Goal: Task Accomplishment & Management: Manage account settings

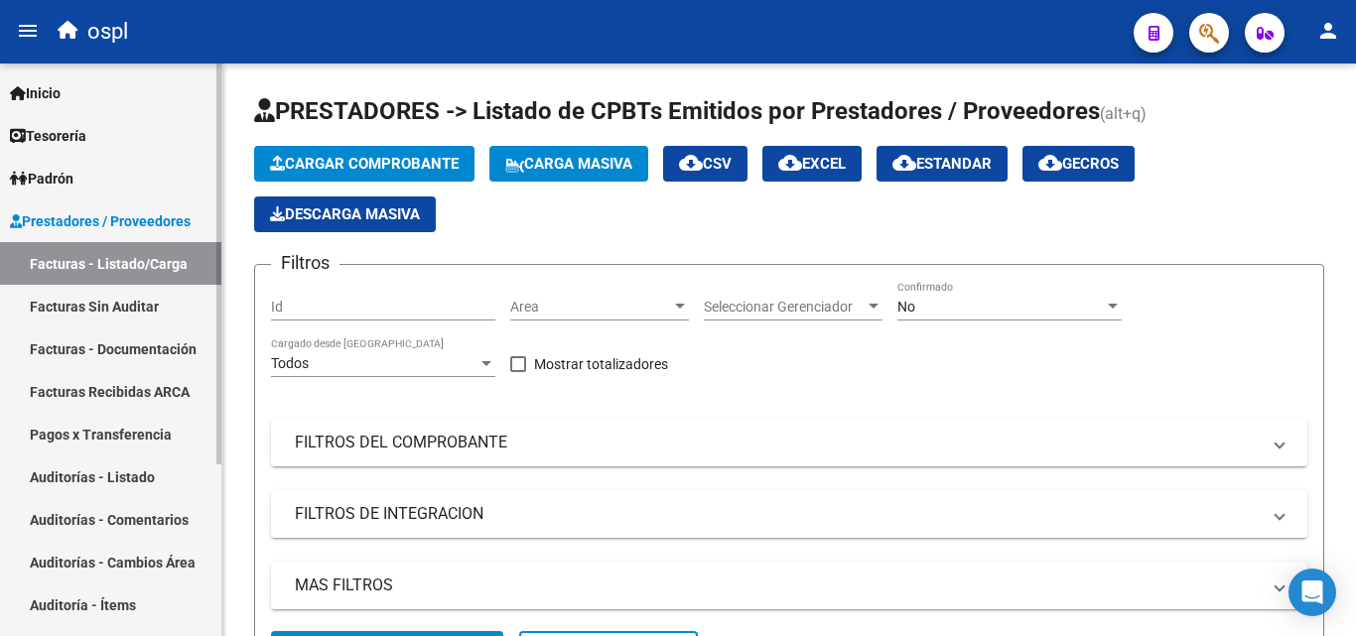
click at [164, 483] on link "Auditorías - Listado" at bounding box center [110, 477] width 221 height 43
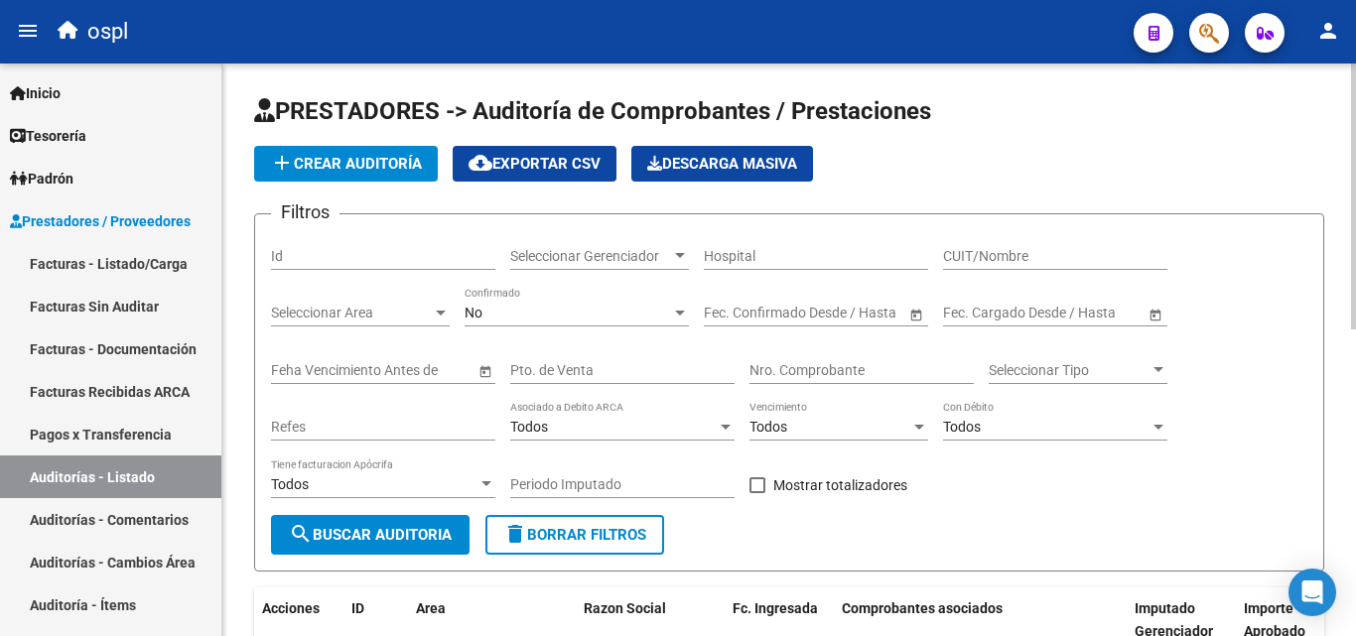
click at [973, 260] on input "CUIT/Nombre" at bounding box center [1055, 256] width 224 height 17
type input "ag"
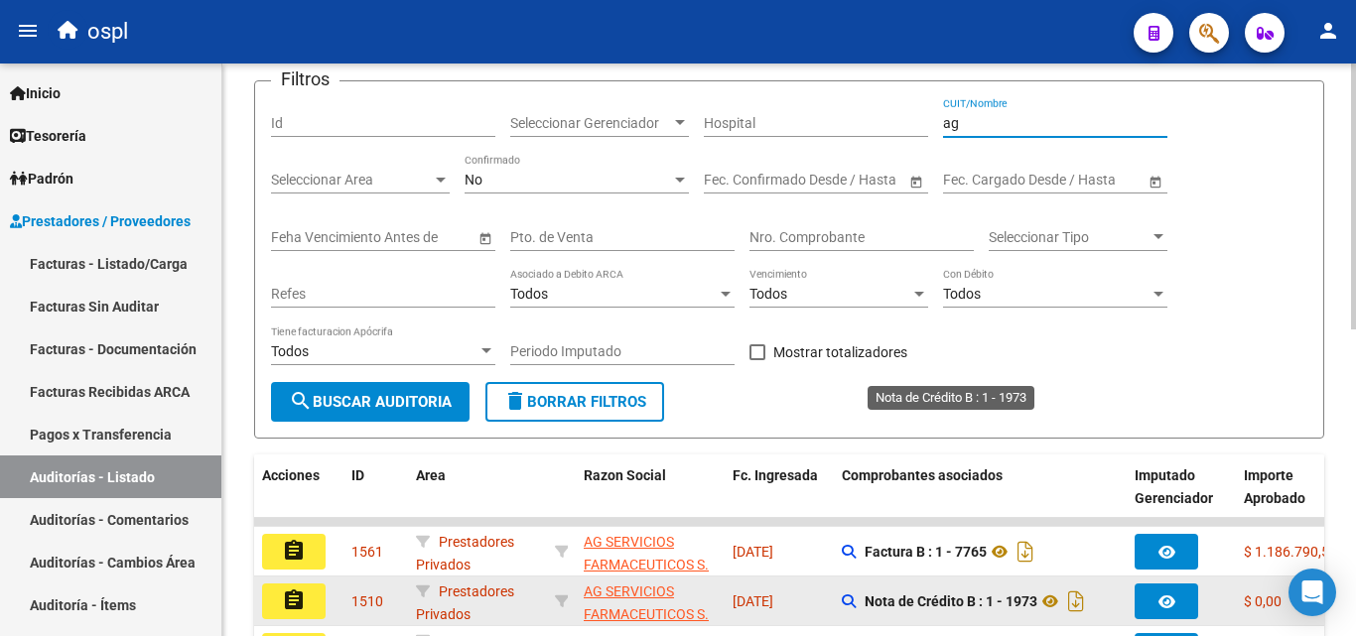
scroll to position [397, 0]
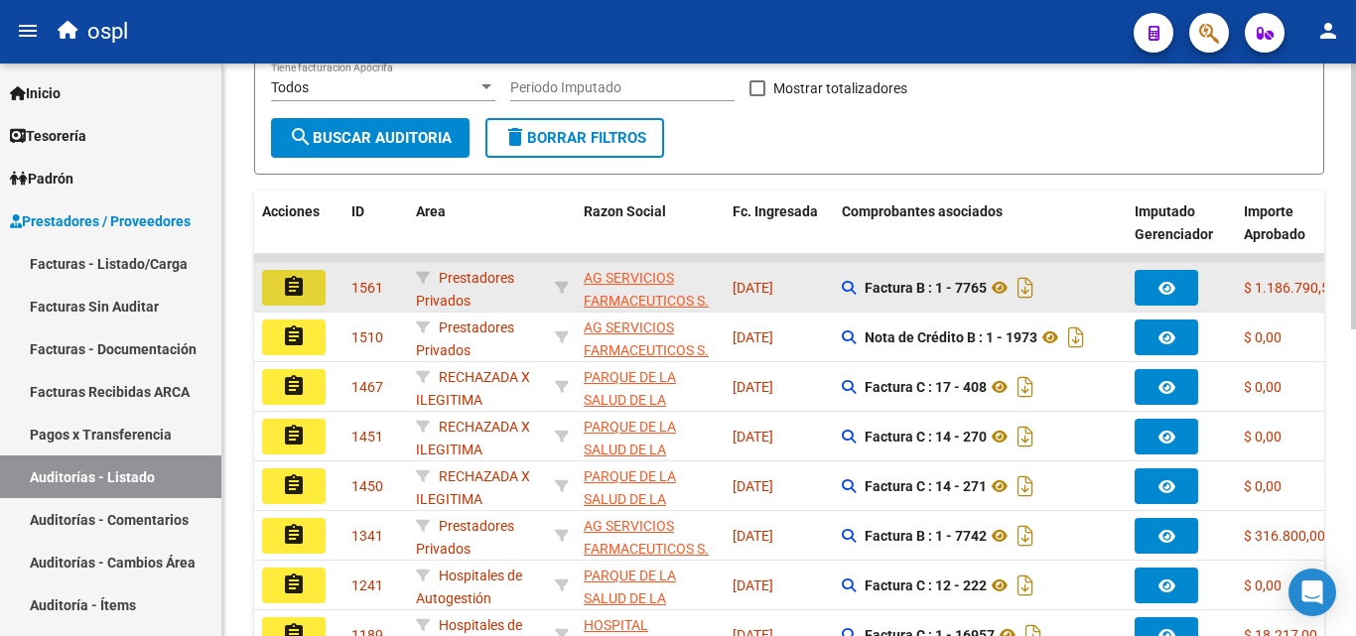
click at [308, 283] on button "assignment" at bounding box center [294, 288] width 64 height 36
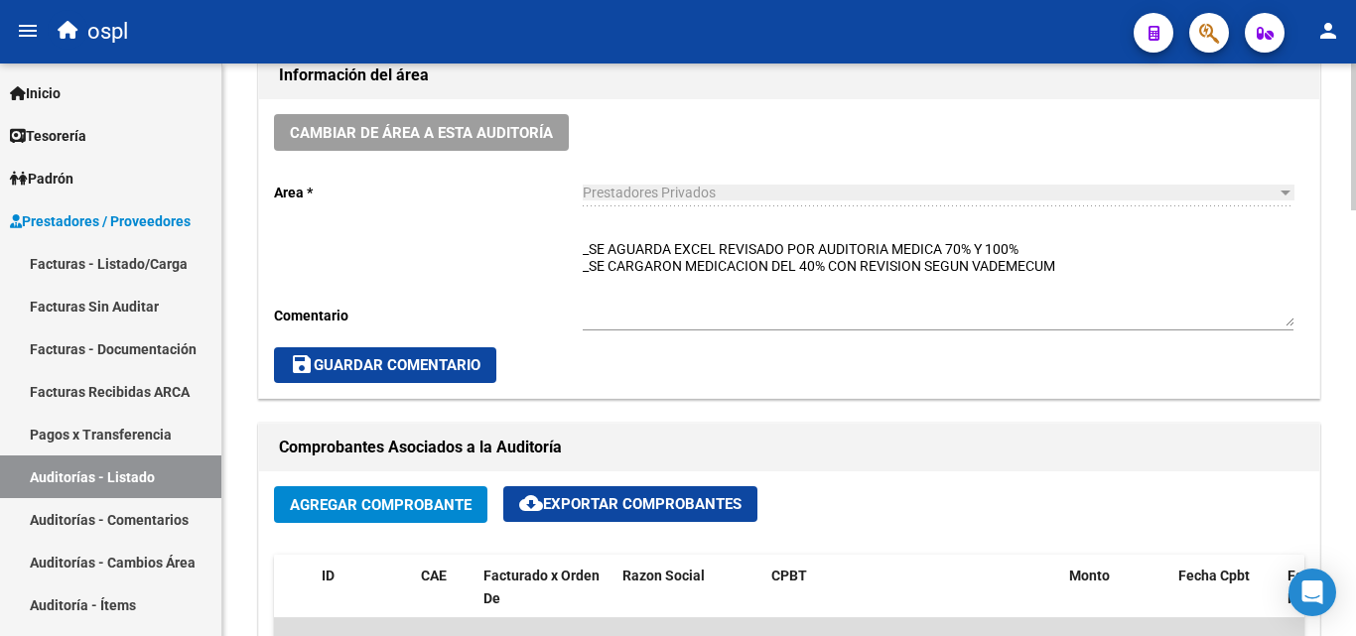
scroll to position [596, 0]
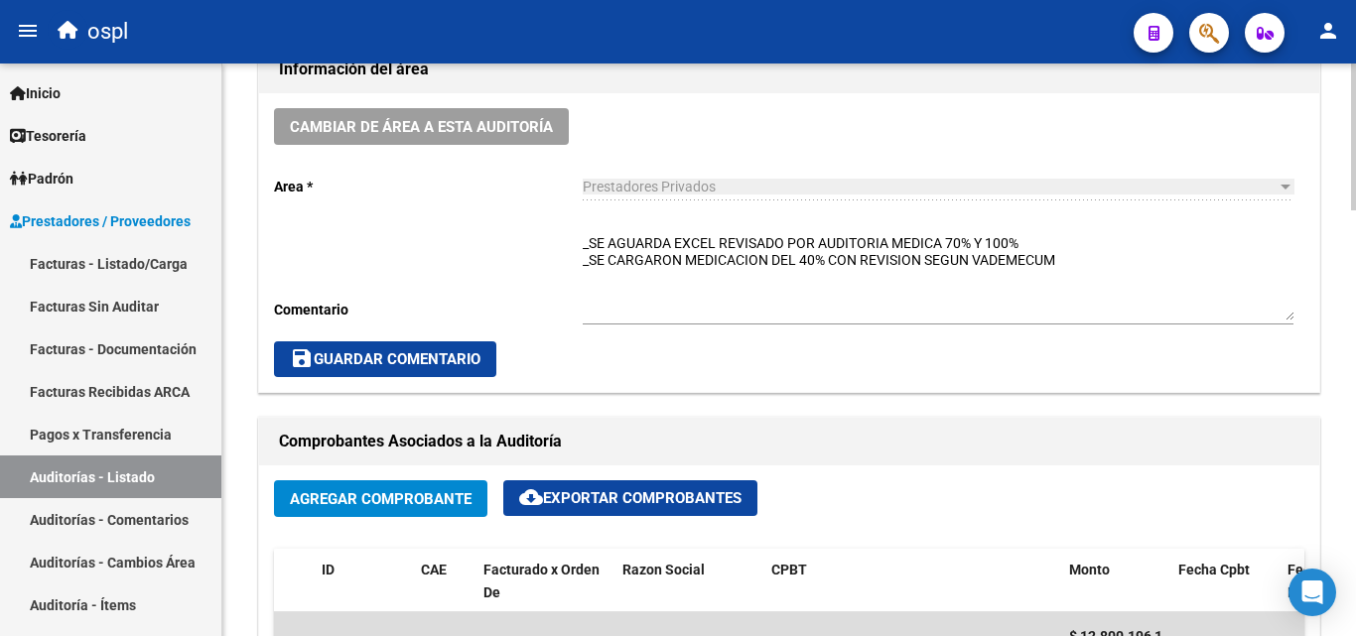
click at [929, 317] on textarea "_SE AGUARDA EXCEL REVISADO POR AUDITORIA MEDICA 70% Y 100% _SE CARGARON MEDICAC…" at bounding box center [938, 276] width 711 height 87
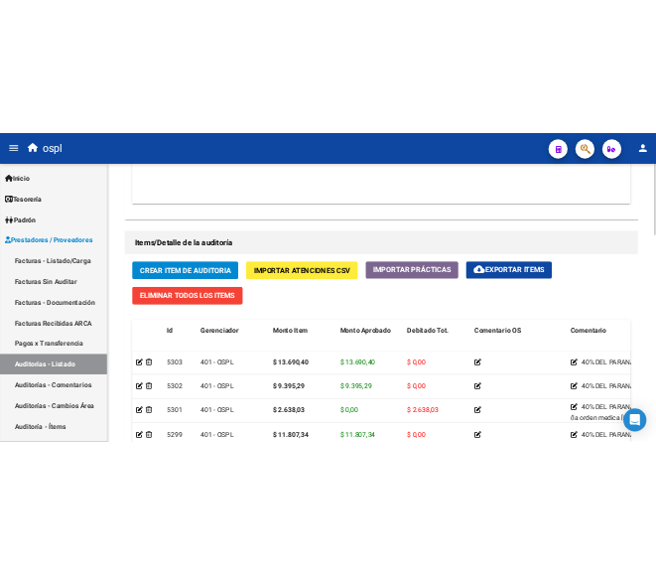
scroll to position [1290, 0]
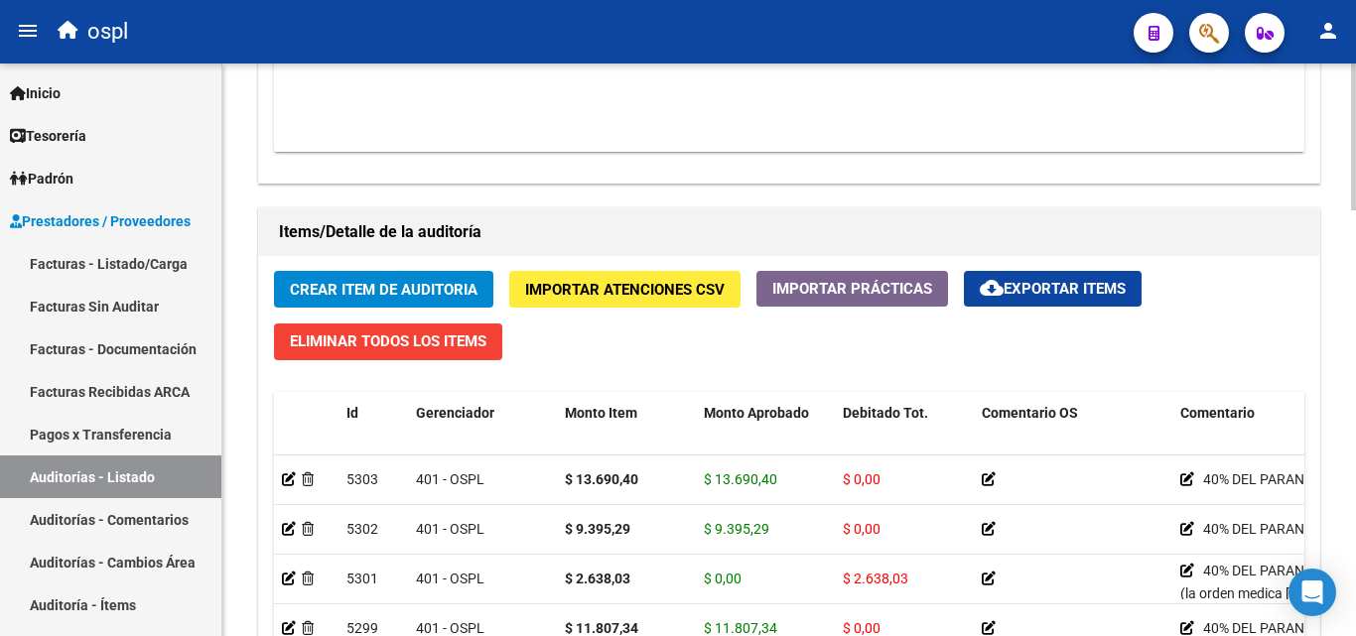
click at [449, 287] on span "Crear Item de Auditoria" at bounding box center [384, 290] width 188 height 18
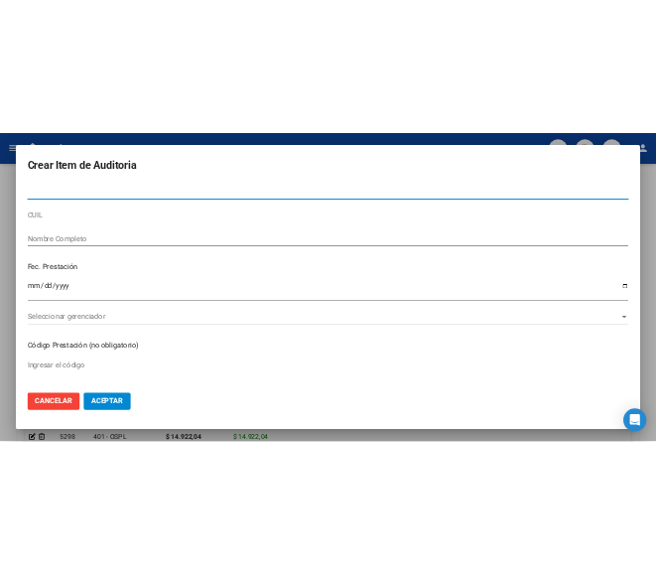
scroll to position [1439, 0]
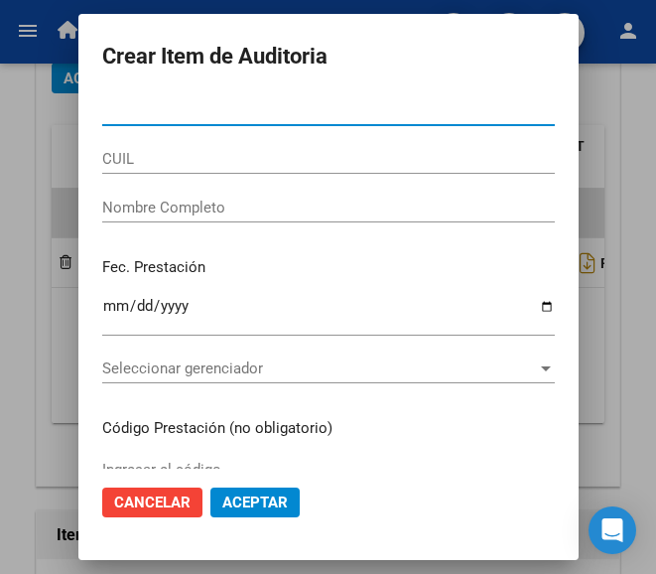
click at [102, 109] on input "Nro Documento" at bounding box center [328, 110] width 453 height 18
type input "30405897"
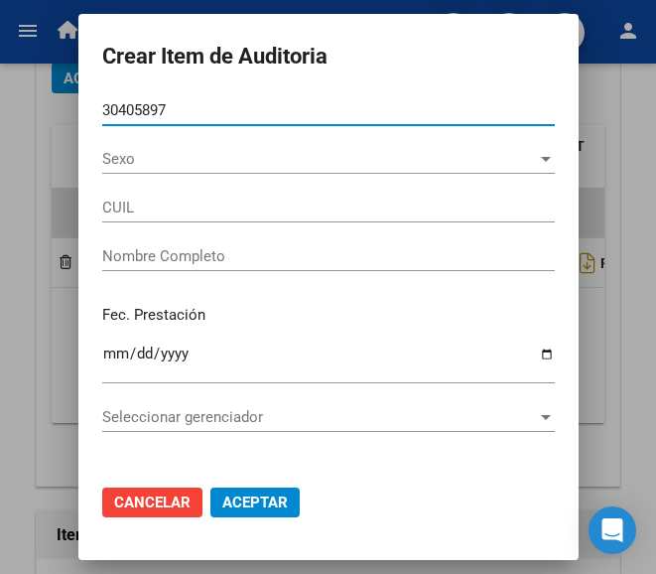
type input "27304058973"
type input "VALLEJOS ROSALIA VANESA"
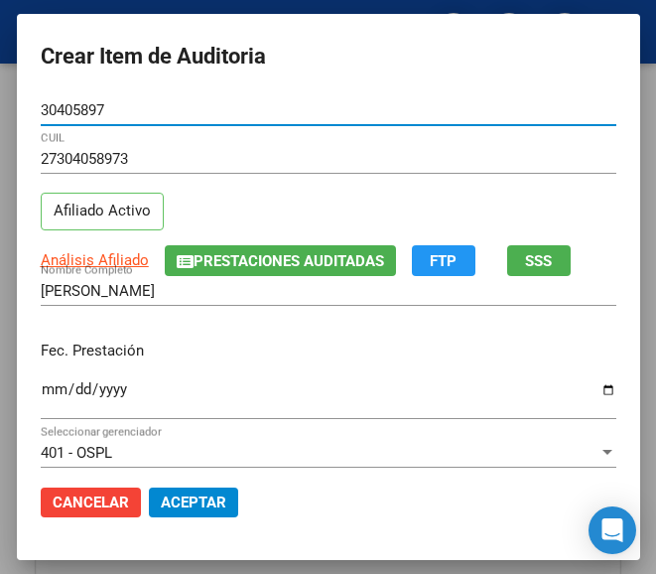
type input "30405897"
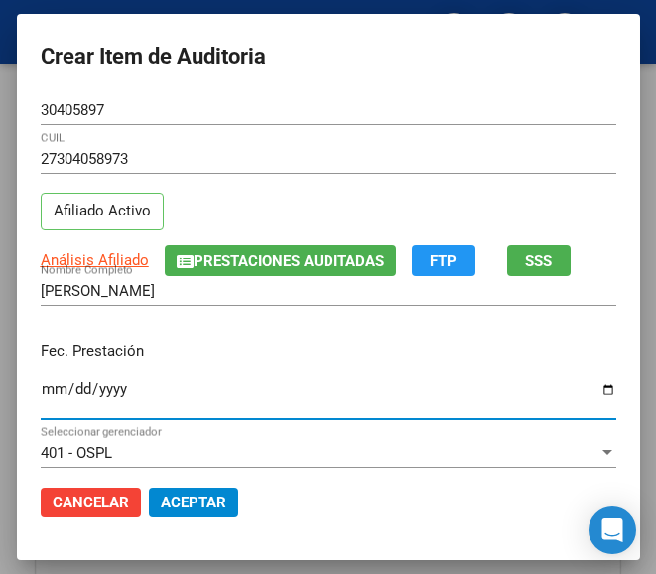
click at [41, 383] on input "Ingresar la fecha" at bounding box center [329, 397] width 576 height 32
type input "2025-07-17"
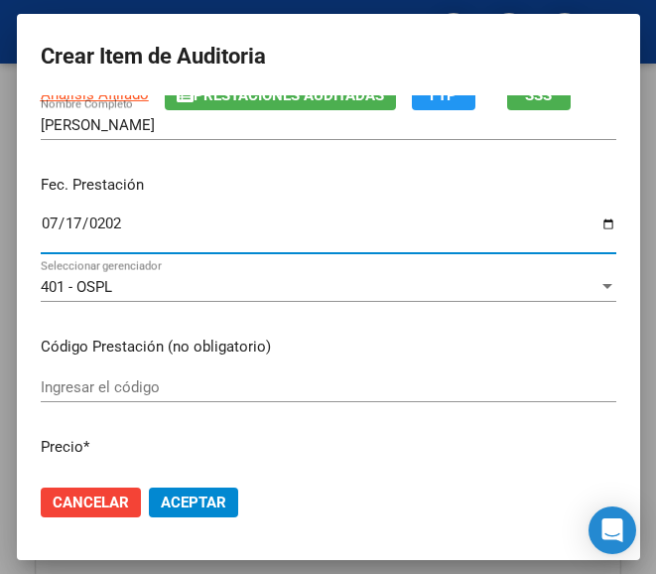
scroll to position [199, 0]
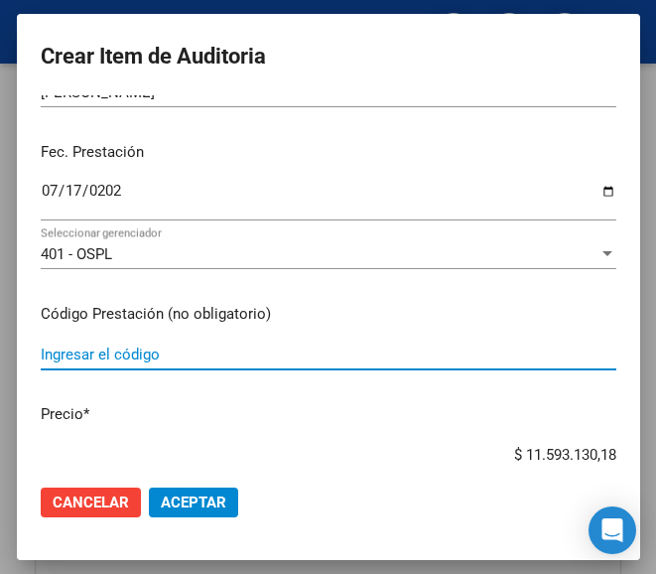
click at [119, 351] on input "Ingresar el código" at bounding box center [329, 354] width 576 height 18
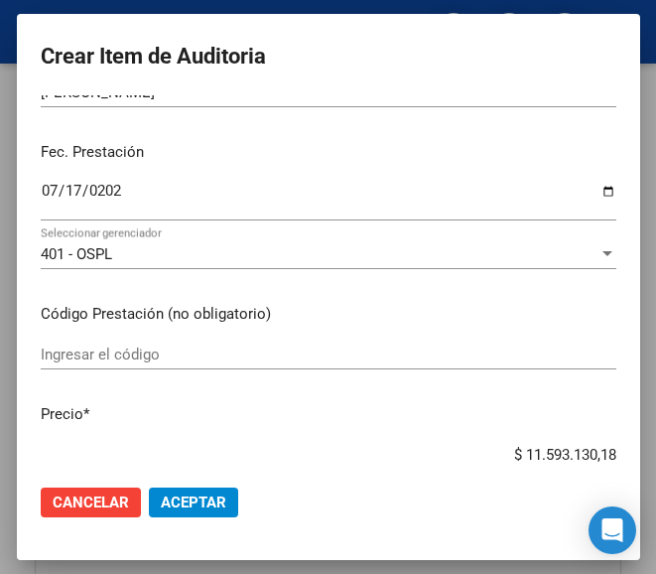
click at [137, 335] on mat-dialog-content "30405897 Nro Documento 27304058973 CUIL Afiliado Activo Análisis Afiliado Prest…" at bounding box center [328, 281] width 623 height 373
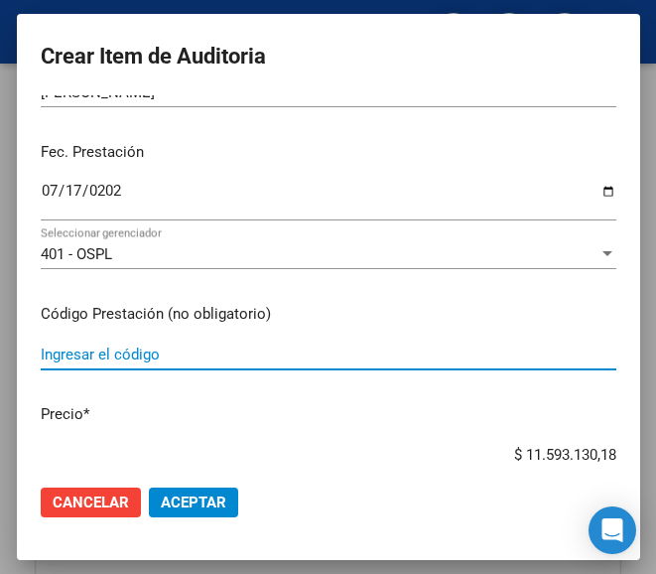
click at [122, 347] on input "Ingresar el código" at bounding box center [329, 354] width 576 height 18
paste input "4765746 BIDECAR 6.25 mg comp.ran.x 56"
type input "4765746 BIDECAR 6.25 mg comp.ran.x 56"
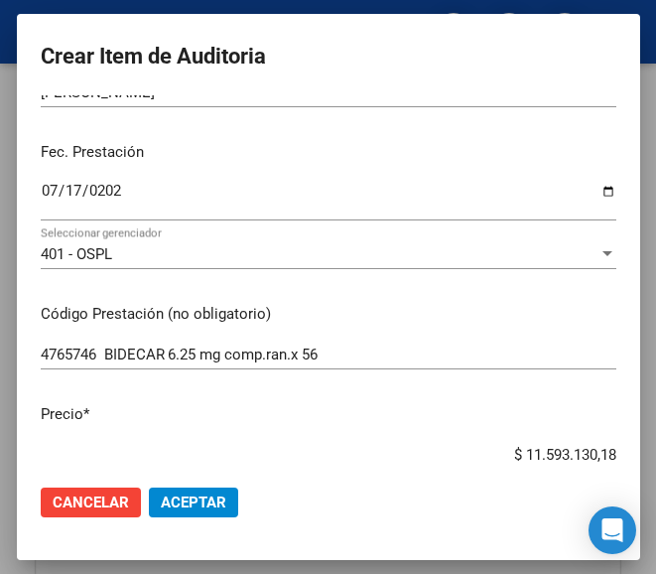
click at [468, 446] on input "$ 11.593.130,18" at bounding box center [329, 455] width 576 height 18
drag, startPoint x: 471, startPoint y: 446, endPoint x: 635, endPoint y: 442, distance: 164.8
click at [635, 442] on mat-dialog-content "30405897 Nro Documento 27304058973 CUIL Afiliado Activo Análisis Afiliado Prest…" at bounding box center [328, 281] width 623 height 373
click at [598, 449] on input "$ 0,00" at bounding box center [329, 455] width 576 height 18
paste input "13641,44"
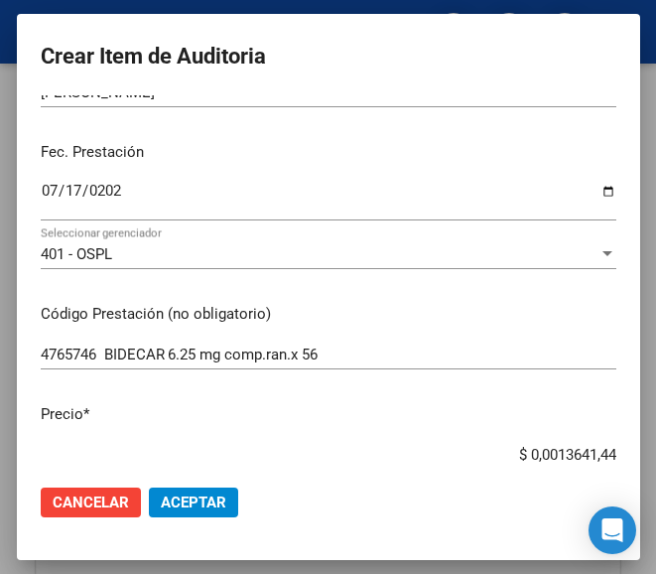
type input "$ 13.641,44"
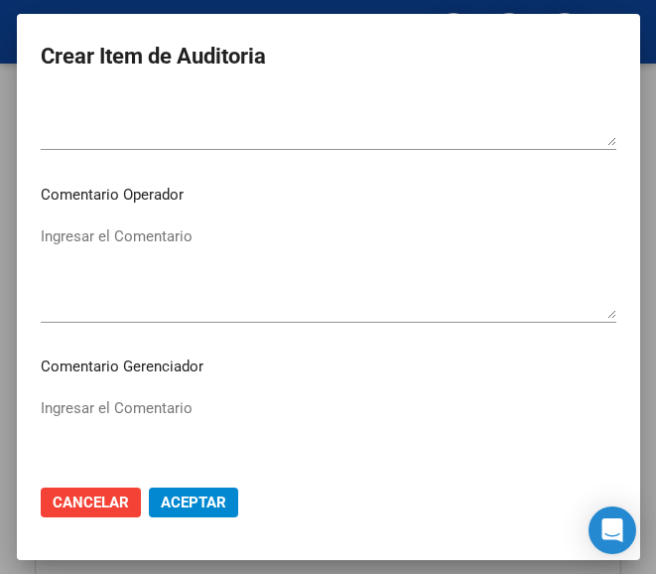
scroll to position [993, 0]
type input "$ 13.641,44"
click at [133, 269] on textarea "Ingresar el Comentario" at bounding box center [329, 270] width 576 height 93
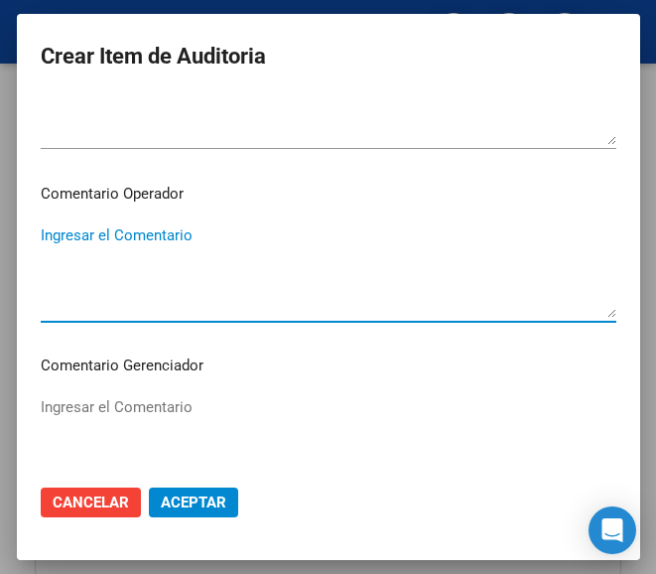
click at [78, 224] on textarea "Ingresar el Comentario" at bounding box center [329, 270] width 576 height 93
paste textarea "70 DULAC"
click at [46, 246] on textarea "70 DULAC" at bounding box center [329, 270] width 576 height 93
click at [46, 232] on textarea "70 DULAC" at bounding box center [329, 270] width 576 height 93
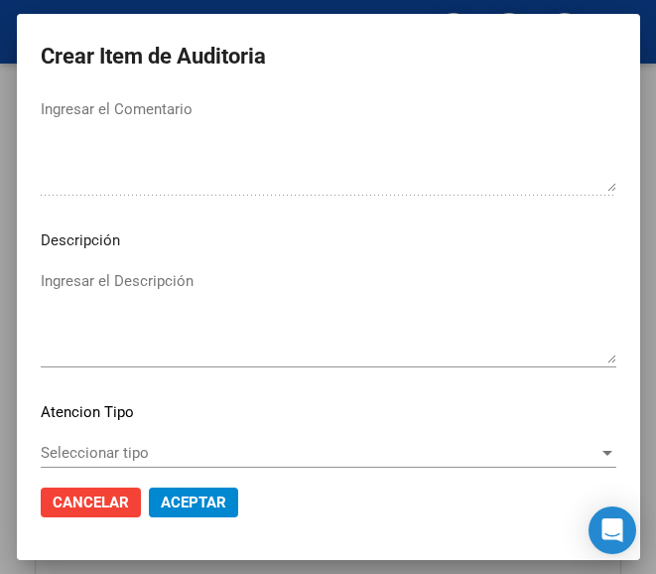
scroll to position [1390, 0]
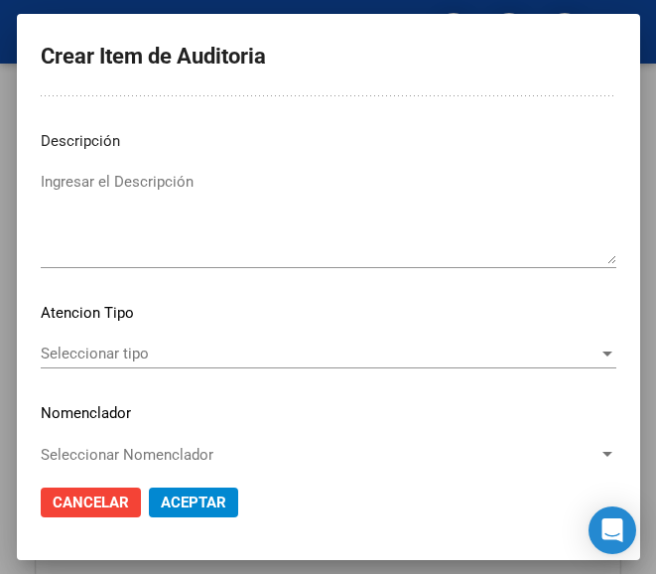
type textarea "70% DULAC"
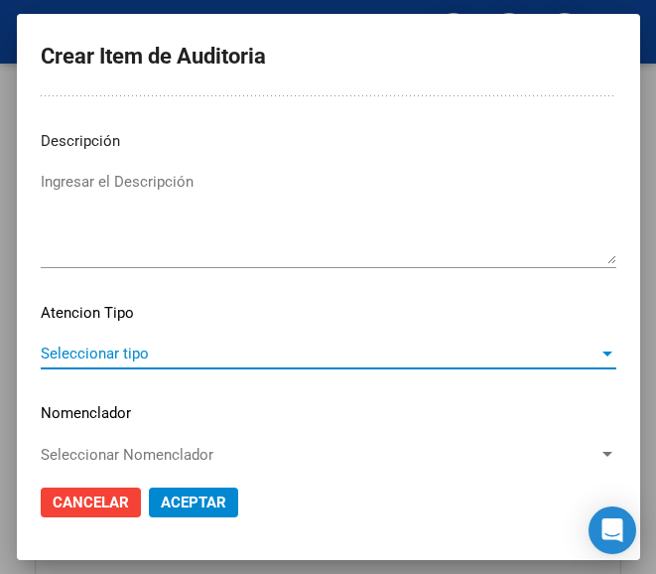
click at [96, 347] on span "Seleccionar tipo" at bounding box center [320, 353] width 558 height 18
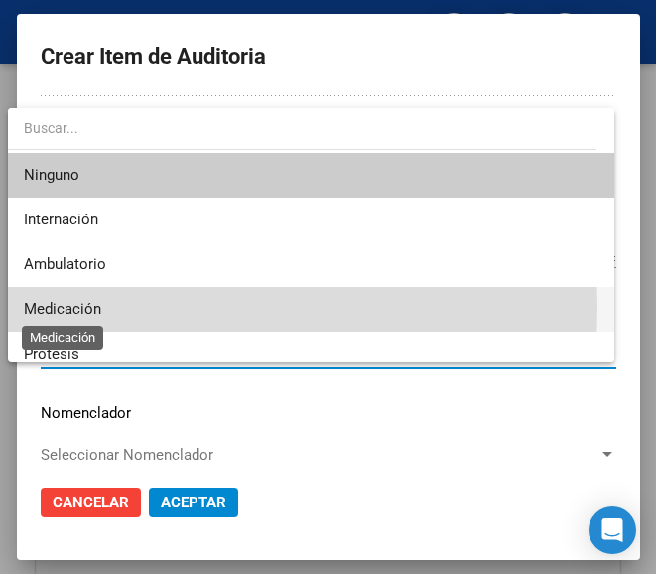
click at [94, 306] on span "Medicación" at bounding box center [62, 309] width 77 height 18
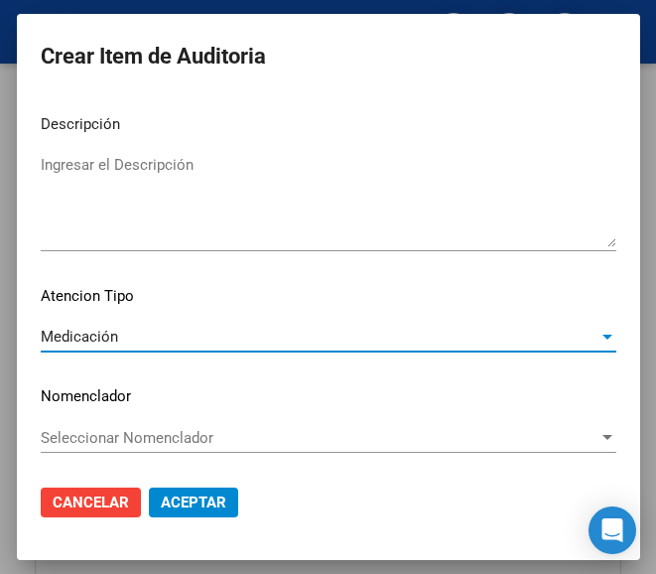
scroll to position [1409, 0]
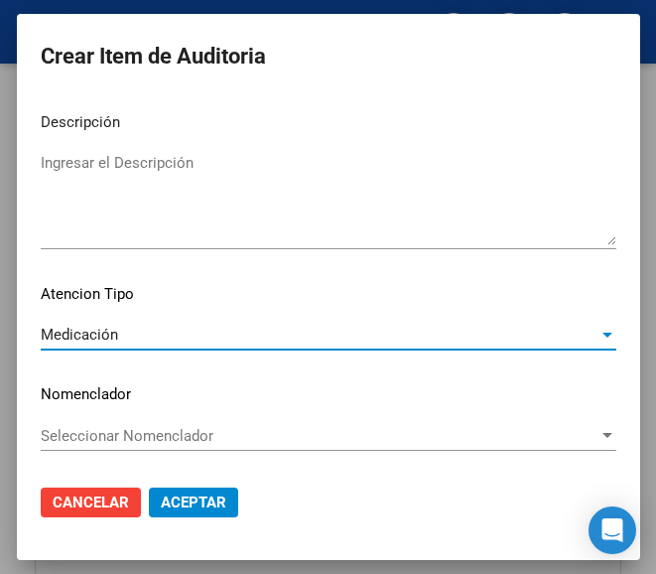
click at [169, 503] on span "Aceptar" at bounding box center [194, 502] width 66 height 18
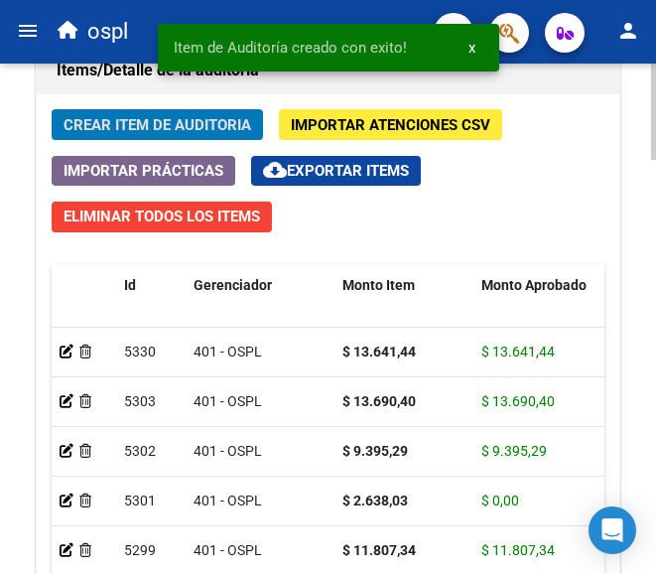
scroll to position [1909, 0]
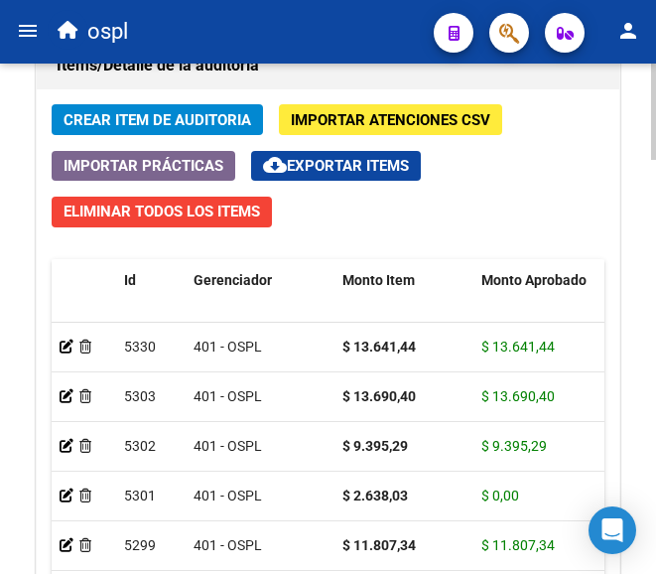
click at [196, 112] on span "Crear Item de Auditoria" at bounding box center [158, 120] width 188 height 18
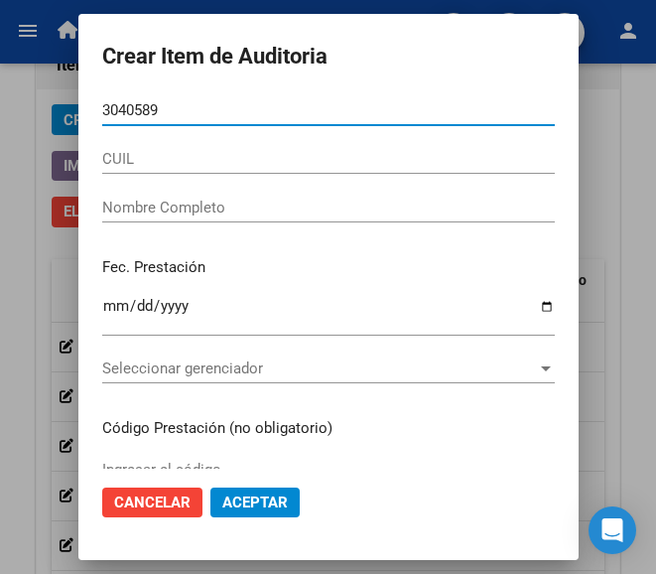
type input "30405897"
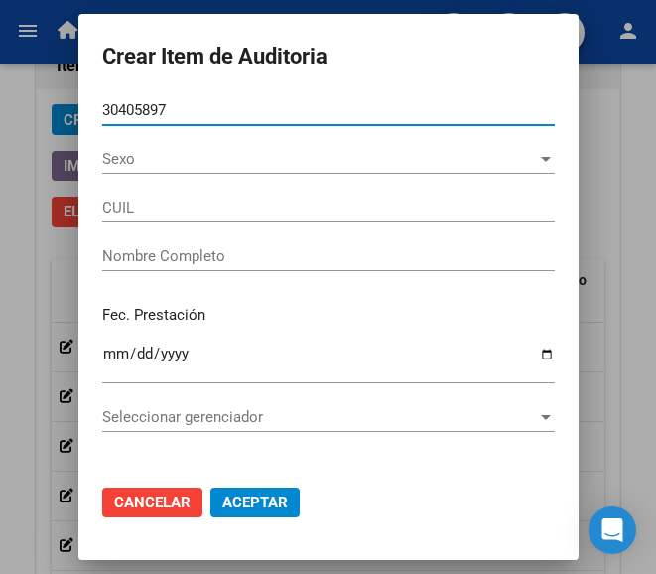
type input "27304058973"
type input "VALLEJOS ROSALIA VANESA"
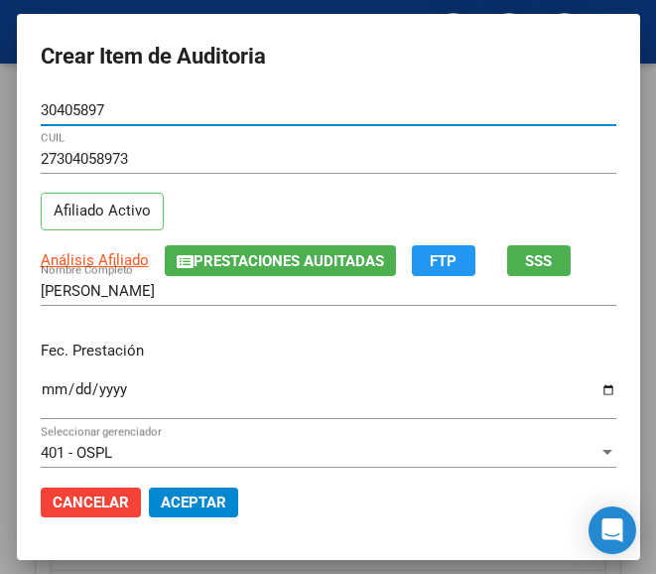
type input "30405897"
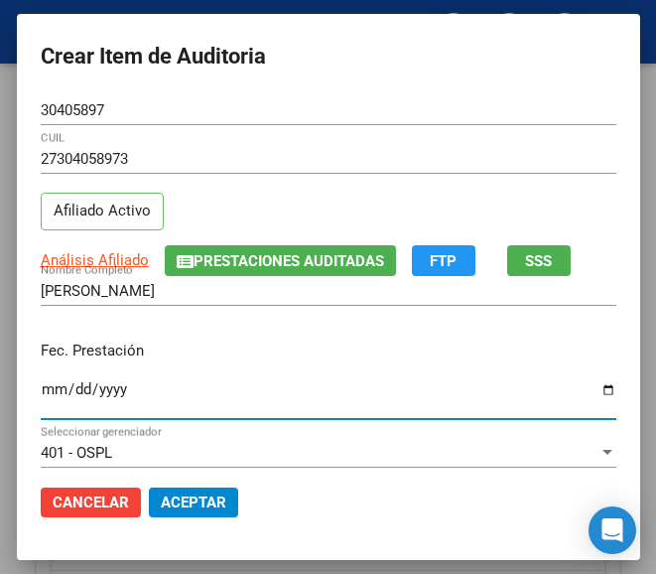
click at [41, 397] on input "Ingresar la fecha" at bounding box center [329, 397] width 576 height 32
type input "2025-07-17"
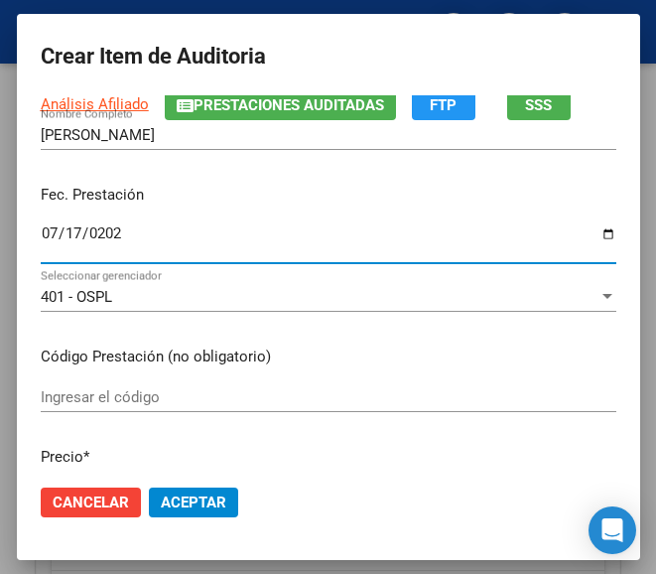
scroll to position [199, 0]
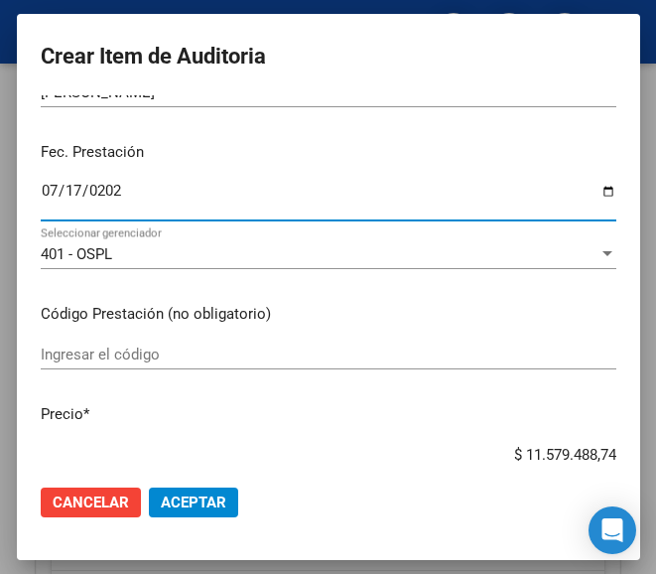
click at [103, 357] on input "Ingresar el código" at bounding box center [329, 354] width 576 height 18
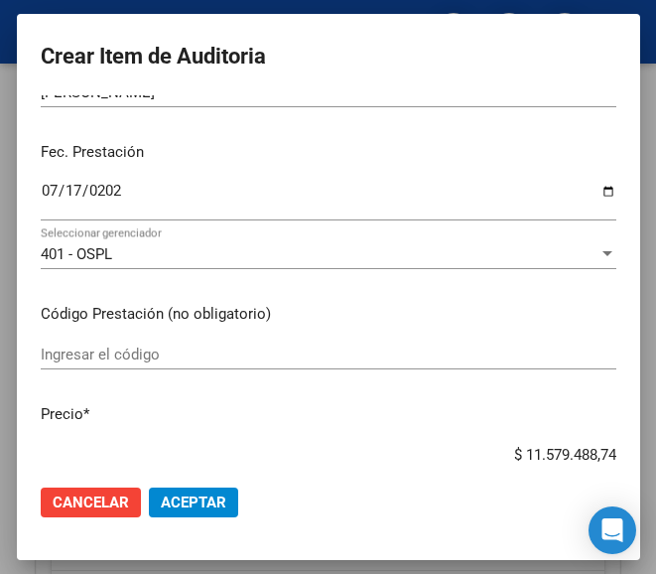
click at [172, 346] on input "Ingresar el código" at bounding box center [329, 354] width 576 height 18
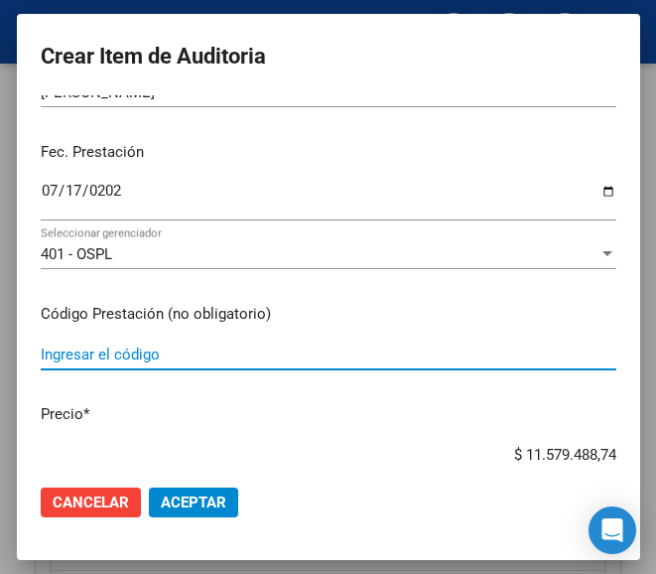
paste input "3367601 T4 MONTPELLIER 100 100 mcg comp.x 50"
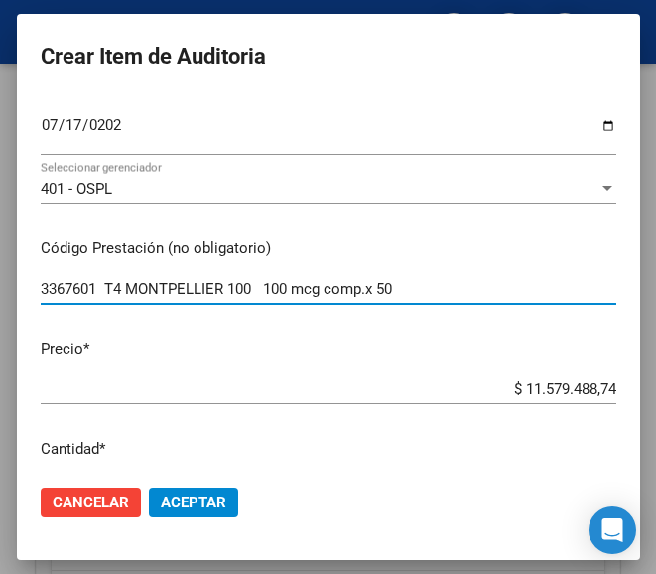
scroll to position [298, 0]
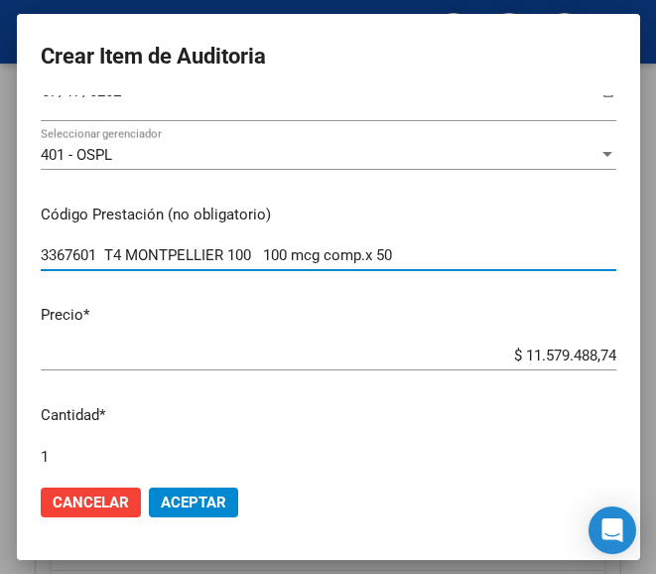
type input "3367601 T4 MONTPELLIER 100 100 mcg comp.x 50"
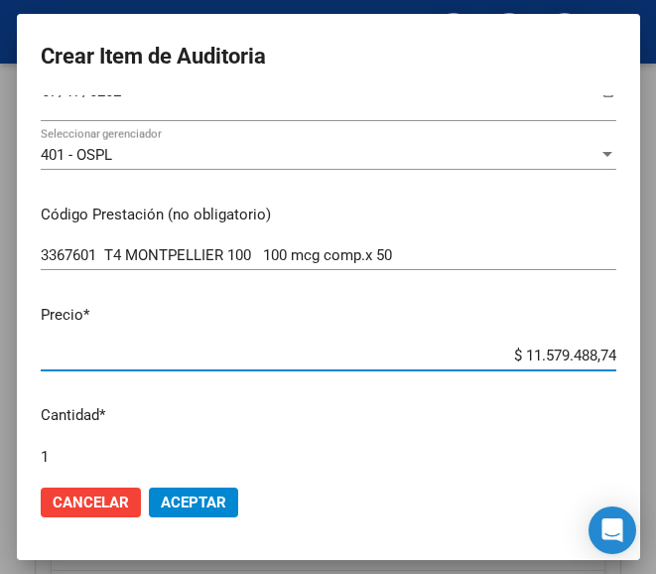
drag, startPoint x: 487, startPoint y: 351, endPoint x: 709, endPoint y: 350, distance: 221.4
click at [656, 350] on html "menu ospl person Firma Express Inicio Calendario SSS Instructivos Contacto OS T…" at bounding box center [328, 287] width 656 height 574
click at [597, 354] on input "$ 0,00" at bounding box center [329, 355] width 576 height 18
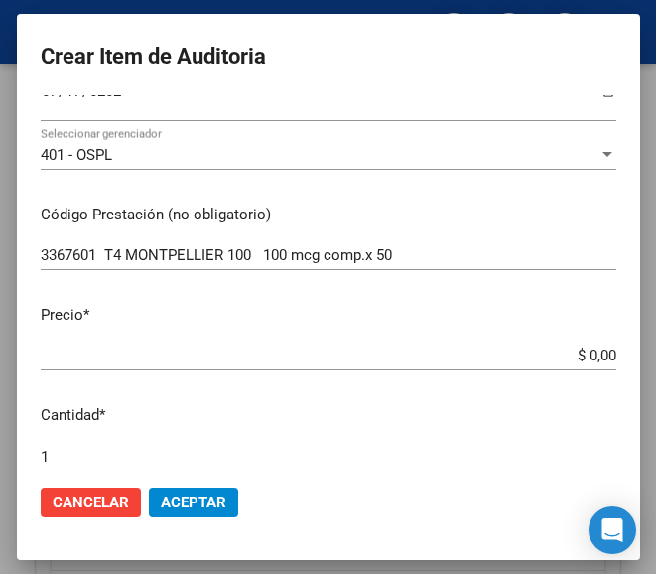
drag, startPoint x: 597, startPoint y: 354, endPoint x: 535, endPoint y: 306, distance: 78.4
click at [535, 306] on p "Precio *" at bounding box center [329, 315] width 576 height 23
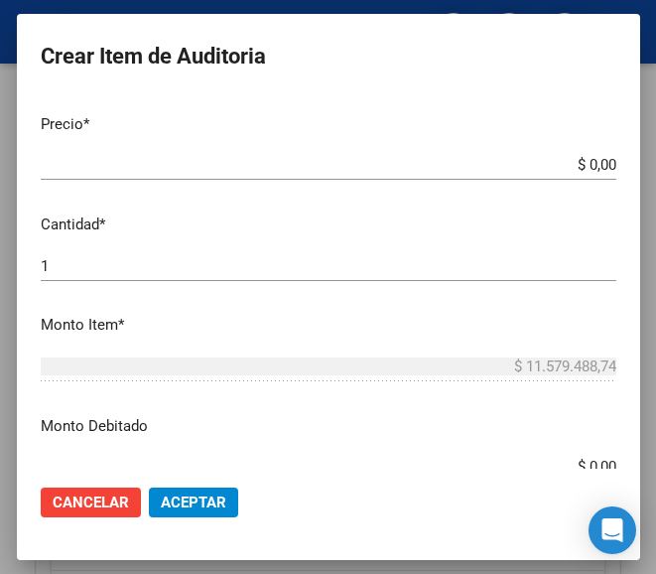
scroll to position [496, 0]
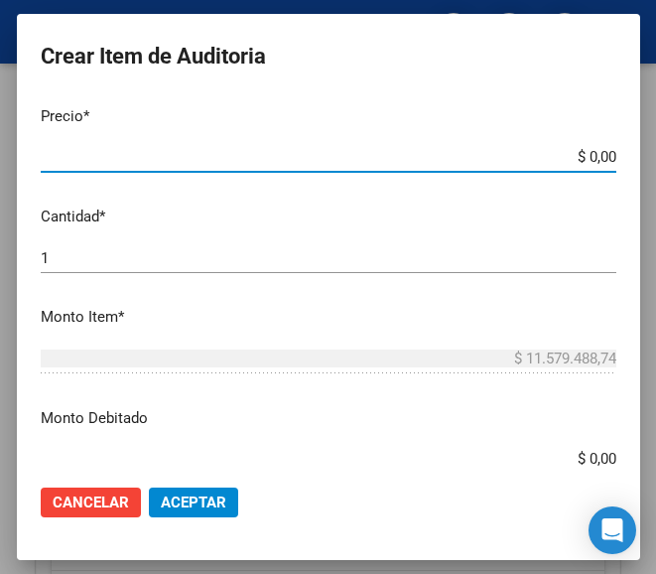
click at [596, 155] on input "$ 0,00" at bounding box center [329, 157] width 576 height 18
paste input "16441,76"
type input "$ 16.441,76"
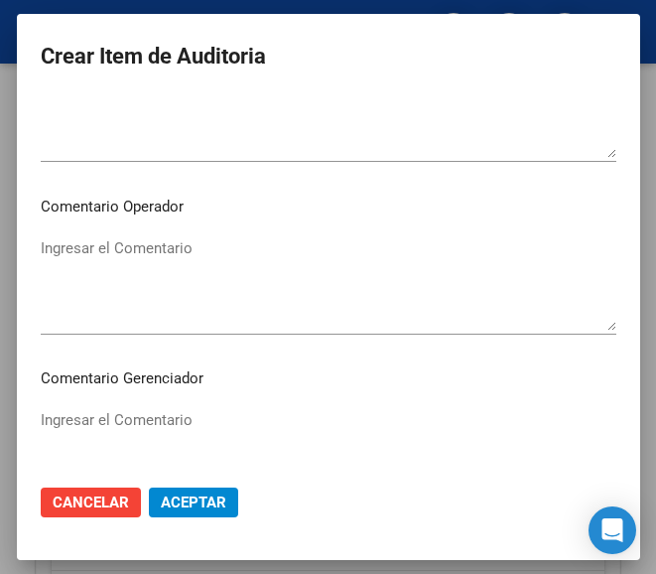
scroll to position [993, 0]
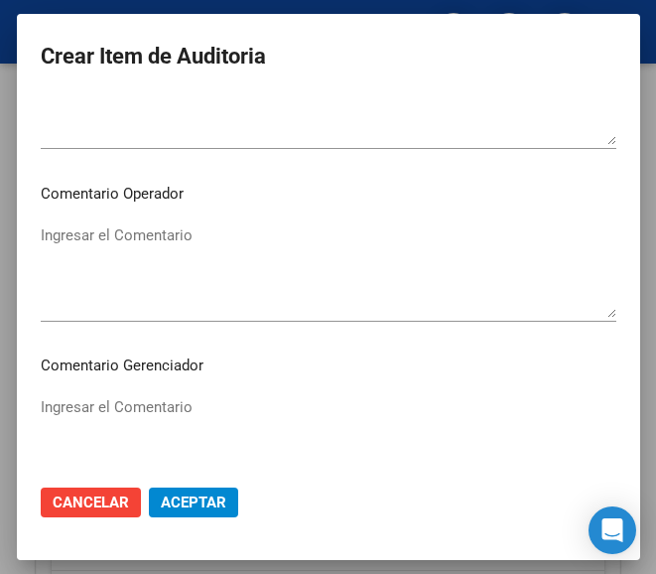
type input "$ 16.441,76"
click at [145, 238] on textarea "Ingresar el Comentario" at bounding box center [329, 270] width 576 height 93
click at [205, 281] on textarea "Ingresar el Comentario" at bounding box center [329, 270] width 576 height 93
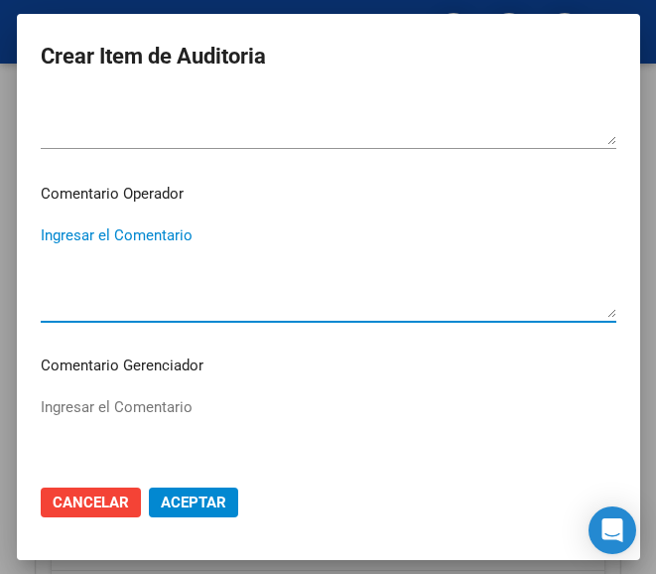
paste textarea "70 DULAC"
click at [41, 239] on textarea "70 DULAC" at bounding box center [329, 270] width 576 height 93
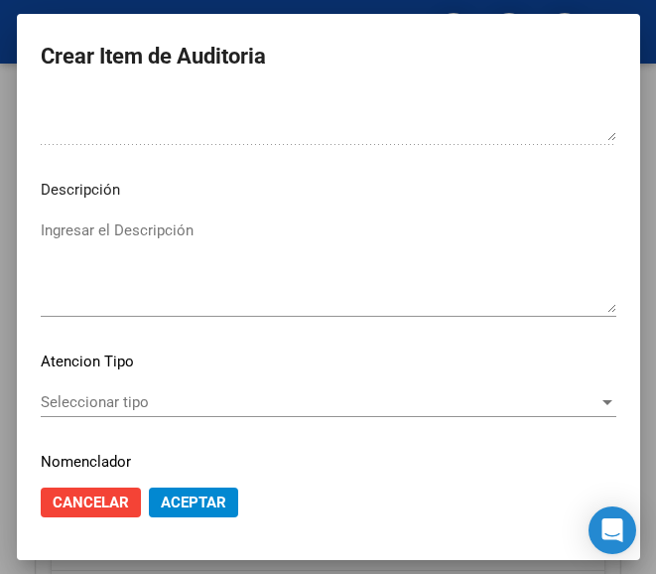
scroll to position [1409, 0]
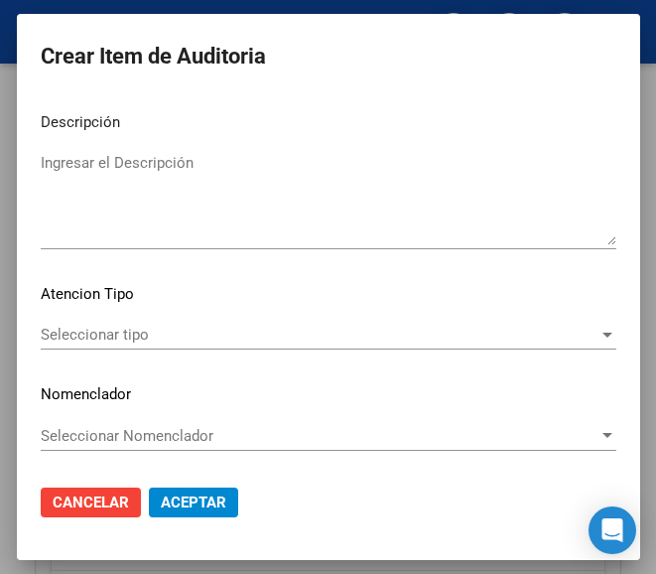
type textarea "70% DULAC"
click at [146, 345] on div "Seleccionar tipo Seleccionar tipo" at bounding box center [329, 335] width 576 height 30
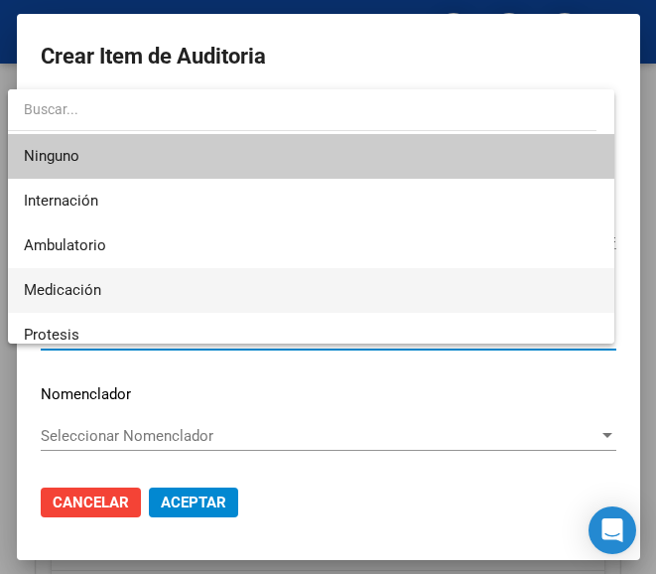
click at [114, 278] on span "Medicación" at bounding box center [311, 290] width 574 height 45
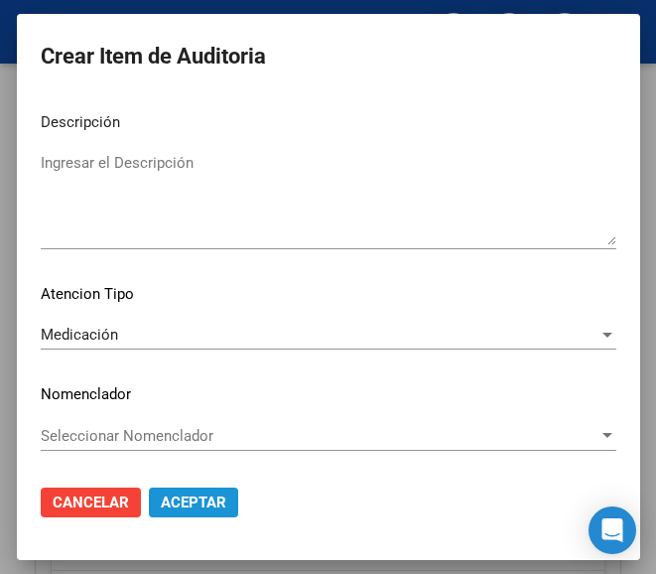
click at [179, 508] on span "Aceptar" at bounding box center [194, 502] width 66 height 18
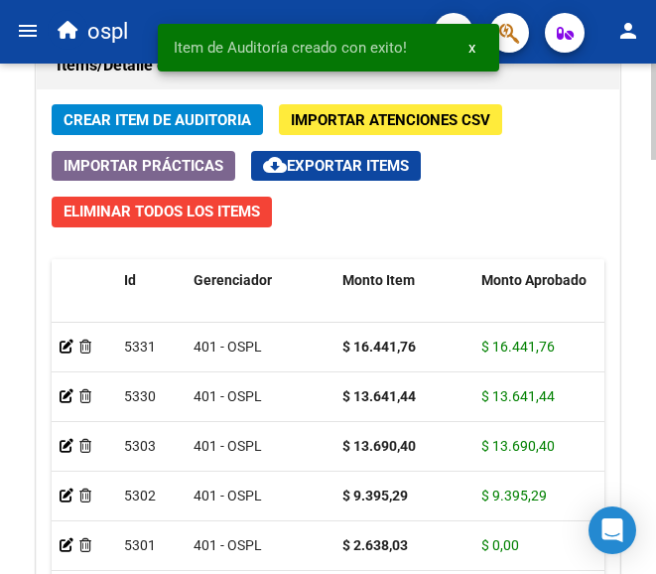
click at [169, 110] on span "Crear Item de Auditoria" at bounding box center [158, 119] width 188 height 18
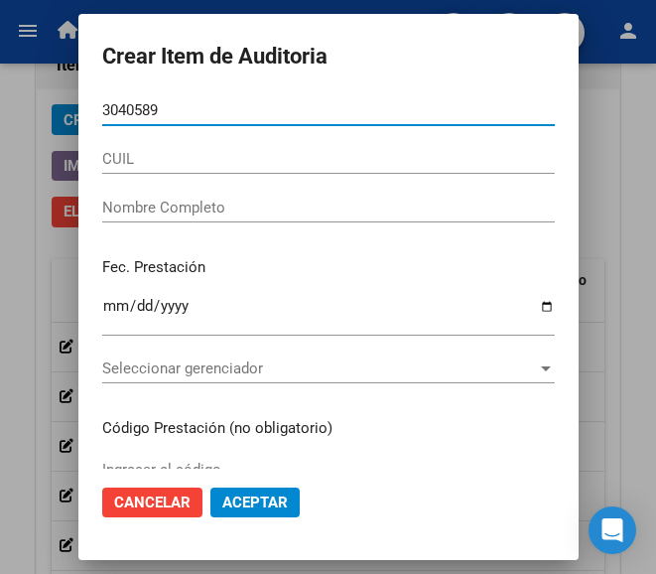
type input "30405897"
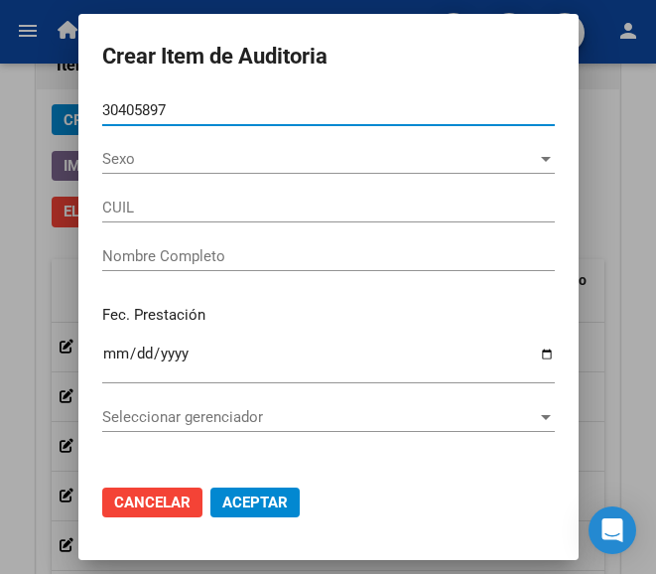
type input "27304058973"
type input "VALLEJOS ROSALIA VANESA"
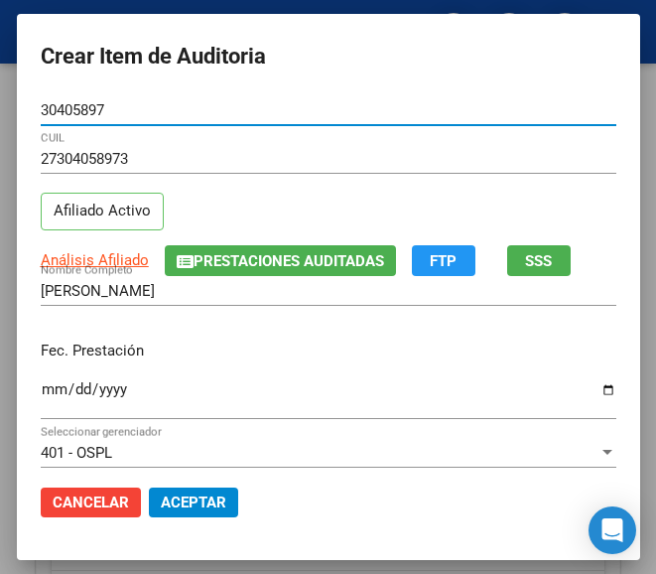
type input "30405897"
click at [41, 387] on input "Ingresar la fecha" at bounding box center [329, 397] width 576 height 32
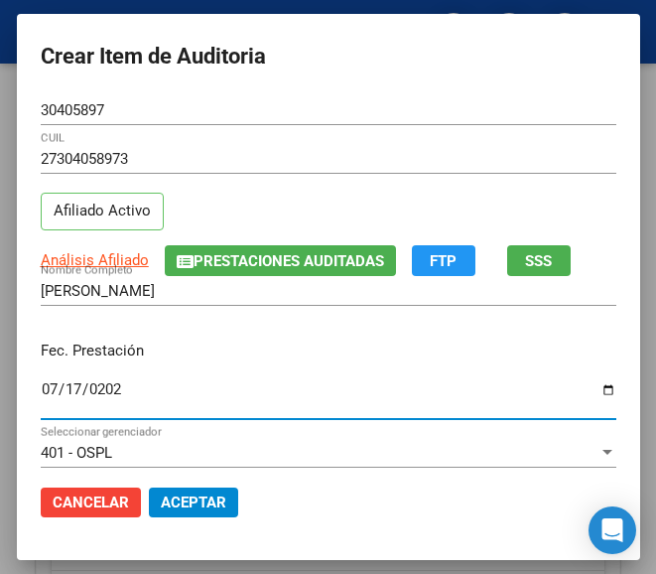
type input "2025-07-17"
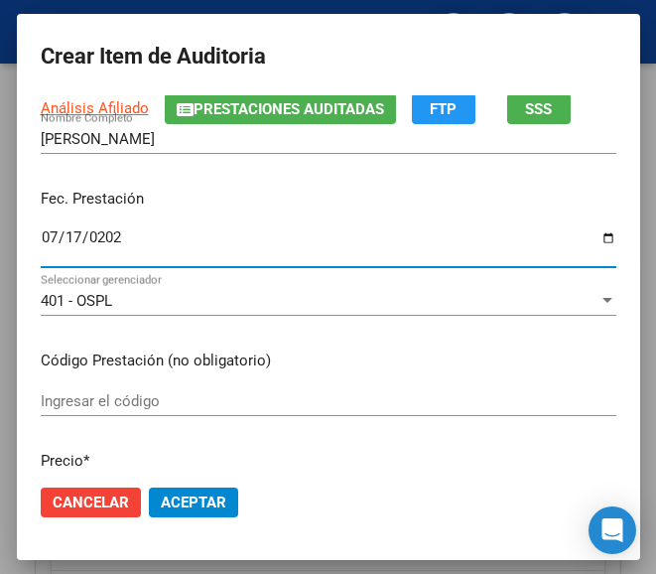
scroll to position [199, 0]
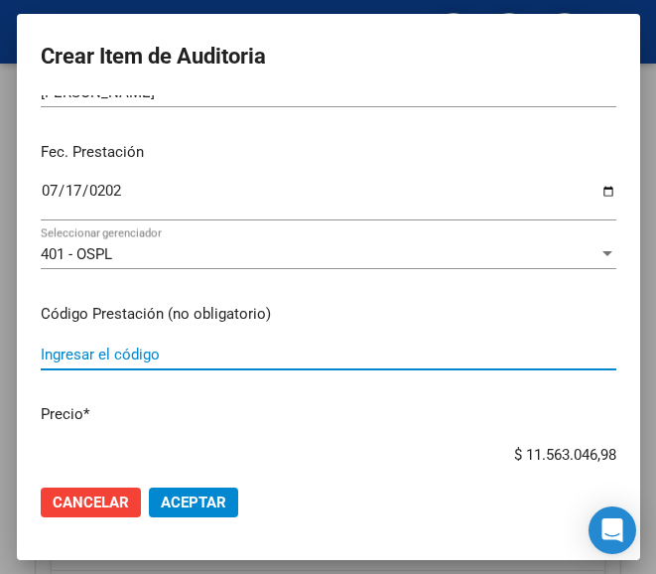
drag, startPoint x: 107, startPoint y: 353, endPoint x: 85, endPoint y: 352, distance: 21.9
click at [108, 353] on input "Ingresar el código" at bounding box center [329, 354] width 576 height 18
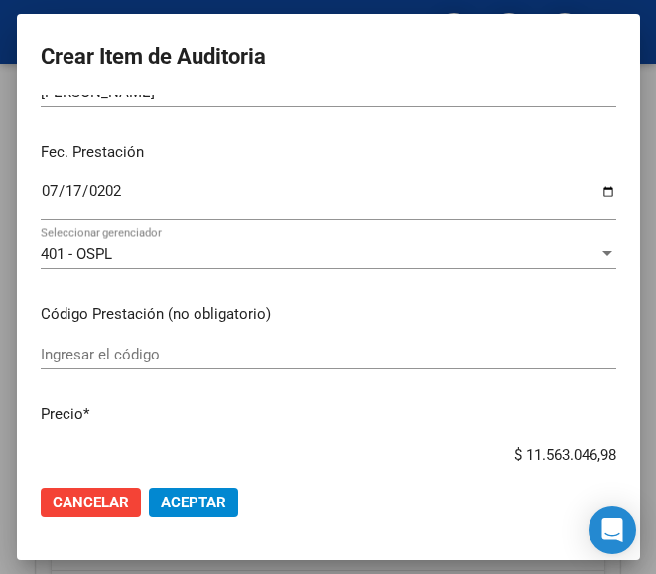
click at [168, 343] on div "Ingresar el código" at bounding box center [329, 354] width 576 height 30
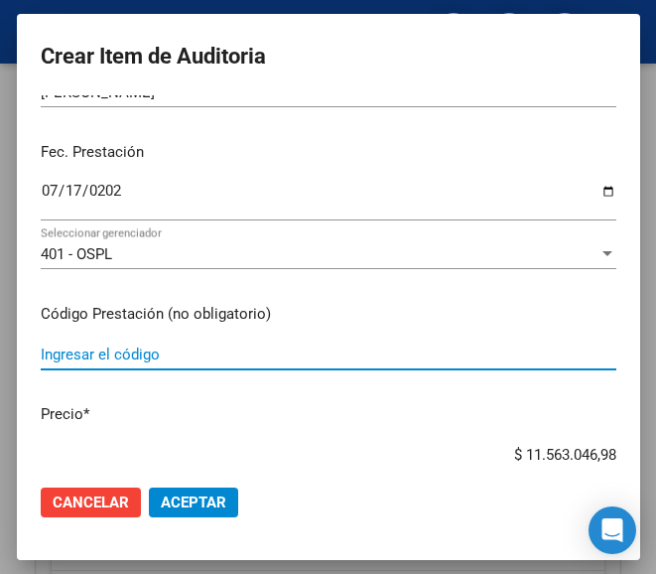
paste input "5923682 AMPLIAR 40 mg comp.x 30"
type input "5923682 AMPLIAR 40 mg comp.x 30"
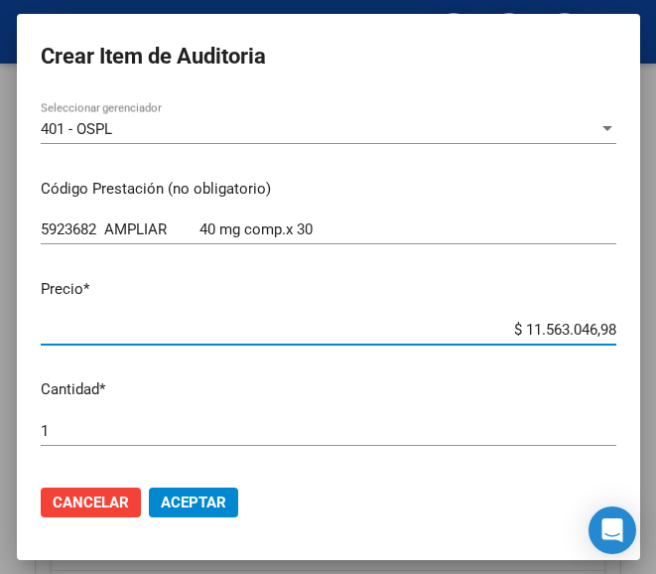
drag, startPoint x: 484, startPoint y: 456, endPoint x: 640, endPoint y: 455, distance: 155.9
click at [640, 455] on mat-dialog-container "Crear Item de Auditoria 30405897 Nro Documento 27304058973 CUIL Afiliado Activo…" at bounding box center [328, 286] width 623 height 545
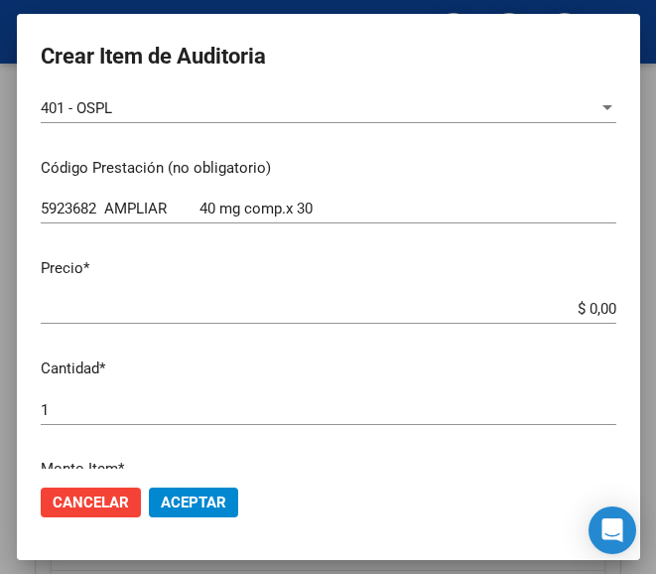
click at [600, 301] on app-form-text-field "Precio * $ 0,00 Ingresar el precio" at bounding box center [337, 288] width 592 height 62
click at [599, 308] on app-form-text-field "Precio * $ 0,00 Ingresar el precio" at bounding box center [337, 288] width 592 height 62
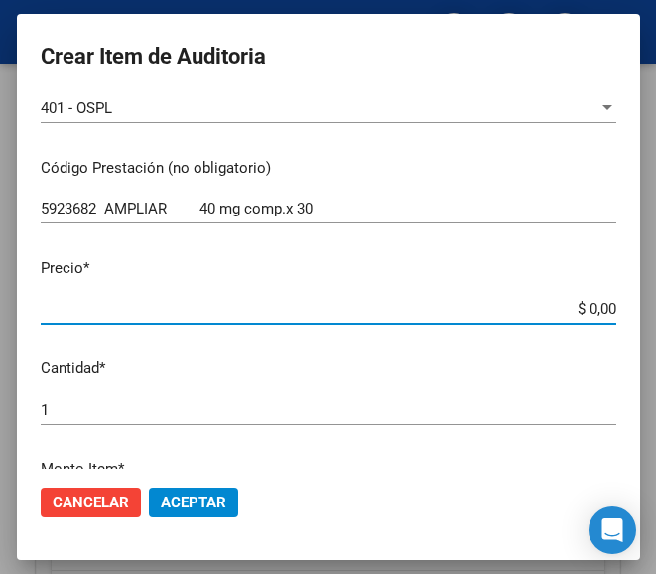
click at [596, 304] on input "$ 0,00" at bounding box center [329, 309] width 576 height 18
paste input "45122,85"
type input "$ 45.122,85"
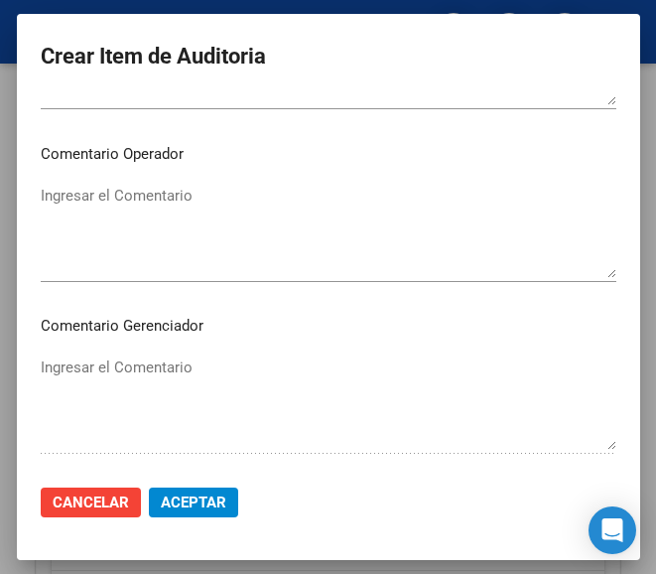
scroll to position [1039, 0]
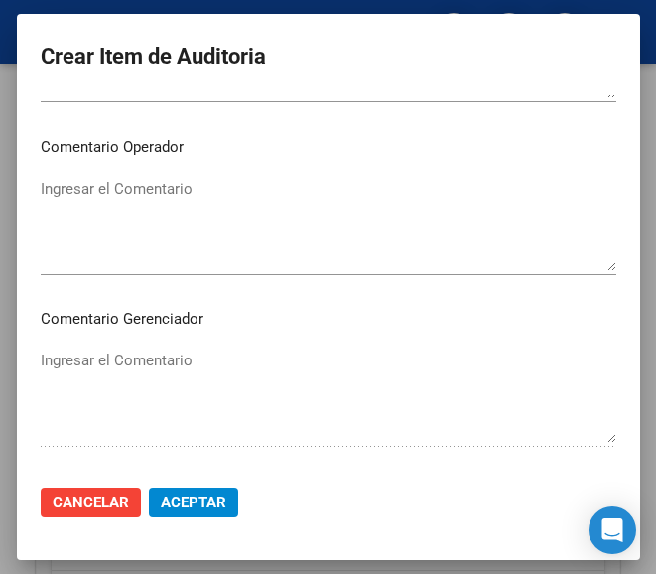
type input "$ 45.122,85"
click at [105, 230] on textarea "Ingresar el Comentario" at bounding box center [329, 224] width 576 height 93
click at [90, 263] on textarea "Ingresar el Comentario" at bounding box center [329, 224] width 576 height 93
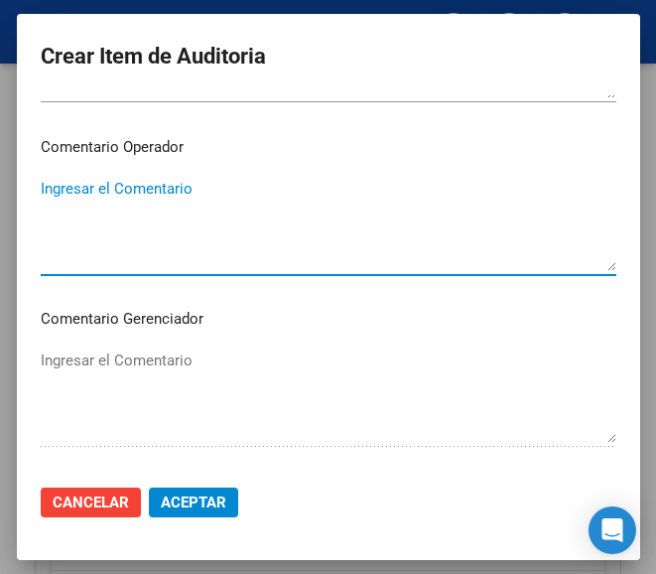
paste textarea "70 DULAC"
click at [46, 203] on textarea "70 DULAC" at bounding box center [329, 224] width 576 height 93
click at [44, 184] on textarea "70 DULAC" at bounding box center [329, 224] width 576 height 93
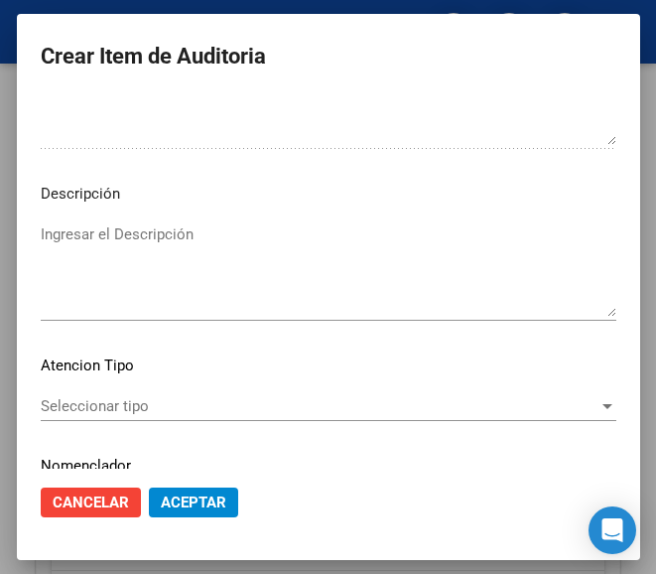
scroll to position [1409, 0]
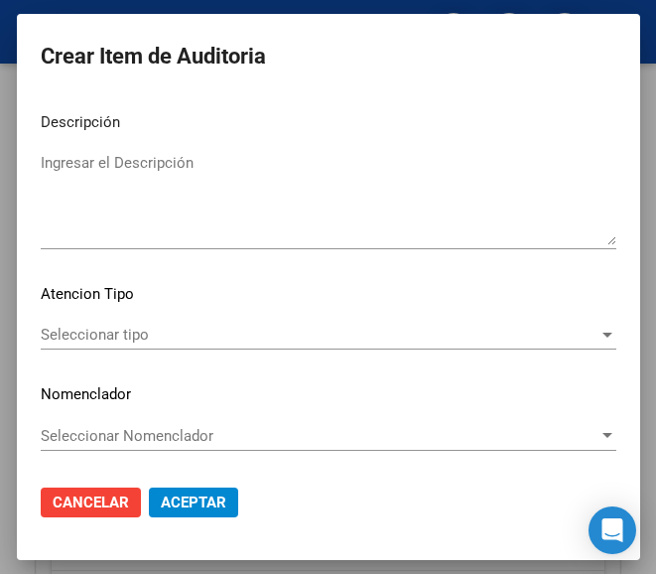
type textarea "70% DULAC"
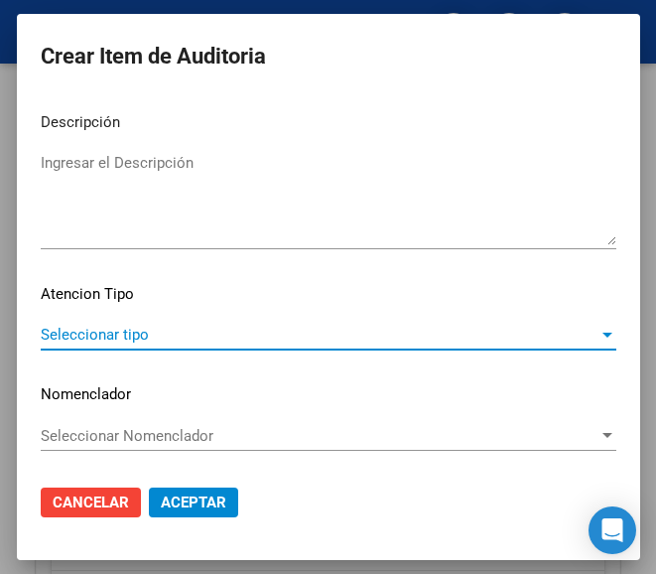
click at [106, 334] on span "Seleccionar tipo" at bounding box center [320, 335] width 558 height 18
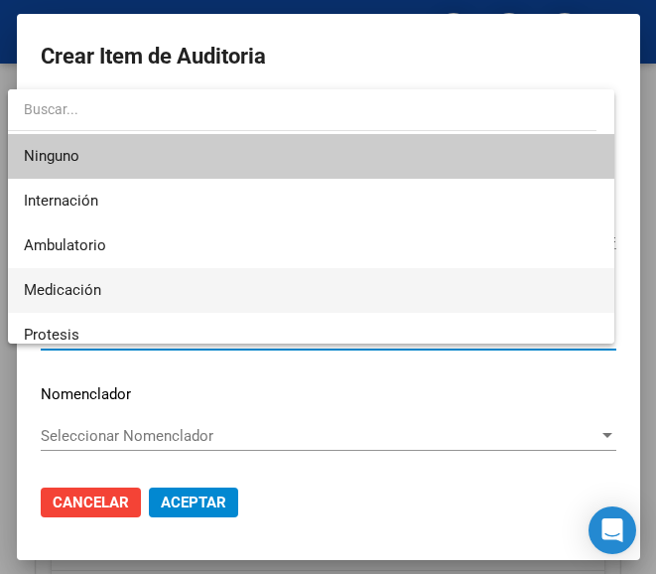
click at [93, 290] on span "Medicación" at bounding box center [62, 290] width 77 height 18
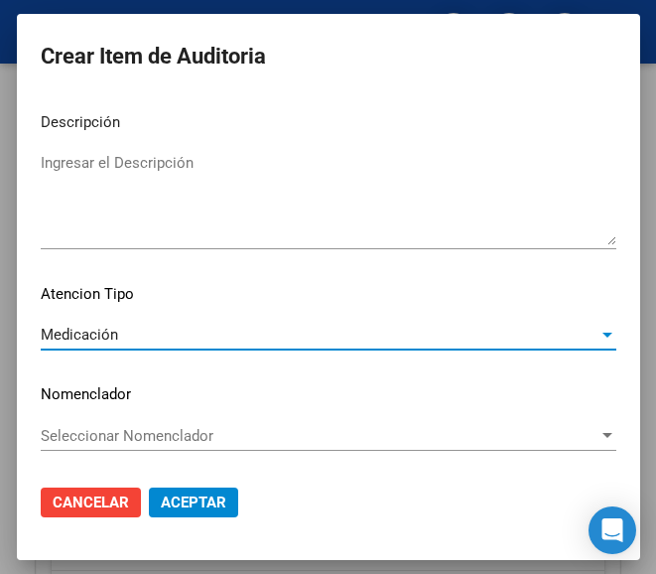
click at [184, 499] on span "Aceptar" at bounding box center [194, 502] width 66 height 18
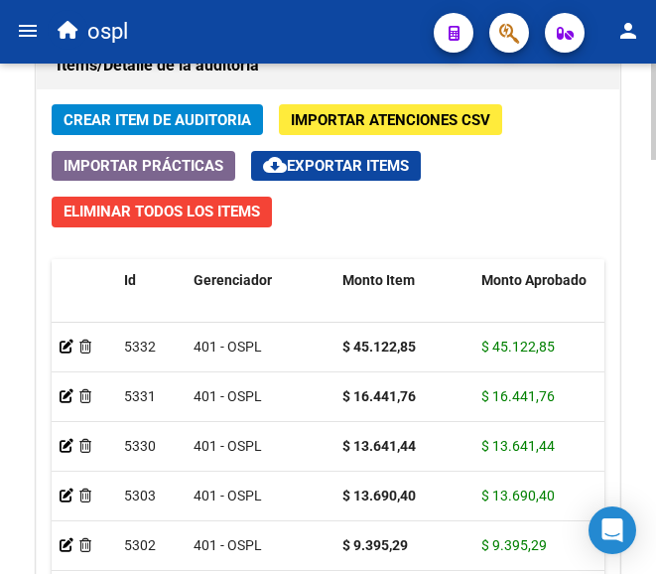
click at [223, 126] on span "Crear Item de Auditoria" at bounding box center [158, 120] width 188 height 18
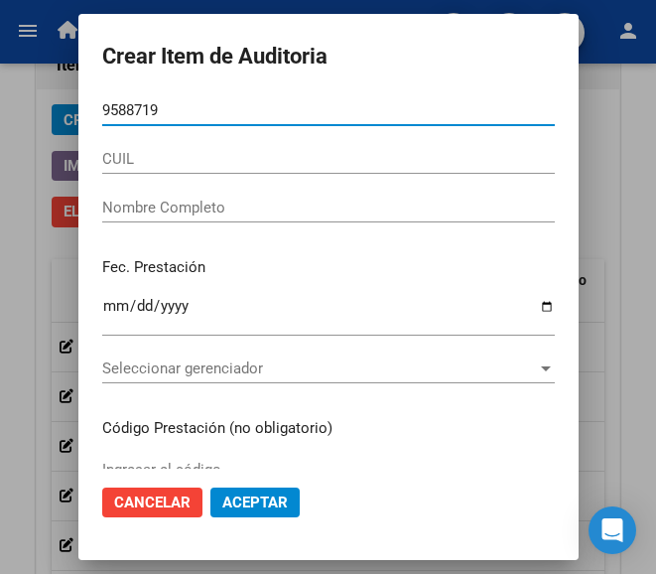
type input "95887199"
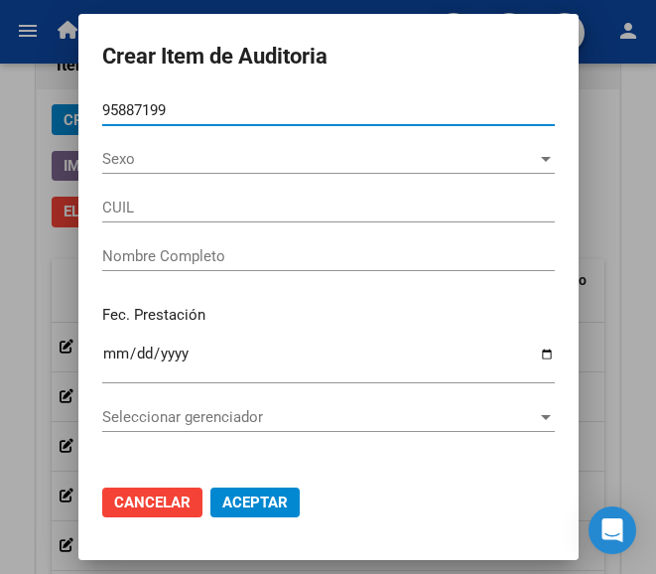
type input "27958871991"
type input "CABRERA ARRIETA YENNY CAROLINA"
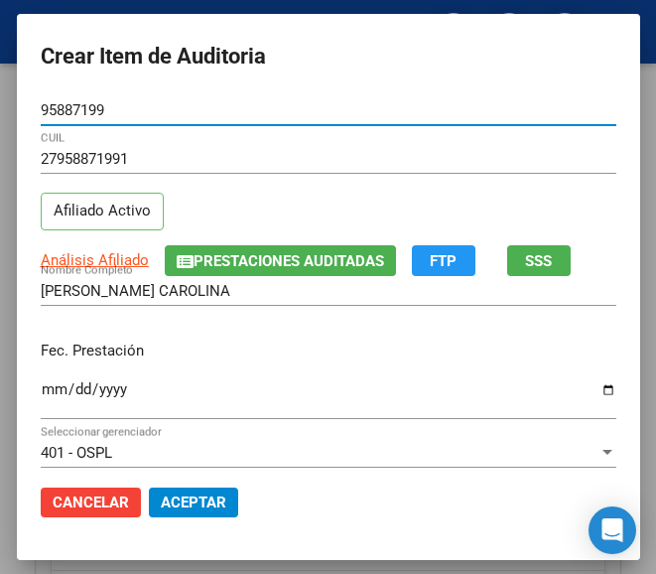
type input "95887199"
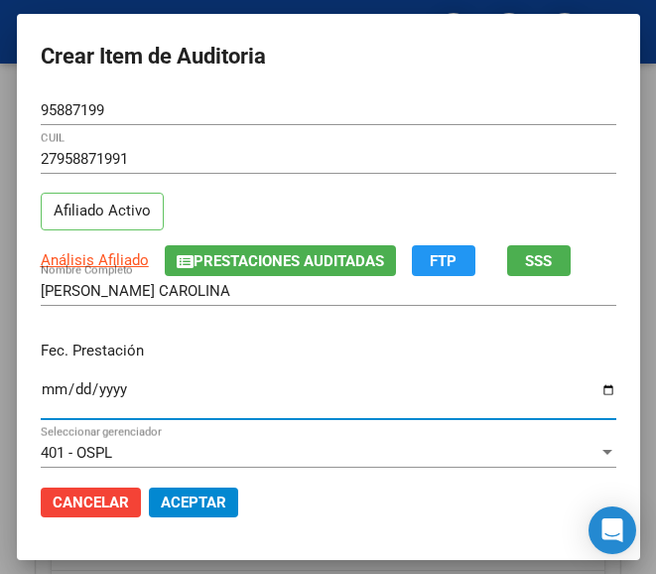
click at [41, 387] on input "Ingresar la fecha" at bounding box center [329, 397] width 576 height 32
type input "2025-08-05"
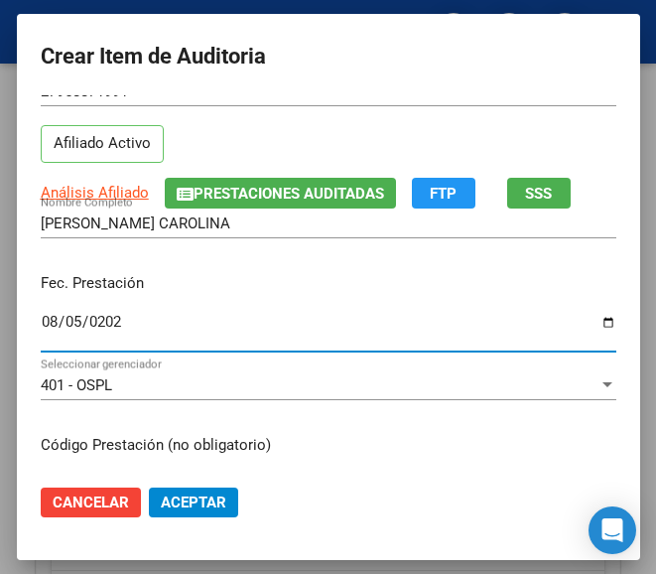
scroll to position [199, 0]
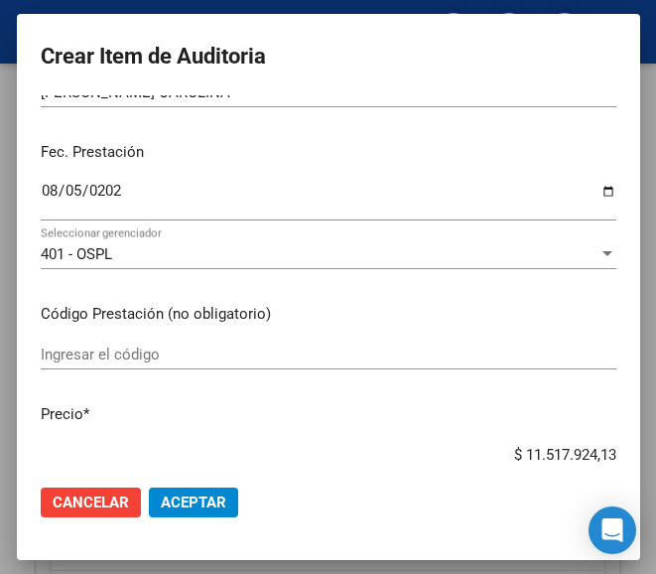
click at [165, 344] on div "Ingresar el código" at bounding box center [329, 354] width 576 height 30
click at [142, 357] on input "Ingresar el código" at bounding box center [329, 354] width 576 height 18
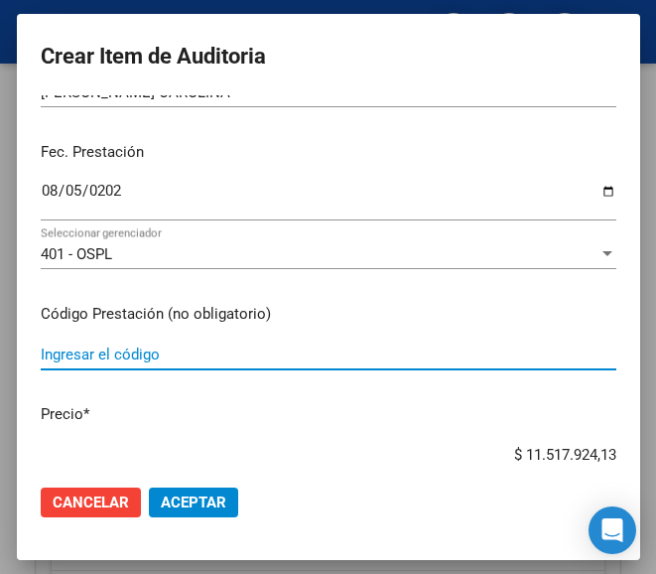
paste input "5143501 T4 MONTPELLIER 75 75 mcg comp.x 50"
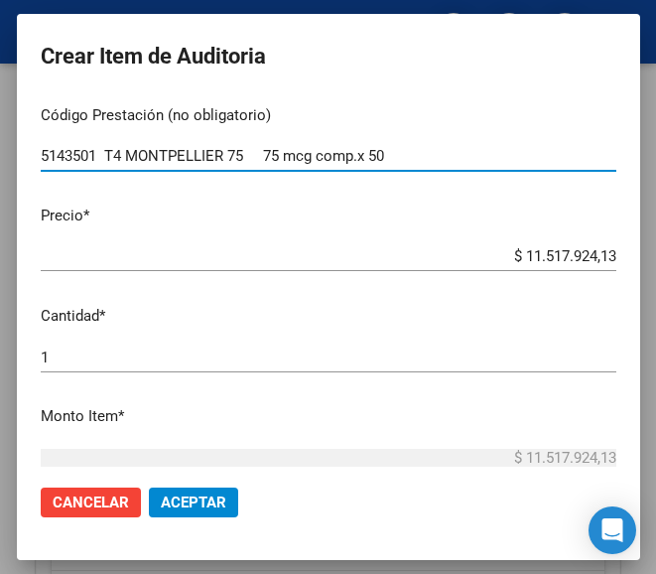
type input "5143501 T4 MONTPELLIER 75 75 mcg comp.x 50"
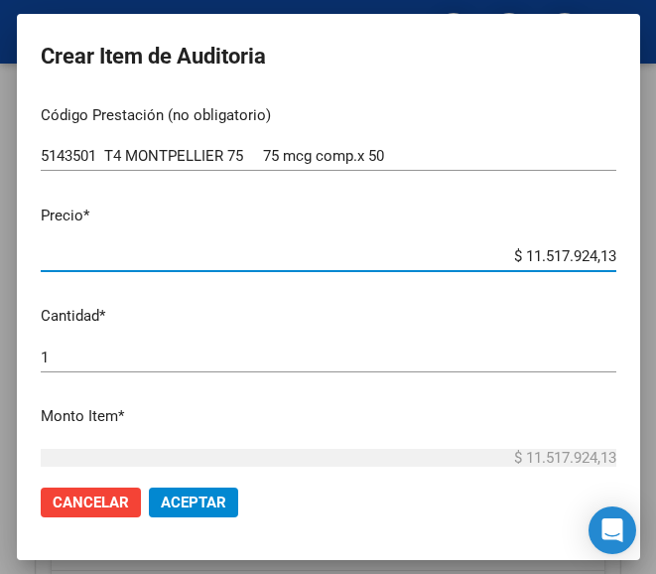
drag, startPoint x: 488, startPoint y: 256, endPoint x: 619, endPoint y: 253, distance: 131.1
click at [619, 253] on mat-dialog-content "95887199 Nro Documento 27958871991 CUIL Afiliado Activo Análisis Afiliado Prest…" at bounding box center [328, 281] width 623 height 373
click at [595, 252] on input "$ 0,00" at bounding box center [329, 256] width 576 height 18
paste input "11041,89"
type input "$ 11.041,89"
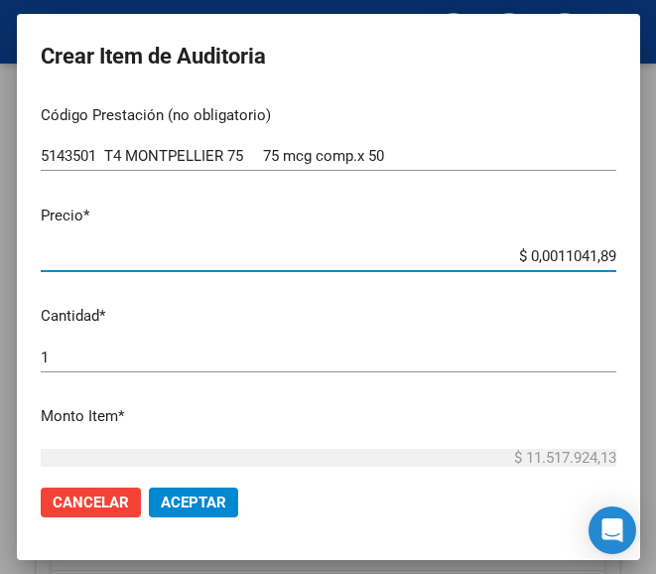
type input "$ 11.041,89"
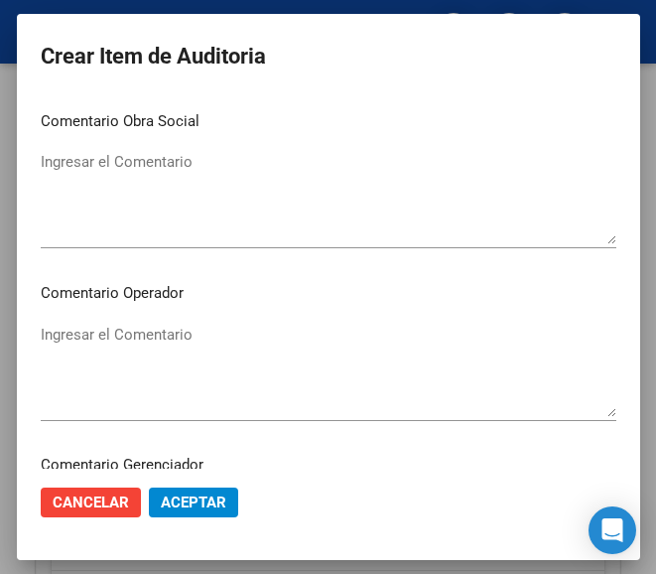
scroll to position [1092, 0]
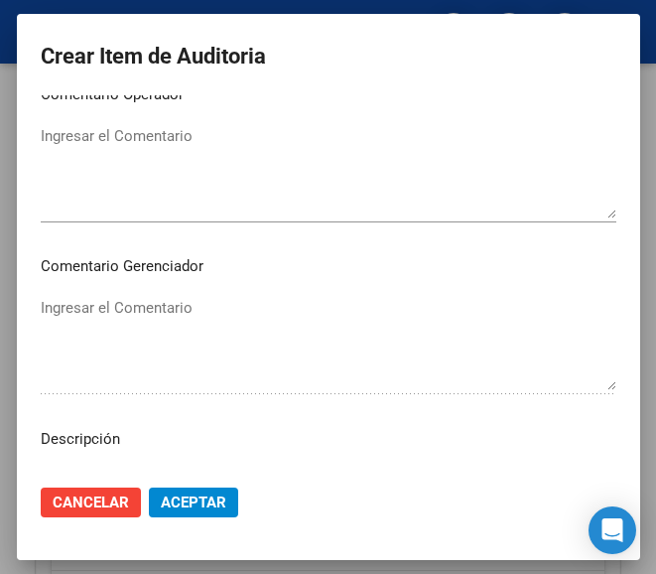
type input "$ 11.041,89"
click at [143, 147] on textarea "Ingresar el Comentario" at bounding box center [329, 171] width 576 height 93
click at [150, 187] on textarea "Ingresar el Comentario" at bounding box center [329, 171] width 576 height 93
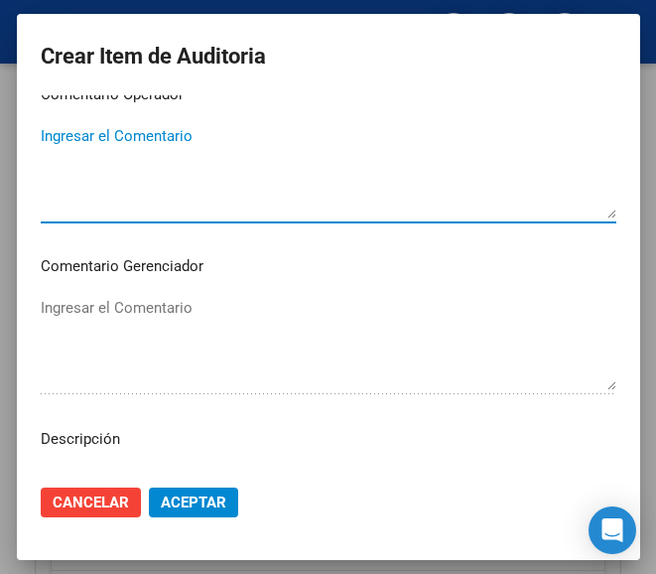
paste textarea "70 FARMA MARKET"
click at [41, 135] on textarea "70 FARMA MARKET" at bounding box center [329, 171] width 576 height 93
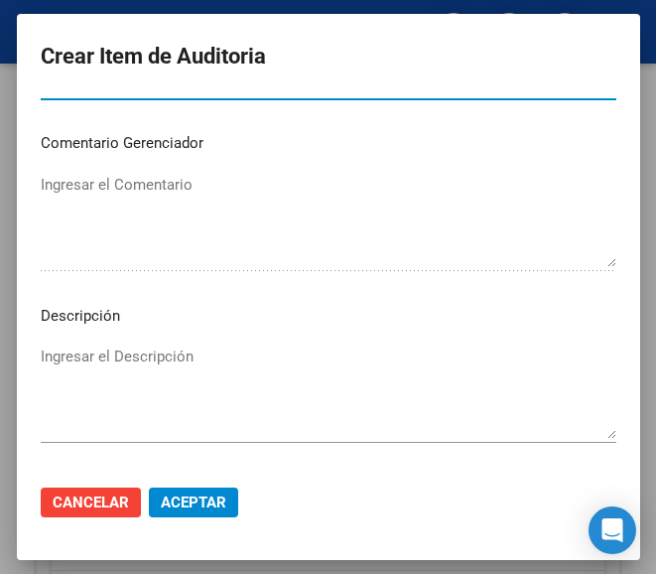
scroll to position [1409, 0]
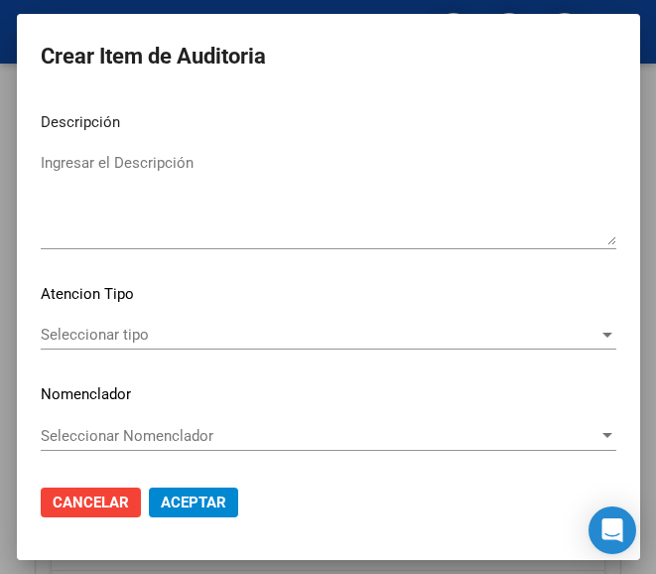
type textarea "70% FARMA MARKET"
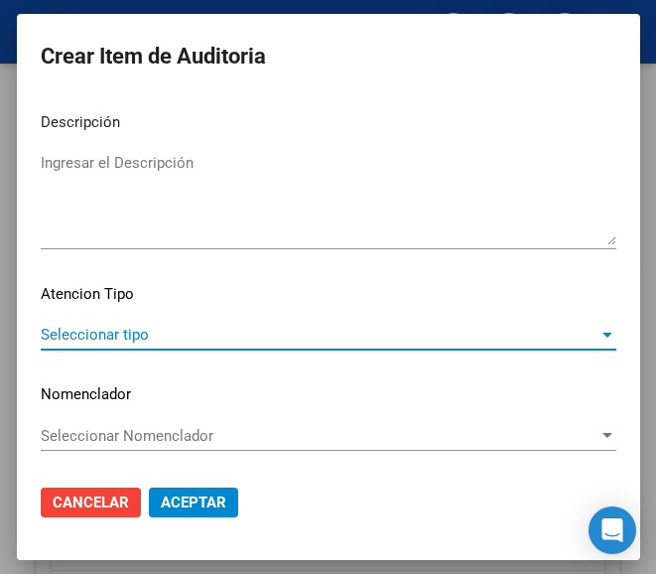
click at [100, 327] on span "Seleccionar tipo" at bounding box center [320, 335] width 558 height 18
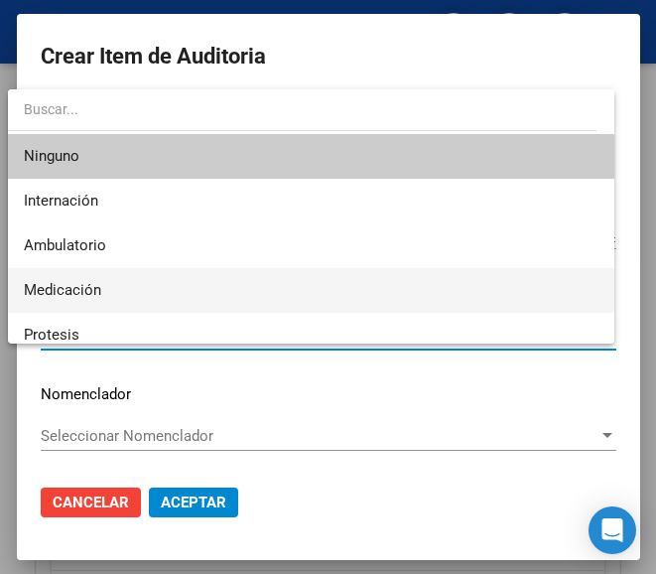
click at [101, 301] on span "Medicación" at bounding box center [311, 290] width 574 height 45
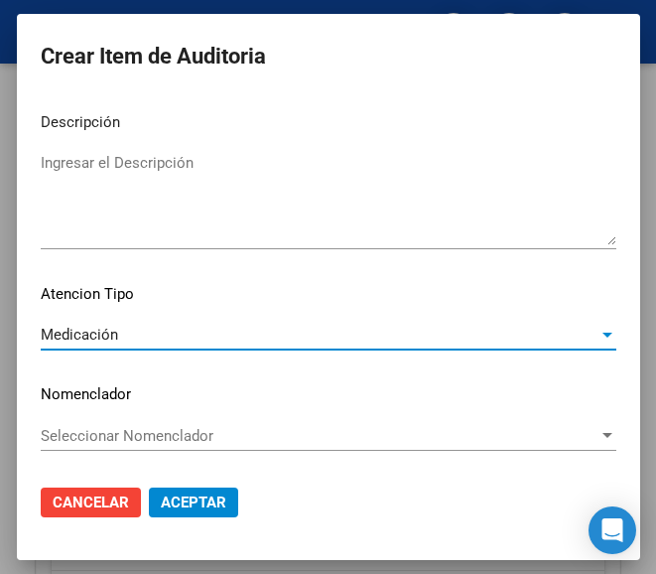
click at [197, 490] on button "Aceptar" at bounding box center [193, 502] width 89 height 30
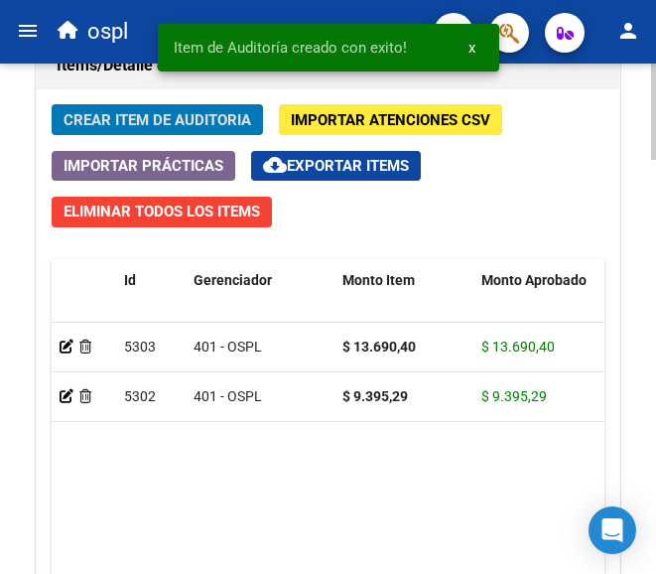
scroll to position [0, 0]
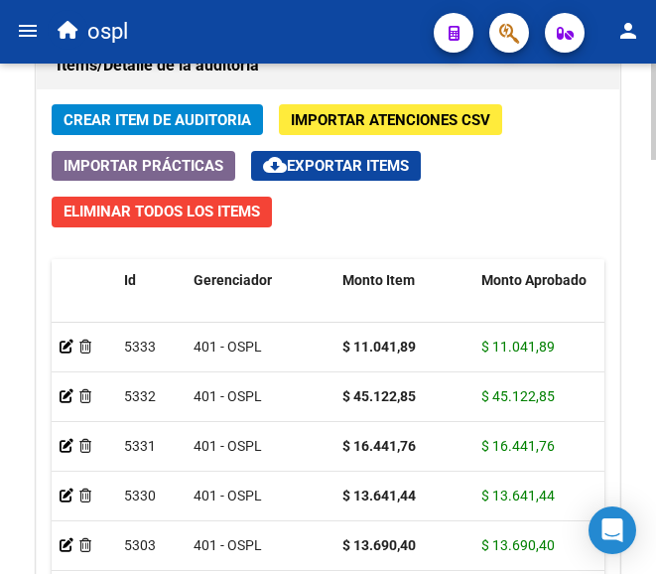
click at [174, 124] on span "Crear Item de Auditoria" at bounding box center [158, 120] width 188 height 18
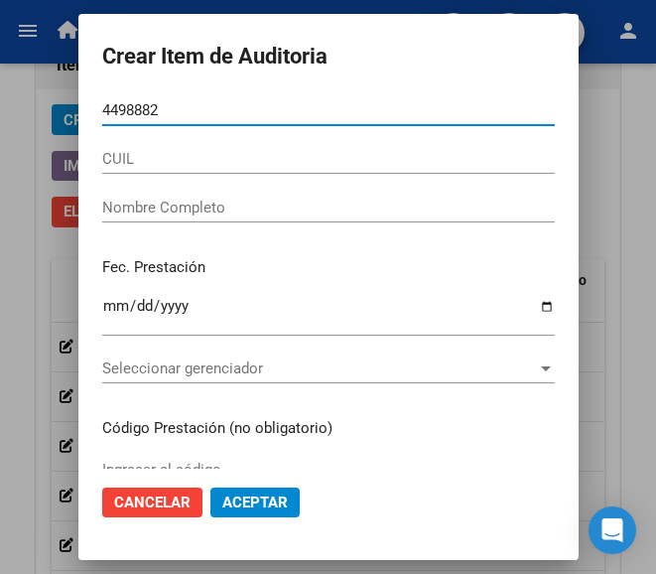
type input "44988822"
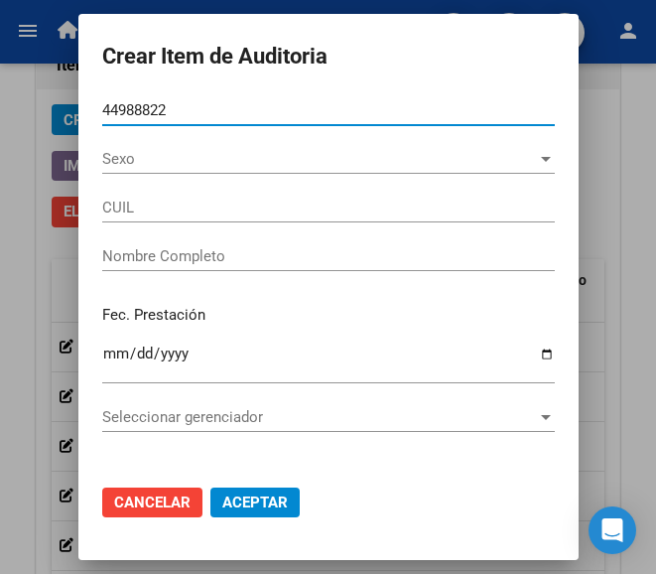
type input "27449888222"
type input "KRYSIUK CELESTE ROCIO"
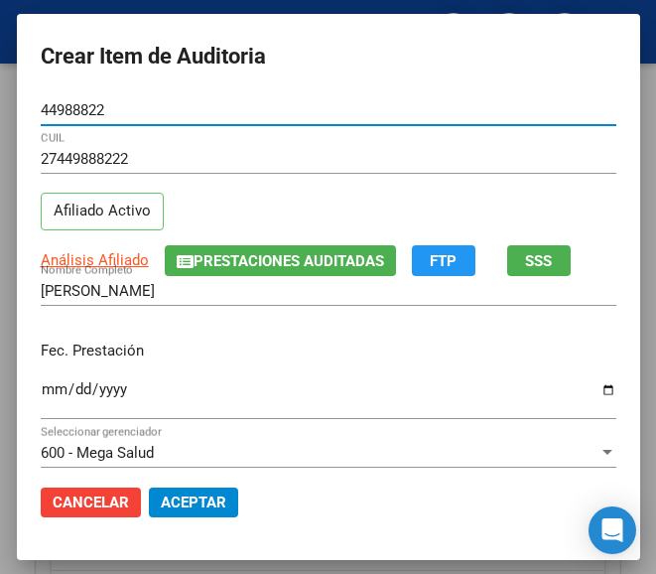
type input "44988822"
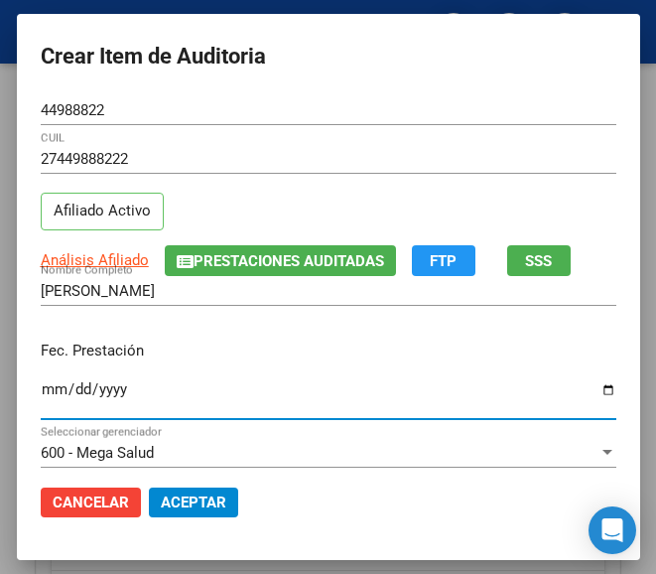
click at [44, 389] on input "Ingresar la fecha" at bounding box center [329, 397] width 576 height 32
type input "2025-07-07"
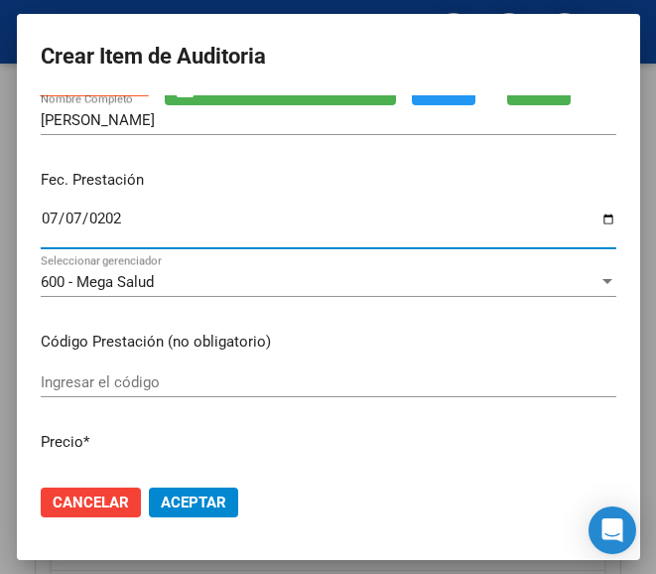
scroll to position [199, 0]
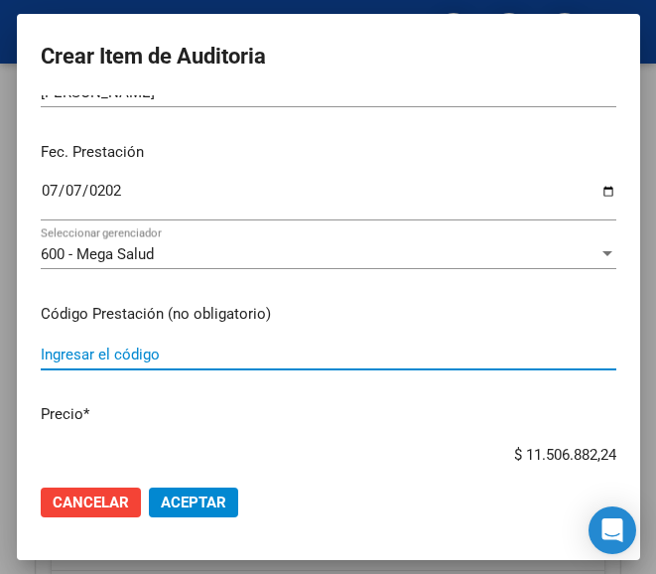
click at [140, 353] on input "Ingresar el código" at bounding box center [329, 354] width 576 height 18
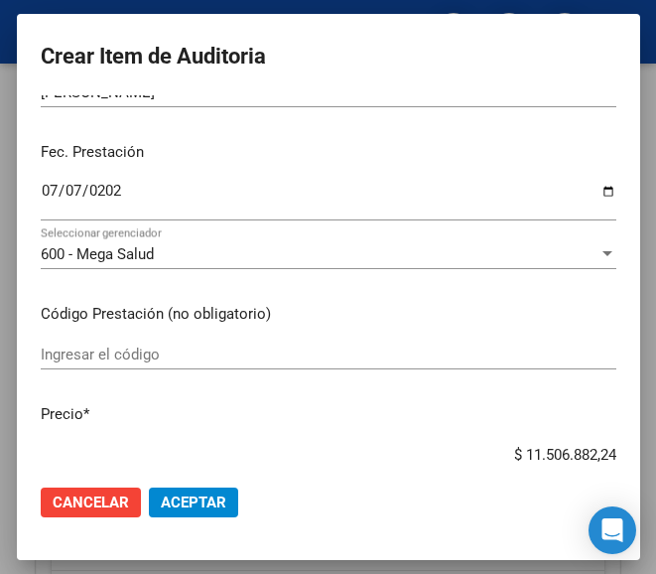
click at [117, 359] on input "Ingresar el código" at bounding box center [329, 354] width 576 height 18
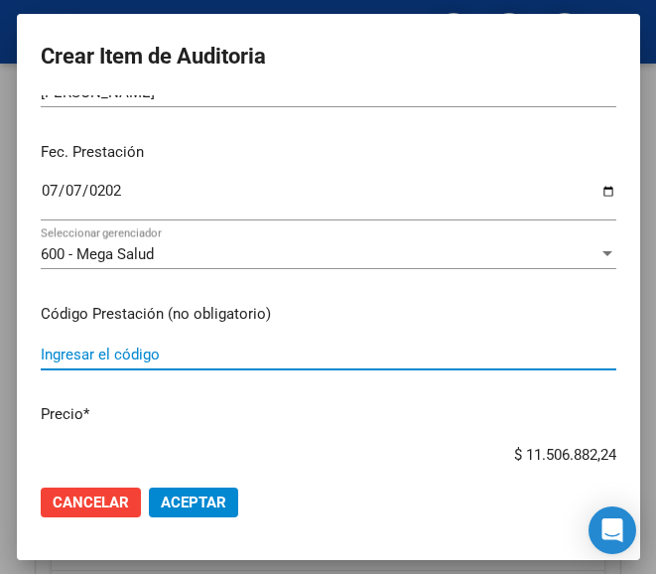
paste input "5564004 EXOTRAN 500 mg comp.lib.prol.x60"
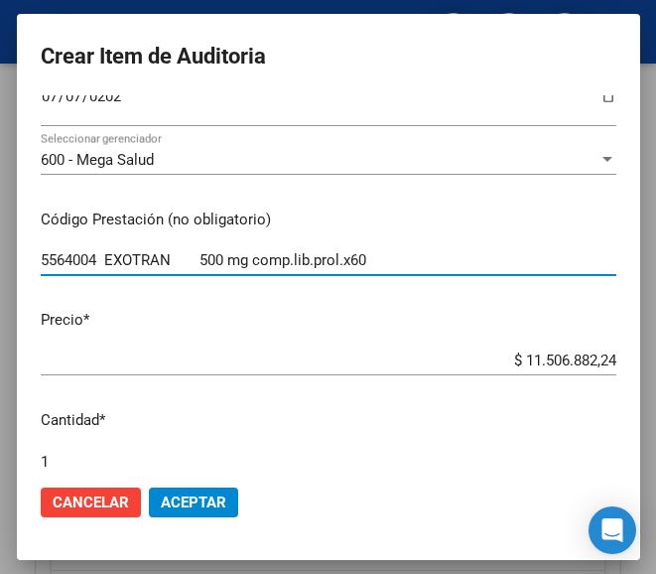
scroll to position [397, 0]
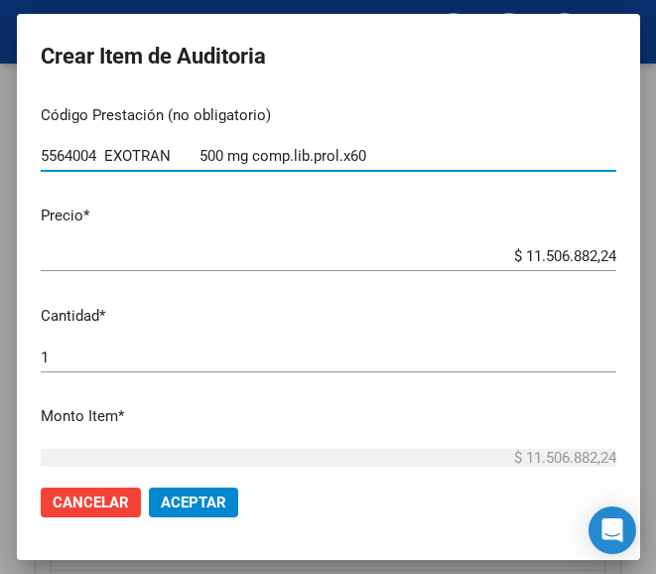
type input "5564004 EXOTRAN 500 mg comp.lib.prol.x60"
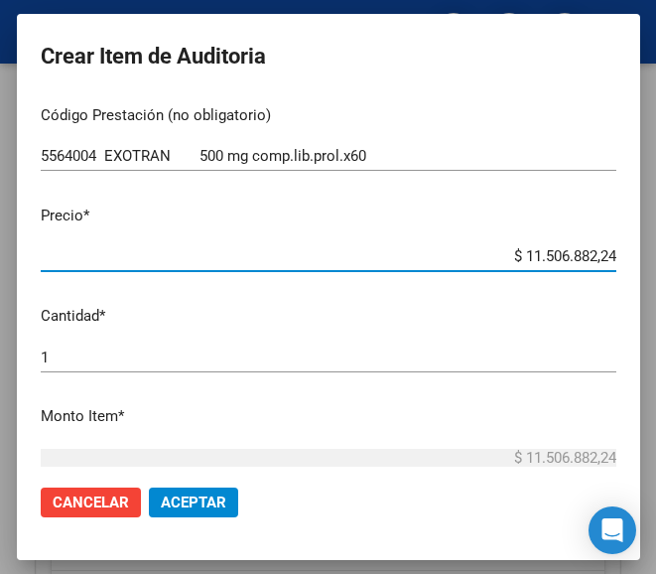
drag, startPoint x: 527, startPoint y: 256, endPoint x: 633, endPoint y: 255, distance: 106.2
click at [633, 255] on mat-dialog-content "44988822 Nro Documento 27449888222 CUIL Afiliado Activo Análisis Afiliado Prest…" at bounding box center [328, 281] width 623 height 373
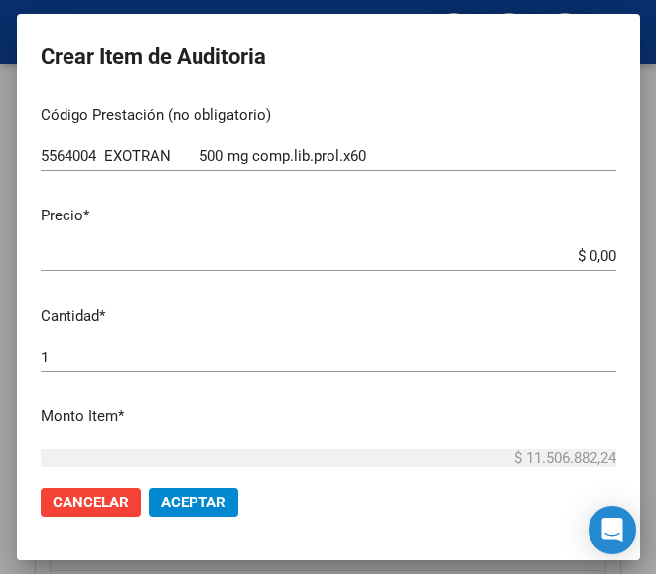
click at [596, 257] on input "$ 0,00" at bounding box center [329, 256] width 576 height 18
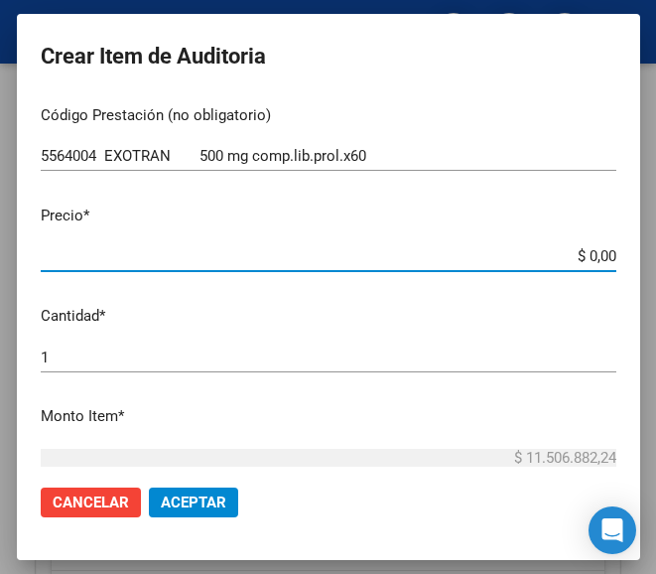
paste input "181579,5"
type input "$ 18.157,95"
type input "$ 181.579,50"
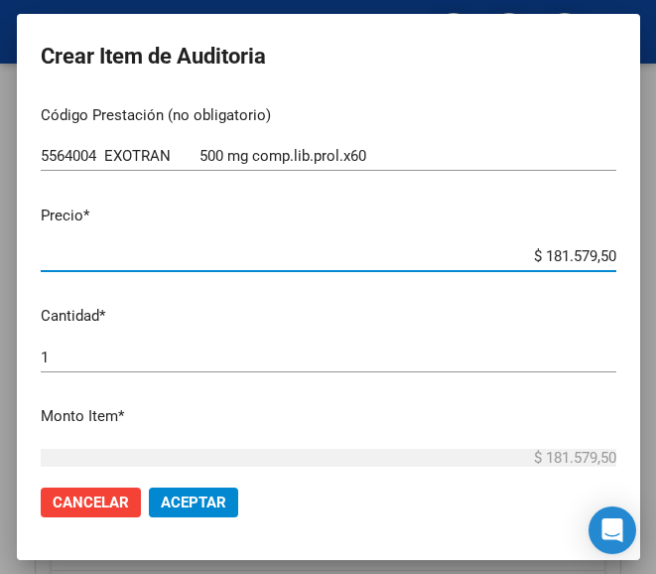
type input "$ 181.579,50"
click at [79, 351] on input "1" at bounding box center [329, 357] width 576 height 18
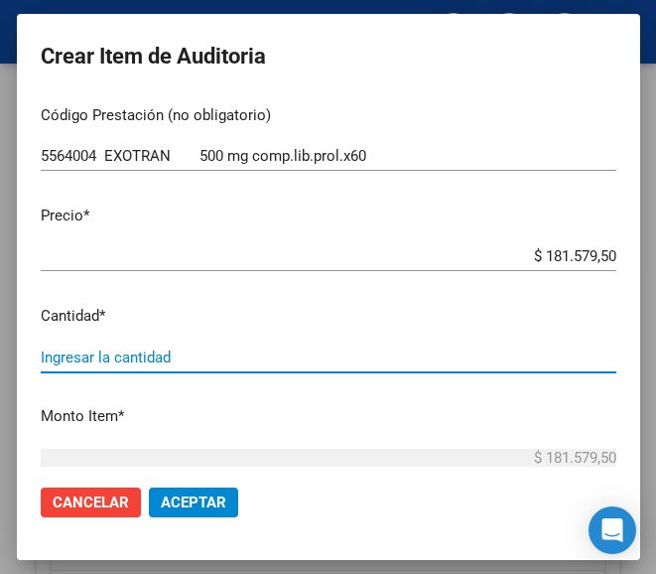
type input "3"
type input "$ 544.738,50"
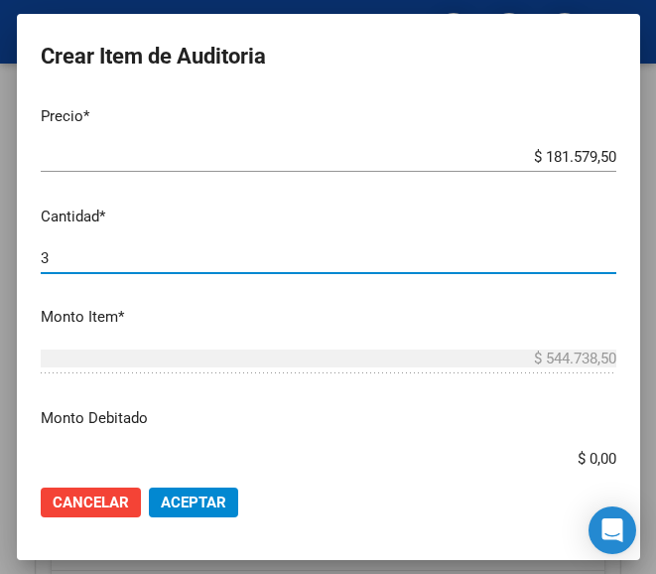
type input "3"
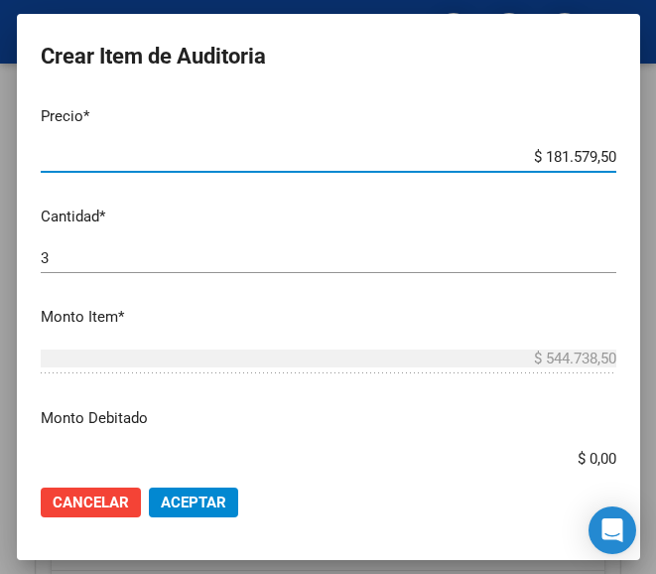
drag, startPoint x: 490, startPoint y: 158, endPoint x: 612, endPoint y: 154, distance: 122.2
click at [612, 154] on app-form-text-field "Precio * $ 181.579,50 Ingresar el precio" at bounding box center [337, 136] width 592 height 62
type input "$ 0,06"
type input "$ 0,18"
type input "$ 0,60"
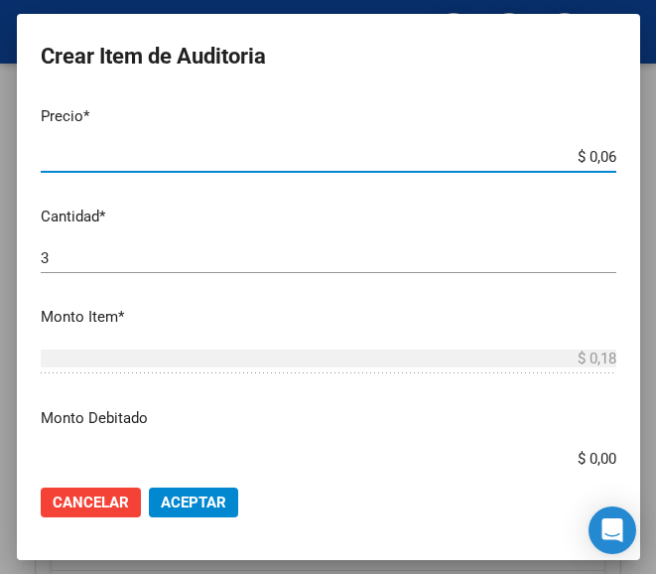
type input "$ 1,80"
type input "$ 6,05"
type input "$ 18,15"
type input "$ 60,52"
type input "$ 181,56"
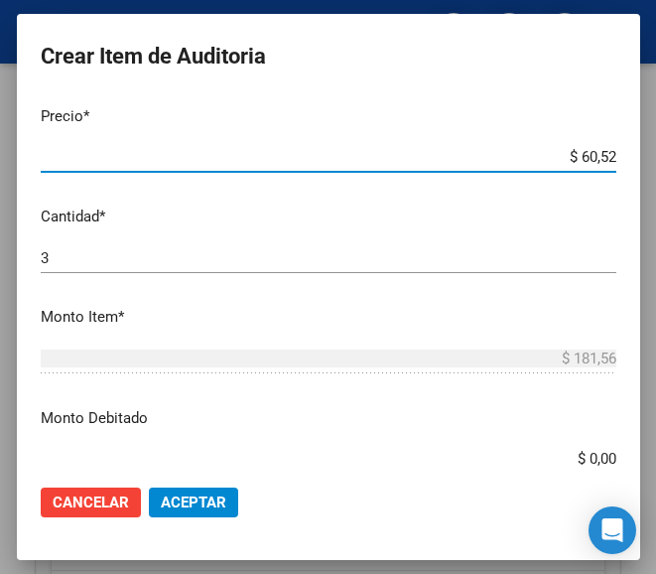
type input "$ 605,26"
type input "$ 1.815,78"
type input "$ 6.052,65"
type input "$ 18.157,95"
type input "$ 60.526,50"
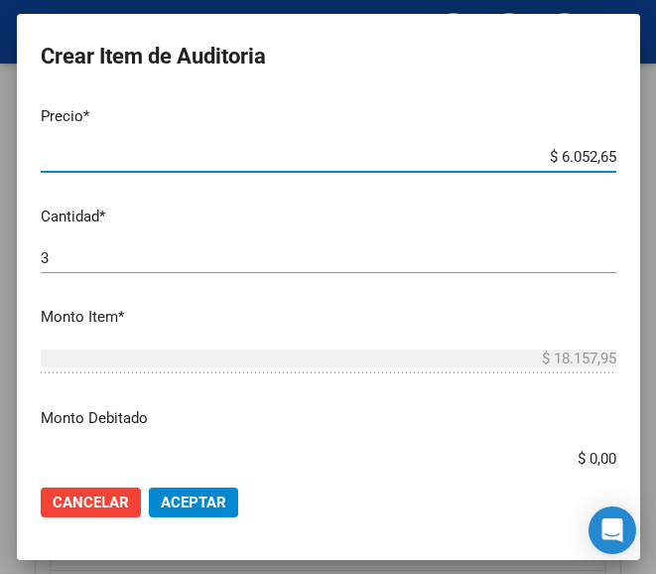
type input "$ 181.579,50"
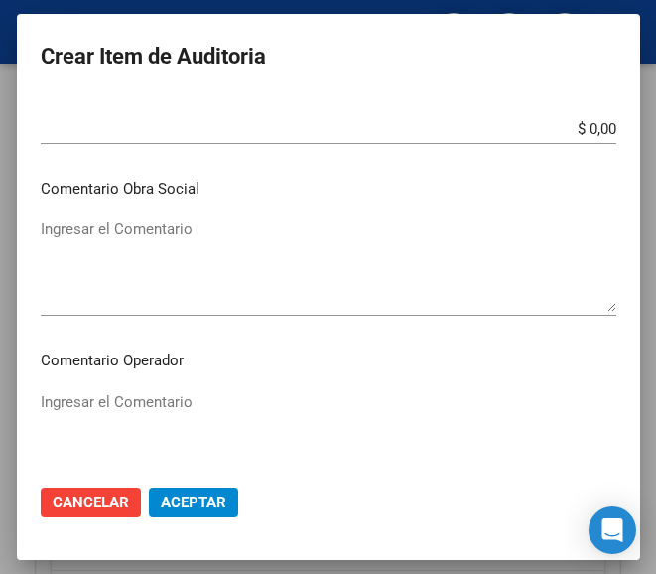
scroll to position [893, 0]
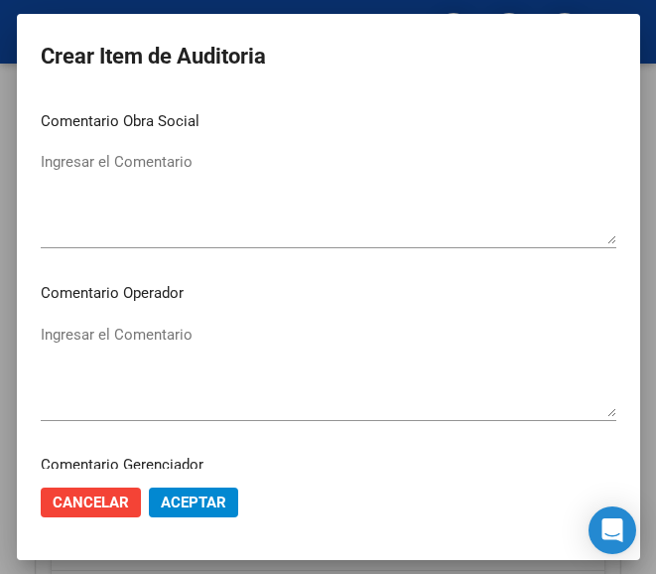
click at [169, 339] on textarea "Ingresar el Comentario" at bounding box center [329, 370] width 576 height 93
click at [138, 329] on textarea "Ingresar el Comentario" at bounding box center [329, 370] width 576 height 93
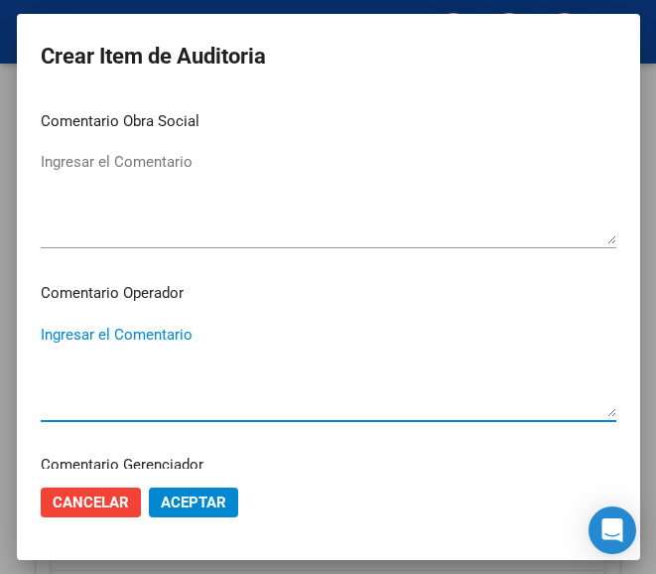
paste textarea "70 NUEVA DEL INMIGRANTE"
click at [42, 326] on textarea "70 NUEVA DEL INMIGRANTE" at bounding box center [329, 370] width 576 height 93
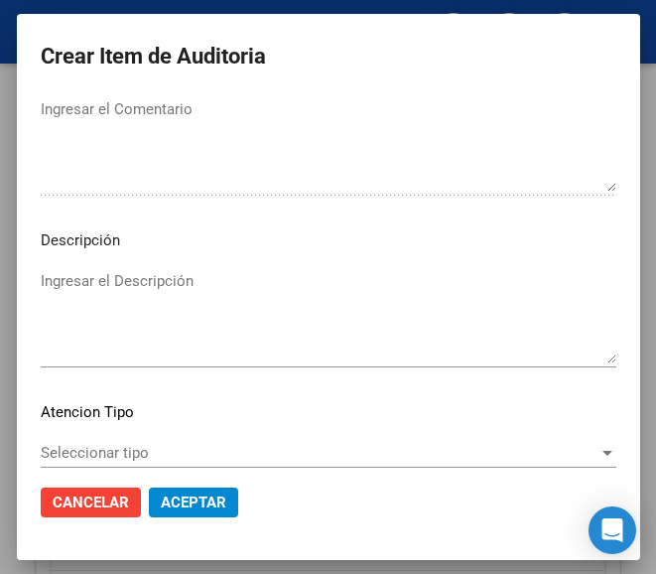
scroll to position [1390, 0]
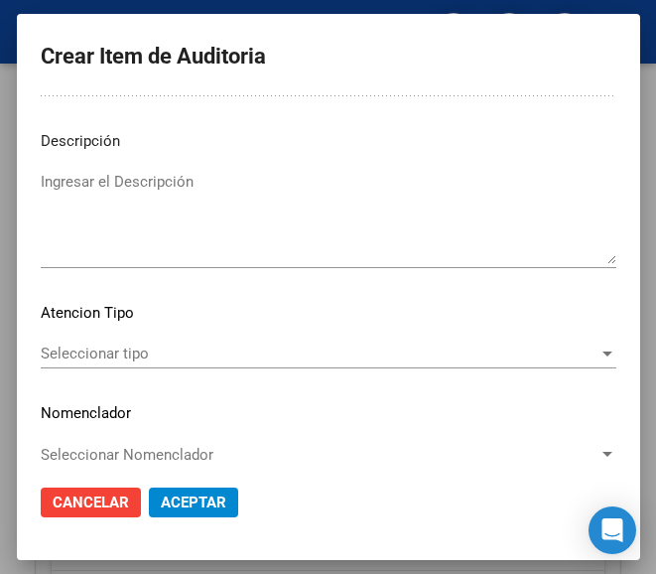
type textarea "70% NUEVA DEL INMIGRANTE"
click at [125, 346] on span "Seleccionar tipo" at bounding box center [320, 353] width 558 height 18
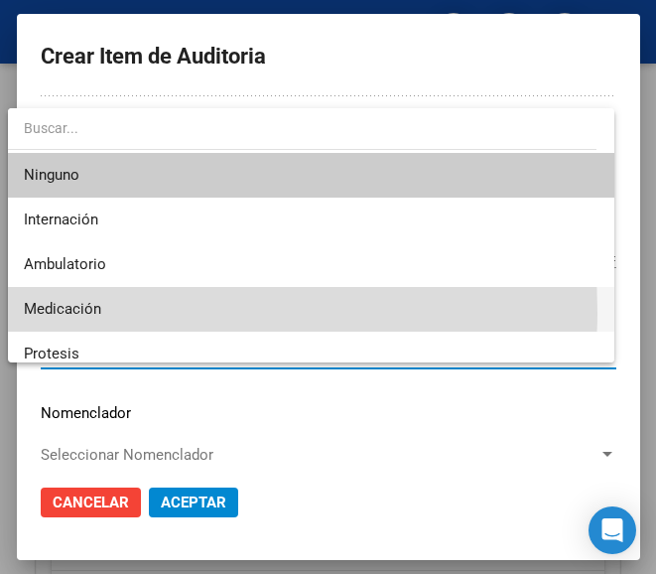
click at [103, 312] on span "Medicación" at bounding box center [311, 309] width 574 height 45
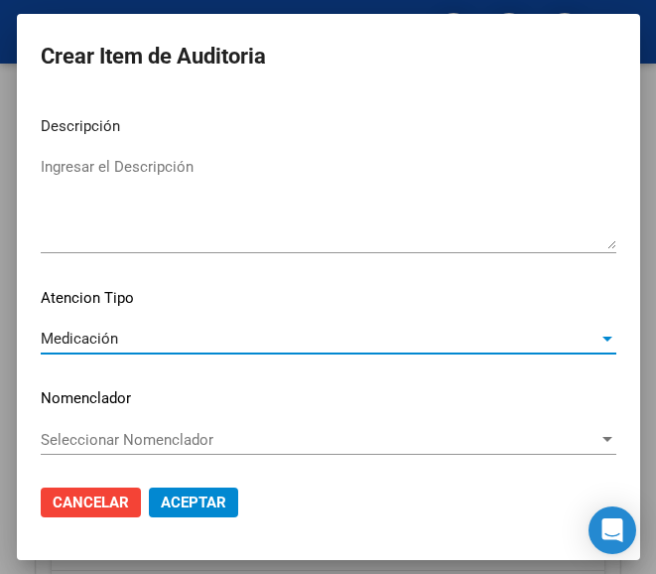
scroll to position [1409, 0]
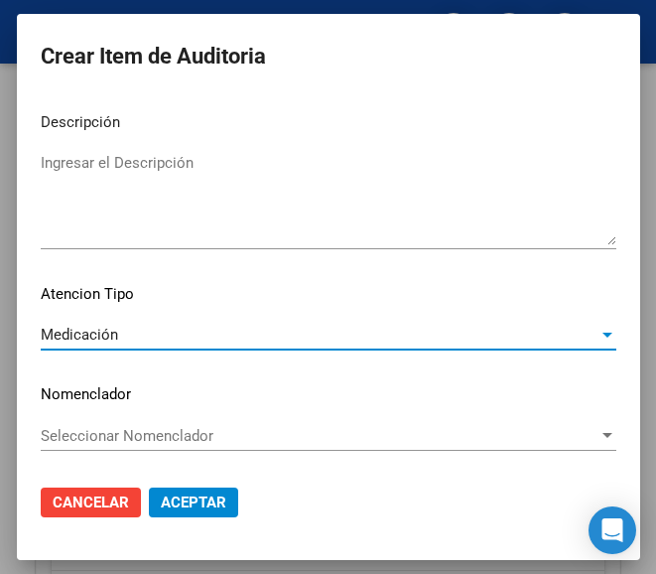
click at [174, 491] on button "Aceptar" at bounding box center [193, 502] width 89 height 30
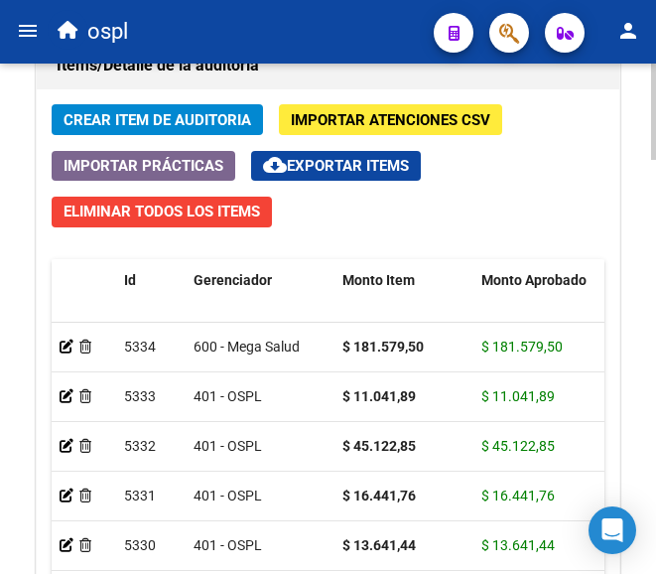
click at [144, 120] on span "Crear Item de Auditoria" at bounding box center [158, 120] width 188 height 18
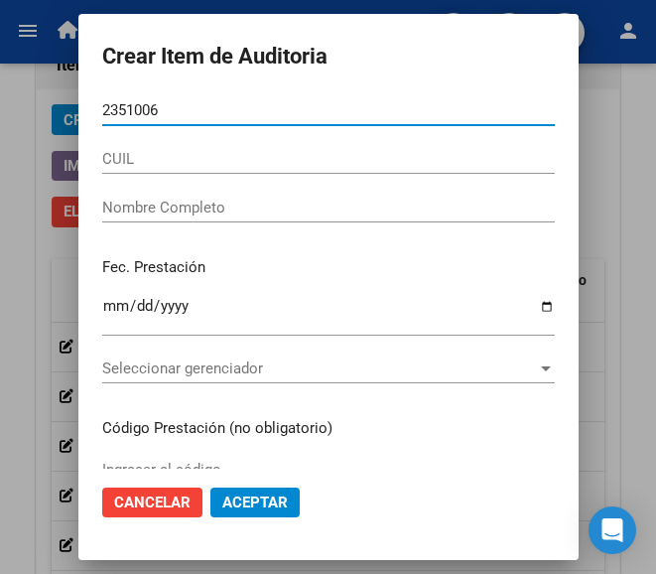
type input "23510066"
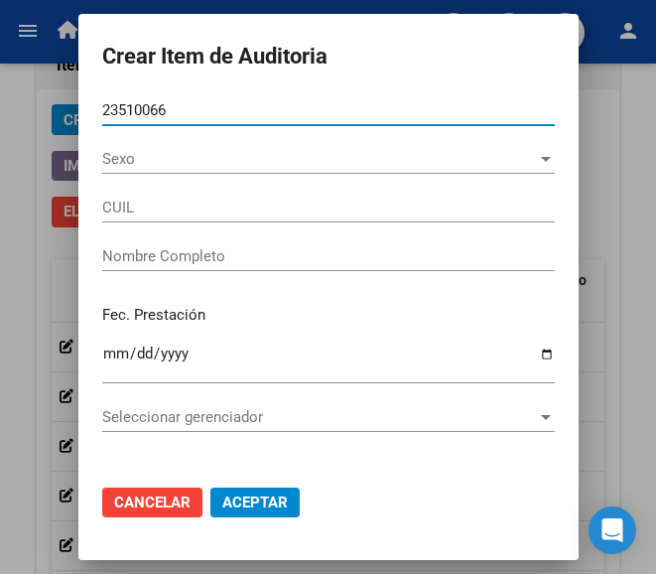
type input "20235100666"
type input "CHANAMPA CHRISTIAN JAVIER"
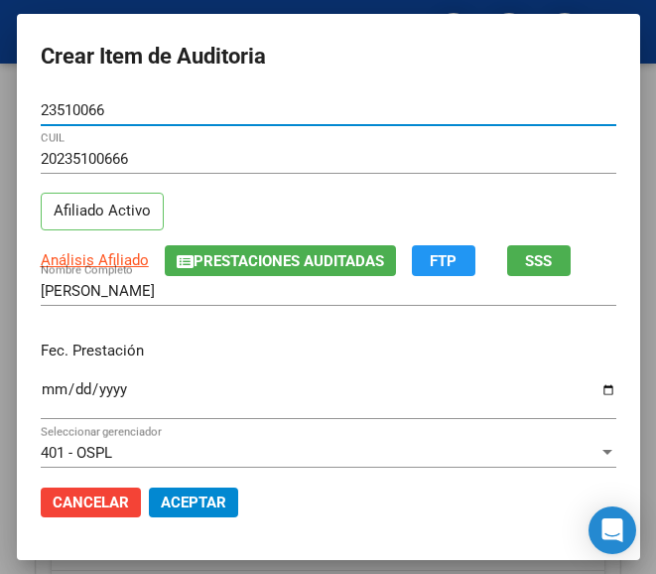
type input "23510066"
click at [41, 391] on input "Ingresar la fecha" at bounding box center [329, 397] width 576 height 32
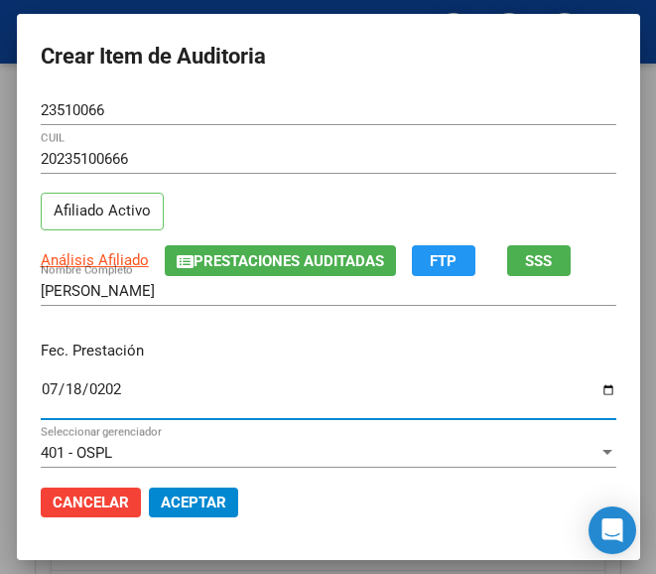
type input "2025-07-18"
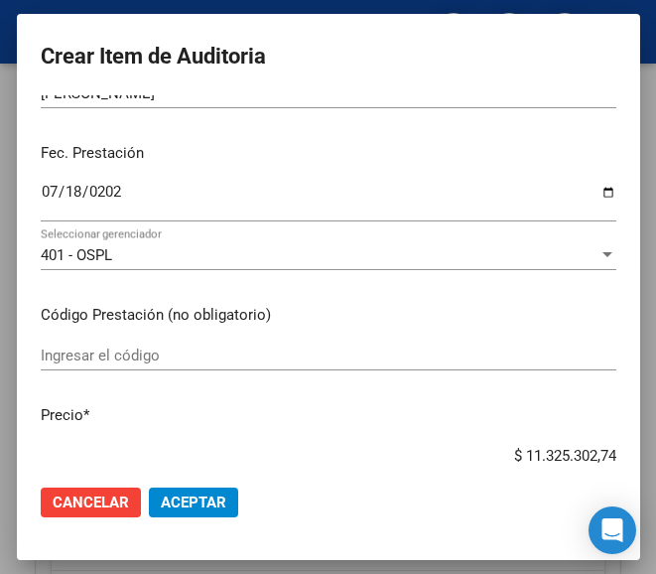
scroll to position [199, 0]
click at [94, 358] on input "Ingresar el código" at bounding box center [329, 354] width 576 height 18
click at [107, 345] on input "Ingresar el código" at bounding box center [329, 354] width 576 height 18
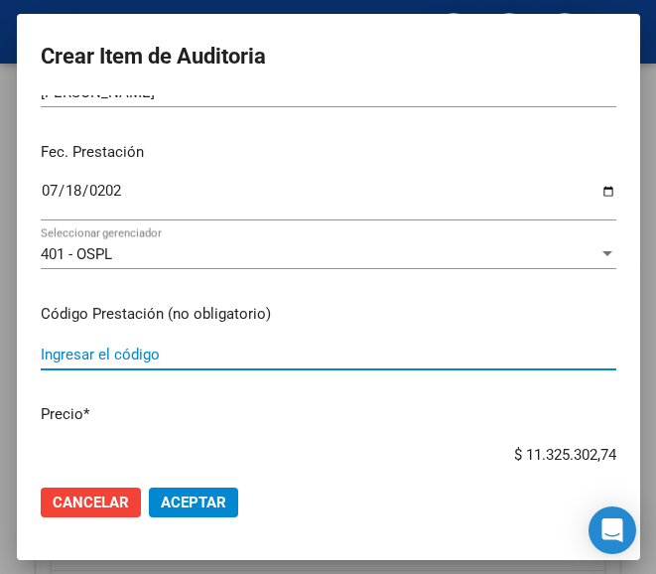
paste input "5315552 LOSARTAN RICHET 100 mg comp.x 30"
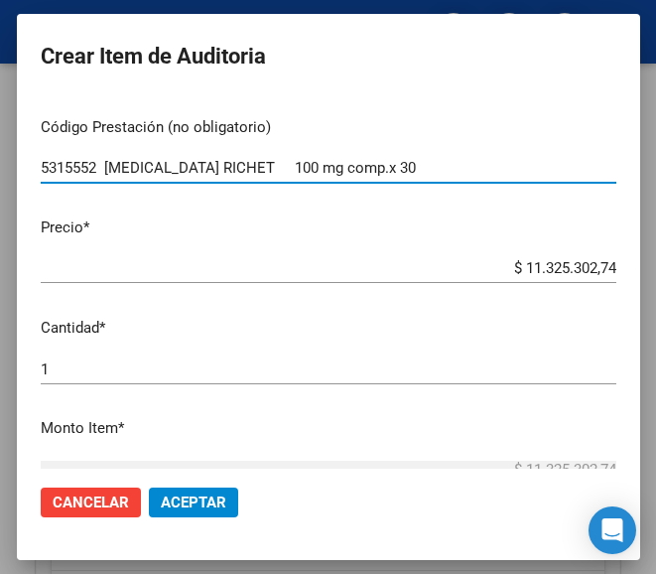
scroll to position [397, 0]
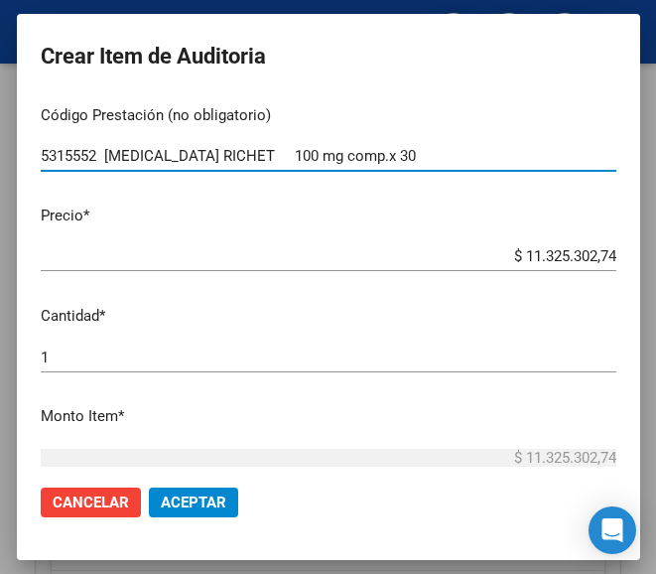
type input "5315552 LOSARTAN RICHET 100 mg comp.x 30"
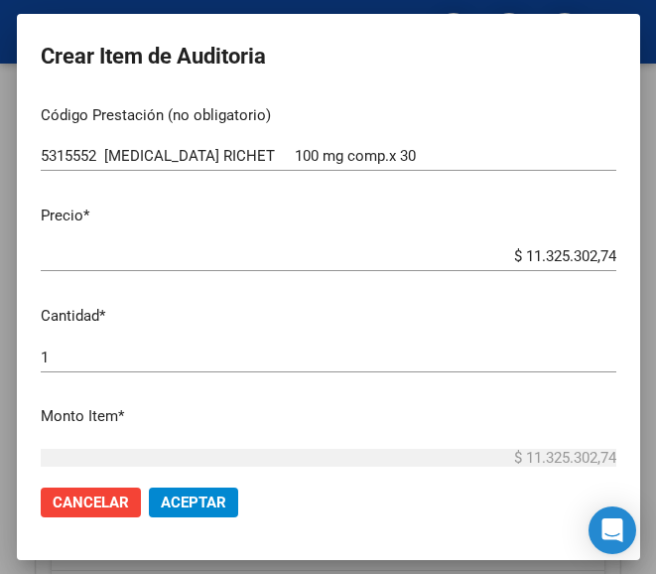
drag, startPoint x: 492, startPoint y: 242, endPoint x: 585, endPoint y: 241, distance: 92.3
click at [585, 241] on div "$ 11.325.302,74 Ingresar el precio" at bounding box center [329, 256] width 576 height 30
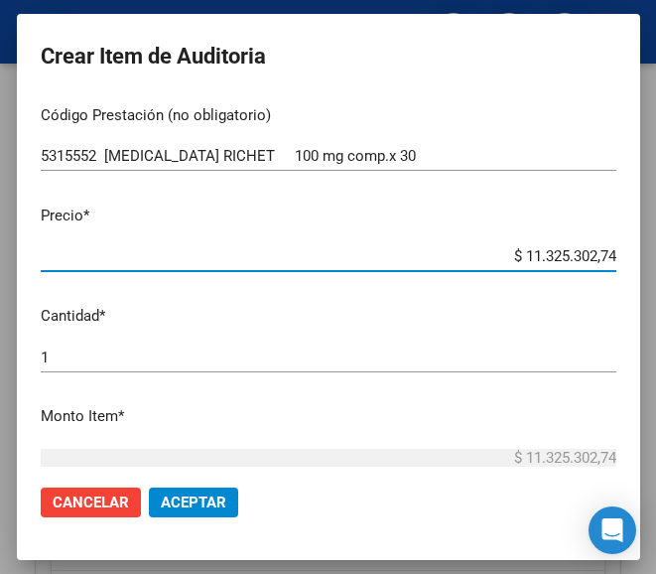
drag, startPoint x: 462, startPoint y: 262, endPoint x: 624, endPoint y: 258, distance: 162.8
click at [624, 258] on mat-dialog-content "23510066 Nro Documento 20235100666 CUIL Afiliado Activo Análisis Afiliado Prest…" at bounding box center [328, 281] width 623 height 373
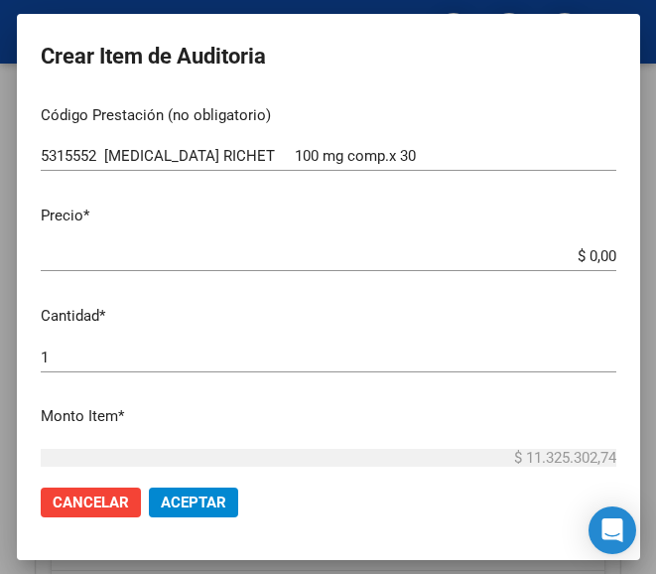
click at [595, 255] on input "$ 0,00" at bounding box center [329, 256] width 576 height 18
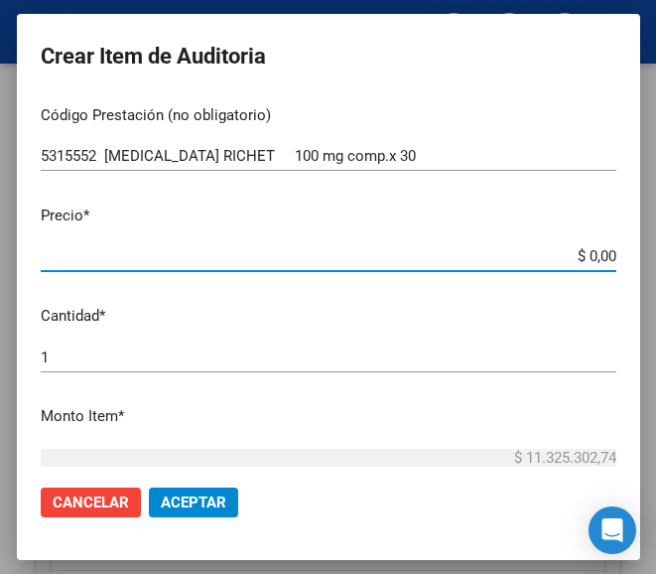
paste input "16141,45"
type input "$ 16.141,45"
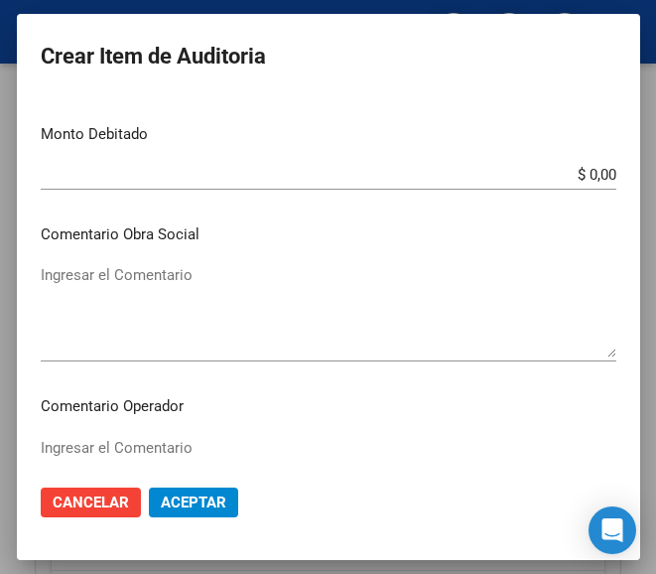
scroll to position [794, 0]
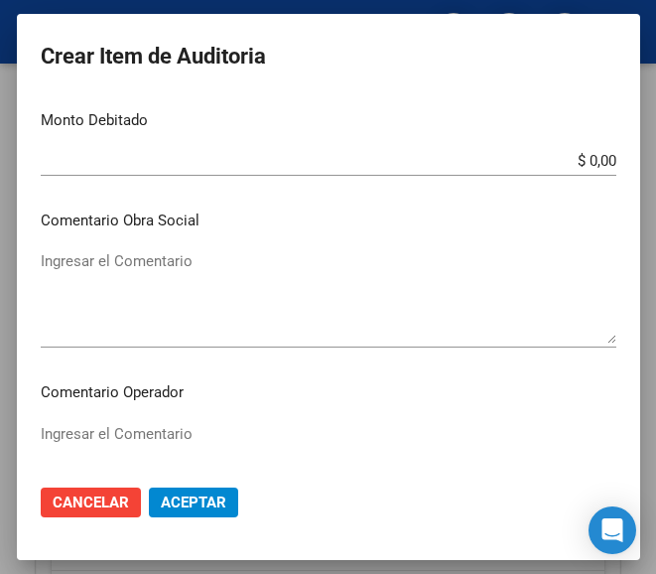
type input "$ 16.141,45"
click at [124, 420] on div "Ingresar el Comentario" at bounding box center [329, 469] width 576 height 101
click at [80, 421] on div "Ingresar el Comentario" at bounding box center [329, 469] width 576 height 101
paste textarea "70 MANUELA AMARELLE S.C.S."
click at [48, 426] on textarea "70 MANUELA AMARELLE S.C.S." at bounding box center [329, 469] width 576 height 93
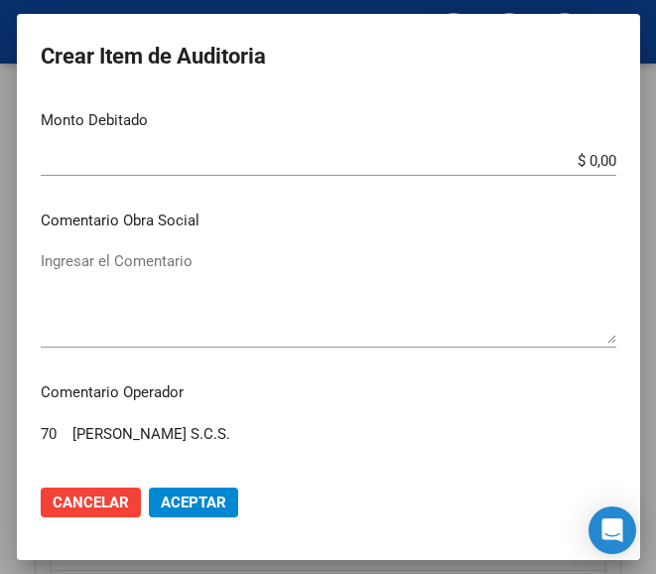
click at [41, 426] on textarea "70 MANUELA AMARELLE S.C.S." at bounding box center [329, 469] width 576 height 93
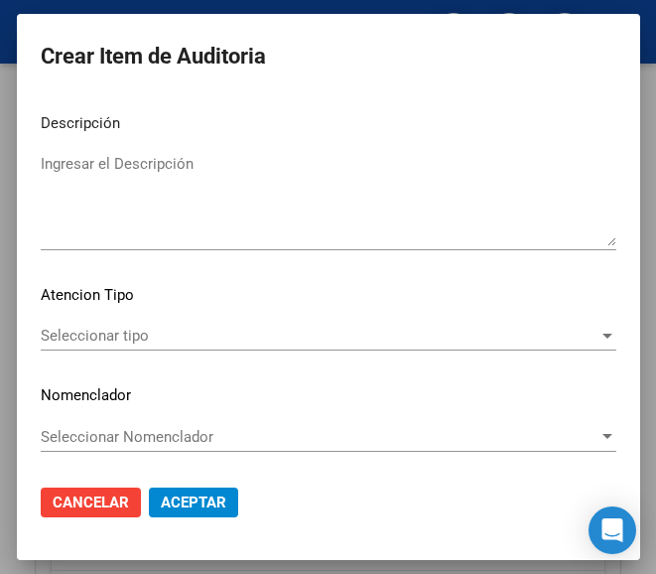
scroll to position [1409, 0]
type textarea "70% MANUELA AMARELLE S.C.S."
click at [171, 335] on span "Seleccionar tipo" at bounding box center [320, 335] width 558 height 18
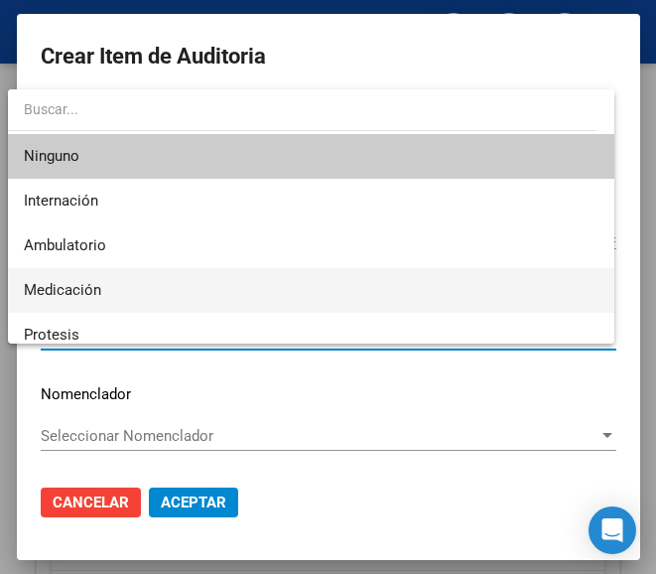
click at [121, 303] on span "Medicación" at bounding box center [311, 290] width 574 height 45
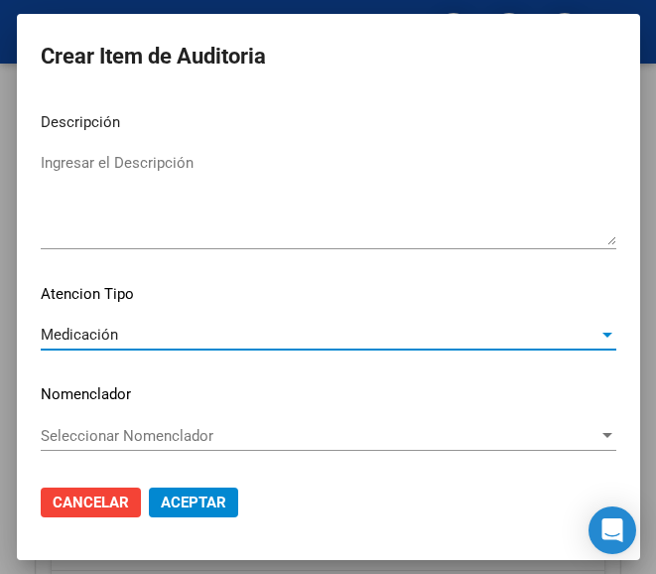
click at [170, 499] on span "Aceptar" at bounding box center [194, 502] width 66 height 18
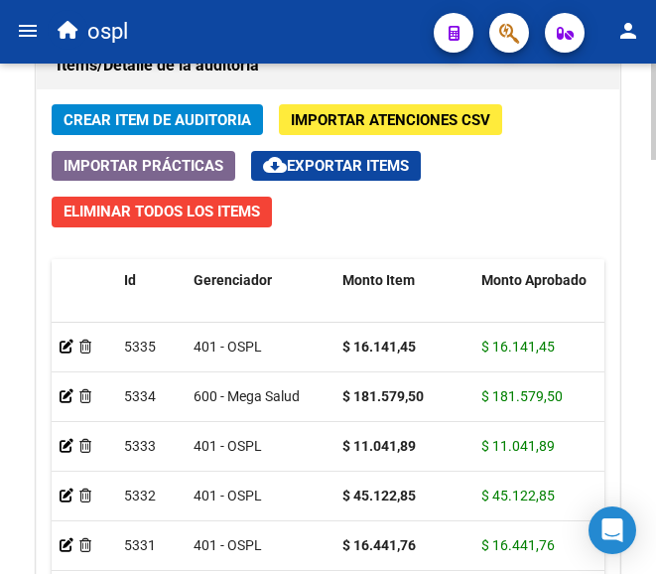
click at [229, 116] on span "Crear Item de Auditoria" at bounding box center [158, 120] width 188 height 18
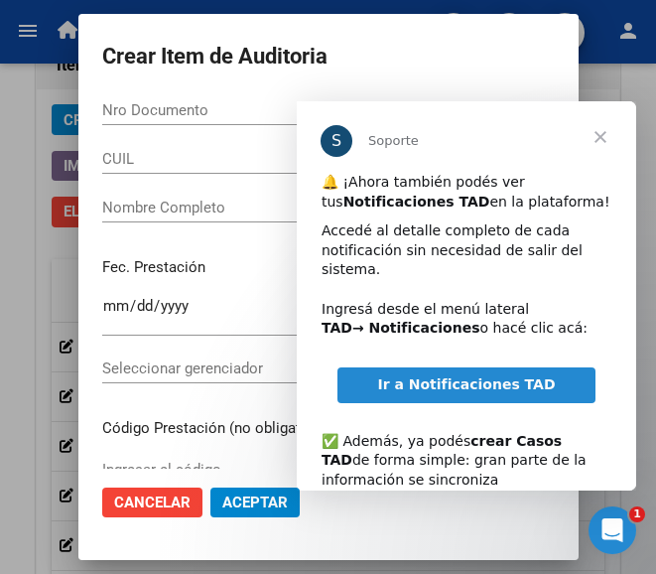
scroll to position [0, 0]
click at [513, 73] on h2 "Crear Item de Auditoria" at bounding box center [328, 57] width 453 height 38
click at [601, 134] on span "Cerrar" at bounding box center [600, 136] width 71 height 71
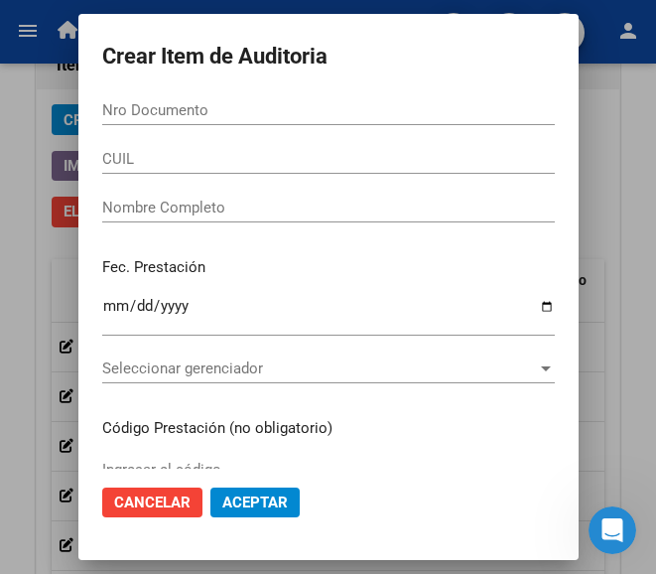
click at [164, 113] on input "Nro Documento" at bounding box center [328, 110] width 453 height 18
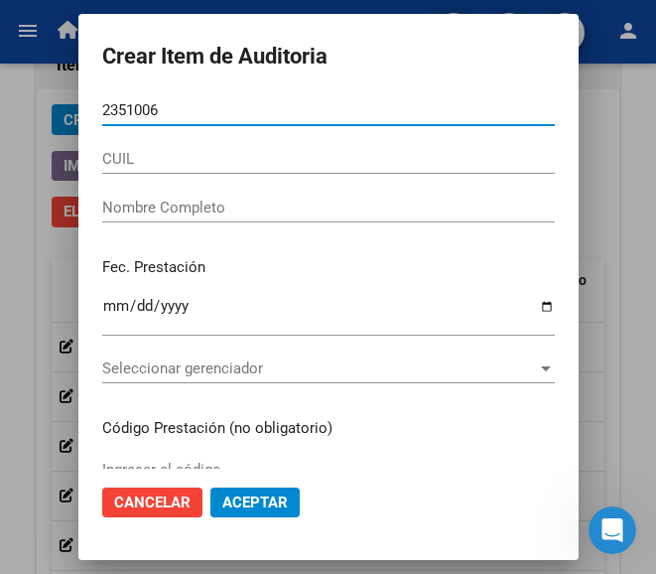
type input "23510066"
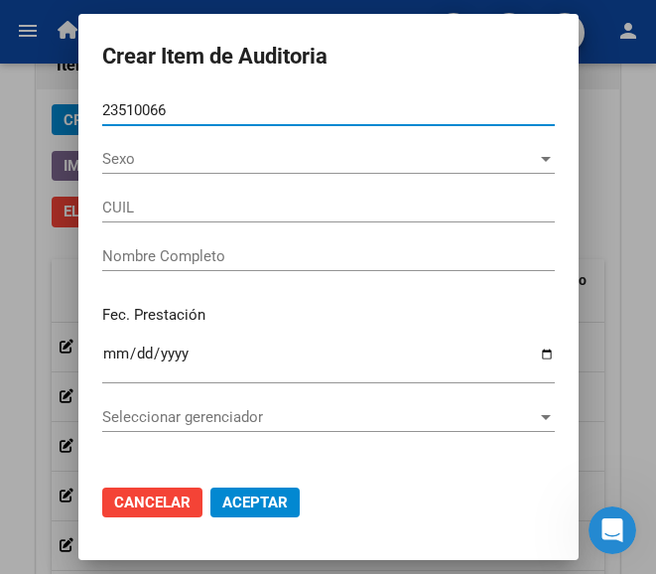
type input "20235100666"
type input "CHANAMPA CHRISTIAN JAVIER"
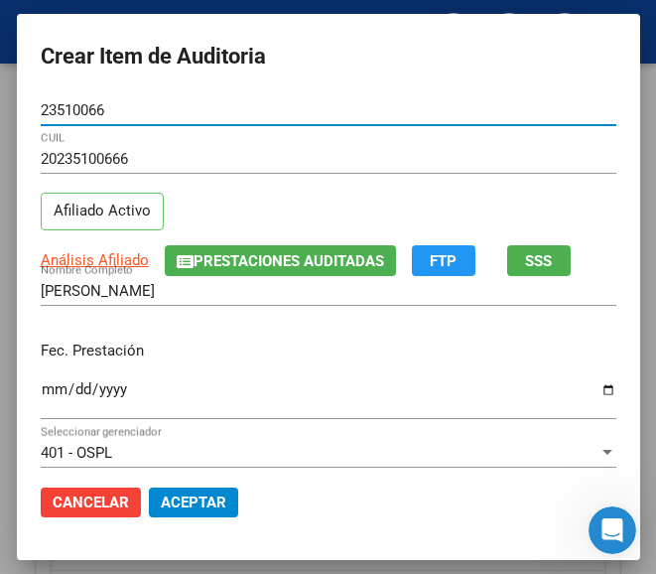
type input "23510066"
click at [41, 396] on input "Ingresar la fecha" at bounding box center [329, 397] width 576 height 32
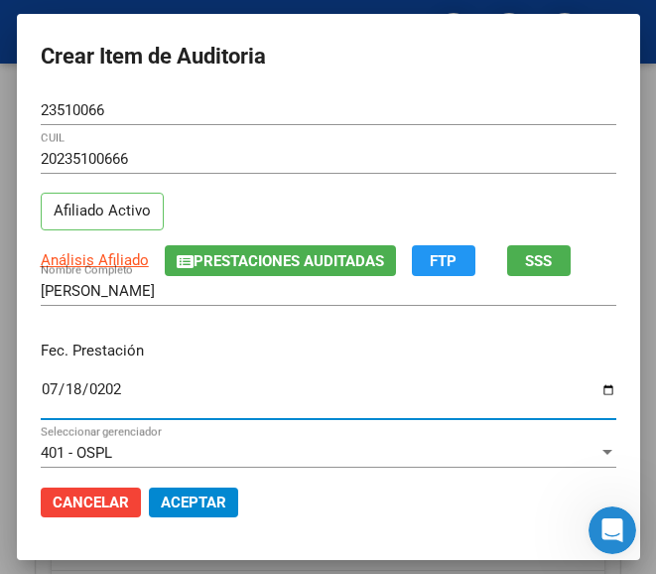
type input "2025-07-18"
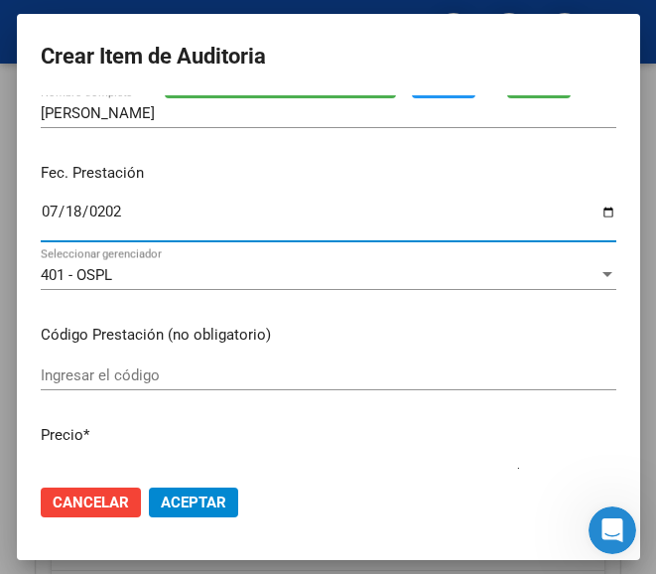
scroll to position [199, 0]
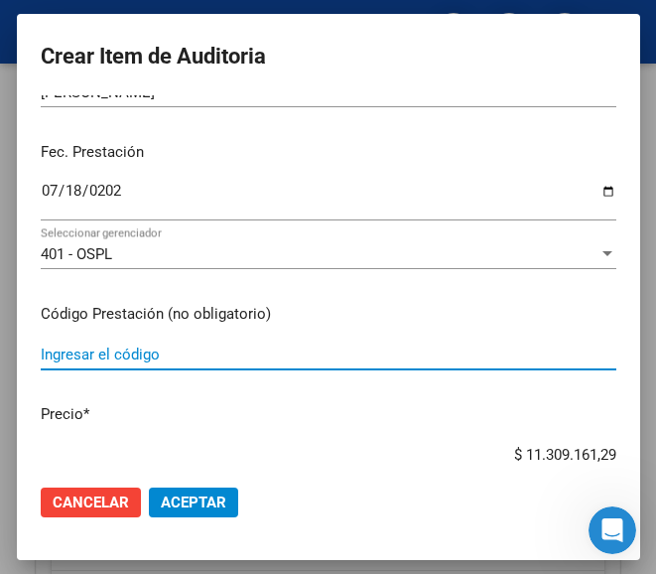
click at [114, 356] on input "Ingresar el código" at bounding box center [329, 354] width 576 height 18
click at [168, 355] on input "Ingresar el código" at bounding box center [329, 354] width 576 height 18
paste input "5266083 AMLODIPINA RICHET 10 mg comp.x 30"
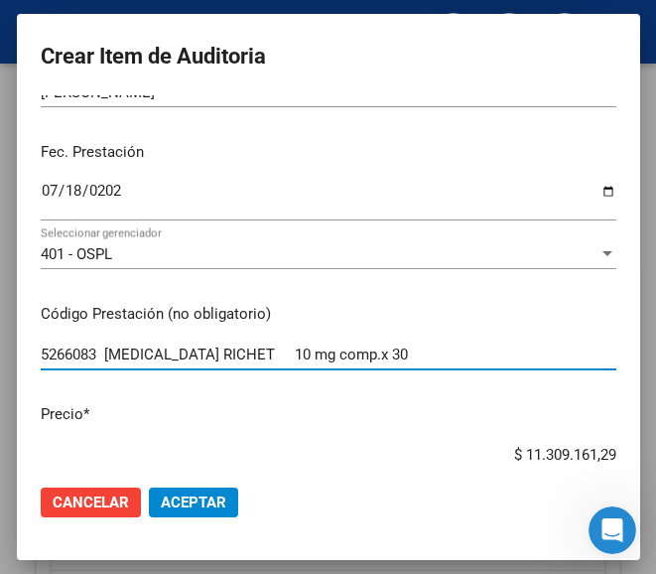
type input "5266083 AMLODIPINA RICHET 10 mg comp.x 30"
click at [459, 444] on div "$ 11.309.161,29 Ingresar el precio" at bounding box center [329, 455] width 576 height 30
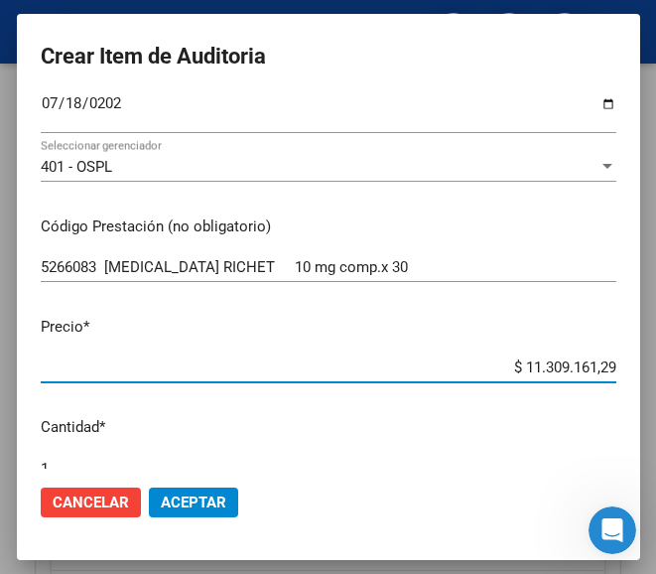
drag, startPoint x: 472, startPoint y: 447, endPoint x: 622, endPoint y: 454, distance: 151.0
click at [622, 454] on mat-dialog-content "23510066 Nro Documento 20235100666 CUIL Afiliado Activo Análisis Afiliado Prest…" at bounding box center [328, 281] width 623 height 373
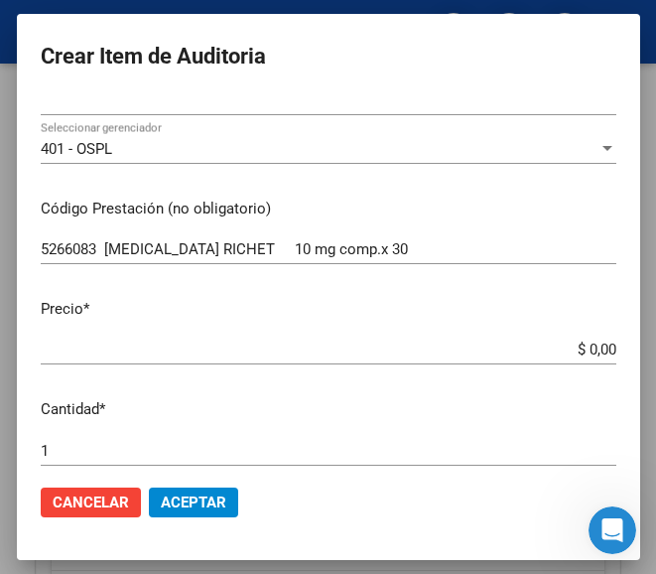
click at [599, 349] on app-form-text-field "Precio * $ 0,00 Ingresar el precio" at bounding box center [337, 329] width 592 height 62
click at [597, 349] on input "$ 0,00" at bounding box center [329, 349] width 576 height 18
drag, startPoint x: 597, startPoint y: 349, endPoint x: 503, endPoint y: 316, distance: 99.2
click at [503, 316] on p "Precio *" at bounding box center [329, 309] width 576 height 23
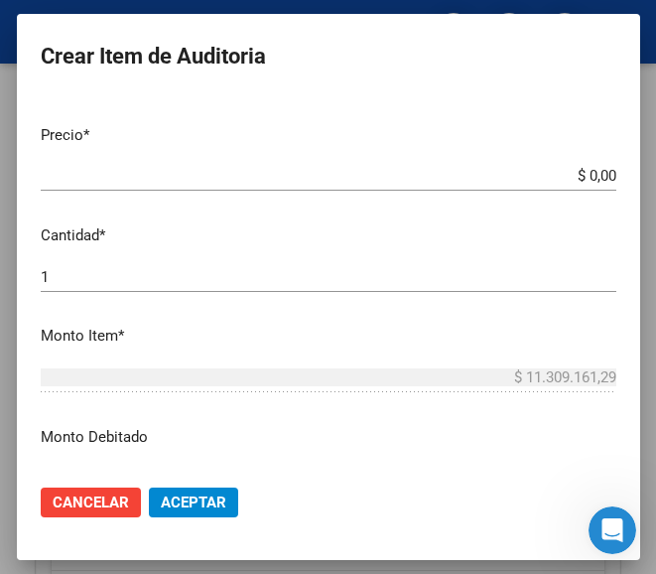
scroll to position [502, 0]
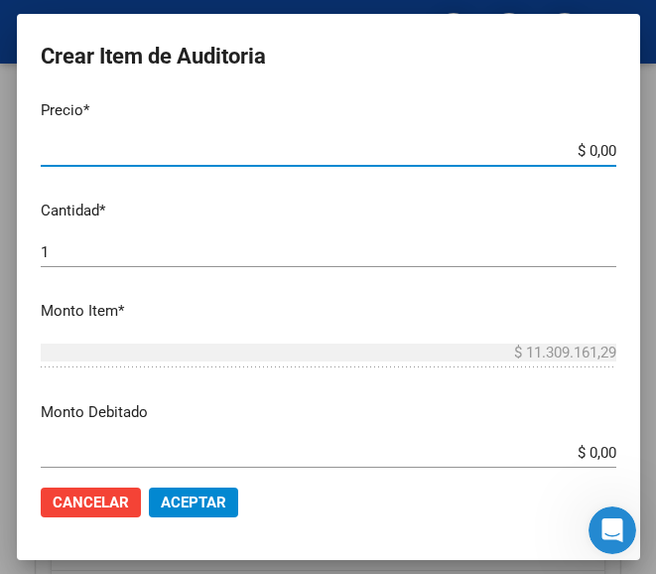
click at [598, 148] on input "$ 0,00" at bounding box center [329, 151] width 576 height 18
paste input "13865,09"
type input "$ 13.865,09"
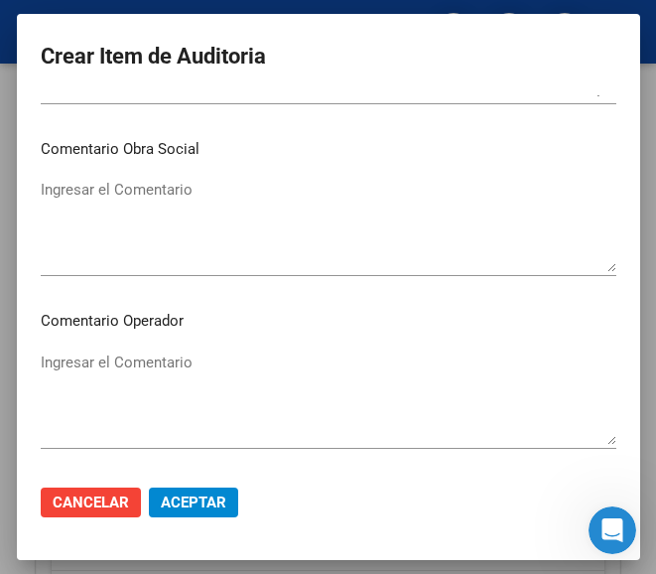
scroll to position [899, 0]
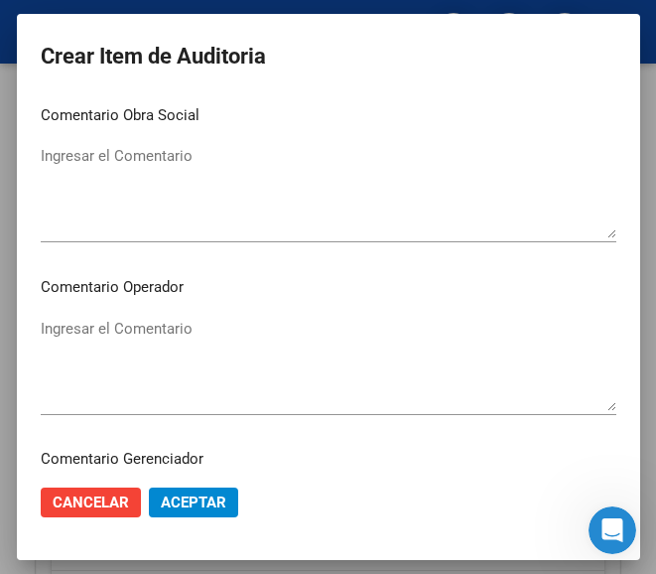
type input "$ 13.865,09"
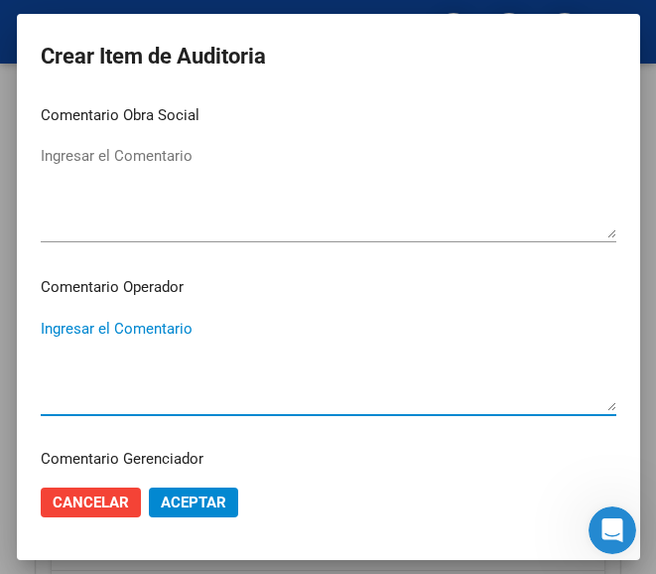
click at [123, 355] on textarea "Ingresar el Comentario" at bounding box center [329, 364] width 576 height 93
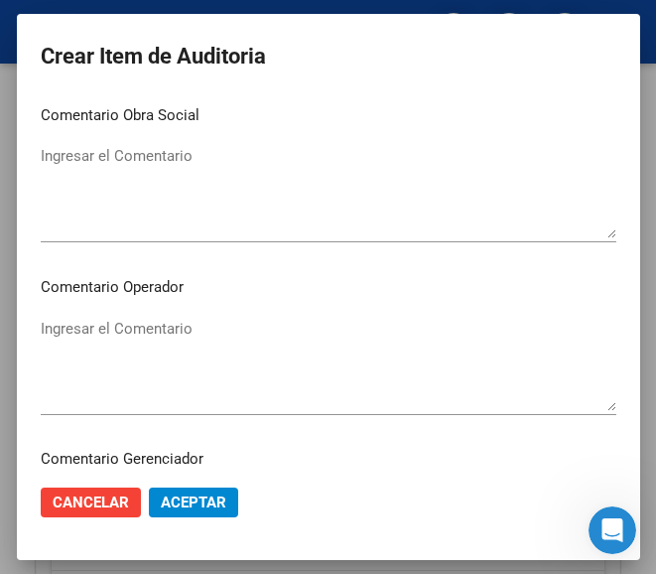
click at [128, 342] on textarea "Ingresar el Comentario" at bounding box center [329, 364] width 576 height 93
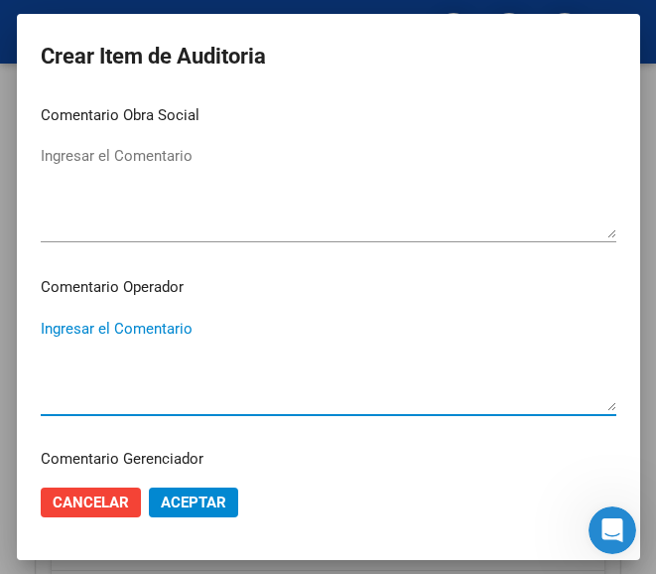
paste textarea "70 MANUELA AMARELLE S.C.S."
click at [41, 330] on textarea "70 MANUELA AMARELLE S.C.S." at bounding box center [329, 364] width 576 height 93
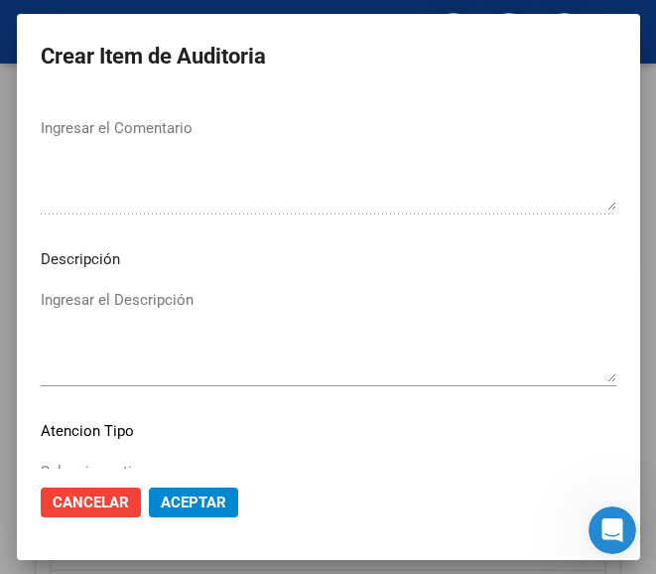
scroll to position [1396, 0]
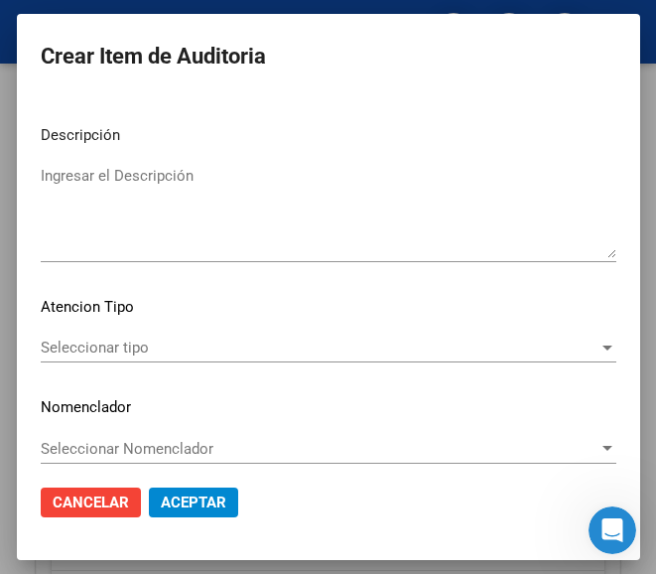
type textarea "70% MANUELA AMARELLE S.C.S."
click at [94, 339] on span "Seleccionar tipo" at bounding box center [320, 348] width 558 height 18
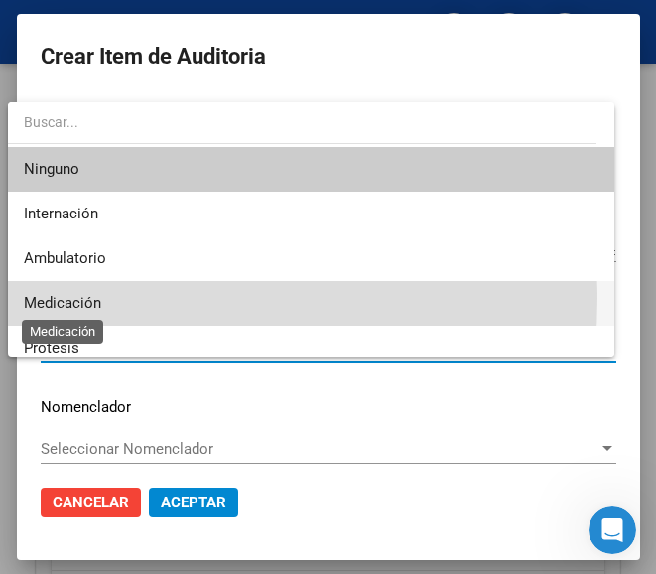
click at [85, 298] on span "Medicación" at bounding box center [62, 303] width 77 height 18
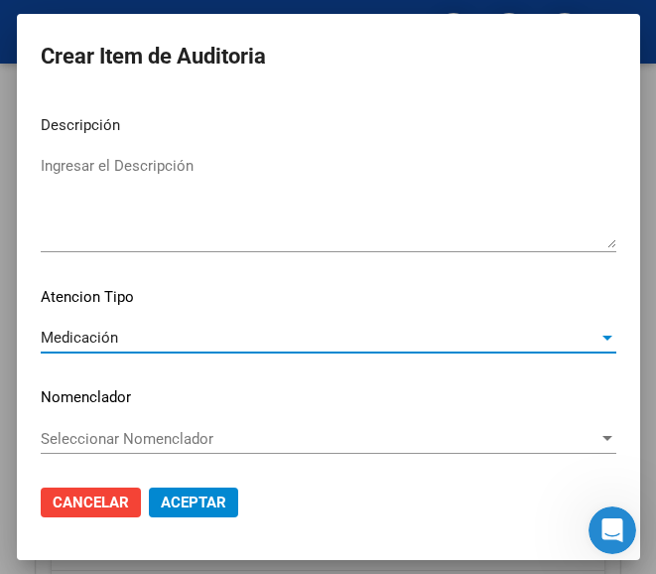
scroll to position [1409, 0]
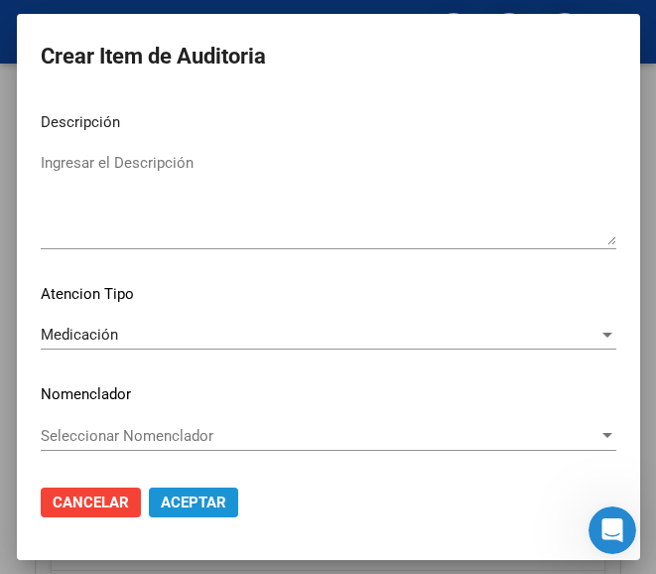
click at [168, 487] on button "Aceptar" at bounding box center [193, 502] width 89 height 30
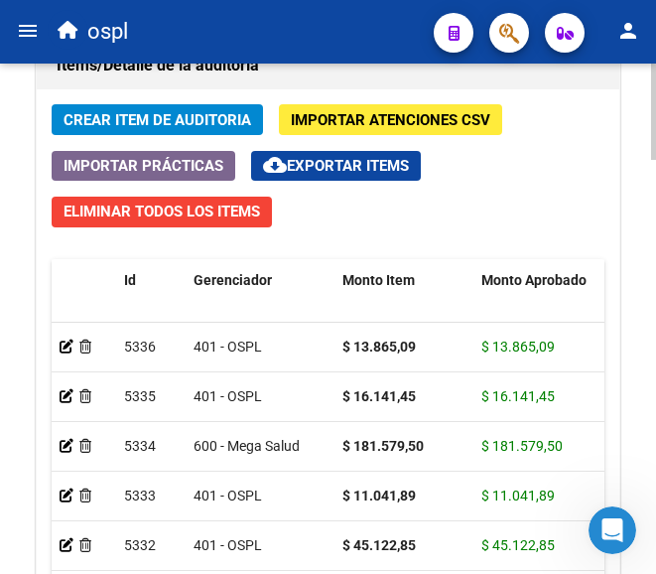
click at [202, 116] on span "Crear Item de Auditoria" at bounding box center [158, 120] width 188 height 18
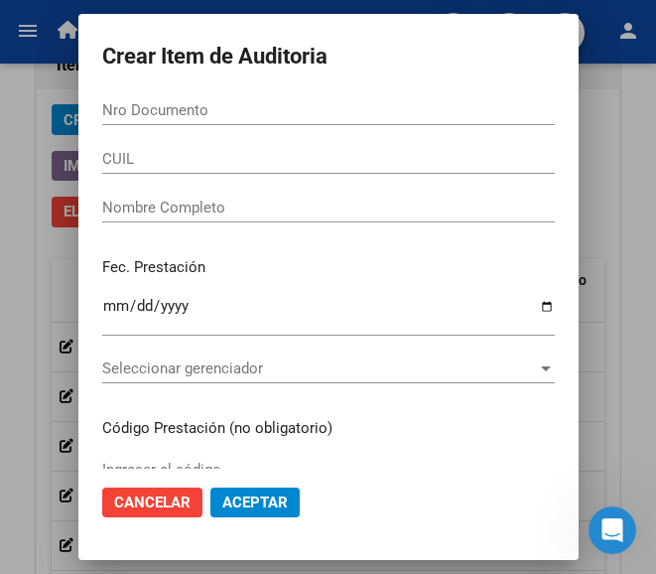
click at [171, 107] on input "Nro Documento" at bounding box center [328, 110] width 453 height 18
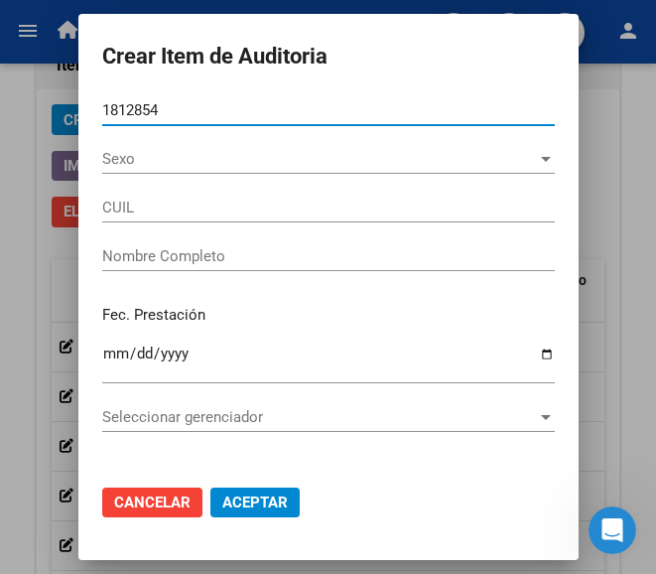
type input "18128545"
type input "27181285457"
type input "CABEZAS MARIA AMELIA"
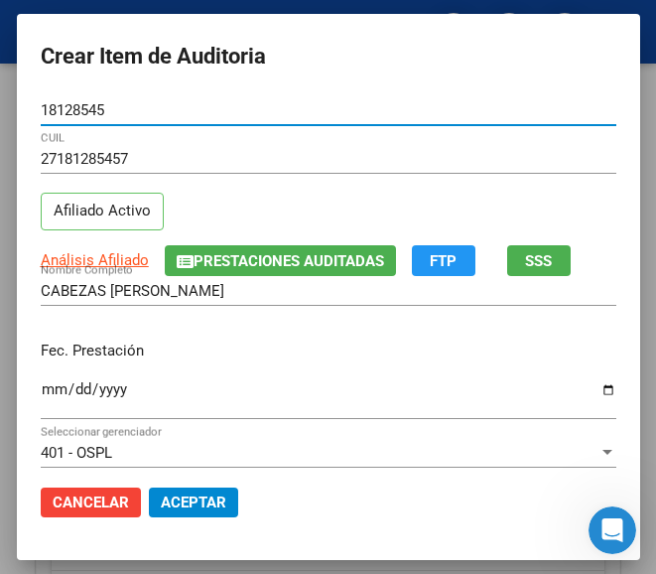
type input "18128545"
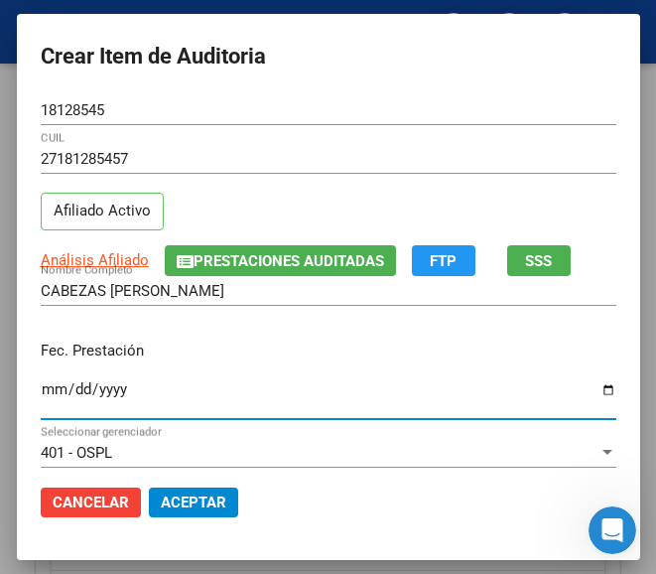
click at [41, 383] on input "Ingresar la fecha" at bounding box center [329, 397] width 576 height 32
type input "2025-08-06"
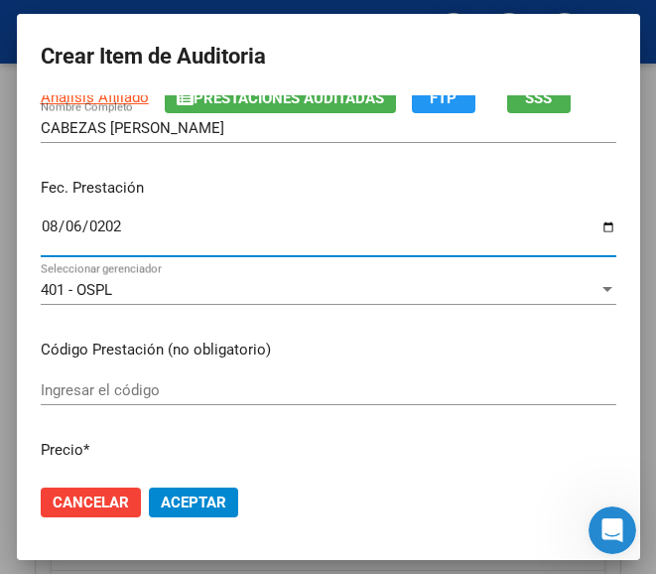
scroll to position [199, 0]
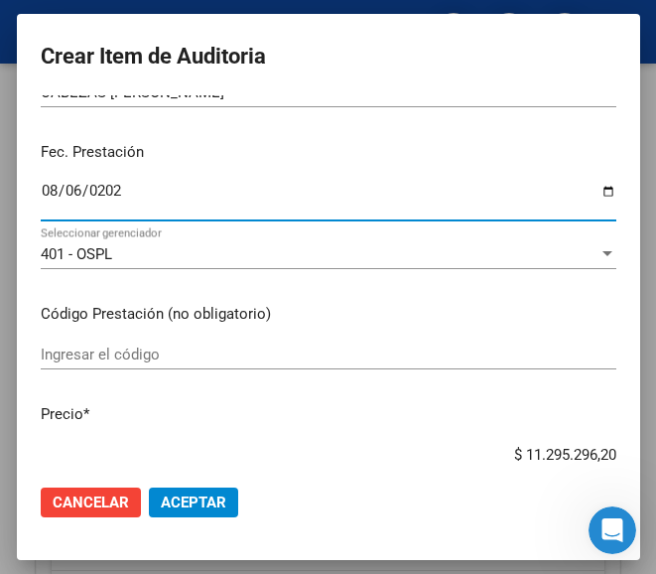
click at [125, 360] on input "Ingresar el código" at bounding box center [329, 354] width 576 height 18
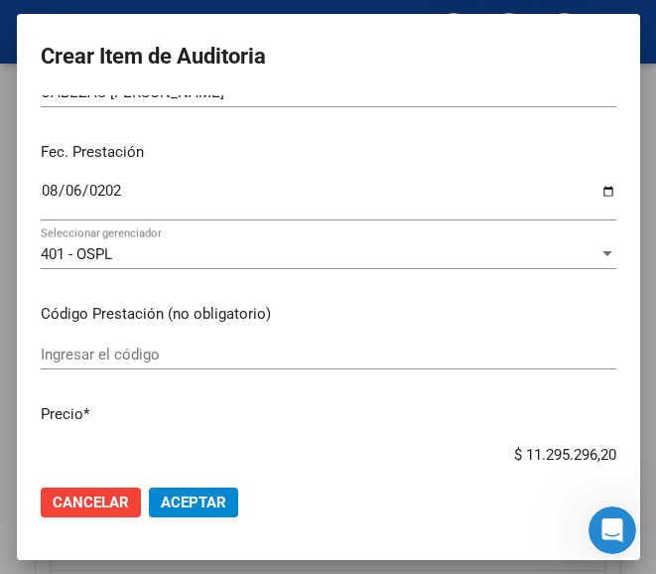
click at [110, 354] on input "Ingresar el código" at bounding box center [329, 354] width 576 height 18
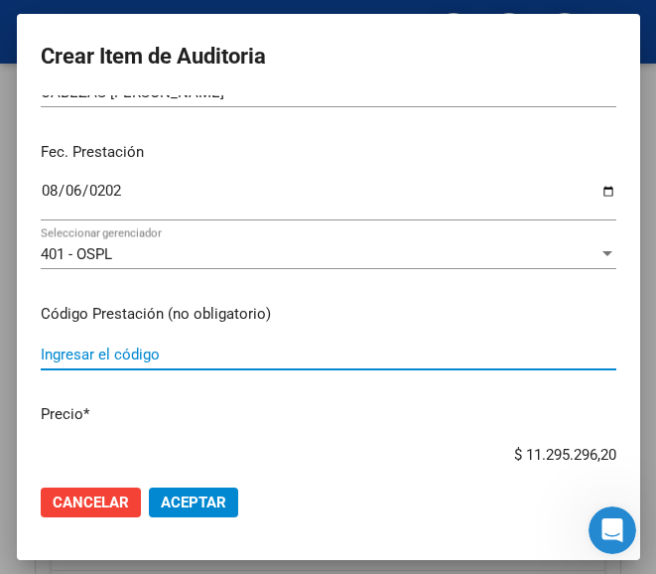
paste input "2844724 LOTRIAL 10 mg comp.x 60"
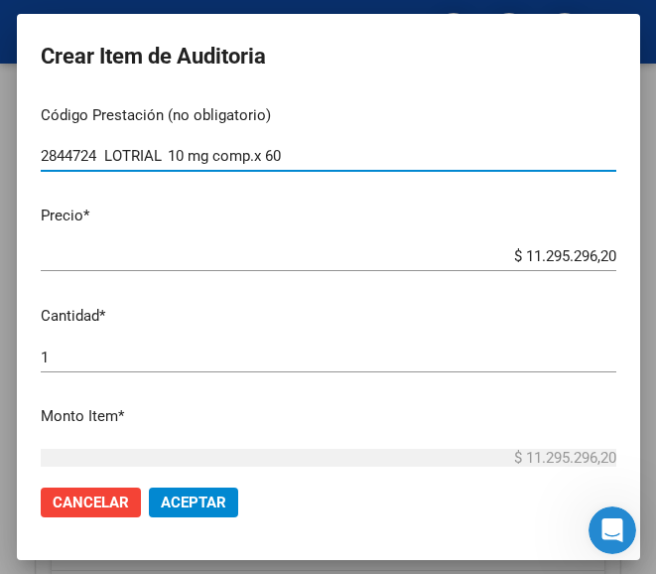
type input "2844724 LOTRIAL 10 mg comp.x 60"
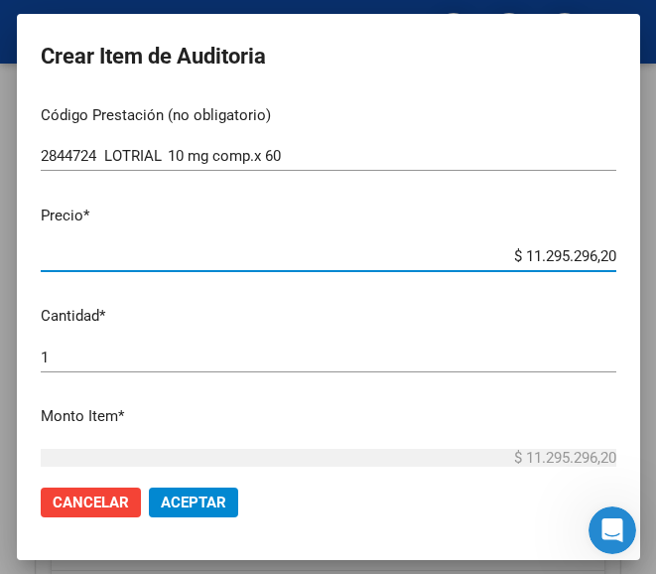
drag, startPoint x: 470, startPoint y: 254, endPoint x: 651, endPoint y: 244, distance: 181.9
click at [640, 244] on mat-dialog-container "Crear Item de Auditoria 18128545 Nro Documento 27181285457 CUIL Afiliado Activo…" at bounding box center [328, 286] width 623 height 545
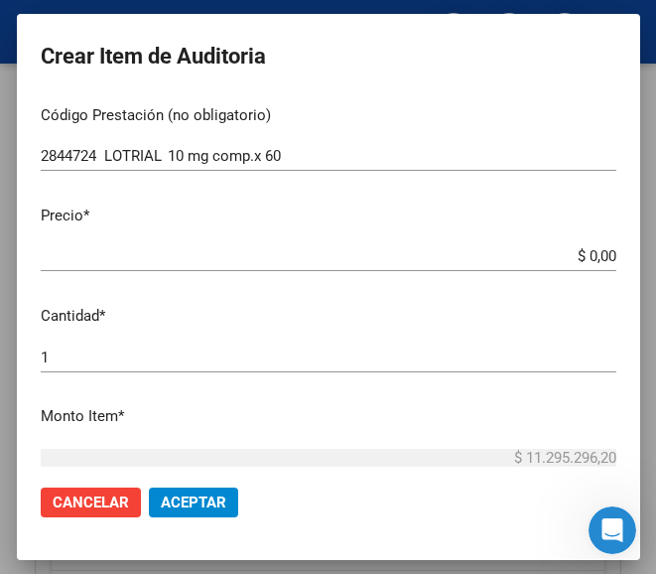
click at [596, 253] on input "$ 0,00" at bounding box center [329, 256] width 576 height 18
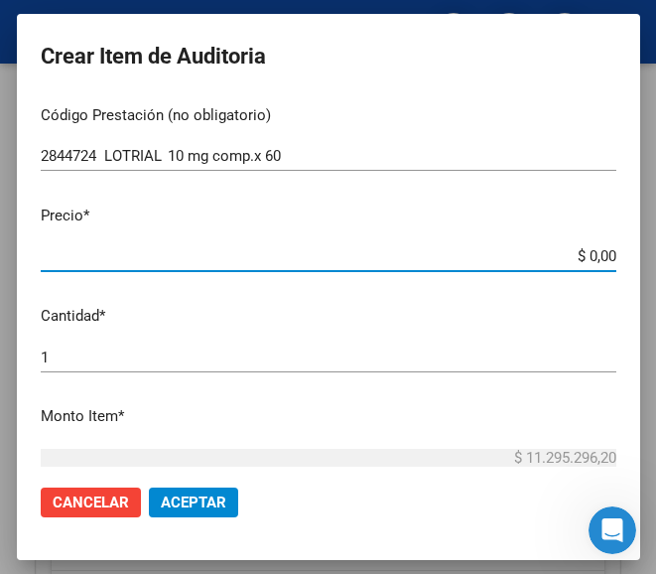
paste input "11532,5"
type input "$ 1.153,25"
type input "$ 11.532,50"
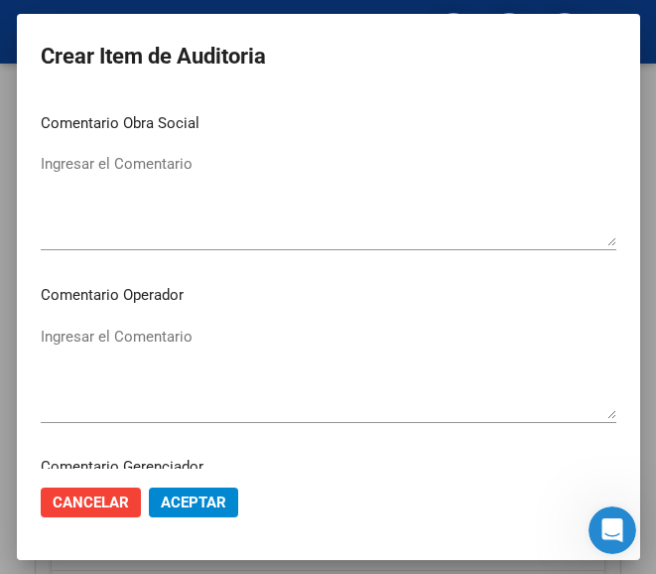
scroll to position [893, 0]
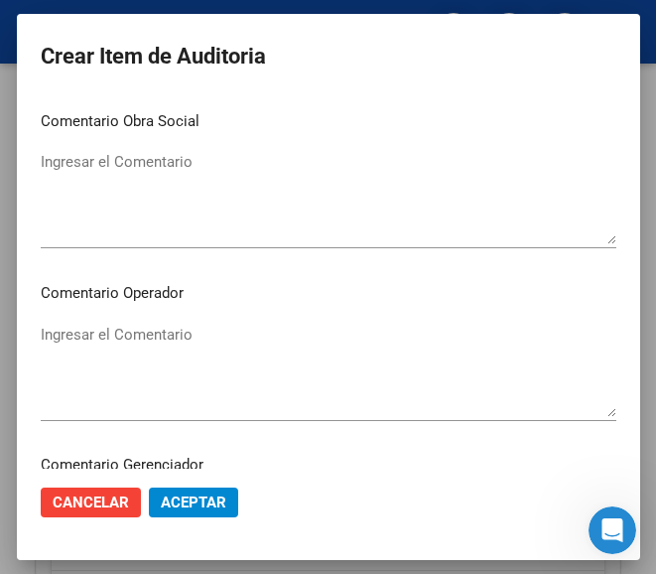
type input "$ 11.532,50"
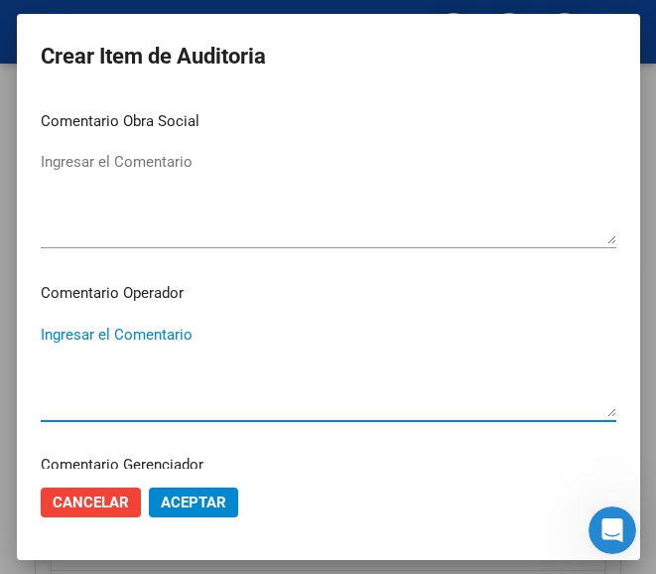
click at [184, 347] on textarea "Ingresar el Comentario" at bounding box center [329, 370] width 576 height 93
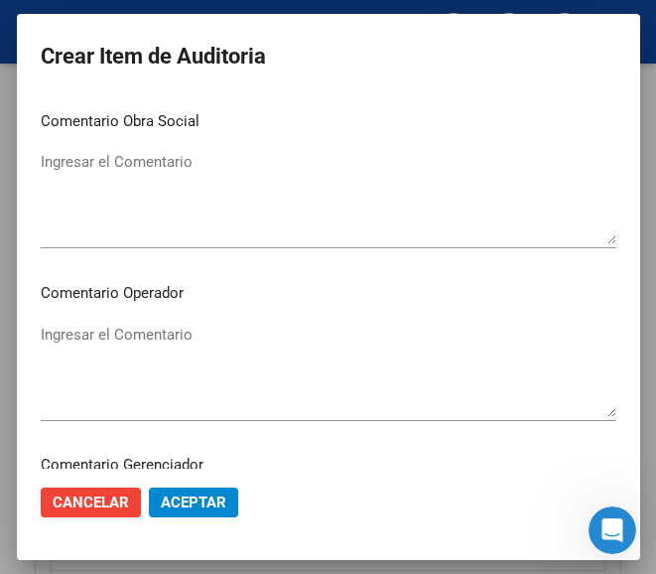
click at [135, 353] on textarea "Ingresar el Comentario" at bounding box center [329, 370] width 576 height 93
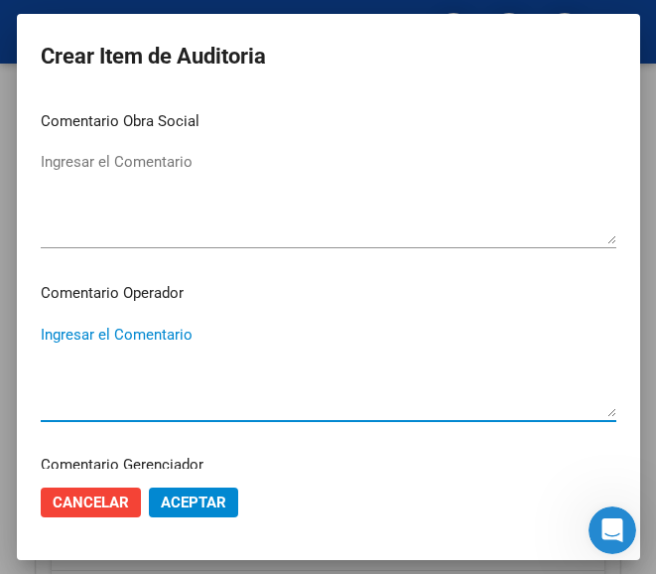
paste textarea "70 DE LA BAHIA S.C.S."
click at [41, 334] on textarea "70 DE LA BAHIA S.C.S." at bounding box center [329, 370] width 576 height 93
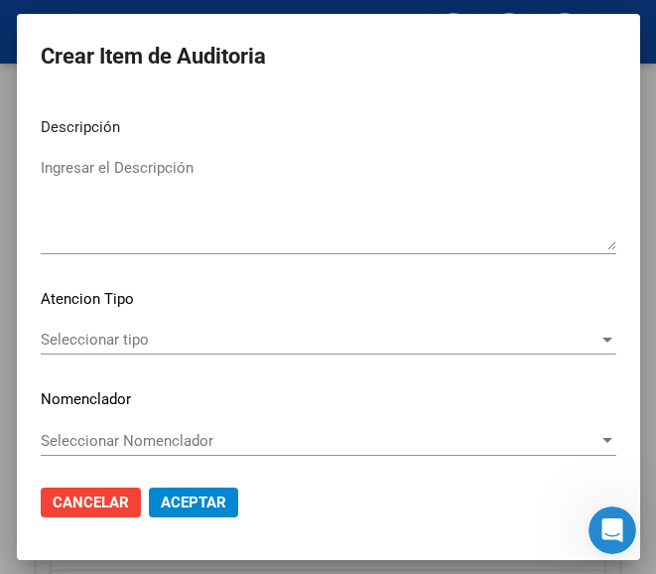
scroll to position [1409, 0]
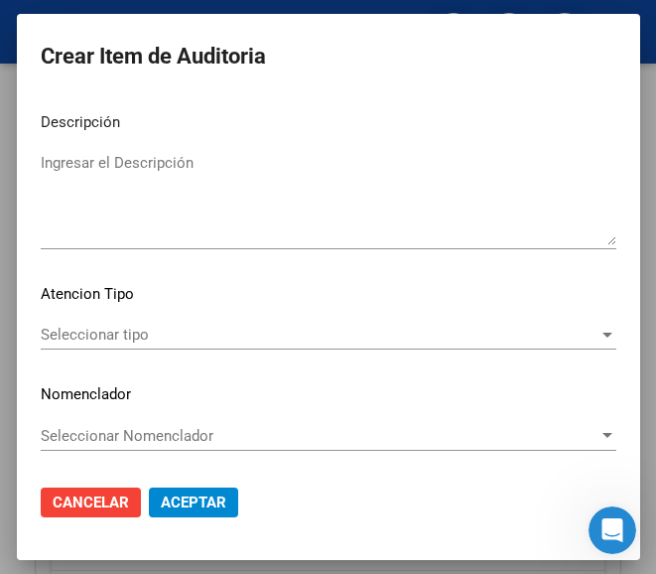
type textarea "70% DE LA BAHIA S.C.S."
click at [80, 332] on span "Seleccionar tipo" at bounding box center [320, 335] width 558 height 18
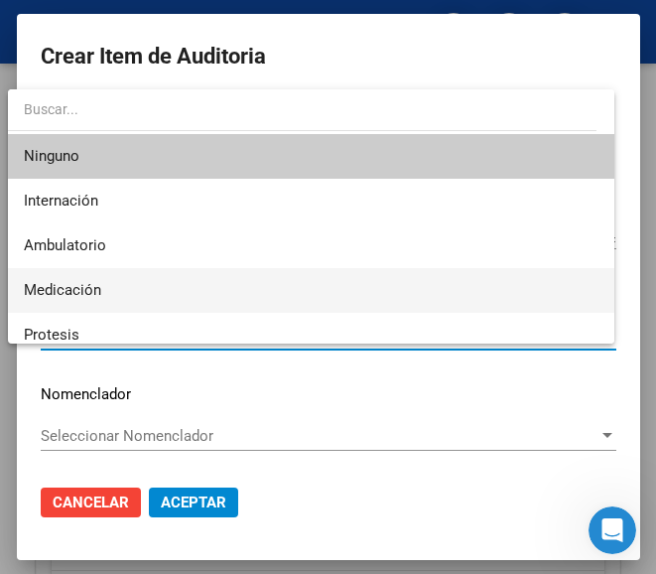
click at [84, 293] on span "Medicación" at bounding box center [62, 290] width 77 height 18
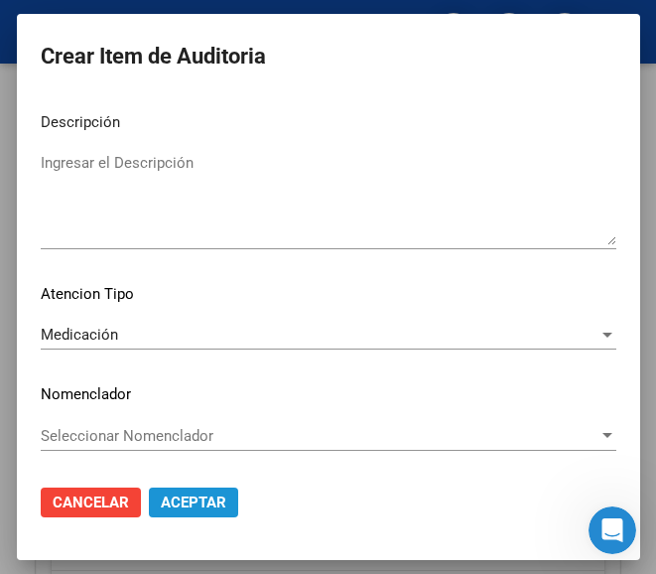
click at [169, 491] on button "Aceptar" at bounding box center [193, 502] width 89 height 30
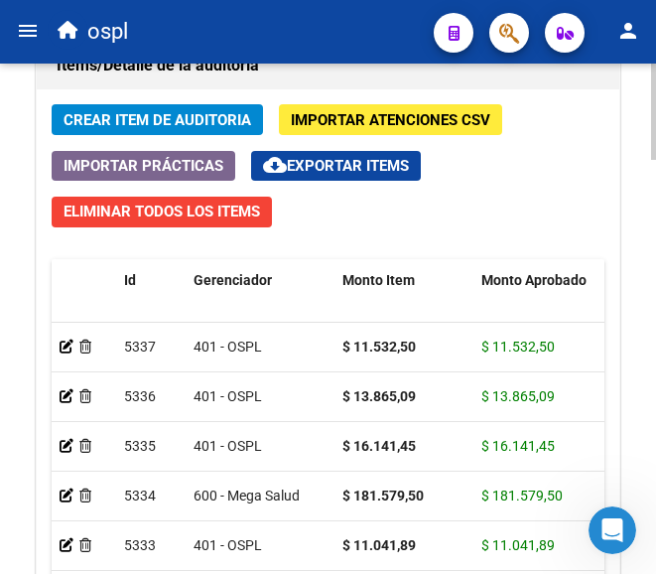
click at [186, 120] on span "Crear Item de Auditoria" at bounding box center [158, 120] width 188 height 18
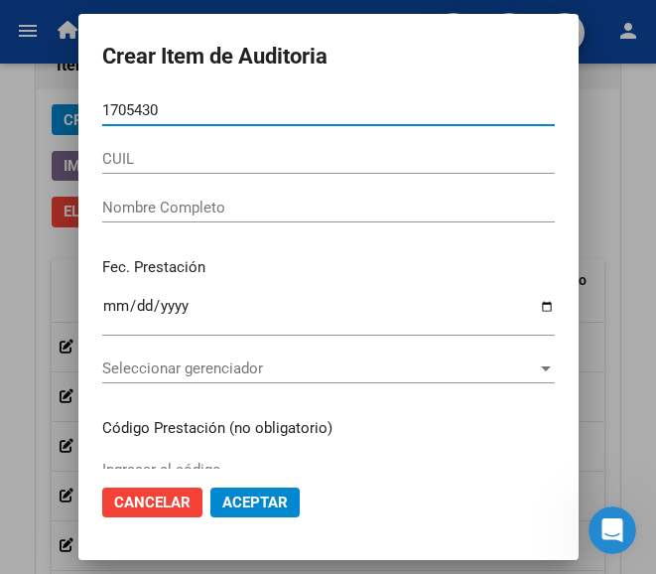
type input "17054306"
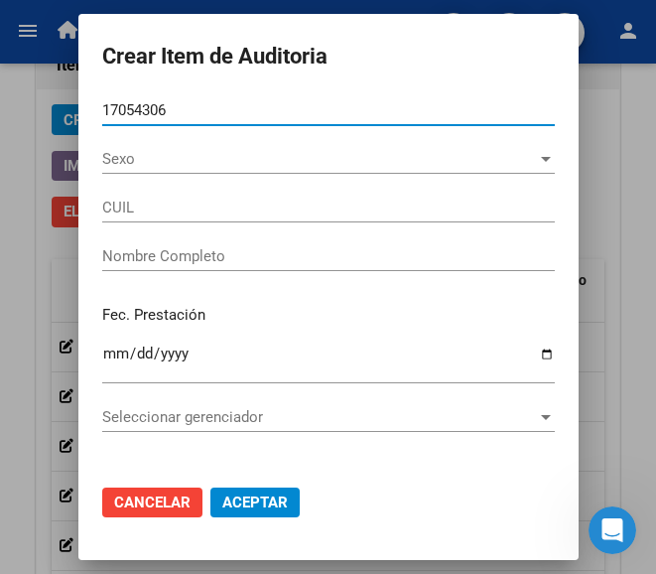
type input "27170543063"
type input "FERREYRA ALICIA SUSANA"
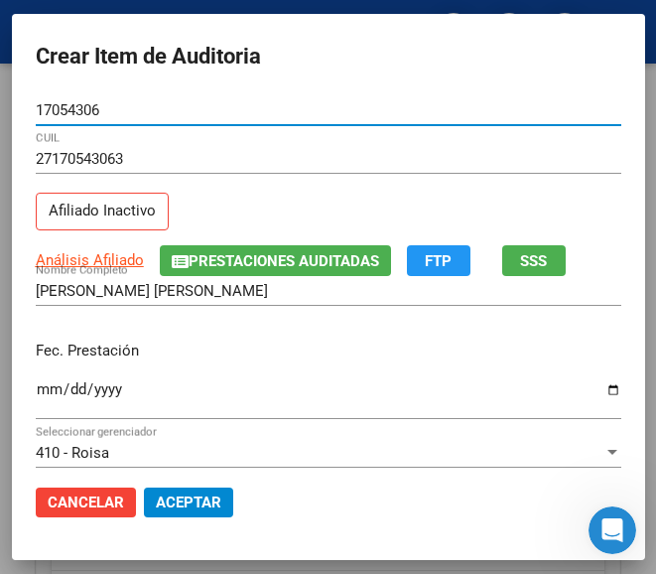
type input "17054306"
click at [39, 386] on input "Ingresar la fecha" at bounding box center [329, 397] width 586 height 32
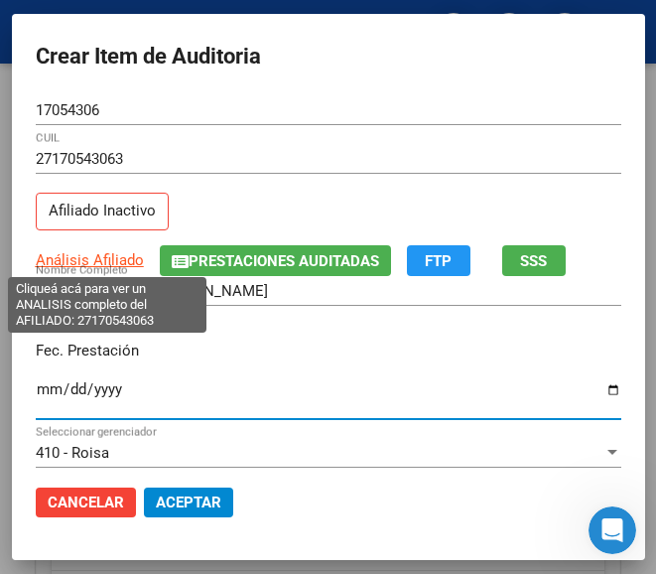
click at [71, 263] on span "Análisis Afiliado" at bounding box center [90, 260] width 108 height 18
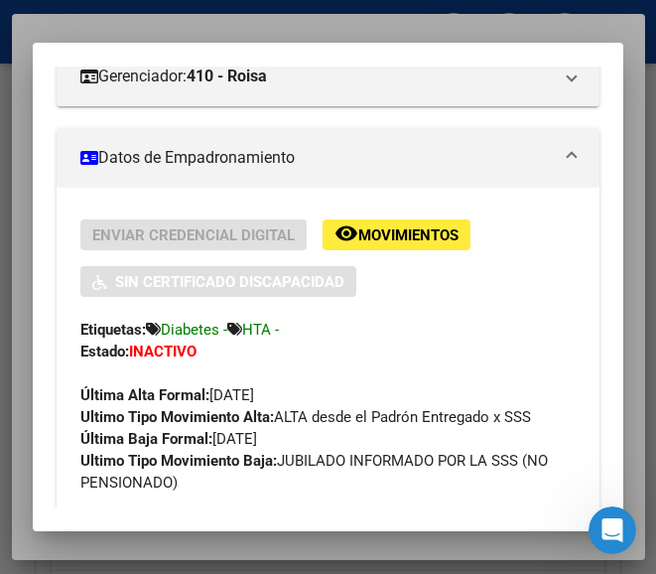
scroll to position [397, 0]
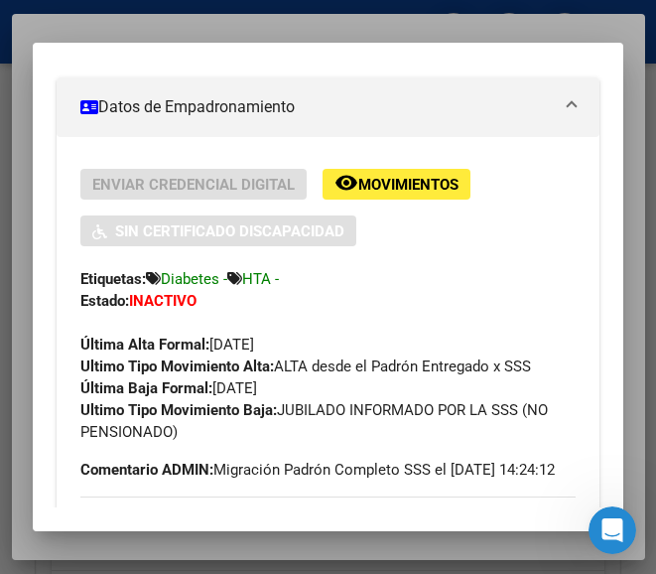
click at [334, 35] on div at bounding box center [328, 287] width 656 height 574
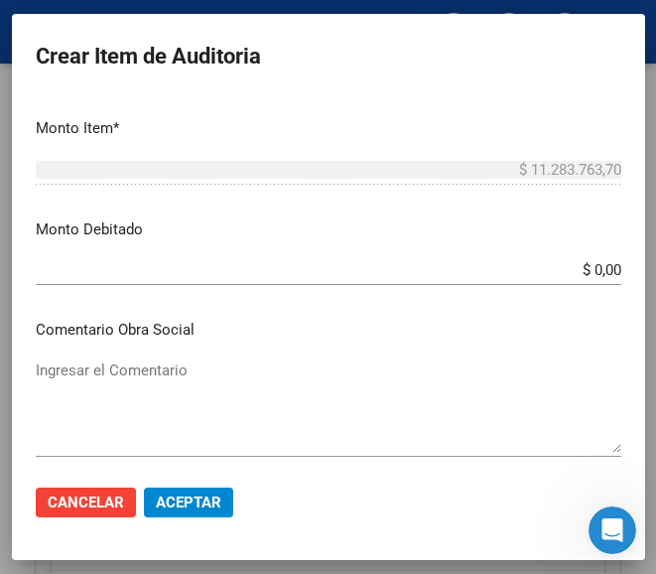
scroll to position [695, 0]
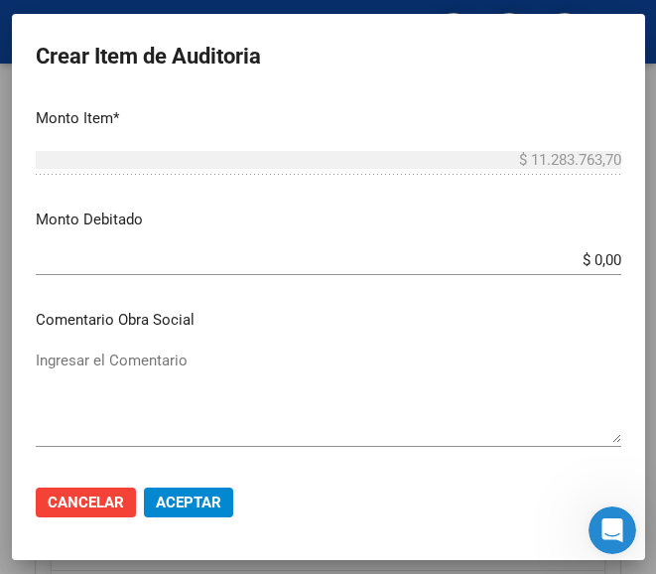
click at [150, 377] on textarea "Ingresar el Comentario" at bounding box center [329, 395] width 586 height 93
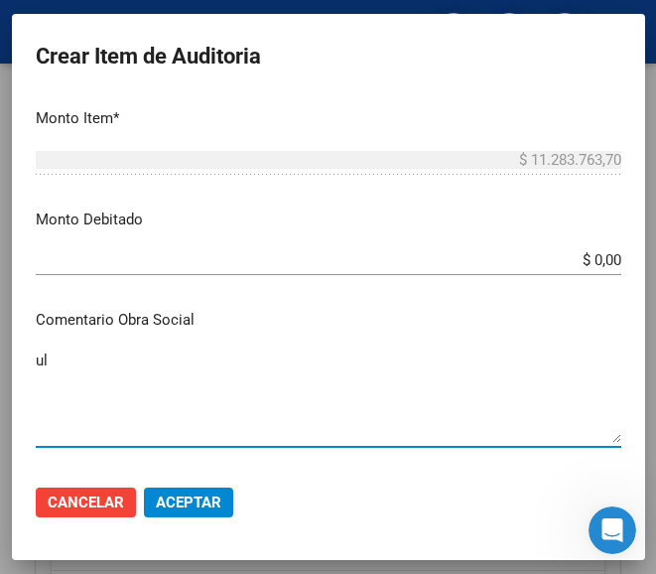
type textarea "u"
click at [84, 345] on div "(activo roisa Ingresar el Comentario" at bounding box center [329, 395] width 586 height 101
click at [85, 351] on textarea "(activo roisa" at bounding box center [329, 395] width 586 height 93
click at [79, 363] on textarea "(activo roisa" at bounding box center [329, 395] width 586 height 93
click at [73, 359] on textarea "(activo roisa" at bounding box center [329, 395] width 586 height 93
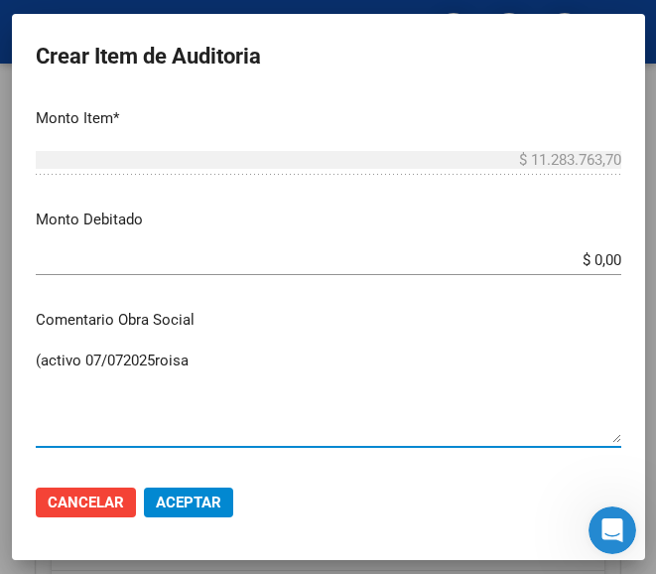
click at [114, 373] on textarea "(activo 07/072025roisa" at bounding box center [329, 395] width 586 height 93
click at [185, 362] on textarea "(activo 07/07/2025roisa" at bounding box center [329, 395] width 586 height 93
click at [156, 363] on textarea "(activo 07/07/2025roisa" at bounding box center [329, 395] width 586 height 93
click at [153, 361] on textarea "(activo 07/07/2025roisa" at bounding box center [329, 395] width 586 height 93
click at [202, 363] on textarea "(activo 07/07/2025 roisa" at bounding box center [329, 395] width 586 height 93
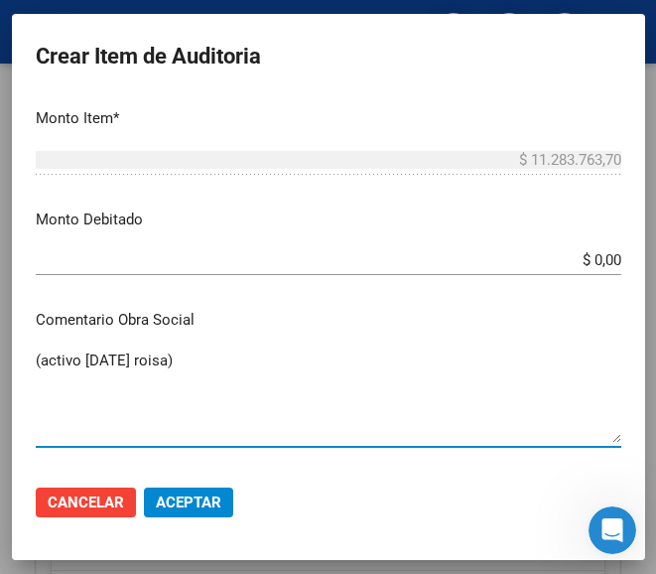
click at [163, 362] on textarea "(activo 07/07/2025 roisa)" at bounding box center [329, 395] width 586 height 93
click at [157, 358] on textarea "(activo 07/07/2025 roisa)" at bounding box center [329, 395] width 586 height 93
click at [247, 367] on textarea "(activo 07/07/2025 prestación roisa)" at bounding box center [329, 395] width 586 height 93
click at [292, 365] on textarea "(activo 07/07/2025 prestación roisa)" at bounding box center [329, 395] width 586 height 93
click at [23, 358] on mat-dialog-content "17054306 Nro Documento 27170543063 CUIL Afiliado Inactivo Análisis Afiliado Pre…" at bounding box center [328, 281] width 633 height 373
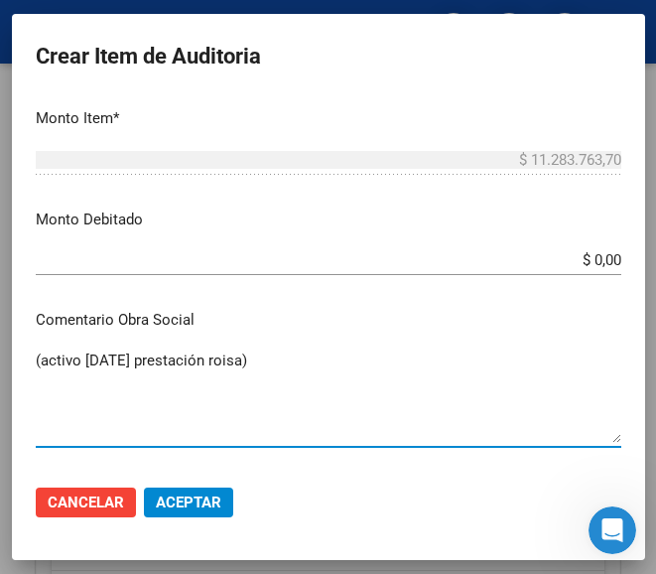
type textarea "(activo 07/07/2025 prestación roisa)"
click at [43, 353] on textarea "(activo 07/07/2025 prestación roisa)" at bounding box center [329, 395] width 586 height 93
drag, startPoint x: 287, startPoint y: 378, endPoint x: 19, endPoint y: 374, distance: 268.1
click at [19, 374] on mat-dialog-content "17054306 Nro Documento 27170543063 CUIL Afiliado Inactivo Análisis Afiliado Pre…" at bounding box center [328, 281] width 633 height 373
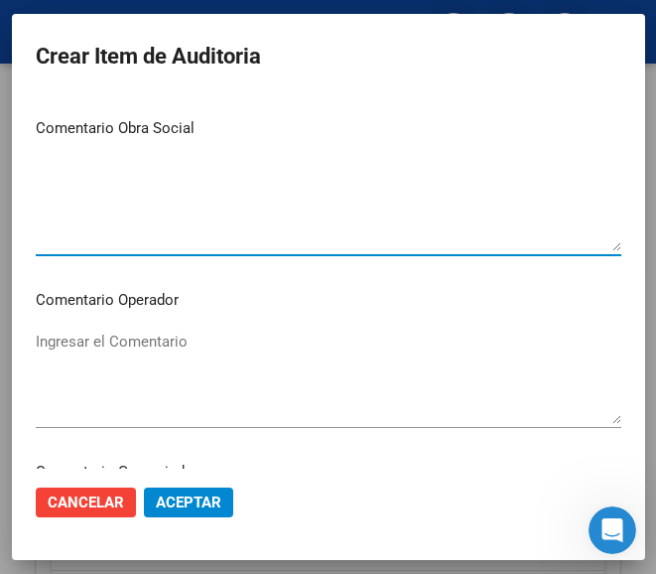
scroll to position [893, 0]
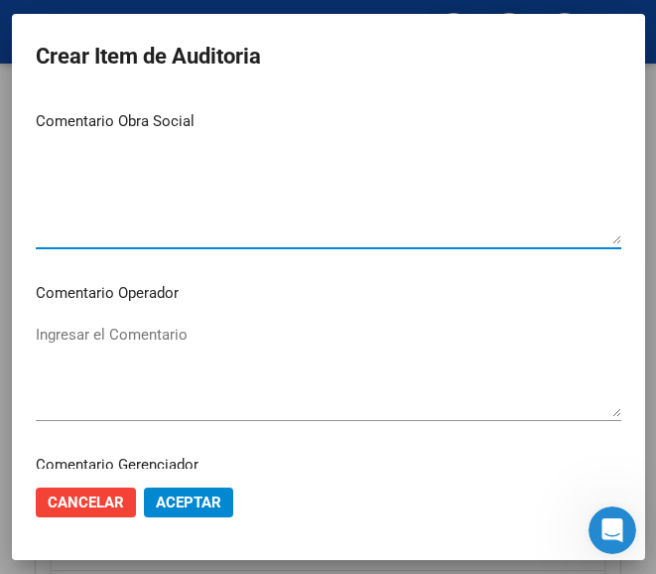
click at [132, 356] on textarea "Ingresar el Comentario" at bounding box center [329, 370] width 586 height 93
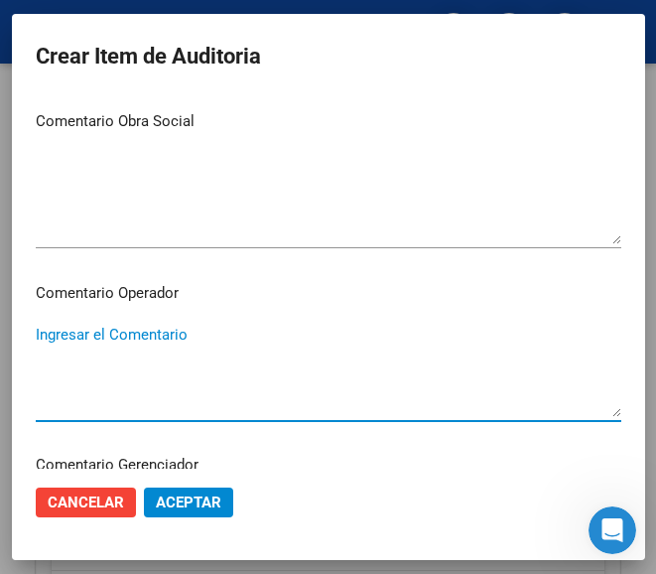
paste textarea "(activo 07/07/2025 prestación roisa)"
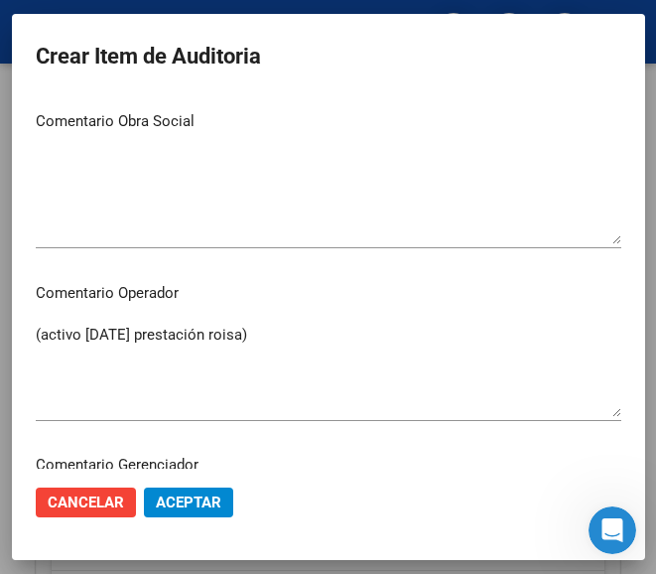
click at [20, 334] on mat-dialog-content "17054306 Nro Documento 27170543063 CUIL Afiliado Inactivo Análisis Afiliado Pre…" at bounding box center [328, 281] width 633 height 373
click at [36, 335] on textarea "(activo 07/07/2025 prestación roisa)" at bounding box center [329, 370] width 586 height 93
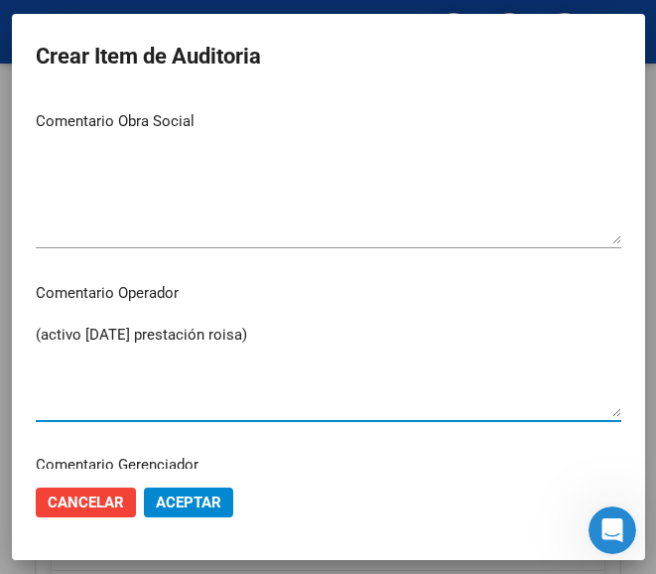
click at [36, 327] on textarea "(activo 07/07/2025 prestación roisa)" at bounding box center [329, 370] width 586 height 93
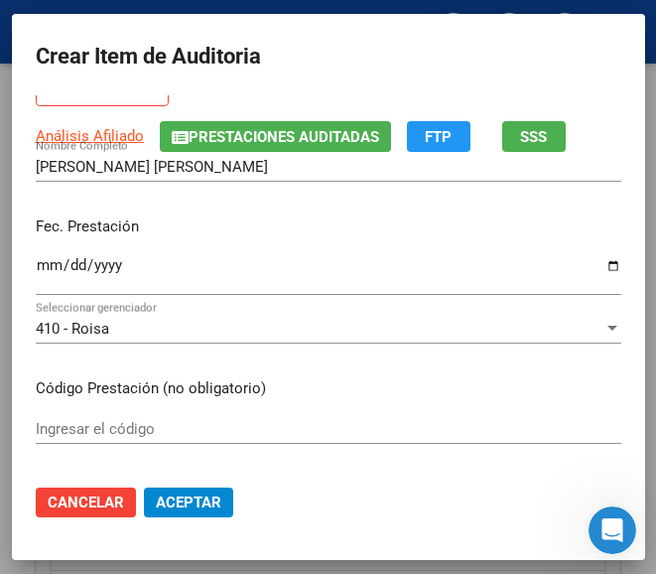
scroll to position [99, 0]
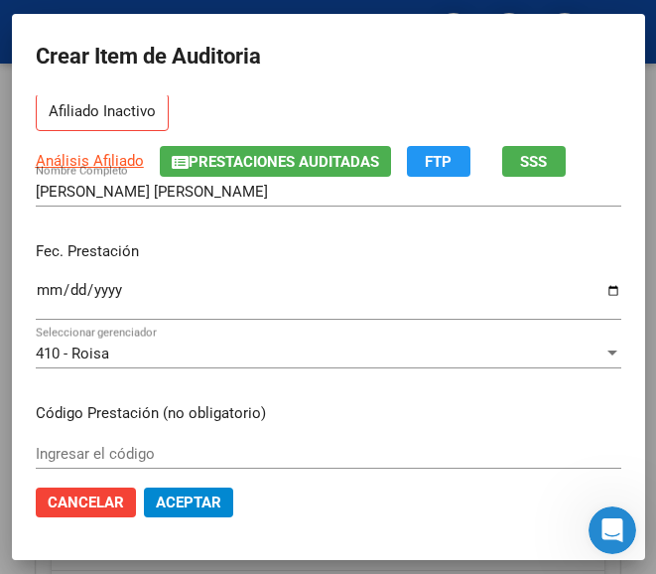
type textarea "(activo 07/07/2025 prestación roisa)"
click at [40, 292] on input "Ingresar la fecha" at bounding box center [329, 298] width 586 height 32
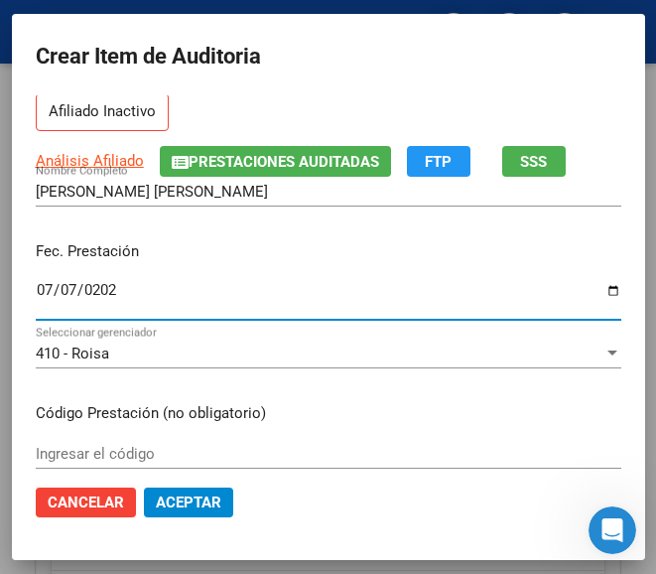
type input "2025-07-07"
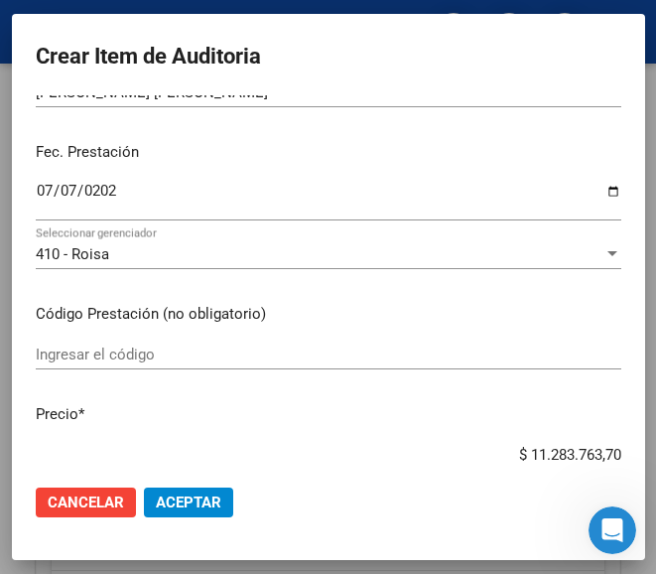
scroll to position [298, 0]
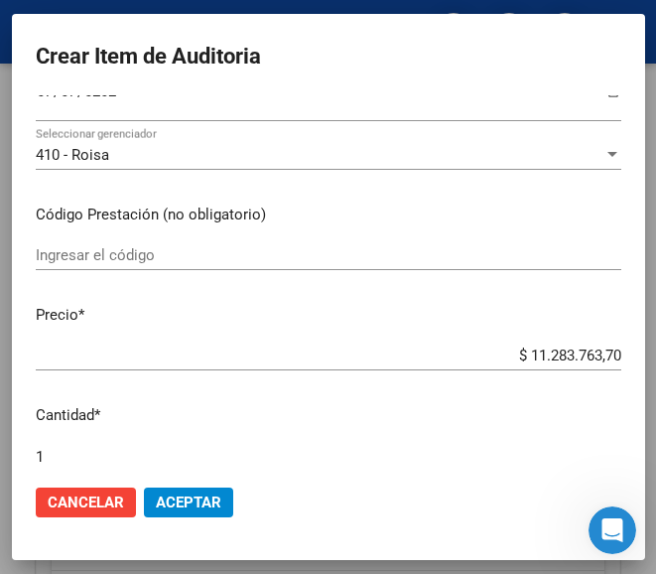
click at [95, 270] on div "Ingresar el código" at bounding box center [329, 255] width 586 height 30
click at [125, 243] on div "Ingresar el código" at bounding box center [329, 255] width 586 height 30
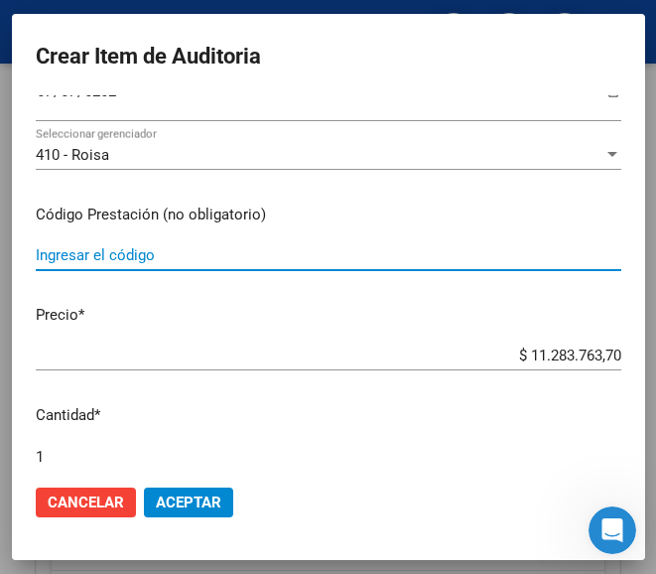
paste input "2844722 LOTRIAL 10 mg comp.x 30"
type input "2844722 LOTRIAL 10 mg comp.x 30"
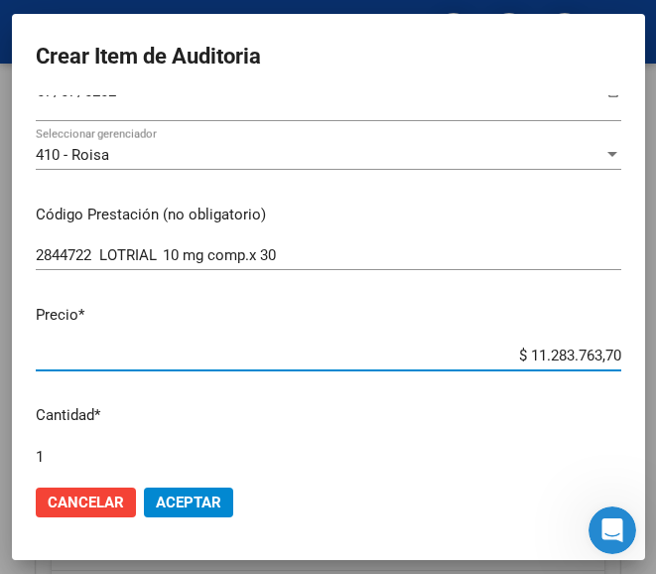
drag, startPoint x: 442, startPoint y: 351, endPoint x: 452, endPoint y: 357, distance: 11.6
click at [443, 351] on input "$ 11.283.763,70" at bounding box center [329, 355] width 586 height 18
drag, startPoint x: 466, startPoint y: 358, endPoint x: 613, endPoint y: 343, distance: 148.7
click at [613, 343] on mat-dialog-content "17054306 Nro Documento 27170543063 CUIL Afiliado Inactivo Análisis Afiliado Pre…" at bounding box center [328, 281] width 633 height 373
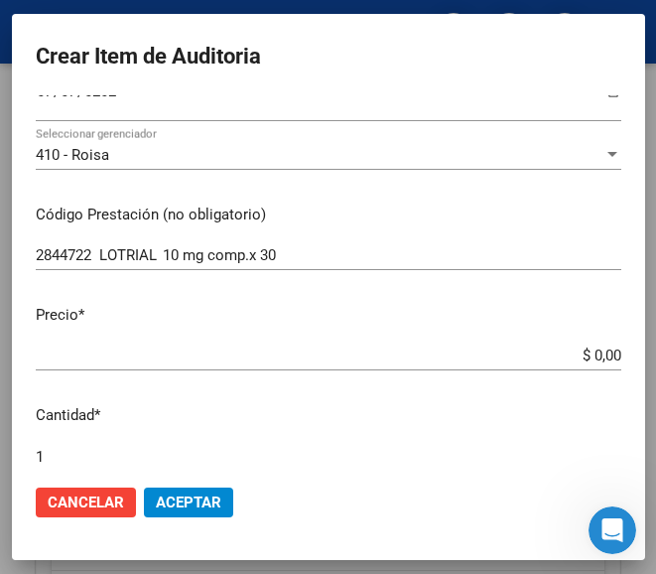
click at [598, 348] on input "$ 0,00" at bounding box center [329, 355] width 586 height 18
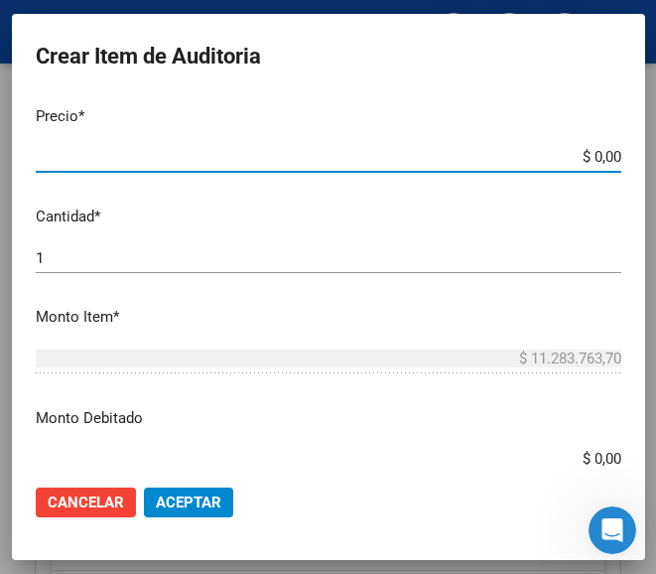
scroll to position [397, 0]
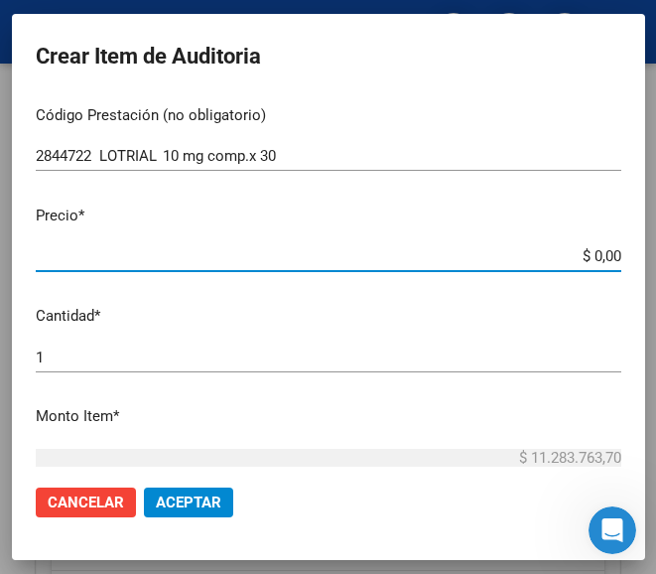
click at [588, 256] on input "$ 0,00" at bounding box center [329, 256] width 586 height 18
click at [598, 258] on input "$ 0,00" at bounding box center [329, 256] width 586 height 18
paste input "6040,3"
type input "$ 604,03"
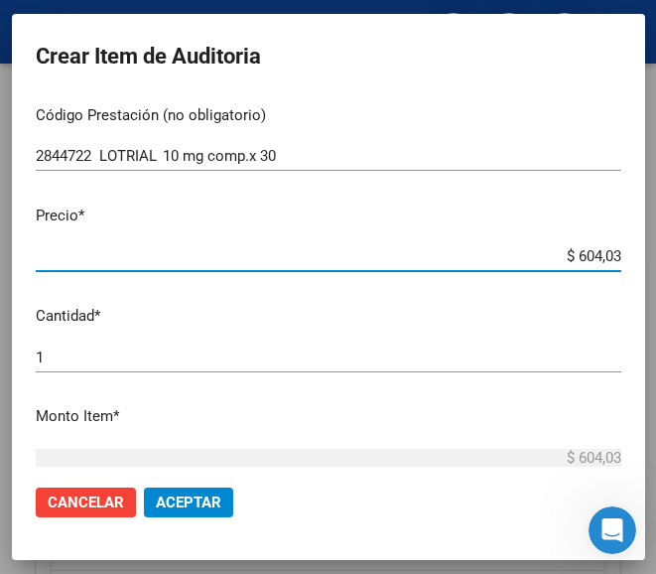
type input "$ 6.040,30"
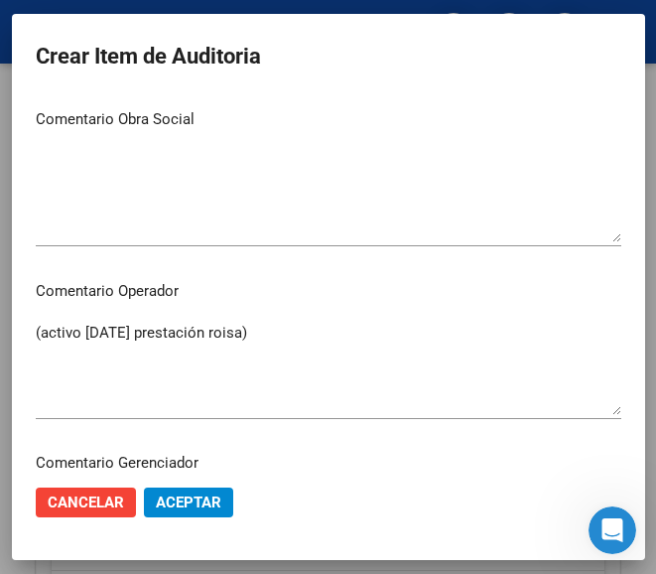
scroll to position [993, 0]
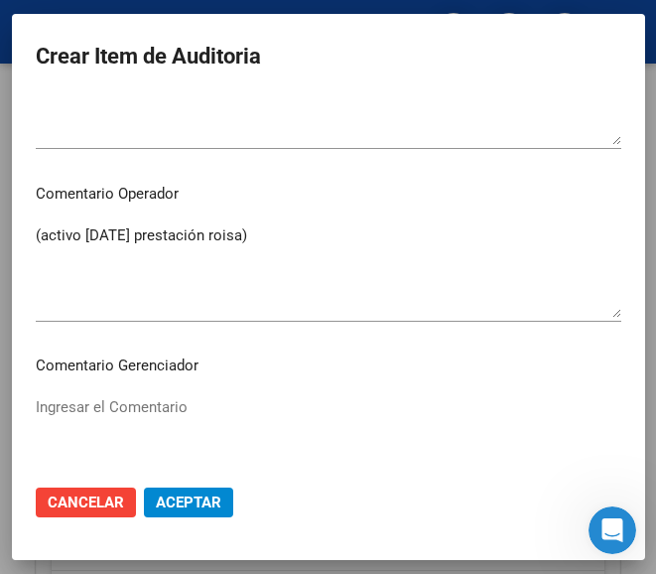
type input "$ 6.040,30"
click at [22, 241] on mat-dialog-content "17054306 Nro Documento 27170543063 CUIL Afiliado Inactivo Análisis Afiliado Pre…" at bounding box center [328, 281] width 633 height 373
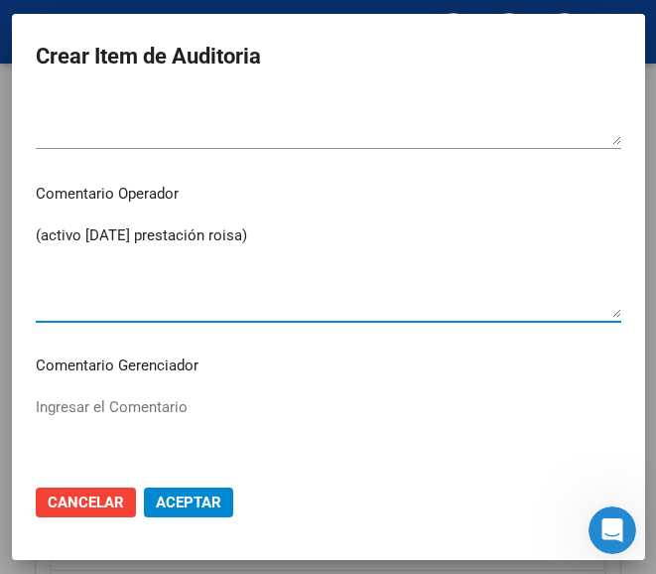
click at [59, 237] on textarea "(activo 07/07/2025 prestación roisa)" at bounding box center [329, 270] width 586 height 93
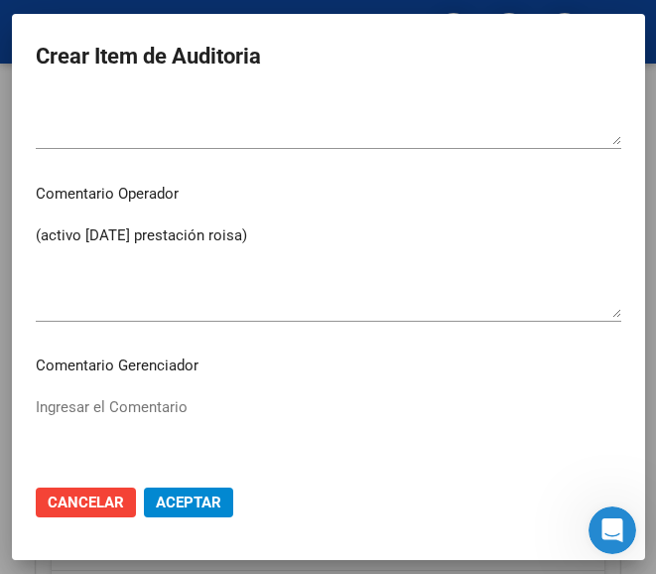
click at [45, 233] on textarea "(activo 07/07/2025 prestación roisa)" at bounding box center [329, 270] width 586 height 93
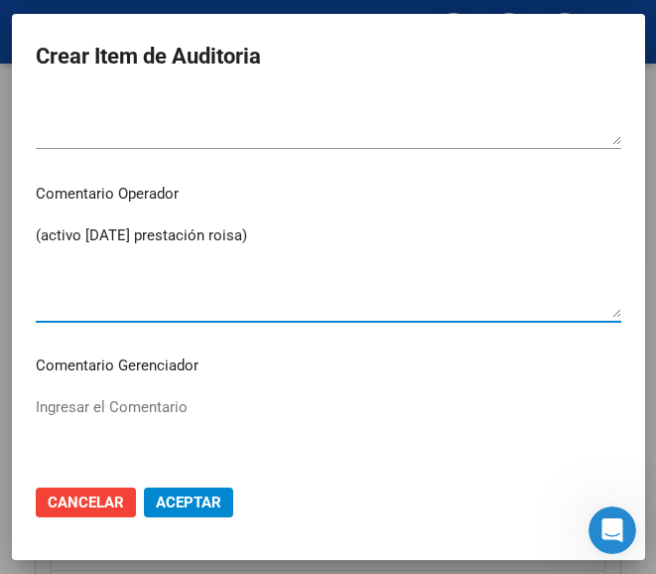
paste textarea "70 FORNARI"
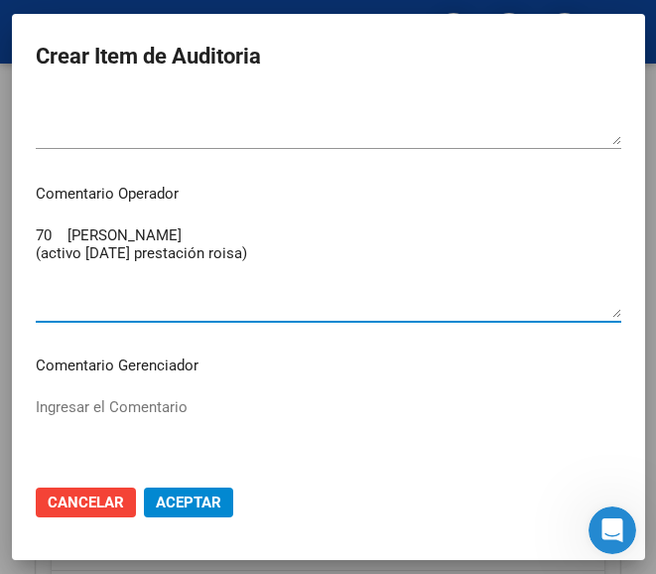
click at [40, 241] on textarea "70 FORNARI (activo 07/07/2025 prestación roisa)" at bounding box center [329, 270] width 586 height 93
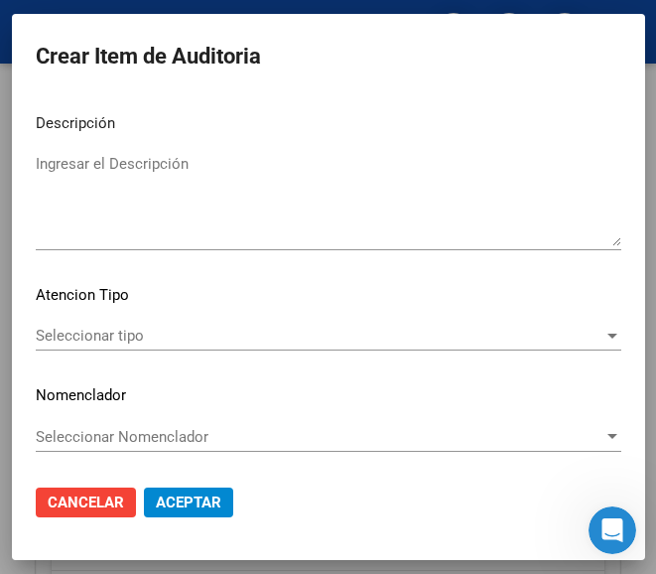
scroll to position [1409, 0]
type textarea "70% FORNARI (activo 07/07/2025 prestación roisa)"
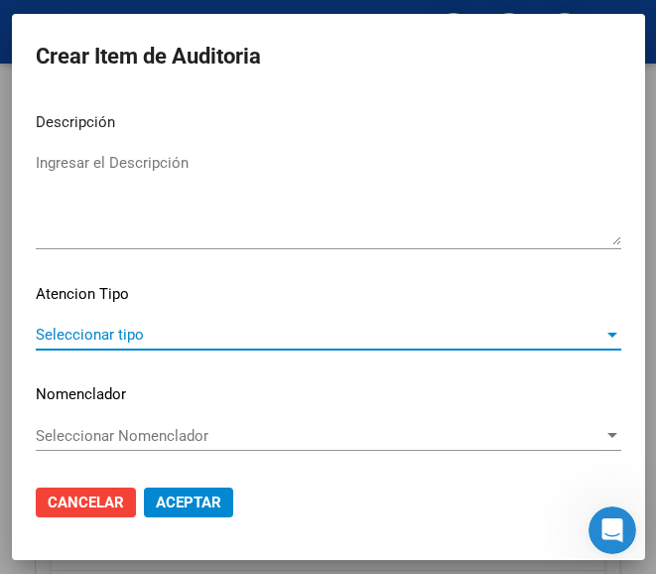
click at [95, 333] on span "Seleccionar tipo" at bounding box center [320, 335] width 568 height 18
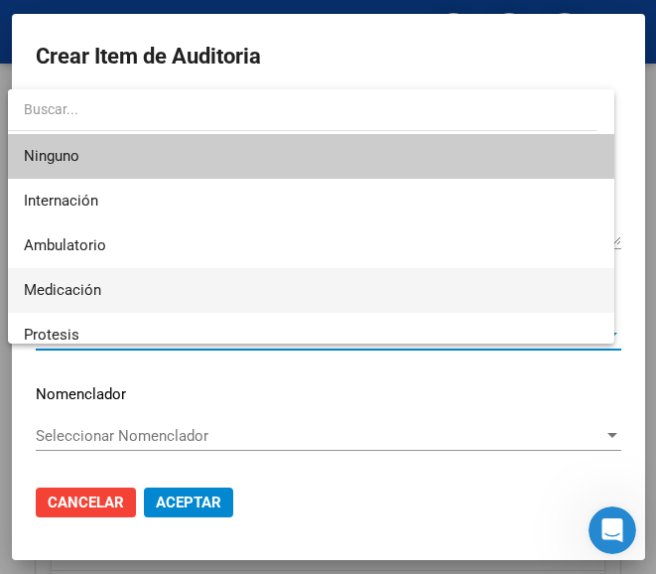
click at [88, 292] on span "Medicación" at bounding box center [62, 290] width 77 height 18
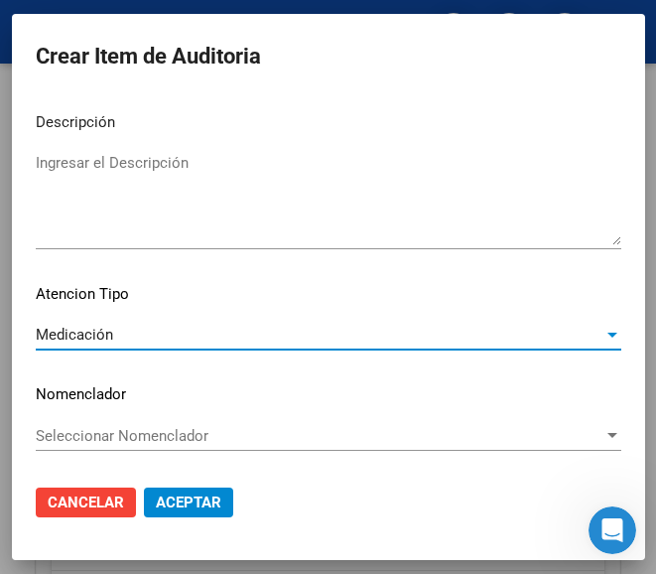
click at [159, 491] on button "Aceptar" at bounding box center [188, 502] width 89 height 30
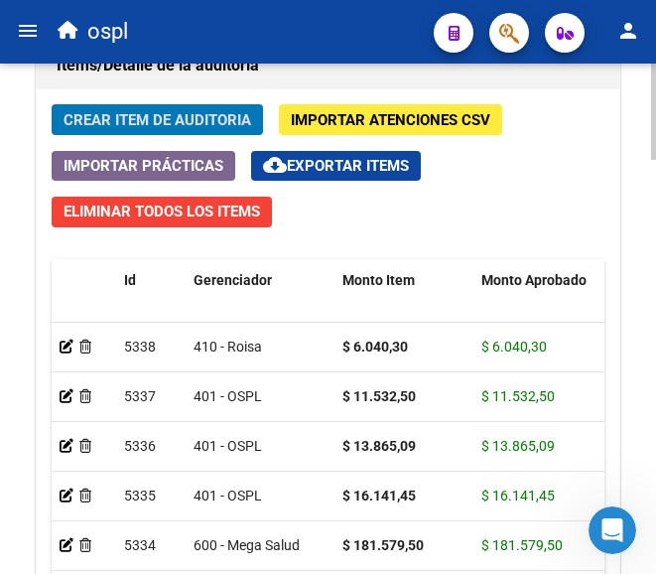
click at [203, 108] on button "Crear Item de Auditoria" at bounding box center [157, 119] width 211 height 31
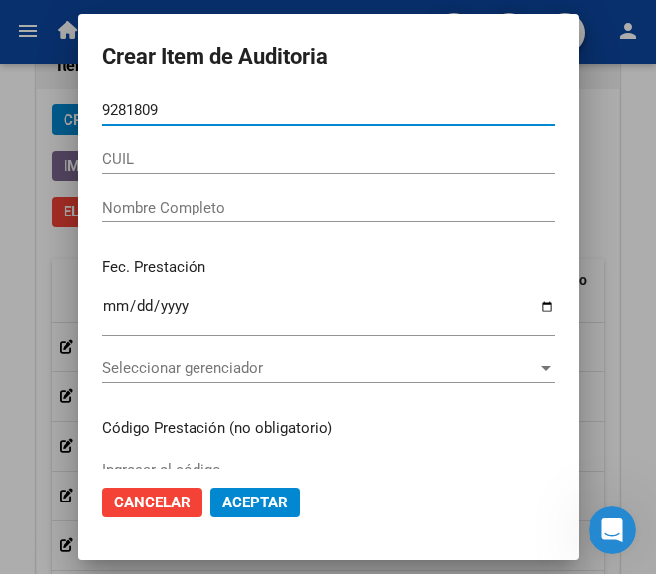
type input "92818093"
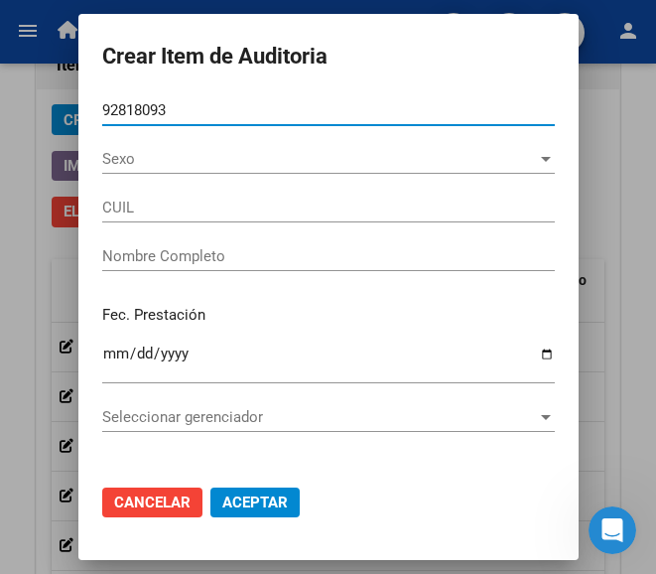
type input "27928180935"
type input "BALLEJOS SANCHEZ MEL"
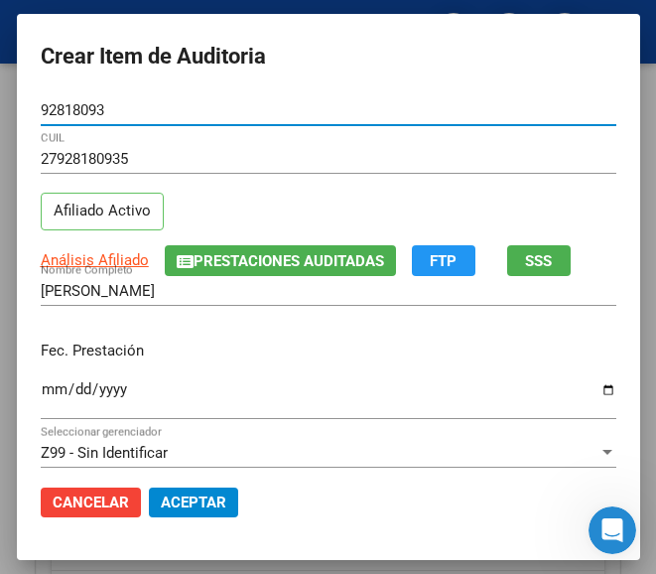
type input "92818093"
click at [42, 391] on input "Ingresar la fecha" at bounding box center [329, 397] width 576 height 32
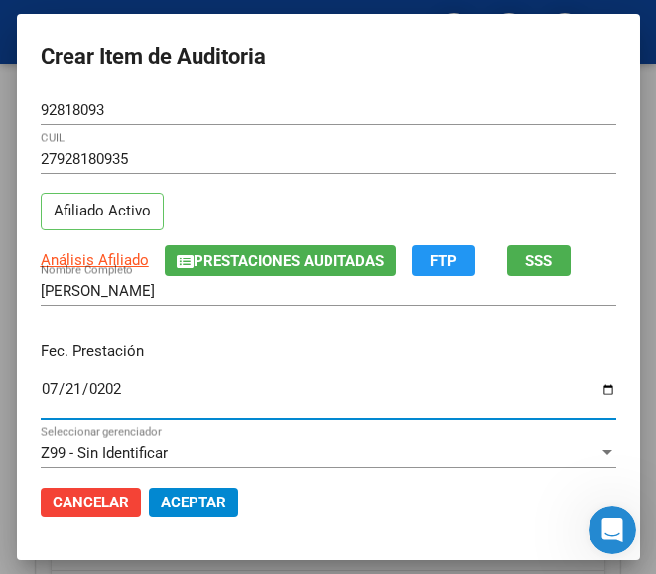
type input "2025-07-21"
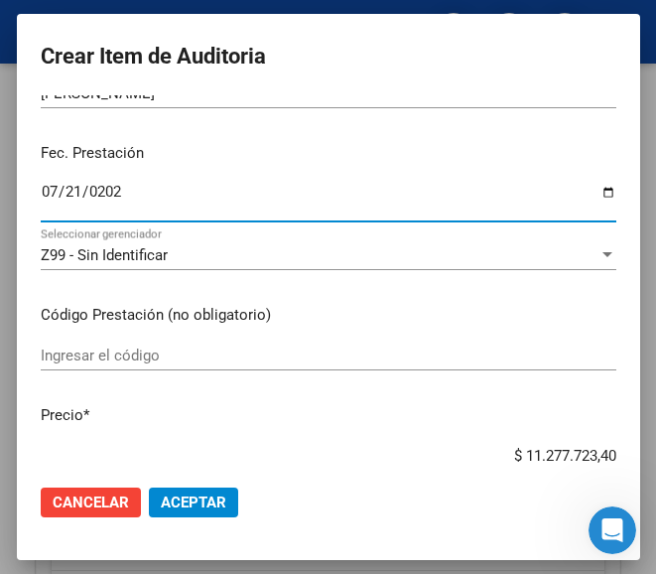
scroll to position [199, 0]
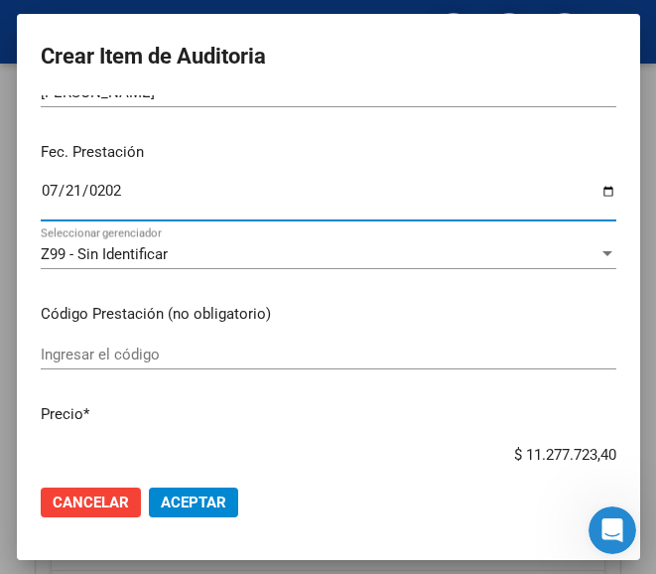
click at [101, 346] on input "Ingresar el código" at bounding box center [329, 354] width 576 height 18
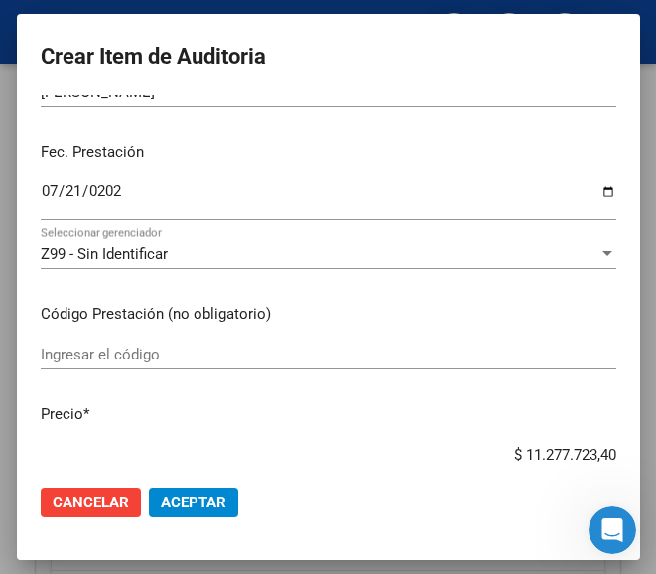
click at [111, 360] on input "Ingresar el código" at bounding box center [329, 354] width 576 height 18
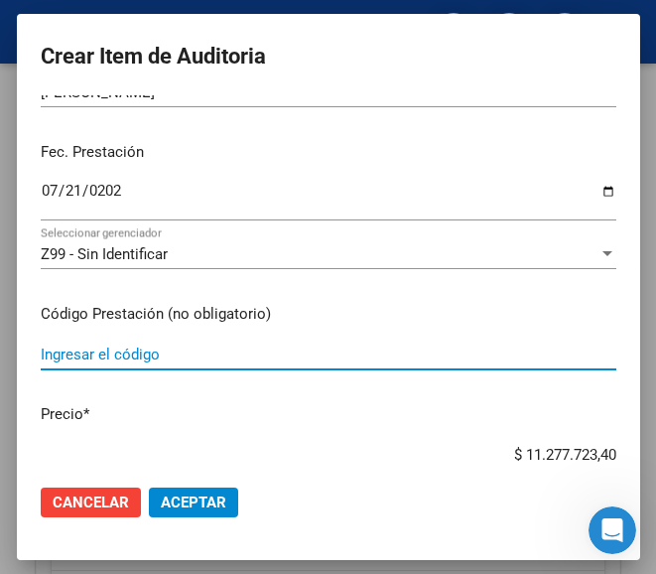
paste input "3028782 GLIOTEN 10 10 mg comp.x 60"
type input "3028782 GLIOTEN 10 10 mg comp.x 60"
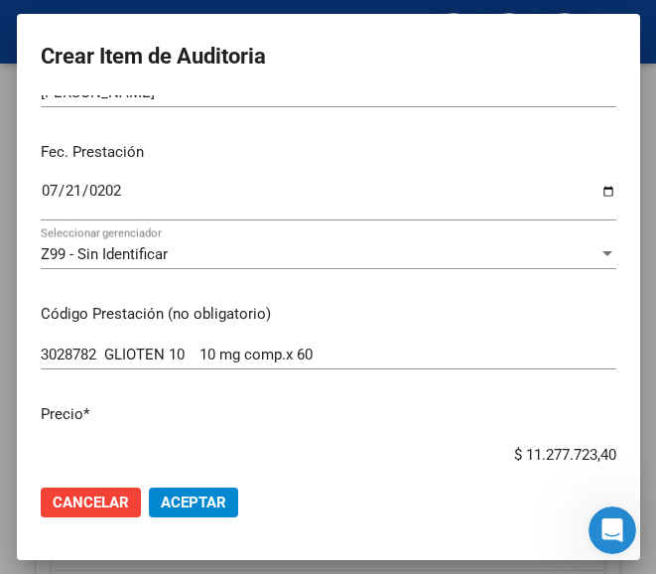
drag, startPoint x: 482, startPoint y: 450, endPoint x: 653, endPoint y: 431, distance: 171.8
click at [640, 431] on mat-dialog-container "Crear Item de Auditoria 92818093 Nro Documento 27928180935 CUIL Afiliado Activo…" at bounding box center [328, 286] width 623 height 545
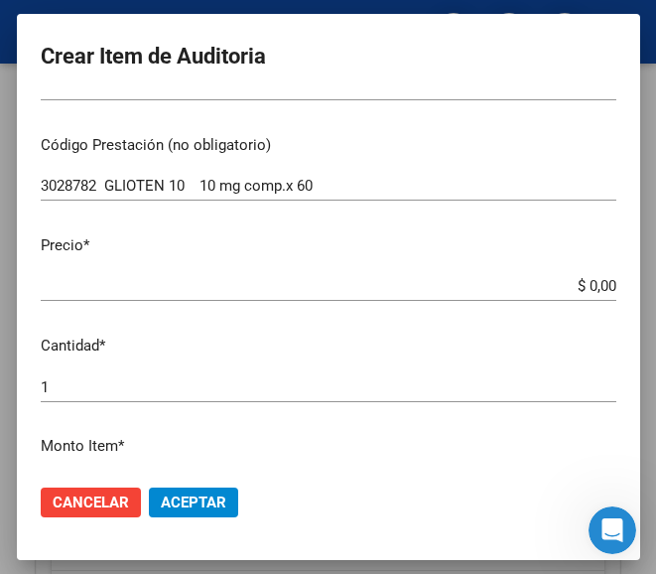
scroll to position [397, 0]
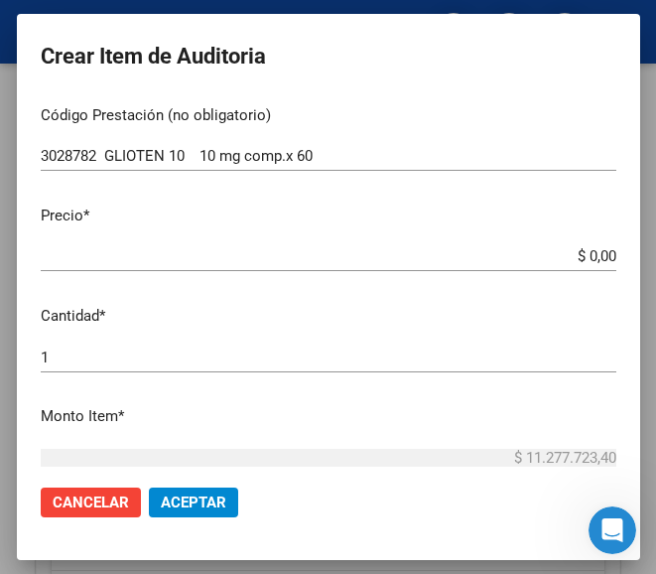
click at [597, 256] on input "$ 0,00" at bounding box center [329, 256] width 576 height 18
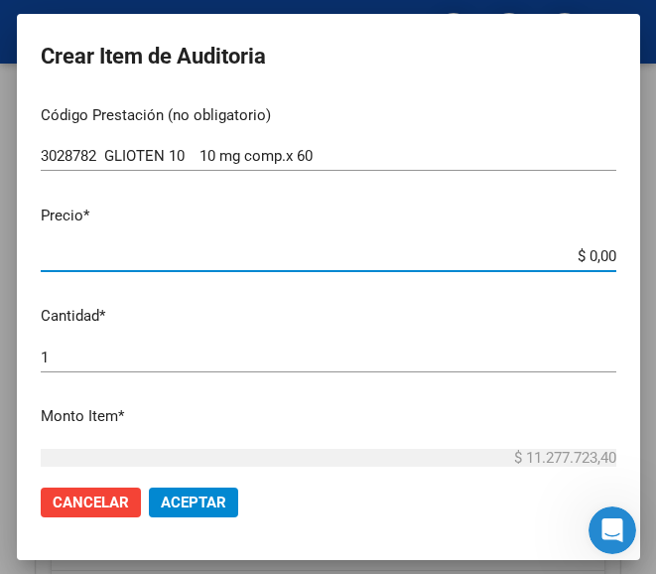
paste input "15222,57"
type input "$ 15.222,57"
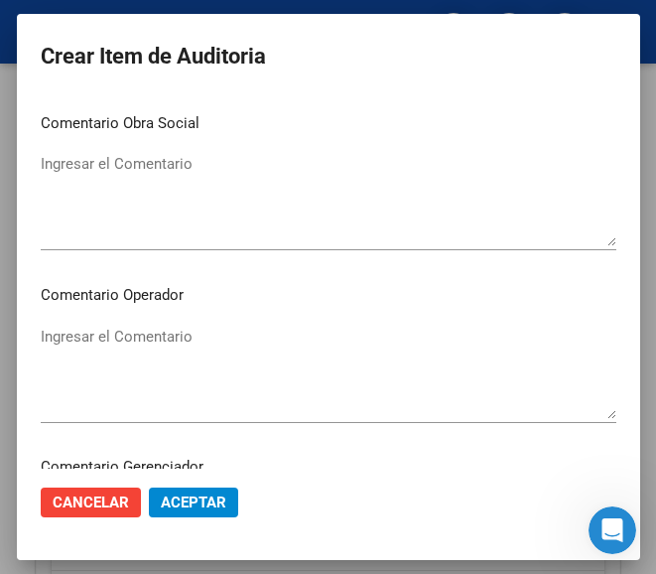
scroll to position [893, 0]
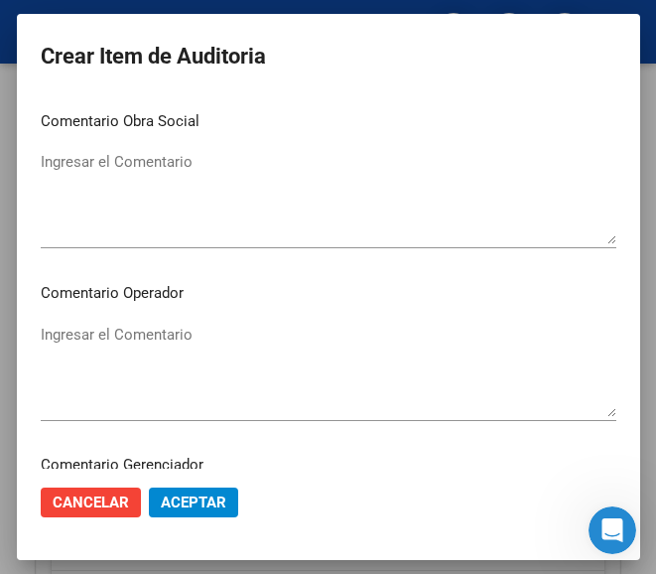
type input "$ 15.222,57"
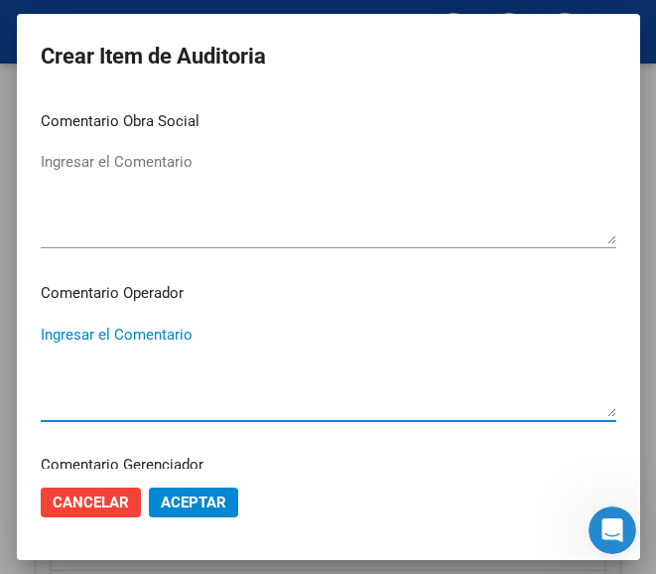
click at [128, 329] on textarea "Ingresar el Comentario" at bounding box center [329, 370] width 576 height 93
click at [163, 358] on textarea "Ingresar el Comentario" at bounding box center [329, 370] width 576 height 93
paste textarea "70 FRANCO"
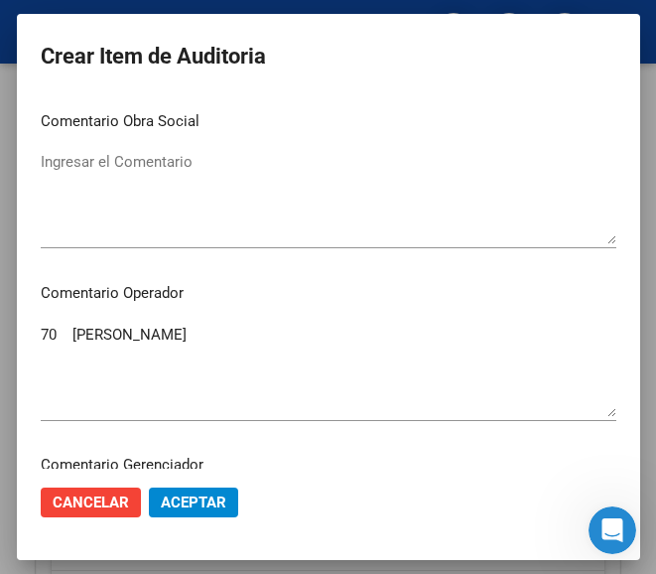
click at [42, 320] on div "70 FRANCO Ingresar el Comentario" at bounding box center [329, 370] width 576 height 101
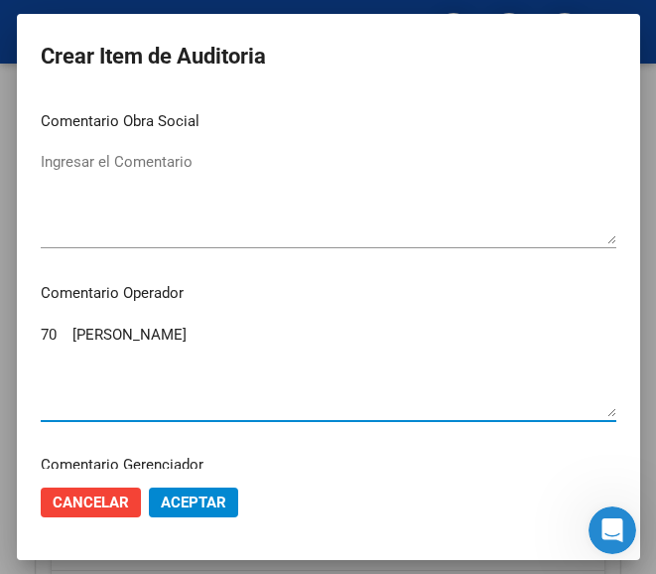
click at [42, 351] on textarea "70 FRANCO" at bounding box center [329, 370] width 576 height 93
click at [44, 340] on textarea "70 FRANCO" at bounding box center [329, 370] width 576 height 93
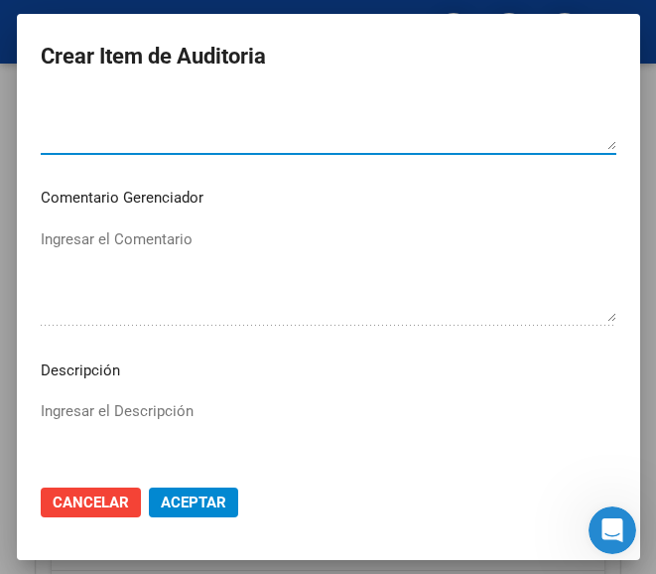
scroll to position [1390, 0]
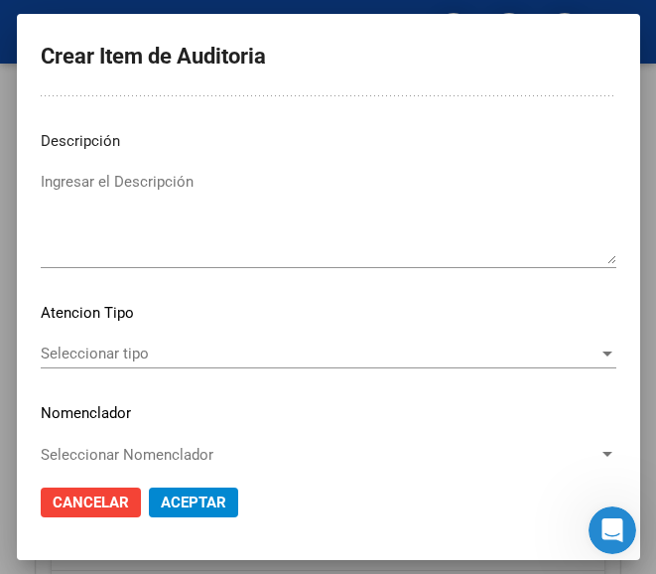
type textarea "70% FRANCO"
click at [144, 351] on span "Seleccionar tipo" at bounding box center [320, 353] width 558 height 18
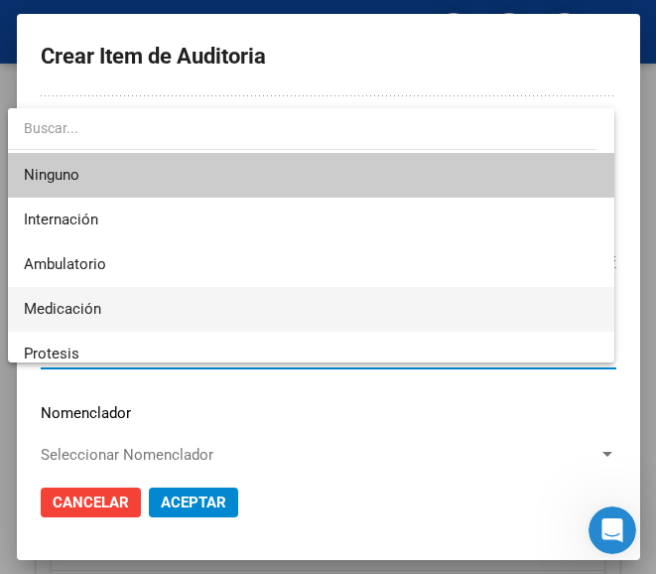
click at [118, 308] on span "Medicación" at bounding box center [311, 309] width 574 height 45
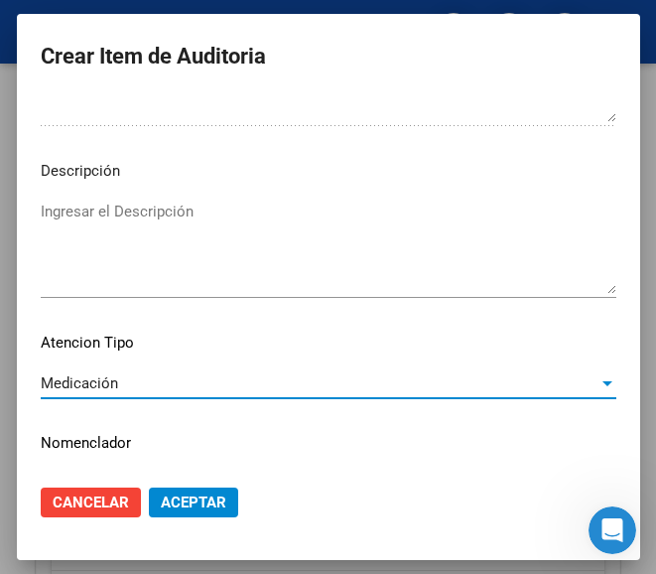
scroll to position [1409, 0]
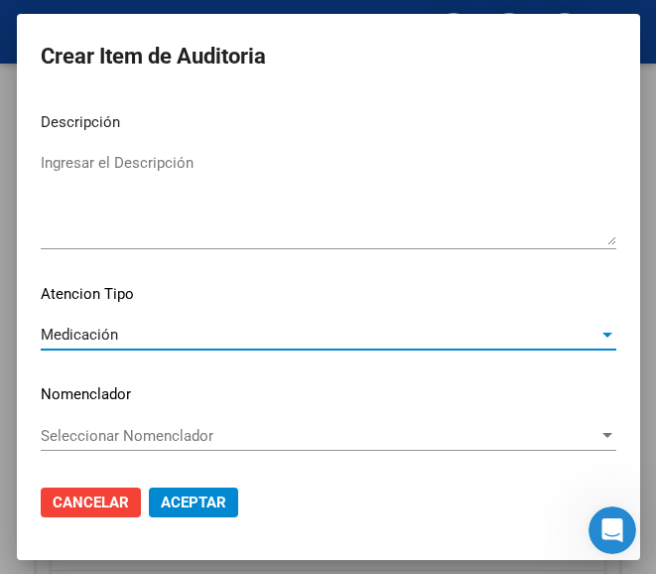
click at [187, 500] on span "Aceptar" at bounding box center [194, 502] width 66 height 18
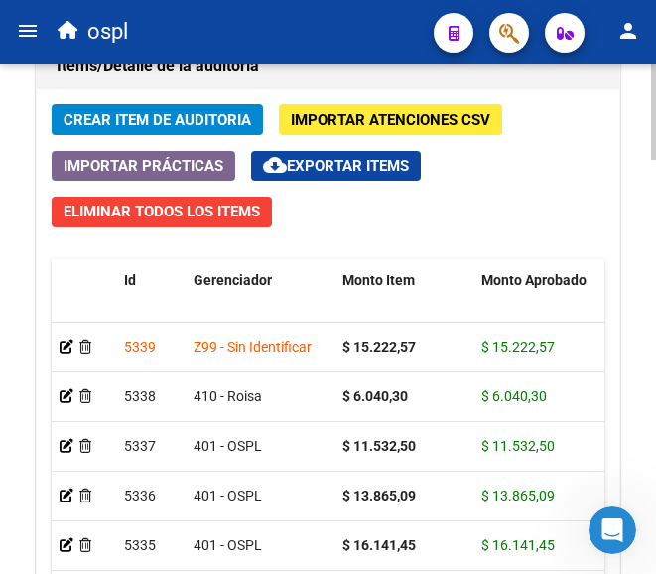
click at [144, 120] on span "Crear Item de Auditoria" at bounding box center [158, 120] width 188 height 18
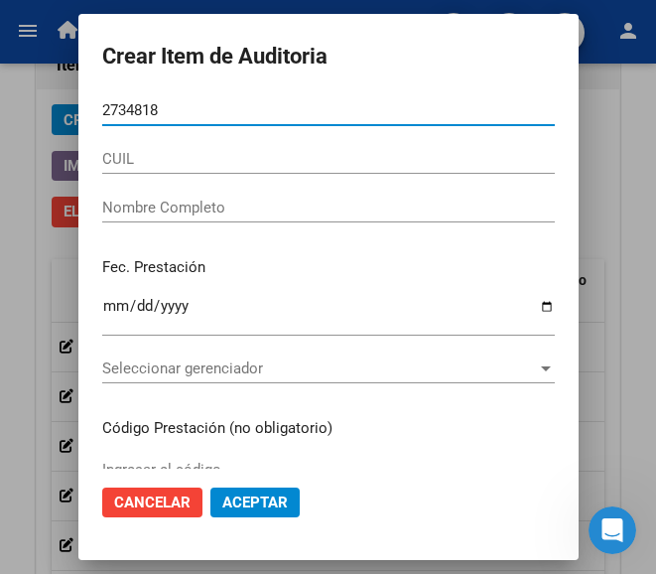
click at [126, 113] on input "2734818" at bounding box center [328, 110] width 453 height 18
type input "27348518"
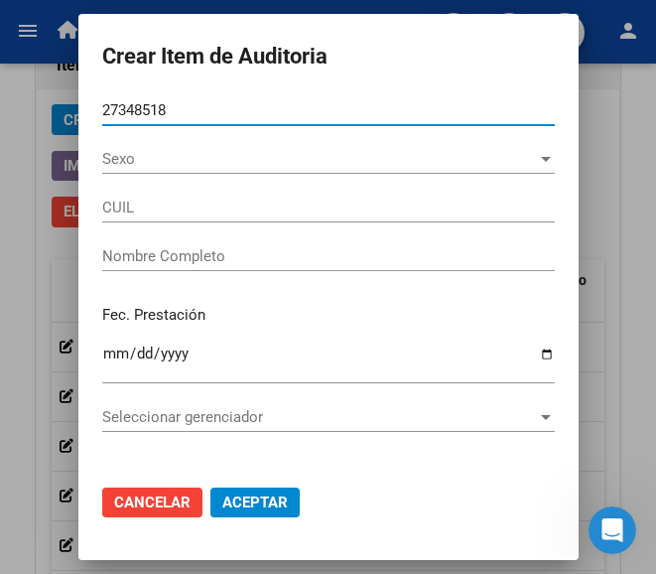
type input "27273485185"
type input "TOMASSIN SILVIA ROS"
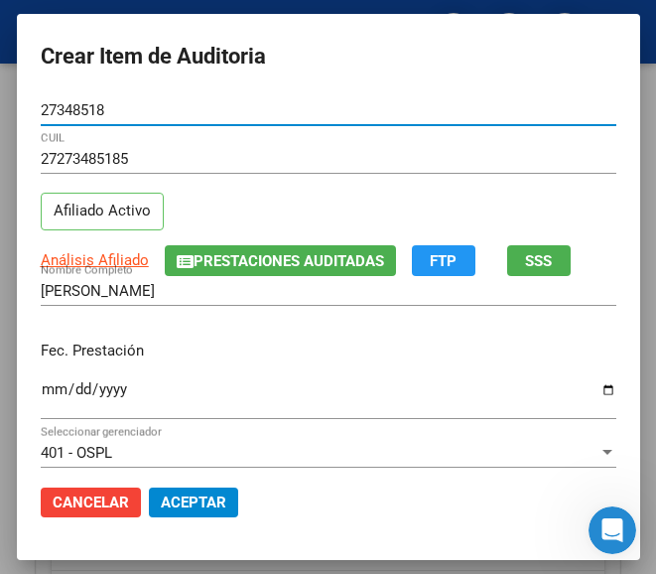
type input "27348518"
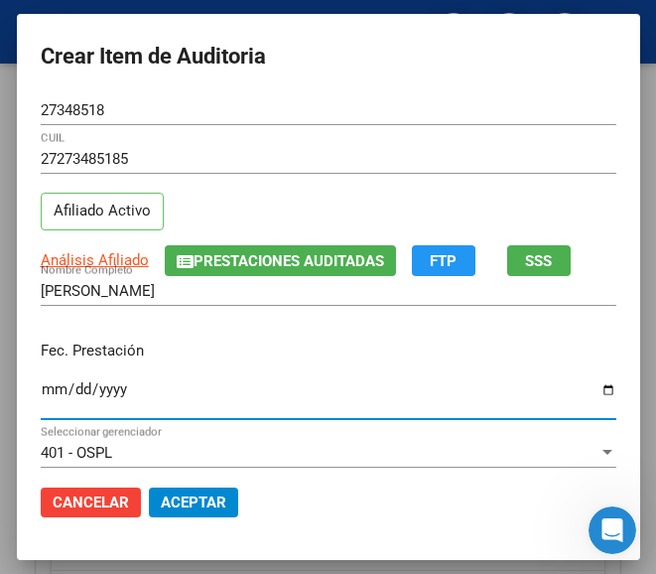
click at [41, 390] on input "Ingresar la fecha" at bounding box center [329, 397] width 576 height 32
type input "2025-07-08"
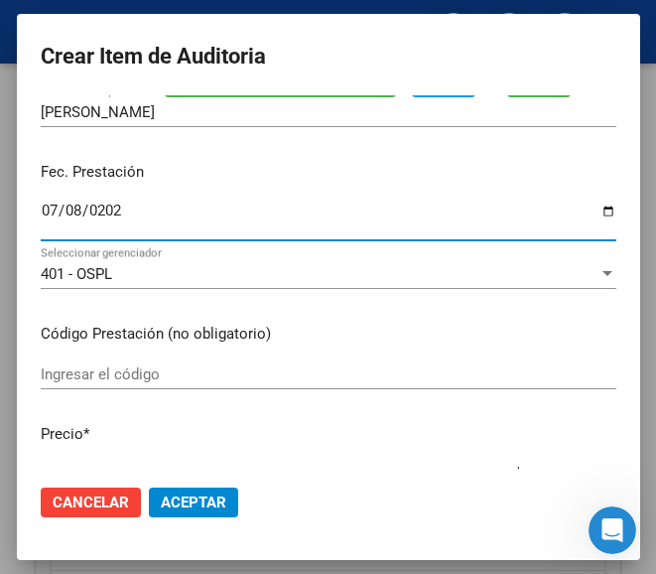
scroll to position [199, 0]
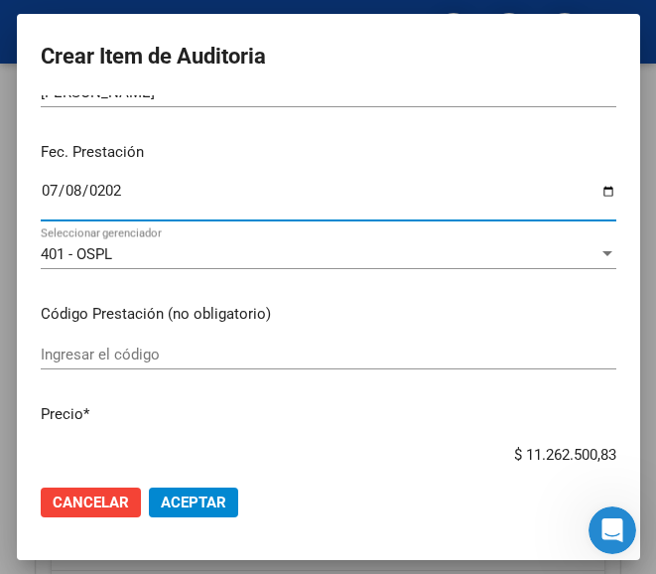
click at [98, 344] on div "Ingresar el código" at bounding box center [329, 354] width 576 height 30
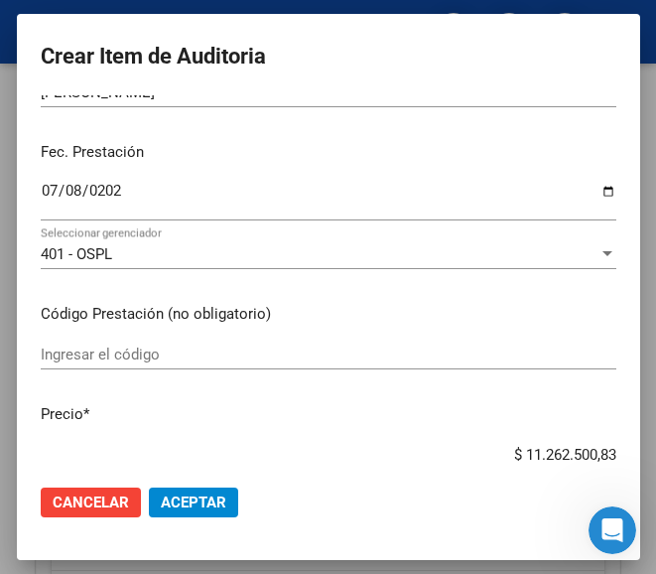
click at [135, 359] on input "Ingresar el código" at bounding box center [329, 354] width 576 height 18
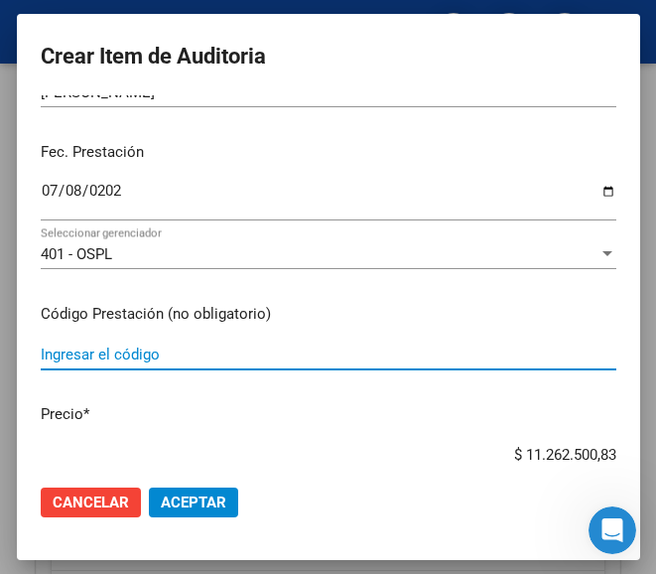
paste input "5143661 T4 MONTPELLIER 112 112 mcg comp.x 50"
type input "5143661 T4 MONTPELLIER 112 112 mcg comp.x 50"
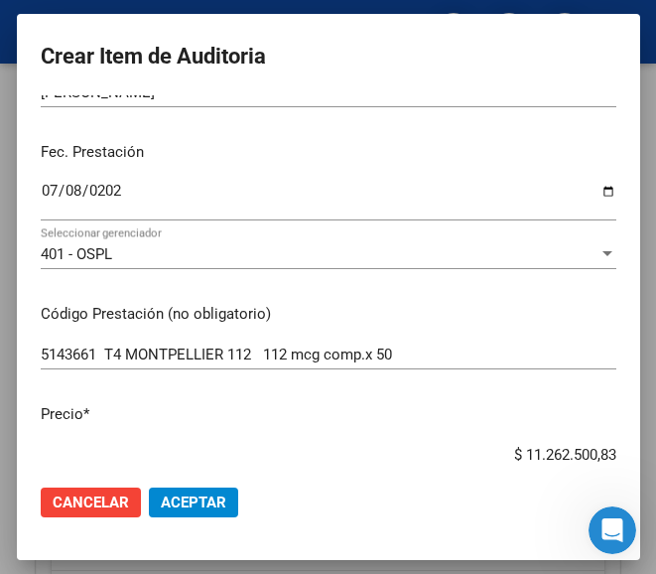
drag, startPoint x: 466, startPoint y: 444, endPoint x: 593, endPoint y: 437, distance: 127.3
click at [593, 437] on mat-dialog-content "27348518 Nro Documento 27273485185 CUIL Afiliado Activo Análisis Afiliado Prest…" at bounding box center [328, 281] width 623 height 373
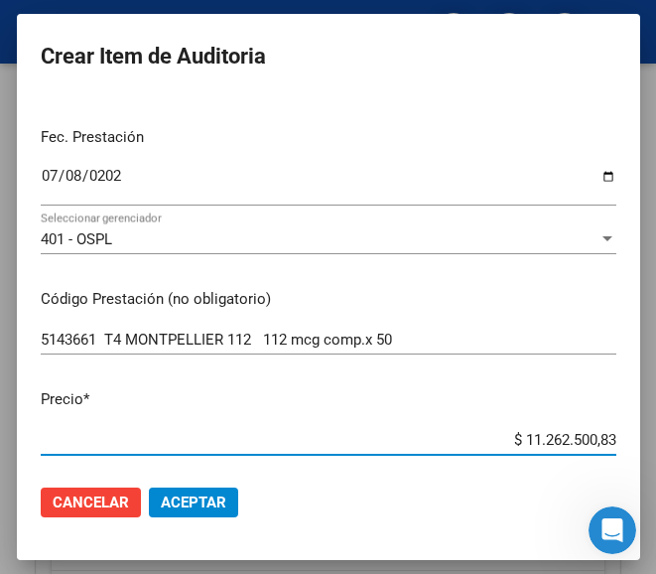
drag, startPoint x: 487, startPoint y: 452, endPoint x: 647, endPoint y: 442, distance: 160.1
click at [640, 442] on mat-dialog-container "Crear Item de Auditoria 27348518 Nro Documento 27273485185 CUIL Afiliado Activo…" at bounding box center [328, 286] width 623 height 545
click at [598, 442] on input "$ 0,00" at bounding box center [329, 440] width 576 height 18
drag, startPoint x: 598, startPoint y: 442, endPoint x: 528, endPoint y: 365, distance: 103.3
click at [528, 365] on div "5143661 T4 MONTPELLIER 112 112 mcg comp.x 50 Ingresar el código" at bounding box center [329, 349] width 576 height 49
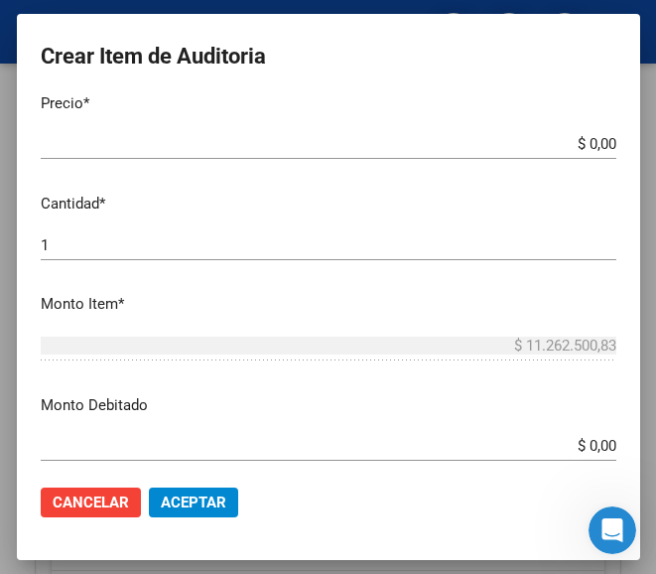
scroll to position [511, 0]
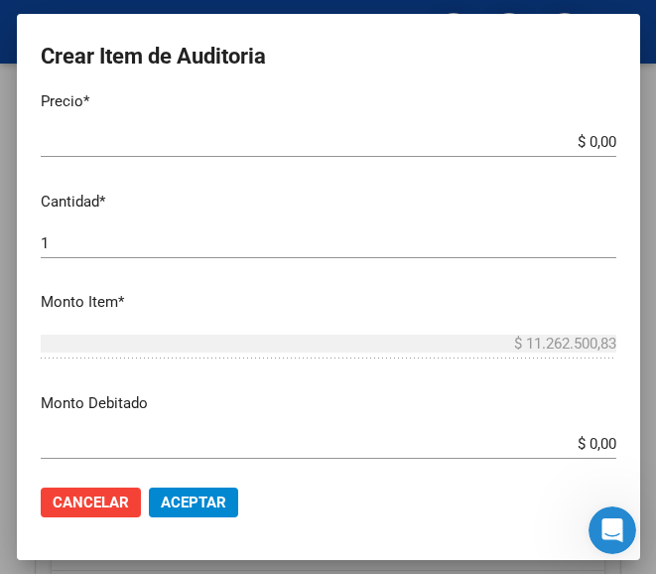
click at [599, 141] on app-form-text-field "Precio * $ 0,00 Ingresar el precio" at bounding box center [337, 121] width 592 height 62
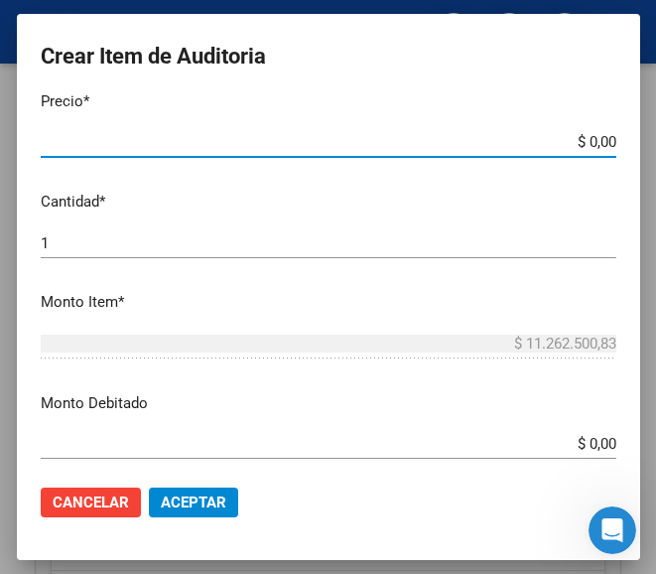
click at [593, 141] on input "$ 0,00" at bounding box center [329, 142] width 576 height 18
click at [595, 142] on input "$ 0,00" at bounding box center [329, 142] width 576 height 18
paste input "18520,38"
type input "$ 18.520,38"
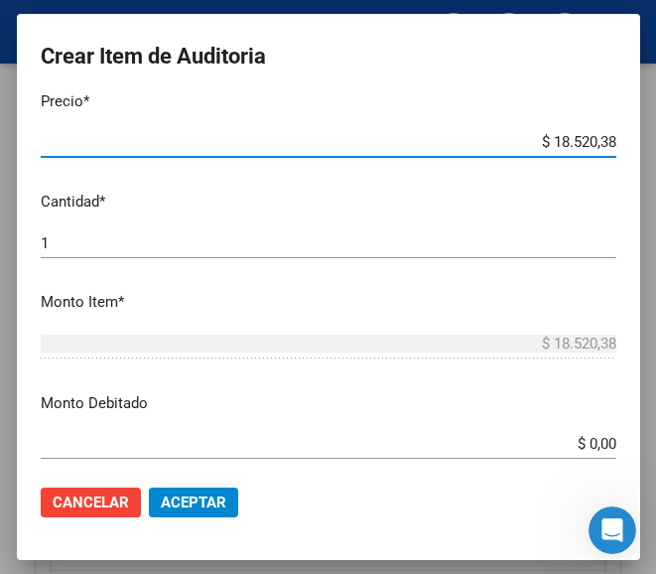
type input "$ 18.520,38"
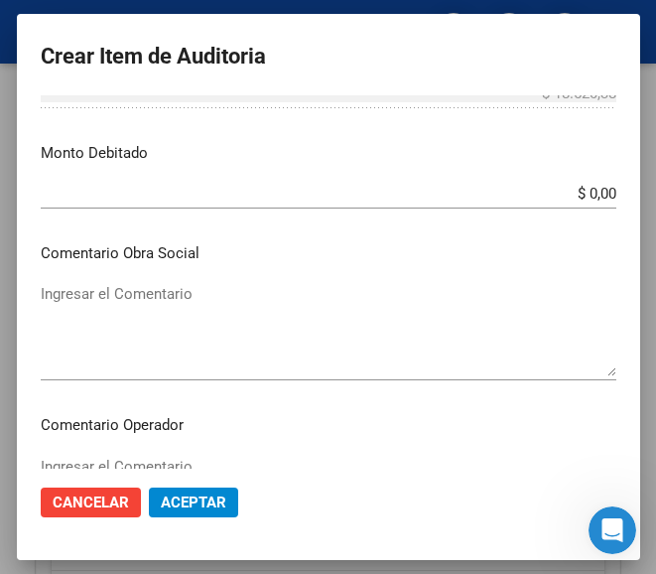
scroll to position [965, 0]
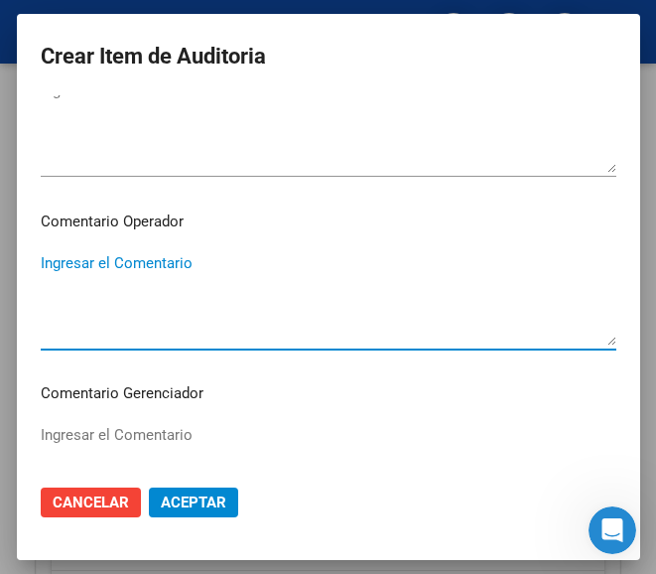
click at [309, 321] on textarea "Ingresar el Comentario" at bounding box center [329, 298] width 576 height 93
click at [91, 301] on textarea "Ingresar el Comentario" at bounding box center [329, 298] width 576 height 93
paste textarea "70 NALLIP"
click at [42, 259] on textarea "70 NALLIP" at bounding box center [329, 298] width 576 height 93
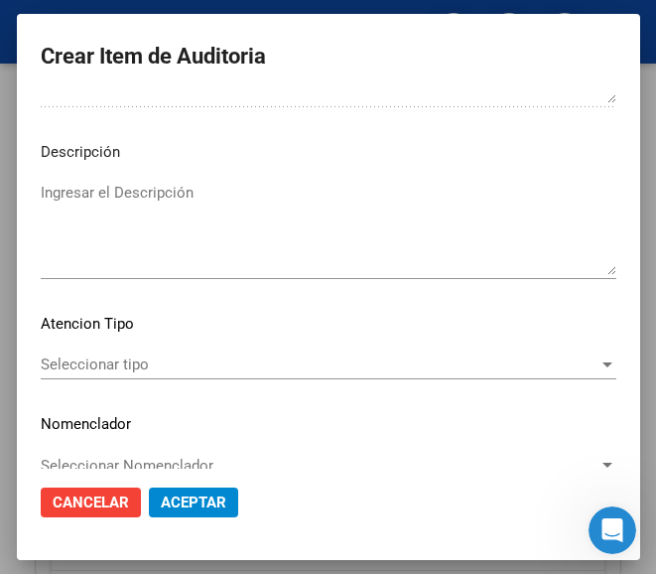
scroll to position [1409, 0]
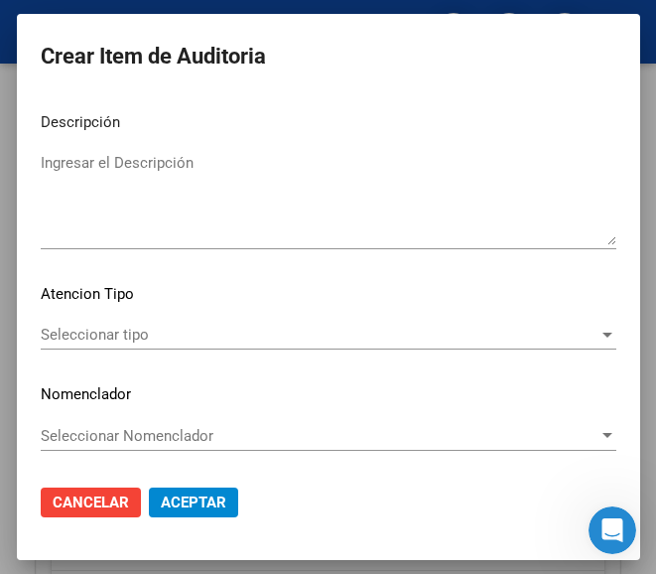
type textarea "70% NALLIP"
click at [142, 351] on div "Seleccionar tipo Seleccionar tipo" at bounding box center [329, 344] width 576 height 49
click at [139, 339] on span "Seleccionar tipo" at bounding box center [320, 335] width 558 height 18
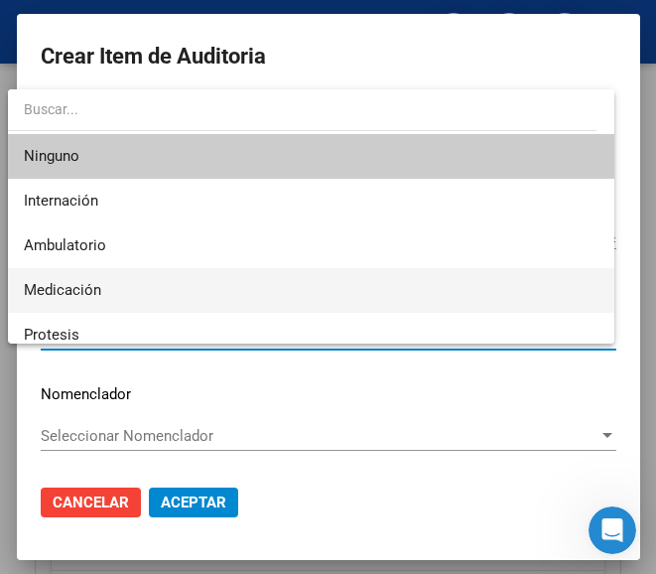
click at [104, 278] on span "Medicación" at bounding box center [311, 290] width 574 height 45
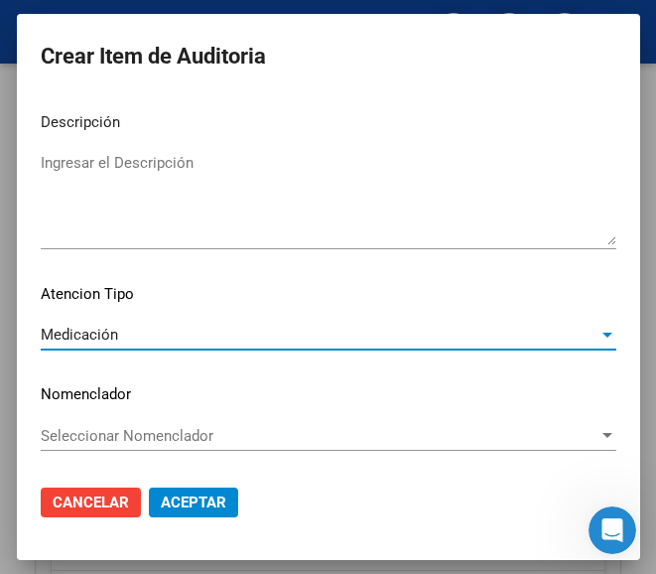
click at [192, 494] on span "Aceptar" at bounding box center [194, 502] width 66 height 18
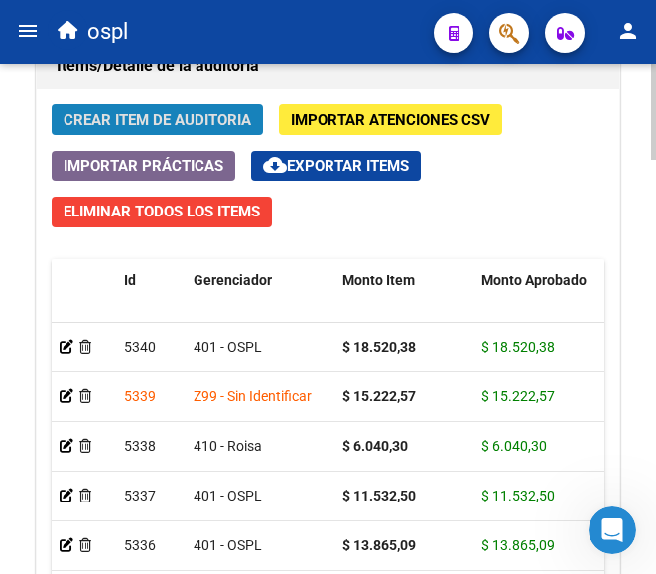
click at [199, 122] on span "Crear Item de Auditoria" at bounding box center [158, 120] width 188 height 18
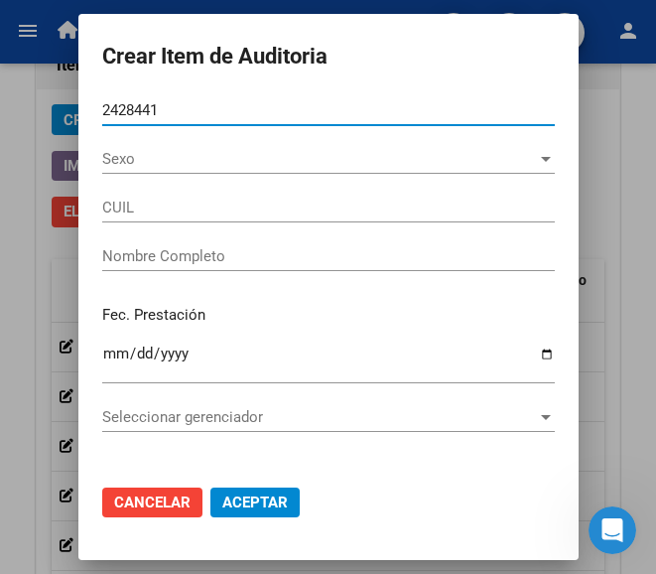
type input "24284413"
type input "27242844136"
type input "D ALBANO ELVIRA ALEJANDRA"
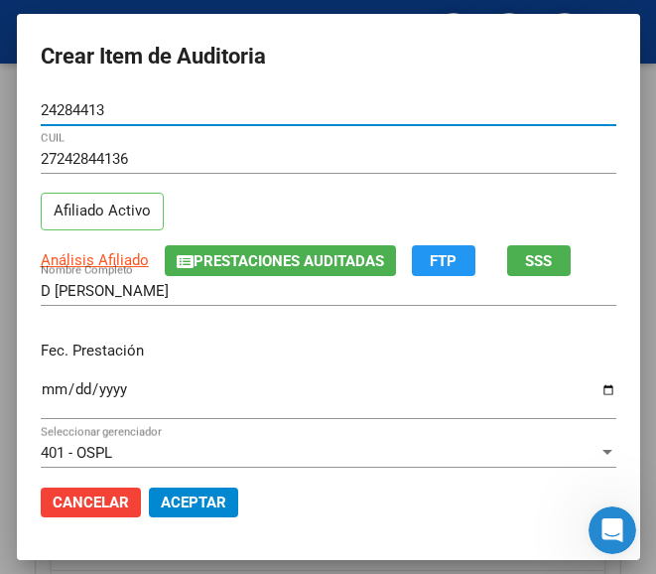
type input "24284413"
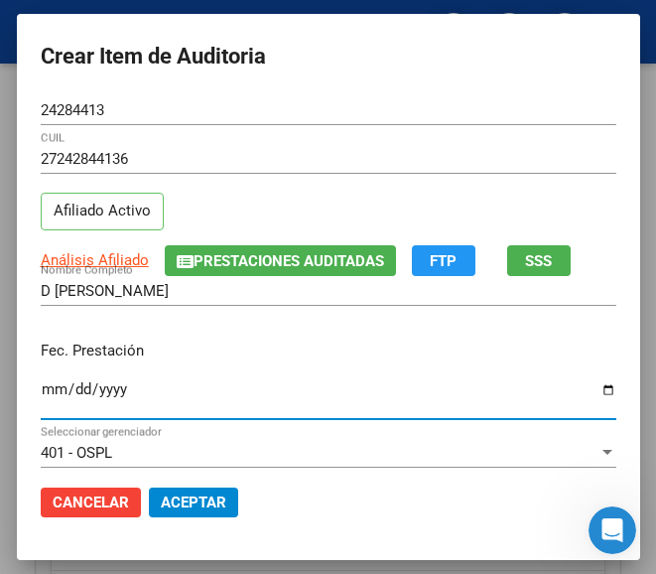
click at [41, 389] on input "Ingresar la fecha" at bounding box center [329, 397] width 576 height 32
type input "2025-07-16"
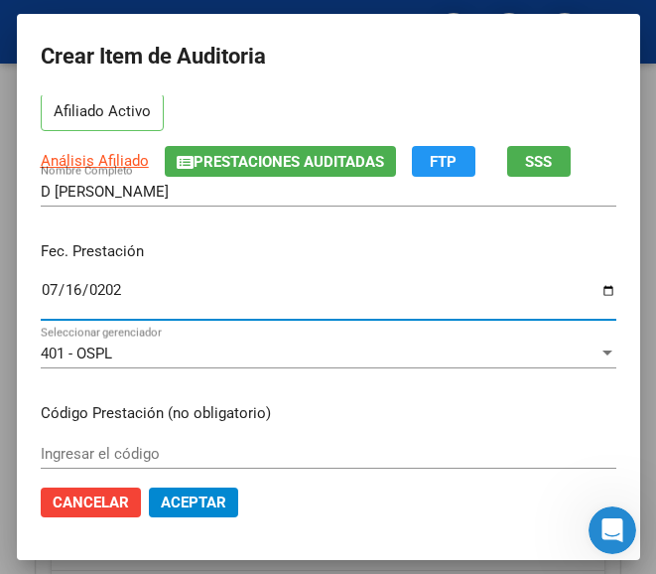
scroll to position [199, 0]
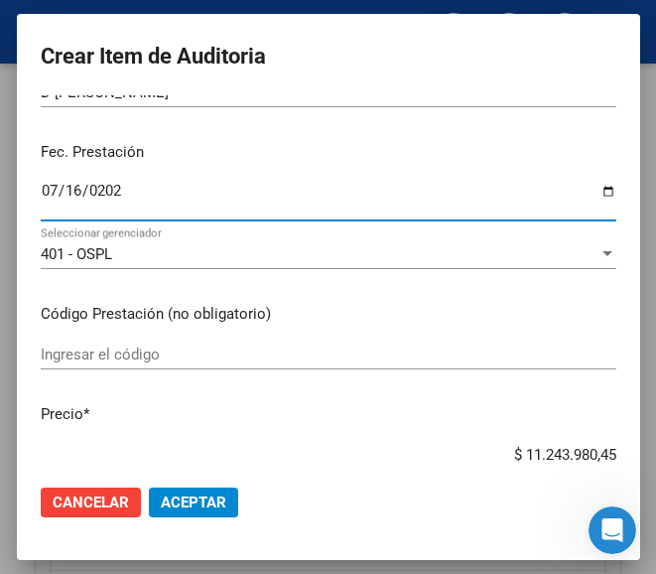
click at [140, 352] on input "Ingresar el código" at bounding box center [329, 354] width 576 height 18
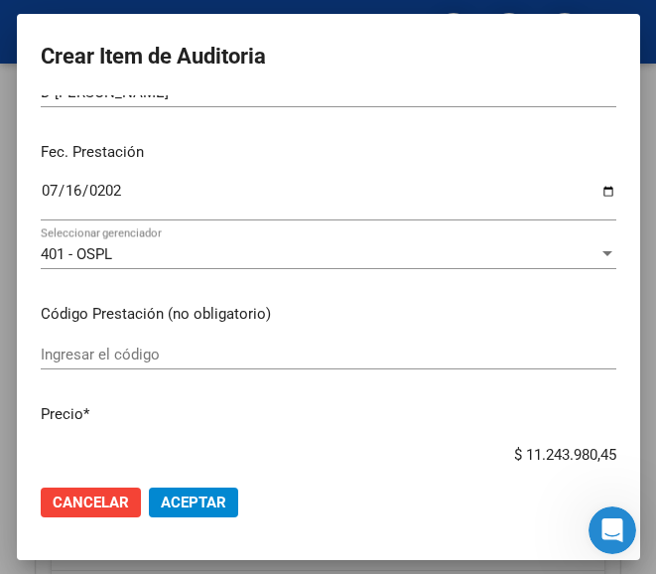
click at [145, 350] on input "Ingresar el código" at bounding box center [329, 354] width 576 height 18
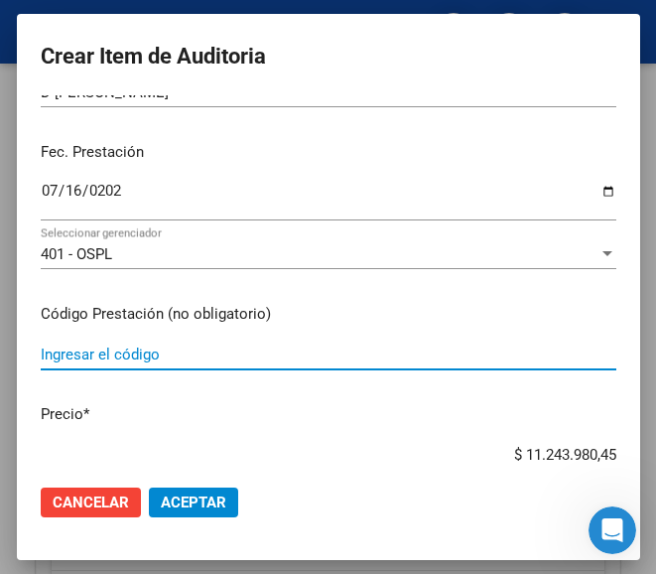
paste input "3986957 PAXON 50 mg comp.rec.x 60"
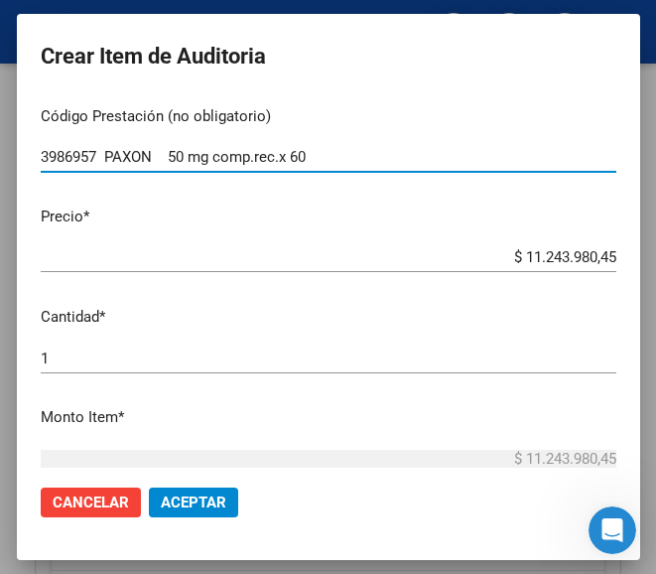
scroll to position [397, 0]
type input "3986957 PAXON 50 mg comp.rec.x 60"
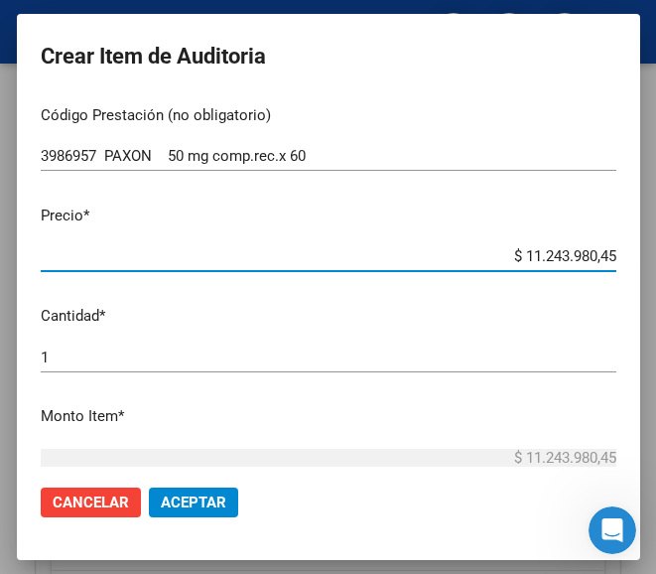
drag, startPoint x: 484, startPoint y: 261, endPoint x: 617, endPoint y: 249, distance: 133.6
click at [617, 249] on mat-dialog-content "24284413 Nro Documento 27242844136 CUIL Afiliado Activo Análisis Afiliado Prest…" at bounding box center [328, 281] width 623 height 373
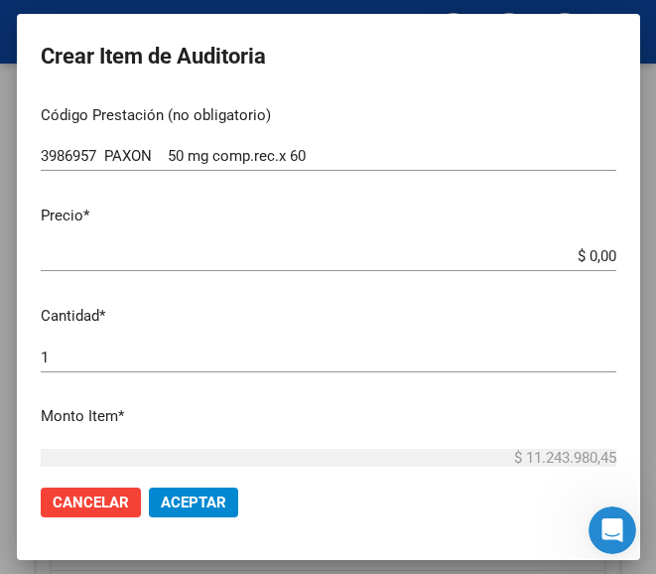
click at [596, 258] on input "$ 0,00" at bounding box center [329, 256] width 576 height 18
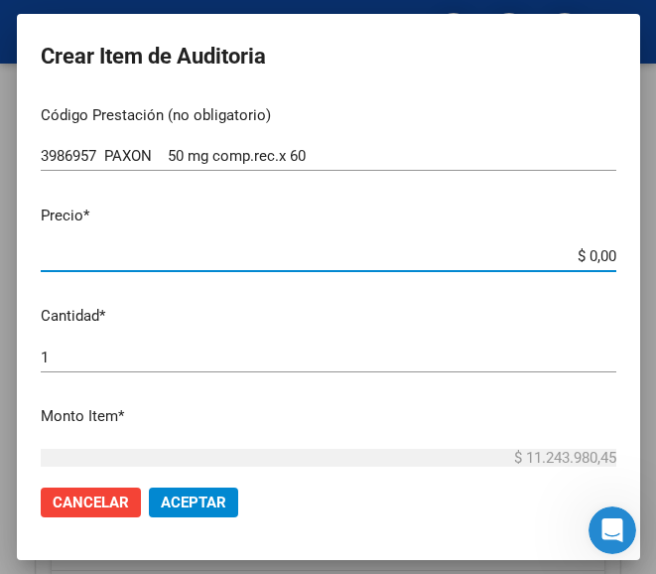
paste input "28264,2"
type input "$ 2.826,42"
type input "$ 28.264,20"
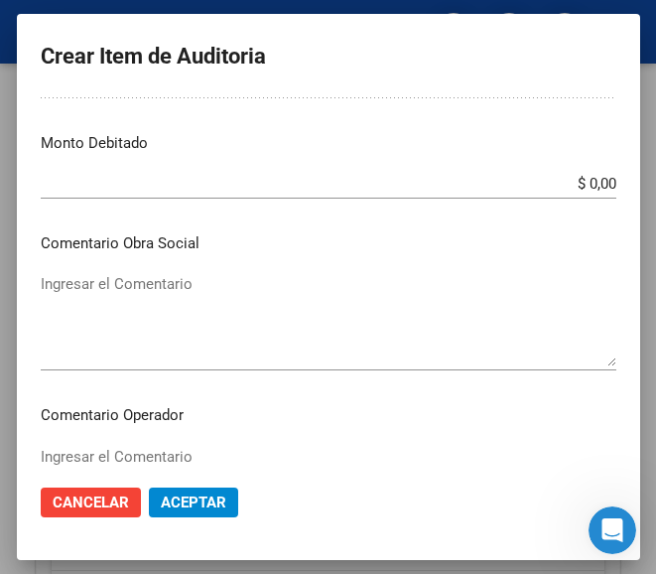
scroll to position [893, 0]
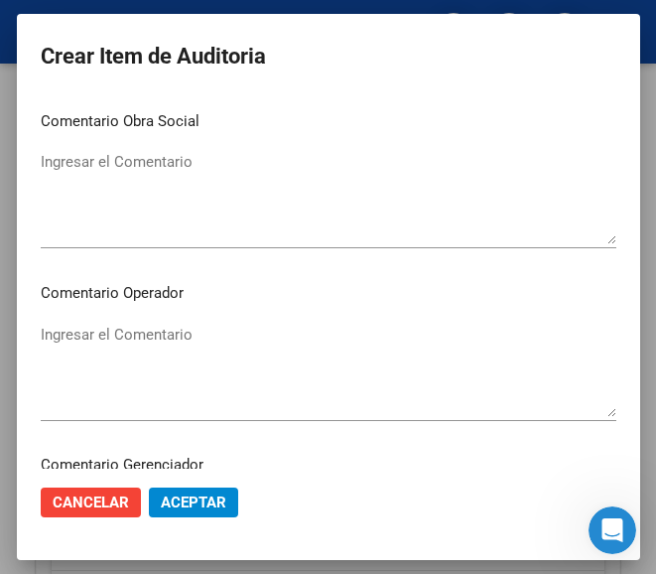
type input "$ 28.264,20"
click at [126, 320] on div "Ingresar el Comentario" at bounding box center [329, 370] width 576 height 101
click at [79, 339] on textarea "Ingresar el Comentario" at bounding box center [329, 370] width 576 height 93
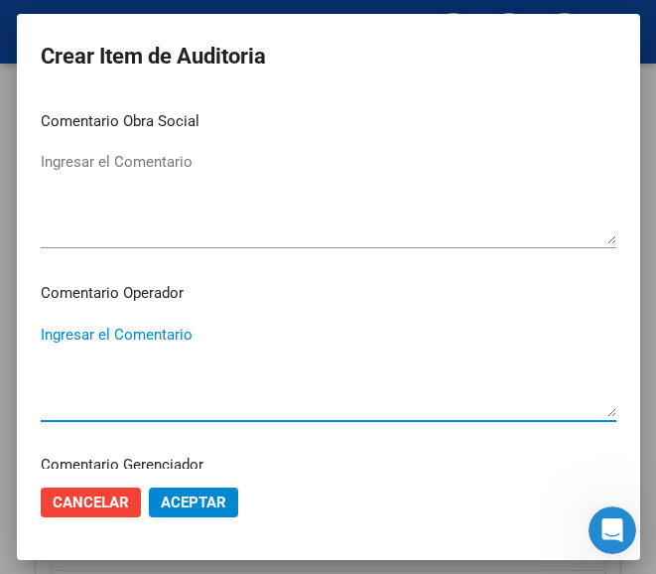
paste textarea "70 GUERRA S.C.S."
click at [47, 330] on textarea "70 GUERRA S.C.S." at bounding box center [329, 370] width 576 height 93
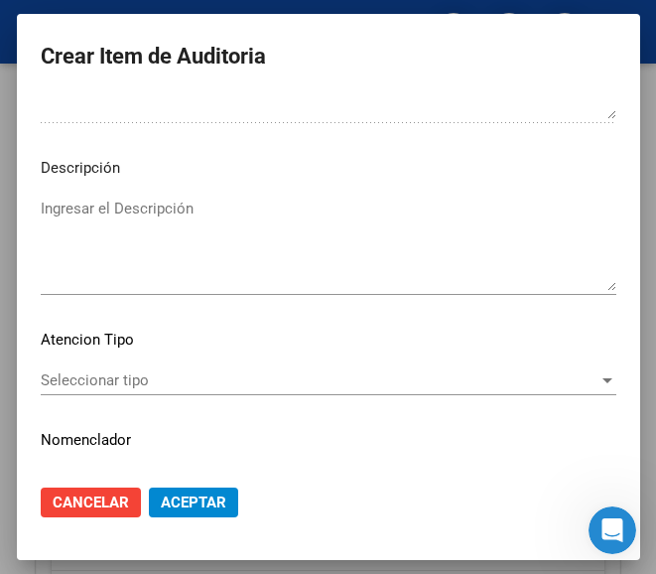
scroll to position [1390, 0]
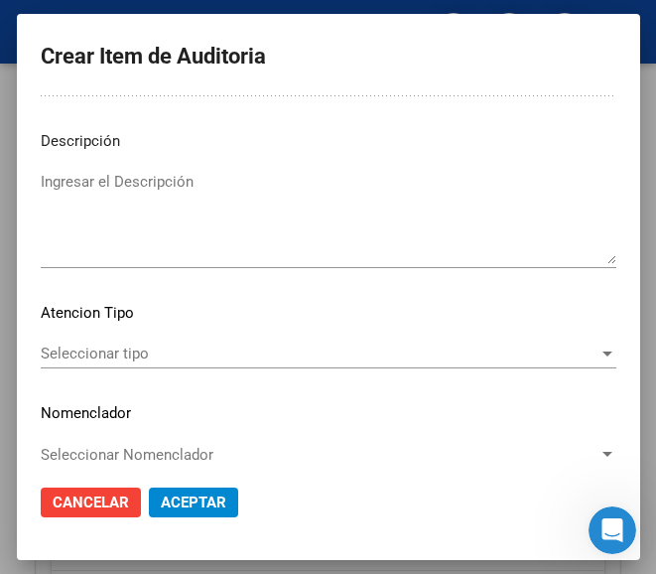
type textarea "70% GUERRA S.C.S."
click at [147, 356] on span "Seleccionar tipo" at bounding box center [320, 353] width 558 height 18
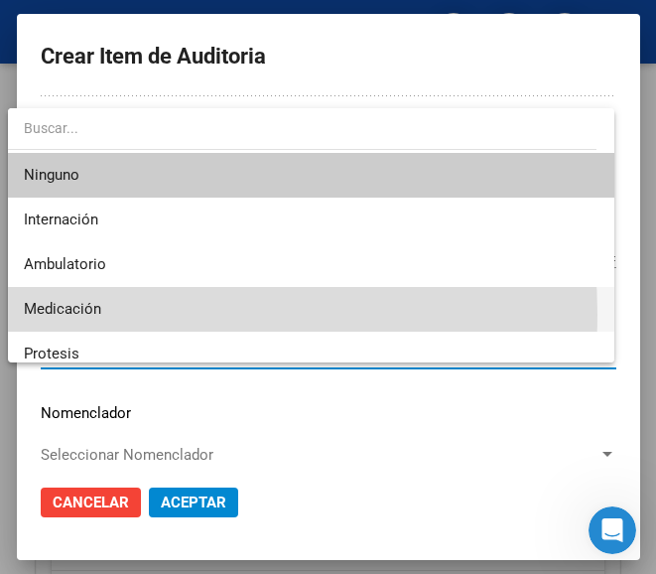
click at [115, 314] on span "Medicación" at bounding box center [311, 309] width 574 height 45
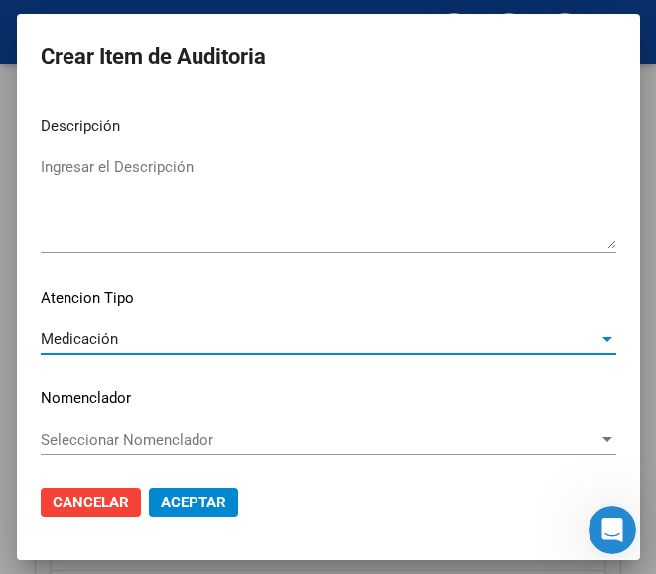
scroll to position [1409, 0]
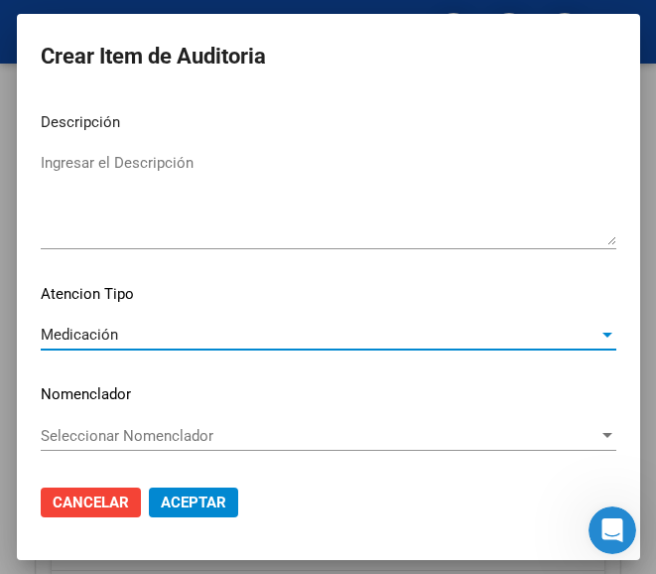
click at [177, 495] on span "Aceptar" at bounding box center [194, 502] width 66 height 18
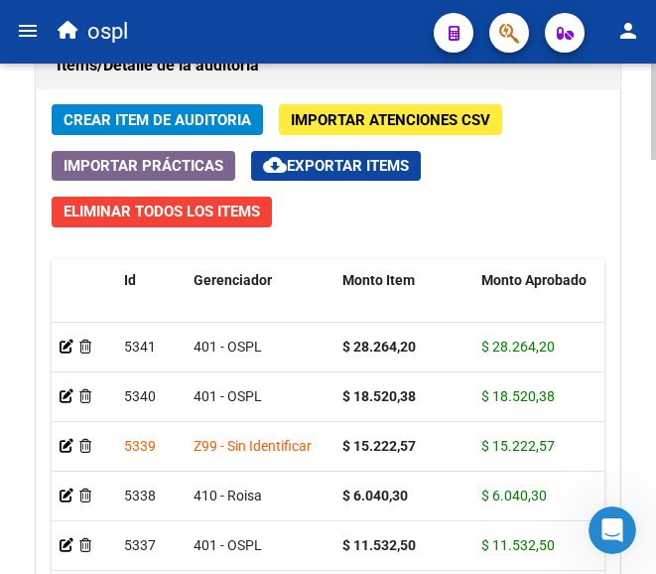
click at [224, 131] on button "Crear Item de Auditoria" at bounding box center [157, 119] width 211 height 31
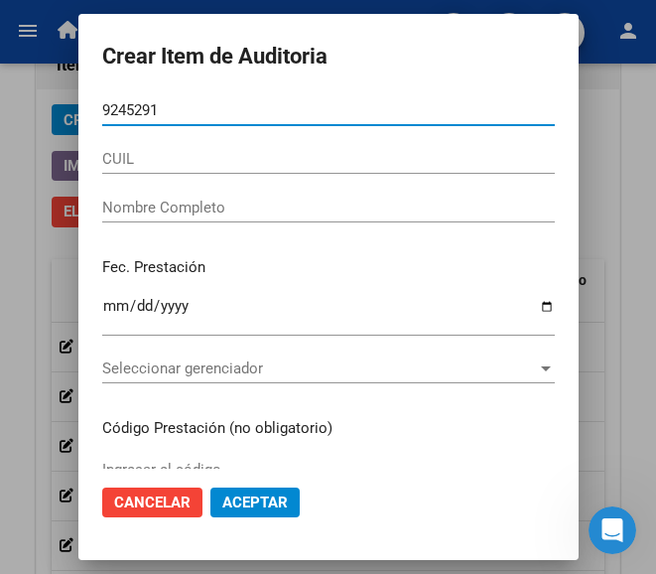
type input "92452916"
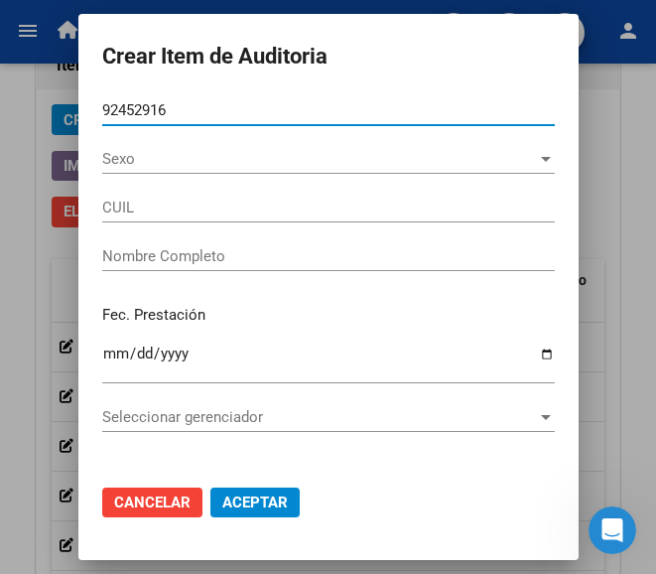
type input "23924529164"
type input "GIMENEZ LEON CLARA ROSALIA"
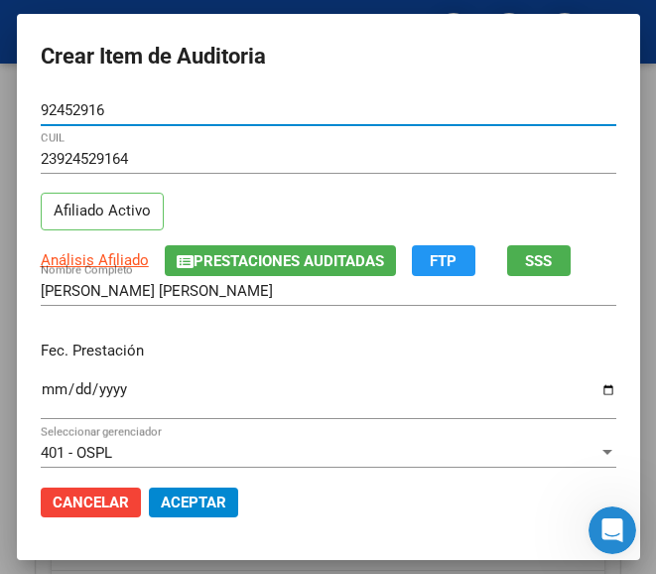
type input "92452916"
click at [41, 385] on input "Ingresar la fecha" at bounding box center [329, 397] width 576 height 32
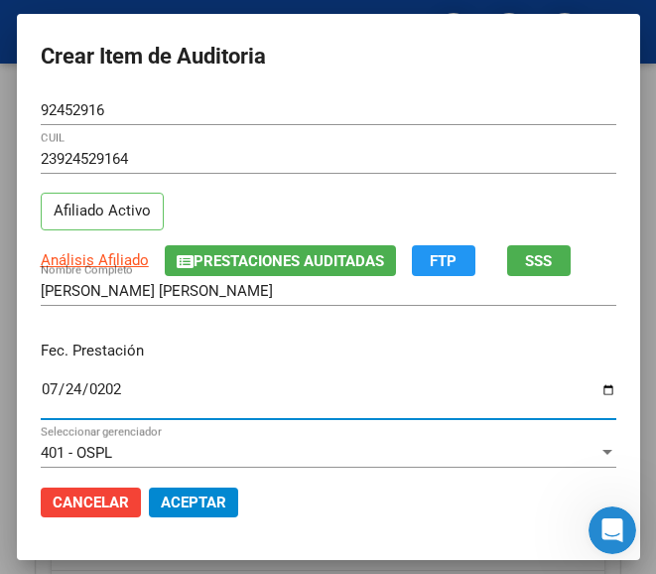
type input "2025-07-24"
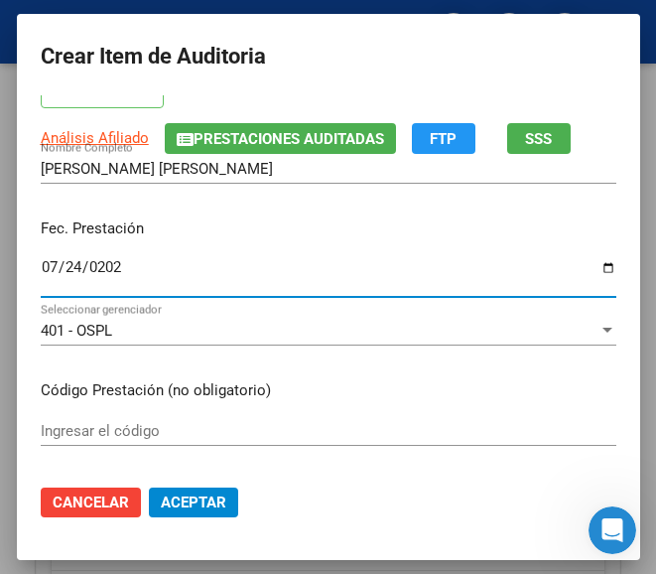
scroll to position [199, 0]
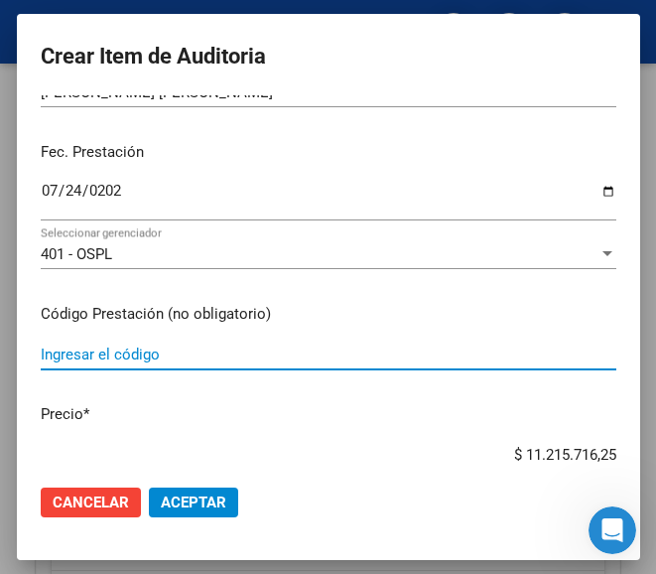
click at [141, 352] on input "Ingresar el código" at bounding box center [329, 354] width 576 height 18
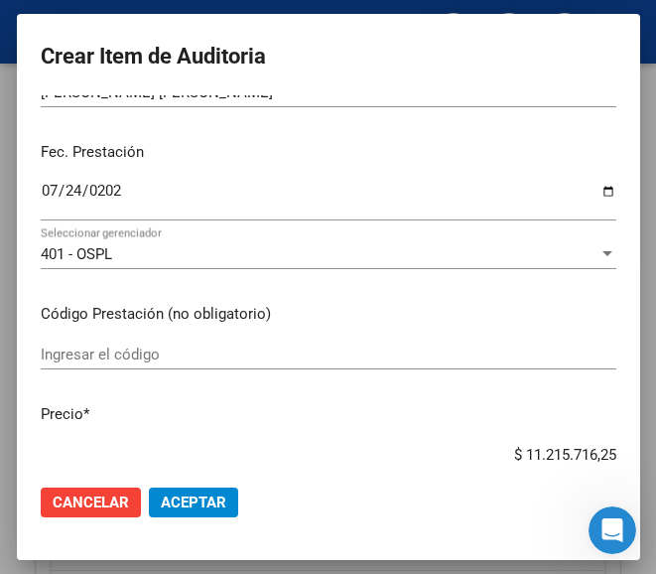
click at [147, 356] on input "Ingresar el código" at bounding box center [329, 354] width 576 height 18
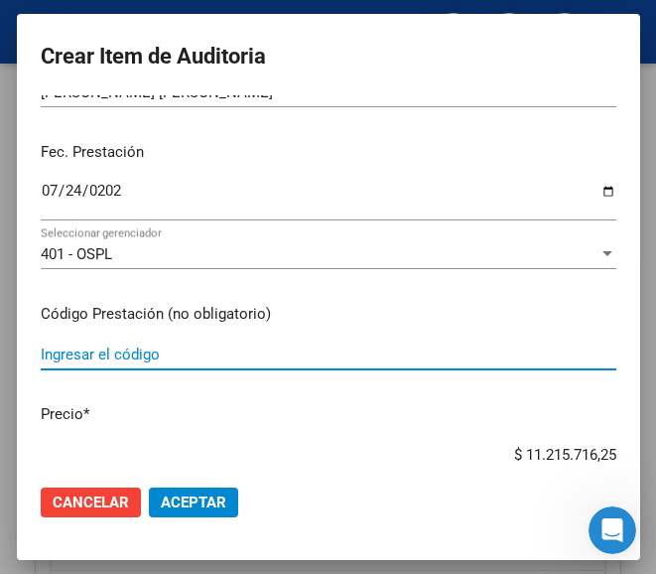
paste input "5271853 LATRIGIN 100 comp.disper.ran.x 30"
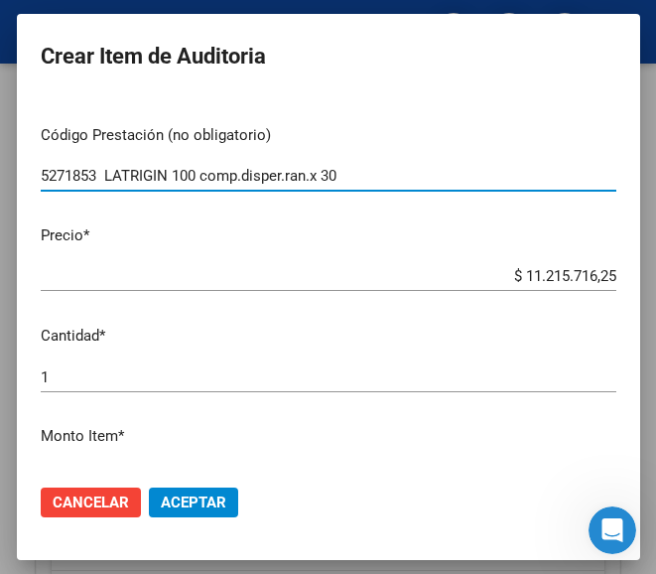
scroll to position [397, 0]
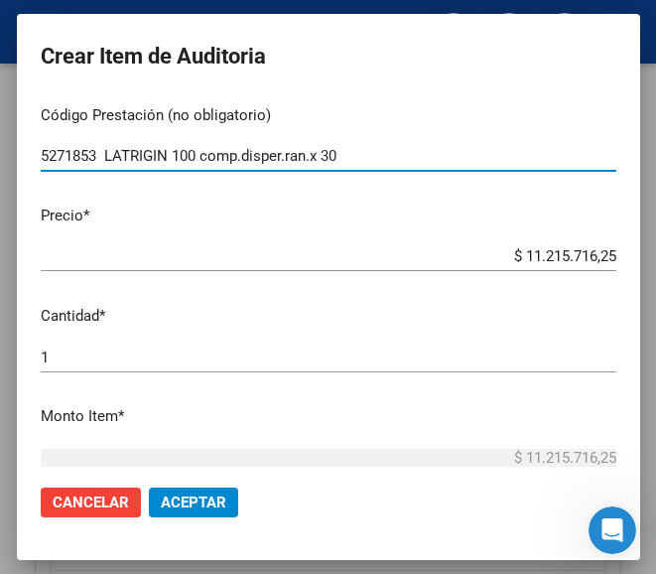
type input "5271853 LATRIGIN 100 comp.disper.ran.x 30"
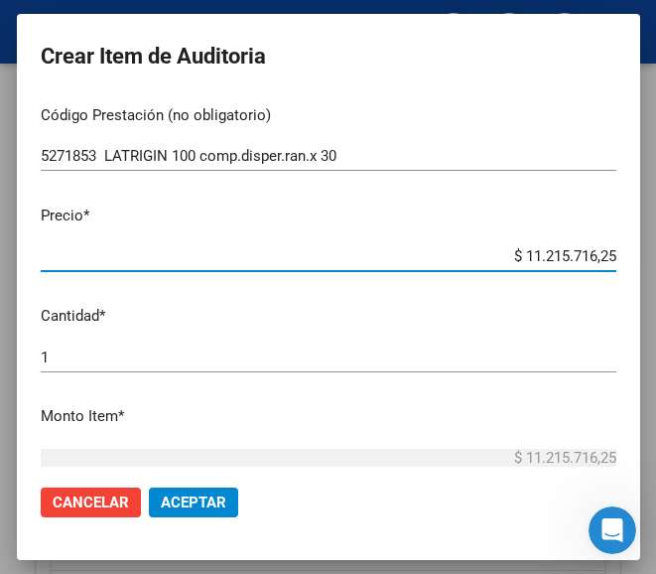
drag, startPoint x: 487, startPoint y: 256, endPoint x: 665, endPoint y: 255, distance: 177.7
click at [656, 255] on html "menu ospl person Firma Express Inicio Calendario SSS Instructivos Contacto OS T…" at bounding box center [328, 287] width 656 height 574
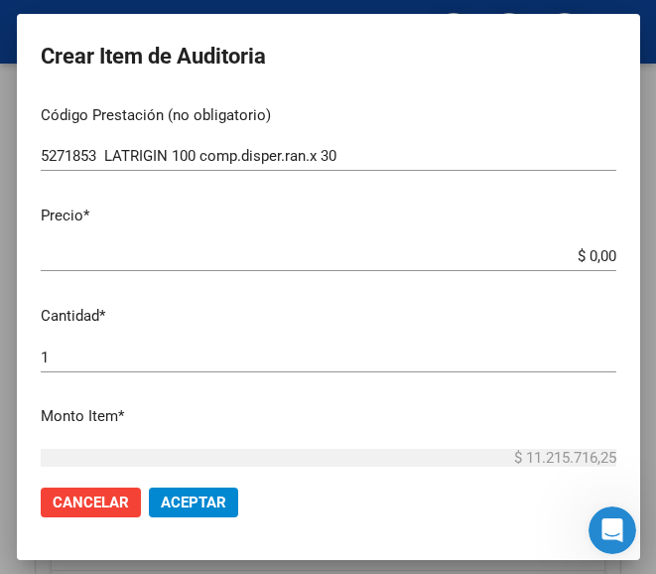
click at [594, 252] on input "$ 0,00" at bounding box center [329, 256] width 576 height 18
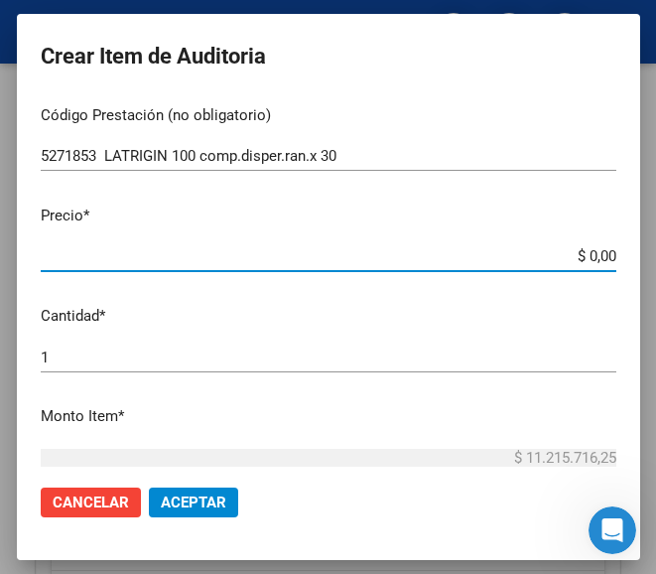
click at [597, 252] on input "$ 0,00" at bounding box center [329, 256] width 576 height 18
paste input "33466,2"
type input "$ 3.346,62"
type input "$ 33.466,20"
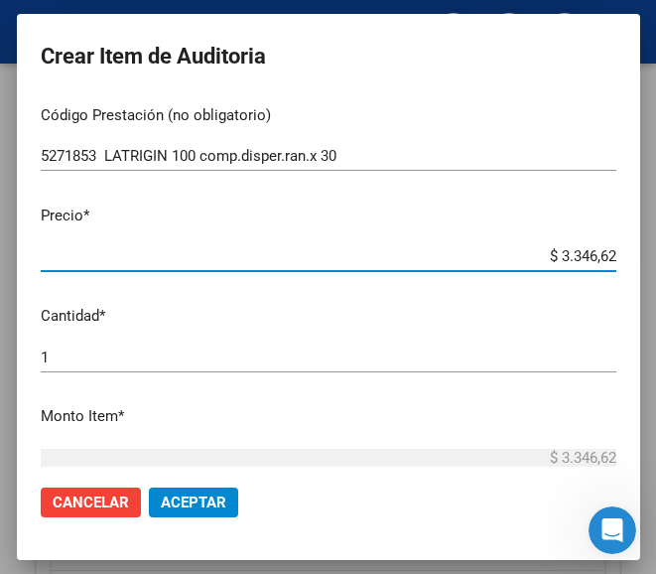
type input "$ 33.466,20"
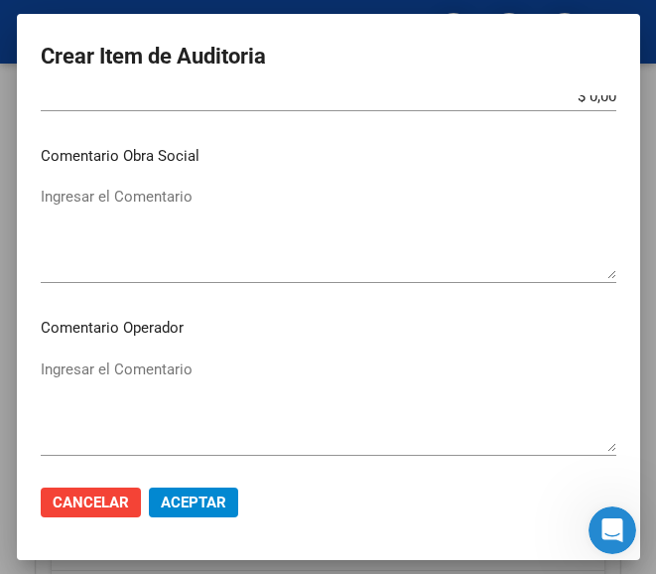
scroll to position [893, 0]
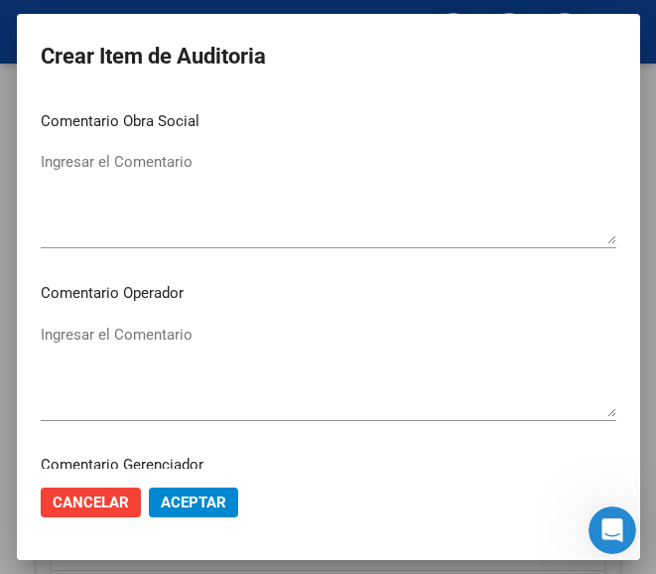
type input "$ 33.466,20"
click at [158, 316] on mat-dialog-content "92452916 Nro Documento 23924529164 CUIL Afiliado Activo Análisis Afiliado Prest…" at bounding box center [328, 281] width 623 height 373
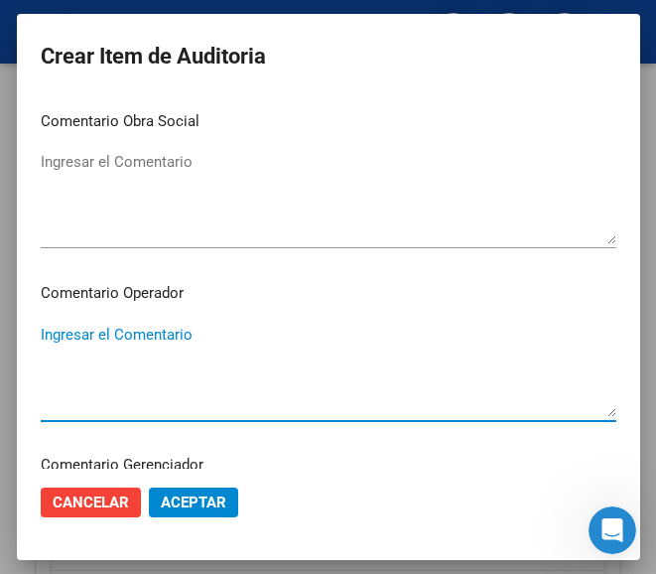
click at [155, 327] on textarea "Ingresar el Comentario" at bounding box center [329, 370] width 576 height 93
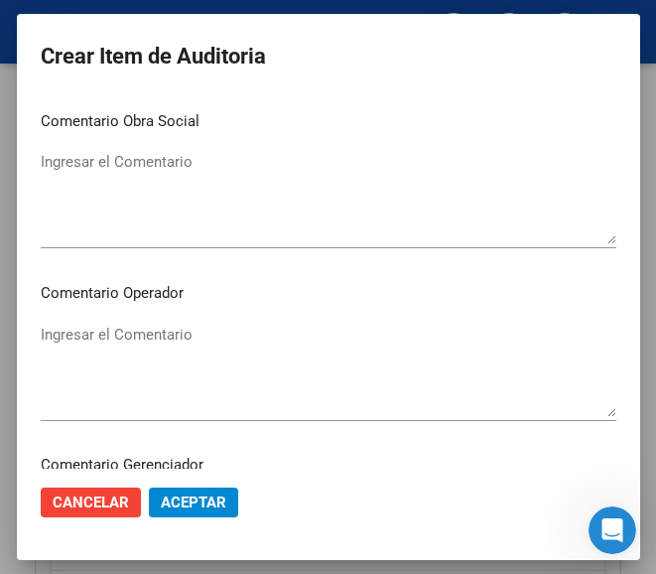
click at [176, 361] on textarea "Ingresar el Comentario" at bounding box center [329, 370] width 576 height 93
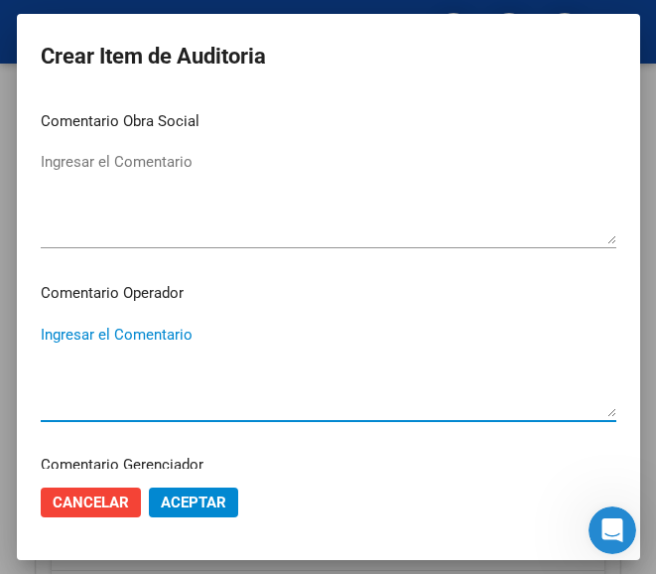
paste textarea "70 GUERRA S.C.S."
click at [50, 347] on textarea "70 GUERRA S.C.S." at bounding box center [329, 370] width 576 height 93
click at [41, 336] on textarea "70 GUERRA S.C.S." at bounding box center [329, 370] width 576 height 93
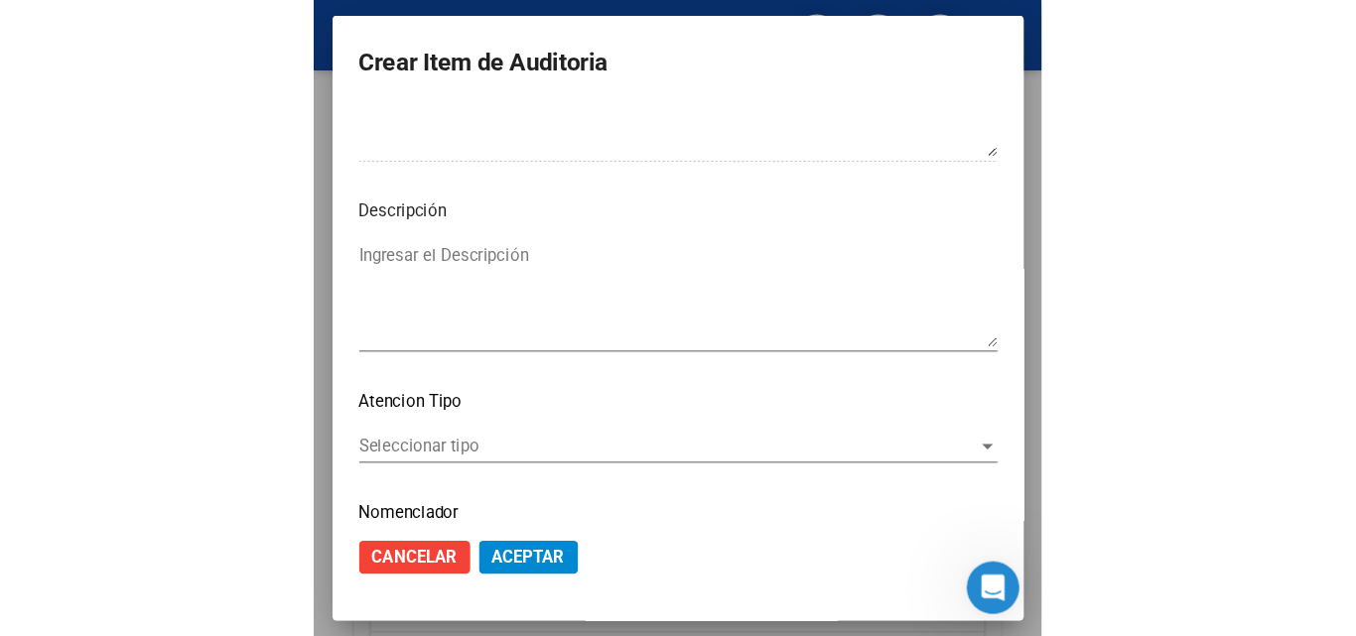
scroll to position [1409, 0]
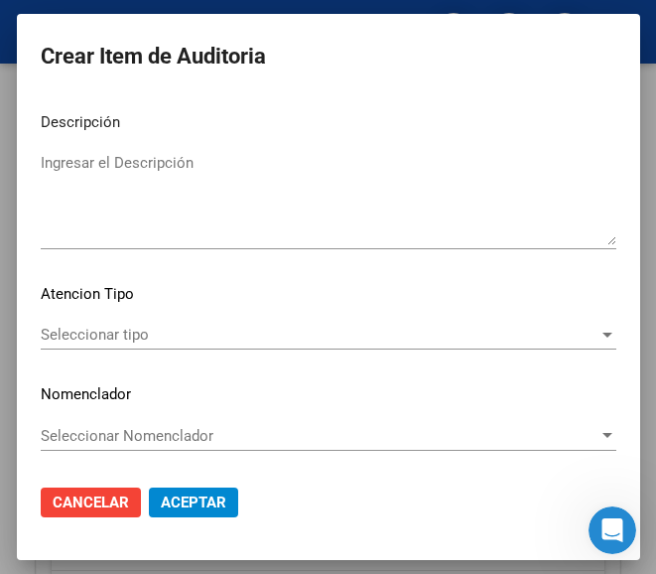
type textarea "70% GUERRA S.C.S."
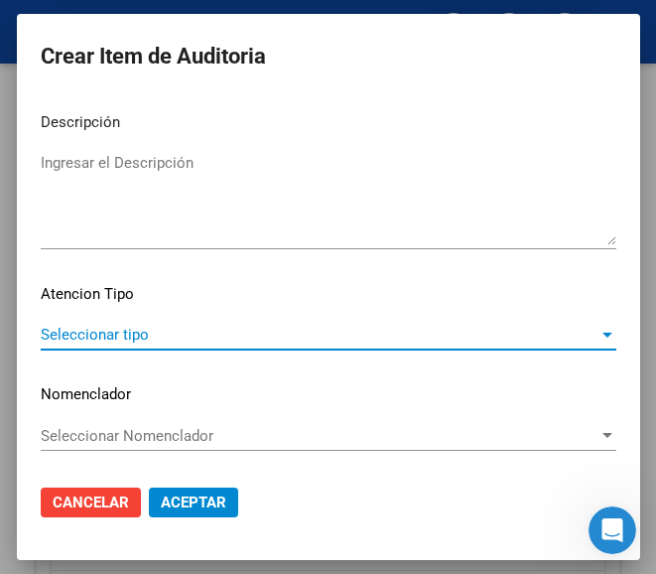
click at [142, 327] on span "Seleccionar tipo" at bounding box center [320, 335] width 558 height 18
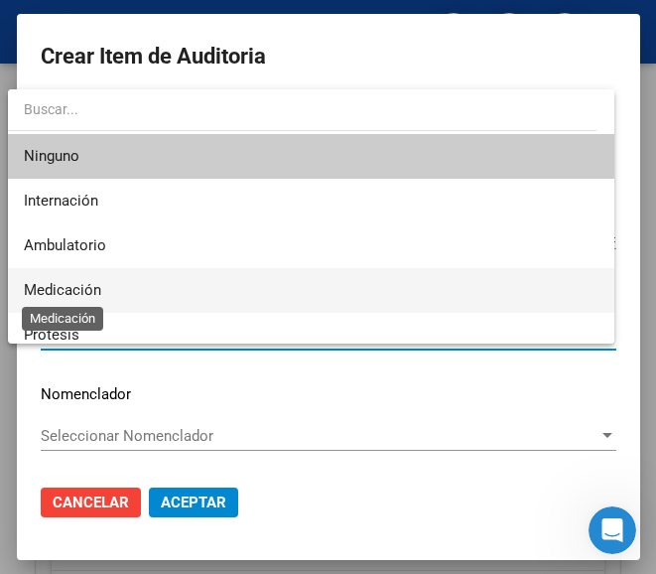
click at [97, 296] on span "Medicación" at bounding box center [62, 290] width 77 height 18
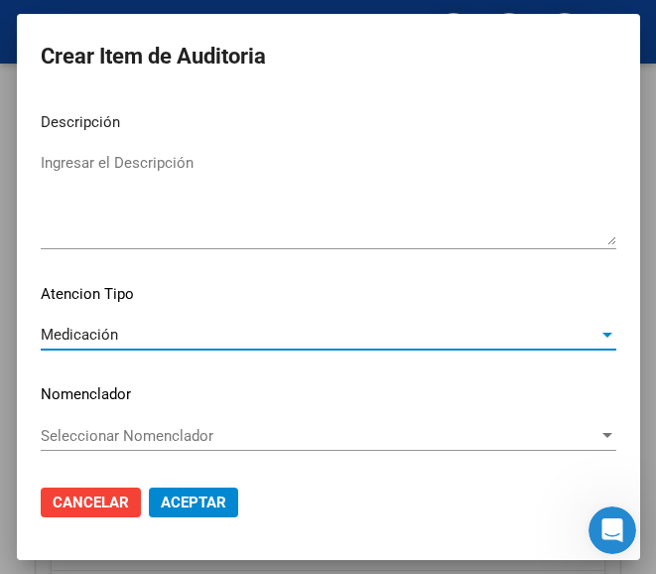
click at [177, 501] on span "Aceptar" at bounding box center [194, 502] width 66 height 18
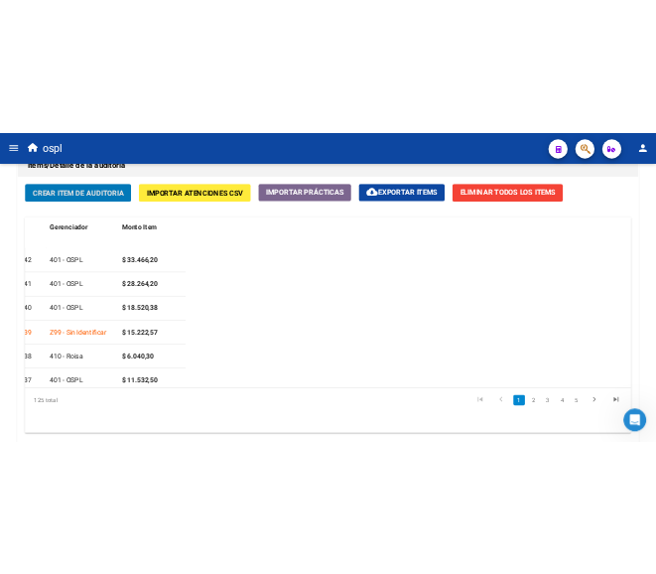
scroll to position [1909, 0]
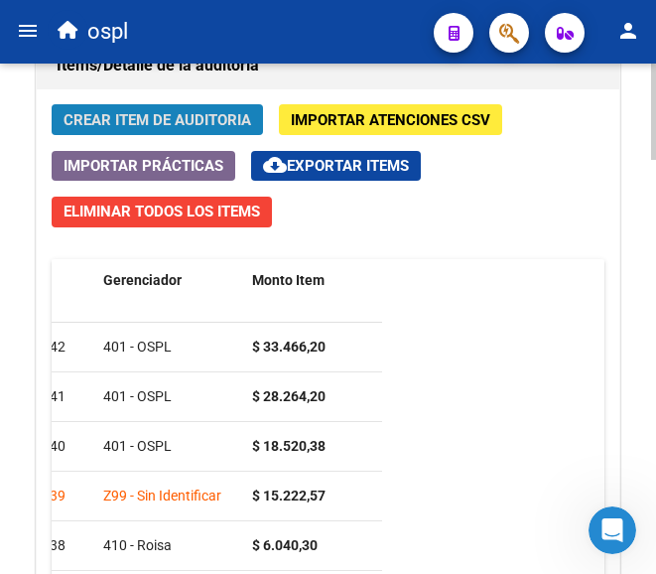
click at [205, 108] on button "Crear Item de Auditoria" at bounding box center [157, 119] width 211 height 31
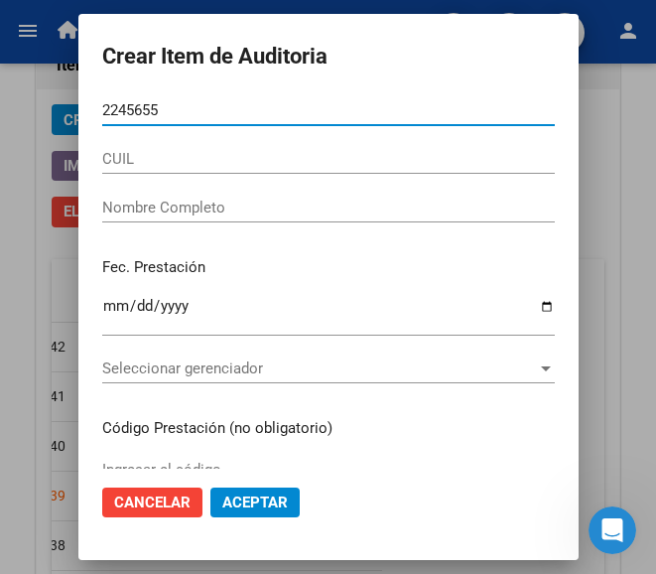
type input "22456559"
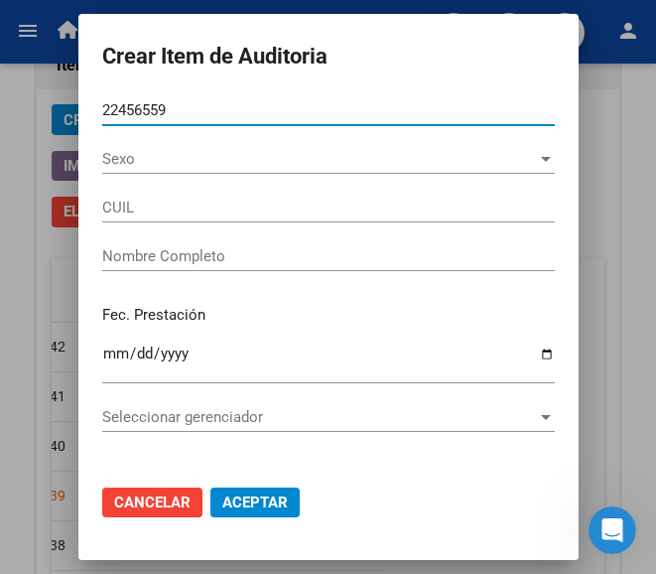
type input "27224565599"
type input "SALVATIERRA CINTHIA LUCIA"
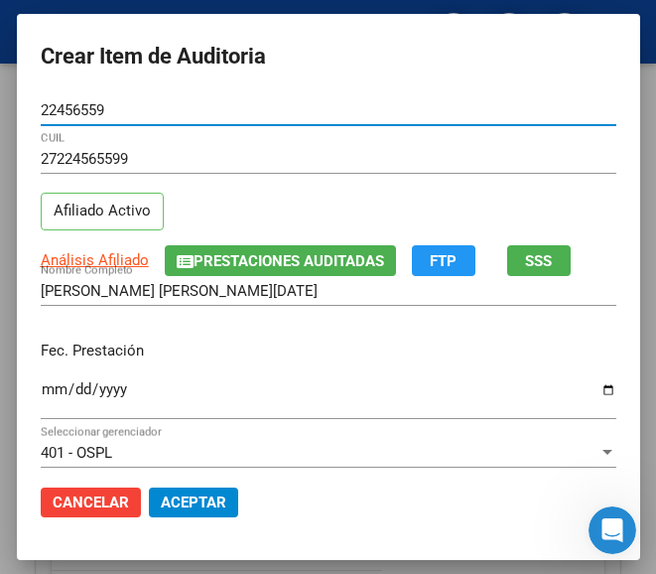
type input "22456559"
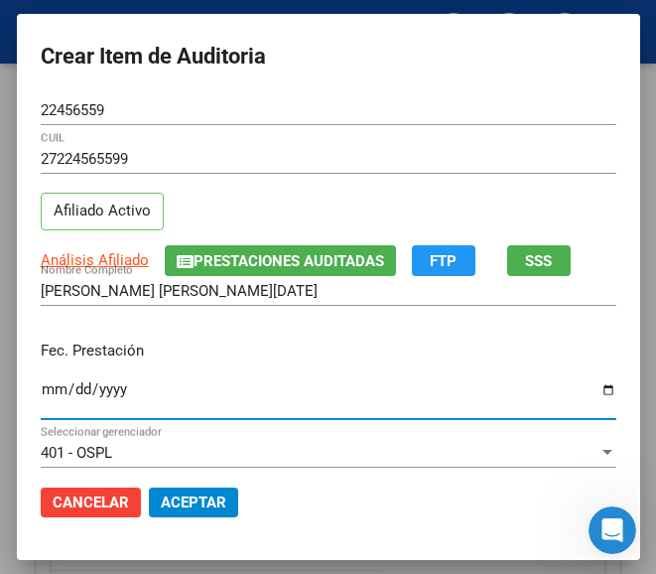
click at [41, 386] on input "Ingresar la fecha" at bounding box center [329, 397] width 576 height 32
type input "2025-07-17"
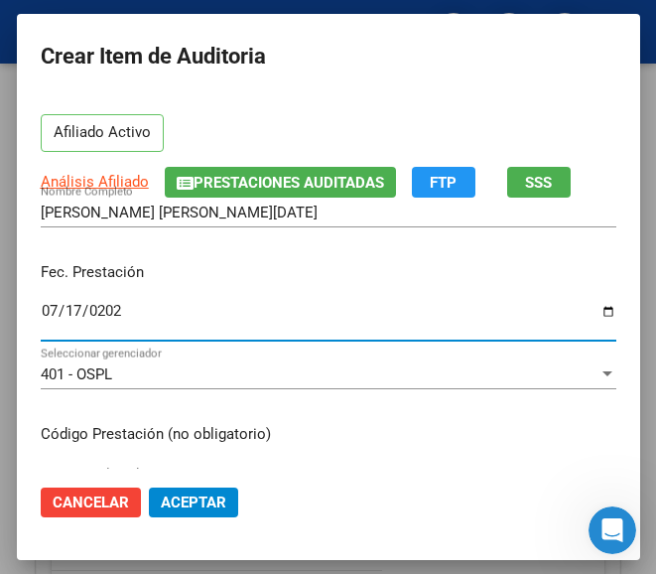
scroll to position [199, 0]
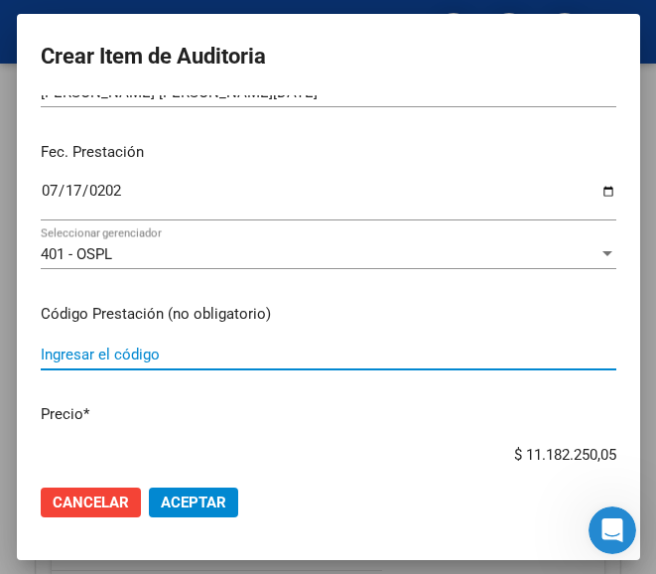
click at [221, 363] on input "Ingresar el código" at bounding box center [329, 354] width 576 height 18
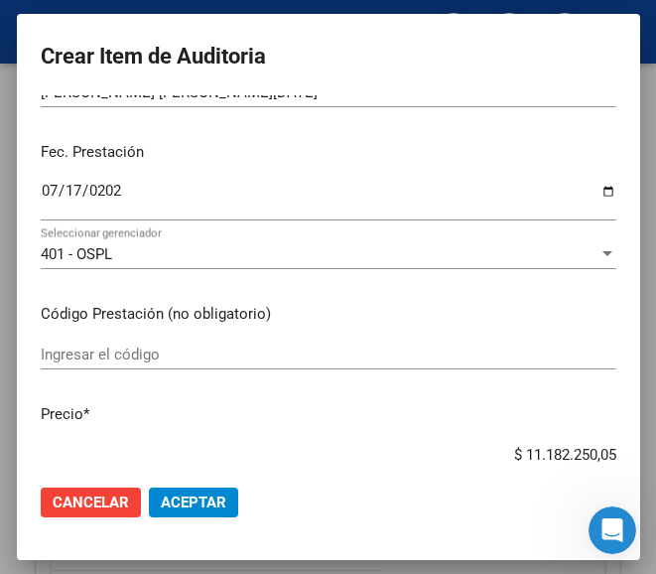
click at [120, 339] on mat-dialog-content "22456559 Nro Documento 27224565599 CUIL Afiliado Activo Análisis Afiliado Prest…" at bounding box center [328, 281] width 623 height 373
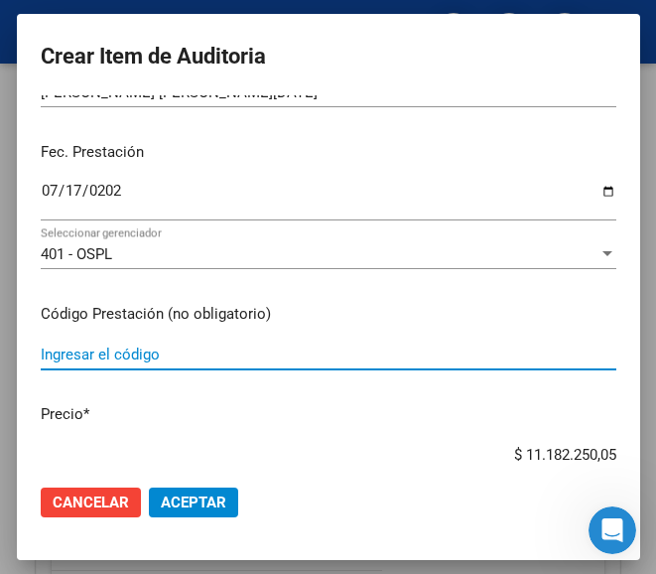
click at [128, 346] on input "Ingresar el código" at bounding box center [329, 354] width 576 height 18
paste input "3902952 LEVOTIROXINA GSK 50 mcg comp.x 50"
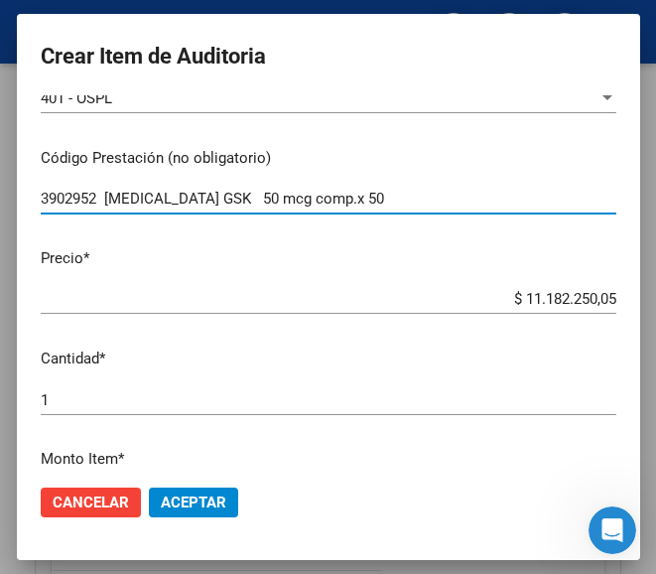
scroll to position [397, 0]
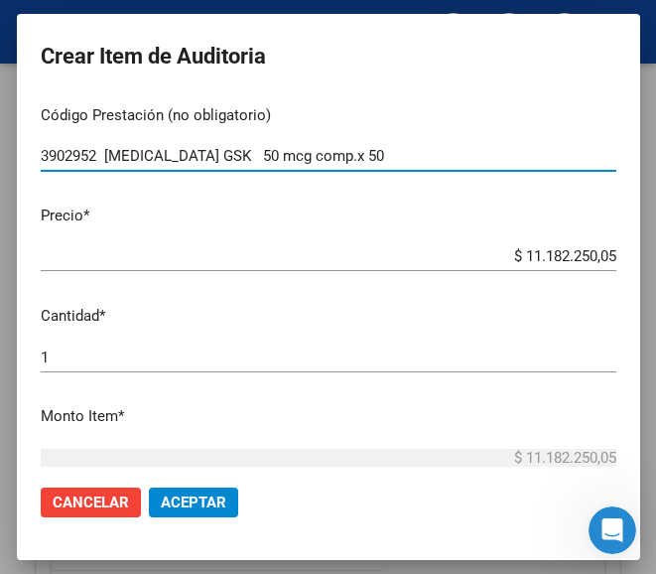
type input "3902952 LEVOTIROXINA GSK 50 mcg comp.x 50"
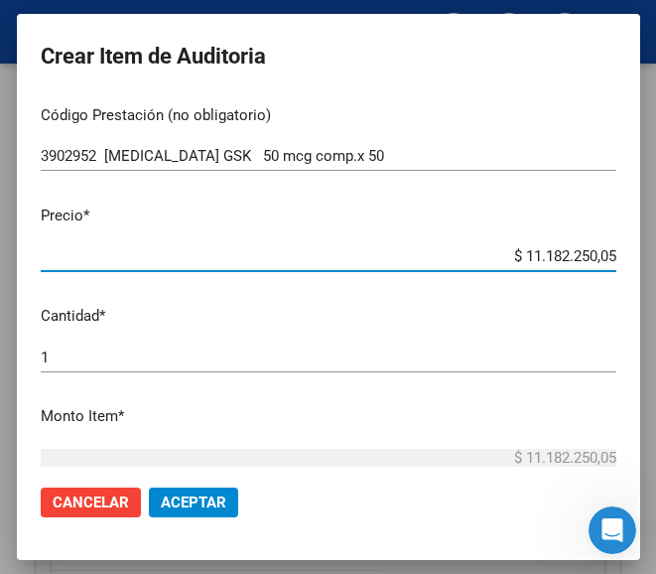
drag, startPoint x: 477, startPoint y: 258, endPoint x: 606, endPoint y: 253, distance: 128.2
click at [606, 253] on app-form-text-field "Precio * $ 11.182.250,05 Ingresar el precio" at bounding box center [337, 235] width 592 height 62
click at [597, 257] on input "$ 0,00" at bounding box center [329, 256] width 576 height 18
paste input "8127,99"
type input "$ 8.127,99"
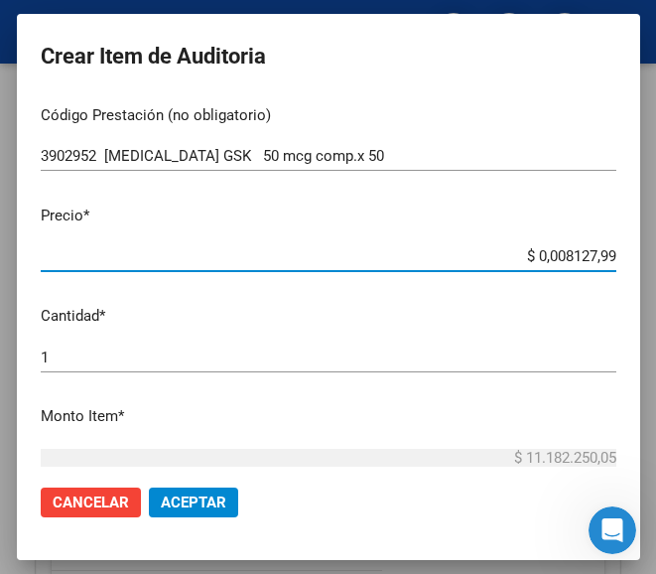
type input "$ 8.127,99"
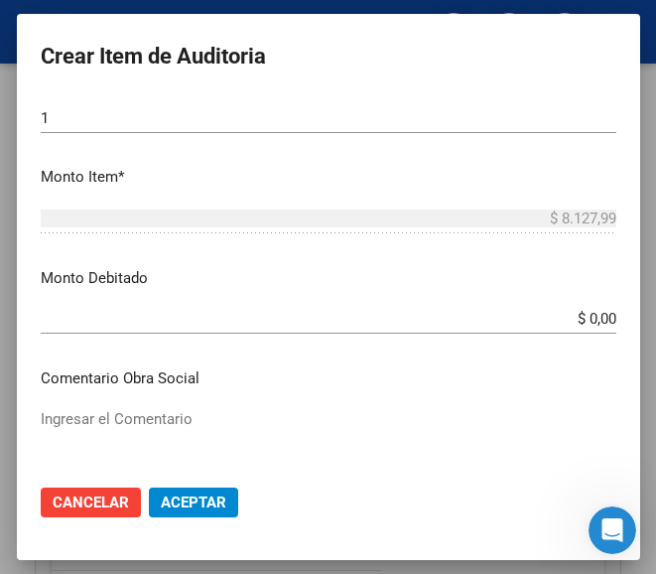
scroll to position [695, 0]
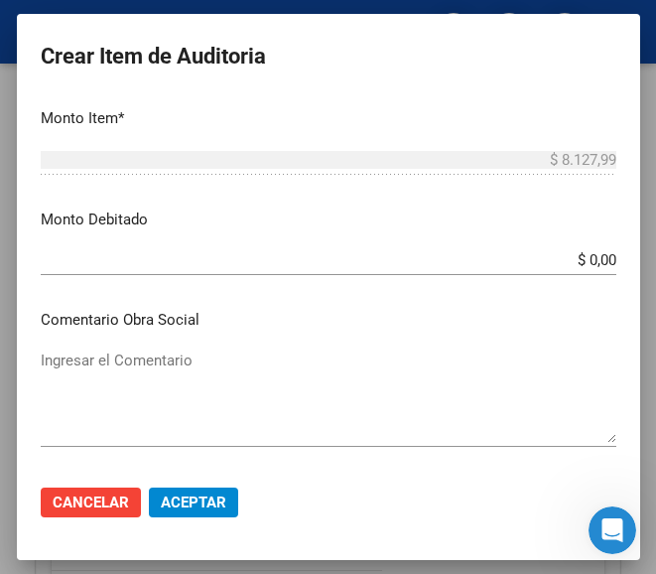
type input "$ 8.127,99"
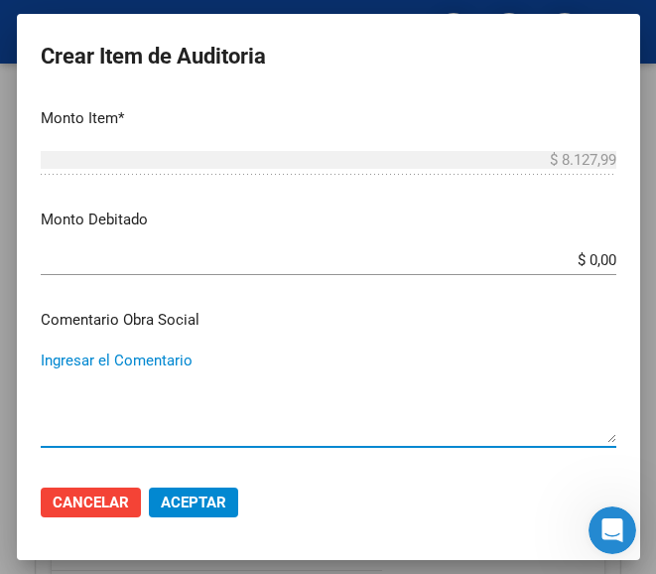
click at [230, 381] on textarea "Ingresar el Comentario" at bounding box center [329, 395] width 576 height 93
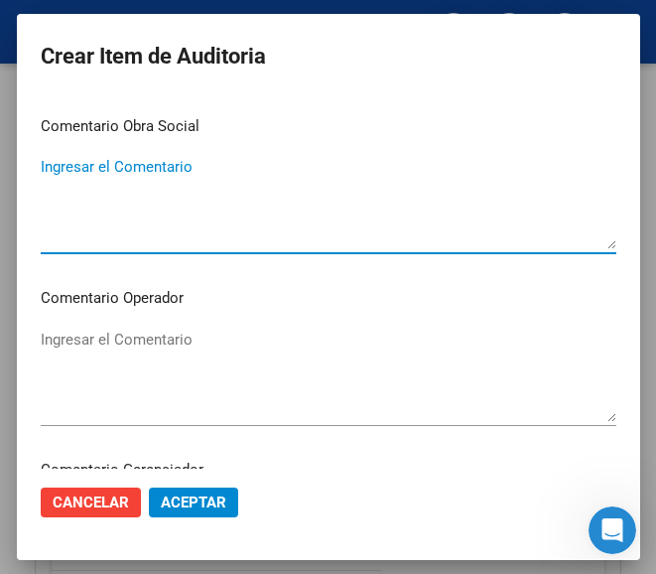
scroll to position [893, 0]
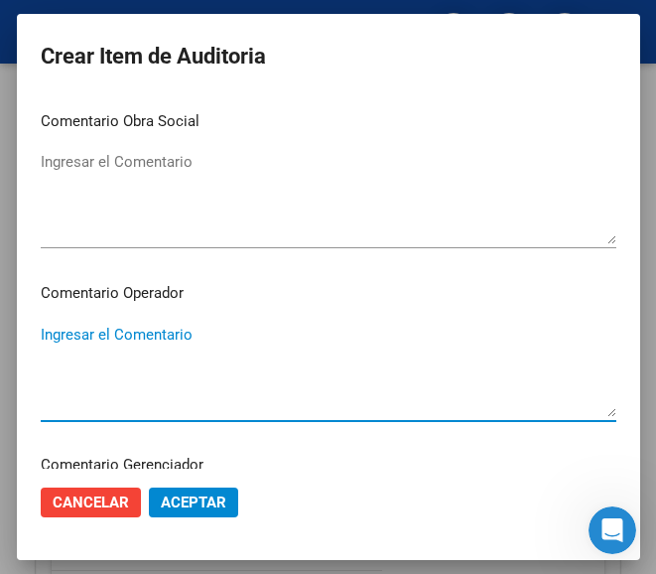
click at [218, 376] on textarea "Ingresar el Comentario" at bounding box center [329, 370] width 576 height 93
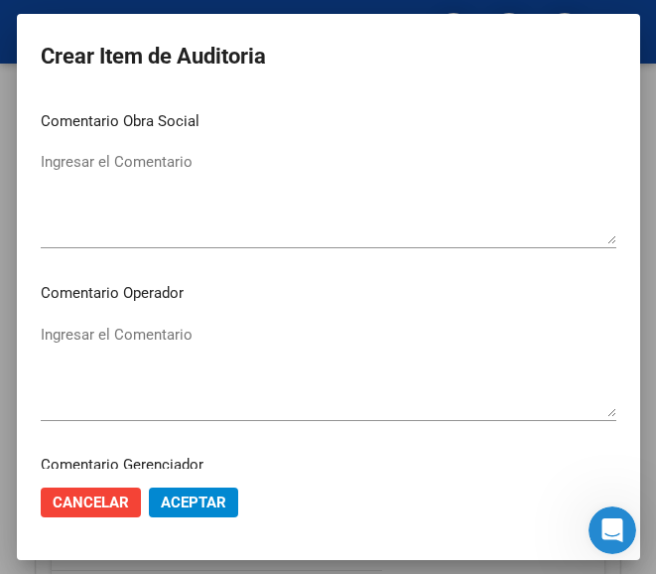
drag, startPoint x: 180, startPoint y: 314, endPoint x: 178, endPoint y: 324, distance: 10.1
click at [179, 319] on mat-dialog-content "22456559 Nro Documento 27224565599 CUIL Afiliado Activo Análisis Afiliado Prest…" at bounding box center [328, 281] width 623 height 373
click at [135, 330] on textarea "Ingresar el Comentario" at bounding box center [329, 370] width 576 height 93
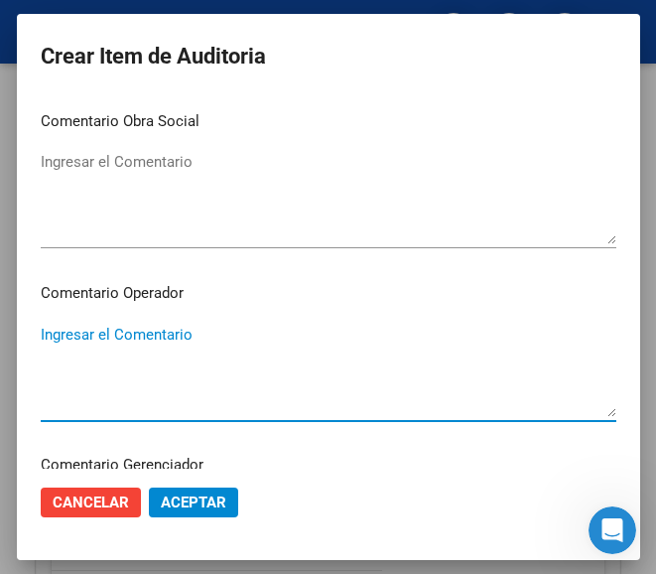
paste textarea "70 PUNTO DE SALUD TWENTY S.C.S."
click at [47, 336] on textarea "70 PUNTO DE SALUD TWENTY S.C.S." at bounding box center [329, 370] width 576 height 93
click at [45, 339] on textarea "70 PUNTO DE SALUD TWENTY S.C.S." at bounding box center [329, 370] width 576 height 93
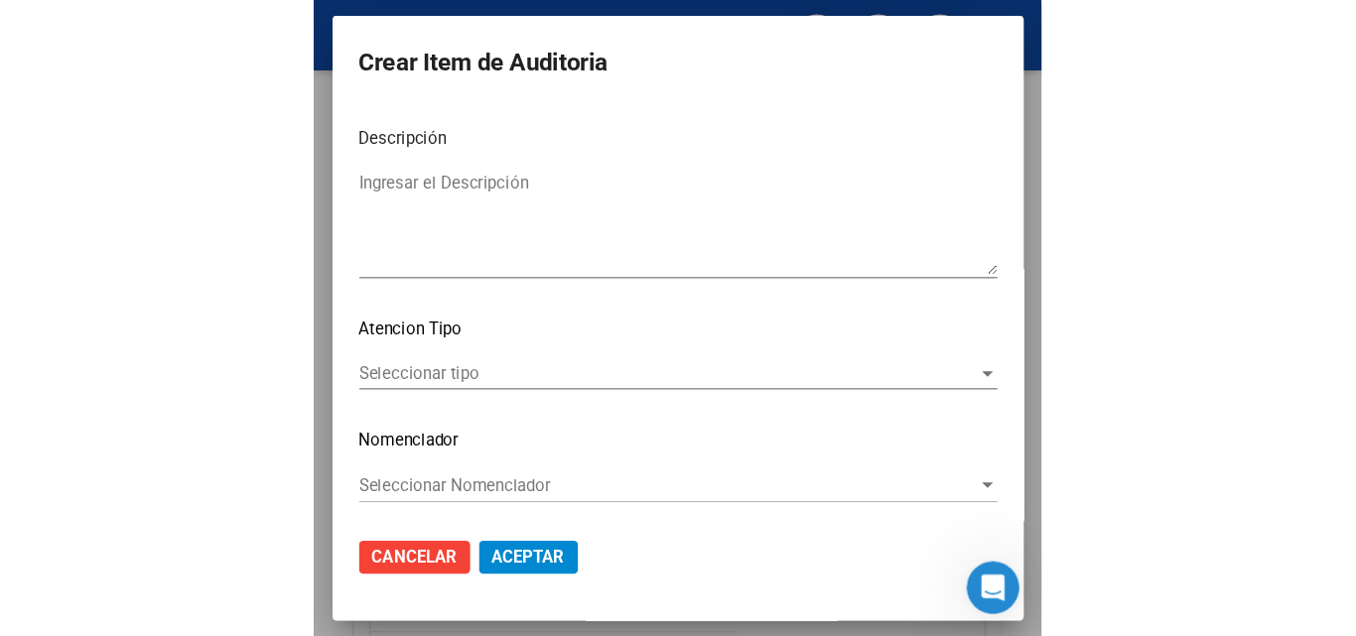
scroll to position [1409, 0]
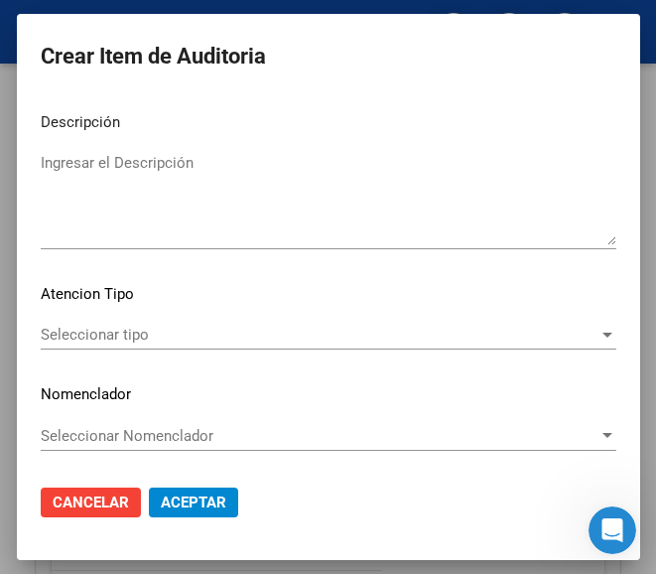
type textarea "70% PUNTO DE SALUD TWENTY S.C.S."
click at [126, 325] on div "Seleccionar tipo Seleccionar tipo" at bounding box center [329, 335] width 576 height 30
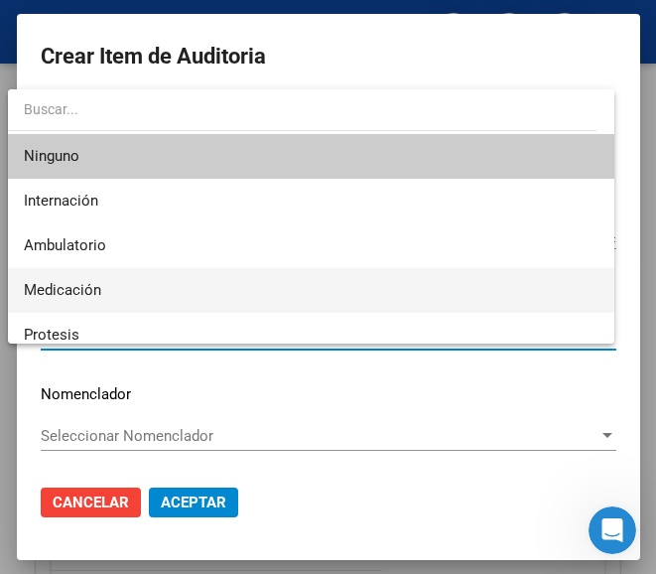
click at [111, 295] on span "Medicación" at bounding box center [311, 290] width 574 height 45
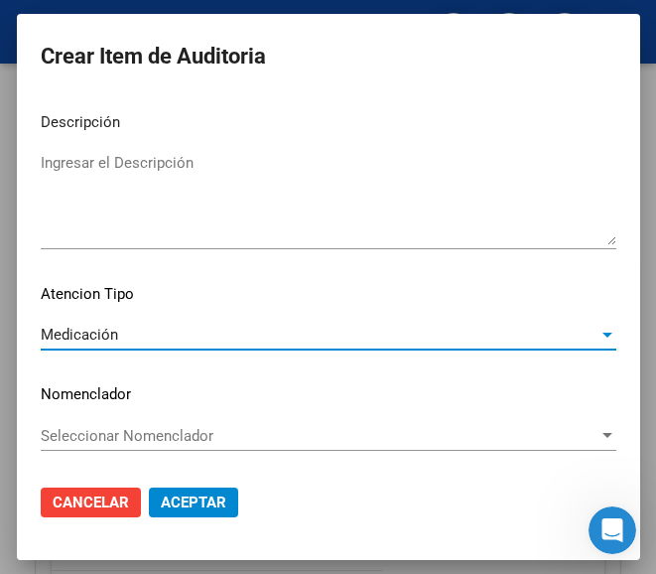
click at [184, 512] on button "Aceptar" at bounding box center [193, 502] width 89 height 30
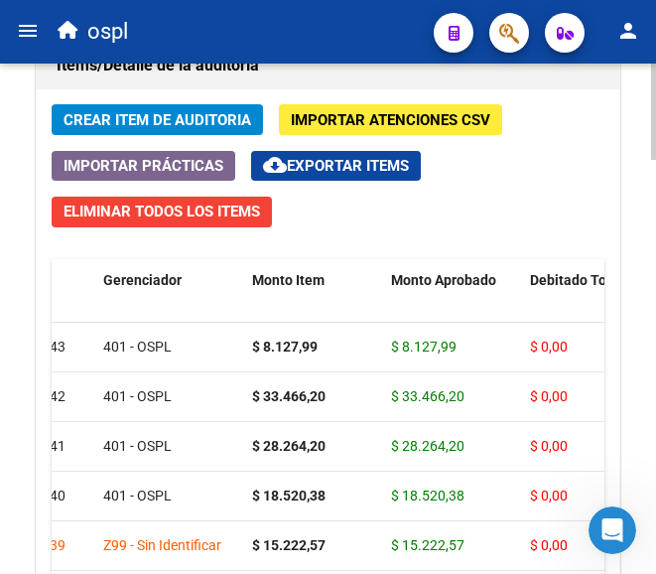
click at [215, 128] on span "Crear Item de Auditoria" at bounding box center [158, 120] width 188 height 18
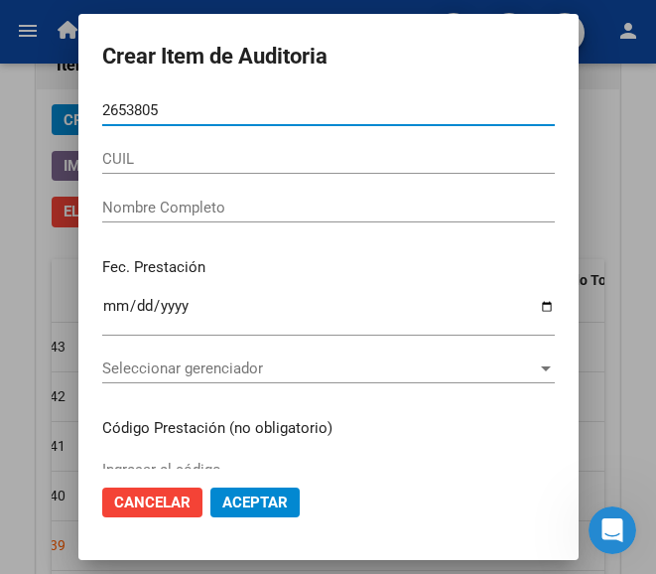
type input "26538058"
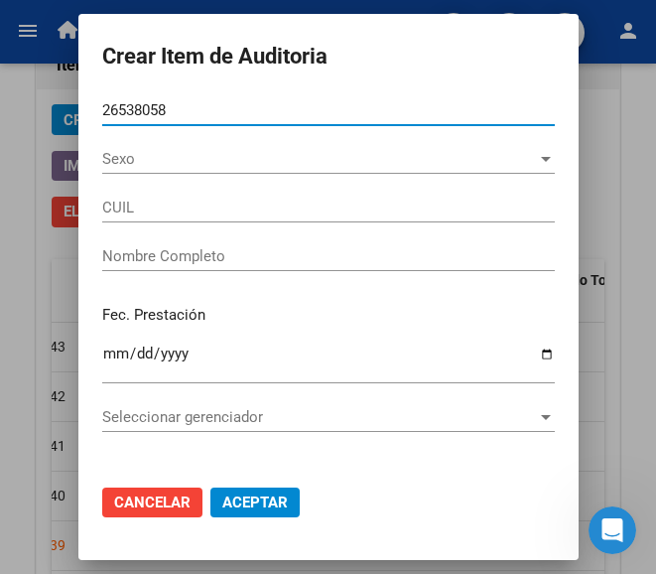
type input "27265380587"
type input "BOHL MARIA GABRIELA"
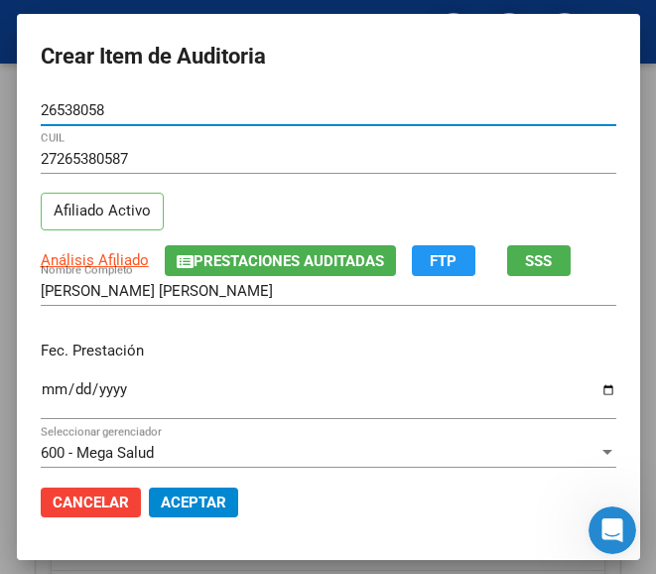
type input "26538058"
click at [41, 384] on input "Ingresar la fecha" at bounding box center [329, 397] width 576 height 32
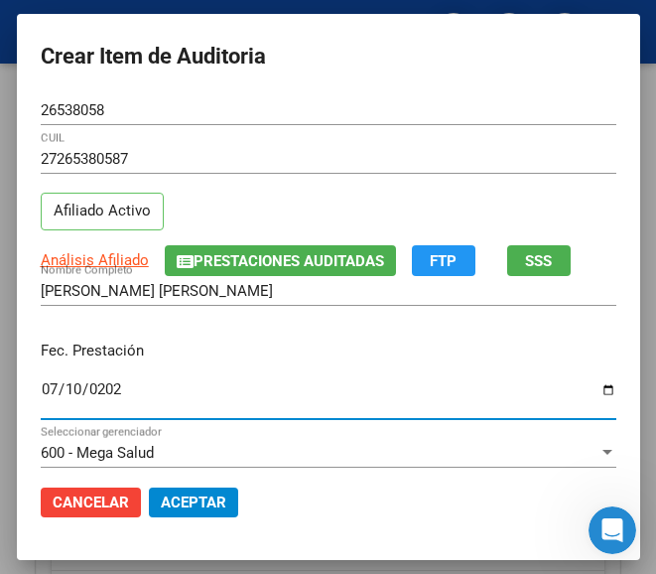
type input "2025-07-10"
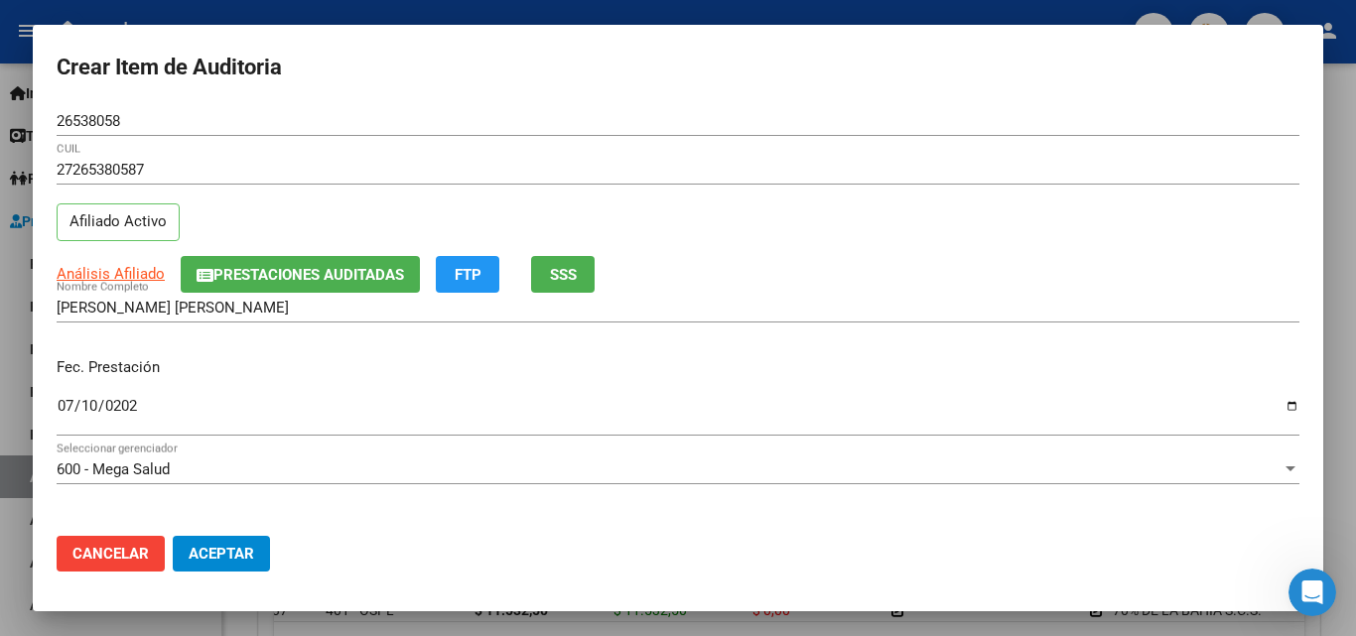
scroll to position [199, 0]
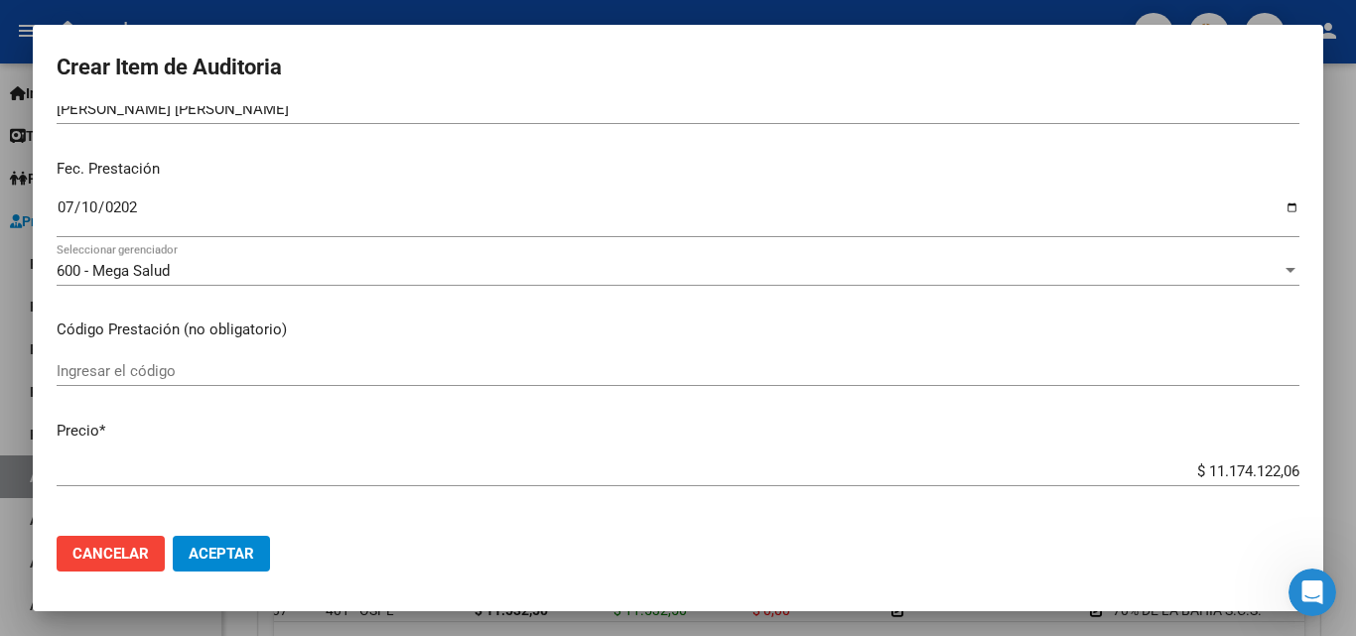
click at [116, 555] on span "Cancelar" at bounding box center [110, 554] width 76 height 18
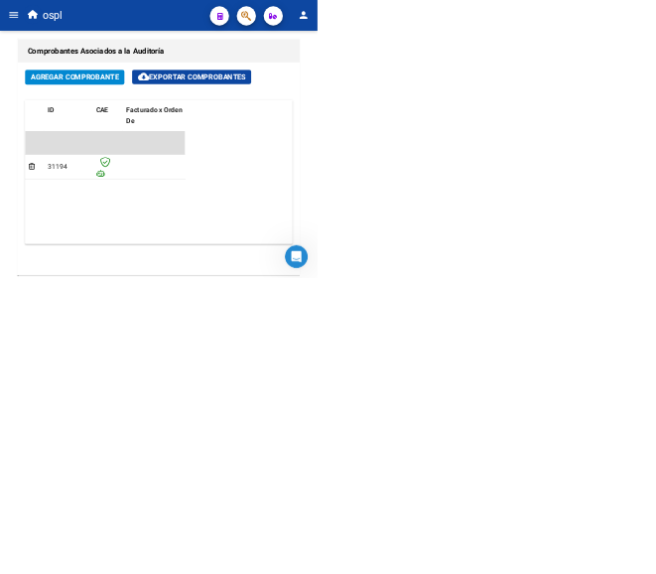
scroll to position [1460, 0]
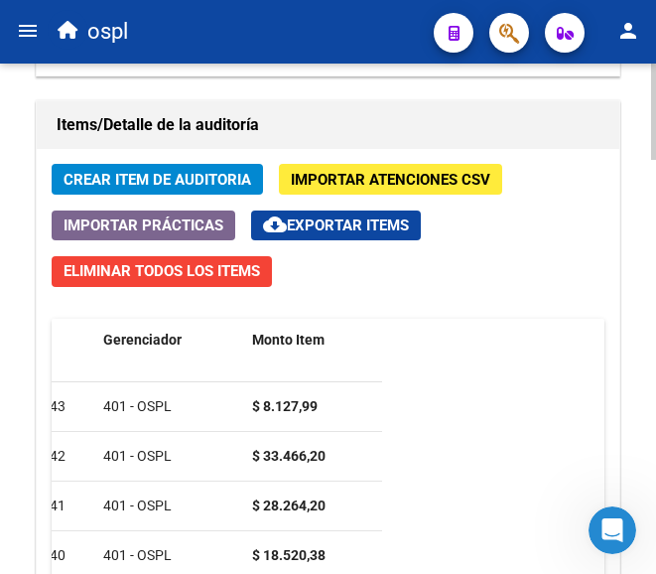
scroll to position [1857, 0]
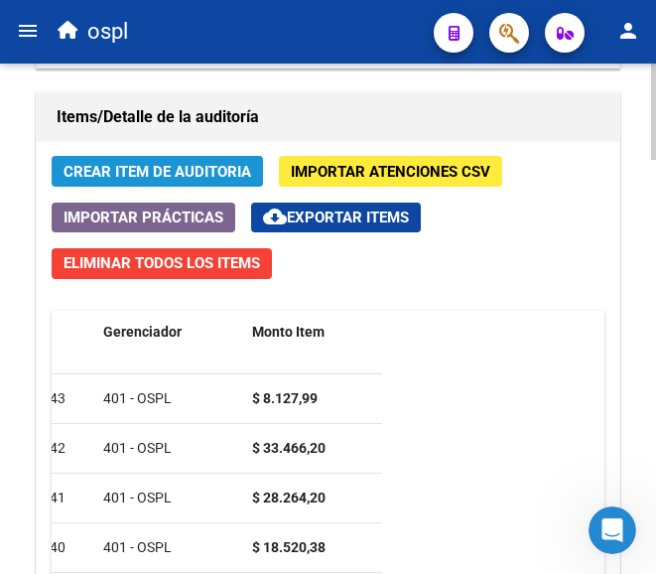
click at [187, 172] on span "Crear Item de Auditoria" at bounding box center [158, 172] width 188 height 18
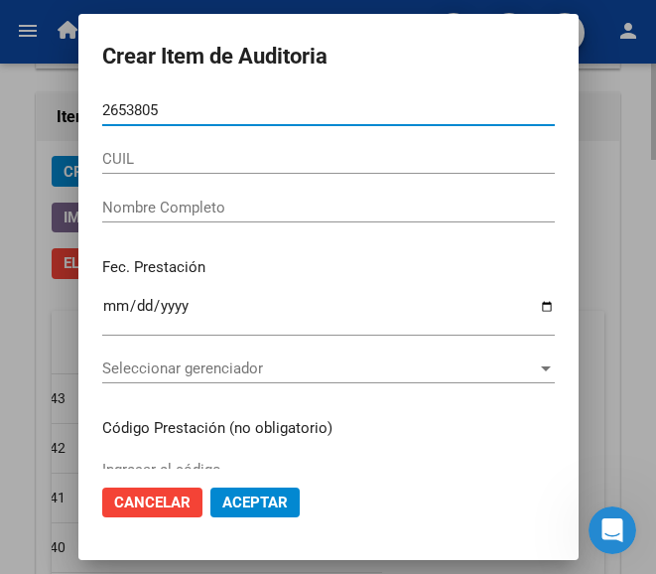
type input "26538058"
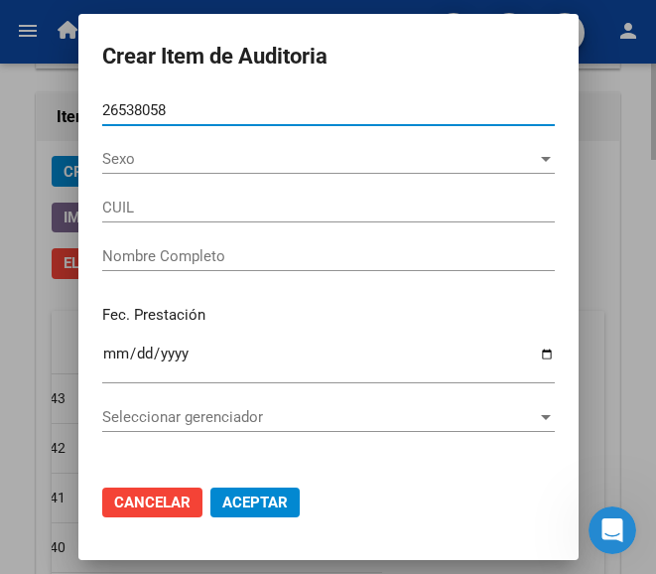
type input "27265380587"
type input "BOHL MARIA GABRIELA"
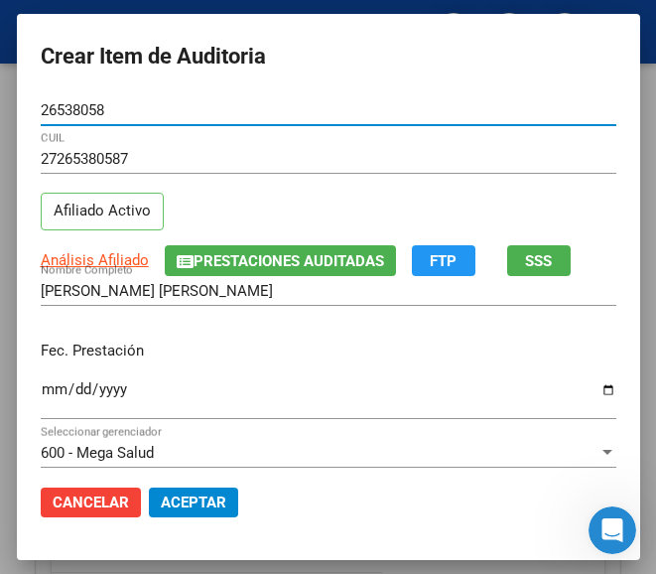
type input "26538058"
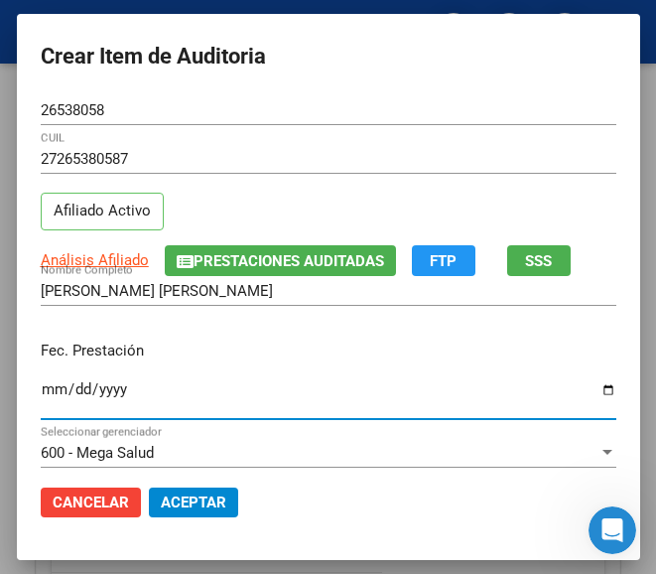
click at [41, 382] on input "Ingresar la fecha" at bounding box center [329, 397] width 576 height 32
type input "2025-07-10"
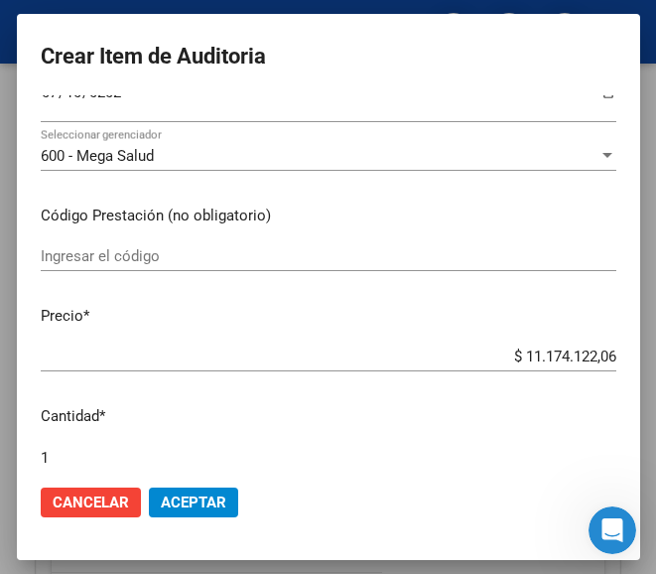
scroll to position [298, 0]
click at [139, 266] on div "Ingresar el código" at bounding box center [329, 255] width 576 height 30
click at [99, 258] on input "Ingresar el código" at bounding box center [329, 255] width 576 height 18
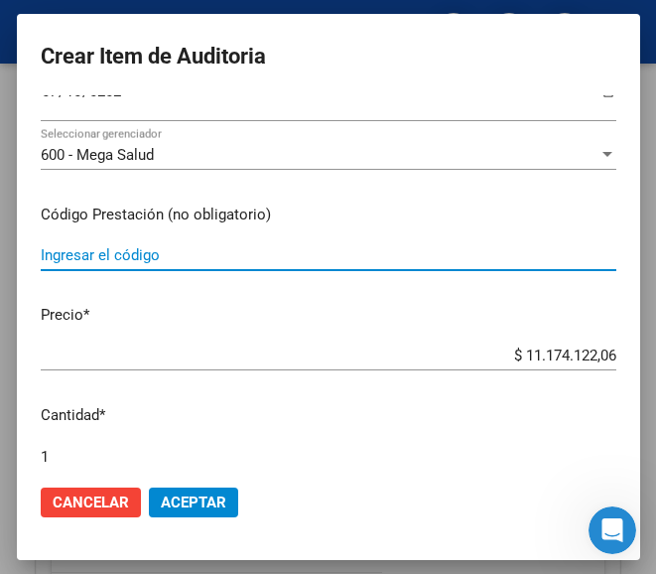
paste input "9962253 SENSOR FREESTYLE LIBRE sensor x 1"
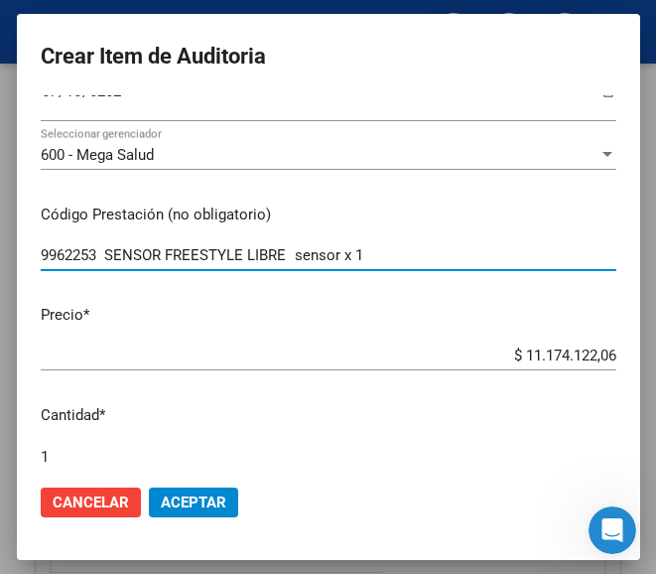
type input "9962253 SENSOR FREESTYLE LIBRE sensor x 1"
click at [428, 352] on input "$ 11.174.122,06" at bounding box center [329, 355] width 576 height 18
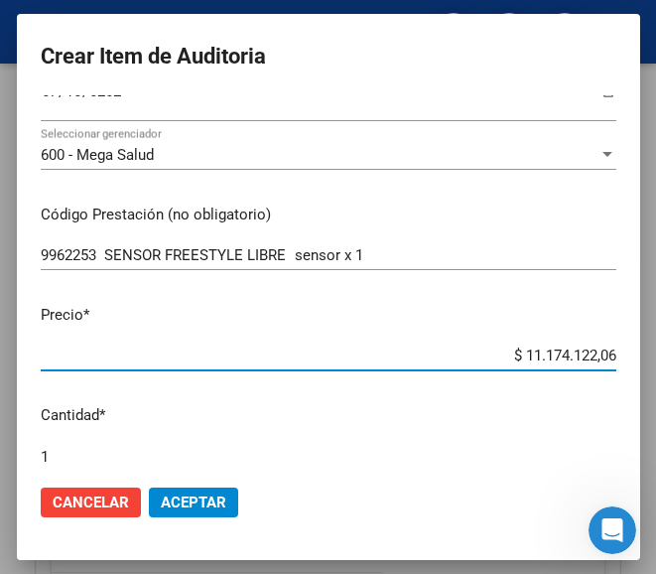
drag, startPoint x: 454, startPoint y: 350, endPoint x: 617, endPoint y: 331, distance: 165.0
click at [617, 331] on mat-dialog-content "26538058 Nro Documento 27265380587 CUIL Afiliado Activo Análisis Afiliado Prest…" at bounding box center [328, 281] width 623 height 373
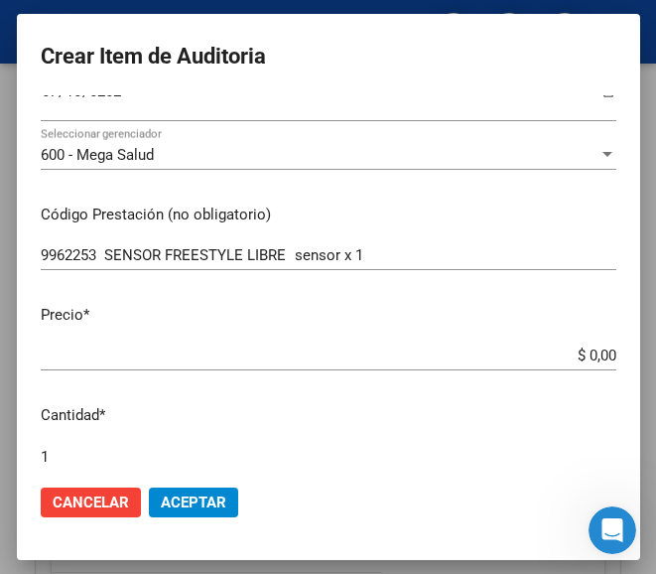
click at [600, 350] on app-form-text-field "Precio * $ 0,00 Ingresar el precio" at bounding box center [337, 335] width 592 height 62
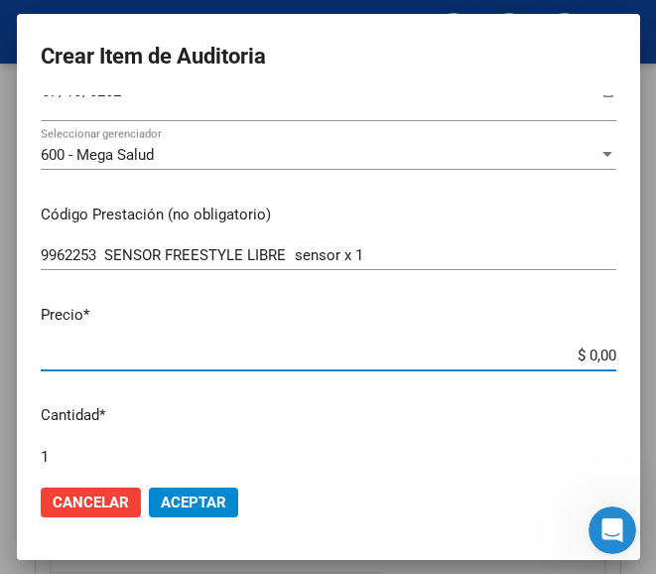
click at [595, 352] on input "$ 0,00" at bounding box center [329, 355] width 576 height 18
paste input "234310,68"
type input "$ 234.310,68"
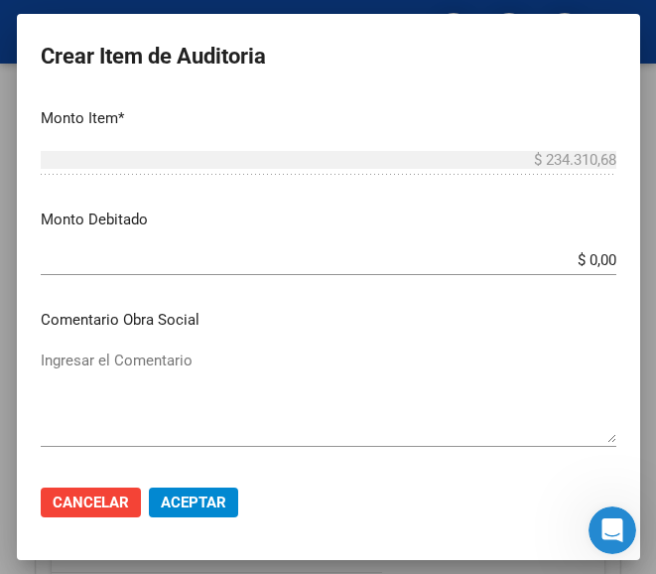
scroll to position [893, 0]
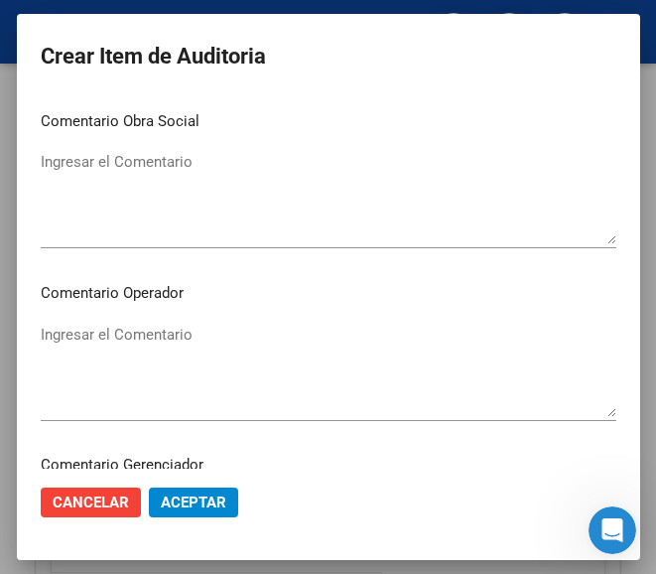
type input "$ 234.310,68"
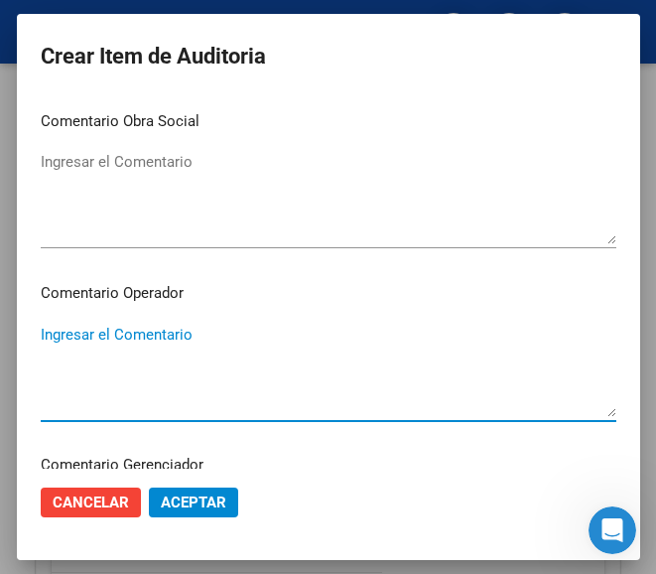
click at [167, 338] on textarea "Ingresar el Comentario" at bounding box center [329, 370] width 576 height 93
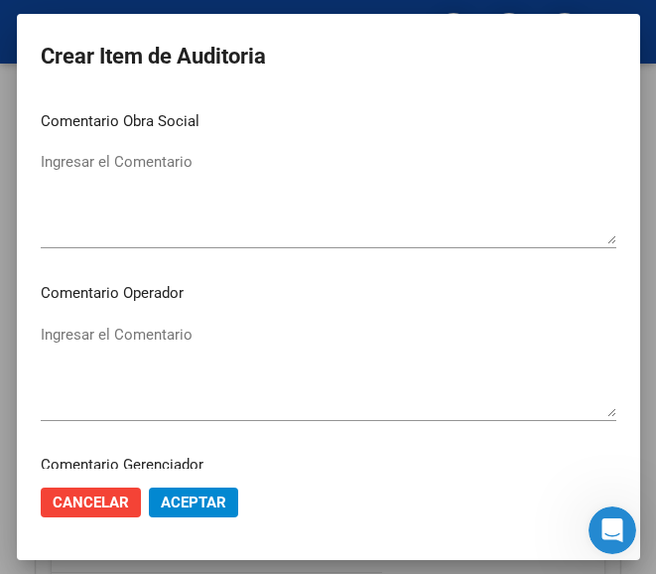
click at [154, 342] on textarea "Ingresar el Comentario" at bounding box center [329, 370] width 576 height 93
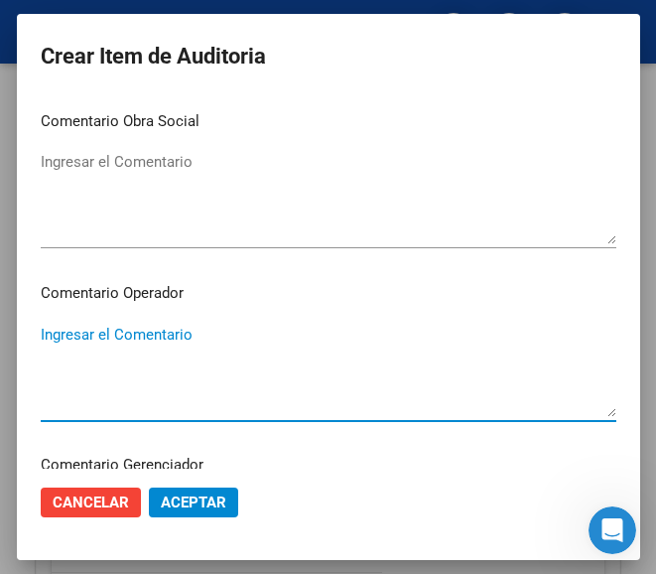
paste textarea "100 MUTUAL A.MU.R. GUALEGUAYCHU"
click at [44, 343] on textarea "100 MUTUAL A.MU.R. GUALEGUAYCHU" at bounding box center [329, 370] width 576 height 93
click at [48, 334] on textarea "100 MUTUAL A.MU.R. GUALEGUAYCHU" at bounding box center [329, 370] width 576 height 93
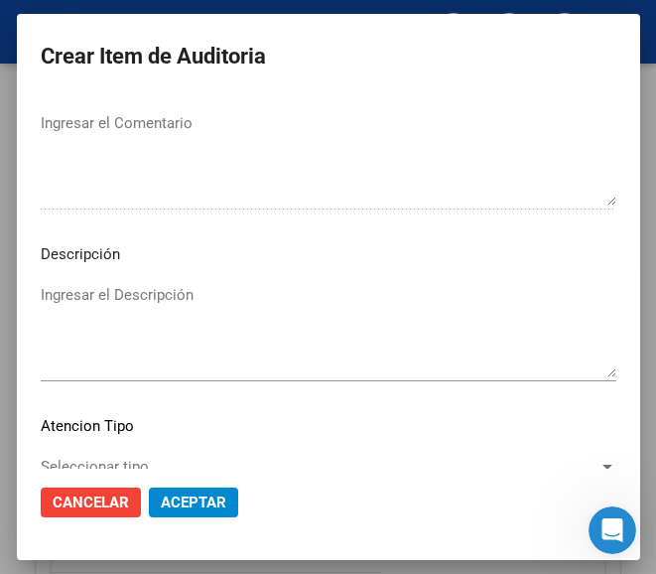
scroll to position [1390, 0]
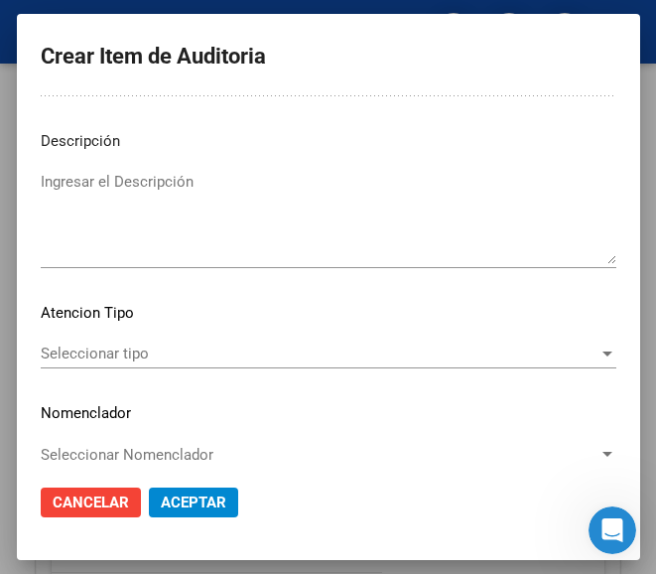
type textarea "100% MUTUAL A.MU.R. GUALEGUAYCHU"
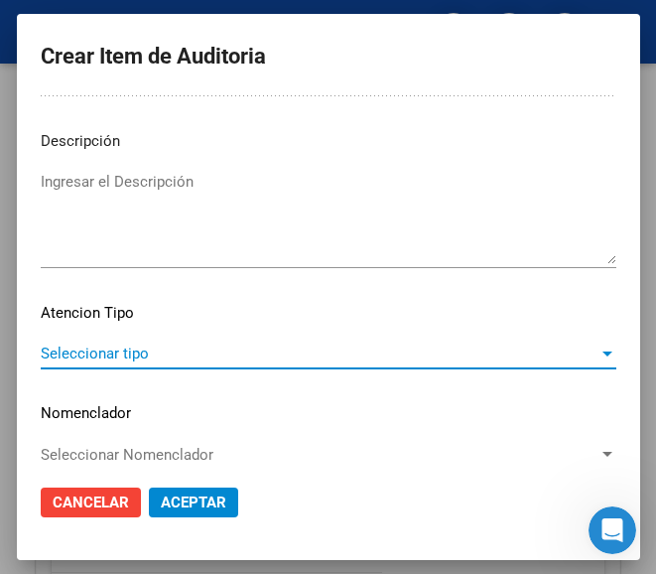
click at [93, 349] on span "Seleccionar tipo" at bounding box center [320, 353] width 558 height 18
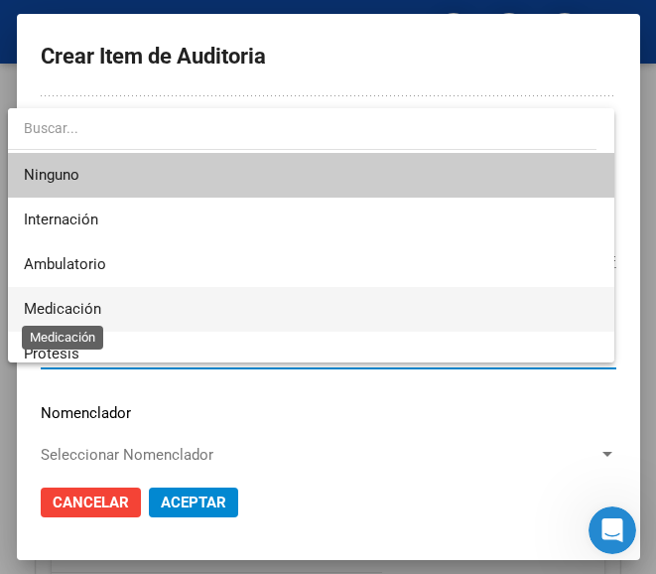
click at [97, 309] on span "Medicación" at bounding box center [62, 309] width 77 height 18
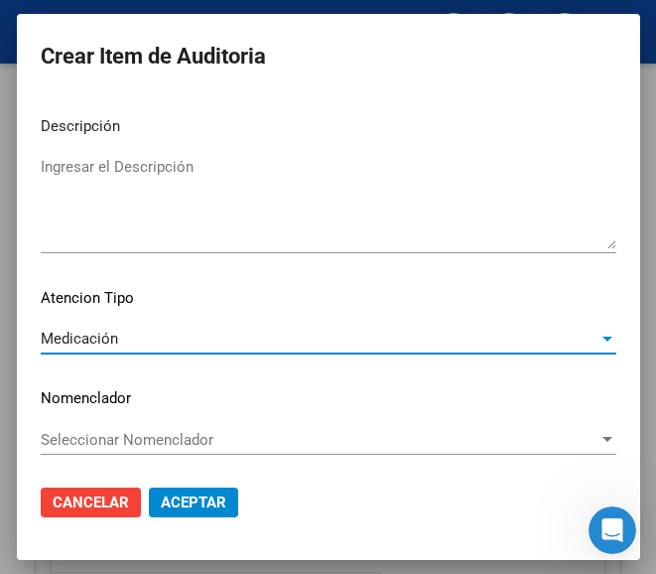
scroll to position [1409, 0]
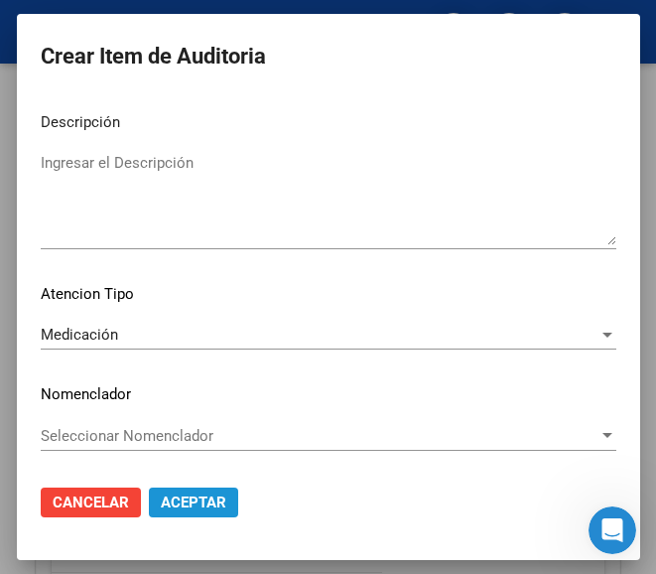
click at [181, 508] on span "Aceptar" at bounding box center [194, 502] width 66 height 18
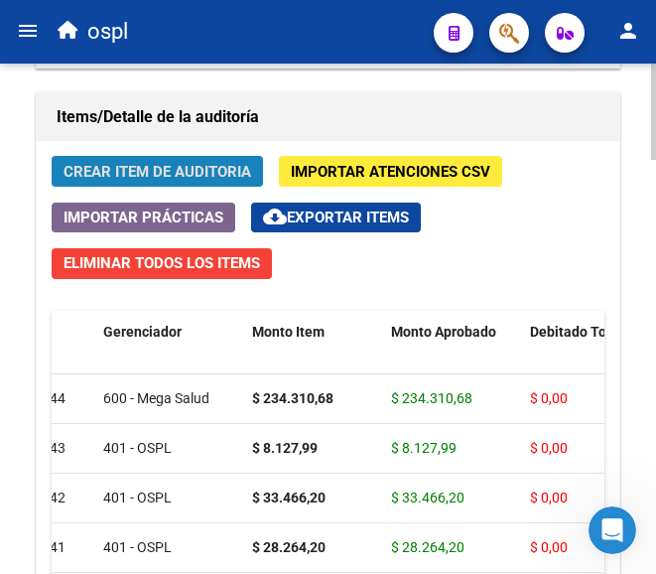
click at [203, 176] on span "Crear Item de Auditoria" at bounding box center [158, 172] width 188 height 18
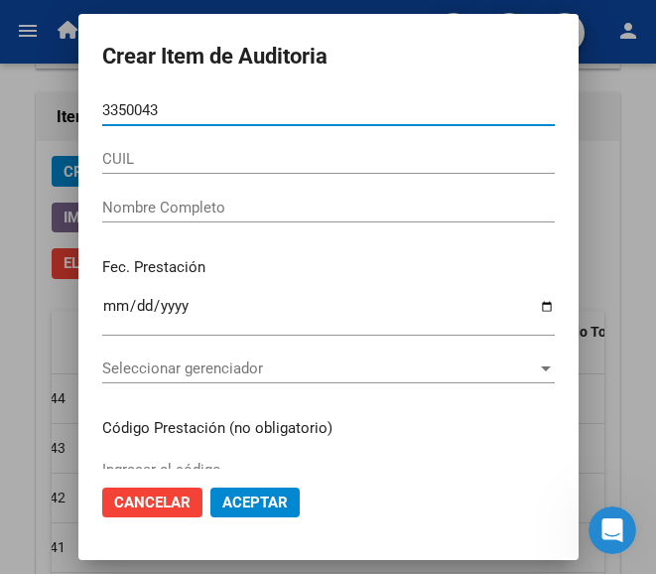
type input "33500431"
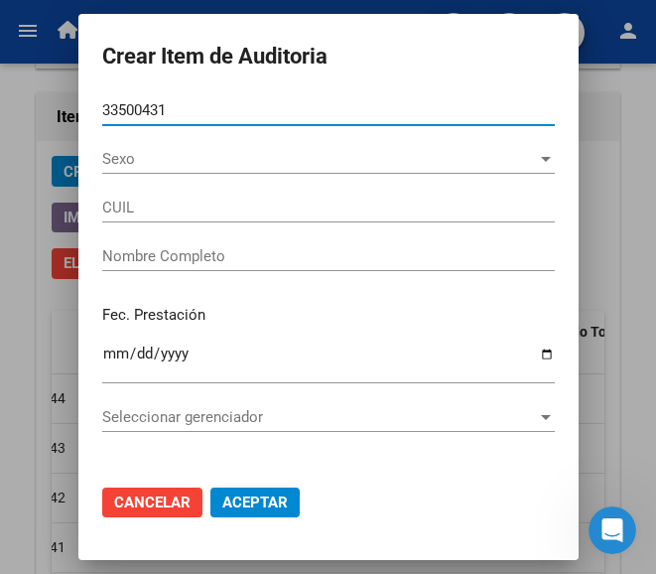
type input "27335004316"
type input "ZANUTTIN ROSA LIA ANAHI"
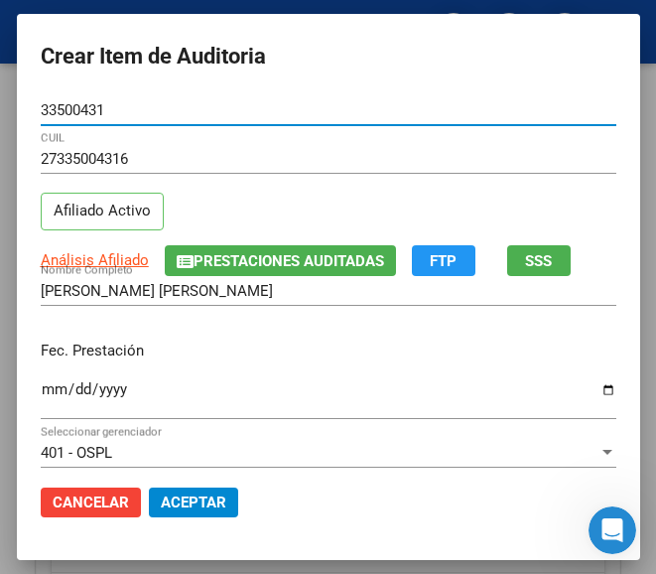
type input "33500431"
click at [41, 393] on input "Ingresar la fecha" at bounding box center [329, 397] width 576 height 32
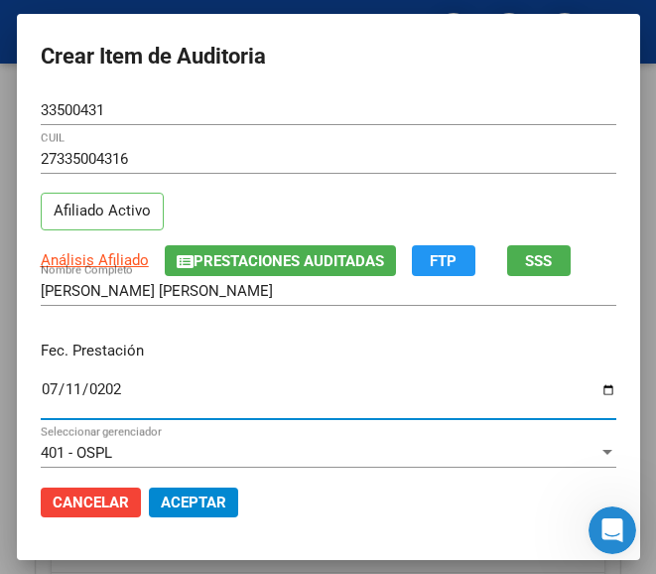
type input "2025-07-11"
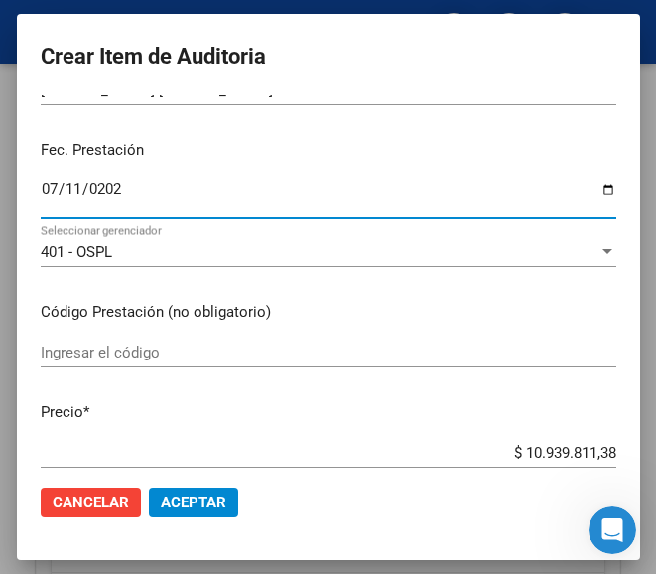
scroll to position [298, 0]
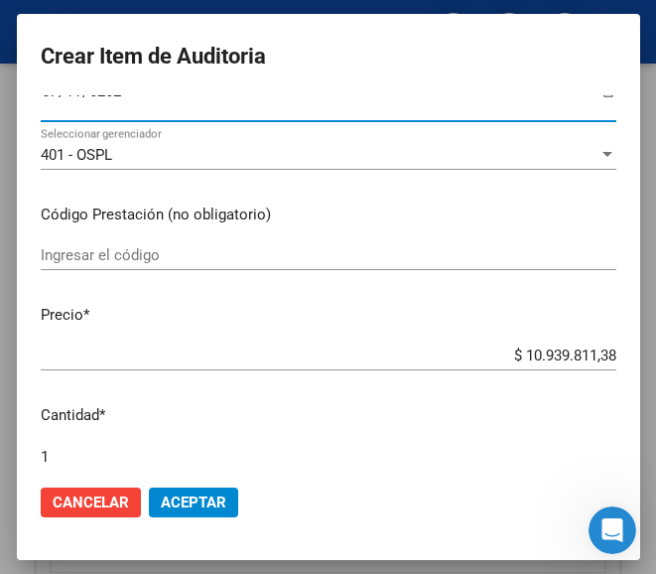
click at [122, 270] on div "Ingresar el código" at bounding box center [329, 255] width 576 height 30
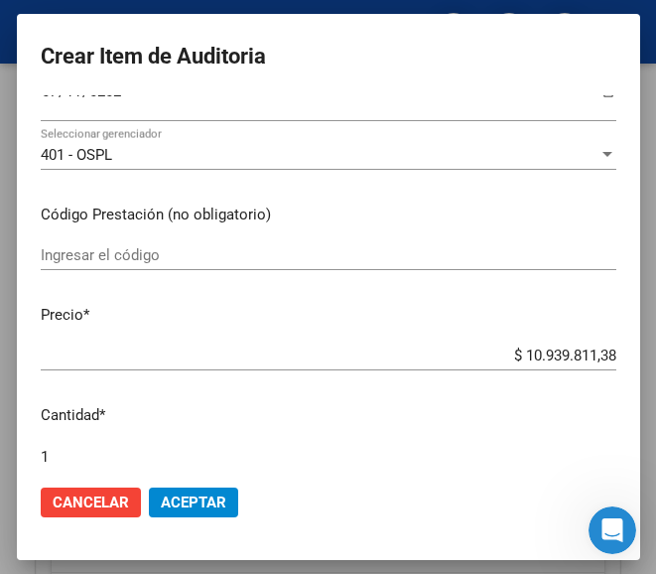
click at [221, 250] on input "Ingresar el código" at bounding box center [329, 255] width 576 height 18
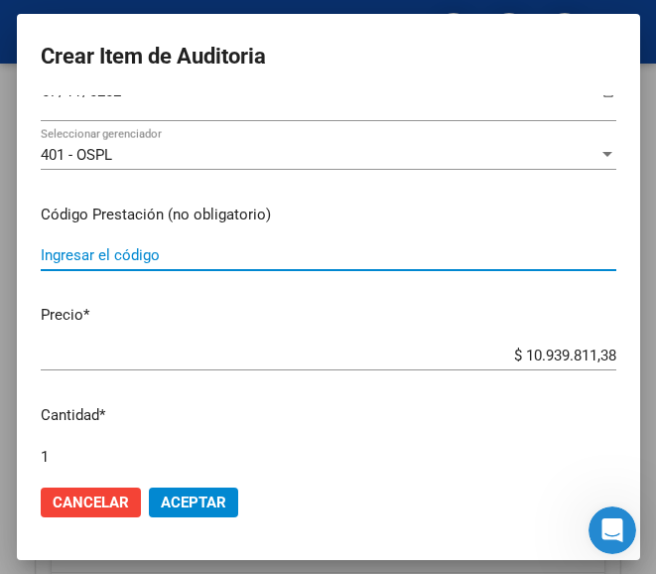
paste input "9962253 SENSOR FREESTYLE LIBRE sensor x 1"
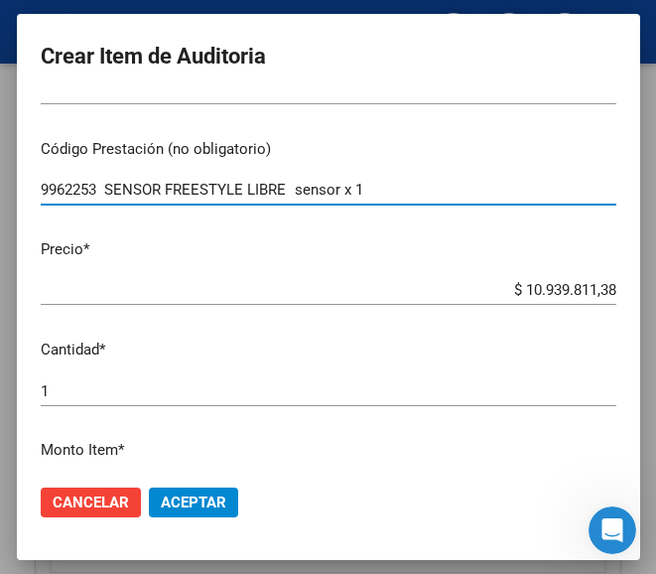
scroll to position [397, 0]
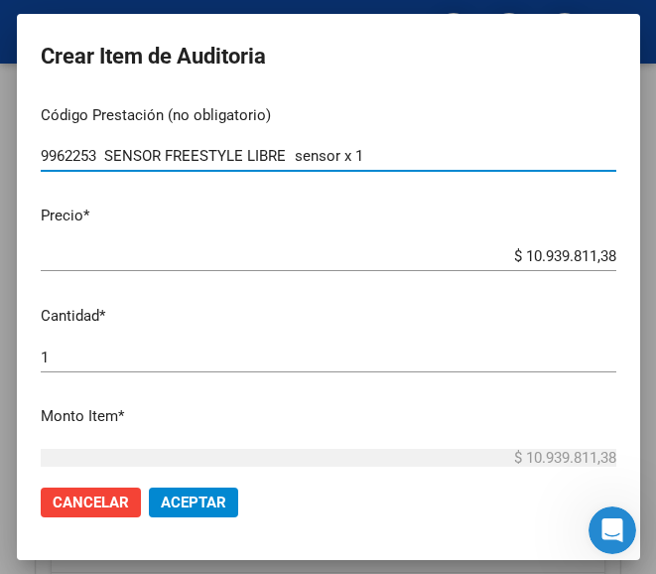
type input "9962253 SENSOR FREESTYLE LIBRE sensor x 1"
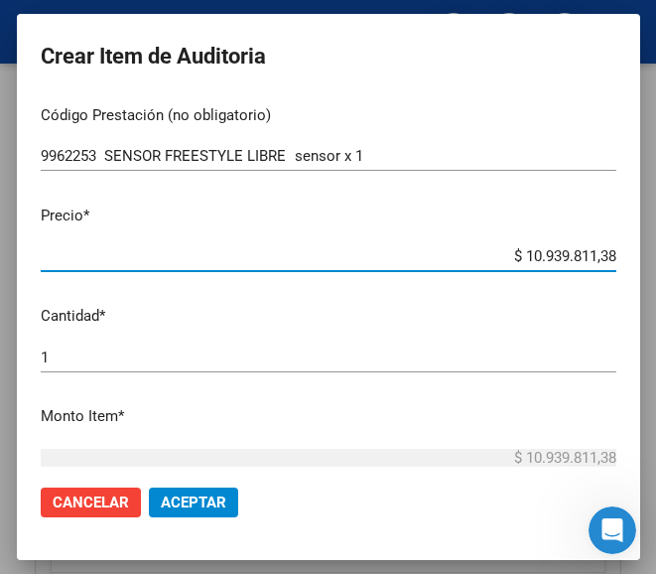
drag, startPoint x: 486, startPoint y: 252, endPoint x: 640, endPoint y: 245, distance: 154.0
click at [640, 245] on mat-dialog-container "Crear Item de Auditoria 33500431 Nro Documento 27335004316 CUIL Afiliado Activo…" at bounding box center [328, 286] width 623 height 545
click at [594, 254] on input "$ 0,00" at bounding box center [329, 256] width 576 height 18
click at [593, 254] on input "$ 0,00" at bounding box center [329, 256] width 576 height 18
click at [596, 254] on input "$ 0,00" at bounding box center [329, 256] width 576 height 18
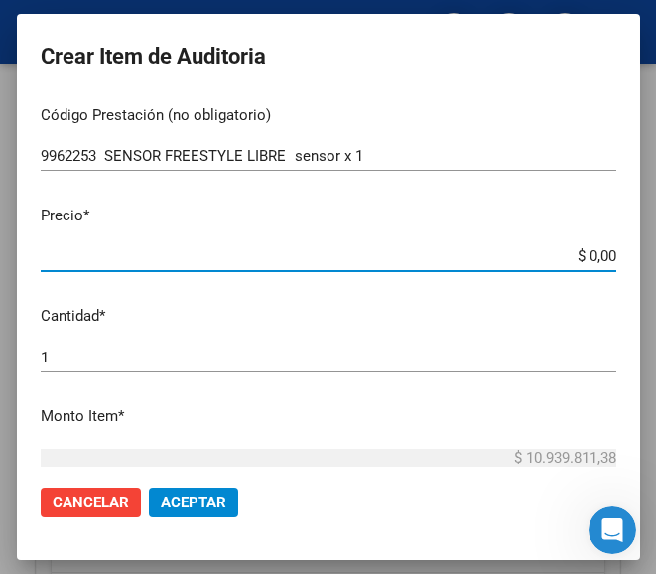
paste input "198532,96"
type input "$ 198.532,96"
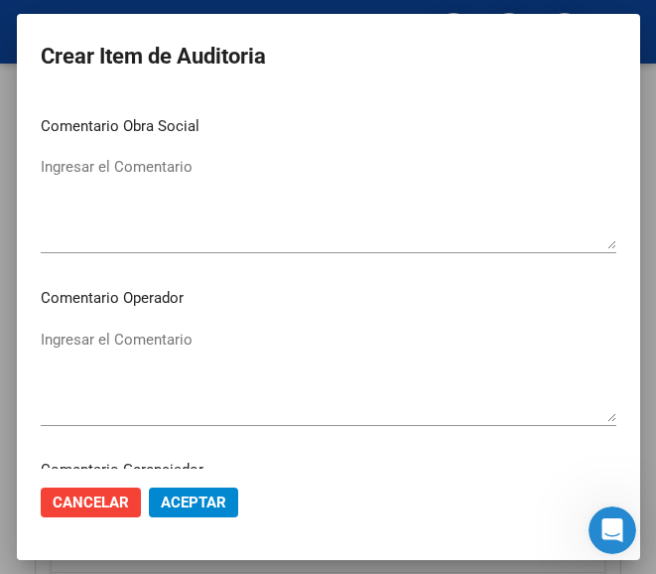
scroll to position [893, 0]
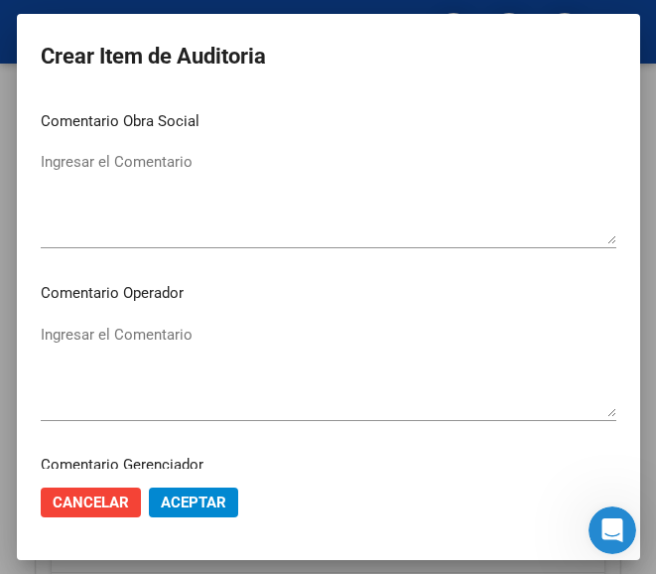
type input "$ 198.532,96"
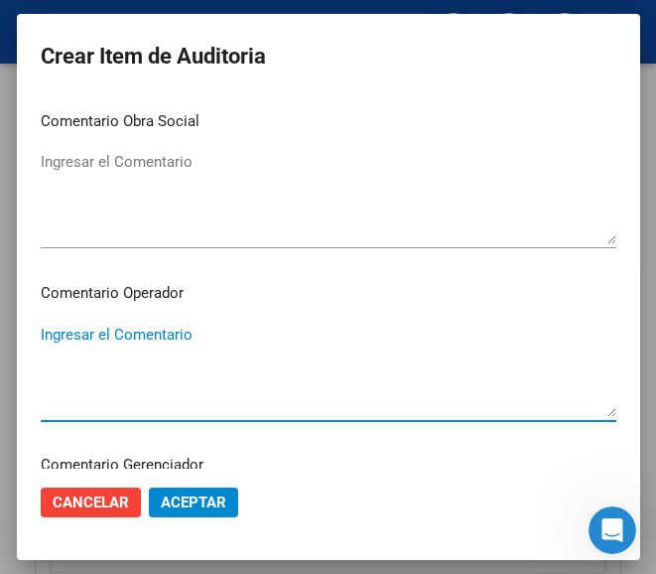
click at [122, 349] on textarea "Ingresar el Comentario" at bounding box center [329, 370] width 576 height 93
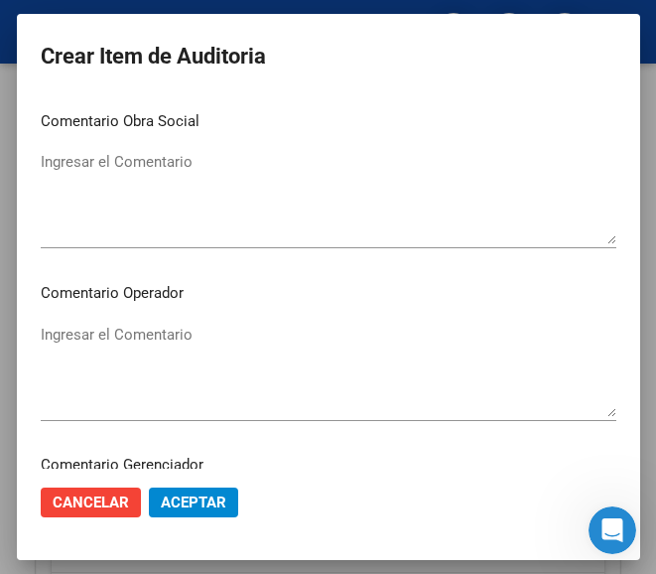
click at [112, 317] on mat-dialog-content "33500431 Nro Documento 27335004316 CUIL Afiliado Activo Análisis Afiliado Prest…" at bounding box center [328, 281] width 623 height 373
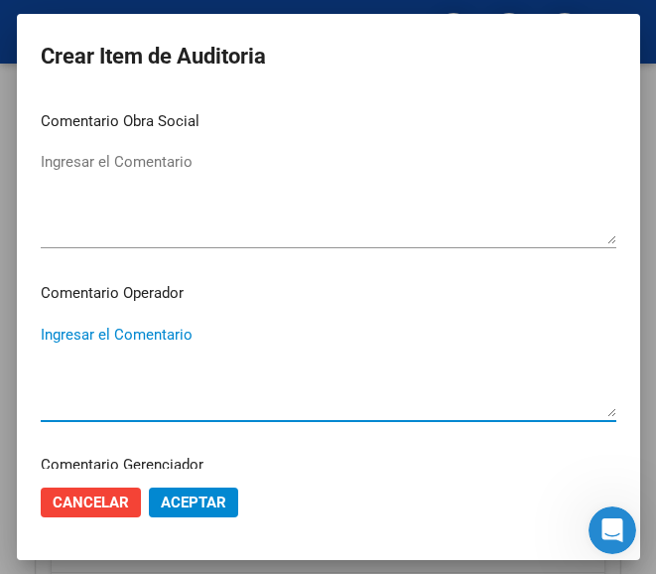
drag, startPoint x: 111, startPoint y: 318, endPoint x: 93, endPoint y: 323, distance: 18.5
click at [93, 324] on textarea "Ingresar el Comentario" at bounding box center [329, 370] width 576 height 93
paste textarea "100 NALLIP"
click at [45, 347] on textarea "100 NALLIP" at bounding box center [329, 370] width 576 height 93
click at [49, 339] on textarea "100 NALLIP" at bounding box center [329, 370] width 576 height 93
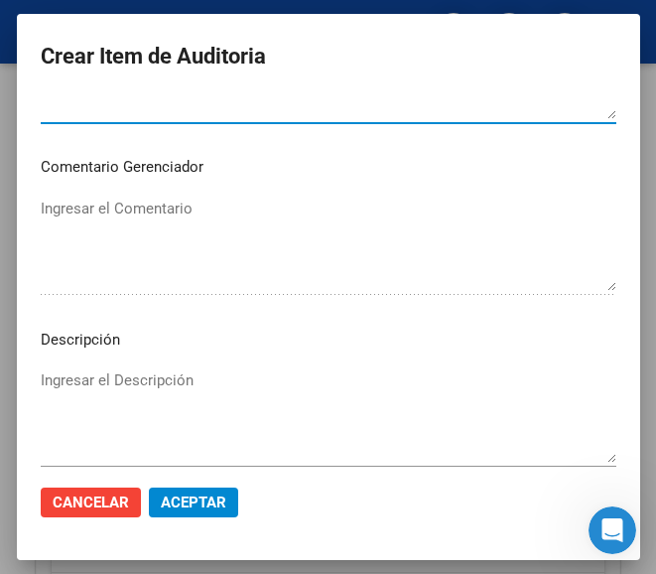
scroll to position [1390, 0]
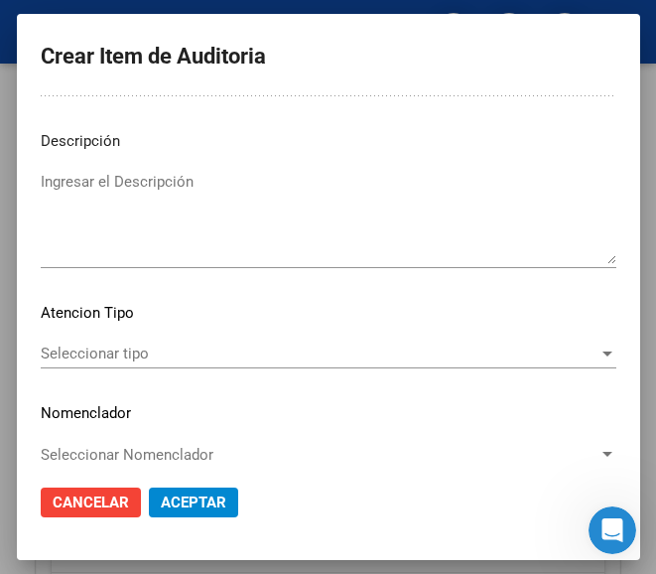
type textarea "100% NALLIP"
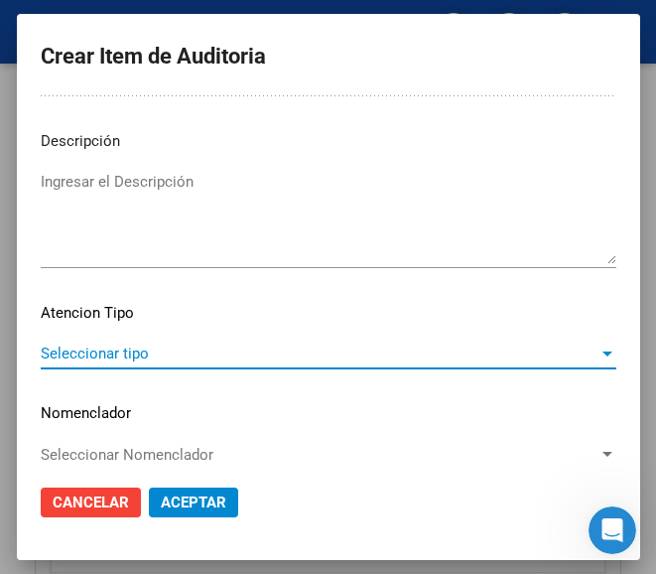
click at [107, 360] on span "Seleccionar tipo" at bounding box center [320, 353] width 558 height 18
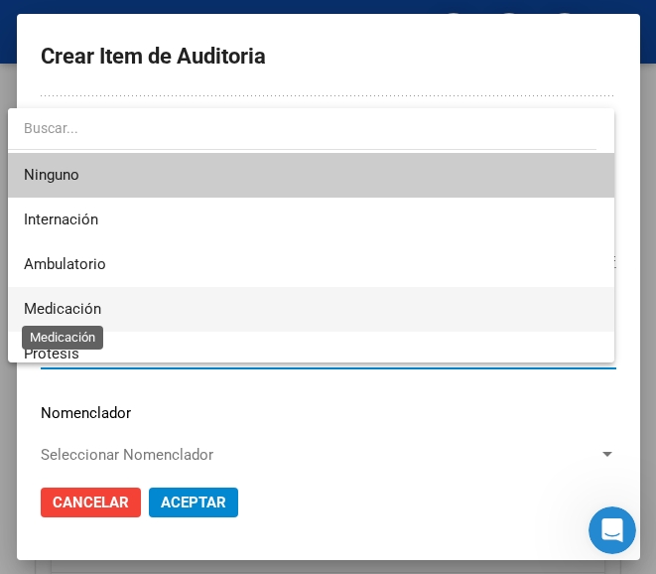
click at [78, 305] on span "Medicación" at bounding box center [62, 309] width 77 height 18
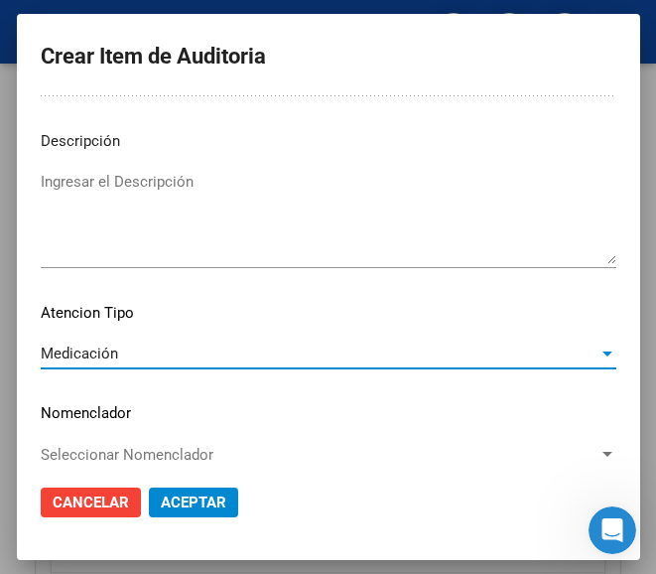
scroll to position [1409, 0]
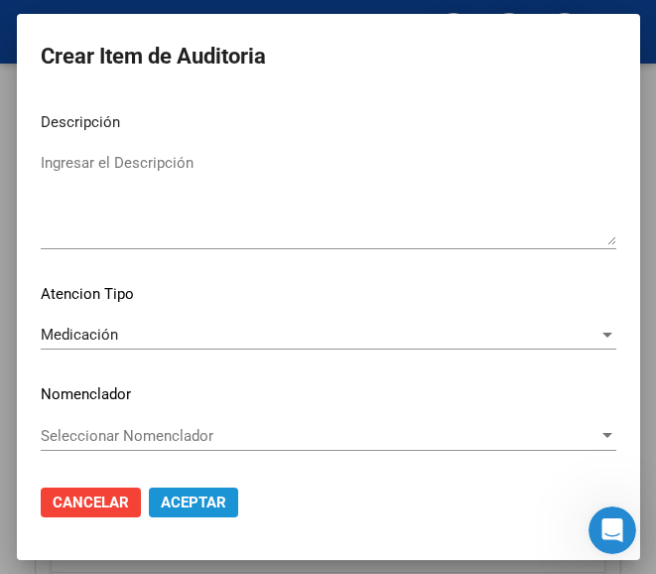
click at [181, 489] on button "Aceptar" at bounding box center [193, 502] width 89 height 30
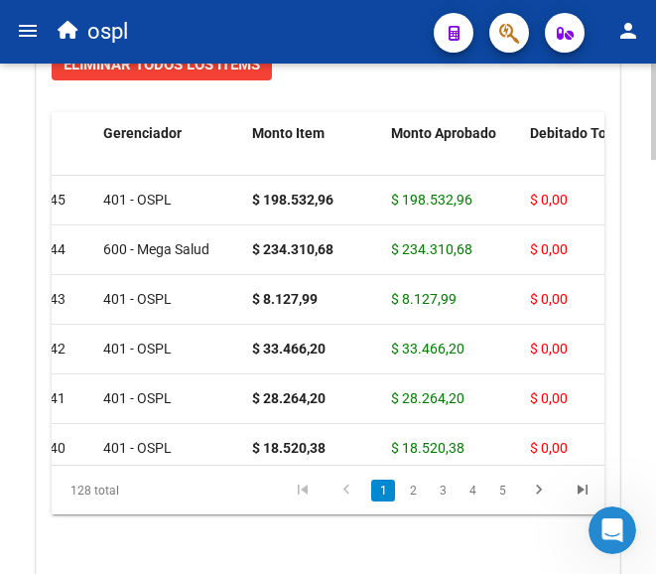
scroll to position [0, 0]
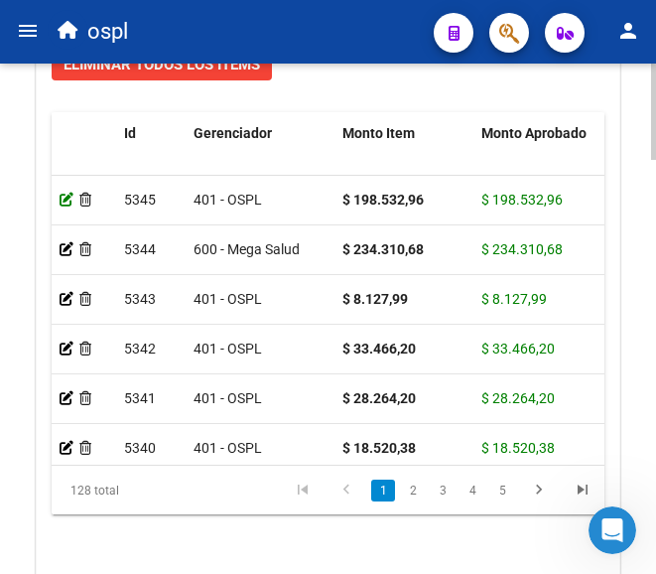
click at [64, 201] on icon at bounding box center [67, 200] width 14 height 14
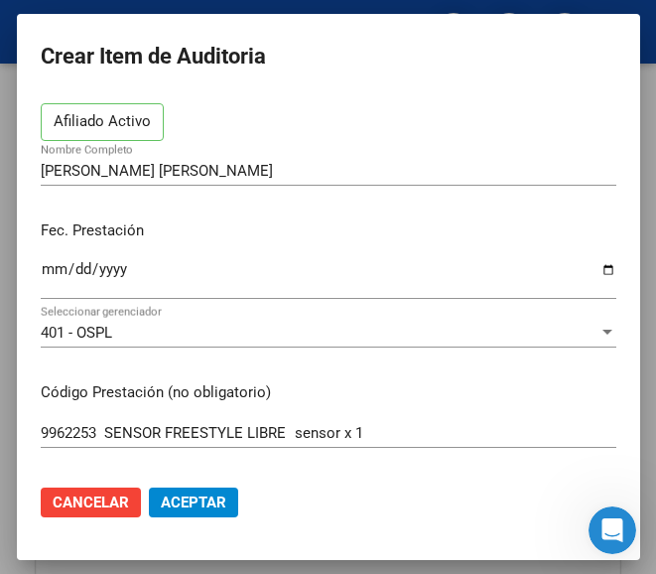
scroll to position [298, 0]
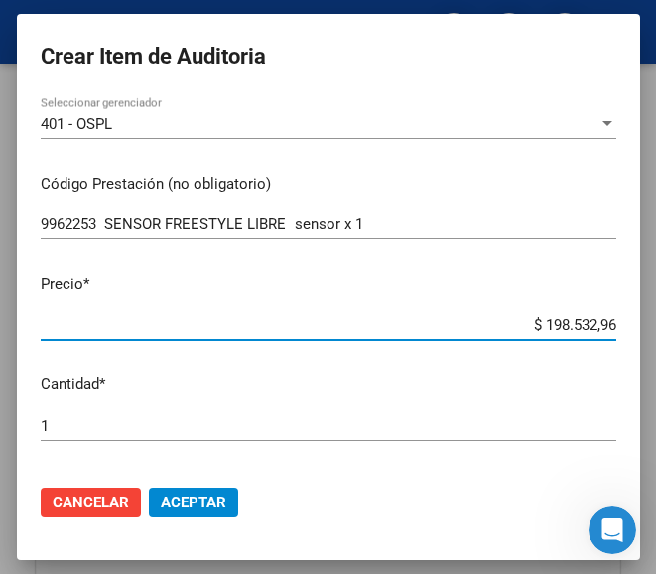
drag, startPoint x: 510, startPoint y: 321, endPoint x: 620, endPoint y: 319, distance: 110.2
click at [620, 319] on mat-dialog-content "33500431 Nro Documento 27335004316 CUIL Afiliado Activo ZANUTTIN ROSA LIA ANAHI…" at bounding box center [328, 281] width 623 height 373
type input "$ 0,09"
type input "$ 0,99"
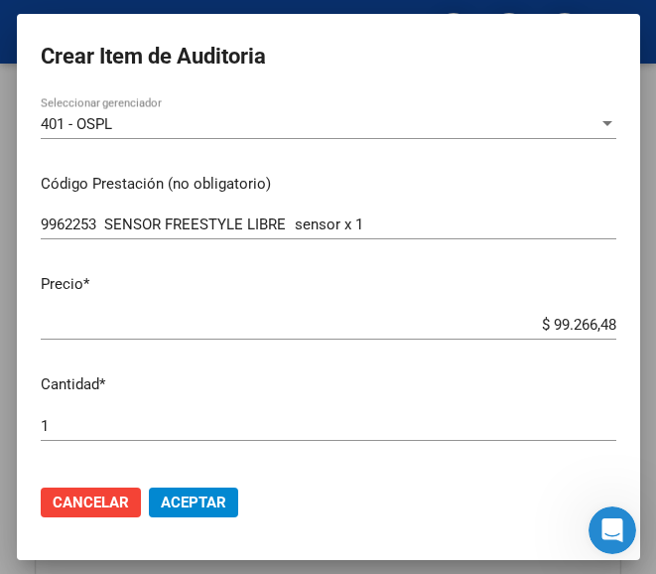
click at [68, 435] on div "1 Ingresar la cantidad" at bounding box center [329, 426] width 576 height 30
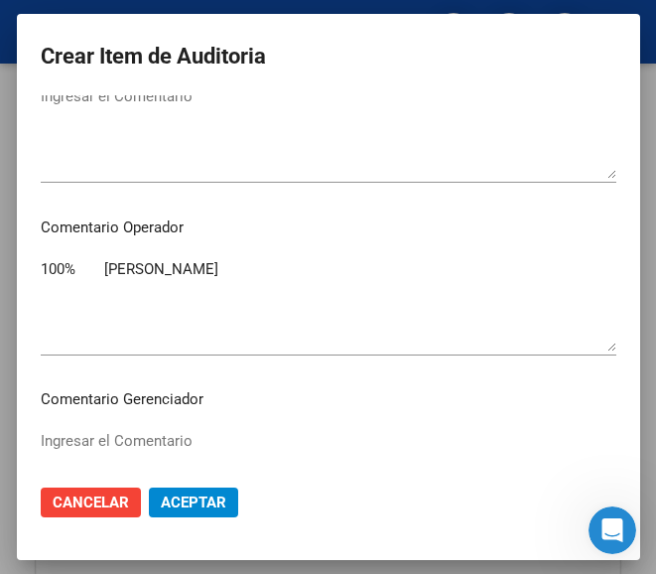
scroll to position [893, 0]
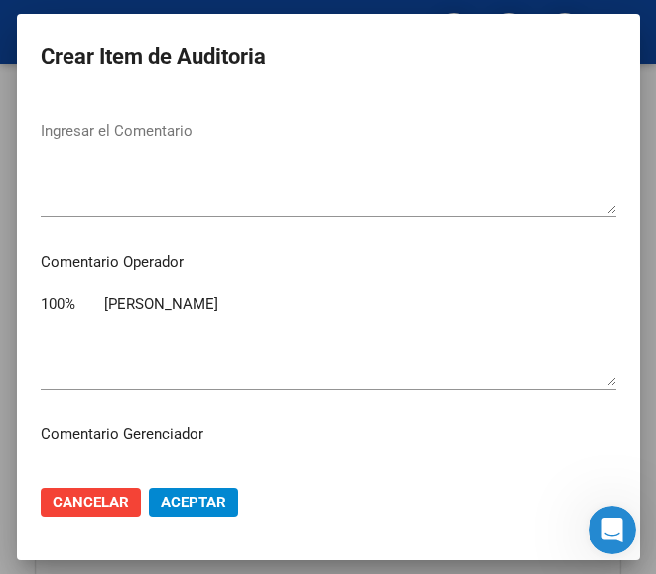
click at [142, 313] on textarea "100% NALLIP" at bounding box center [329, 339] width 576 height 93
click at [102, 329] on textarea "100% NALLIP sensor" at bounding box center [329, 339] width 576 height 93
click at [237, 344] on textarea "100% NALLIP sensor freestyle" at bounding box center [329, 339] width 576 height 93
click at [261, 306] on textarea "100% NALLIP sensor freestyle" at bounding box center [329, 339] width 576 height 93
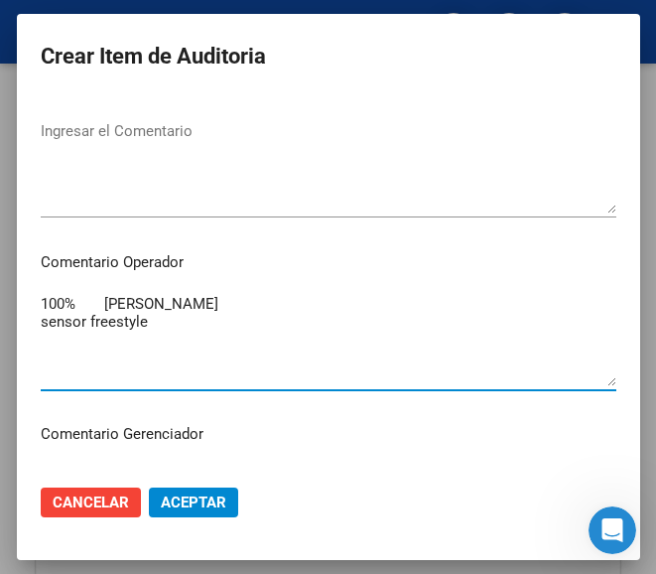
click at [216, 325] on textarea "100% NALLIP sensor freestyle" at bounding box center [329, 339] width 576 height 93
click at [234, 359] on textarea "100% NALLIP sensor freestyle libre" at bounding box center [329, 339] width 576 height 93
click at [184, 325] on textarea "100% NALLIP sensor freestyle libre" at bounding box center [329, 339] width 576 height 93
drag, startPoint x: 197, startPoint y: 331, endPoint x: 7, endPoint y: 300, distance: 192.1
click at [17, 300] on mat-dialog-content "33500431 Nro Documento 27335004316 CUIL Afiliado Activo ZANUTTIN ROSA LIA ANAHI…" at bounding box center [328, 281] width 623 height 373
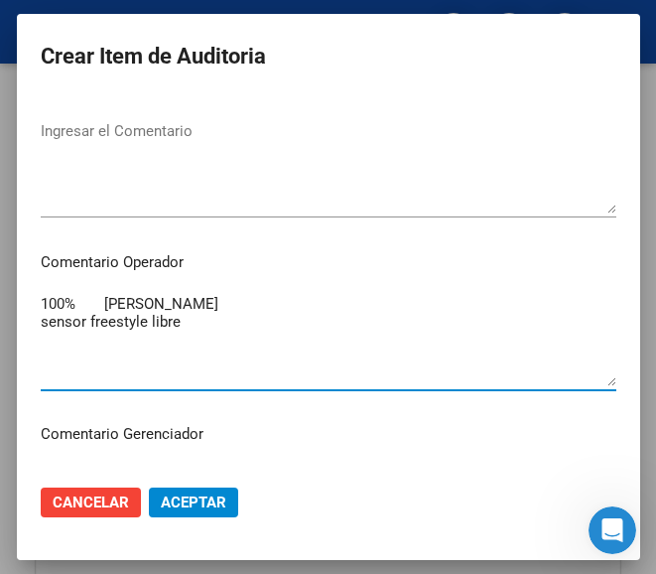
click at [193, 346] on textarea "100% NALLIP sensor freestyle libre" at bounding box center [329, 339] width 576 height 93
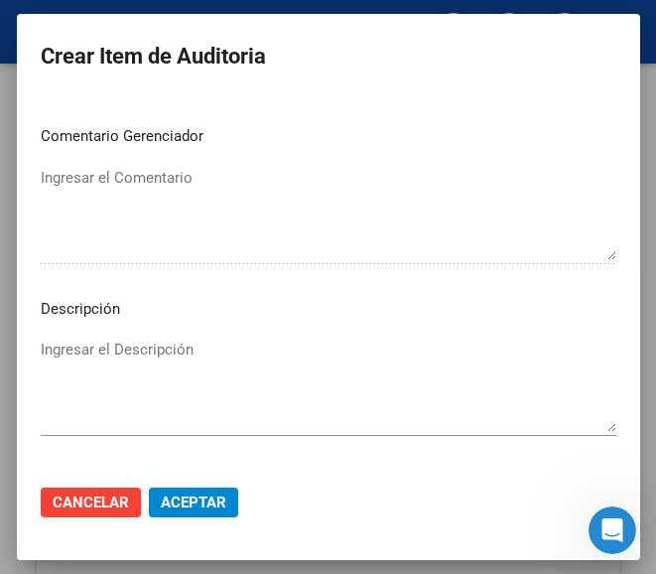
scroll to position [1378, 0]
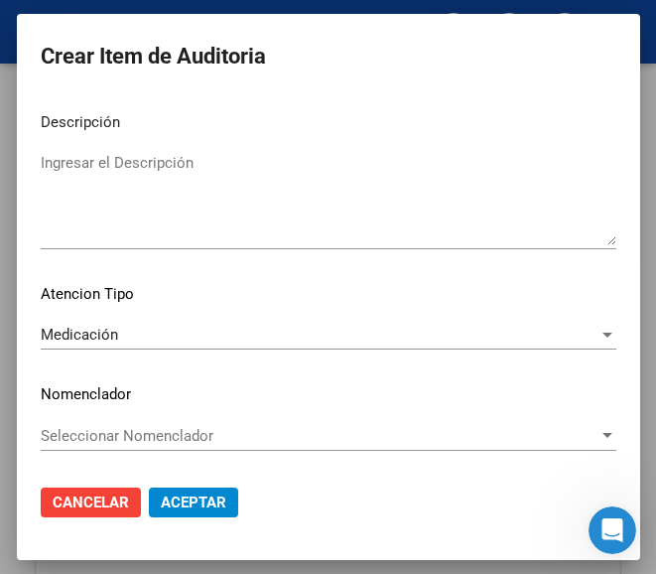
click at [117, 339] on div "Medicación" at bounding box center [320, 335] width 558 height 18
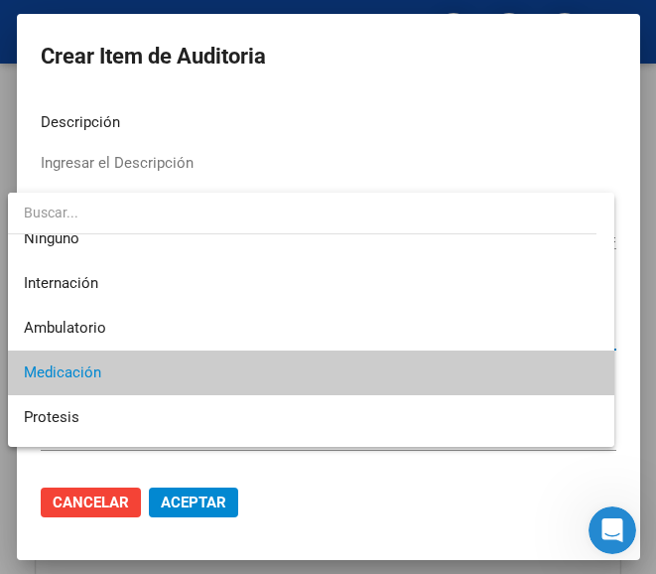
scroll to position [0, 0]
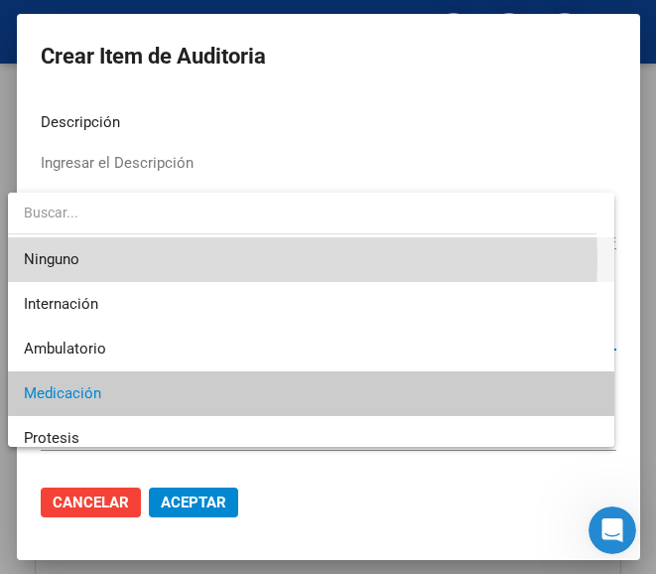
click at [89, 259] on span "Ninguno" at bounding box center [311, 259] width 574 height 45
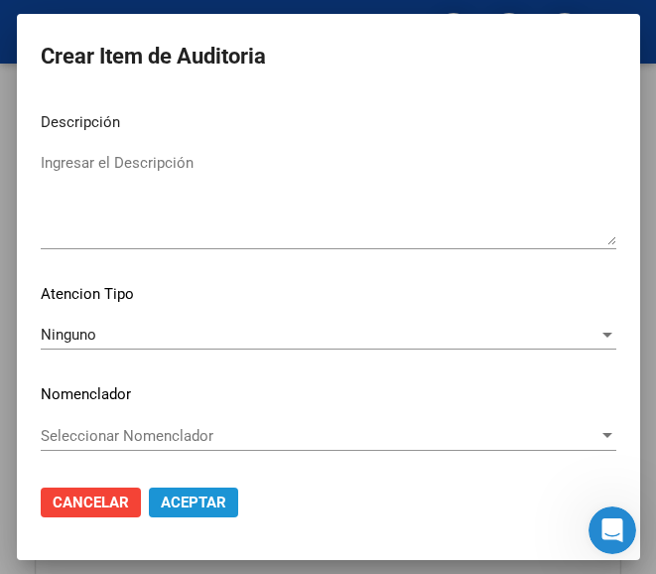
click at [177, 492] on button "Aceptar" at bounding box center [193, 502] width 89 height 30
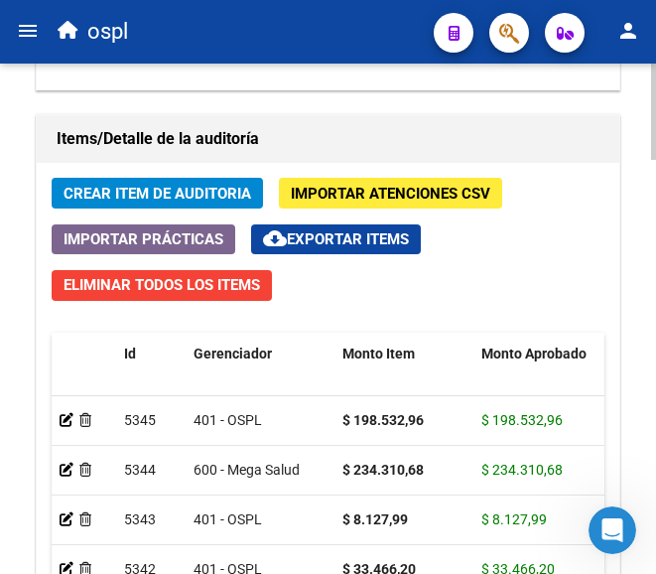
scroll to position [1787, 0]
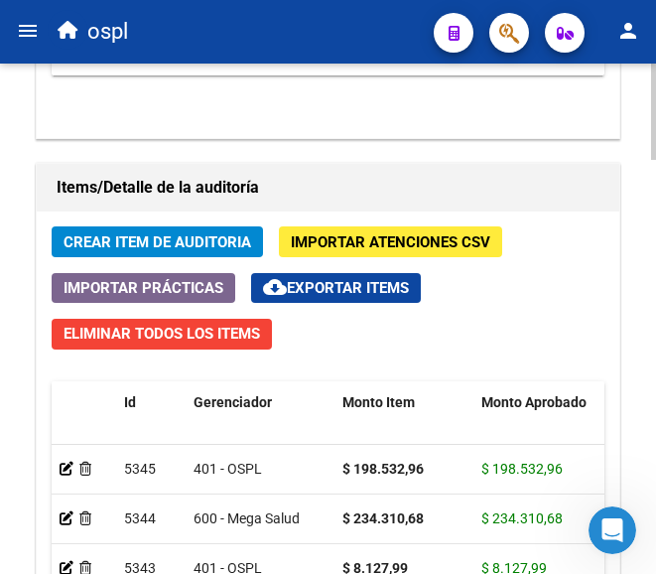
click at [200, 233] on span "Crear Item de Auditoria" at bounding box center [158, 242] width 188 height 18
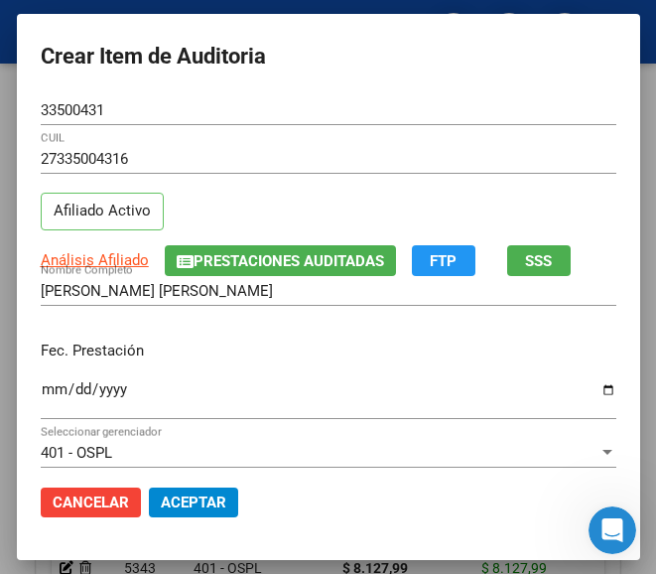
click at [41, 379] on div "Ingresar la fecha" at bounding box center [329, 398] width 576 height 43
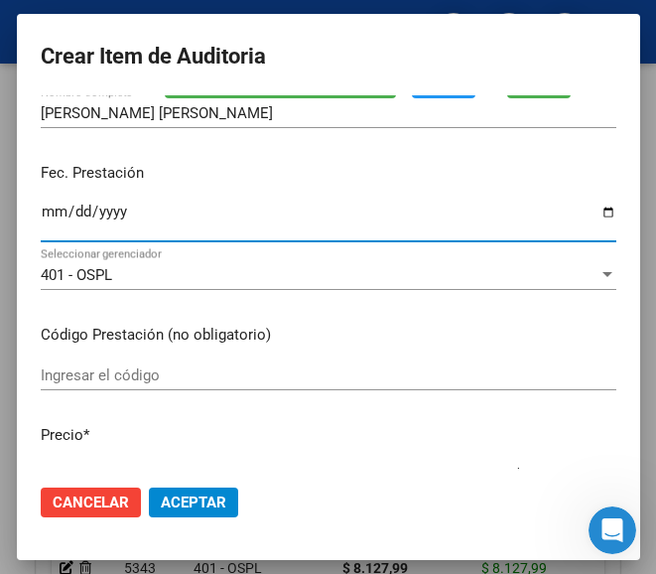
scroll to position [199, 0]
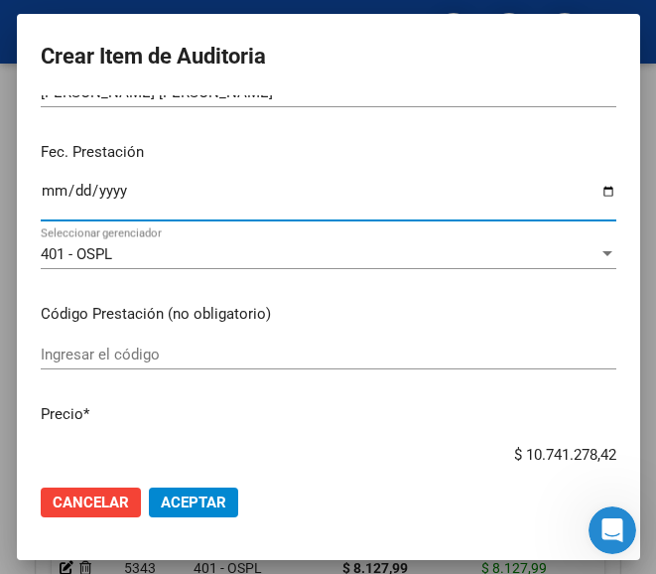
click at [93, 362] on input "Ingresar el código" at bounding box center [329, 354] width 576 height 18
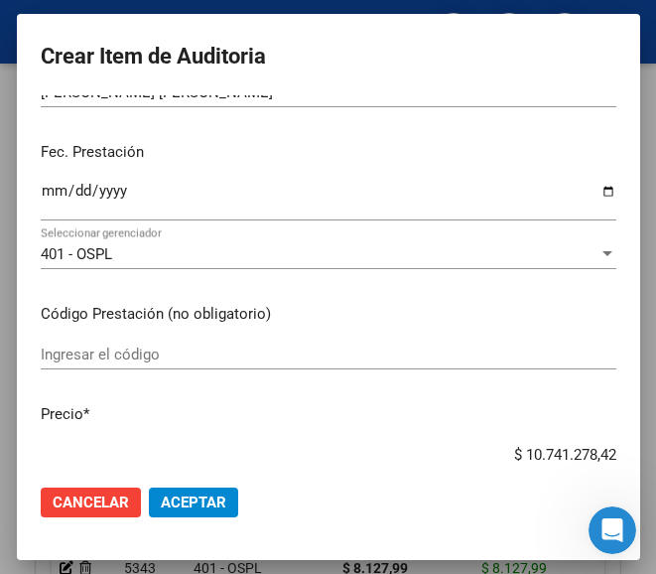
click at [77, 353] on input "Ingresar el código" at bounding box center [329, 354] width 576 height 18
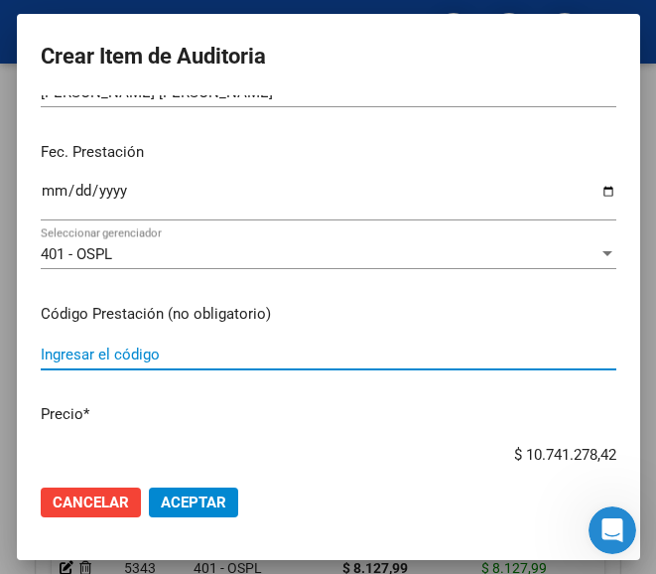
paste input "9962253 SENSOR FREESTYLE LIBRE sensor x 1"
click at [441, 421] on p "Precio *" at bounding box center [329, 414] width 576 height 23
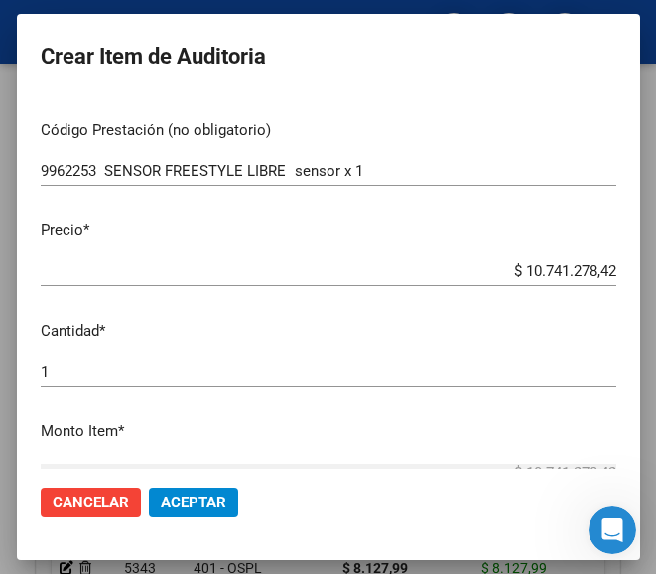
scroll to position [397, 0]
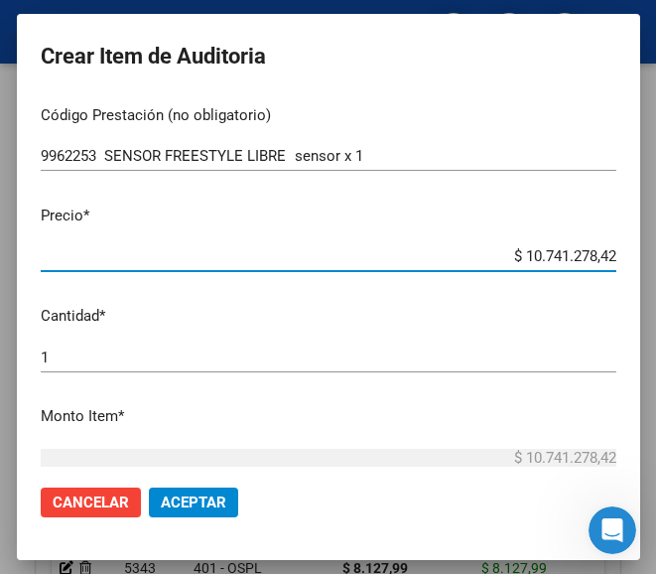
drag, startPoint x: 481, startPoint y: 253, endPoint x: 609, endPoint y: 252, distance: 127.1
click at [609, 252] on app-form-text-field "Precio * $ 10.741.278,42 Ingresar el precio" at bounding box center [337, 235] width 592 height 62
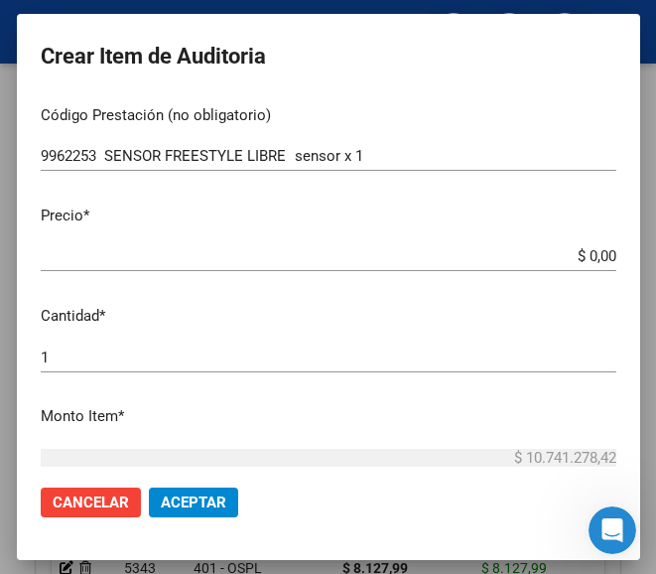
click at [595, 253] on input "$ 0,00" at bounding box center [329, 256] width 576 height 18
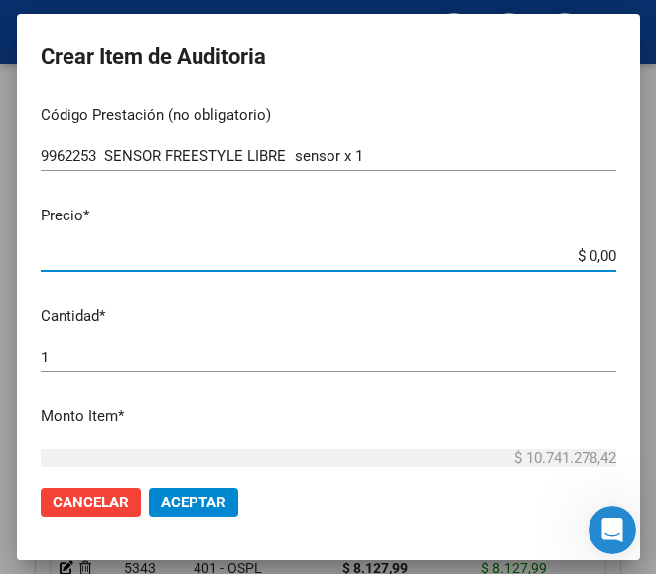
click at [597, 255] on input "$ 0,00" at bounding box center [329, 256] width 576 height 18
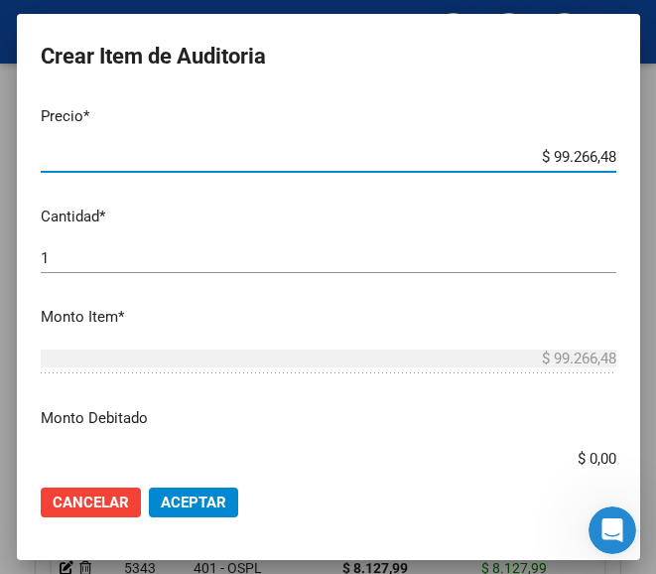
click at [41, 245] on div "1 Ingresar la cantidad" at bounding box center [329, 258] width 576 height 30
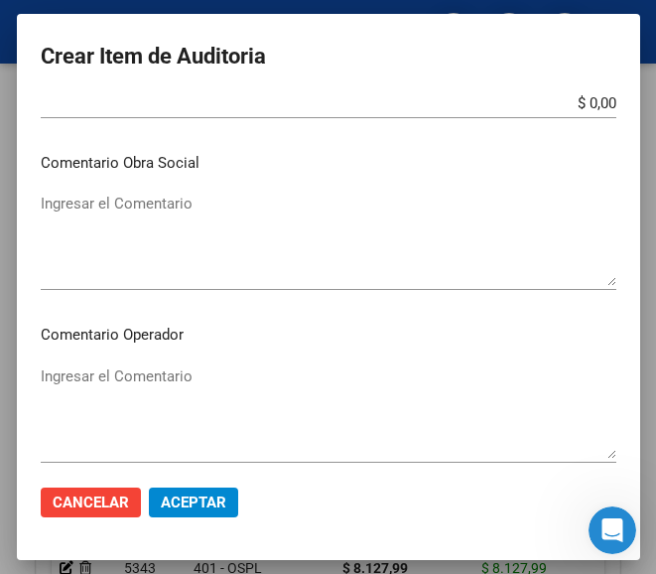
scroll to position [893, 0]
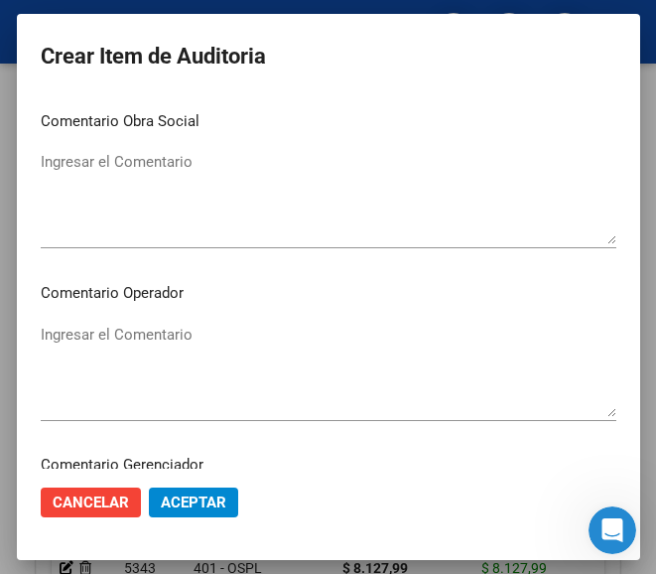
click at [157, 334] on textarea "Ingresar el Comentario" at bounding box center [329, 370] width 576 height 93
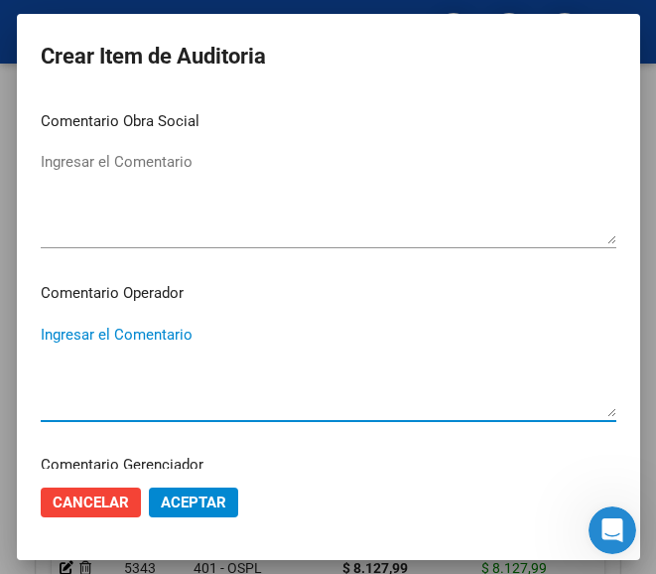
click at [121, 329] on textarea "Ingresar el Comentario" at bounding box center [329, 370] width 576 height 93
paste textarea "100 NALLIP"
click at [50, 336] on textarea "100 NALLIP" at bounding box center [329, 370] width 576 height 93
click at [152, 332] on textarea "100% NALLIP" at bounding box center [329, 370] width 576 height 93
click at [141, 355] on textarea "100% NALLIP" at bounding box center [329, 370] width 576 height 93
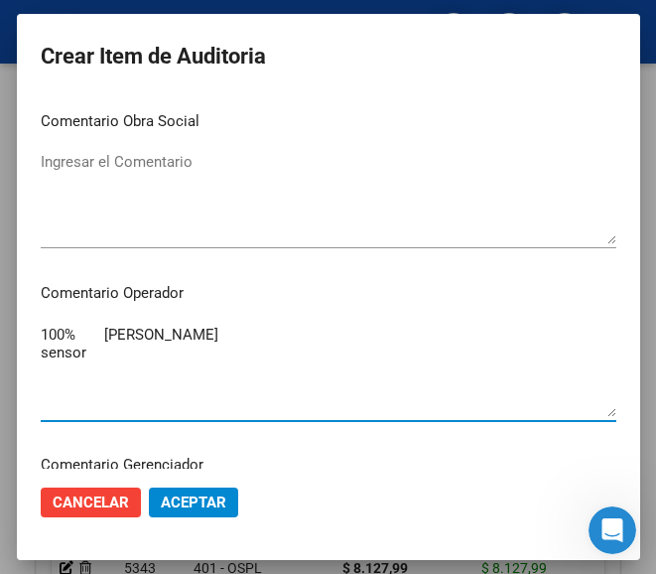
click at [185, 358] on textarea "100% NALLIP sensor" at bounding box center [329, 370] width 576 height 93
click at [175, 371] on textarea "100% NALLIP sensor freestyle" at bounding box center [329, 370] width 576 height 93
click at [212, 360] on textarea "100% NALLIP sensor freestyle libre" at bounding box center [329, 370] width 576 height 93
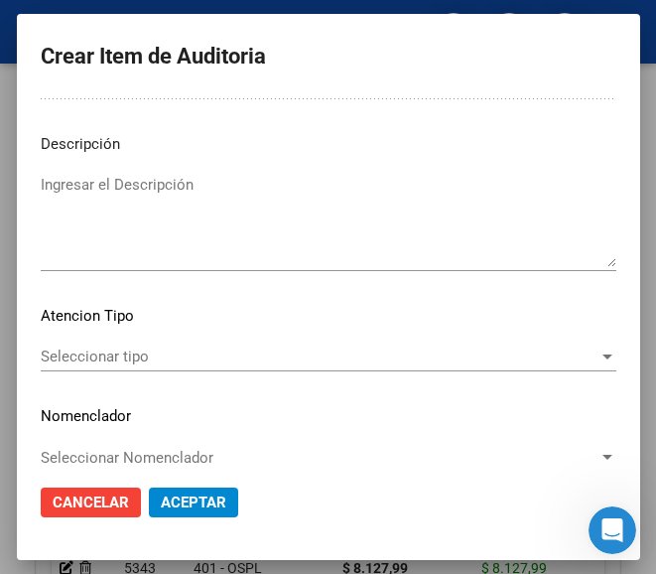
scroll to position [1390, 0]
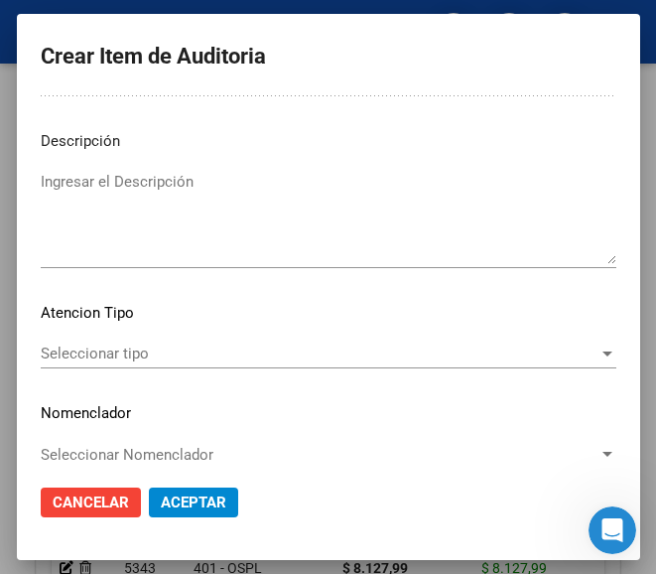
click at [167, 358] on span "Seleccionar tipo" at bounding box center [320, 353] width 558 height 18
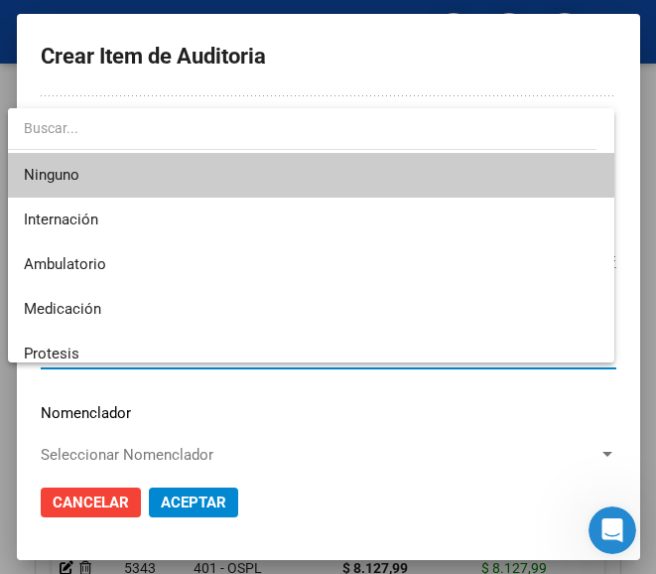
drag, startPoint x: 185, startPoint y: 430, endPoint x: 177, endPoint y: 421, distance: 12.0
click at [184, 430] on div at bounding box center [328, 287] width 656 height 574
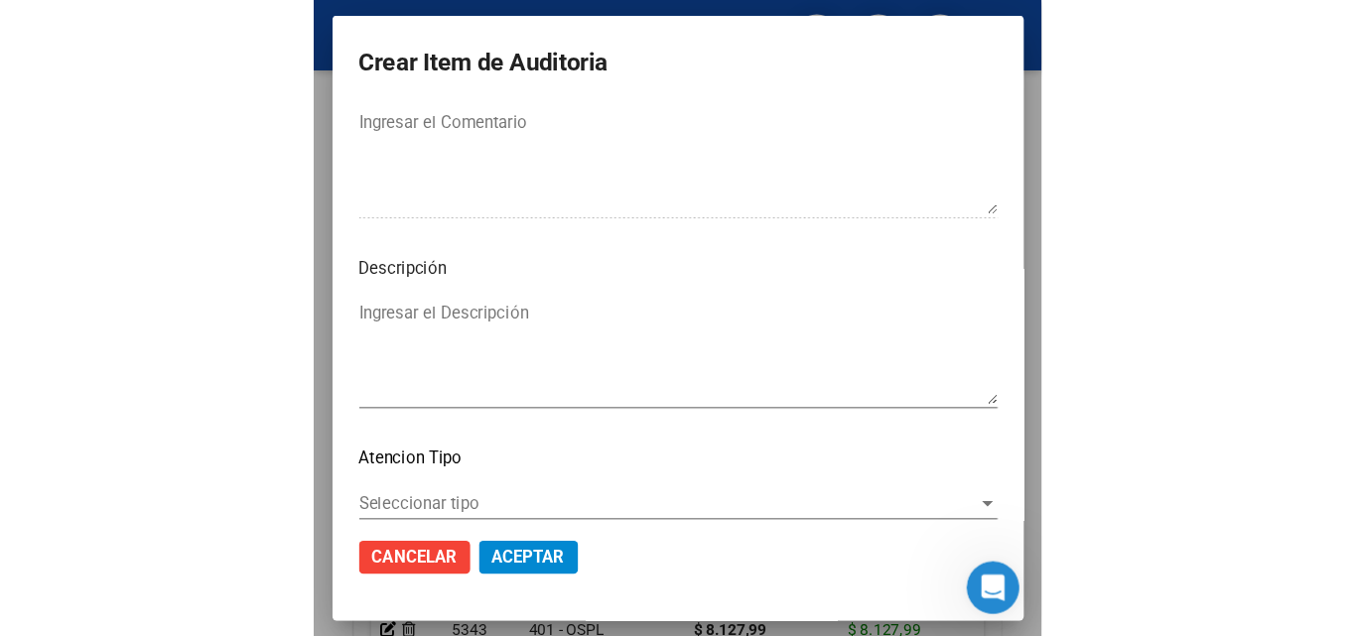
scroll to position [1409, 0]
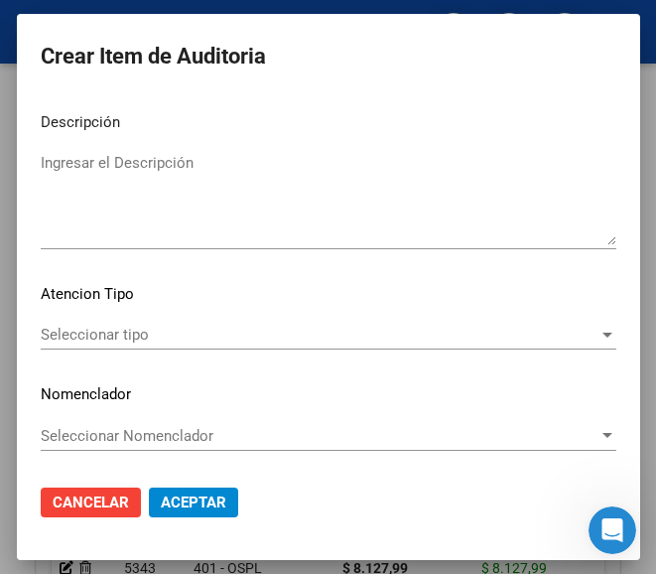
click at [173, 492] on button "Aceptar" at bounding box center [193, 502] width 89 height 30
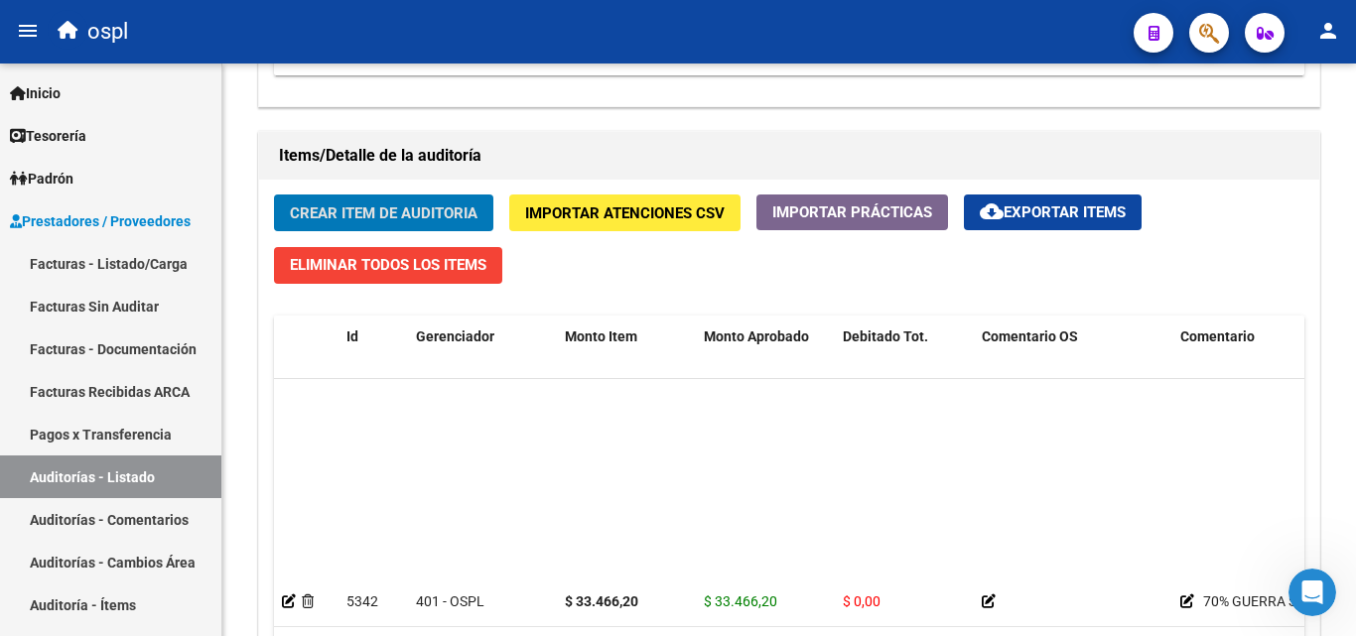
scroll to position [199, 0]
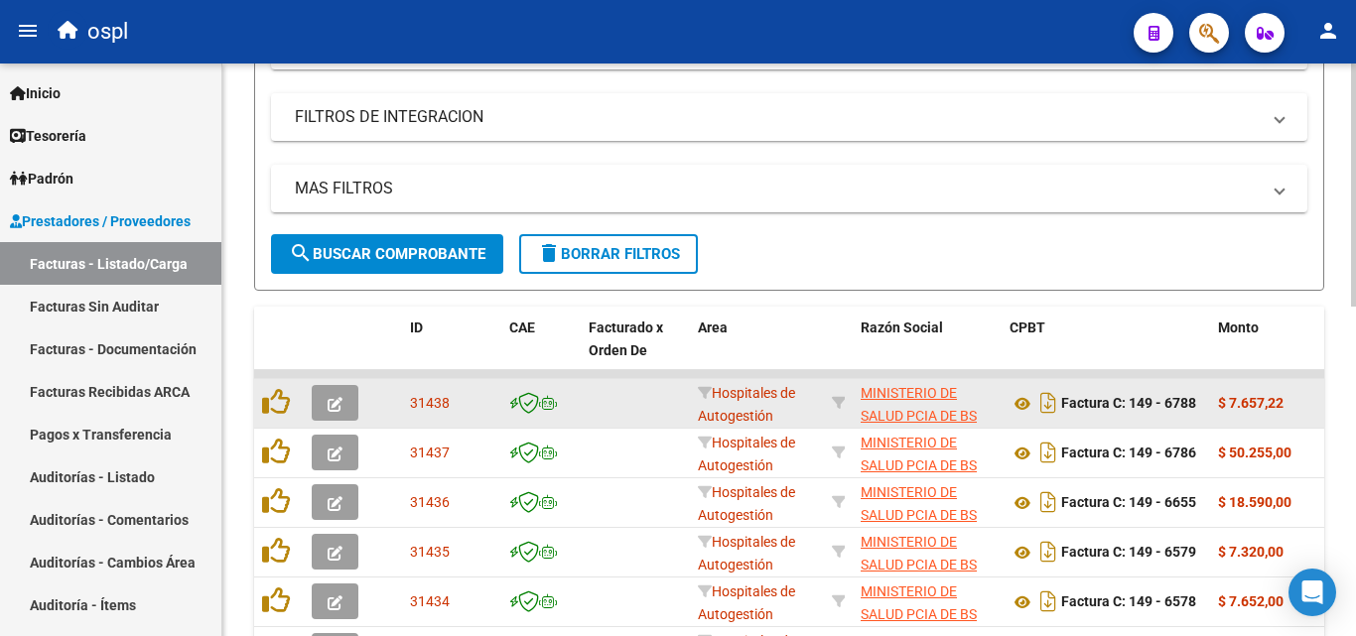
scroll to position [99, 0]
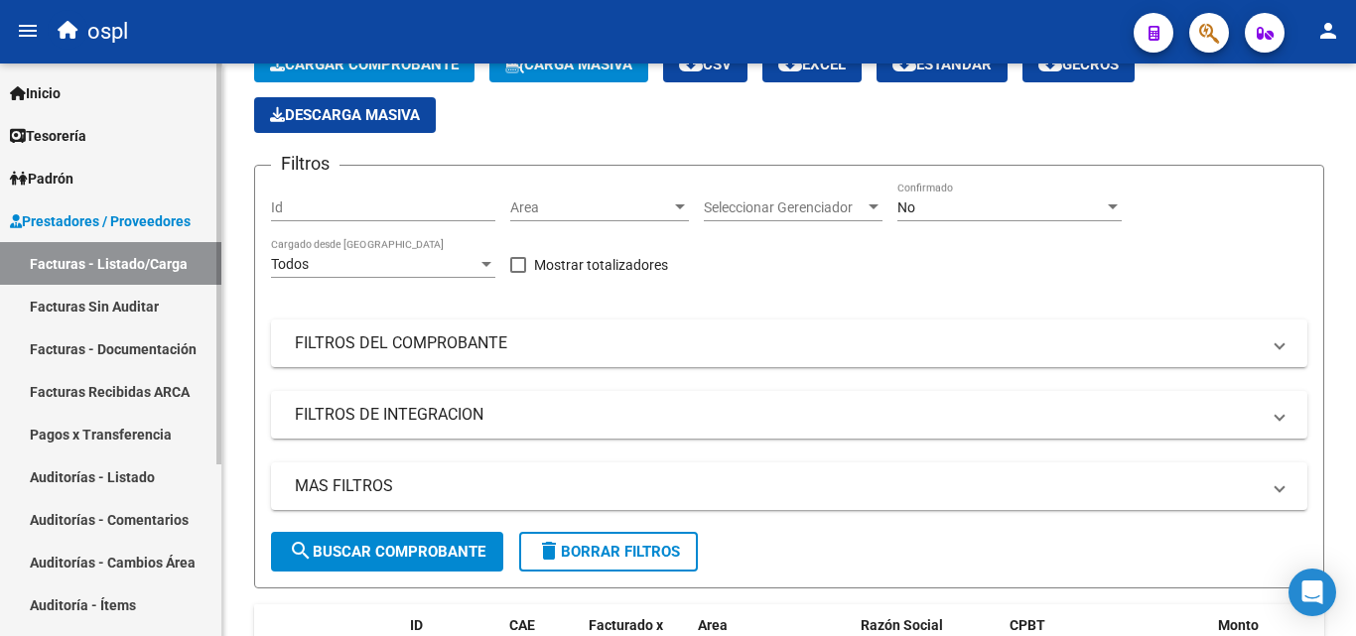
click at [143, 466] on link "Auditorías - Listado" at bounding box center [110, 477] width 221 height 43
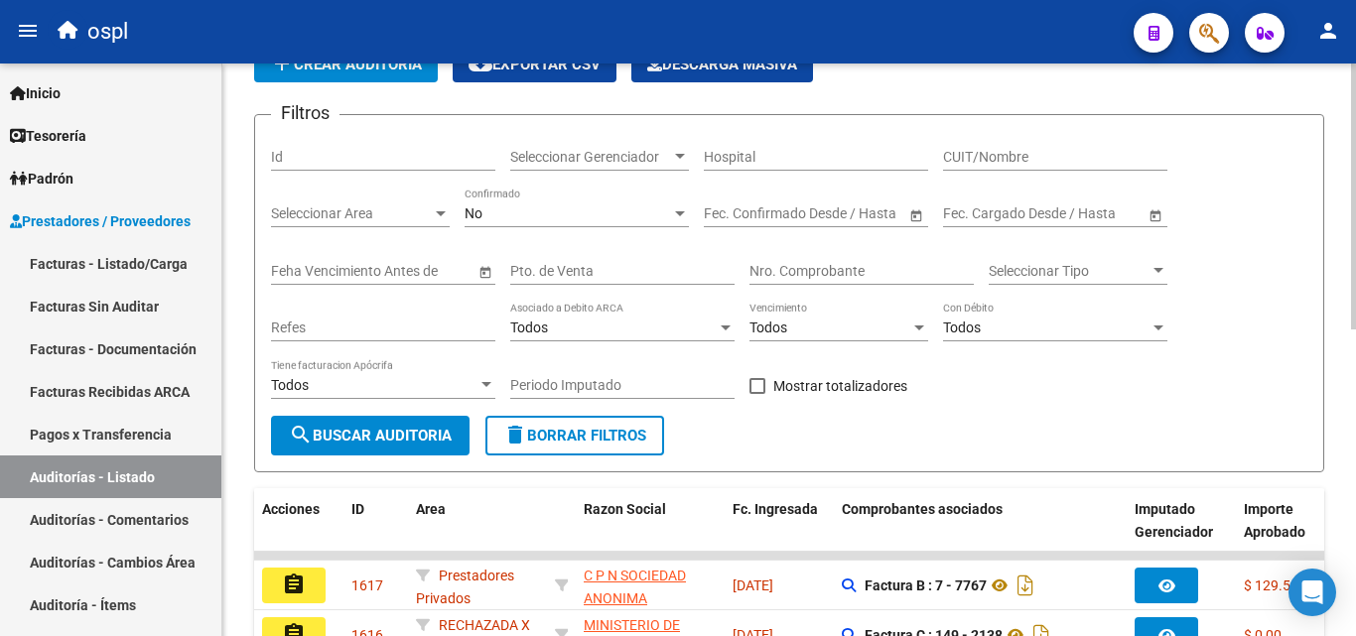
click at [804, 264] on input "Nro. Comprobante" at bounding box center [861, 271] width 224 height 17
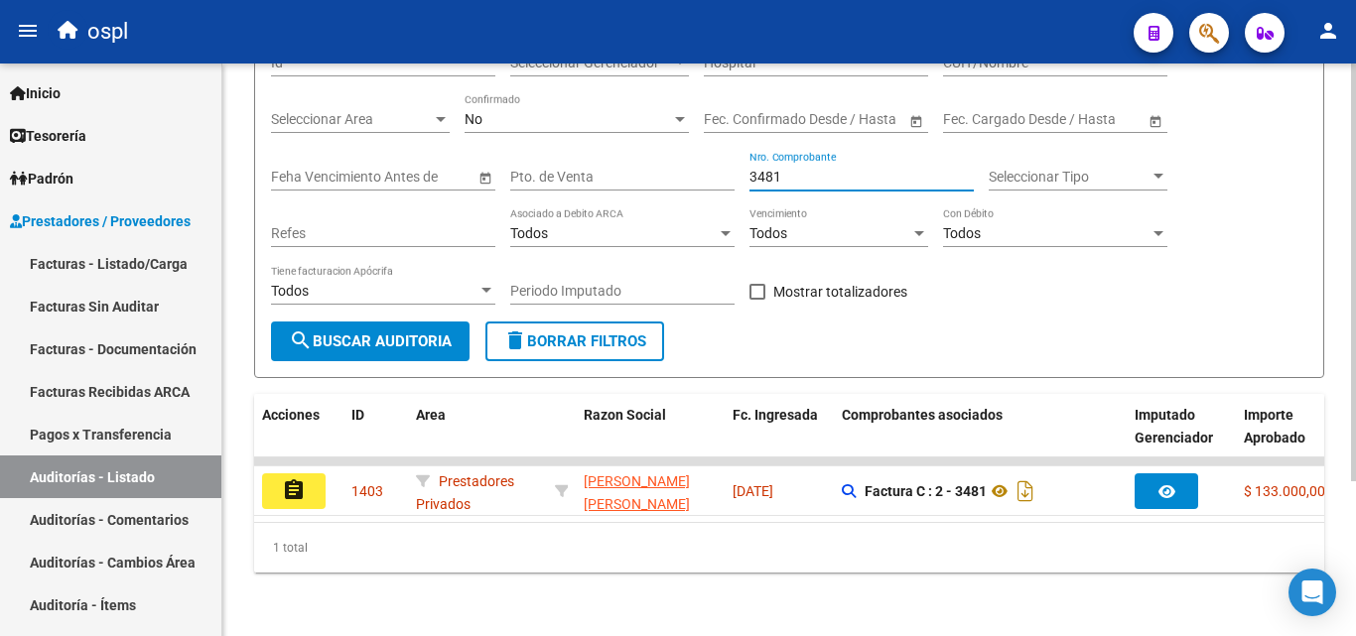
scroll to position [211, 0]
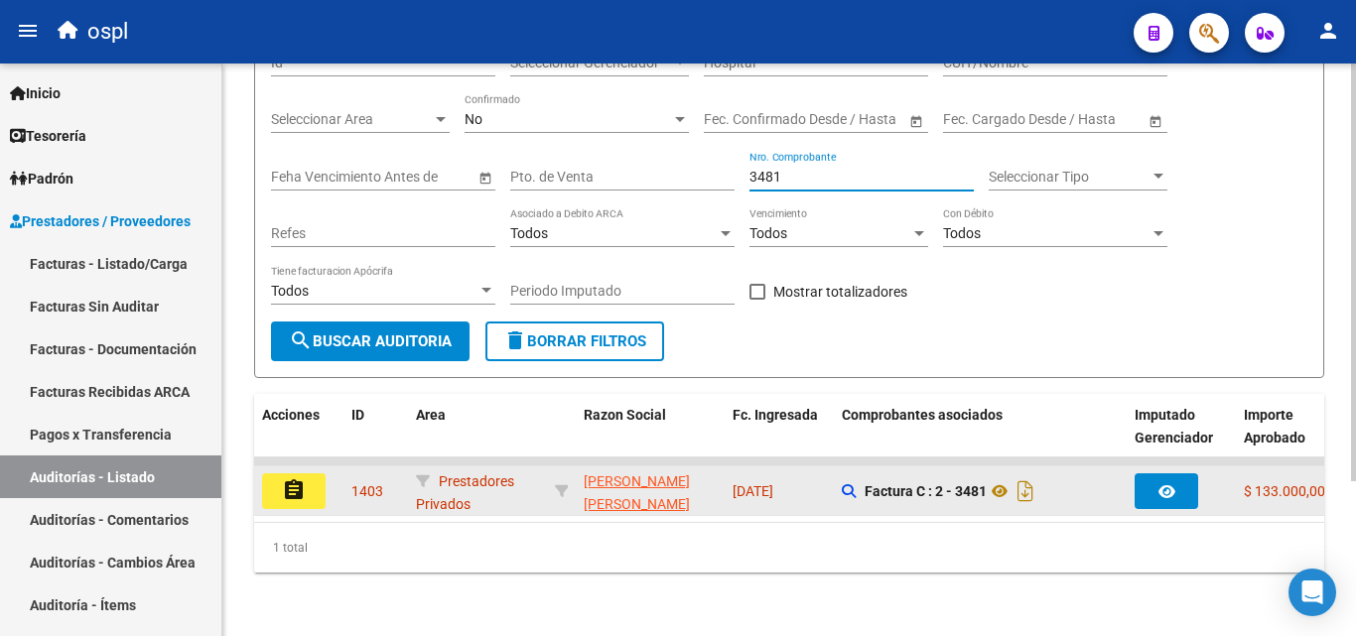
type input "3481"
click at [317, 478] on button "assignment" at bounding box center [294, 492] width 64 height 36
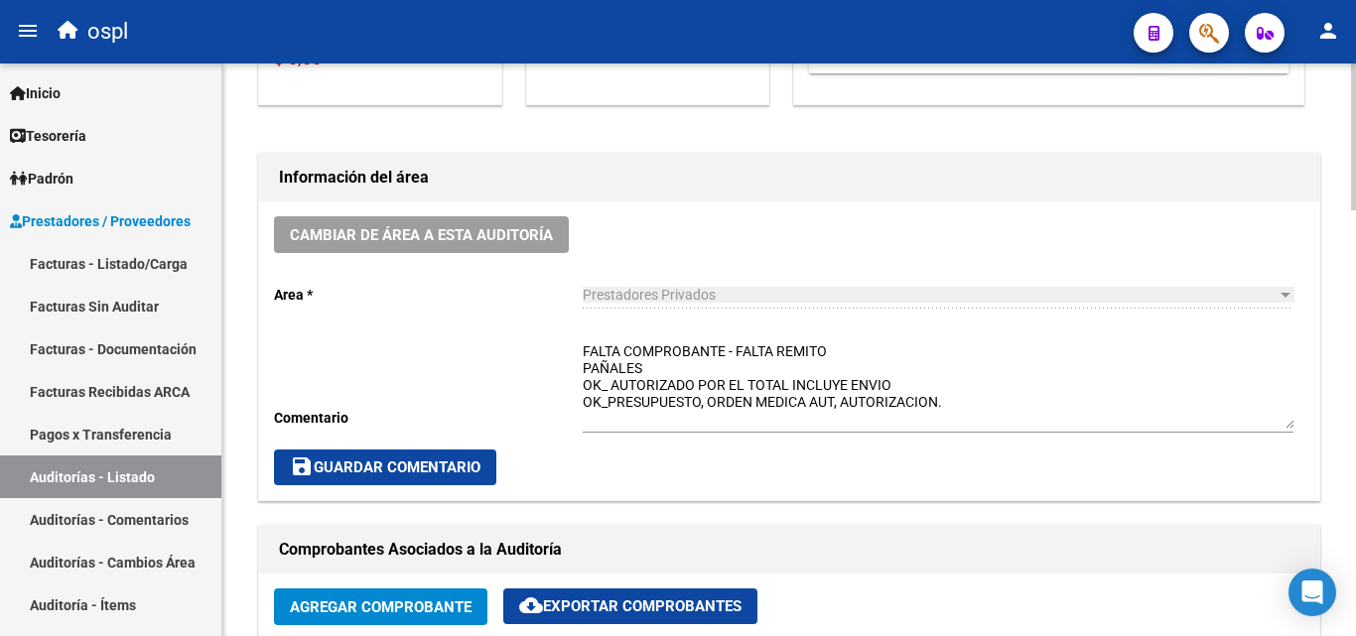
scroll to position [496, 0]
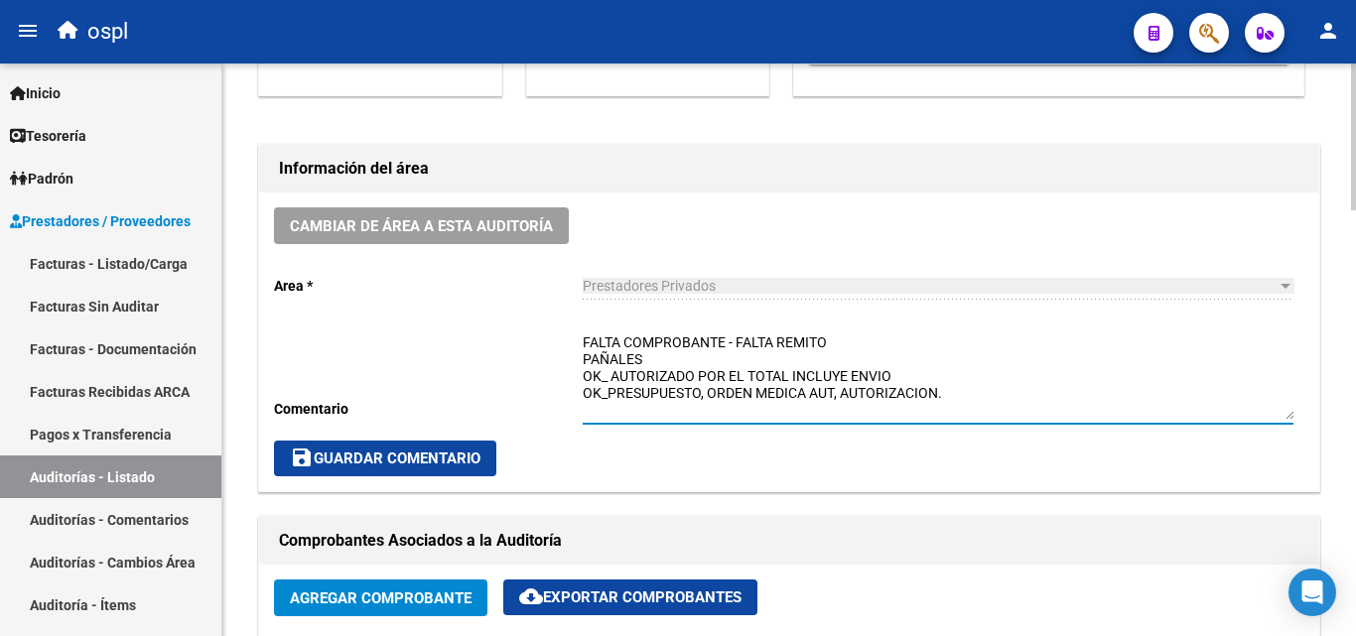
drag, startPoint x: 835, startPoint y: 338, endPoint x: 565, endPoint y: 331, distance: 270.1
click at [565, 331] on div "Cambiar de área a esta auditoría Area * Prestadores Privados Seleccionar area C…" at bounding box center [789, 342] width 1060 height 299
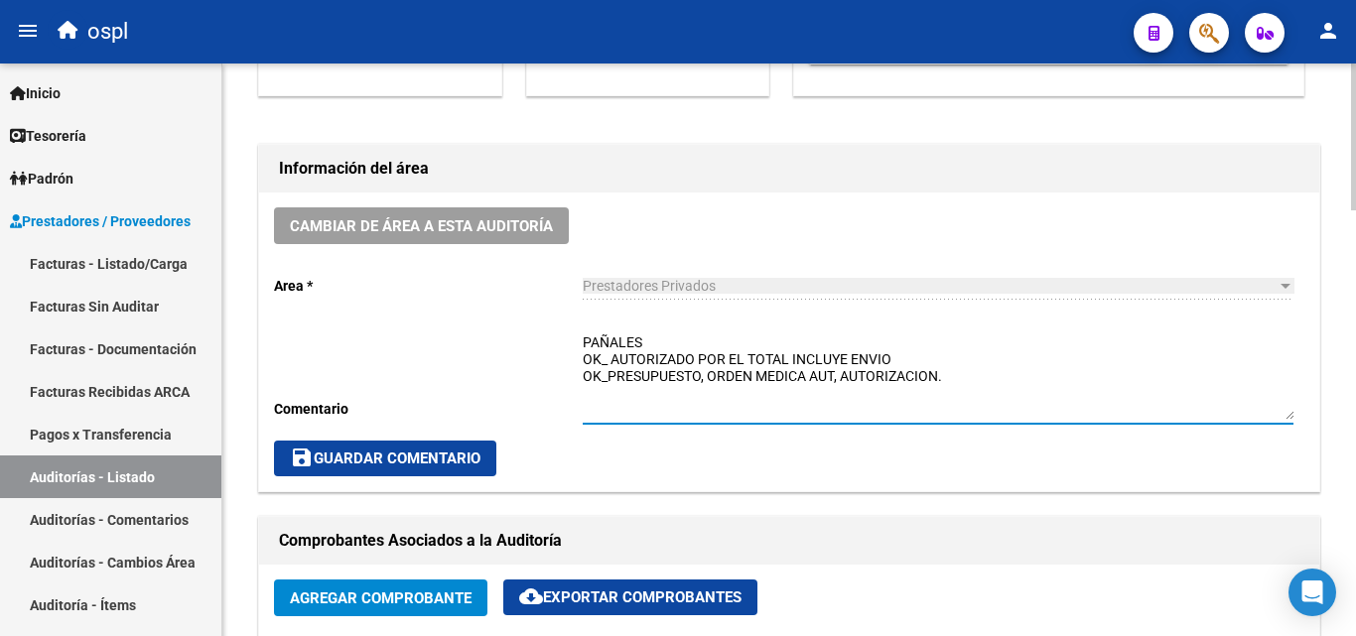
click at [661, 351] on textarea "PAÑALES OK_ AUTORIZADO POR EL TOTAL INCLUYE ENVIO OK_PRESUPUESTO, ORDEN MEDICA …" at bounding box center [938, 376] width 711 height 87
click at [632, 341] on textarea "PAÑALES- pagado OK_ AUTORIZADO POR EL TOTAL INCLUYE ENVIO OK_PRESUPUESTO, ORDEN…" at bounding box center [938, 376] width 711 height 87
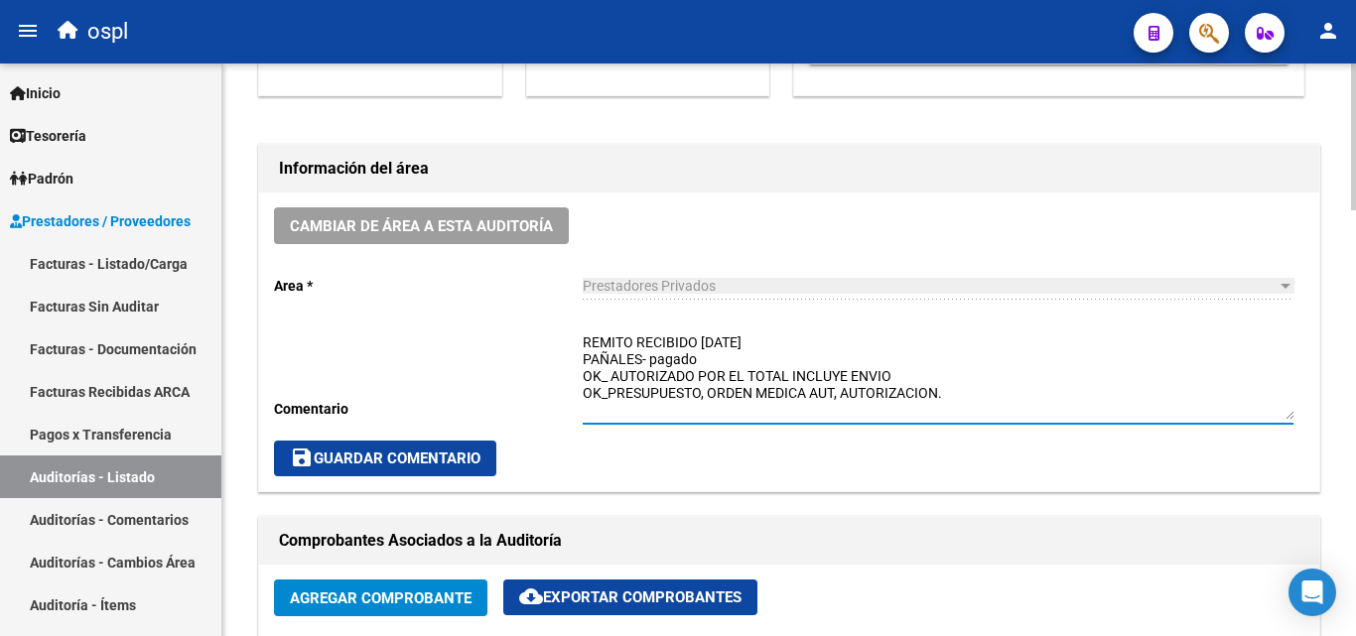
type textarea "REMITO RECIBIDO 17-09-2025 PAÑALES- pagado OK_ AUTORIZADO POR EL TOTAL INCLUYE …"
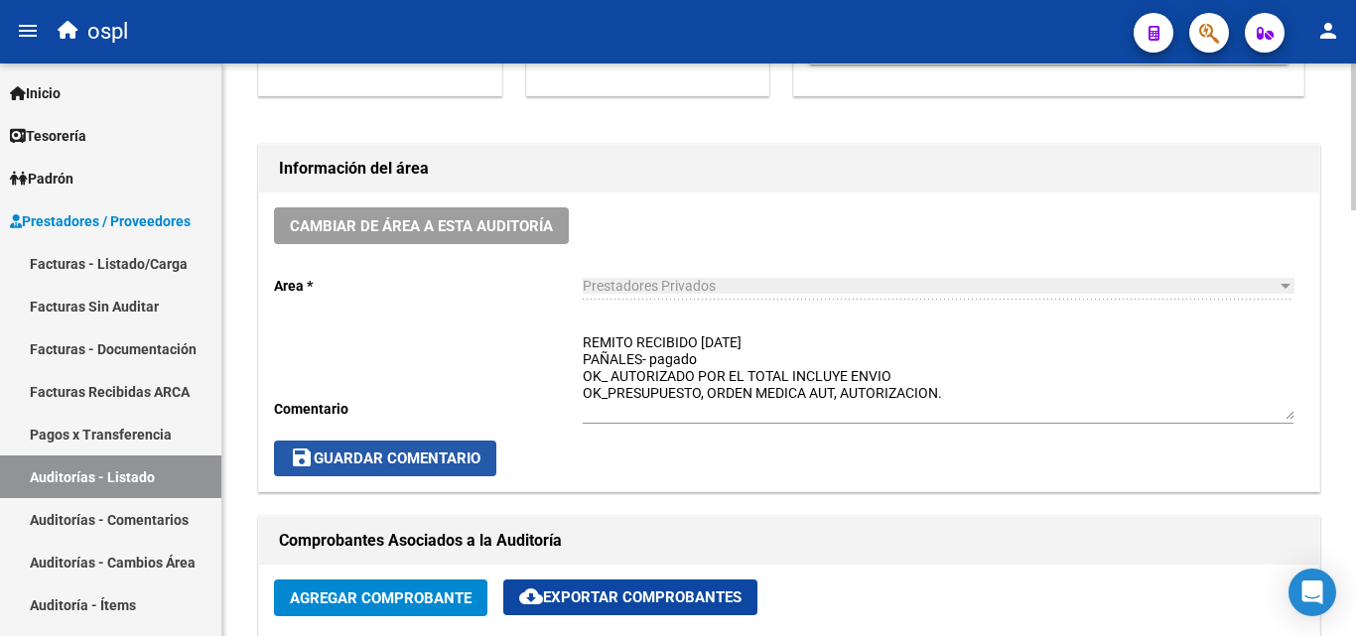
click at [449, 456] on span "save Guardar Comentario" at bounding box center [385, 459] width 191 height 18
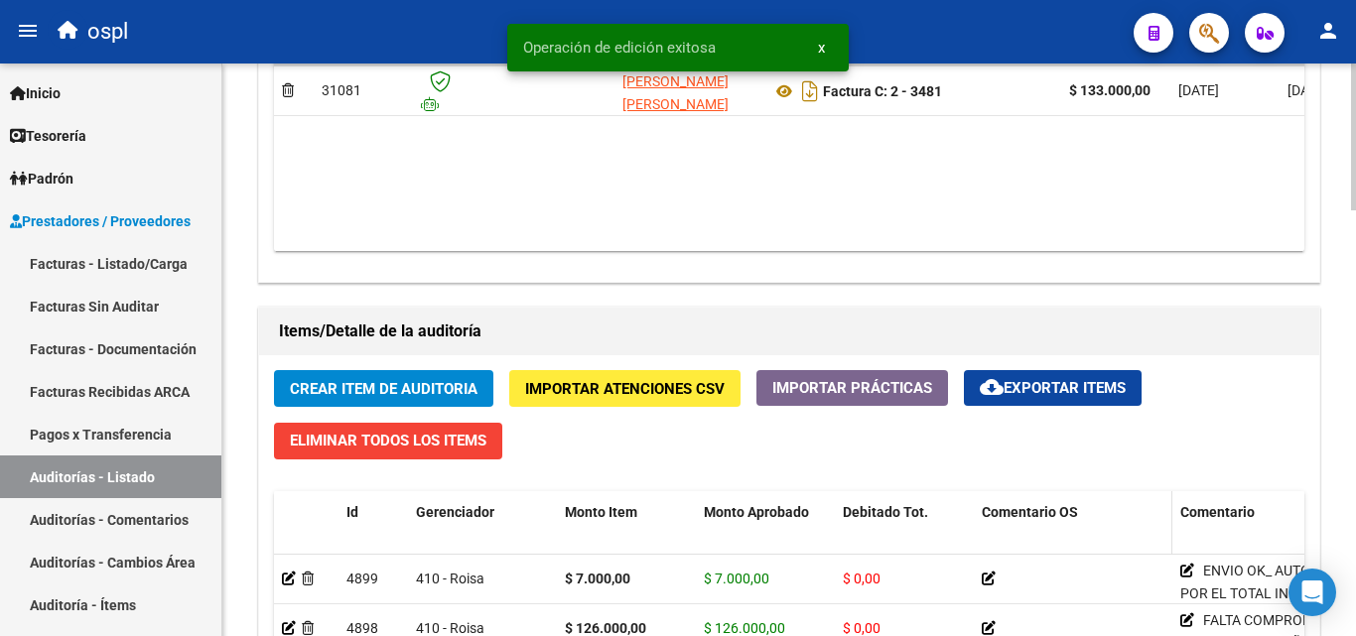
scroll to position [1290, 0]
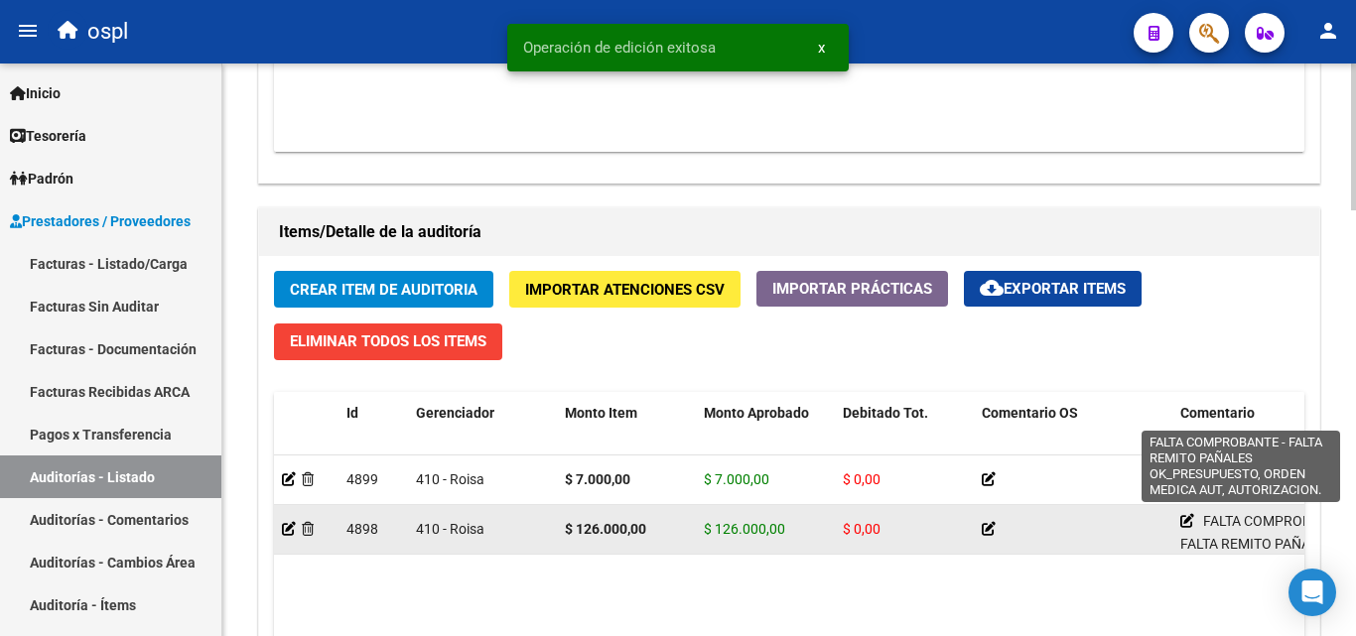
click at [1186, 520] on icon at bounding box center [1187, 521] width 14 height 14
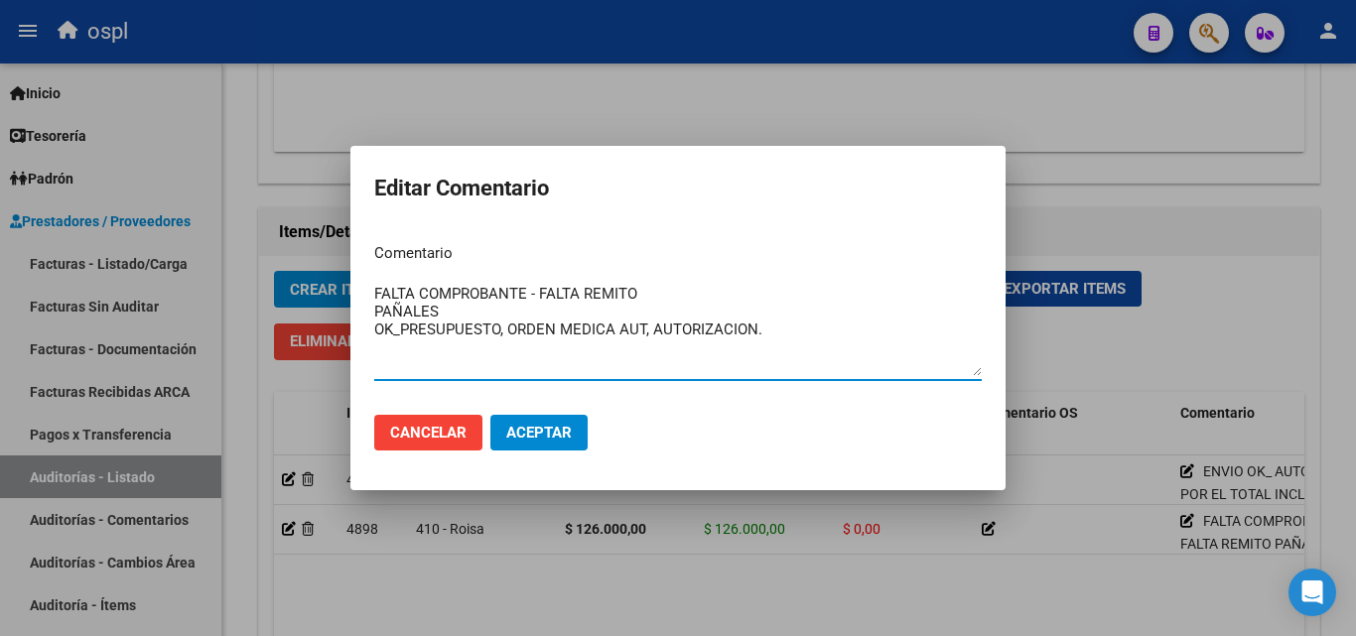
click at [378, 309] on textarea "FALTA COMPROBANTE - FALTA REMITO PAÑALES OK_PRESUPUESTO, ORDEN MEDICA AUT, AUTO…" at bounding box center [678, 329] width 608 height 93
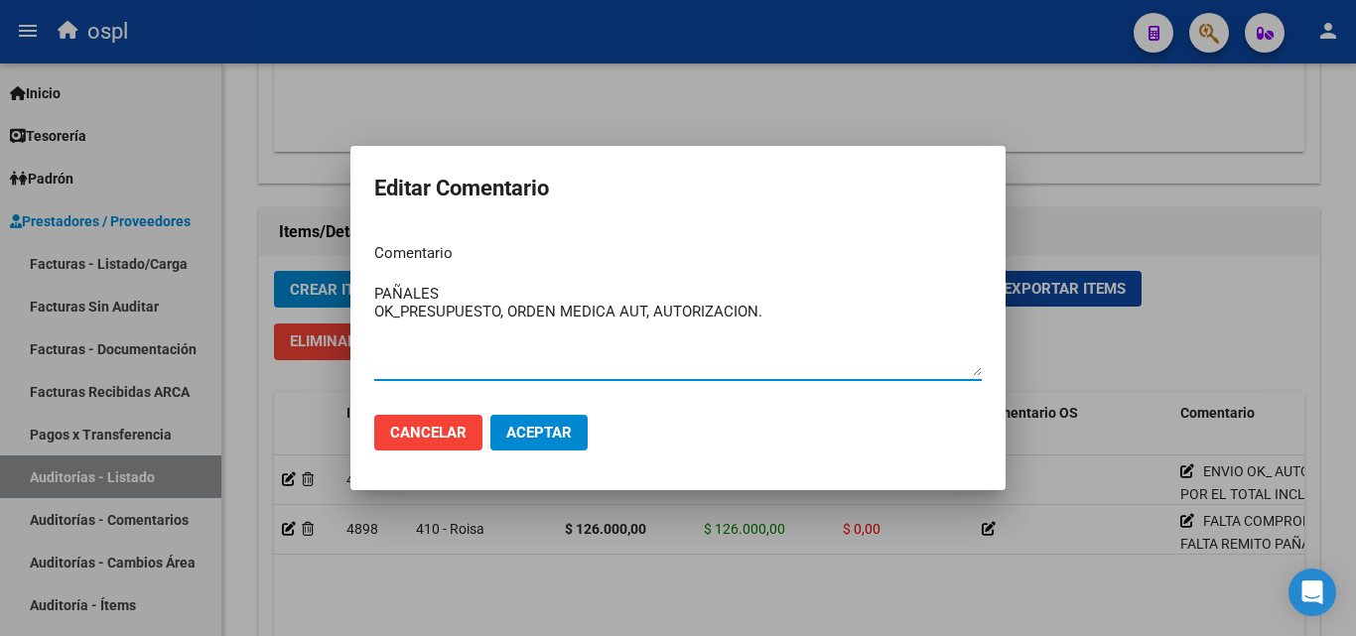
type textarea "PAÑALES OK_PRESUPUESTO, ORDEN MEDICA AUT, AUTORIZACION."
click at [553, 424] on span "Aceptar" at bounding box center [539, 433] width 66 height 18
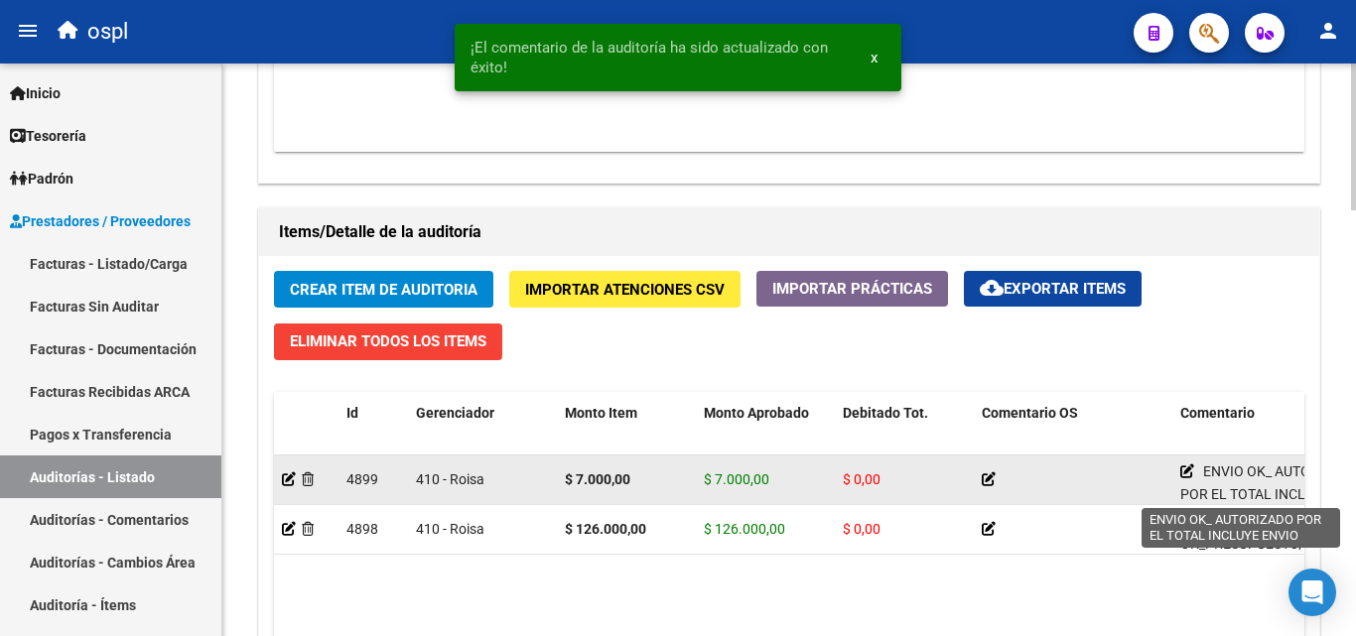
click at [1186, 475] on icon at bounding box center [1187, 472] width 14 height 14
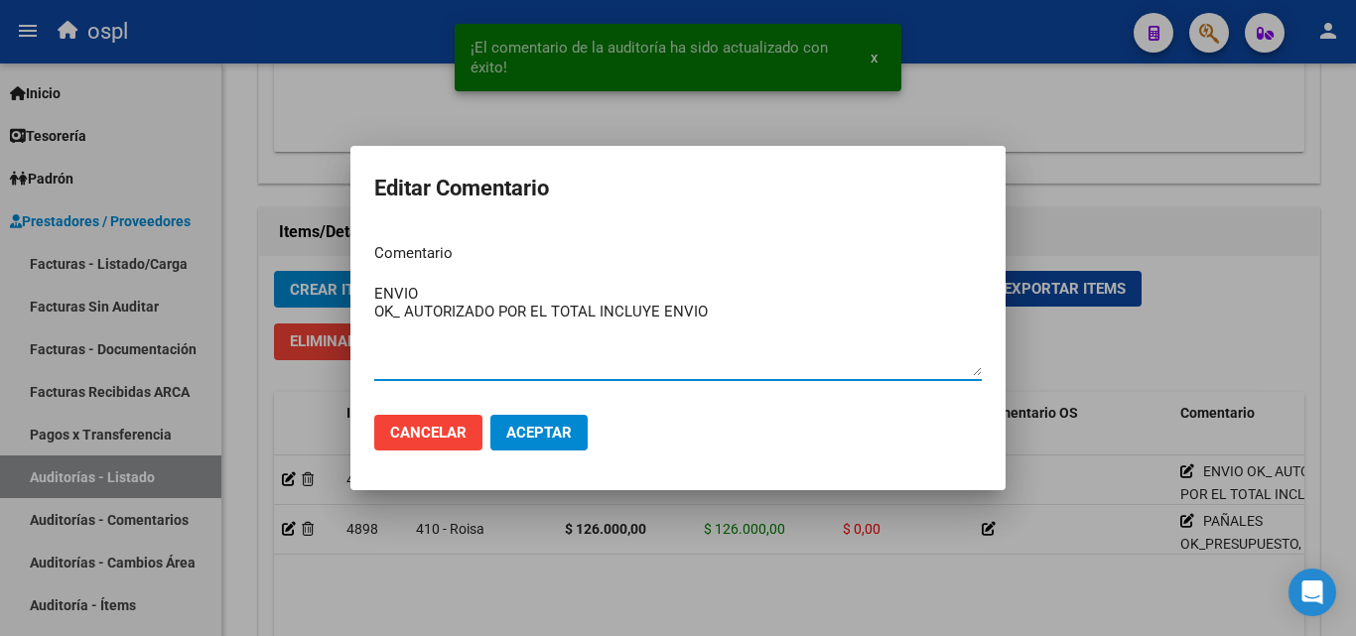
click at [1208, 261] on div at bounding box center [678, 318] width 1356 height 636
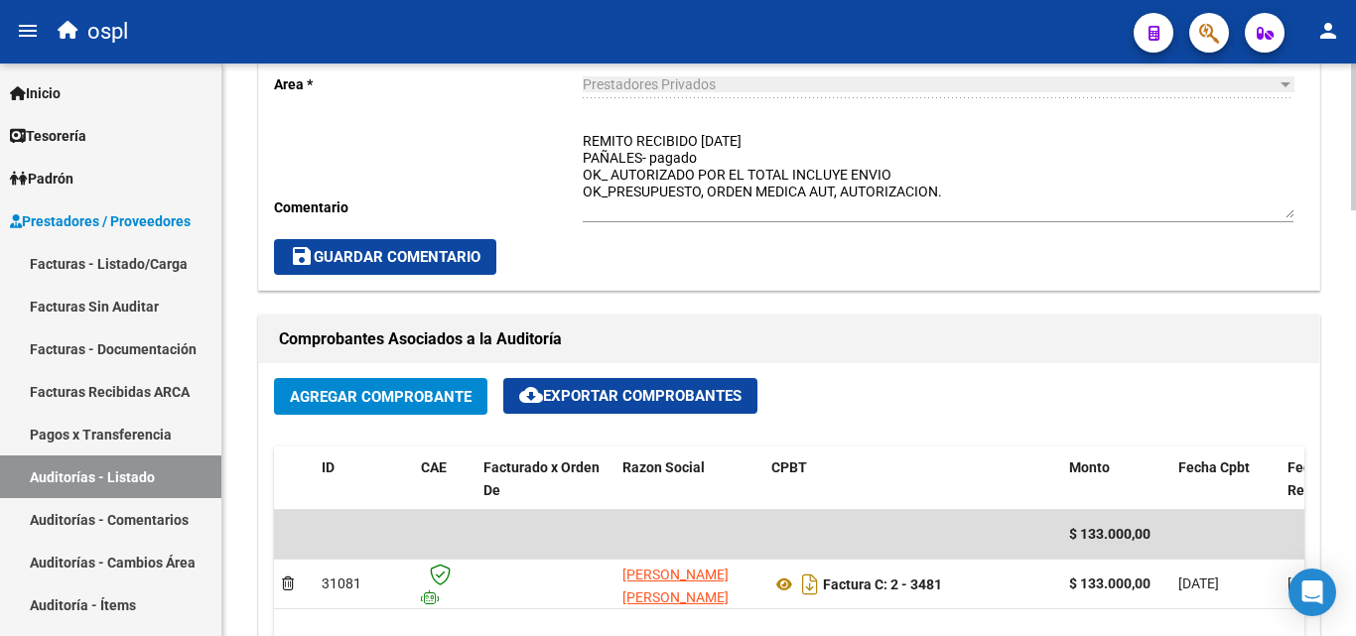
scroll to position [695, 0]
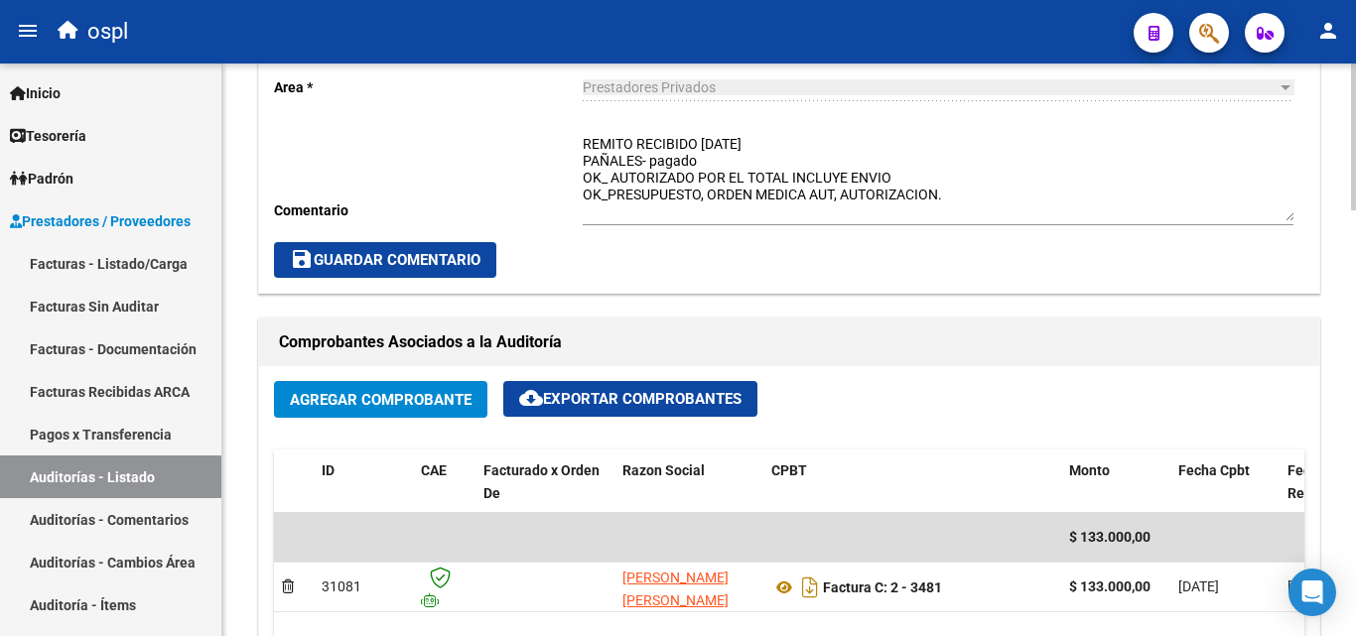
click at [464, 259] on span "save Guardar Comentario" at bounding box center [385, 260] width 191 height 18
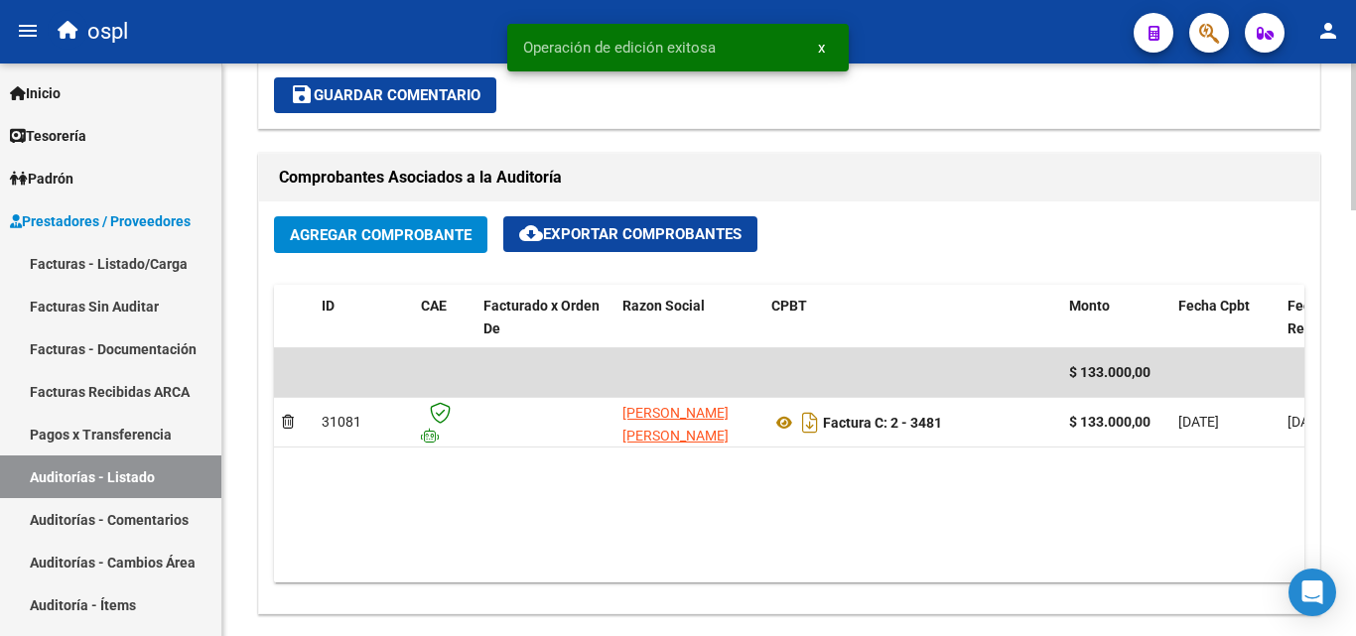
scroll to position [893, 0]
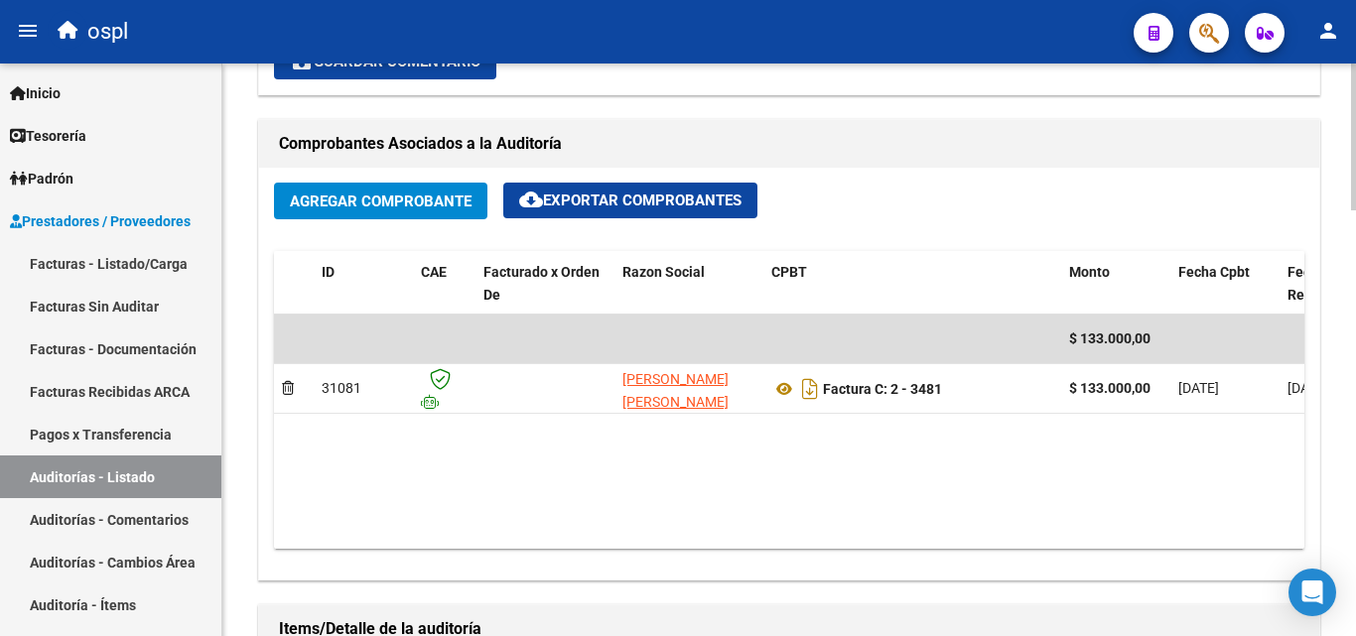
click at [779, 531] on datatable-body "$ 133.000,00 31081 LOPEZ DENISE BELEN Factura C: 2 - 3481 $ 133.000,00 04/09/20…" at bounding box center [789, 432] width 1030 height 234
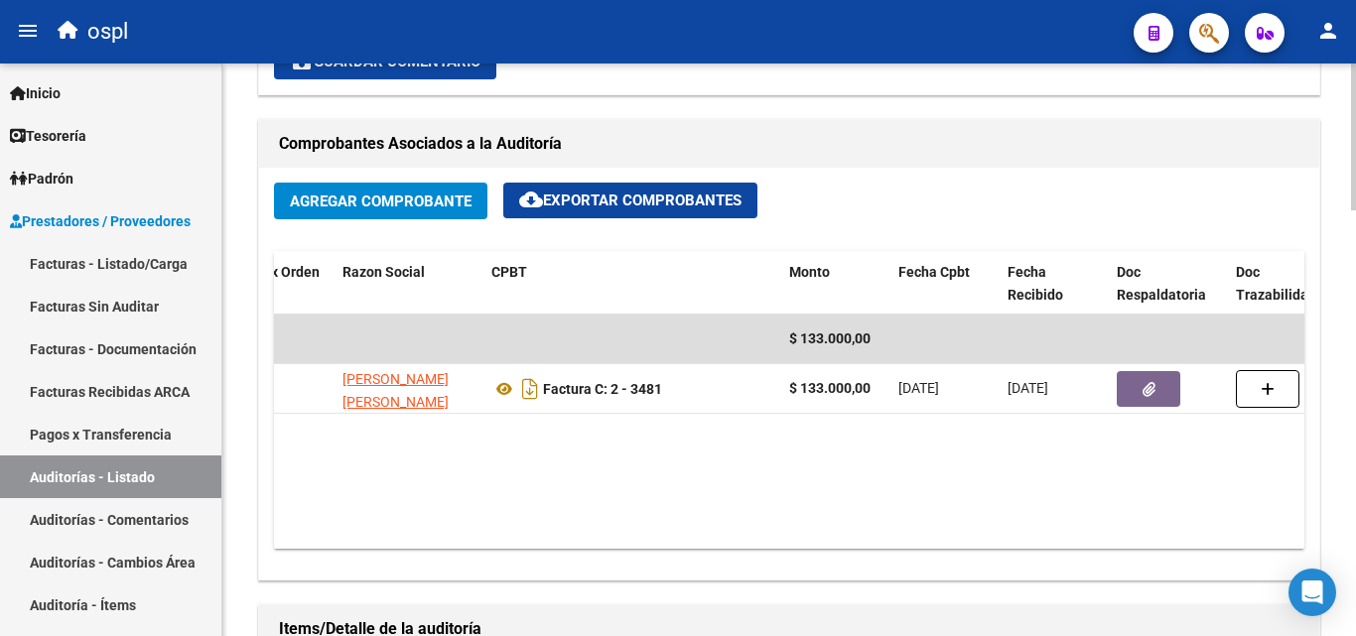
scroll to position [0, 283]
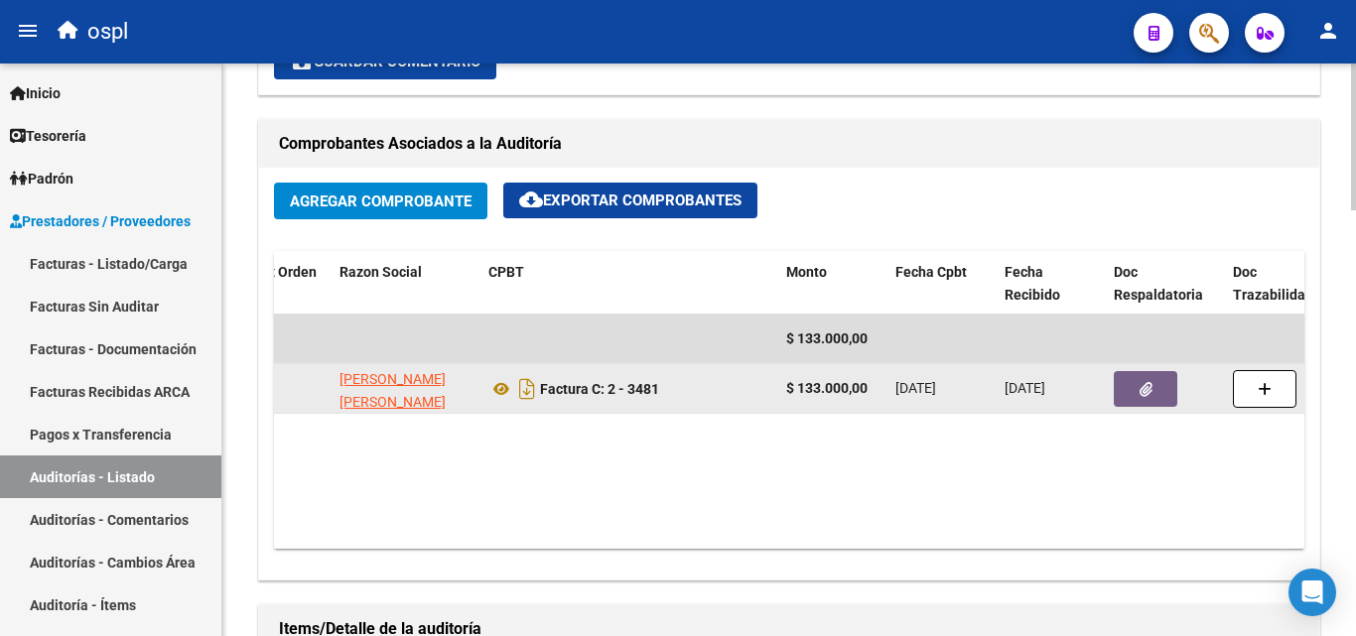
click at [1142, 380] on span "button" at bounding box center [1146, 389] width 13 height 18
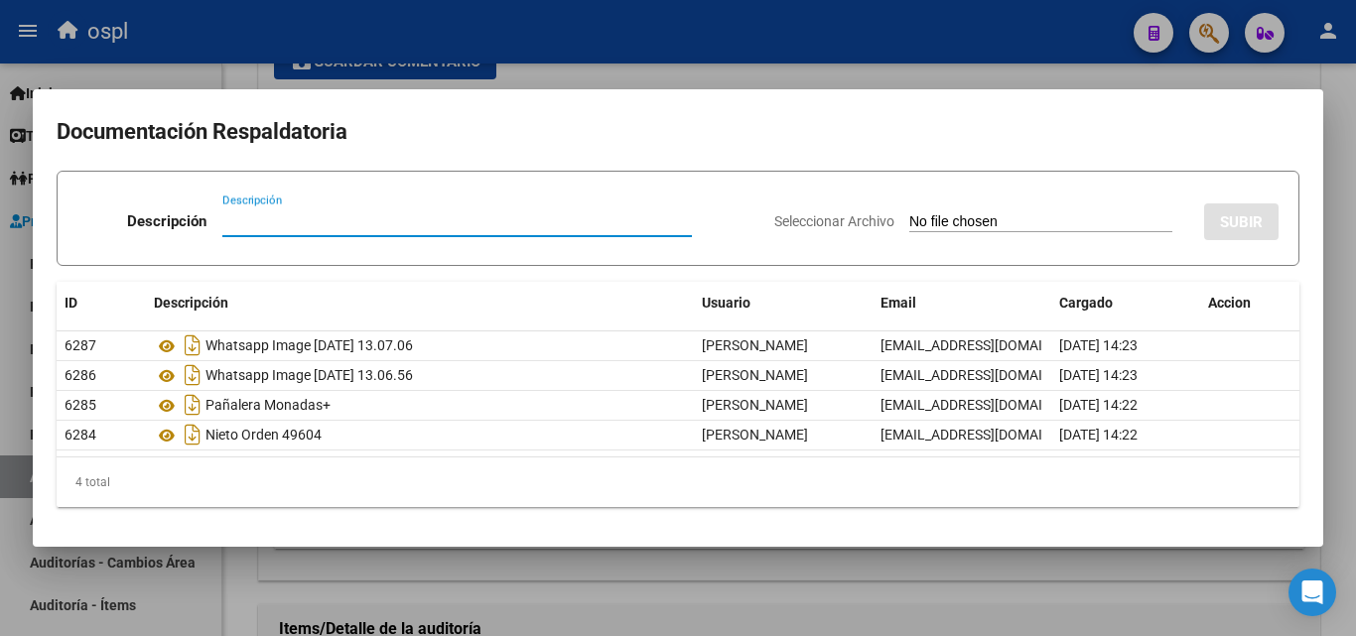
click at [935, 218] on input "Seleccionar Archivo" at bounding box center [1040, 222] width 263 height 19
type input "C:\fakepath\20250916_151027.jpg"
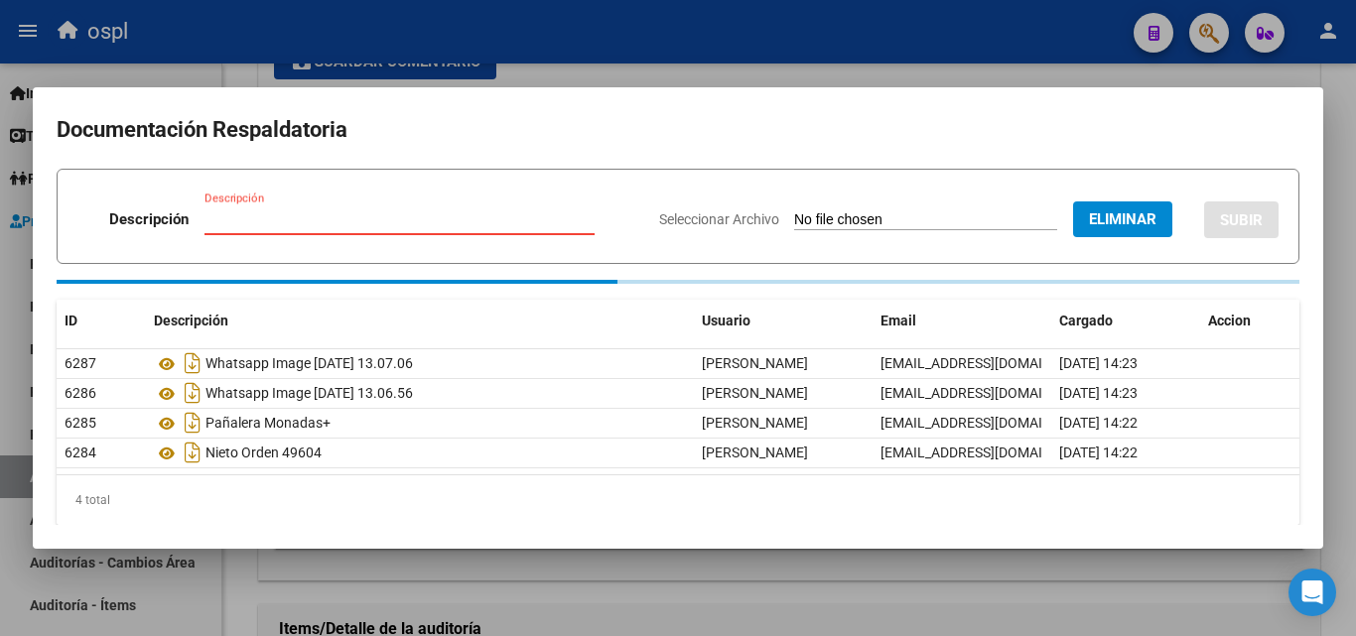
click at [394, 222] on input "Descripción" at bounding box center [399, 219] width 390 height 18
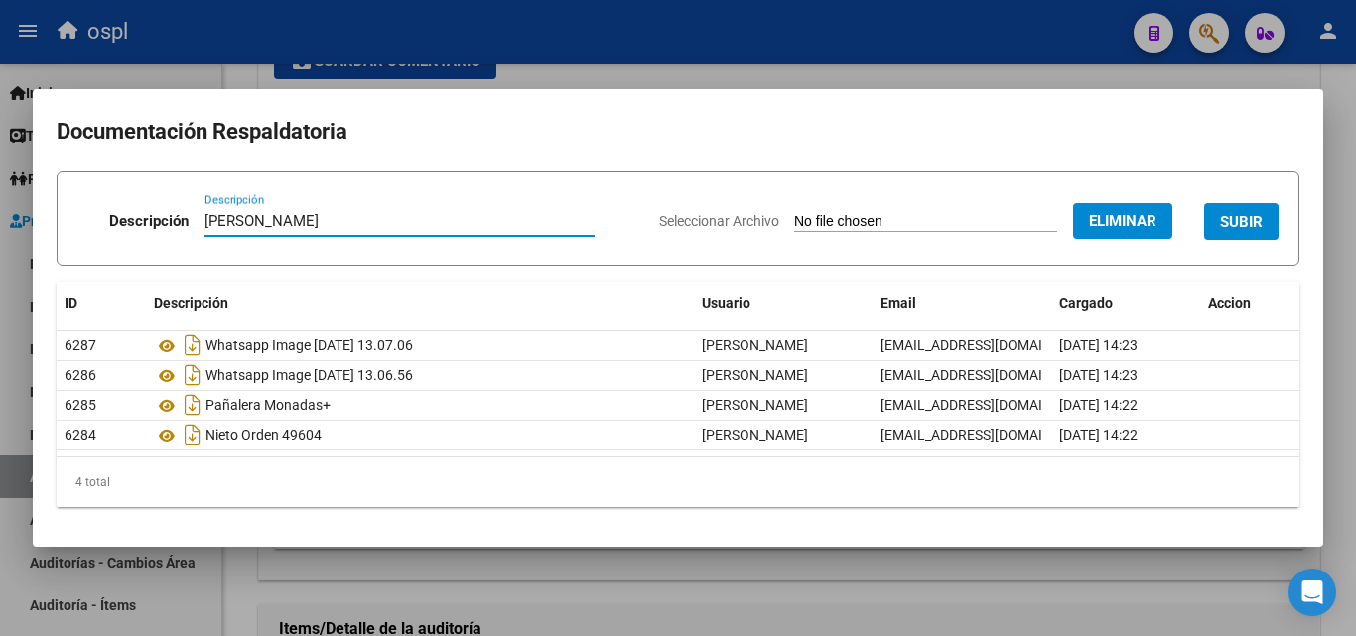
type input "REMITO PAÑALES"
click at [1220, 229] on span "SUBIR" at bounding box center [1241, 222] width 43 height 18
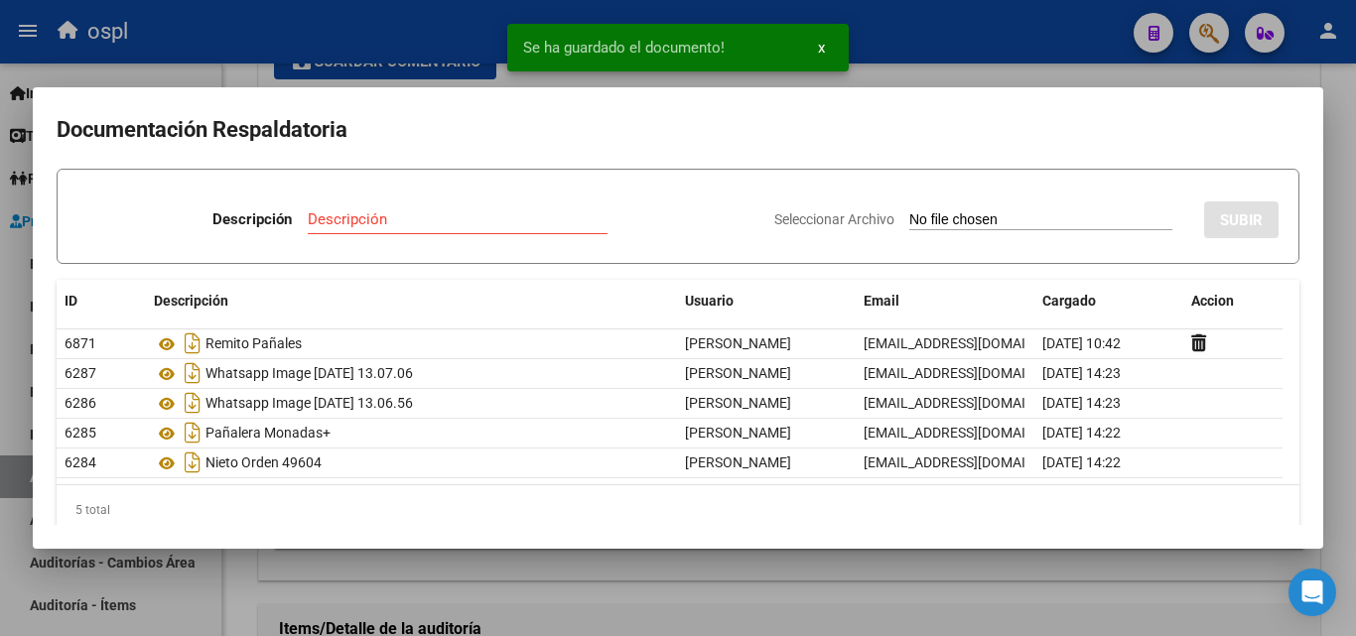
click at [950, 68] on div at bounding box center [678, 318] width 1356 height 636
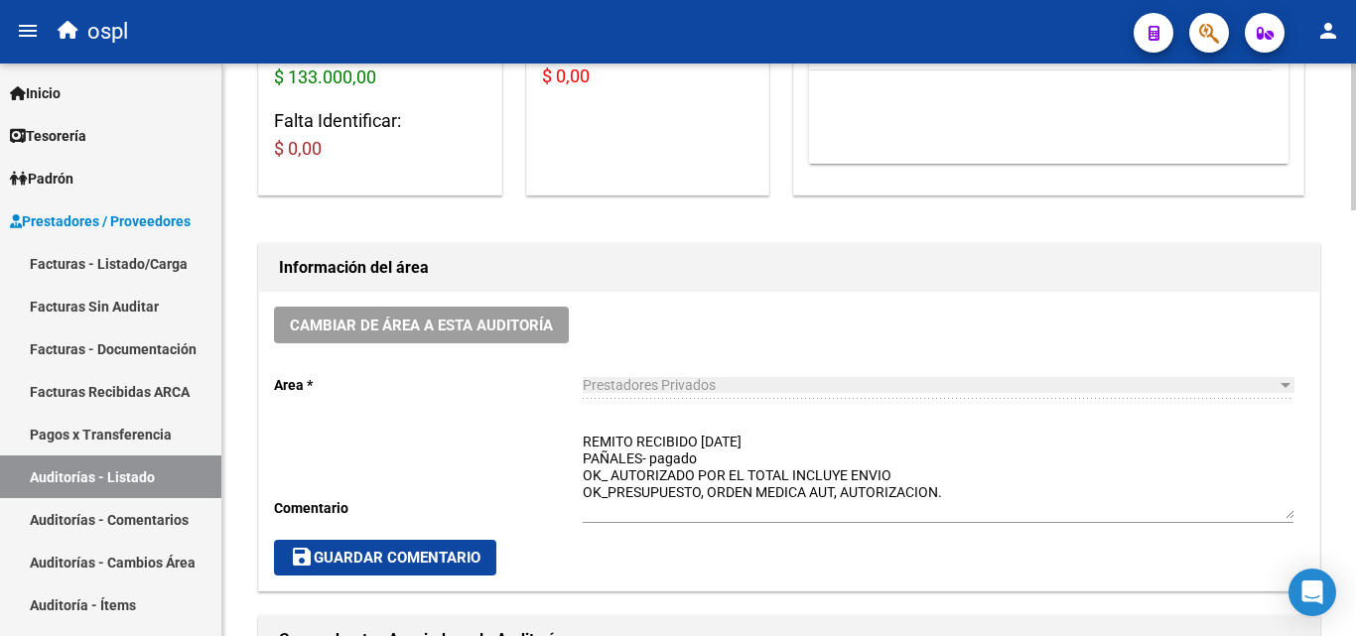
scroll to position [496, 0]
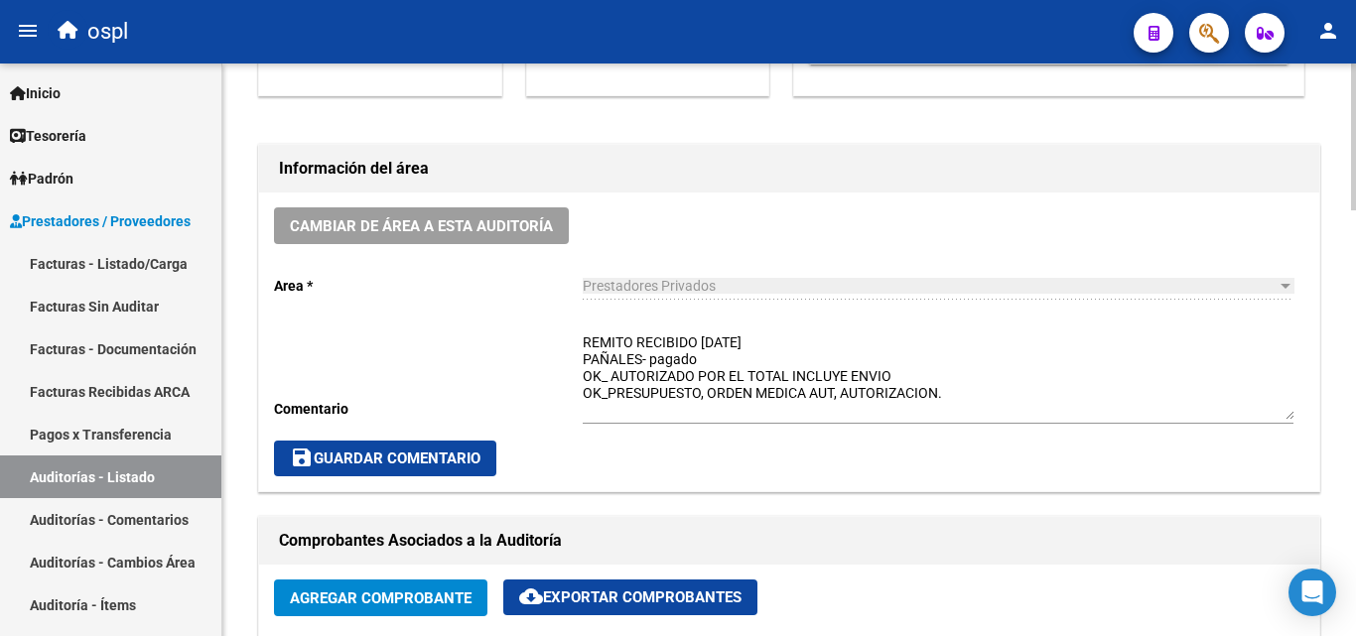
click at [464, 461] on span "save Guardar Comentario" at bounding box center [385, 459] width 191 height 18
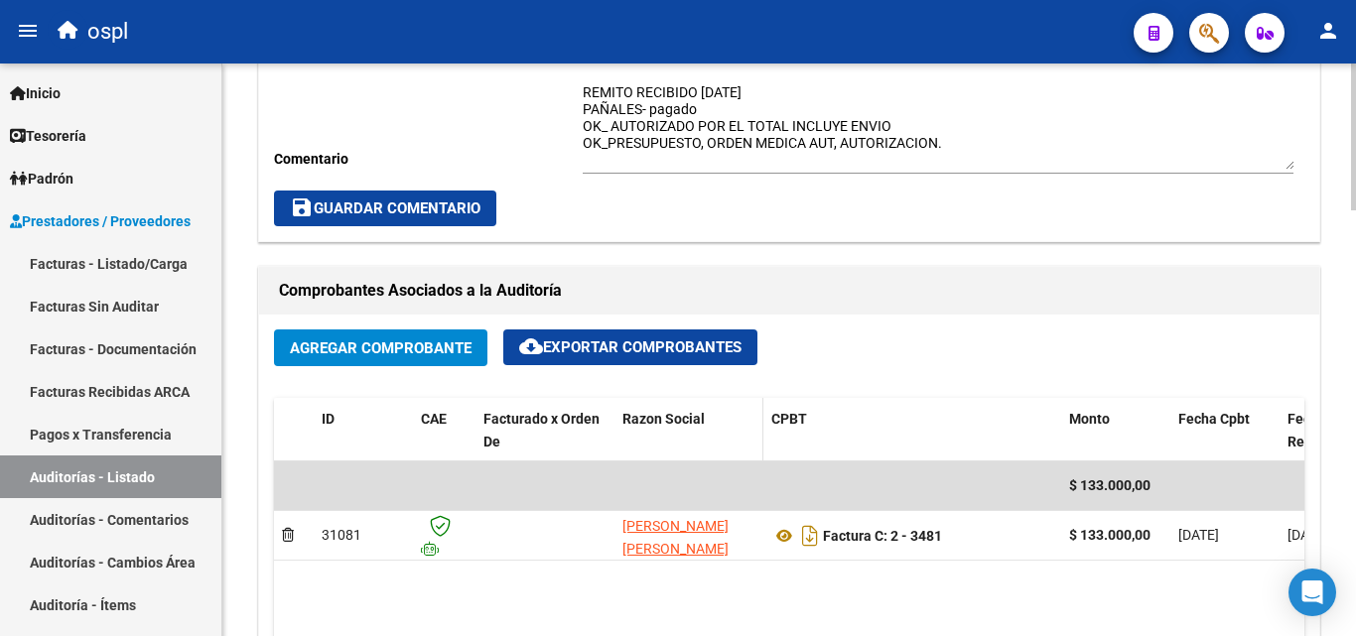
scroll to position [794, 0]
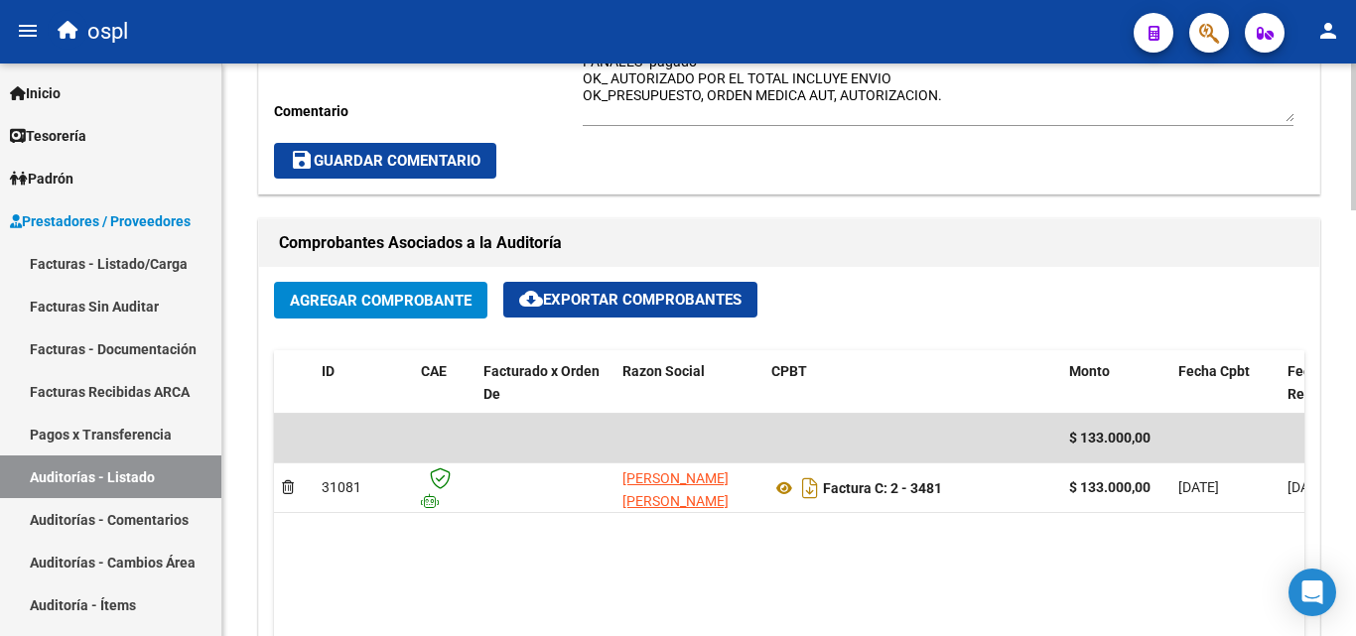
click at [467, 166] on span "save Guardar Comentario" at bounding box center [385, 161] width 191 height 18
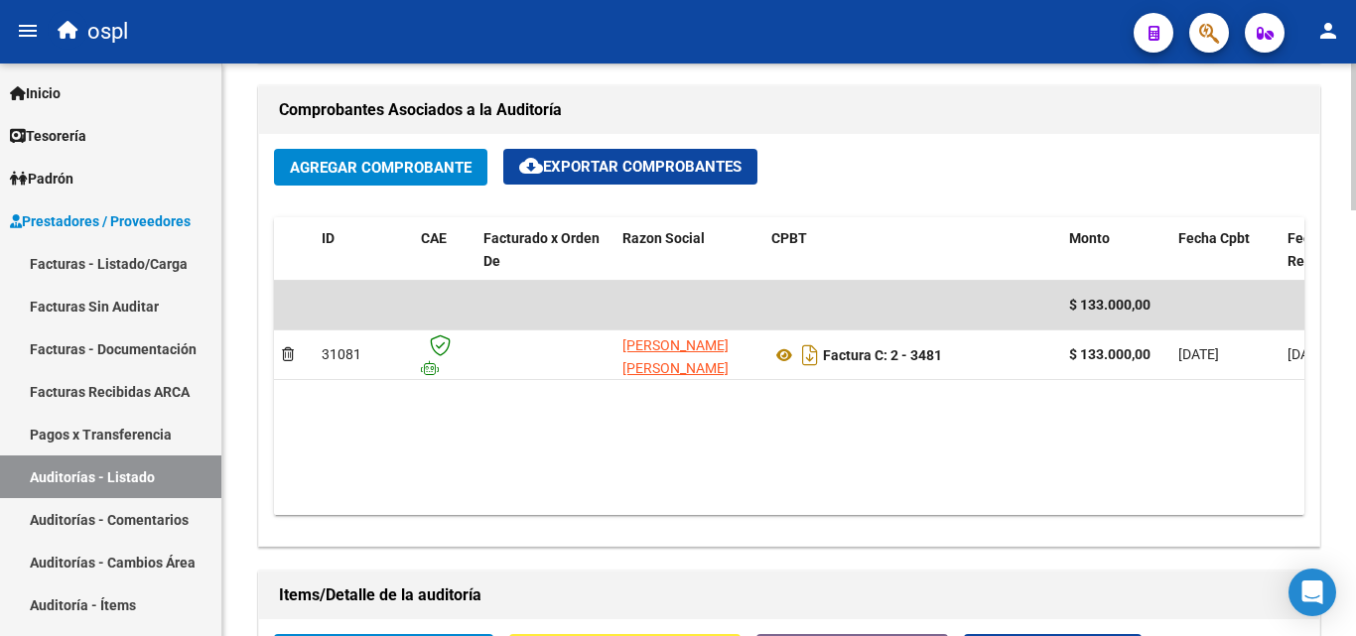
scroll to position [1191, 0]
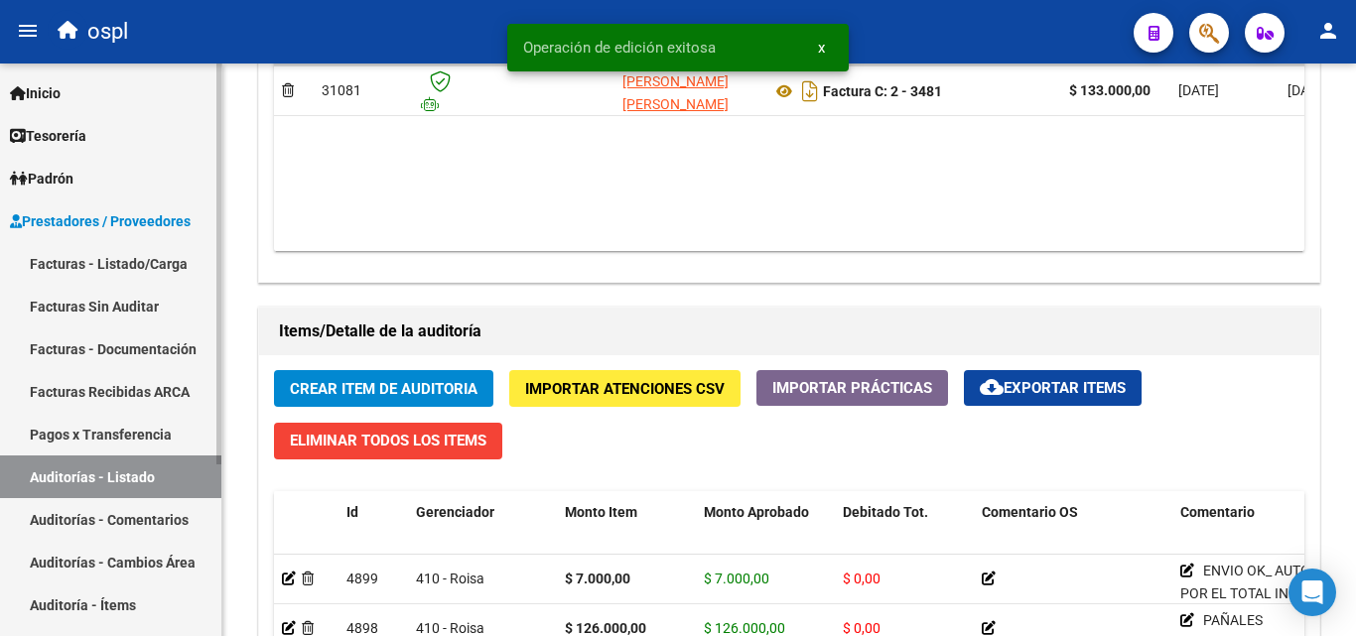
click at [133, 477] on link "Auditorías - Listado" at bounding box center [110, 477] width 221 height 43
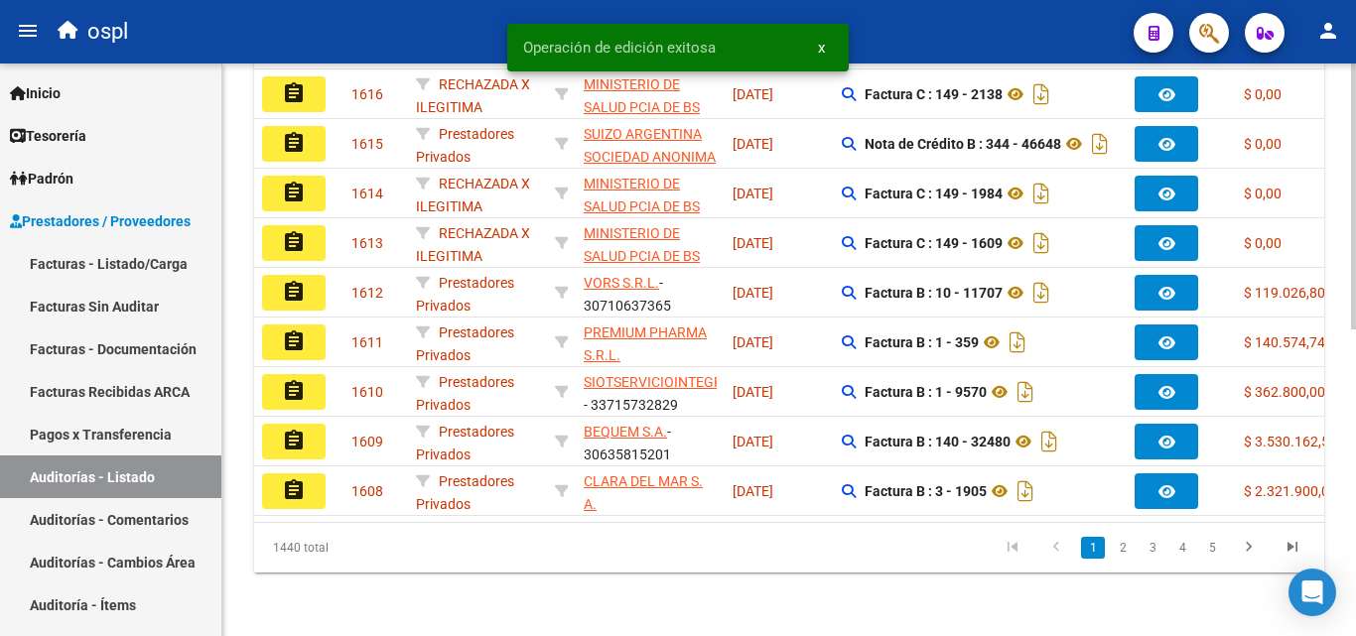
scroll to position [162, 0]
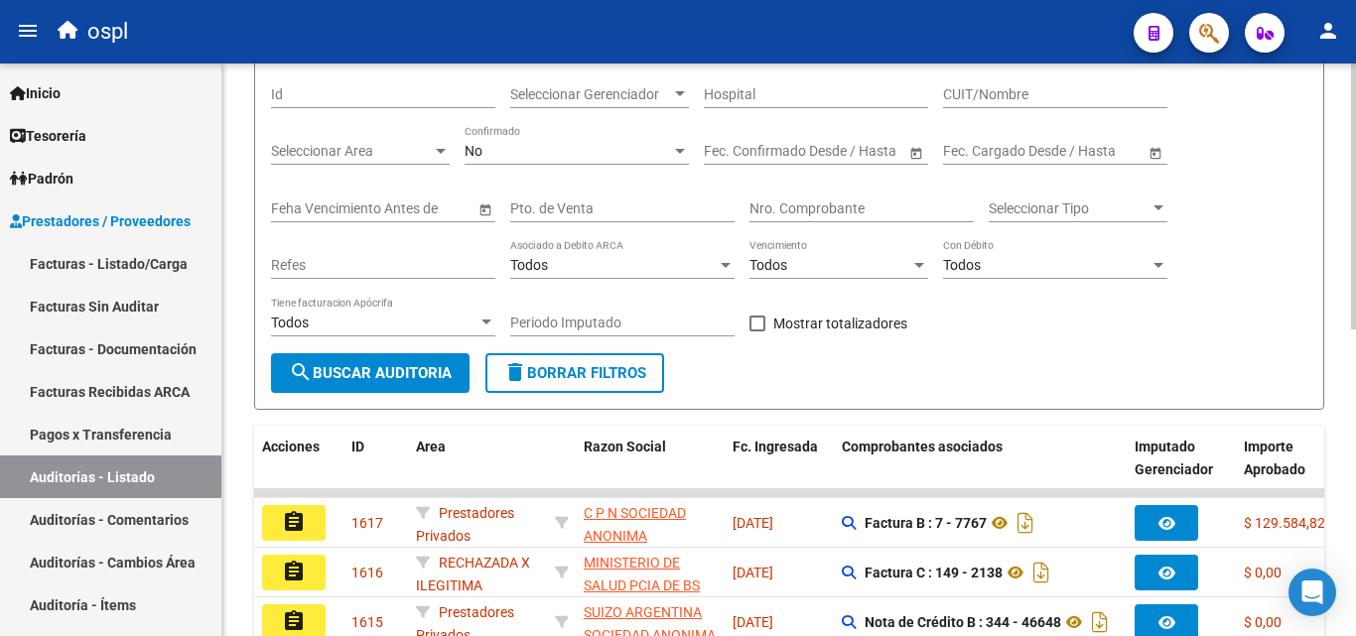
click at [802, 197] on div "Nro. Comprobante" at bounding box center [861, 203] width 224 height 40
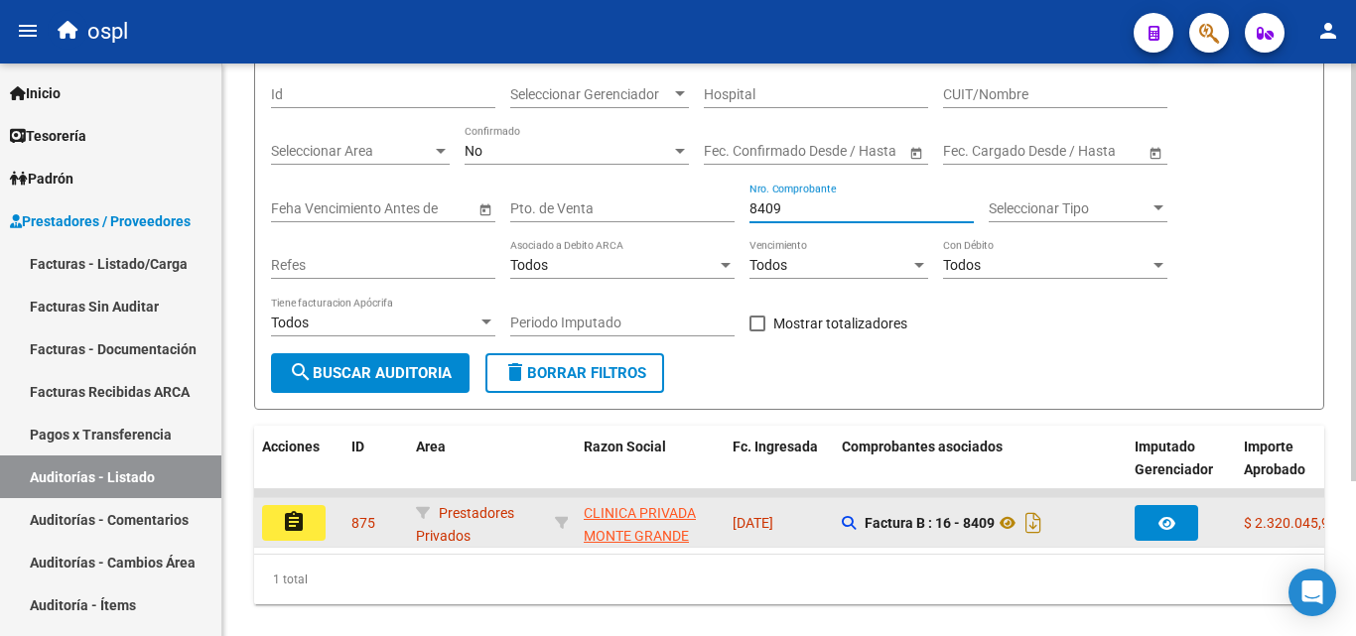
type input "8409"
click at [319, 532] on button "assignment" at bounding box center [294, 523] width 64 height 36
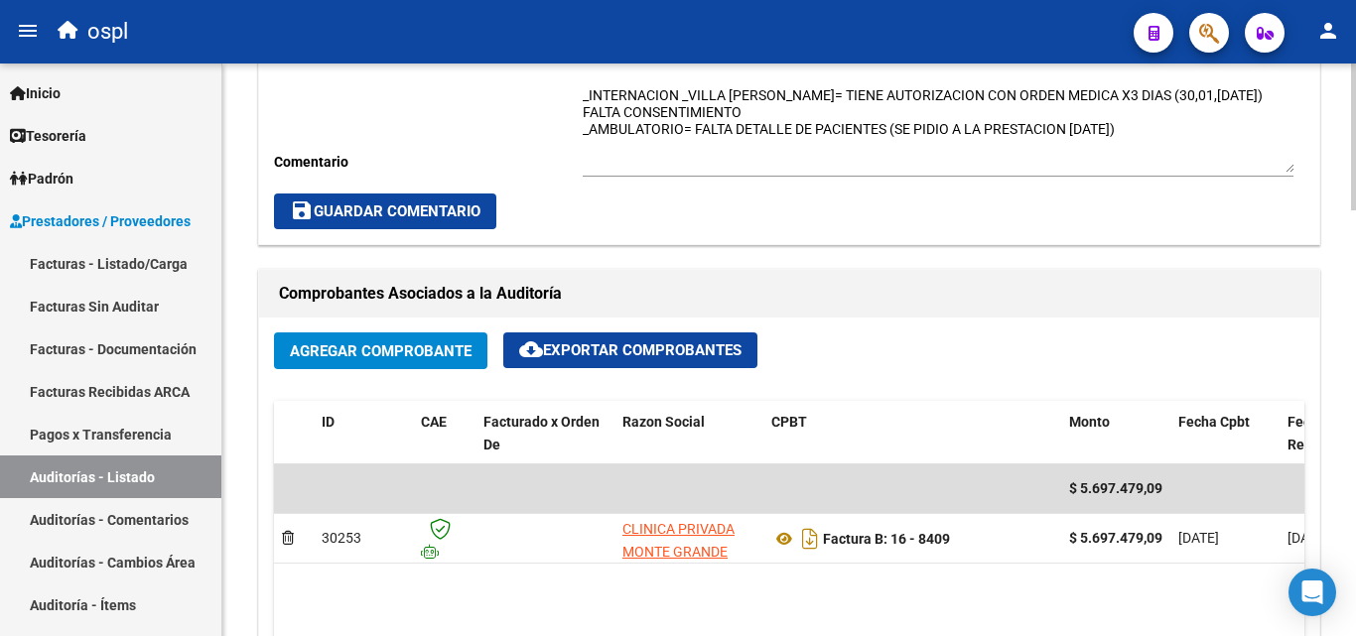
scroll to position [298, 0]
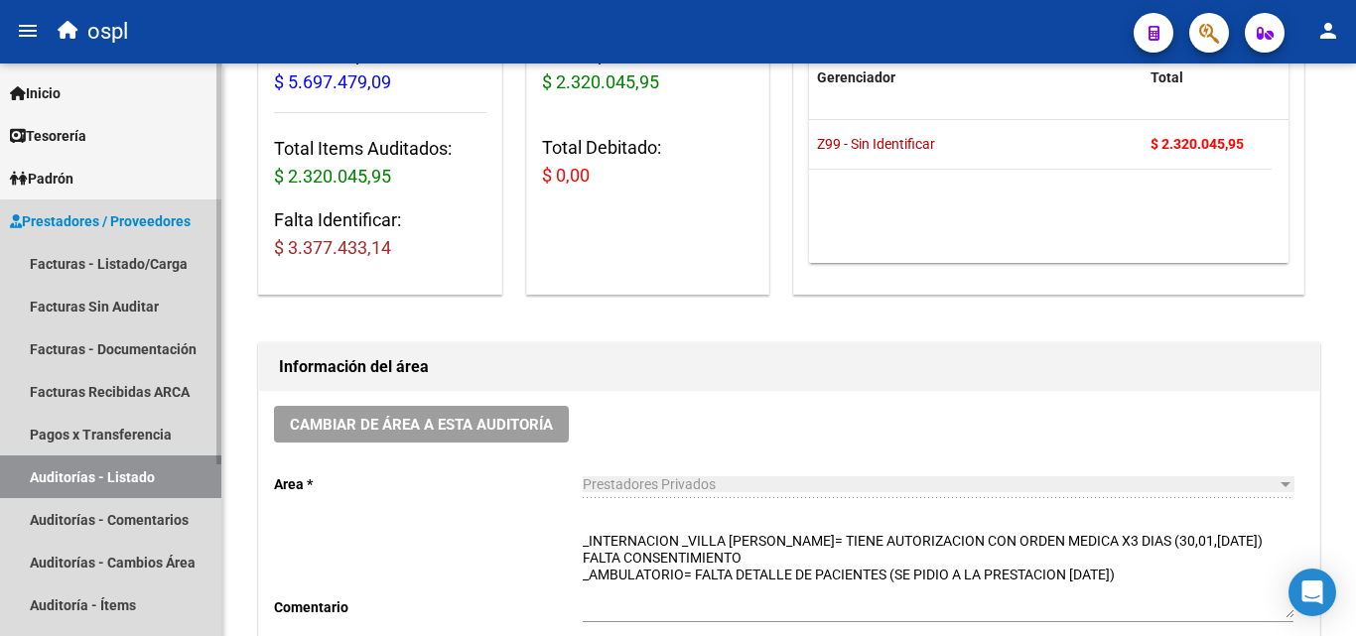
click at [193, 490] on link "Auditorías - Listado" at bounding box center [110, 477] width 221 height 43
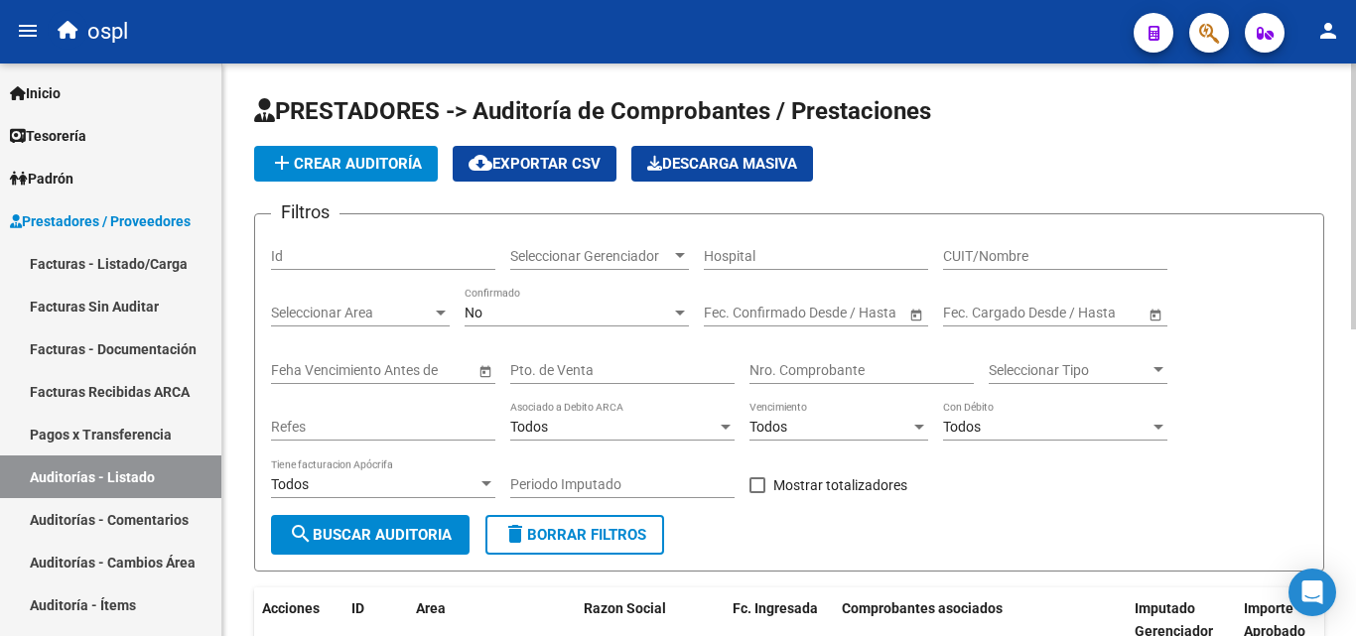
click at [982, 255] on input "CUIT/Nombre" at bounding box center [1055, 256] width 224 height 17
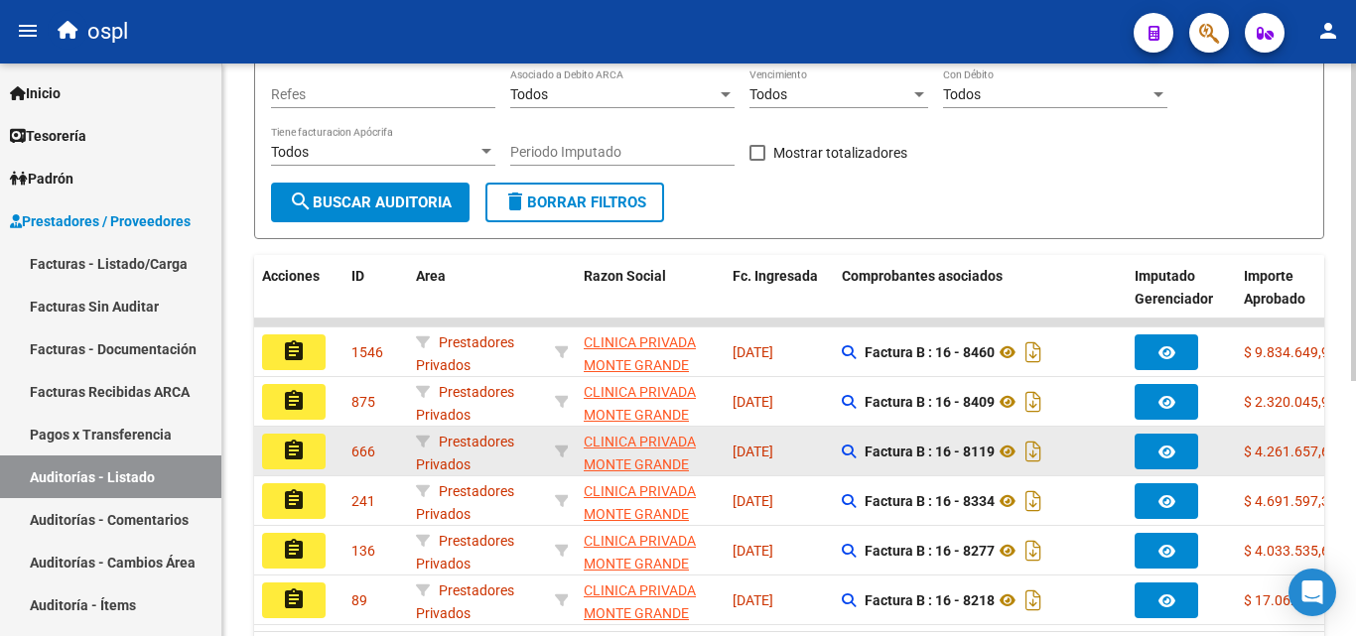
scroll to position [397, 0]
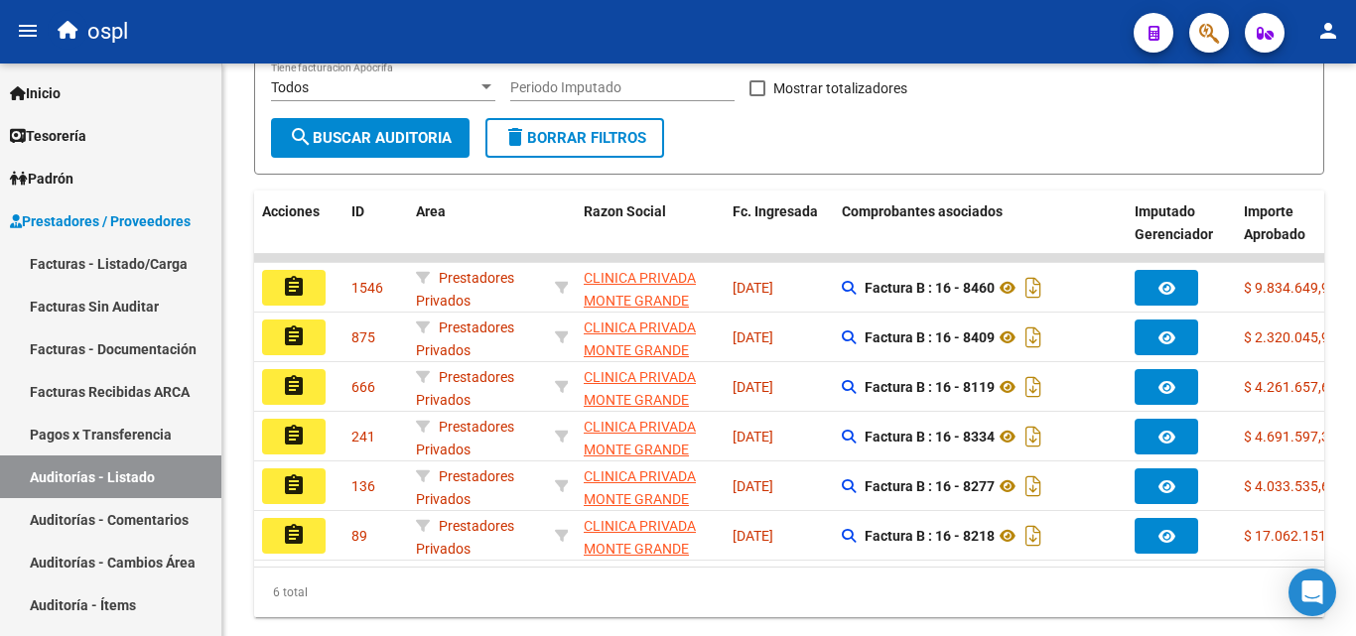
type input "MONTE GRANDE"
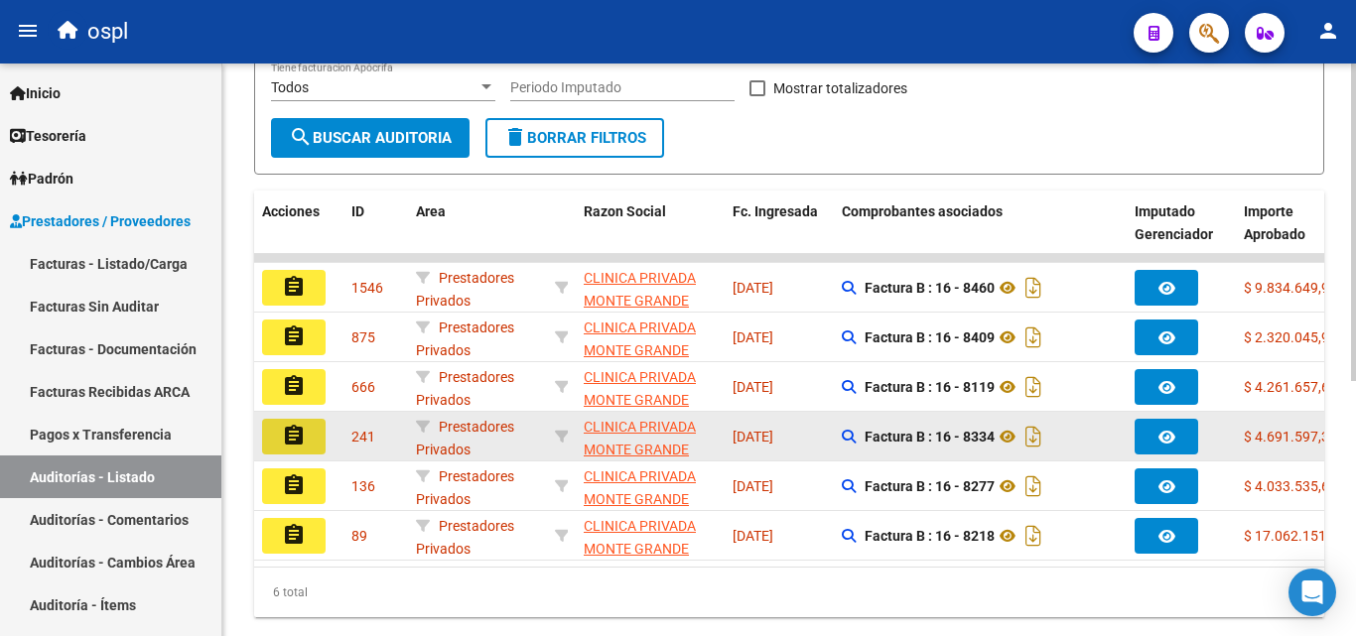
click at [313, 437] on button "assignment" at bounding box center [294, 437] width 64 height 36
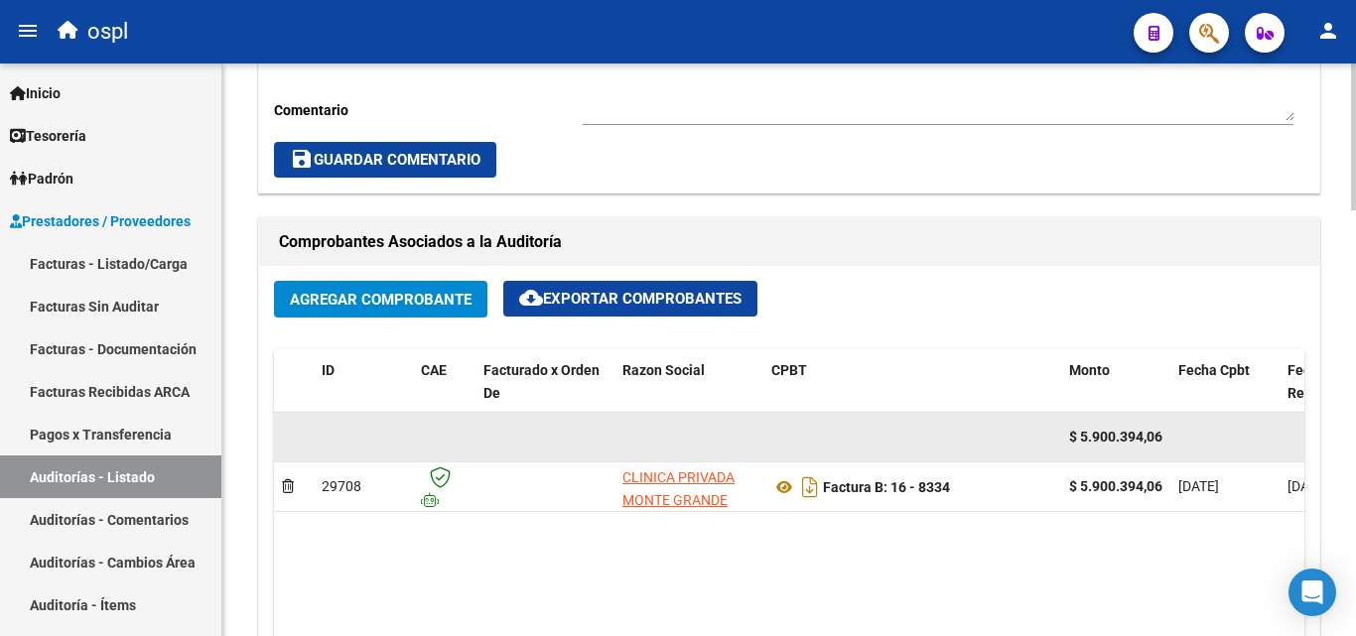
scroll to position [794, 0]
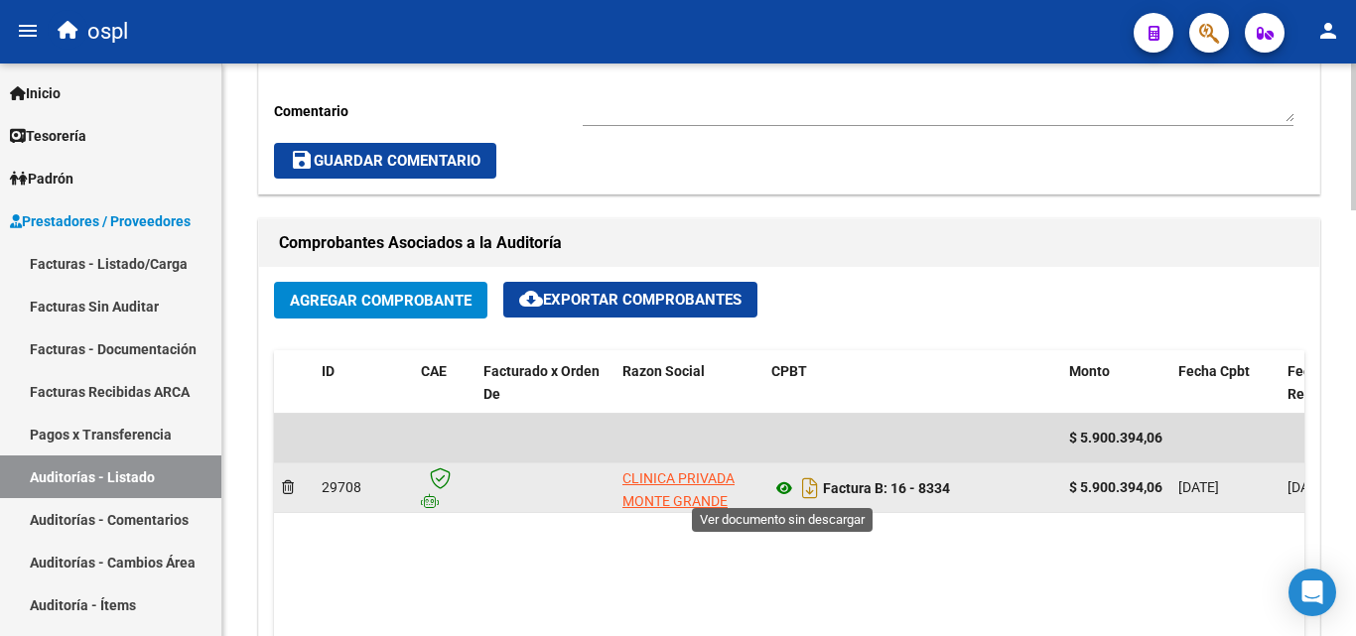
click at [782, 482] on icon at bounding box center [784, 488] width 26 height 24
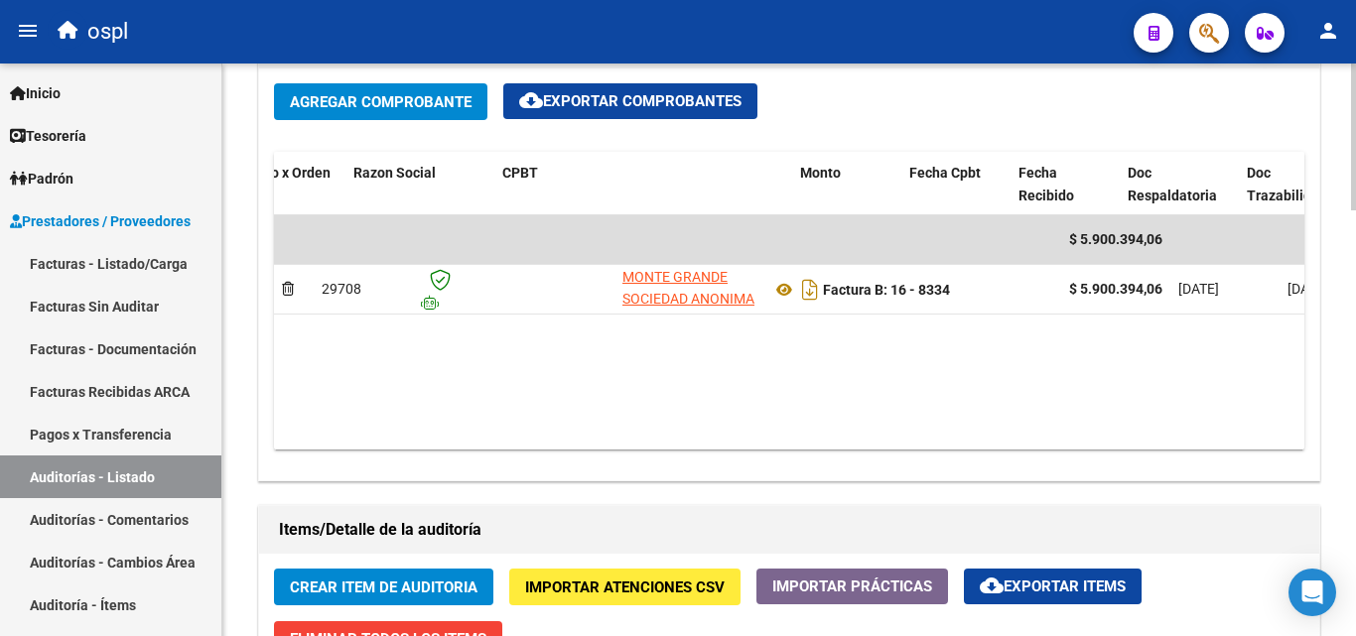
scroll to position [0, 330]
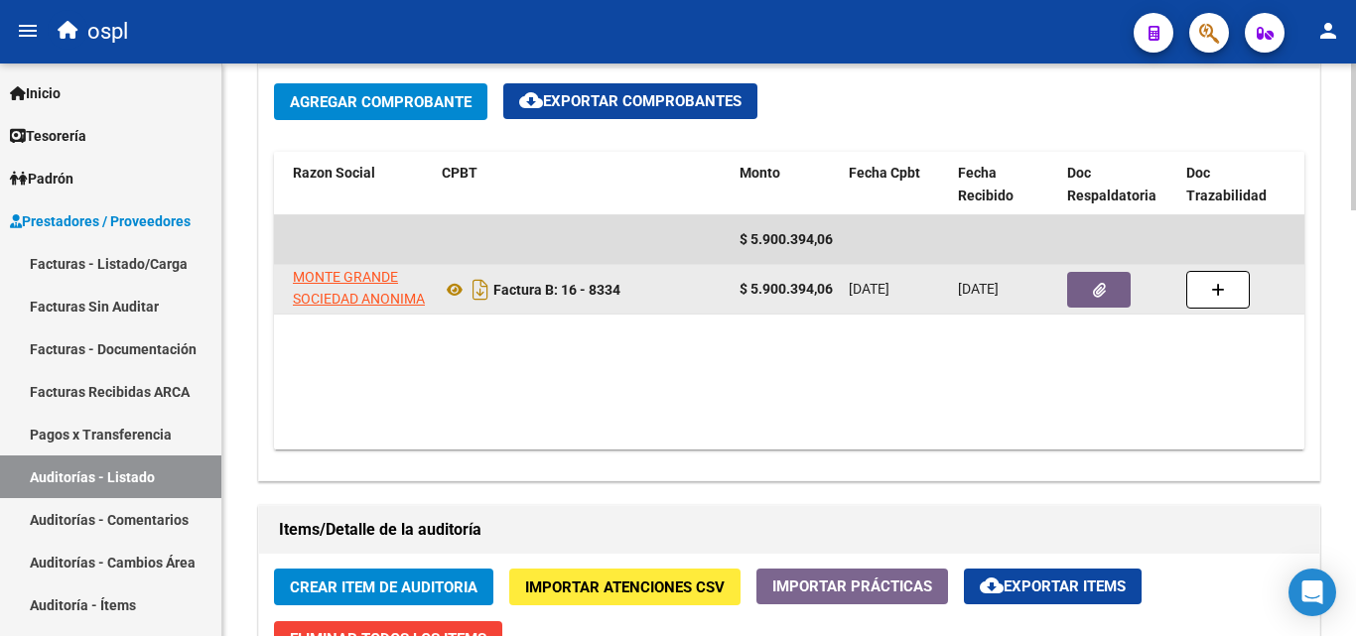
click at [1107, 292] on button "button" at bounding box center [1099, 290] width 64 height 36
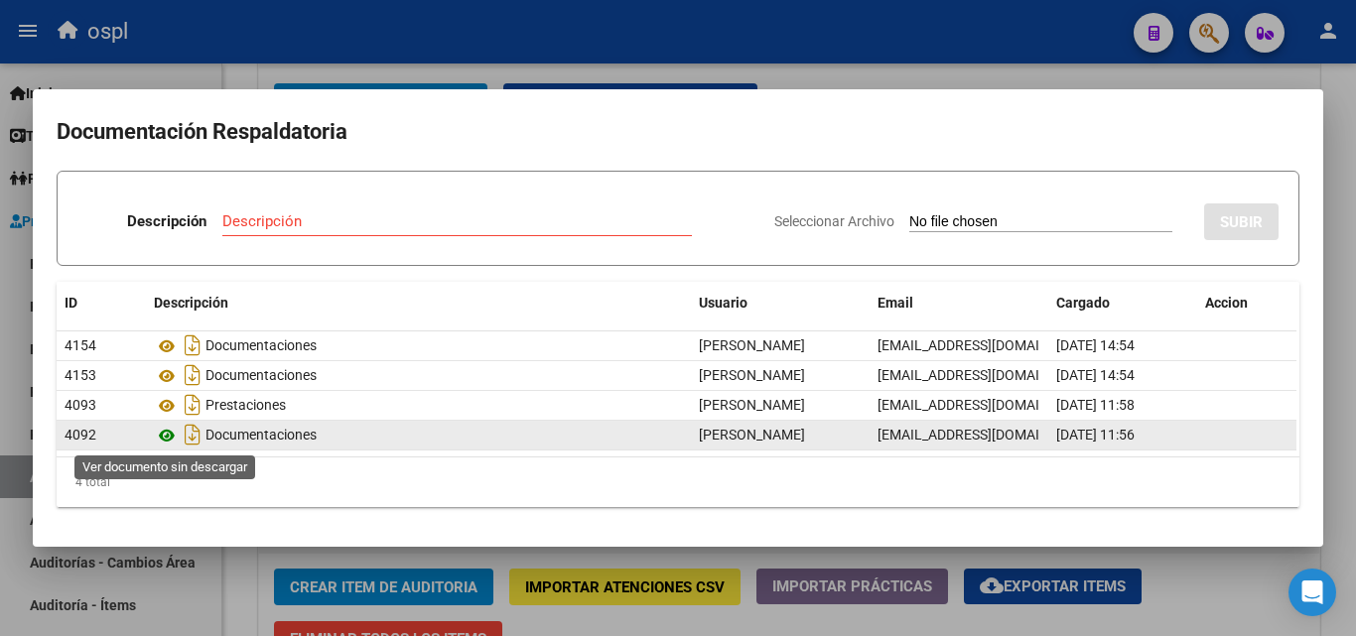
click at [166, 434] on icon at bounding box center [167, 436] width 26 height 24
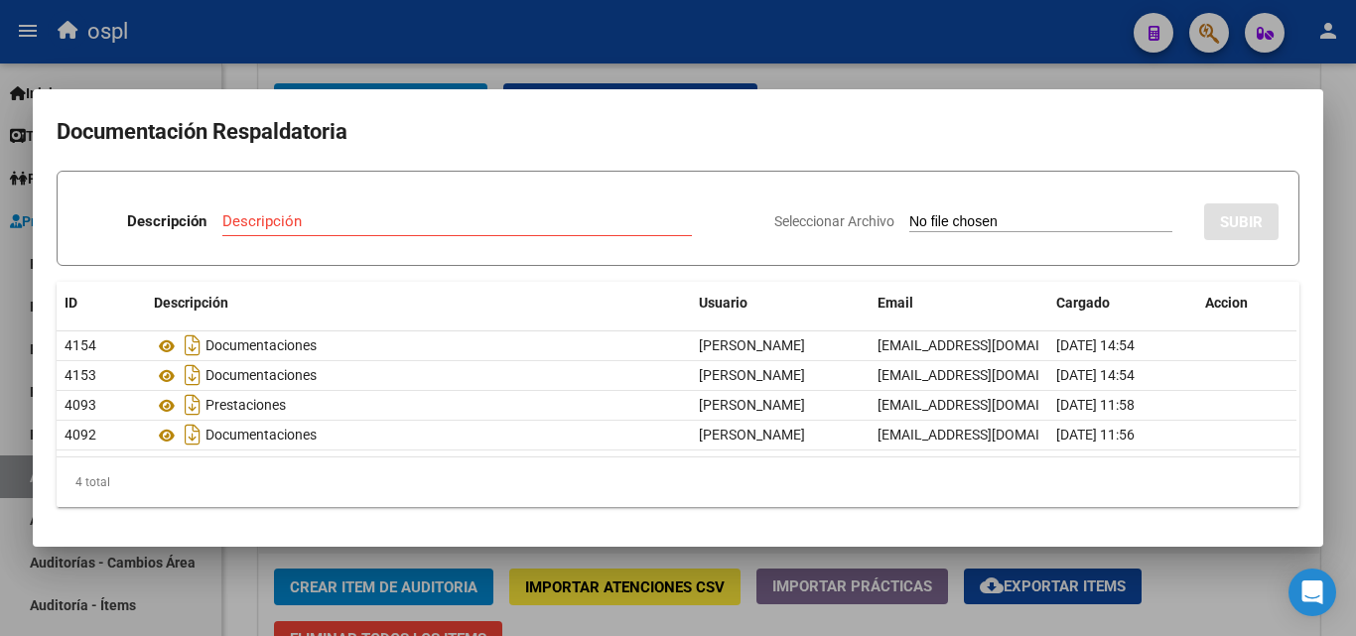
click at [832, 71] on div at bounding box center [678, 318] width 1356 height 636
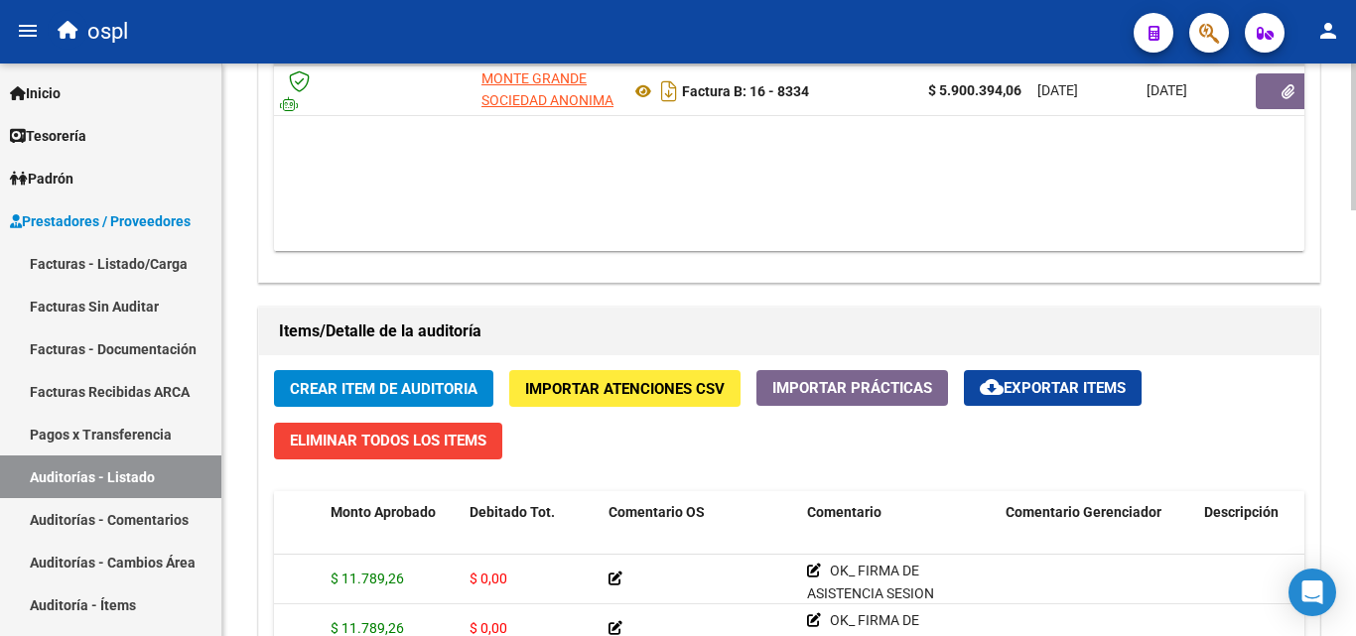
scroll to position [993, 0]
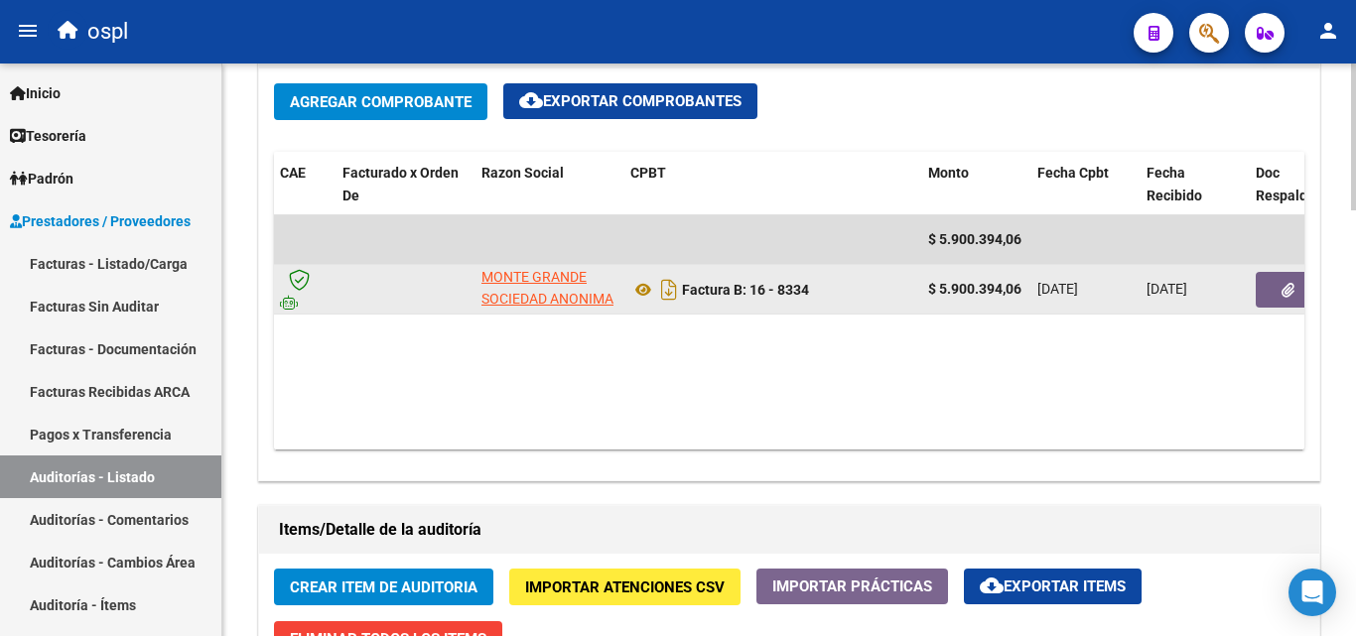
click at [1253, 297] on datatable-body-cell at bounding box center [1307, 289] width 119 height 49
click at [1264, 293] on button "button" at bounding box center [1288, 290] width 64 height 36
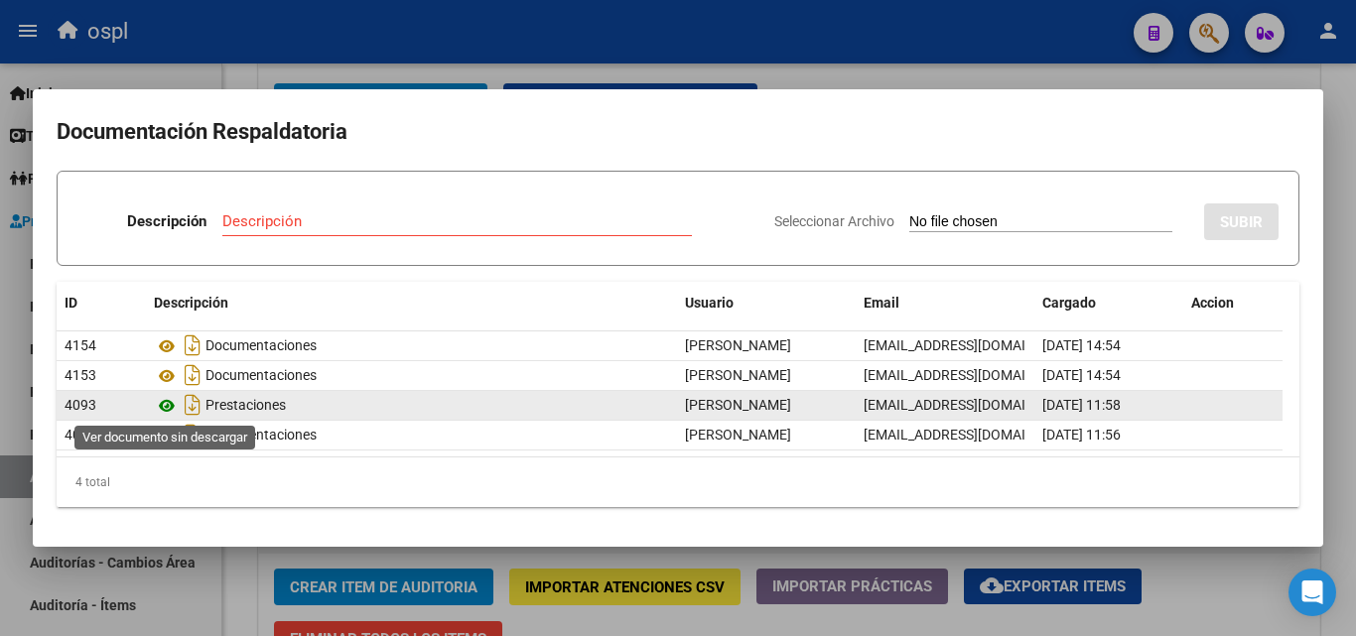
click at [165, 403] on icon at bounding box center [167, 406] width 26 height 24
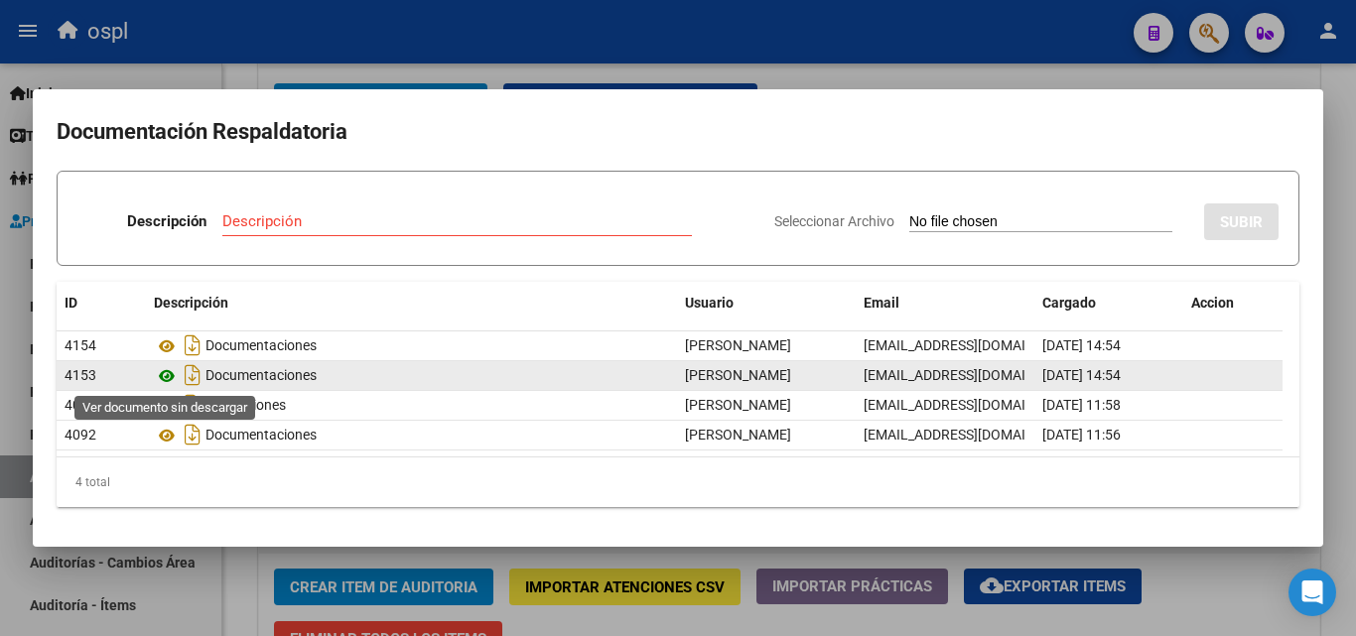
click at [159, 376] on icon at bounding box center [167, 376] width 26 height 24
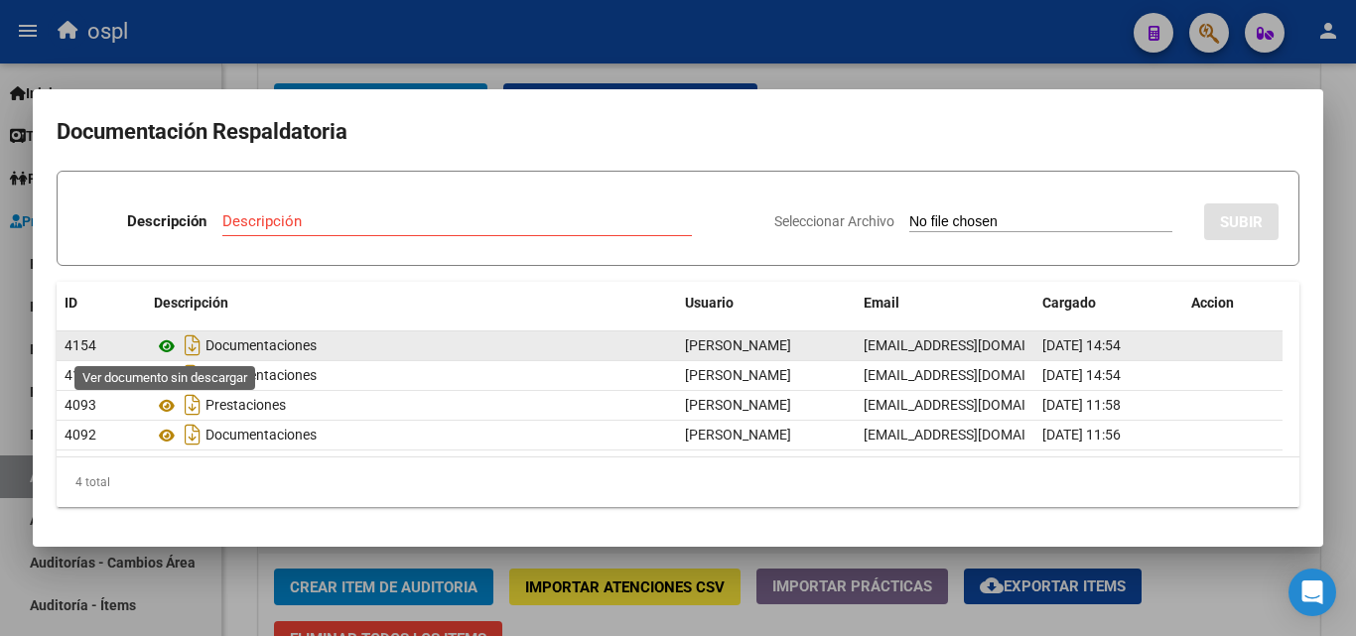
click at [160, 349] on icon at bounding box center [167, 347] width 26 height 24
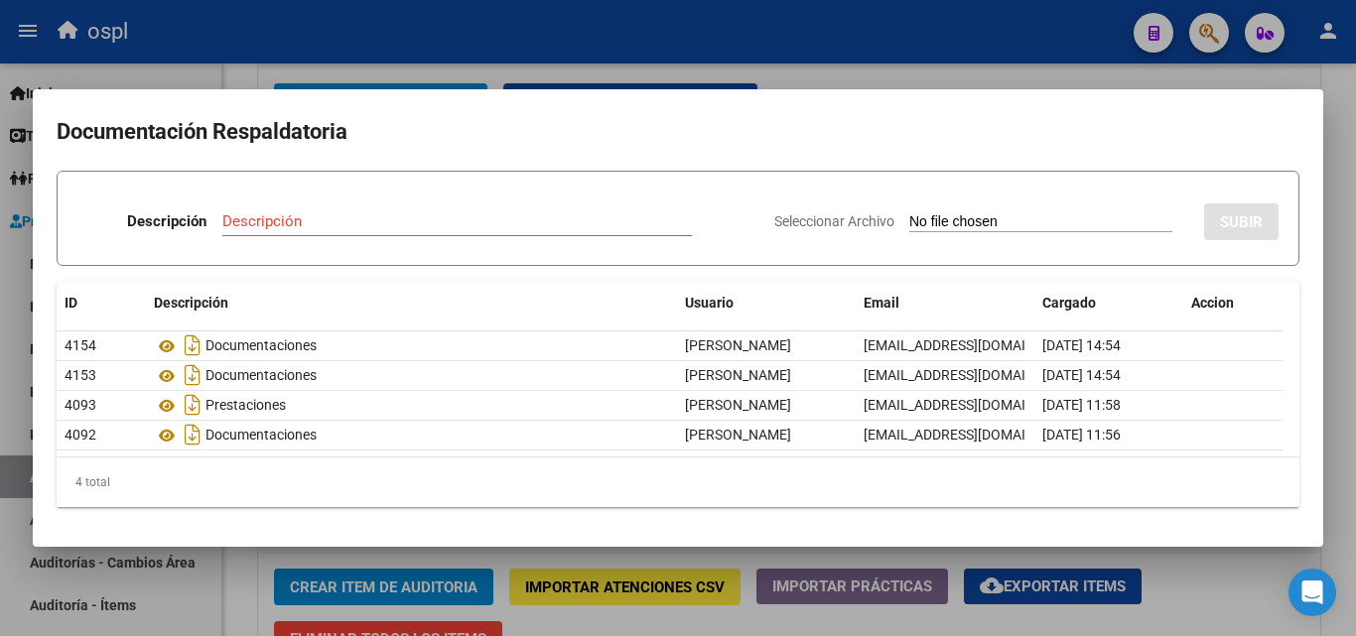
click at [900, 74] on div at bounding box center [678, 318] width 1356 height 636
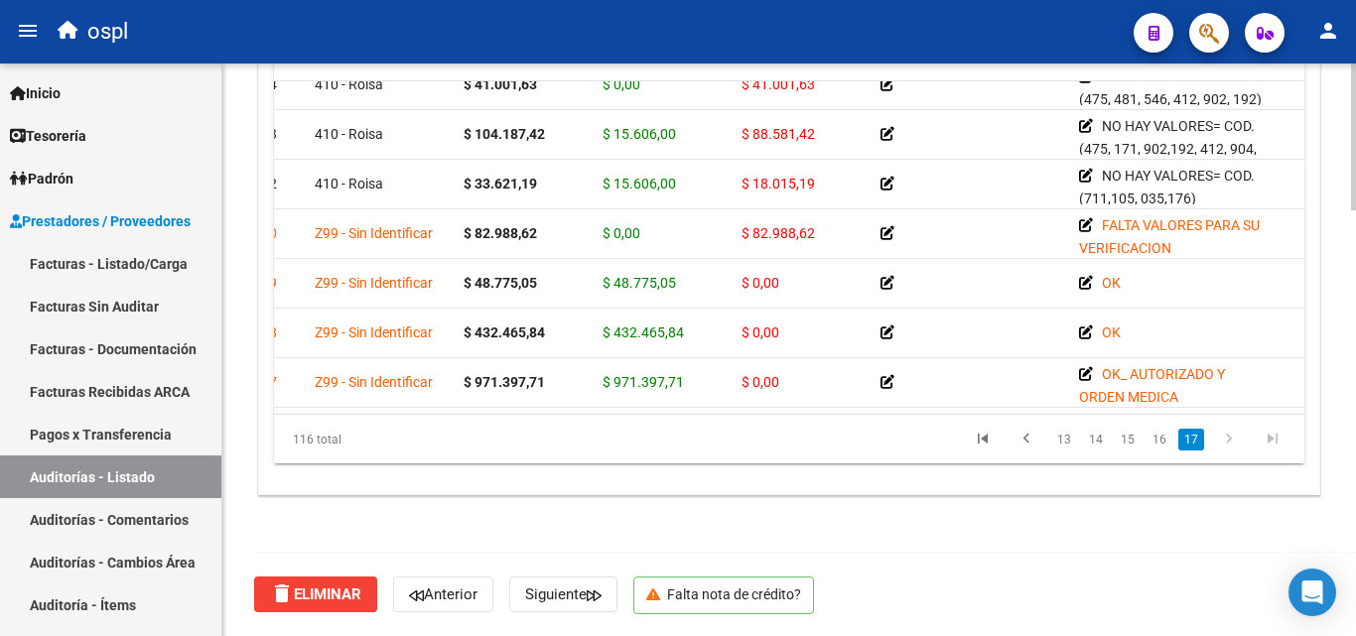
scroll to position [5449, 0]
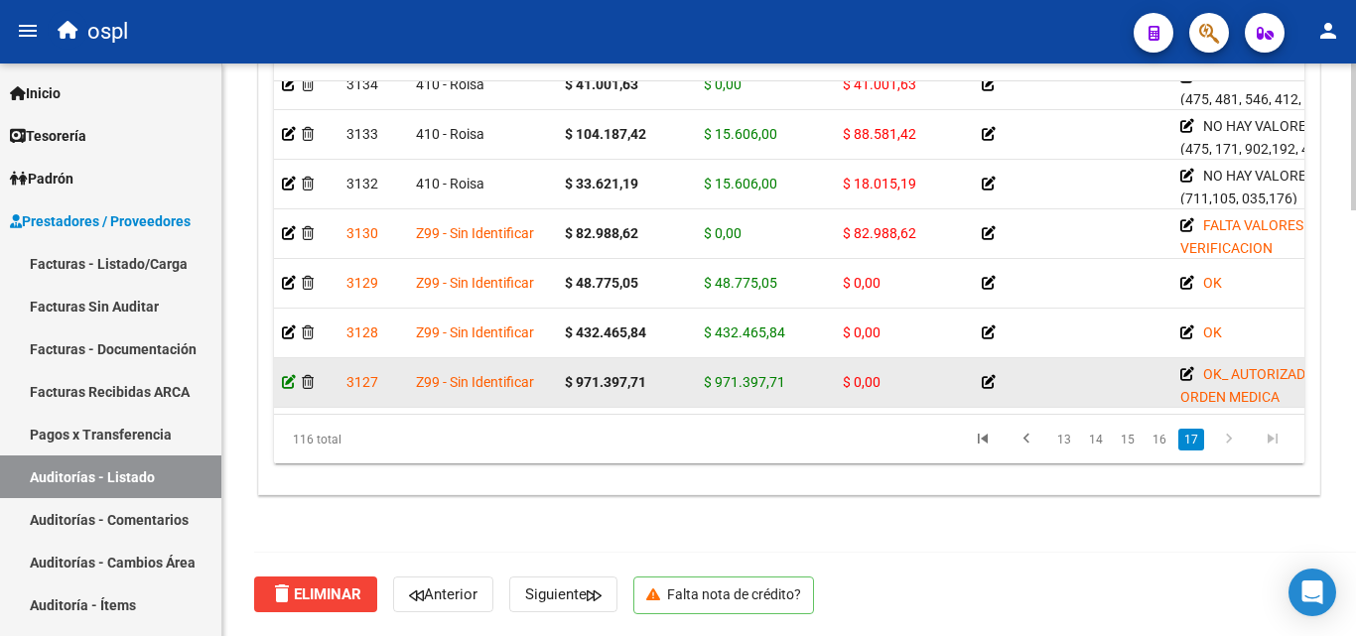
click at [289, 375] on icon at bounding box center [289, 382] width 14 height 14
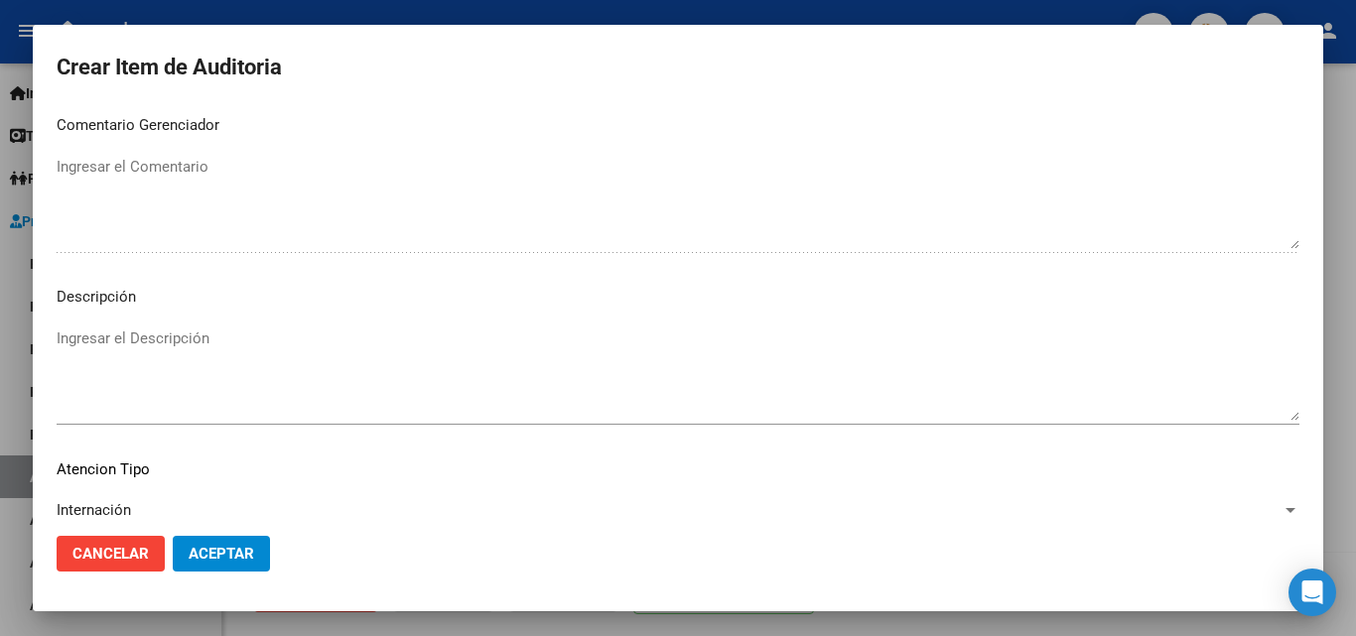
scroll to position [1337, 0]
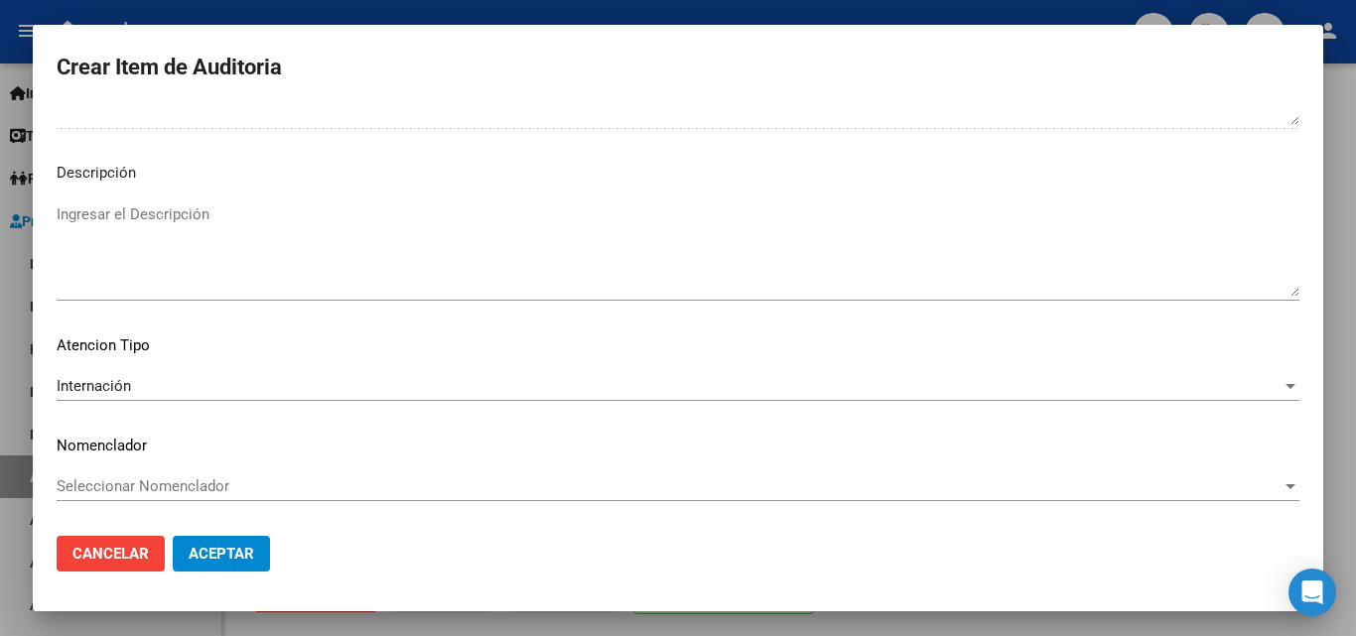
click at [524, 15] on div at bounding box center [678, 318] width 1356 height 636
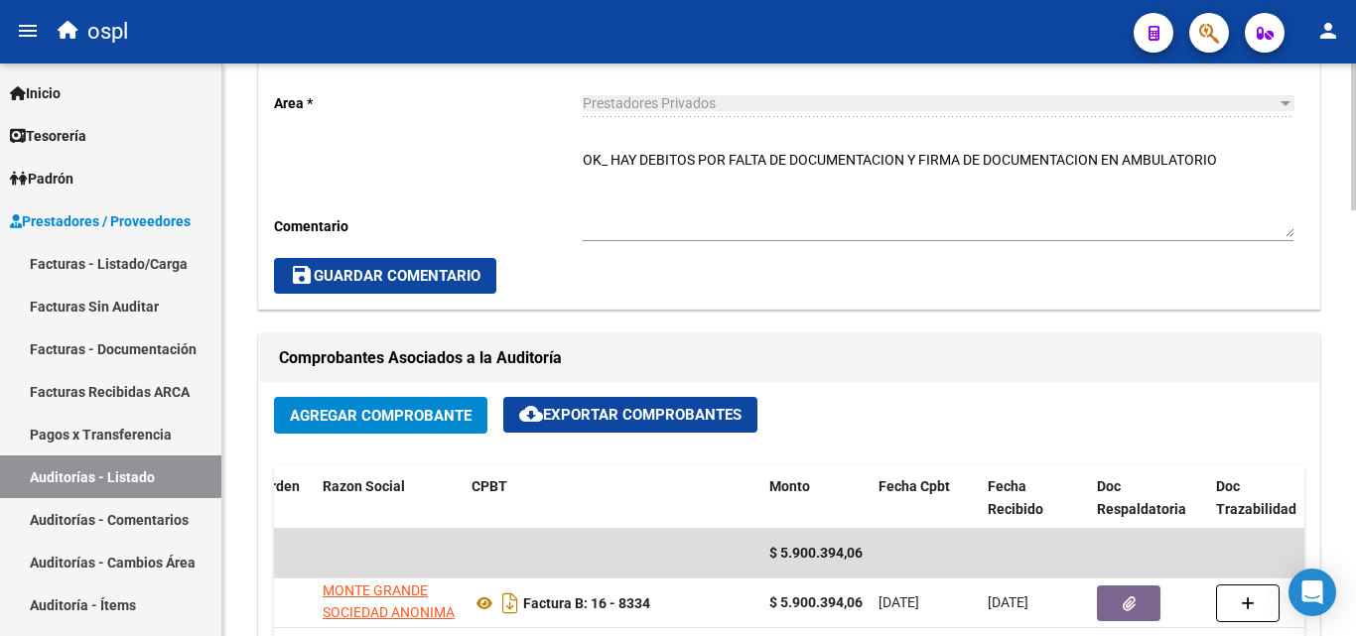
scroll to position [672, 0]
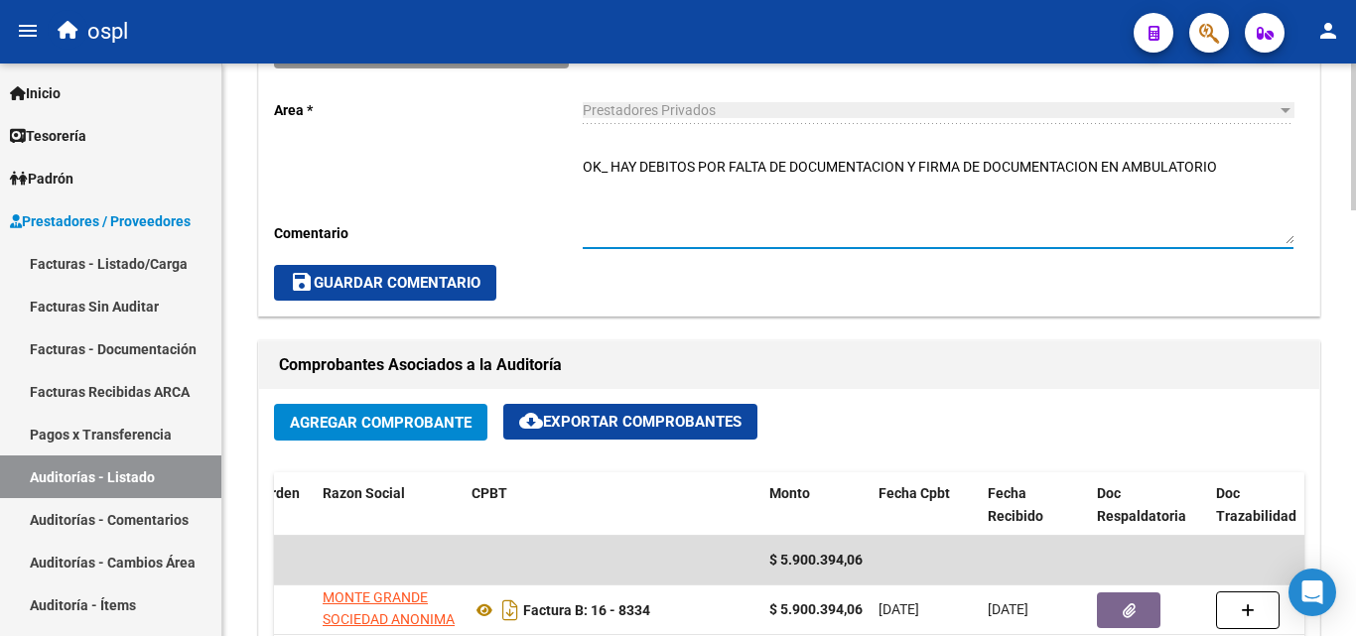
click at [723, 169] on textarea "OK_ HAY DEBITOS POR FALTA DE DOCUMENTACION Y FIRMA DE DOCUMENTACION EN AMBULATO…" at bounding box center [938, 200] width 711 height 87
drag, startPoint x: 905, startPoint y: 161, endPoint x: 609, endPoint y: 156, distance: 296.9
click at [609, 156] on div "OK_ HAY DEBITOS POR FALTA DE DOCUMENTACION Y FIRMA DE DOCUMENTACION EN AMBULATO…" at bounding box center [938, 195] width 711 height 106
click at [619, 161] on textarea "OK_ Y FIRMA DE DOCUMENTACION EN AMBULATORIO" at bounding box center [938, 200] width 711 height 87
type textarea "OK_ FIRMA DE DOCUMENTACION EN AMBULATORIO"
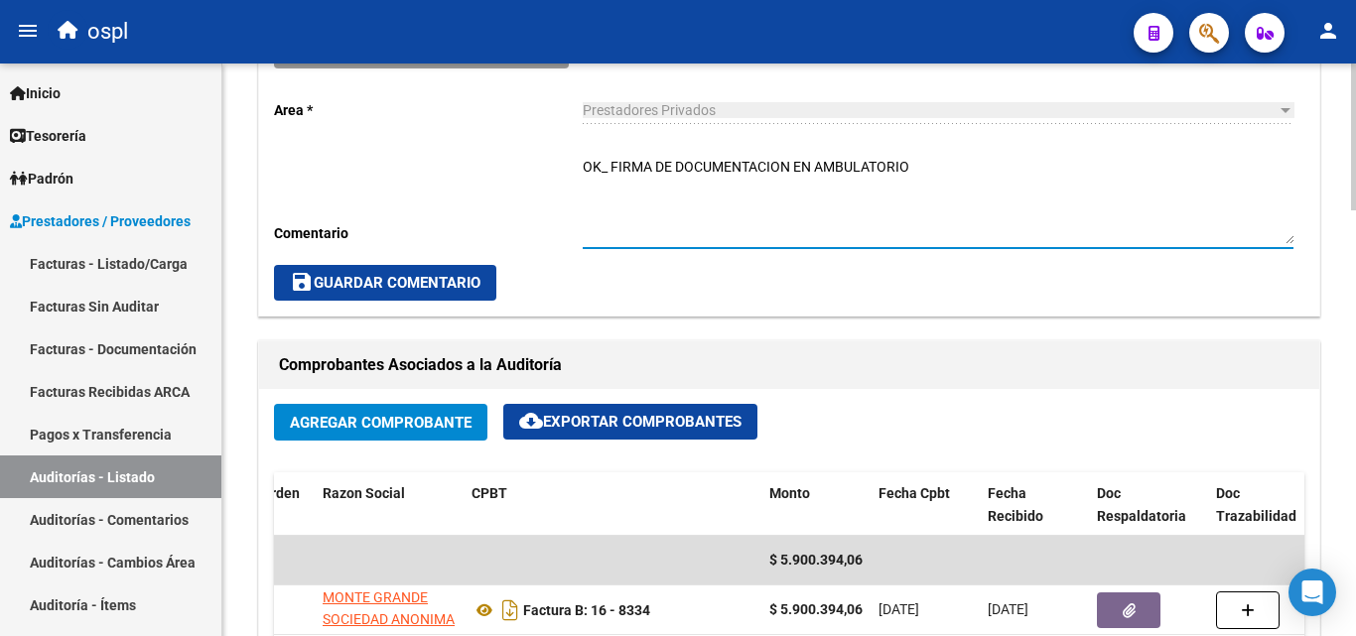
drag, startPoint x: 935, startPoint y: 164, endPoint x: 428, endPoint y: 177, distance: 507.4
click at [428, 177] on div "Cambiar de área a esta auditoría Area * Prestadores Privados Seleccionar area C…" at bounding box center [789, 166] width 1060 height 299
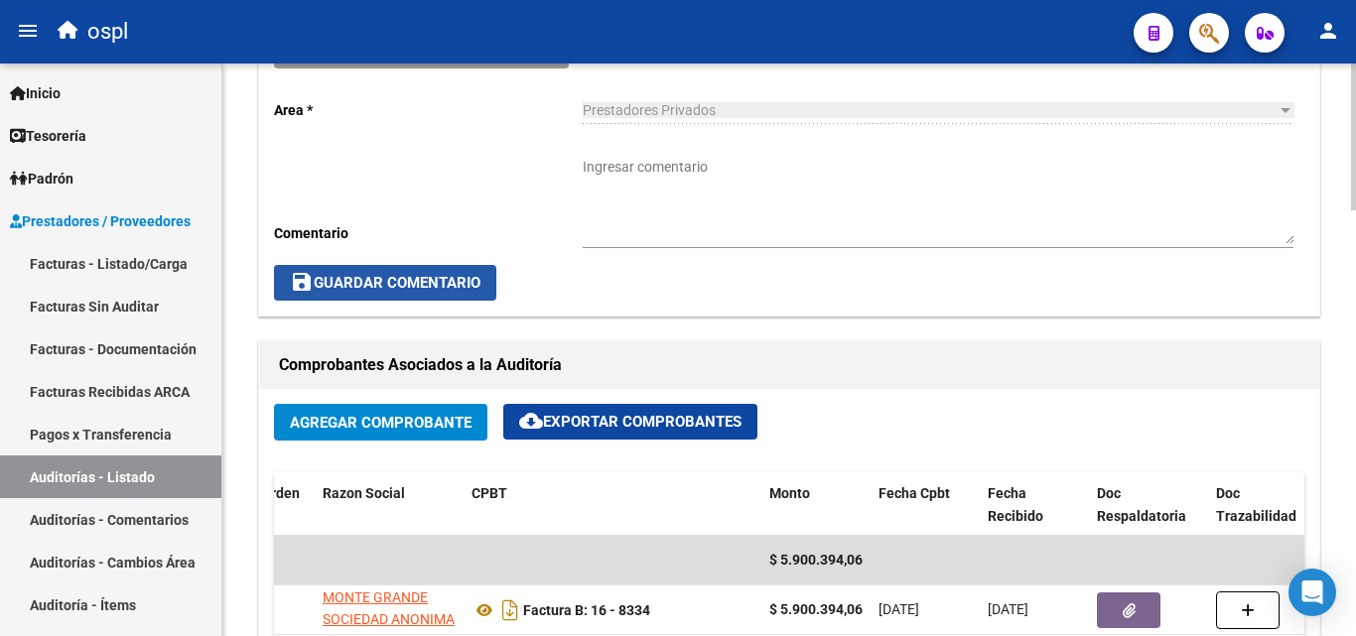
click at [440, 294] on button "save Guardar Comentario" at bounding box center [385, 283] width 222 height 36
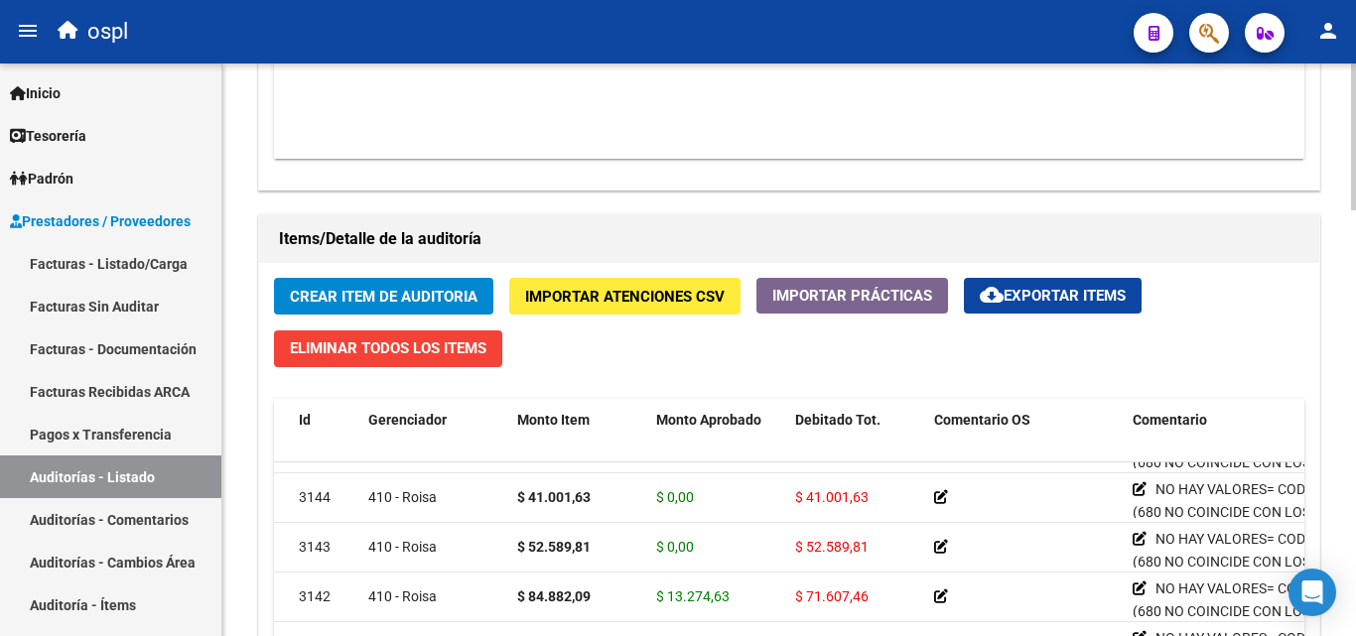
scroll to position [1168, 0]
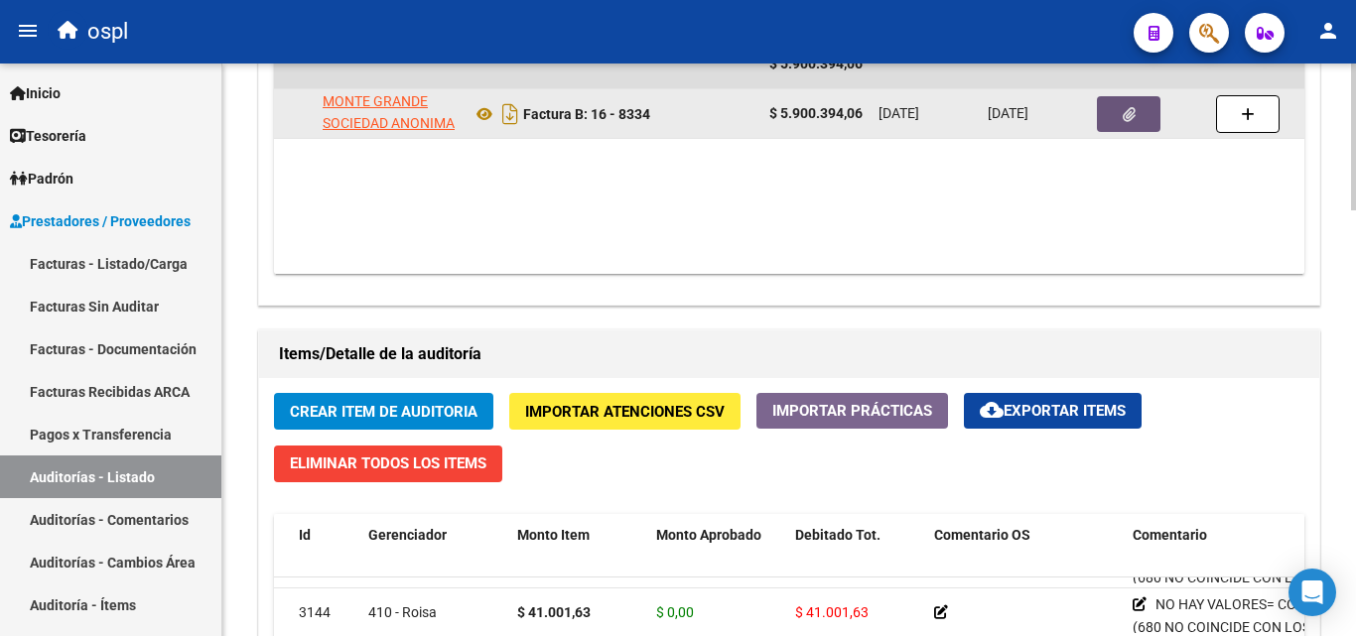
click at [1119, 115] on button "button" at bounding box center [1129, 114] width 64 height 36
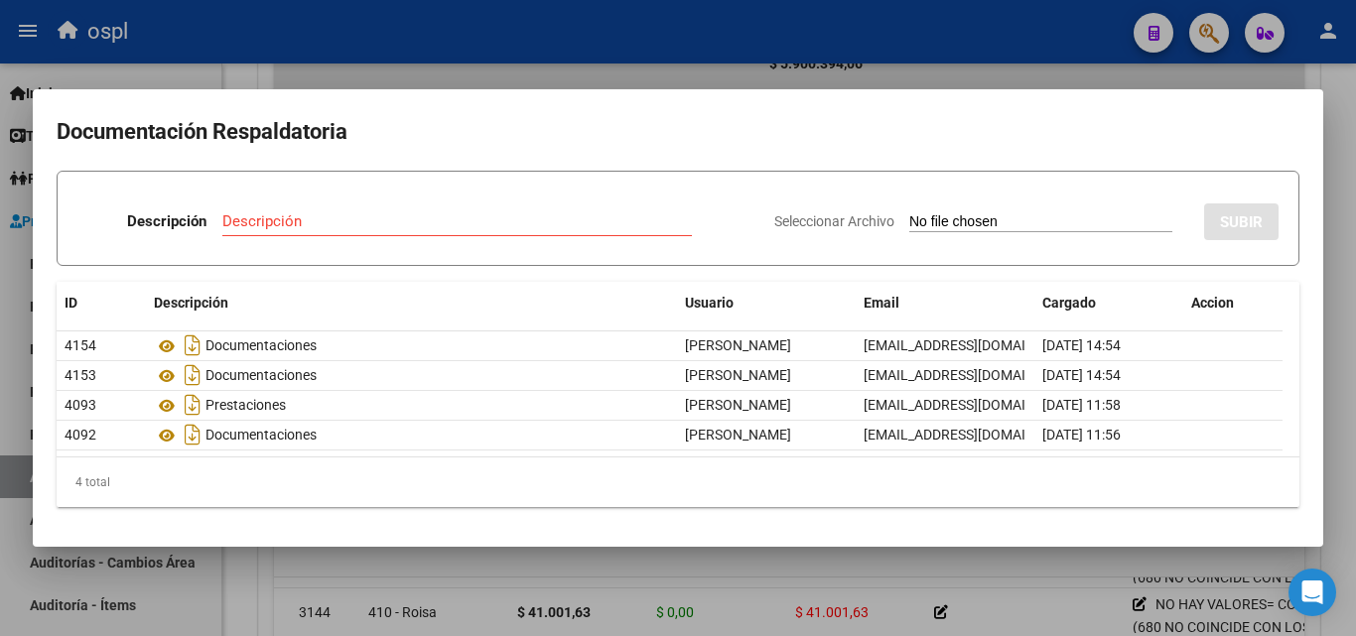
click at [800, 63] on div at bounding box center [678, 318] width 1356 height 636
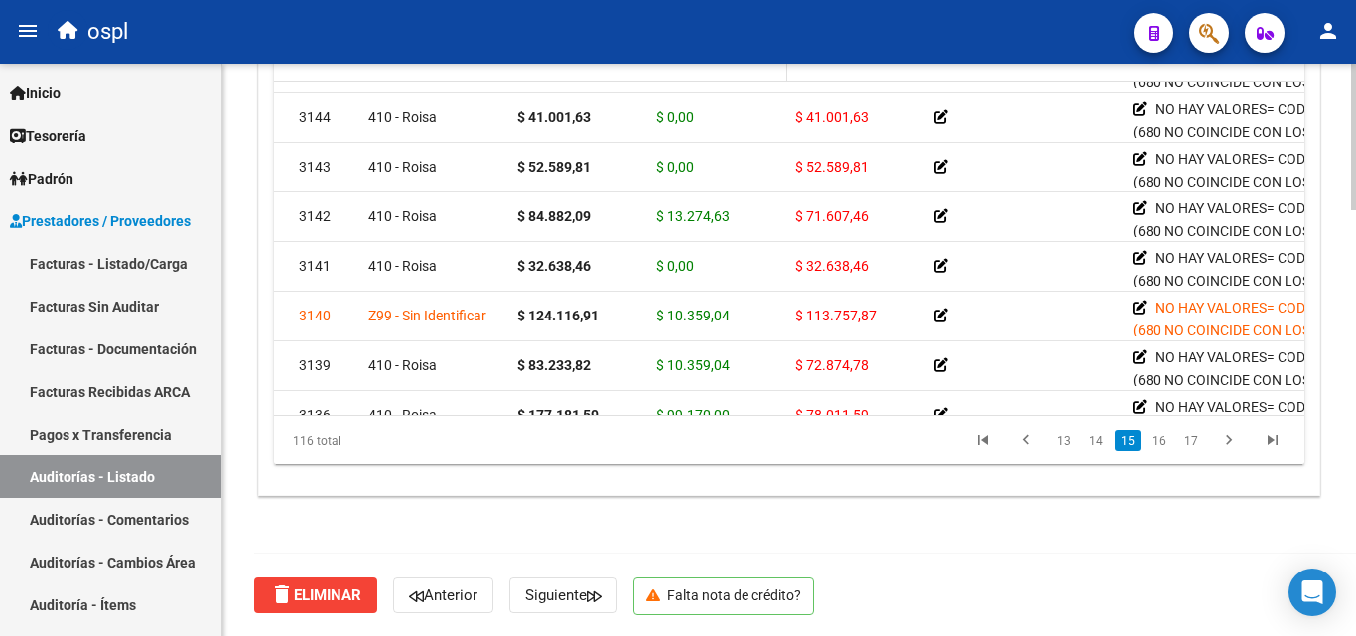
scroll to position [1665, 0]
click at [159, 477] on link "Auditorías - Listado" at bounding box center [110, 477] width 221 height 43
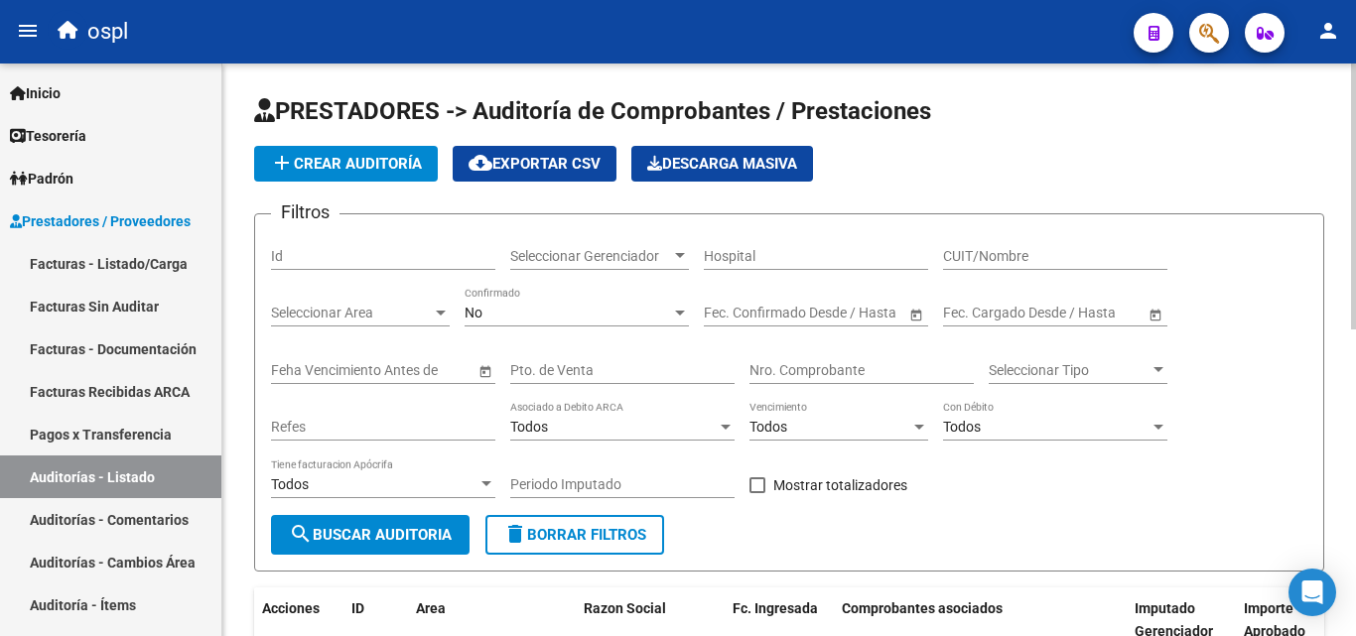
click at [378, 323] on div "Seleccionar Area Seleccionar Area" at bounding box center [360, 307] width 179 height 40
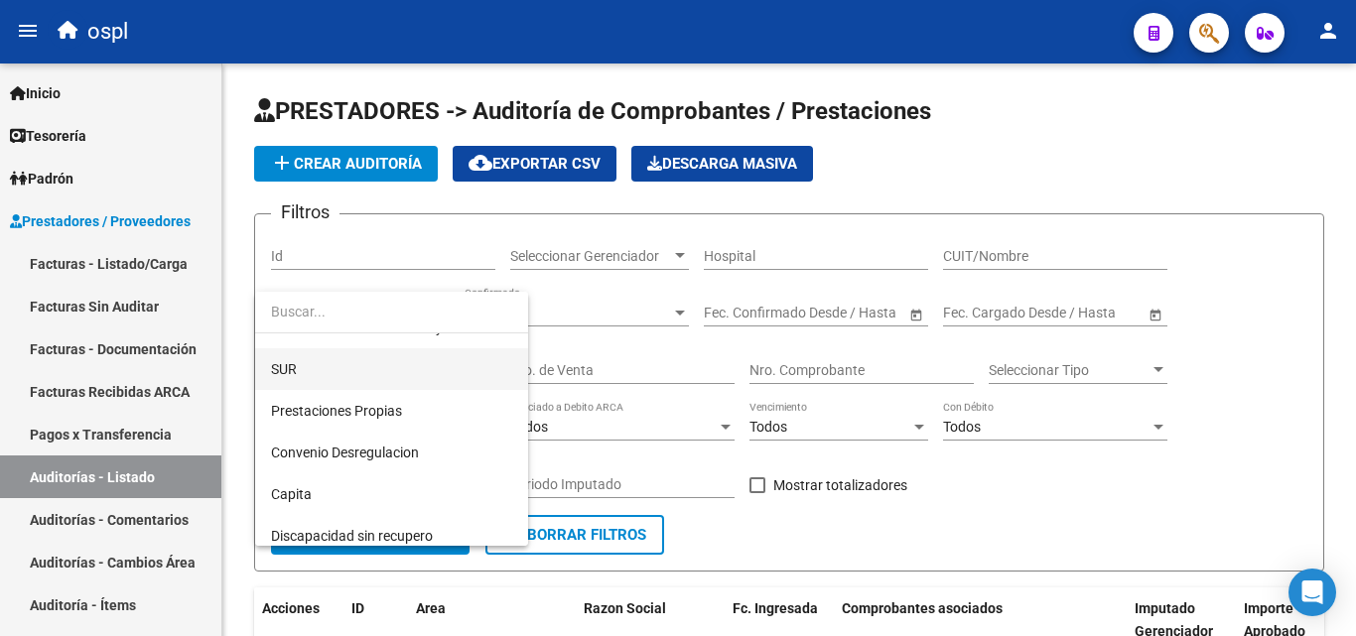
scroll to position [288, 0]
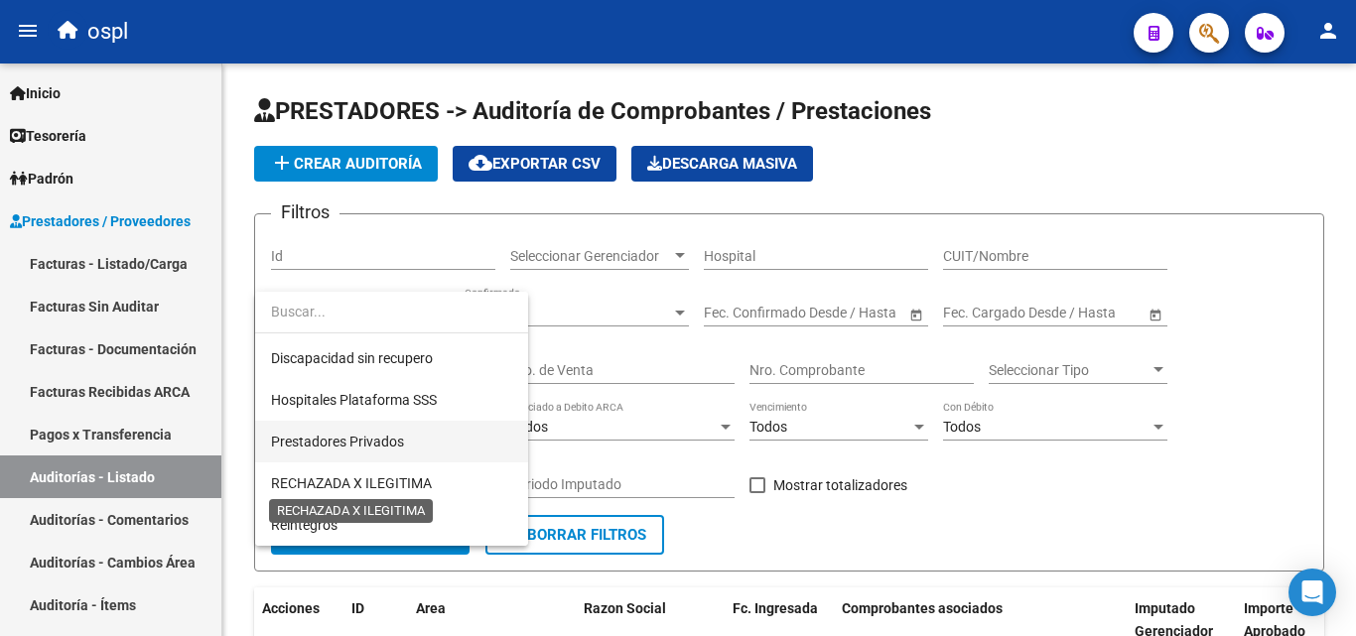
click at [386, 447] on span "Prestadores Privados" at bounding box center [337, 442] width 133 height 16
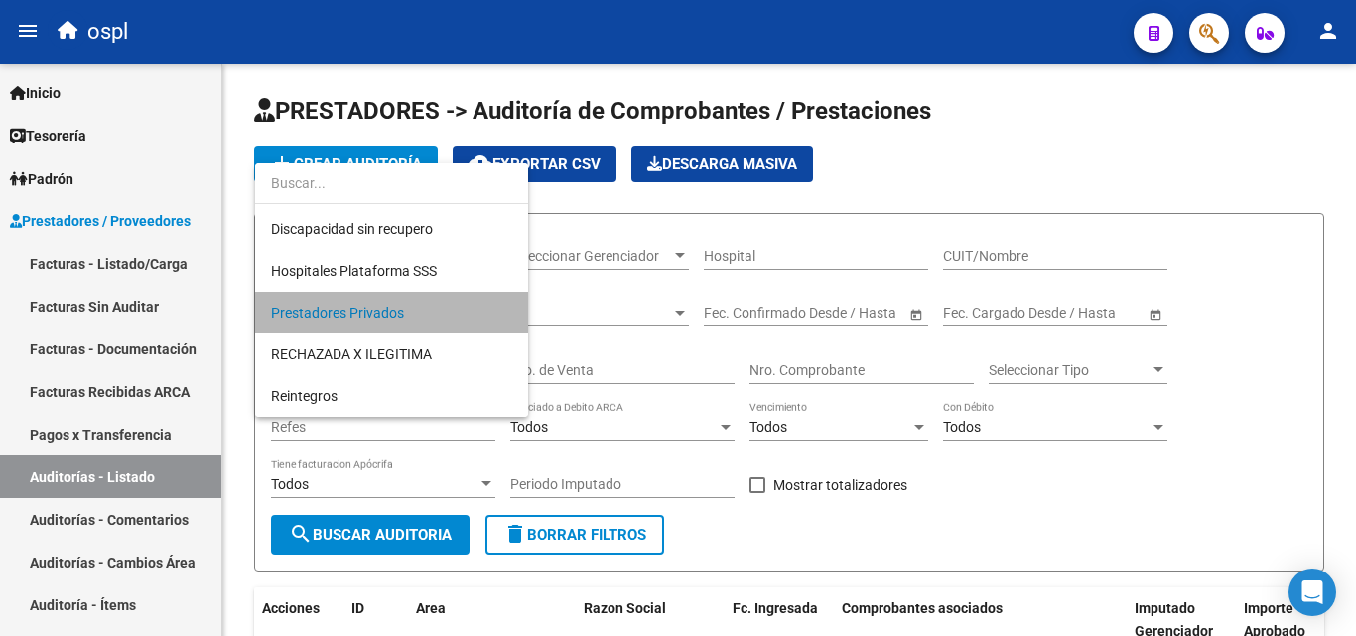
click at [412, 315] on span "Prestadores Privados" at bounding box center [391, 313] width 241 height 42
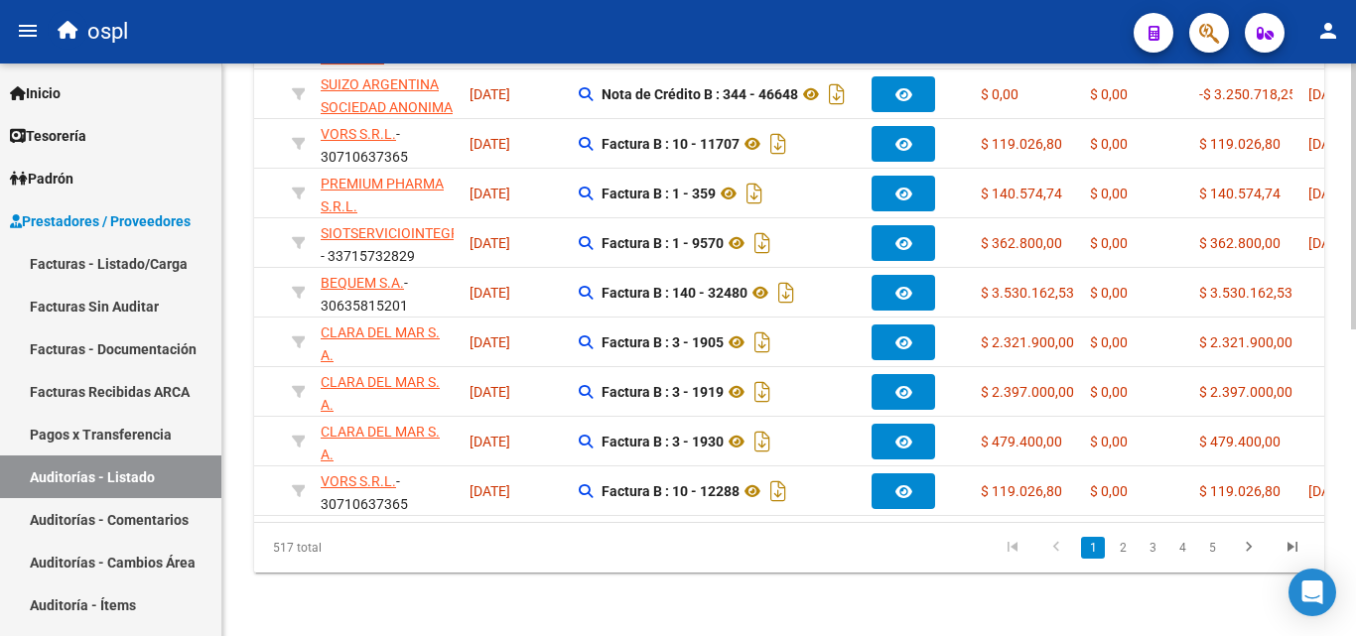
scroll to position [0, 272]
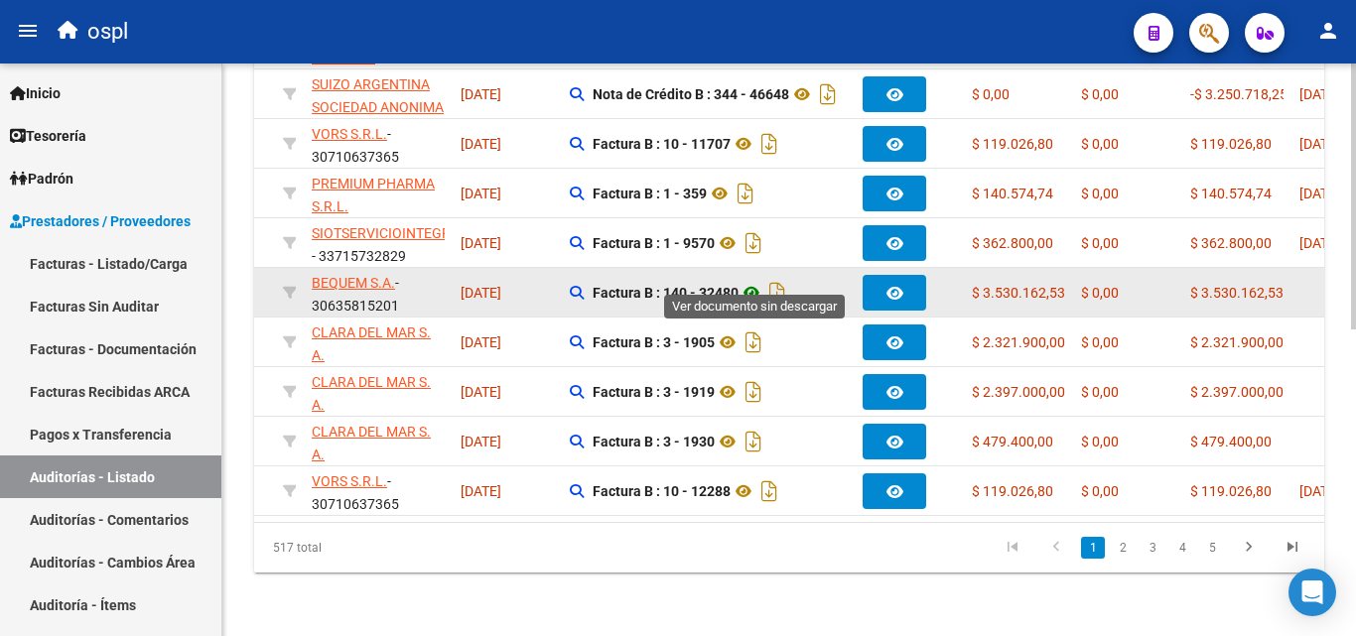
click at [750, 281] on icon at bounding box center [752, 293] width 26 height 24
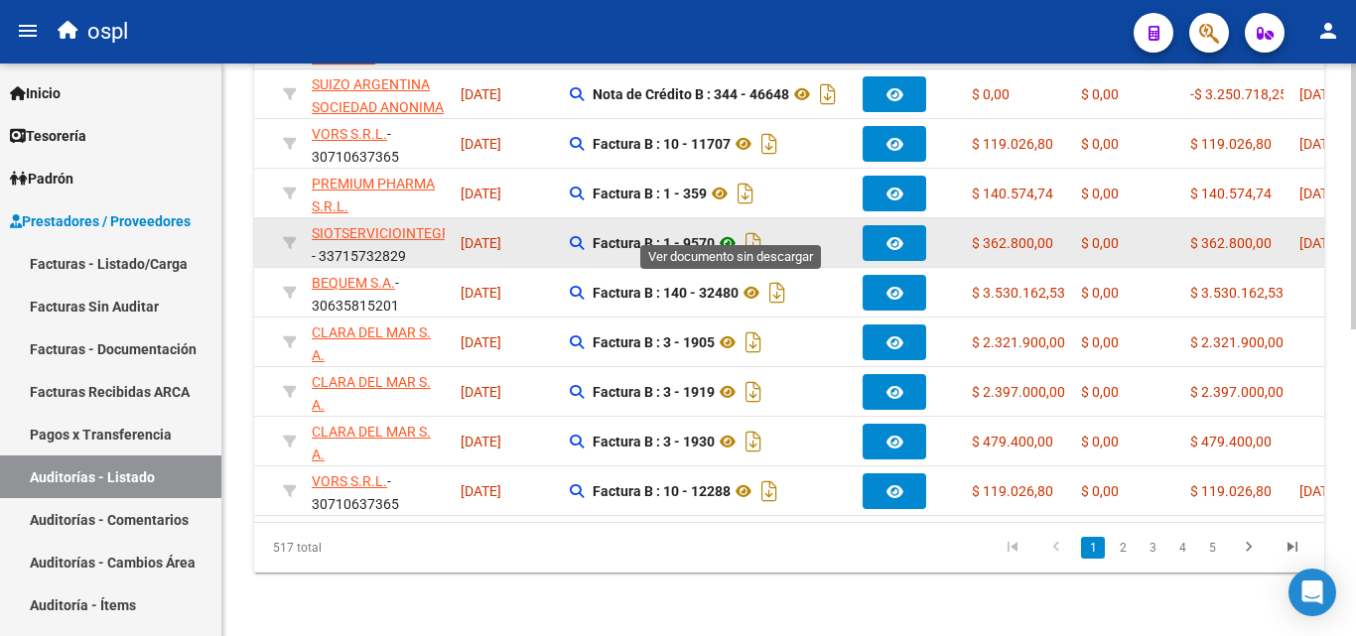
click at [733, 231] on icon at bounding box center [728, 243] width 26 height 24
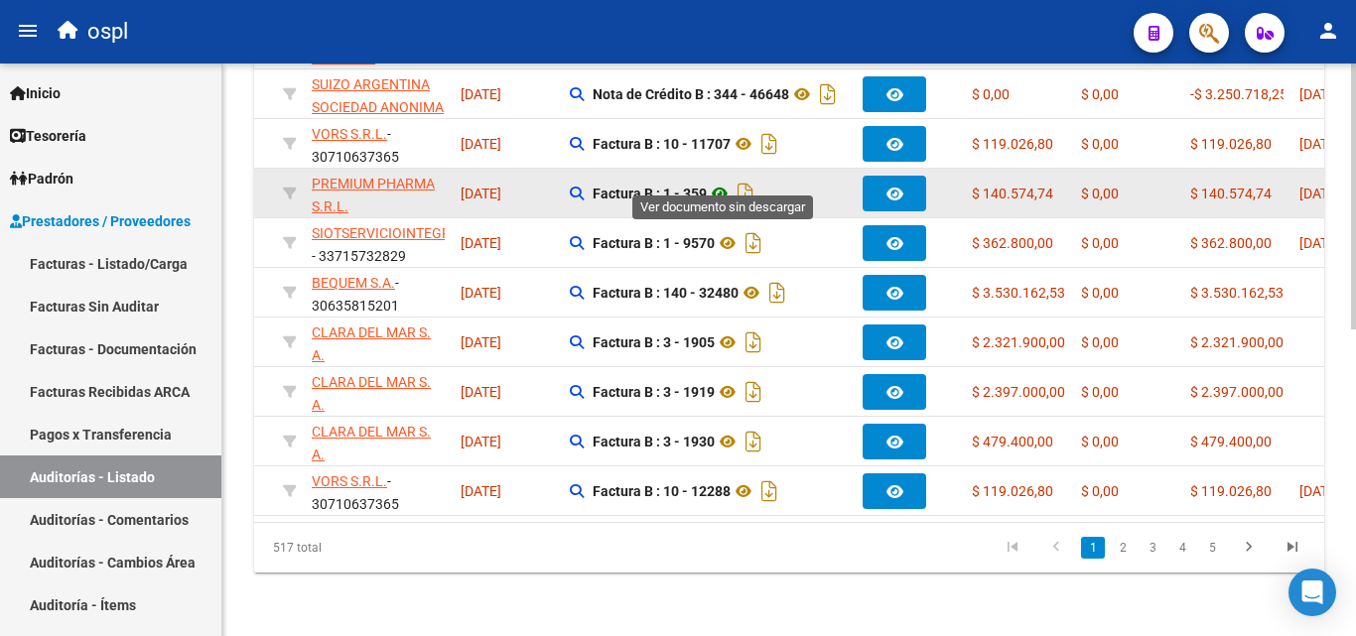
click at [728, 182] on icon at bounding box center [720, 194] width 26 height 24
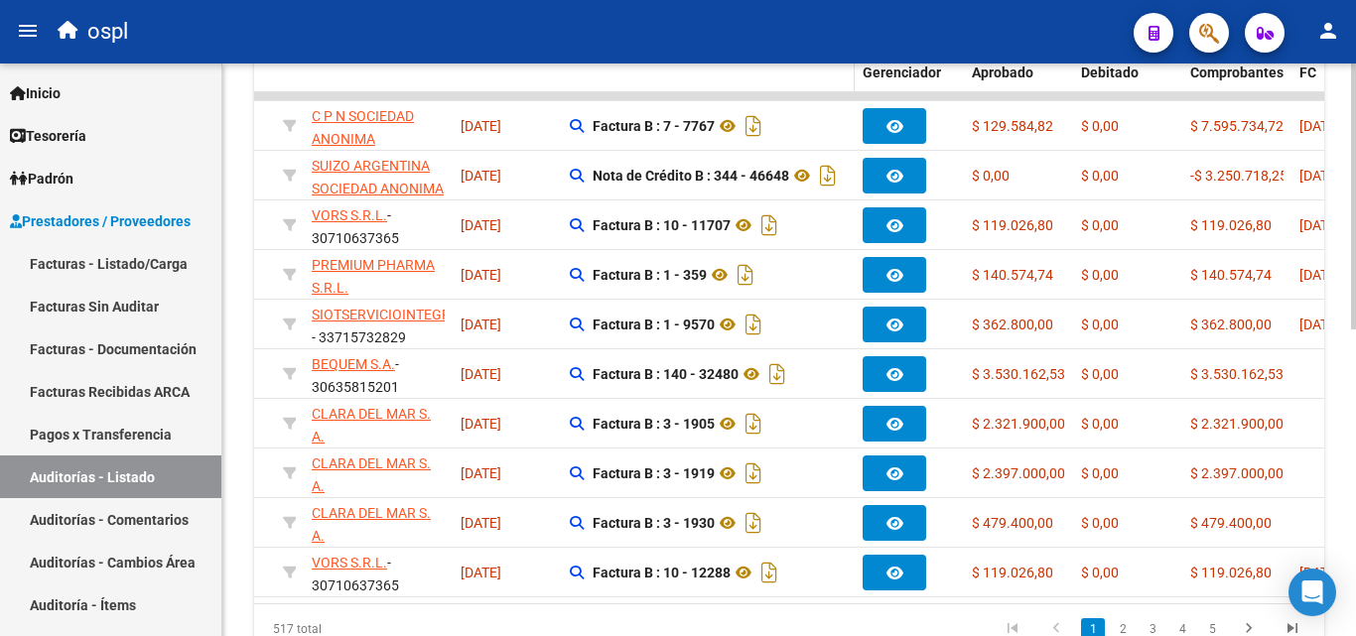
scroll to position [360, 0]
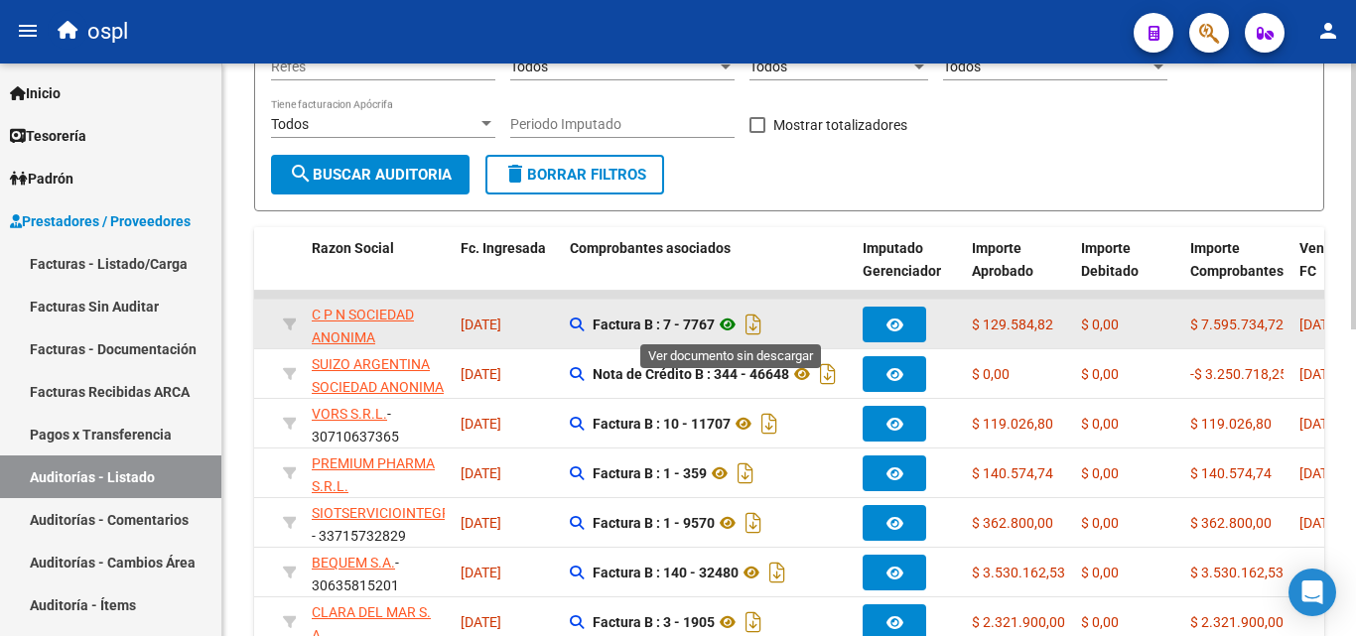
click at [735, 330] on icon at bounding box center [728, 325] width 26 height 24
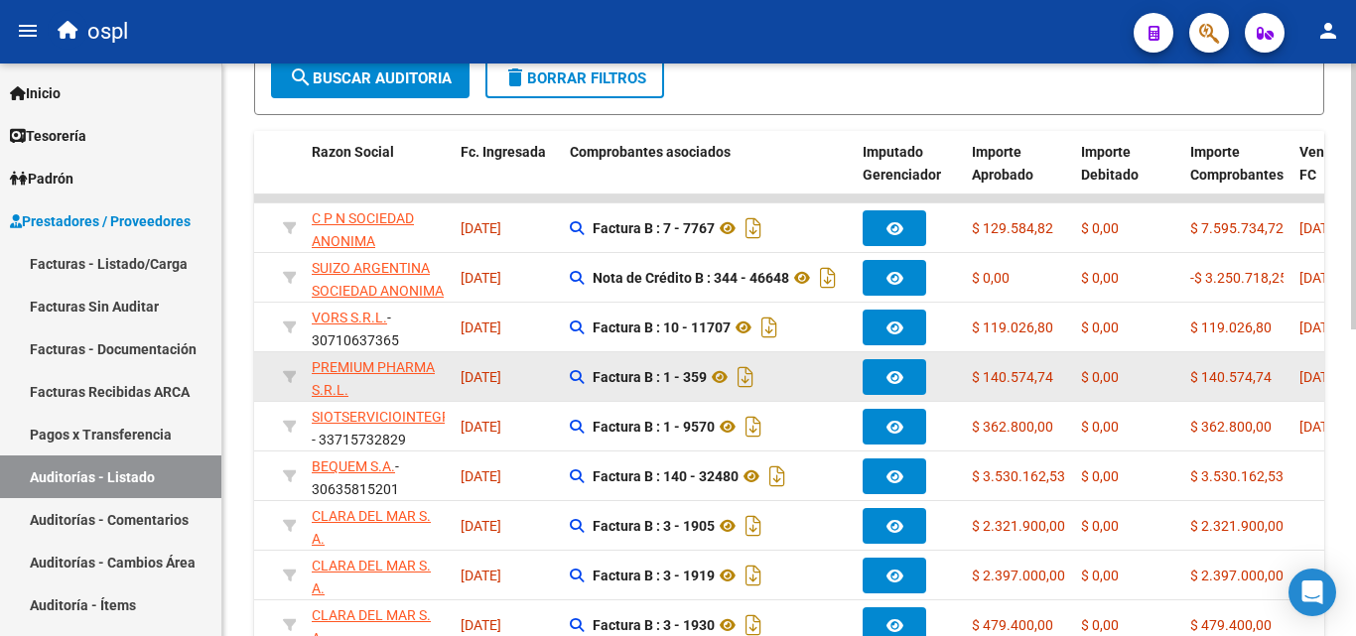
scroll to position [460, 0]
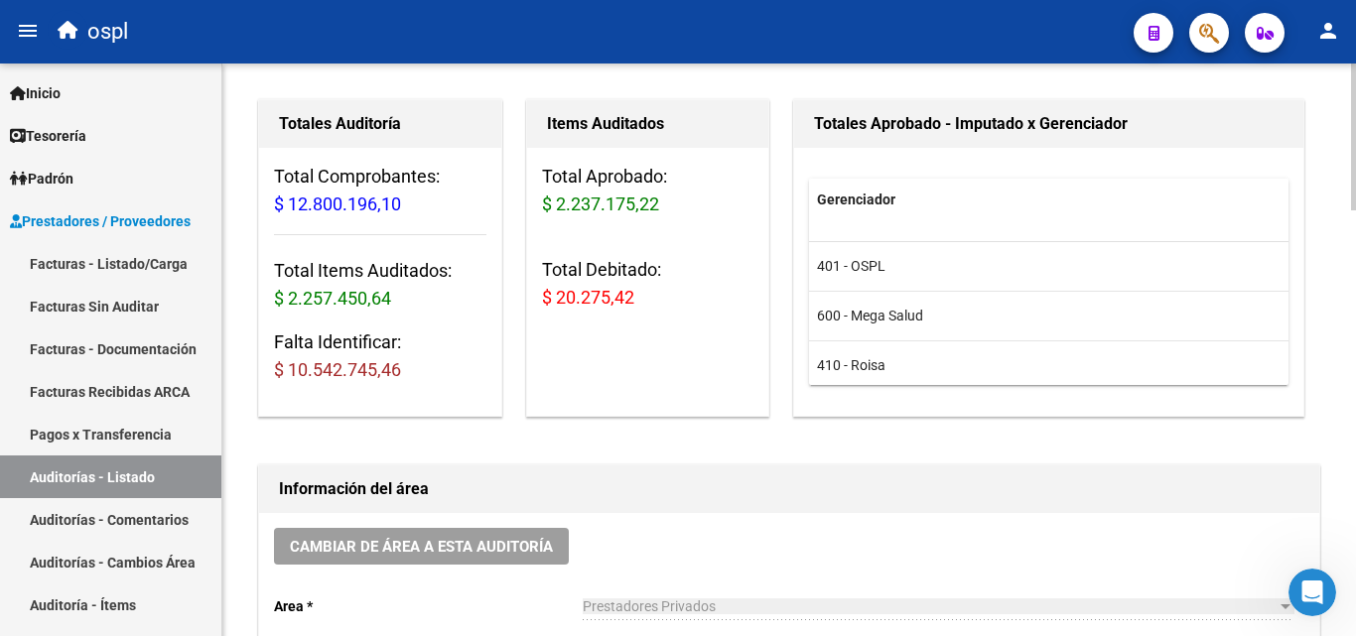
scroll to position [474, 0]
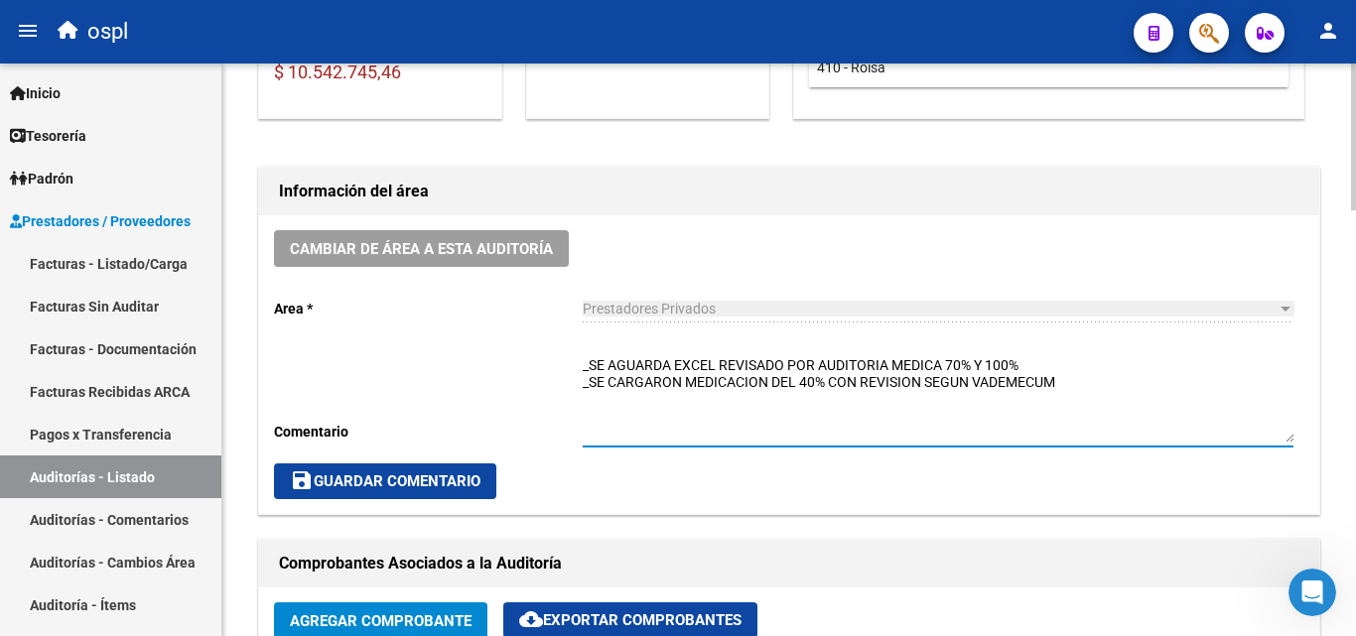
click at [687, 400] on textarea "_SE AGUARDA EXCEL REVISADO POR AUDITORIA MEDICA 70% Y 100% _SE CARGARON MEDICAC…" at bounding box center [938, 398] width 711 height 87
click at [1069, 379] on textarea "_SE AGUARDA EXCEL REVISADO POR AUDITORIA MEDICA 70% Y 100% _SE CARGARON MEDICAC…" at bounding box center [938, 398] width 711 height 87
click at [585, 384] on textarea "_SE AGUARDA EXCEL REVISADO POR AUDITORIA MEDICA 70% Y 100% _SE CARGARON MEDICAC…" at bounding box center [938, 398] width 711 height 87
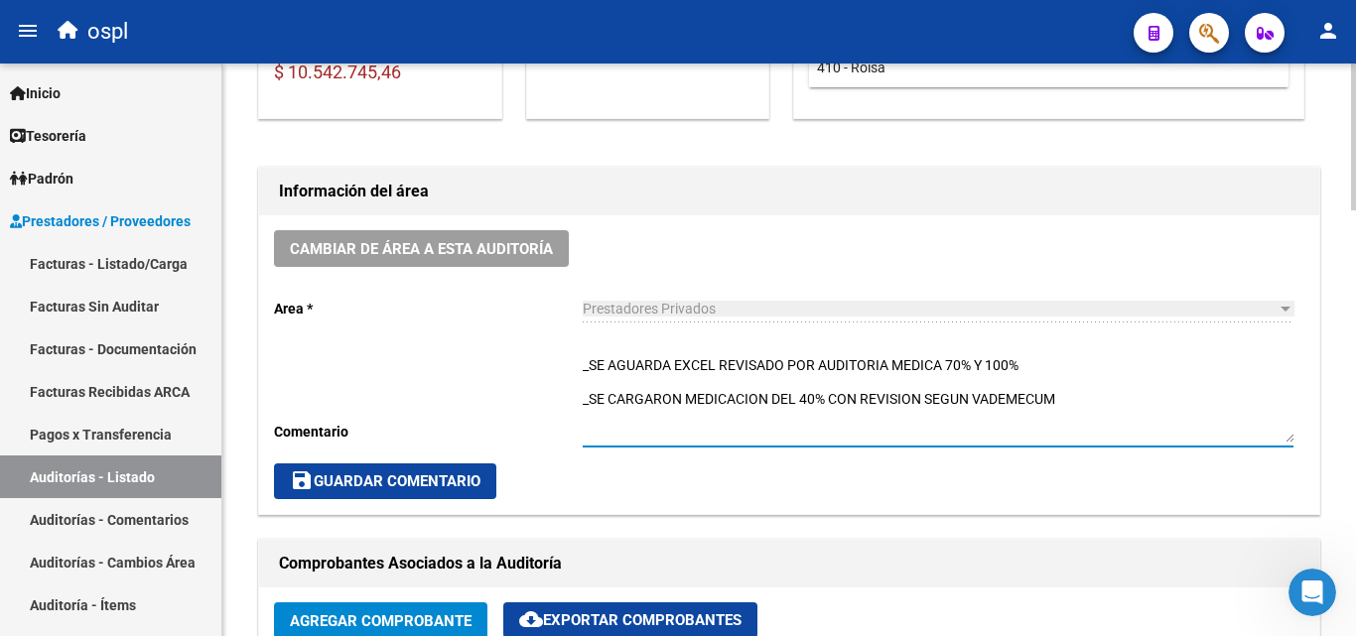
click at [596, 386] on textarea "_SE AGUARDA EXCEL REVISADO POR AUDITORIA MEDICA 70% Y 100% _SE CARGARON MEDICAC…" at bounding box center [938, 398] width 711 height 87
click at [970, 371] on textarea "_SE AGUARDA EXCEL REVISADO POR AUDITORIA MEDICA 70% Y 100% SE REVISARON LAS MED…" at bounding box center [938, 398] width 711 height 87
drag, startPoint x: 1027, startPoint y: 365, endPoint x: 581, endPoint y: 366, distance: 446.7
click at [581, 366] on div "Cambiar de área a esta auditoría Area * Prestadores Privados Seleccionar area C…" at bounding box center [789, 364] width 1060 height 299
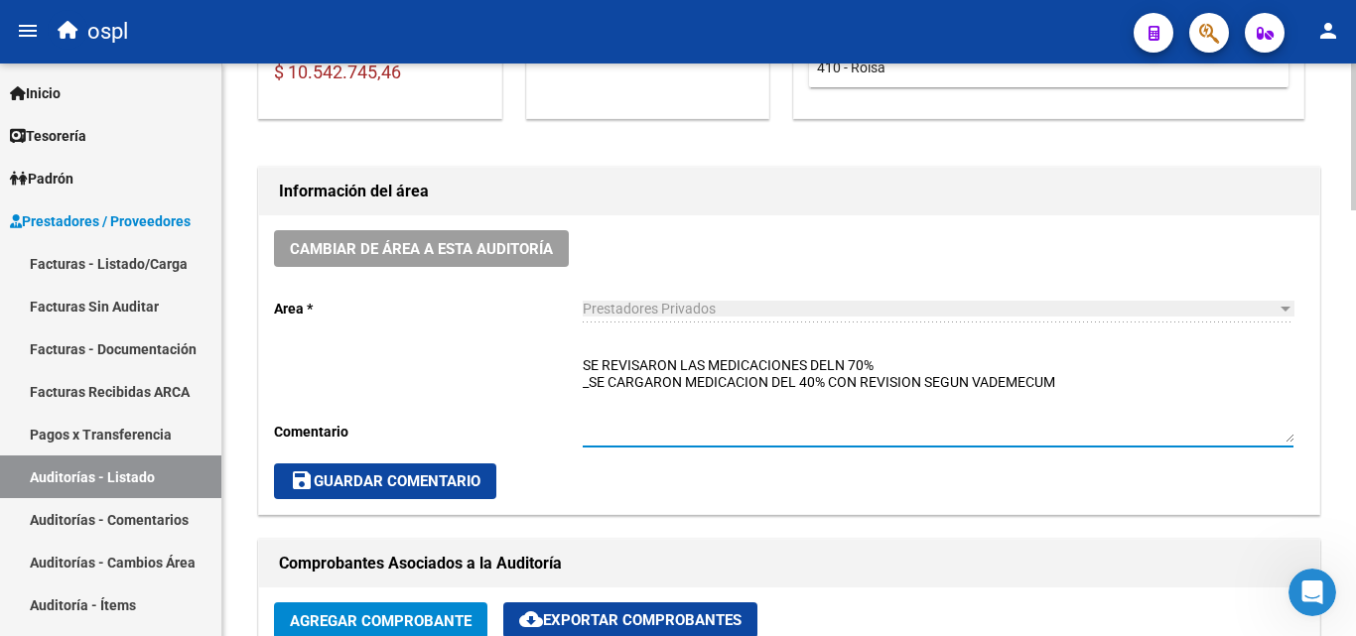
click at [581, 380] on div "Cambiar de área a esta auditoría Area * Prestadores Privados Seleccionar area C…" at bounding box center [789, 364] width 1060 height 299
click at [583, 380] on textarea "SE REVISARON LAS MEDICACIONES DELN 70% _SE CARGARON MEDICACION DEL 40% CON REVI…" at bounding box center [938, 398] width 711 height 87
click at [590, 357] on textarea "_SE REVISARON LAS MEDICACIONES DELN 70% _SE CARGARON MEDICACION DEL 40% CON REV…" at bounding box center [938, 398] width 711 height 87
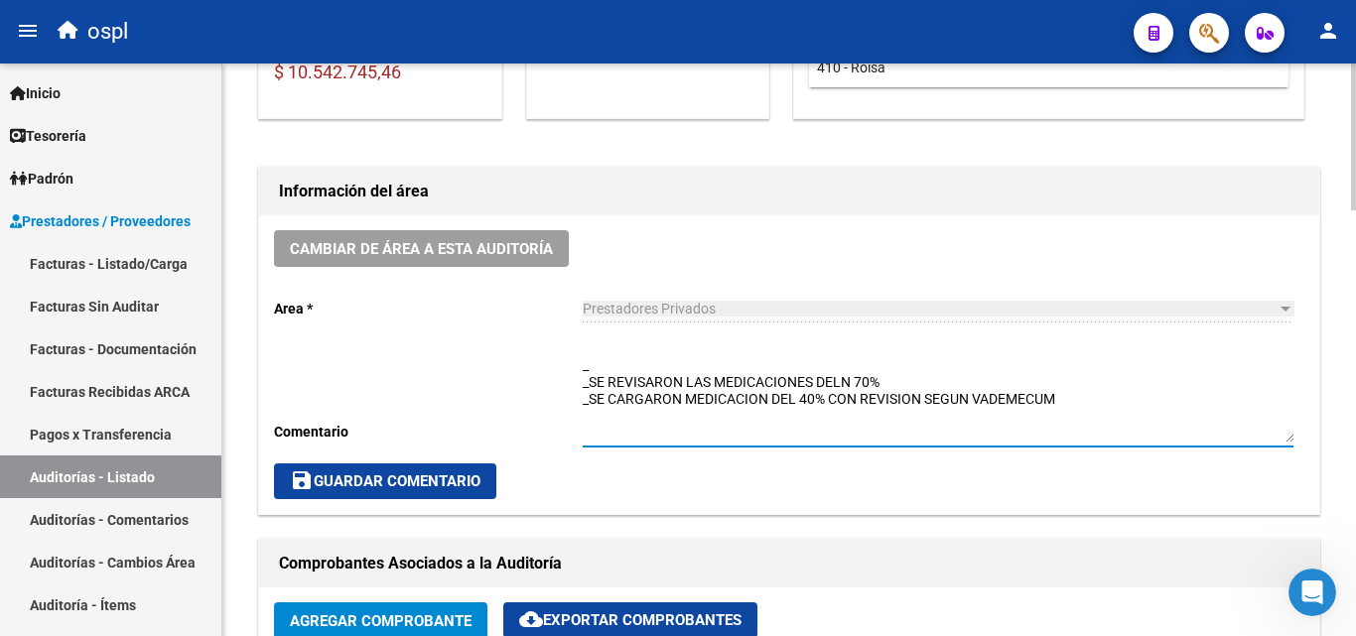
click at [855, 390] on textarea "_ _SE REVISARON LAS MEDICACIONES DELN 70% _SE CARGARON MEDICACION DEL 40% CON R…" at bounding box center [938, 398] width 711 height 87
click at [852, 378] on textarea "_ _SE REVISARON LAS MEDICACIONES DELN 70% _SE CARGARON MEDICACION DEL 40% CON R…" at bounding box center [938, 398] width 711 height 87
click at [713, 359] on textarea "_ _SE REVISARON LAS MEDICACIONES DEL 70% _SE CARGARON MEDICACION DEL 40% CON RE…" at bounding box center [938, 398] width 711 height 87
type textarea "_FALTA CONTROLAR LAS MEDICACIONES DEL 100% _SE REVISARON LAS MEDICACIONES DEL 7…"
click at [408, 468] on button "save Guardar Comentario" at bounding box center [385, 482] width 222 height 36
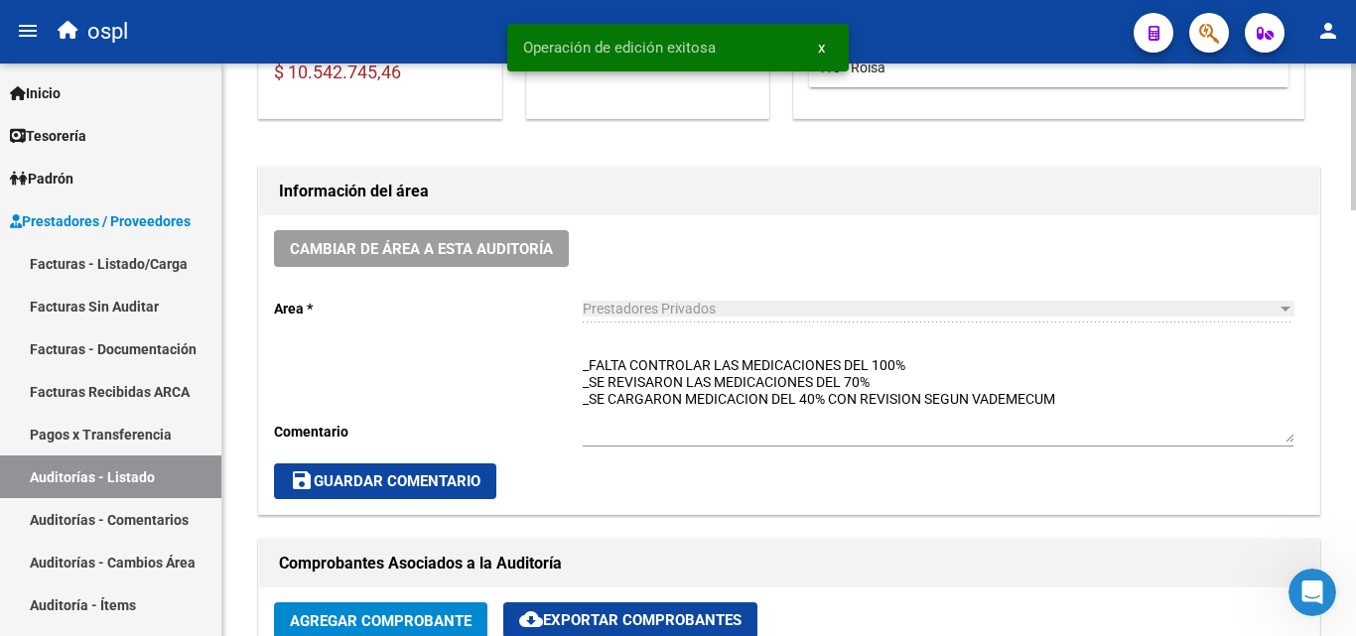
scroll to position [672, 0]
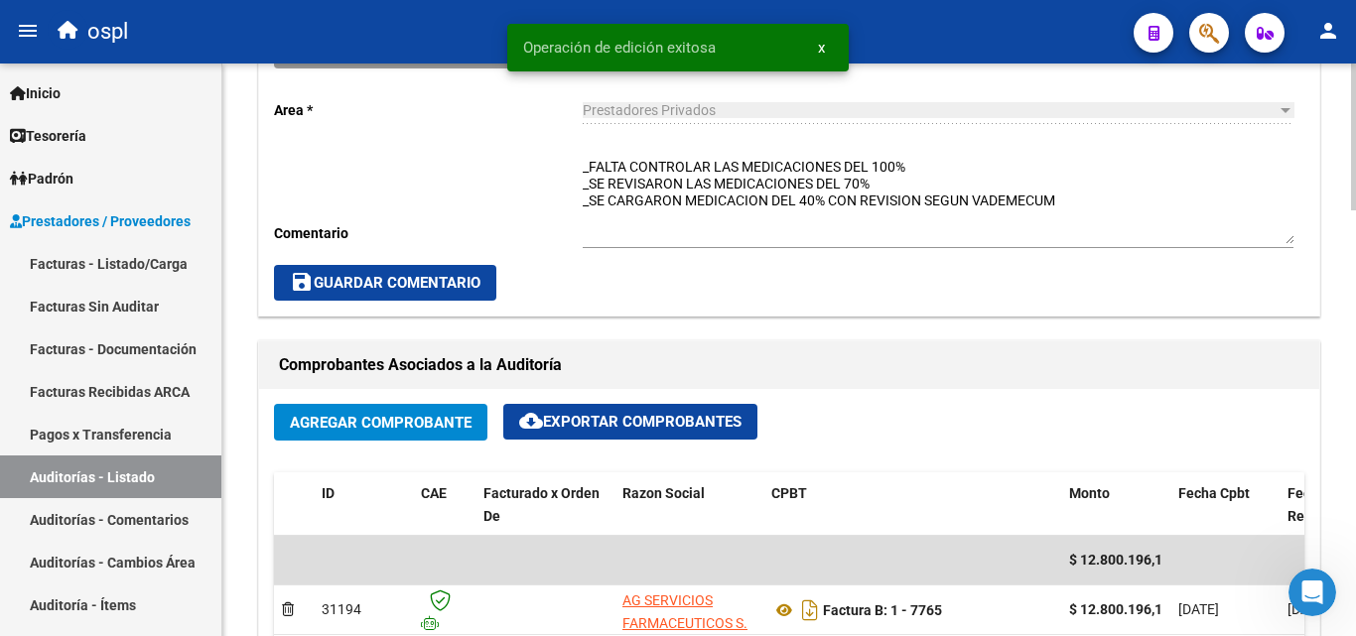
click at [462, 284] on span "save Guardar Comentario" at bounding box center [385, 283] width 191 height 18
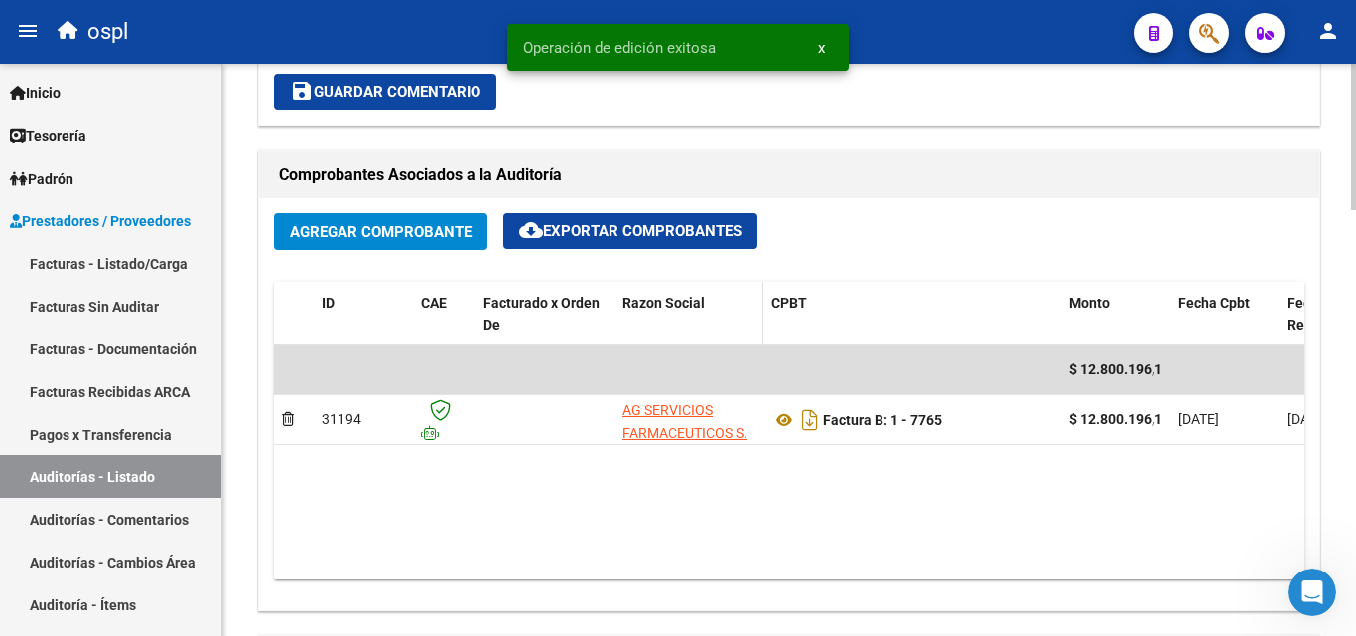
scroll to position [871, 0]
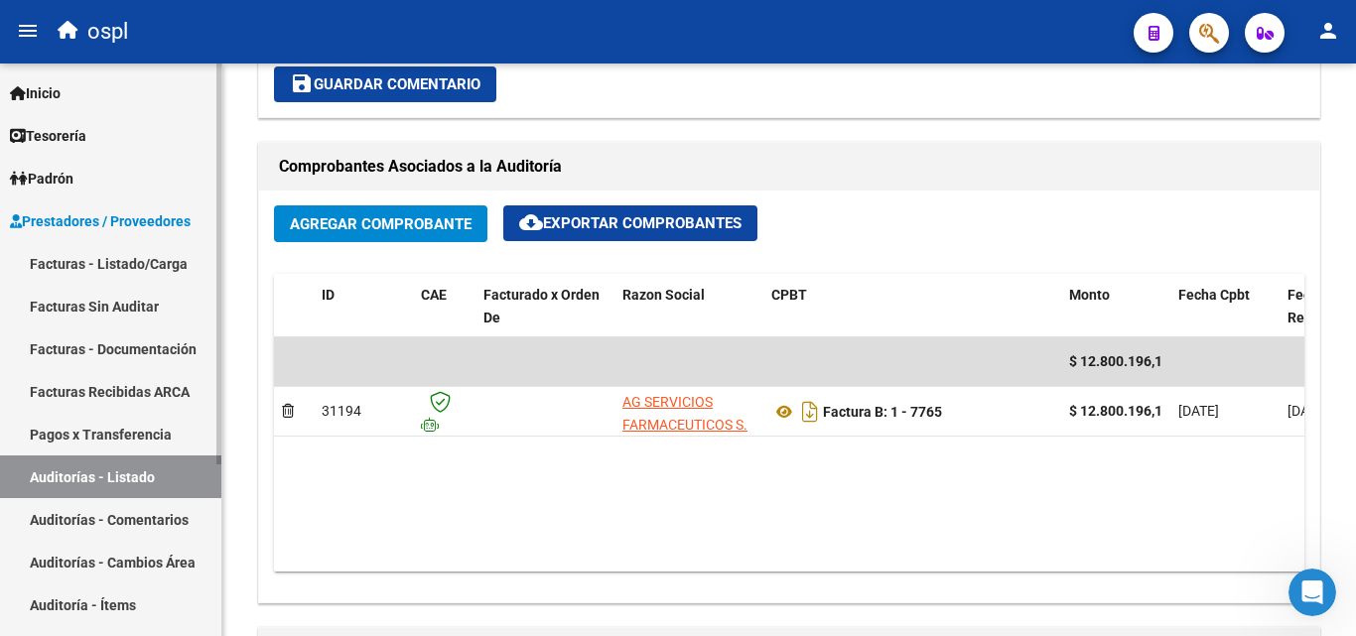
click at [174, 491] on link "Auditorías - Listado" at bounding box center [110, 477] width 221 height 43
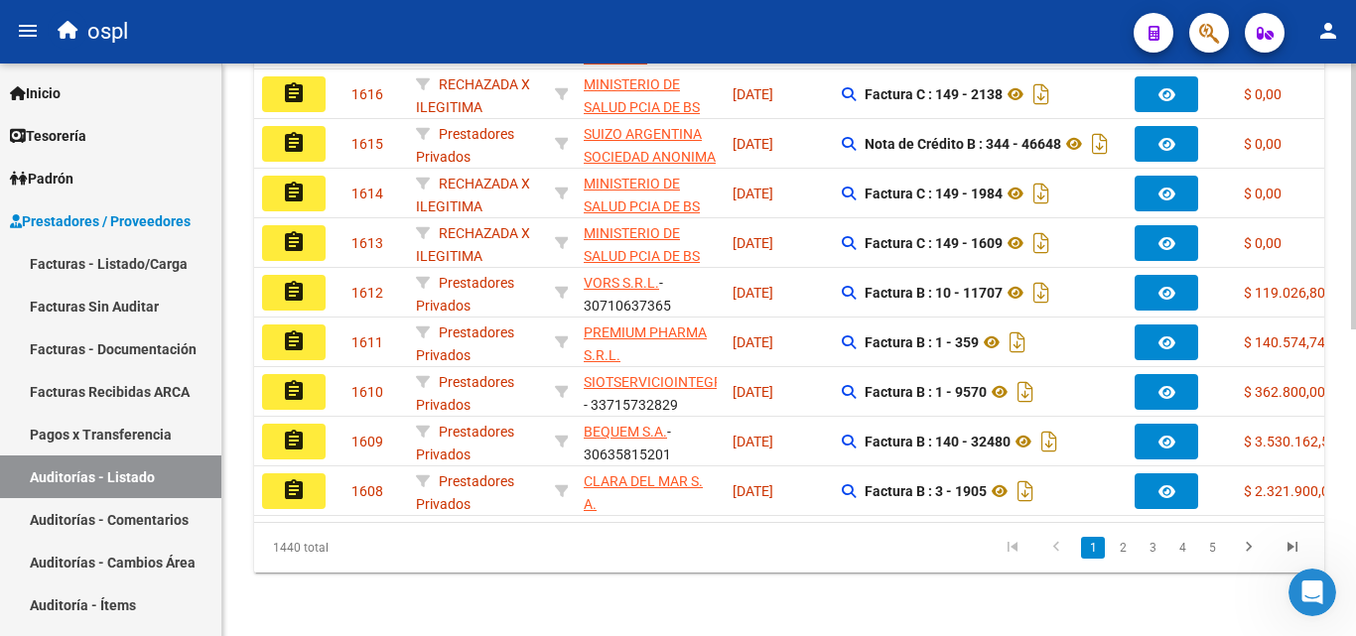
scroll to position [162, 0]
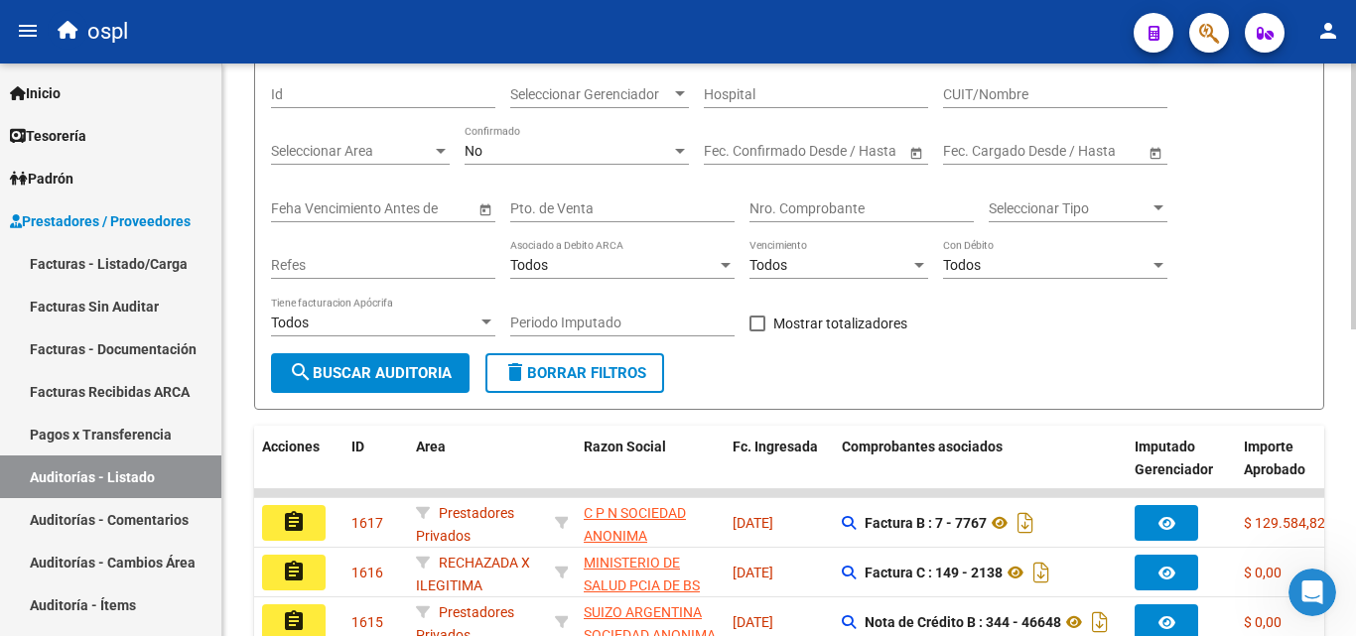
click at [822, 192] on div "Nro. Comprobante" at bounding box center [861, 203] width 224 height 40
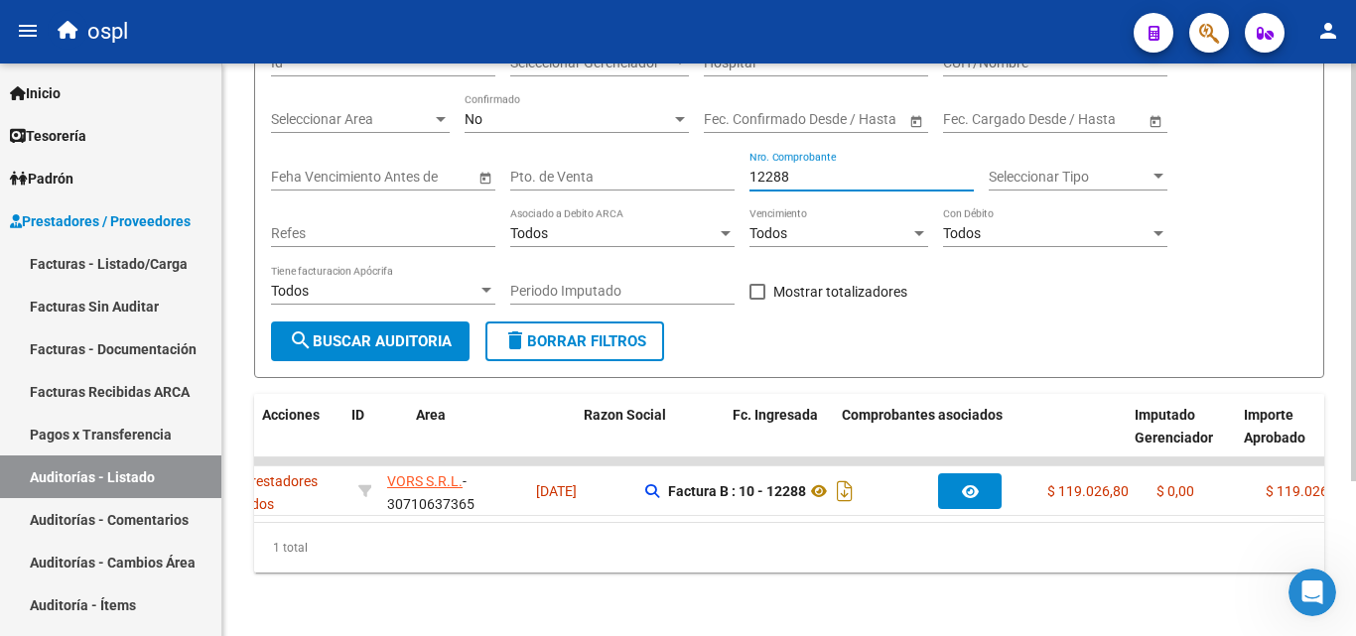
scroll to position [0, 0]
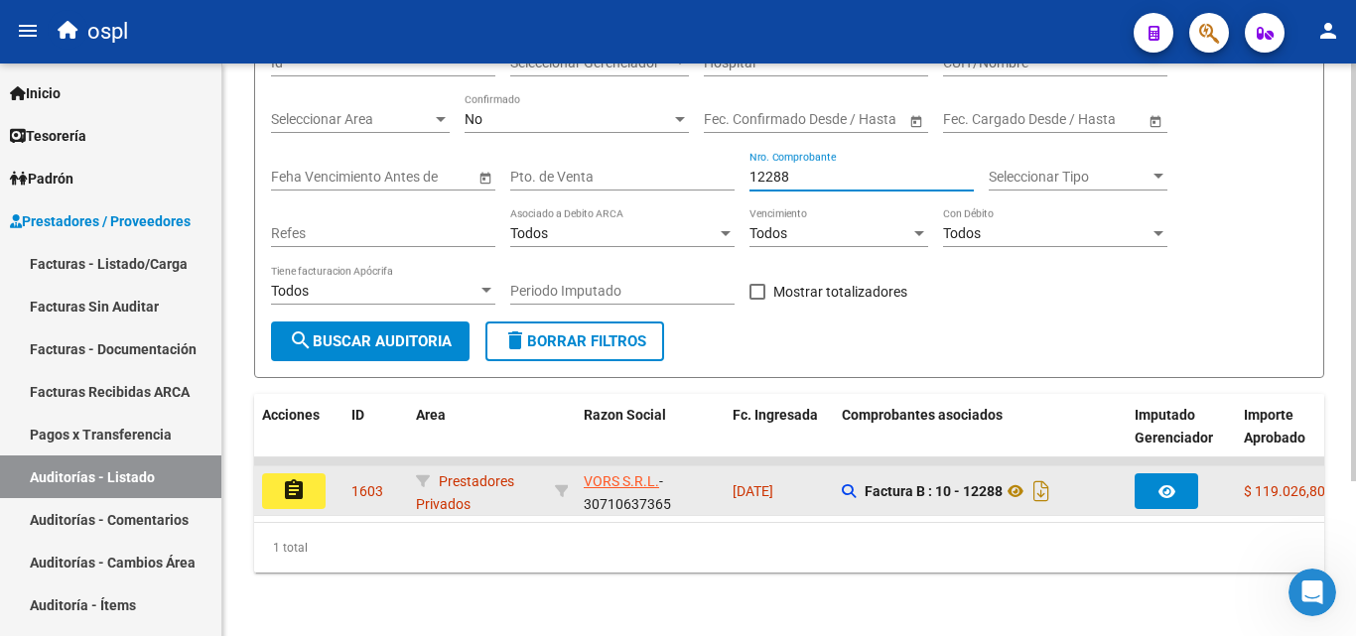
type input "12288"
click at [307, 474] on button "assignment" at bounding box center [294, 492] width 64 height 36
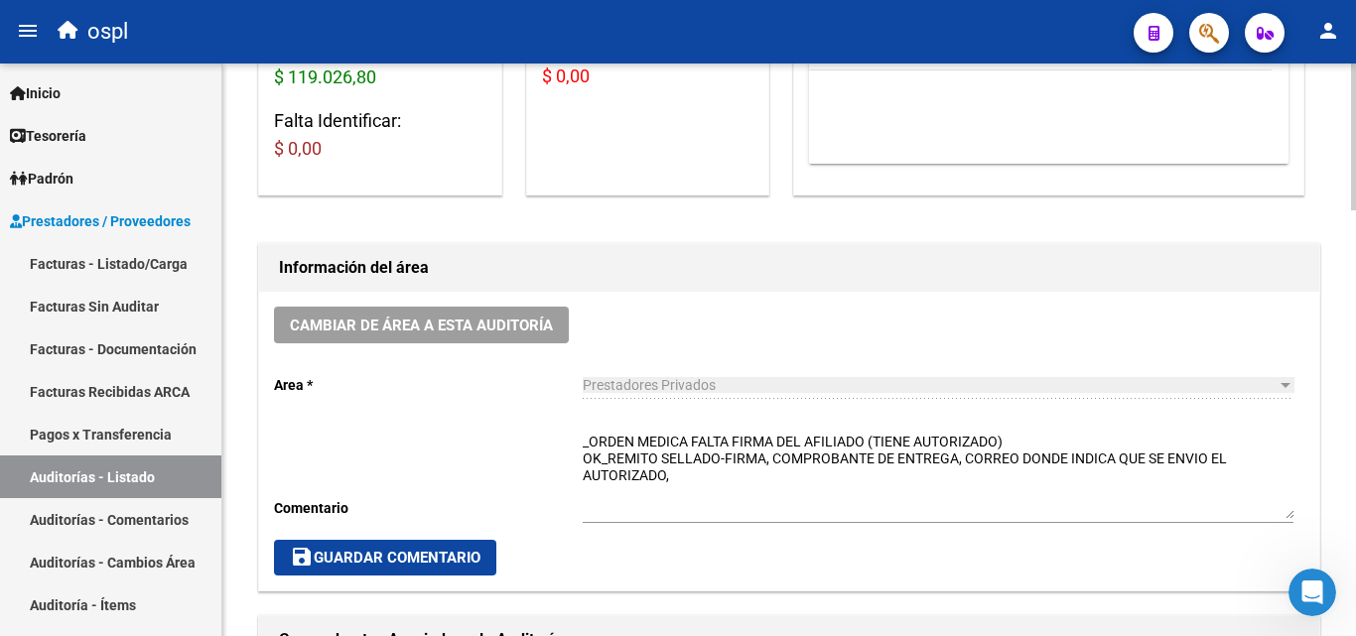
scroll to position [596, 0]
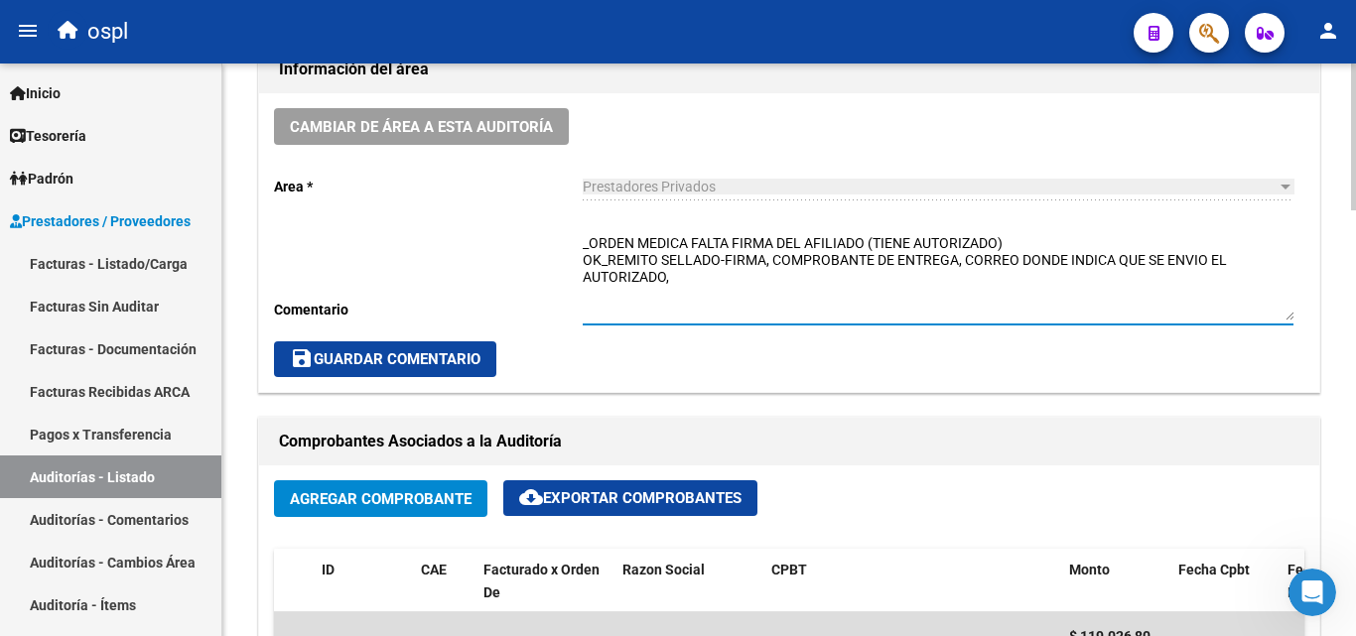
click at [779, 239] on textarea "_ORDEN MEDICA FALTA FIRMA DEL AFILIADO (TIENE AUTORIZADO) OK_REMITO SELLADO-FIR…" at bounding box center [938, 276] width 711 height 87
click at [715, 241] on textarea "_ORDEN MEDICA FALTA FIRMA CONFORMIDAD DEL AFILIADO (TIENE AUTORIZADO) OK_REMITO…" at bounding box center [938, 276] width 711 height 87
click at [703, 274] on textarea "_ORDEN MEDICA FALTA FIRMA CONFORMIDAD DEL AFILIADO (TIENE AUTORIZADO) OK_REMITO…" at bounding box center [938, 276] width 711 height 87
type textarea "_ORDEN MEDICA FALTA FIRMA CONFORMIDAD DEL AFILIADO (TIENE AUTORIZADO) OK_REMITO…"
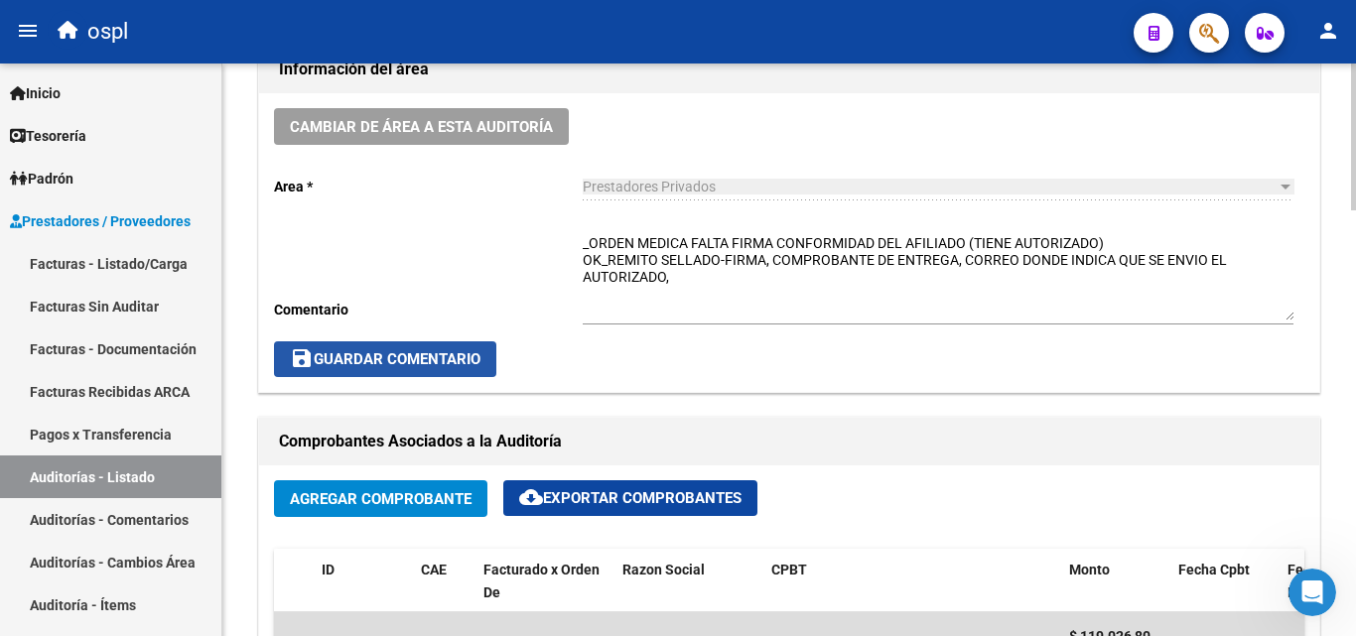
click at [487, 353] on button "save Guardar Comentario" at bounding box center [385, 359] width 222 height 36
click at [470, 353] on span "save Guardar Comentario" at bounding box center [385, 359] width 191 height 18
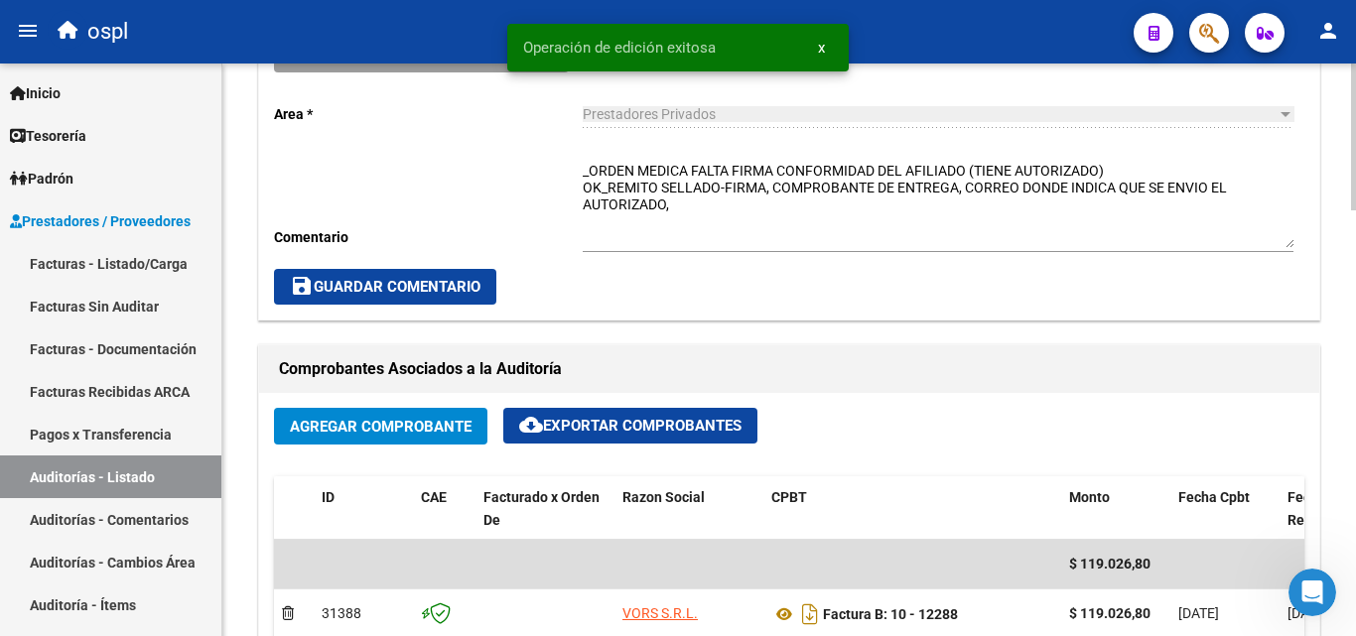
scroll to position [993, 0]
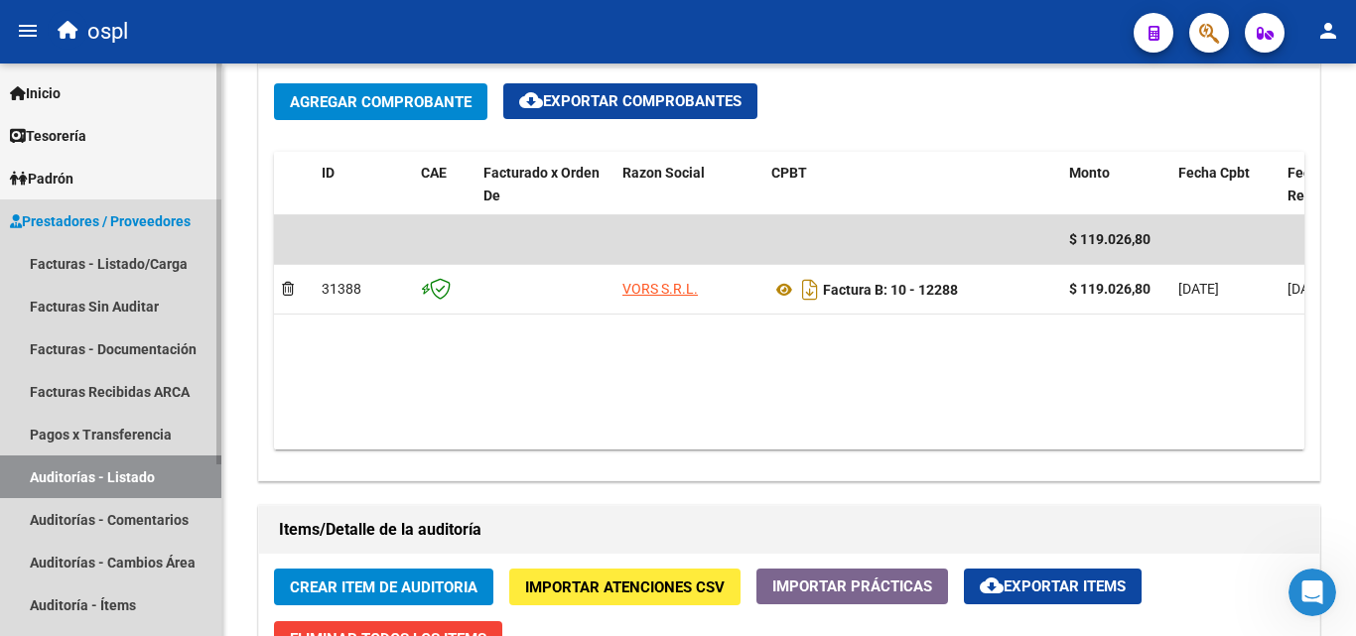
click at [162, 471] on link "Auditorías - Listado" at bounding box center [110, 477] width 221 height 43
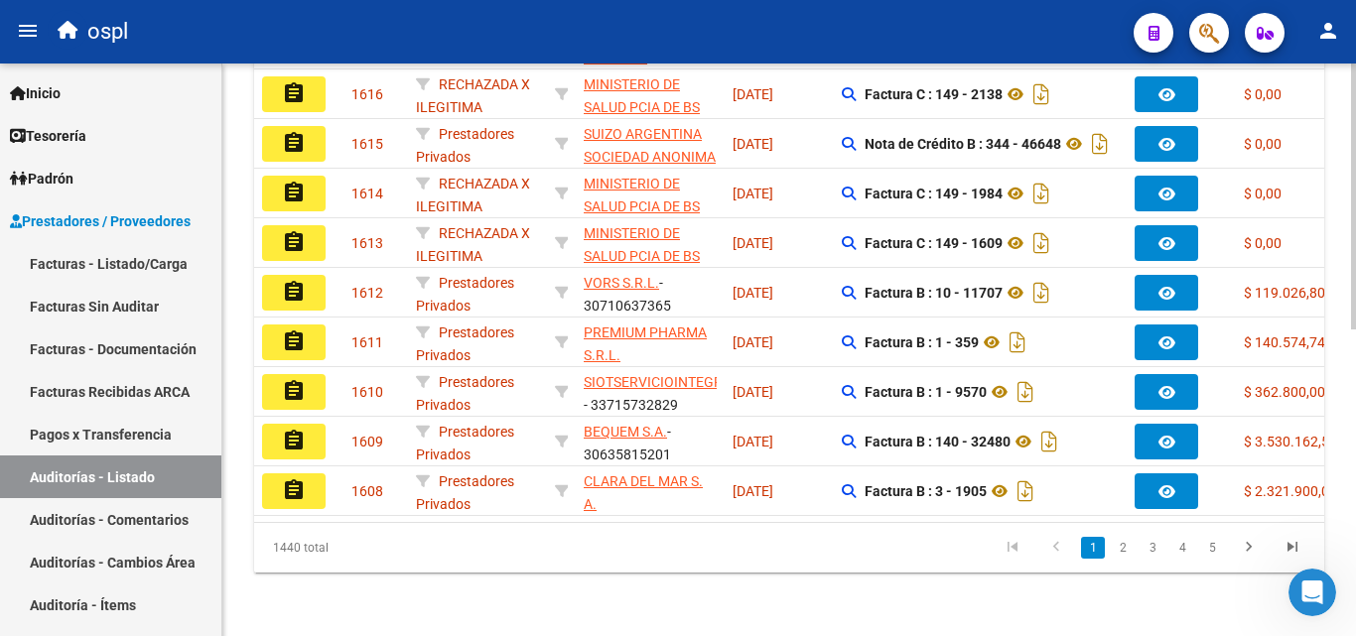
scroll to position [261, 0]
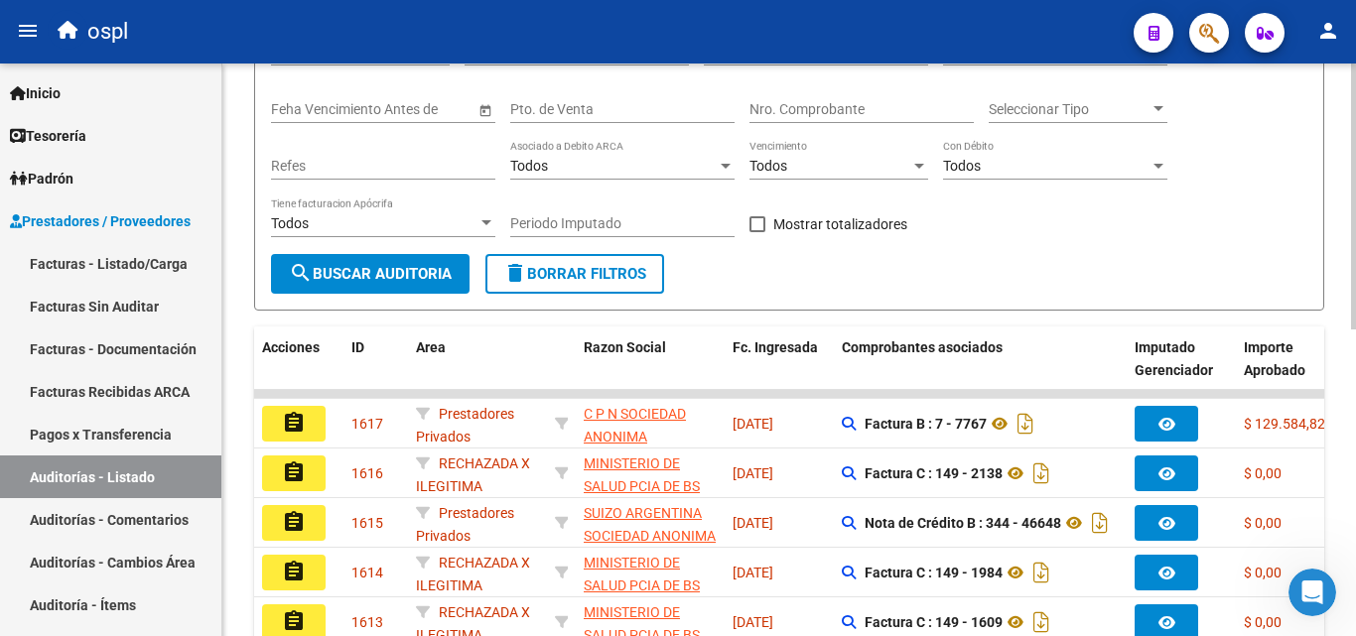
click at [797, 112] on input "Nro. Comprobante" at bounding box center [861, 109] width 224 height 17
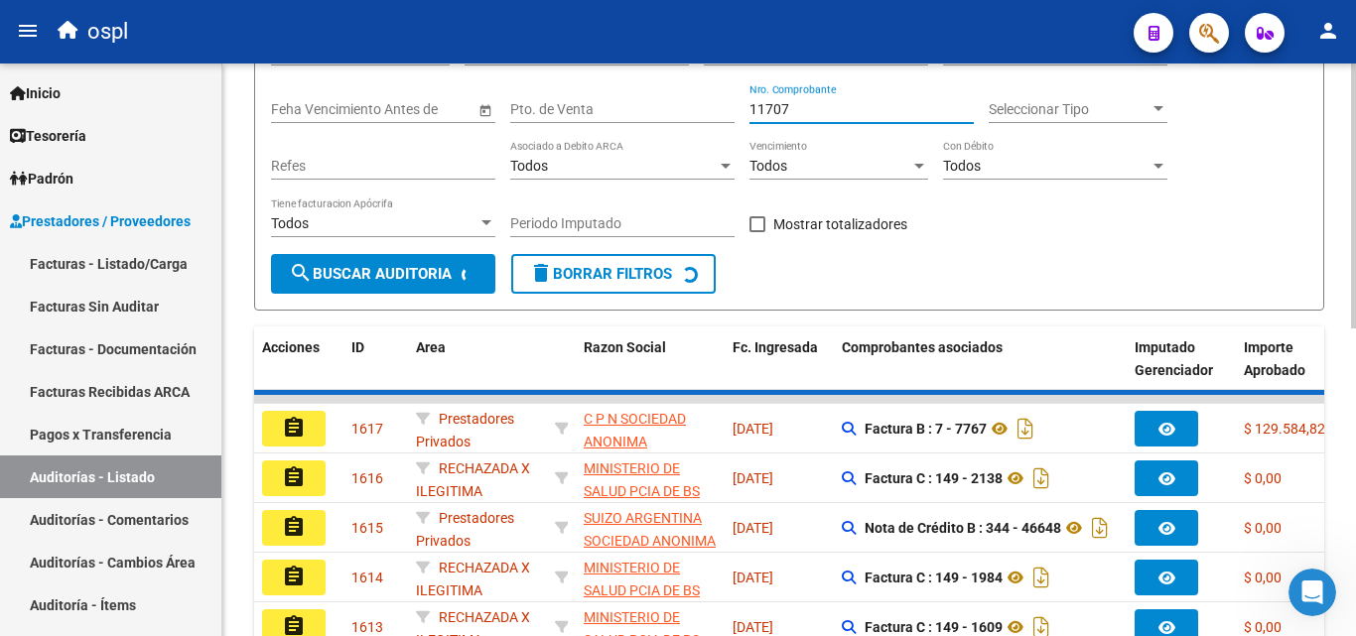
scroll to position [211, 0]
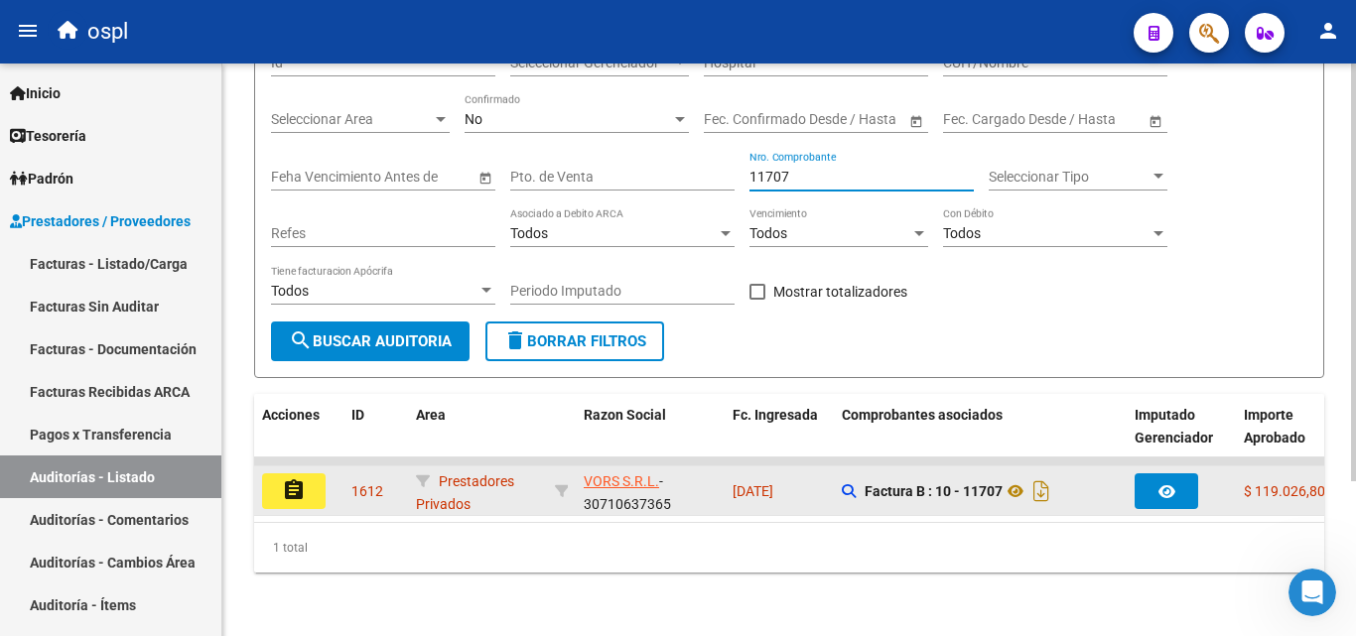
type input "11707"
click at [317, 476] on button "assignment" at bounding box center [294, 492] width 64 height 36
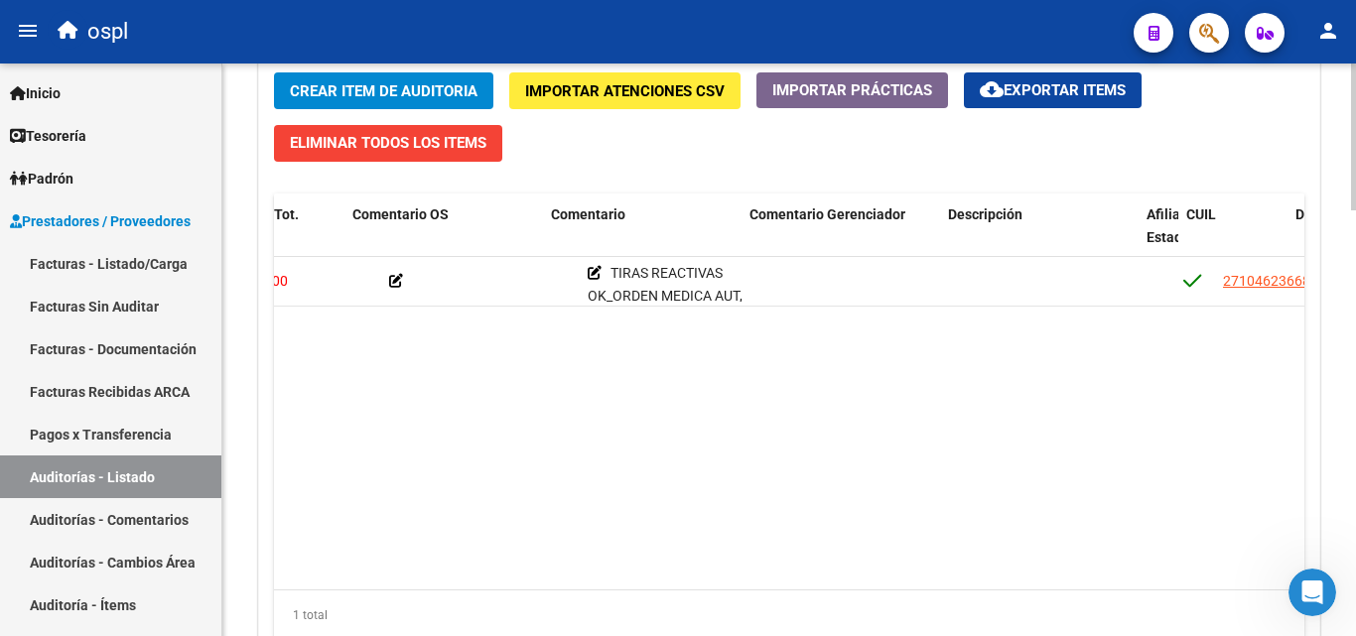
scroll to position [0, 589]
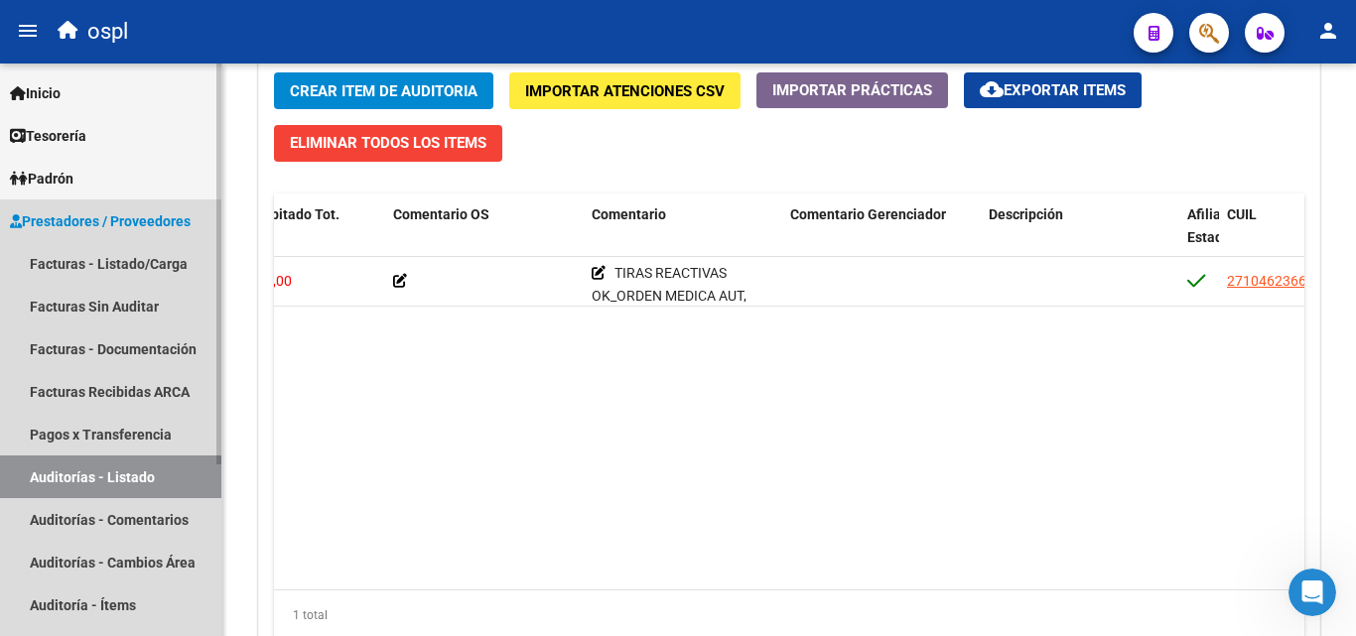
click at [154, 473] on link "Auditorías - Listado" at bounding box center [110, 477] width 221 height 43
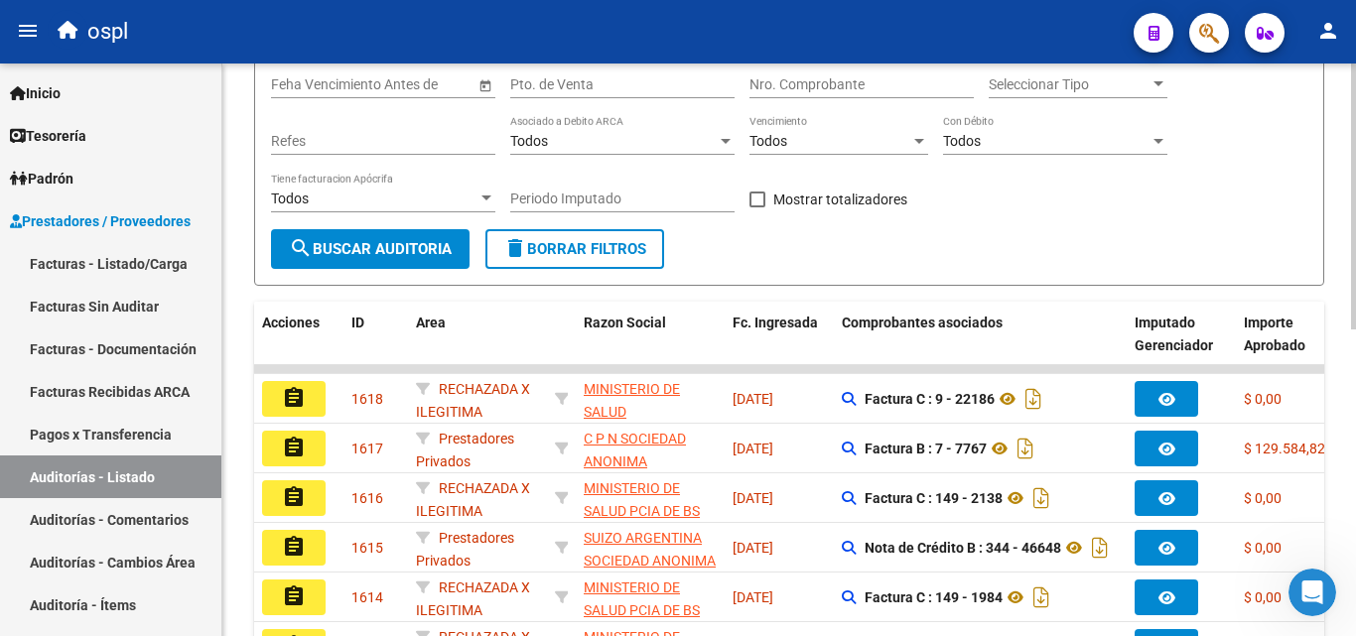
scroll to position [63, 0]
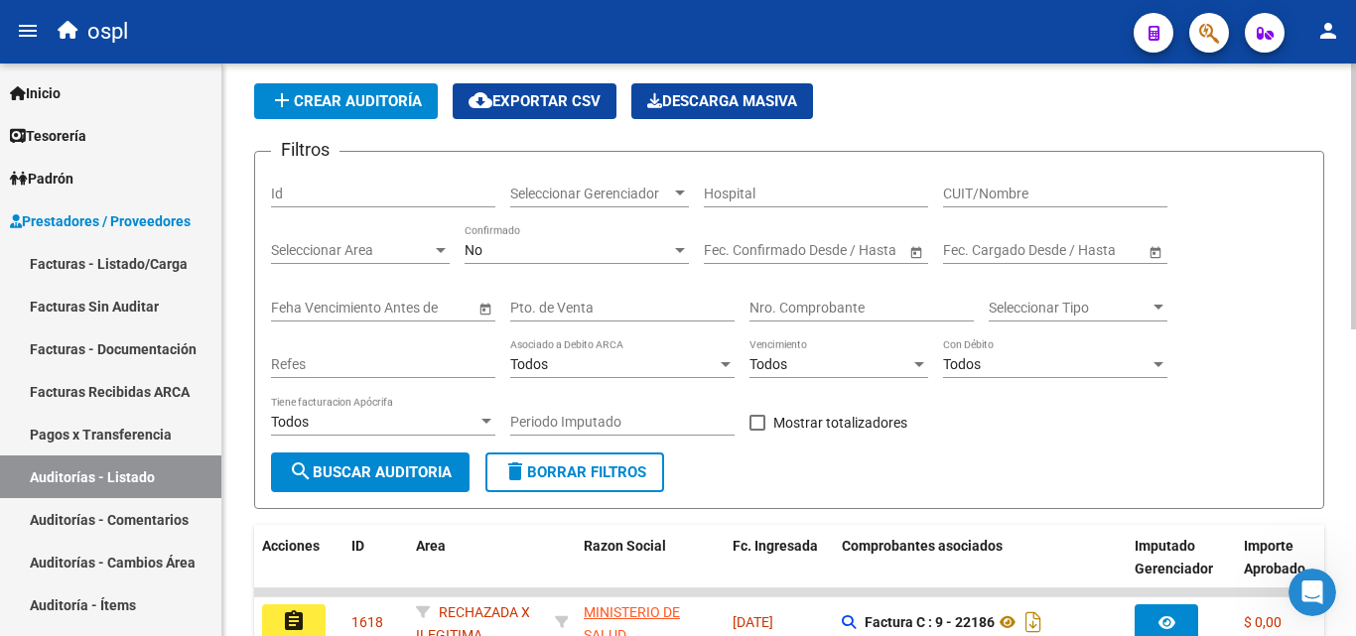
click at [797, 312] on input "Nro. Comprobante" at bounding box center [861, 308] width 224 height 17
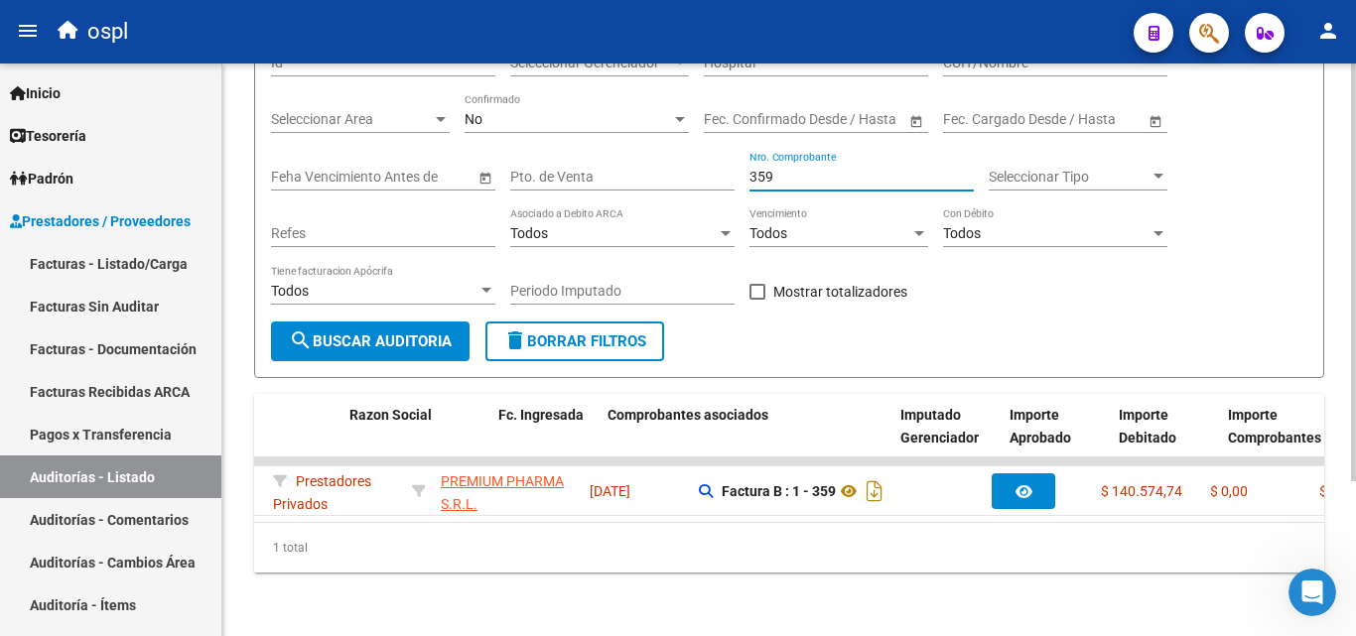
scroll to position [0, 0]
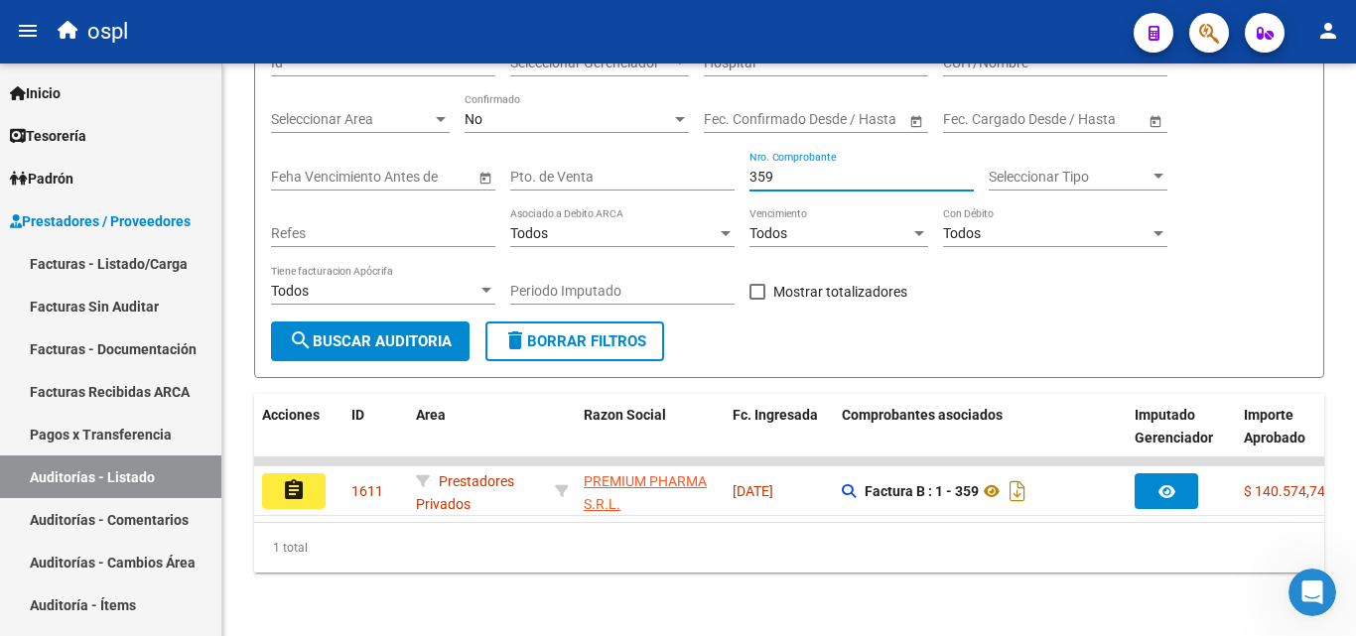
type input "359"
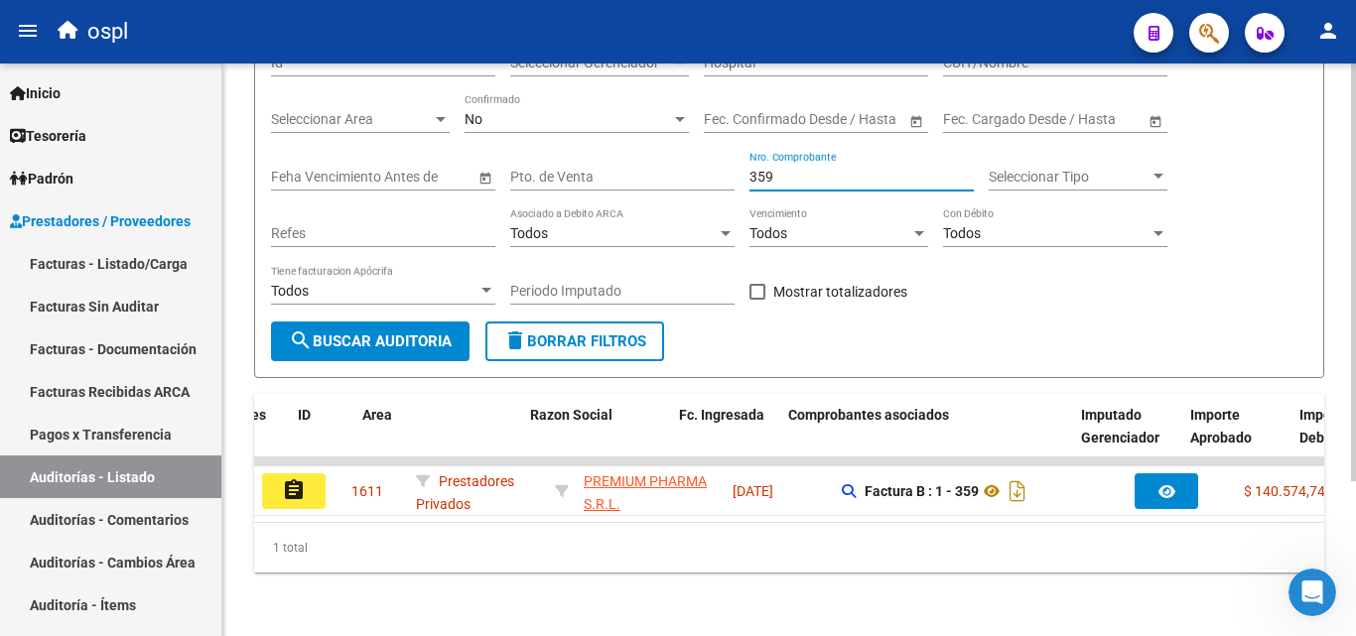
scroll to position [0, 54]
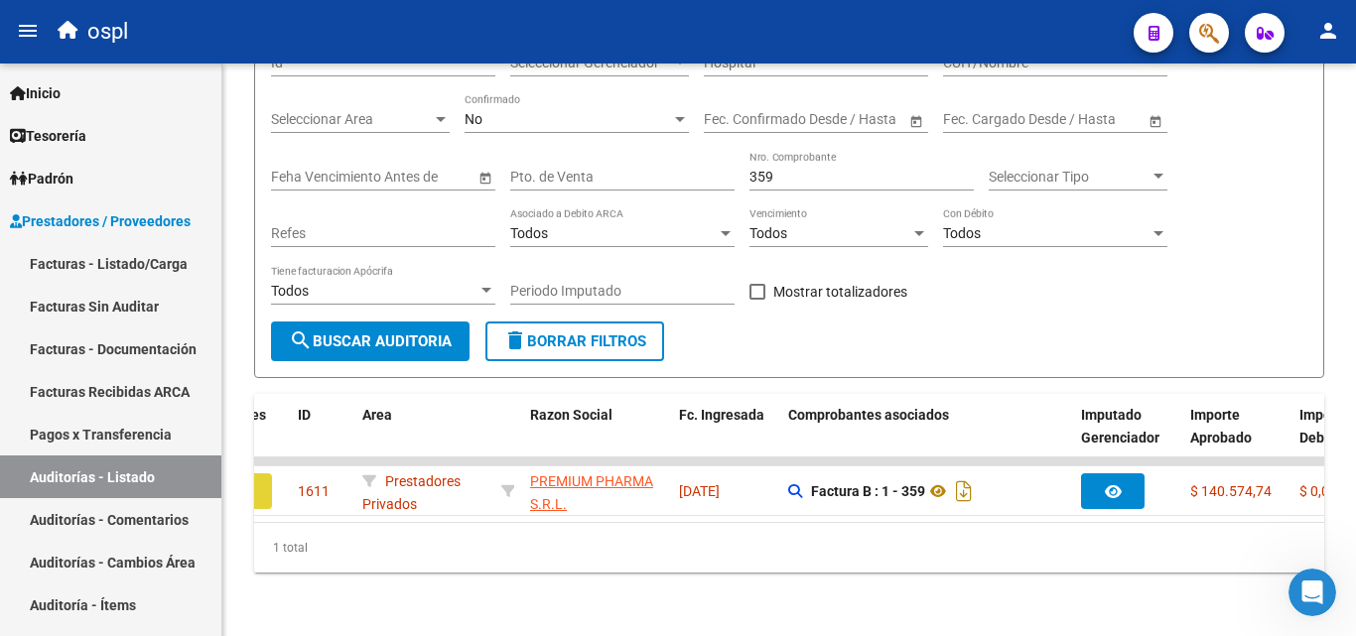
drag, startPoint x: 264, startPoint y: 475, endPoint x: 255, endPoint y: 480, distance: 10.2
click at [263, 476] on button "assignment" at bounding box center [240, 492] width 64 height 36
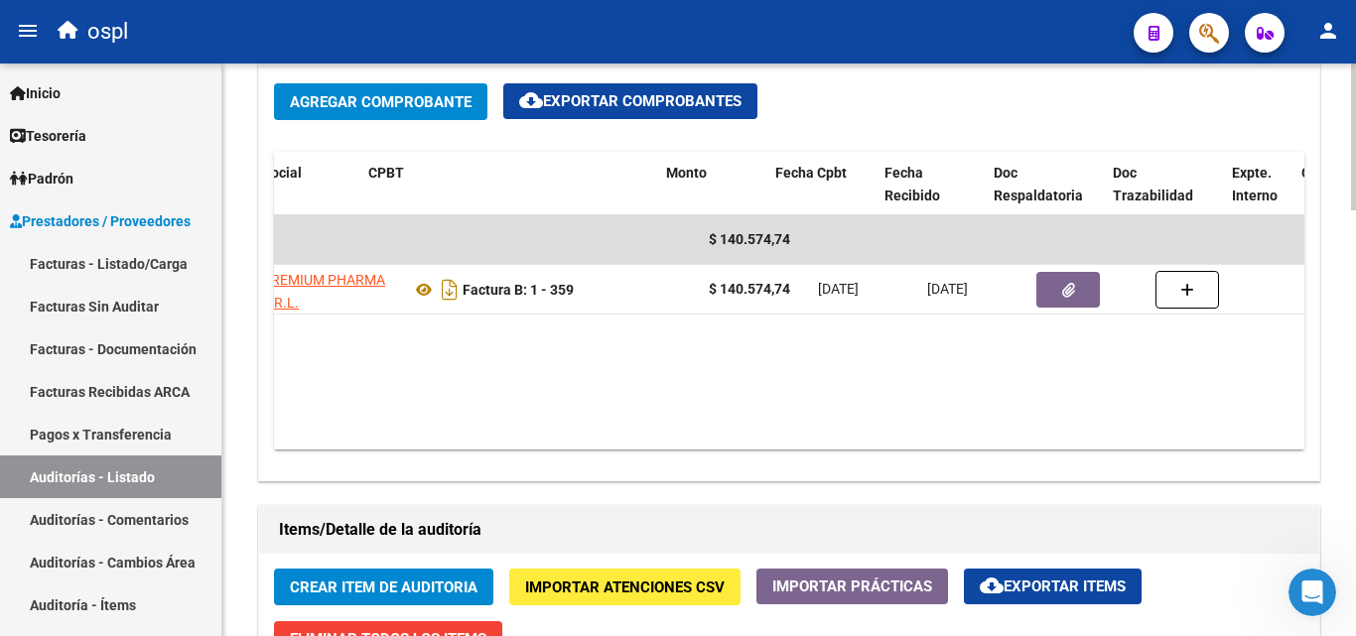
scroll to position [0, 403]
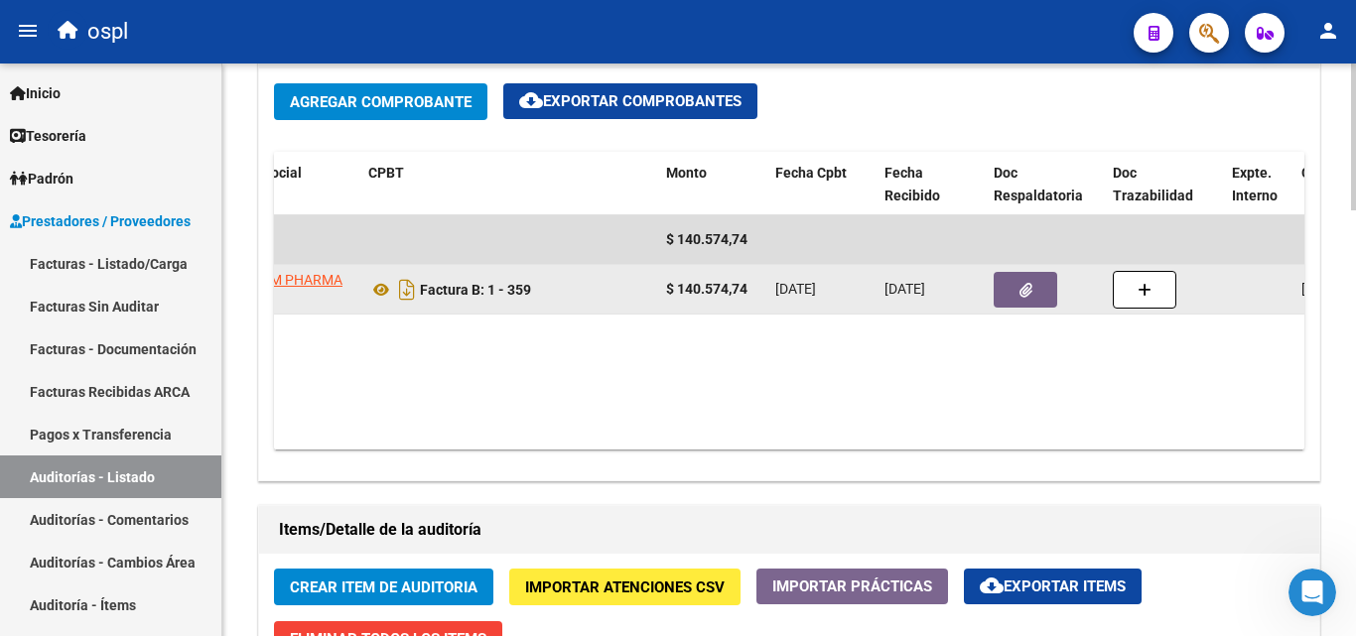
click at [1027, 289] on icon "button" at bounding box center [1025, 290] width 13 height 15
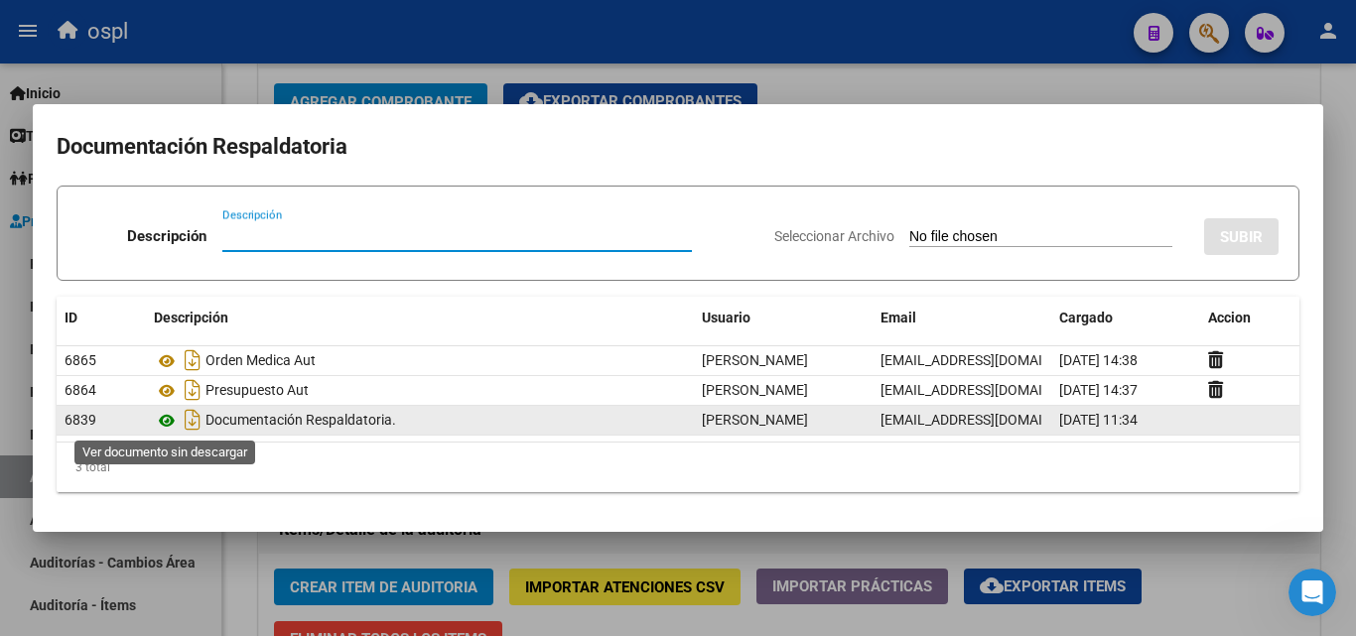
click at [172, 421] on icon at bounding box center [167, 421] width 26 height 24
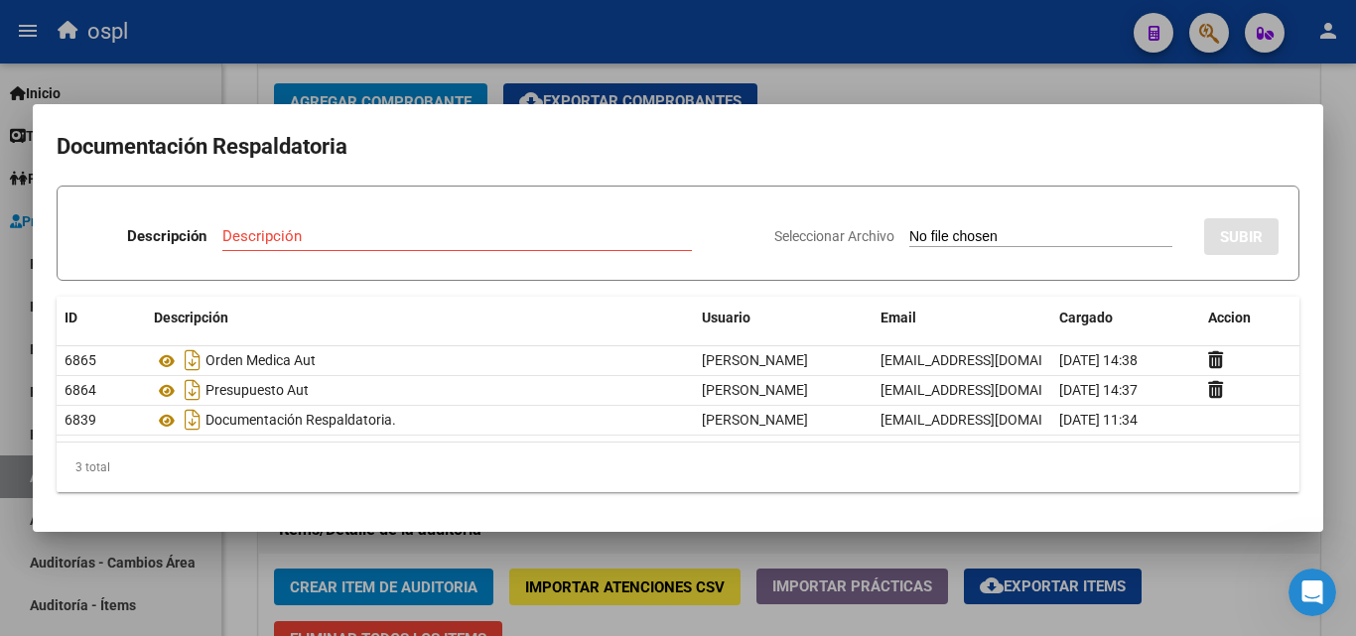
click at [835, 97] on div at bounding box center [678, 318] width 1356 height 636
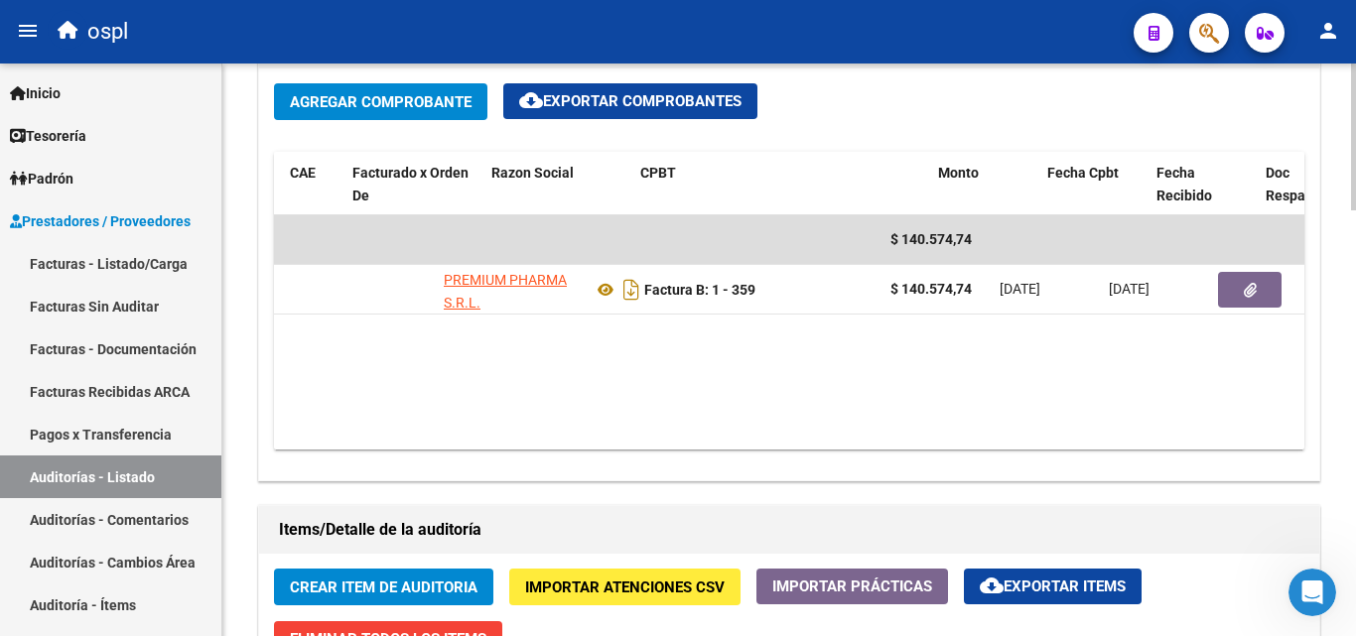
scroll to position [0, 0]
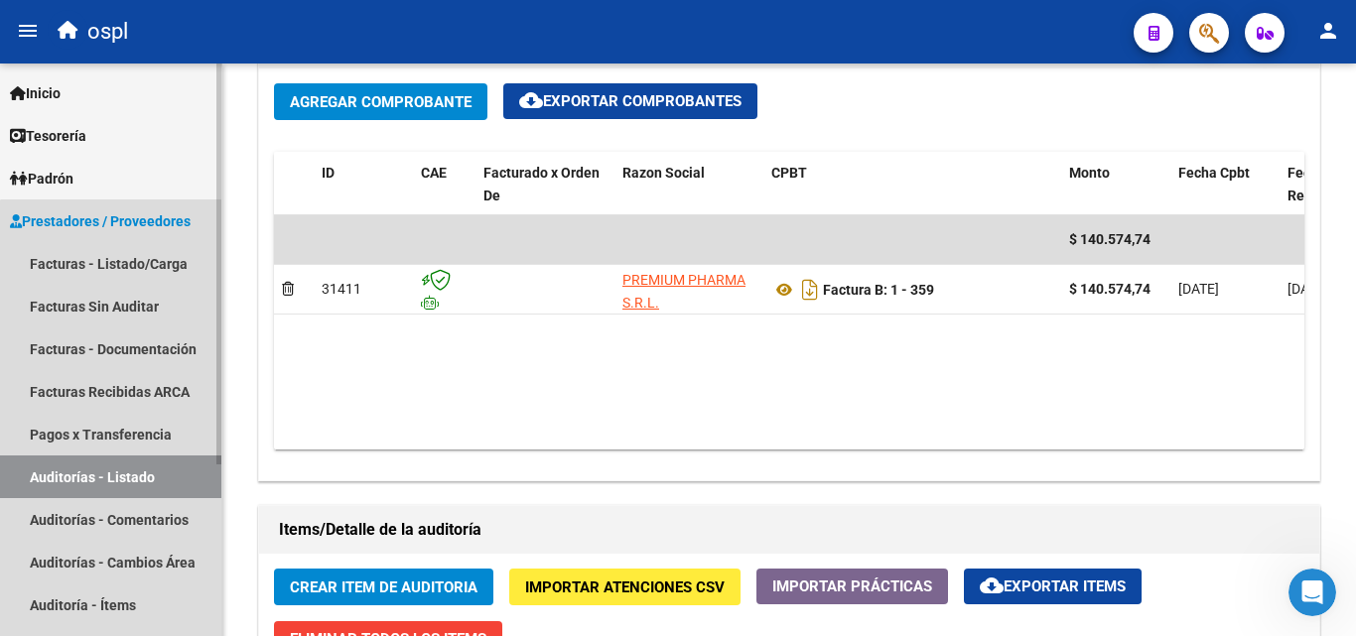
click at [174, 489] on link "Auditorías - Listado" at bounding box center [110, 477] width 221 height 43
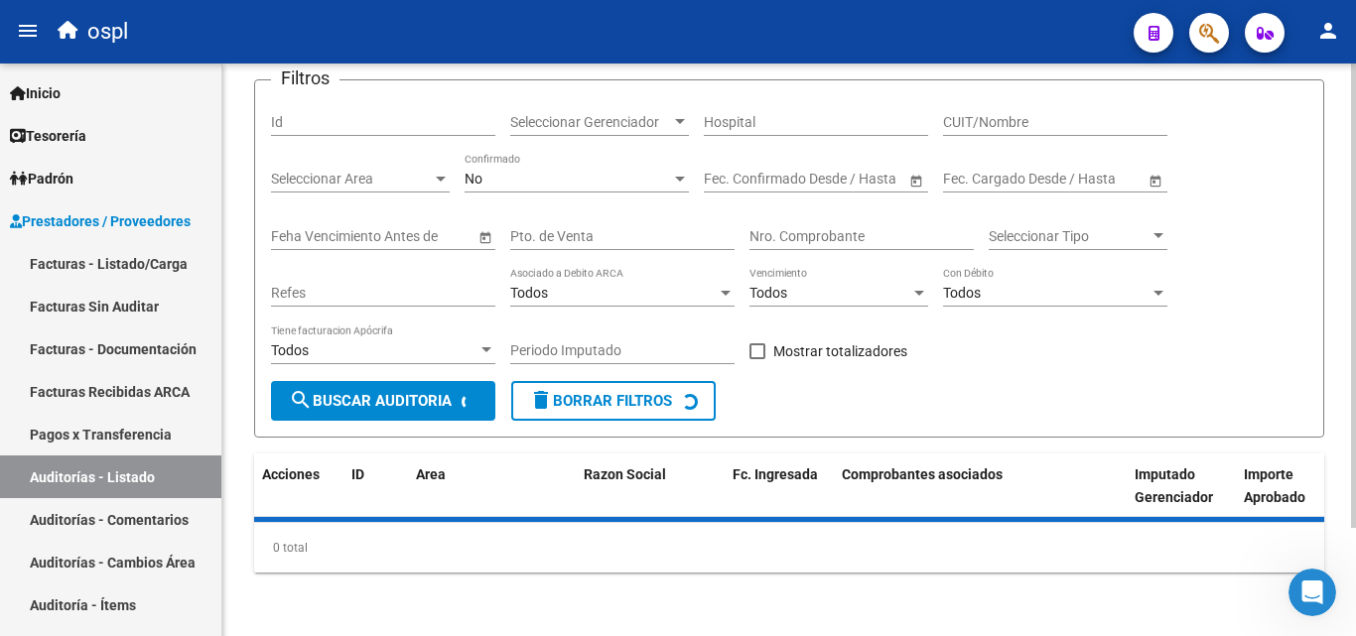
scroll to position [134, 0]
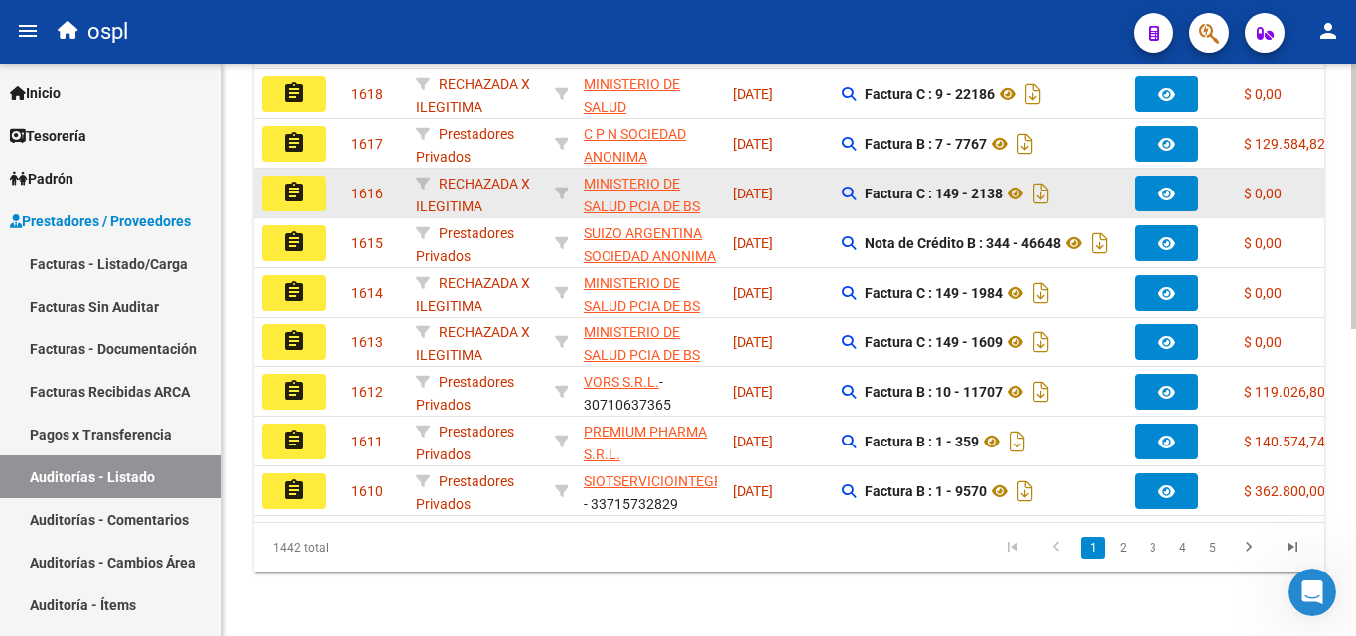
scroll to position [162, 0]
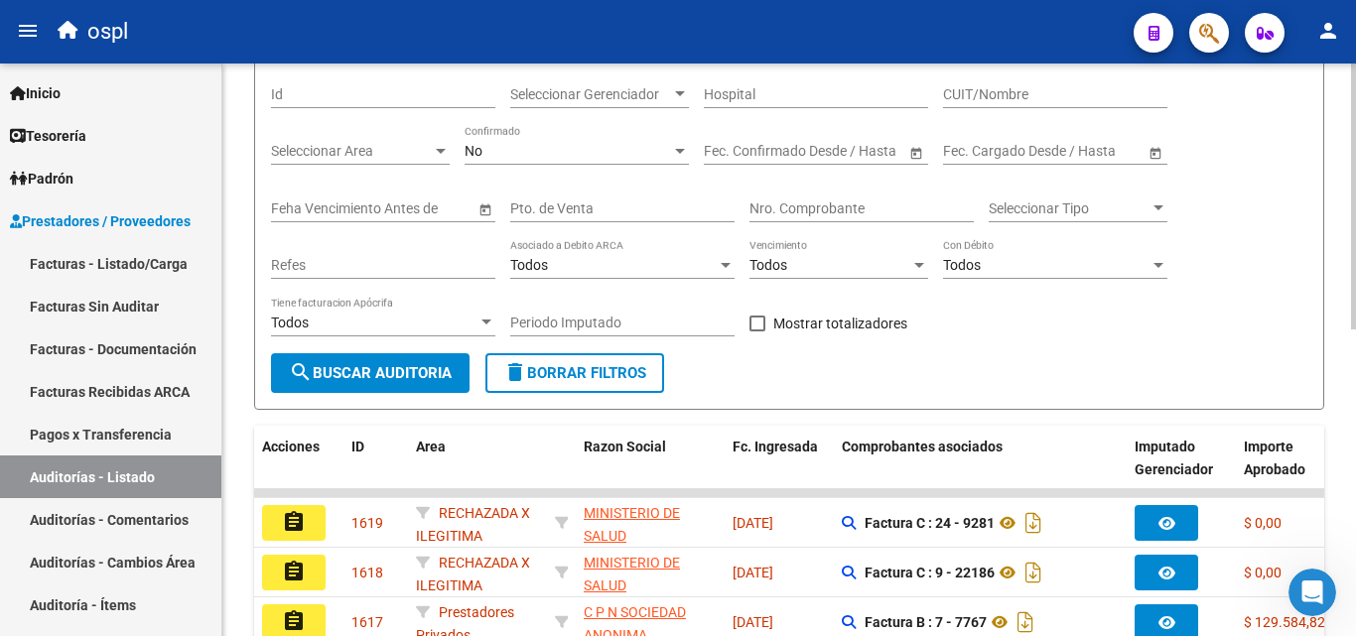
click at [810, 205] on input "Nro. Comprobante" at bounding box center [861, 209] width 224 height 17
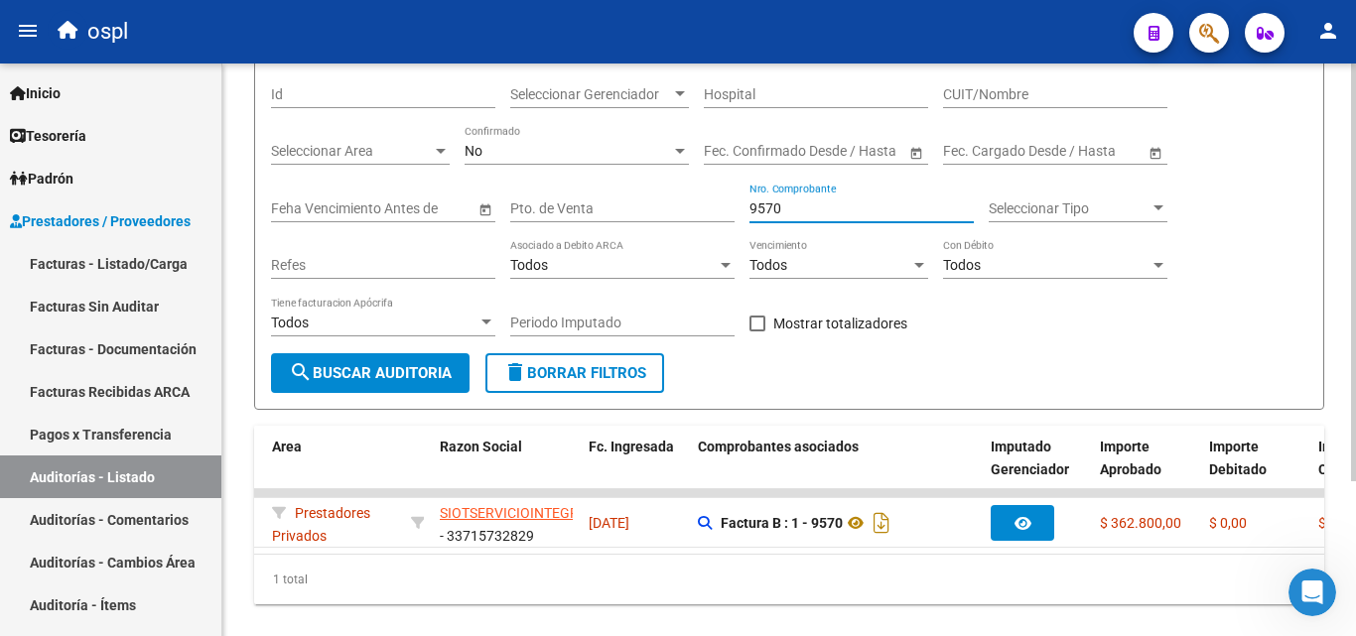
scroll to position [0, 0]
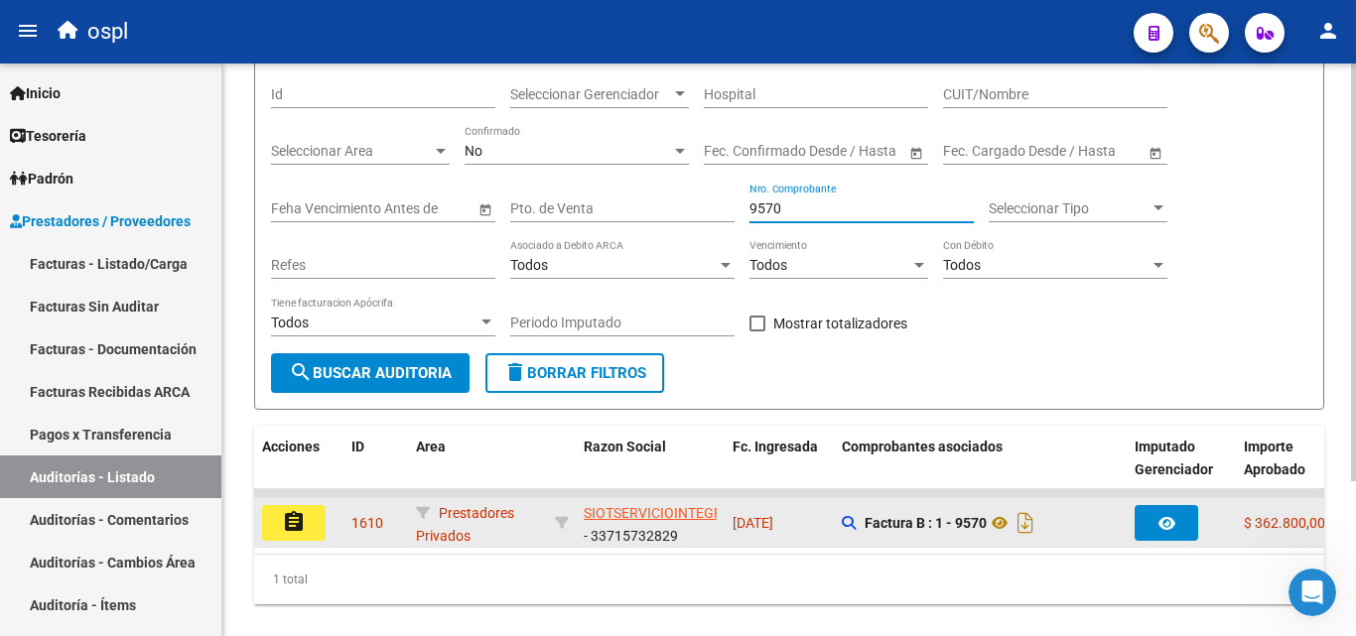
type input "9570"
click at [320, 533] on button "assignment" at bounding box center [294, 523] width 64 height 36
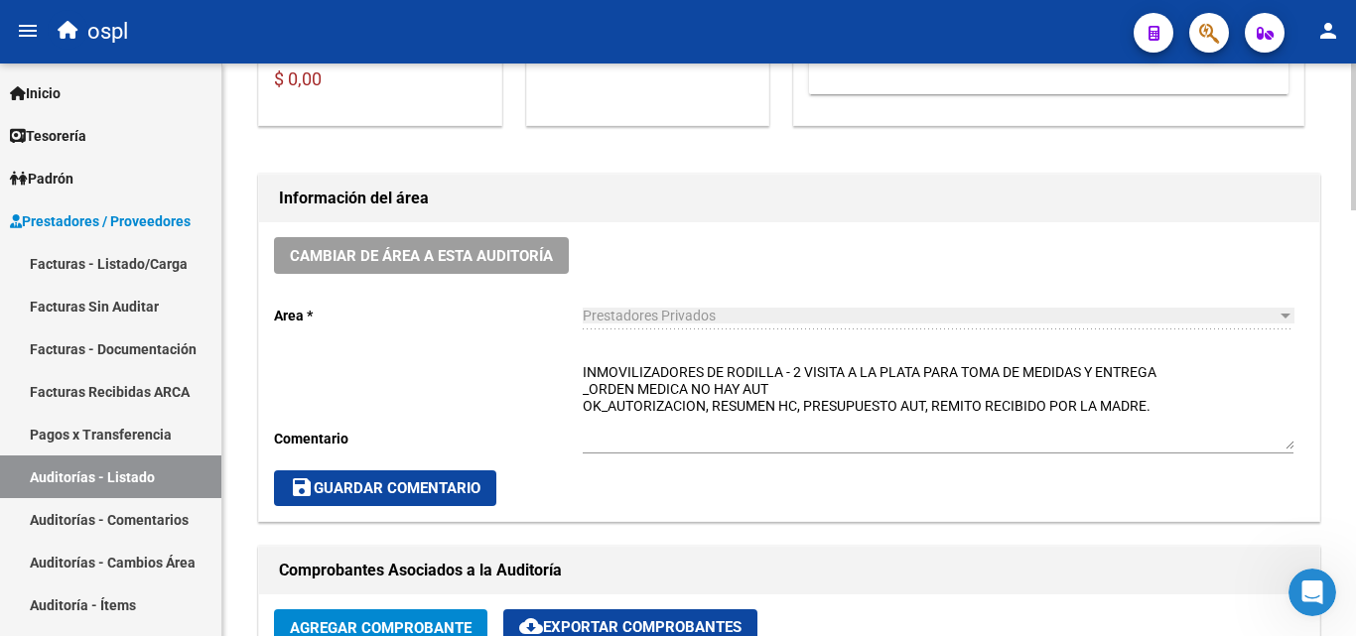
scroll to position [596, 0]
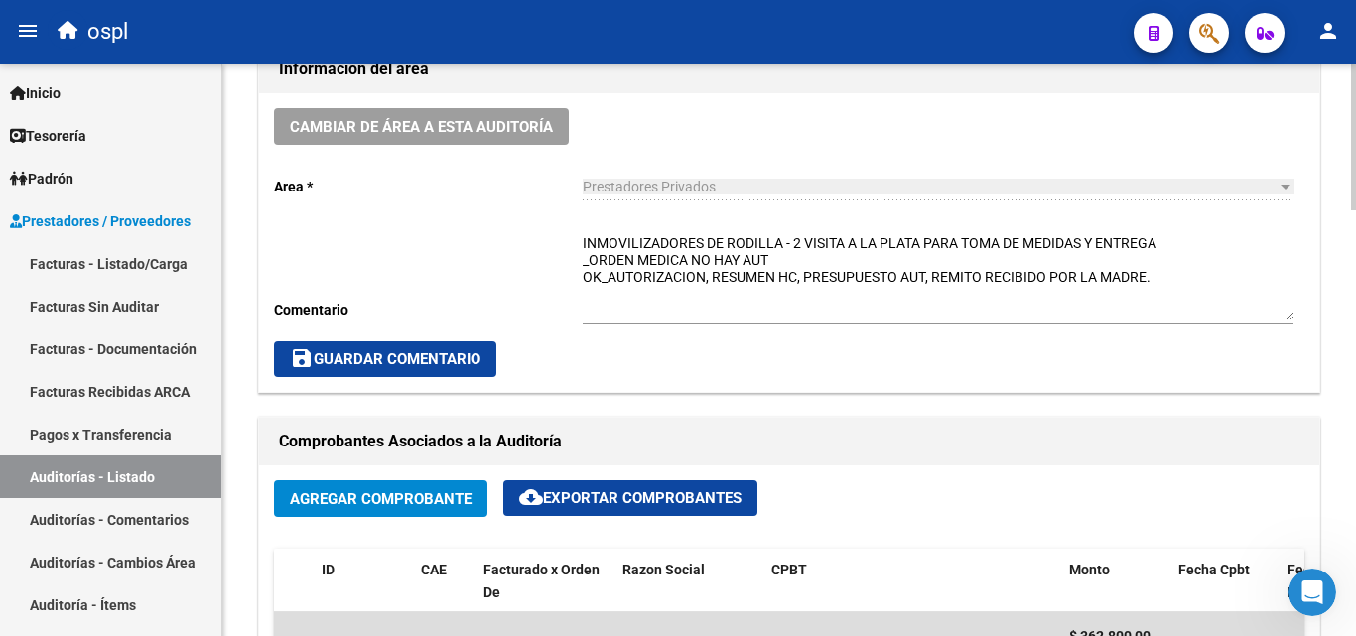
click at [716, 298] on textarea "INMOVILIZADORES DE RODILLA - 2 VISITA A LA PLATA PARA TOMA DE MEDIDAS Y ENTREGA…" at bounding box center [938, 276] width 711 height 87
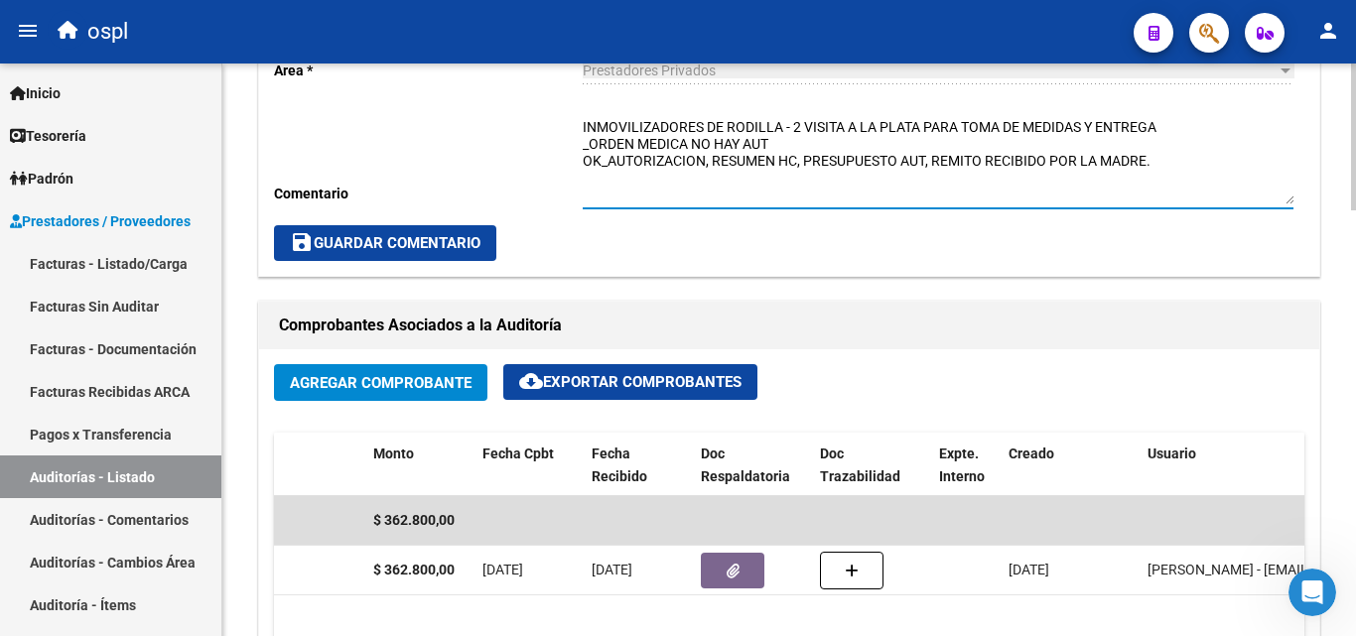
scroll to position [695, 0]
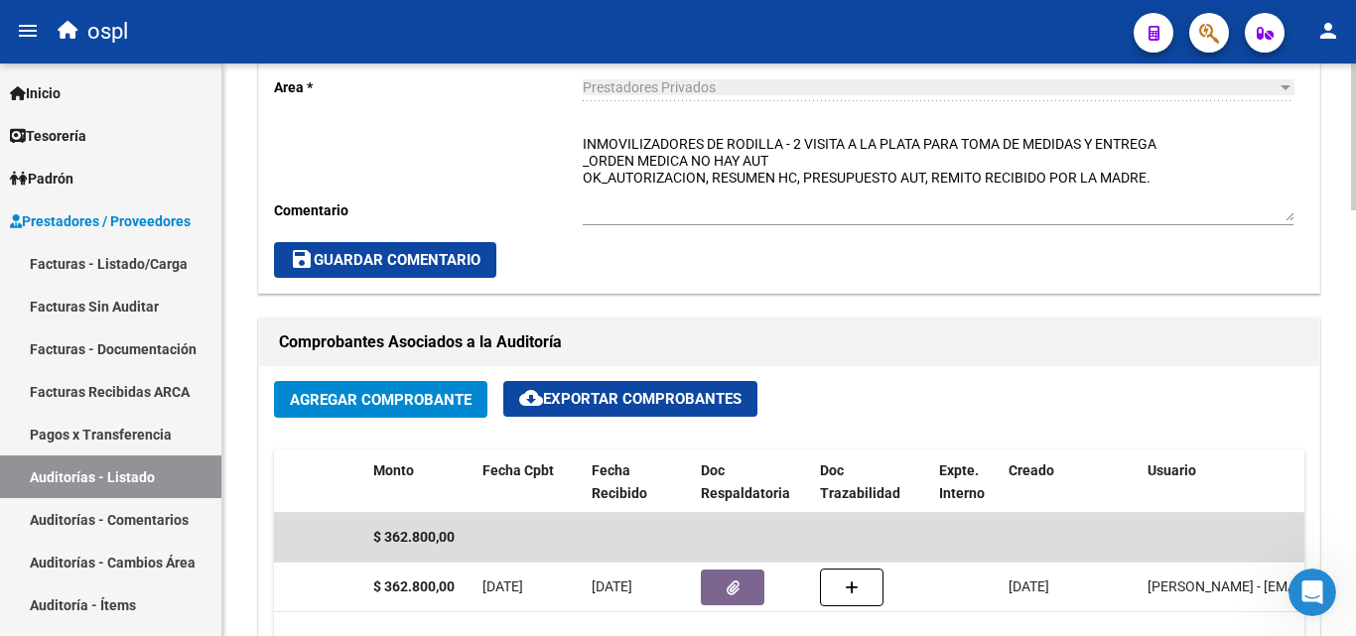
click at [688, 271] on div "save Guardar Comentario" at bounding box center [789, 260] width 1030 height 36
click at [918, 215] on textarea "INMOVILIZADORES DE RODILLA - 2 VISITA A LA PLATA PARA TOMA DE MEDIDAS Y ENTREGA…" at bounding box center [938, 177] width 711 height 87
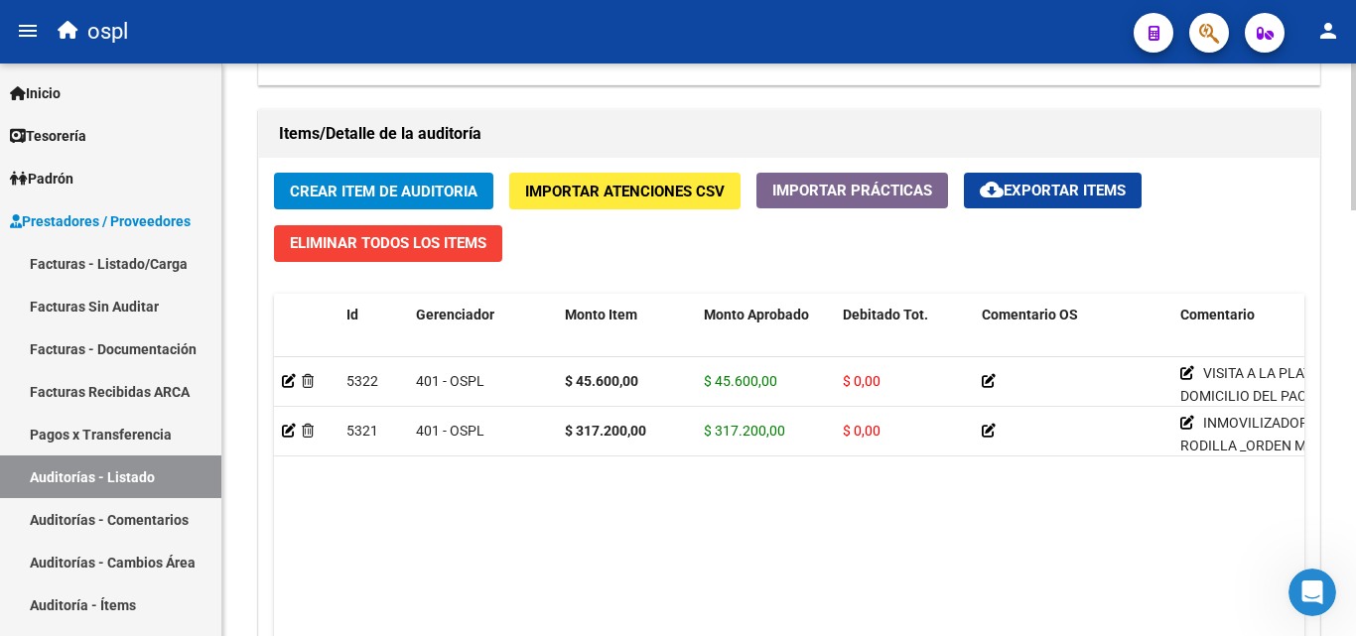
scroll to position [1390, 0]
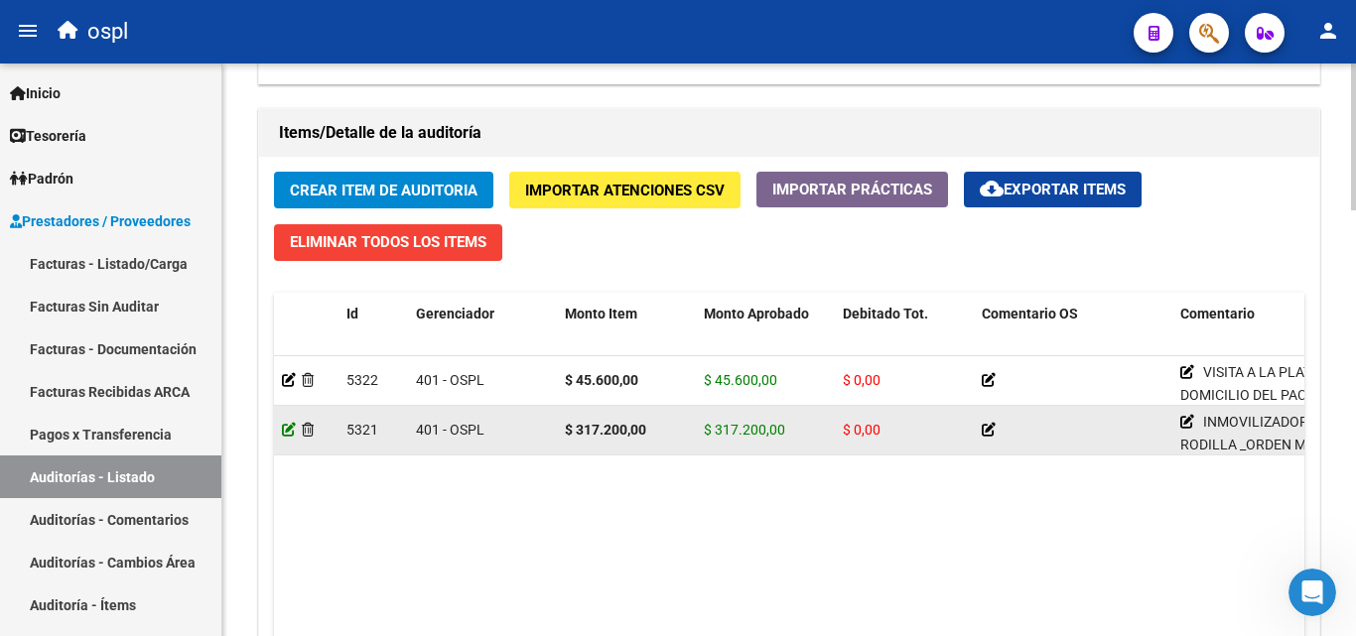
click at [285, 425] on icon at bounding box center [289, 430] width 14 height 14
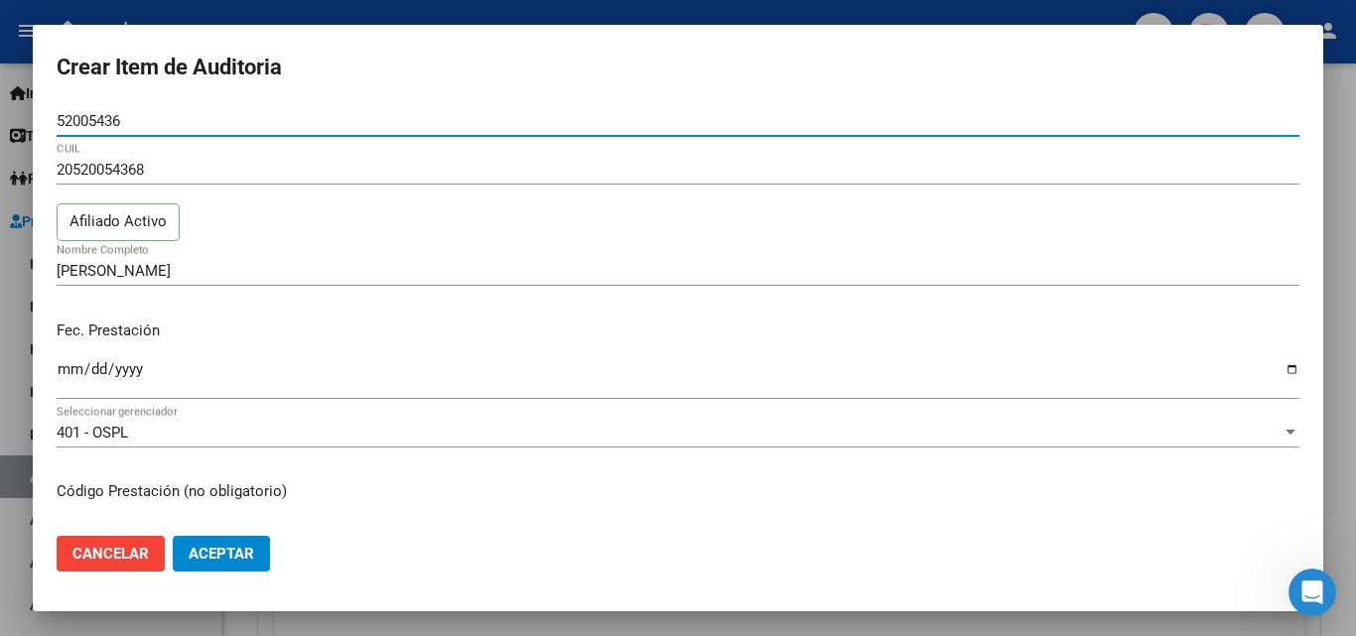
click at [443, 15] on div at bounding box center [678, 318] width 1356 height 636
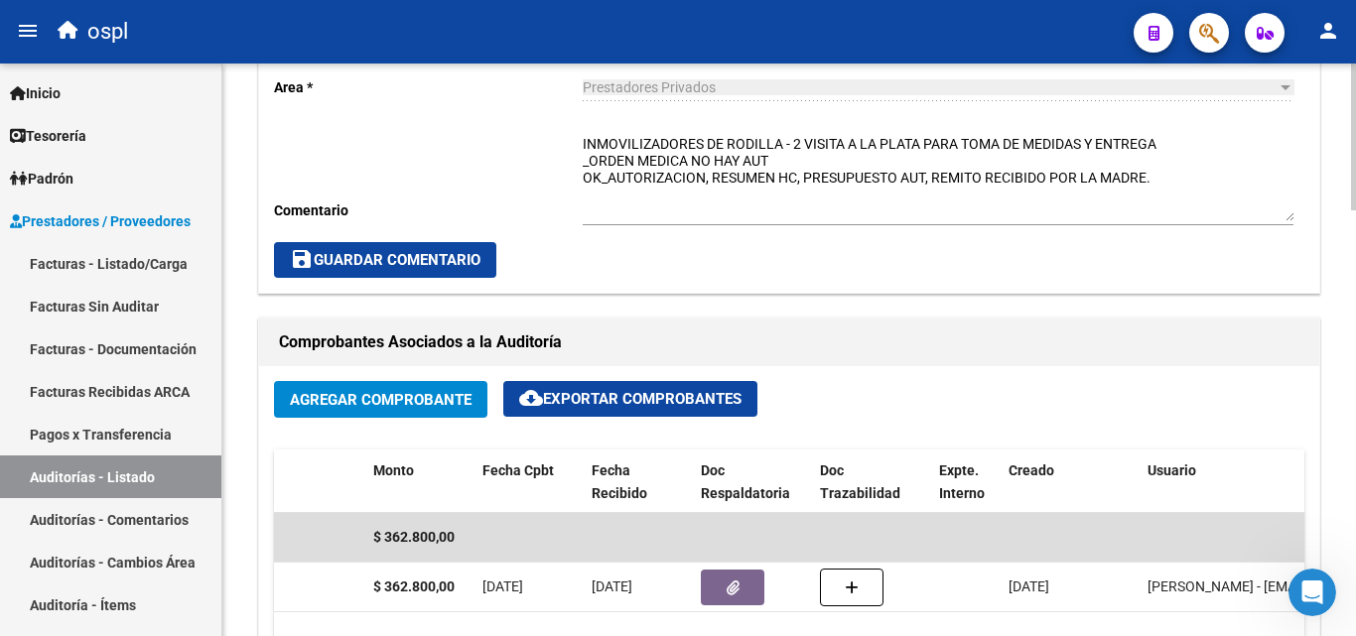
scroll to position [1092, 0]
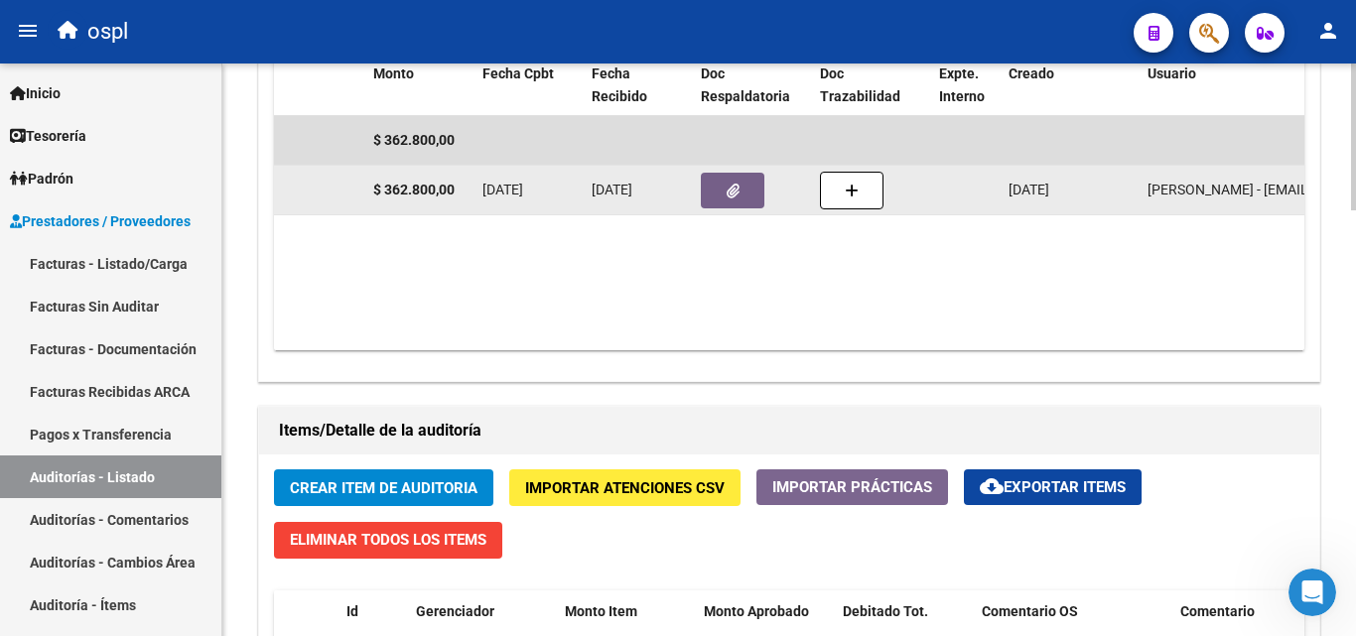
click at [736, 194] on icon "button" at bounding box center [733, 191] width 13 height 15
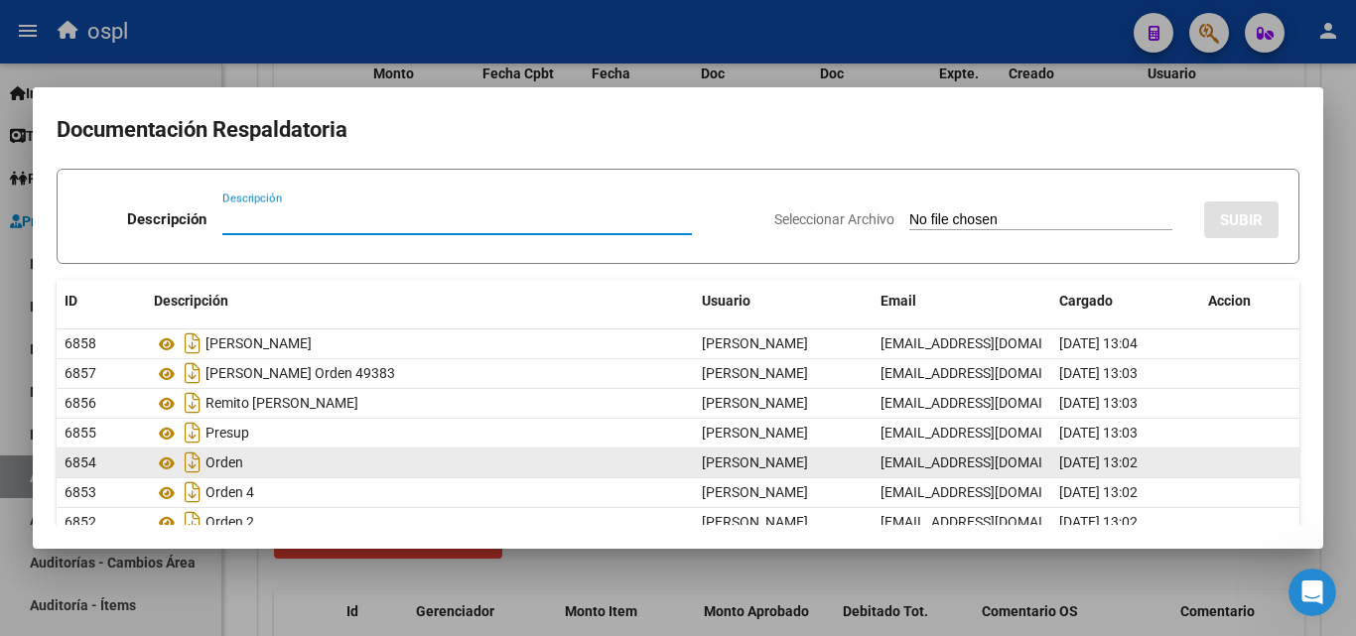
scroll to position [85, 0]
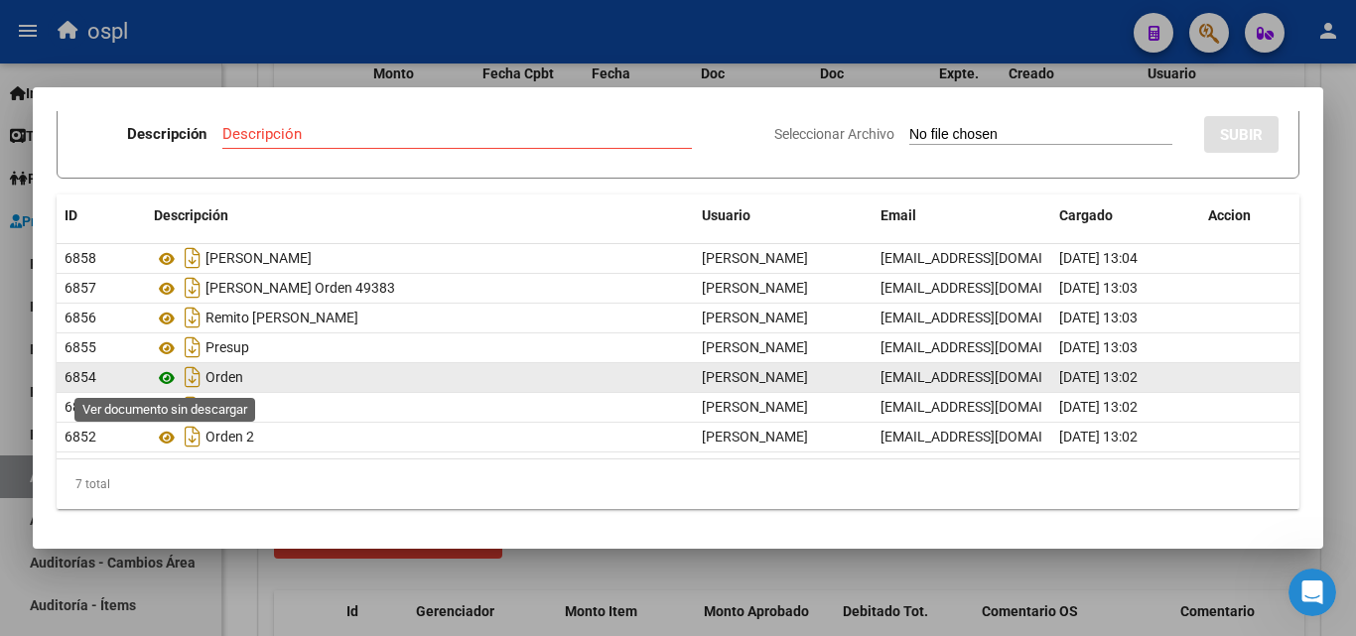
click at [171, 372] on icon at bounding box center [167, 378] width 26 height 24
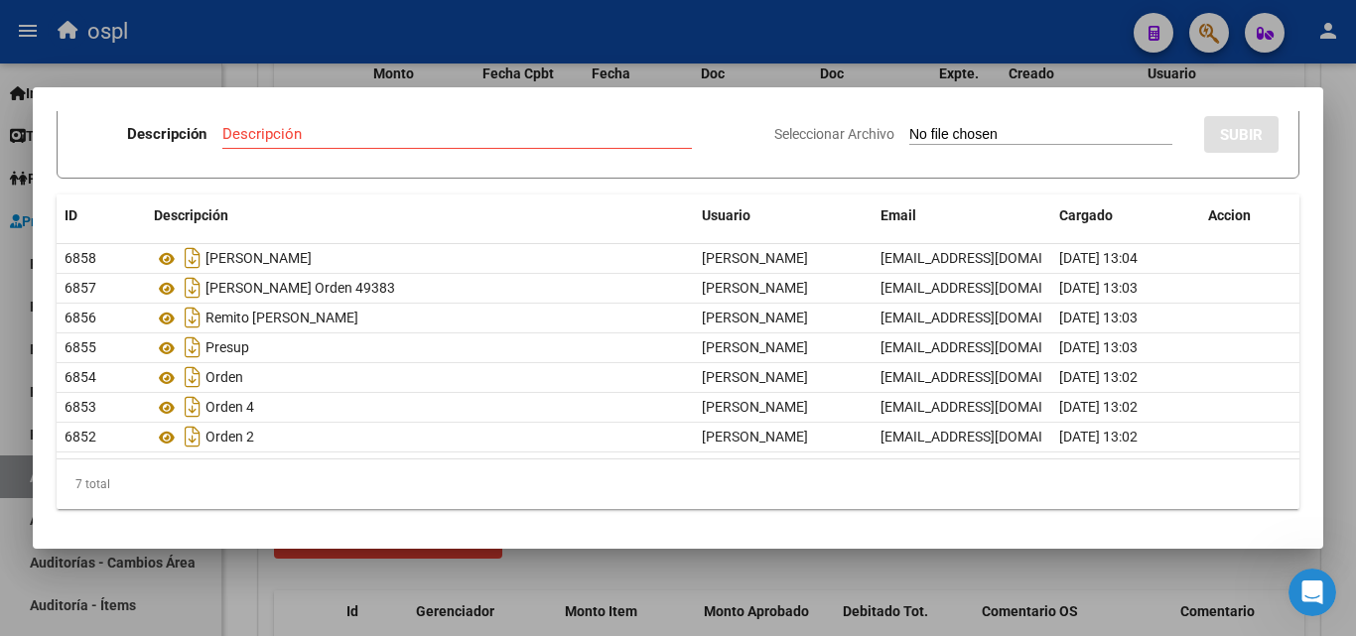
click at [612, 77] on div at bounding box center [678, 318] width 1356 height 636
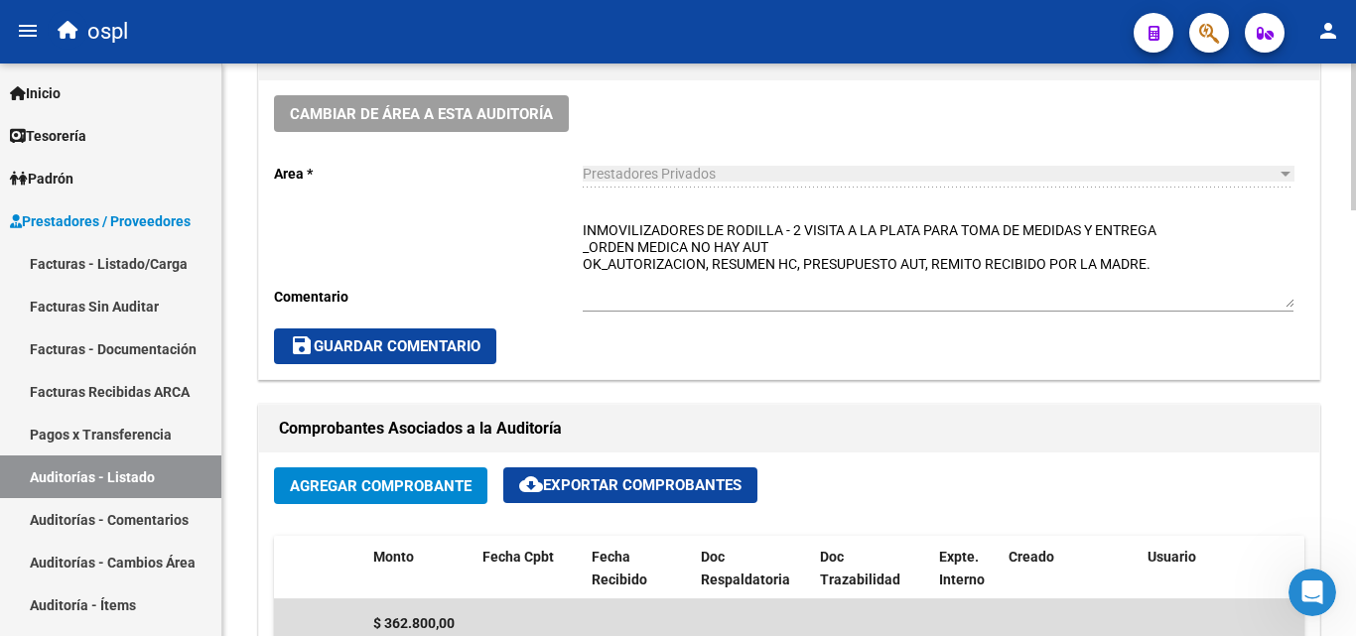
scroll to position [596, 0]
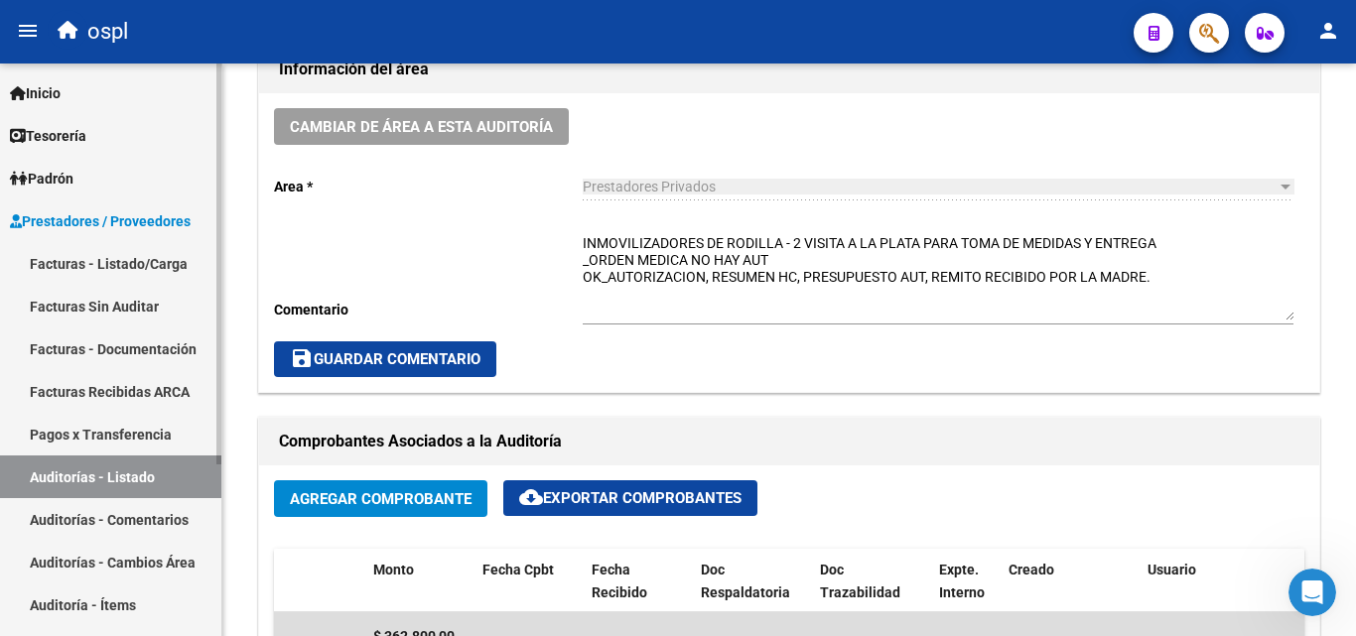
click at [157, 467] on link "Auditorías - Listado" at bounding box center [110, 477] width 221 height 43
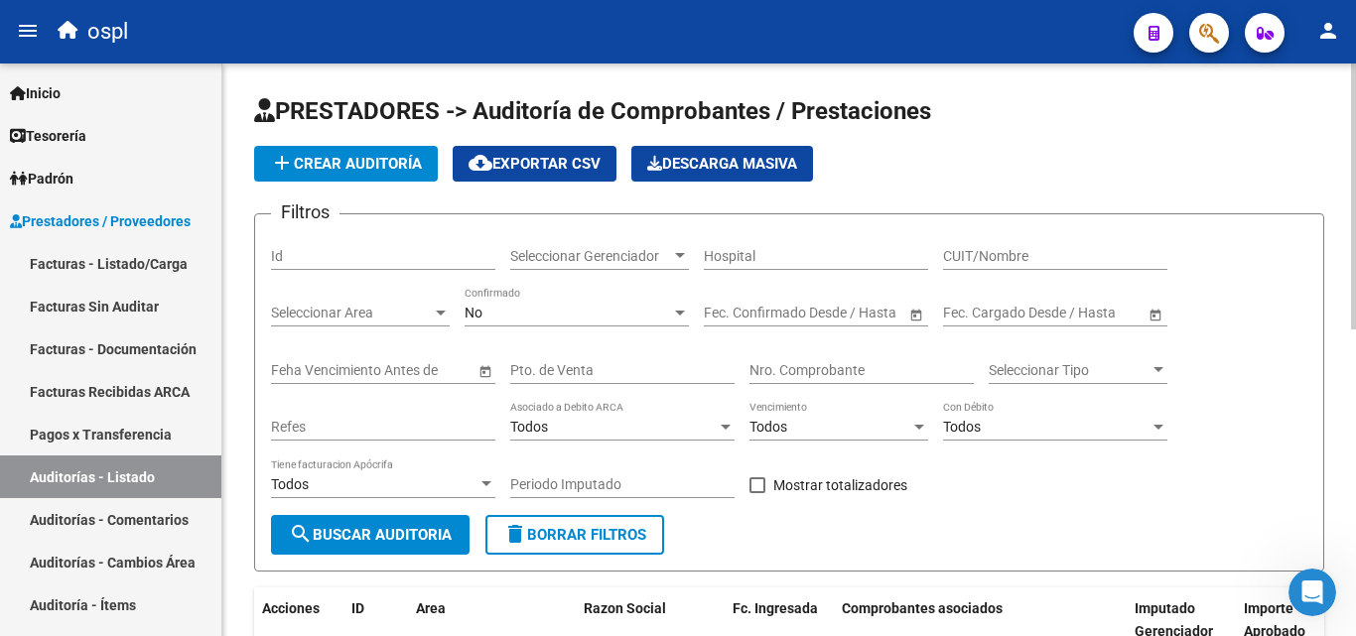
click at [773, 377] on input "Nro. Comprobante" at bounding box center [861, 370] width 224 height 17
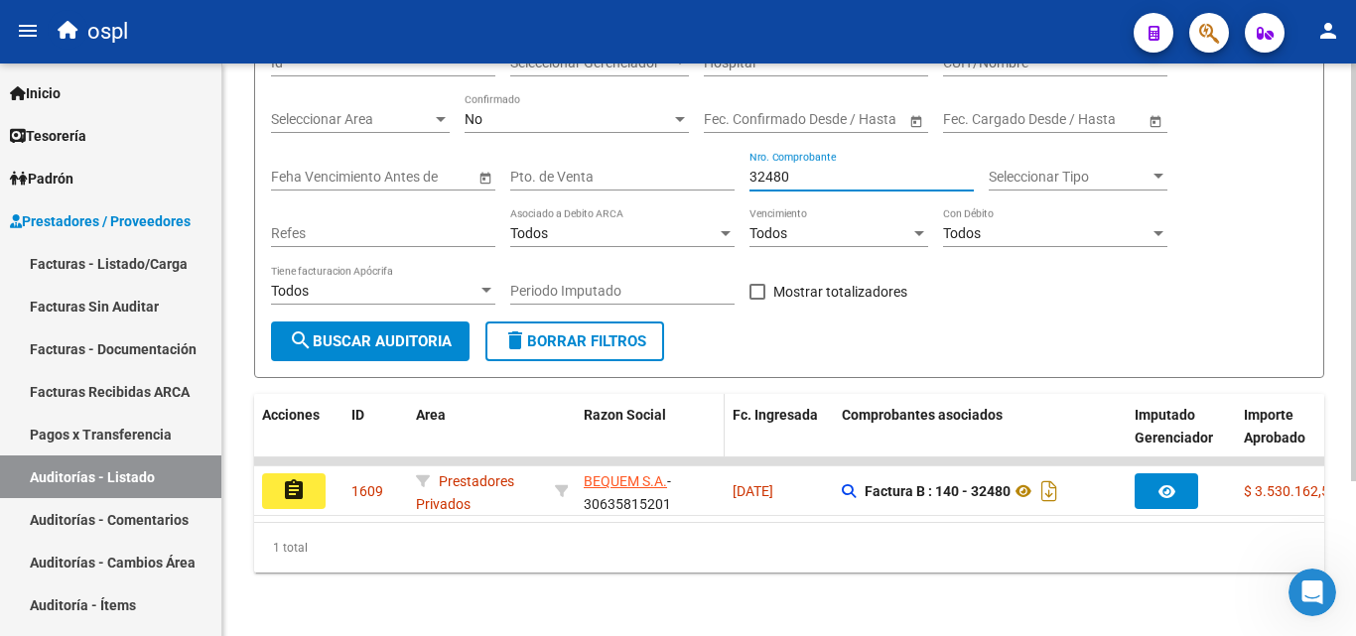
scroll to position [211, 0]
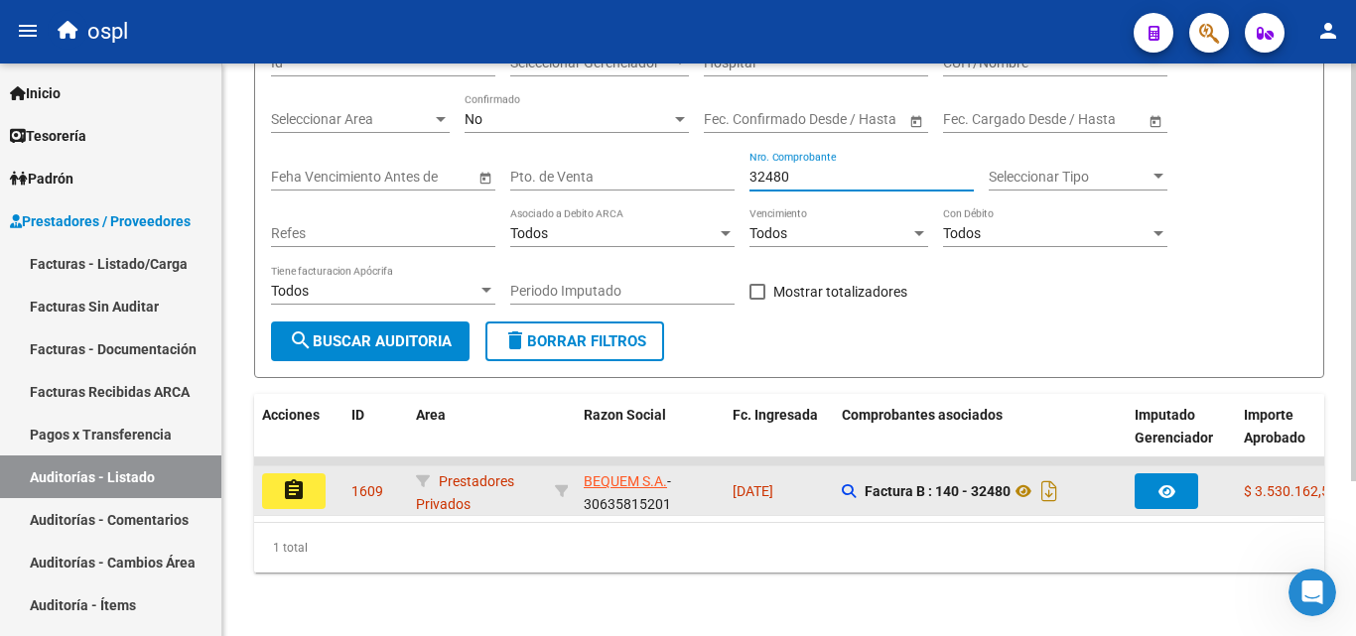
type input "32480"
click at [317, 478] on button "assignment" at bounding box center [294, 492] width 64 height 36
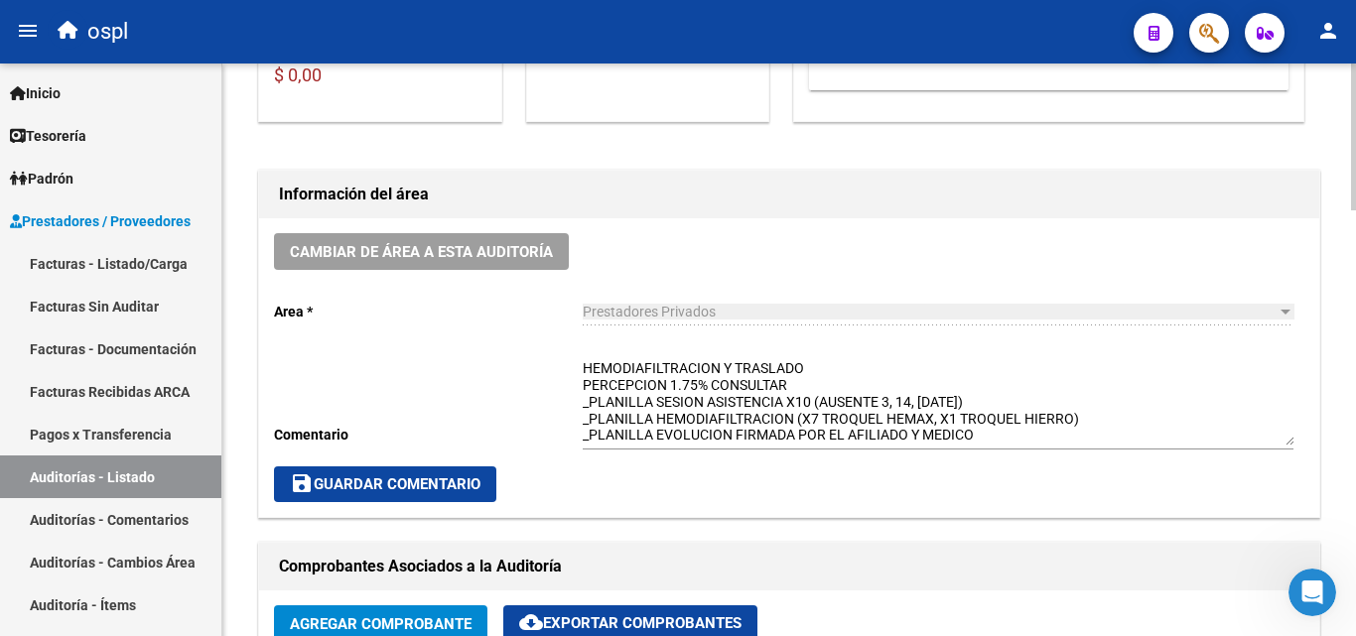
scroll to position [496, 0]
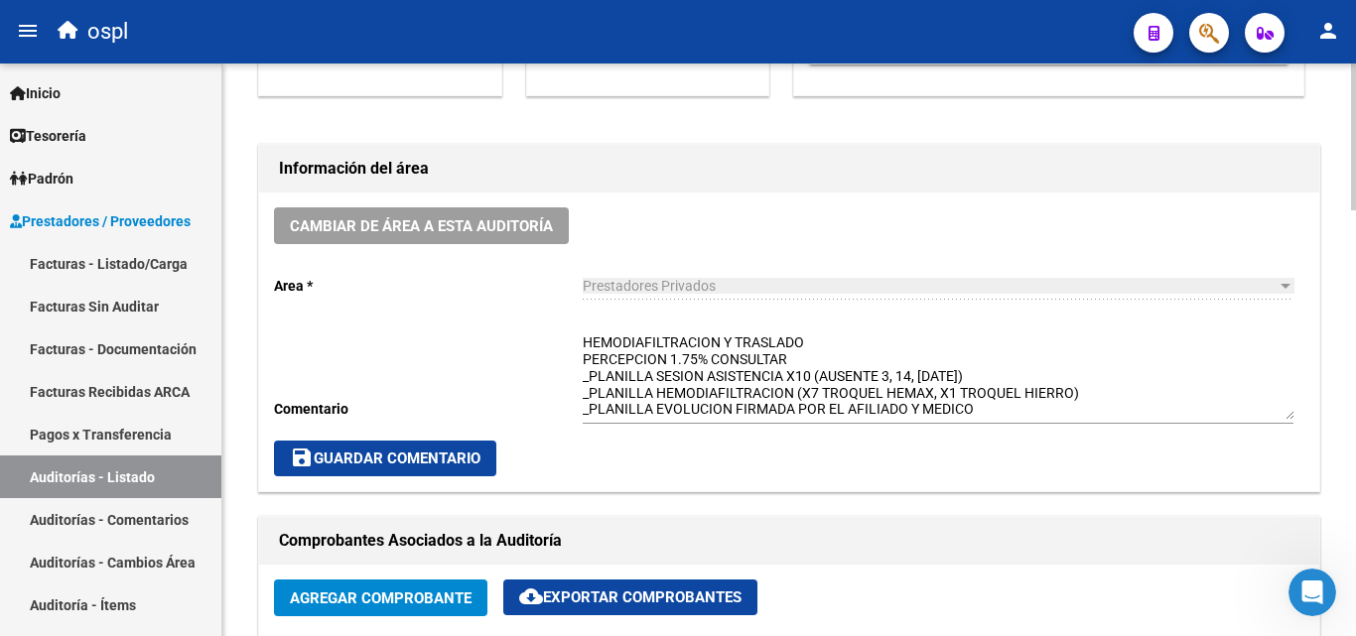
click at [722, 381] on textarea "HEMODIAFILTRACION Y TRASLADO PERCEPCION 1.75% CONSULTAR _PLANILLA SESION ASISTE…" at bounding box center [938, 376] width 711 height 87
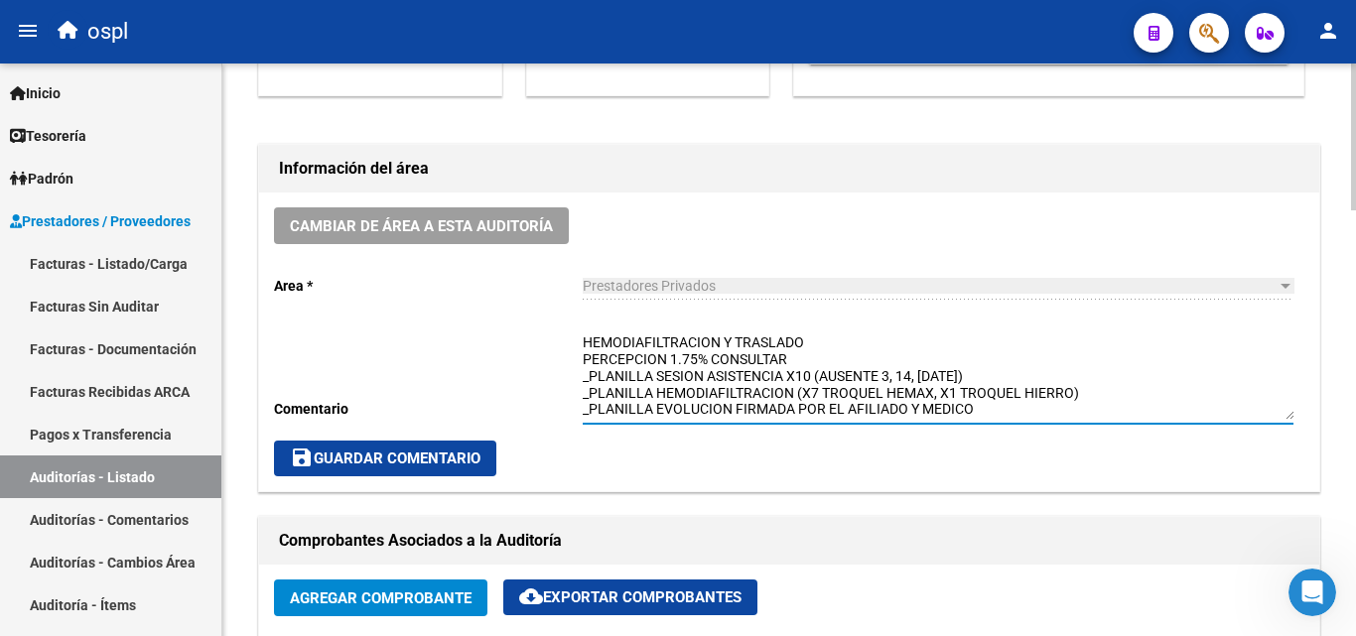
scroll to position [50, 0]
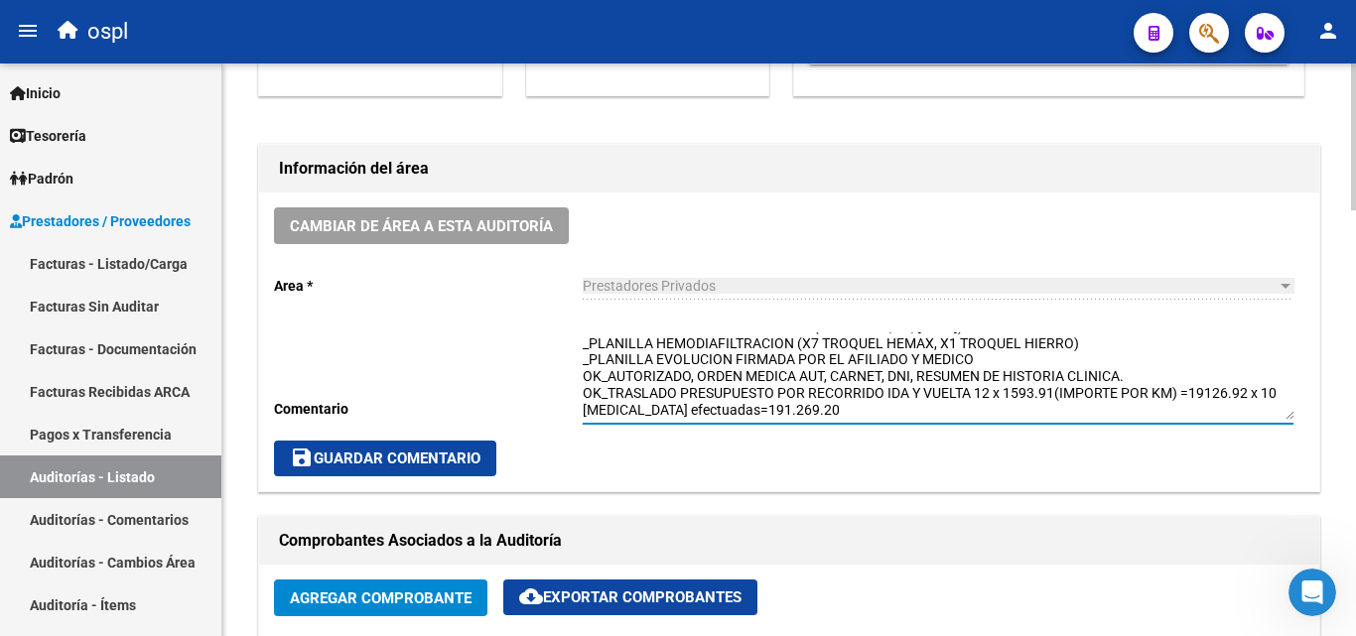
click at [827, 386] on textarea "HEMODIAFILTRACION Y TRASLADO PERCEPCION 1.75% CONSULTAR _PLANILLA SESION ASISTE…" at bounding box center [938, 376] width 711 height 87
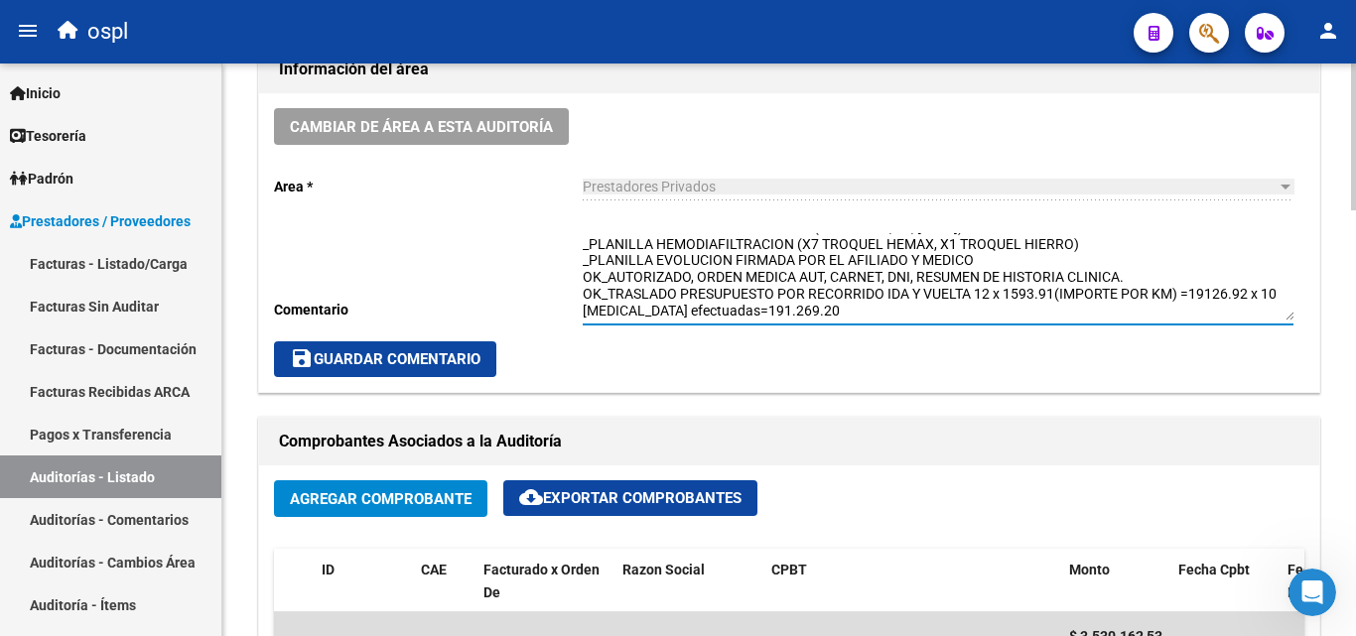
scroll to position [0, 0]
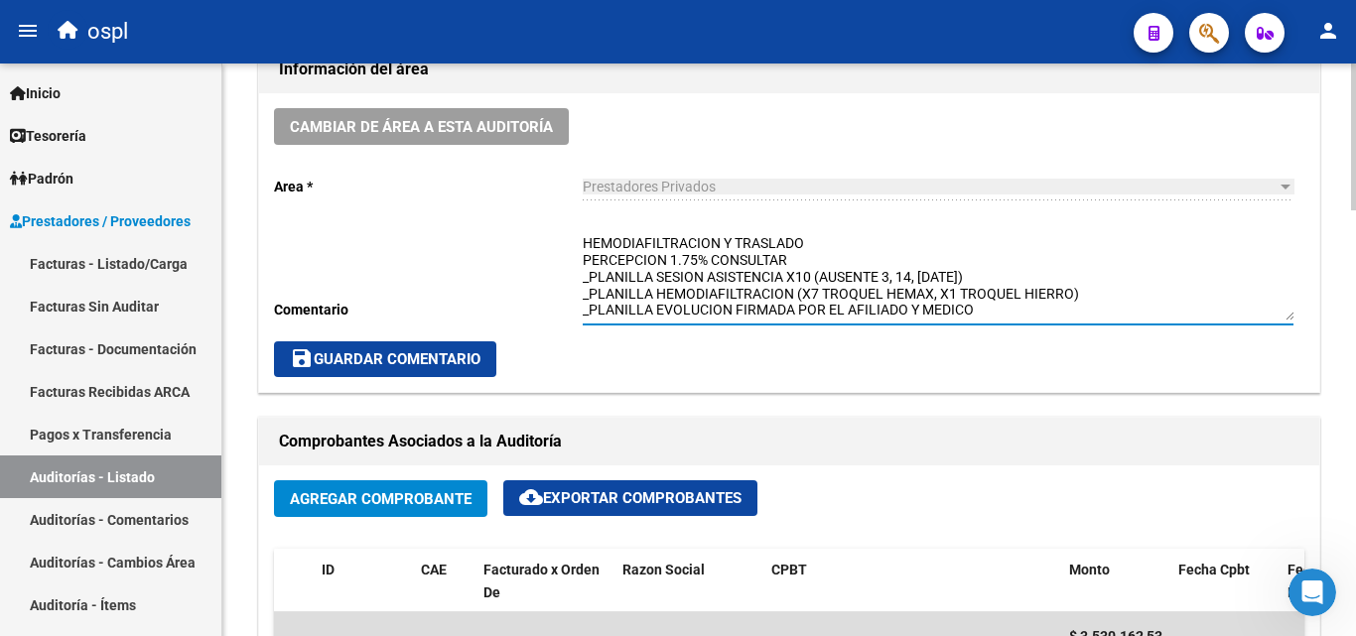
click at [965, 306] on textarea "HEMODIAFILTRACION Y TRASLADO PERCEPCION 1.75% CONSULTAR _PLANILLA SESION ASISTE…" at bounding box center [938, 276] width 711 height 87
click at [976, 309] on textarea "HEMODIAFILTRACION Y TRASLADO PERCEPCION 1.75% CONSULTAR _PLANILLA SESION ASISTE…" at bounding box center [938, 276] width 711 height 87
click at [1014, 276] on textarea "HEMODIAFILTRACION Y TRASLADO PERCEPCION 1.75% CONSULTAR _PLANILLA SESION ASISTE…" at bounding box center [938, 276] width 711 height 87
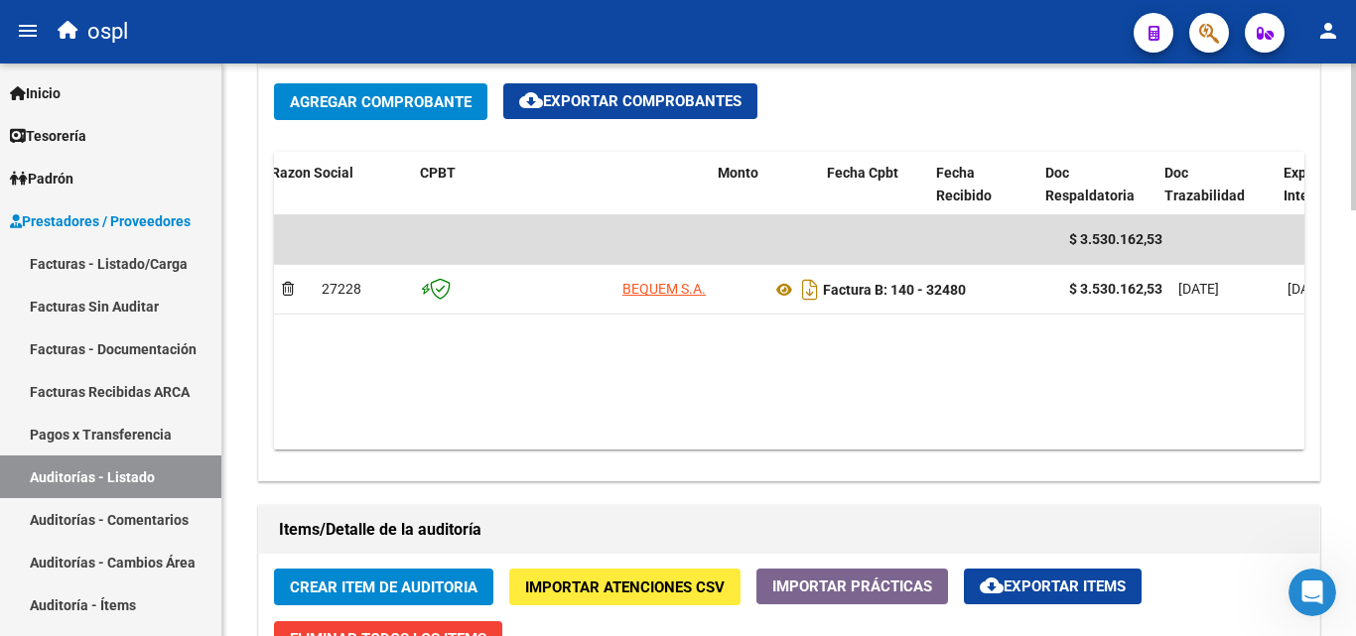
scroll to position [0, 382]
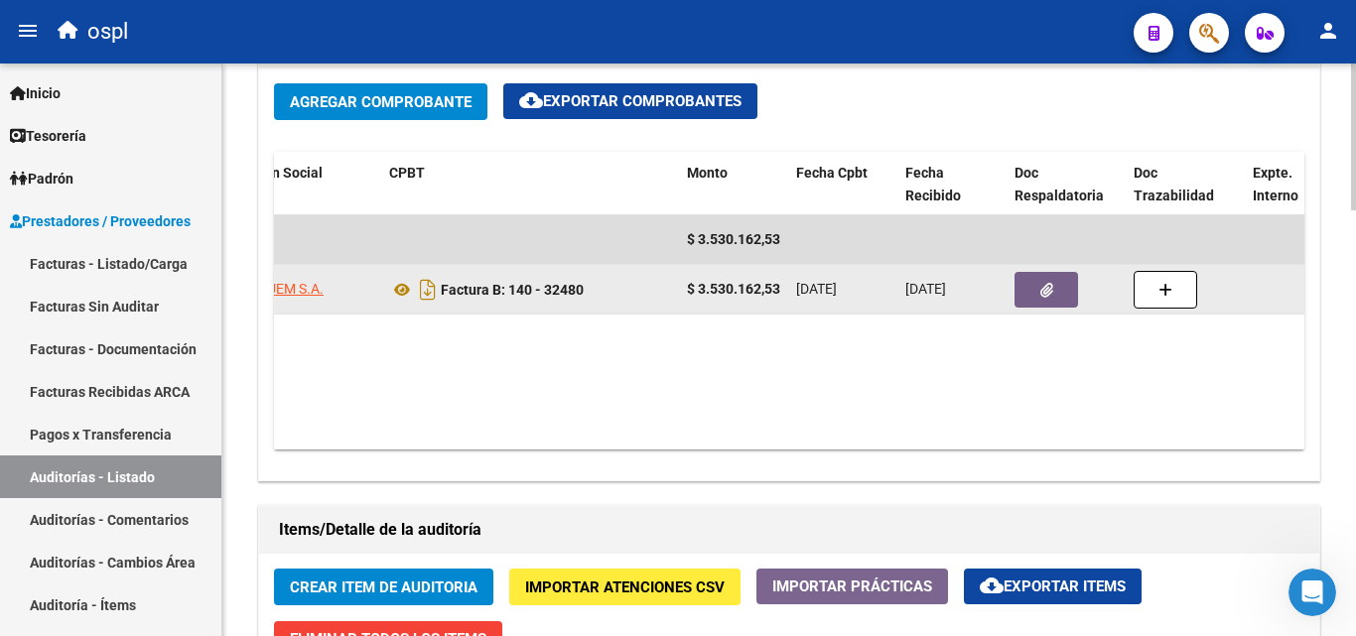
click at [1037, 299] on button "button" at bounding box center [1047, 290] width 64 height 36
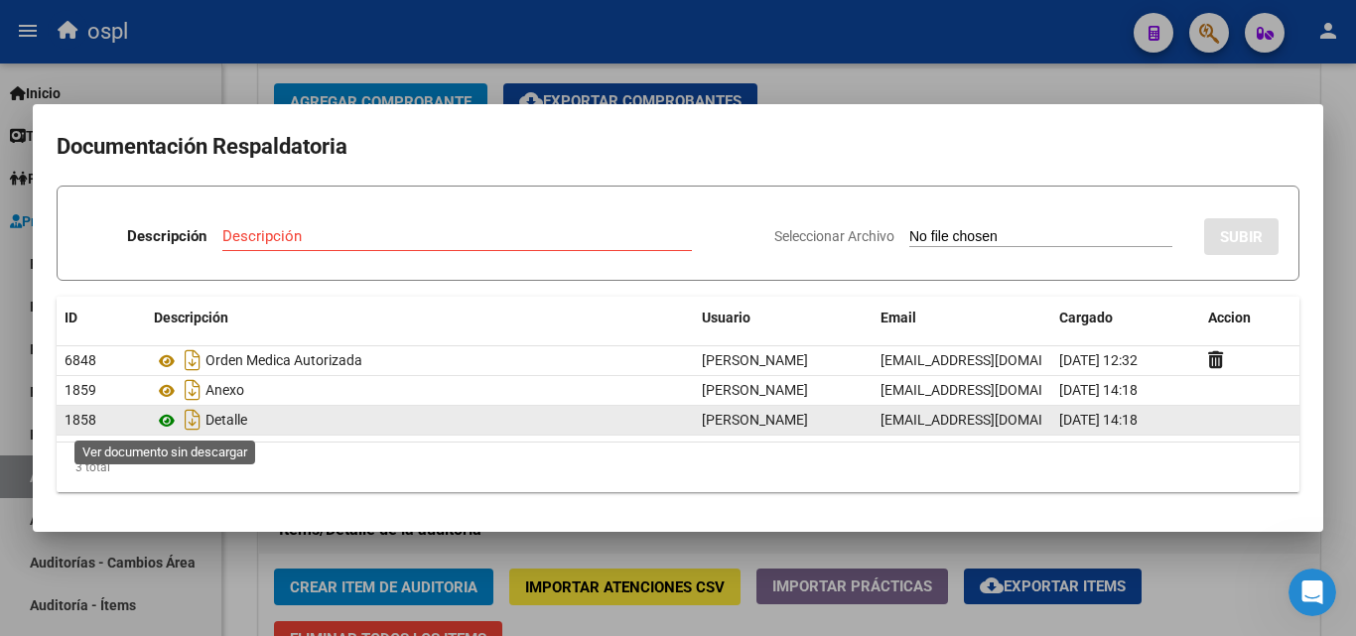
click at [167, 416] on icon at bounding box center [167, 421] width 26 height 24
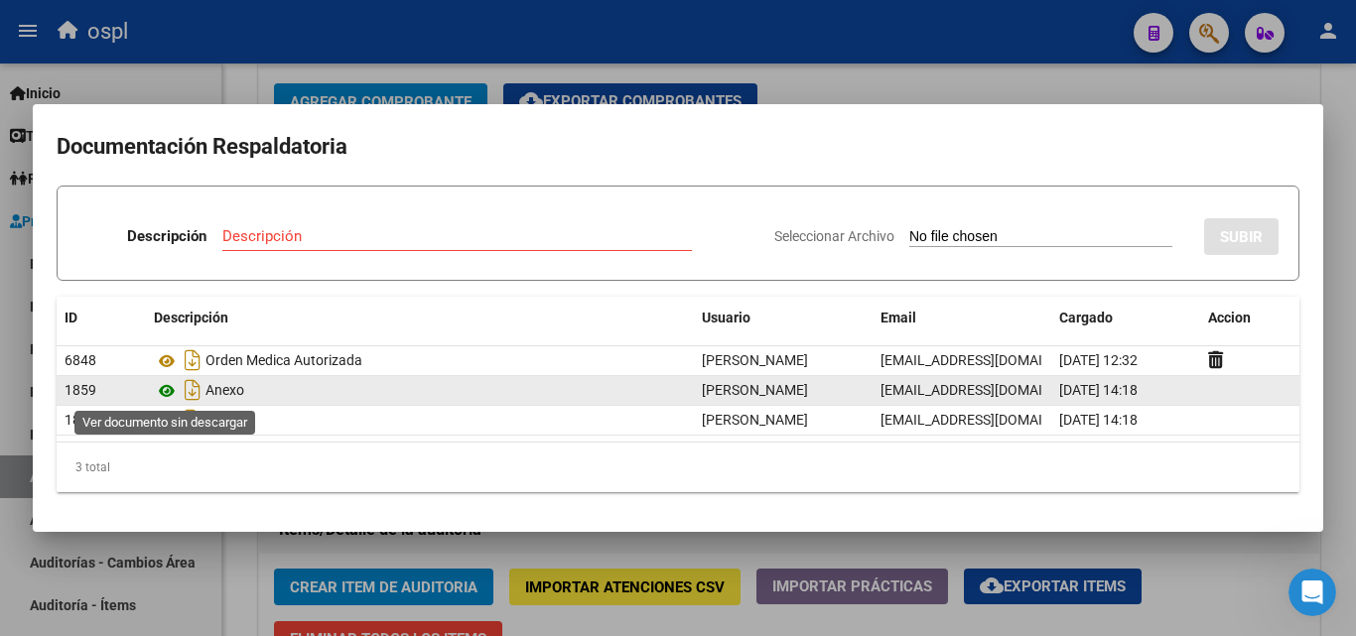
click at [163, 390] on icon at bounding box center [167, 391] width 26 height 24
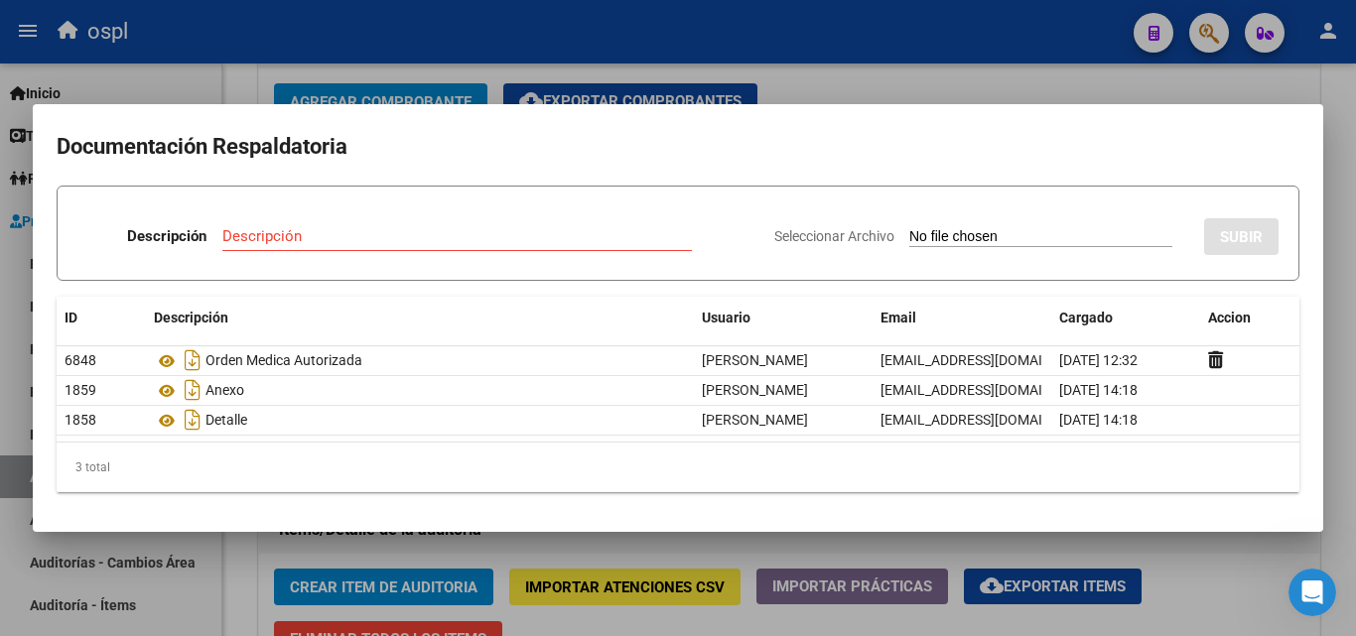
click at [790, 78] on div at bounding box center [678, 318] width 1356 height 636
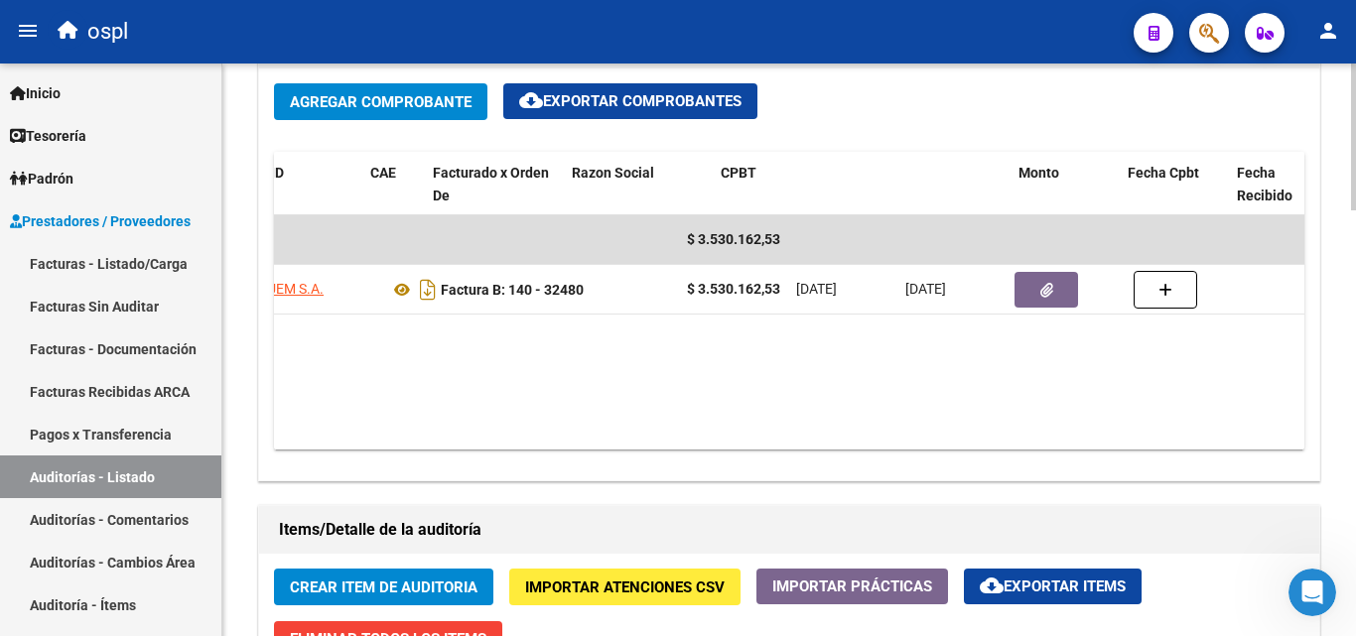
scroll to position [0, 0]
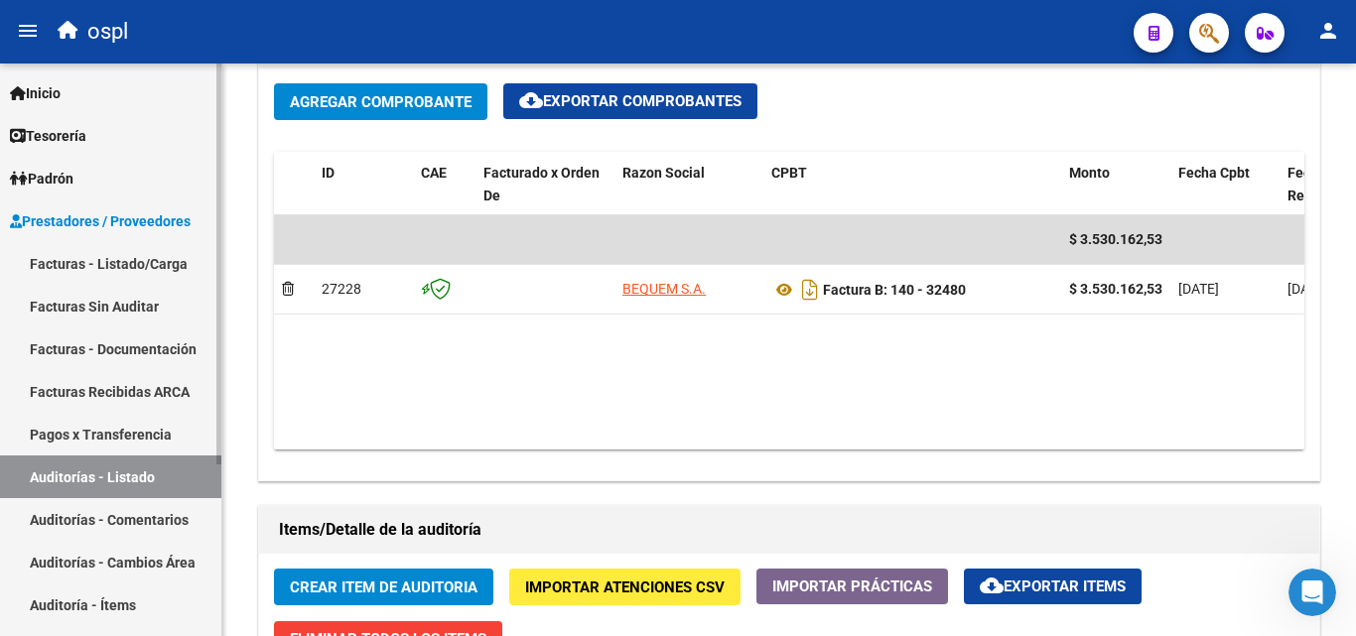
click at [157, 466] on link "Auditorías - Listado" at bounding box center [110, 477] width 221 height 43
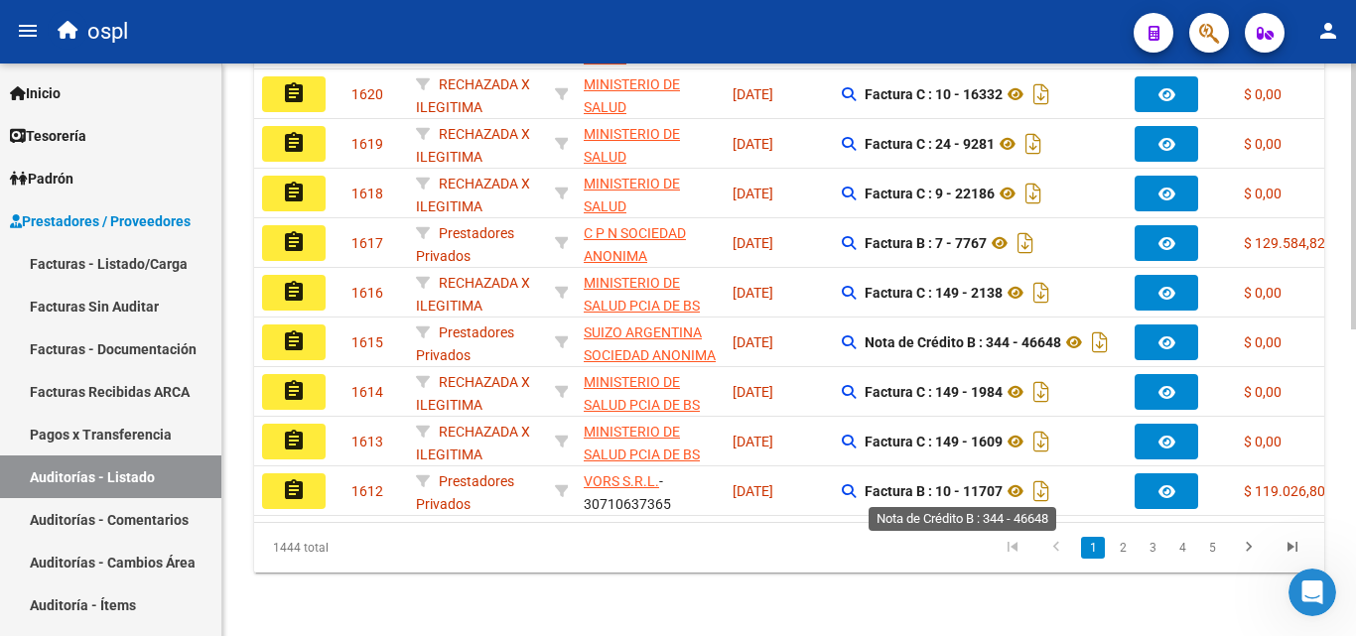
scroll to position [162, 0]
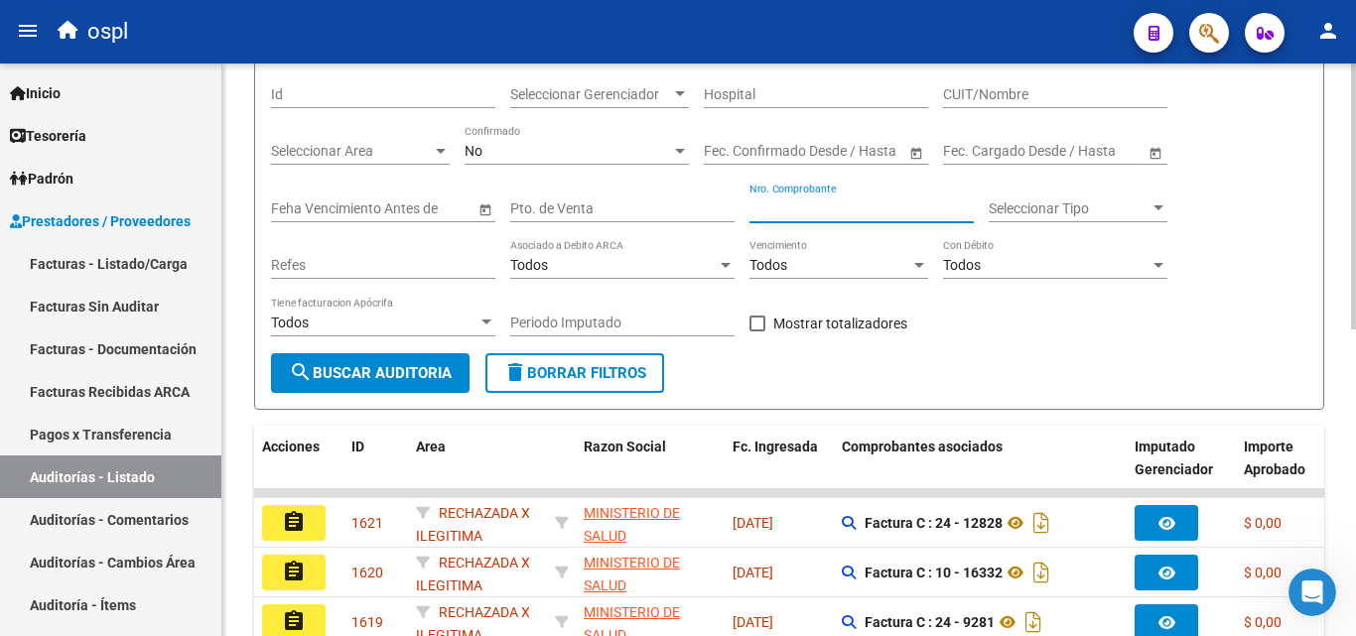
click at [861, 215] on input "Nro. Comprobante" at bounding box center [861, 209] width 224 height 17
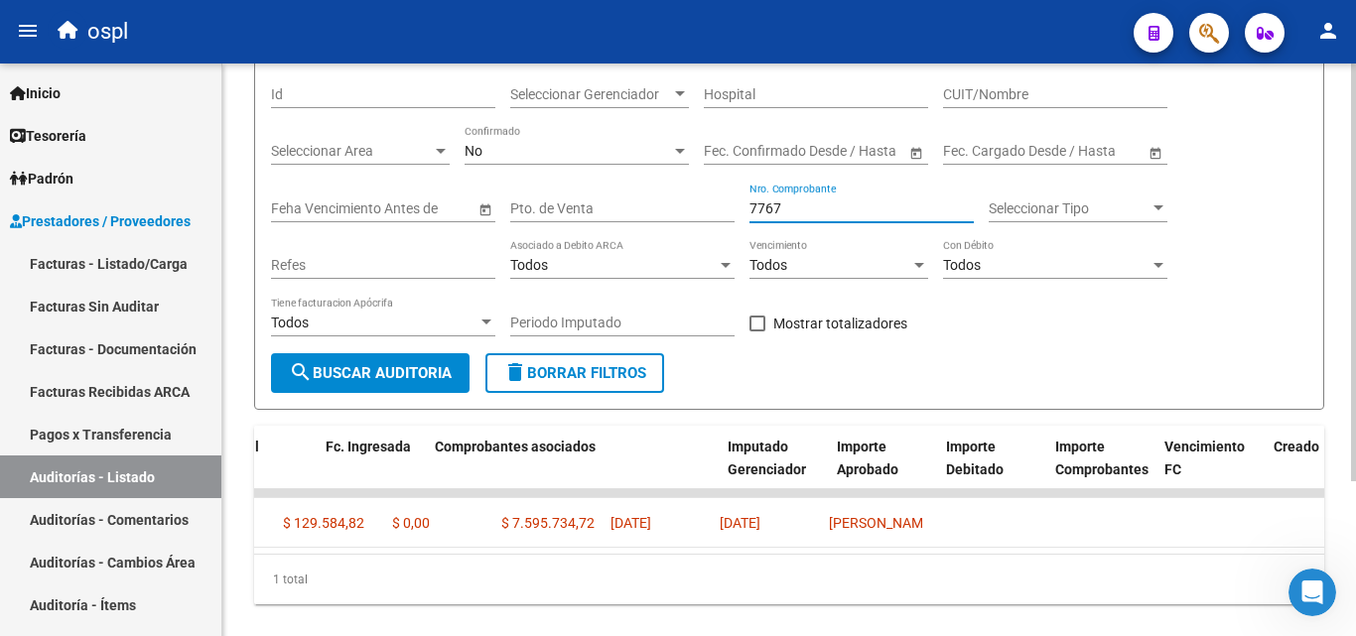
scroll to position [0, 0]
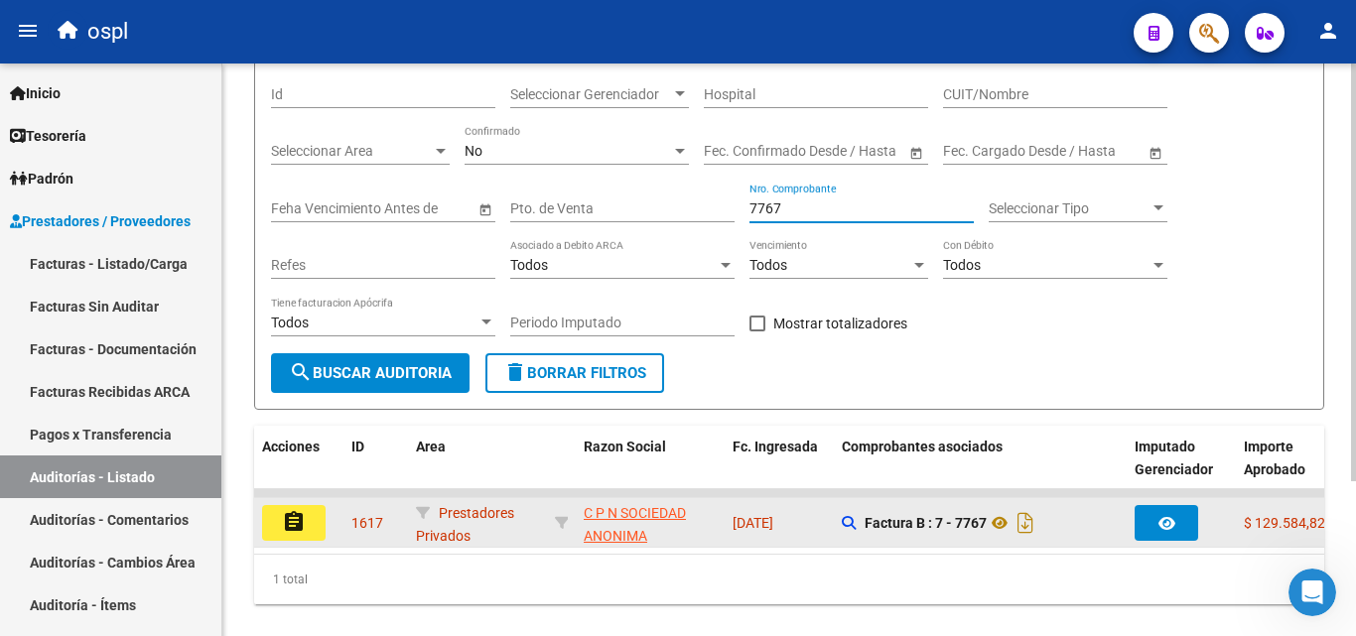
type input "7767"
click at [321, 527] on button "assignment" at bounding box center [294, 523] width 64 height 36
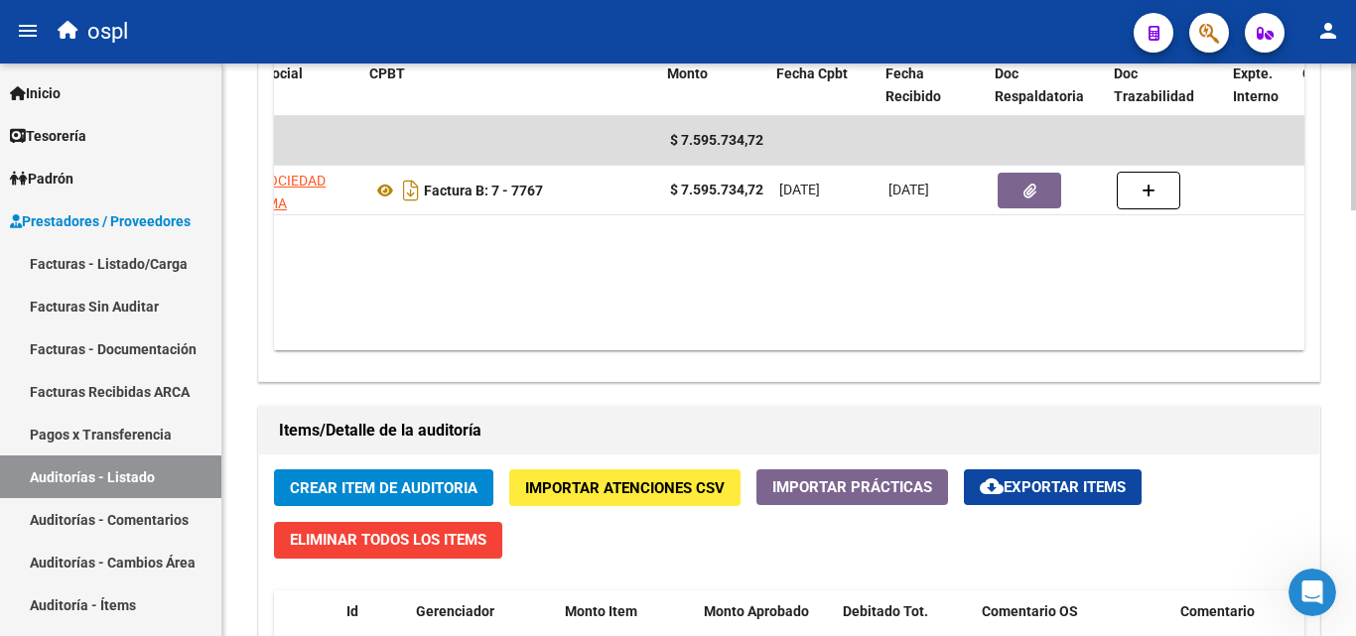
scroll to position [0, 402]
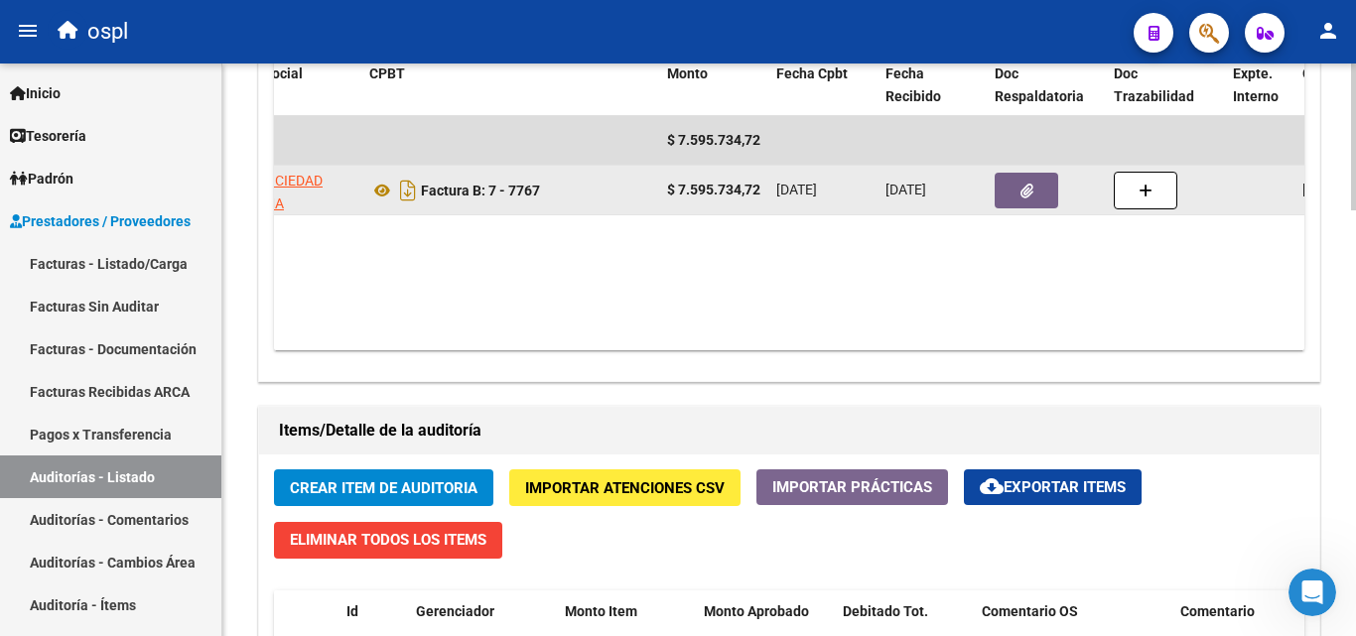
click at [1032, 199] on icon "button" at bounding box center [1026, 191] width 13 height 15
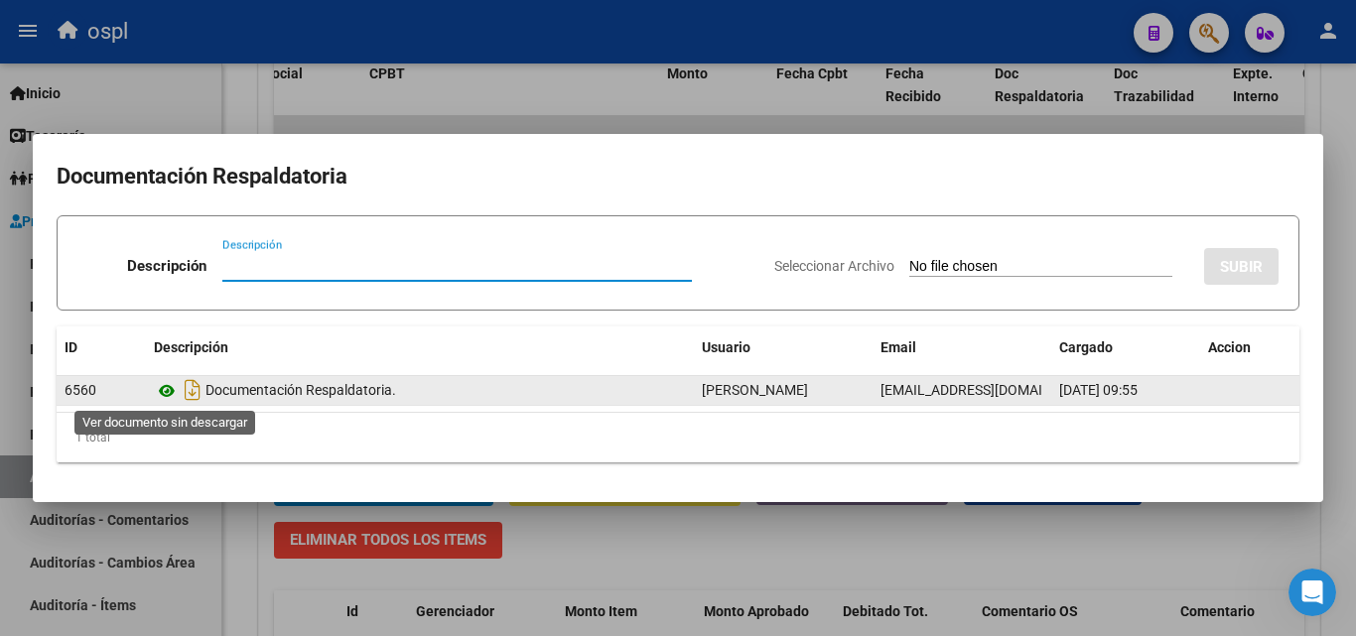
click at [172, 389] on icon at bounding box center [167, 391] width 26 height 24
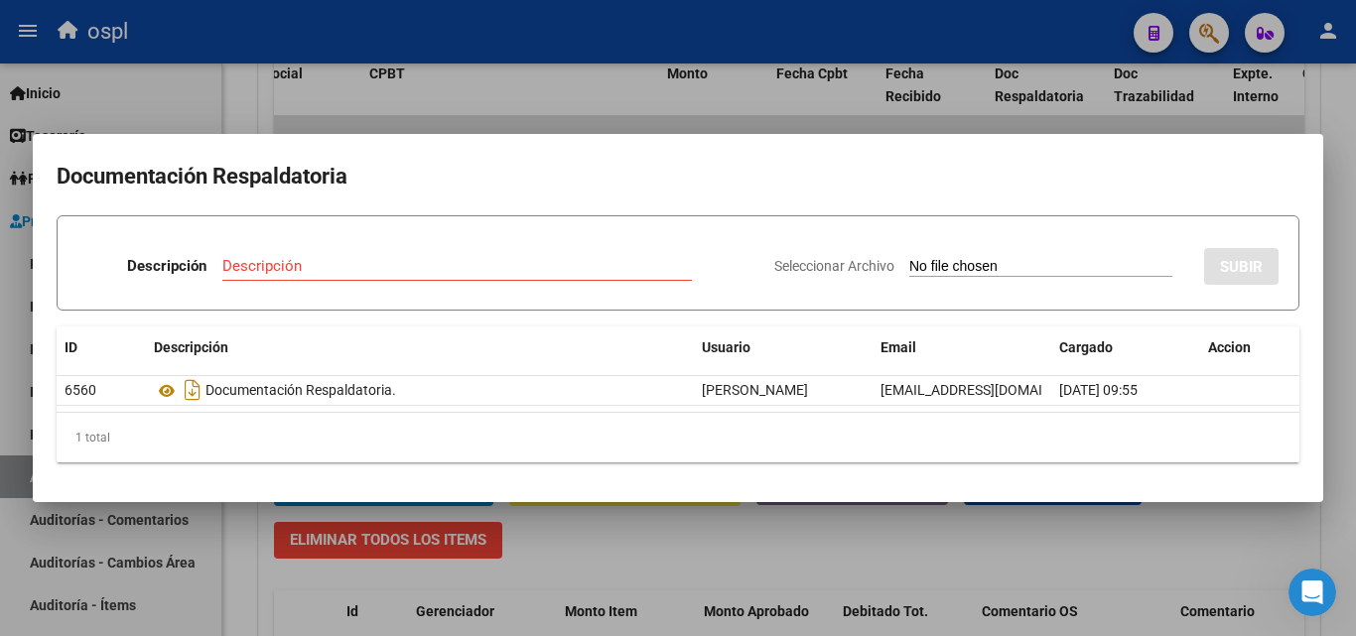
click at [565, 115] on div at bounding box center [678, 318] width 1356 height 636
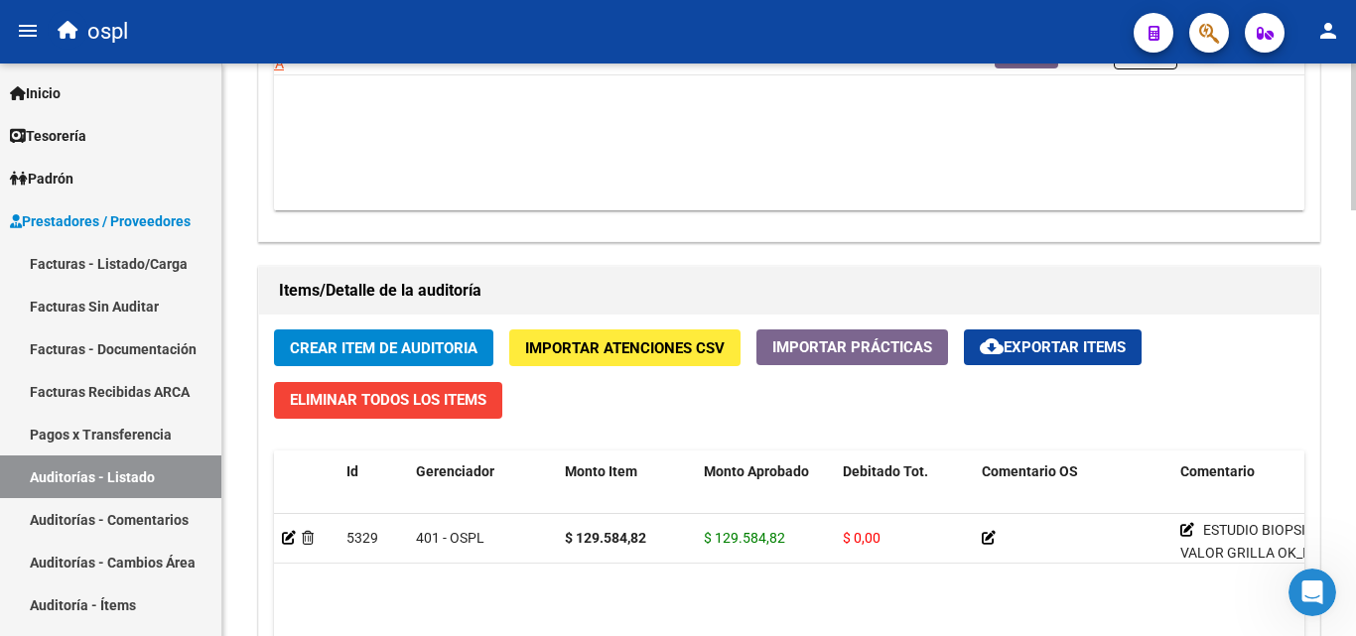
scroll to position [1191, 0]
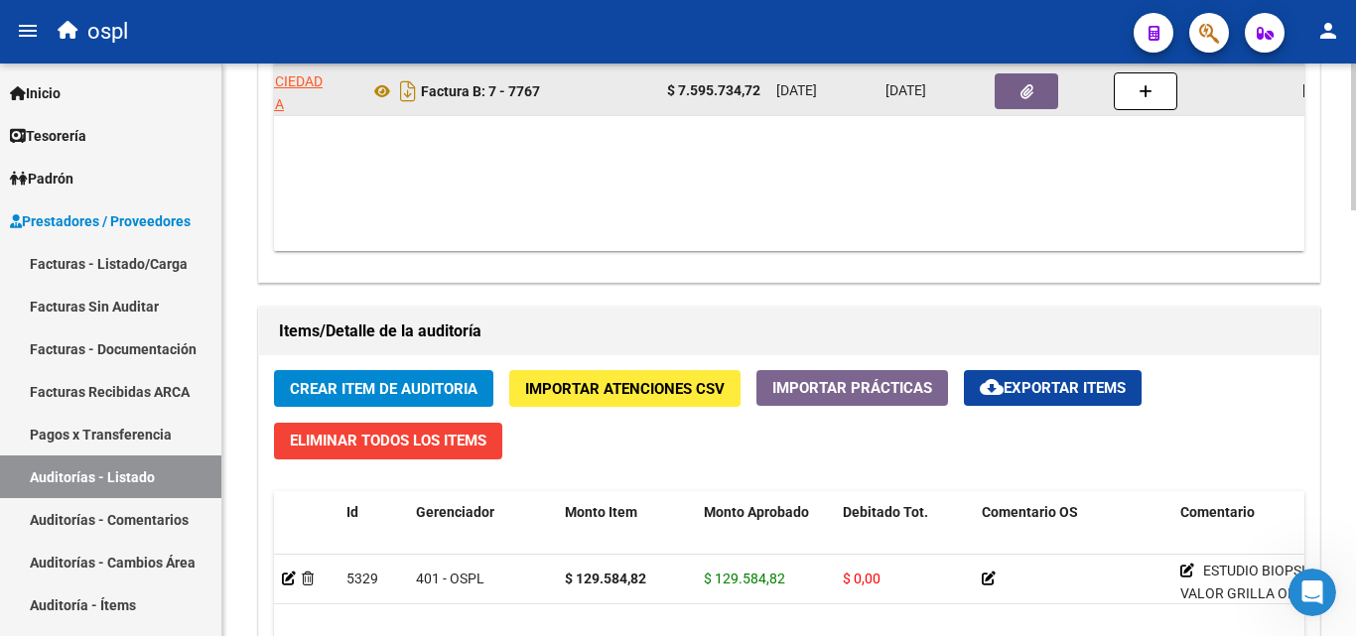
click at [1024, 90] on icon "button" at bounding box center [1026, 91] width 13 height 15
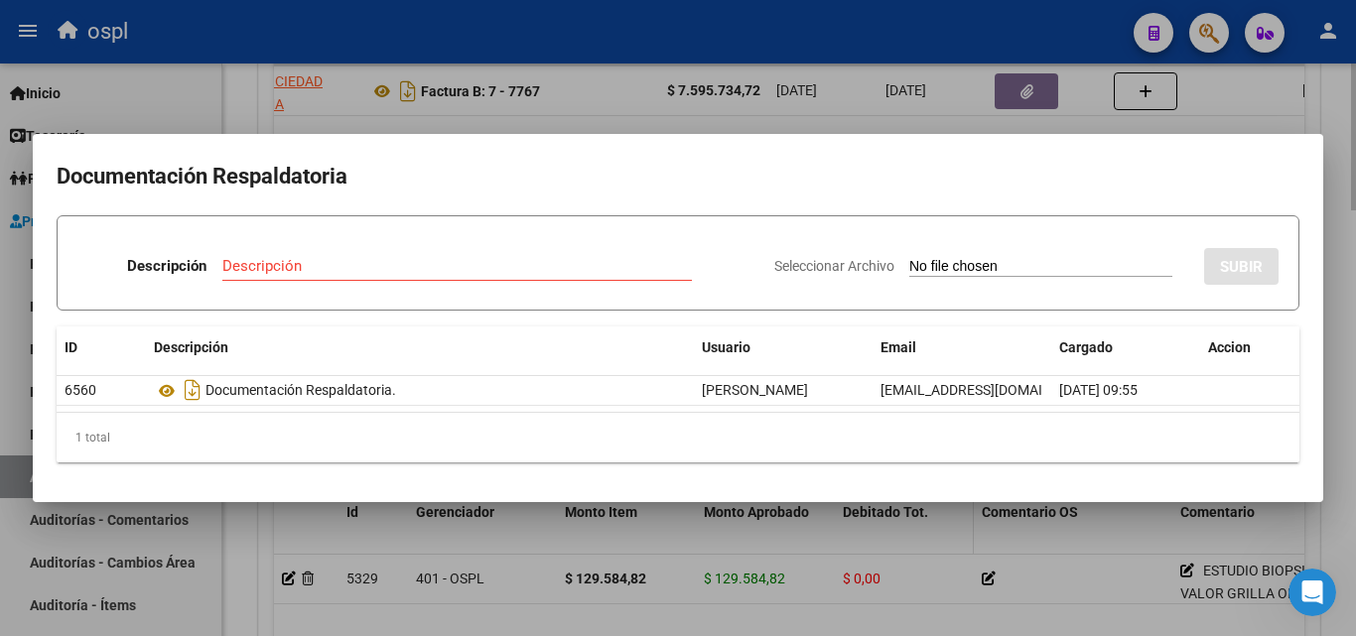
click at [898, 523] on div at bounding box center [678, 318] width 1356 height 636
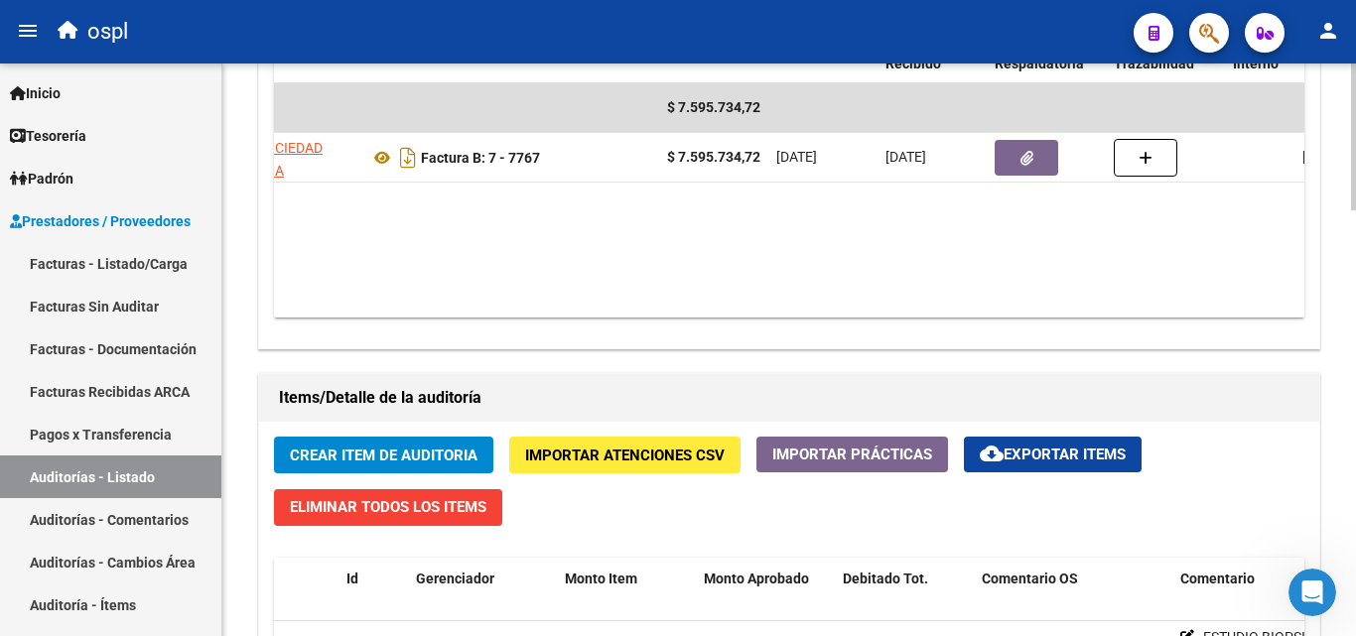
scroll to position [1092, 0]
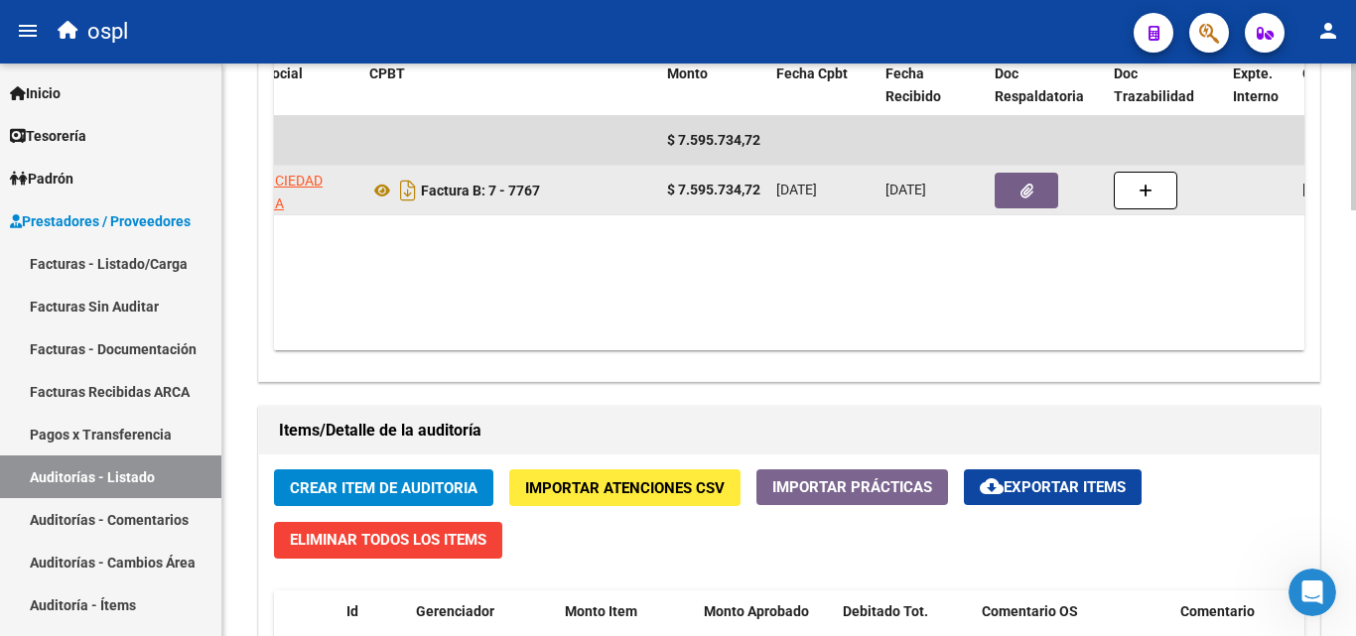
click at [1017, 182] on button "button" at bounding box center [1027, 191] width 64 height 36
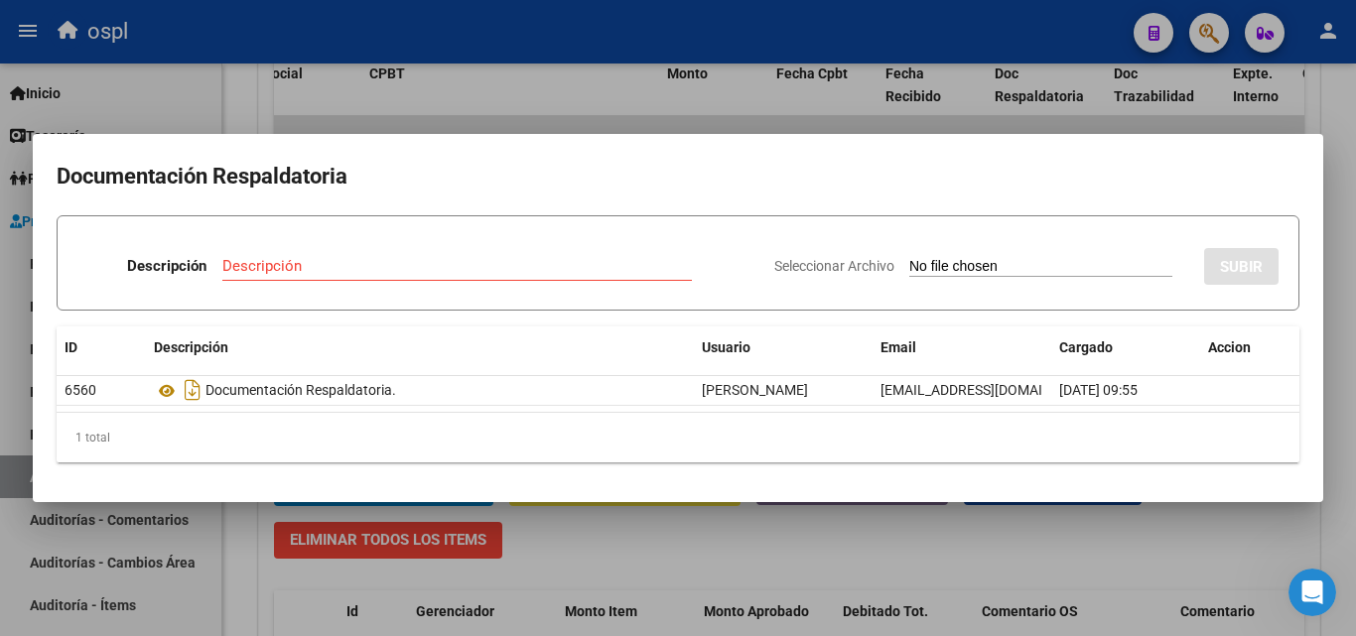
click at [945, 267] on input "Seleccionar Archivo" at bounding box center [1040, 267] width 263 height 19
type input "C:\fakepath\49409 - WhatsApp Image 2025-07-23 at 10.28.58 AM (1).jpeg"
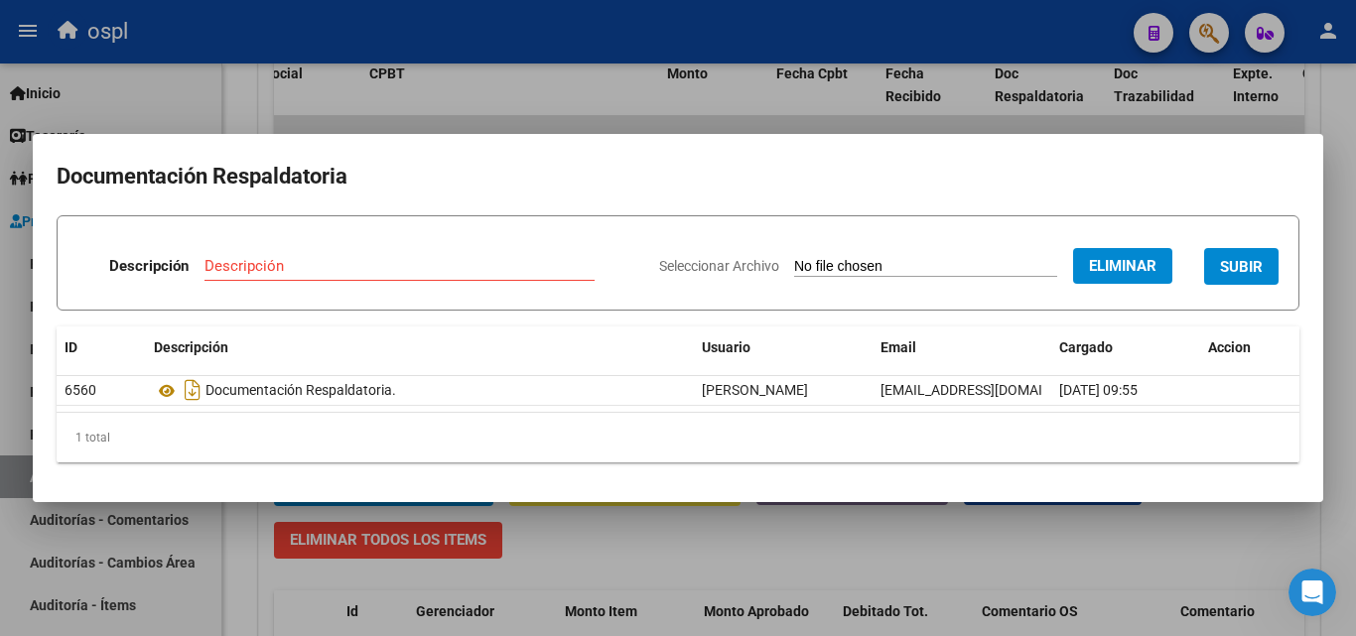
click at [316, 268] on input "Descripción" at bounding box center [399, 266] width 390 height 18
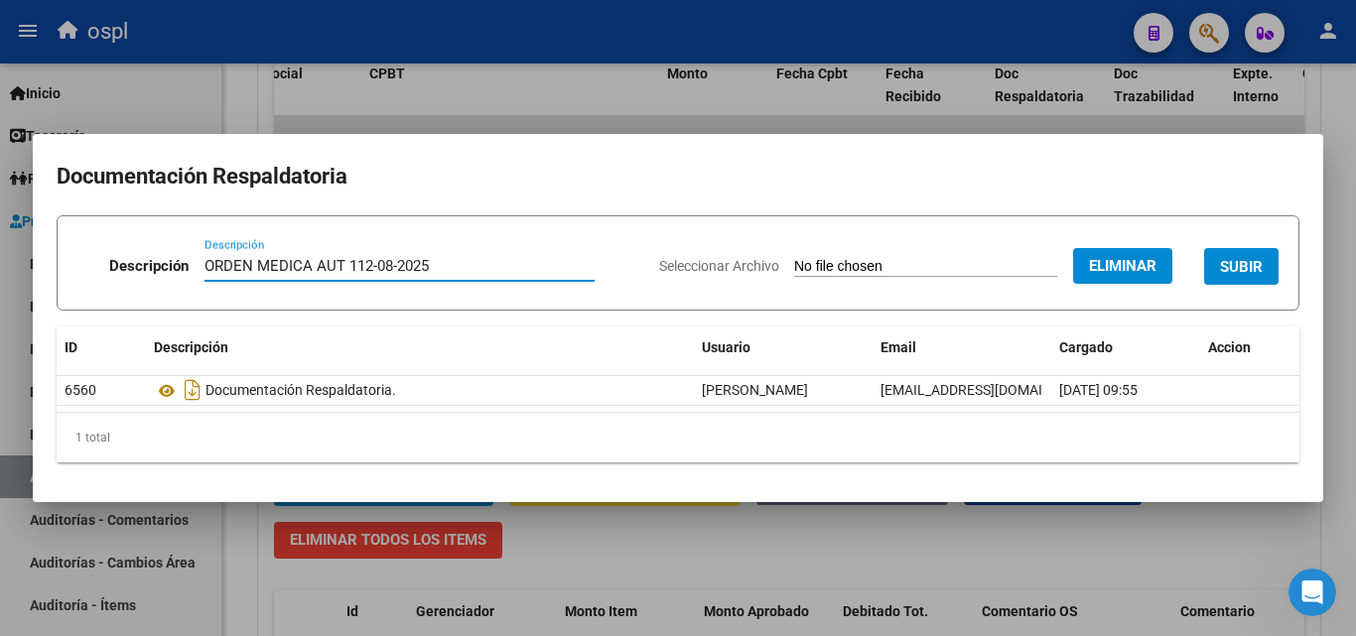
click at [354, 264] on input "ORDEN MEDICA AUT 112-08-2025" at bounding box center [399, 266] width 390 height 18
click at [406, 263] on input "ORDEN MEDICA AUT 12-08-2025" at bounding box center [399, 266] width 390 height 18
click at [427, 269] on input "ORDEN MEDICA AUT 12-08-2025" at bounding box center [399, 266] width 390 height 18
type input "ORDEN MEDICA AUT 12-08-2025"
click at [1262, 271] on span "SUBIR" at bounding box center [1241, 267] width 43 height 18
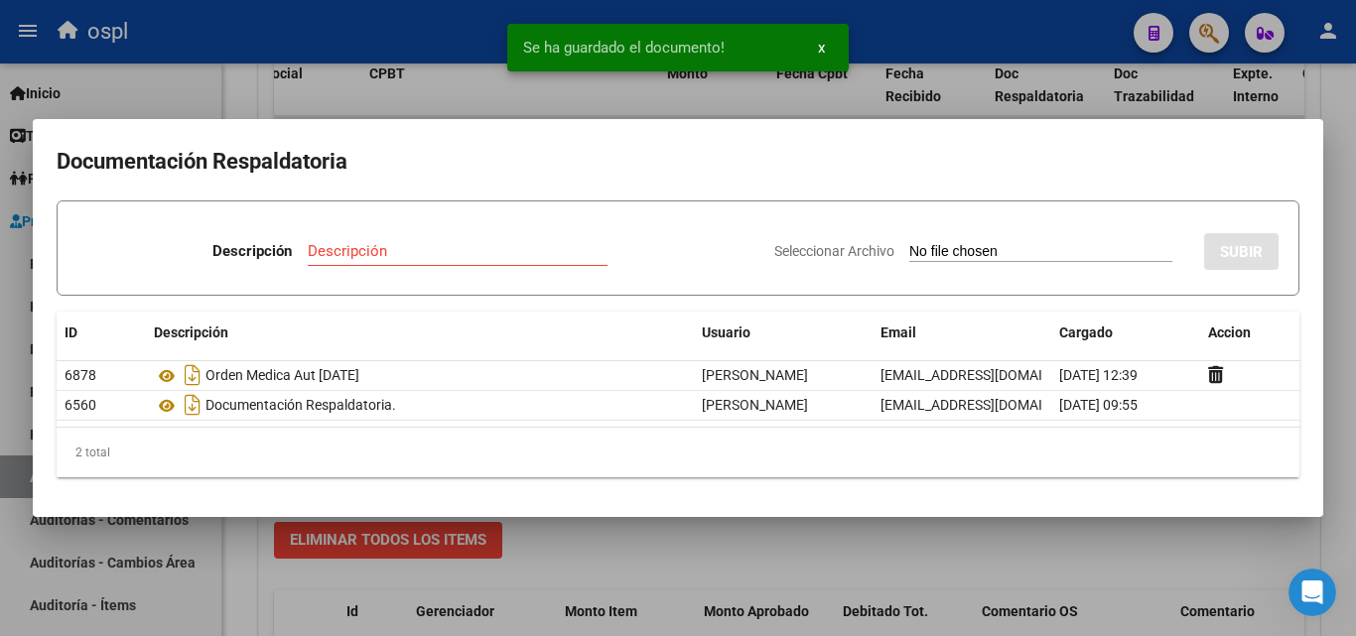
click at [885, 544] on div at bounding box center [678, 318] width 1356 height 636
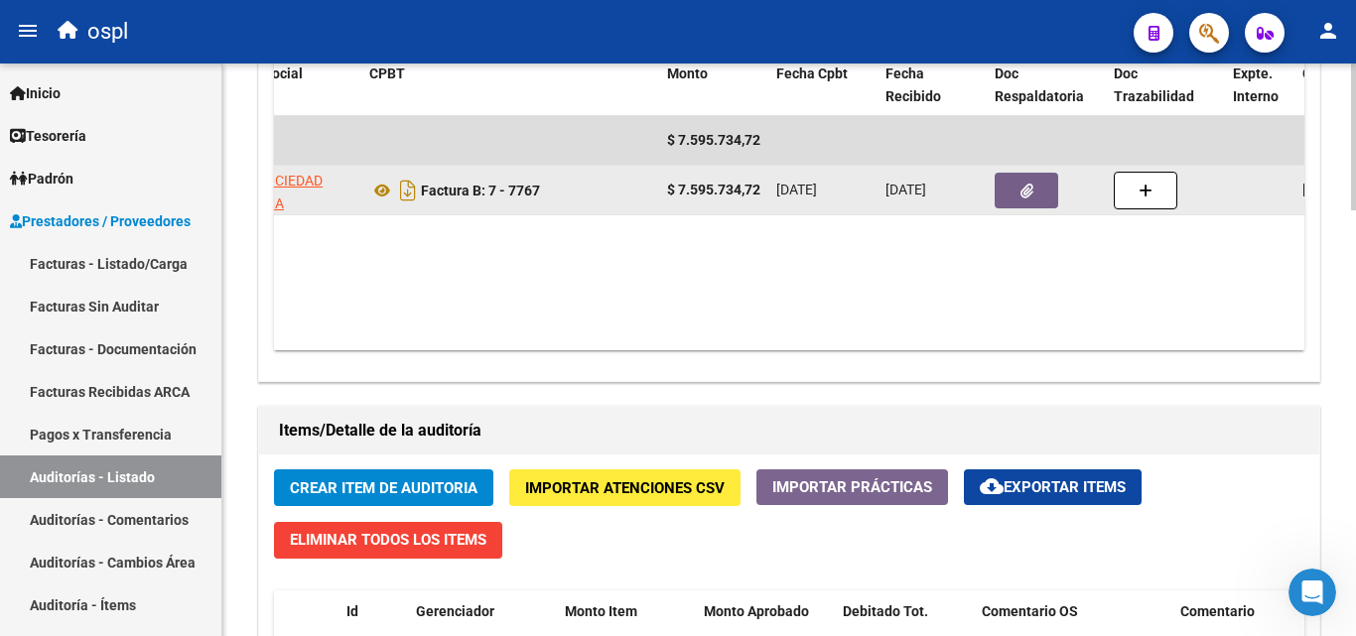
click at [1017, 184] on button "button" at bounding box center [1027, 191] width 64 height 36
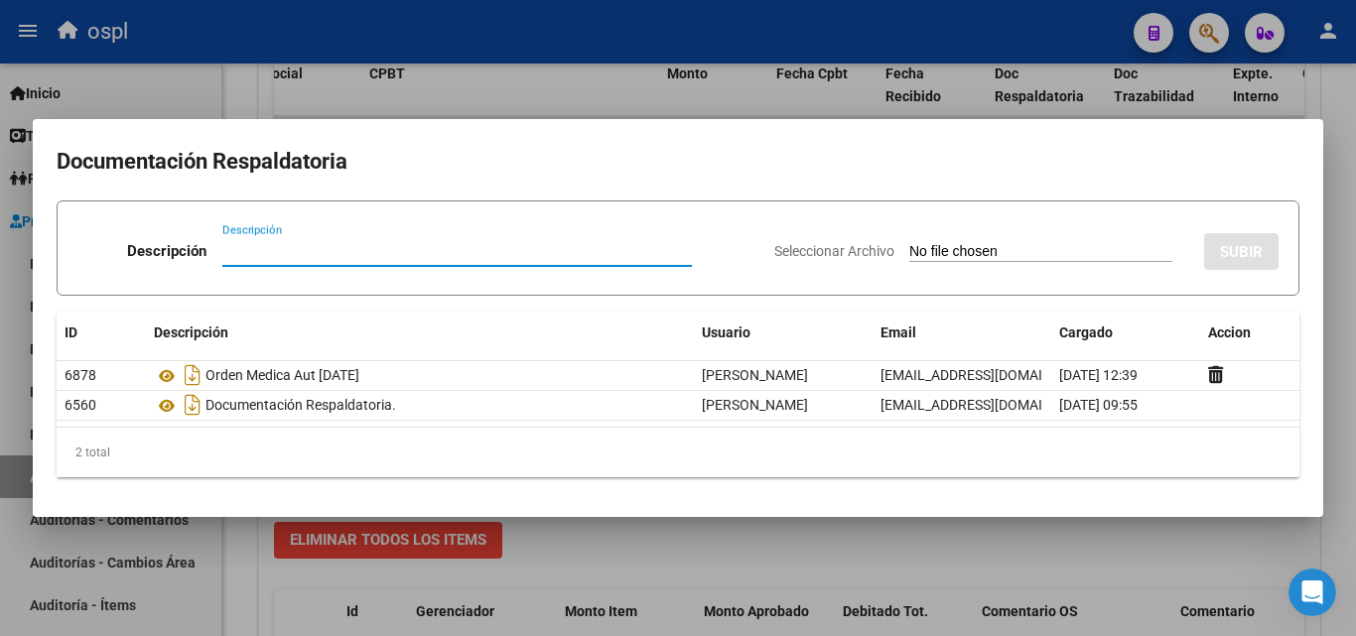
click at [938, 249] on input "Seleccionar Archivo" at bounding box center [1040, 252] width 263 height 19
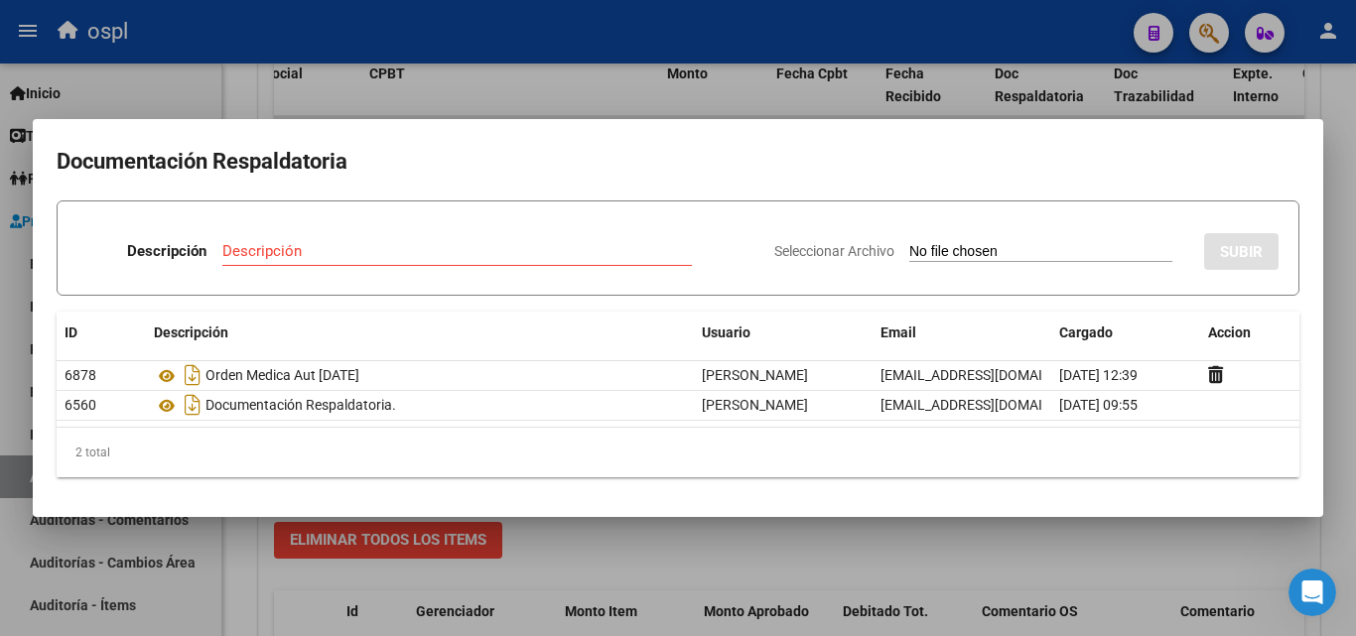
type input "C:\fakepath\49554 - WhatsApp Image 2025-08-19 at 3.13.03 PM.jpeg"
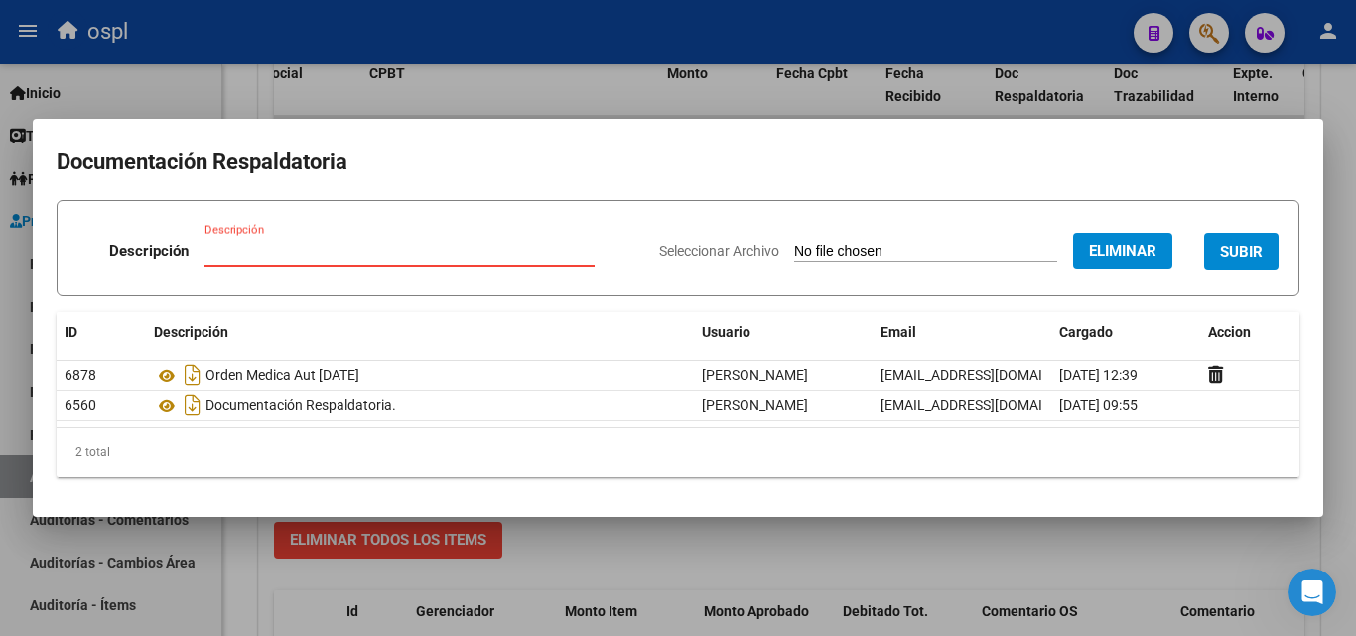
click at [281, 256] on input "Descripción" at bounding box center [399, 251] width 390 height 18
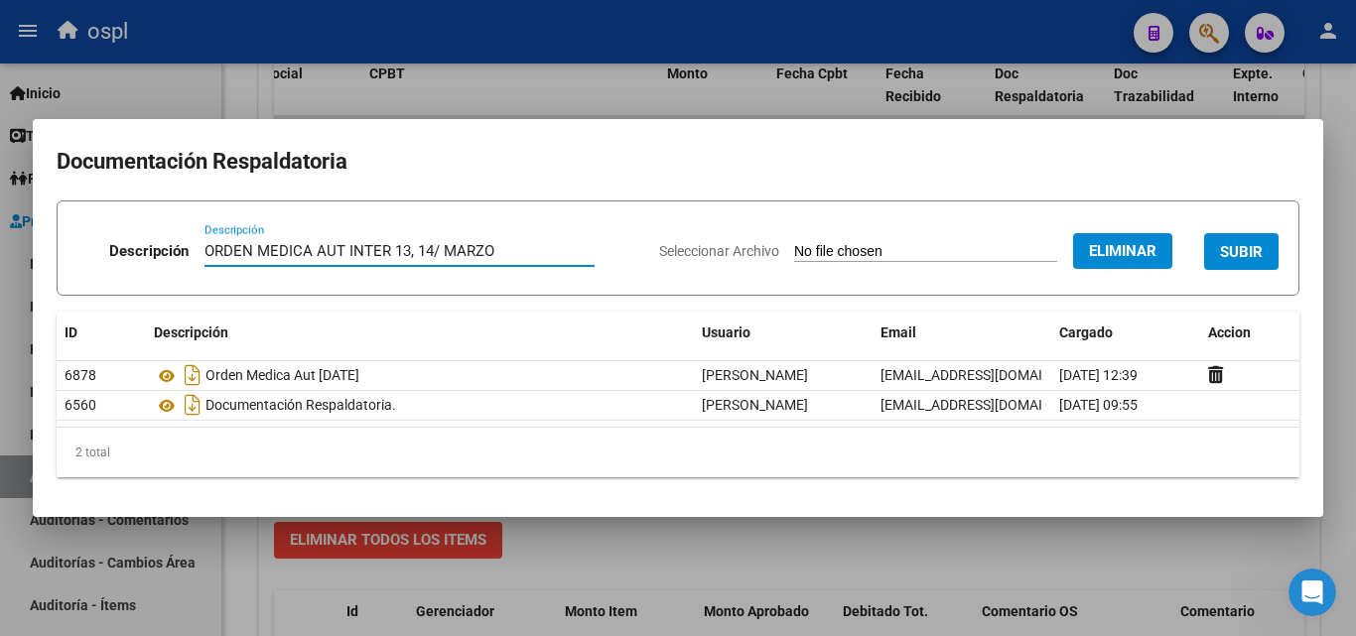
click at [440, 254] on input "ORDEN MEDICA AUT INTER 13, 14/ MARZO" at bounding box center [399, 251] width 390 height 18
click at [512, 238] on div "ORDEN MEDICA AUT INTER 13, 14 MARZO Descripción" at bounding box center [399, 251] width 390 height 30
click at [504, 258] on input "ORDEN MEDICA AUT INTER 13, 14 MARZO" at bounding box center [399, 251] width 390 height 18
type input "ORDEN MEDICA AUT INTER 13, 14 AGOSTO/25"
click at [1251, 245] on span "SUBIR" at bounding box center [1241, 252] width 43 height 18
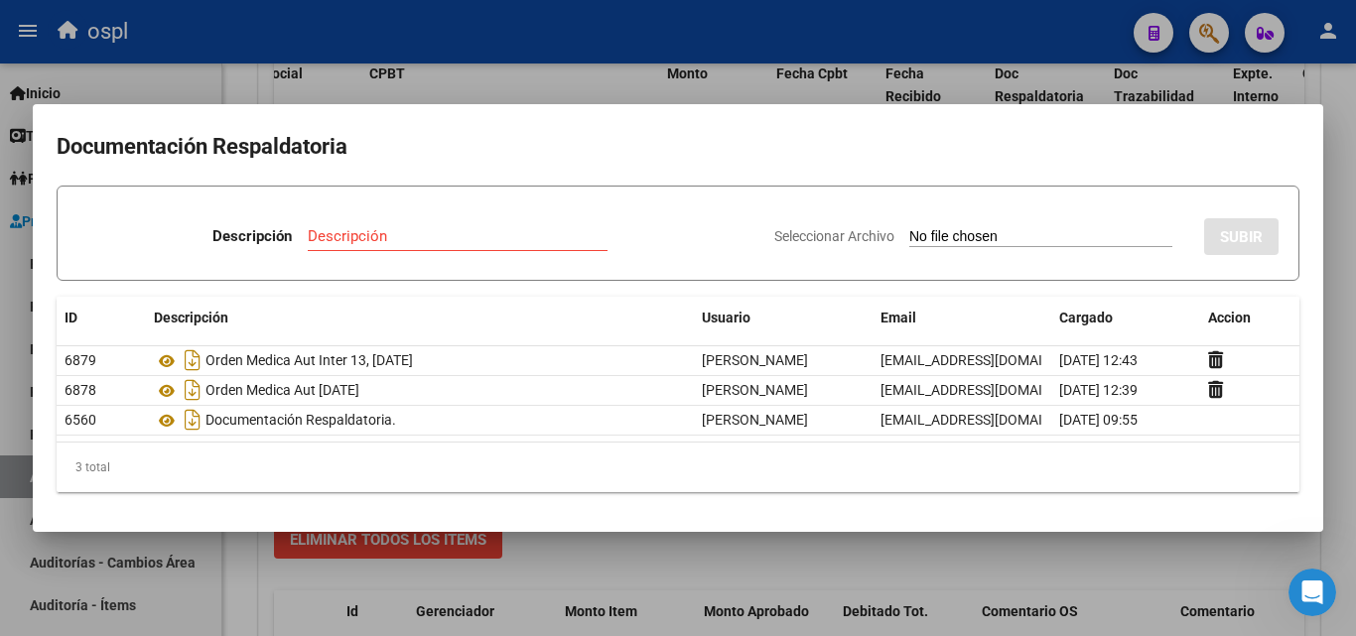
click at [952, 230] on input "Seleccionar Archivo" at bounding box center [1040, 237] width 263 height 19
type input "C:\fakepath\49553 - WhatsApp Image 2025-08-19 at 3.12.06 PM.jpeg"
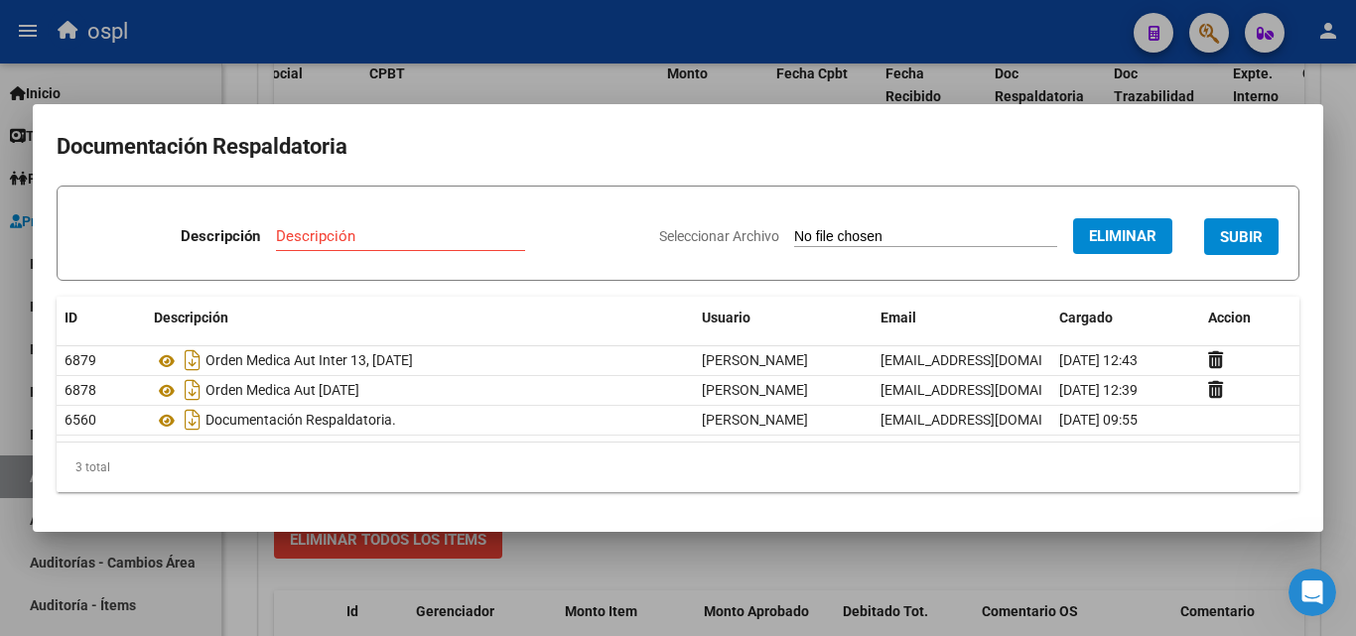
click at [413, 235] on input "Descripción" at bounding box center [400, 236] width 249 height 18
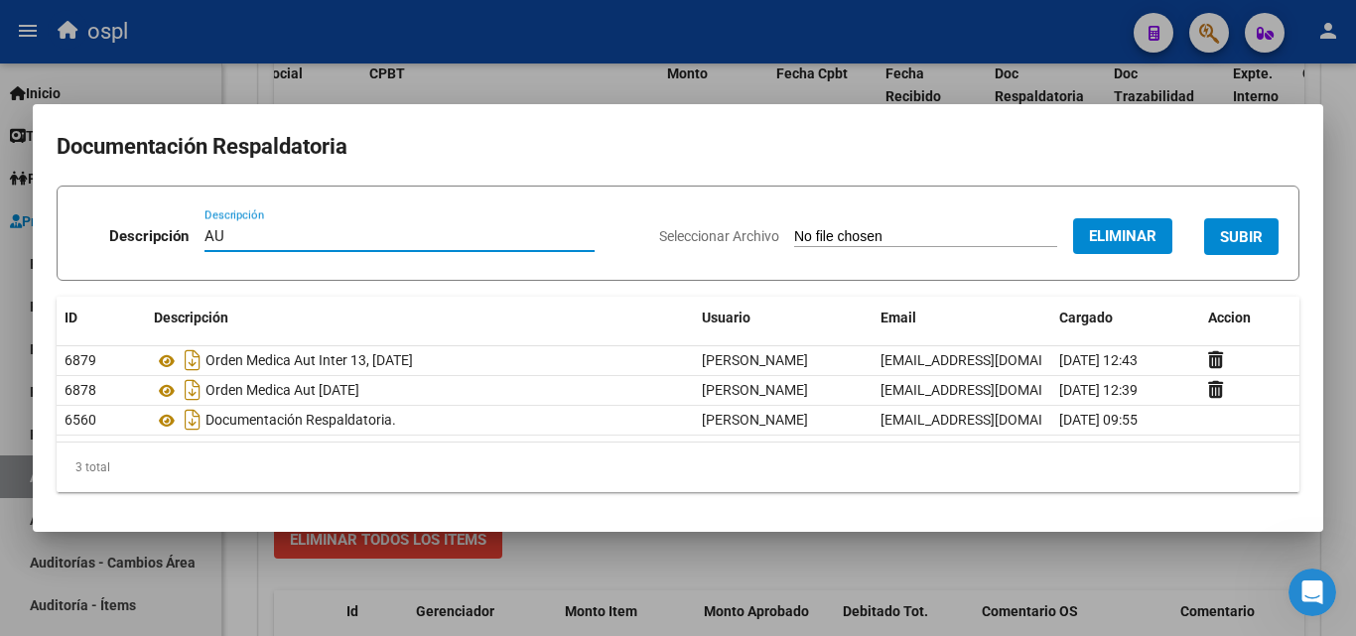
type input "A"
click at [335, 234] on input "ORDEN TRAMADOL AUT" at bounding box center [399, 236] width 390 height 18
type input "ORDEN TRAMADOL- MEDICACION AUT"
click at [1249, 228] on span "SUBIR" at bounding box center [1241, 237] width 43 height 18
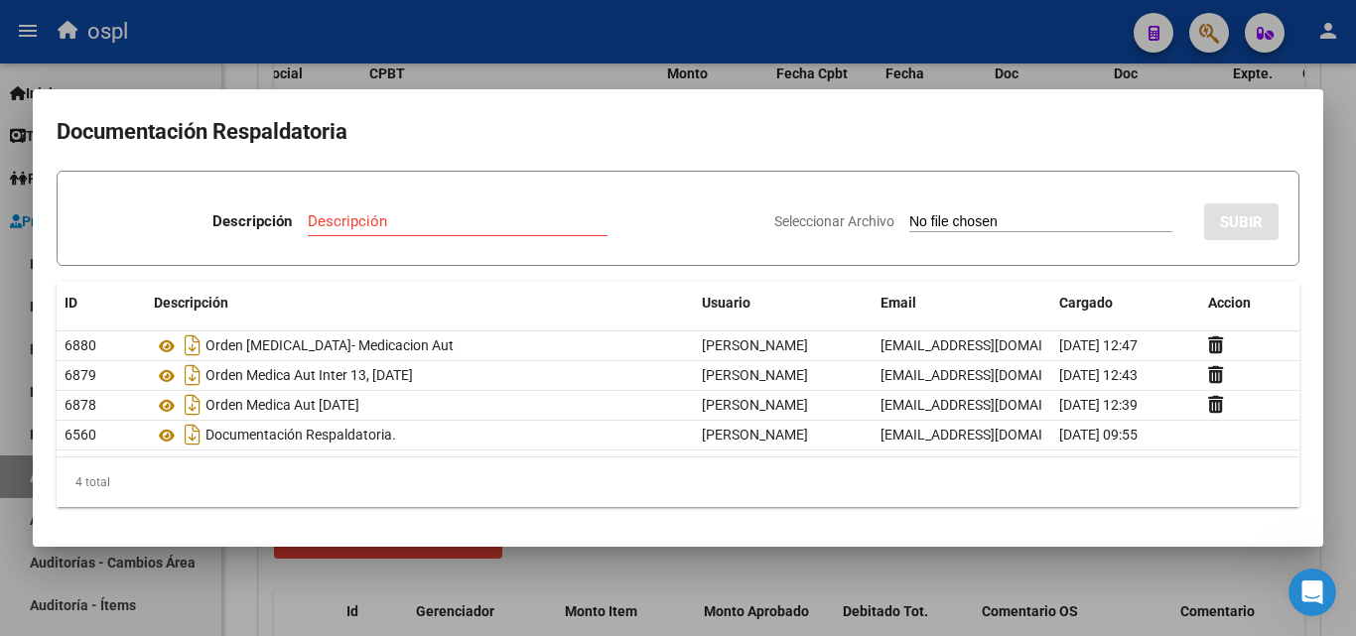
click at [925, 225] on input "Seleccionar Archivo" at bounding box center [1040, 222] width 263 height 19
type input "C:\fakepath\49552 - WhatsApp Image 2025-08-19 at 3.11.03 PM.jpeg"
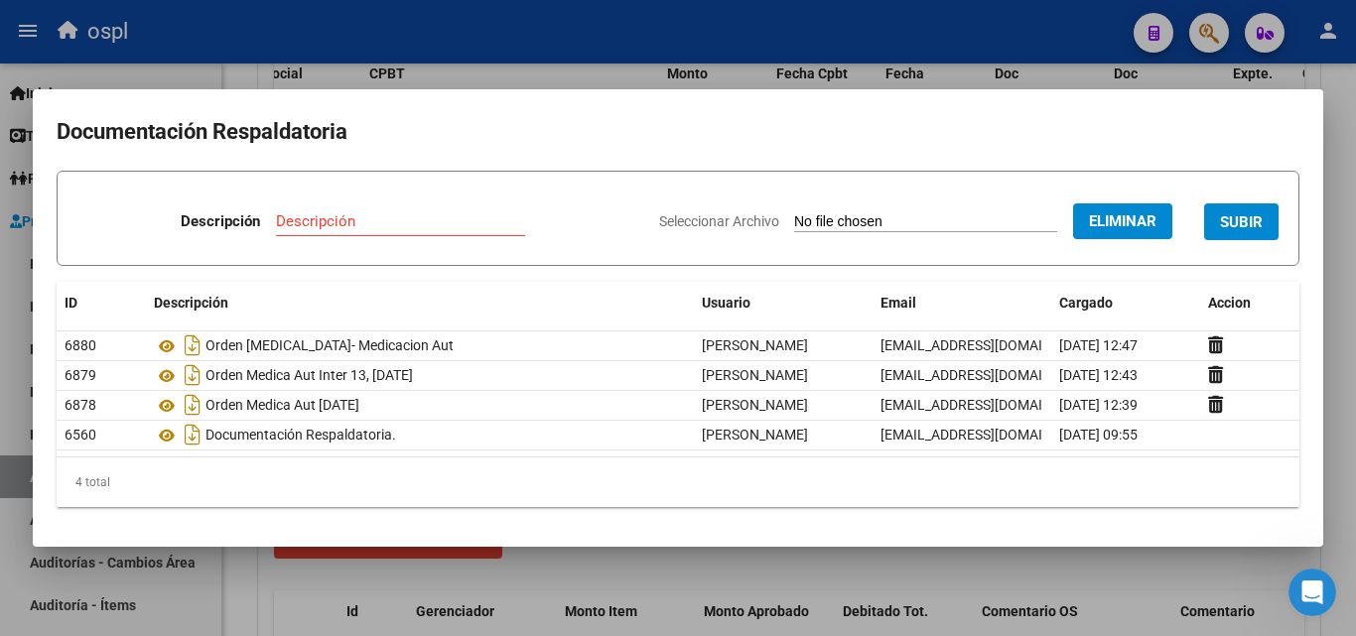
click at [339, 220] on input "Descripción" at bounding box center [400, 221] width 249 height 18
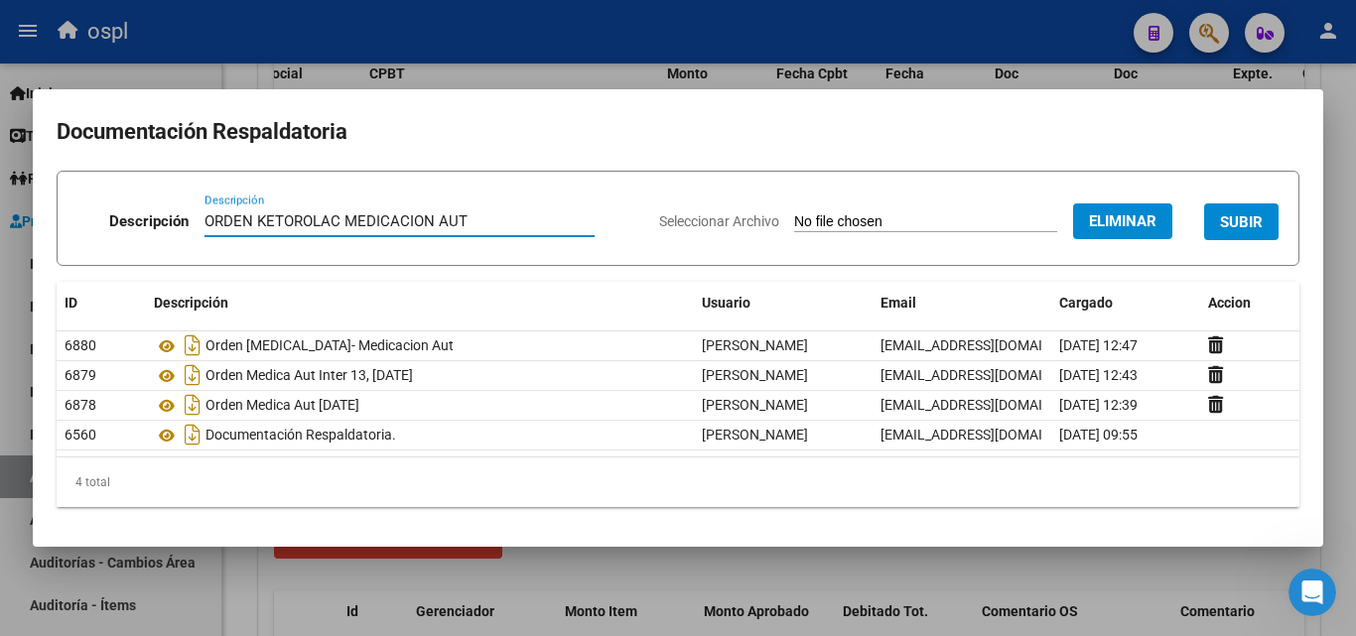
click at [344, 222] on input "ORDEN KETOROLAC MEDICACION AUT" at bounding box center [399, 221] width 390 height 18
type input "ORDEN KETOROLAC - MEDICACION AUT"
click at [1253, 218] on span "SUBIR" at bounding box center [1241, 222] width 43 height 18
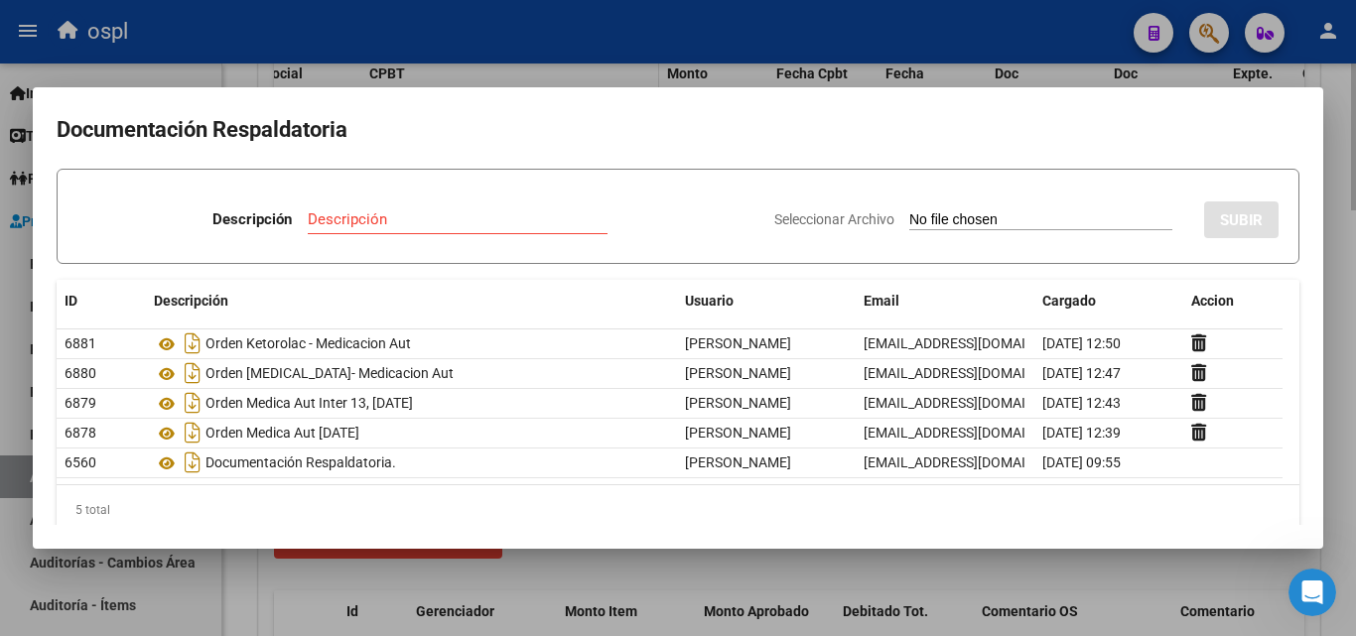
click at [504, 74] on div at bounding box center [678, 318] width 1356 height 636
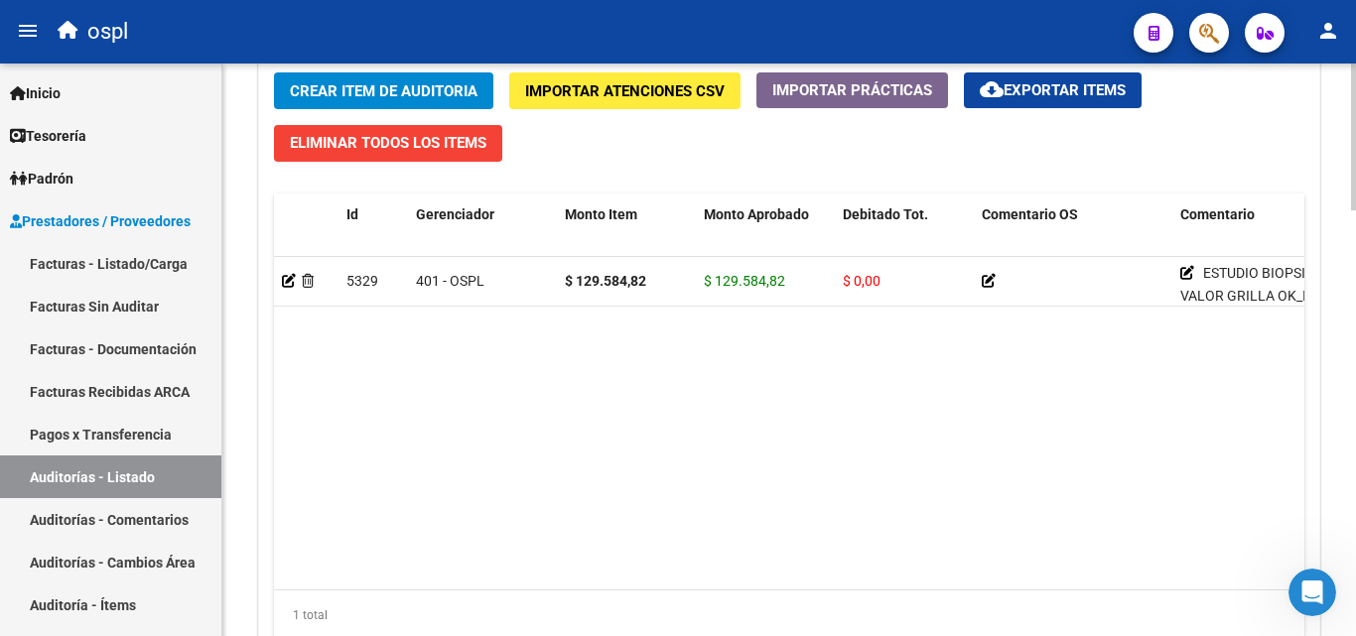
scroll to position [1390, 0]
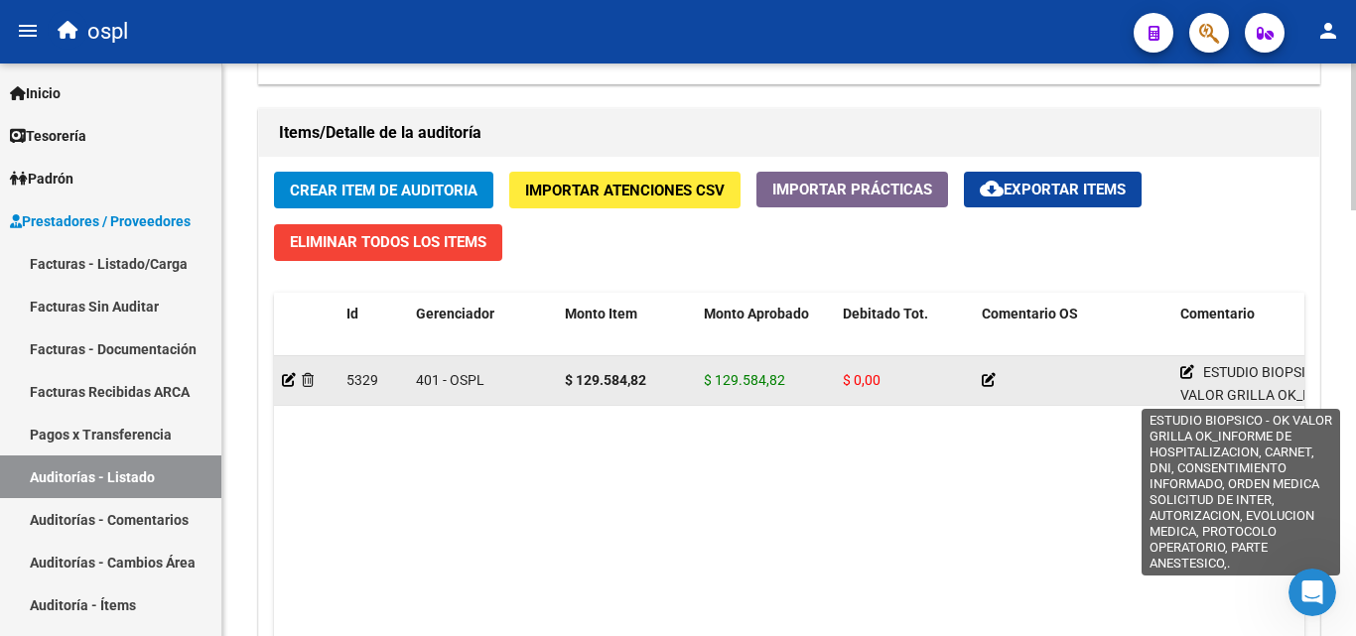
click at [1189, 367] on icon at bounding box center [1187, 372] width 14 height 14
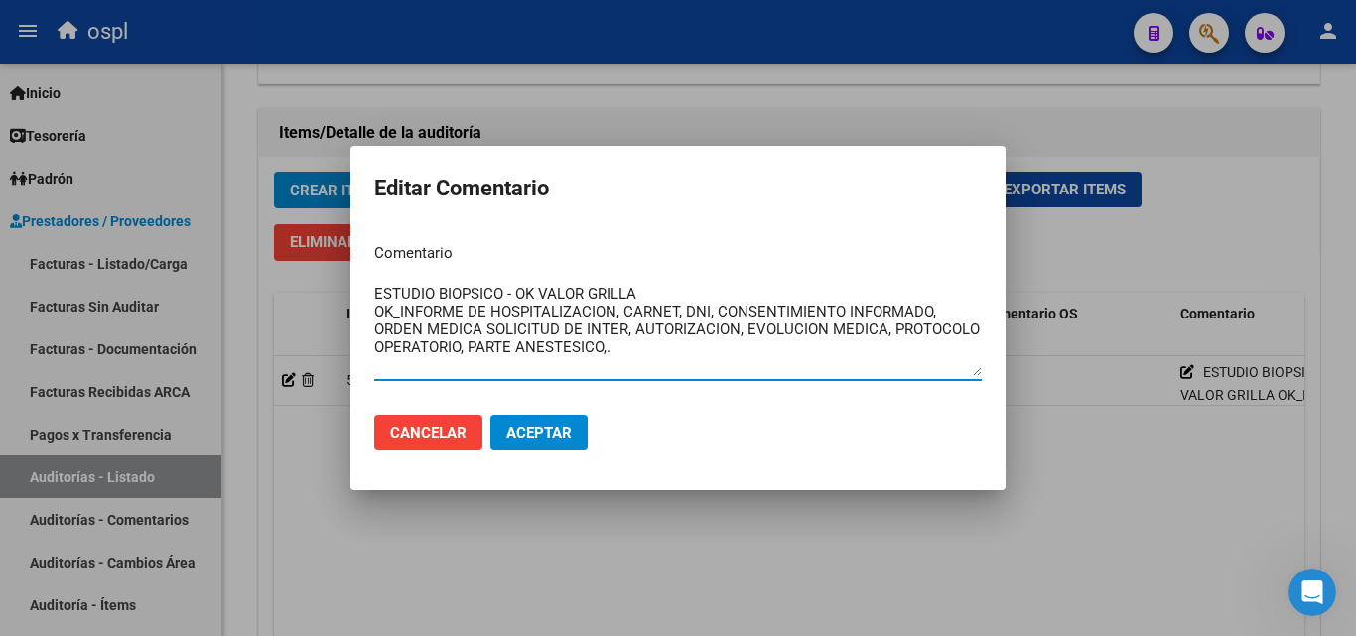
click at [639, 315] on textarea "ESTUDIO BIOPSICO - OK VALOR GRILLA OK_INFORME DE HOSPITALIZACION, CARNET, DNI, …" at bounding box center [678, 329] width 608 height 93
drag, startPoint x: 657, startPoint y: 294, endPoint x: 515, endPoint y: 290, distance: 142.0
click at [515, 290] on textarea "ESTUDIO BIOPSICO - OK VALOR GRILLA OK_INFORME DE HOSPITALIZACION, CARNET, DNI, …" at bounding box center [678, 329] width 608 height 93
type textarea "ESTUDIO BIOPSICO - OK_INFORME DE HOSPITALIZACION, CARNET, DNI, CONSENTIMIENTO I…"
click at [549, 431] on span "Aceptar" at bounding box center [539, 433] width 66 height 18
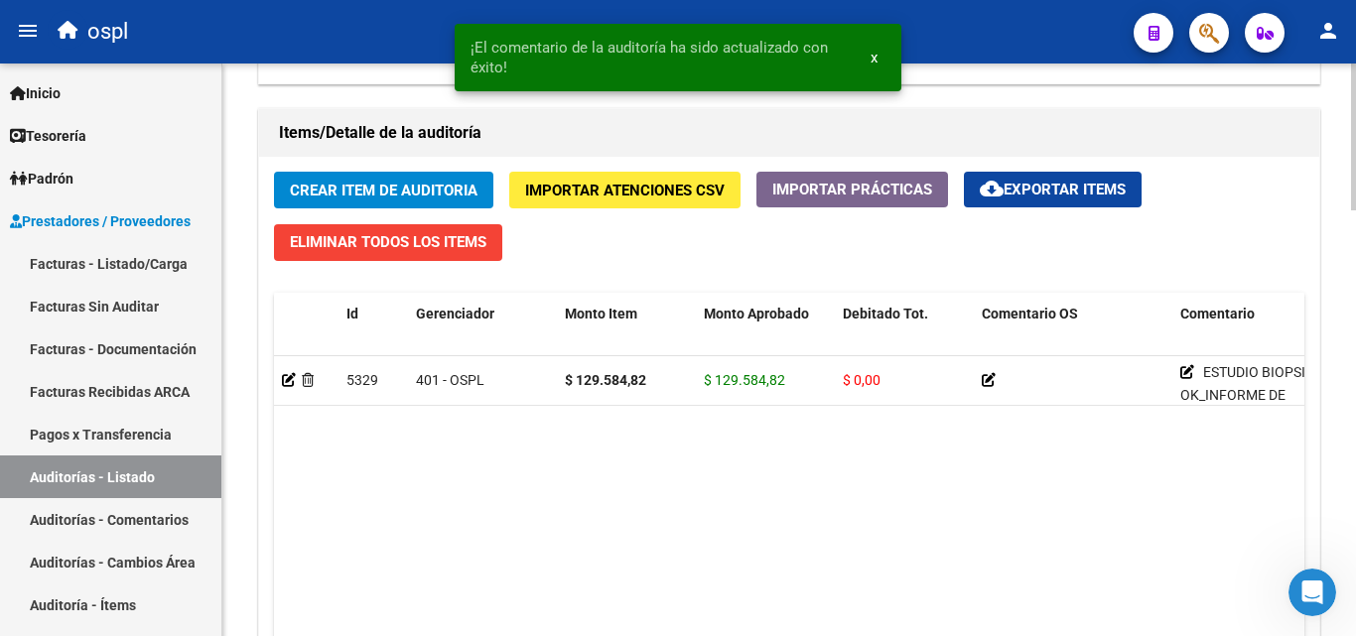
click at [623, 529] on datatable-body "5329 401 - OSPL $ 129.584,82 $ 129.584,82 $ 0,00 ESTUDIO BIOPSICO - OK_INFORME …" at bounding box center [789, 522] width 1030 height 333
click at [434, 183] on span "Crear Item de Auditoria" at bounding box center [384, 191] width 188 height 18
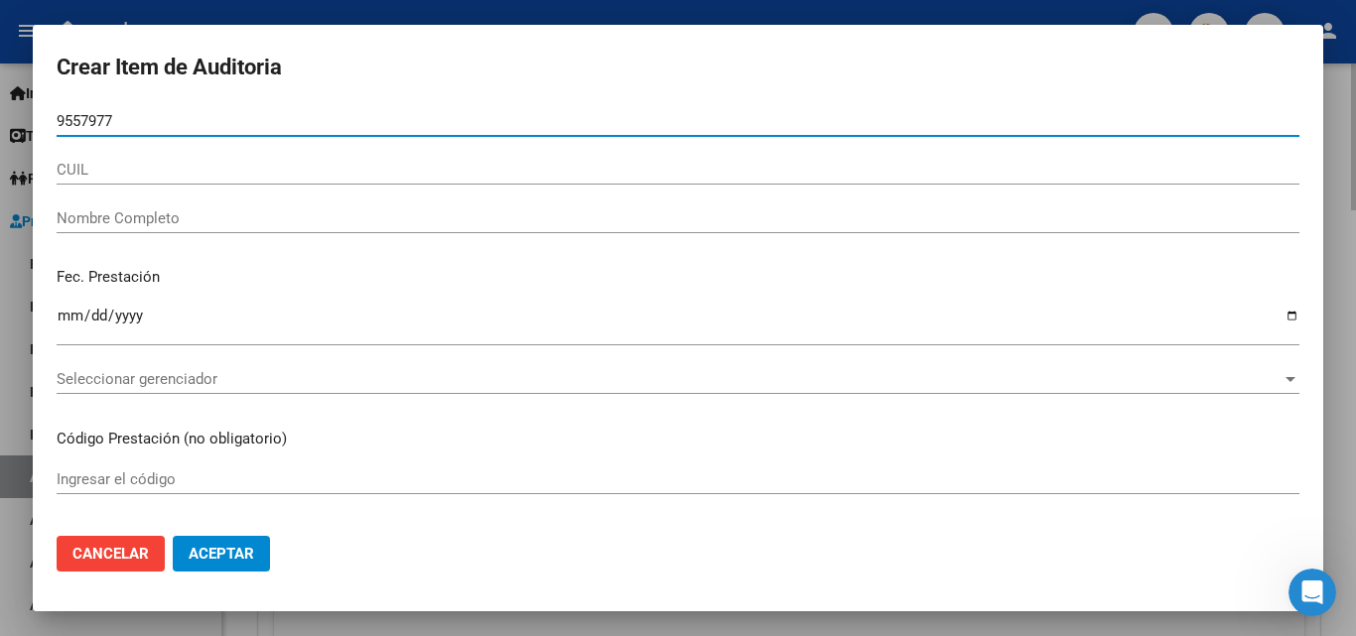
type input "95579775"
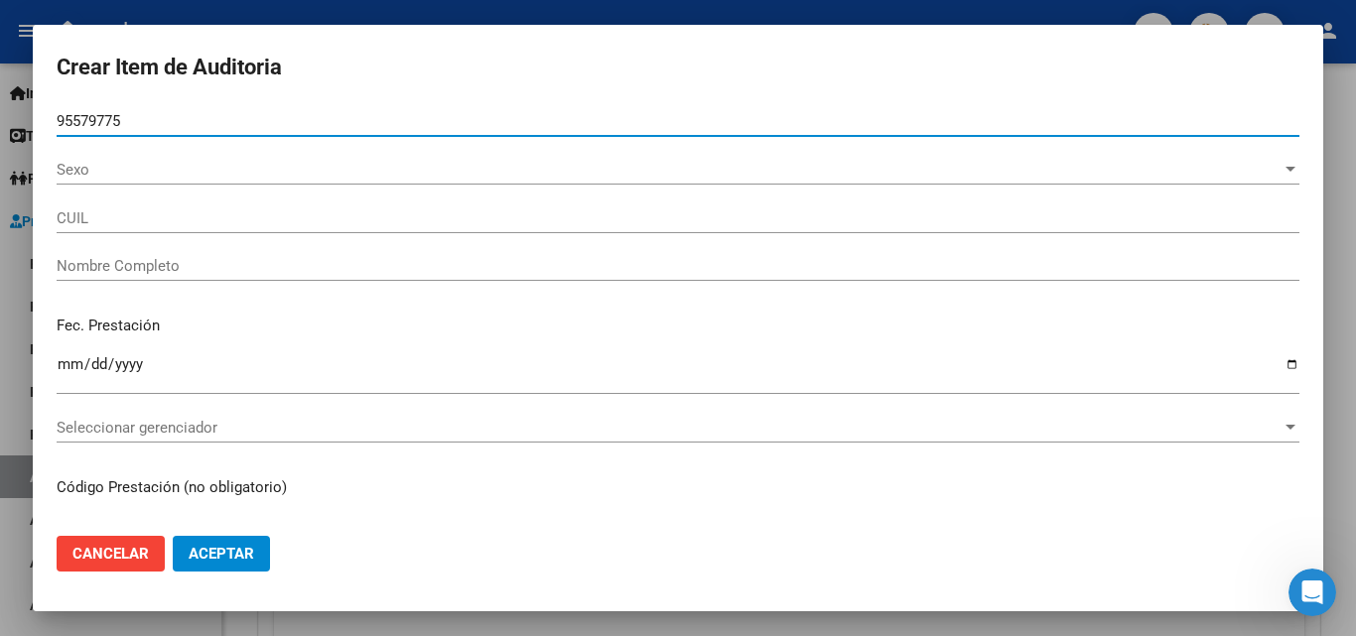
type input "27955797758"
type input "[PERSON_NAME] [PERSON_NAME]"
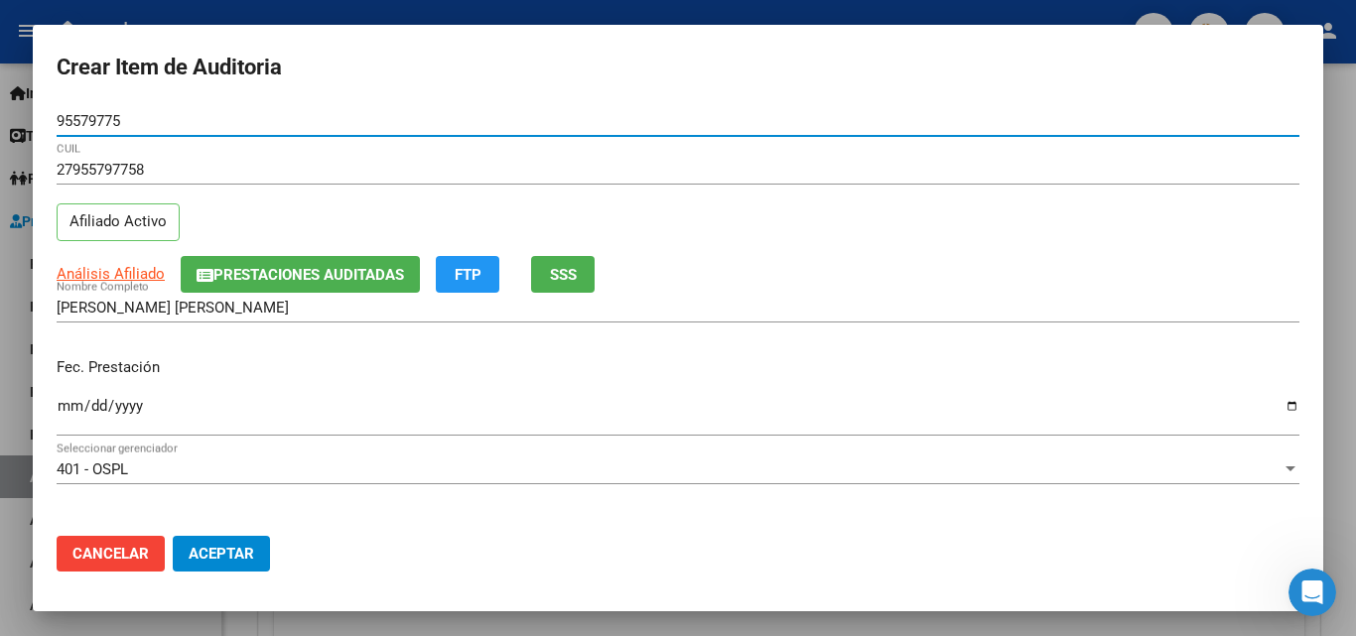
type input "95579775"
click at [65, 361] on p "Fec. Prestación" at bounding box center [678, 367] width 1243 height 23
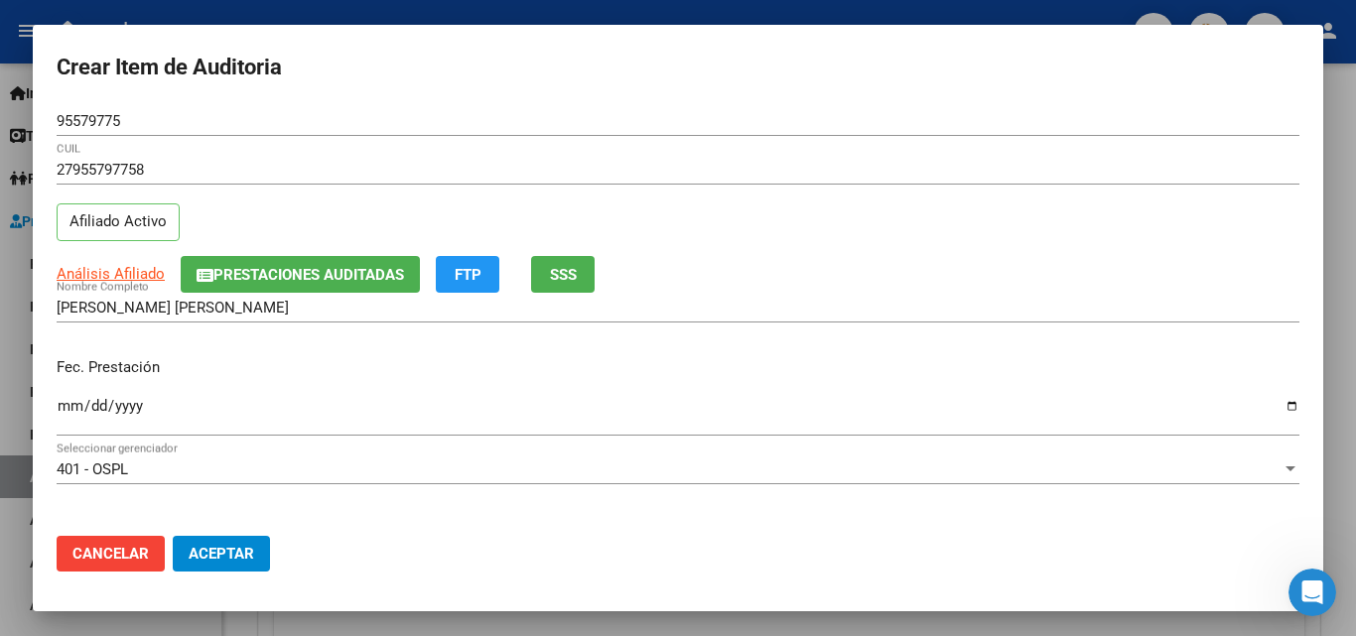
click at [57, 405] on input "Ingresar la fecha" at bounding box center [678, 414] width 1243 height 32
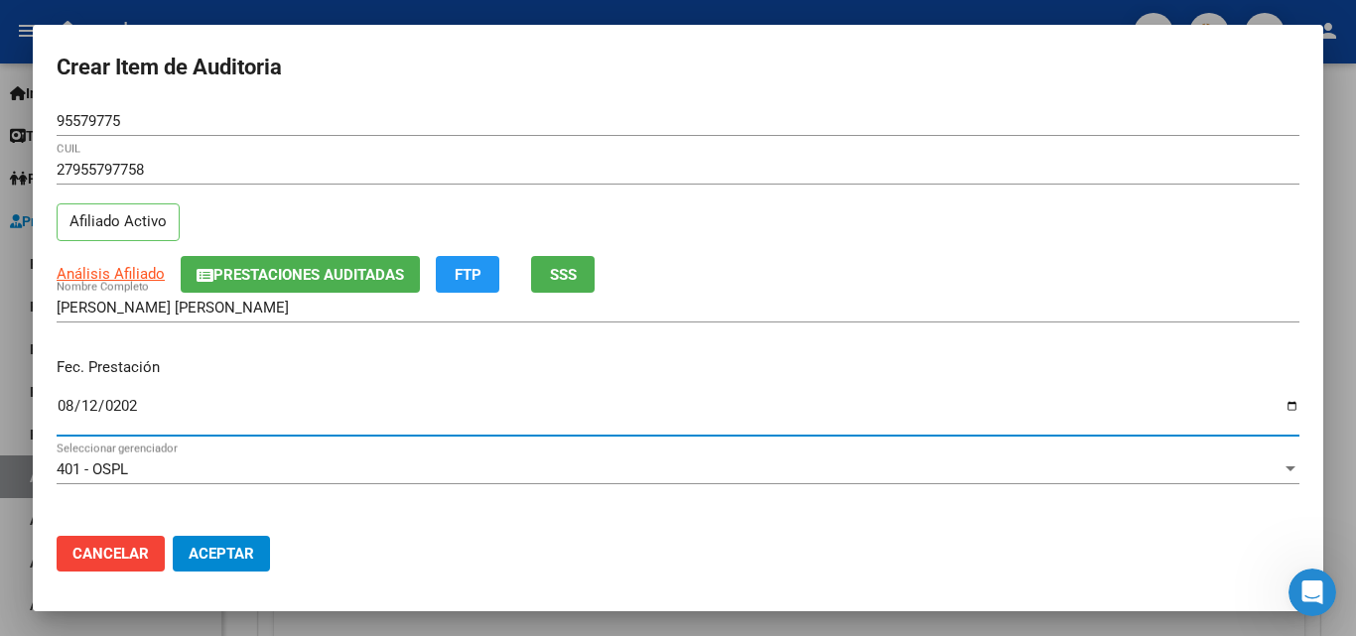
type input "2025-08-12"
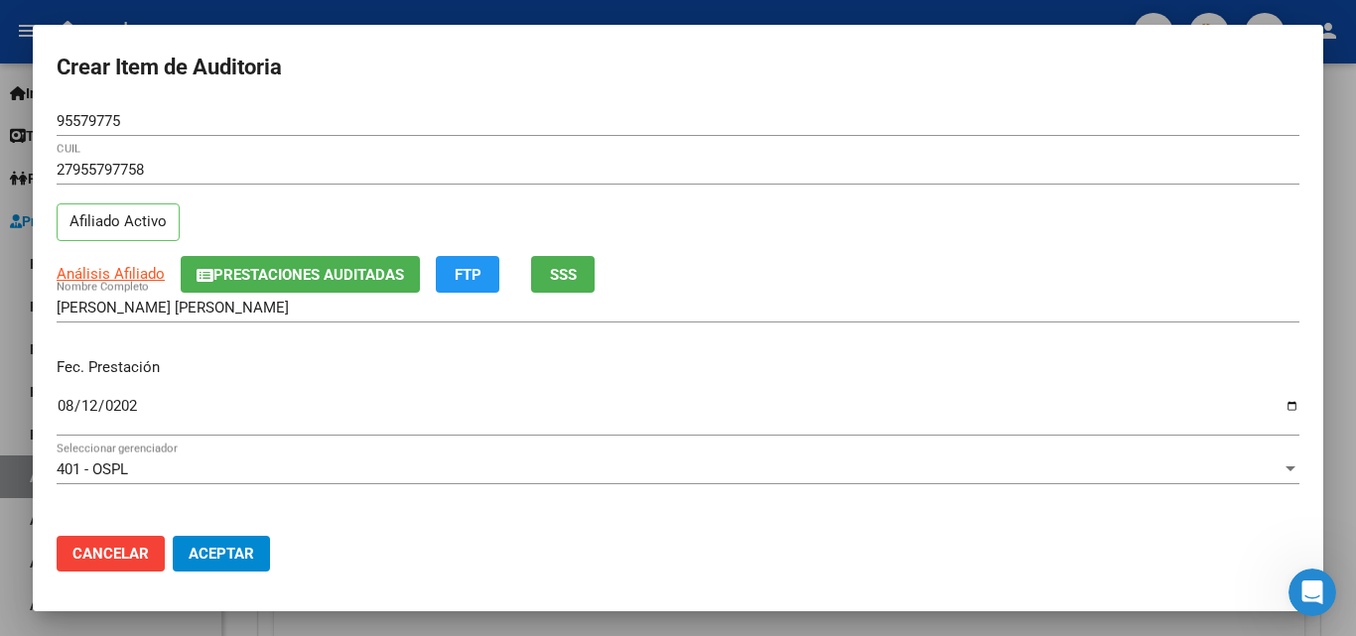
scroll to position [99, 0]
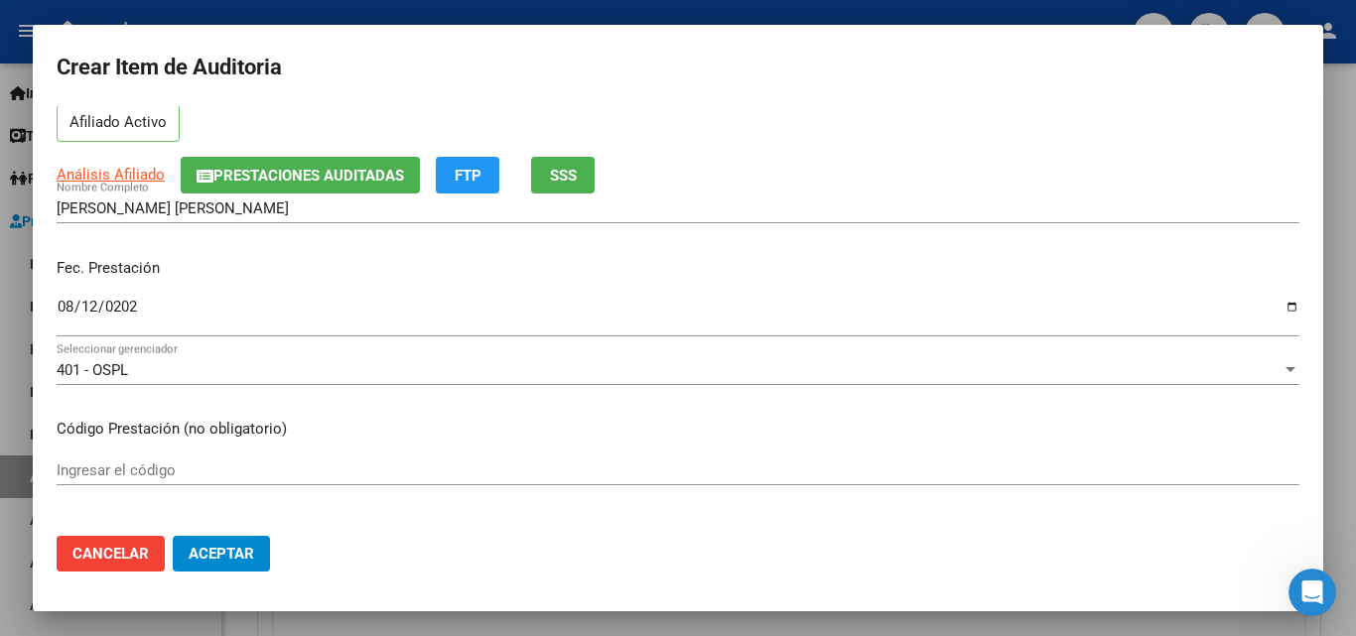
click at [126, 472] on input "Ingresar el código" at bounding box center [678, 471] width 1243 height 18
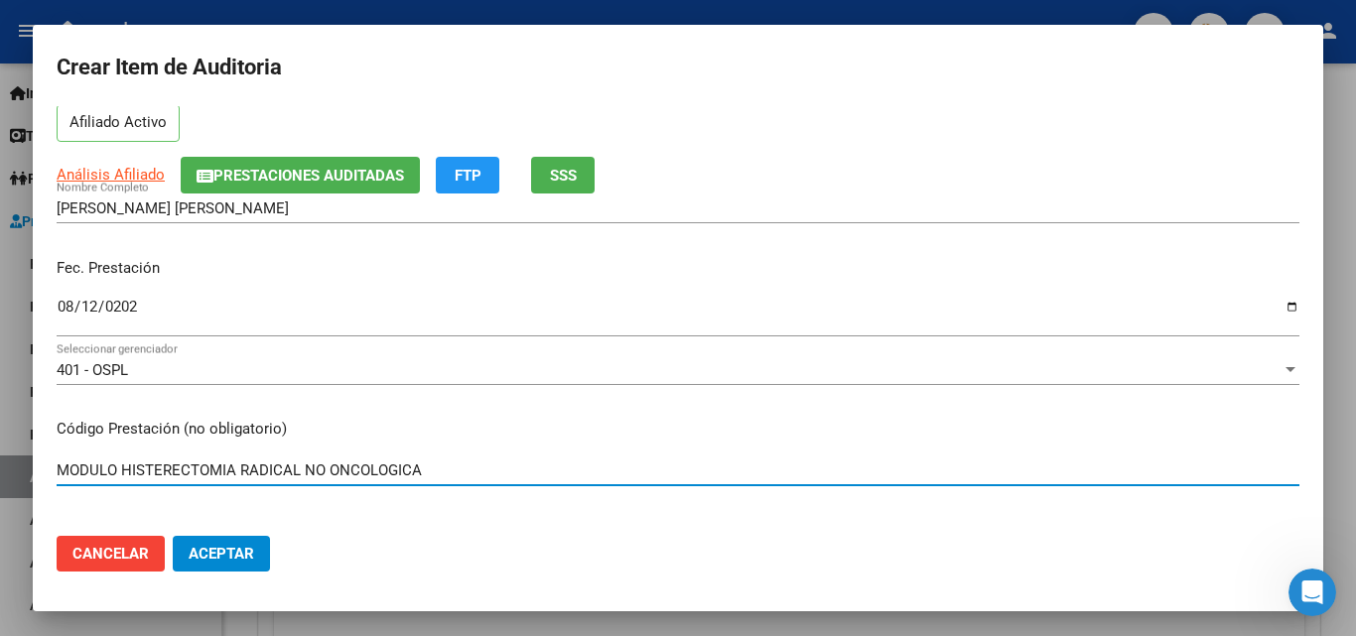
type input "MODULO HISTERECTOMIA RADICAL NO ONCOLOGICA"
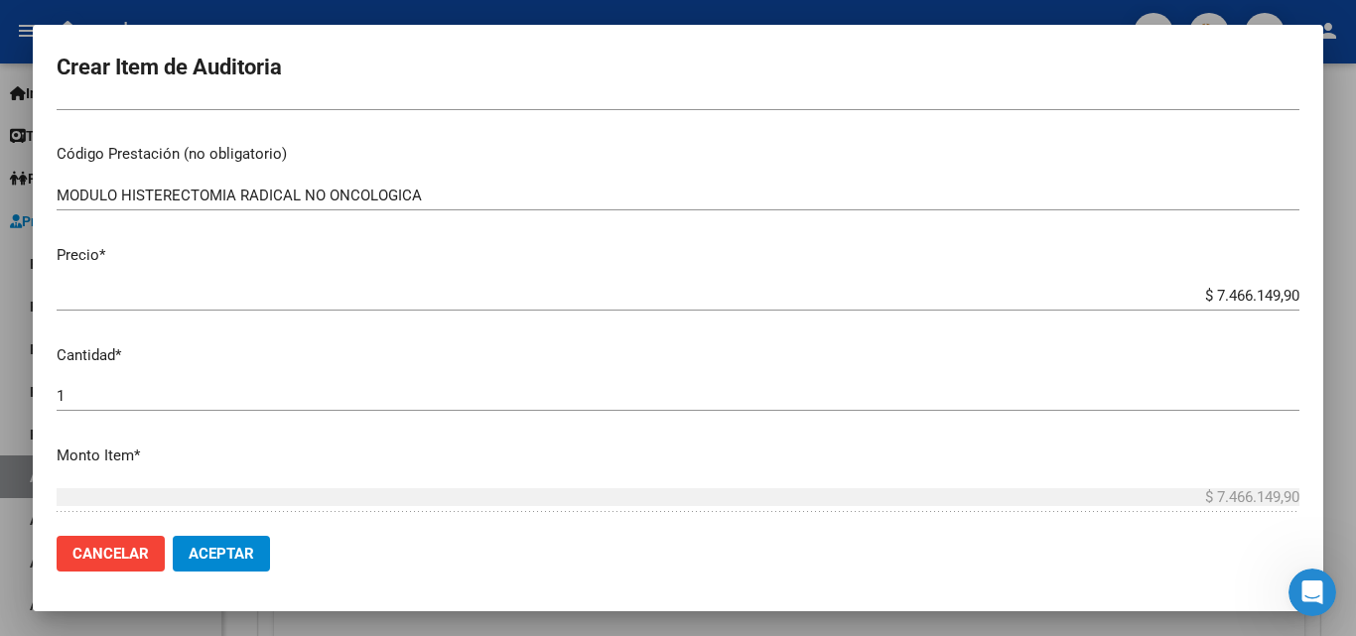
scroll to position [397, 0]
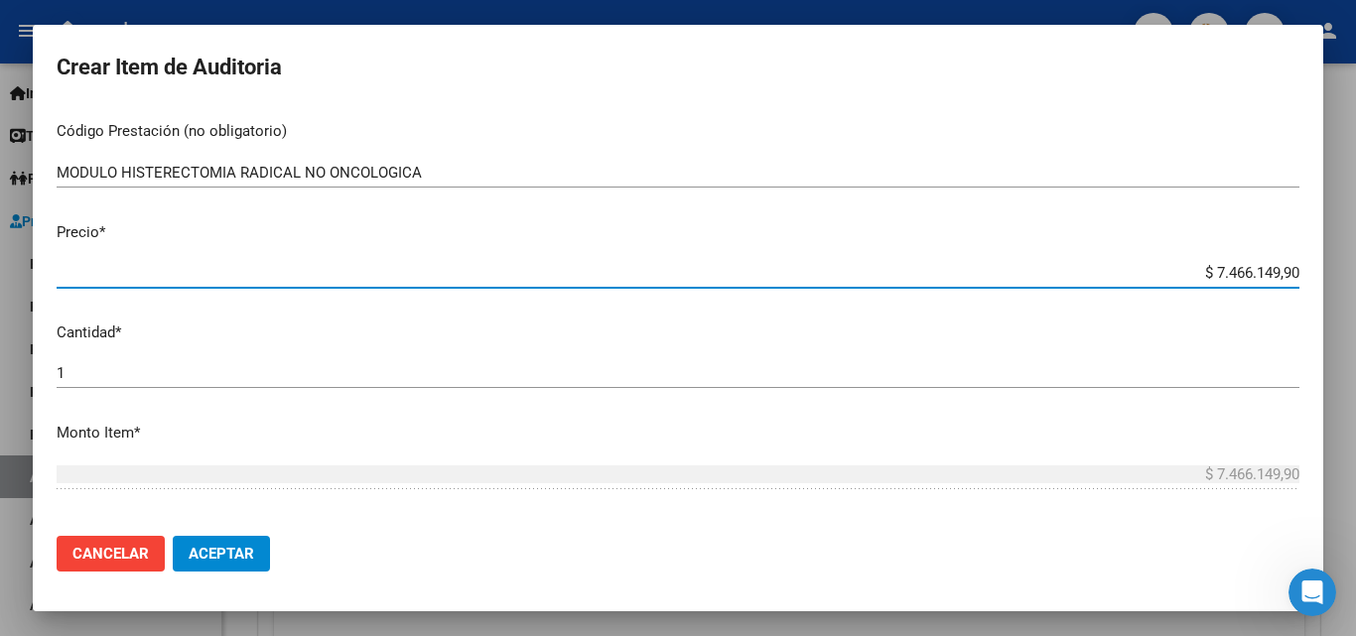
click at [1185, 274] on input "$ 7.466.149,90" at bounding box center [678, 273] width 1243 height 18
drag, startPoint x: 1185, startPoint y: 274, endPoint x: 1292, endPoint y: 268, distance: 107.4
click at [1292, 268] on app-form-text-field "Precio * $ 7.466.149,90 Ingresar el precio" at bounding box center [686, 252] width 1259 height 62
type input "$ 0,02"
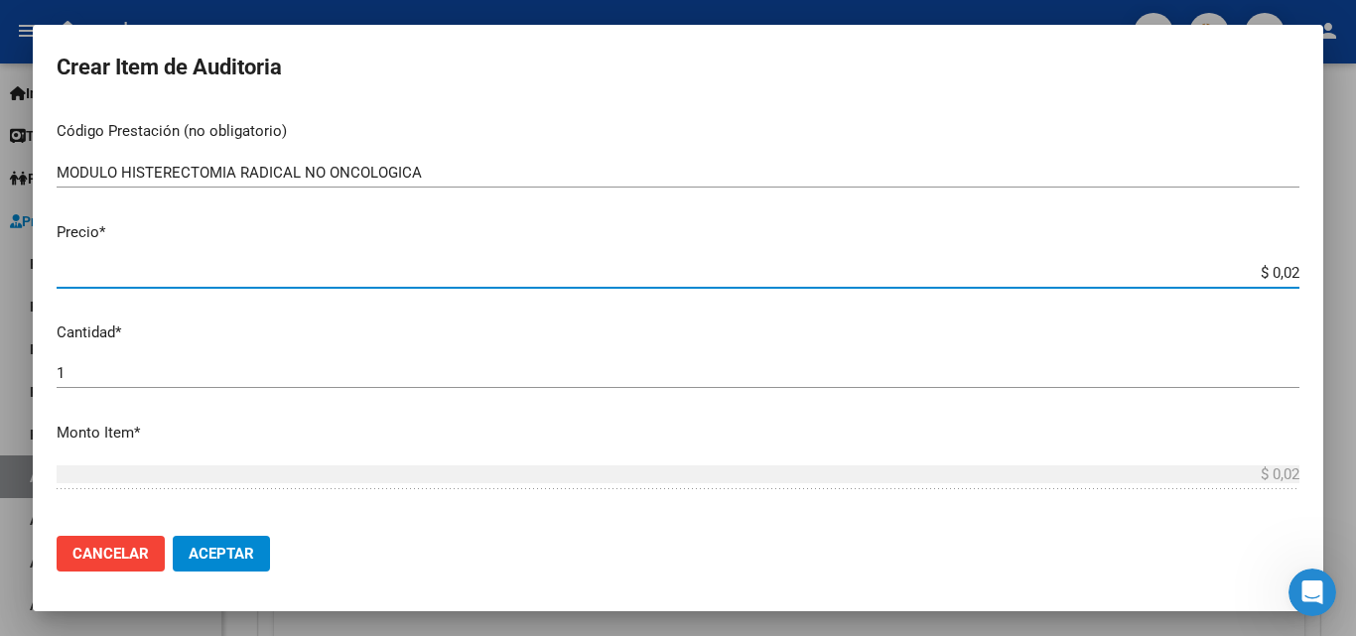
type input "$ 0,21"
type input "$ 2,10"
type input "$ 21,01"
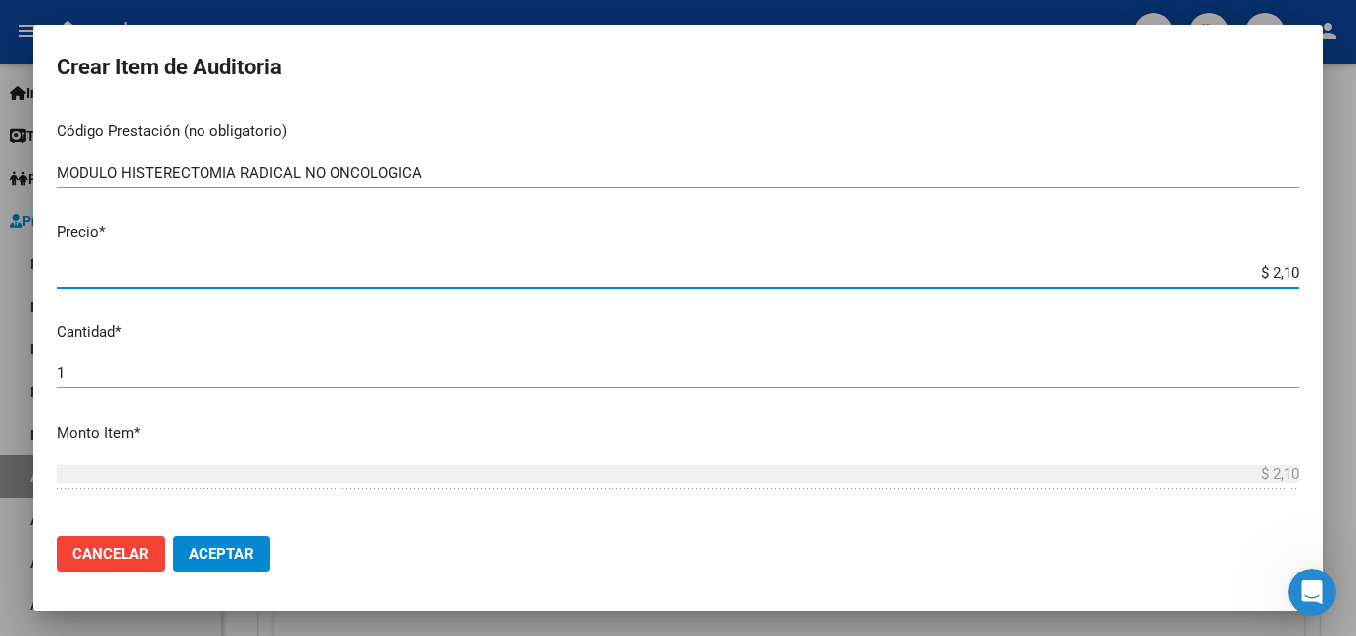
type input "$ 21,01"
type input "$ 210,19"
type input "$ 2.101,92"
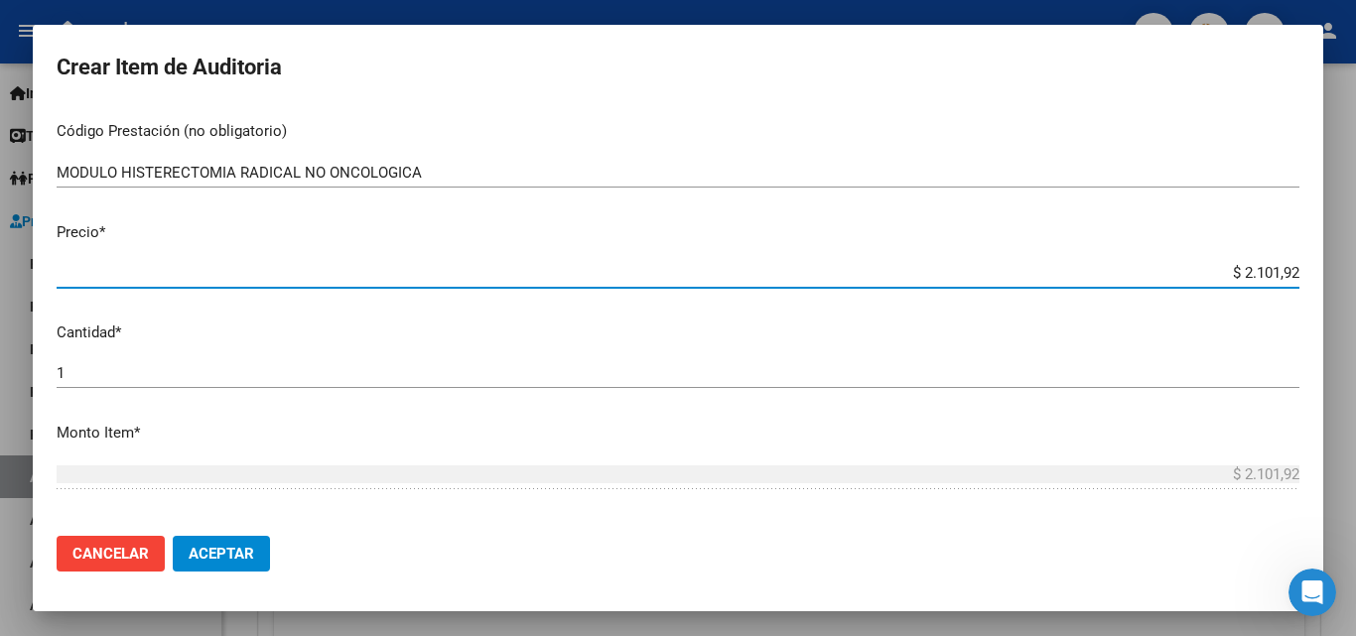
type input "$ 21.019,24"
type input "$ 210.192,48"
type input "$ 2.101.924,80"
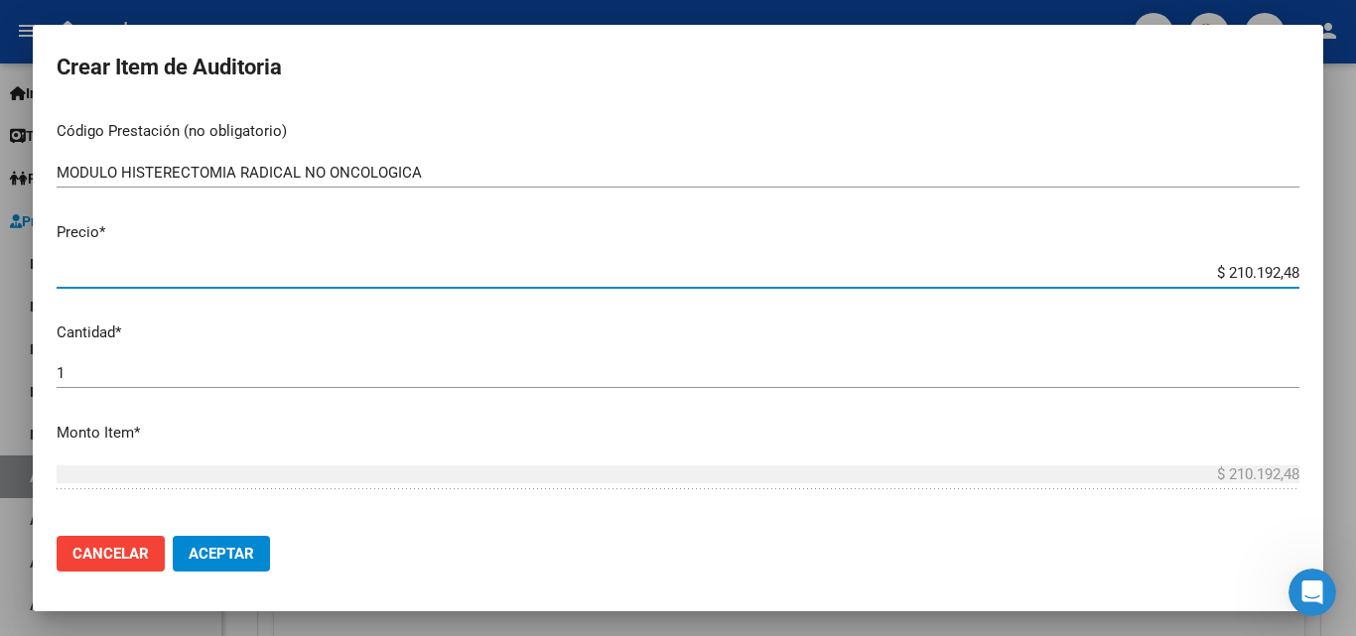
type input "$ 2.101.924,80"
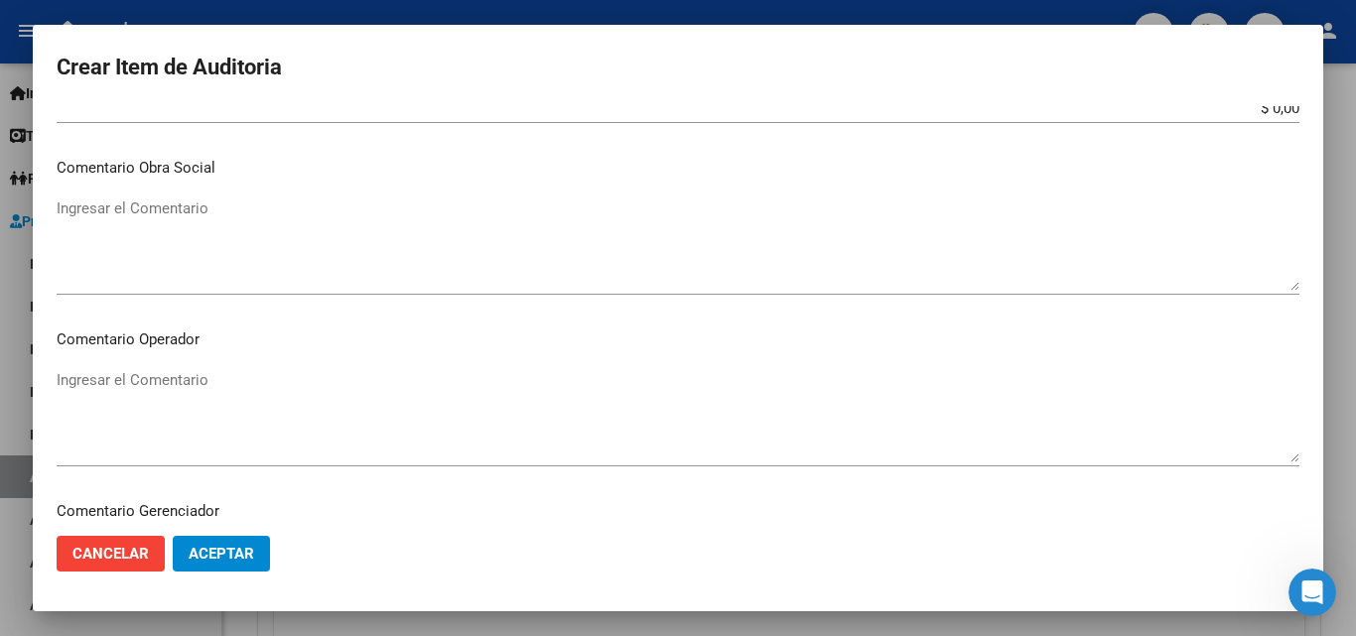
scroll to position [993, 0]
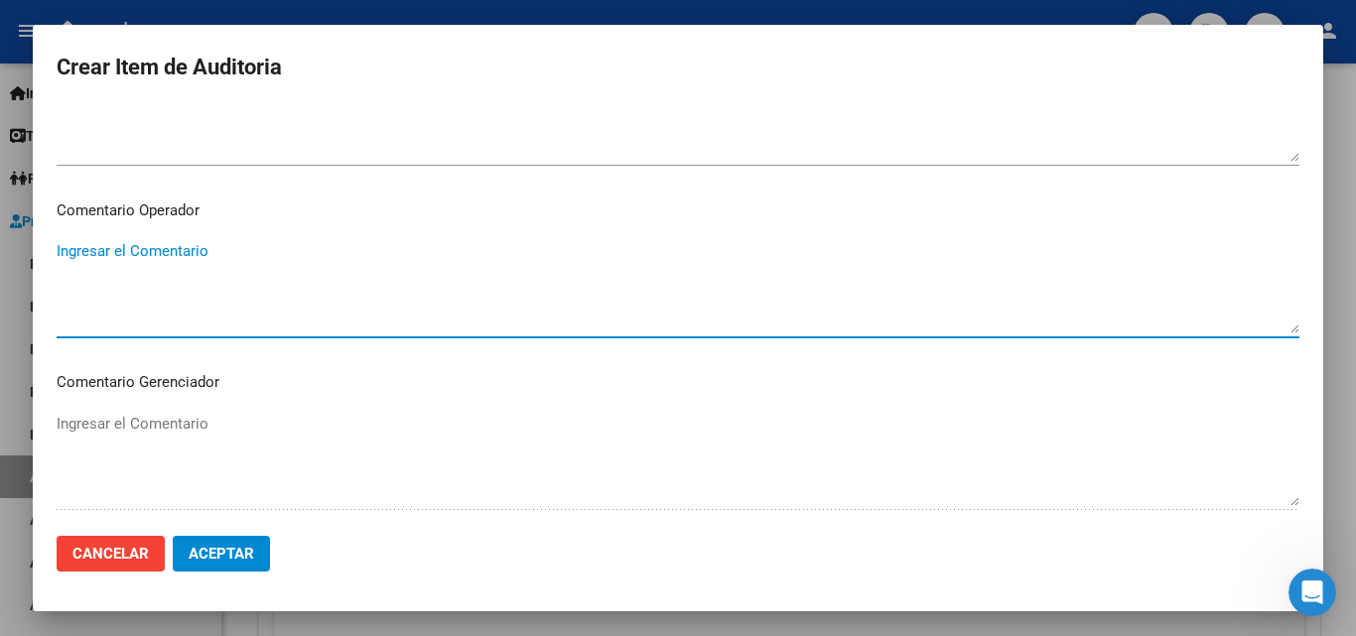
click at [195, 281] on textarea "Ingresar el Comentario" at bounding box center [678, 286] width 1243 height 93
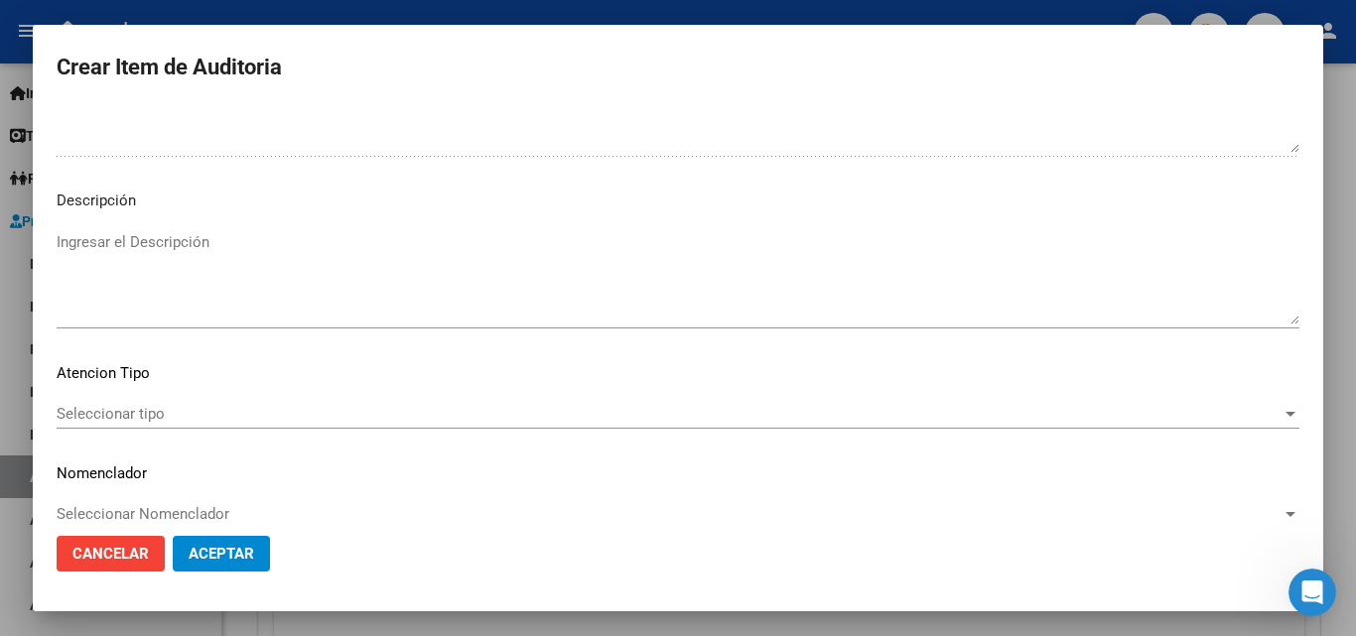
scroll to position [1374, 0]
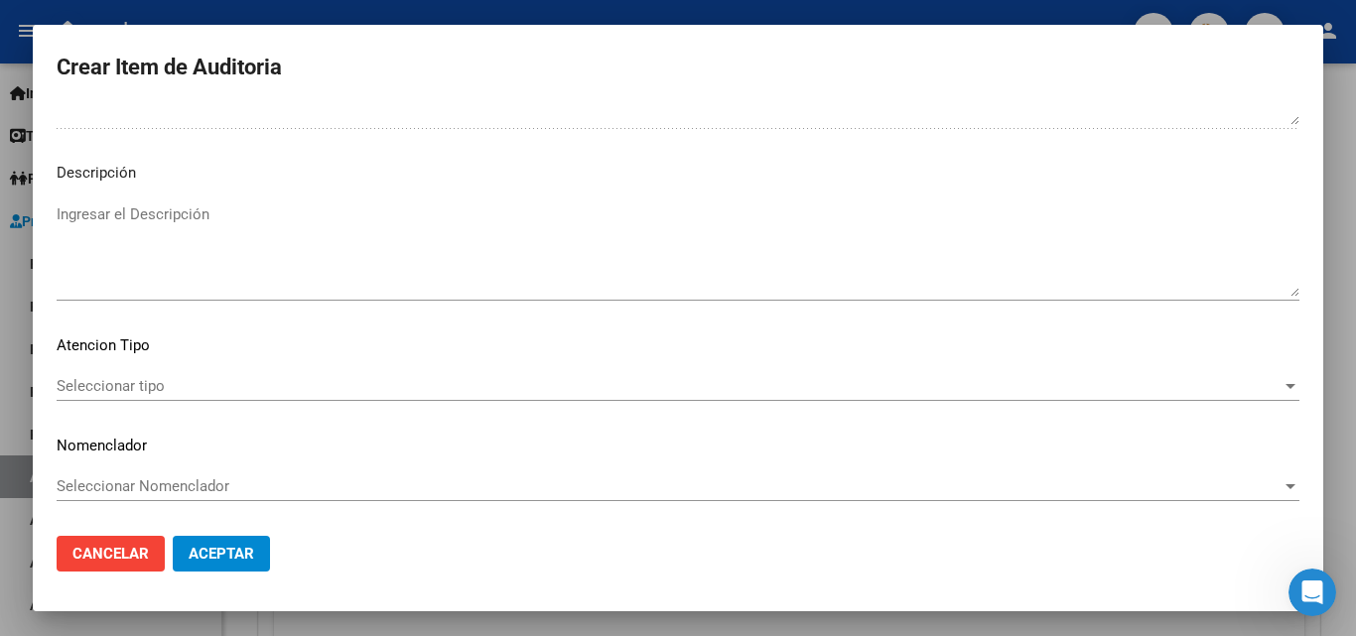
type textarea "NO SE ENCUENTRA EL VALOR EN GRILLA"
click at [134, 397] on div "Seleccionar tipo Seleccionar tipo" at bounding box center [678, 386] width 1243 height 30
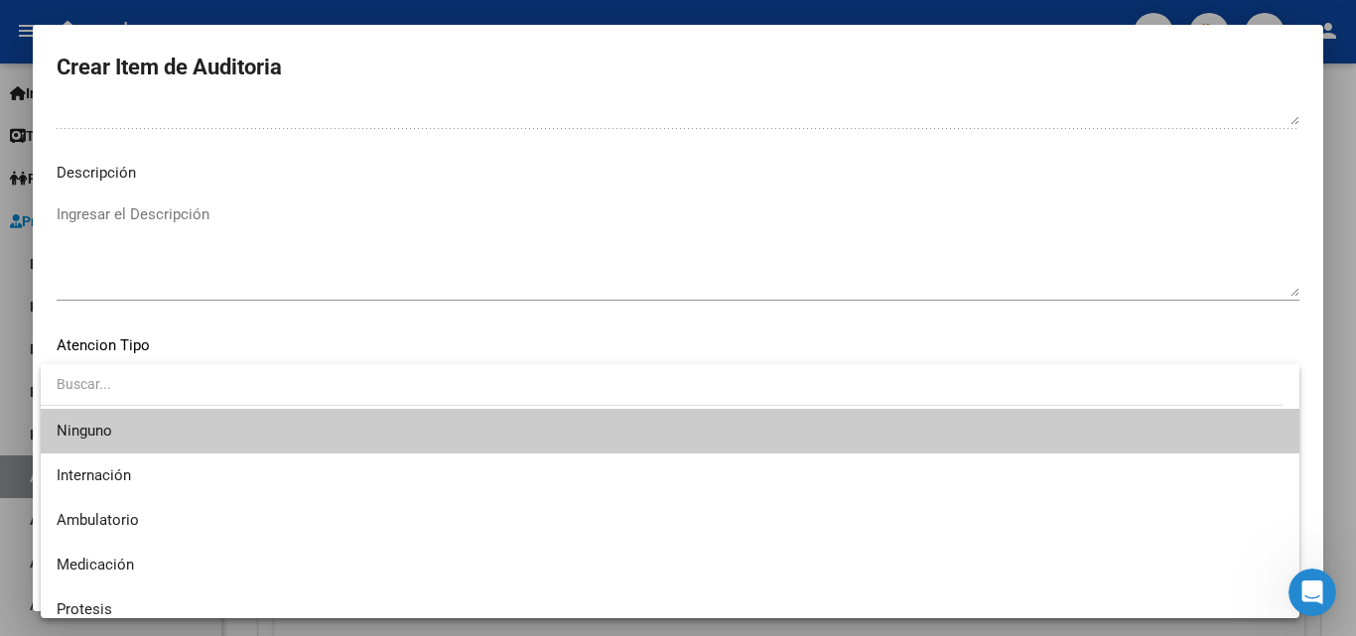
click at [411, 255] on div at bounding box center [678, 318] width 1356 height 636
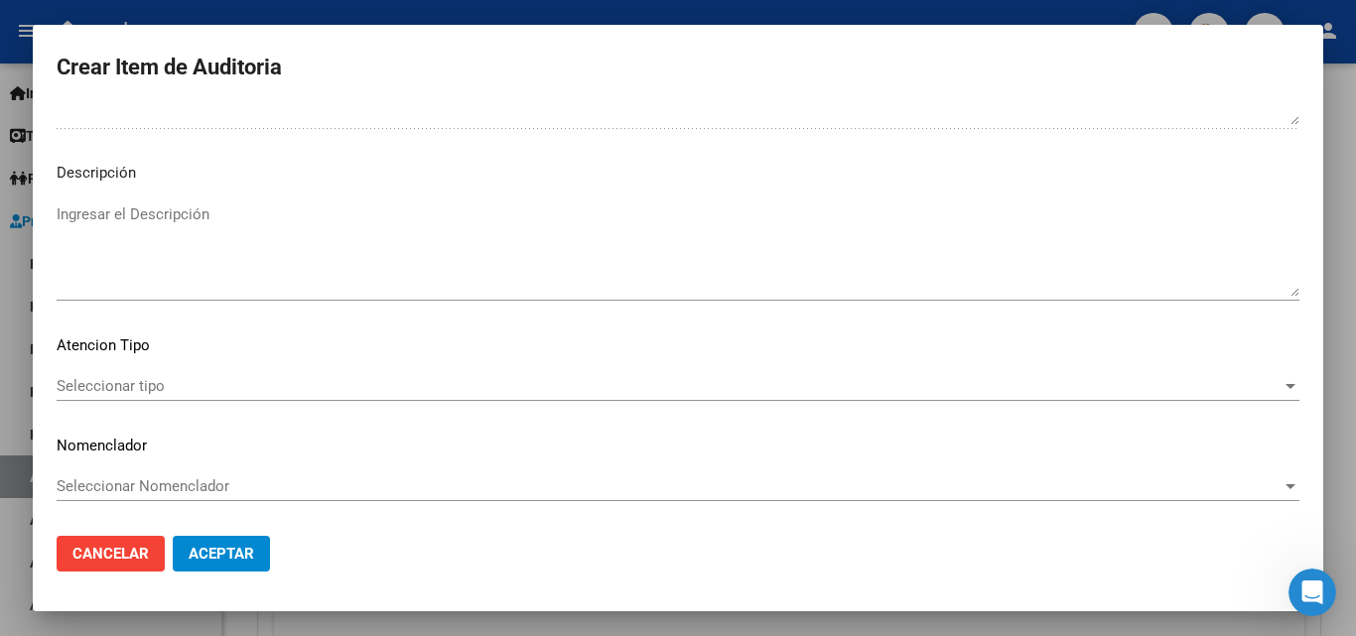
click at [228, 550] on span "Aceptar" at bounding box center [222, 554] width 66 height 18
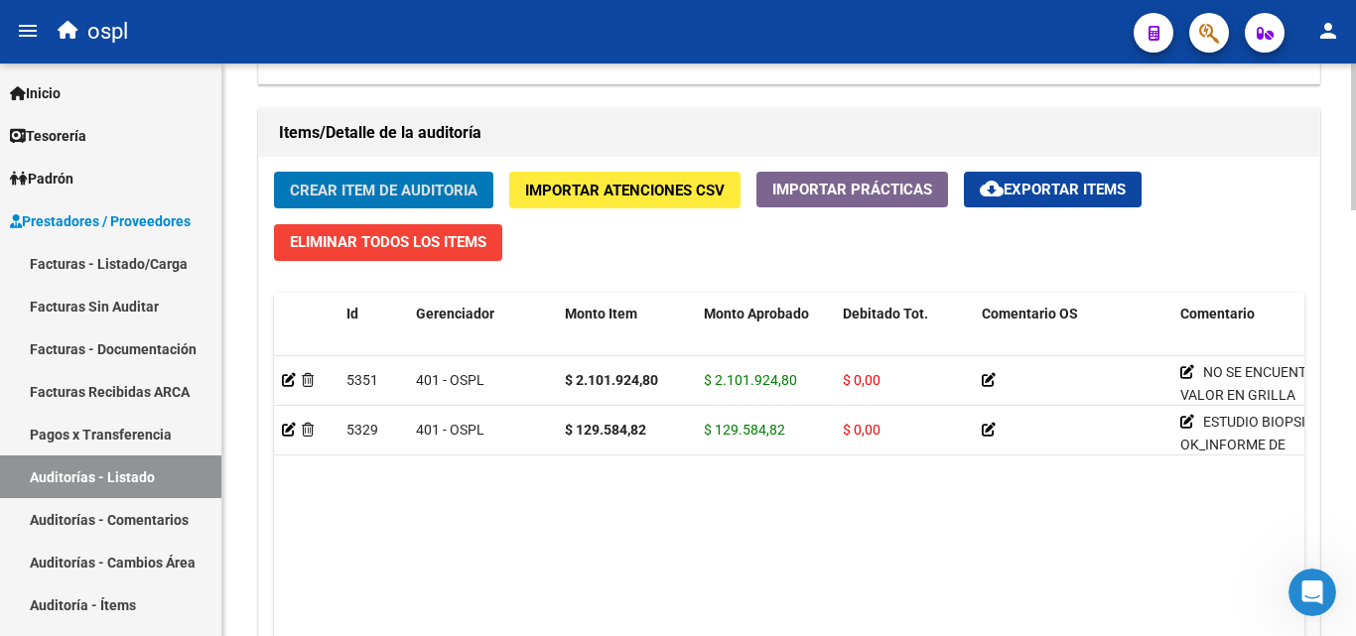
click at [1355, 435] on div at bounding box center [1353, 492] width 5 height 147
click at [548, 544] on datatable-body "5351 401 - OSPL $ 2.101.924,80 $ 2.101.924,80 $ 0,00 NO SE ENCUENTRA EL VALOR E…" at bounding box center [789, 522] width 1030 height 333
click at [722, 492] on datatable-body "5351 401 - OSPL $ 2.101.924,80 $ 2.101.924,80 $ 0,00 NO SE ENCUENTRA EL VALOR E…" at bounding box center [789, 522] width 1030 height 333
click at [332, 192] on span "Crear Item de Auditoria" at bounding box center [384, 191] width 188 height 18
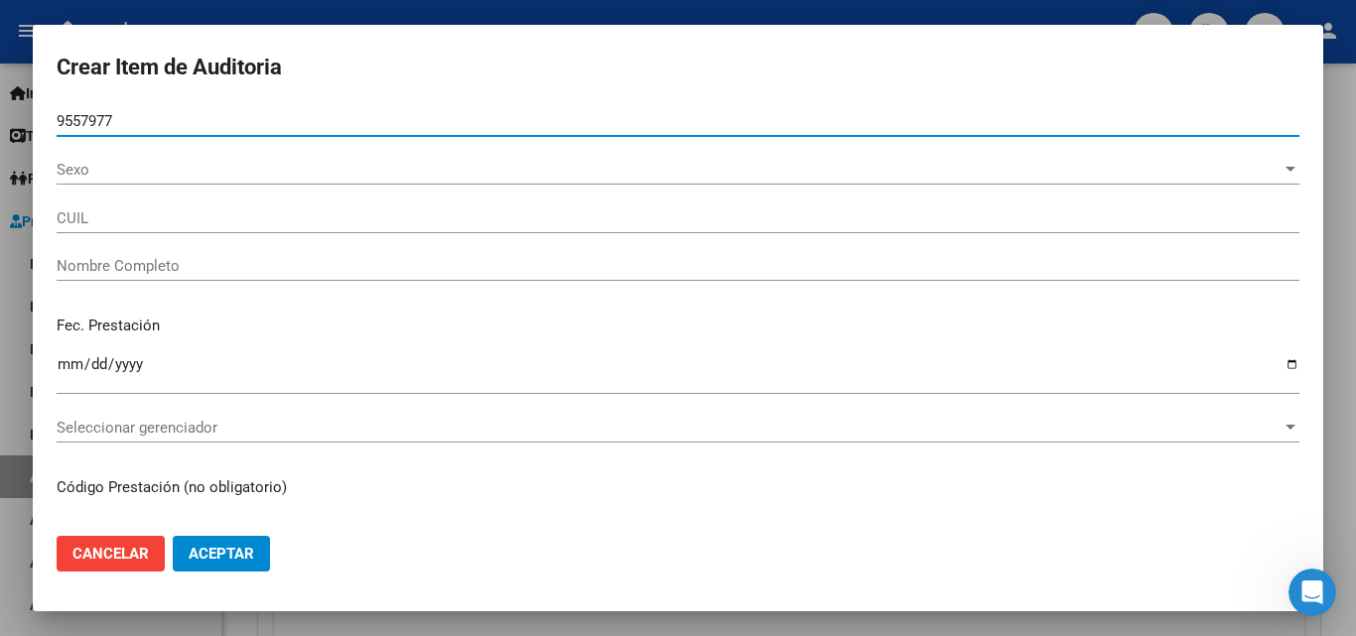
type input "95579775"
type input "27955797758"
type input "[PERSON_NAME] [PERSON_NAME]"
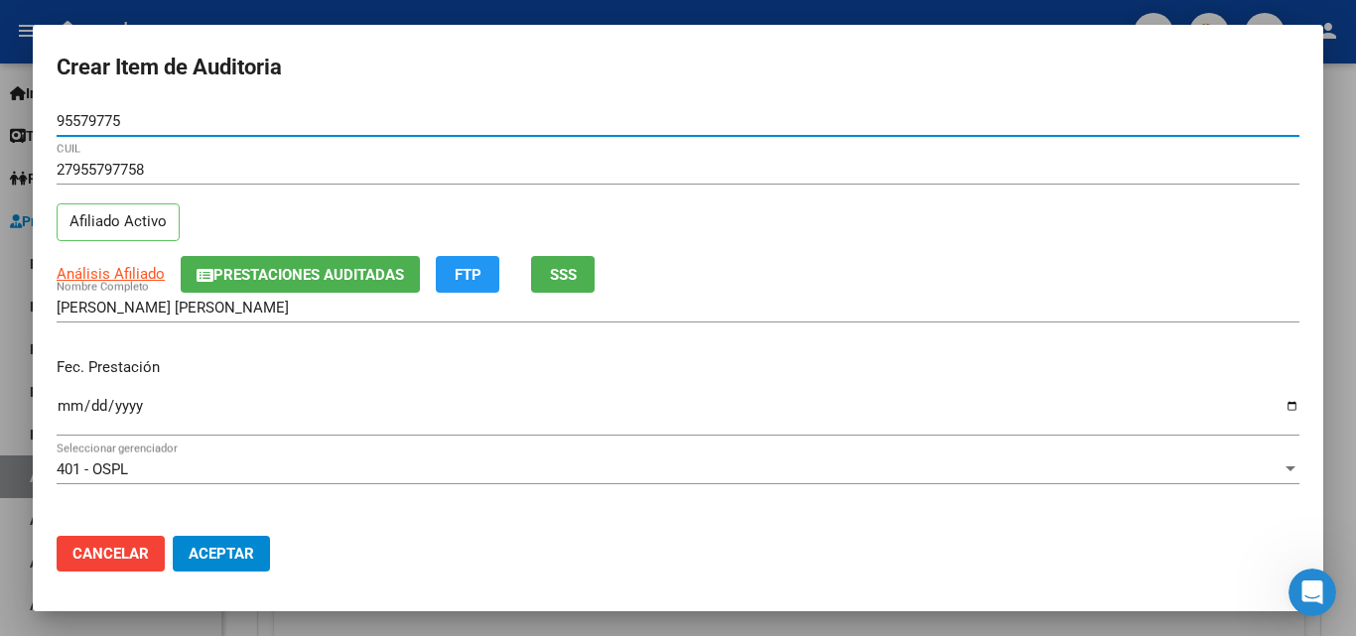
type input "95579775"
click at [68, 410] on input "Ingresar la fecha" at bounding box center [678, 414] width 1243 height 32
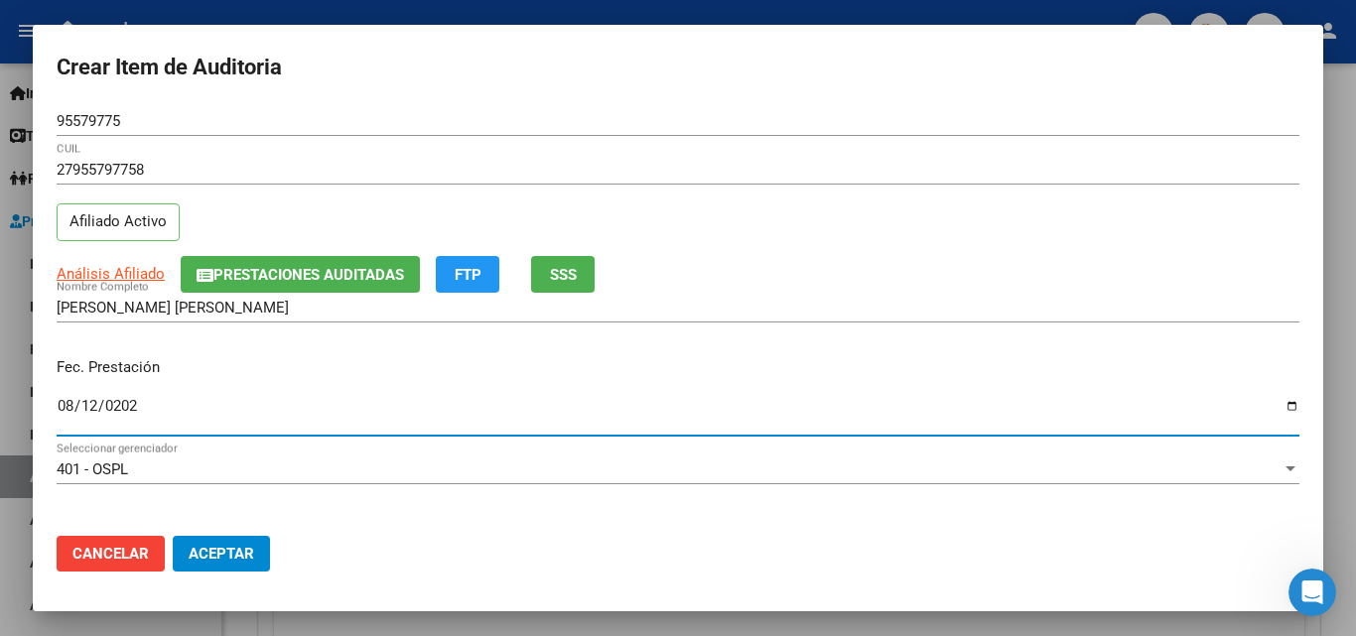
type input "2025-08-12"
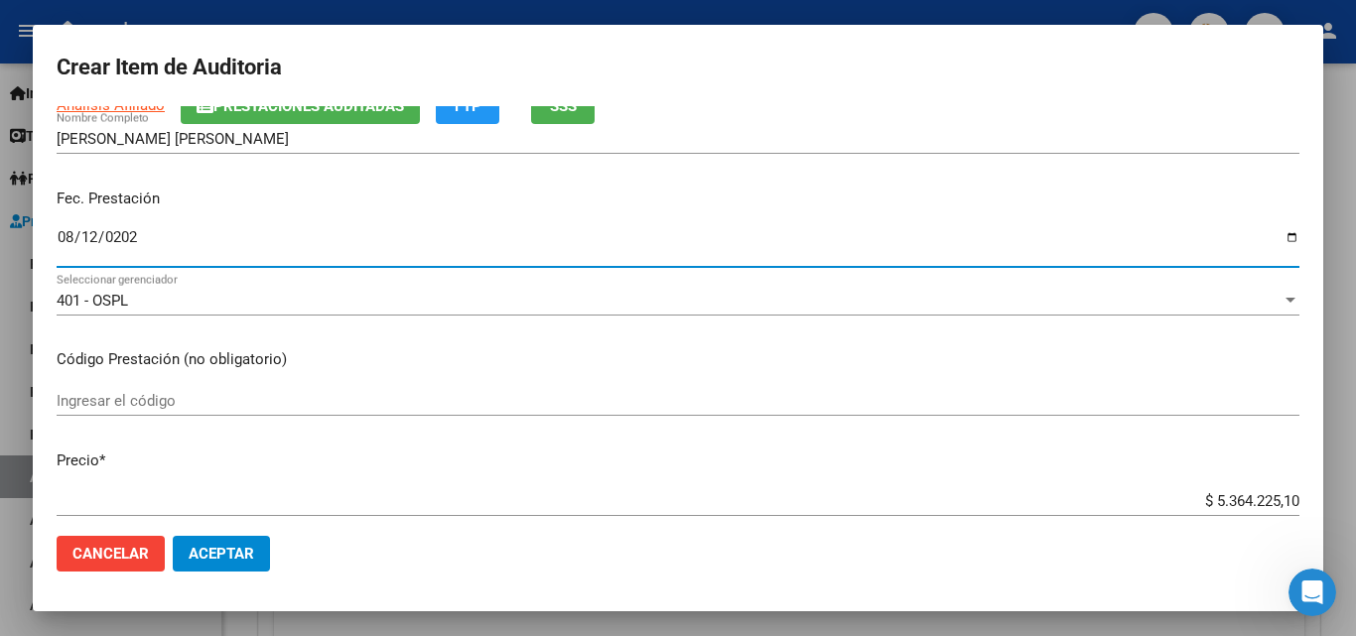
scroll to position [199, 0]
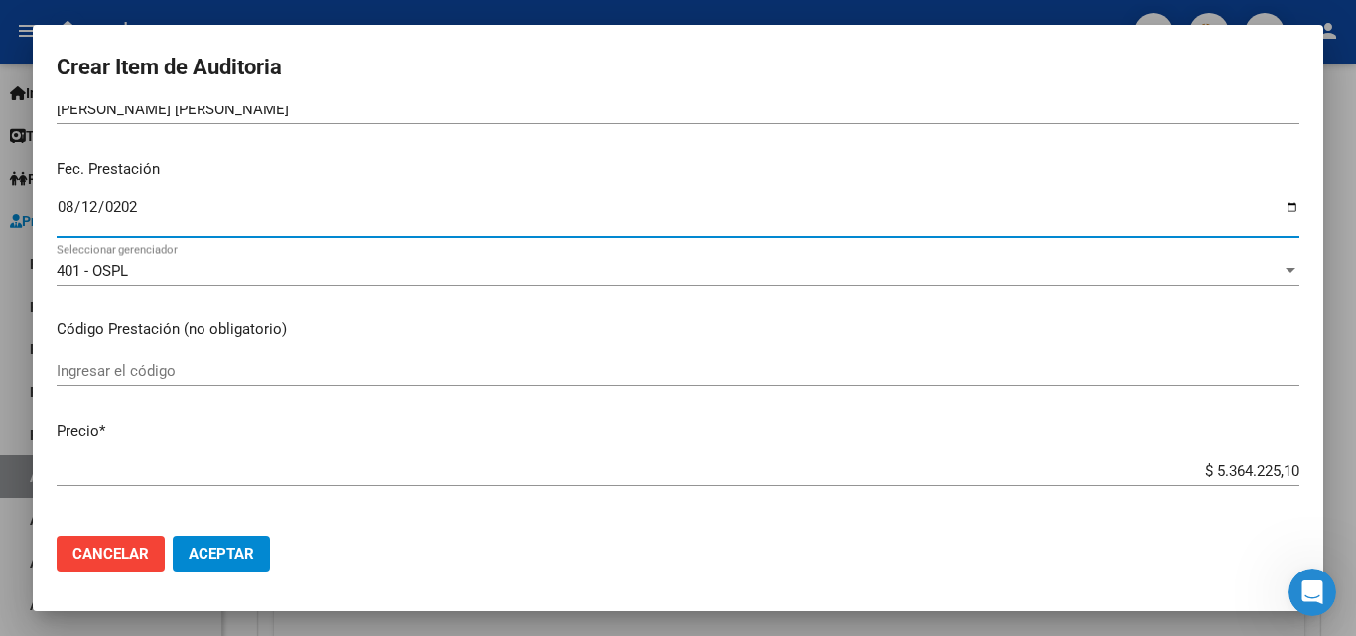
click at [161, 374] on input "Ingresar el código" at bounding box center [678, 371] width 1243 height 18
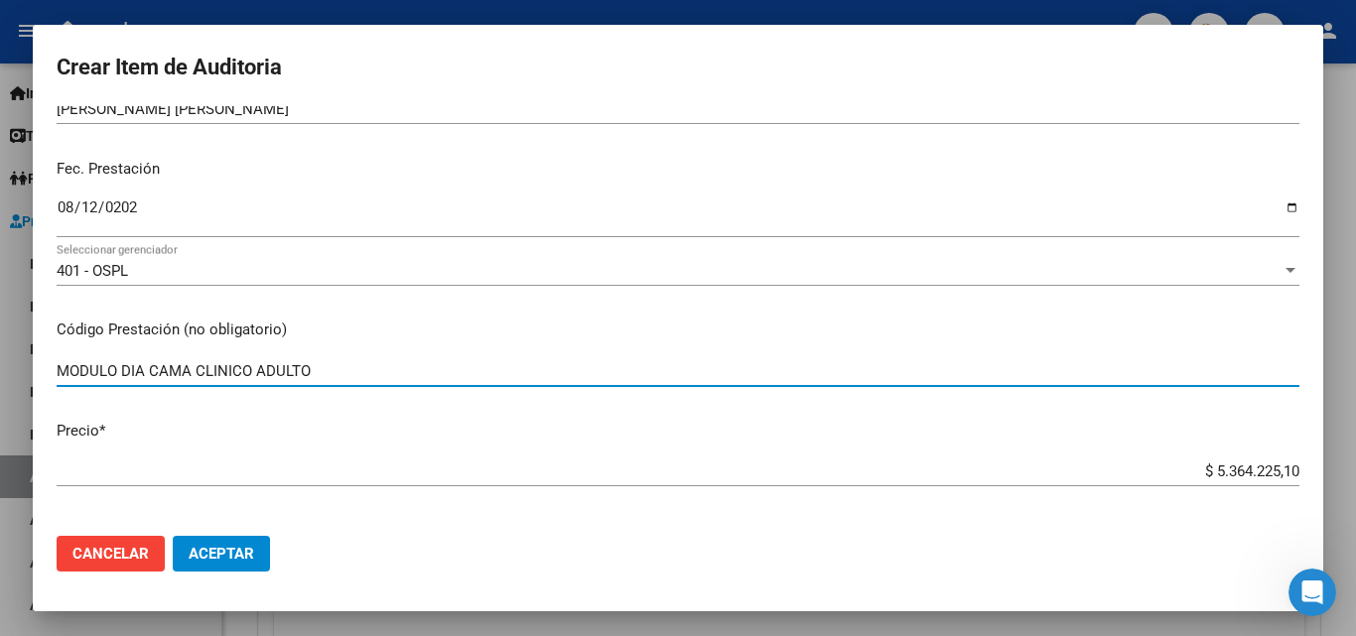
type input "MODULO DIA CAMA CLINICO ADULTO"
click at [1172, 479] on input "$ 5.364.225,10" at bounding box center [678, 472] width 1243 height 18
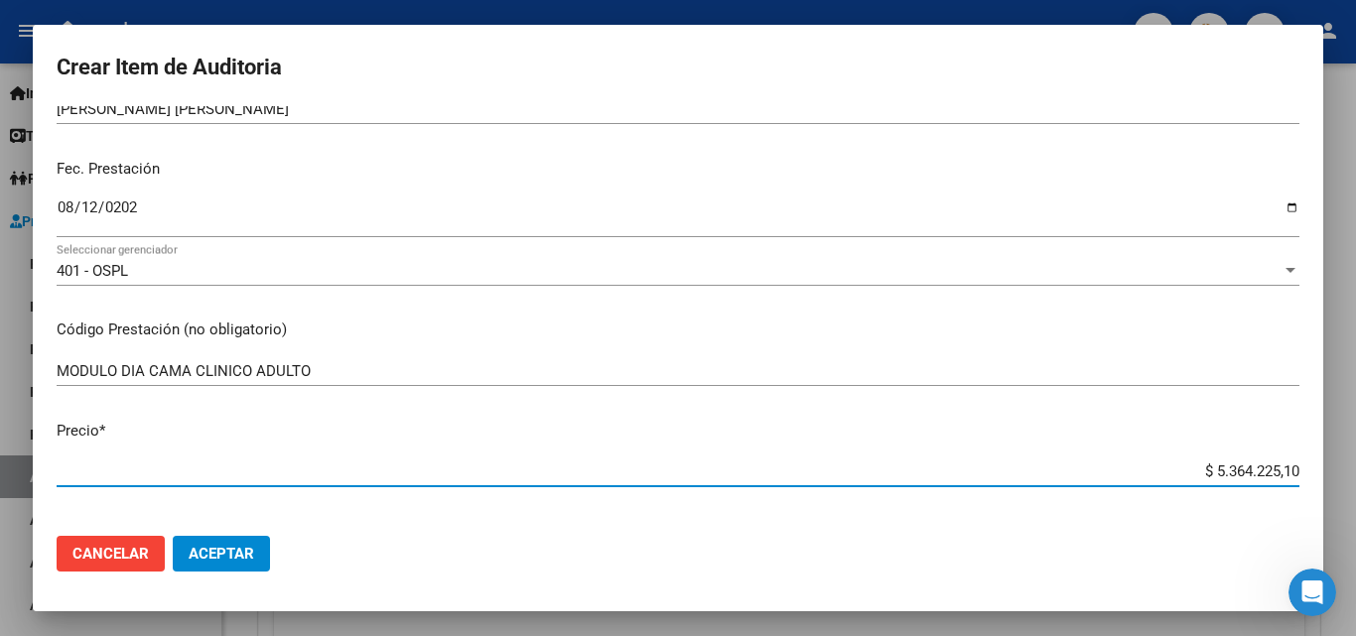
drag, startPoint x: 1171, startPoint y: 473, endPoint x: 1283, endPoint y: 469, distance: 111.3
click at [1283, 469] on input "$ 5.364.225,10" at bounding box center [678, 472] width 1243 height 18
type input "$ 0,03"
type input "$ 0,33"
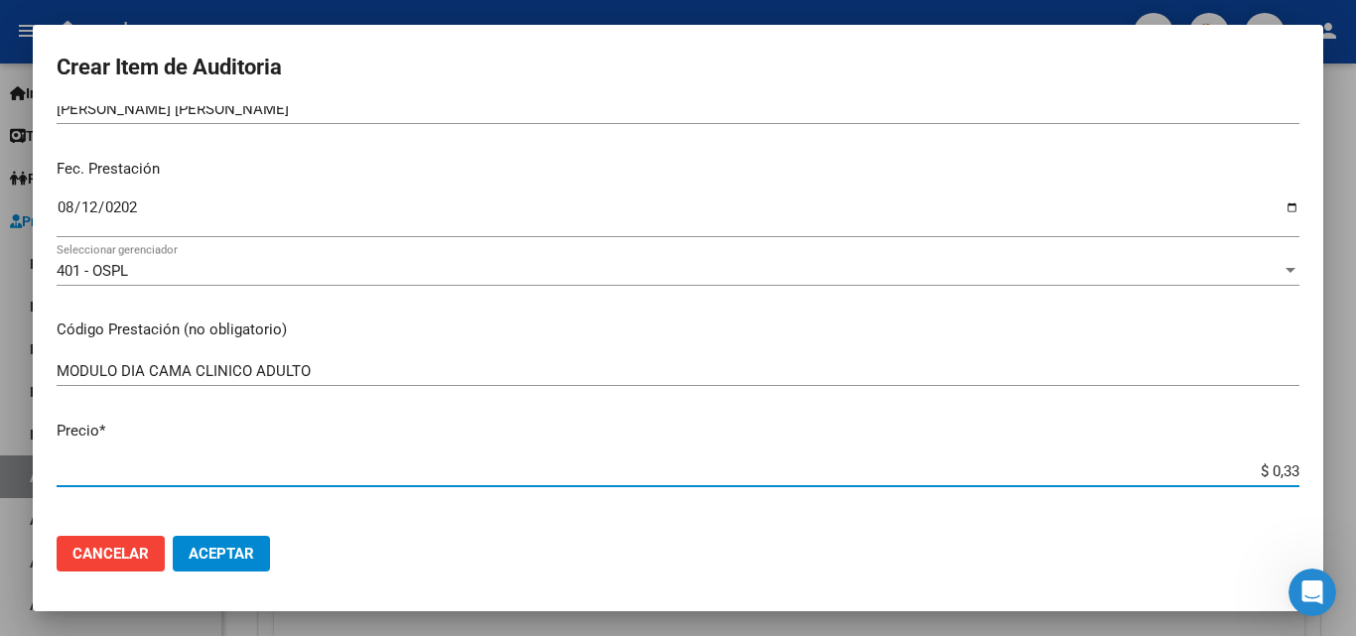
type input "$ 0,33"
type input "$ 3,36"
type input "$ 33,66"
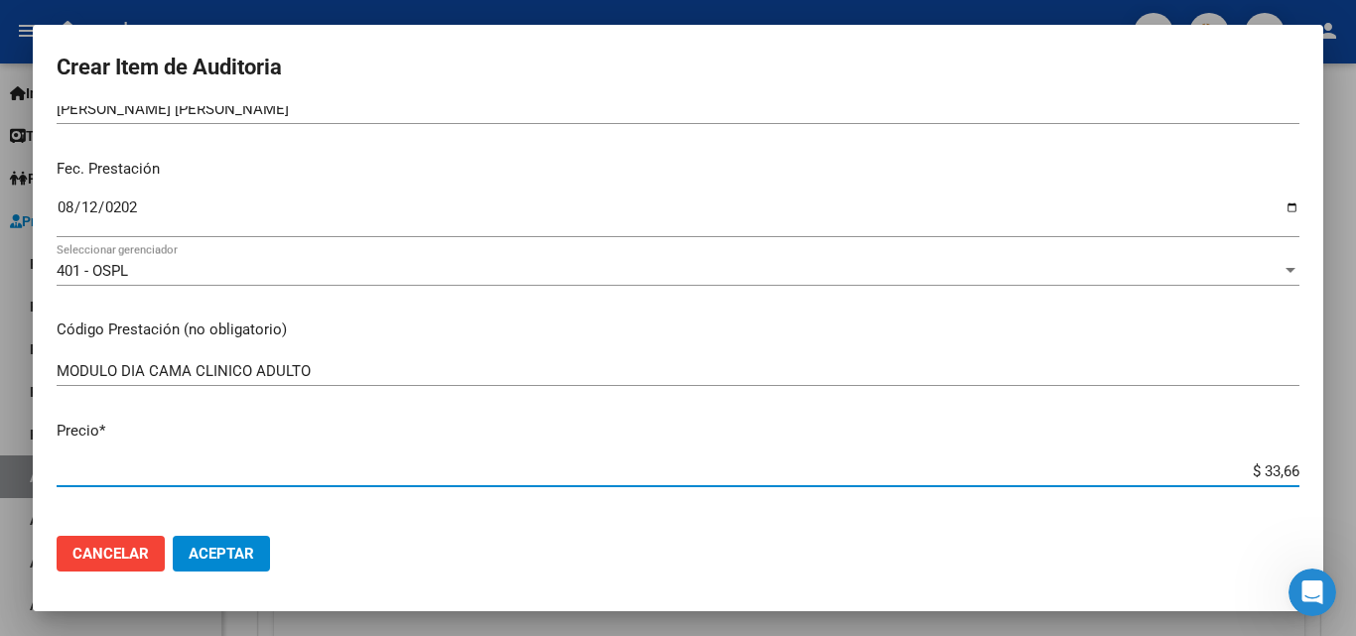
type input "$ 336,64"
type input "$ 3.366,42"
type input "$ 33.664,22"
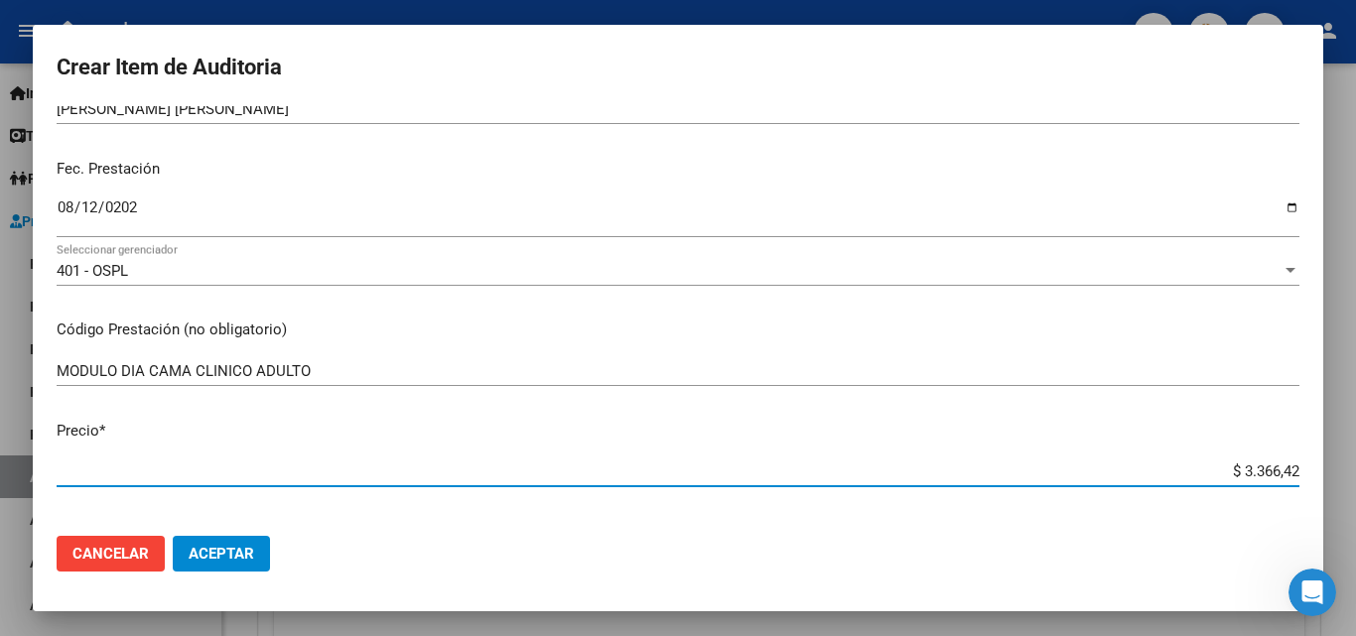
type input "$ 33.664,22"
type input "$ 336.642,20"
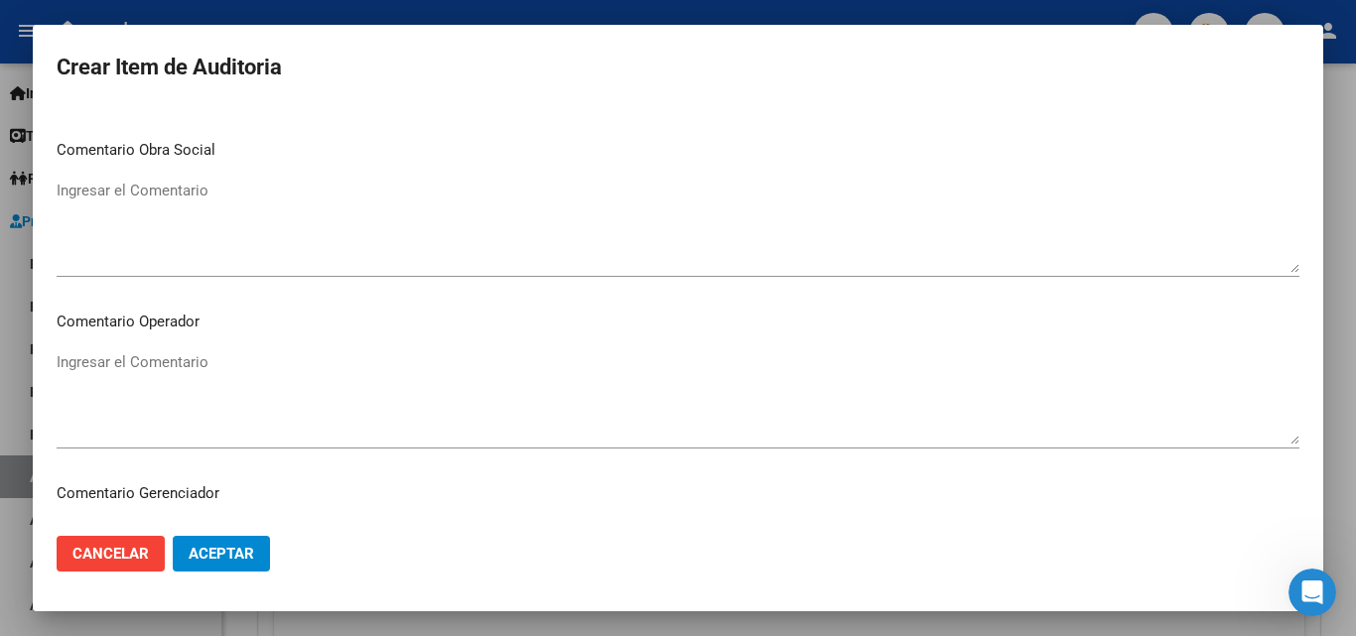
scroll to position [893, 0]
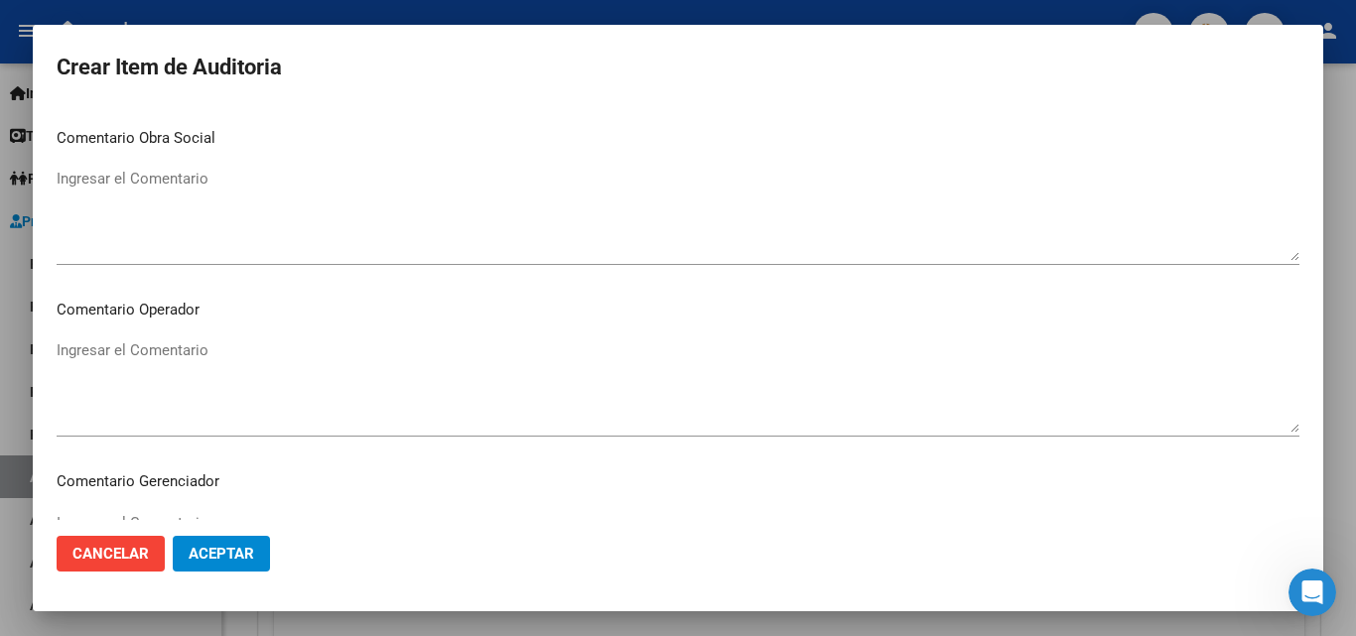
click at [219, 367] on textarea "Ingresar el Comentario" at bounding box center [678, 385] width 1243 height 93
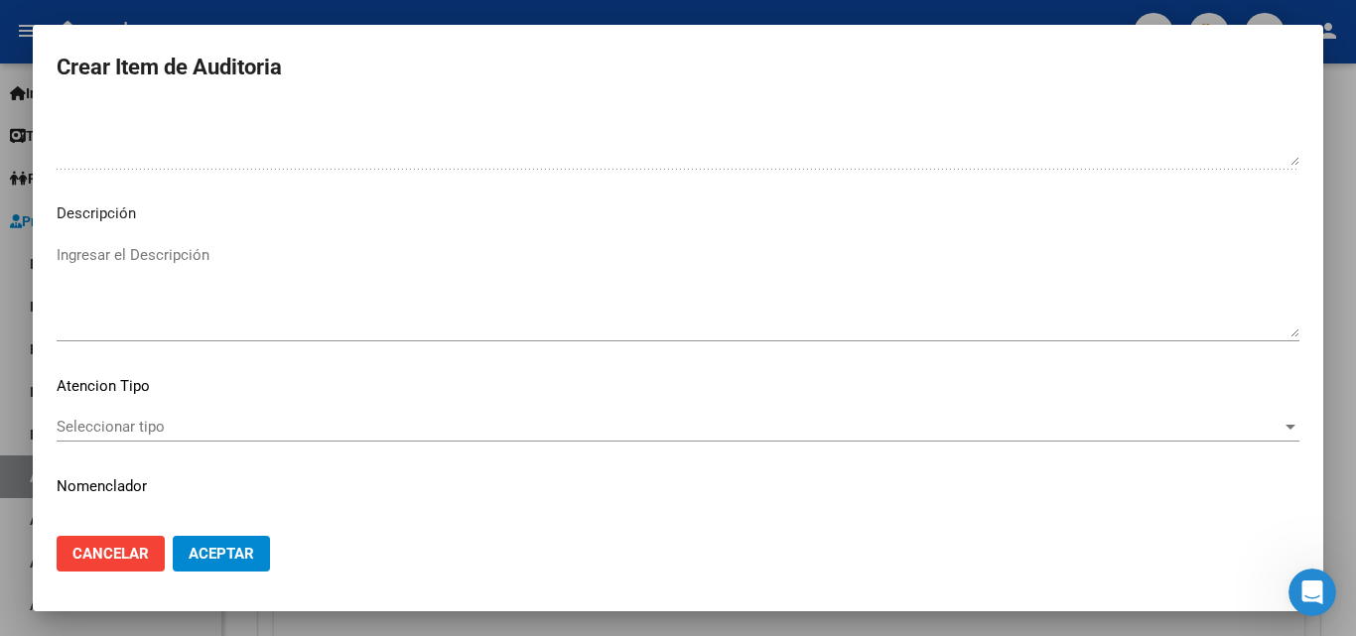
scroll to position [1374, 0]
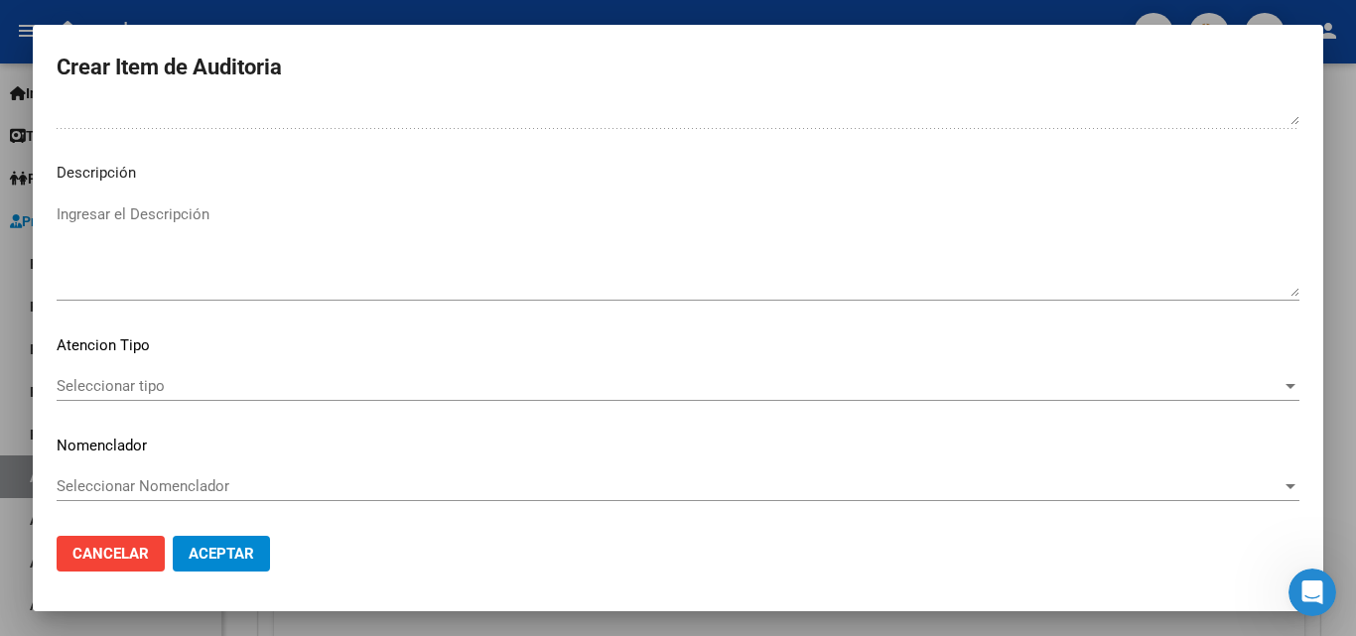
type textarea "VERIFICAR GRILLA"
click at [202, 551] on span "Aceptar" at bounding box center [222, 554] width 66 height 18
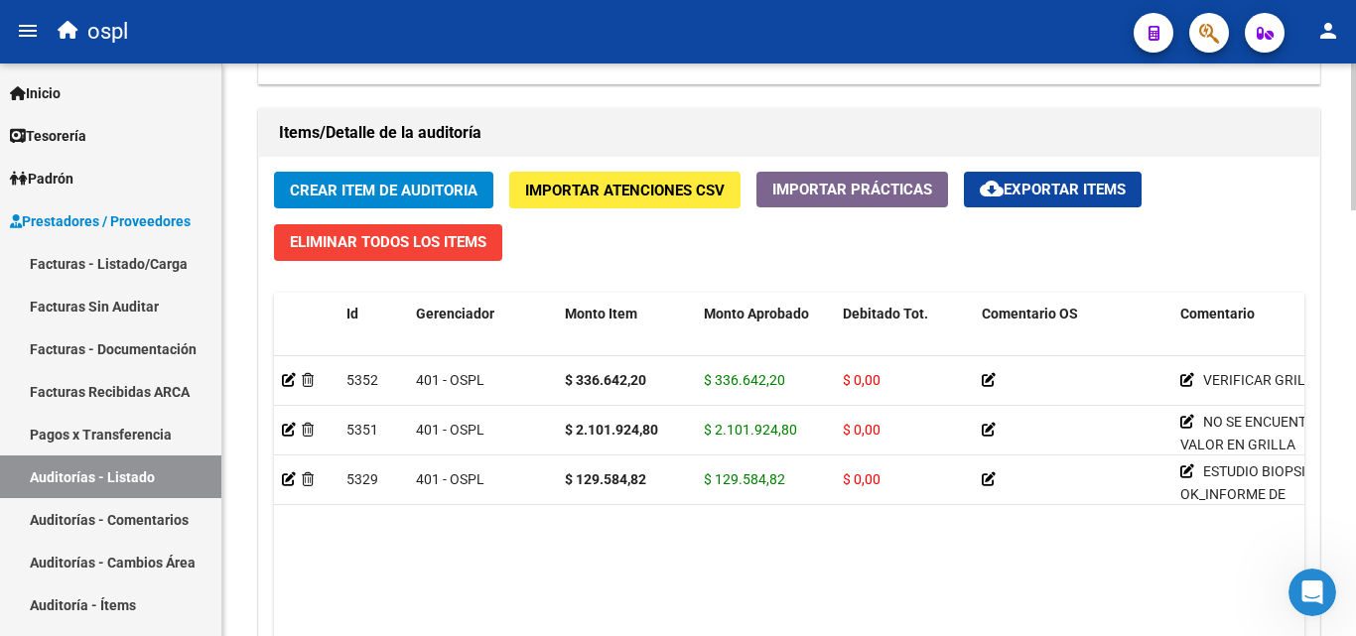
click at [534, 541] on datatable-body "5352 401 - OSPL $ 336.642,20 $ 336.642,20 $ 0,00 VERIFICAR GRILLA 27955797758 9…" at bounding box center [789, 522] width 1030 height 333
click at [385, 190] on span "Crear Item de Auditoria" at bounding box center [384, 191] width 188 height 18
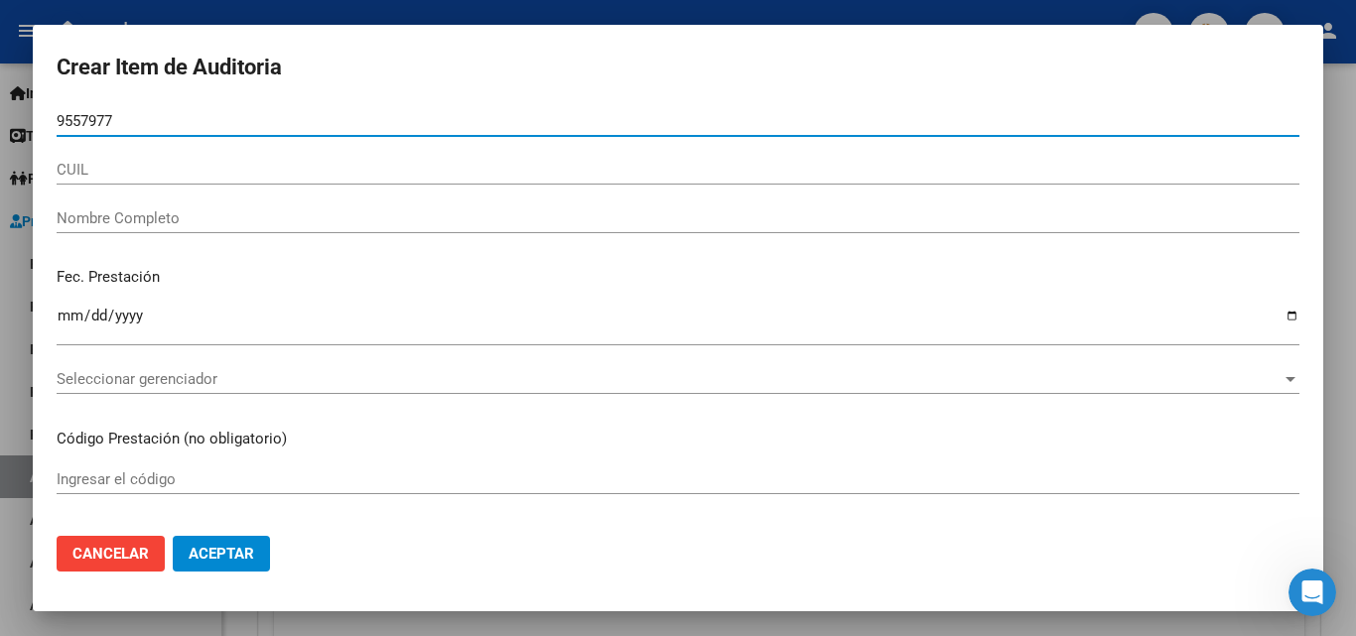
type input "95579775"
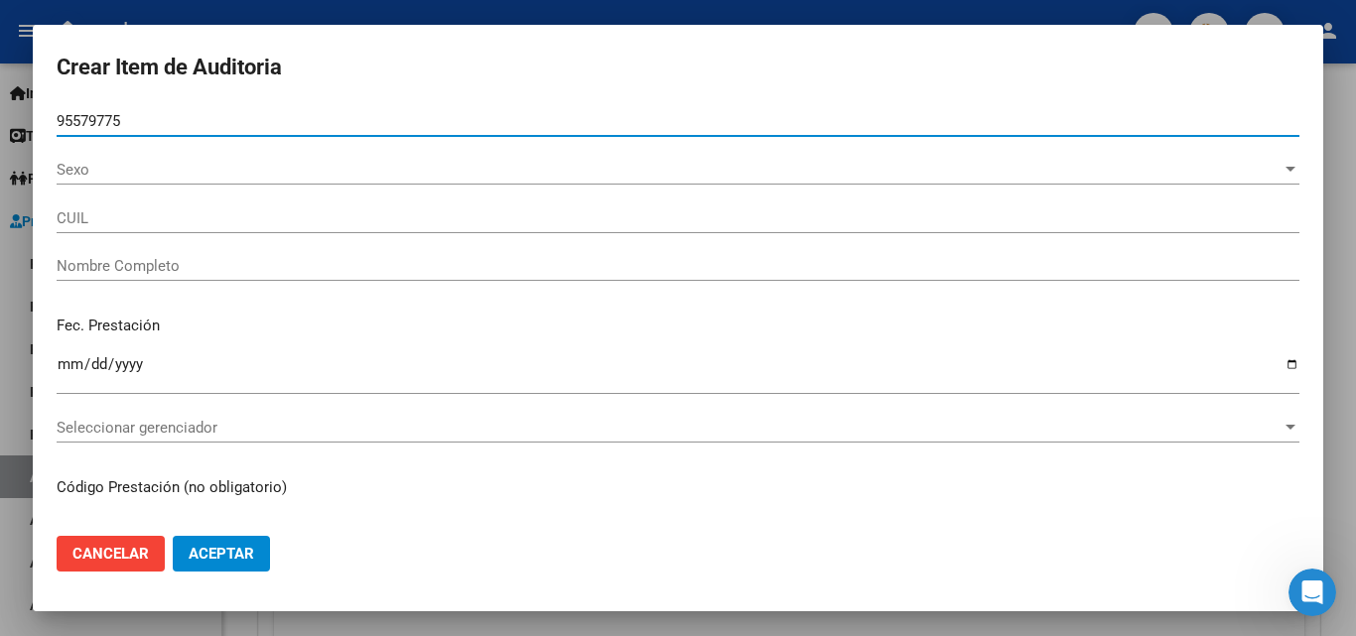
type input "27955797758"
type input "[PERSON_NAME] [PERSON_NAME]"
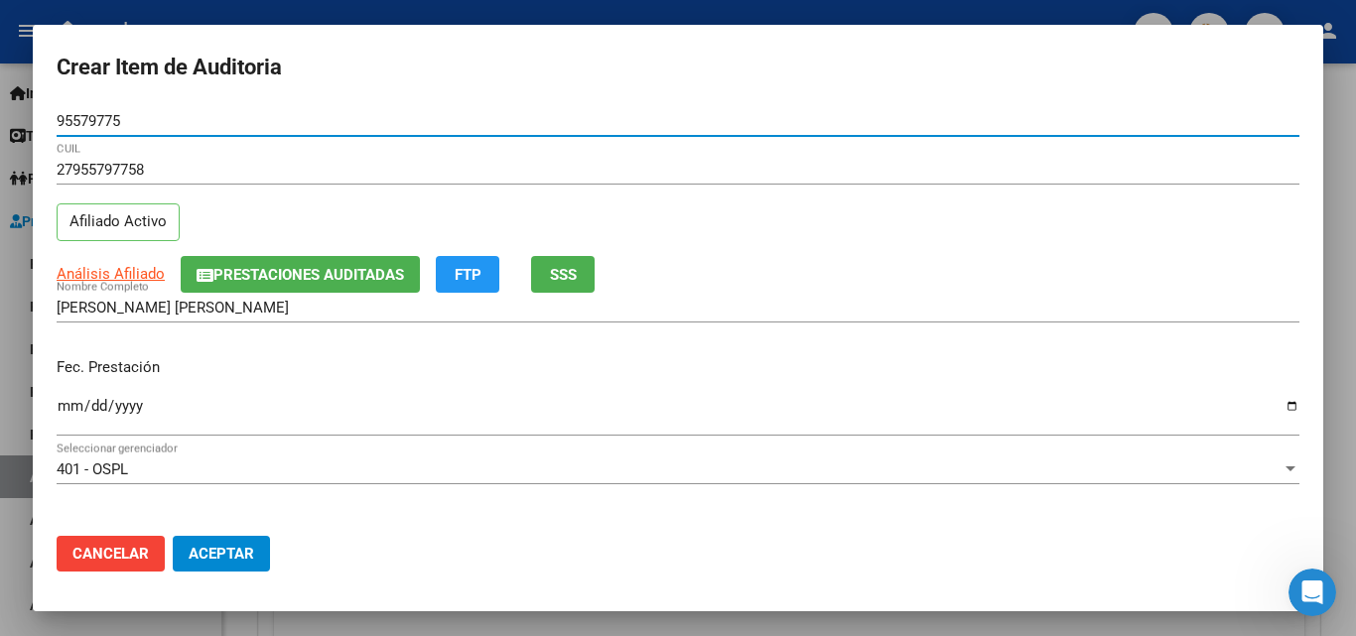
type input "95579775"
click at [72, 399] on input "Ingresar la fecha" at bounding box center [678, 414] width 1243 height 32
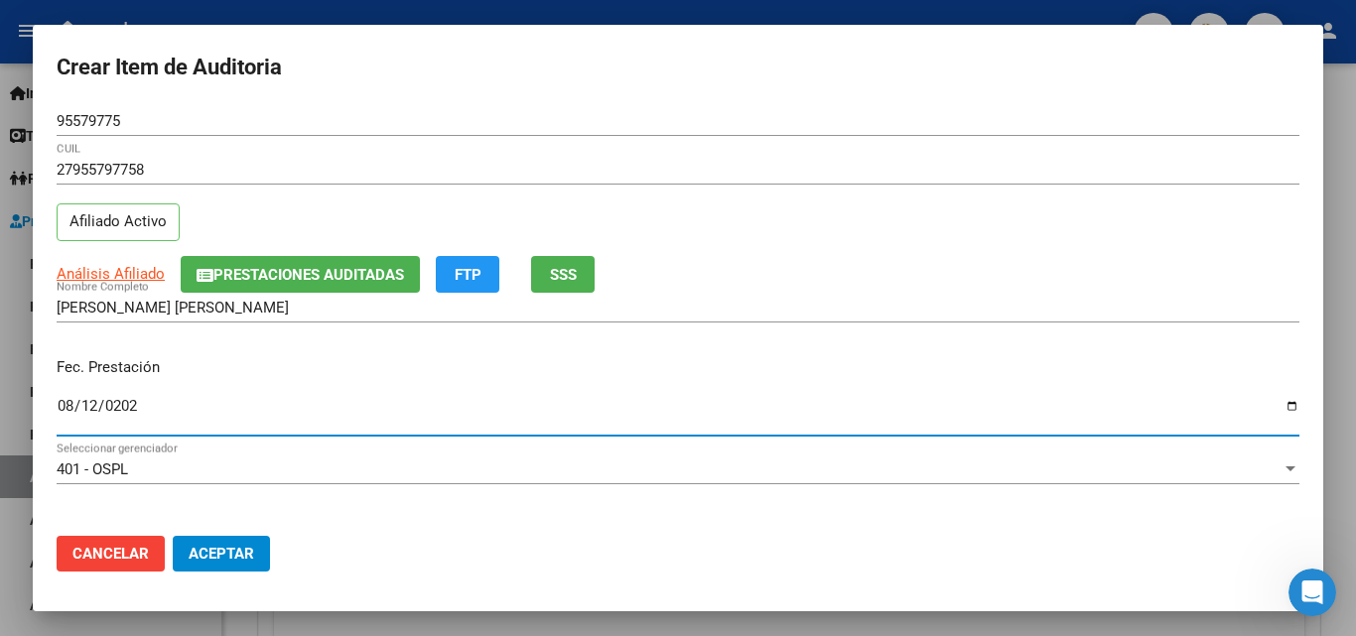
type input "2025-08-12"
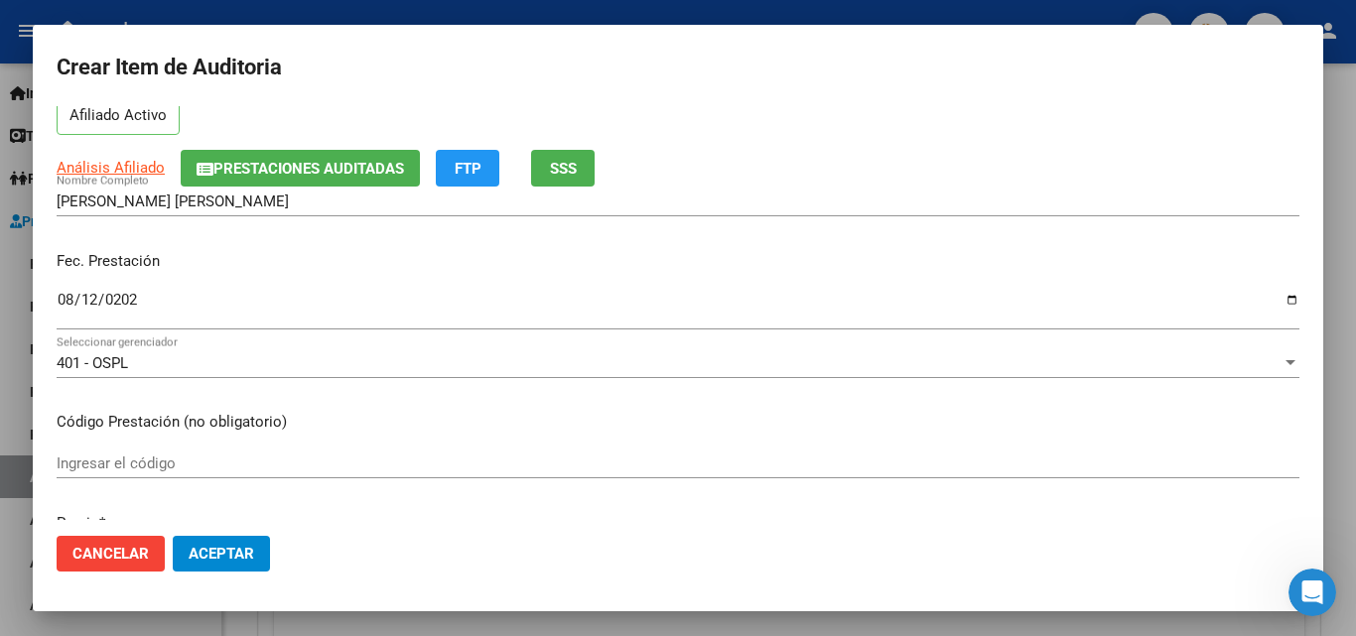
scroll to position [199, 0]
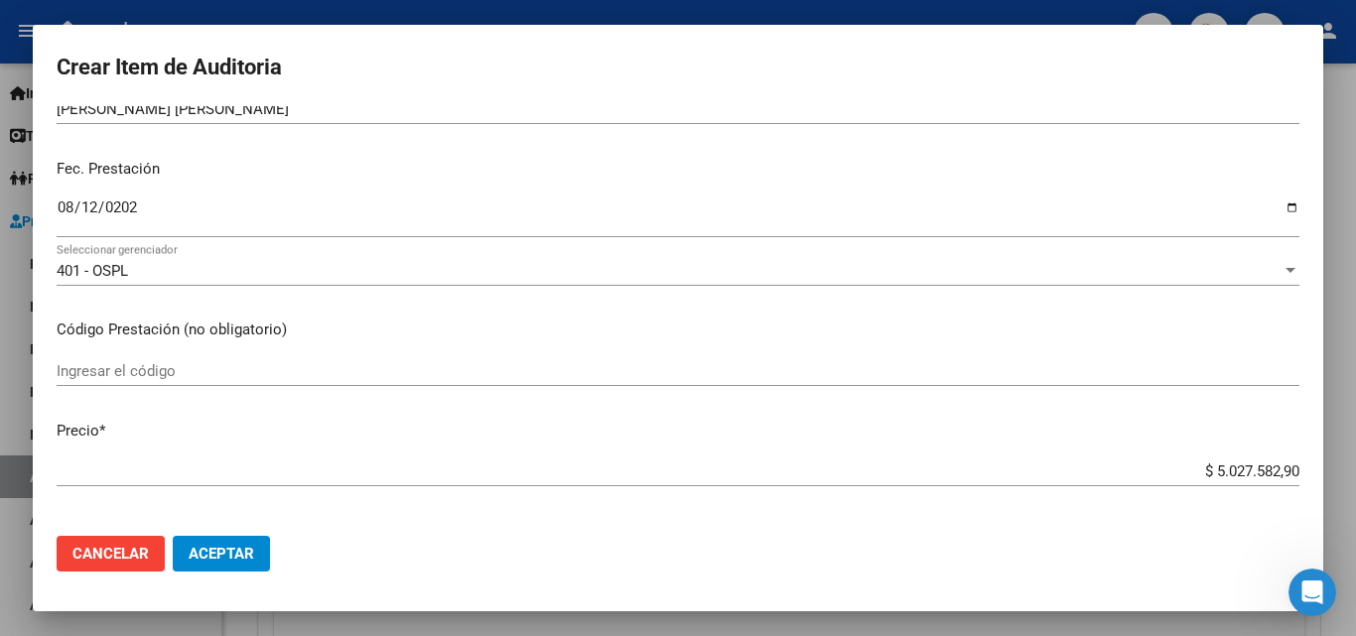
click at [141, 366] on input "Ingresar el código" at bounding box center [678, 371] width 1243 height 18
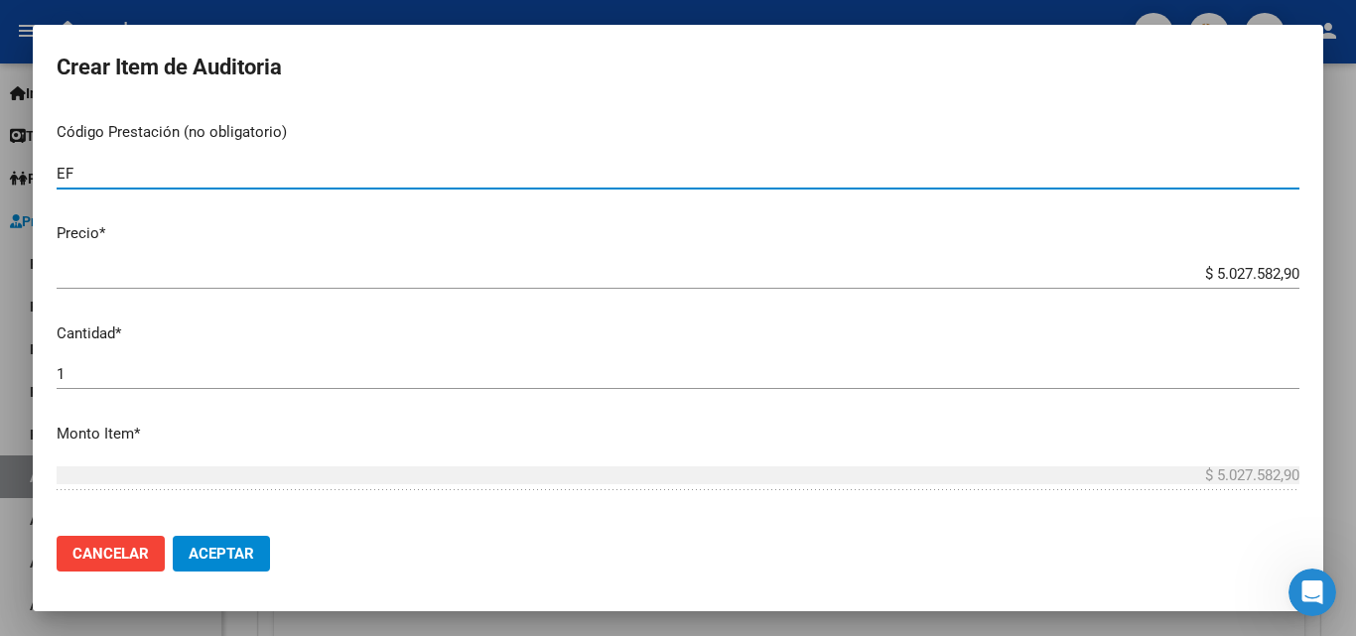
scroll to position [397, 0]
type input "EF"
click at [1182, 271] on input "$ 5.027.582,90" at bounding box center [678, 273] width 1243 height 18
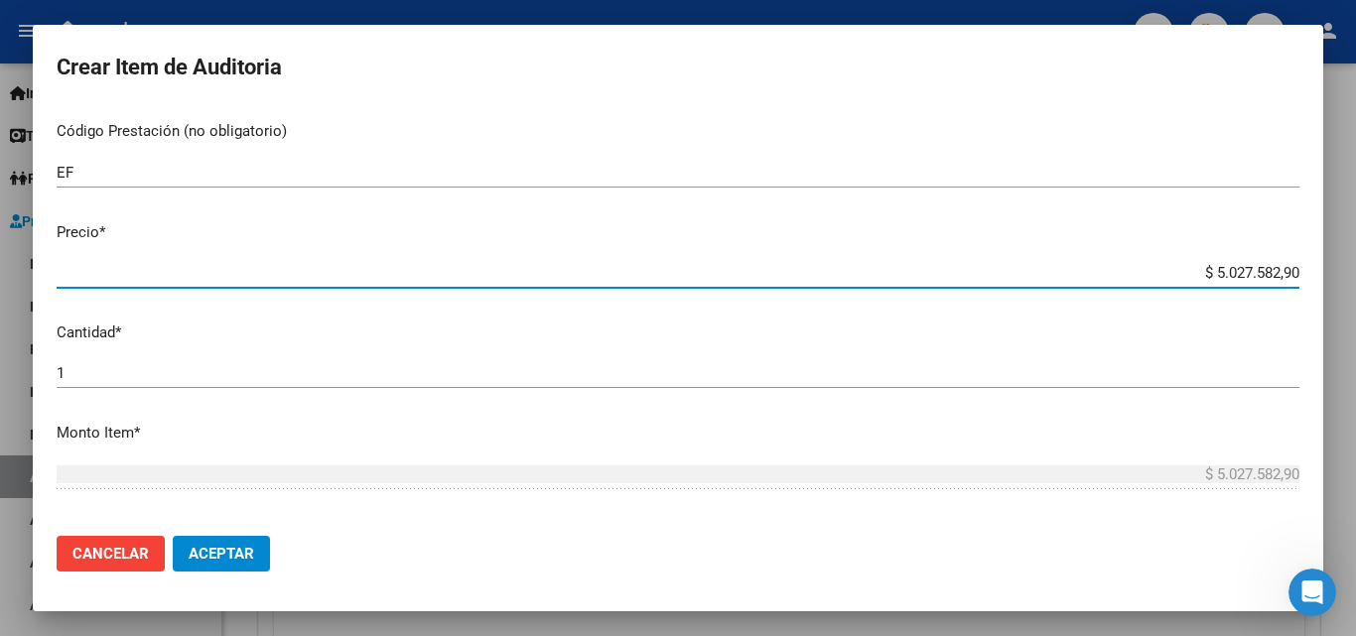
drag, startPoint x: 1182, startPoint y: 271, endPoint x: 1296, endPoint y: 266, distance: 114.3
click at [1296, 266] on app-form-text-field "Precio * $ 5.027.582,90 Ingresar el precio" at bounding box center [686, 252] width 1259 height 62
type input "$ 0,01"
type input "$ 0,10"
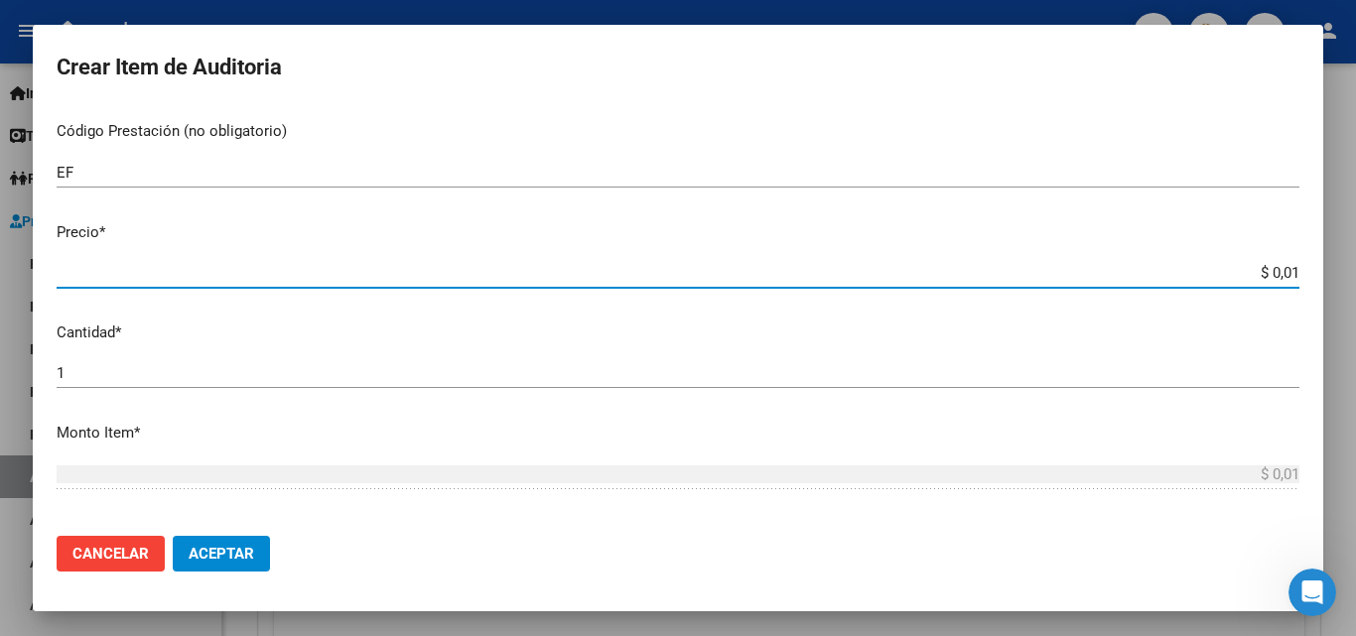
type input "$ 0,10"
type input "$ 1,06"
type input "$ 10,67"
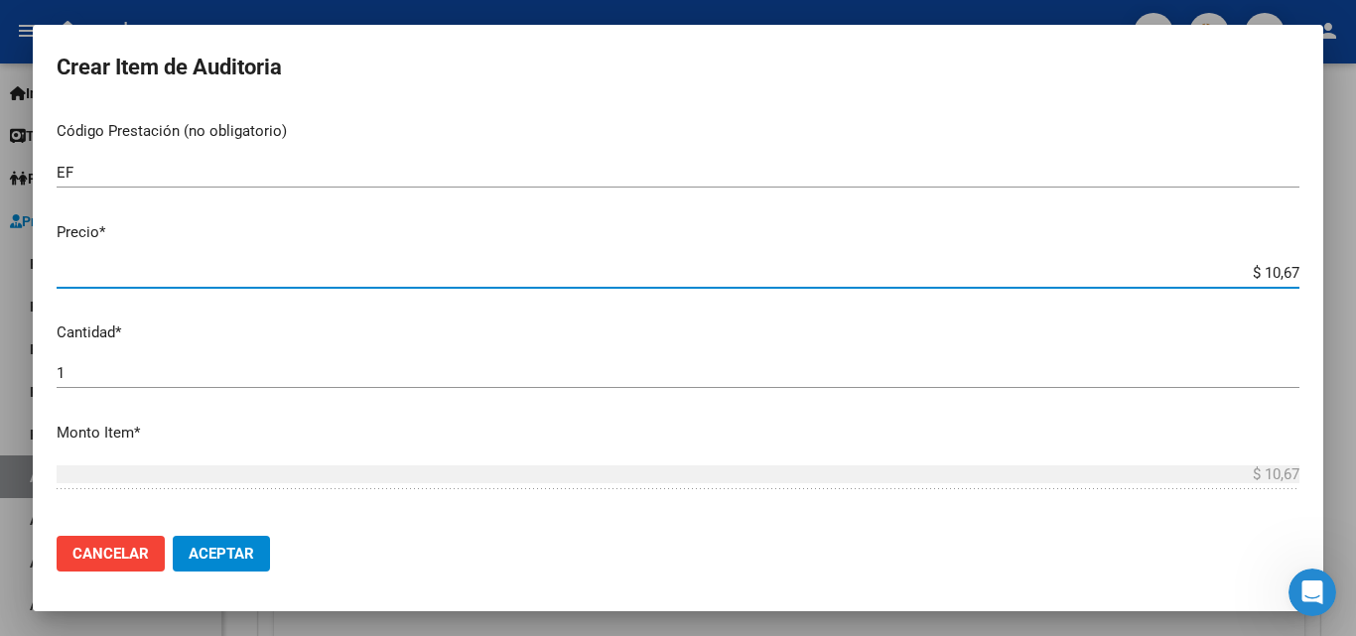
type input "$ 106,71"
type input "$ 1.067,18"
type input "$ 10.671,83"
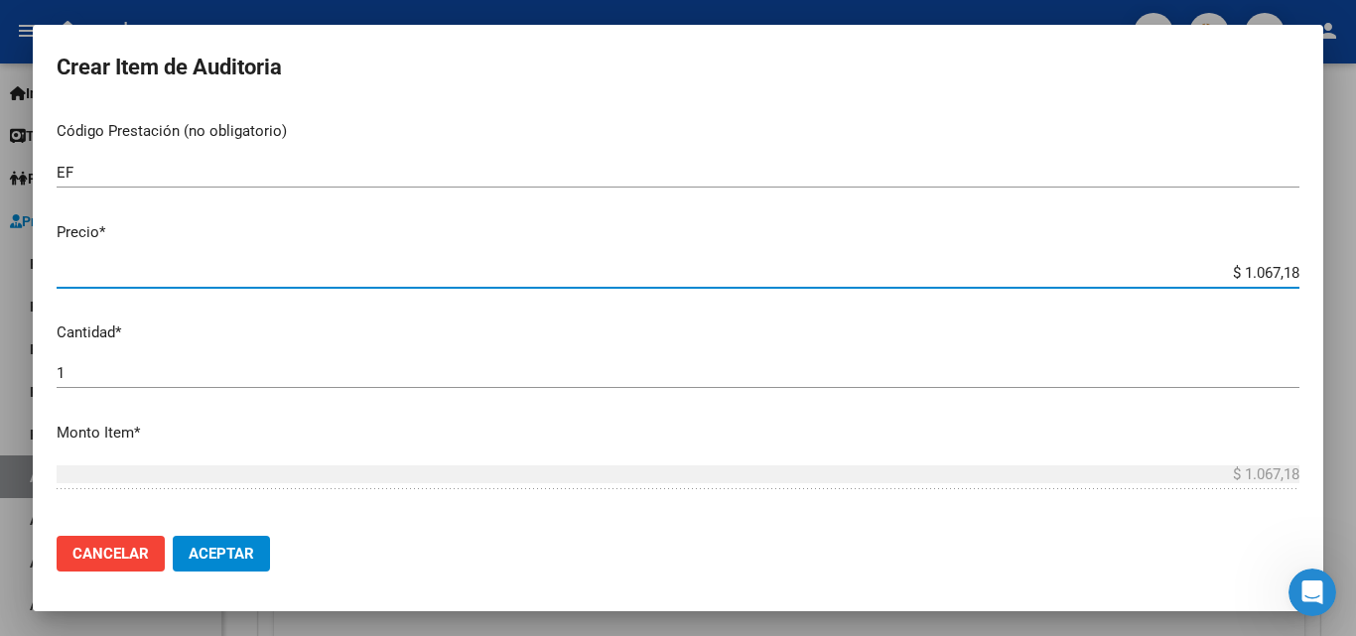
type input "$ 10.671,83"
type input "$ 106.718,39"
type input "$ 1.067.183,90"
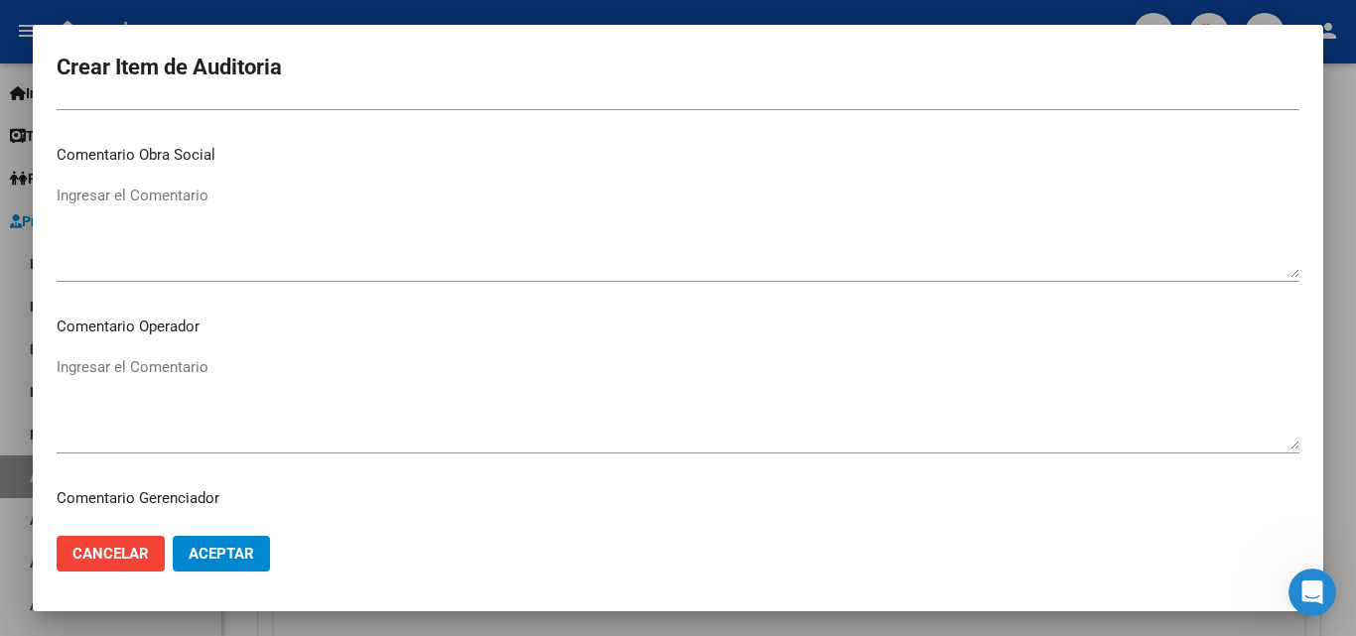
scroll to position [893, 0]
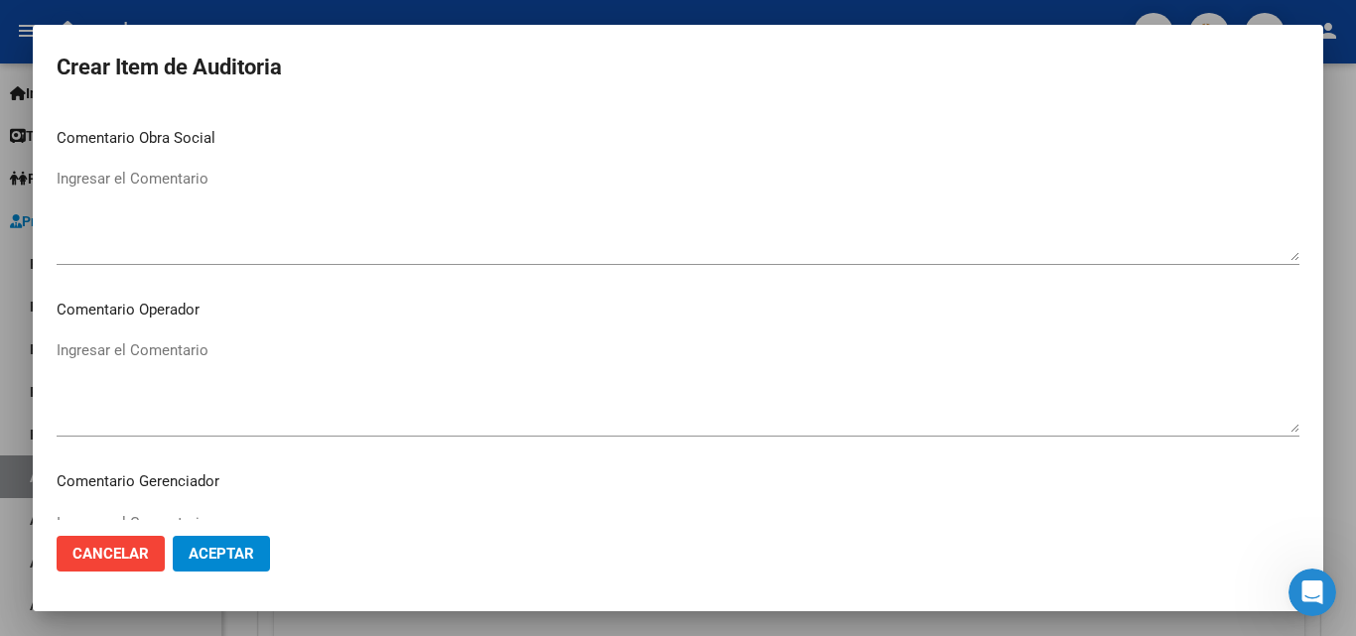
click at [156, 354] on textarea "Ingresar el Comentario" at bounding box center [678, 385] width 1243 height 93
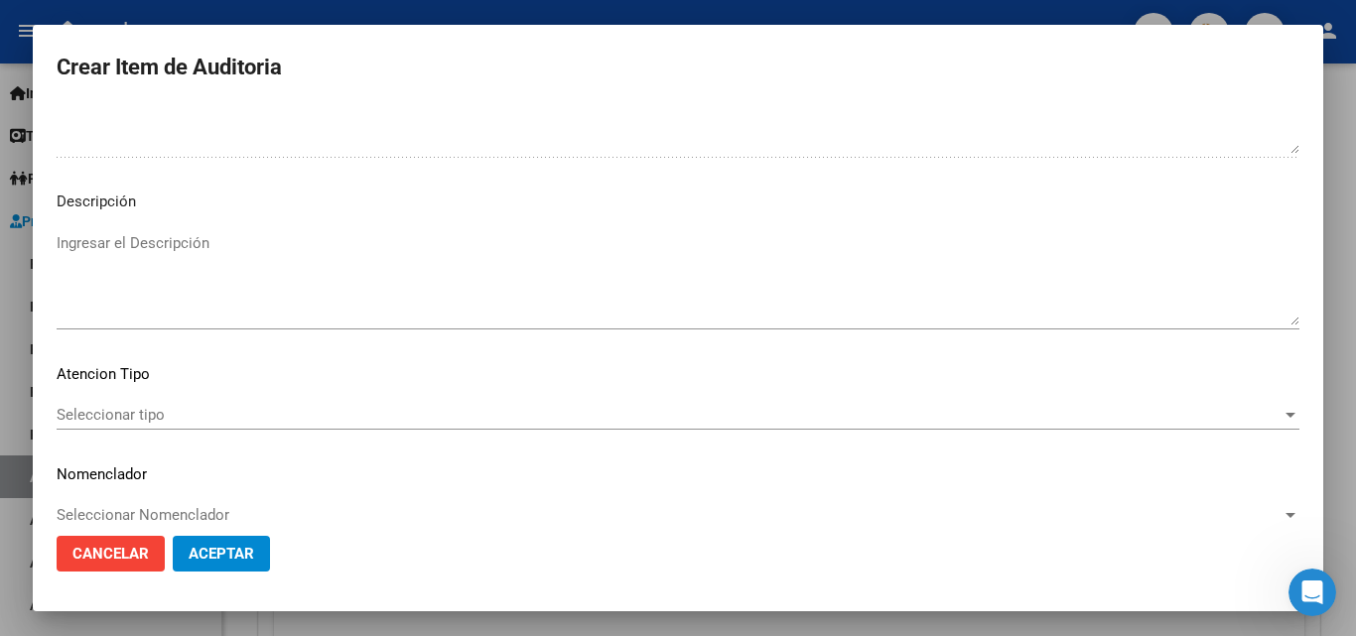
scroll to position [1374, 0]
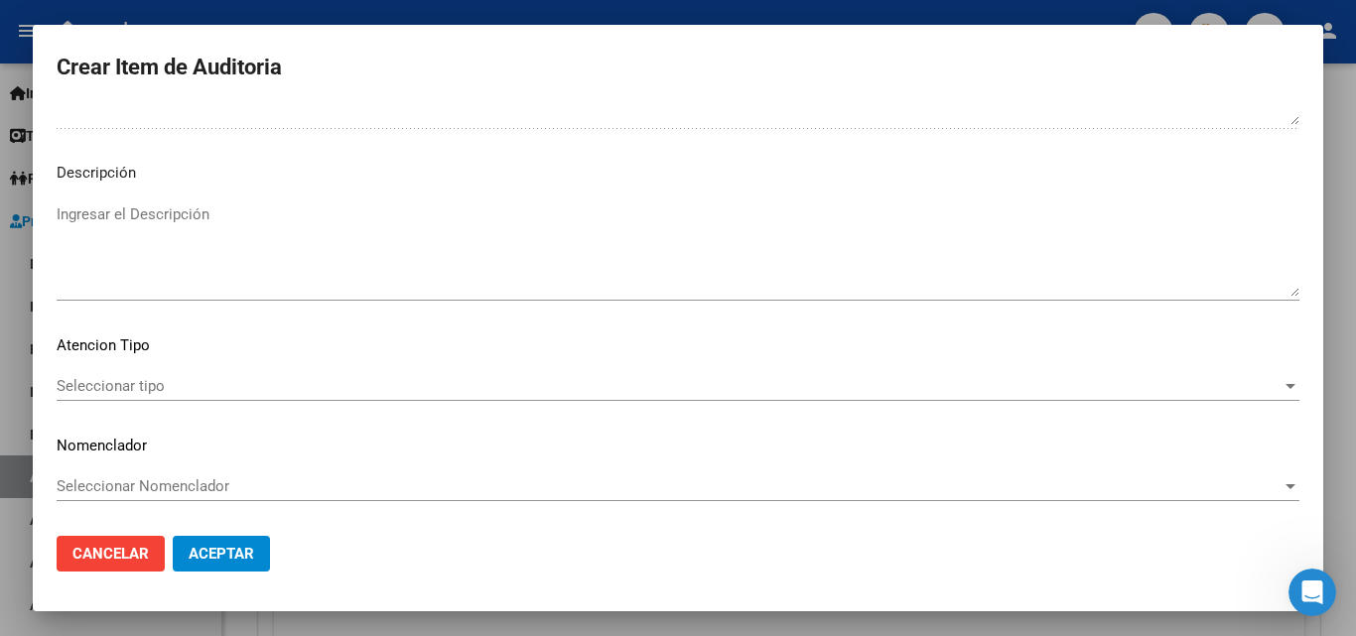
type textarea "OK VALOR GRILLA"
click at [161, 410] on div "Seleccionar tipo Seleccionar tipo" at bounding box center [678, 395] width 1243 height 49
click at [166, 379] on span "Seleccionar tipo" at bounding box center [669, 386] width 1225 height 18
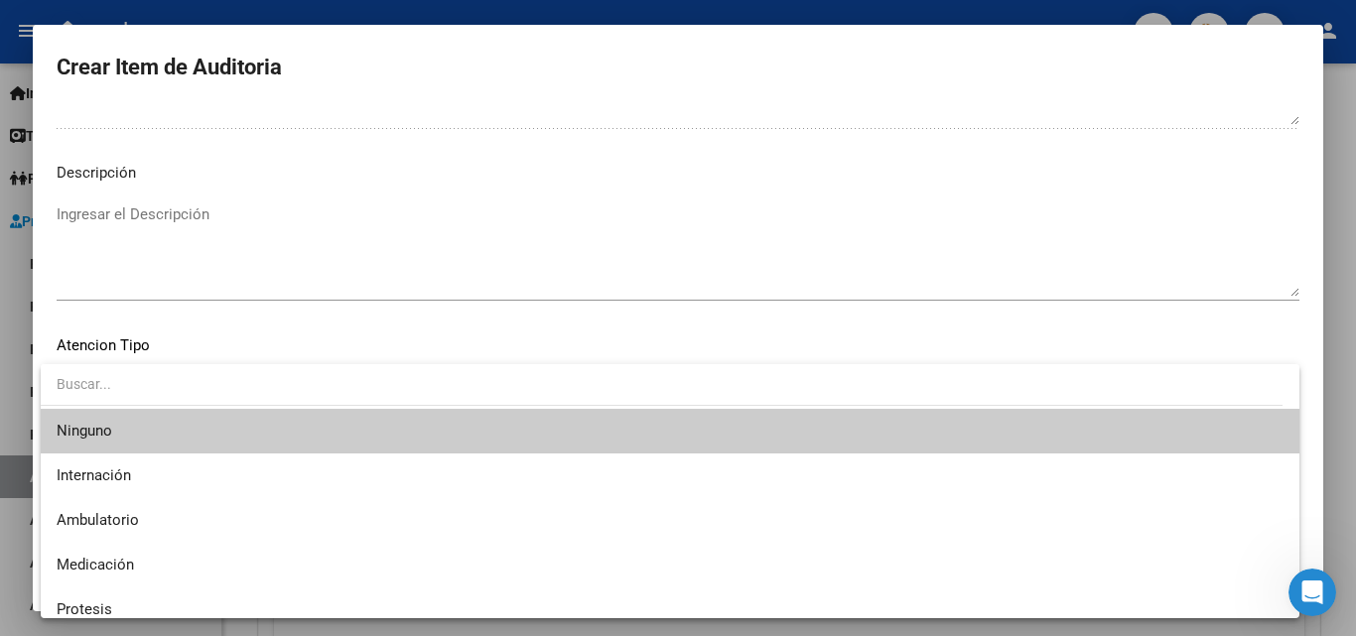
click at [320, 348] on div at bounding box center [678, 318] width 1356 height 636
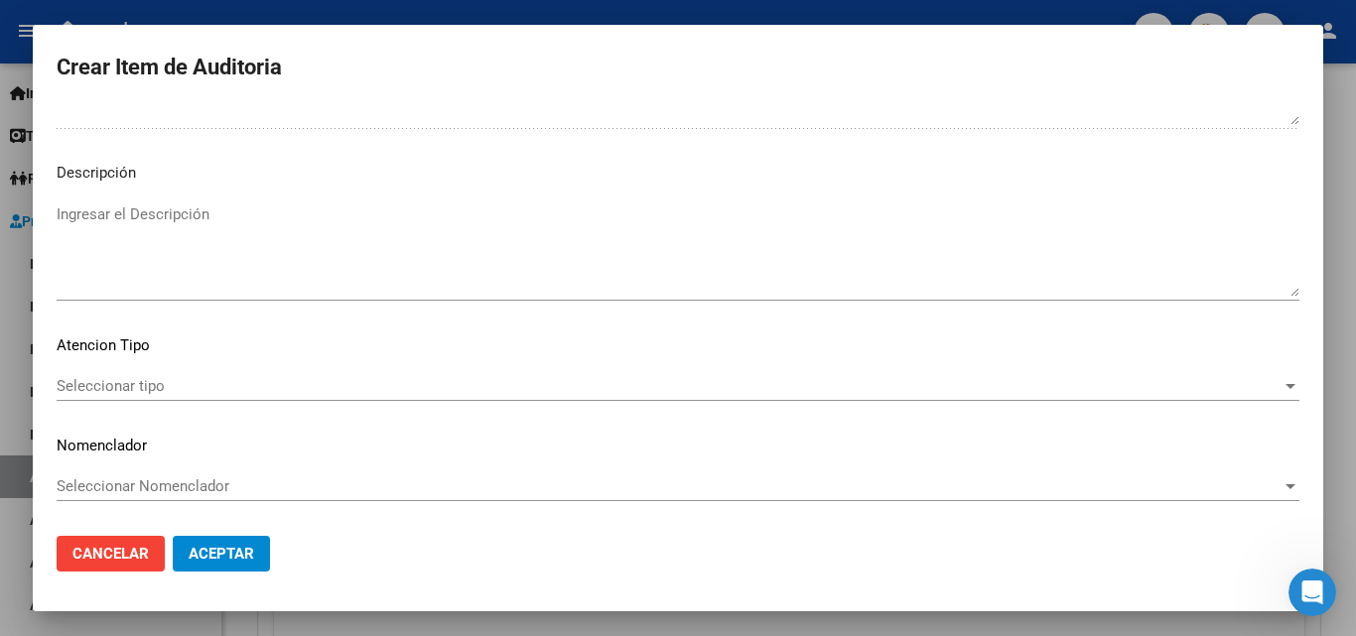
click at [235, 542] on button "Aceptar" at bounding box center [221, 554] width 97 height 36
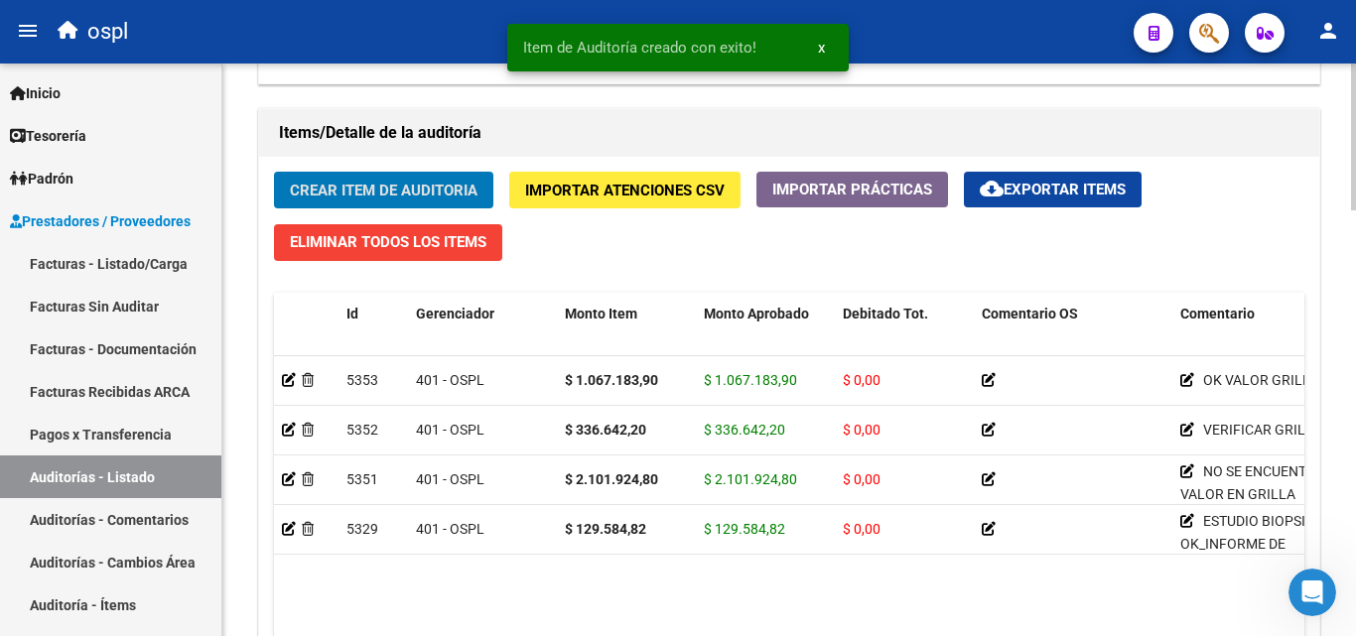
click at [406, 183] on span "Crear Item de Auditoria" at bounding box center [384, 191] width 188 height 18
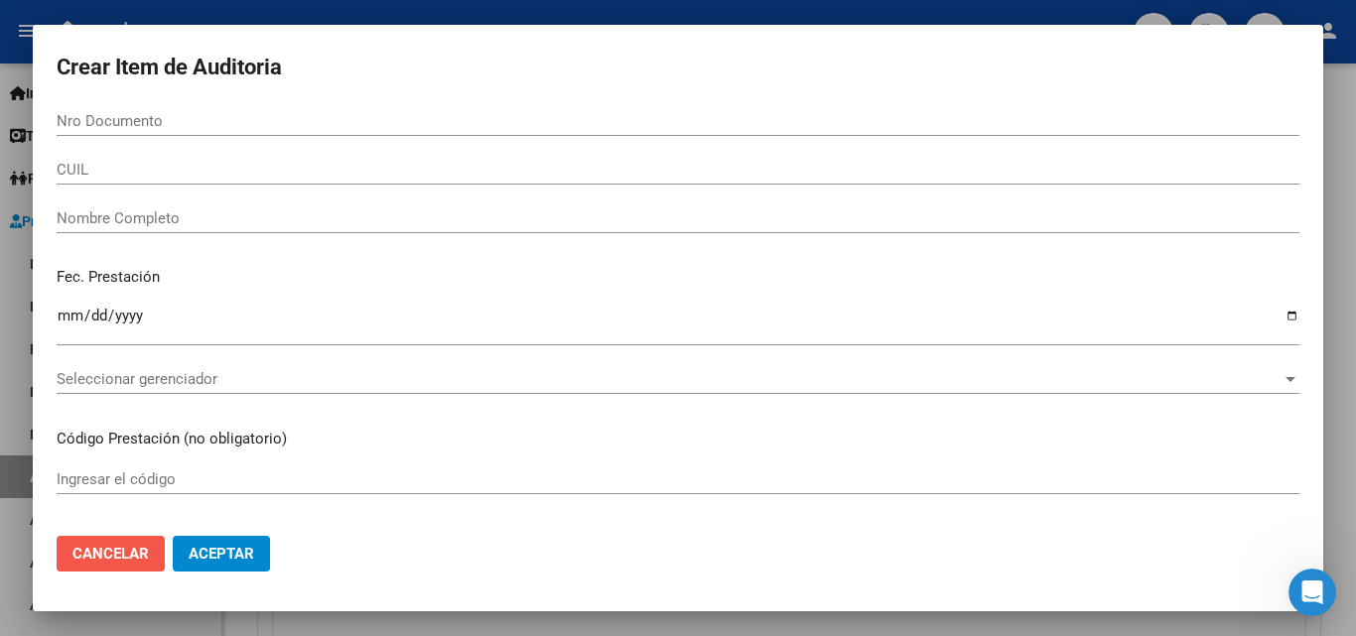
click at [128, 555] on span "Cancelar" at bounding box center [110, 554] width 76 height 18
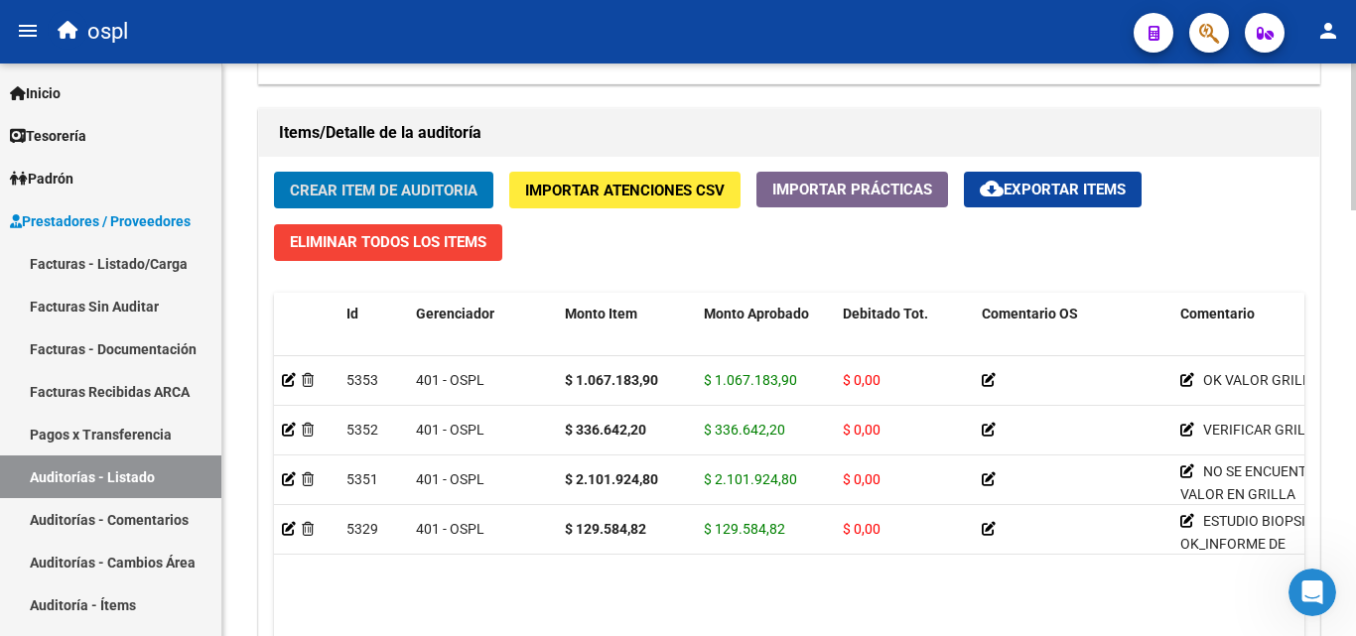
click at [400, 183] on span "Crear Item de Auditoria" at bounding box center [384, 191] width 188 height 18
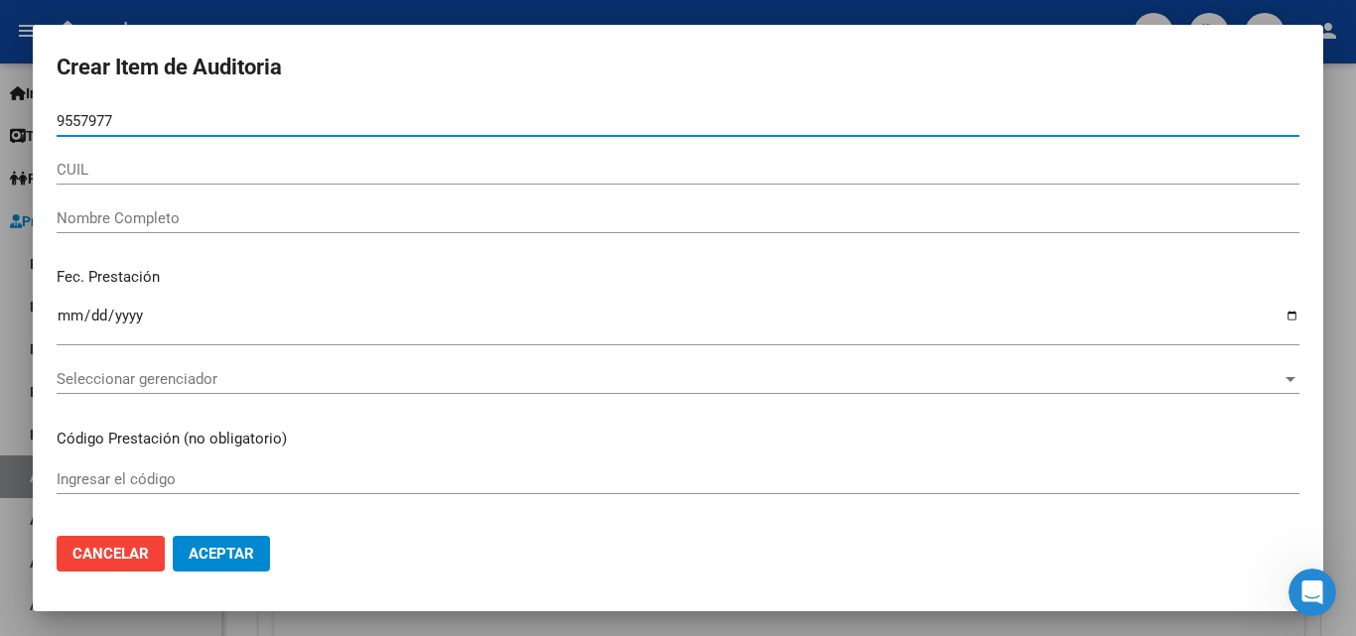
type input "95579775"
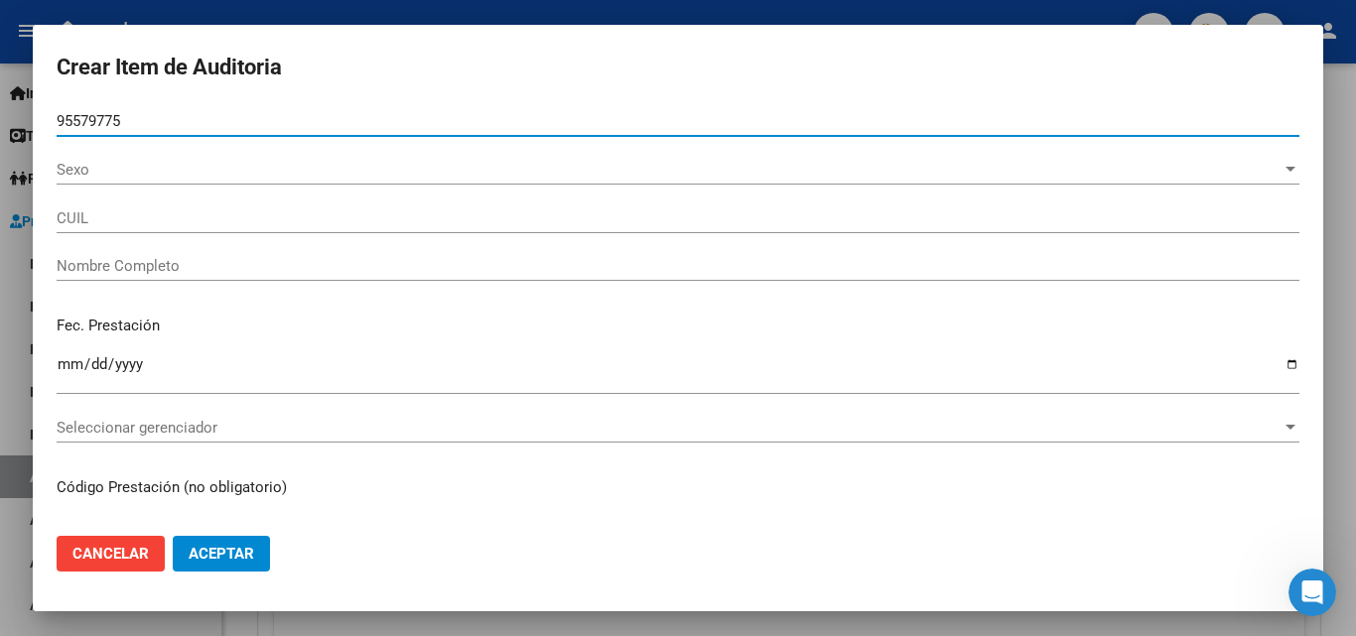
type input "27955797758"
type input "[PERSON_NAME] [PERSON_NAME]"
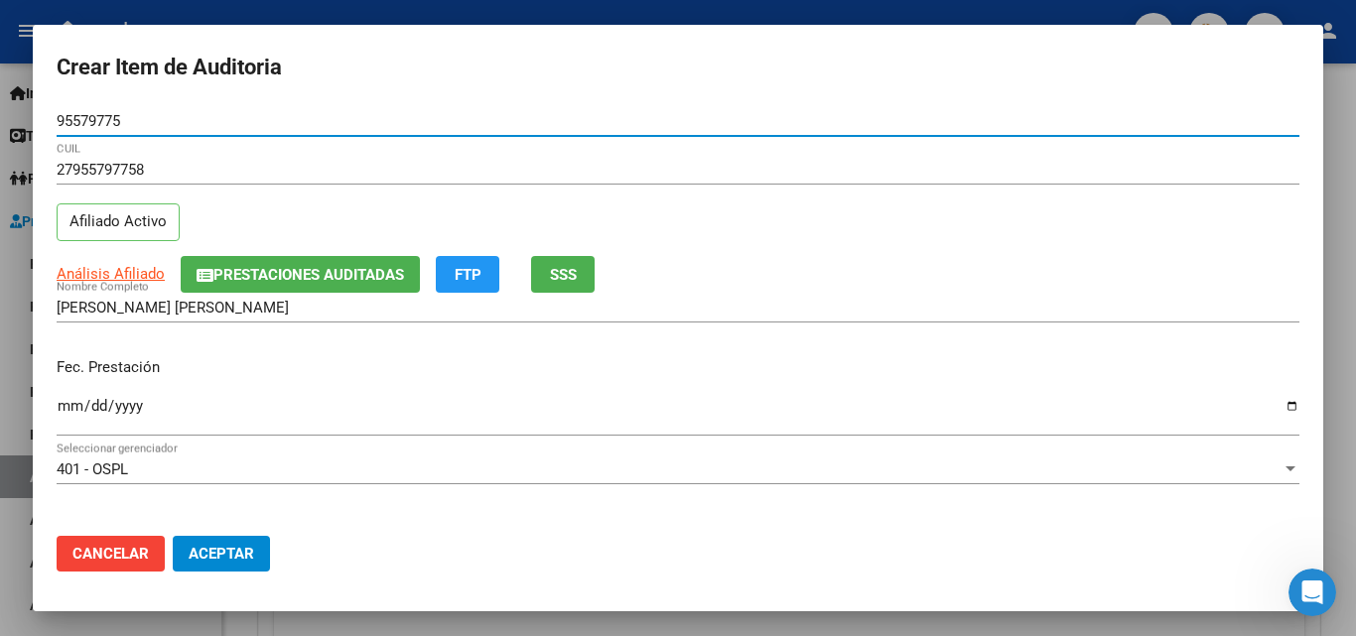
type input "95579775"
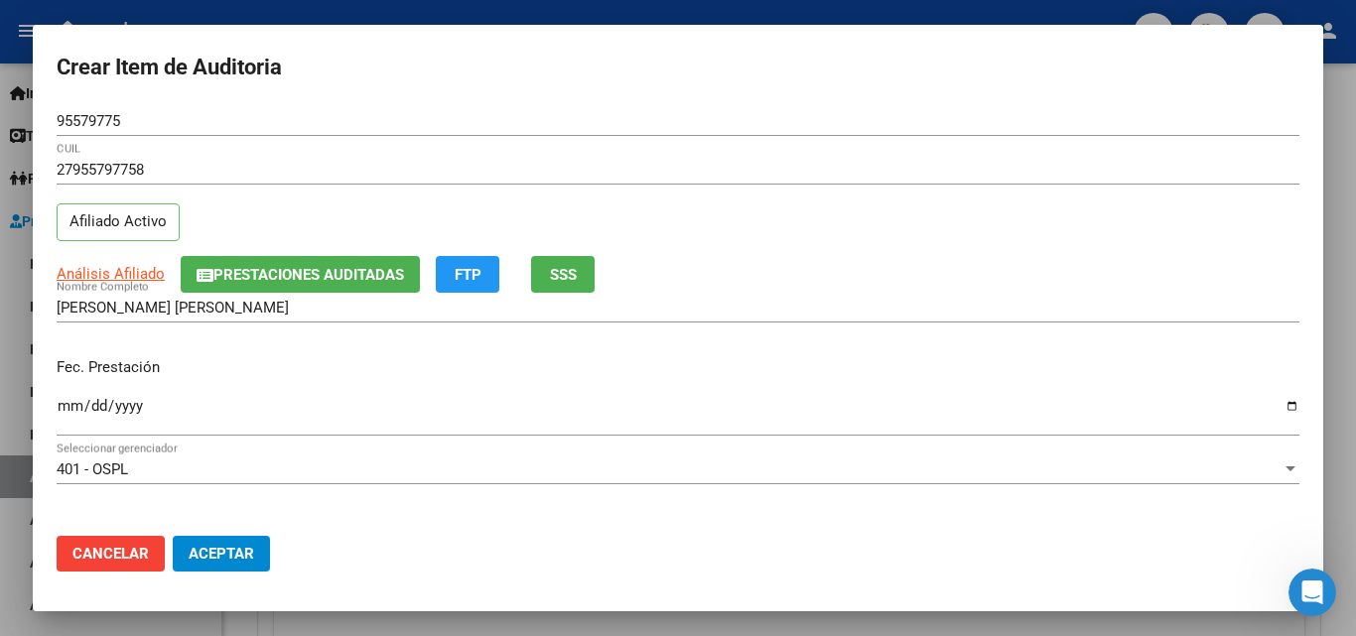
click at [56, 412] on mat-dialog-content "95579775 Nro Documento 27955797758 CUIL Afiliado Activo Análisis Afiliado Prest…" at bounding box center [678, 313] width 1290 height 414
click at [69, 406] on input "Ingresar la fecha" at bounding box center [678, 414] width 1243 height 32
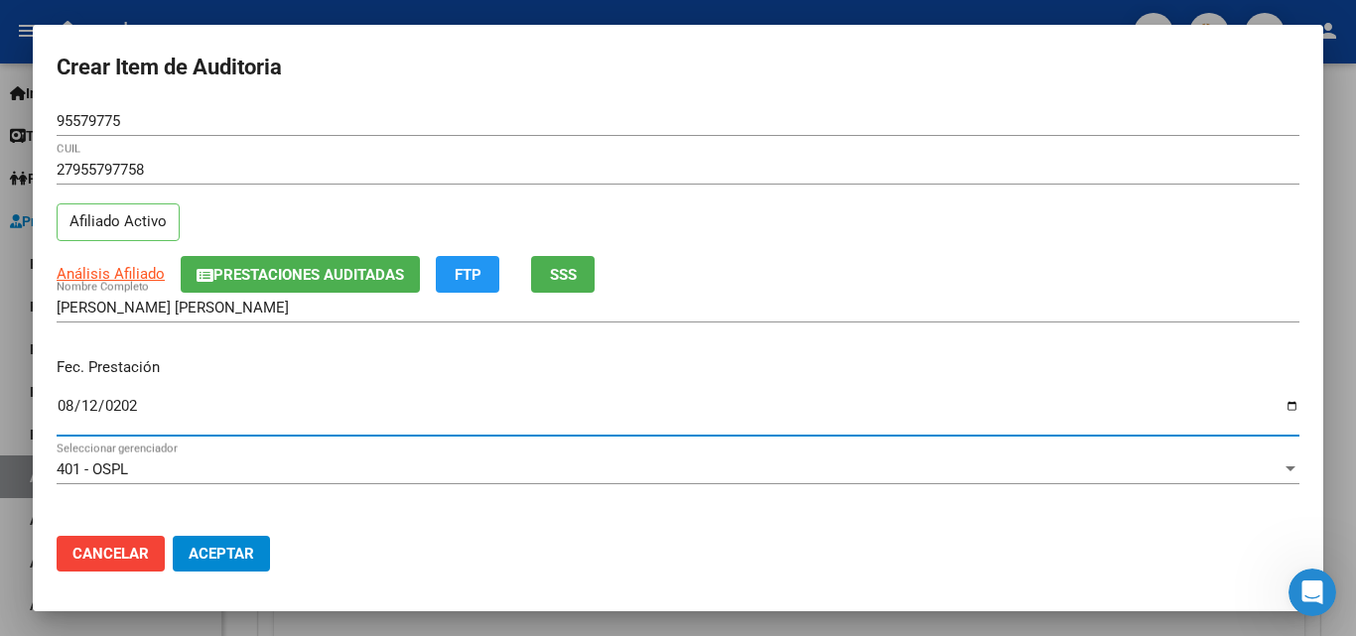
type input "2025-08-12"
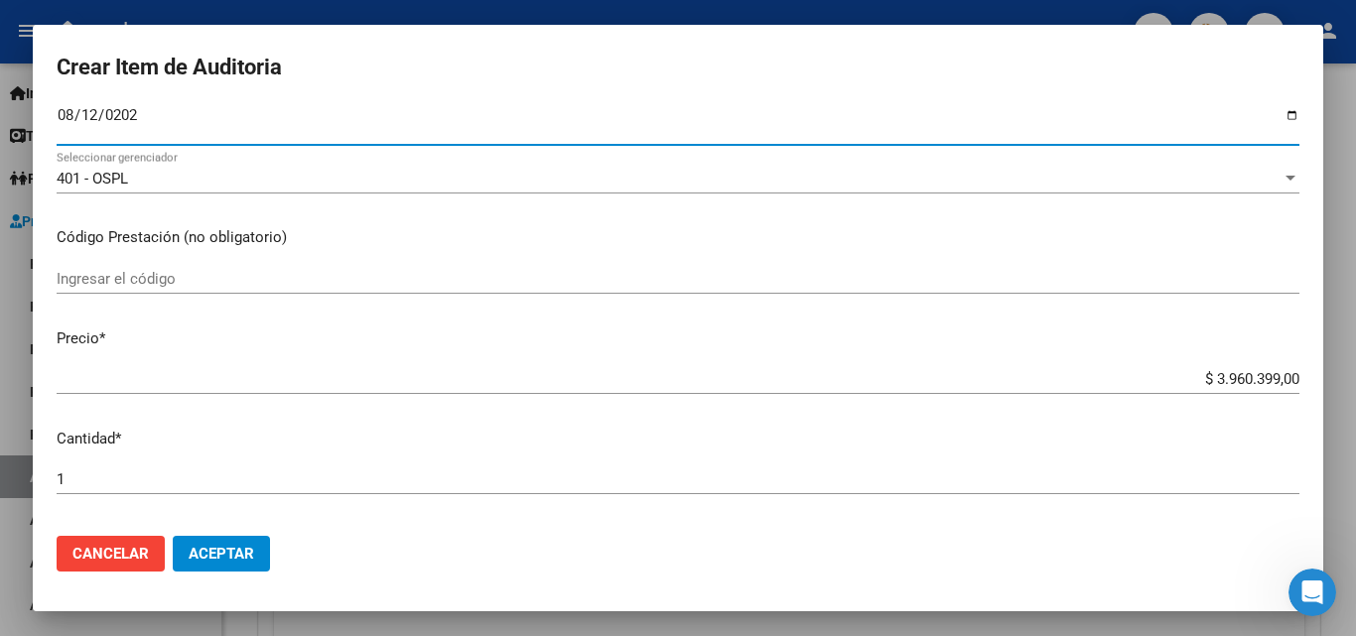
scroll to position [298, 0]
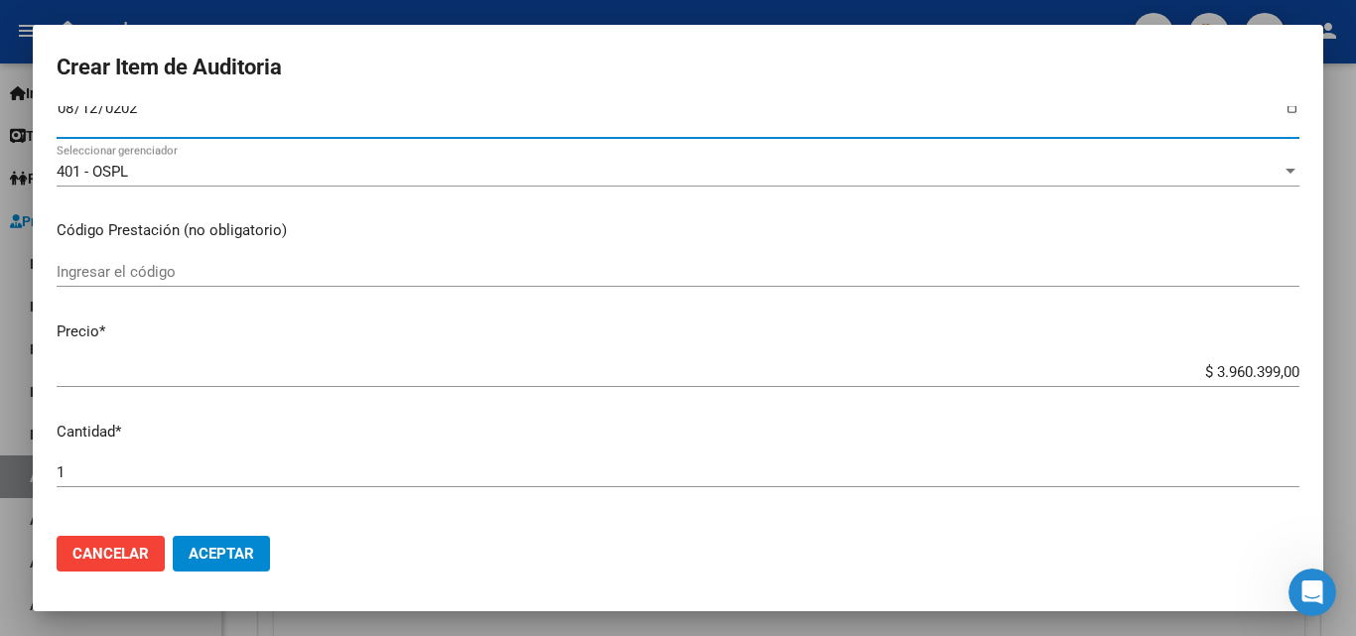
click at [129, 274] on input "Ingresar el código" at bounding box center [678, 272] width 1243 height 18
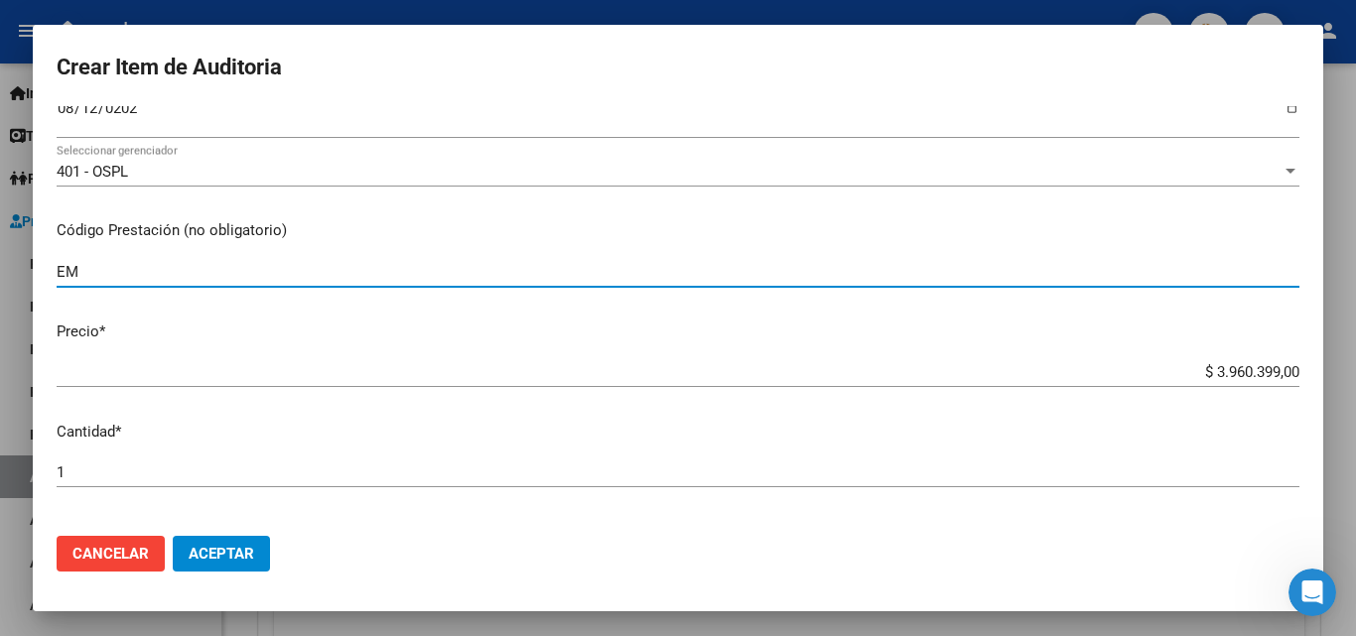
type input "EM"
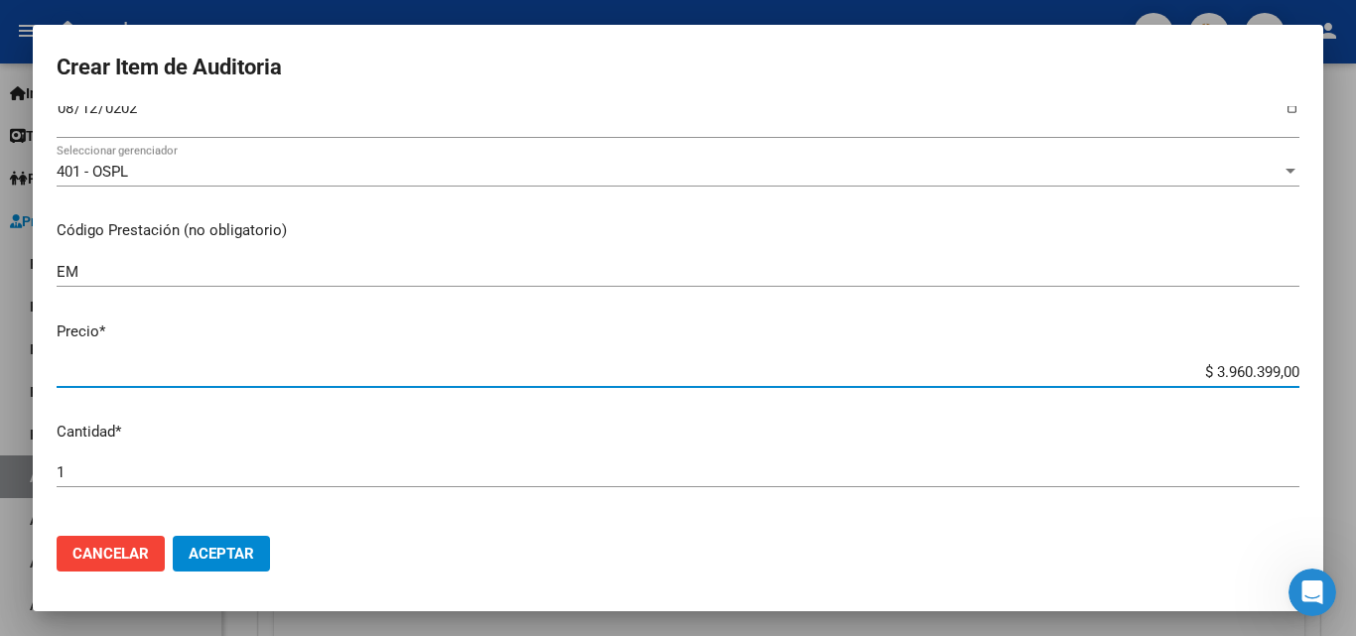
drag, startPoint x: 1186, startPoint y: 369, endPoint x: 1312, endPoint y: 365, distance: 126.1
click at [1312, 365] on mat-dialog-content "95579775 Nro Documento 27955797758 CUIL Afiliado Activo Análisis Afiliado Prest…" at bounding box center [678, 313] width 1290 height 414
type input "$ 0,02"
type input "$ 0,28"
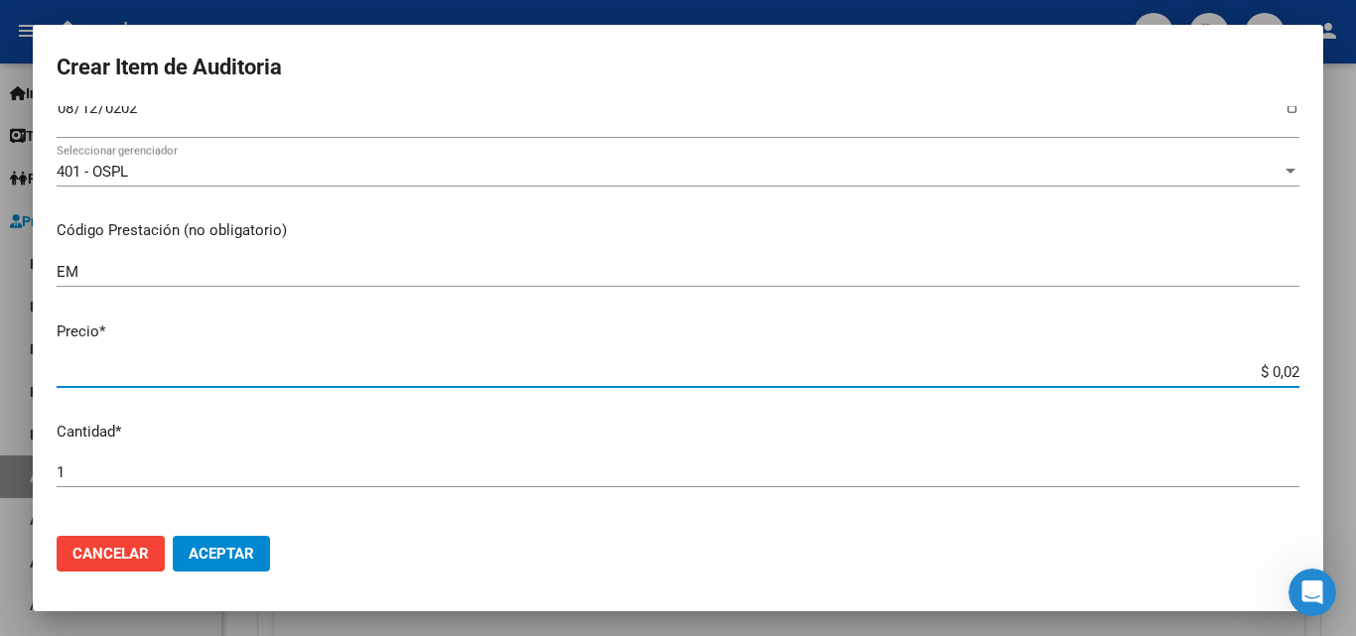
type input "$ 0,28"
type input "$ 2,83"
type input "$ 28,38"
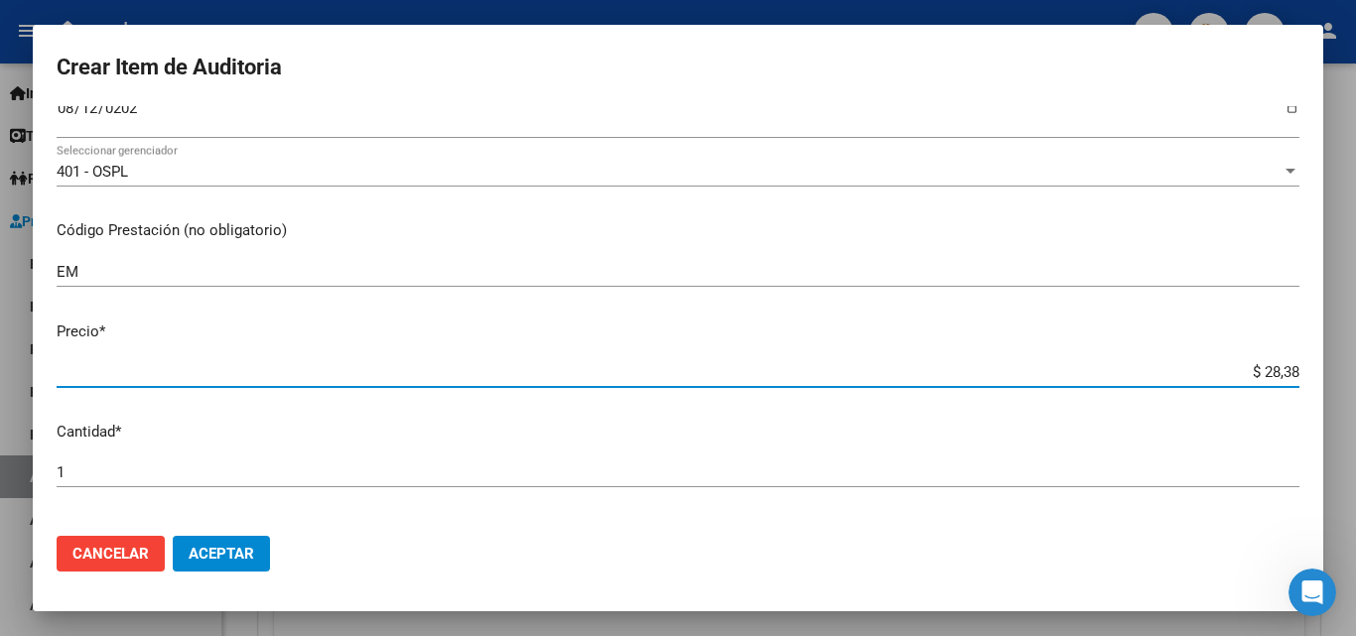
type input "$ 283,83"
type input "$ 2.838,35"
type input "$ 28.383,51"
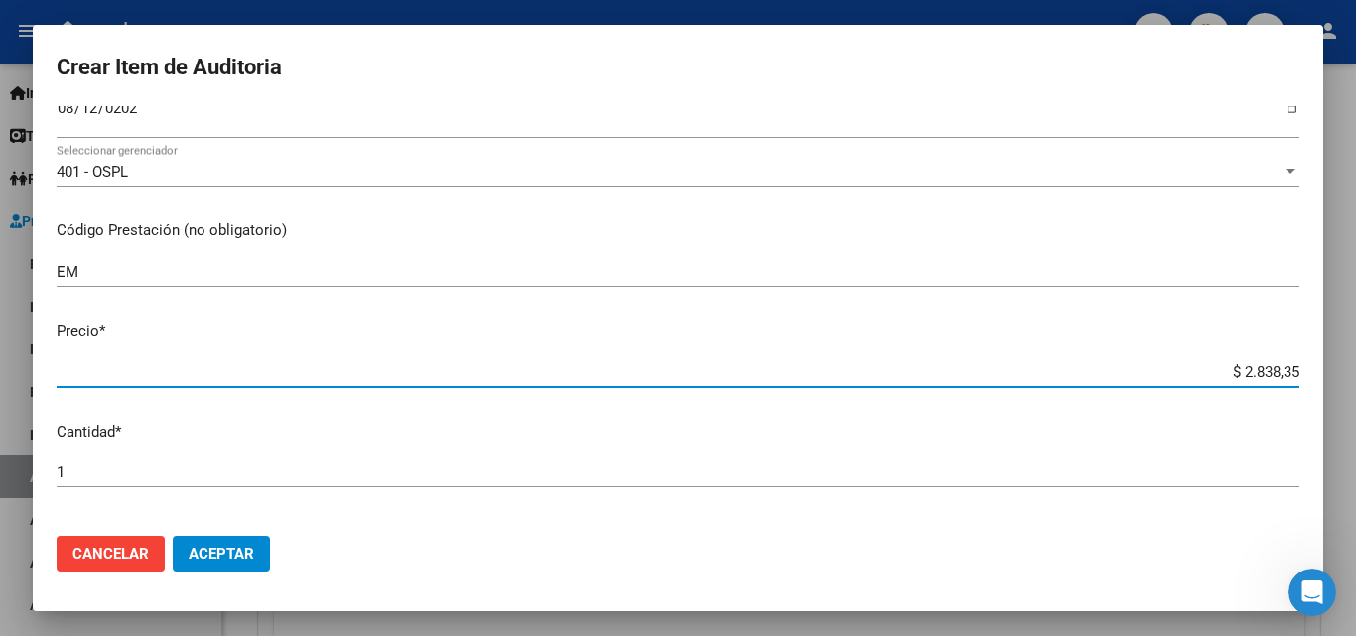
type input "$ 28.383,51"
type input "$ 283.835,15"
type input "$ 2.838.351,56"
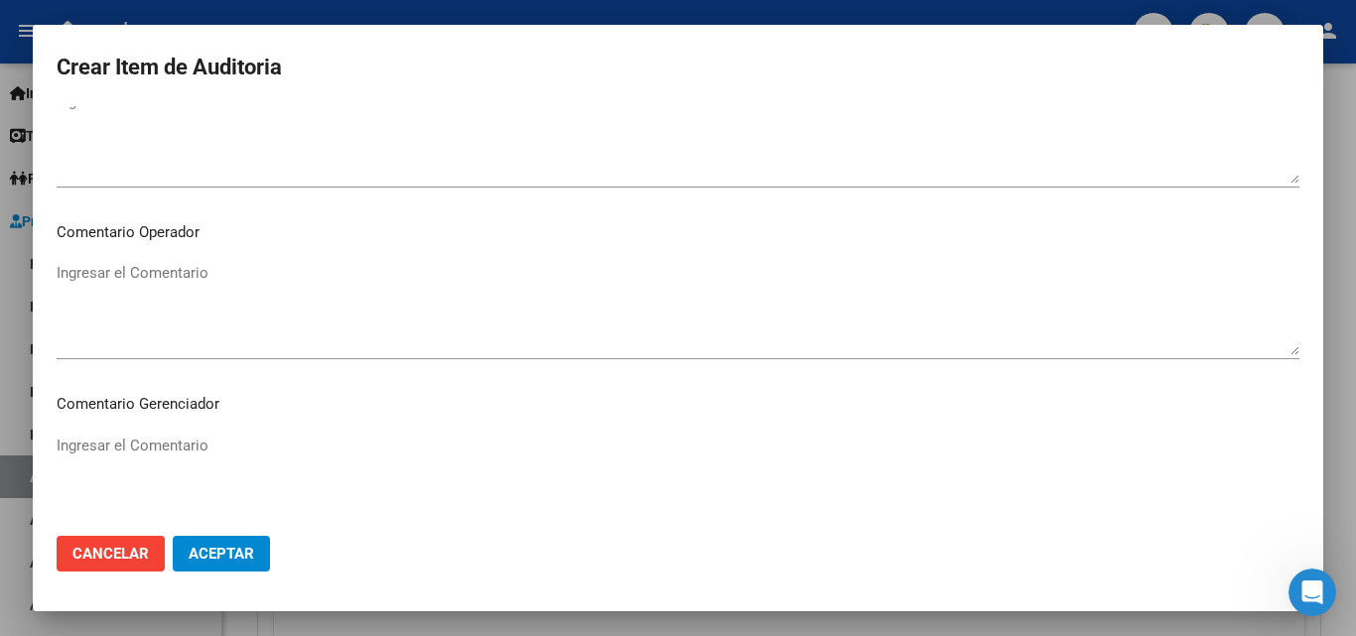
scroll to position [993, 0]
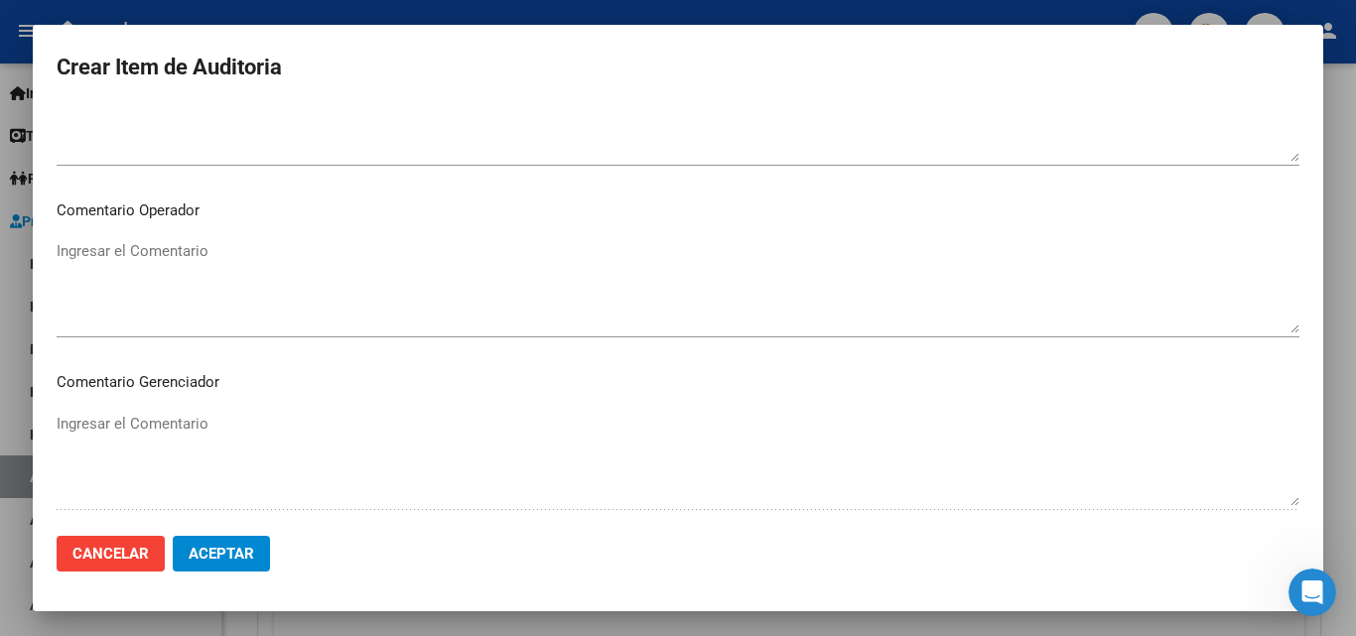
click at [158, 278] on textarea "Ingresar el Comentario" at bounding box center [678, 286] width 1243 height 93
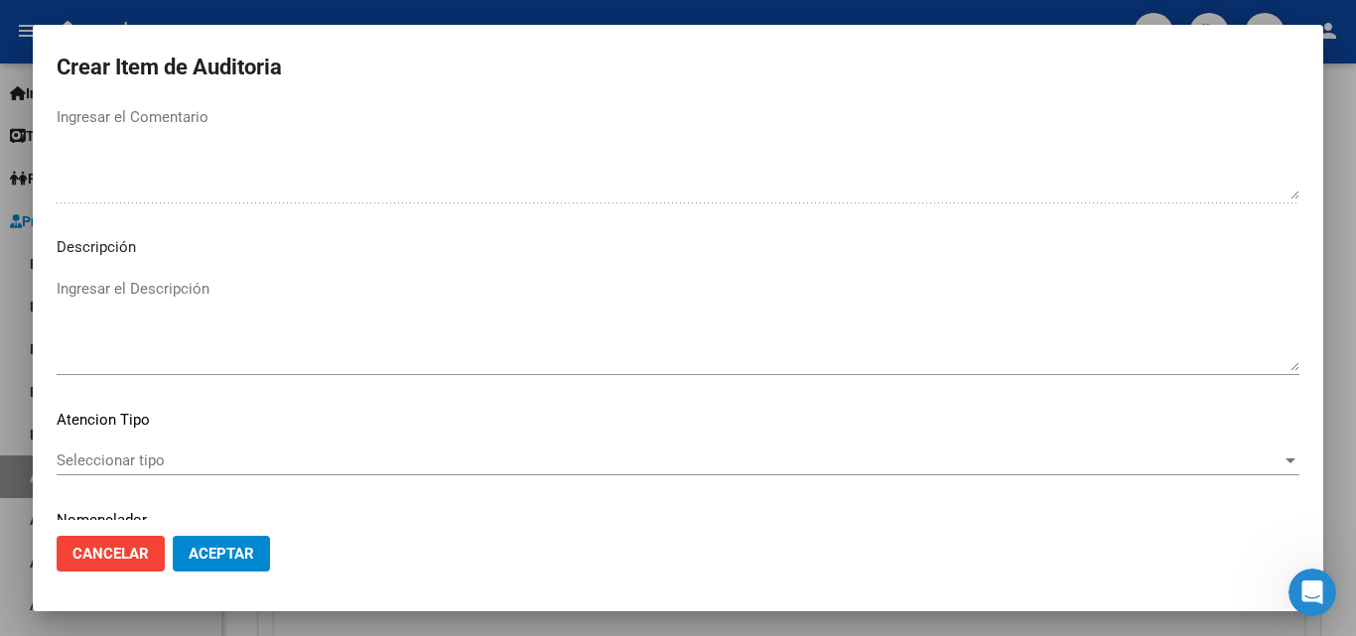
scroll to position [1374, 0]
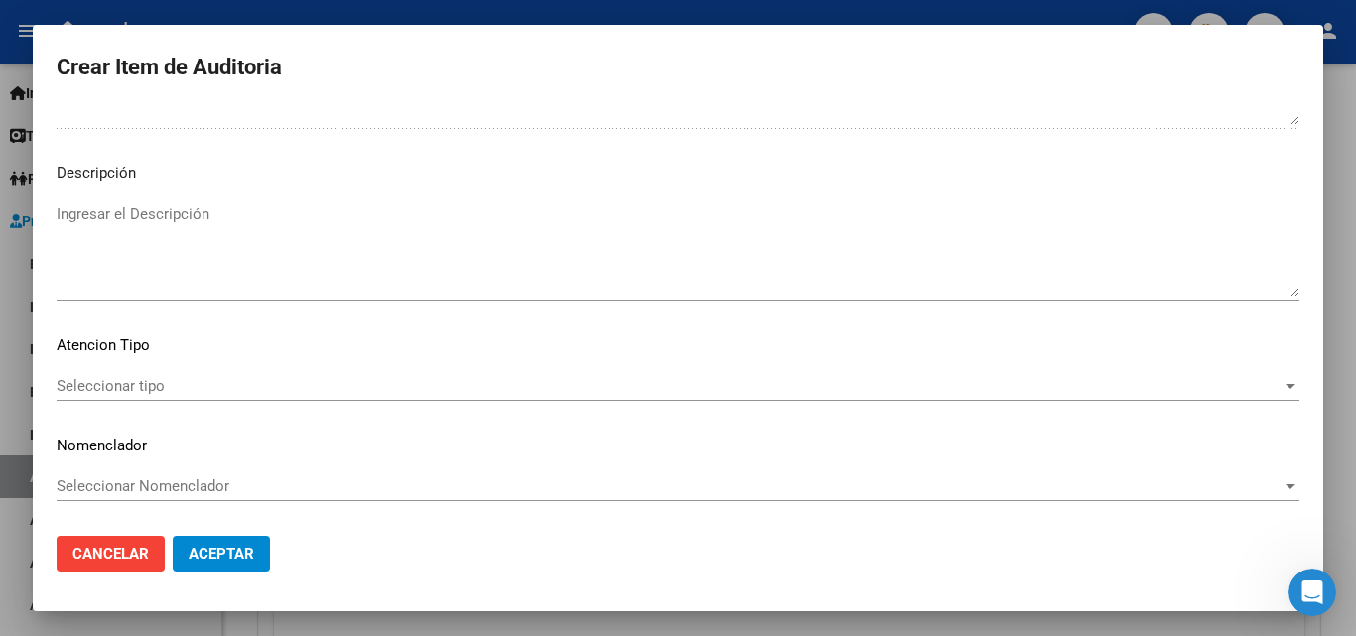
type textarea "OK VALOR GRILLA"
click at [163, 385] on span "Seleccionar tipo" at bounding box center [669, 386] width 1225 height 18
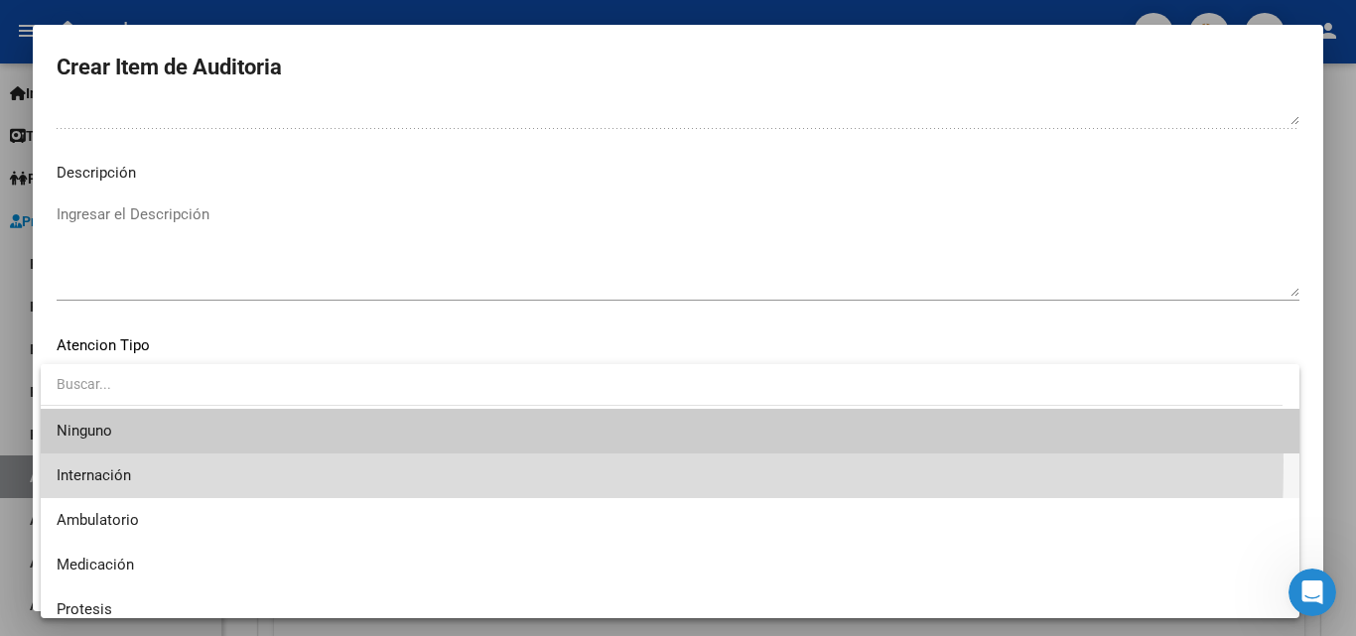
click at [124, 462] on span "Internación" at bounding box center [670, 476] width 1227 height 45
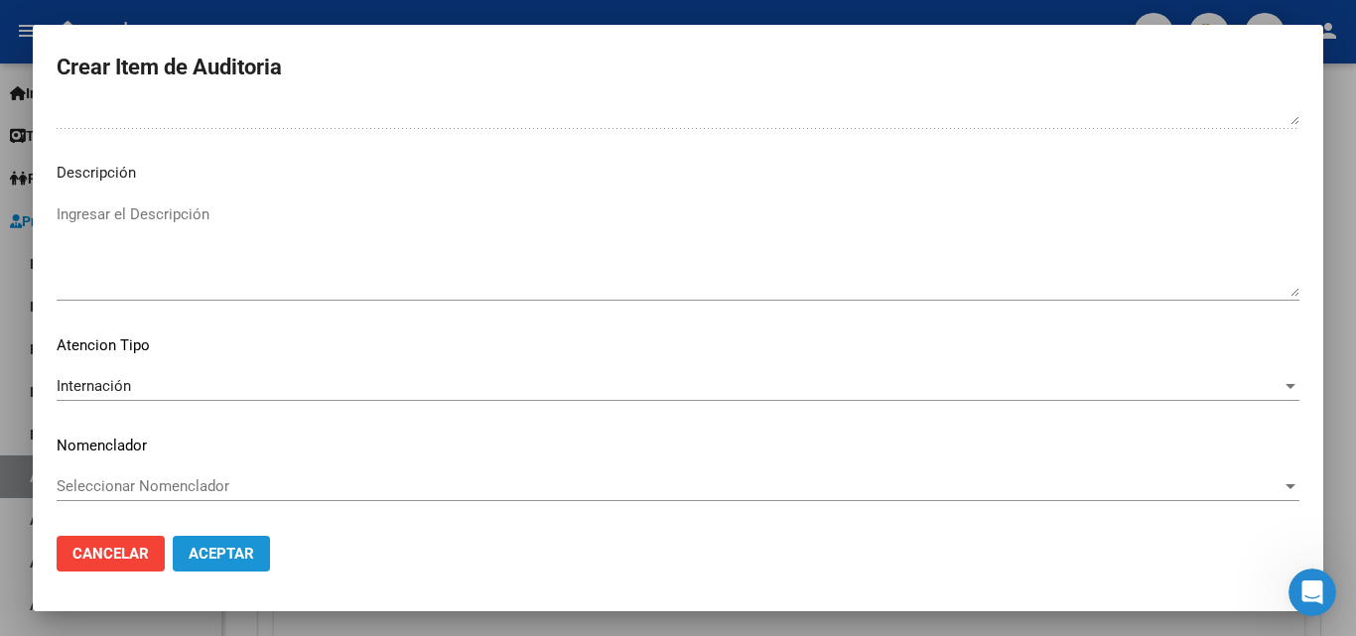
click at [227, 565] on button "Aceptar" at bounding box center [221, 554] width 97 height 36
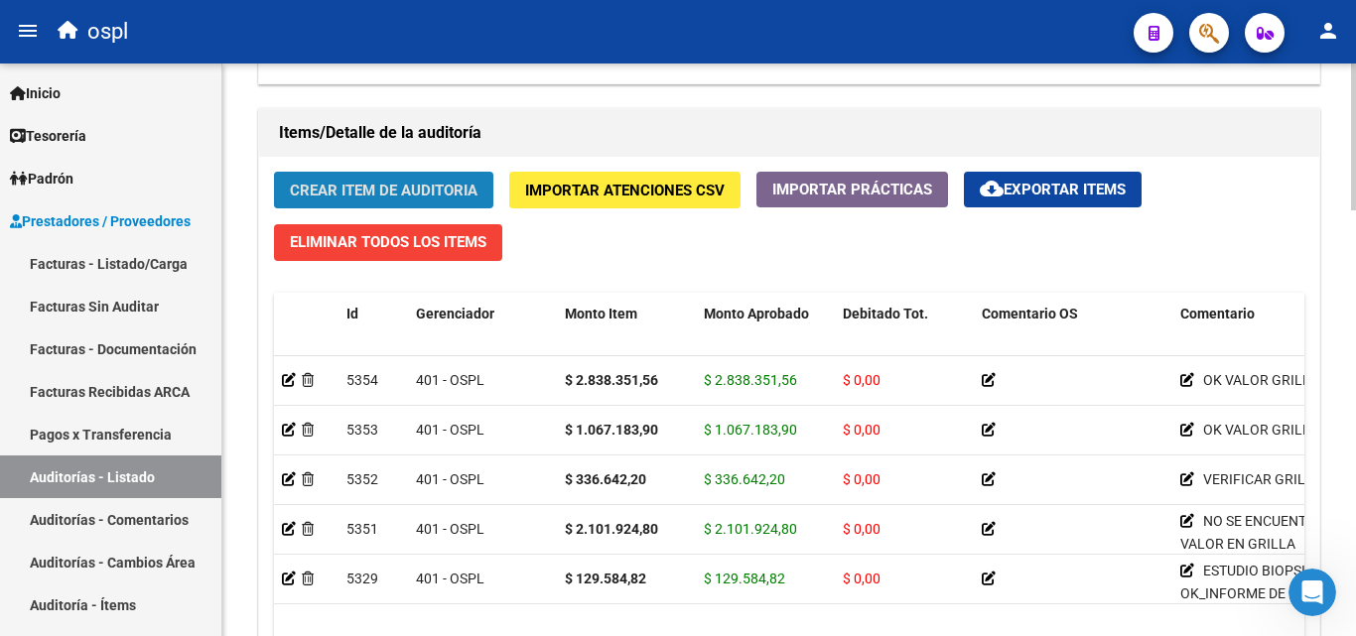
click at [419, 194] on span "Crear Item de Auditoria" at bounding box center [384, 191] width 188 height 18
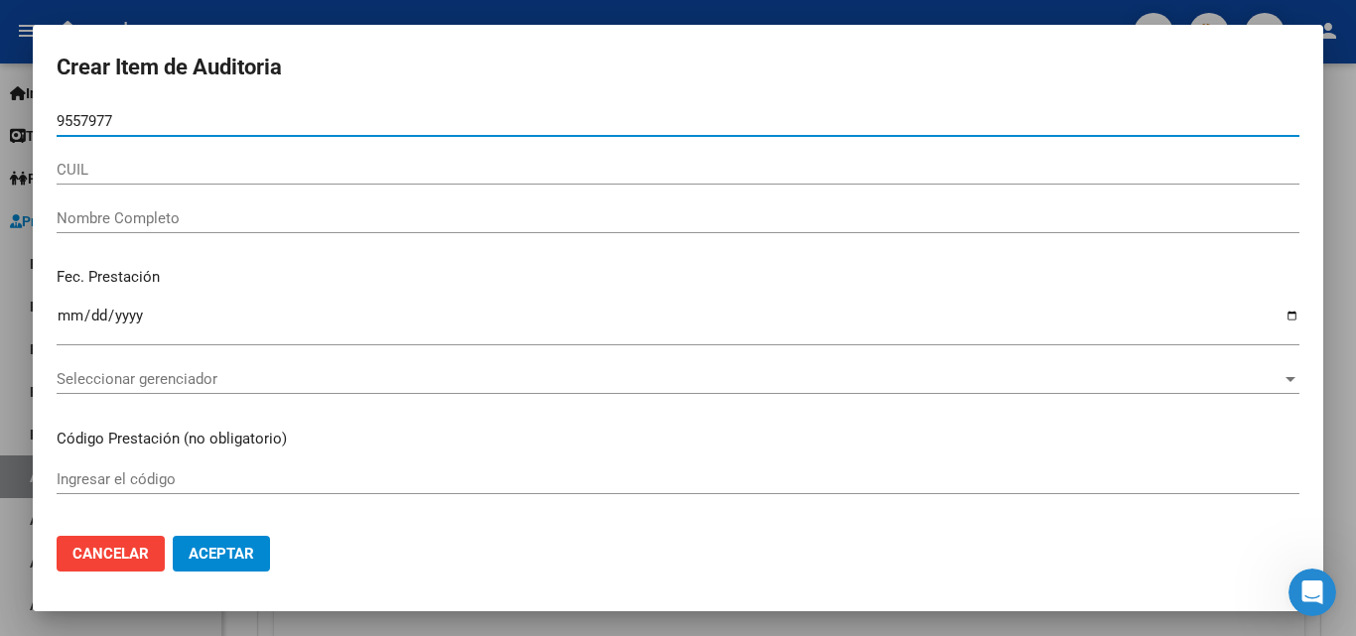
type input "95579775"
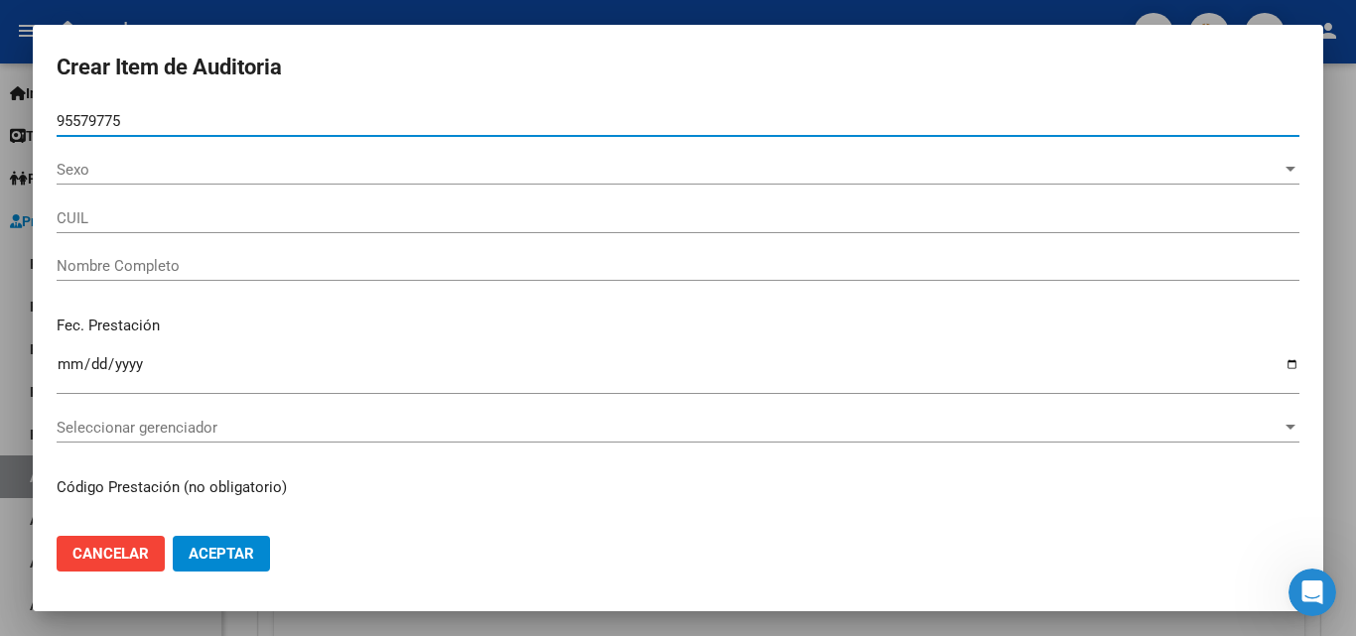
type input "27955797758"
type input "CABRERA ARRIETA ALBA ISABEL"
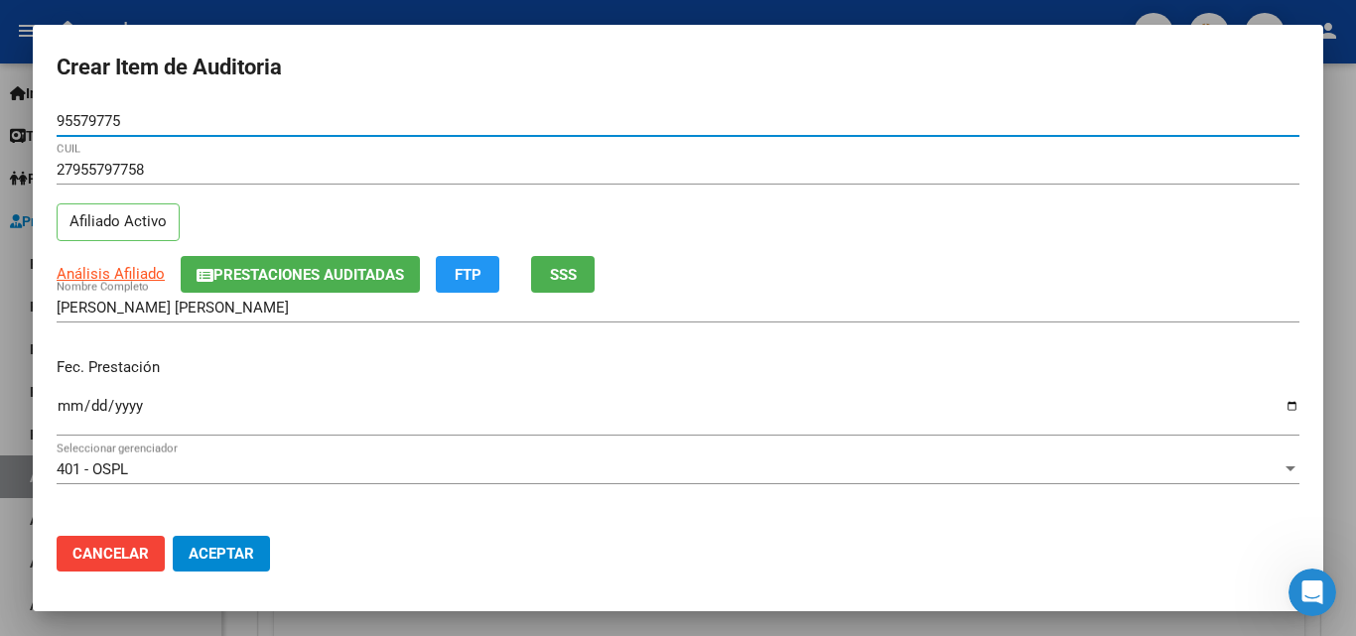
type input "95579775"
click at [73, 412] on input "Ingresar la fecha" at bounding box center [678, 414] width 1243 height 32
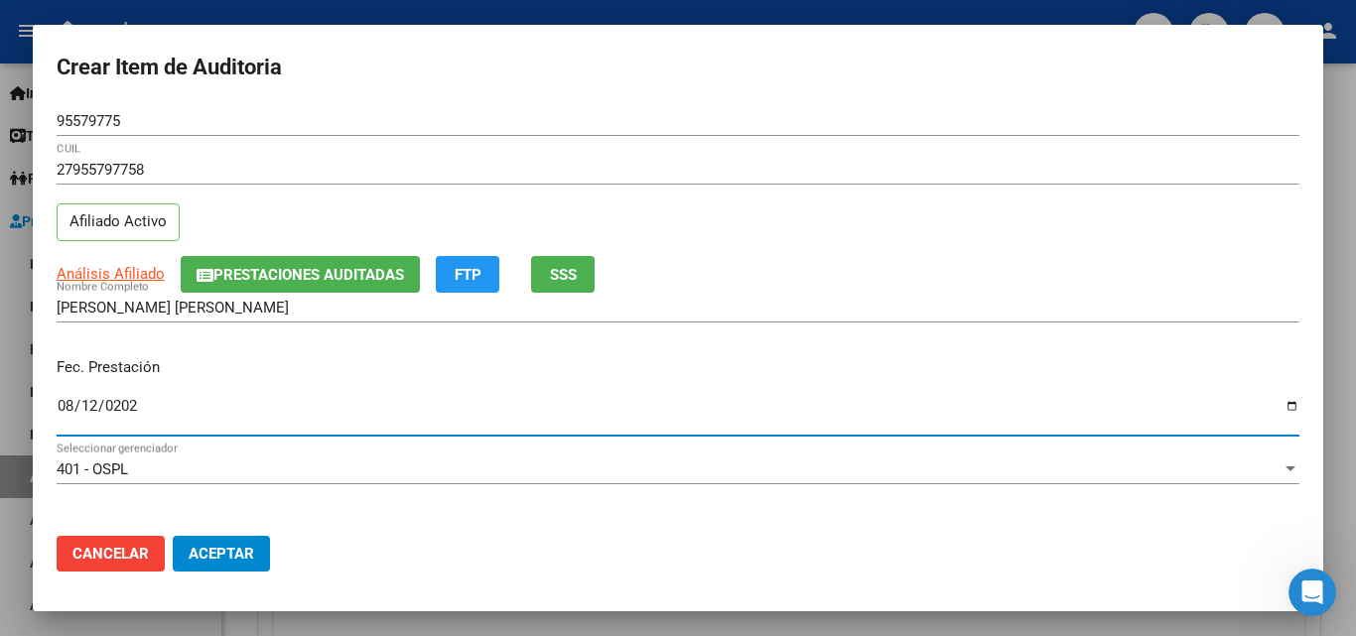
type input "2025-08-12"
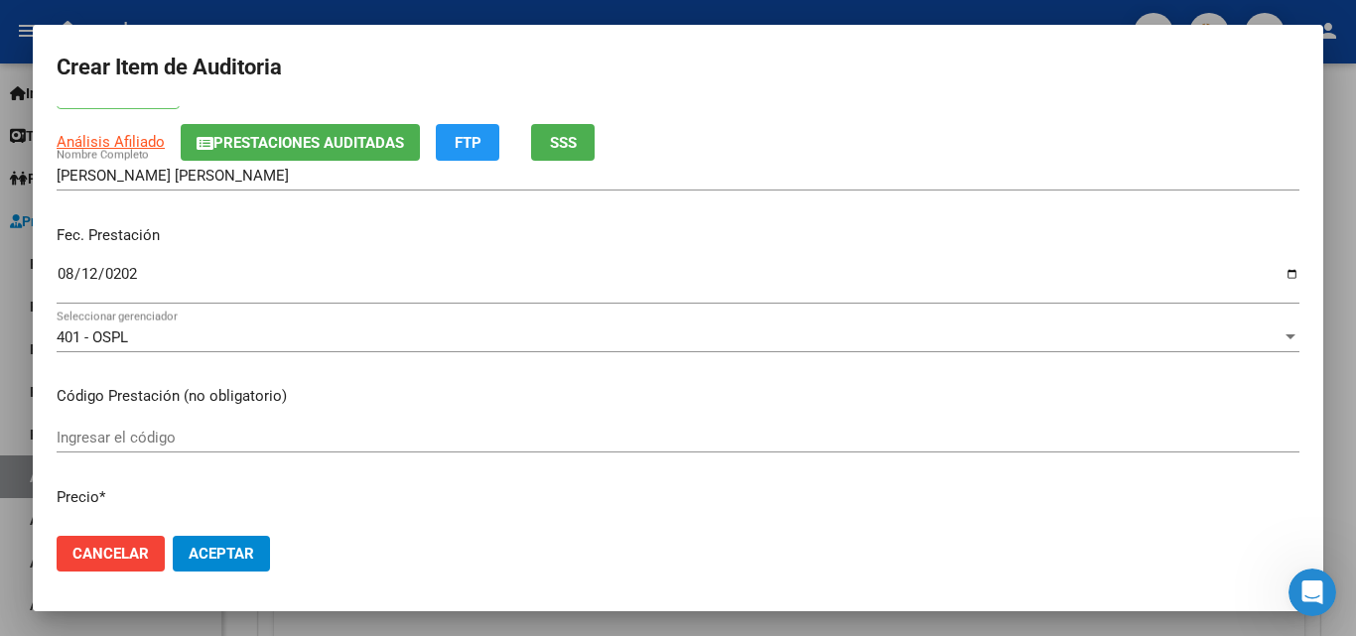
scroll to position [199, 0]
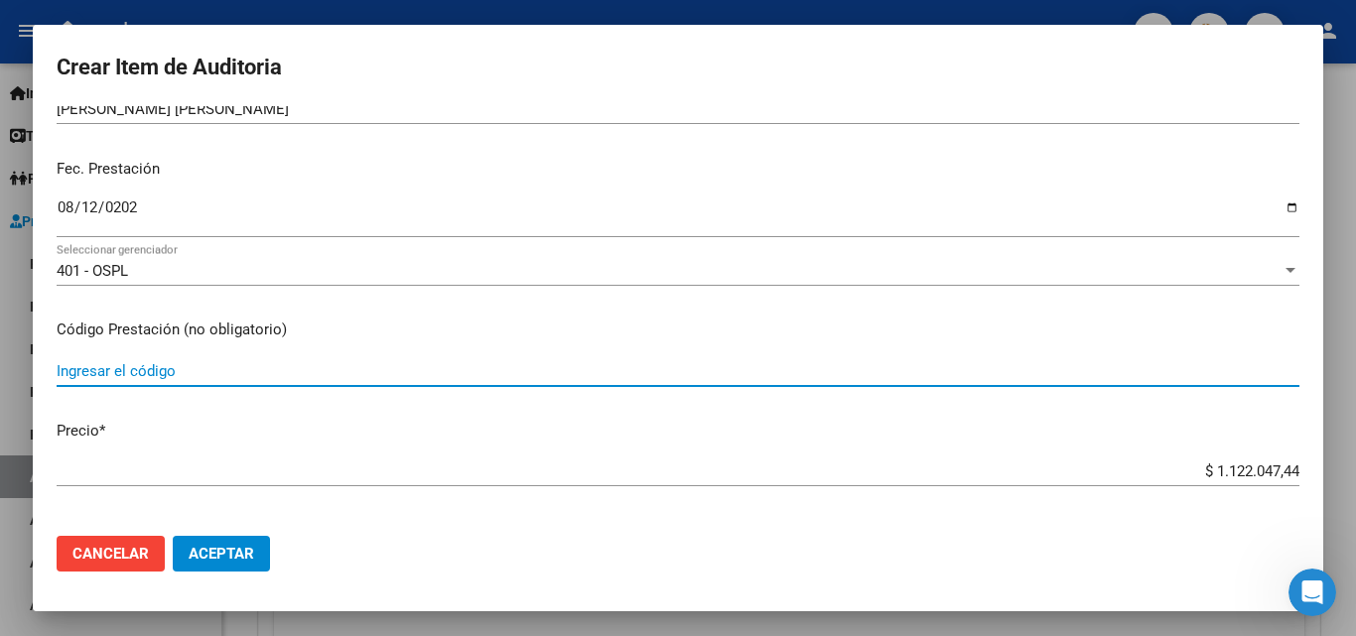
click at [175, 371] on input "Ingresar el código" at bounding box center [678, 371] width 1243 height 18
type input "EVALUCAION"
click at [117, 541] on button "Cancelar" at bounding box center [111, 554] width 108 height 36
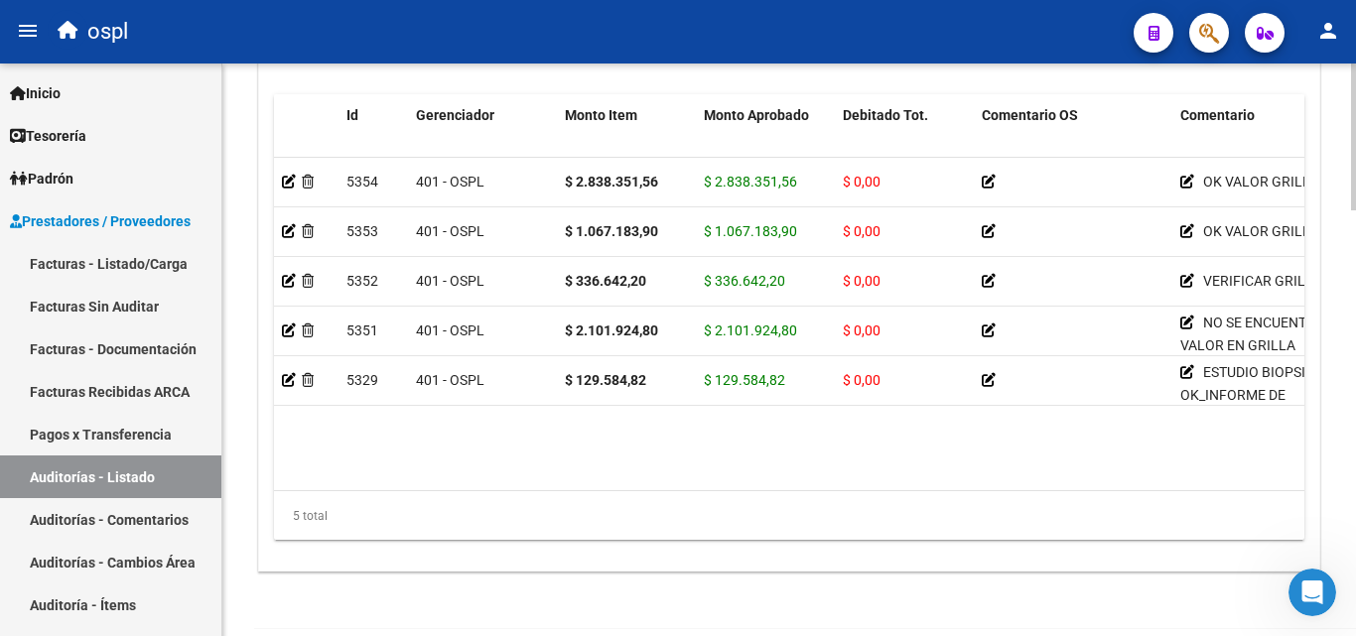
scroll to position [1489, 0]
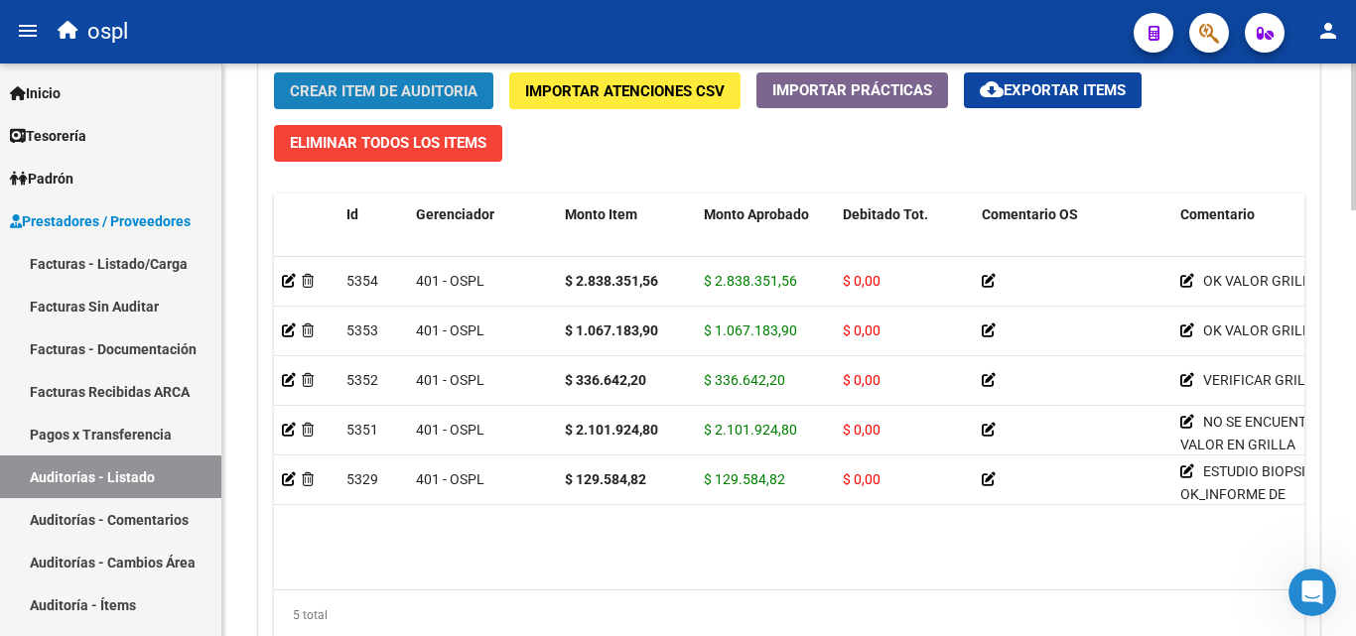
click at [379, 86] on span "Crear Item de Auditoria" at bounding box center [384, 91] width 188 height 18
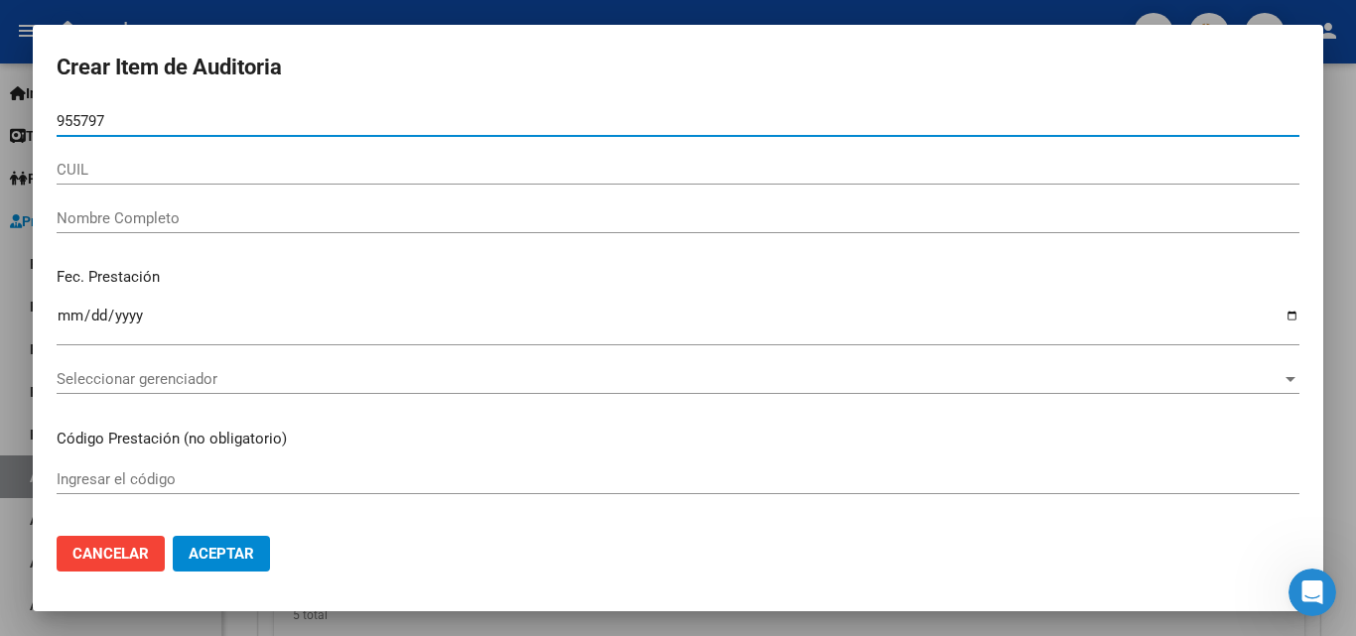
type input "9557975"
drag, startPoint x: 134, startPoint y: 120, endPoint x: 24, endPoint y: 128, distance: 110.5
click at [24, 128] on div "Crear Item de Auditoria 9557975 Nro Documento CUIL Nombre Completo Fec. Prestac…" at bounding box center [678, 318] width 1356 height 636
type input "95579775"
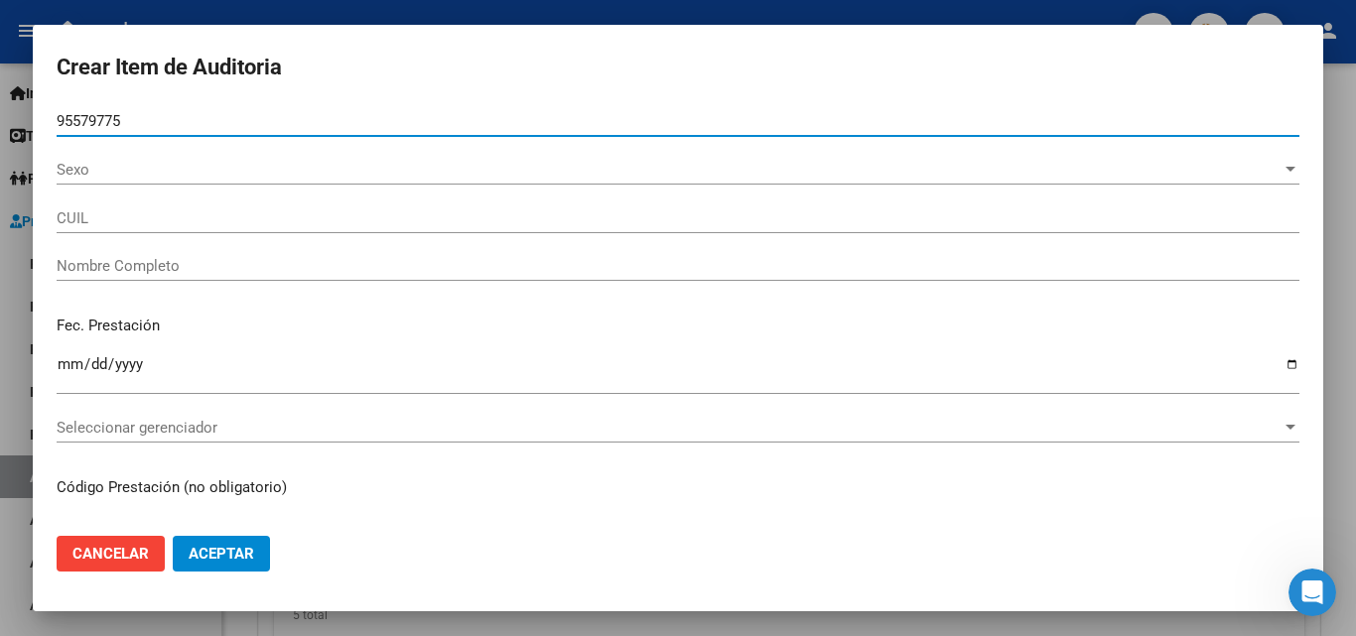
type input "27955797758"
type input "CABRERA ARRIETA ALBA ISABEL"
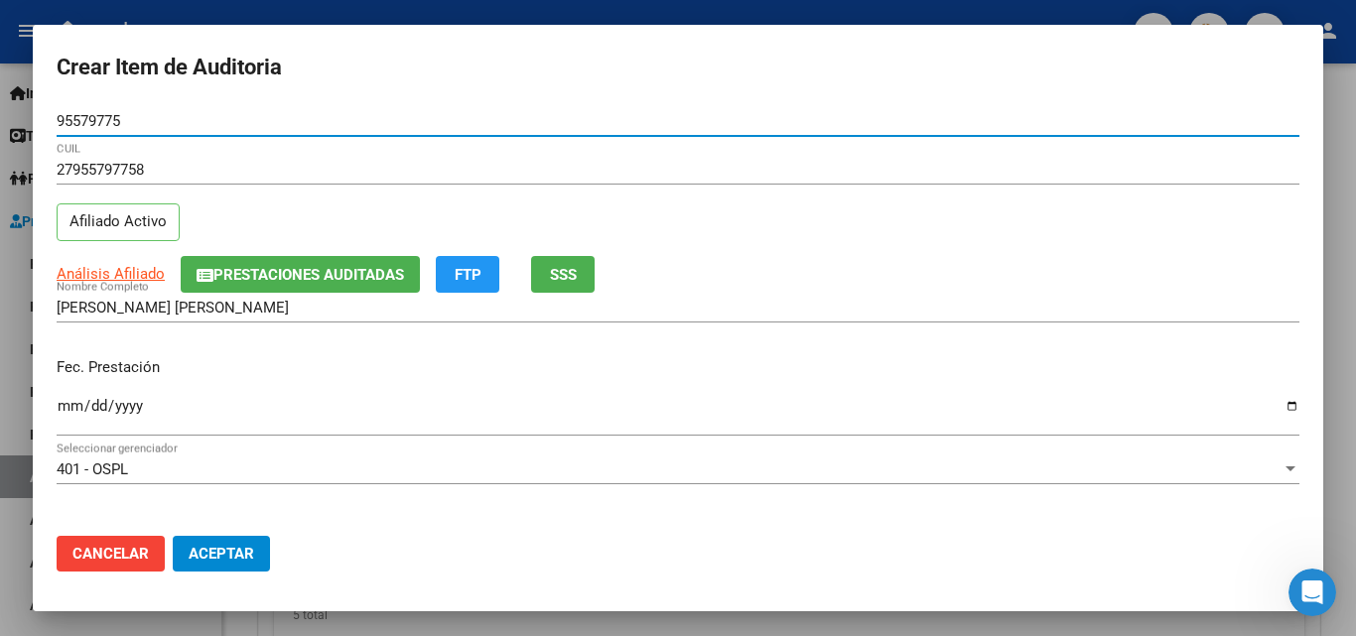
type input "95579775"
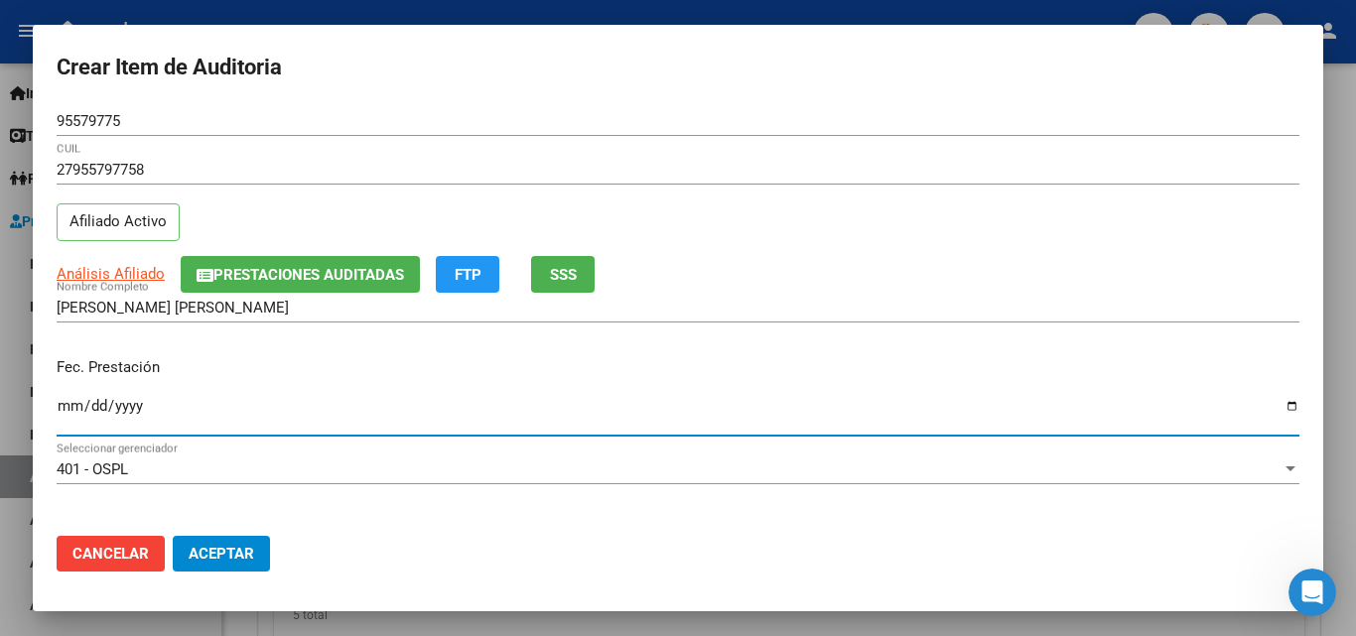
click at [71, 414] on input "Ingresar la fecha" at bounding box center [678, 414] width 1243 height 32
type input "2025-08-12"
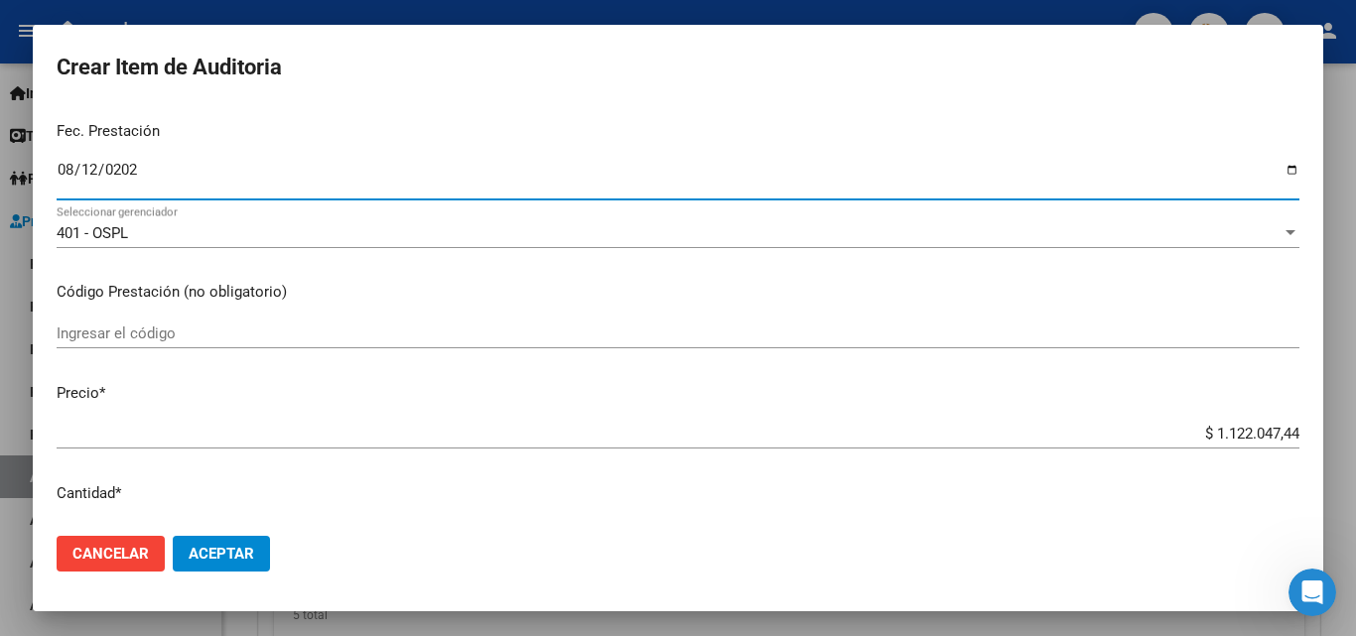
scroll to position [298, 0]
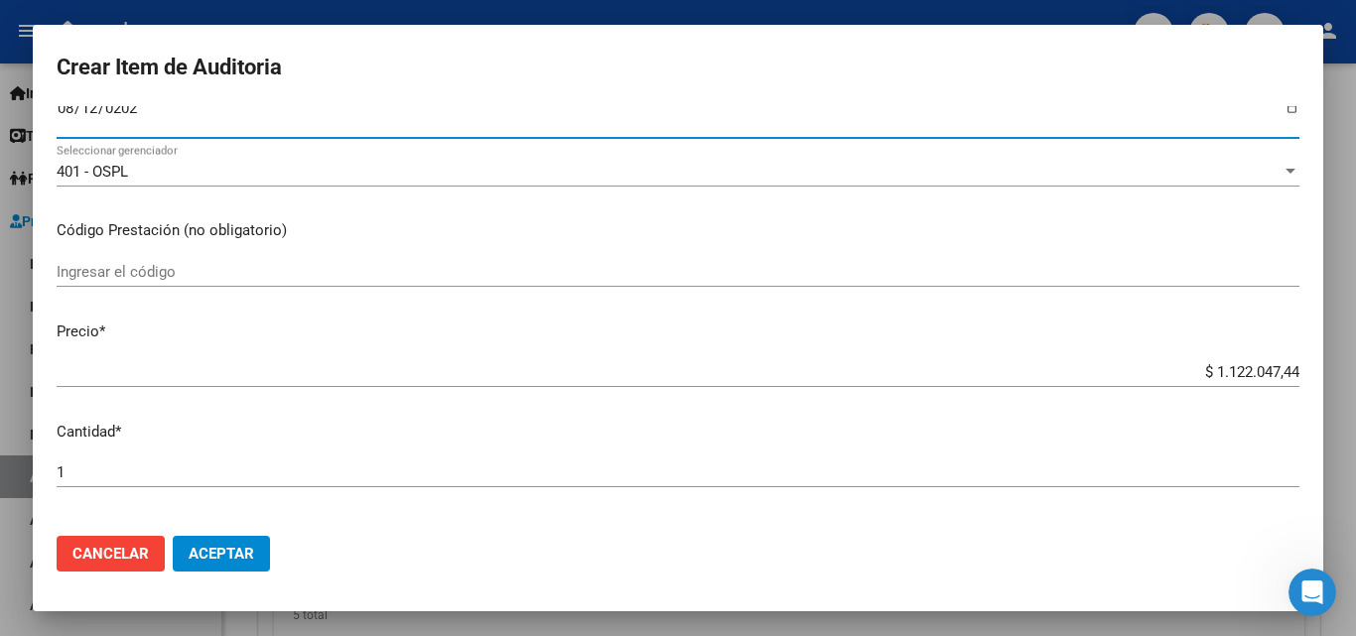
click at [170, 280] on input "Ingresar el código" at bounding box center [678, 272] width 1243 height 18
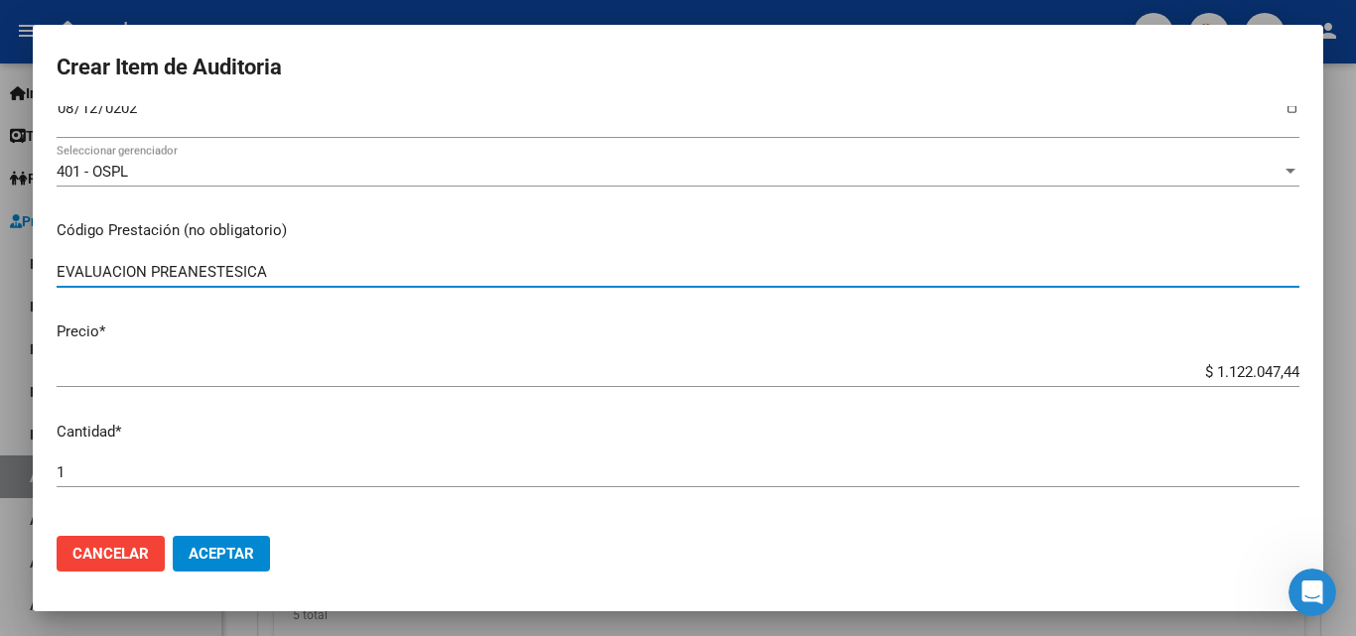
type input "EVALUACION PREANESTESICA"
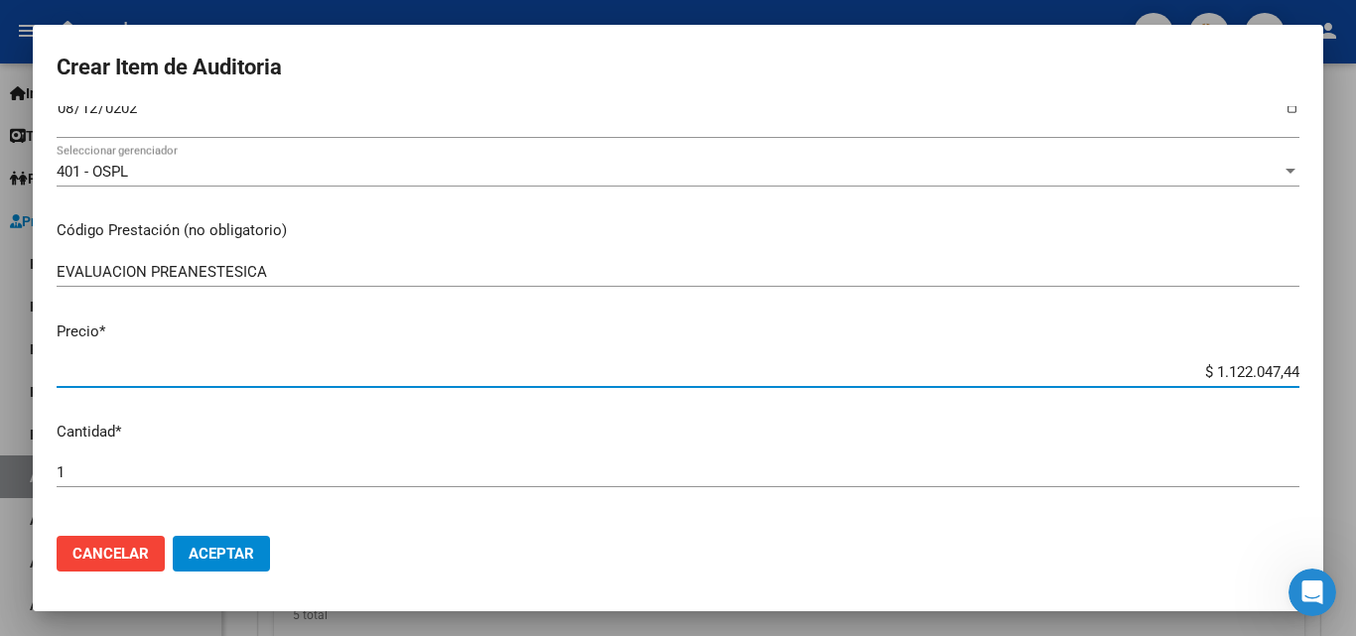
drag, startPoint x: 1161, startPoint y: 378, endPoint x: 1323, endPoint y: 377, distance: 161.8
click at [1323, 377] on div "Crear Item de Auditoria 95579775 Nro Documento 27955797758 CUIL Afiliado Activo…" at bounding box center [678, 318] width 1356 height 636
type input "$ 0,07"
type input "$ 0,79"
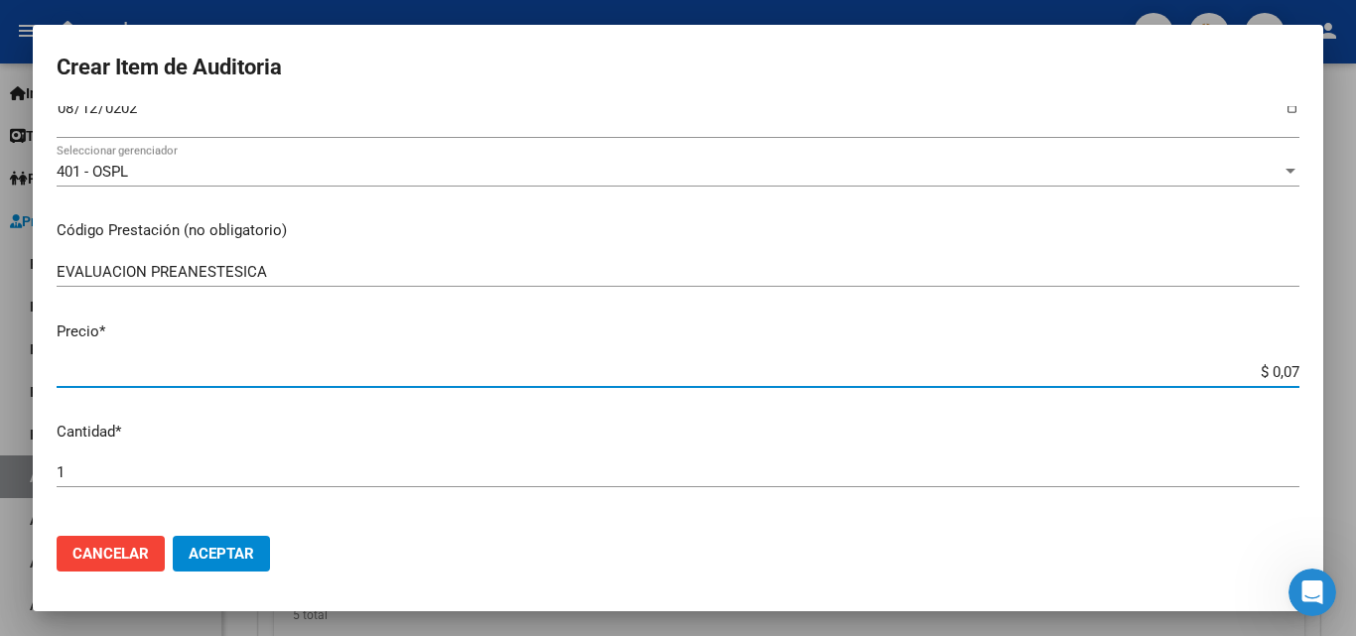
type input "$ 0,79"
type input "$ 7,91"
type input "$ 79,12"
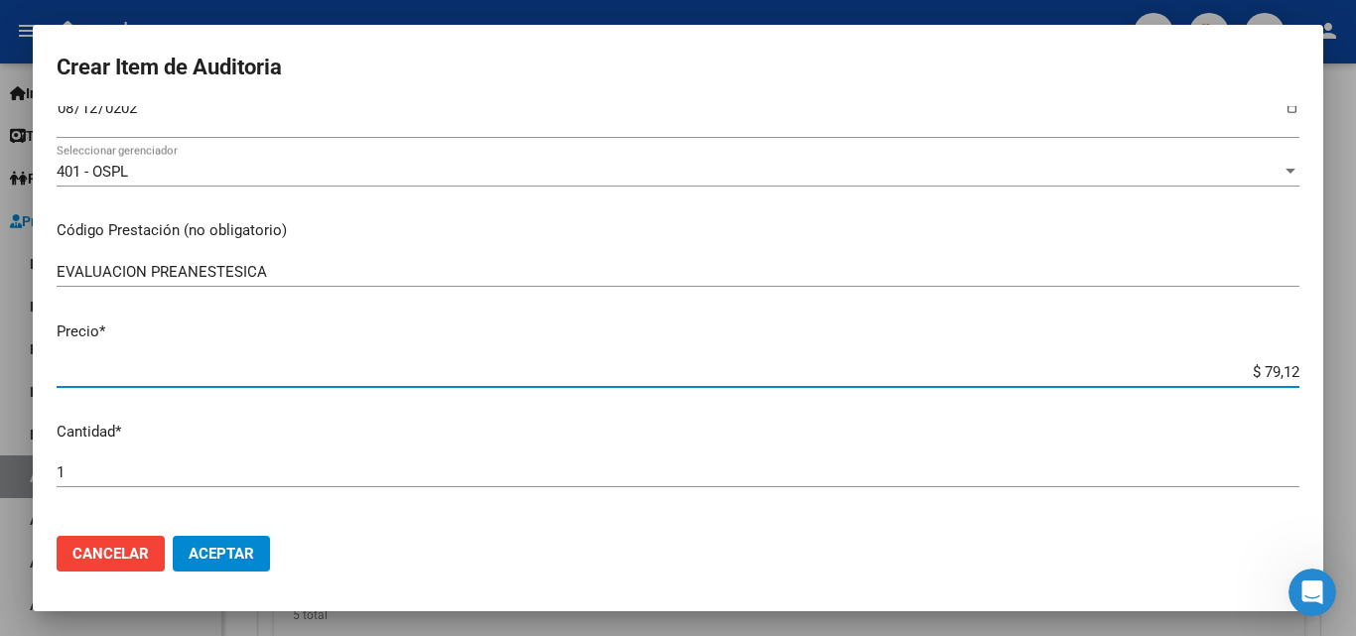
type input "$ 791,28"
type input "$ 7.912,87"
type input "$ 79.128,78"
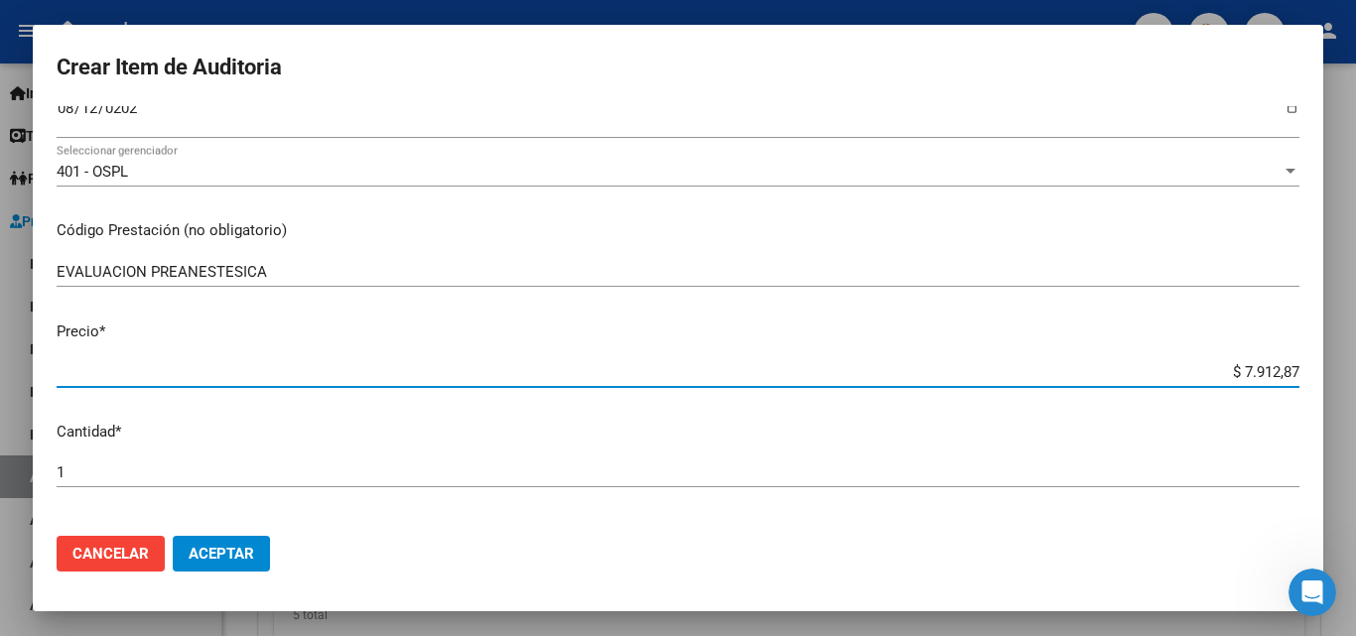
type input "$ 79.128,78"
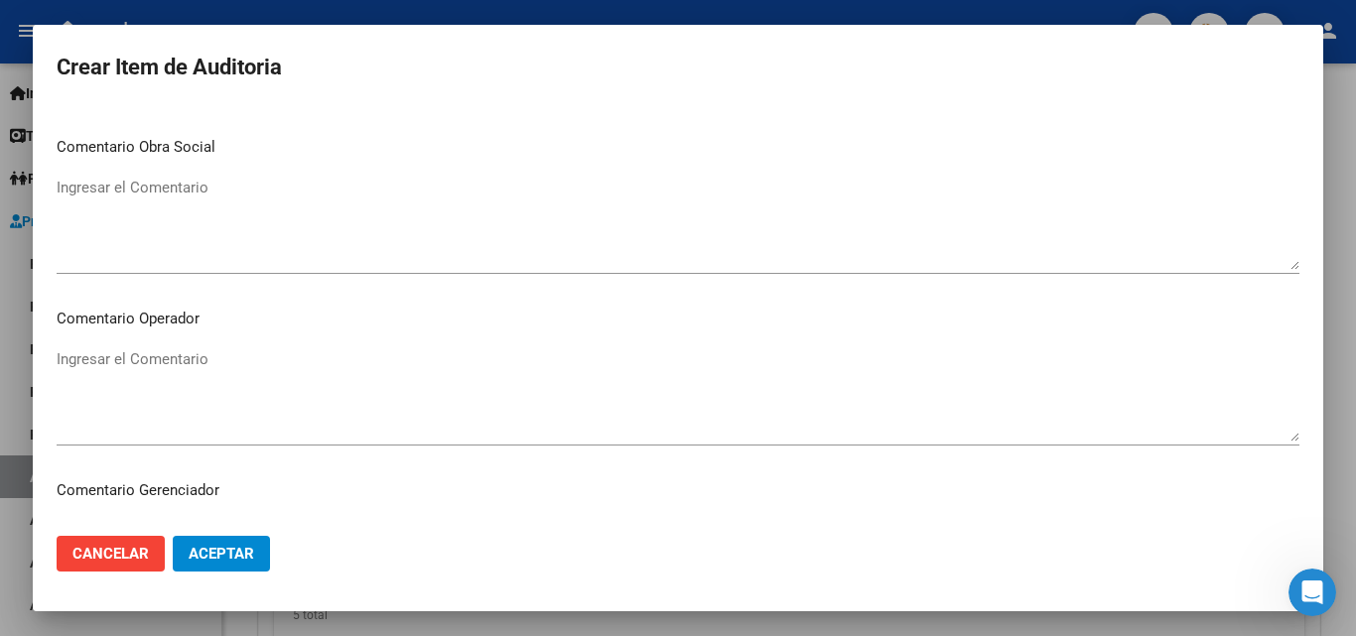
scroll to position [893, 0]
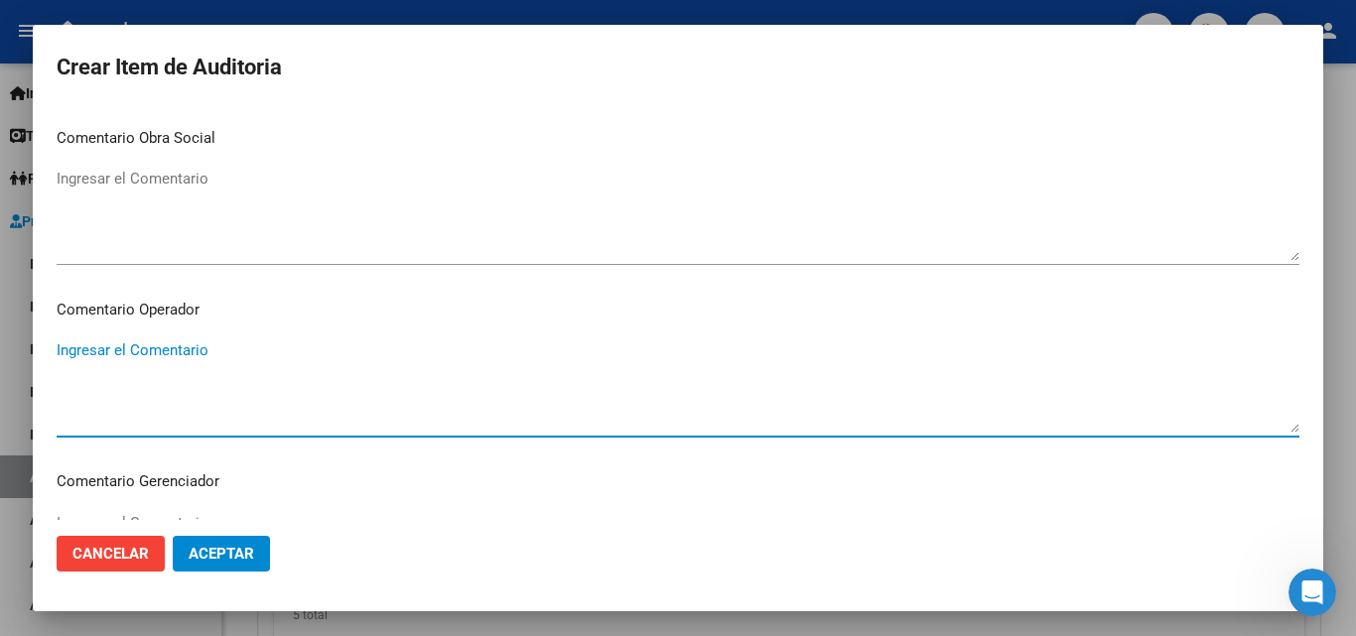
click at [171, 357] on textarea "Ingresar el Comentario" at bounding box center [678, 385] width 1243 height 93
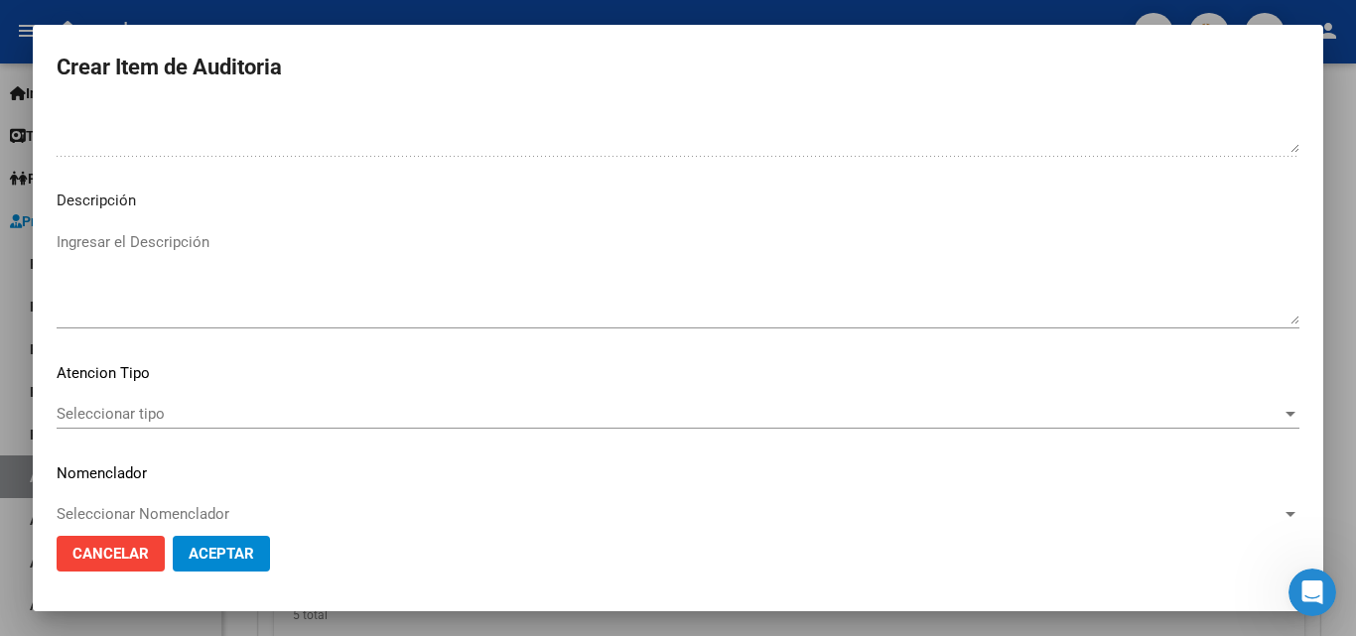
scroll to position [1374, 0]
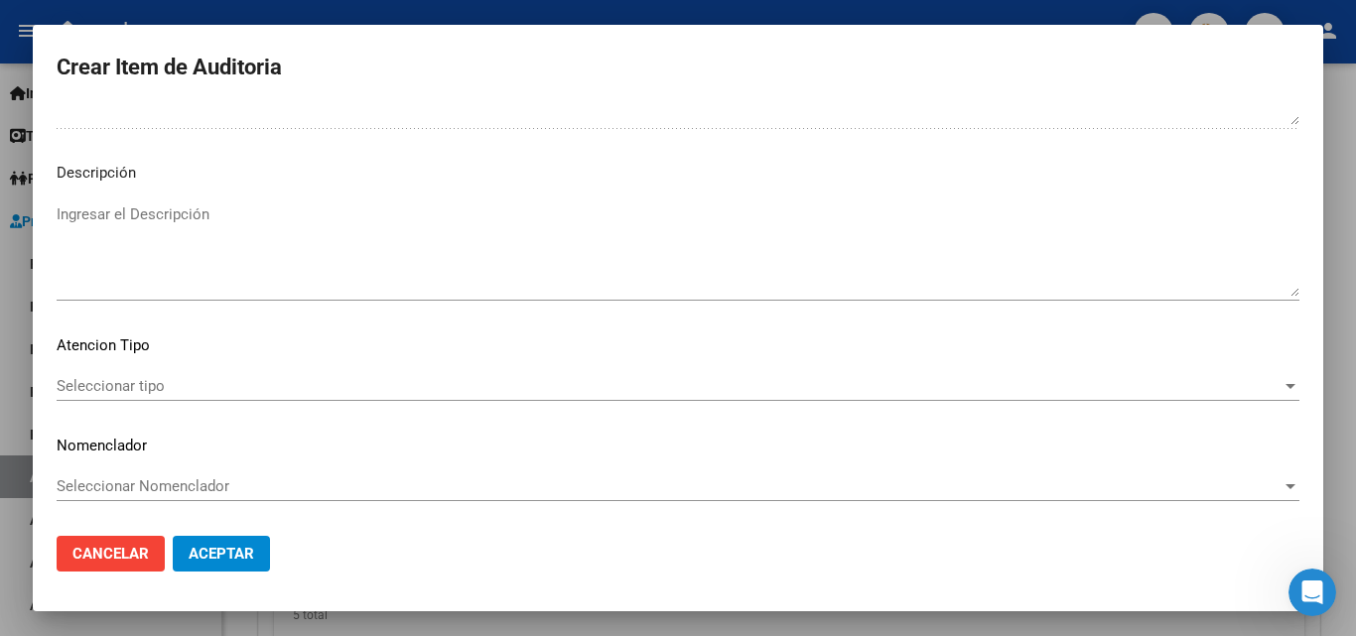
type textarea "VERIFICAR VALOR GRILLA"
click at [199, 398] on div "Seleccionar tipo Seleccionar tipo" at bounding box center [678, 386] width 1243 height 30
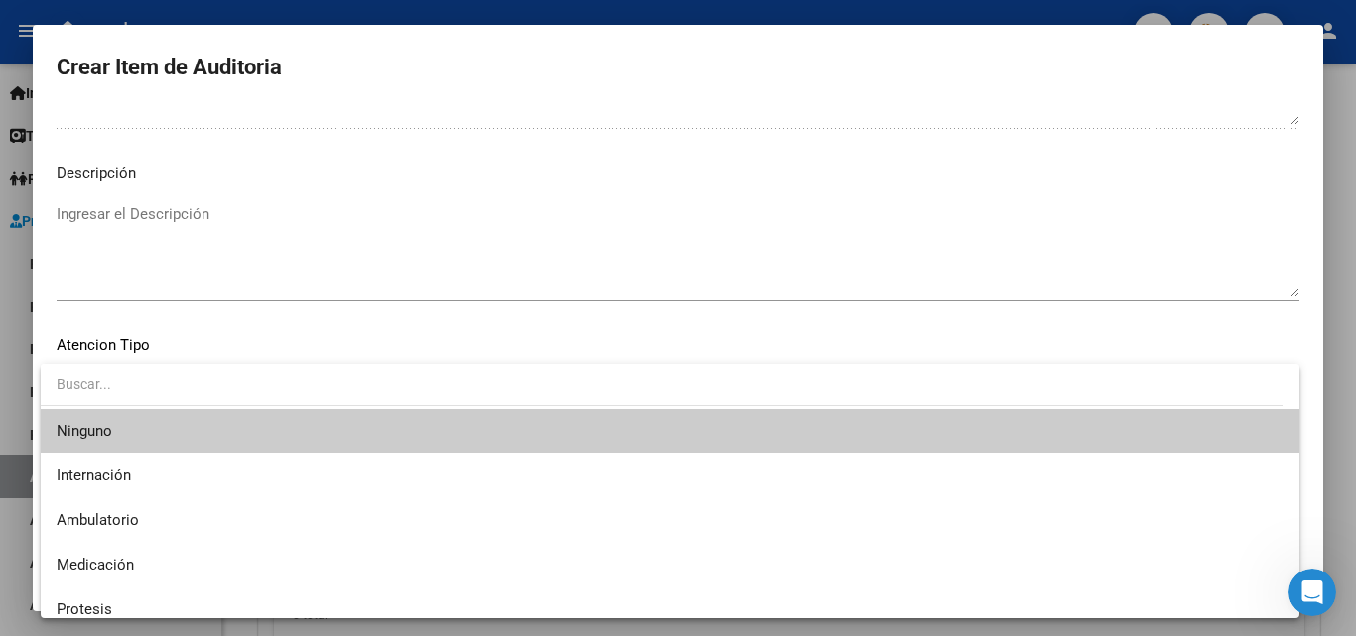
click at [376, 238] on div at bounding box center [678, 318] width 1356 height 636
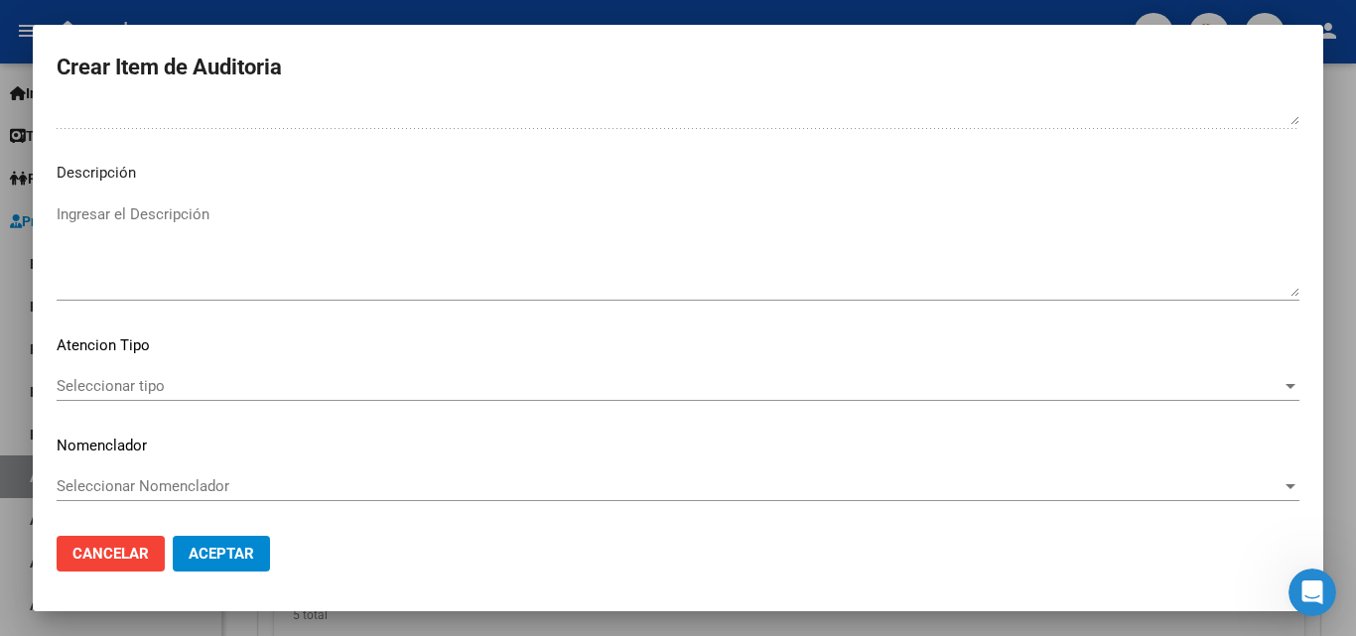
click at [249, 555] on span "Aceptar" at bounding box center [222, 554] width 66 height 18
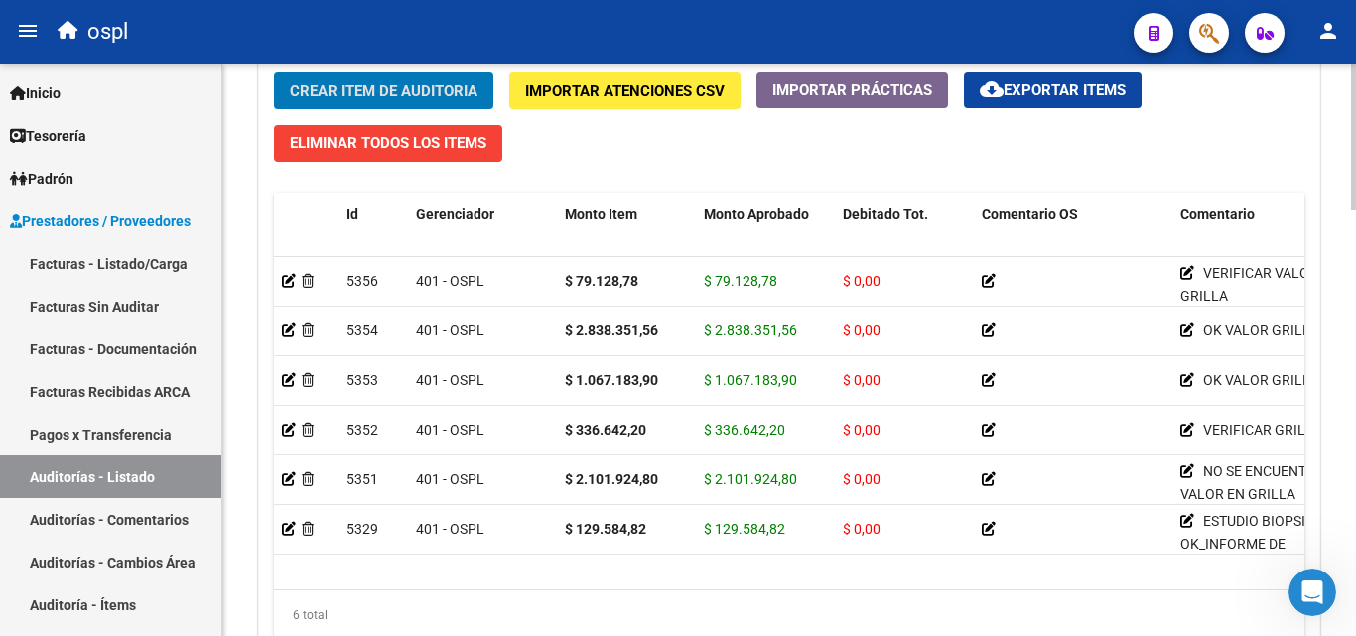
click at [394, 91] on span "Crear Item de Auditoria" at bounding box center [384, 91] width 188 height 18
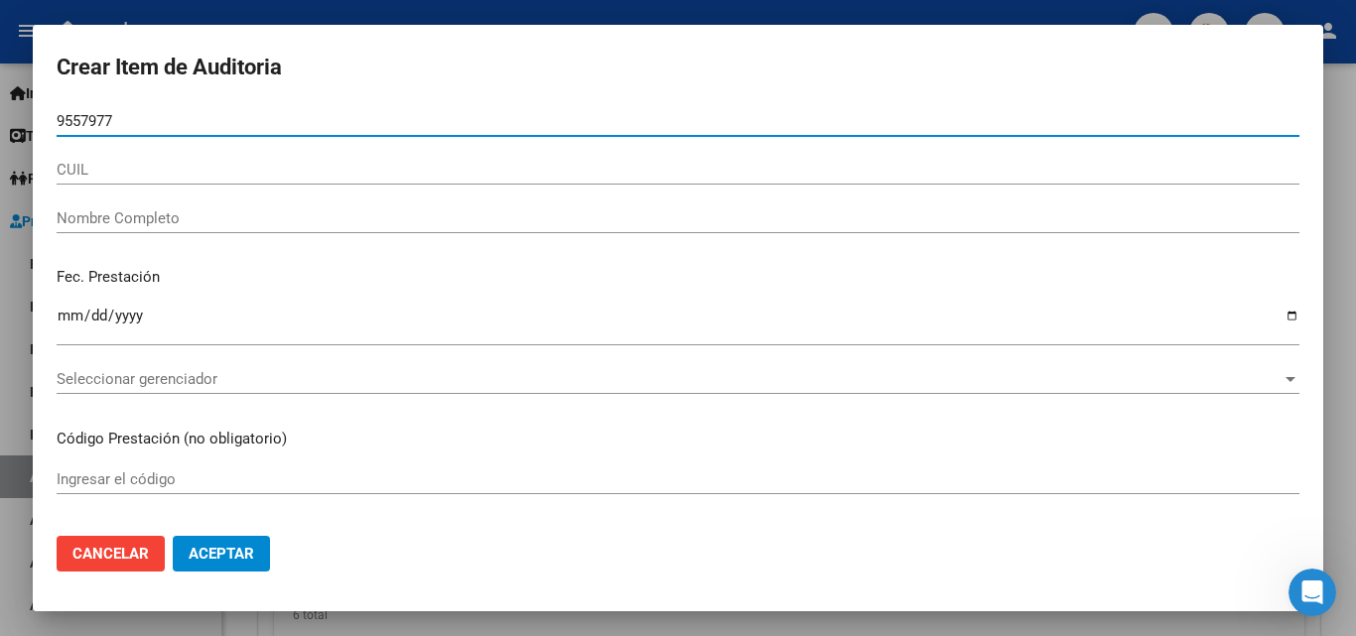
type input "95579775"
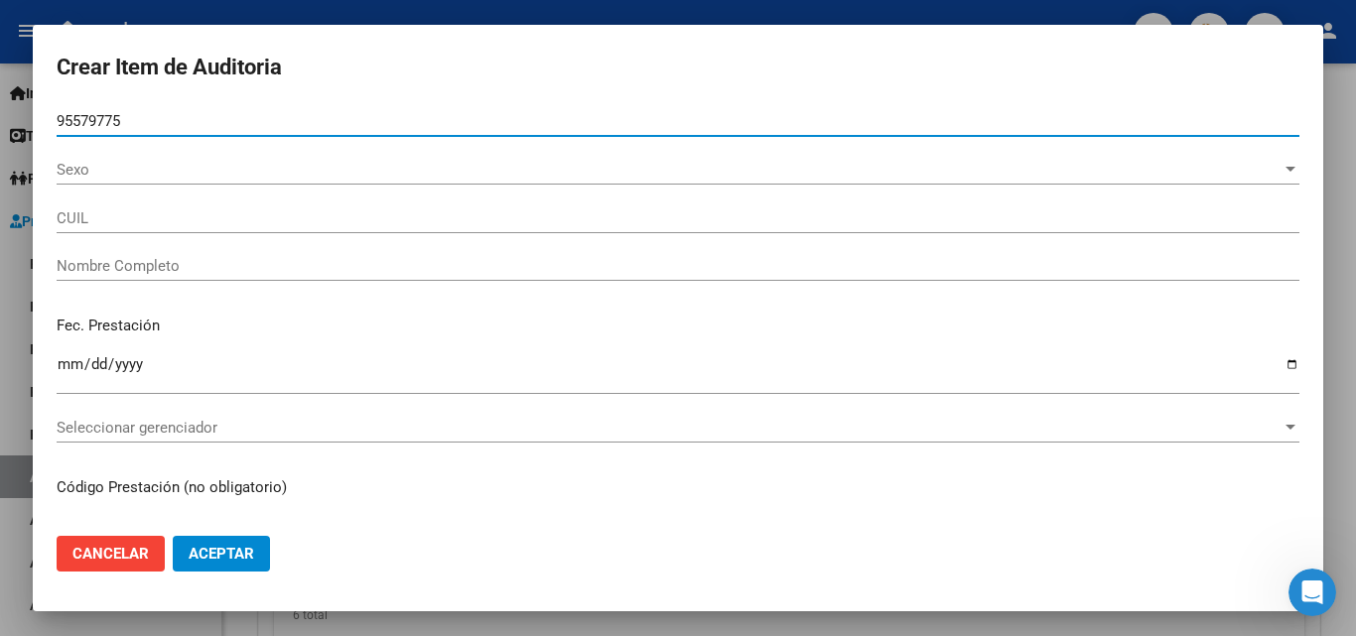
type input "27955797758"
type input "CABRERA ARRIETA ALBA ISABEL"
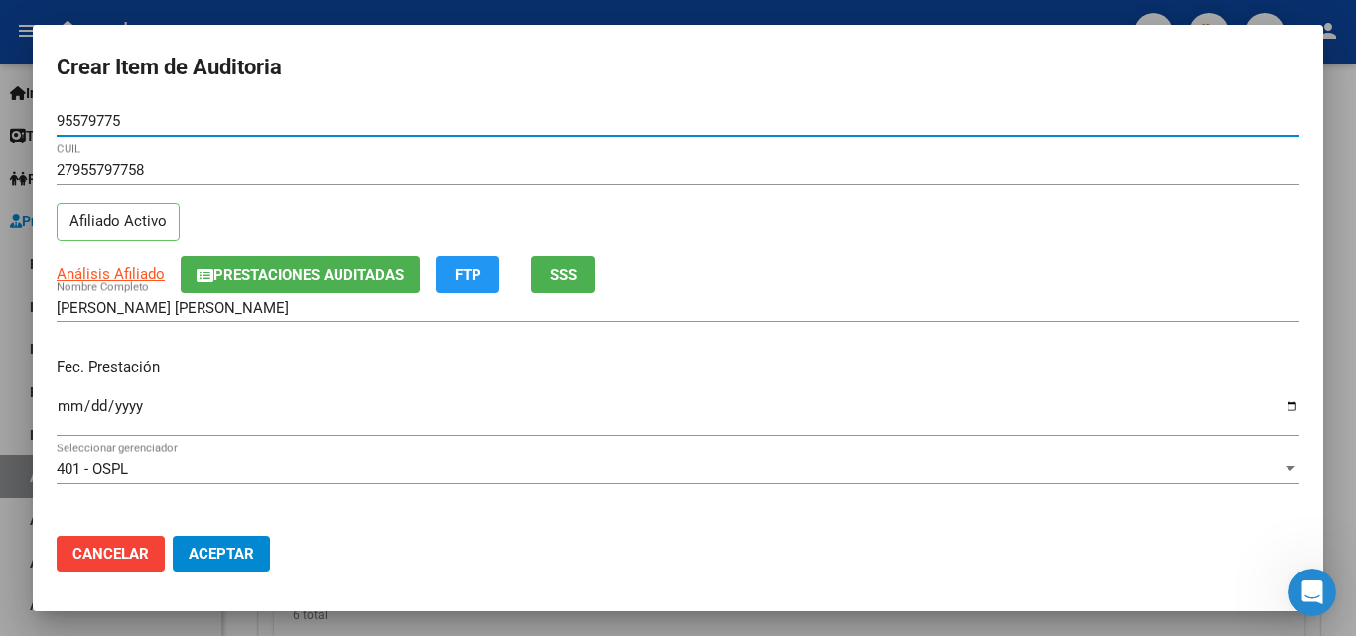
type input "95579775"
click at [63, 419] on input "Ingresar la fecha" at bounding box center [678, 414] width 1243 height 32
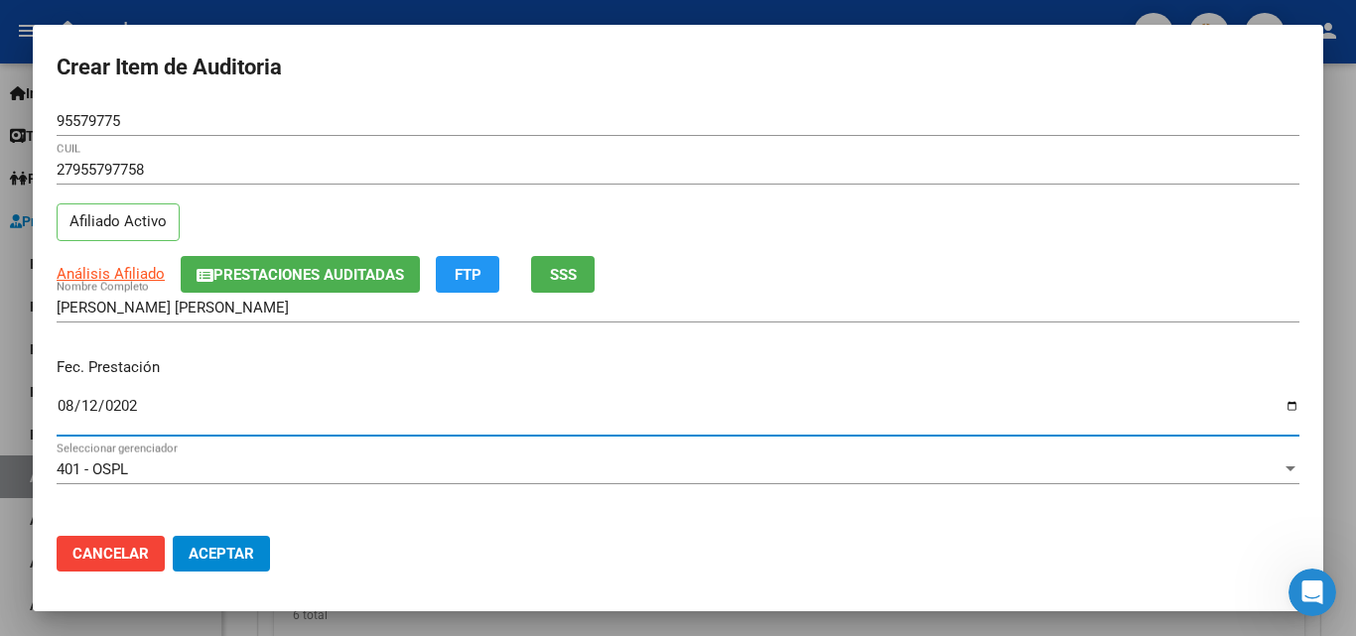
type input "2025-08-12"
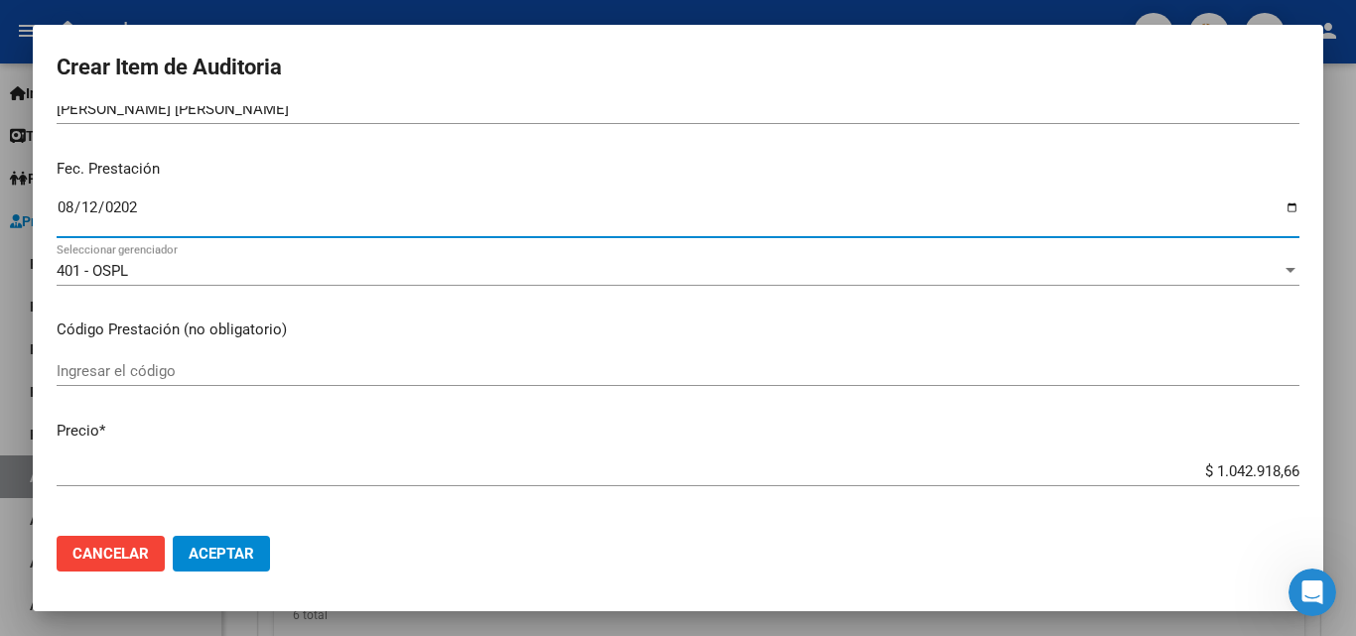
click at [145, 365] on input "Ingresar el código" at bounding box center [678, 371] width 1243 height 18
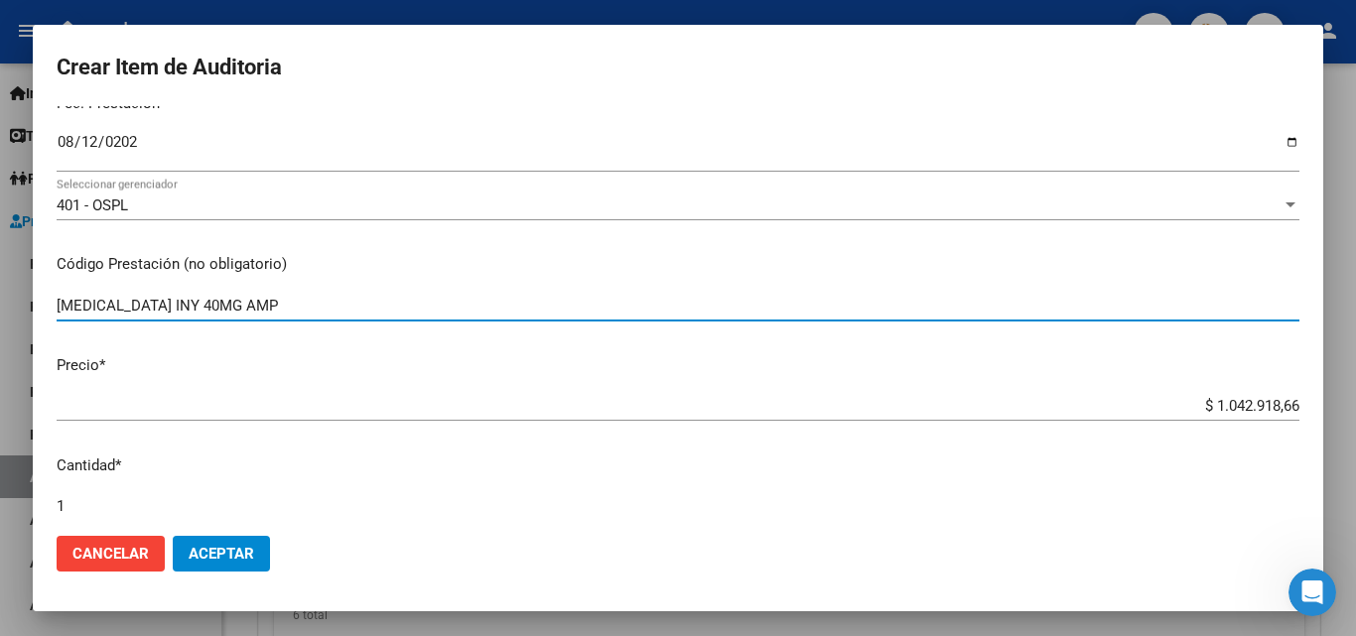
scroll to position [298, 0]
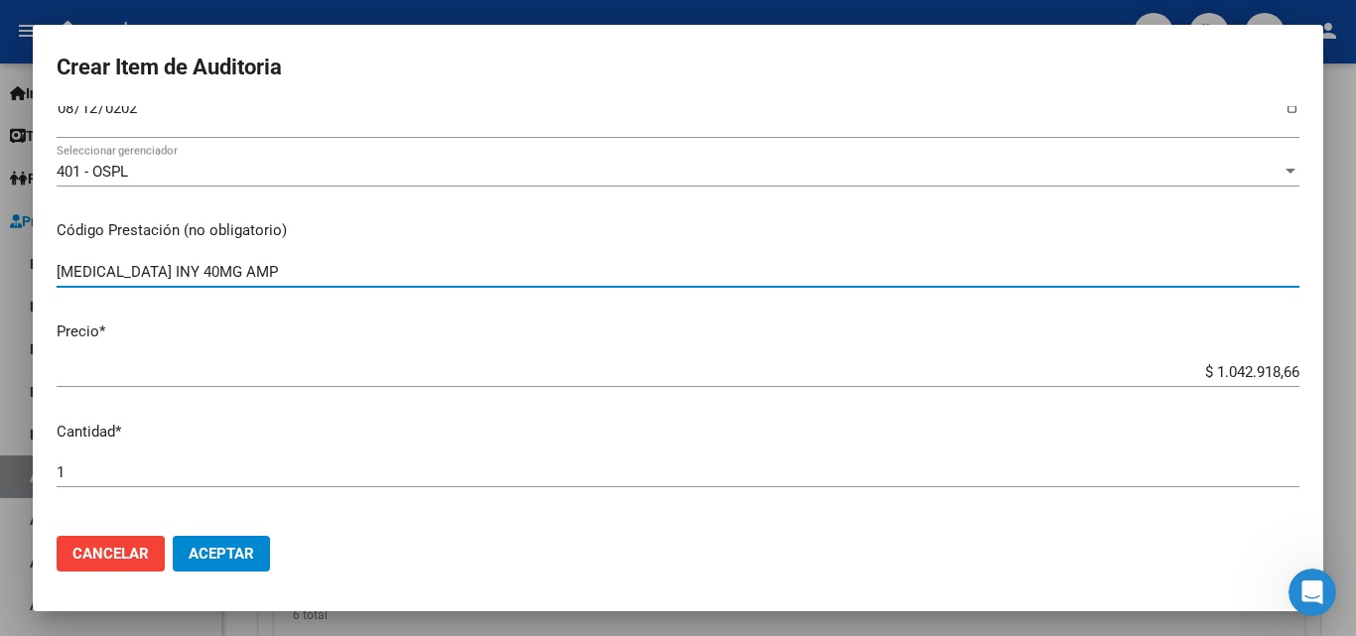
type input "OMEPRAZOL INY 40MG AMP"
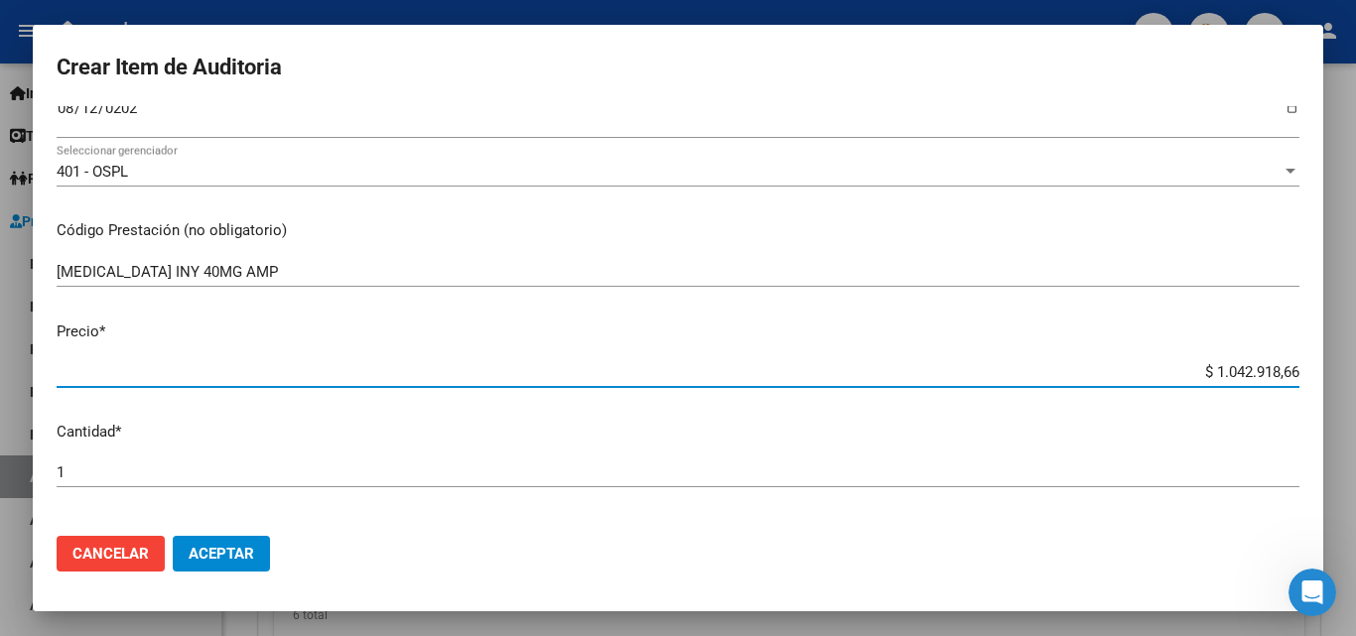
drag, startPoint x: 1181, startPoint y: 368, endPoint x: 1315, endPoint y: 365, distance: 134.0
click at [1314, 366] on mat-dialog-content "95579775 Nro Documento 27955797758 CUIL Afiliado Activo Análisis Afiliado Prest…" at bounding box center [678, 313] width 1290 height 414
type input "$ 0,05"
type input "$ 0,54"
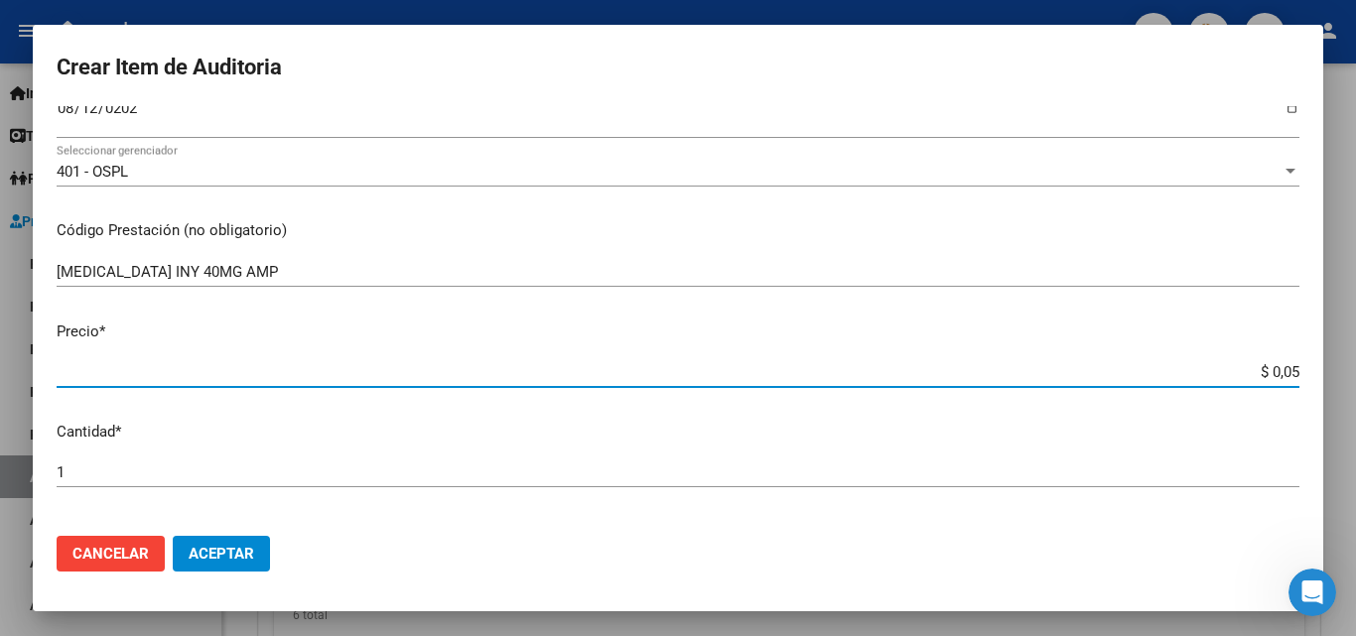
type input "$ 0,54"
type input "$ 5,48"
type input "$ 54,85"
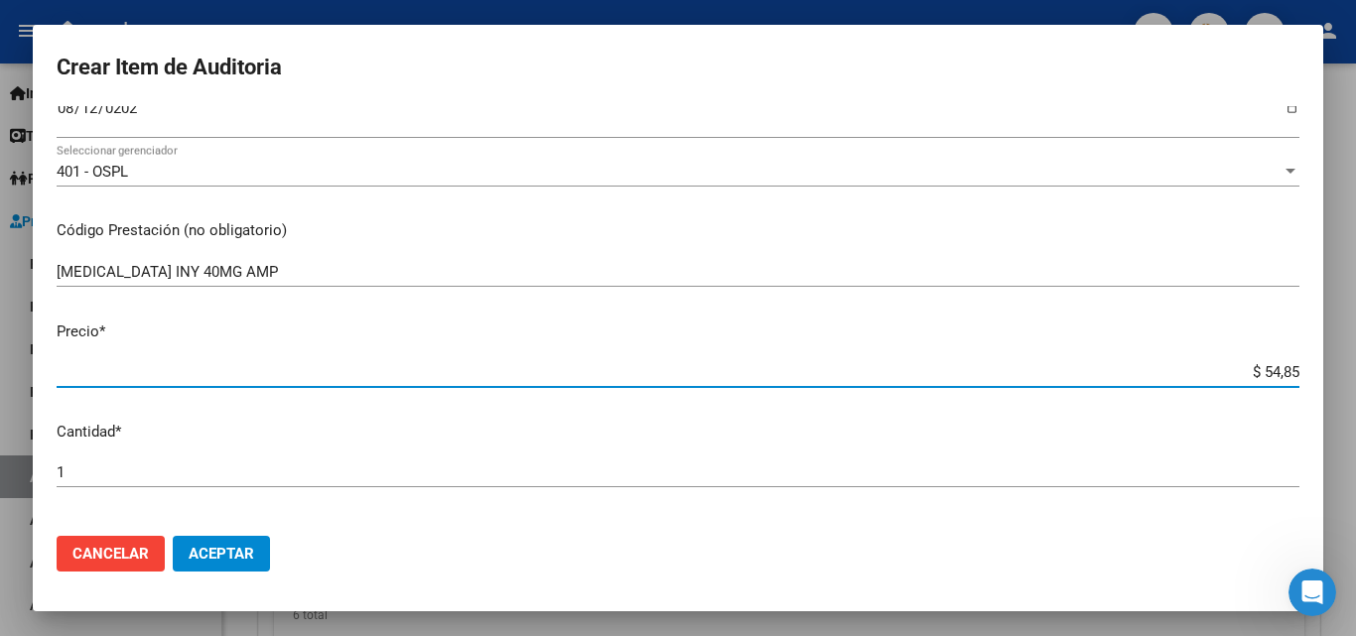
type input "$ 548,55"
type input "$ 5.485,54"
type input "$ 54.855,42"
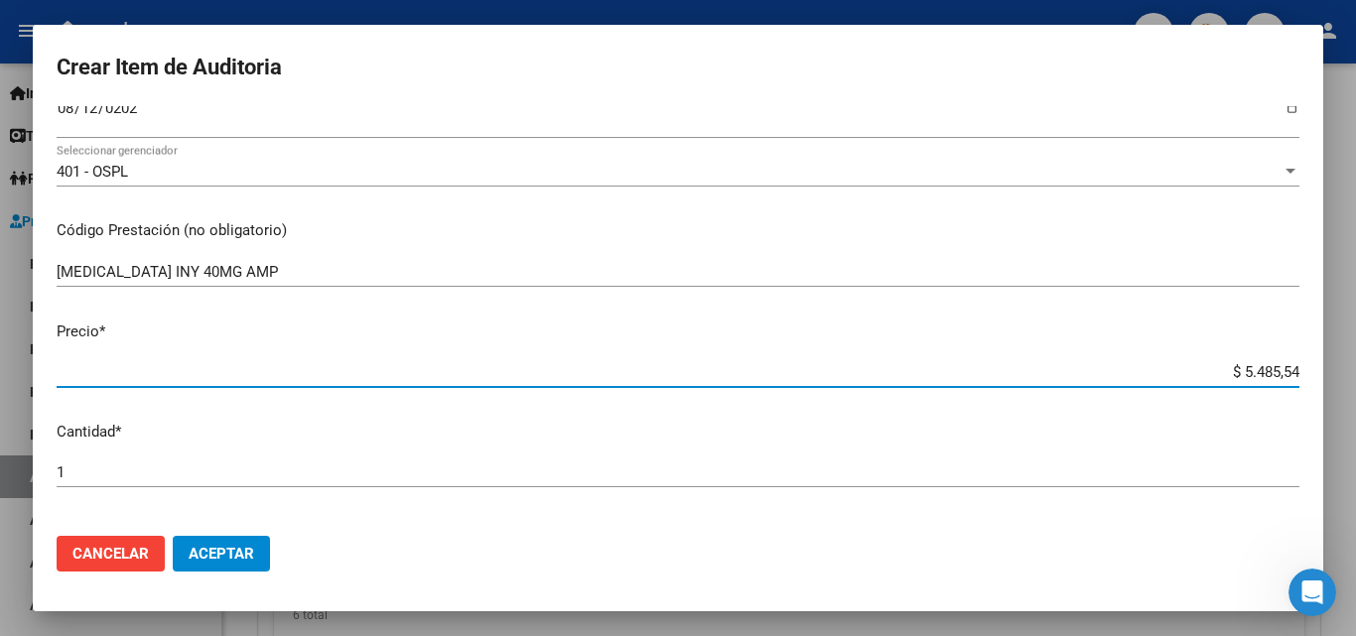
type input "$ 54.855,42"
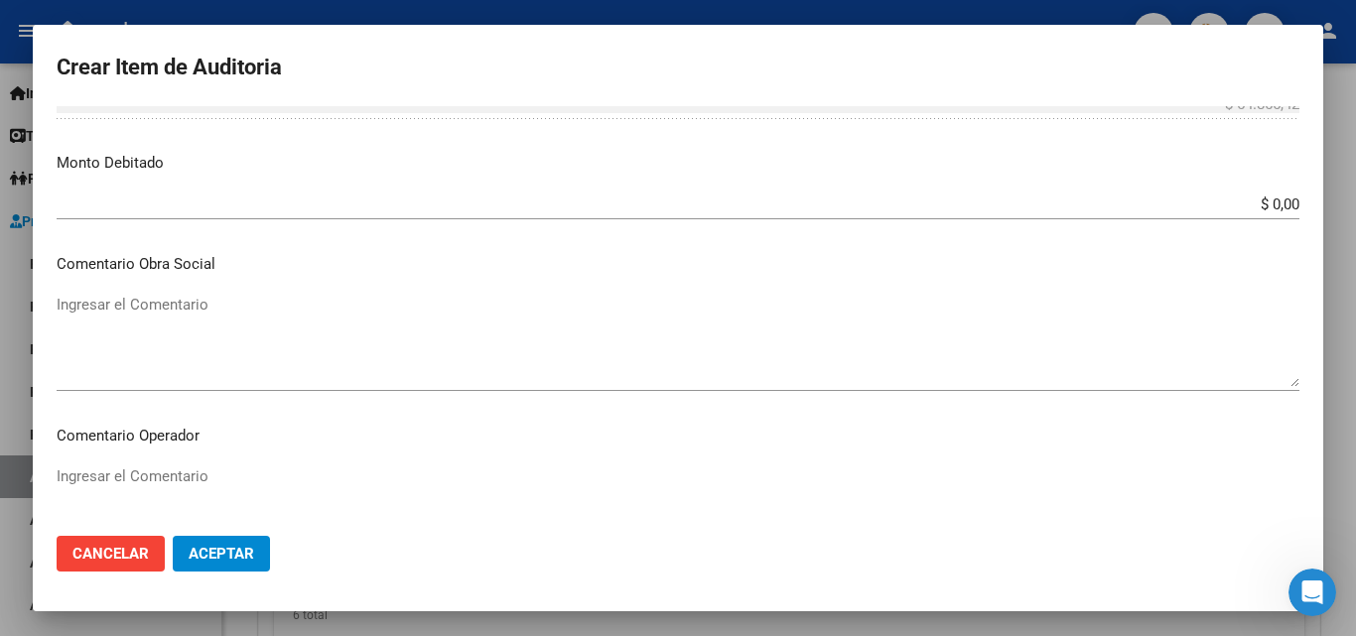
scroll to position [794, 0]
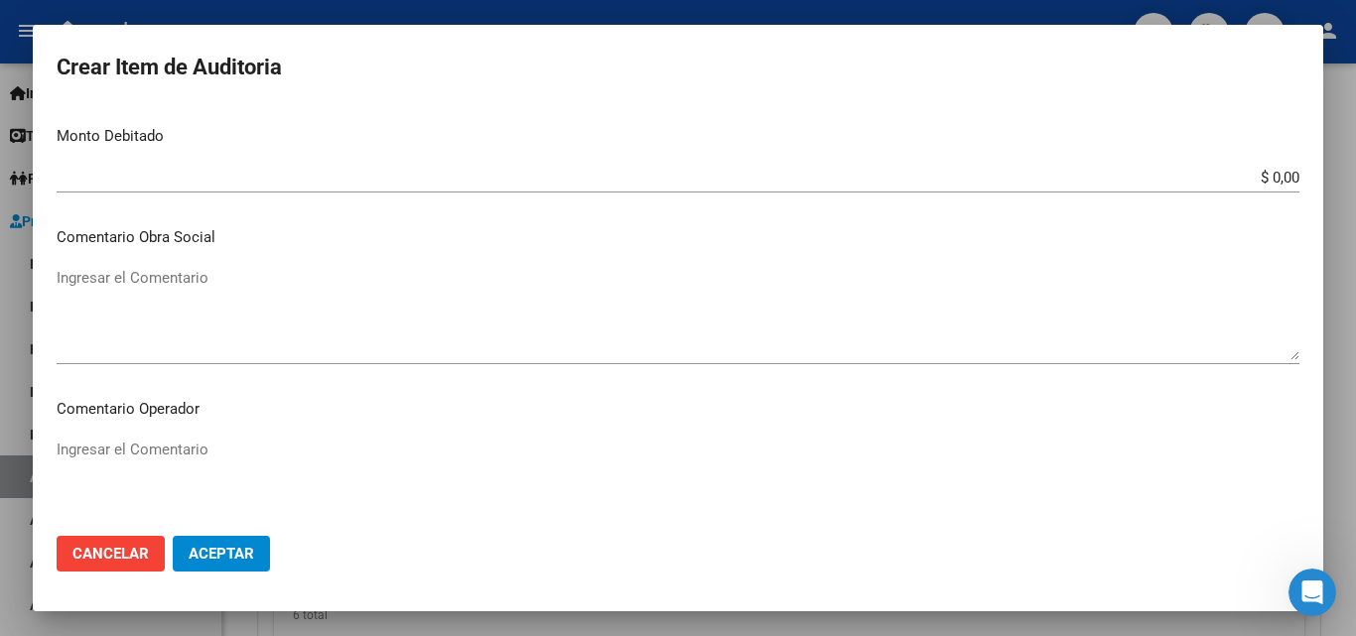
click at [155, 428] on mat-dialog-content "95579775 Nro Documento 27955797758 CUIL Afiliado Activo Análisis Afiliado Prest…" at bounding box center [678, 313] width 1290 height 414
click at [135, 436] on div "Ingresar el Comentario" at bounding box center [678, 485] width 1243 height 101
click at [141, 467] on textarea "Ingresar el Comentario" at bounding box center [678, 485] width 1243 height 93
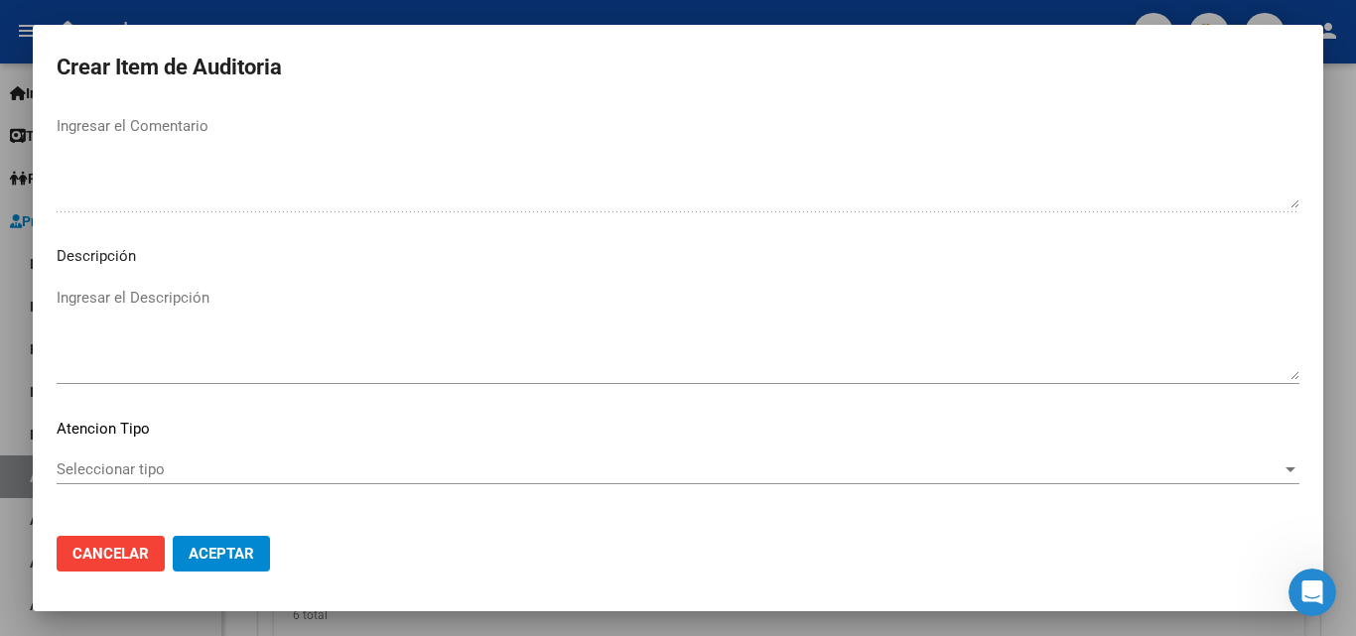
scroll to position [1374, 0]
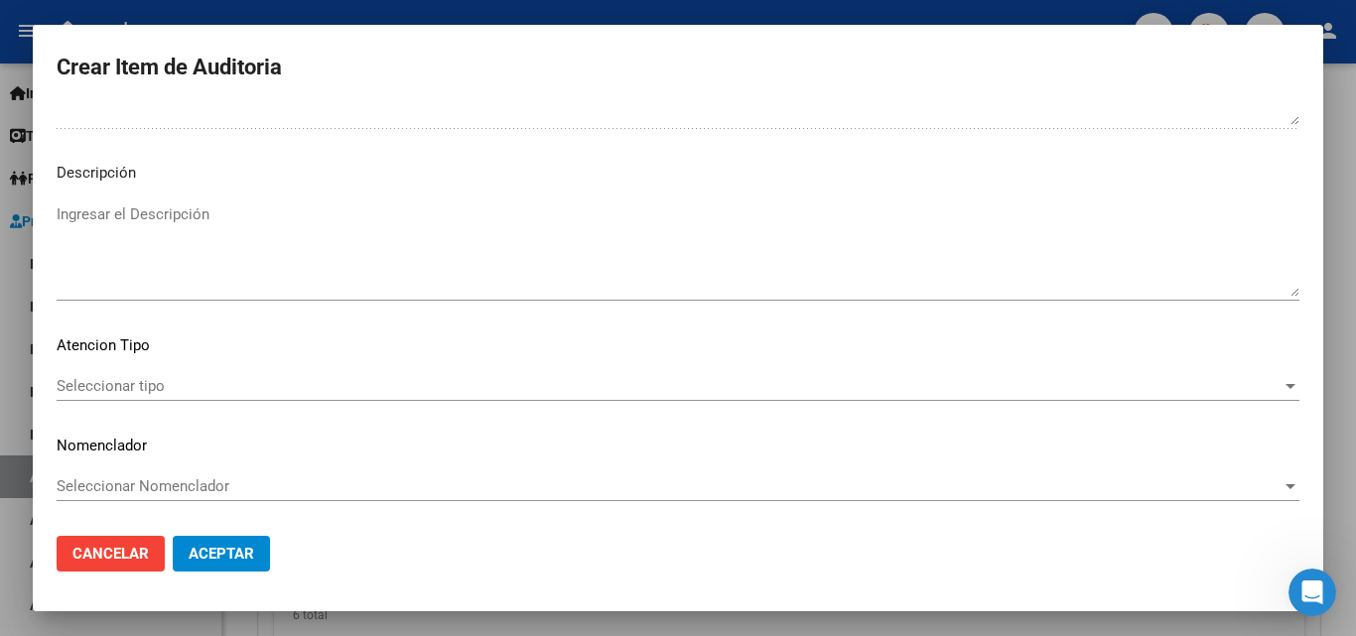
type textarea "MEDICAMENTO OMEPRAZOL NO HAY AUTORIZADO - NO HAY ORDEN MEDICA - NO ESTA EN LA G…"
click at [205, 376] on div "Seleccionar tipo Seleccionar tipo" at bounding box center [678, 386] width 1243 height 30
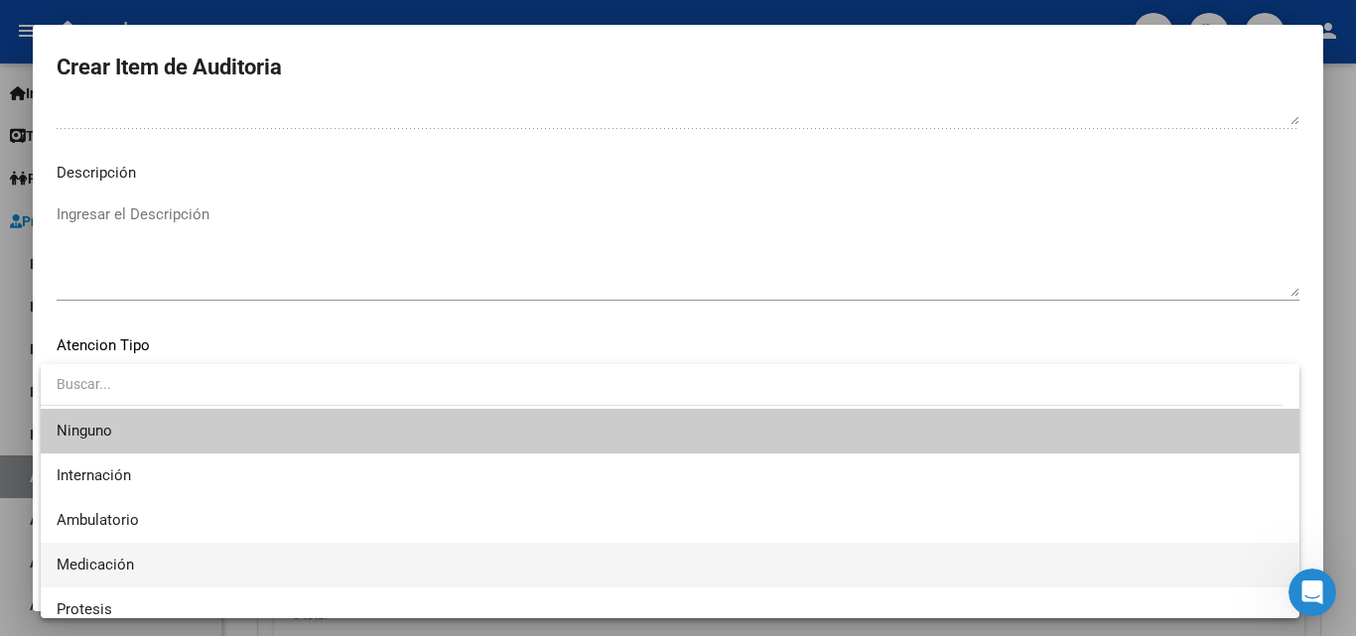
click at [135, 563] on span "Medicación" at bounding box center [670, 565] width 1227 height 45
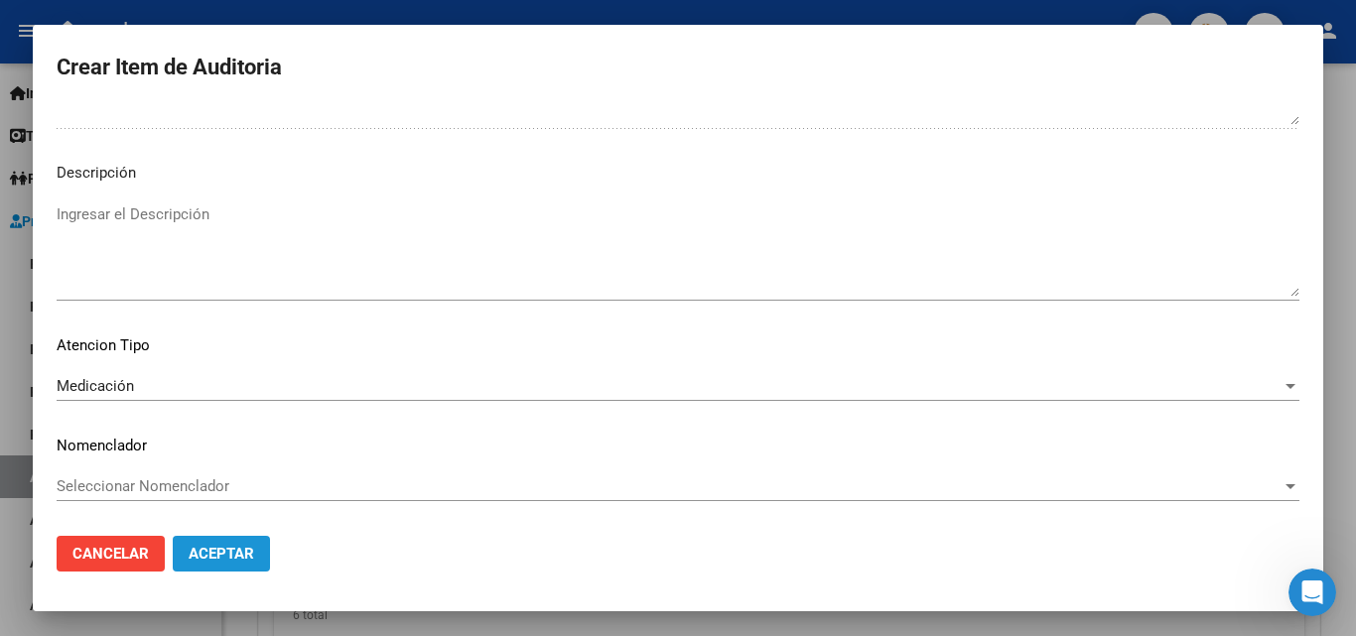
click at [243, 553] on span "Aceptar" at bounding box center [222, 554] width 66 height 18
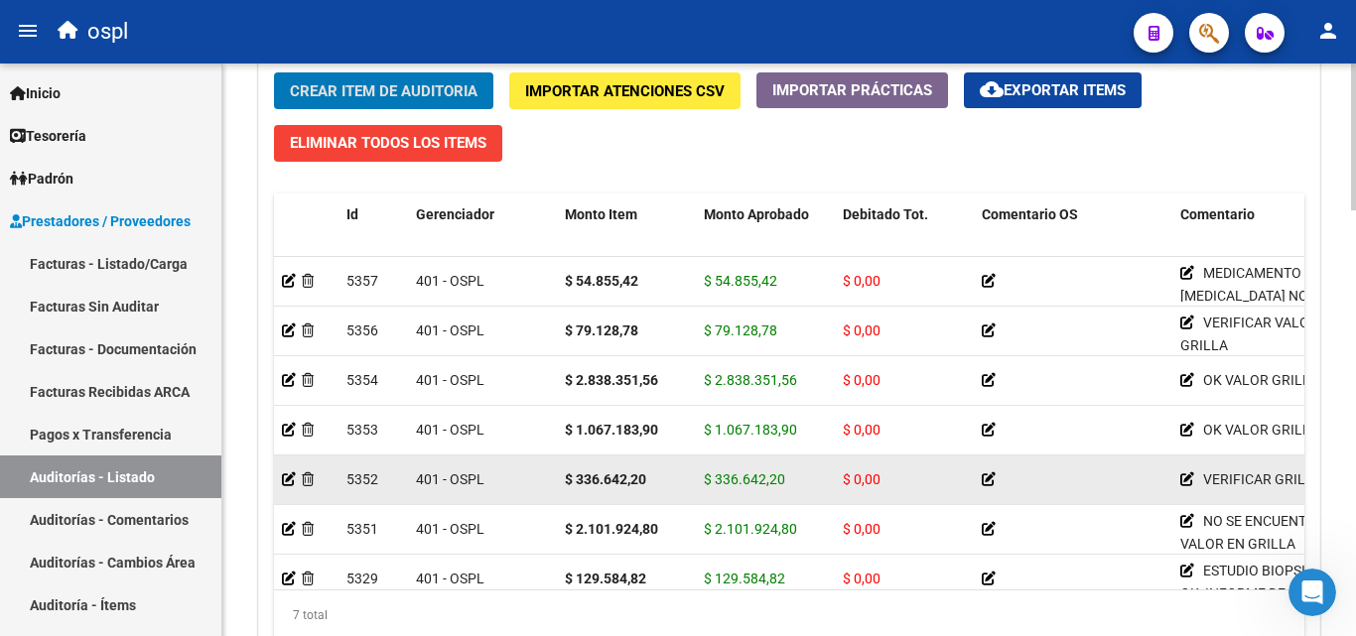
scroll to position [39, 0]
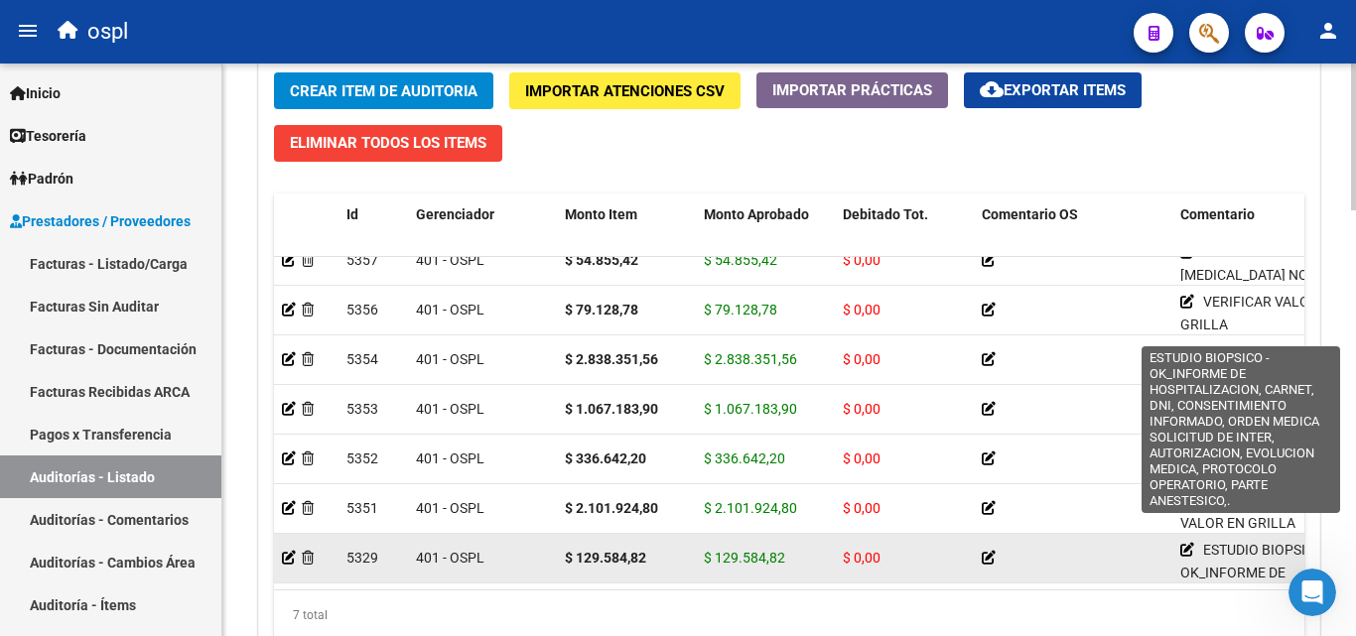
click at [1186, 543] on icon at bounding box center [1187, 550] width 14 height 14
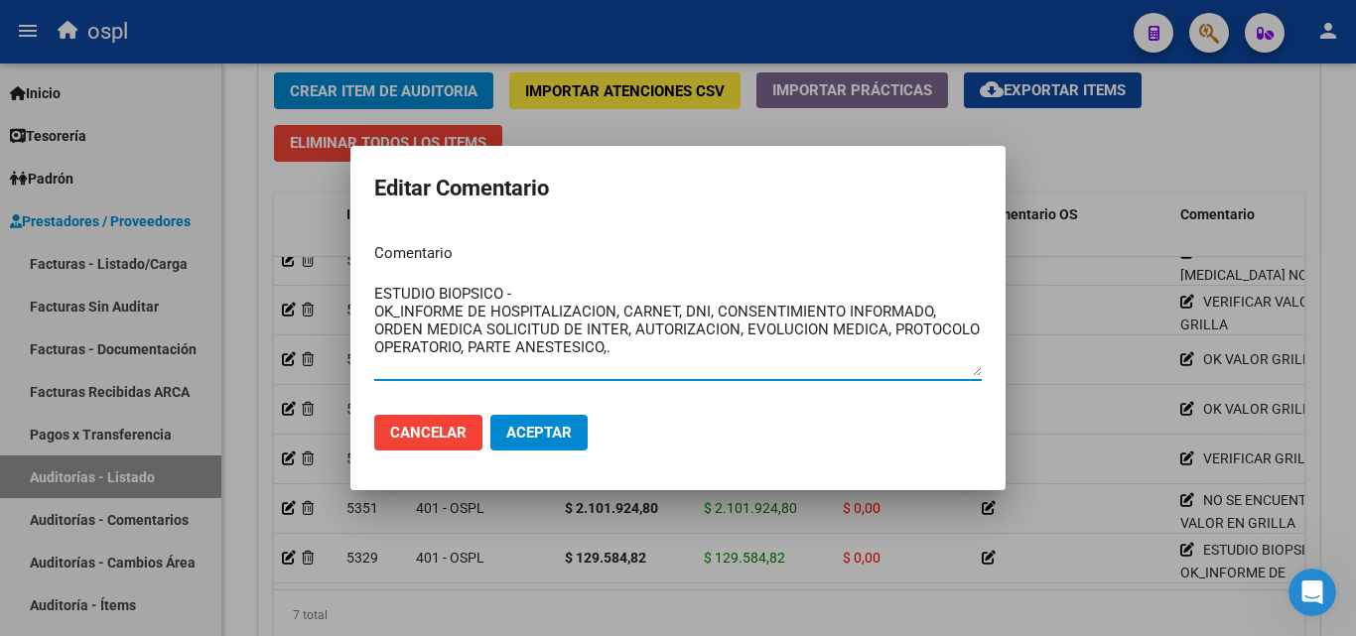
click at [657, 364] on textarea "ESTUDIO BIOPSICO - OK_INFORME DE HOSPITALIZACION, CARNET, DNI, CONSENTIMIENTO I…" at bounding box center [678, 329] width 608 height 93
click at [635, 351] on textarea "ESTUDIO BIOPSICO - OK_INFORME DE HOSPITALIZACION, CARNET, DNI, CONSENTIMIENTO I…" at bounding box center [678, 329] width 608 height 93
click at [661, 358] on textarea "ESTUDIO BIOPSICO - OK_INFORME DE HOSPITALIZACION, CARNET, DNI, CONSENTIMIENTO I…" at bounding box center [678, 329] width 608 height 93
drag, startPoint x: 657, startPoint y: 358, endPoint x: 376, endPoint y: 306, distance: 285.8
click at [376, 306] on textarea "ESTUDIO BIOPSICO - OK_INFORME DE HOSPITALIZACION, CARNET, DNI, CONSENTIMIENTO I…" at bounding box center [678, 329] width 608 height 93
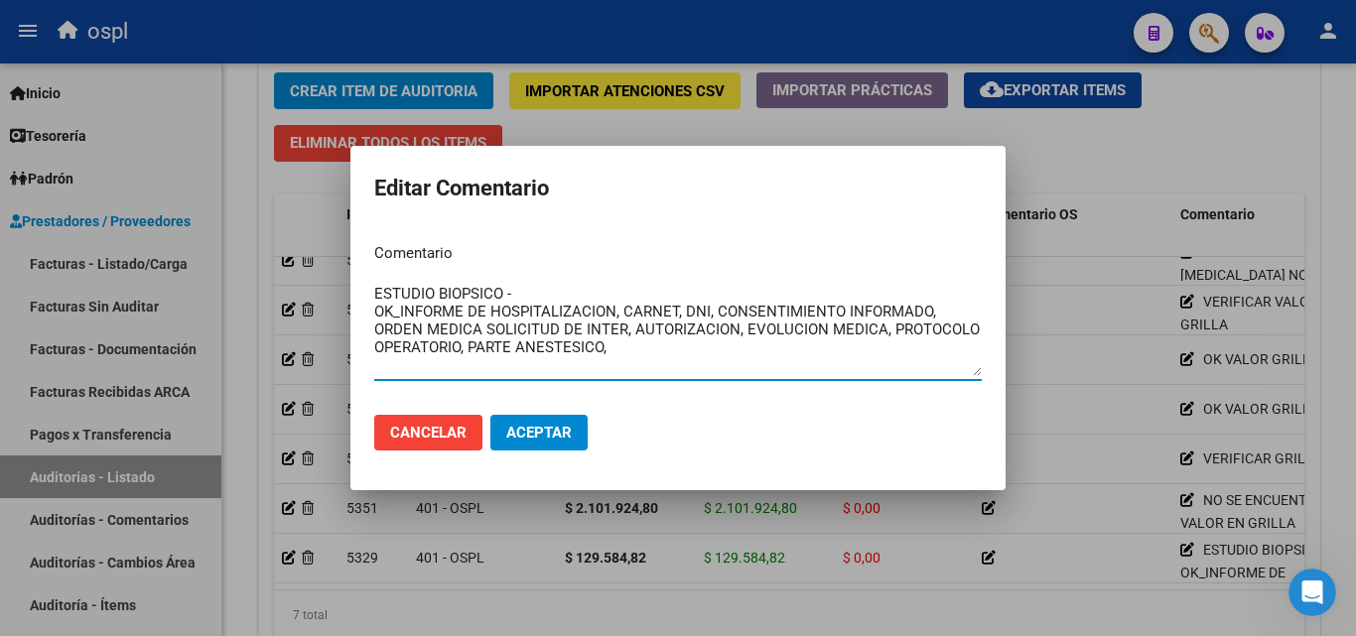
click at [613, 353] on textarea "ESTUDIO BIOPSICO - OK_INFORME DE HOSPITALIZACION, CARNET, DNI, CONSENTIMIENTO I…" at bounding box center [678, 329] width 608 height 93
drag, startPoint x: 613, startPoint y: 353, endPoint x: 357, endPoint y: 316, distance: 258.9
click at [357, 316] on mat-dialog-content "Comentario ESTUDIO BIOPSICO - OK_INFORME DE HOSPITALIZACION, CARNET, DNI, CONSE…" at bounding box center [677, 313] width 655 height 172
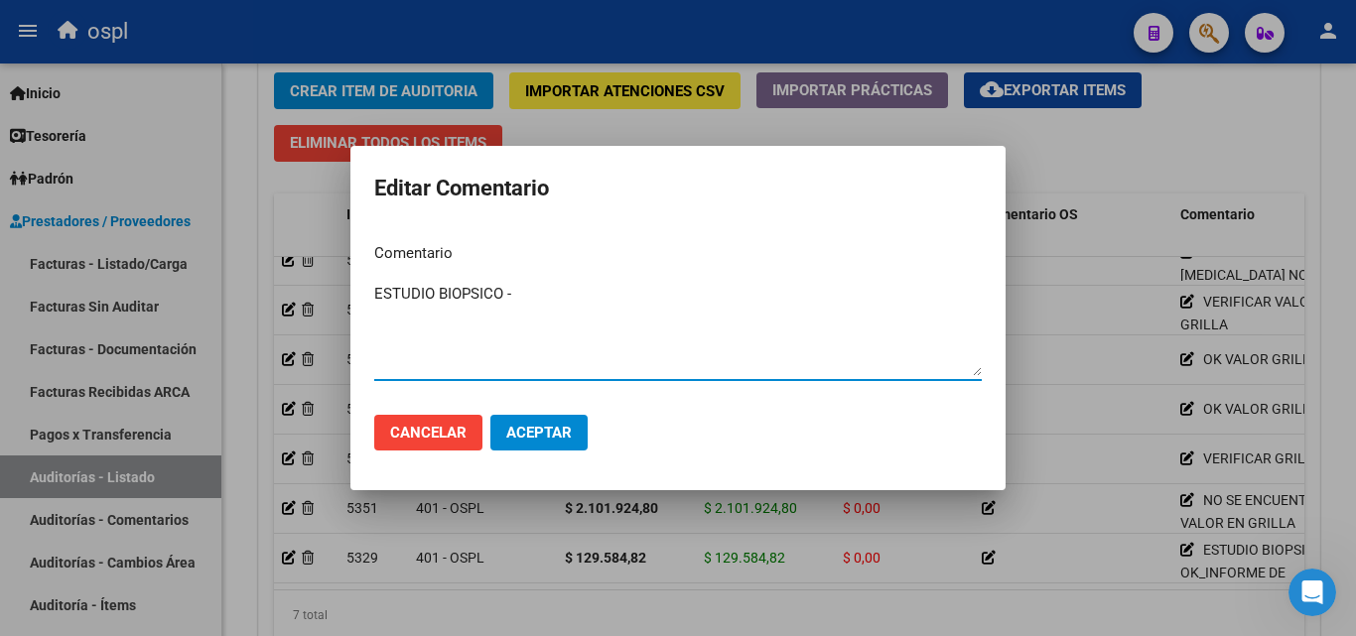
type textarea "ESTUDIO BIOPSICO -"
click at [565, 435] on span "Aceptar" at bounding box center [539, 433] width 66 height 18
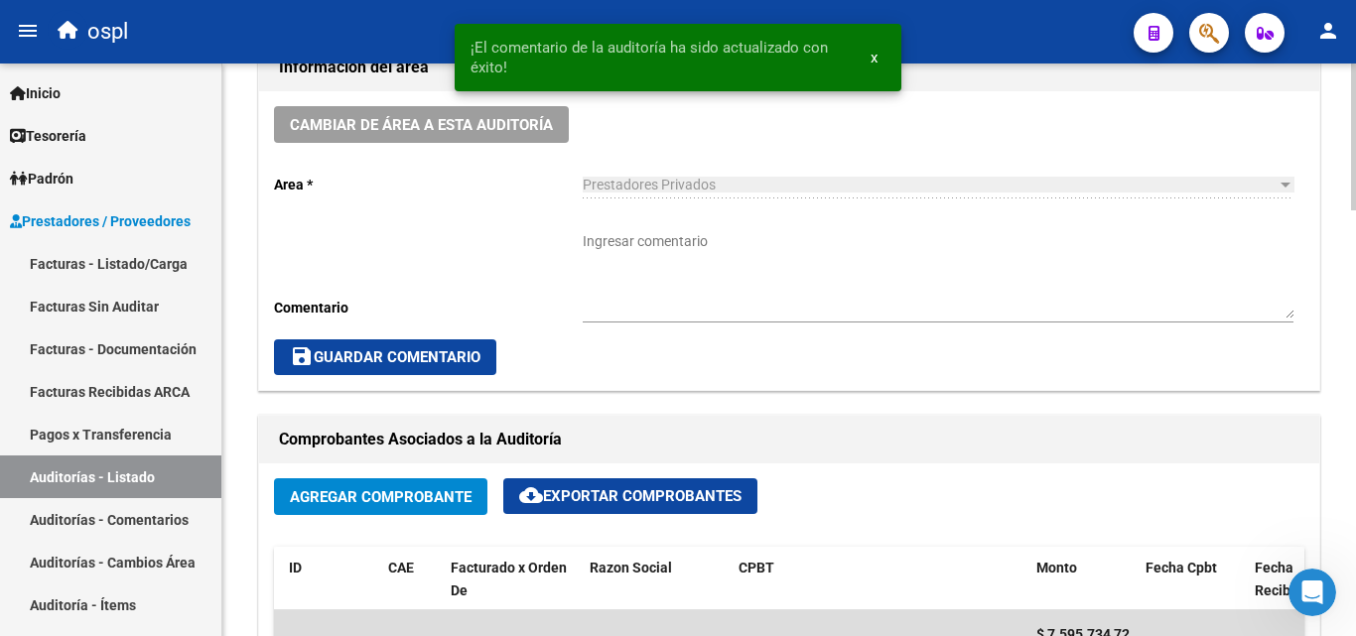
scroll to position [596, 0]
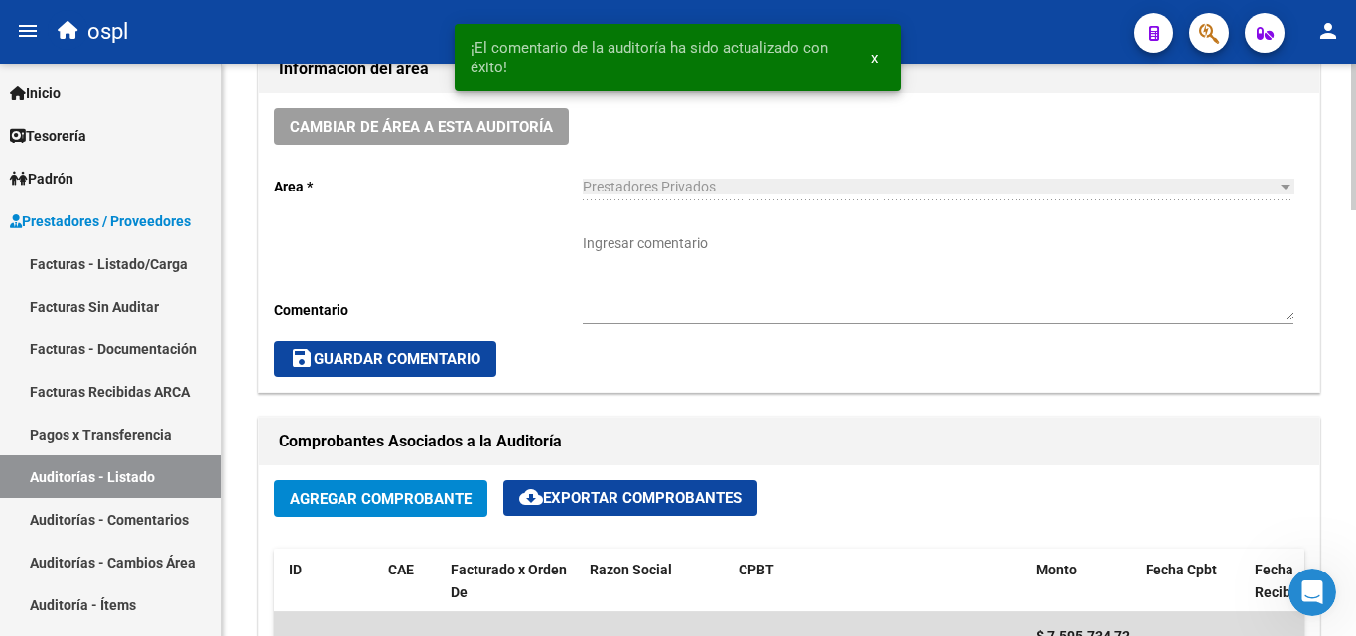
click at [678, 283] on textarea "Ingresar comentario" at bounding box center [938, 276] width 711 height 87
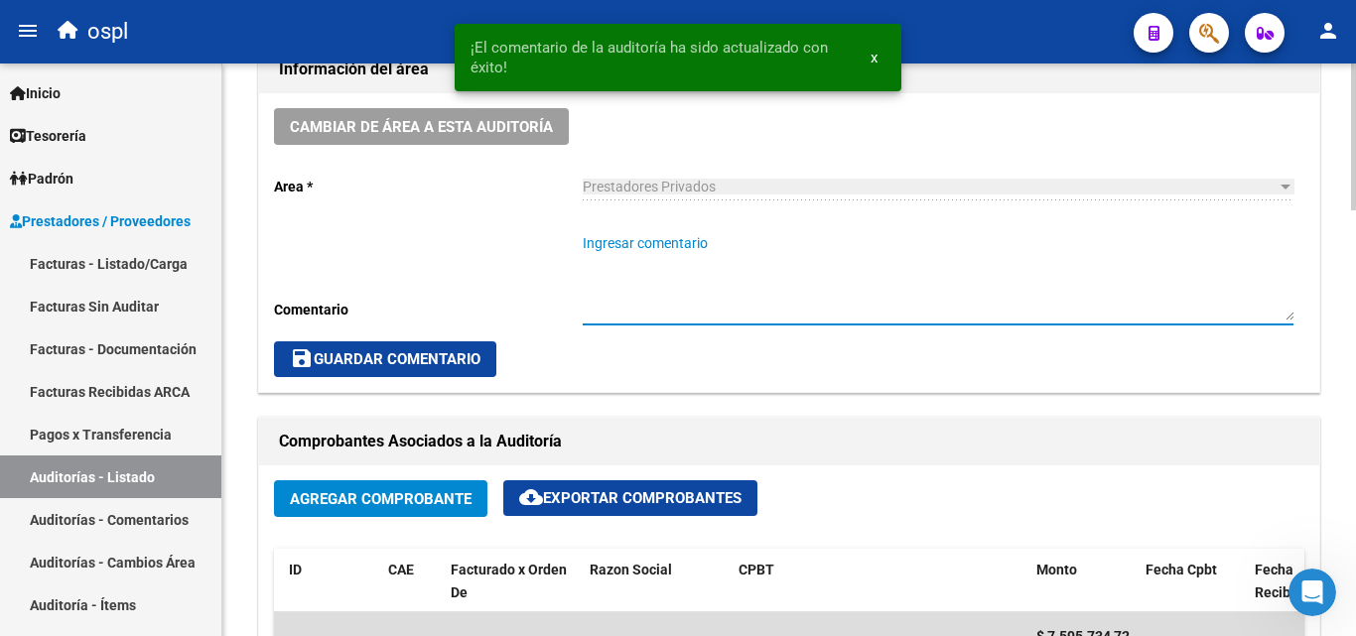
paste textarea "OK_INFORME DE HOSPITALIZACION, CARNET, DNI, CONSENTIMIENTO INFORMADO, ORDEN MED…"
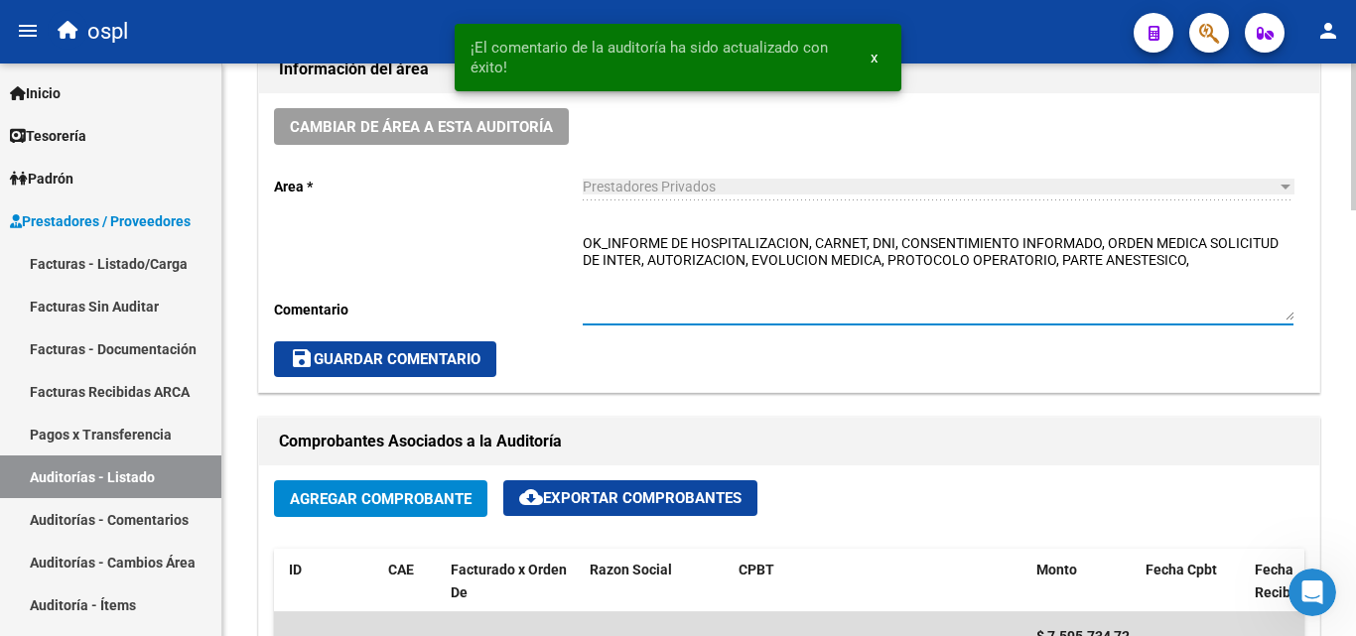
type textarea "OK_INFORME DE HOSPITALIZACION, CARNET, DNI, CONSENTIMIENTO INFORMADO, ORDEN MED…"
drag, startPoint x: 480, startPoint y: 349, endPoint x: 468, endPoint y: 354, distance: 13.8
click at [479, 350] on button "save Guardar Comentario" at bounding box center [385, 359] width 222 height 36
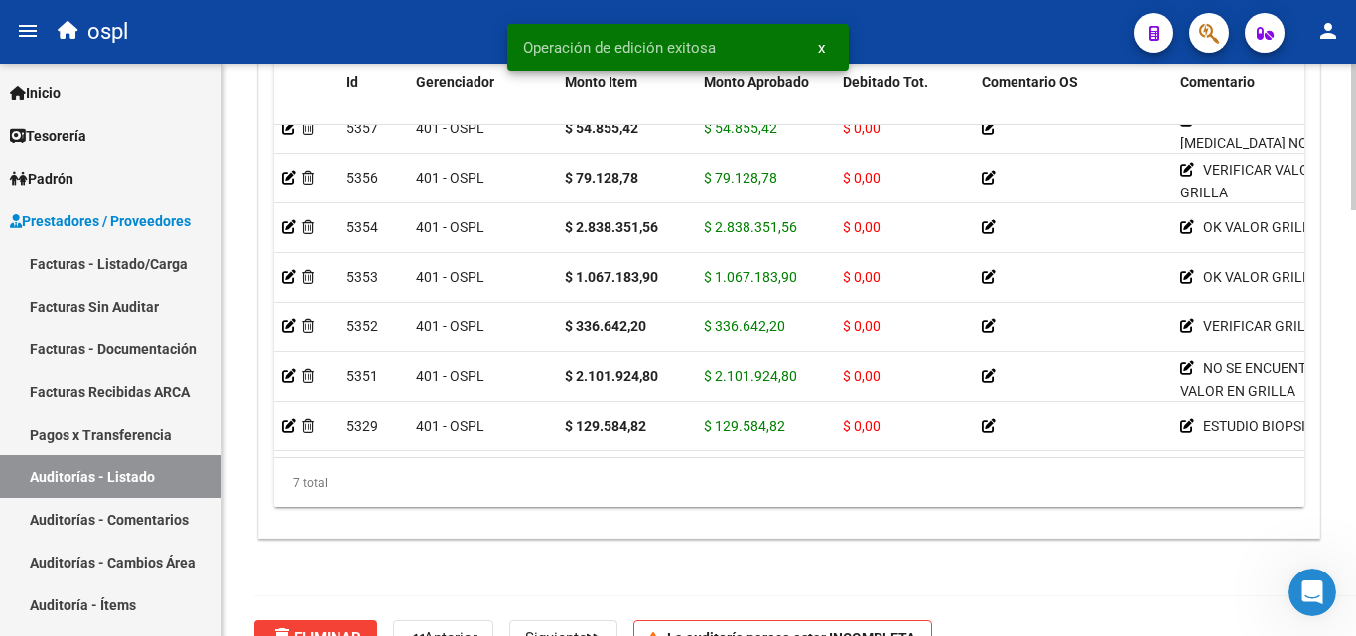
scroll to position [1665, 0]
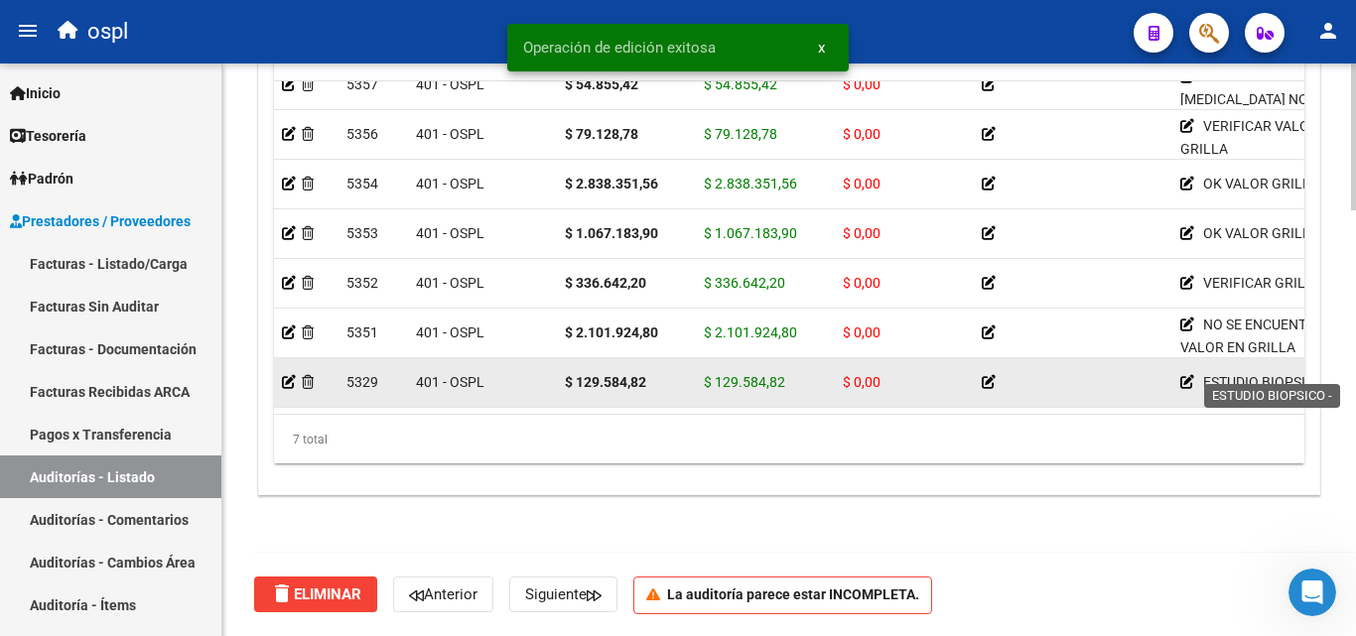
click at [1193, 375] on icon at bounding box center [1187, 382] width 14 height 14
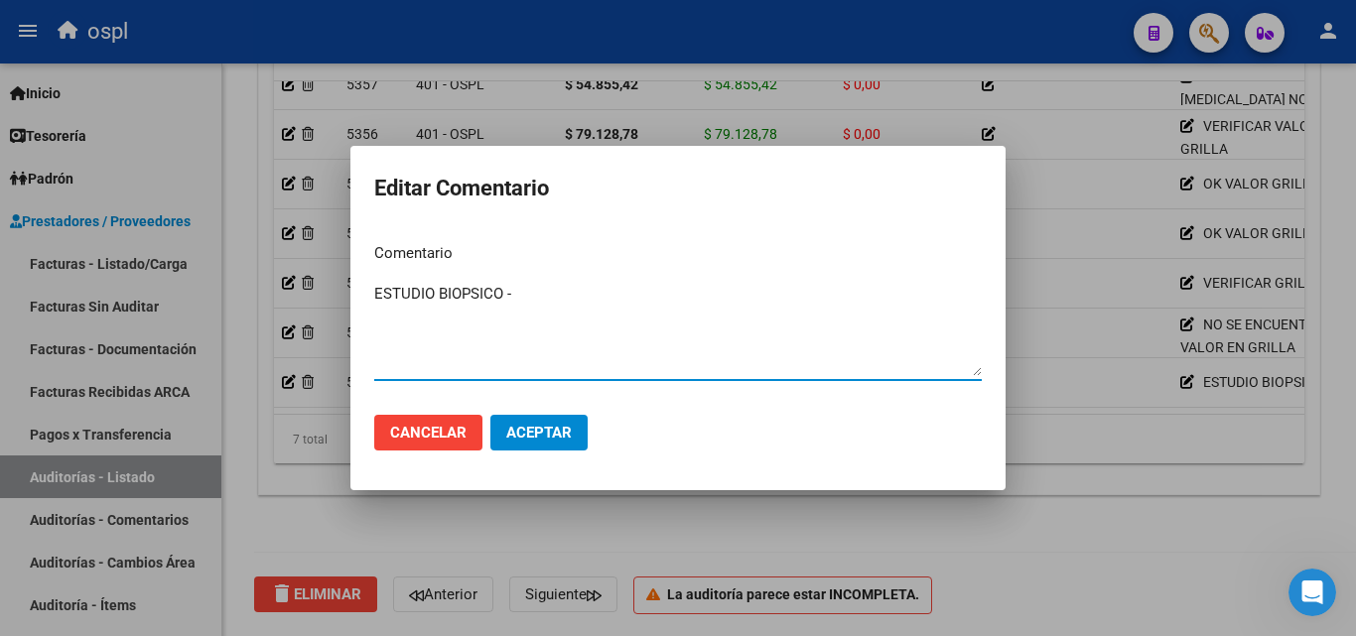
click at [610, 322] on textarea "ESTUDIO BIOPSICO -" at bounding box center [678, 329] width 608 height 93
click at [593, 295] on textarea "ESTUDIO BIOPSICO -" at bounding box center [678, 329] width 608 height 93
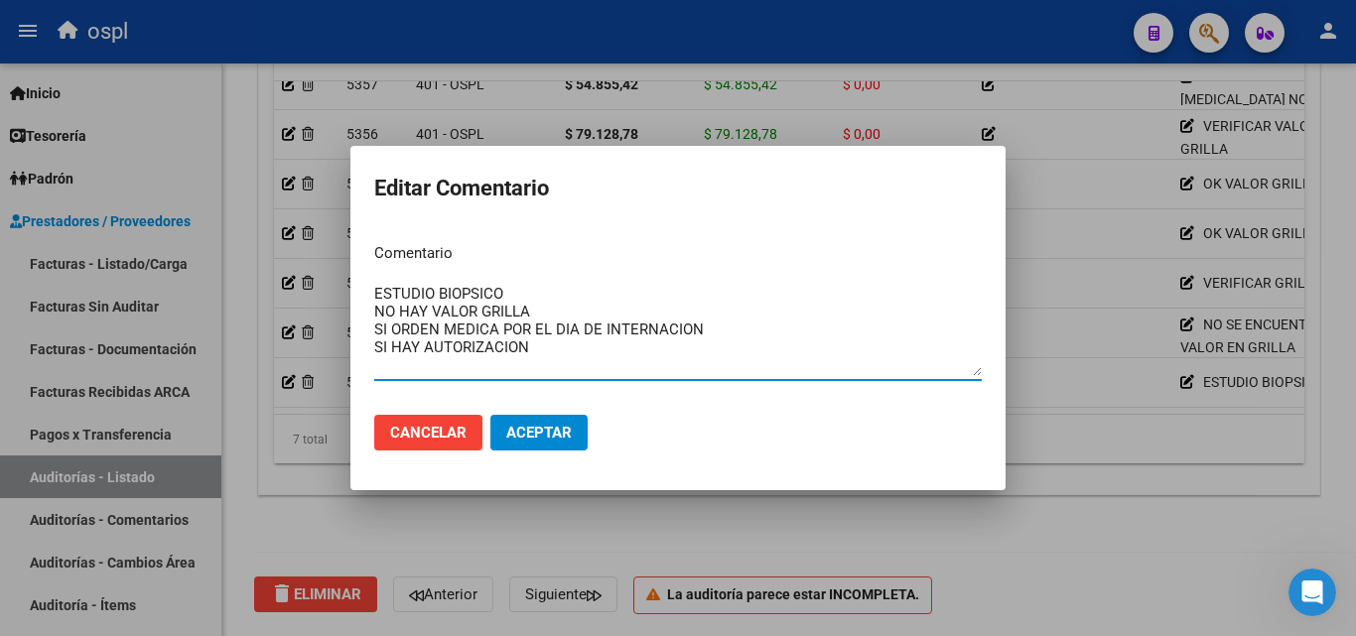
click at [737, 333] on textarea "ESTUDIO BIOPSICO NO HAY VALOR GRILLA SI ORDEN MEDICA POR EL DIA DE INTERNACION …" at bounding box center [678, 329] width 608 height 93
click at [639, 341] on textarea "ESTUDIO BIOPSICO NO HAY VALOR GRILLA SI ORDEN MEDICA POR EL DIA DE INTERNACION …" at bounding box center [678, 329] width 608 height 93
click at [598, 352] on textarea "ESTUDIO BIOPSICO NO HAY VALOR GRILLA SI ORDEN MEDICA POR EL DIA DE INTERNACION …" at bounding box center [678, 329] width 608 height 93
drag, startPoint x: 612, startPoint y: 351, endPoint x: 370, endPoint y: 299, distance: 247.9
click at [356, 279] on mat-dialog-content "Comentario ESTUDIO BIOPSICO NO HAY VALOR GRILLA SI ORDEN MEDICA POR EL DIA DE I…" at bounding box center [677, 313] width 655 height 172
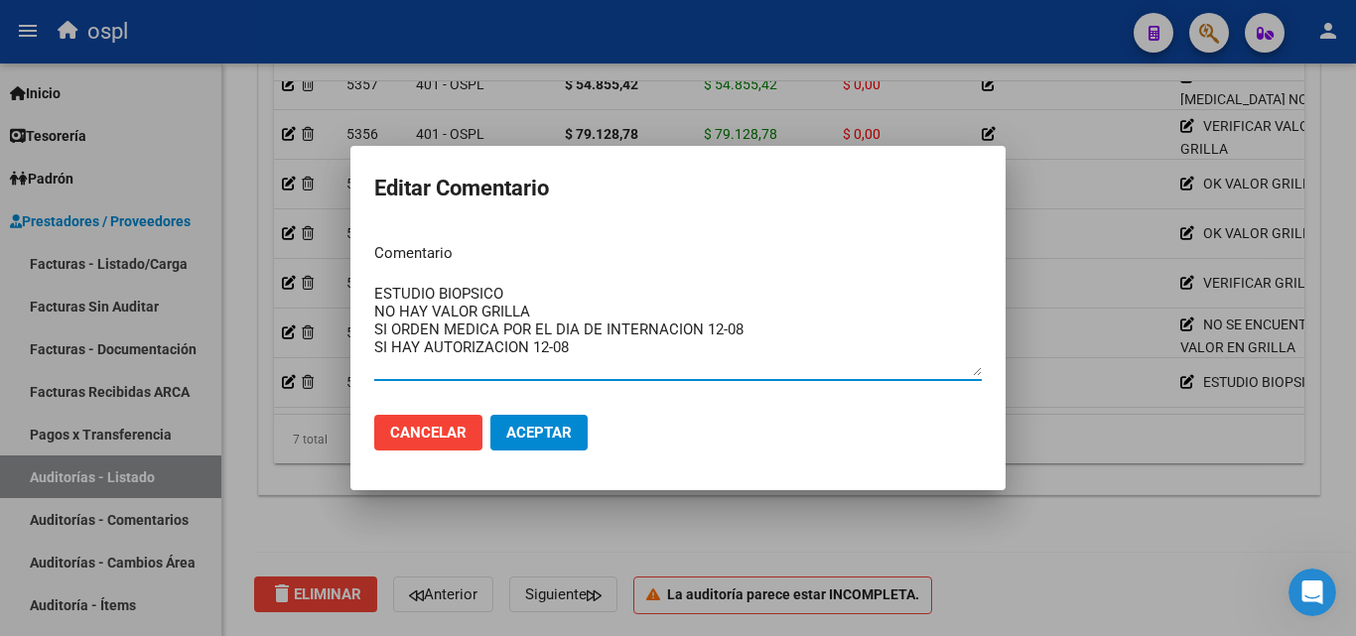
type textarea "ESTUDIO BIOPSICO NO HAY VALOR GRILLA SI ORDEN MEDICA POR EL DIA DE INTERNACION …"
click at [621, 381] on div "ESTUDIO BIOPSICO NO HAY VALOR GRILLA SI ORDEN MEDICA POR EL DIA DE INTERNACION …" at bounding box center [678, 339] width 608 height 120
click at [535, 441] on span "Aceptar" at bounding box center [539, 433] width 66 height 18
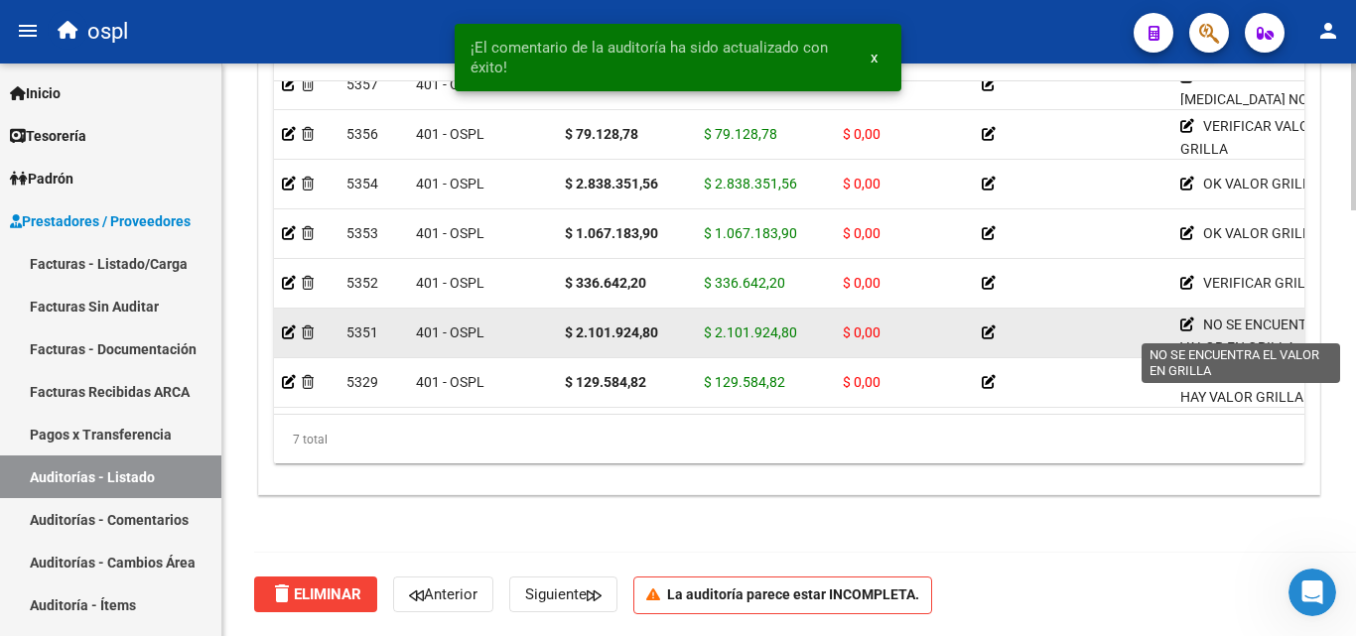
click at [1184, 318] on icon at bounding box center [1187, 325] width 14 height 14
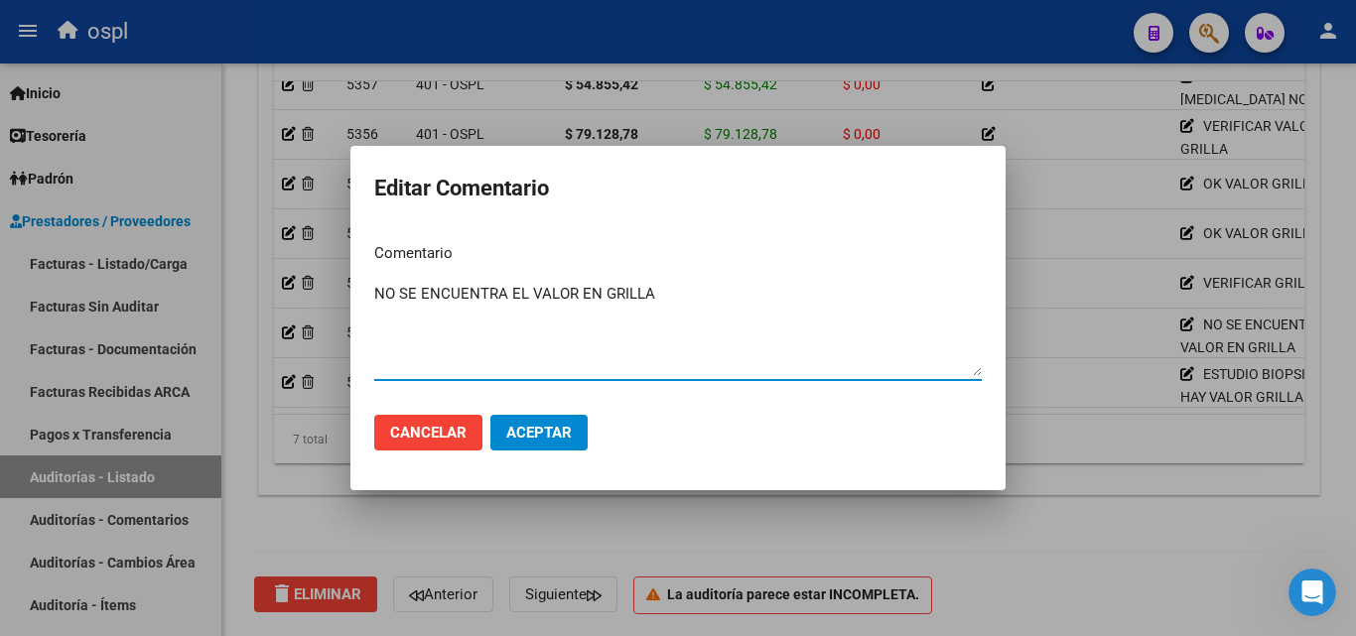
drag, startPoint x: 703, startPoint y: 300, endPoint x: 170, endPoint y: 306, distance: 533.1
click at [170, 306] on div "Editar Comentario Comentario NO SE ENCUENTRA EL VALOR EN GRILLA Ingresar el com…" at bounding box center [678, 318] width 1356 height 636
paste textarea "ESTUDIO BIOPSICO NO HAY VALOR GRILLA SI ORDEN MEDICA POR EL DIA DE INTERNACION …"
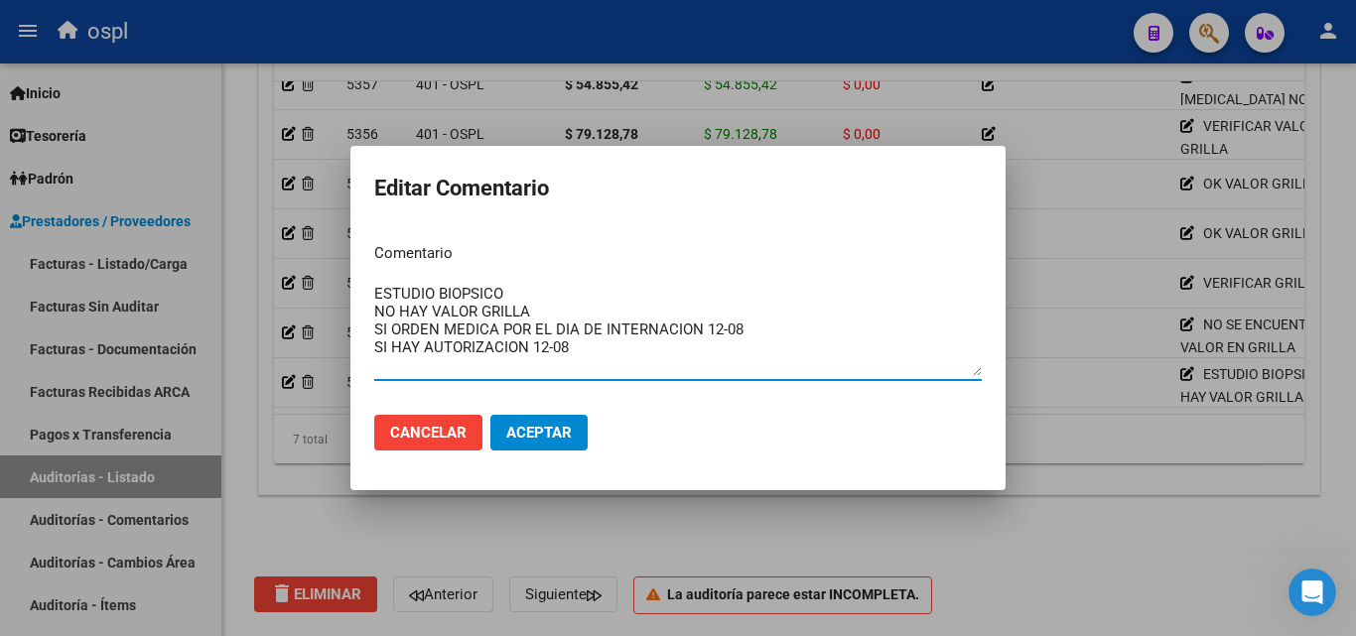
drag, startPoint x: 519, startPoint y: 290, endPoint x: 365, endPoint y: 295, distance: 153.9
click at [365, 295] on mat-dialog-content "Comentario ESTUDIO BIOPSICO NO HAY VALOR GRILLA SI ORDEN MEDICA POR EL DIA DE I…" at bounding box center [677, 313] width 655 height 172
click at [566, 325] on textarea "MODULO HISTERECTOMIA RADICAL NO ONCOLOGICA NO HAY VALOR GRILLA SI ORDEN MEDICA …" at bounding box center [678, 329] width 608 height 93
click at [548, 310] on textarea "MODULO HISTERECTOMIA RADICAL NO ONCOLOGICA NO HAY VALOR GRILLA SI ORDEN MEDICA …" at bounding box center [678, 329] width 608 height 93
click at [602, 351] on textarea "MODULO HISTERECTOMIA RADICAL NO ONCOLOGICA NO HAY VALOR GRILLA SI ORDEN MEDICA …" at bounding box center [678, 329] width 608 height 93
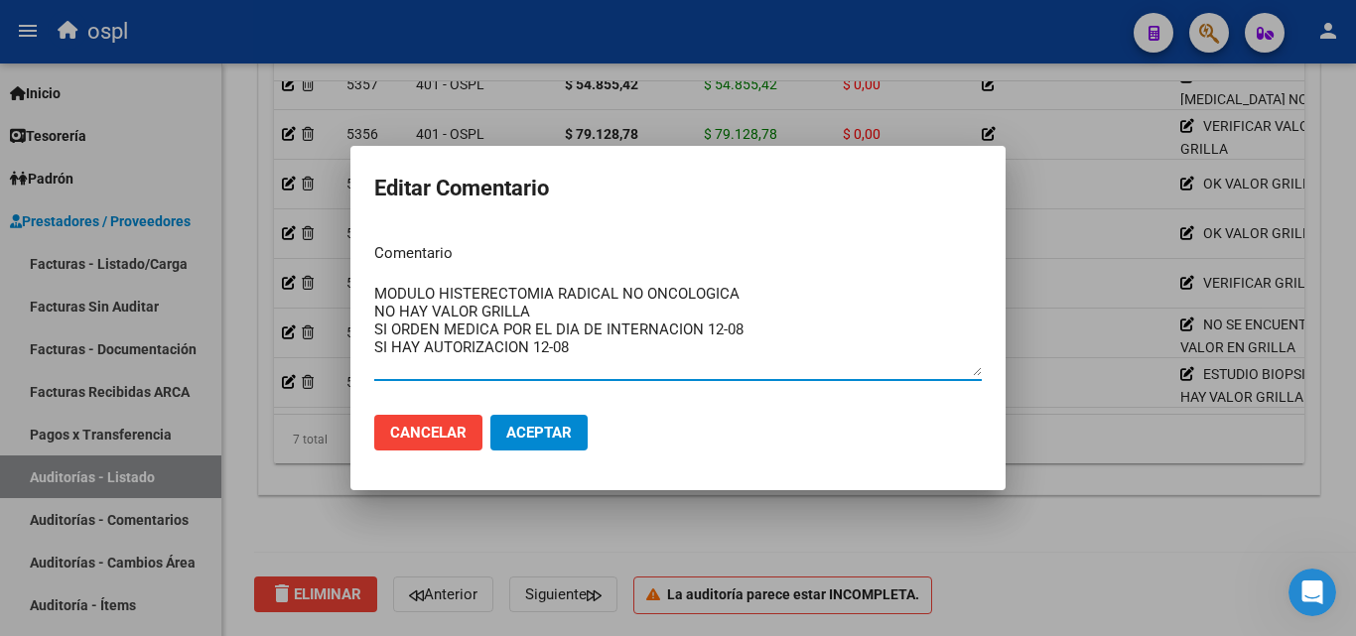
type textarea "MODULO HISTERECTOMIA RADICAL NO ONCOLOGICA NO HAY VALOR GRILLA SI ORDEN MEDICA …"
click at [569, 423] on button "Aceptar" at bounding box center [538, 433] width 97 height 36
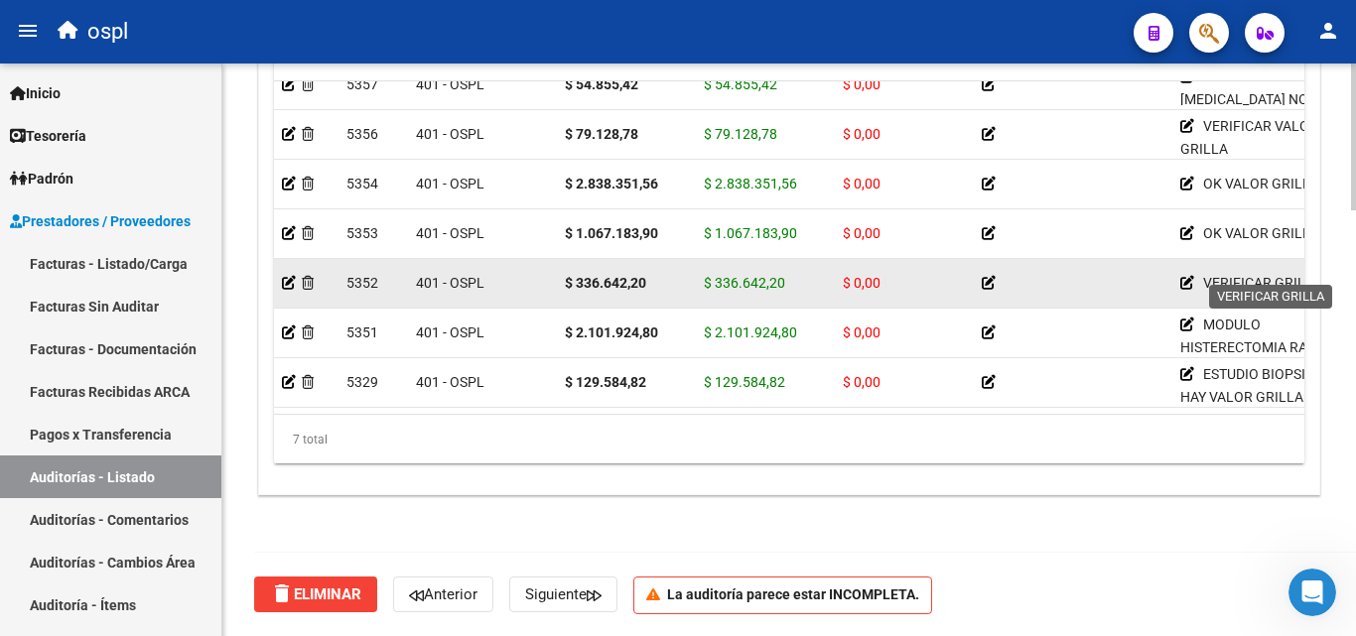
click at [1185, 276] on icon at bounding box center [1187, 283] width 14 height 14
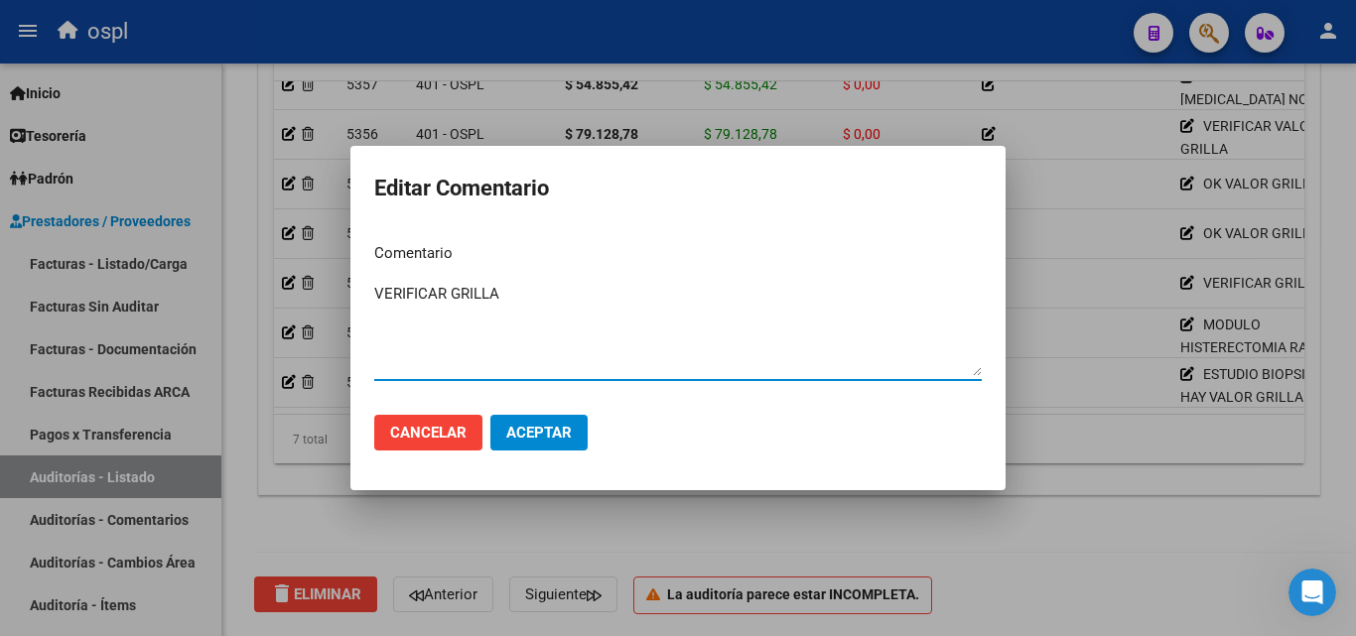
drag, startPoint x: 523, startPoint y: 302, endPoint x: 83, endPoint y: 296, distance: 439.8
click at [83, 296] on div "Editar Comentario Comentario VERIFICAR GRILLA Ingresar el comentario Cancelar A…" at bounding box center [678, 318] width 1356 height 636
paste textarea "ESTUDIO BIOPSICO NO HAY VALOR GRILLA SI ORDEN MEDICA POR EL DIA DE INTERNACION …"
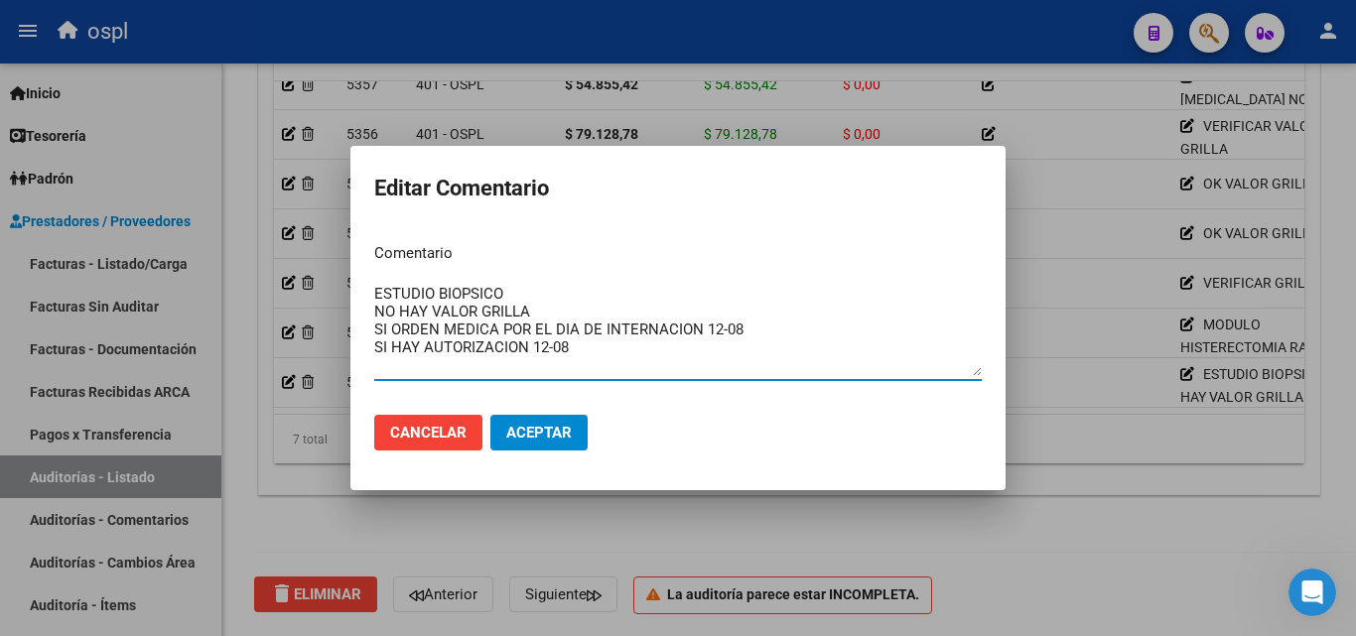
drag, startPoint x: 506, startPoint y: 288, endPoint x: 357, endPoint y: 299, distance: 149.3
click at [365, 294] on mat-dialog-content "Comentario ESTUDIO BIOPSICO NO HAY VALOR GRILLA SI ORDEN MEDICA POR EL DIA DE I…" at bounding box center [677, 313] width 655 height 172
click at [536, 313] on textarea "MODULO DIA CAMA CLINICO ADULTO NO HAY VALOR GRILLA SI ORDEN MEDICA POR EL DIA D…" at bounding box center [678, 329] width 608 height 93
drag, startPoint x: 543, startPoint y: 312, endPoint x: 379, endPoint y: 312, distance: 163.8
click at [379, 312] on textarea "MODULO DIA CAMA CLINICO ADULTO NO HAY VALOR GRILLA SI ORDEN MEDICA POR EL DIA D…" at bounding box center [678, 329] width 608 height 93
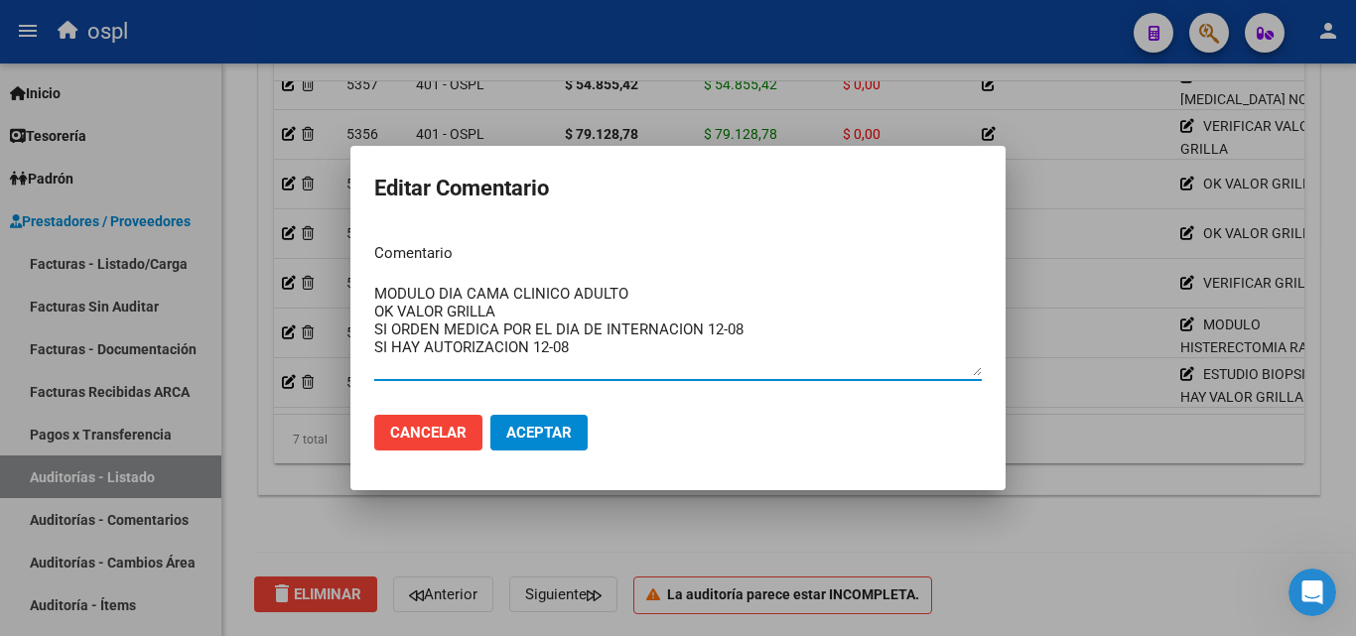
click at [519, 320] on textarea "MODULO DIA CAMA CLINICO ADULTO OK VALOR GRILLA SI ORDEN MEDICA POR EL DIA DE IN…" at bounding box center [678, 329] width 608 height 93
click at [547, 313] on textarea "MODULO DIA CAMA CLINICO ADULTO OK VALOR GRILLA SI ORDEN MEDICA POR EL DIA DE IN…" at bounding box center [678, 329] width 608 height 93
click at [653, 364] on textarea "MODULO DIA CAMA CLINICO ADULTO OK VALOR GRILLA SI ORDEN MEDICA POR EL DIA DE IN…" at bounding box center [678, 329] width 608 height 93
click at [529, 321] on textarea "MODULO DIA CAMA CLINICO ADULTO OK VALOR GRILLA SI ORDEN MEDICA POR EL DIA DE IN…" at bounding box center [678, 329] width 608 height 93
click at [526, 308] on textarea "MODULO DIA CAMA CLINICO ADULTO OK VALOR GRILLA DEL MES JUNIO SI ORDEN MEDICA PO…" at bounding box center [678, 329] width 608 height 93
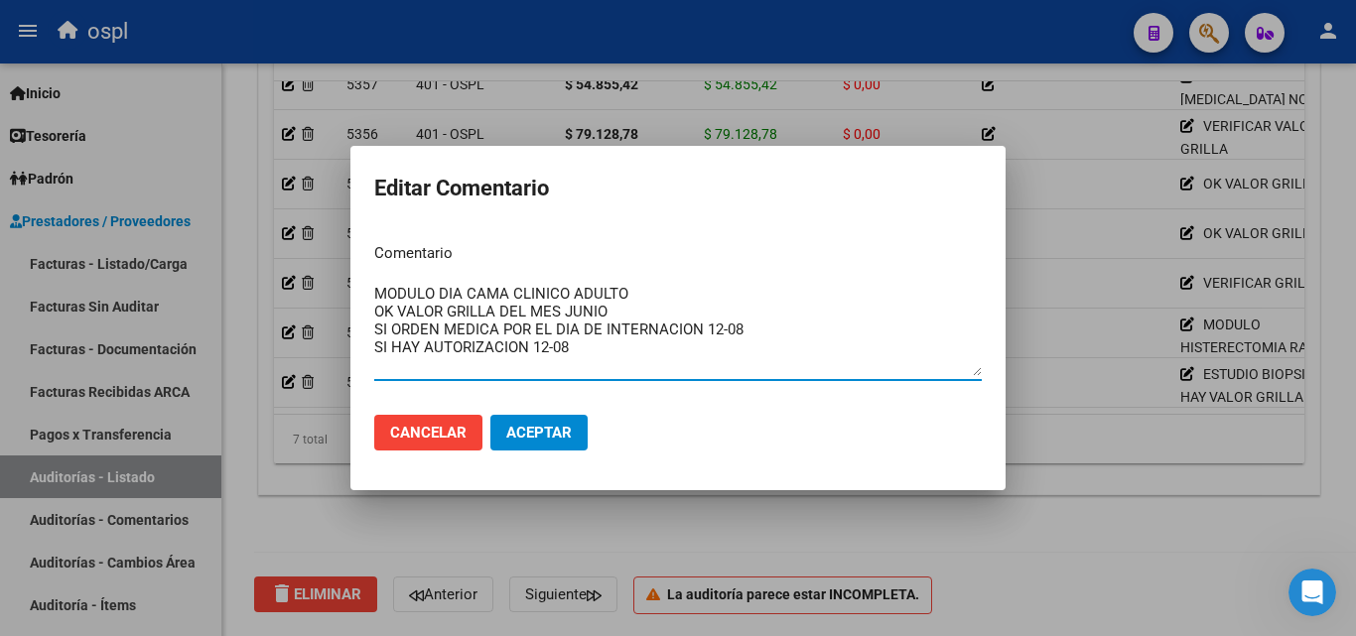
drag, startPoint x: 400, startPoint y: 303, endPoint x: 511, endPoint y: 303, distance: 111.2
click at [511, 303] on textarea "MODULO DIA CAMA CLINICO ADULTO OK VALOR GRILLA DEL MES JUNIO SI ORDEN MEDICA PO…" at bounding box center [678, 329] width 608 height 93
drag, startPoint x: 473, startPoint y: 314, endPoint x: 395, endPoint y: 315, distance: 77.4
click at [471, 314] on textarea "MODULO DIA CAMA CLINICO ADULTO OK VALOR GRILLA DEL MES JUNIO SI ORDEN MEDICA PO…" at bounding box center [678, 329] width 608 height 93
click at [447, 314] on textarea "MODULO DIA CAMA CLINICO ADULTO OK VALOR GRILLA DEL MES JUNIO SI ORDEN MEDICA PO…" at bounding box center [678, 329] width 608 height 93
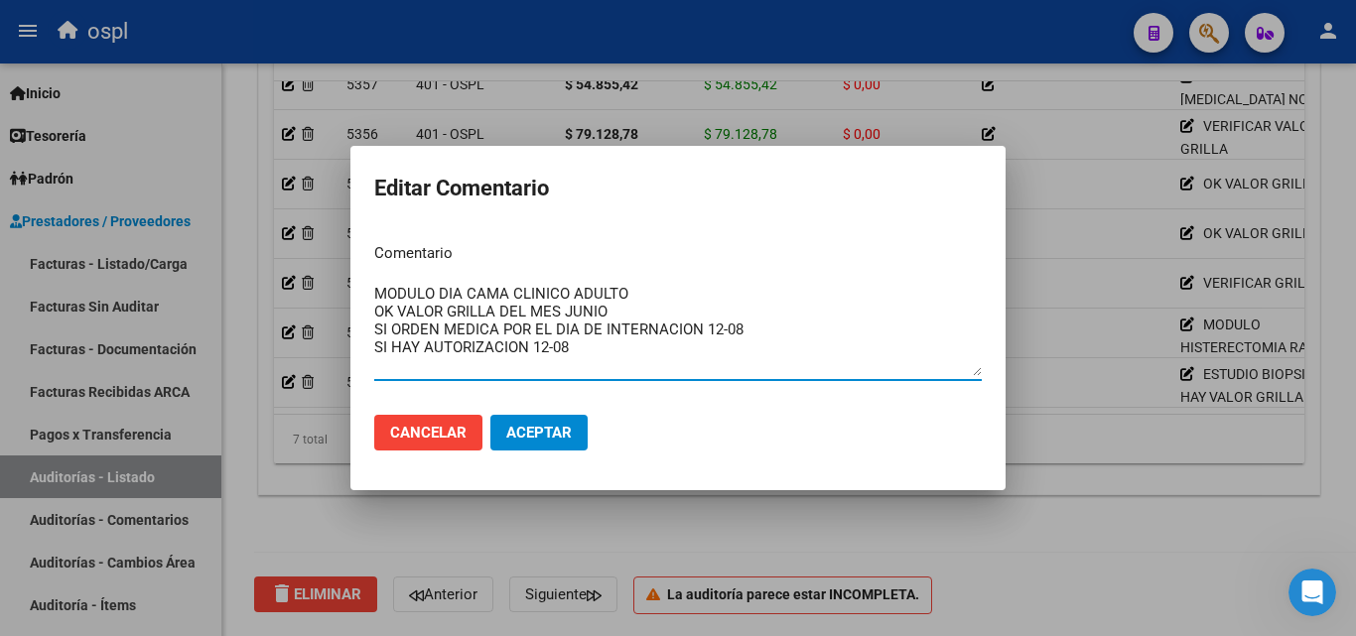
drag, startPoint x: 503, startPoint y: 308, endPoint x: 526, endPoint y: 308, distance: 22.8
click at [526, 308] on textarea "MODULO DIA CAMA CLINICO ADULTO OK VALOR GRILLA DEL MES JUNIO SI ORDEN MEDICA PO…" at bounding box center [678, 329] width 608 height 93
drag, startPoint x: 690, startPoint y: 307, endPoint x: 722, endPoint y: 309, distance: 31.8
click at [722, 309] on textarea "MODULO DIA CAMA CLINICO ADULTO OK VALOR GRILLA FACTURO CON EL PERIODO MES JUNIO…" at bounding box center [678, 329] width 608 height 93
click at [755, 306] on textarea "MODULO DIA CAMA CLINICO ADULTO OK VALOR GRILLA FACTURO CON EL PERIODO JUNIO SI …" at bounding box center [678, 329] width 608 height 93
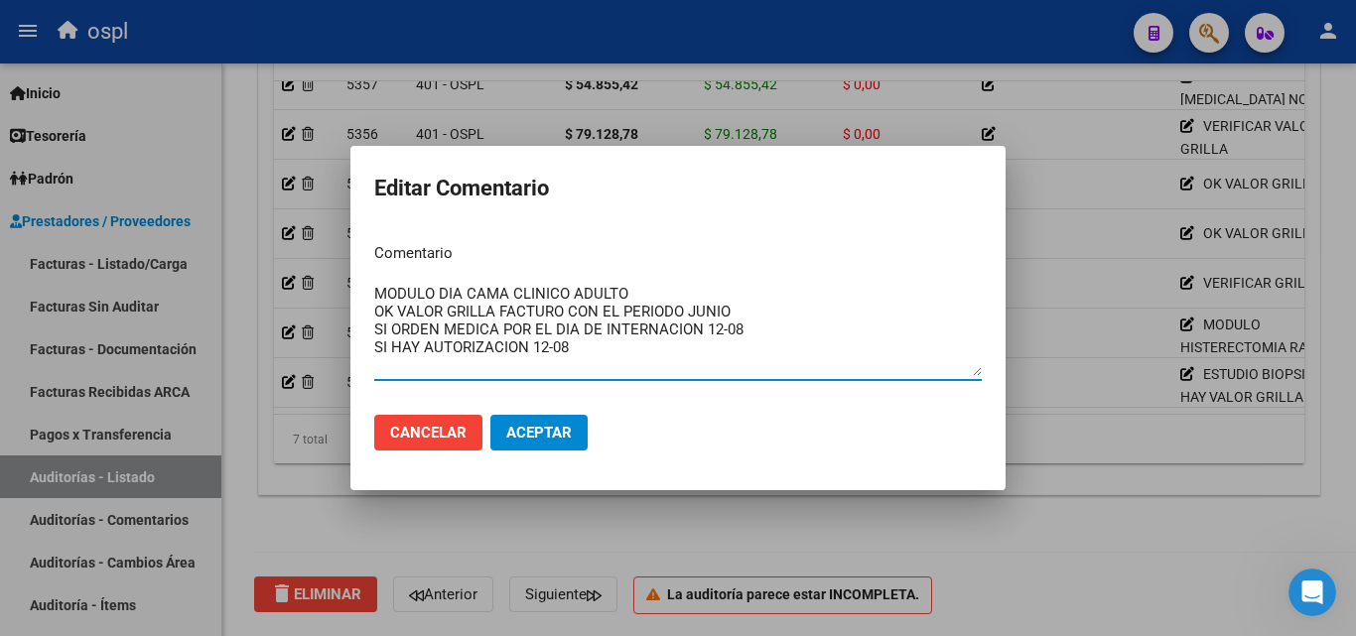
type textarea "MODULO DIA CAMA CLINICO ADULTO OK VALOR GRILLA FACTURO CON EL PERIODO JUNIO SI …"
click at [564, 428] on span "Aceptar" at bounding box center [539, 433] width 66 height 18
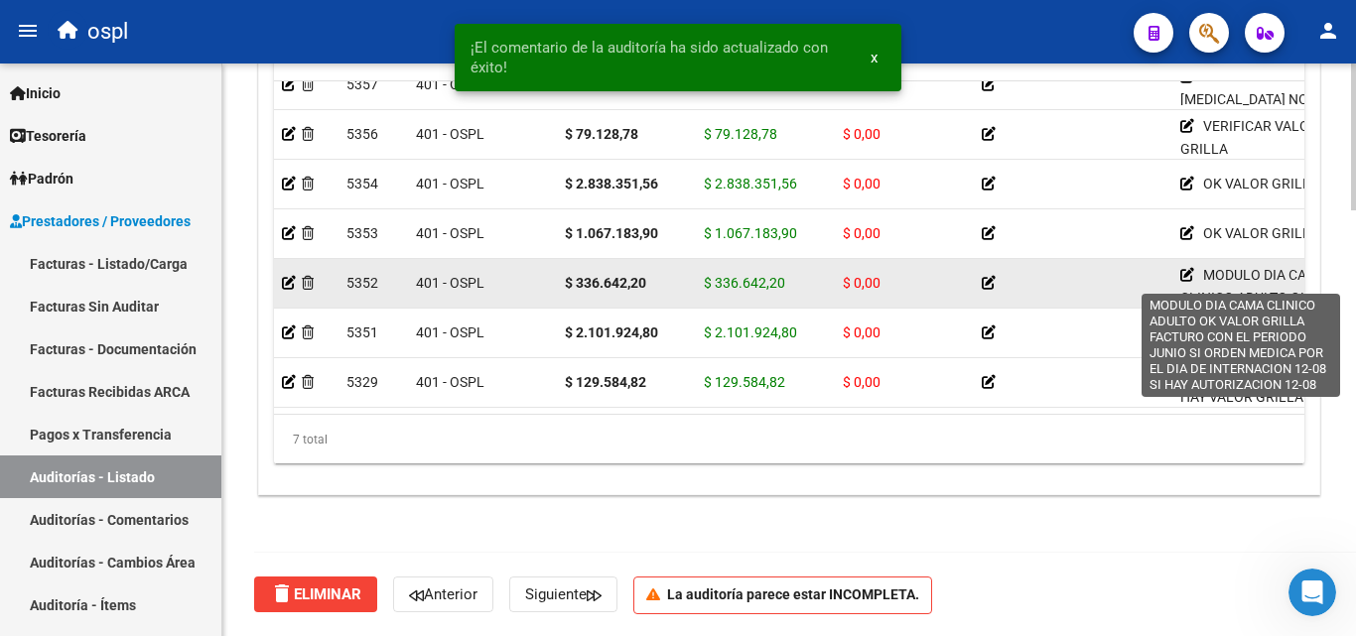
click at [1184, 268] on icon at bounding box center [1187, 275] width 14 height 14
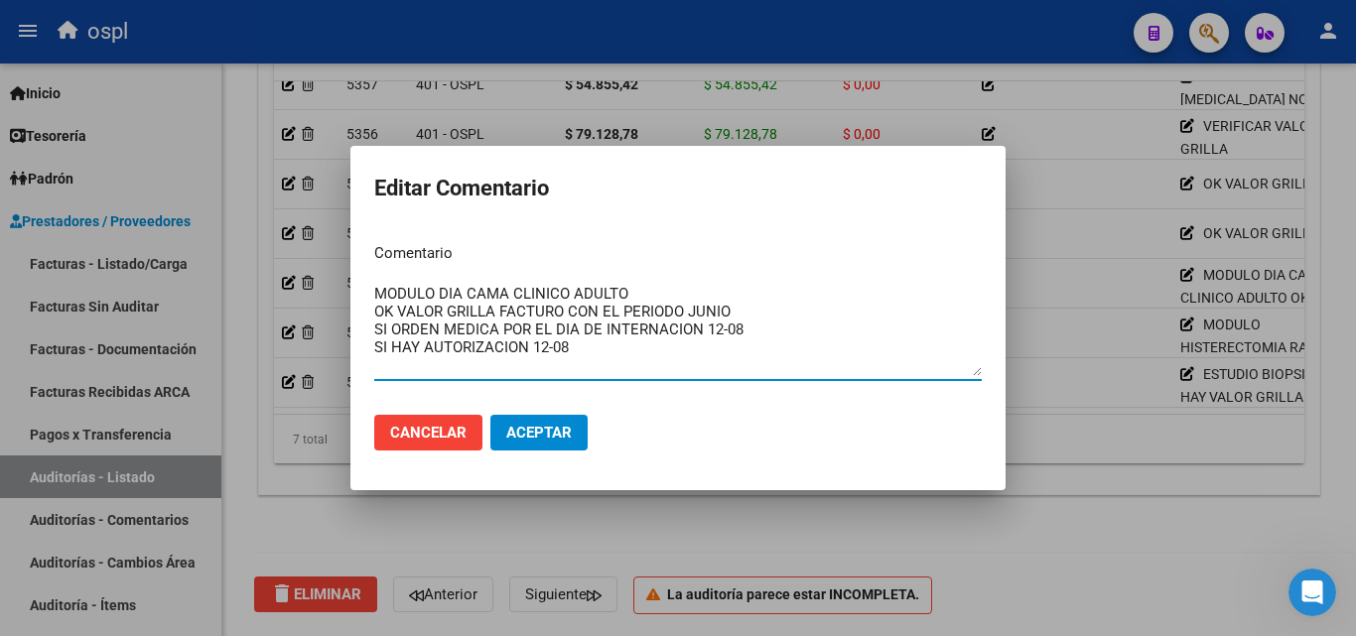
click at [1090, 416] on div at bounding box center [678, 318] width 1356 height 636
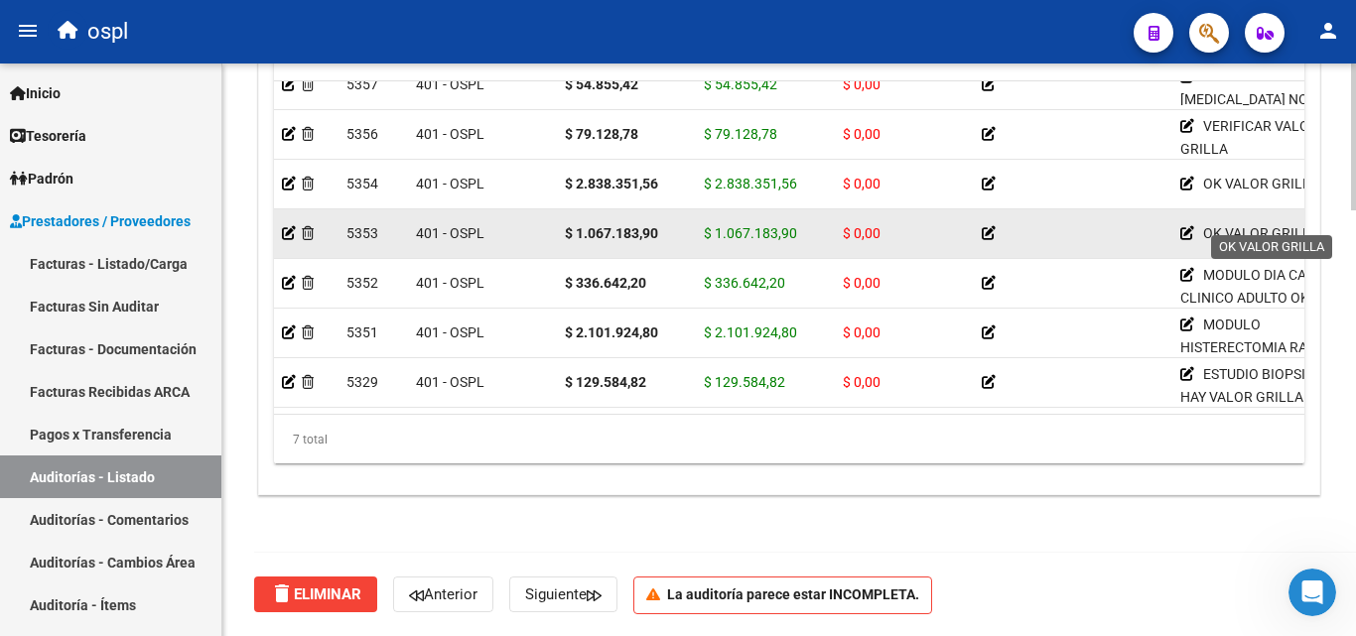
click at [1184, 226] on icon at bounding box center [1187, 233] width 14 height 14
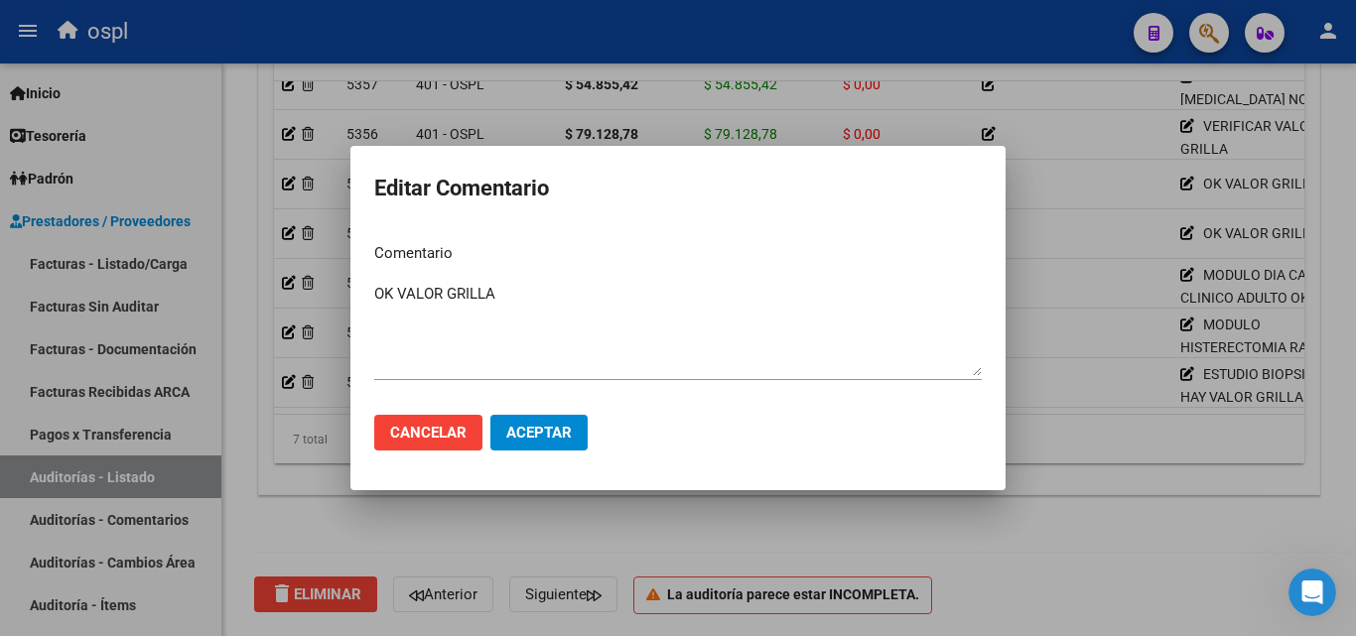
click at [1078, 522] on div at bounding box center [678, 318] width 1356 height 636
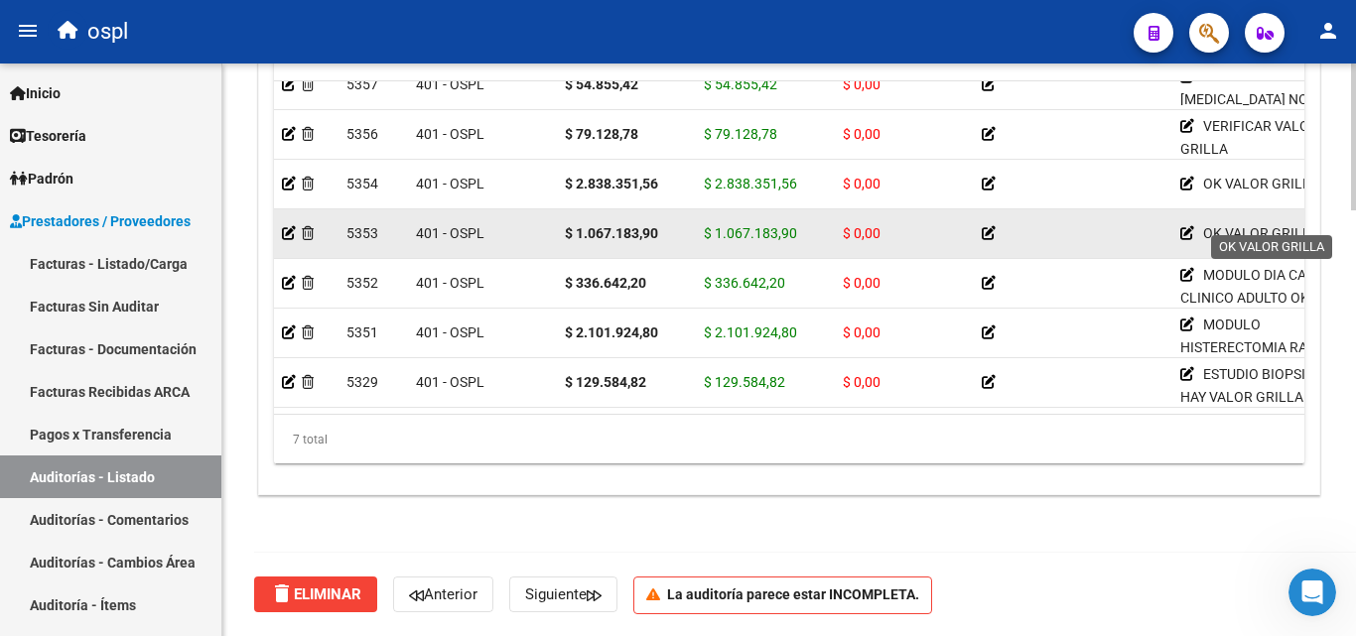
click at [1186, 226] on icon at bounding box center [1187, 233] width 14 height 14
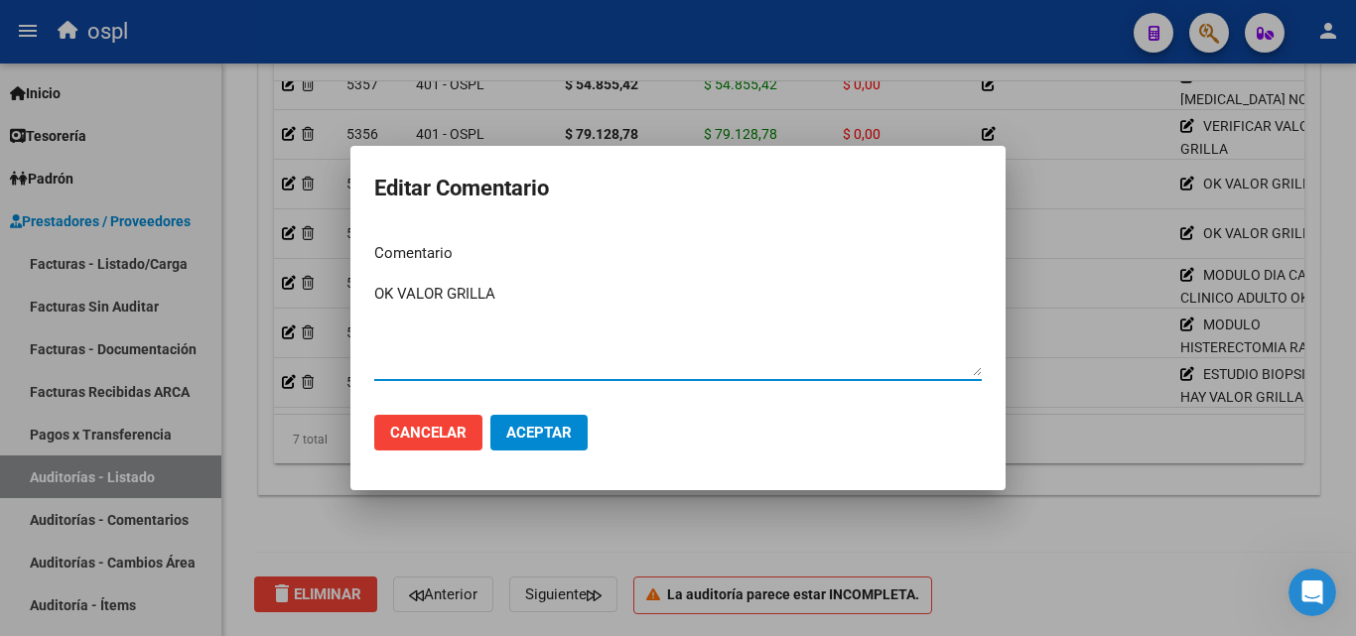
drag, startPoint x: 543, startPoint y: 307, endPoint x: 265, endPoint y: 262, distance: 281.5
click at [265, 262] on div "Editar Comentario Comentario OK VALOR GRILLA Ingresar el comentario Cancelar Ac…" at bounding box center [678, 318] width 1356 height 636
paste textarea "ESTUDIO BIOPSICO NO HAY VALOR GRILLA SI ORDEN MEDICA POR EL DIA DE INTERNACION …"
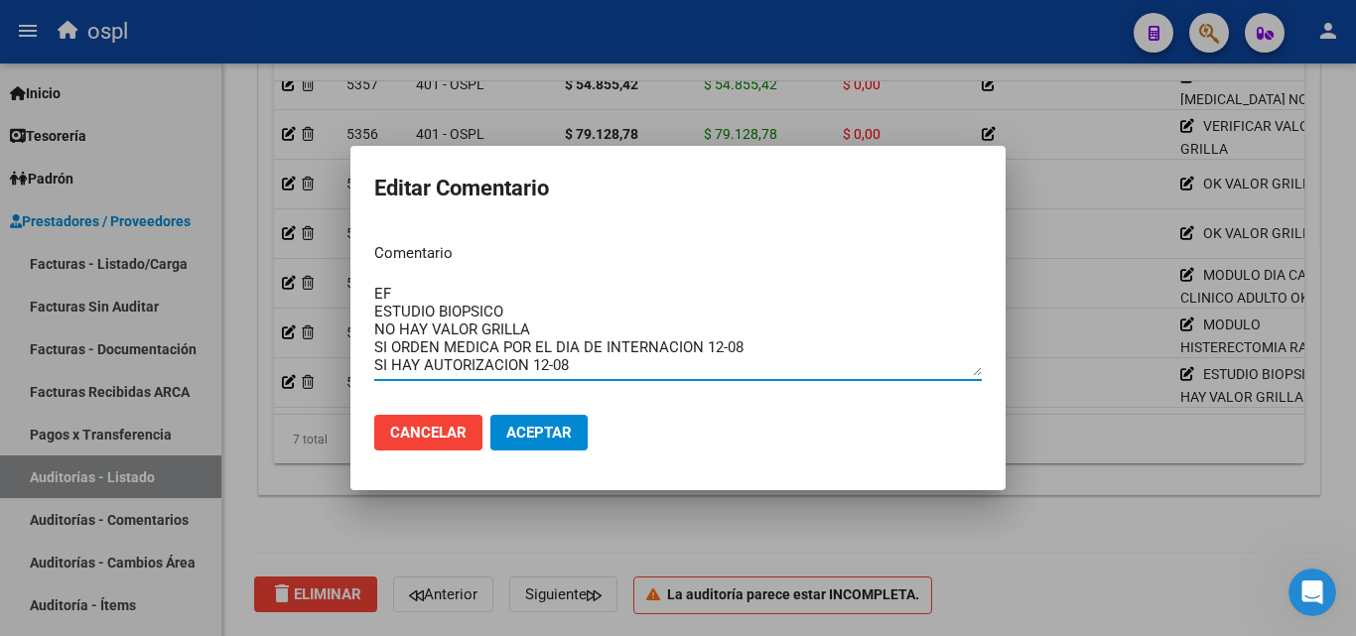
drag, startPoint x: 499, startPoint y: 310, endPoint x: 351, endPoint y: 313, distance: 147.9
click at [351, 313] on mat-dialog-content "Comentario EF ESTUDIO BIOPSICO NO HAY VALOR GRILLA SI ORDEN MEDICA POR EL DIA D…" at bounding box center [677, 313] width 655 height 172
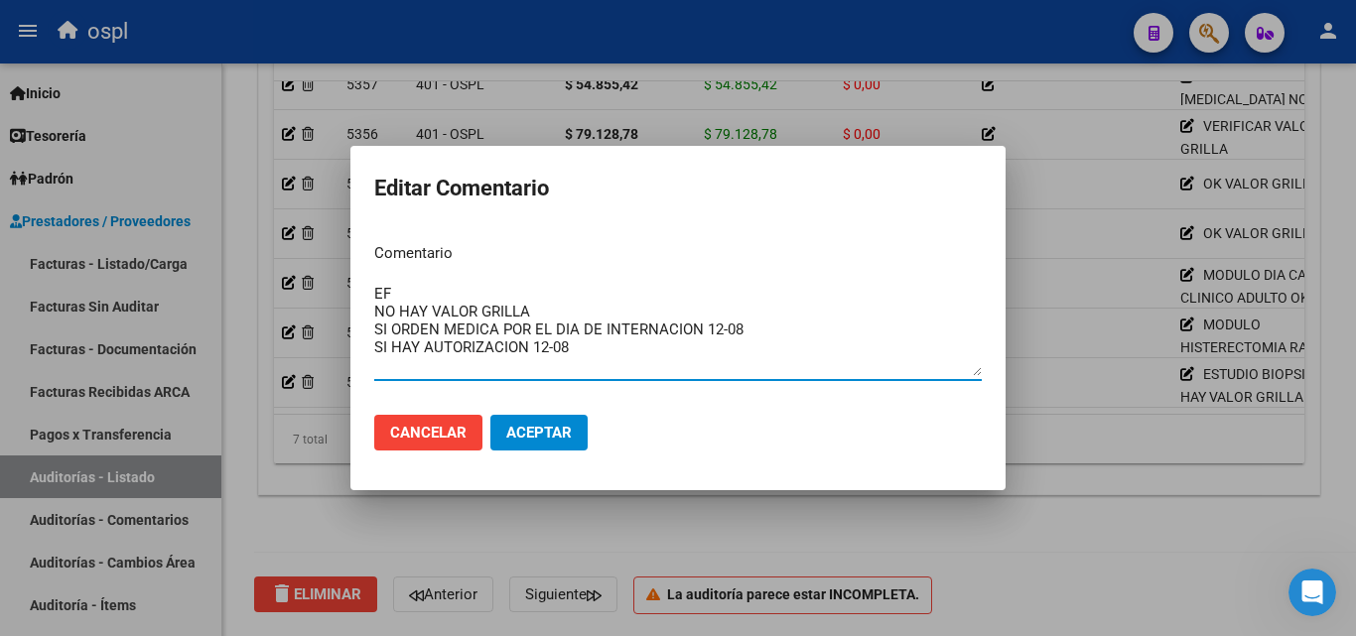
click at [450, 309] on textarea "EF NO HAY VALOR GRILLA SI ORDEN MEDICA POR EL DIA DE INTERNACION 12-08 SI HAY A…" at bounding box center [678, 329] width 608 height 93
drag, startPoint x: 545, startPoint y: 305, endPoint x: 442, endPoint y: 313, distance: 103.5
click at [442, 313] on textarea "EF NO HAY VALOR GRILLA SI ORDEN MEDICA POR EL DIA DE INTERNACION 12-08 SI HAY A…" at bounding box center [678, 329] width 608 height 93
click at [431, 314] on textarea "EF NO HAY VALOR GRILLA SI ORDEN MEDICA POR EL DIA DE INTERNACION 12-08 SI HAY A…" at bounding box center [678, 329] width 608 height 93
click at [535, 313] on textarea "EF OK VALOR GRILLA SI ORDEN MEDICA POR EL DIA DE INTERNACION 12-08 SI HAY AUTOR…" at bounding box center [678, 329] width 608 height 93
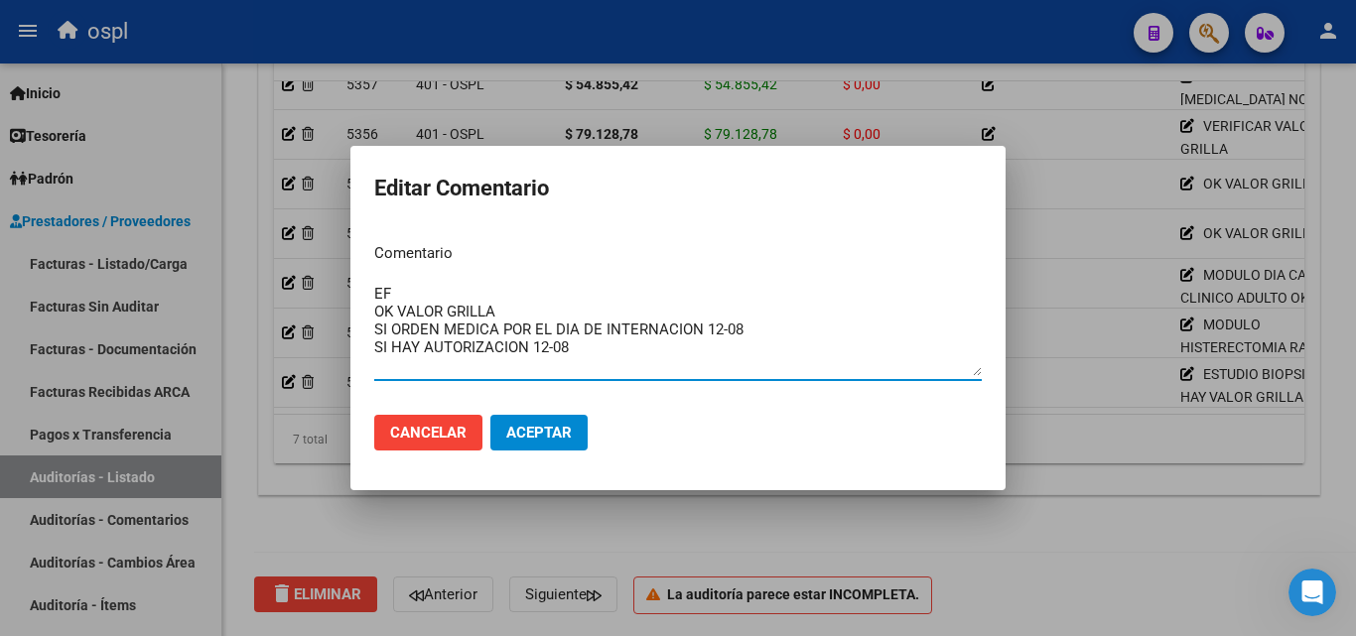
click at [584, 337] on textarea "EF OK VALOR GRILLA SI ORDEN MEDICA POR EL DIA DE INTERNACION 12-08 SI HAY AUTOR…" at bounding box center [678, 329] width 608 height 93
click at [586, 350] on textarea "EF OK VALOR GRILLA SI ORDEN MEDICA POR EL DIA DE INTERNACION 12-08 SI HAY AUTOR…" at bounding box center [678, 329] width 608 height 93
type textarea "EF OK VALOR GRILLA SI ORDEN MEDICA POR EL DIA DE INTERNACION 12-08 SI HAY AUTOR…"
click at [528, 422] on button "Aceptar" at bounding box center [538, 433] width 97 height 36
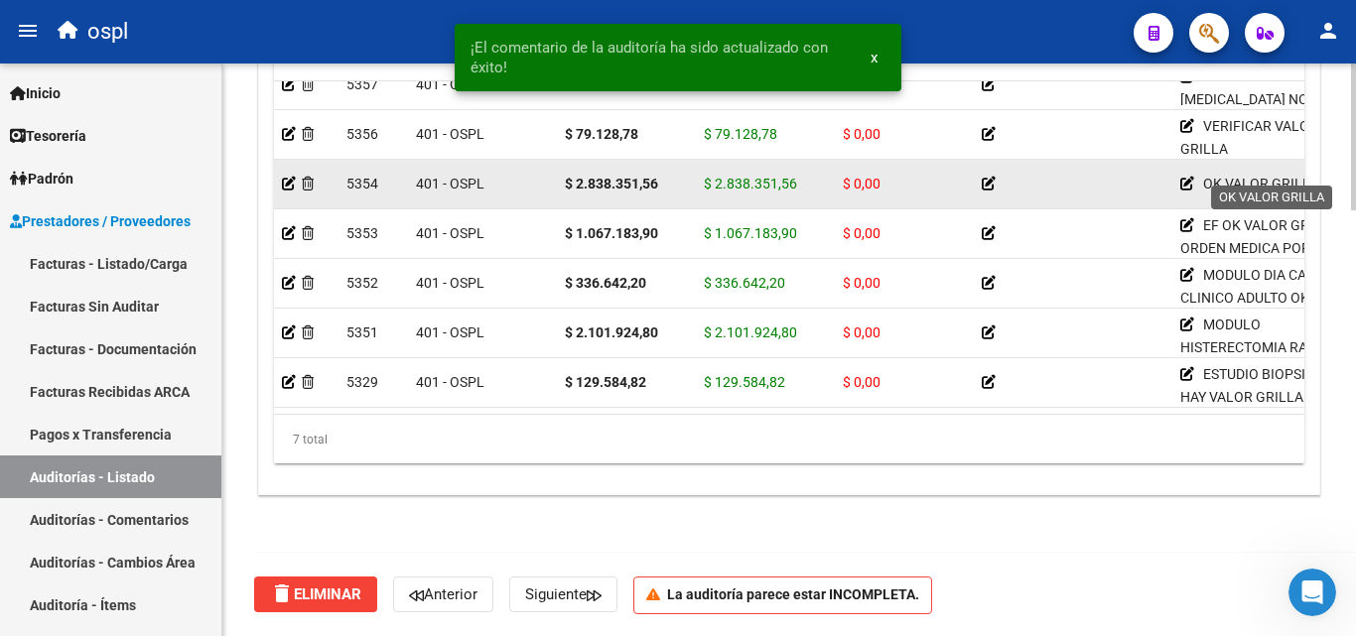
click at [1186, 177] on icon at bounding box center [1187, 184] width 14 height 14
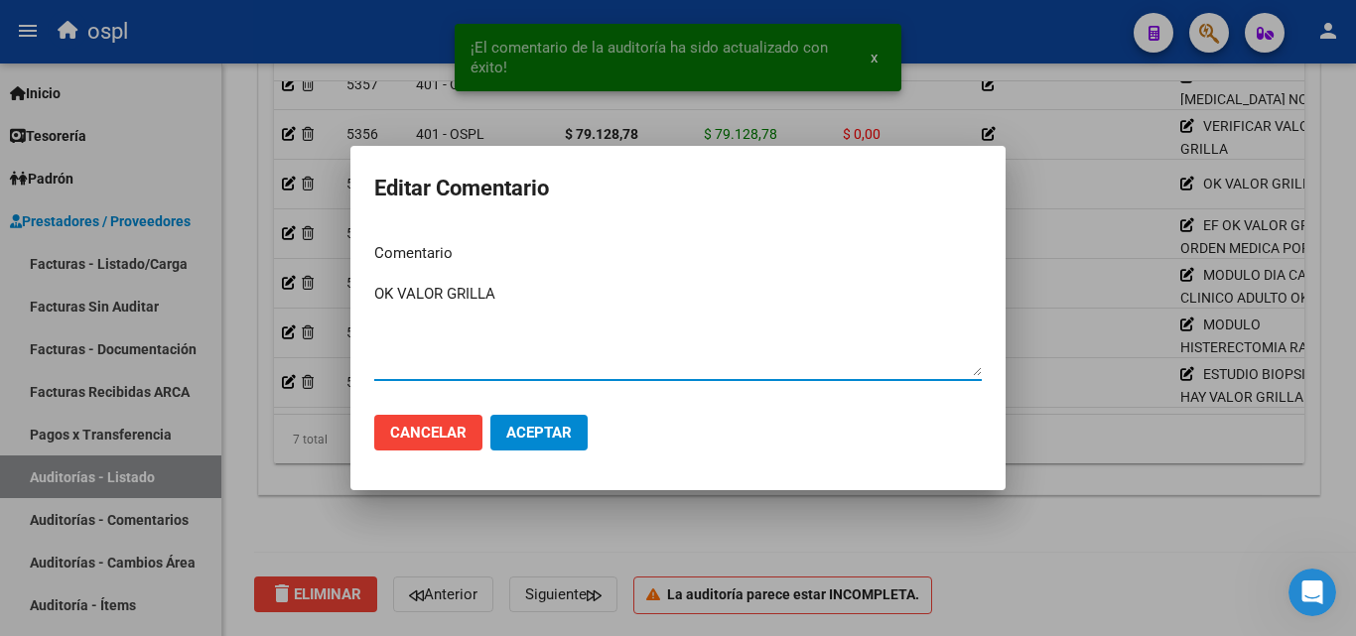
click at [449, 427] on span "Cancelar" at bounding box center [428, 433] width 76 height 18
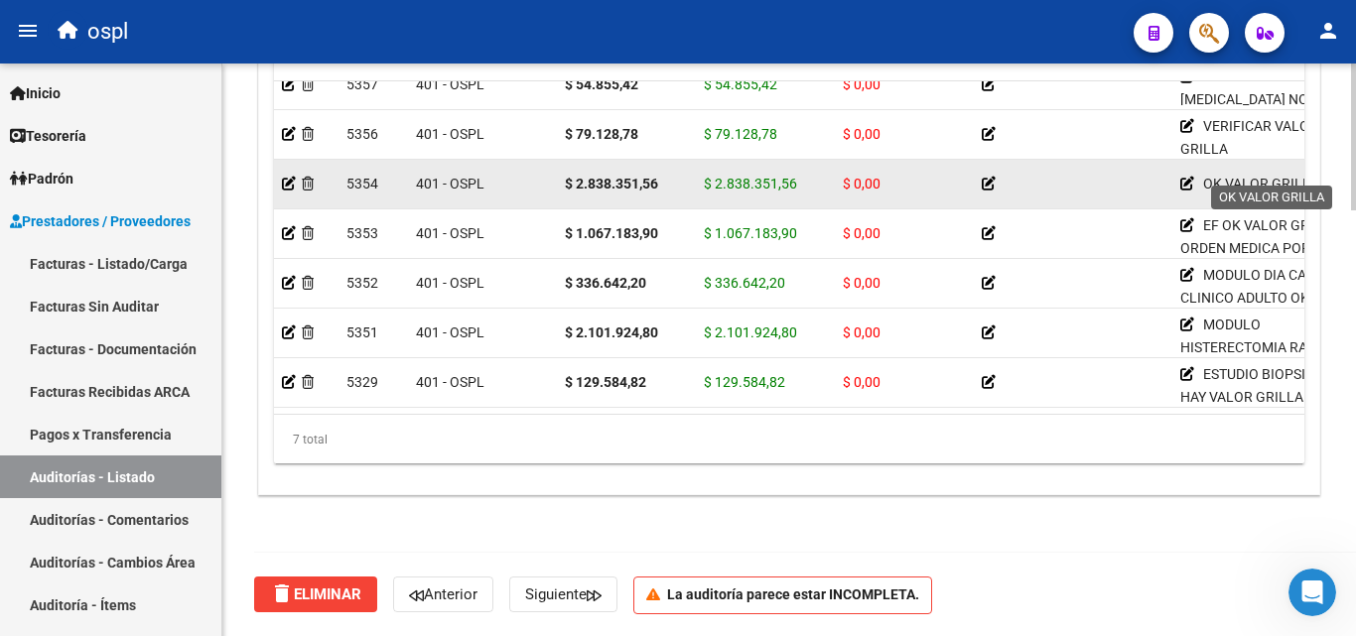
click at [1184, 177] on icon at bounding box center [1187, 184] width 14 height 14
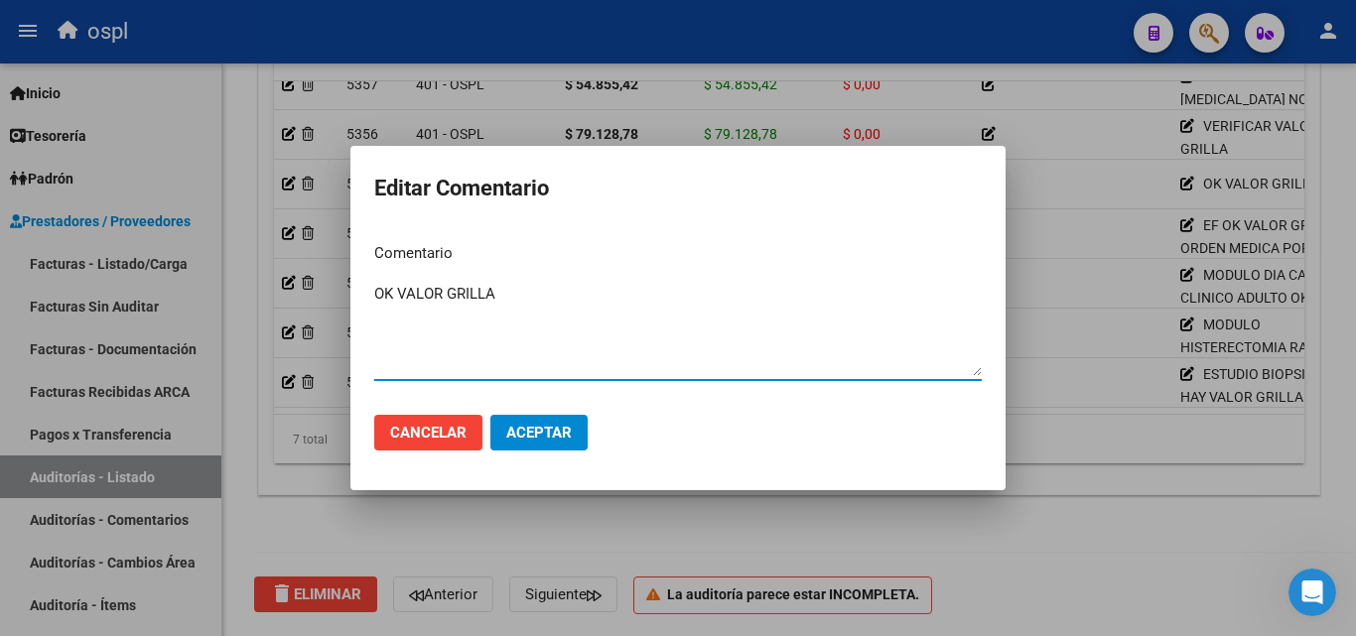
drag, startPoint x: 517, startPoint y: 287, endPoint x: 502, endPoint y: 287, distance: 14.9
click at [511, 288] on textarea "OK VALOR GRILLA" at bounding box center [678, 329] width 608 height 93
click at [387, 328] on textarea "OK VALOR GRILLA" at bounding box center [678, 329] width 608 height 93
click at [513, 298] on textarea "OK VALOR GRILLA" at bounding box center [678, 329] width 608 height 93
paste textarea "ESTUDIO BIOPSICO NO HAY VALOR GRILLA SI ORDEN MEDICA POR EL DIA DE INTERNACION …"
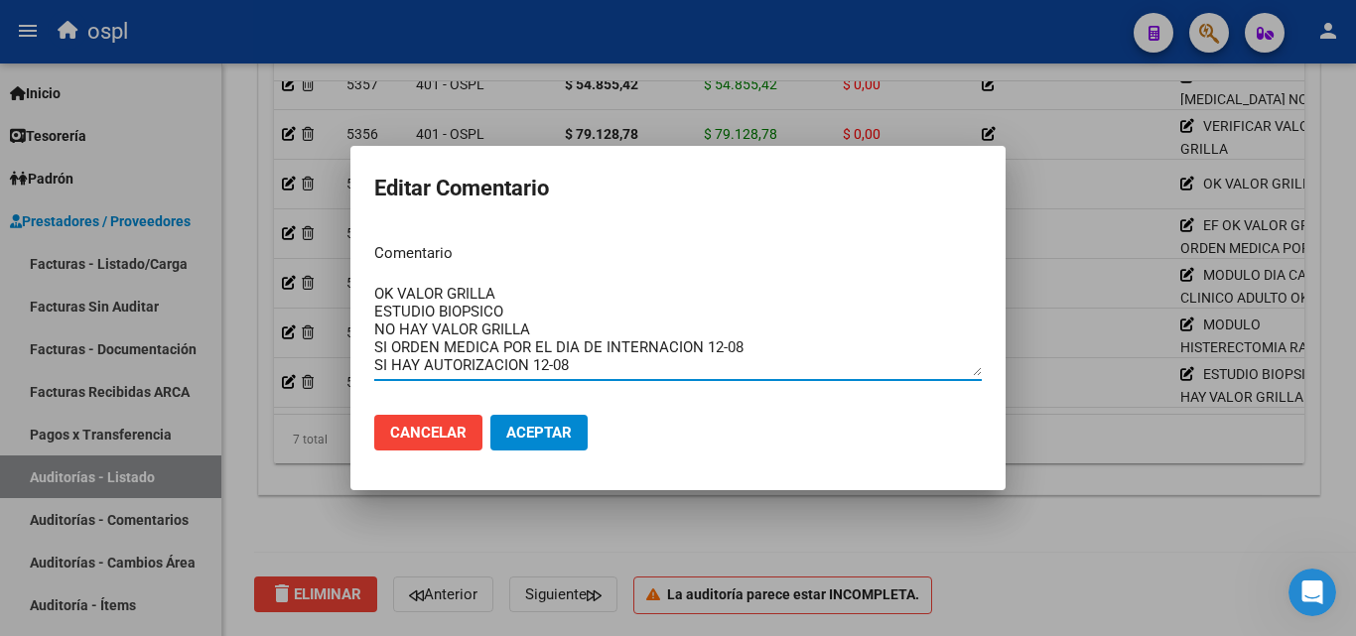
drag, startPoint x: 506, startPoint y: 309, endPoint x: 359, endPoint y: 280, distance: 149.7
click at [359, 280] on mat-dialog-content "Comentario OK VALOR GRILLA ESTUDIO BIOPSICO NO HAY VALOR GRILLA SI ORDEN MEDICA…" at bounding box center [677, 313] width 655 height 172
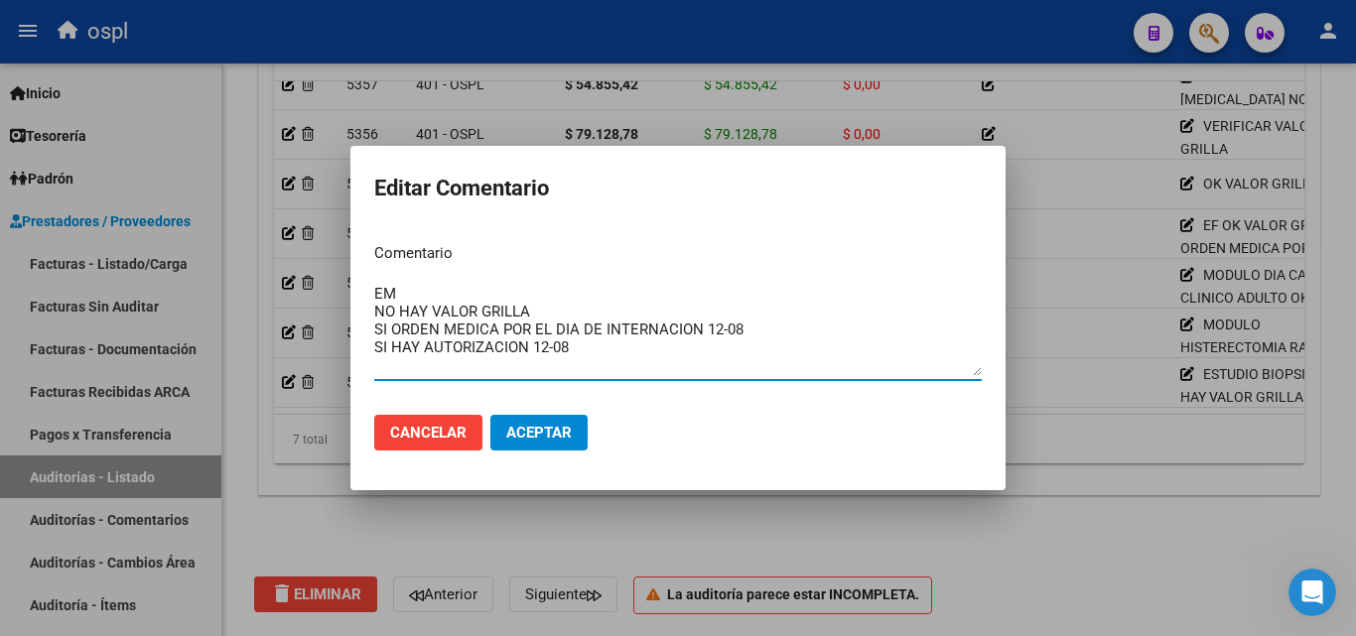
drag, startPoint x: 431, startPoint y: 304, endPoint x: 372, endPoint y: 306, distance: 58.6
click at [372, 306] on mat-dialog-content "Comentario EM NO HAY VALOR GRILLA SI ORDEN MEDICA POR EL DIA DE INTERNACION 12-…" at bounding box center [677, 313] width 655 height 172
click at [549, 303] on textarea "EM OK VALOR GRILLA SI ORDEN MEDICA POR EL DIA DE INTERNACION 12-08 SI HAY AUTOR…" at bounding box center [678, 329] width 608 height 93
click at [536, 307] on textarea "EM OK VALOR GRILLA SI ORDEN MEDICA POR EL DIA DE INTERNACION 12-08 SI HAY AUTOR…" at bounding box center [678, 329] width 608 height 93
type textarea "EM OK VALOR GRILLA SI ORDEN MEDICA POR EL DIA DE INTERNACION 12-08 SI HAY AUTOR…"
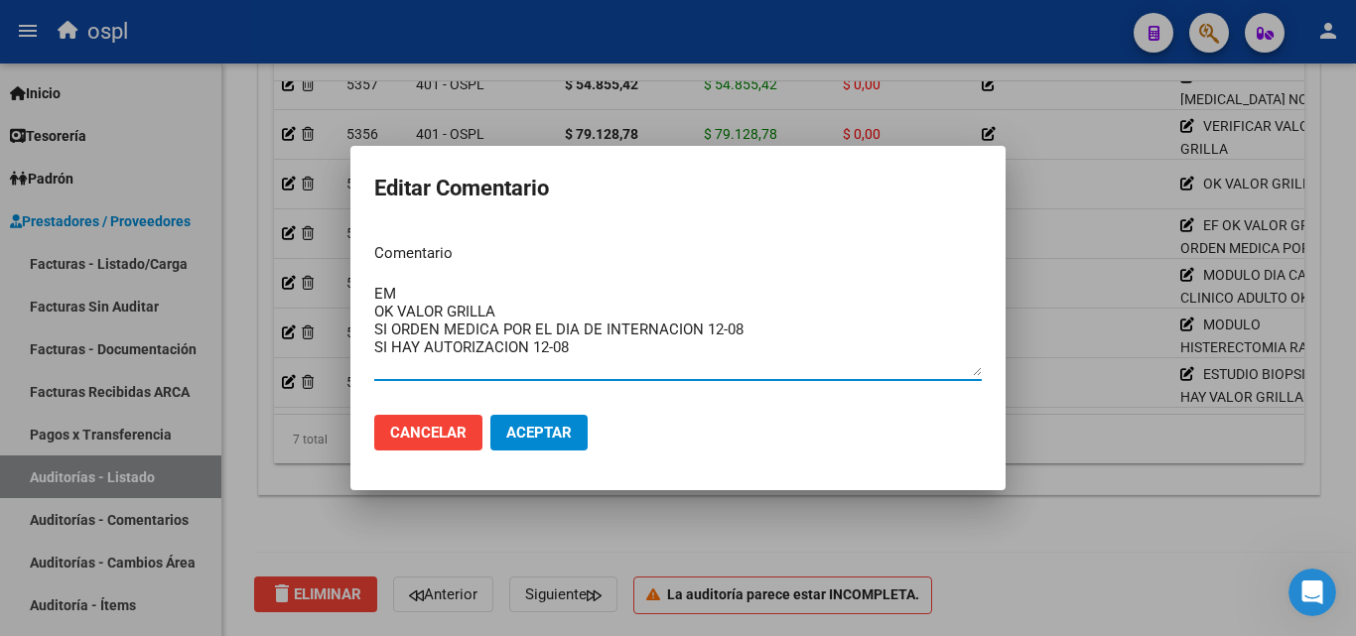
click at [534, 430] on span "Aceptar" at bounding box center [539, 433] width 66 height 18
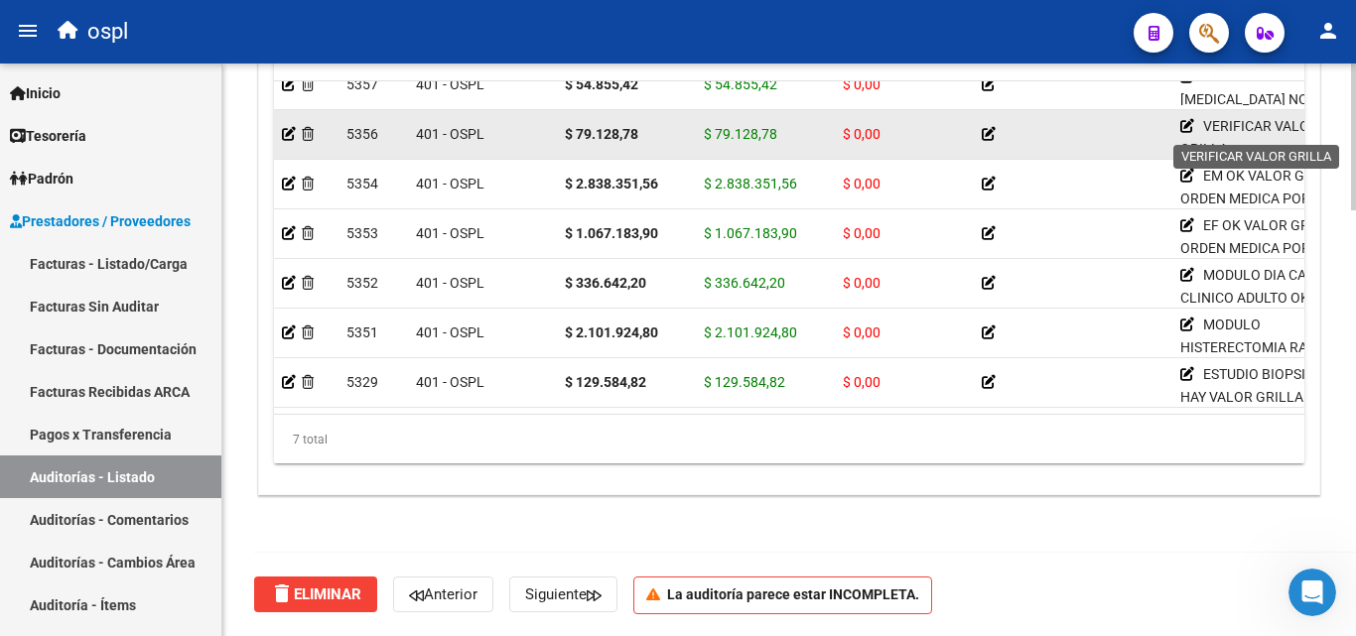
click at [1189, 119] on icon at bounding box center [1187, 126] width 14 height 14
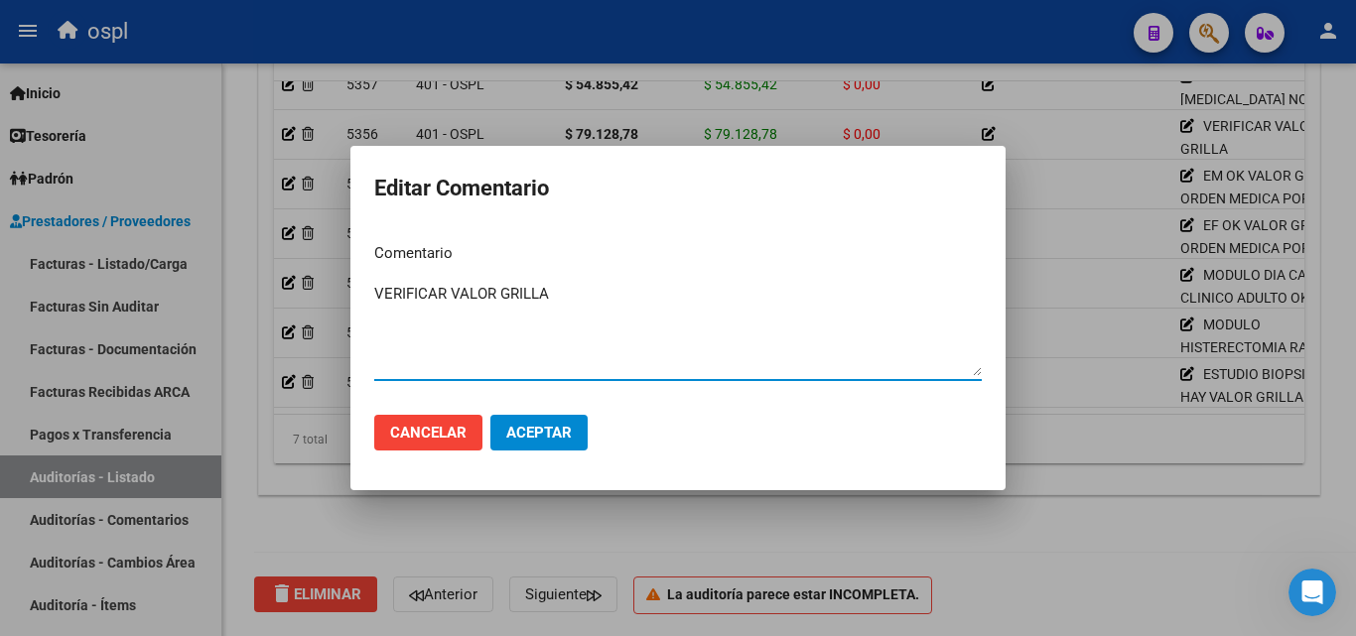
drag, startPoint x: 590, startPoint y: 298, endPoint x: 372, endPoint y: 300, distance: 217.4
click at [372, 300] on mat-dialog-content "Comentario VERIFICAR VALOR GRILLA Ingresar el comentario" at bounding box center [677, 313] width 655 height 172
click at [592, 296] on textarea "EVALUACION PREANESTISICA" at bounding box center [678, 329] width 608 height 93
paste textarea "ESTUDIO BIOPSICO NO HAY VALOR GRILLA SI ORDEN MEDICA POR EL DIA DE INTERNACION …"
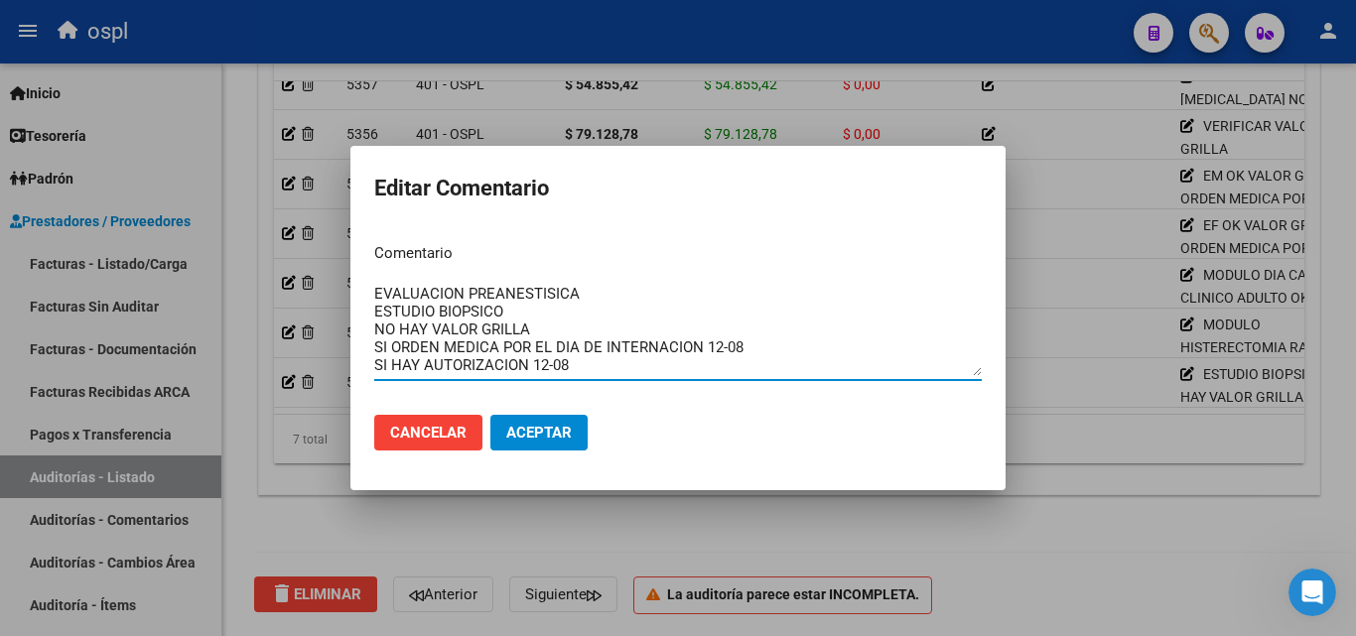
drag, startPoint x: 509, startPoint y: 311, endPoint x: 336, endPoint y: 318, distance: 173.9
click at [336, 318] on div "Editar Comentario Comentario EVALUACION PREANESTISICA ESTUDIO BIOPSICO NO HAY V…" at bounding box center [678, 318] width 1356 height 636
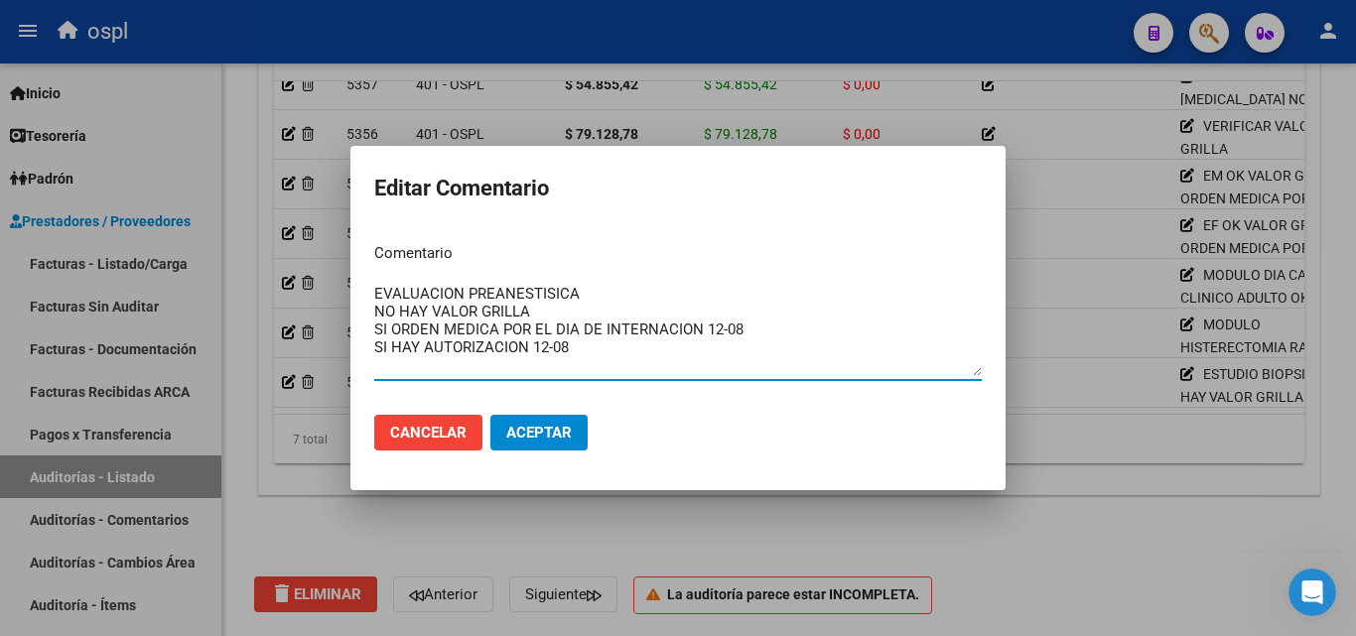
click at [430, 312] on textarea "EVALUACION PREANESTISICA NO HAY VALOR GRILLA SI ORDEN MEDICA POR EL DIA DE INTE…" at bounding box center [678, 329] width 608 height 93
click at [607, 292] on textarea "EVALUACION PREANESTISIC VALOR GRILLA SI ORDEN MEDICA POR EL DIA DE INTERNACION …" at bounding box center [678, 329] width 608 height 93
click at [548, 307] on textarea "EVALUACION PREANESTISICA VALOR GRILLA SI ORDEN MEDICA POR EL DIA DE INTERNACION…" at bounding box center [678, 329] width 608 height 93
drag, startPoint x: 513, startPoint y: 314, endPoint x: 479, endPoint y: 310, distance: 34.0
click at [479, 310] on textarea "EVALUACION PREANESTISICA VALOR GRILLA SI ORDEN MEDICA POR EL DIA DE INTERNACION…" at bounding box center [678, 329] width 608 height 93
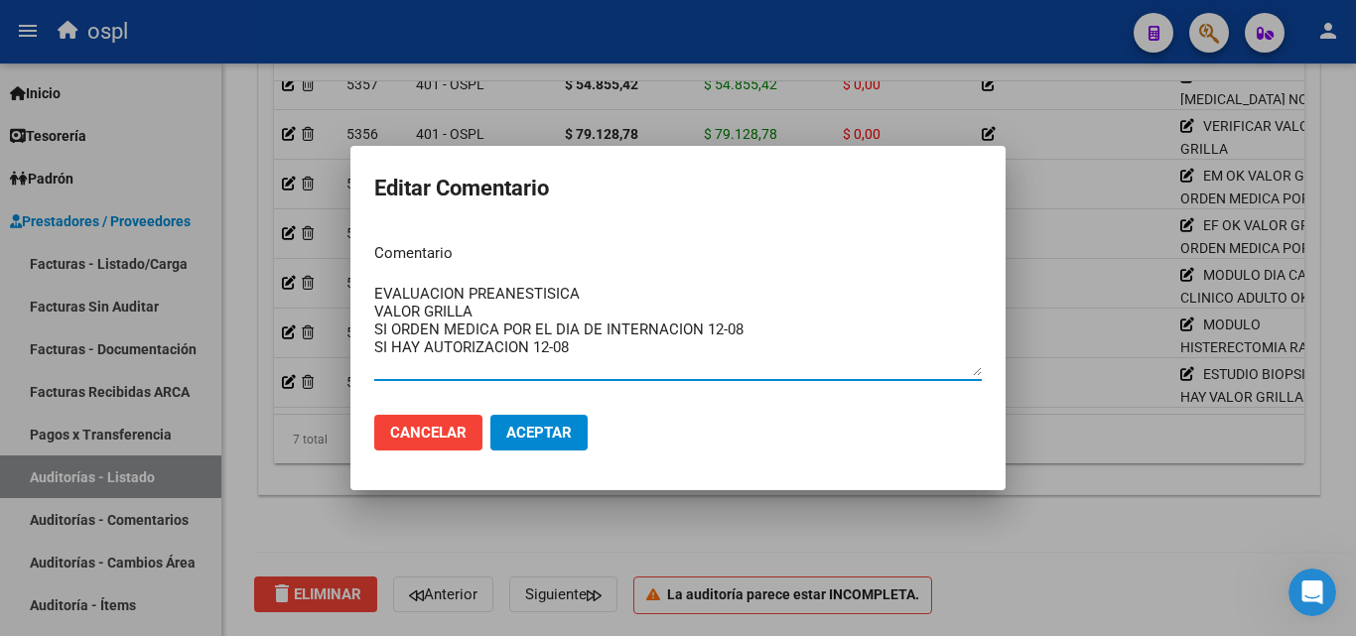
drag, startPoint x: 508, startPoint y: 309, endPoint x: 376, endPoint y: 304, distance: 132.1
click at [376, 304] on textarea "EVALUACION PREANESTISICA VALOR GRILLA SI ORDEN MEDICA POR EL DIA DE INTERNACION…" at bounding box center [678, 329] width 608 height 93
type textarea "EVALUACION PREANESTISICA VERIFICAR VALOR EN GRILLA SI ORDEN MEDICA POR EL DIA D…"
click at [568, 434] on span "Aceptar" at bounding box center [539, 433] width 66 height 18
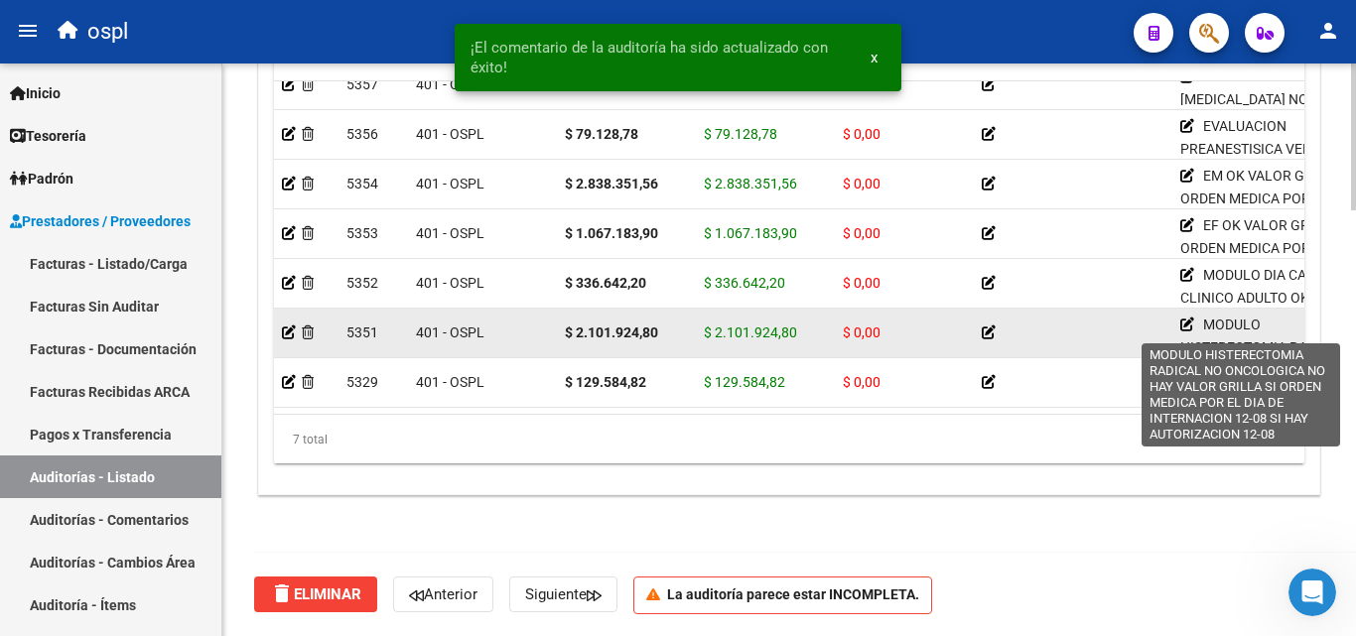
scroll to position [0, 0]
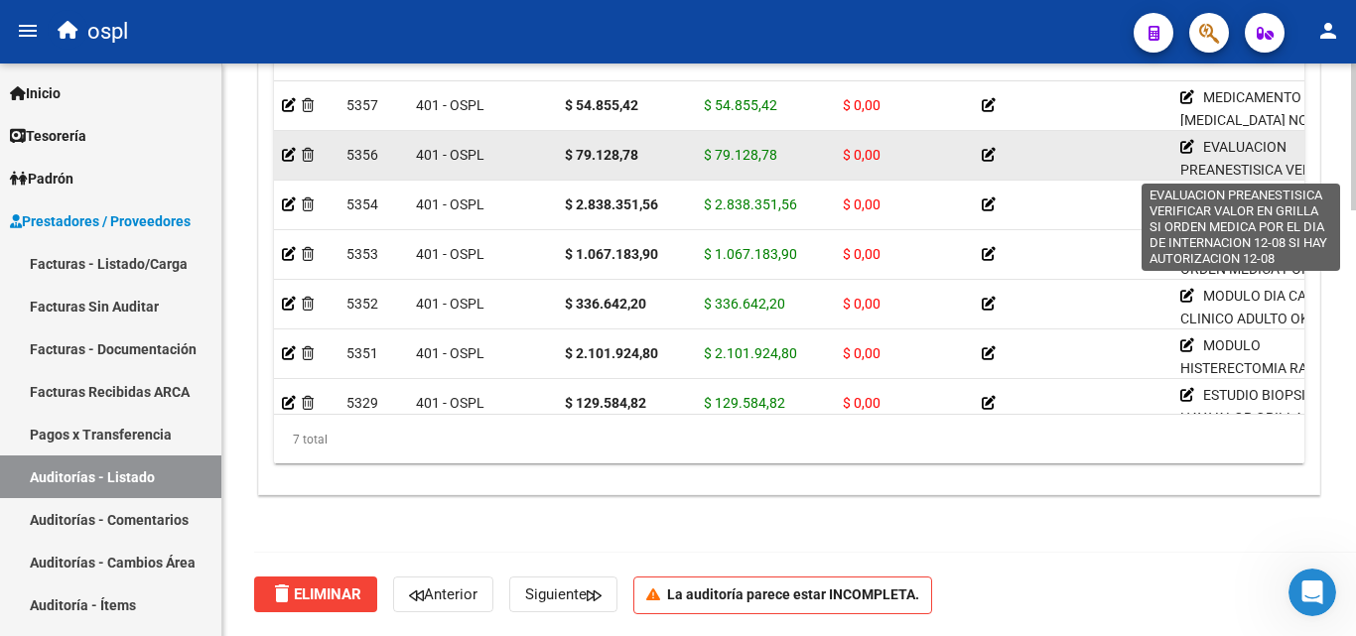
click at [1188, 149] on icon at bounding box center [1187, 147] width 14 height 14
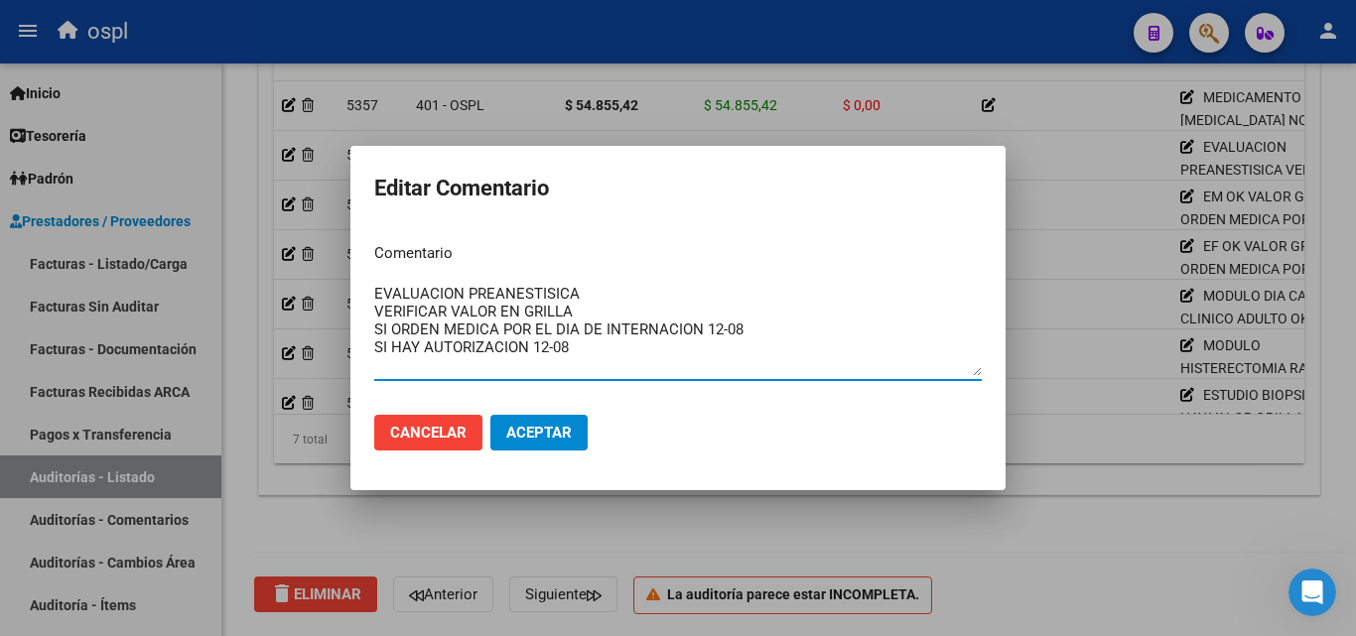
click at [538, 424] on span "Aceptar" at bounding box center [539, 433] width 66 height 18
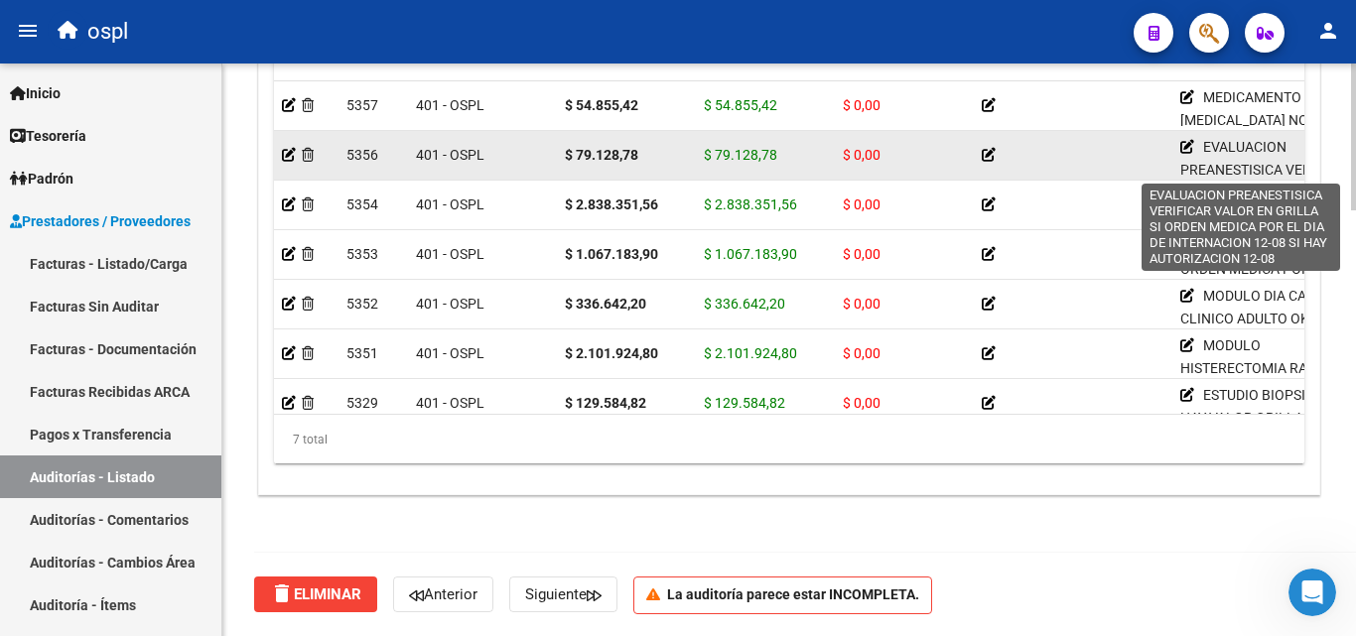
click at [1185, 144] on icon at bounding box center [1187, 147] width 14 height 14
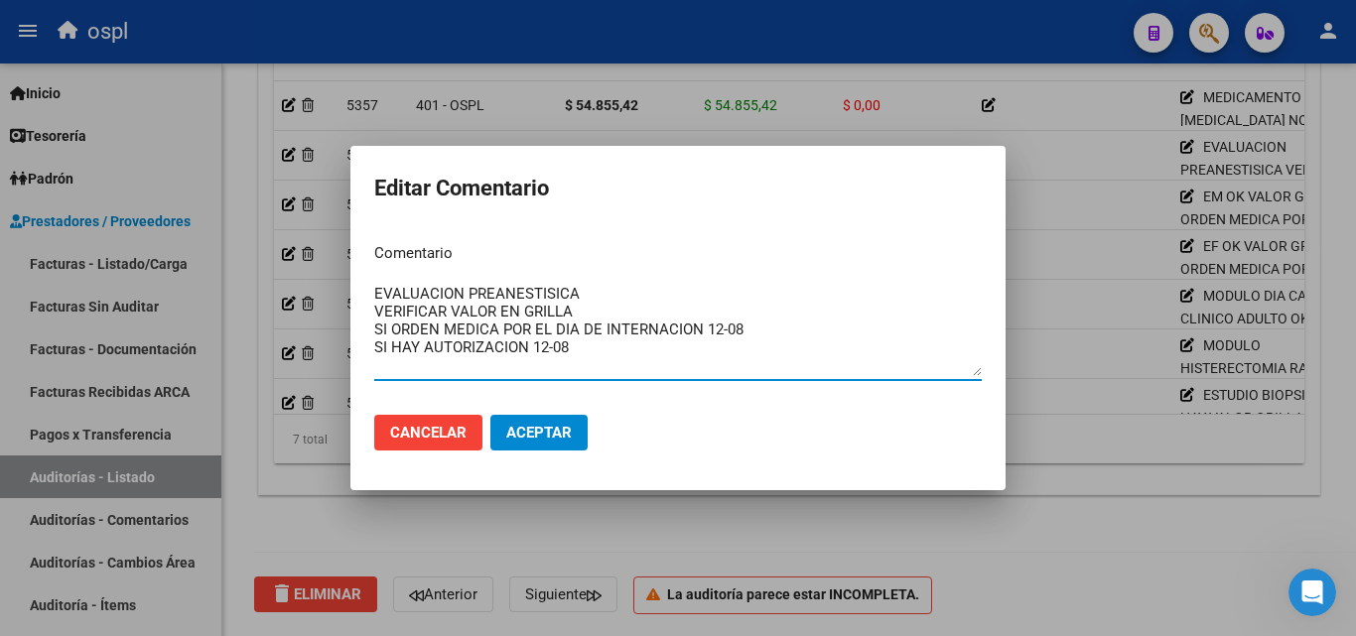
click at [517, 331] on textarea "EVALUACION PREANESTISICA VERIFICAR VALOR EN GRILLA SI ORDEN MEDICA POR EL DIA D…" at bounding box center [678, 329] width 608 height 93
drag, startPoint x: 578, startPoint y: 308, endPoint x: 371, endPoint y: 310, distance: 206.5
click at [371, 310] on mat-dialog-content "Comentario EVALUACION PREANESTISICA VERIFICAR VALOR EN GRILLA SI ORDEN MEDICA P…" at bounding box center [677, 313] width 655 height 172
type textarea "EVALUACION PREANESTISICA OK VALOR GRILLA AGOSTO 3.03% SI ORDEN MEDICA POR EL DI…"
click at [547, 440] on span "Aceptar" at bounding box center [539, 433] width 66 height 18
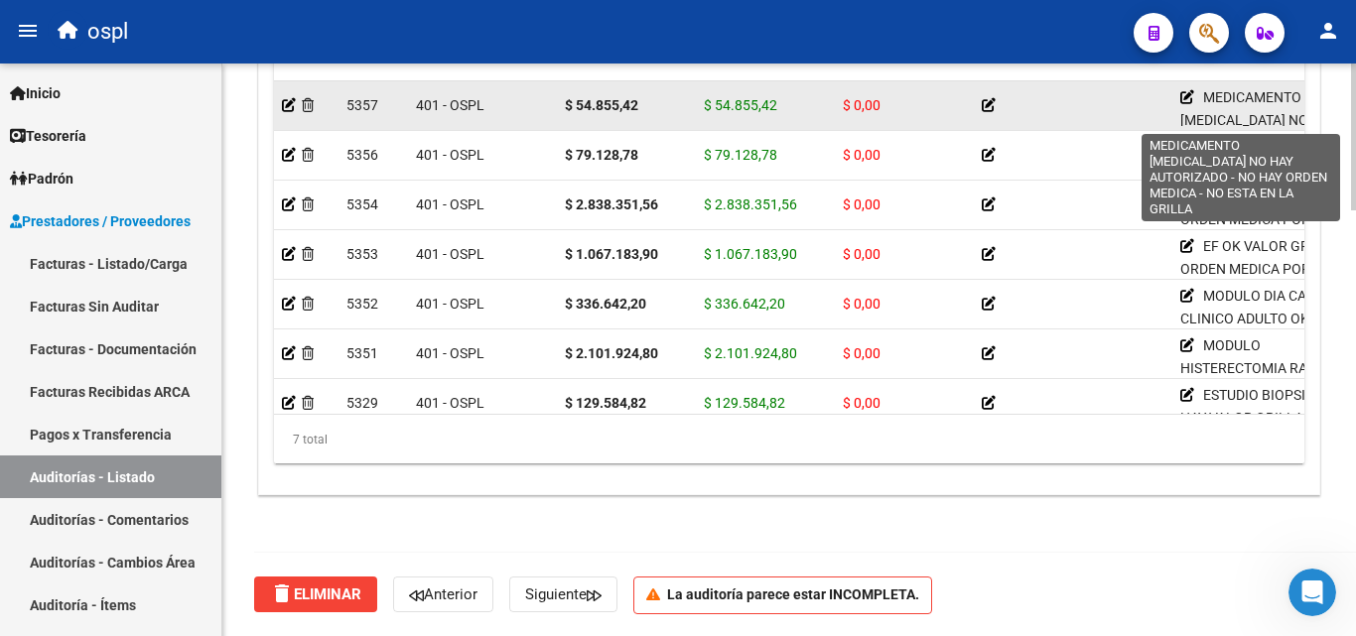
click at [1187, 98] on icon at bounding box center [1187, 97] width 14 height 14
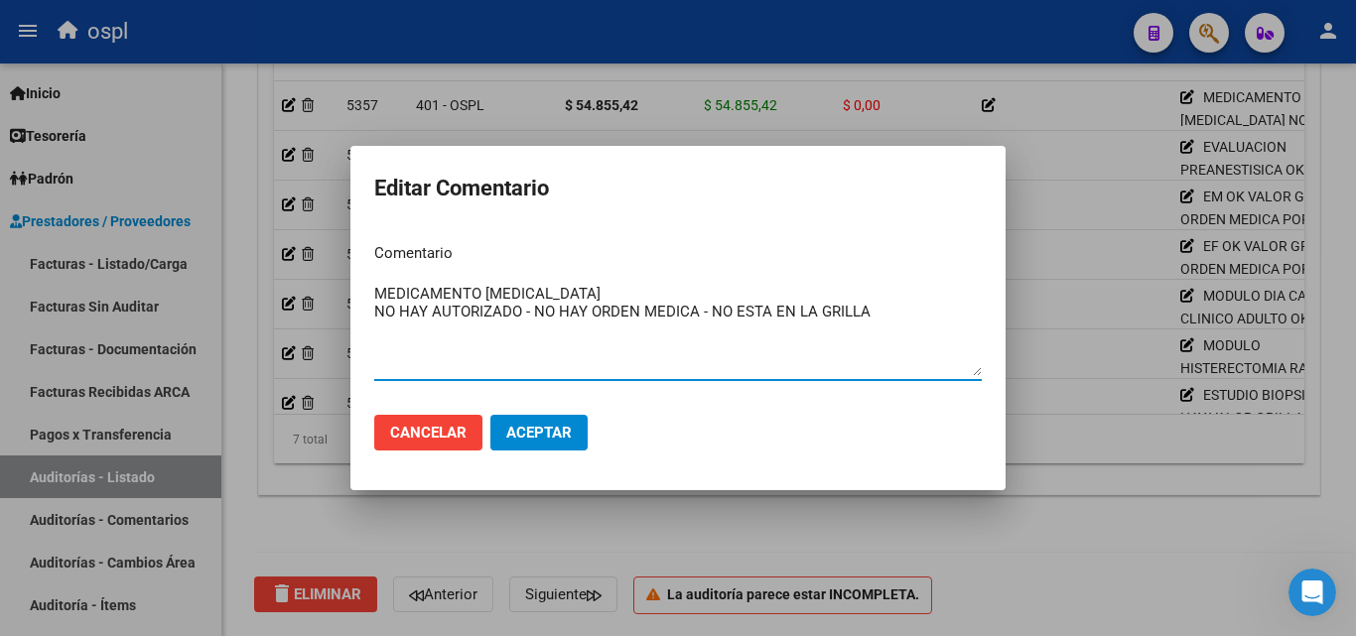
click at [474, 304] on textarea "MEDICAMENTO OMEPRAZOL NO HAY AUTORIZADO - NO HAY ORDEN MEDICA - NO ESTA EN LA G…" at bounding box center [678, 329] width 608 height 93
click at [567, 290] on textarea "MEDICAMENTO OMEPRAZOL NO HAY AUTORIZADO - NO HAY ORDEN MEDICA - NO ESTA EN LA G…" at bounding box center [678, 329] width 608 height 93
click at [583, 286] on textarea "MEDICAMENTO OMEPRAZOL NO HAY AUTORIZADO - NO HAY ORDEN MEDICA - NO ESTA EN LA G…" at bounding box center [678, 329] width 608 height 93
click at [880, 317] on textarea "MEDICAMENTO OMEPRAZOL NO HAY AUTORIZADO - NO HAY ORDEN MEDICA - NO ESTA EN LA G…" at bounding box center [678, 329] width 608 height 93
click at [483, 322] on textarea "MEDICAMENTO OMEPRAZOL NO HAY AUTORIZADO - NO HAY ORDEN MEDICA - NO ESTA EN LA G…" at bounding box center [678, 329] width 608 height 93
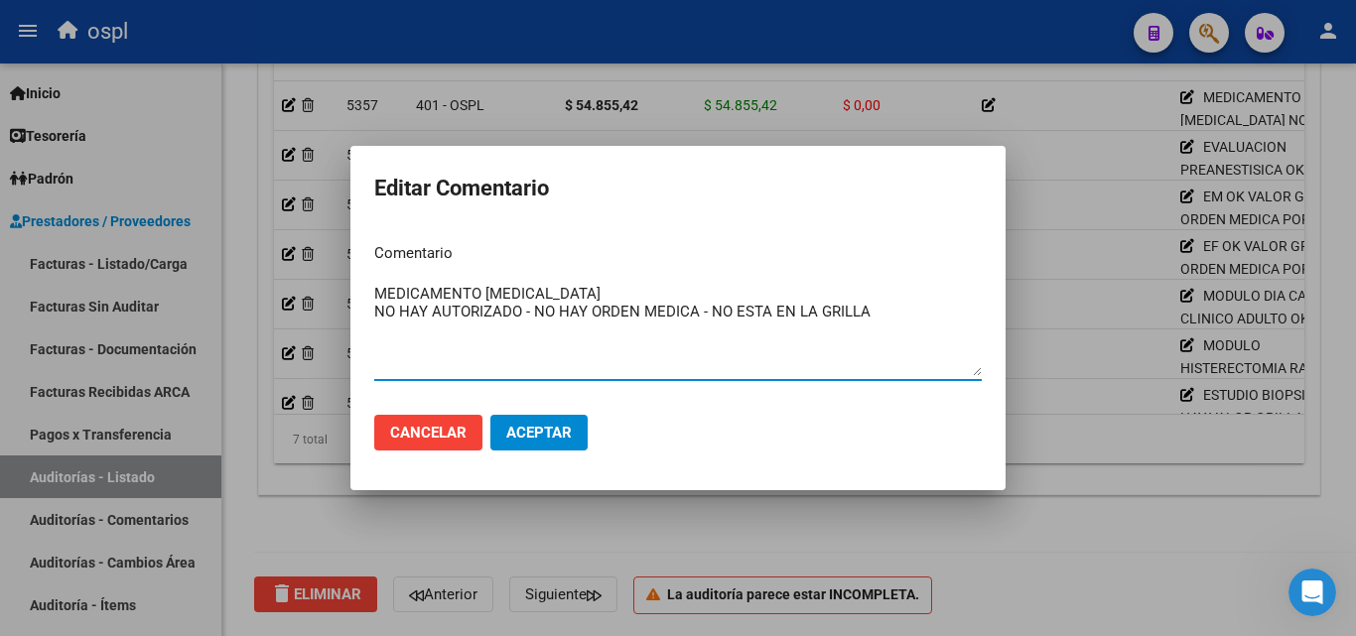
click at [697, 320] on textarea "MEDICAMENTO OMEPRAZOL NO HAY AUTORIZADO - NO HAY ORDEN MEDICA - NO ESTA EN LA G…" at bounding box center [678, 329] width 608 height 93
click at [579, 425] on button "Aceptar" at bounding box center [538, 433] width 97 height 36
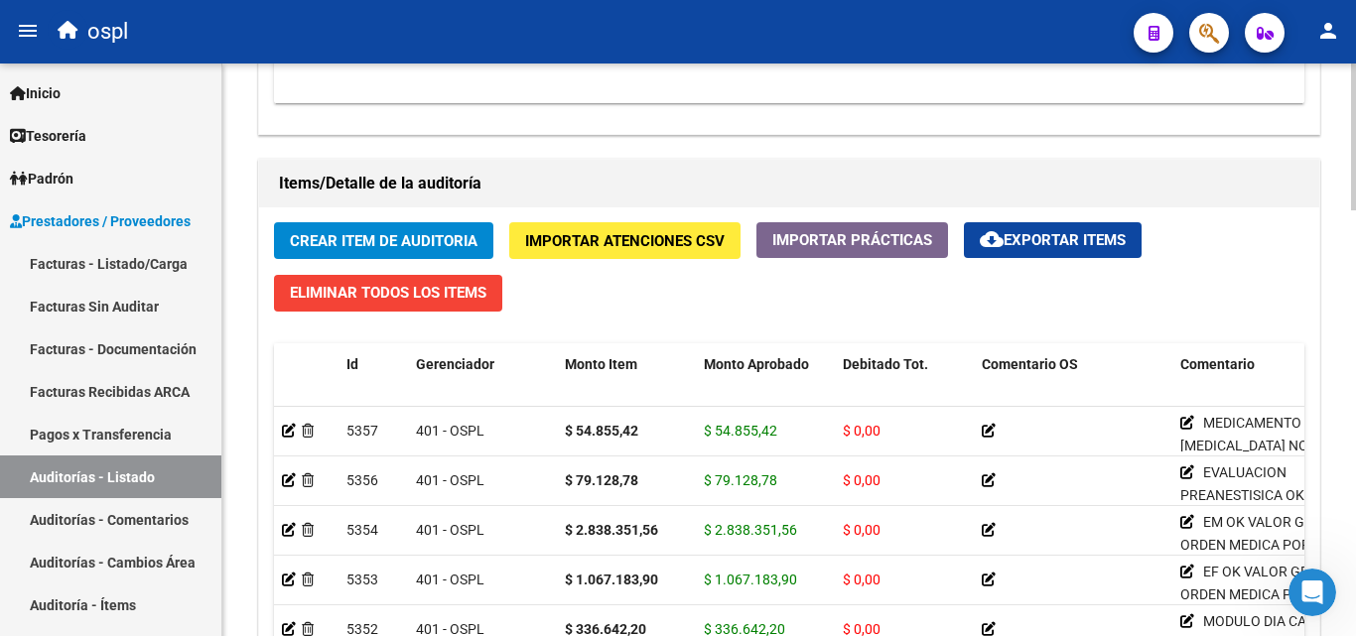
scroll to position [1367, 0]
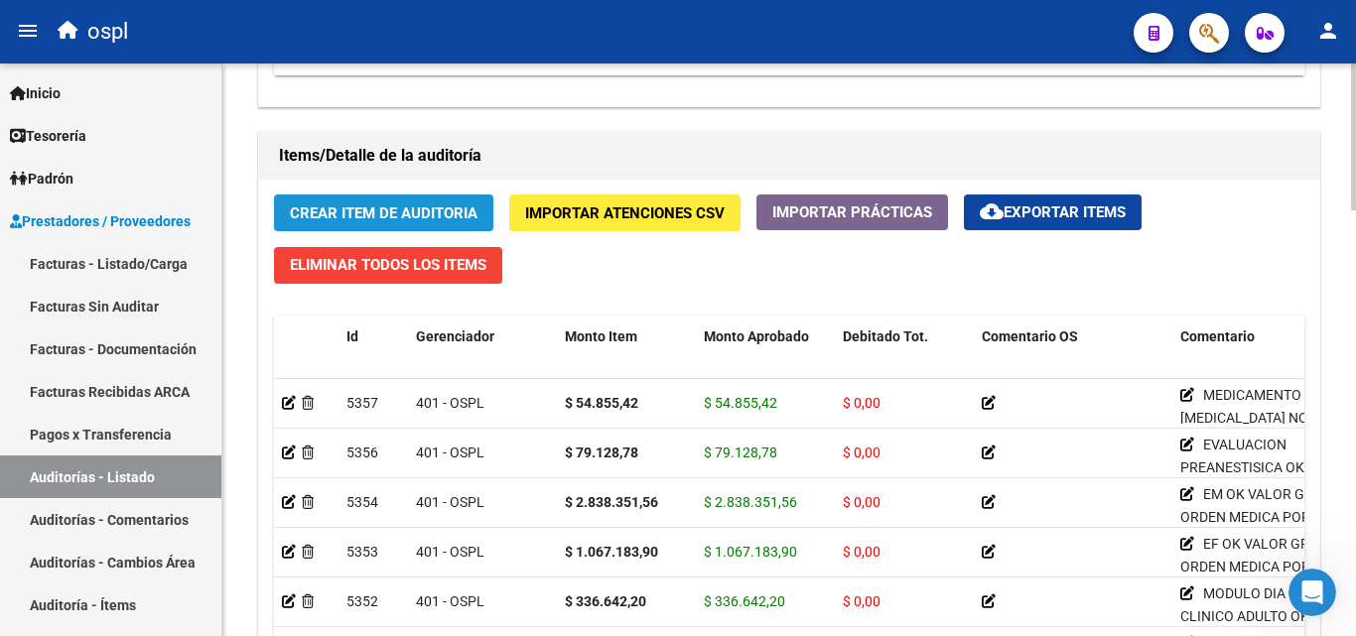
click at [341, 203] on button "Crear Item de Auditoria" at bounding box center [383, 213] width 219 height 37
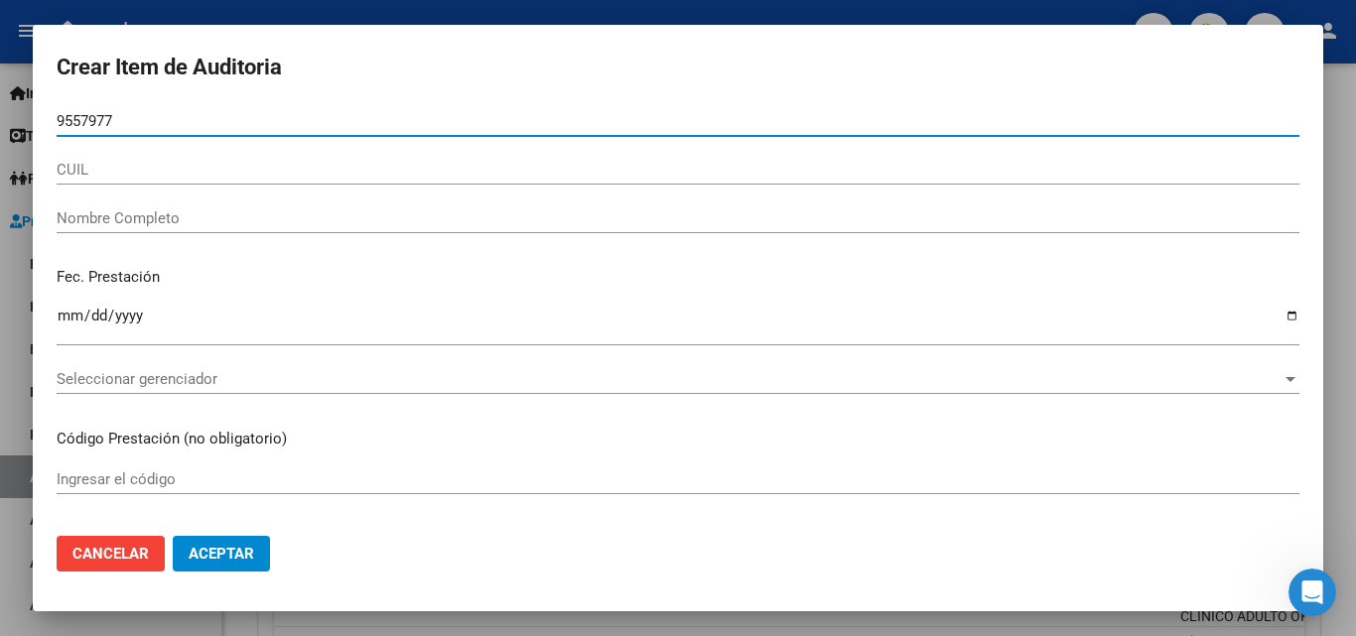
type input "95579775"
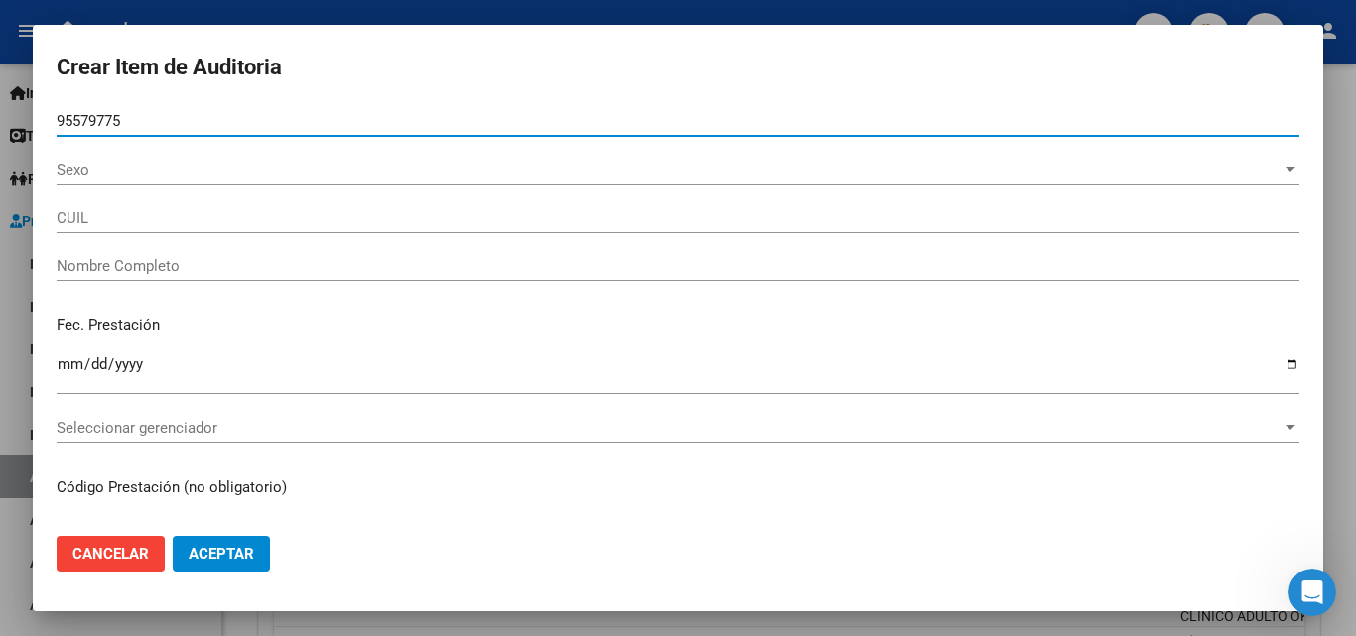
type input "27955797758"
type input "CABRERA ARRIETA ALBA ISABEL"
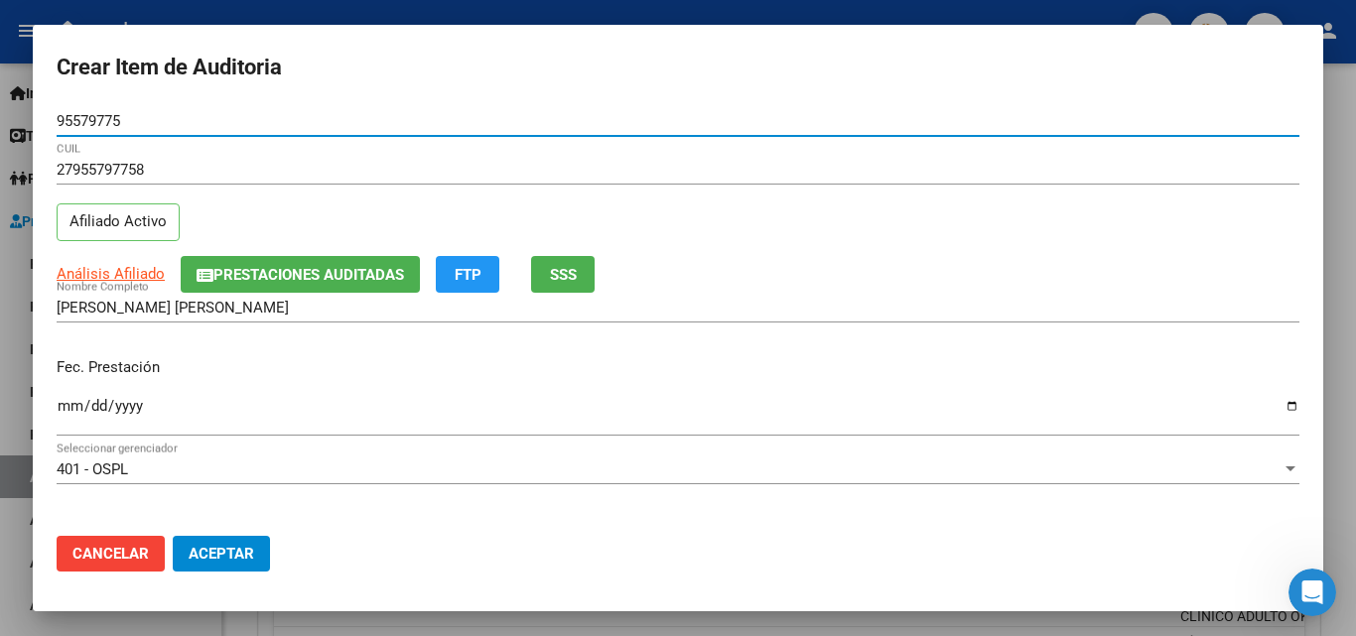
type input "95579775"
click at [76, 416] on input "Ingresar la fecha" at bounding box center [678, 414] width 1243 height 32
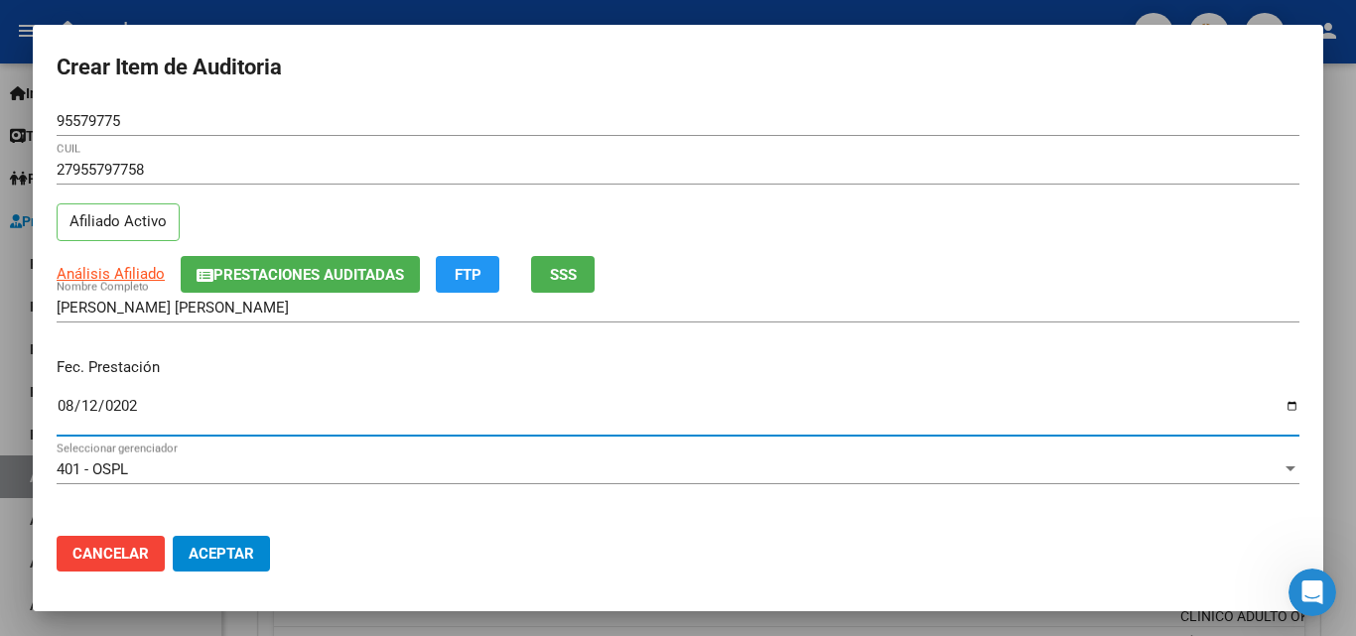
type input "2025-08-12"
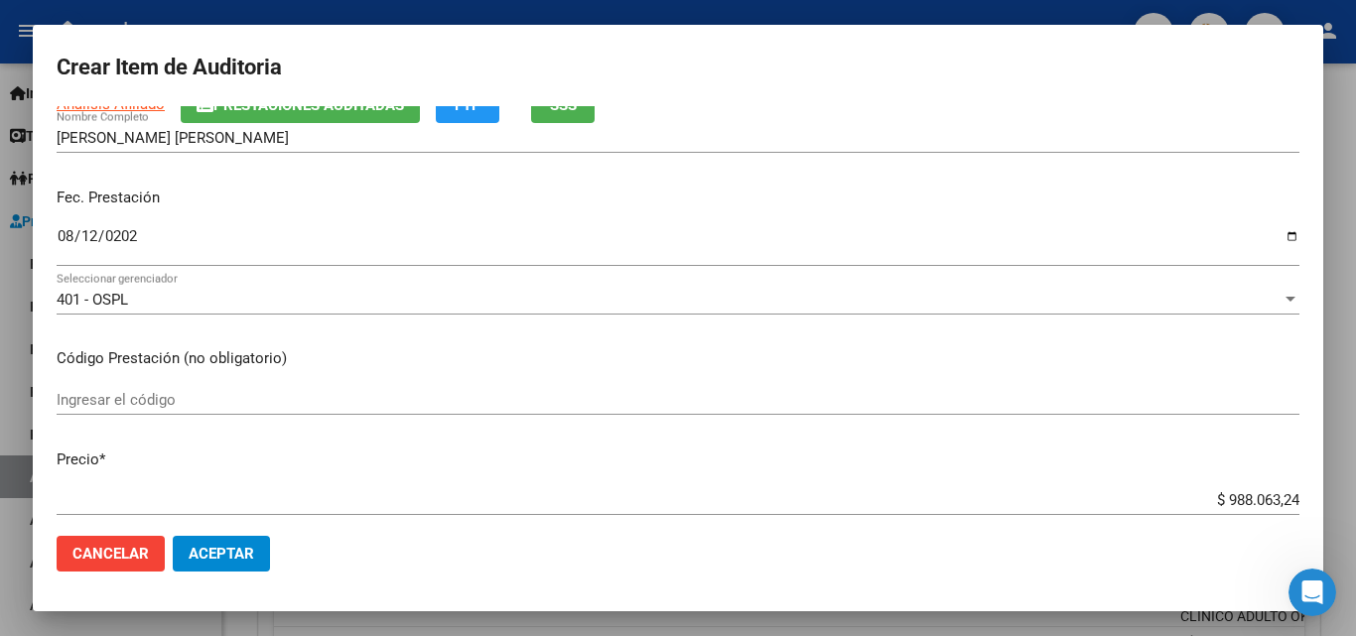
scroll to position [199, 0]
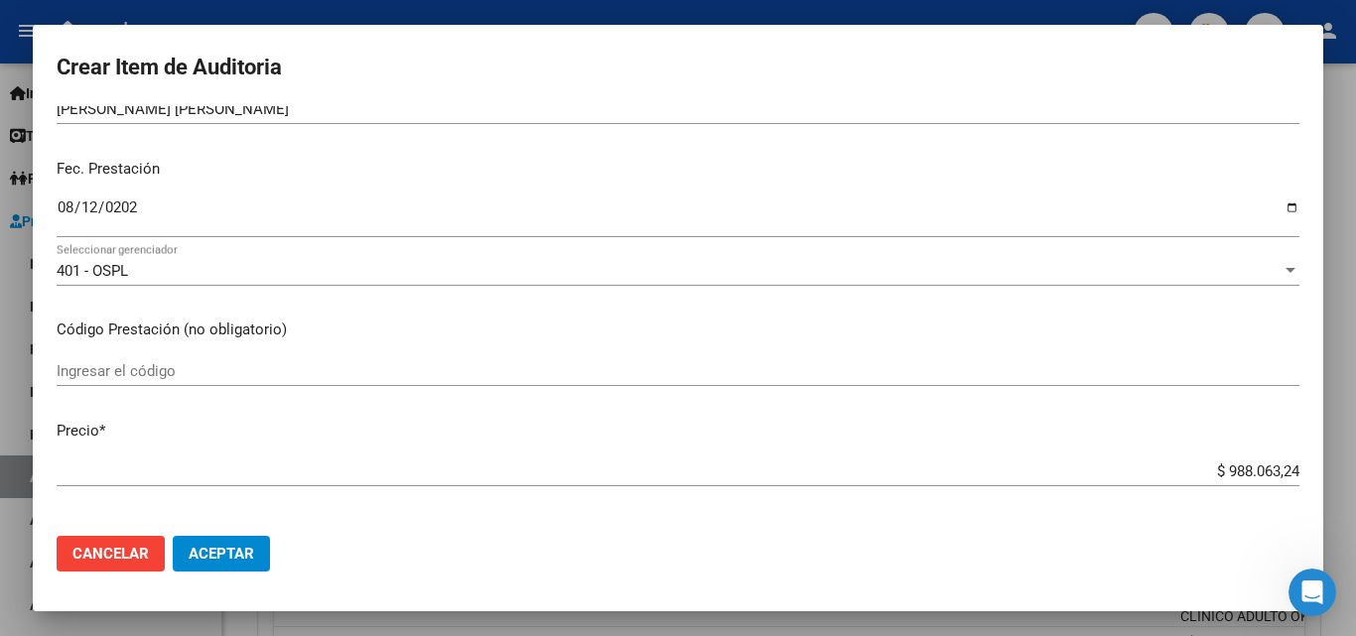
click at [158, 372] on input "Ingresar el código" at bounding box center [678, 371] width 1243 height 18
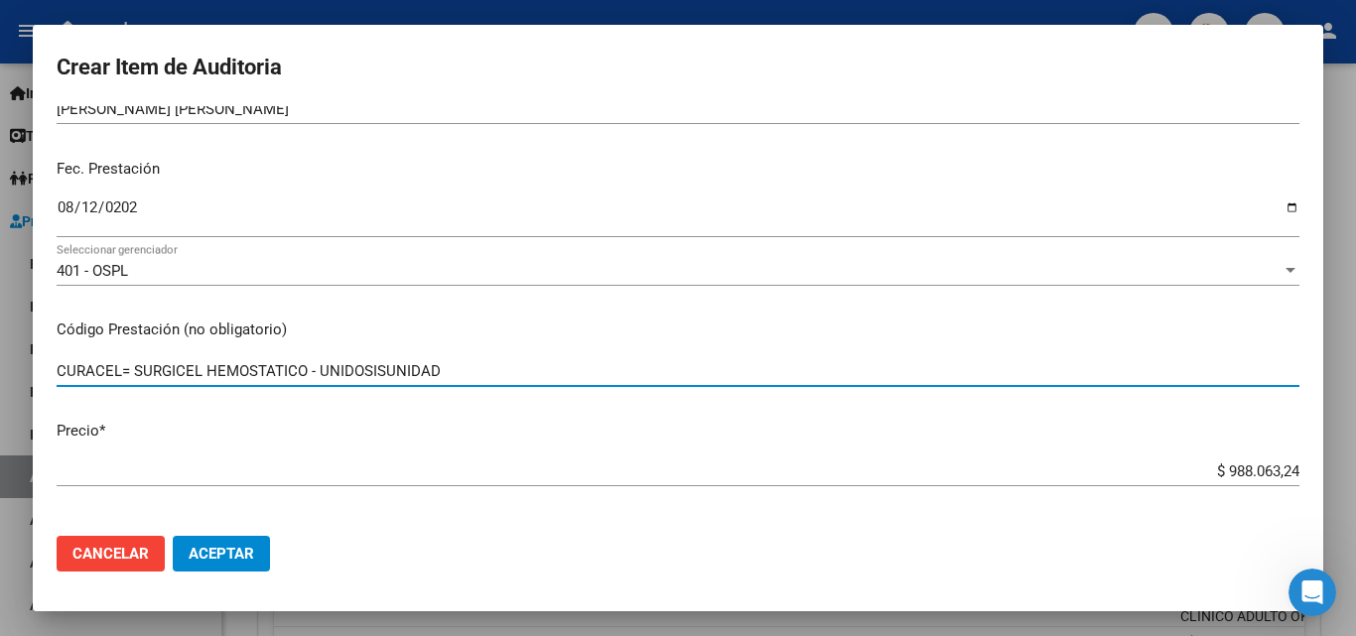
click at [383, 366] on input "CURACEL= SURGICEL HEMOSTATICO - UNIDOSISUNIDAD" at bounding box center [678, 371] width 1243 height 18
click at [461, 367] on input "CURACEL= SURGICEL HEMOSTATICO - UNIDOSIS UNIDAD" at bounding box center [678, 371] width 1243 height 18
type input "CURACEL= SURGICEL HEMOSTATICO - UNIDOSIS UNIDAD"
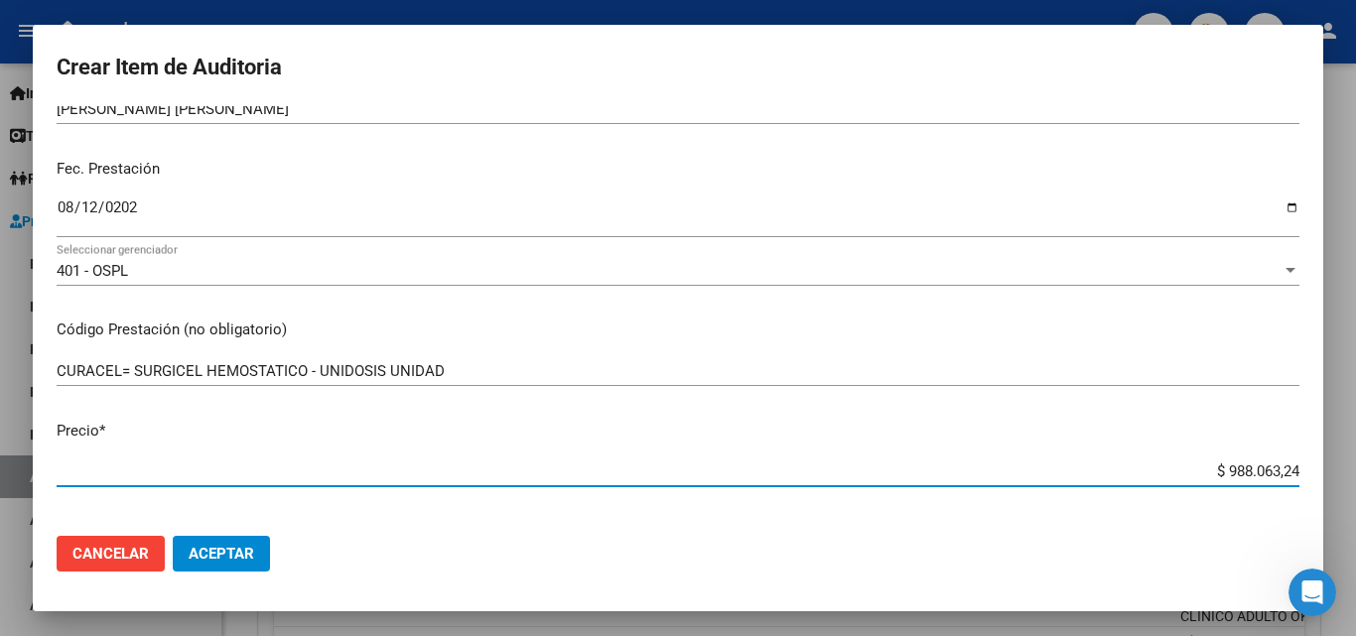
drag, startPoint x: 1184, startPoint y: 465, endPoint x: 1310, endPoint y: 466, distance: 126.1
click at [1310, 466] on mat-dialog-content "95579775 Nro Documento 27955797758 CUIL Afiliado Activo Análisis Afiliado Prest…" at bounding box center [678, 313] width 1290 height 414
type input "$ 0,05"
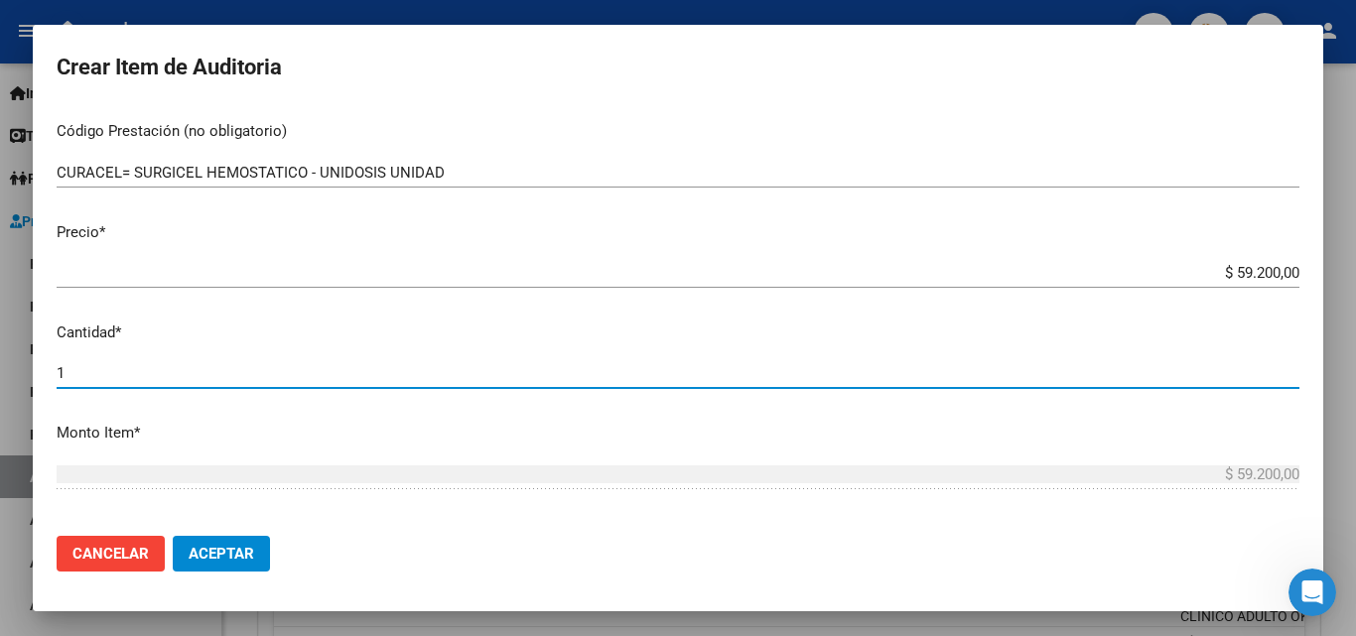
click at [223, 373] on input "1" at bounding box center [678, 373] width 1243 height 18
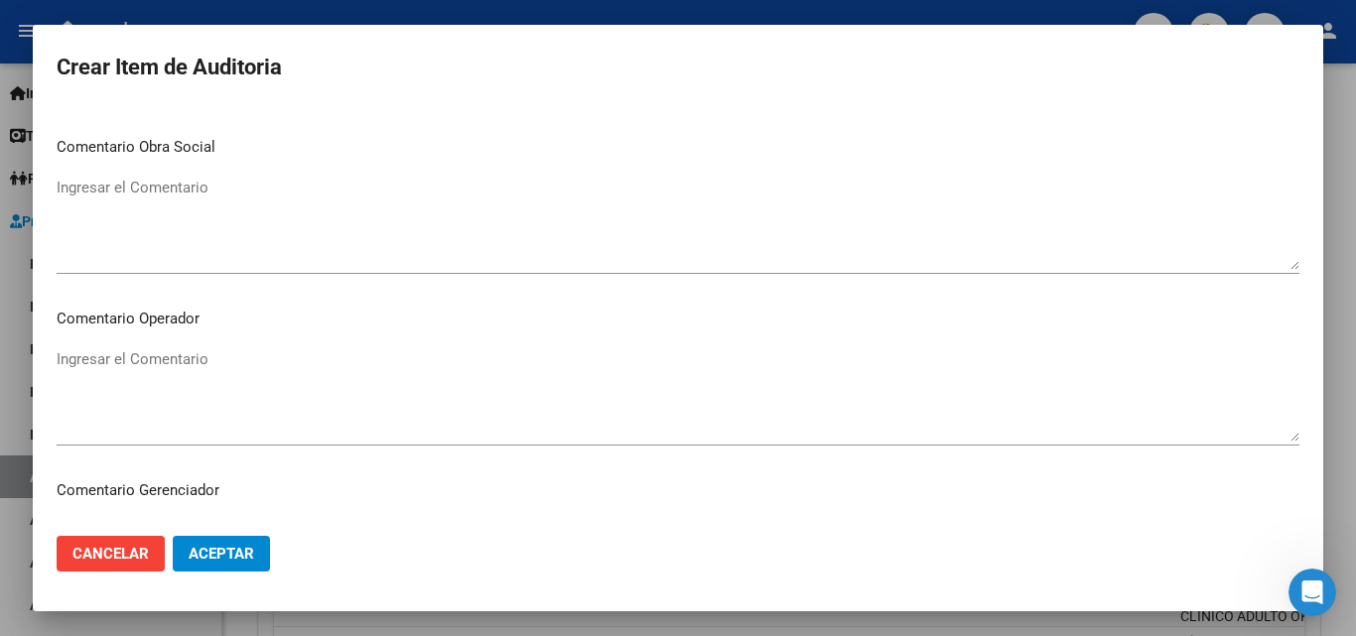
scroll to position [893, 0]
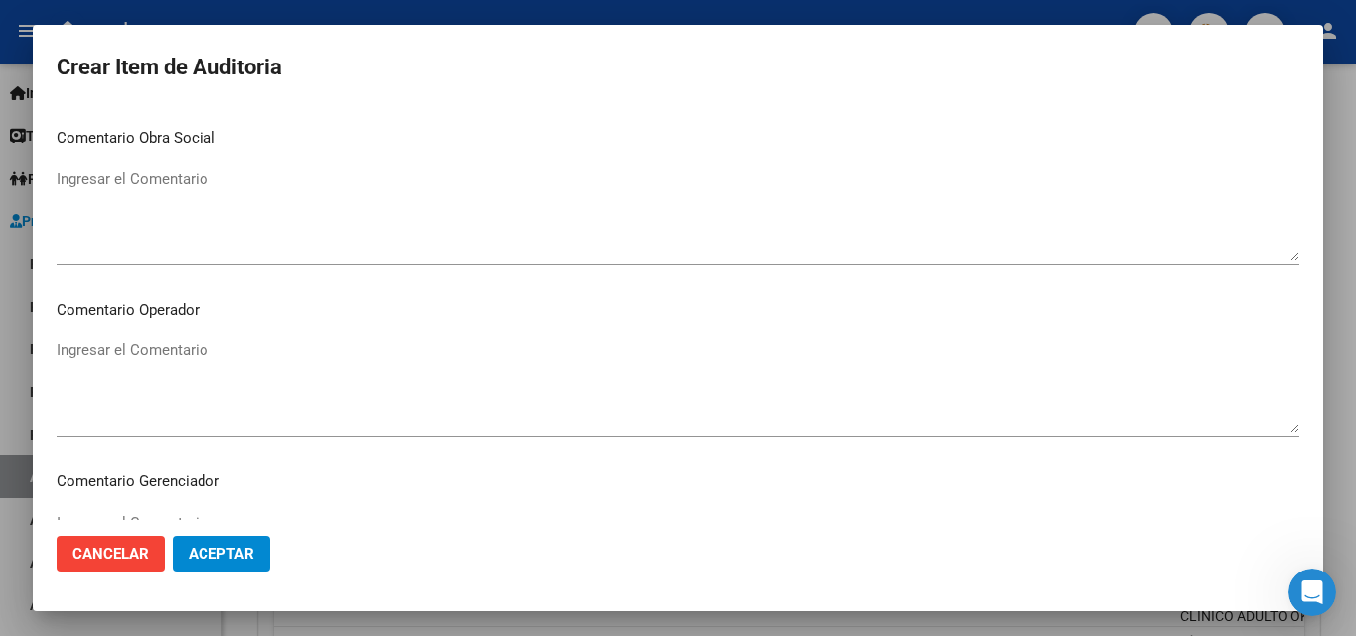
click at [177, 356] on textarea "Ingresar el Comentario" at bounding box center [678, 385] width 1243 height 93
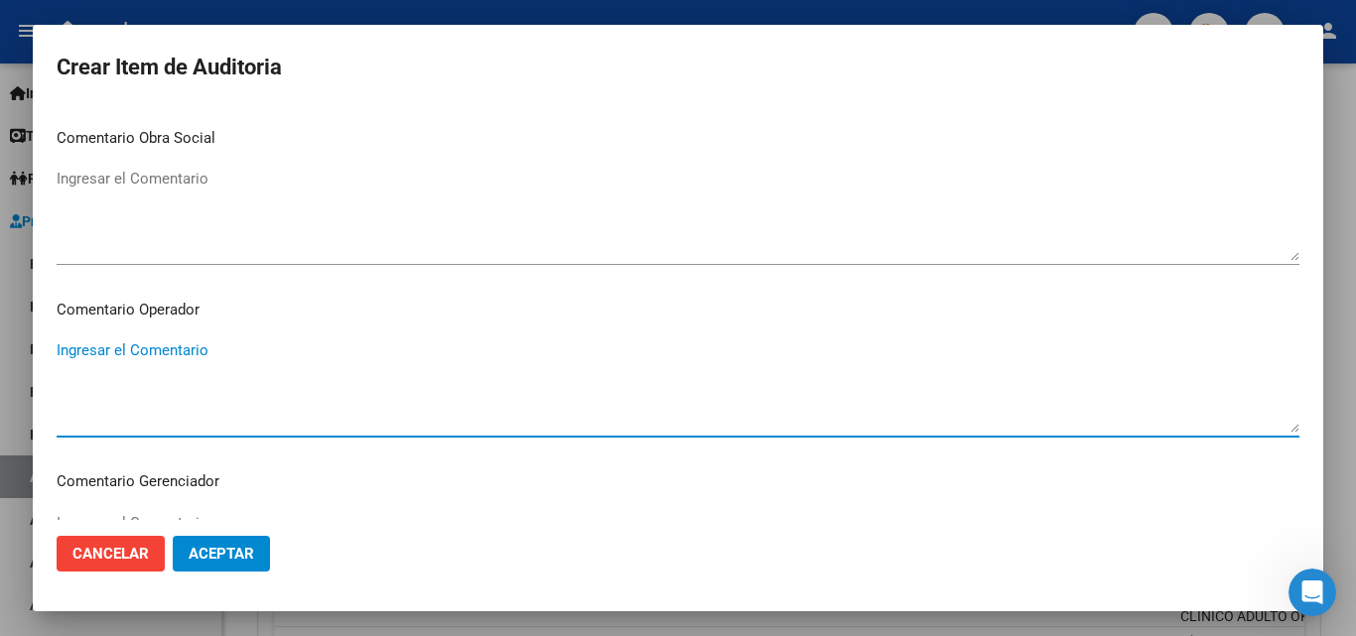
scroll to position [993, 0]
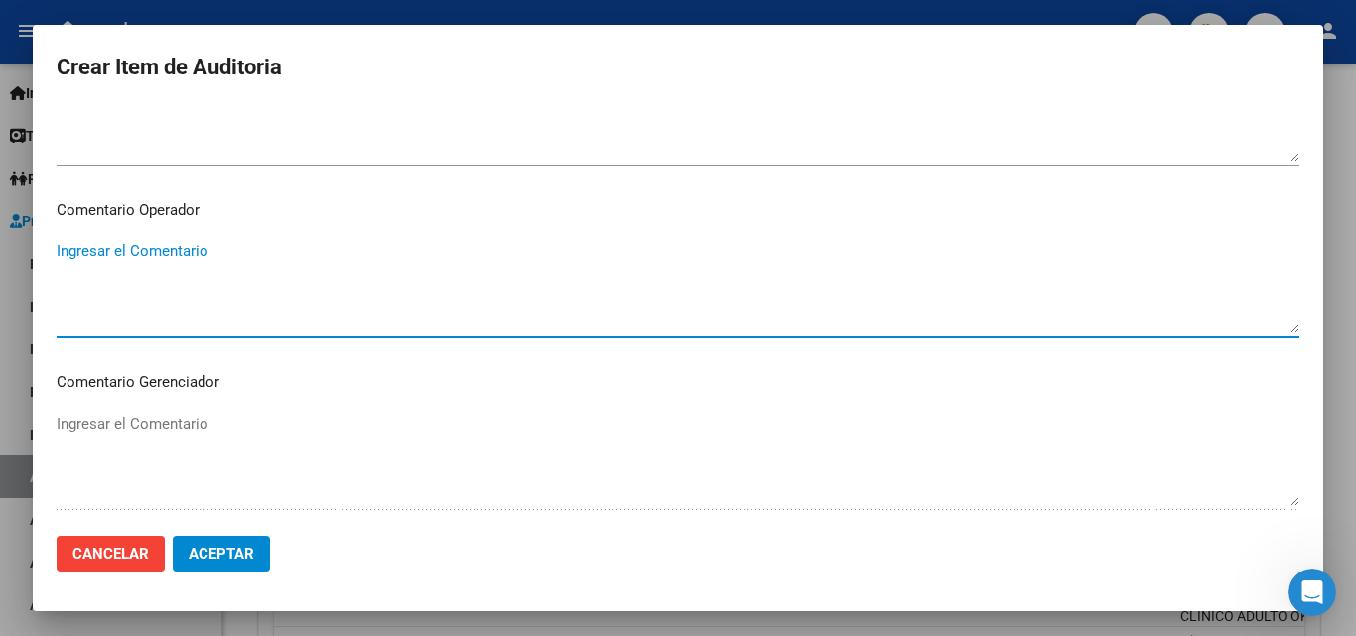
click at [219, 274] on textarea "Ingresar el Comentario" at bounding box center [678, 286] width 1243 height 93
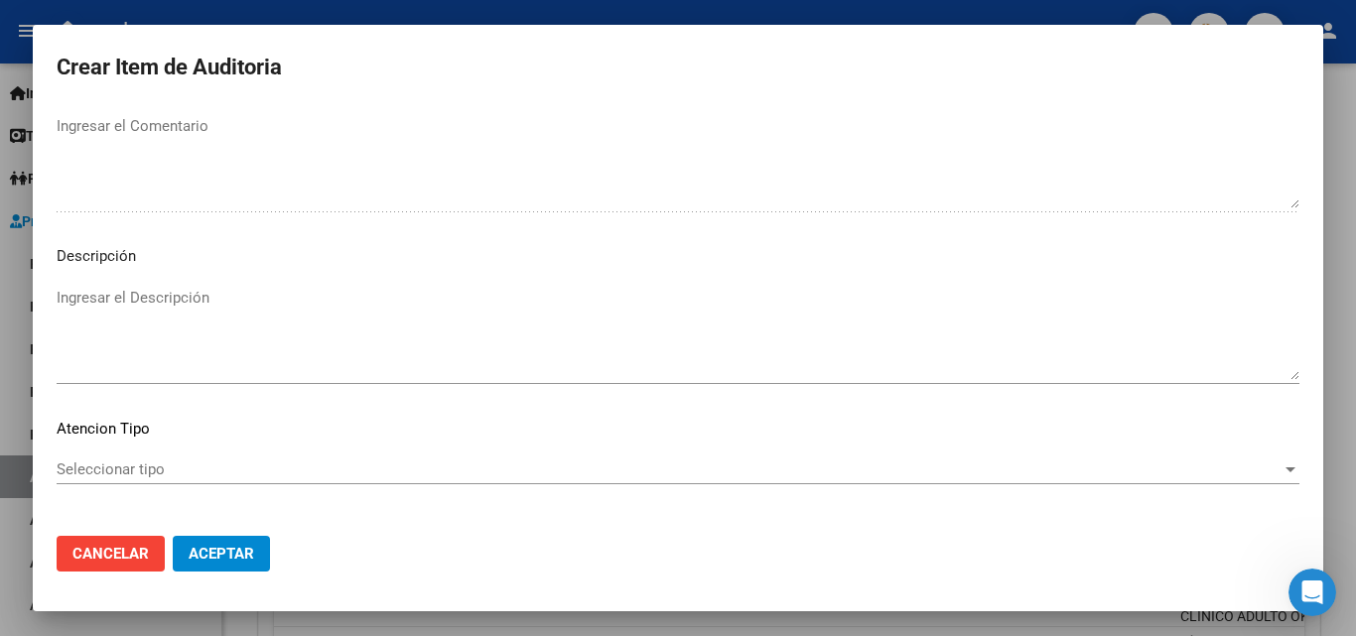
scroll to position [1374, 0]
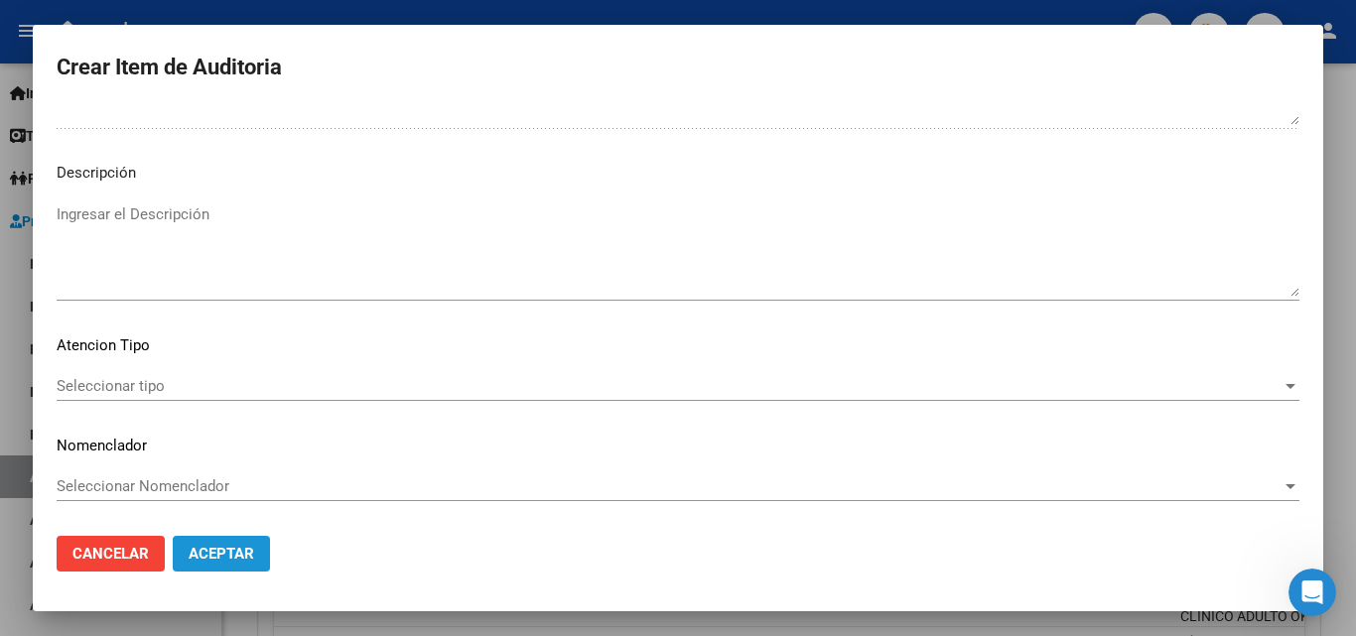
click at [230, 538] on button "Aceptar" at bounding box center [221, 554] width 97 height 36
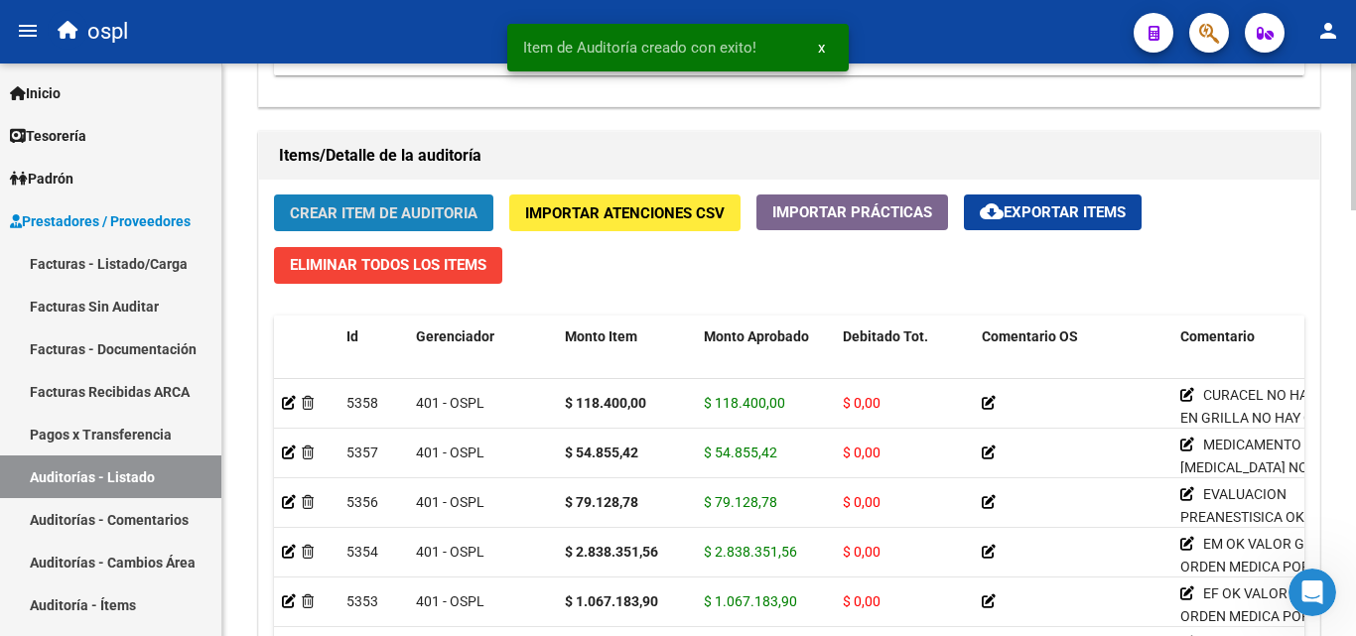
click at [406, 209] on span "Crear Item de Auditoria" at bounding box center [384, 213] width 188 height 18
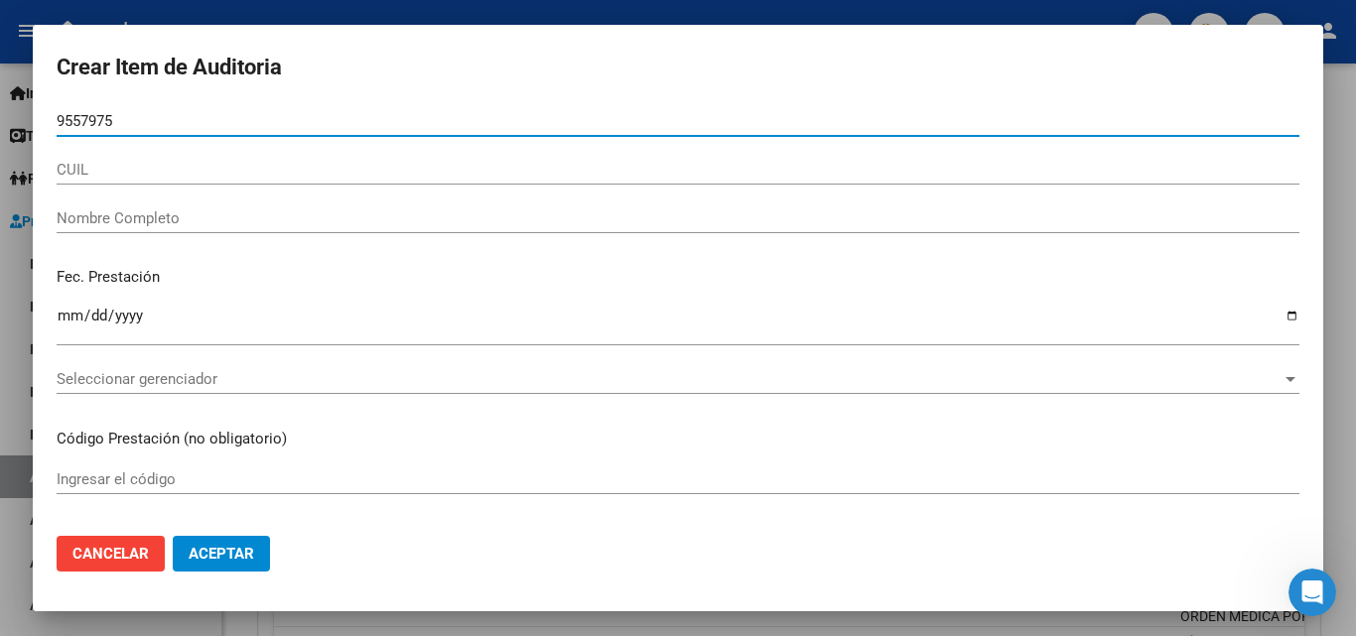
click at [106, 116] on input "9557975" at bounding box center [678, 121] width 1243 height 18
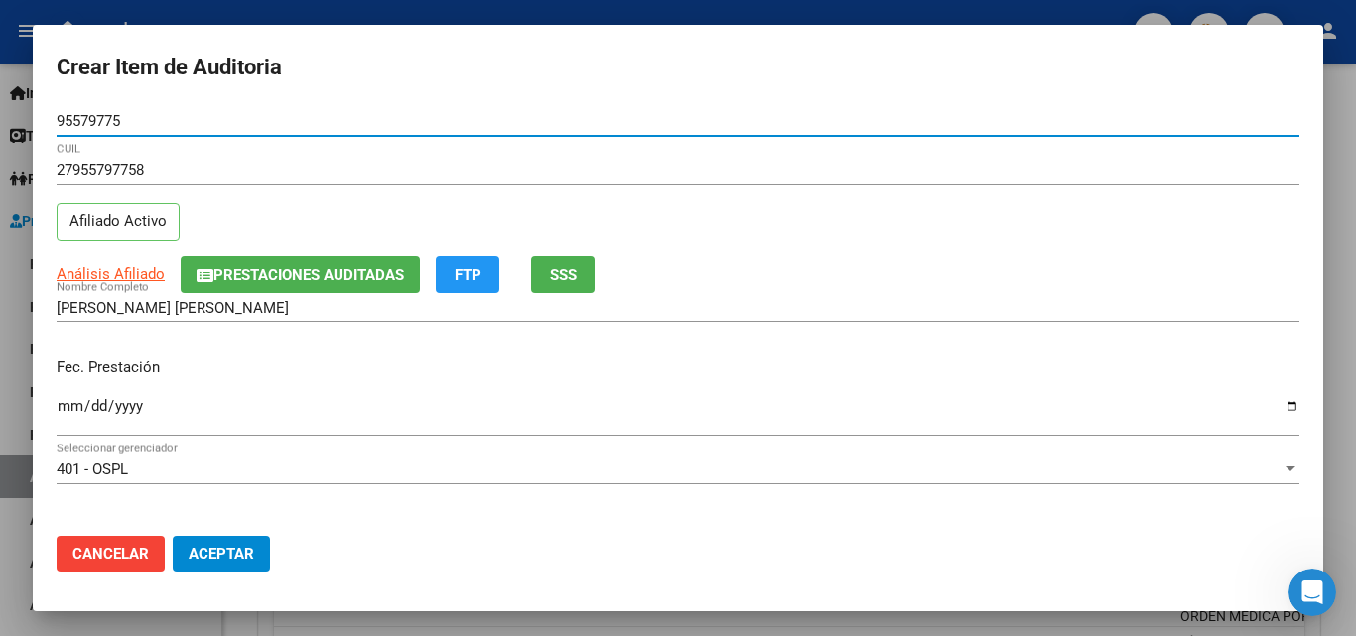
click at [60, 415] on input "Ingresar la fecha" at bounding box center [678, 414] width 1243 height 32
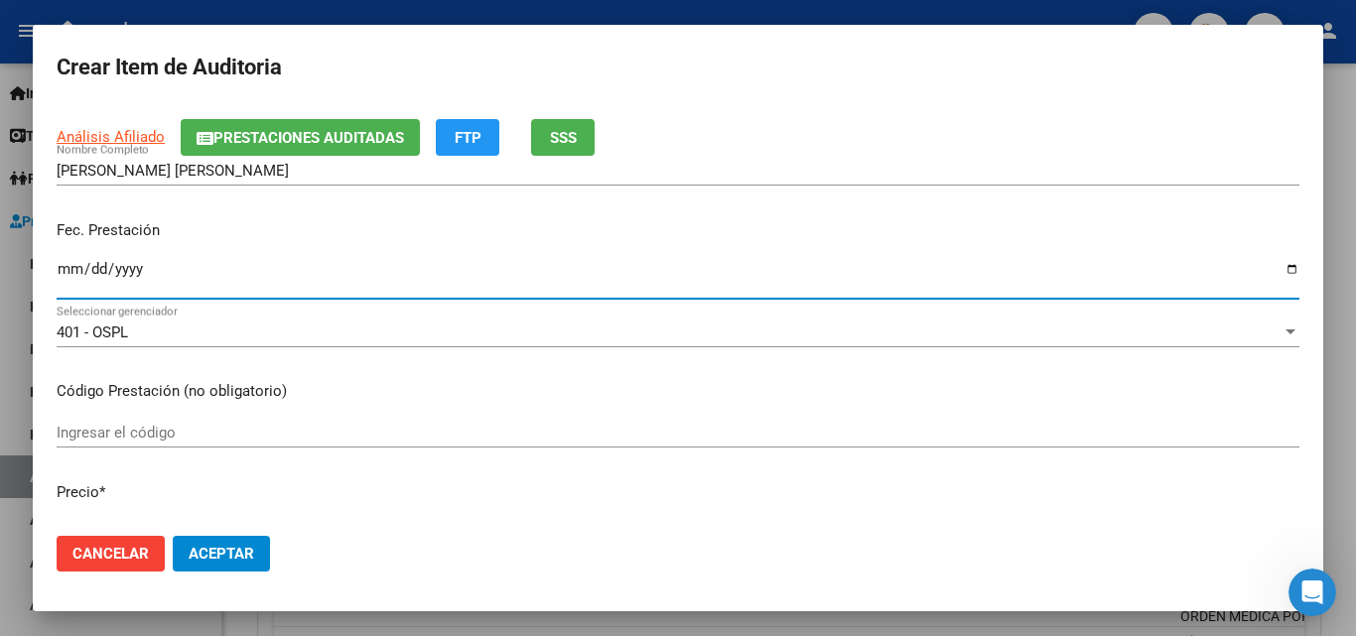
scroll to position [199, 0]
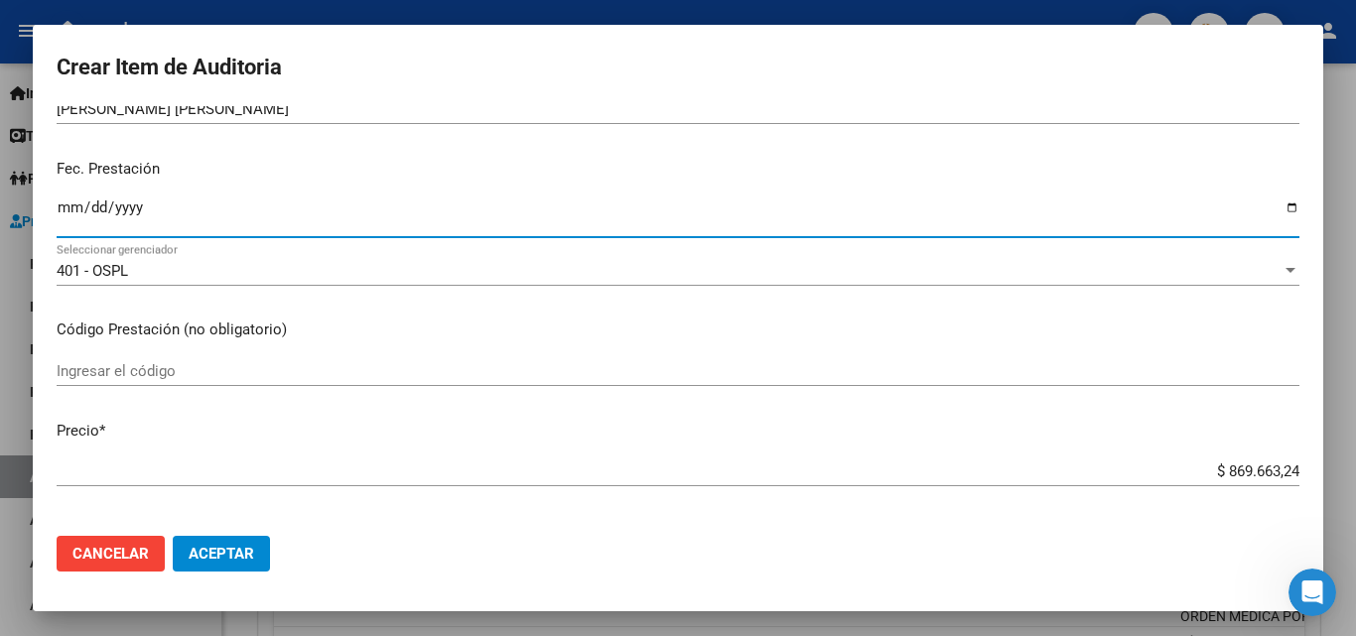
click at [140, 369] on input "Ingresar el código" at bounding box center [678, 371] width 1243 height 18
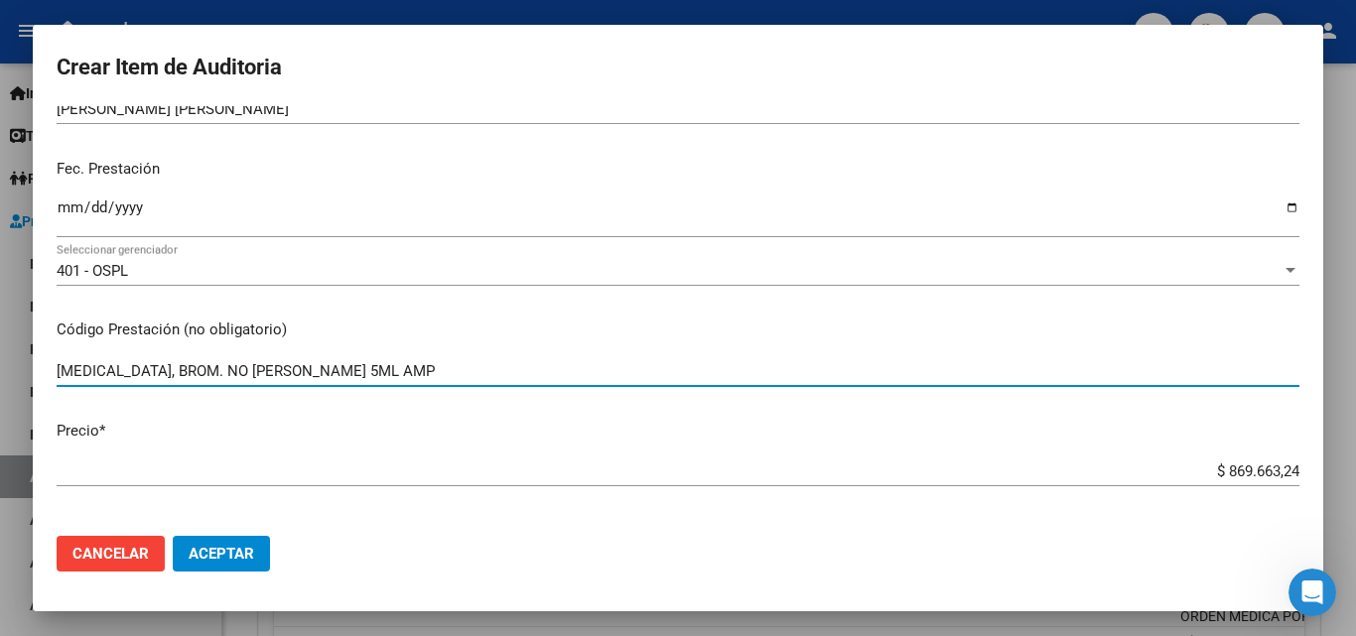
click at [198, 367] on input "ROCURONIO, BROM. NO MARCA GOBBI 5ML AMP" at bounding box center [678, 371] width 1243 height 18
click at [327, 375] on input "ROCURONIO, BROM. *NO MARCA GOBBI 5ML AMP" at bounding box center [678, 371] width 1243 height 18
click at [323, 373] on input "ROCURONIO, BROM. *NO MARCA GOBBI 5ML AMP" at bounding box center [678, 371] width 1243 height 18
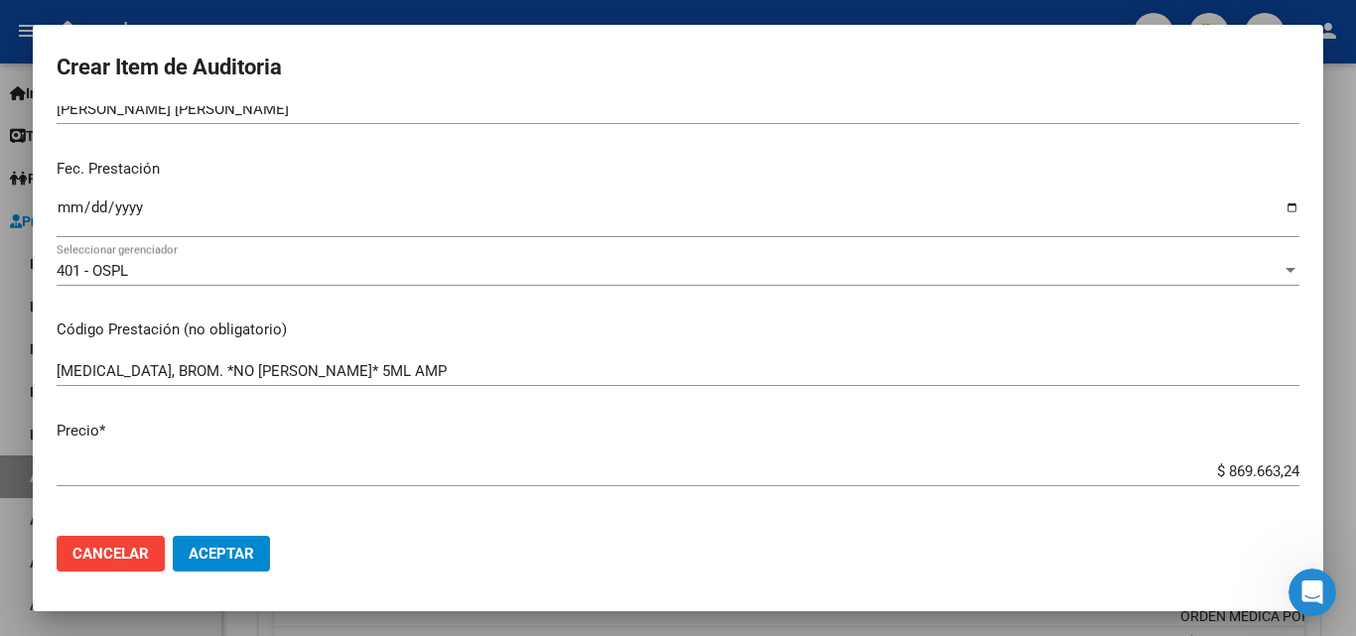
click at [1130, 460] on div "$ 869.663,24 Ingresar el precio" at bounding box center [678, 472] width 1243 height 30
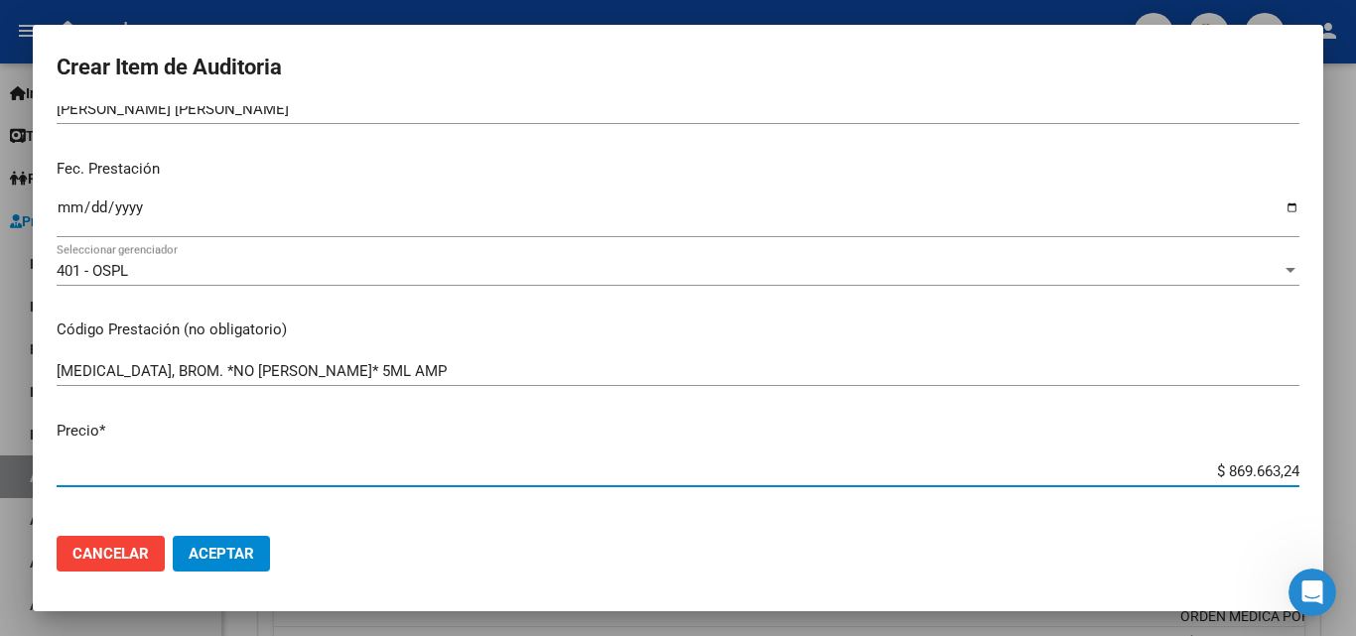
drag, startPoint x: 1165, startPoint y: 466, endPoint x: 1309, endPoint y: 461, distance: 144.0
click at [1309, 461] on mat-dialog-content "95579775 Nro Documento 27955797758 CUIL Afiliado Activo Análisis Afiliado Prest…" at bounding box center [678, 313] width 1290 height 414
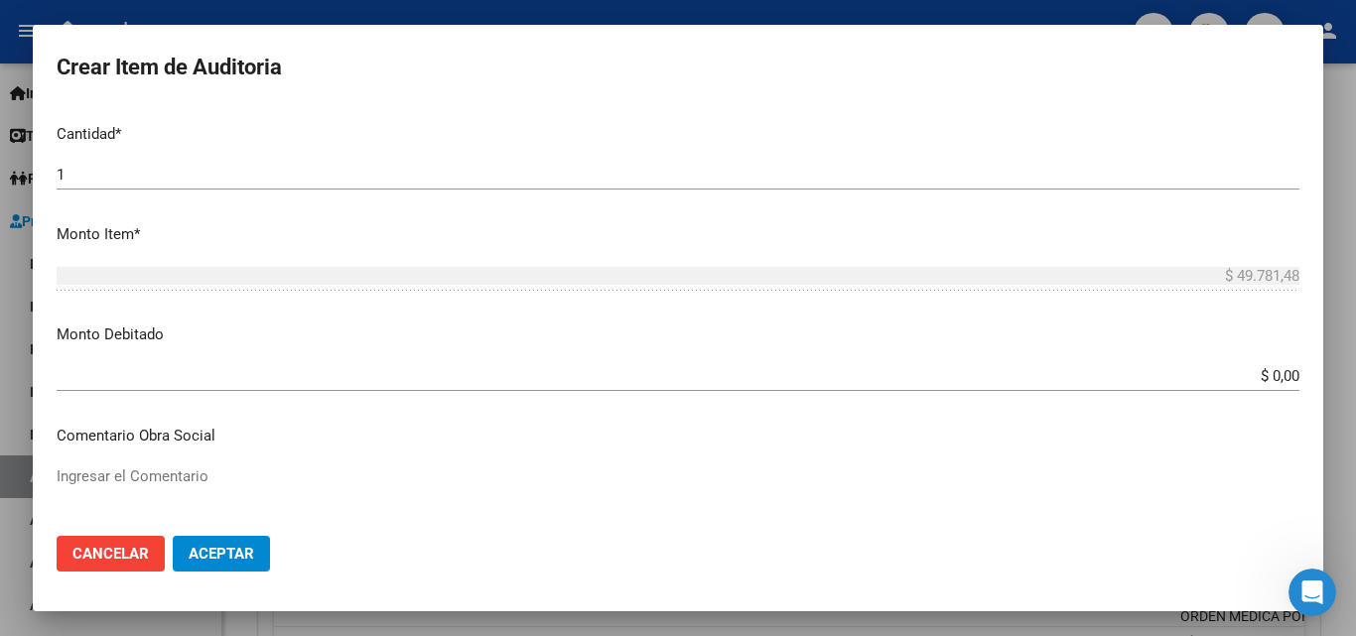
scroll to position [794, 0]
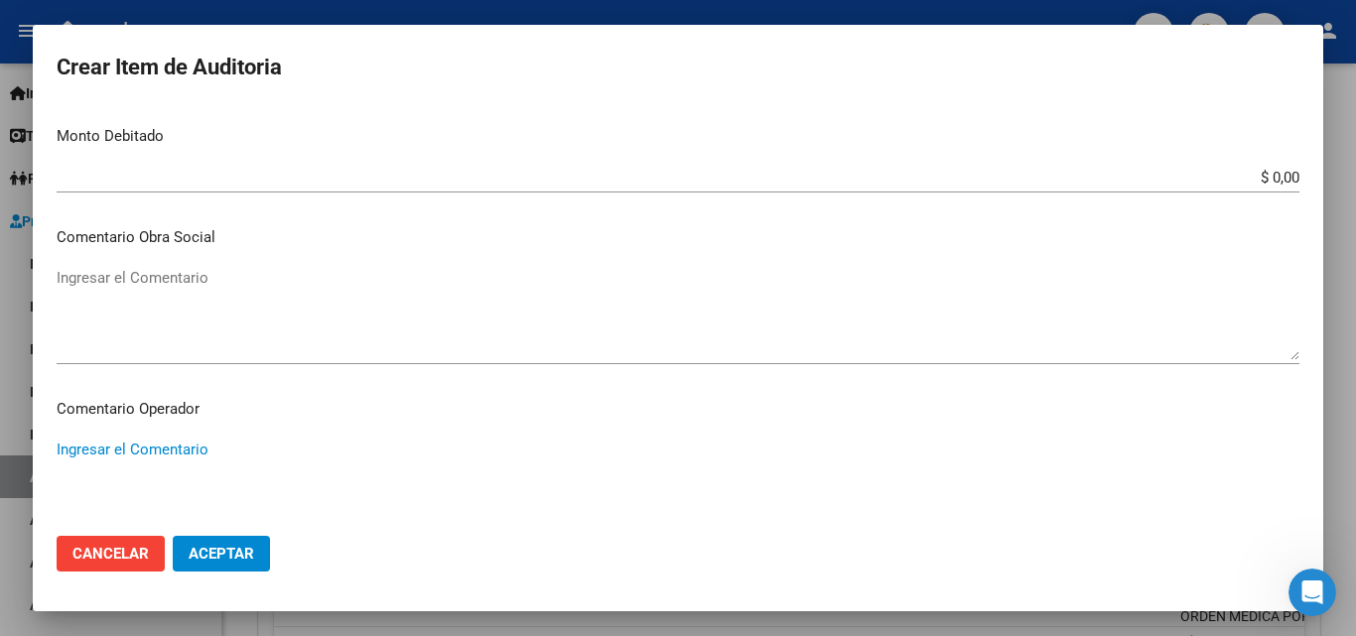
click at [155, 453] on textarea "Ingresar el Comentario" at bounding box center [678, 485] width 1243 height 93
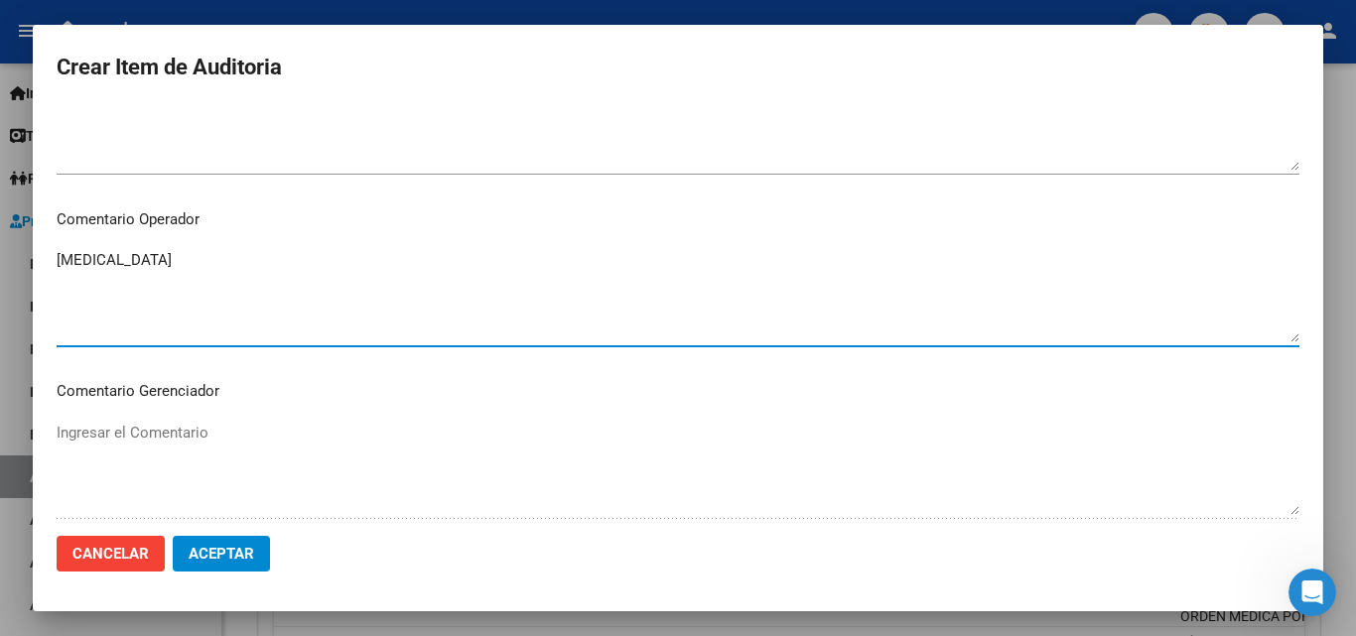
scroll to position [993, 0]
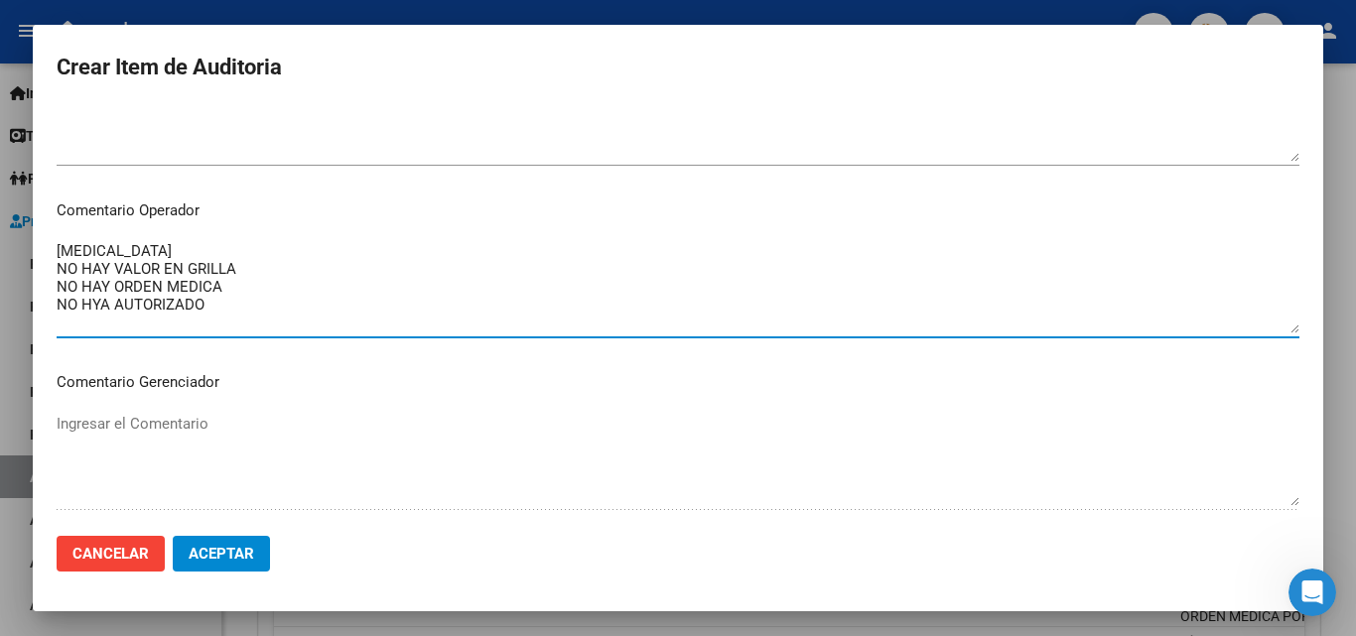
drag, startPoint x: 236, startPoint y: 313, endPoint x: 91, endPoint y: 286, distance: 147.4
click at [90, 277] on textarea "ROCURONIO NO HAY VALOR EN GRILLA NO HAY ORDEN MEDICA NO HYA AUTORIZADO" at bounding box center [678, 286] width 1243 height 93
click at [101, 309] on textarea "ROCURONIO NO HAY VALOR EN GRILLA NO HAY ORDEN MEDICA NO HYA AUTORIZADO" at bounding box center [678, 286] width 1243 height 93
click at [102, 302] on textarea "ROCURONIO NO HAY VALOR EN GRILLA NO HAY ORDEN MEDICA NO HA AUTORIZADO" at bounding box center [678, 286] width 1243 height 93
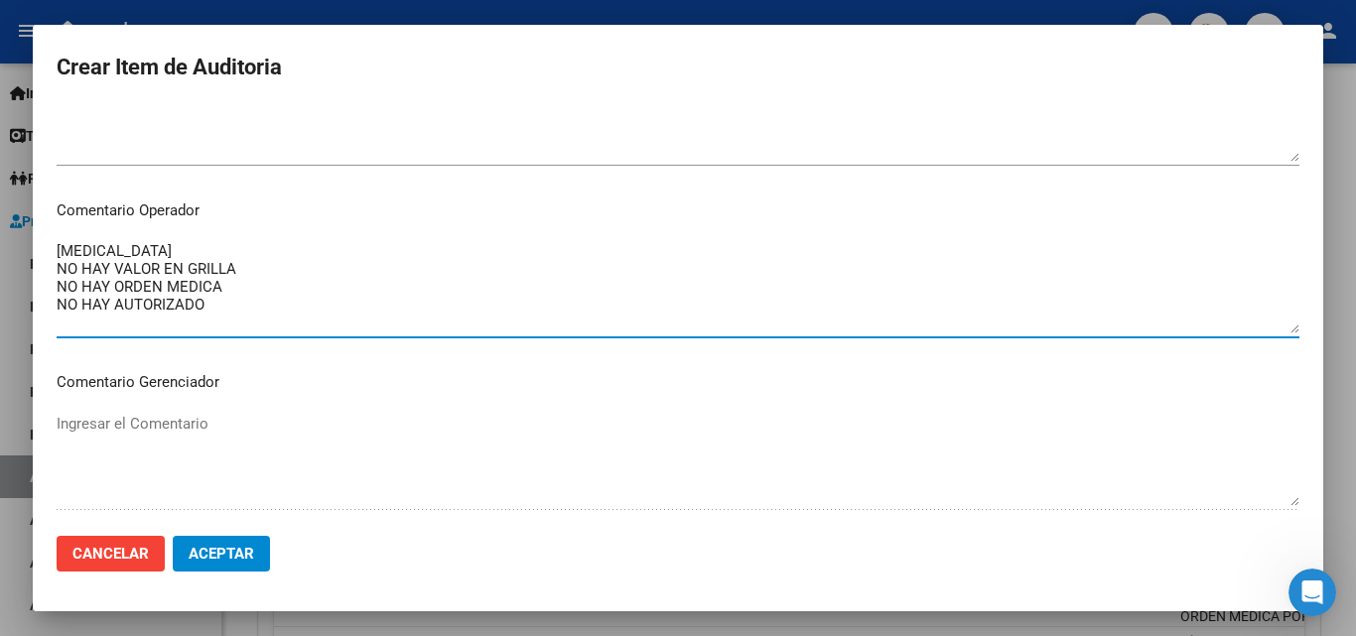
click at [176, 302] on textarea "ROCURONIO NO HAY VALOR EN GRILLA NO HAY ORDEN MEDICA NO HAY AUTORIZADO" at bounding box center [678, 286] width 1243 height 93
drag, startPoint x: 229, startPoint y: 302, endPoint x: 45, endPoint y: 261, distance: 189.1
click at [45, 261] on mat-dialog-content "95579775 Nro Documento 27955797758 CUIL Afiliado Activo Análisis Afiliado Prest…" at bounding box center [678, 313] width 1290 height 414
click at [296, 301] on textarea "ROCURONIO NO HAY VALOR EN GRILLA NO HAY ORDEN MEDICA NO HAY AUTORIZADO" at bounding box center [678, 286] width 1243 height 93
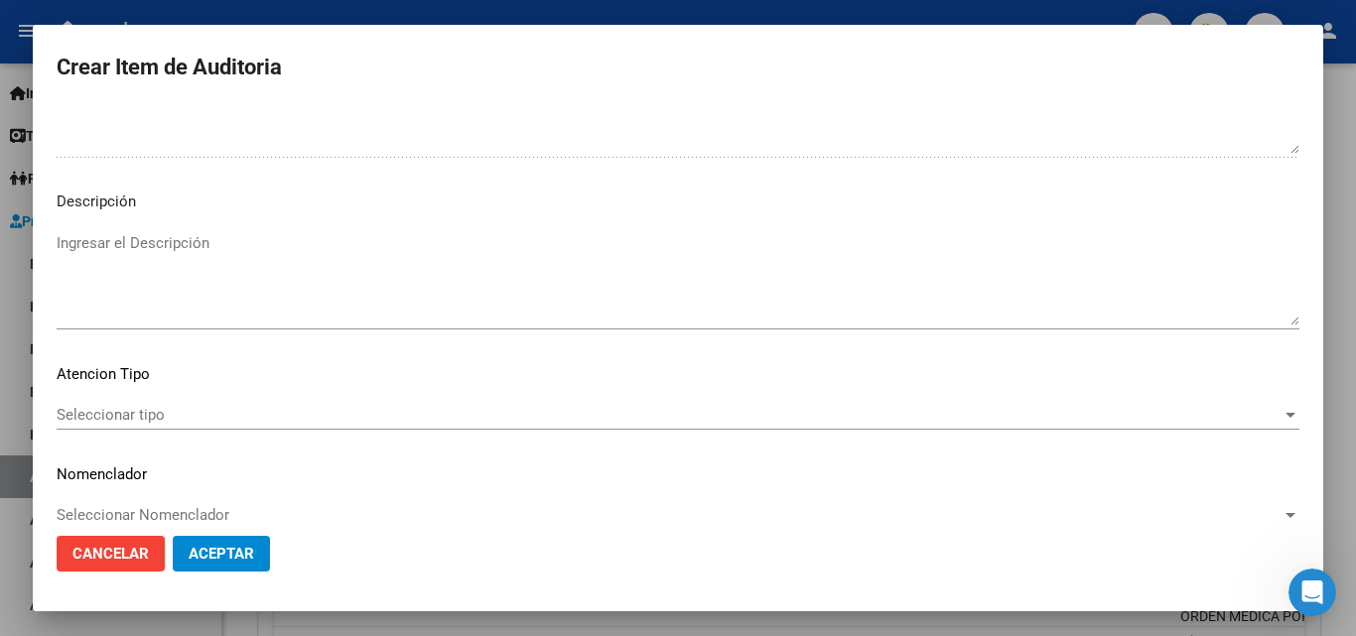
scroll to position [1374, 0]
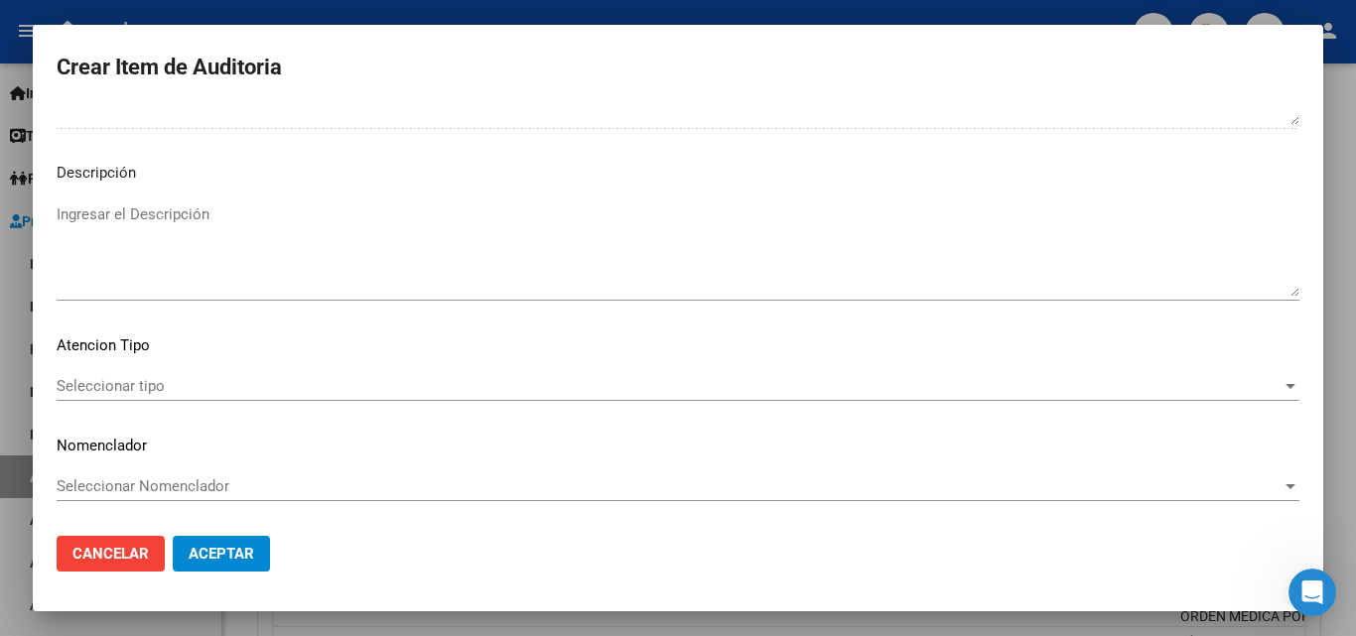
click at [216, 561] on span "Aceptar" at bounding box center [222, 554] width 66 height 18
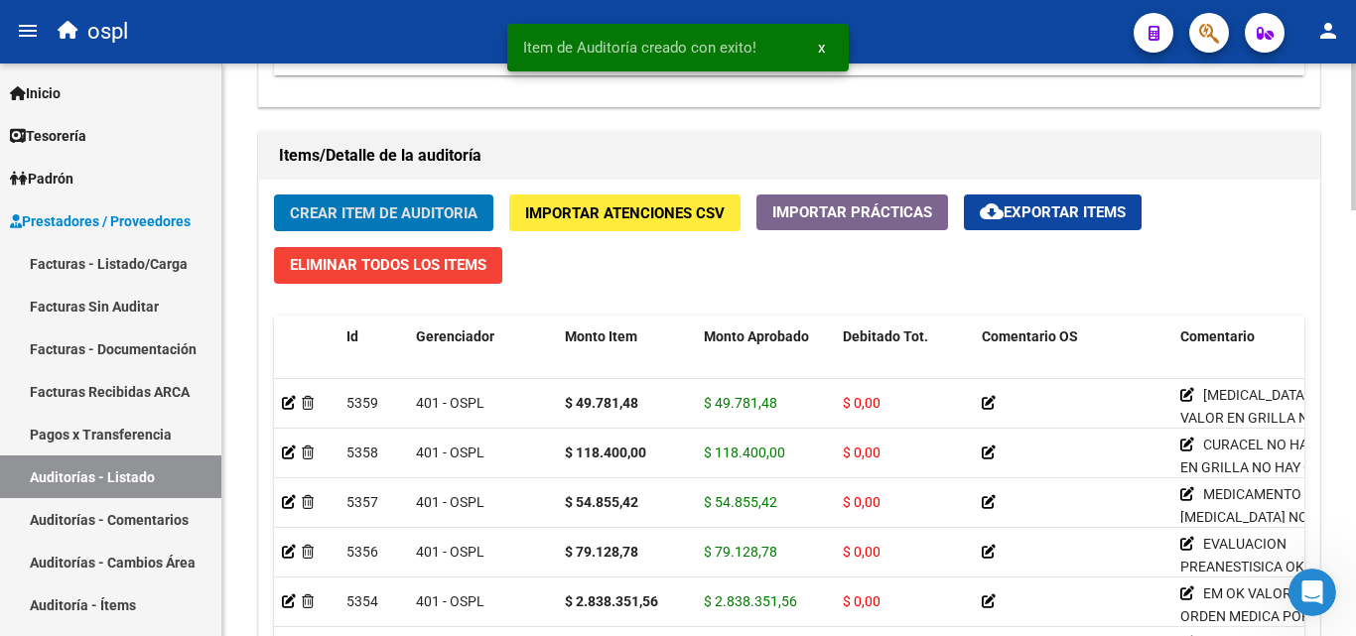
click at [398, 203] on span "Crear Item de Auditoria" at bounding box center [384, 212] width 188 height 18
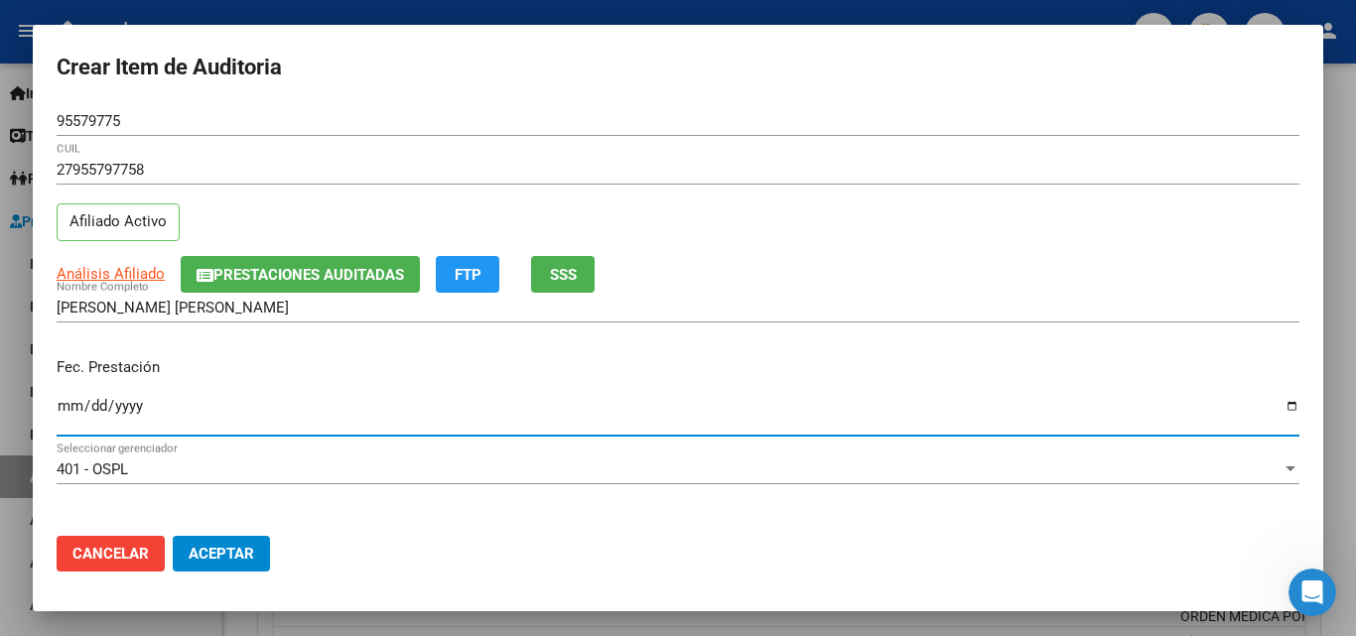
click at [66, 415] on input "Ingresar la fecha" at bounding box center [678, 414] width 1243 height 32
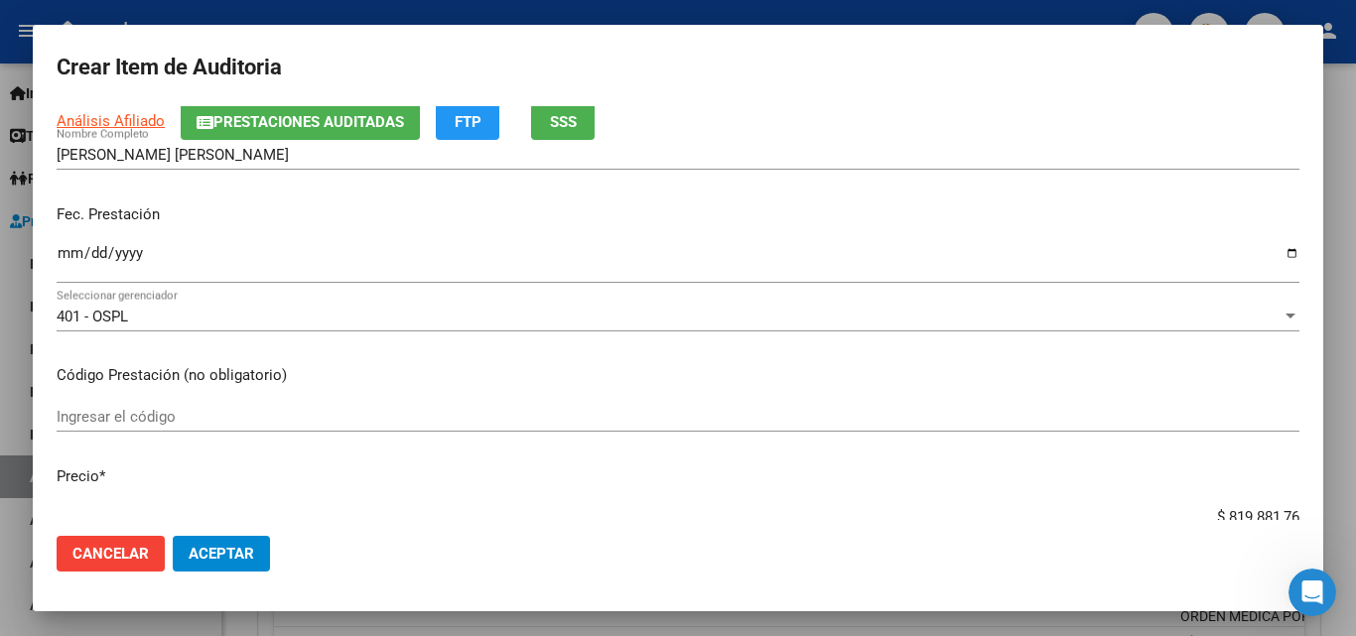
scroll to position [199, 0]
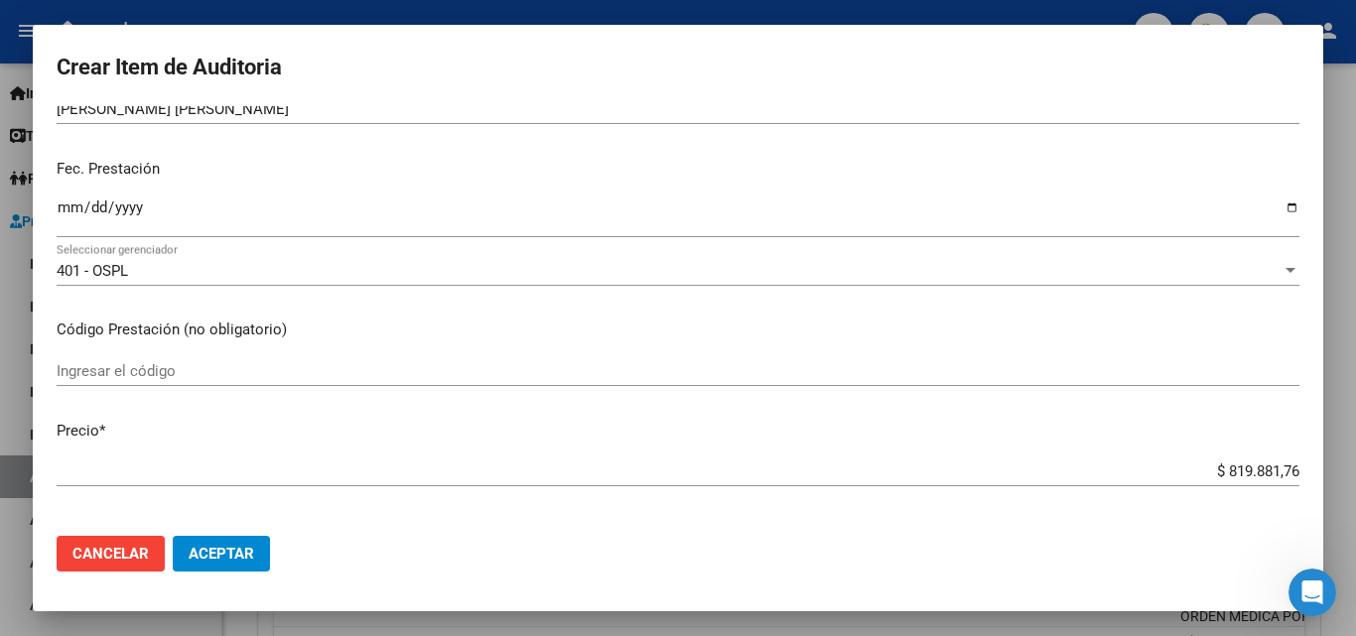
click at [114, 375] on input "Ingresar el código" at bounding box center [678, 371] width 1243 height 18
click at [1106, 455] on mat-dialog-content "95579775 Nro Documento 27955797758 CUIL Afiliado Activo Análisis Afiliado Prest…" at bounding box center [678, 313] width 1290 height 414
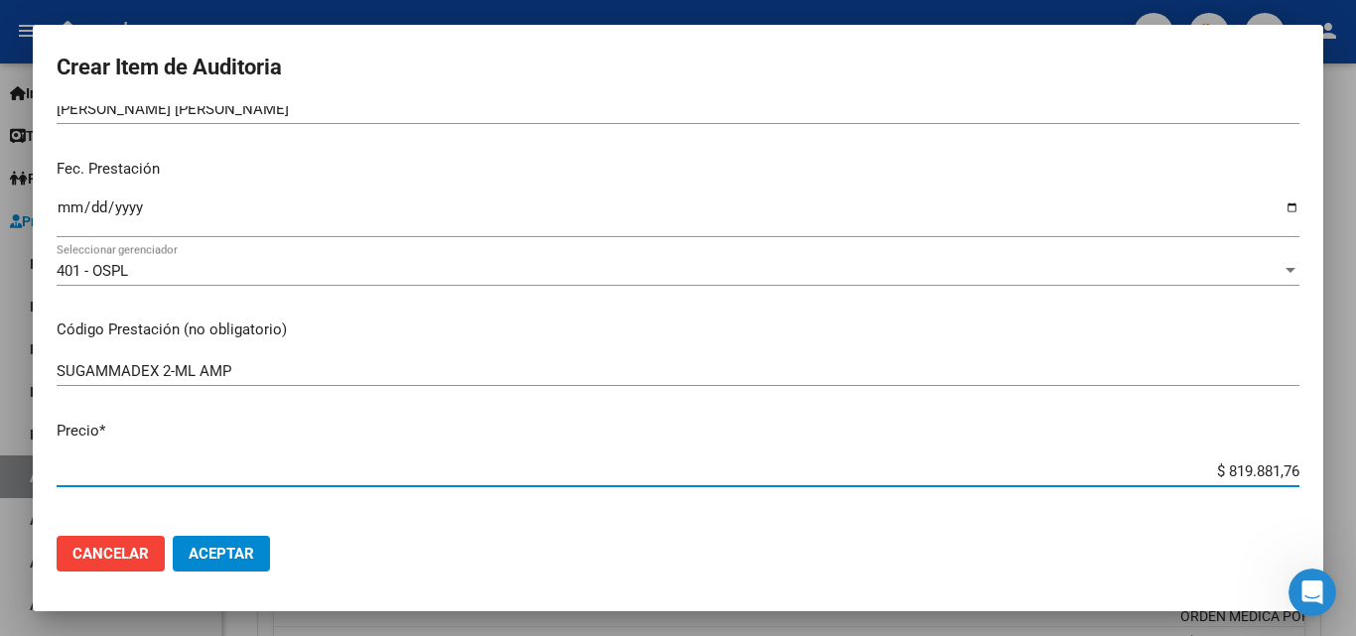
drag, startPoint x: 1183, startPoint y: 470, endPoint x: 1286, endPoint y: 462, distance: 102.6
click at [1286, 462] on mat-dialog-content "95579775 Nro Documento 27955797758 CUIL Afiliado Activo Análisis Afiliado Prest…" at bounding box center [678, 313] width 1290 height 414
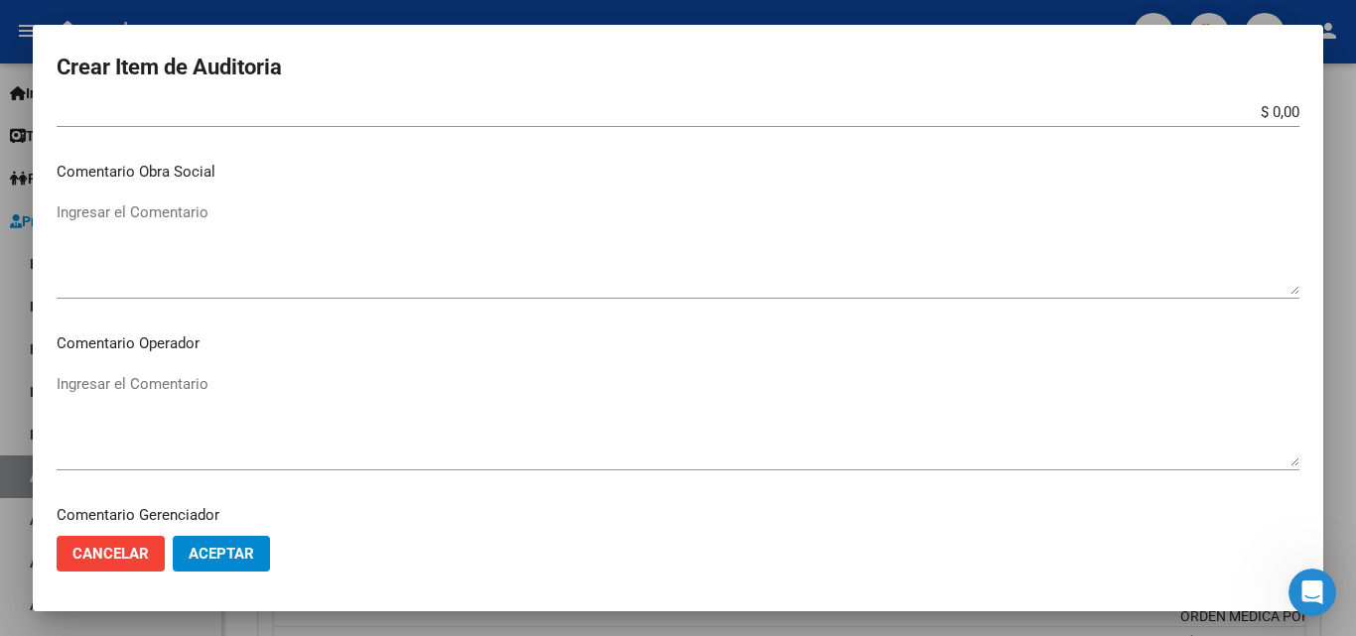
scroll to position [893, 0]
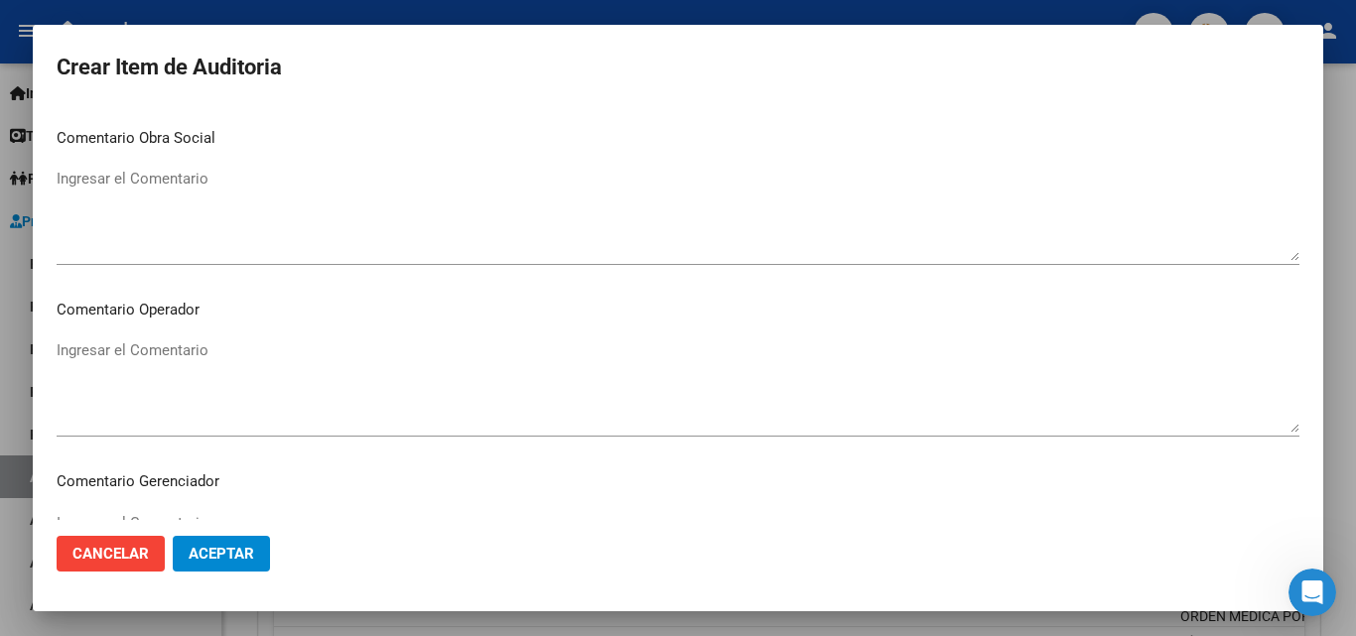
click at [188, 345] on textarea "Ingresar el Comentario" at bounding box center [678, 385] width 1243 height 93
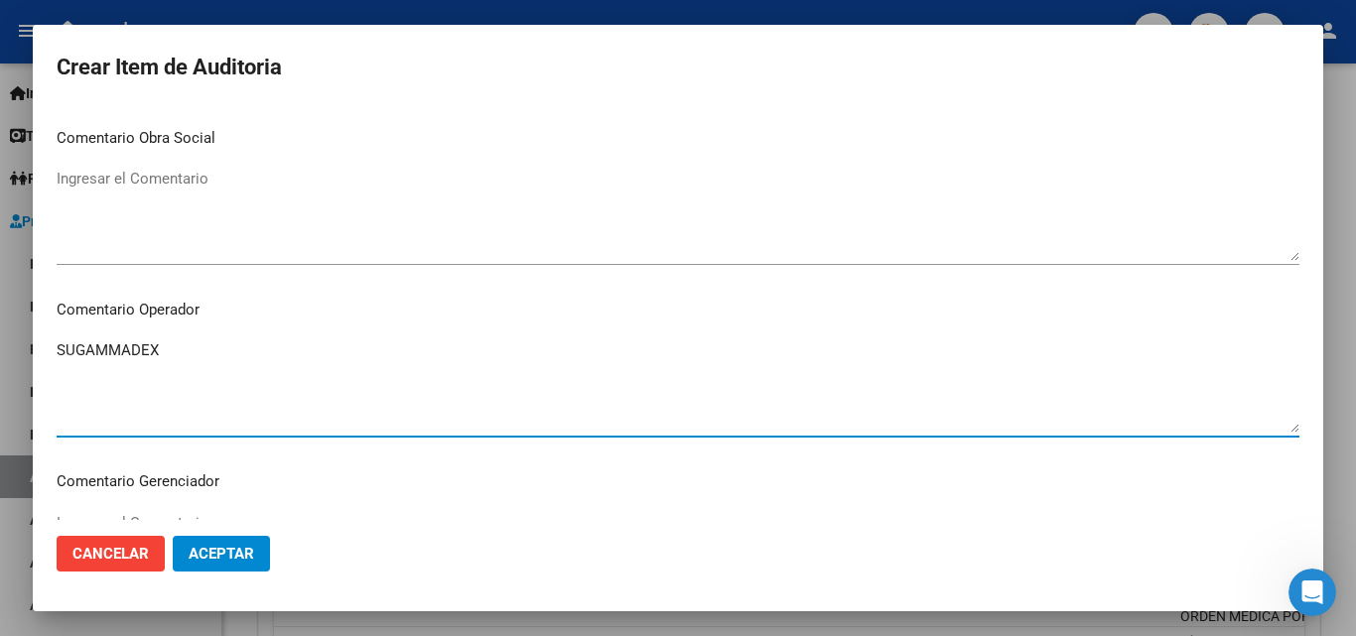
paste textarea "NO HAY VALOR EN GRILLA NO HAY ORDEN MEDICA NO HAY AUTORIZADO"
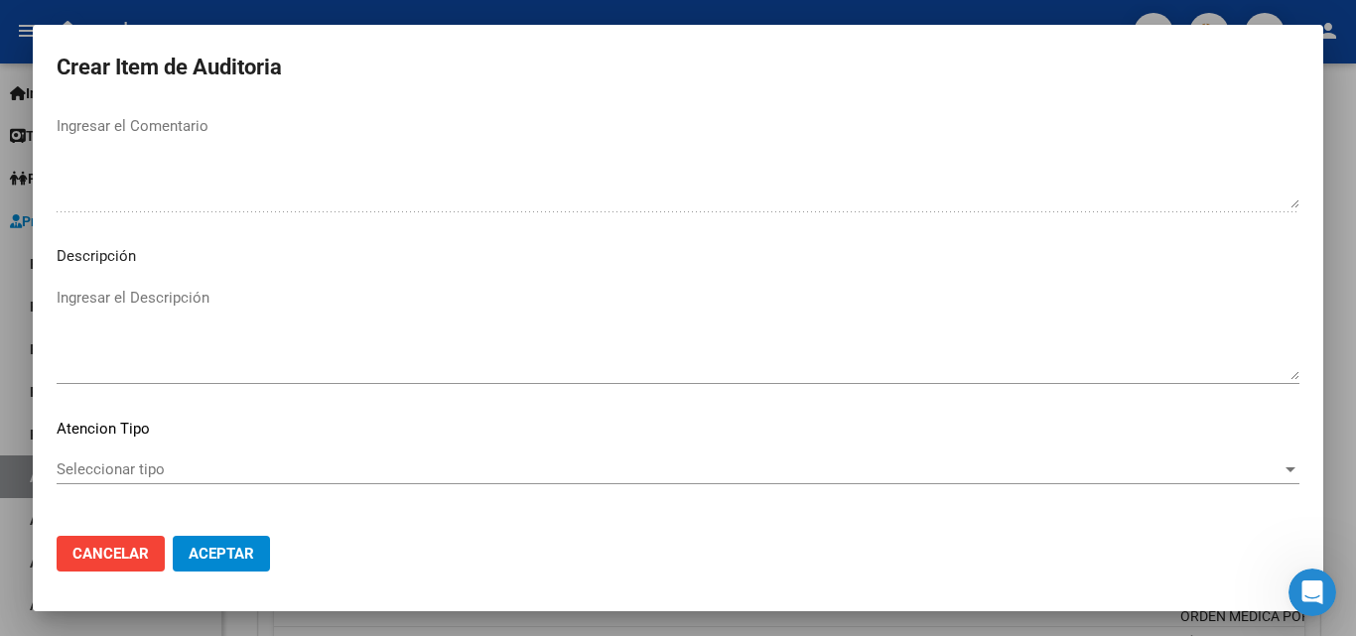
scroll to position [1374, 0]
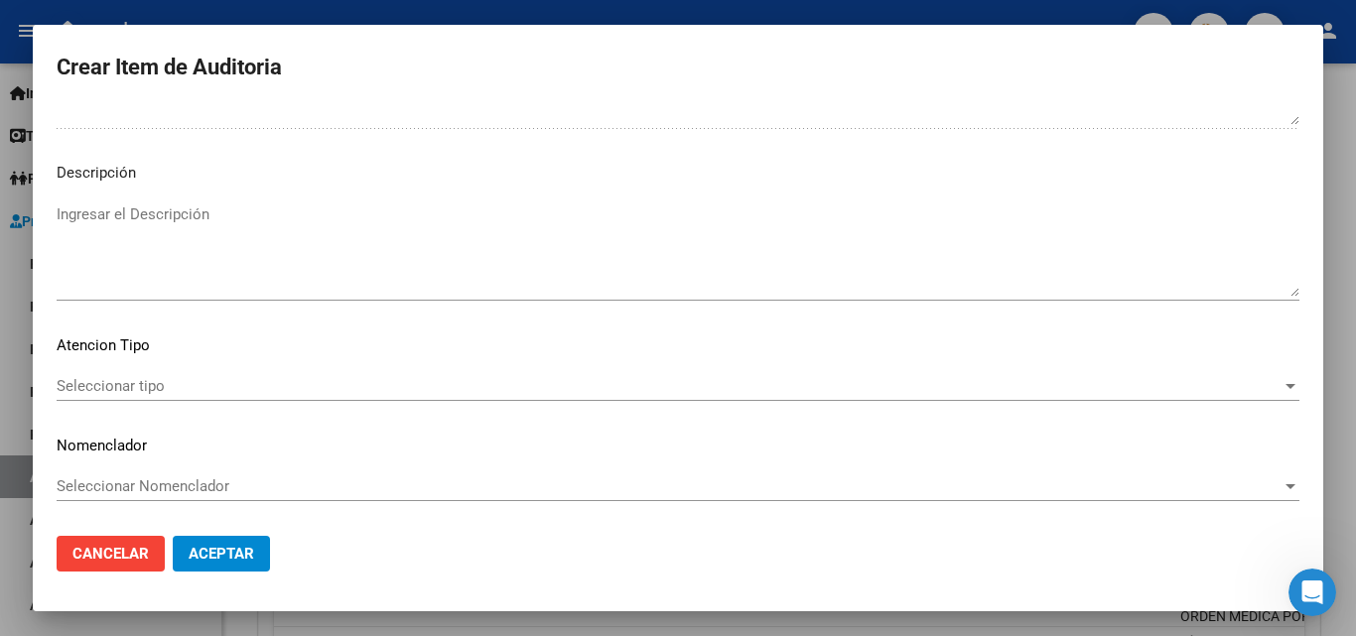
click at [214, 375] on div "Seleccionar tipo Seleccionar tipo" at bounding box center [678, 386] width 1243 height 30
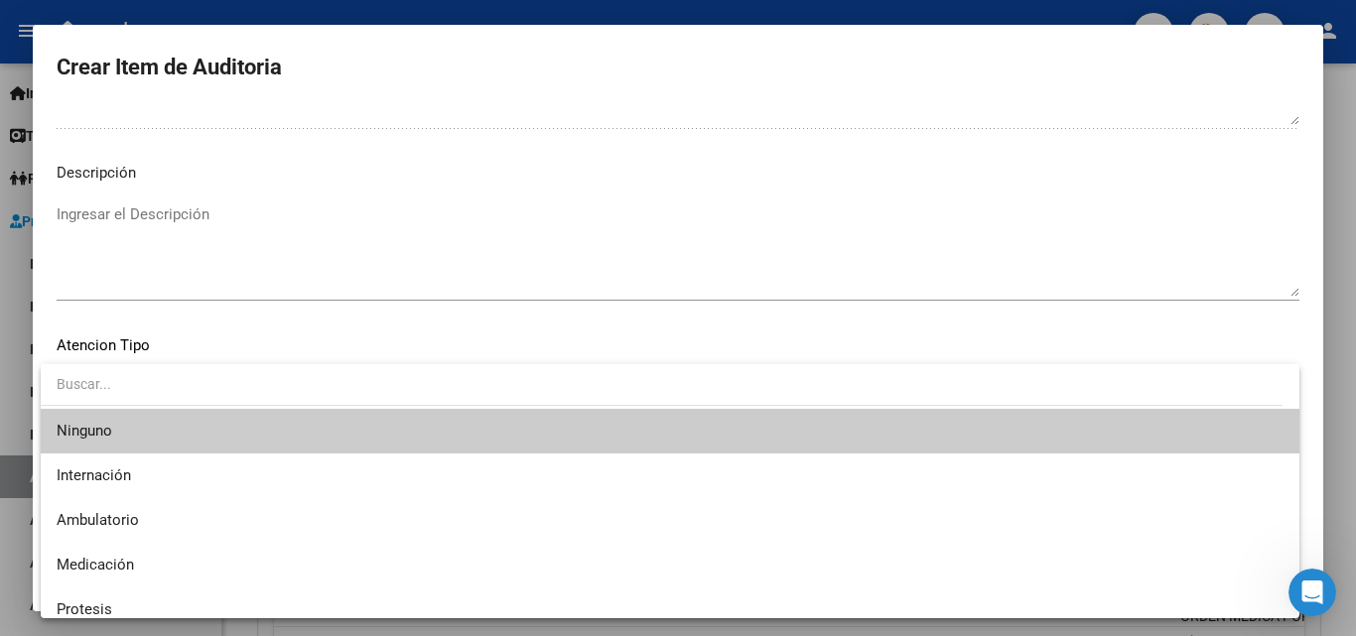
click at [352, 329] on div at bounding box center [678, 318] width 1356 height 636
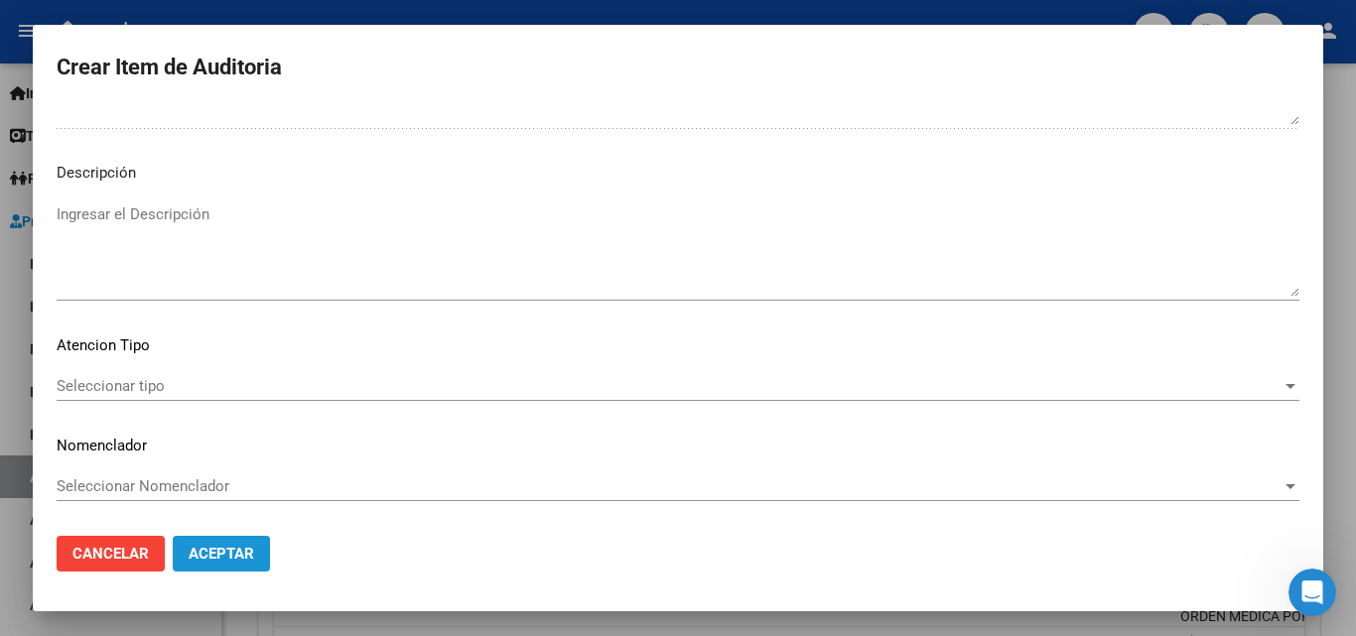
click at [226, 536] on button "Aceptar" at bounding box center [221, 554] width 97 height 36
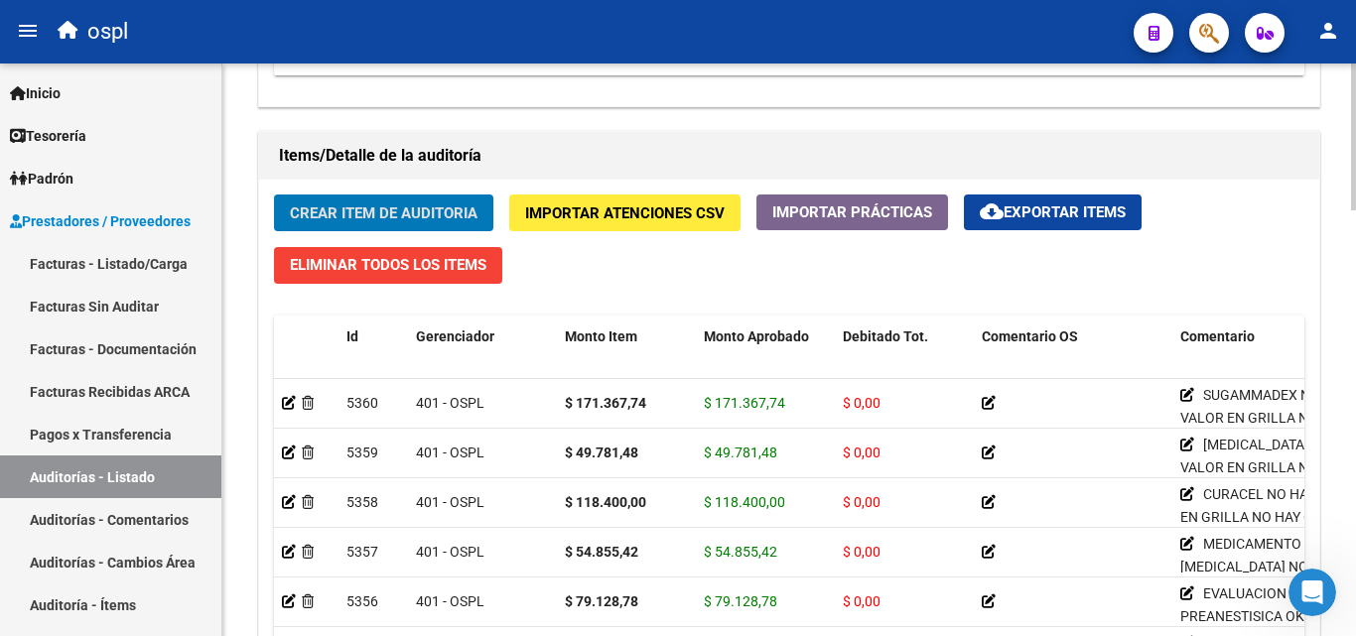
click at [398, 223] on button "Crear Item de Auditoria" at bounding box center [383, 213] width 219 height 37
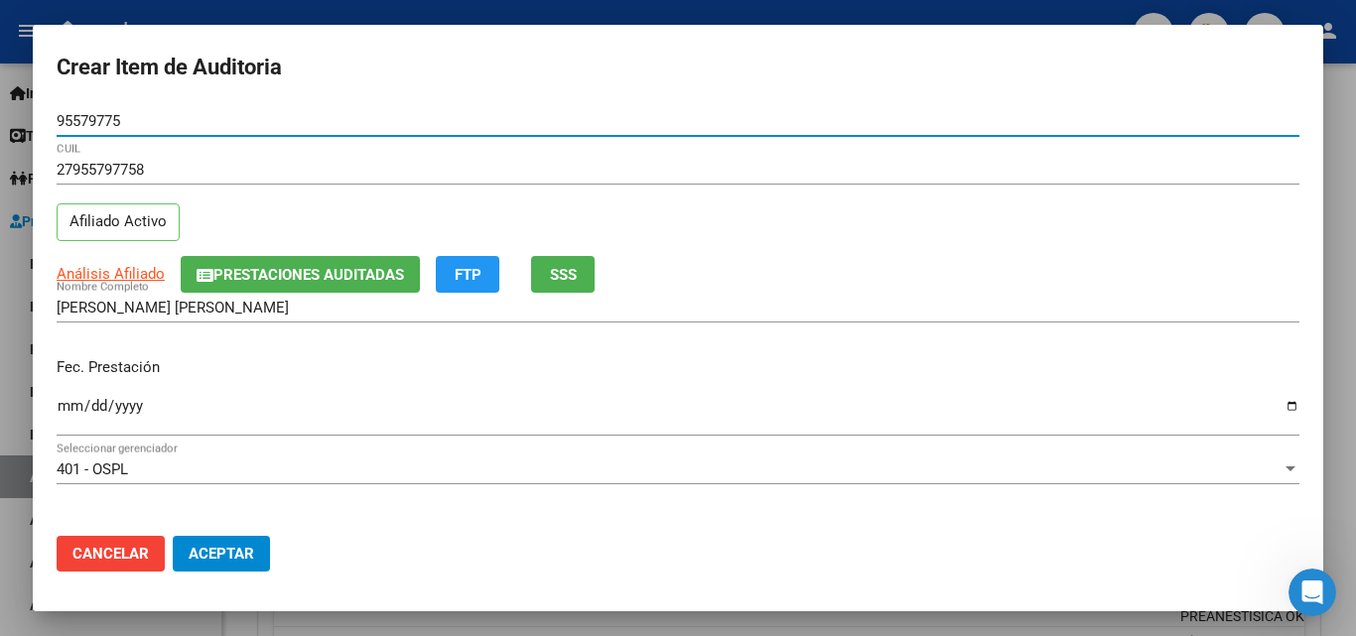
click at [65, 411] on input "Ingresar la fecha" at bounding box center [678, 414] width 1243 height 32
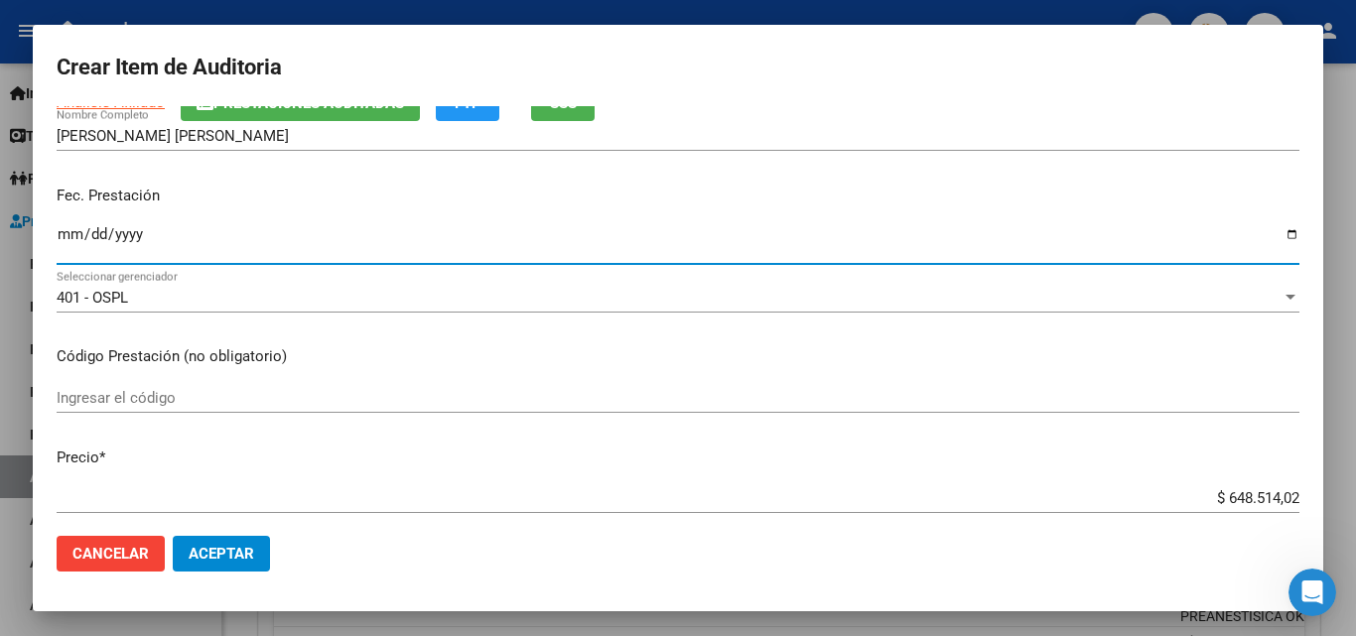
scroll to position [199, 0]
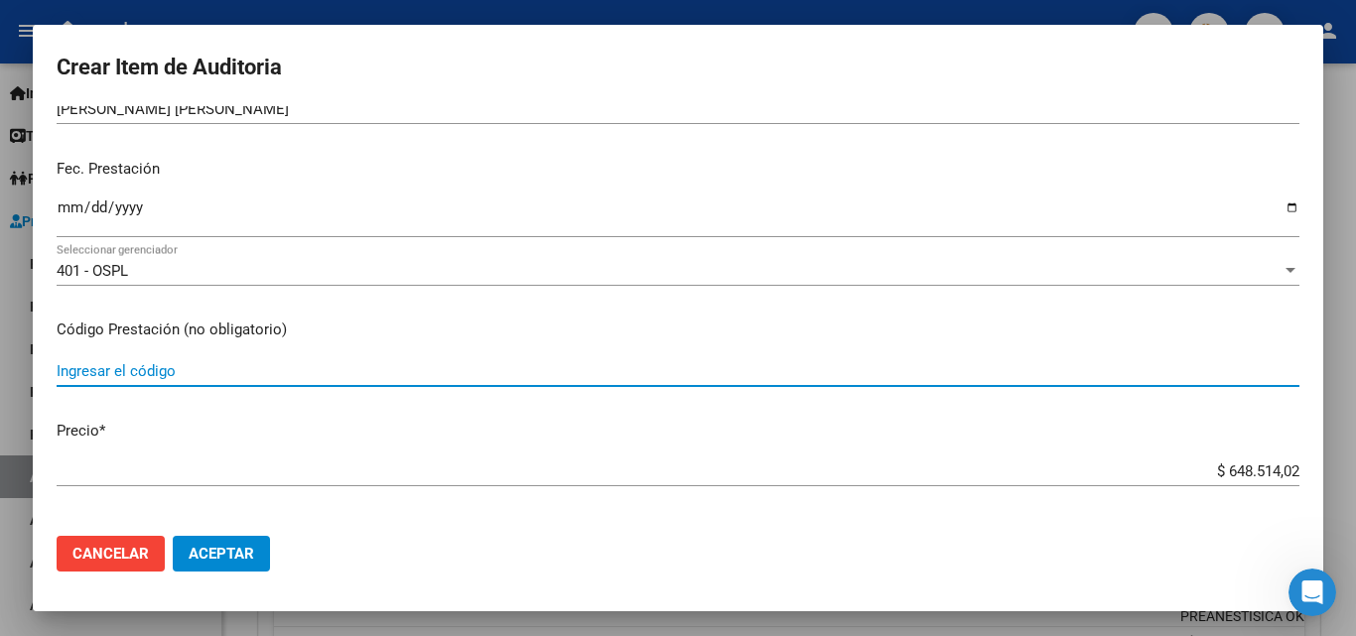
click at [171, 375] on input "Ingresar el código" at bounding box center [678, 371] width 1243 height 18
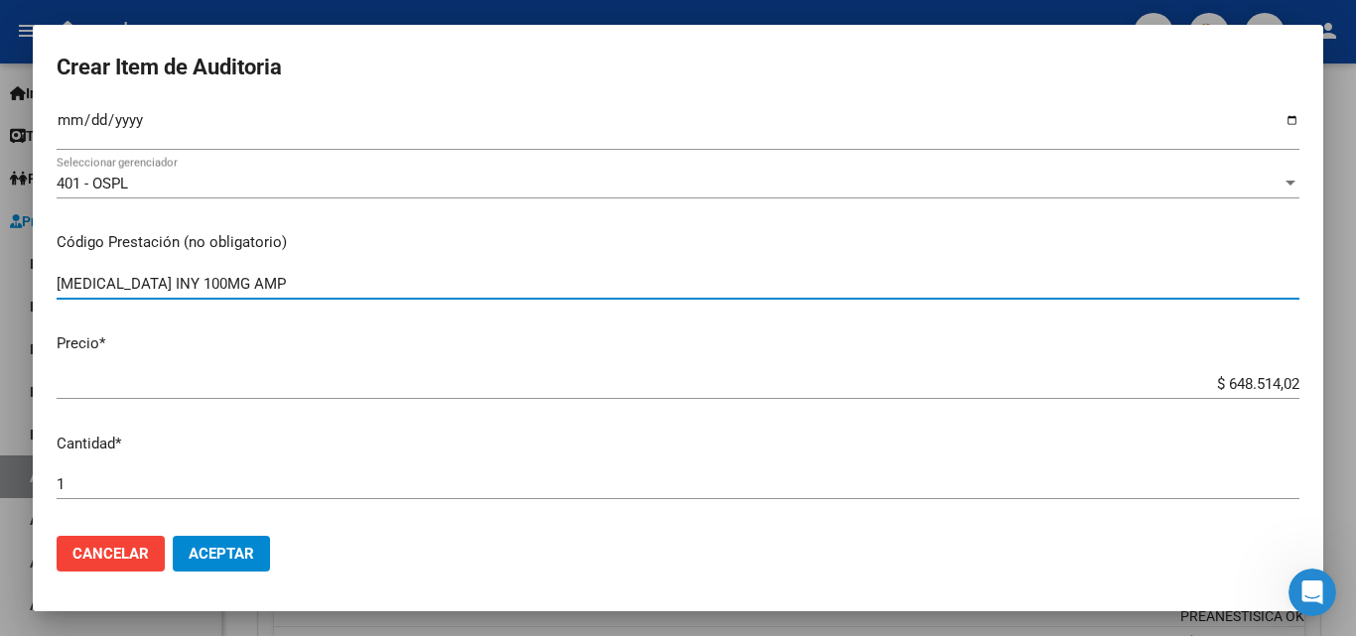
scroll to position [298, 0]
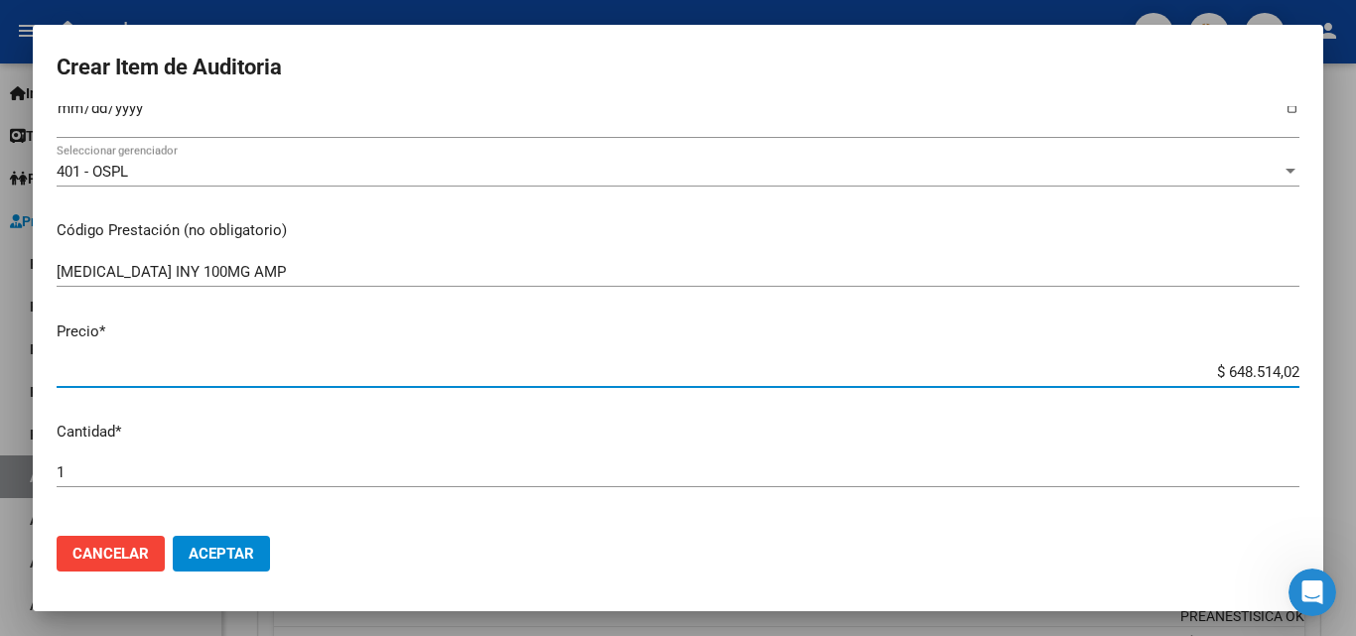
drag, startPoint x: 1193, startPoint y: 369, endPoint x: 1295, endPoint y: 369, distance: 102.2
click at [1295, 369] on app-form-text-field "Precio * $ 648.514,02 Ingresar el precio" at bounding box center [686, 352] width 1259 height 62
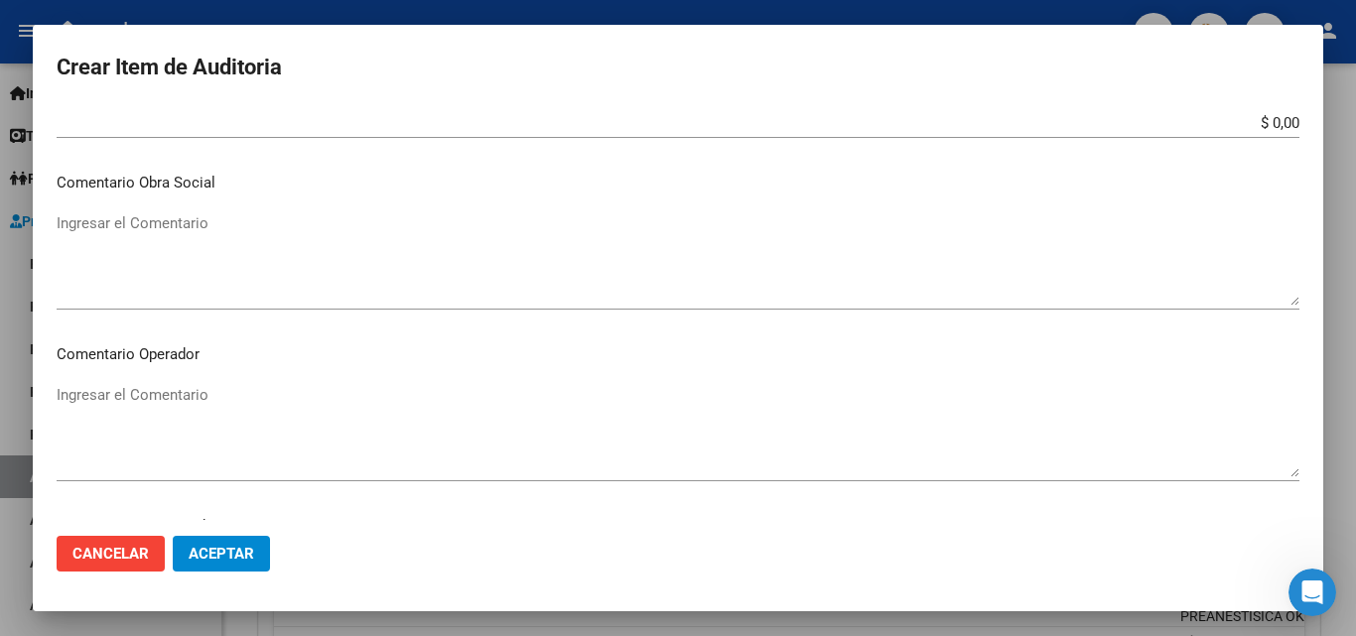
scroll to position [893, 0]
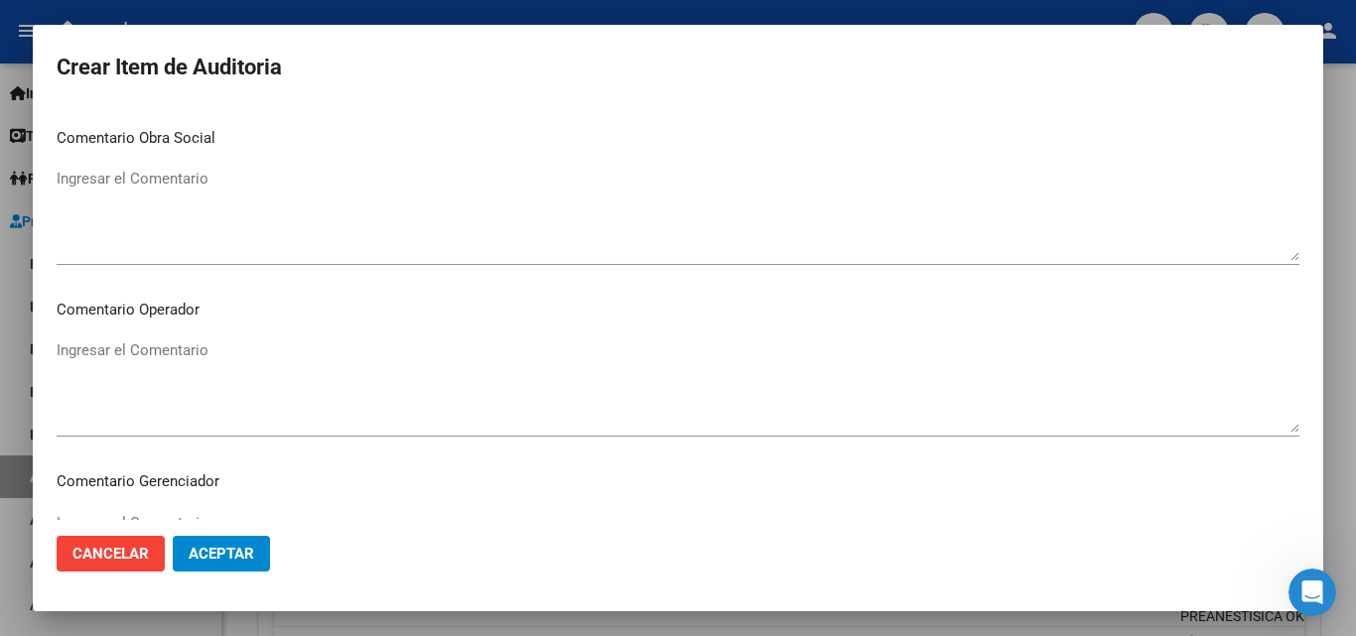
click at [191, 361] on textarea "Ingresar el Comentario" at bounding box center [678, 385] width 1243 height 93
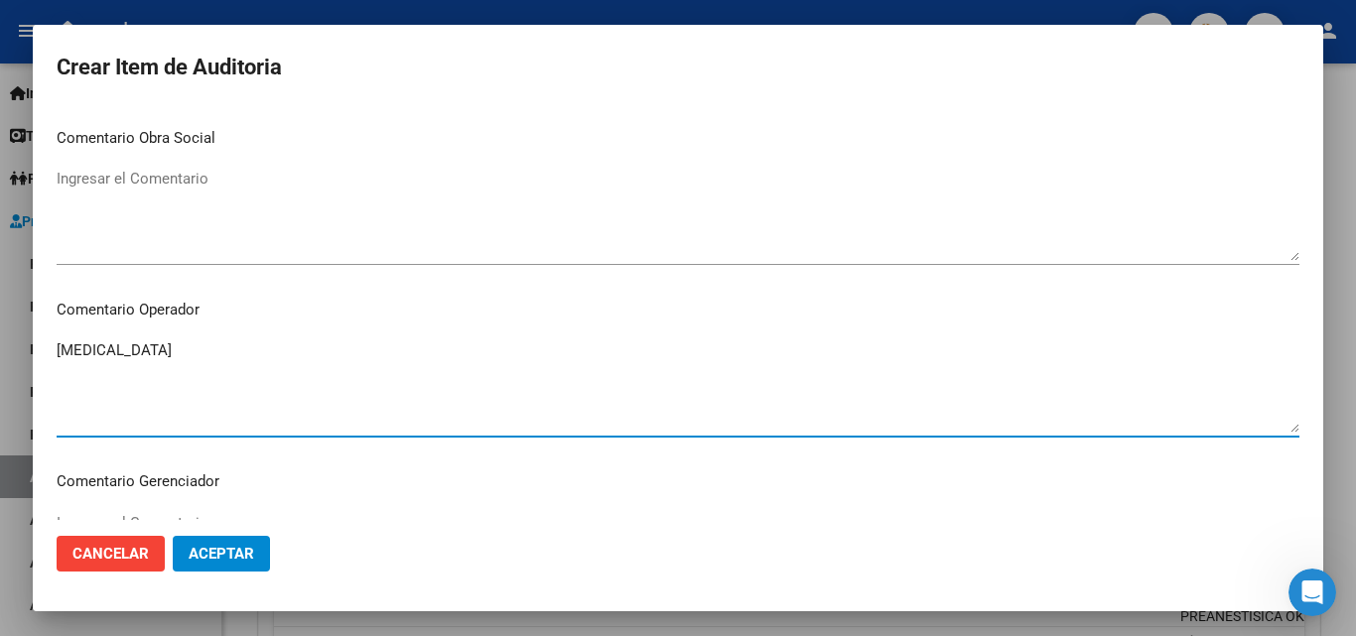
paste textarea "NO HAY VALOR EN GRILLA NO HAY ORDEN MEDICA NO HAY AUTORIZADO"
click at [119, 373] on textarea "TRAMADOL NO HAY VALOR EN GRILLA NO HAY ORDEN MEDICA NO HAY AUTORIZADO" at bounding box center [678, 385] width 1243 height 93
drag, startPoint x: 209, startPoint y: 413, endPoint x: 44, endPoint y: 371, distance: 170.9
click at [44, 371] on mat-dialog-content "95579775 Nro Documento 27955797758 CUIL Afiliado Activo Análisis Afiliado Prest…" at bounding box center [678, 313] width 1290 height 414
click at [104, 407] on textarea "TRAMADOL NO HAY VALOR EN GRILLA NO HAY ORDEN MEDICA NO HAY AUTORIZADO" at bounding box center [678, 385] width 1243 height 93
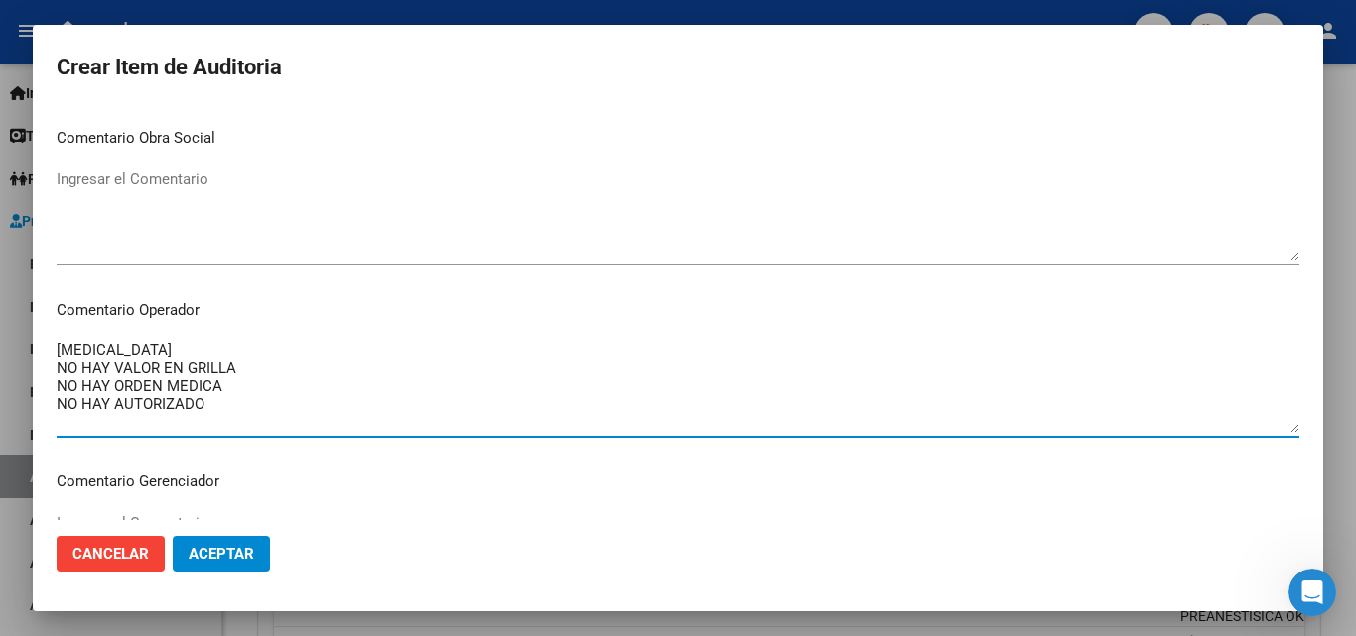
click at [107, 407] on textarea "TRAMADOL NO HAY VALOR EN GRILLA NO HAY ORDEN MEDICA NO HAY AUTORIZADO" at bounding box center [678, 385] width 1243 height 93
click at [113, 384] on textarea "TRAMADOL NO HAY VALOR EN GRILLA NO HAY ORDEN MEDICA OK AUTORIZADO" at bounding box center [678, 385] width 1243 height 93
click at [200, 391] on textarea "TRAMADOL NO HAY VALOR EN GRILLA OK ORDEN MEDICA OK AUTORIZADO" at bounding box center [678, 385] width 1243 height 93
click at [230, 377] on textarea "TRAMADOL NO HAY VALOR EN GRILLA OK ORDEN MEDICA AUT OK AUTORIZADO" at bounding box center [678, 385] width 1243 height 93
drag, startPoint x: 249, startPoint y: 367, endPoint x: 40, endPoint y: 364, distance: 209.5
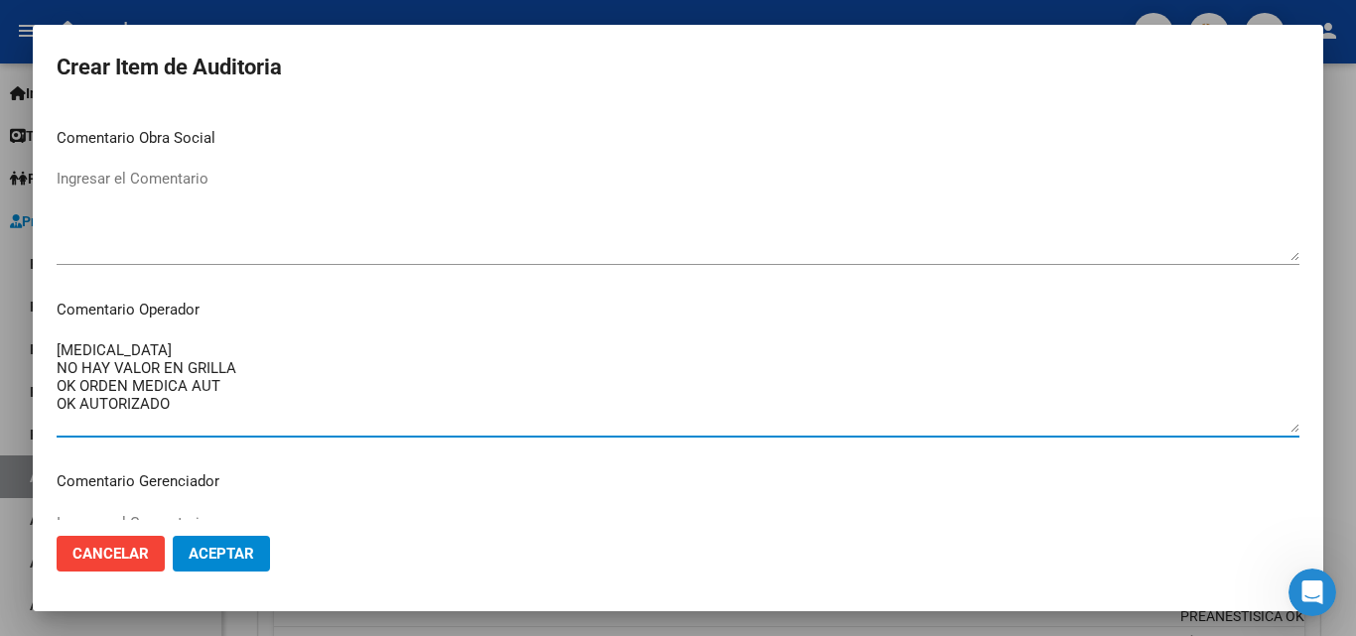
click at [40, 364] on mat-dialog-content "95579775 Nro Documento 27955797758 CUIL Afiliado Activo Análisis Afiliado Prest…" at bounding box center [678, 313] width 1290 height 414
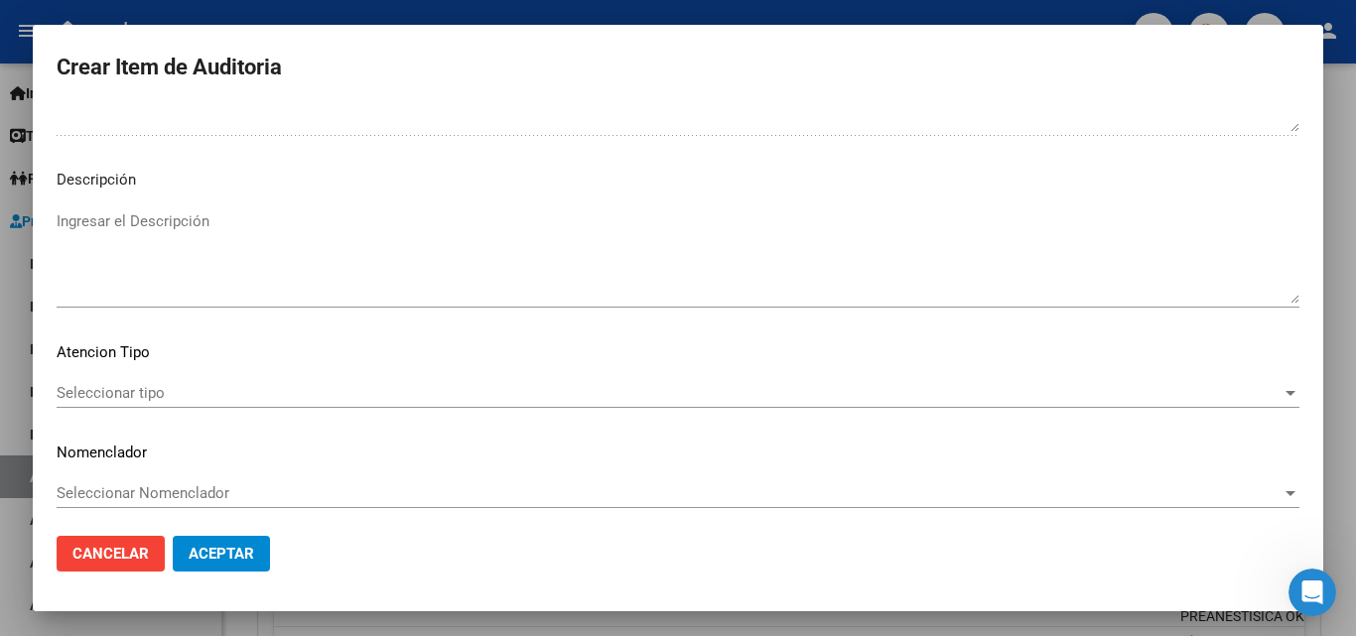
scroll to position [1374, 0]
click at [164, 393] on span "Seleccionar tipo" at bounding box center [669, 386] width 1225 height 18
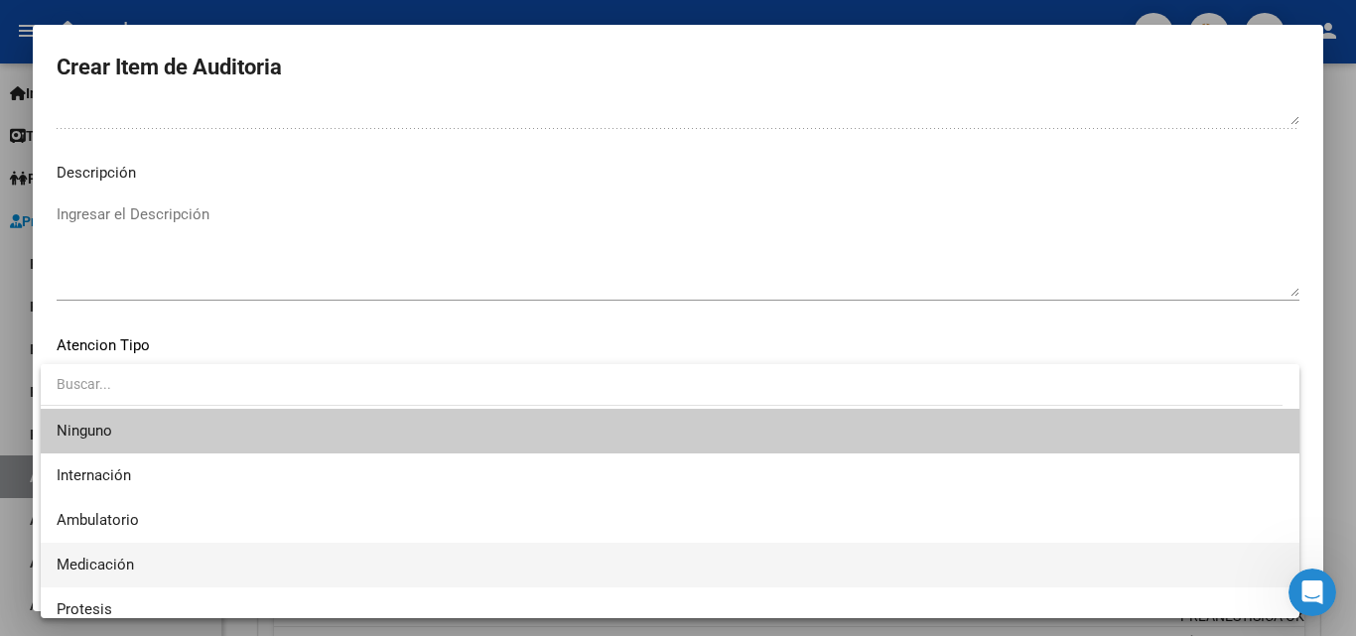
click at [104, 570] on span "Medicación" at bounding box center [95, 565] width 77 height 18
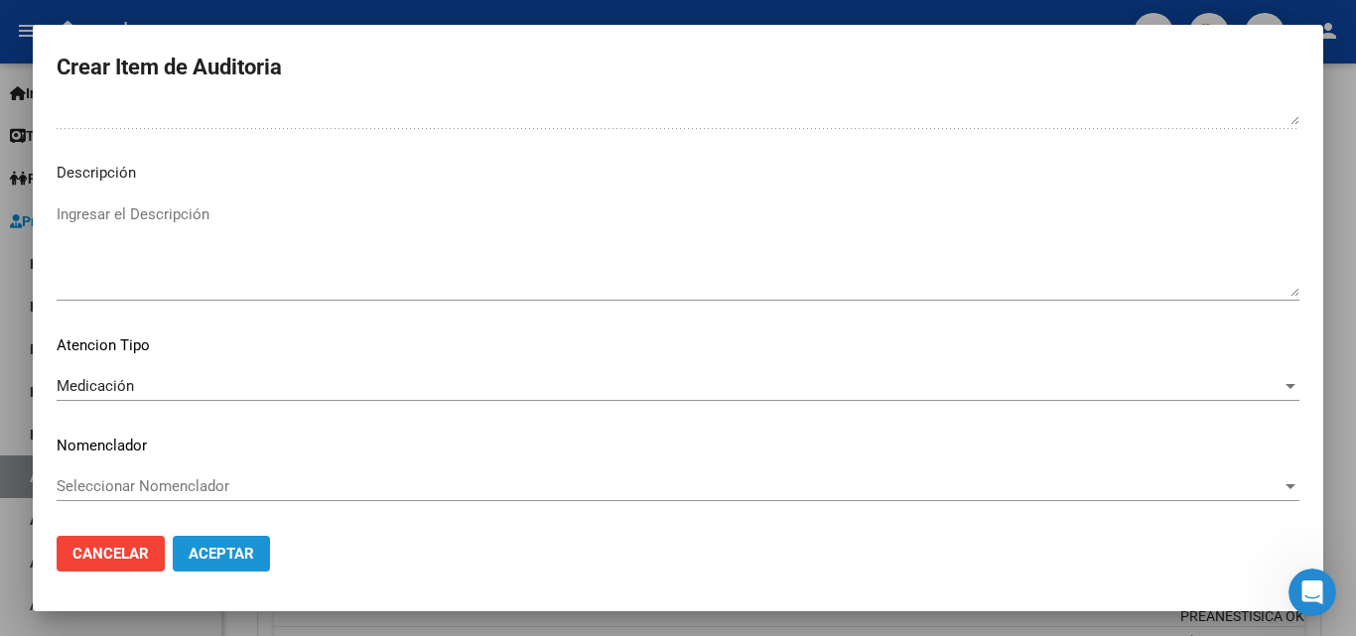
click at [224, 548] on span "Aceptar" at bounding box center [222, 554] width 66 height 18
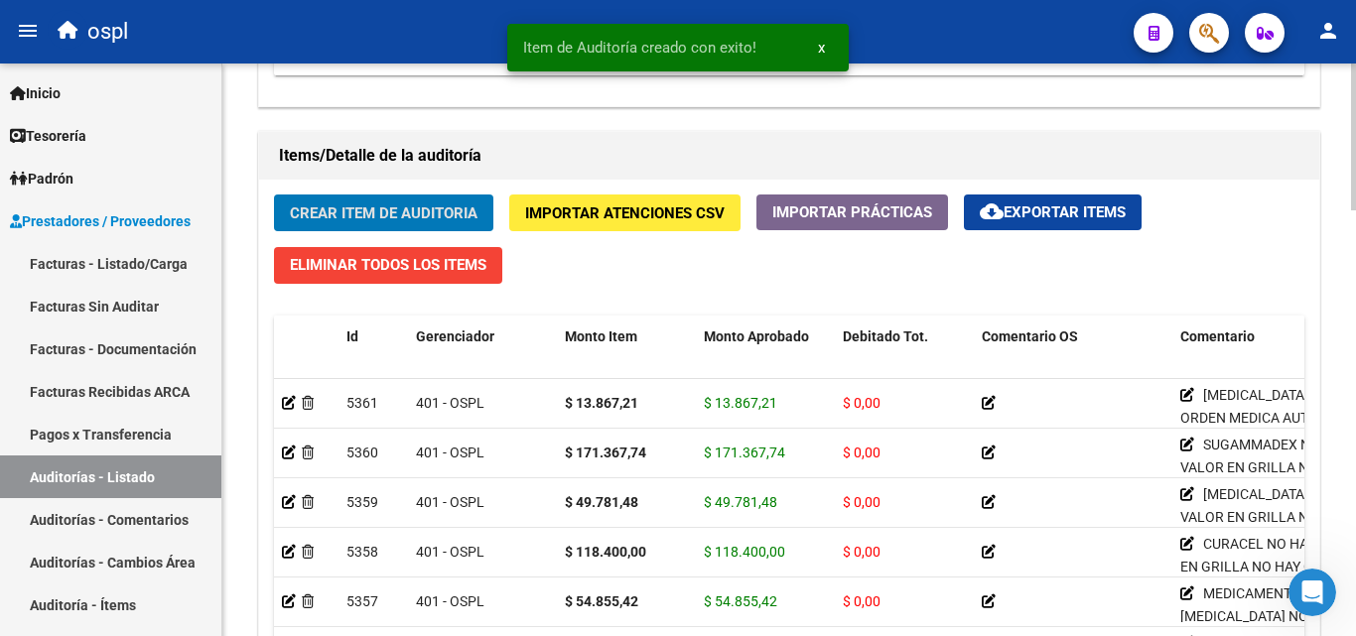
click at [350, 194] on div "Crear Item de Auditoria Importar Atenciones CSV Importar Prácticas cloud_downlo…" at bounding box center [789, 486] width 1060 height 612
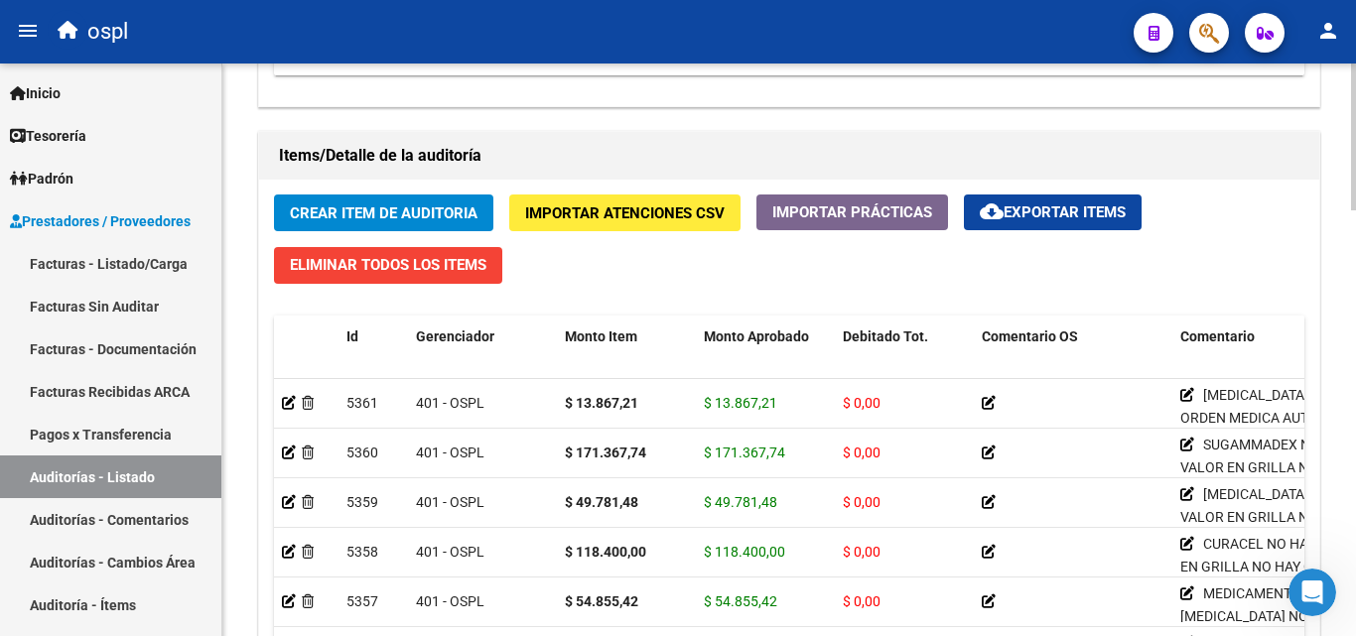
click at [341, 204] on span "Crear Item de Auditoria" at bounding box center [384, 213] width 188 height 18
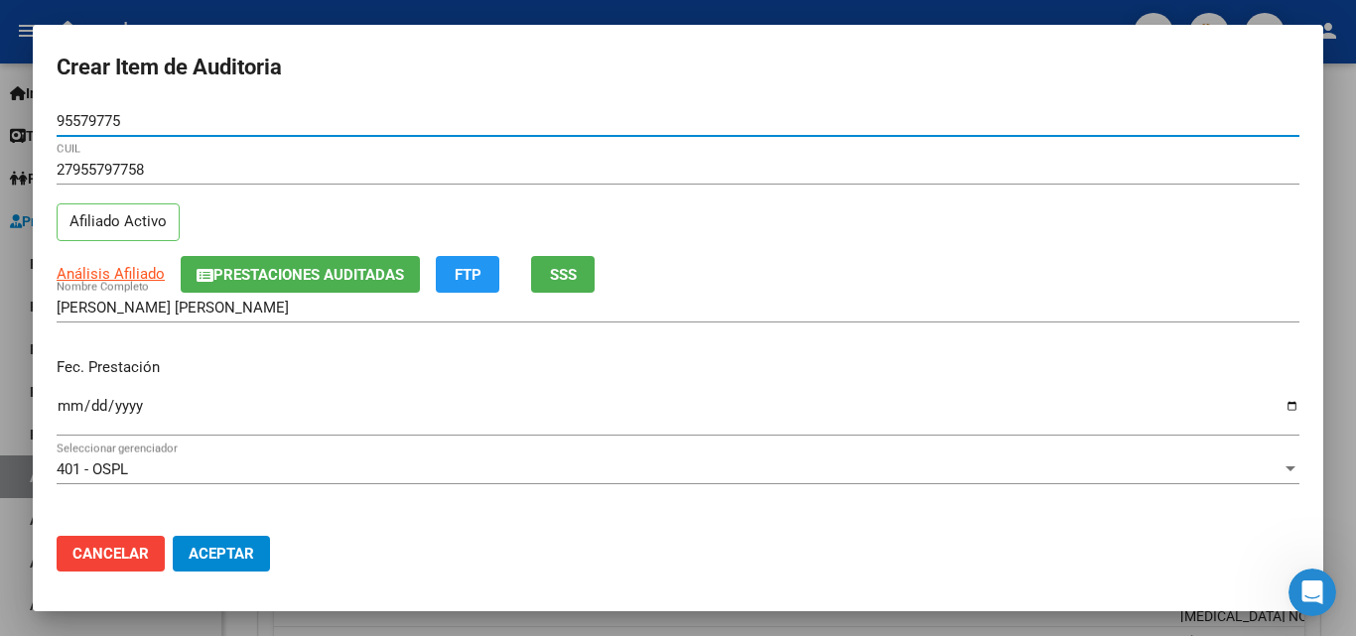
click at [67, 411] on input "Ingresar la fecha" at bounding box center [678, 414] width 1243 height 32
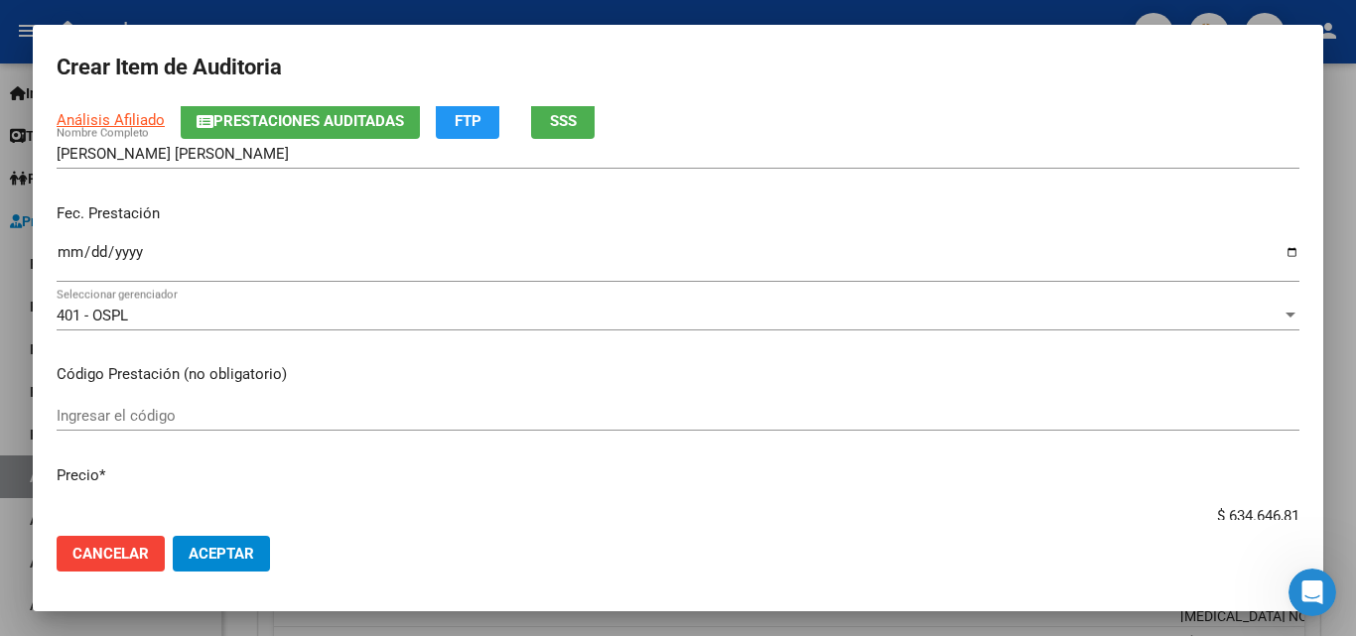
scroll to position [199, 0]
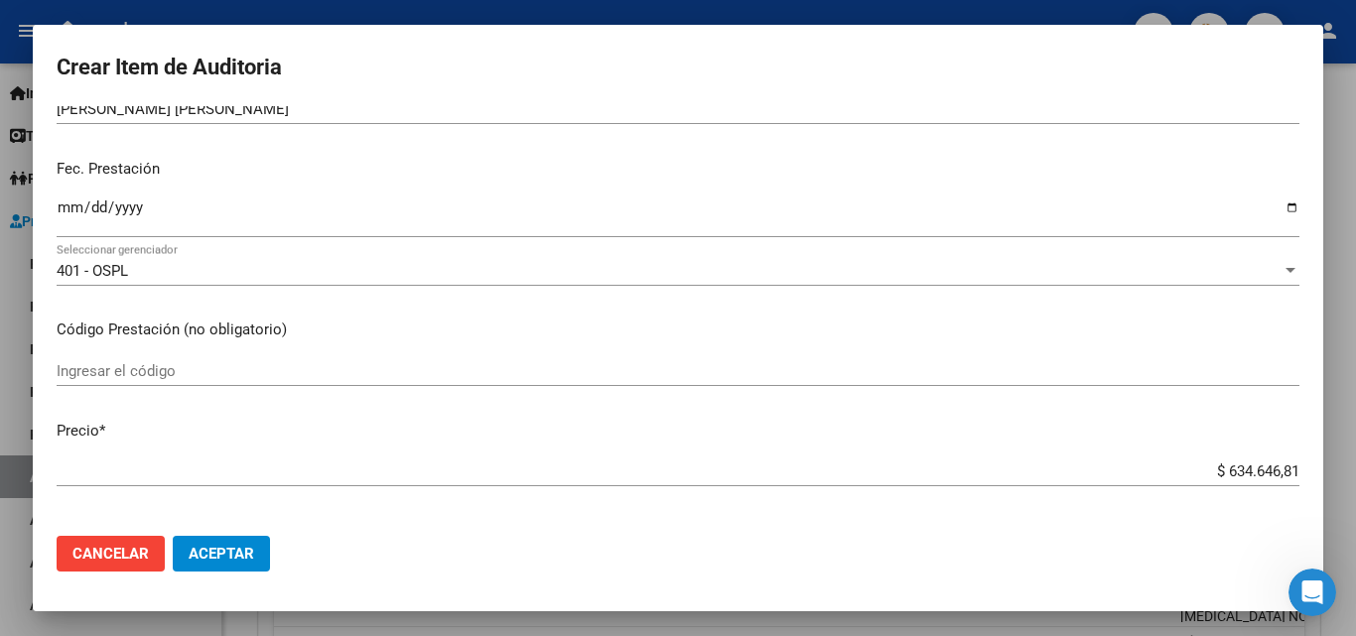
click at [154, 360] on div "Ingresar el código" at bounding box center [678, 371] width 1243 height 30
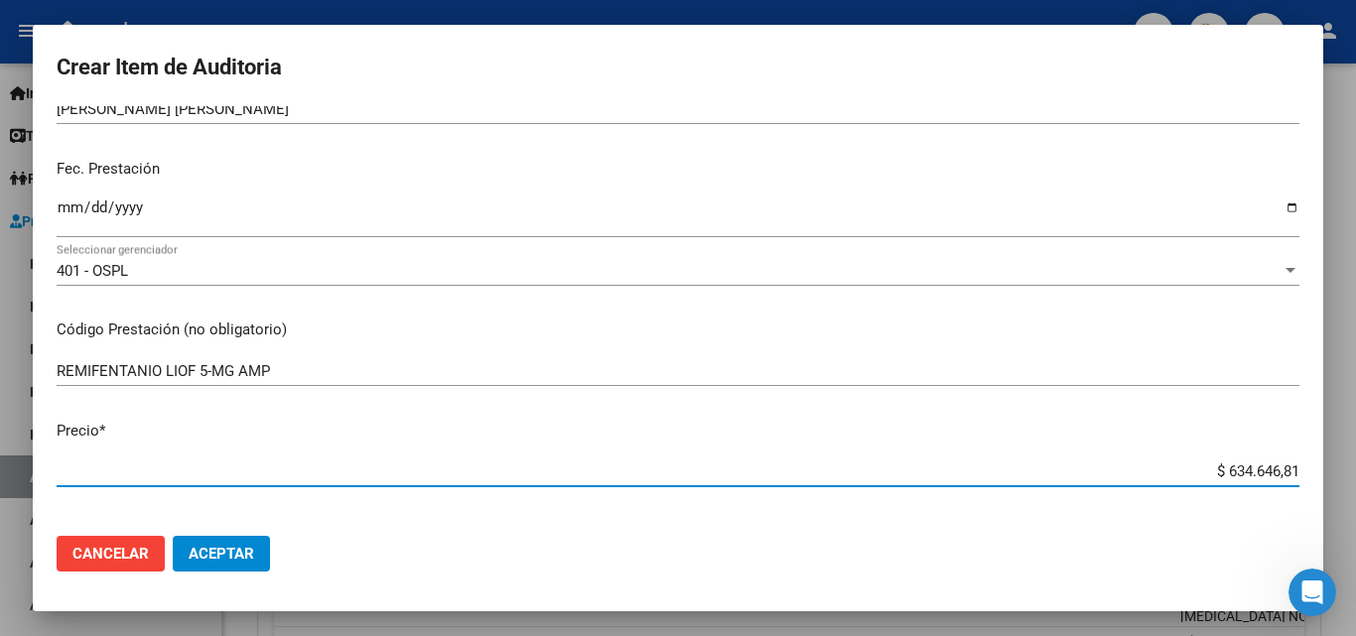
click at [1195, 473] on input "$ 634.646,81" at bounding box center [678, 472] width 1243 height 18
drag, startPoint x: 1195, startPoint y: 473, endPoint x: 1303, endPoint y: 471, distance: 108.2
click at [1303, 471] on mat-dialog-content "95579775 Nro Documento 27955797758 CUIL Afiliado Activo Análisis Afiliado Prest…" at bounding box center [678, 313] width 1290 height 414
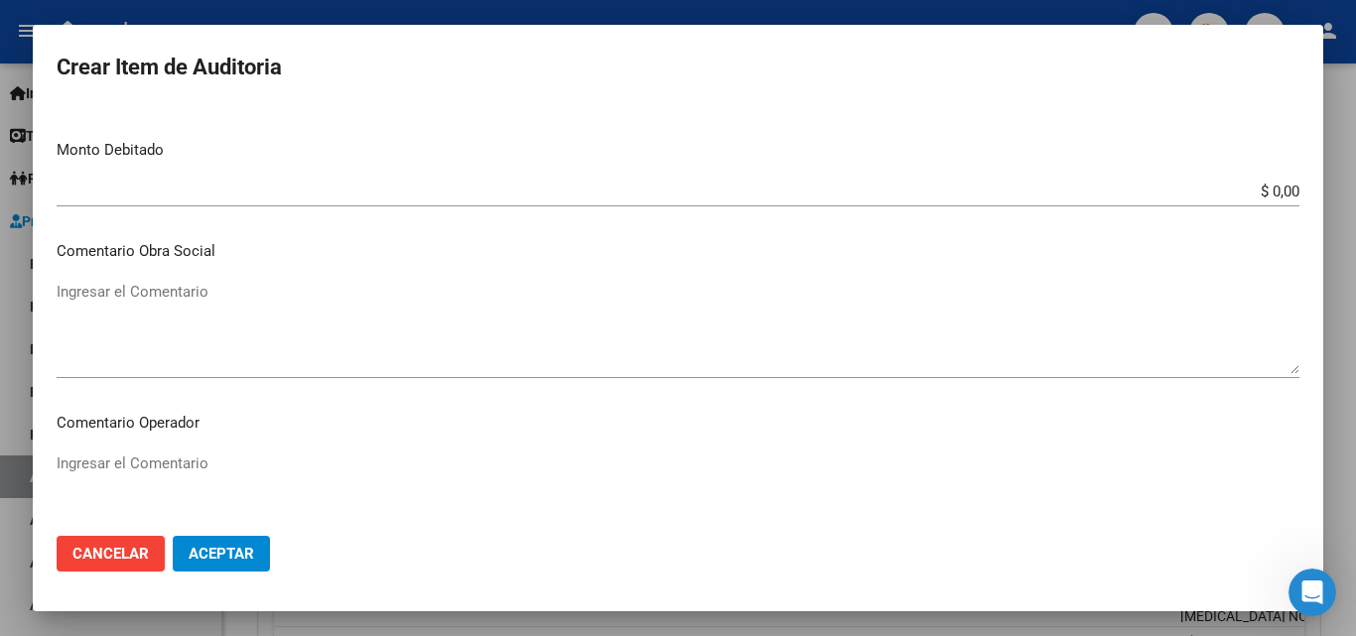
scroll to position [893, 0]
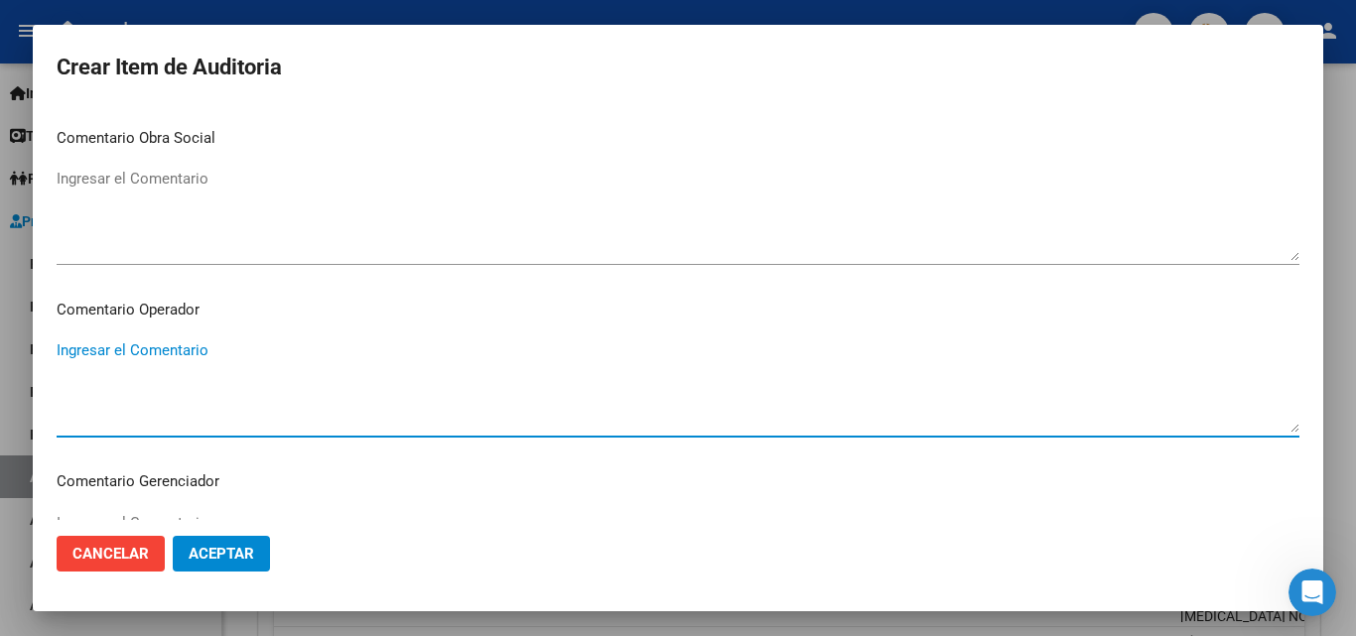
click at [203, 362] on textarea "Ingresar el Comentario" at bounding box center [678, 385] width 1243 height 93
paste textarea "NO HAY VALOR EN GRILLA NO HAY ORDEN MEDICA NO HAY AUTORIZADO"
drag, startPoint x: 257, startPoint y: 397, endPoint x: 31, endPoint y: 349, distance: 231.3
click at [31, 349] on div "Crear Item de Auditoria 95579775 Nro Documento 27955797758 CUIL Afiliado Activo…" at bounding box center [678, 318] width 1356 height 636
paste textarea "NO HAY VALOR EN GRILLA NO HAY ORDEN MEDICA NO HAY AUTORIZADO"
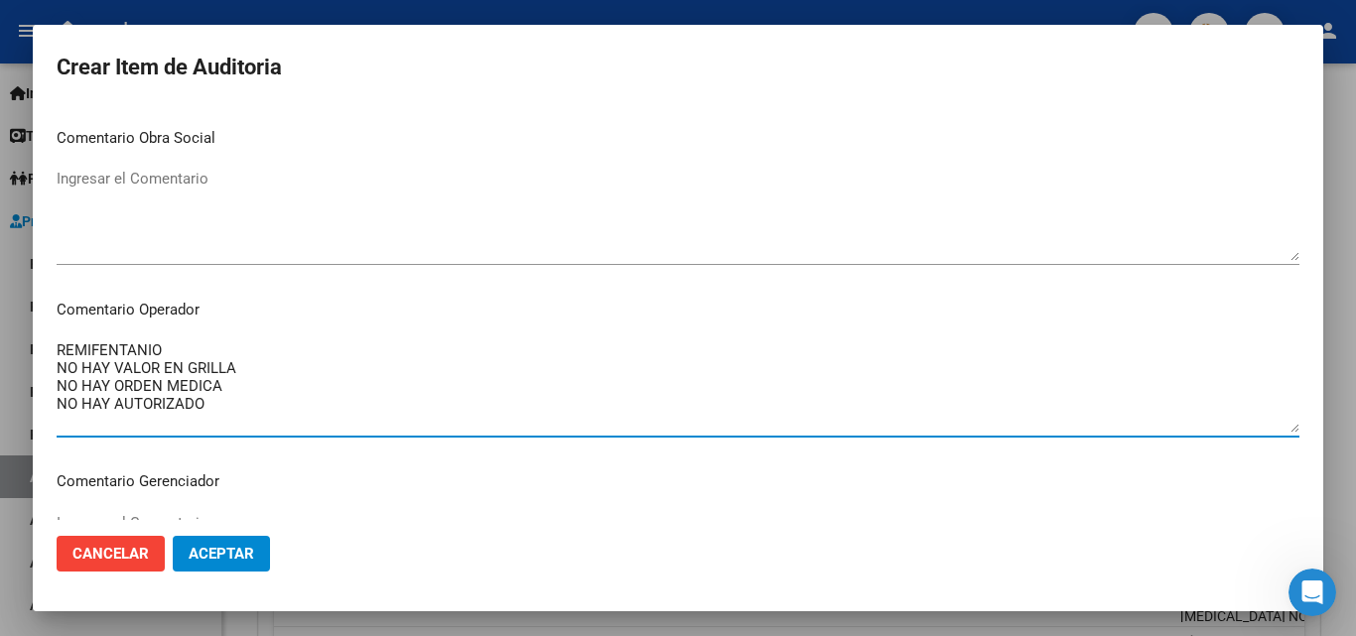
click at [242, 362] on textarea "REMIFENTANIO NO HAY VALOR EN GRILLA NO HAY ORDEN MEDICA NO HAY AUTORIZADO" at bounding box center [678, 385] width 1243 height 93
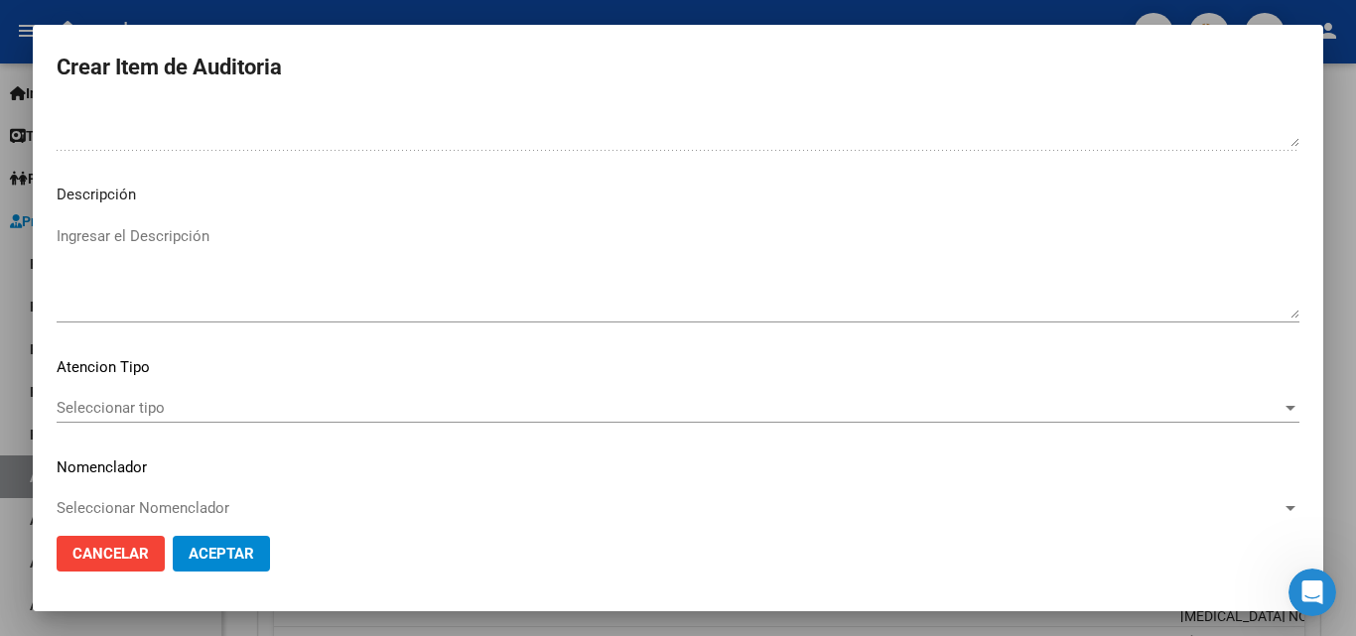
scroll to position [1374, 0]
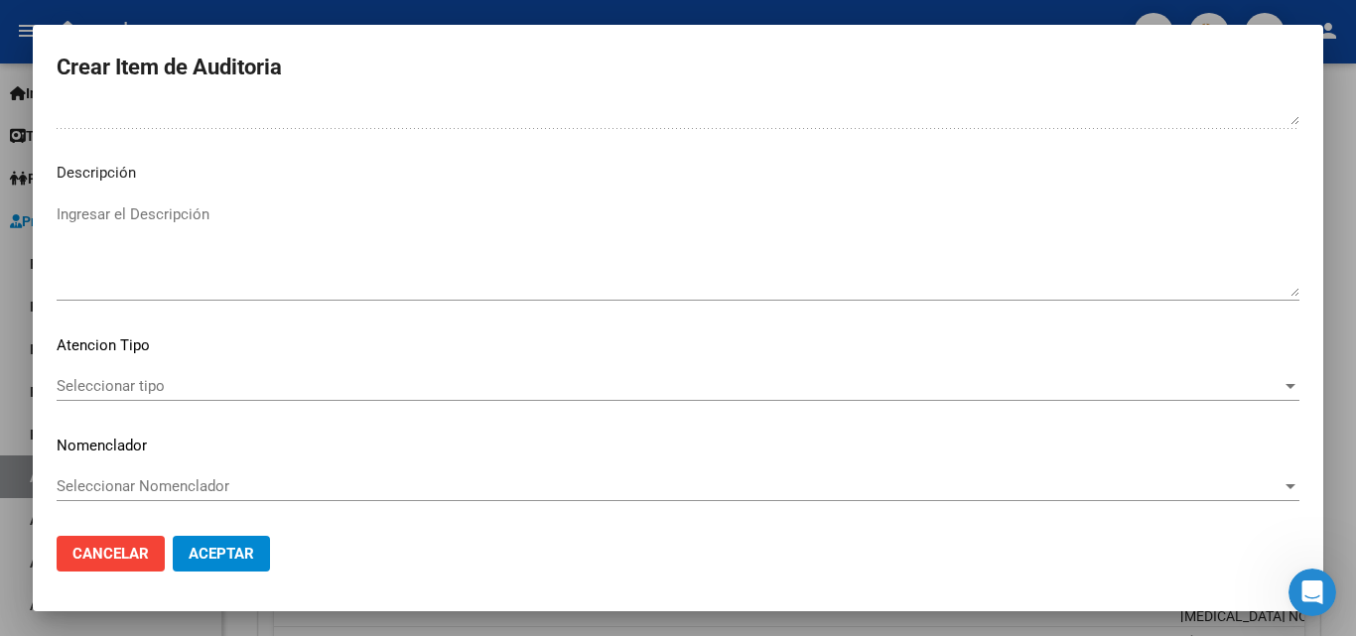
click at [136, 397] on div "Seleccionar tipo Seleccionar tipo" at bounding box center [678, 386] width 1243 height 30
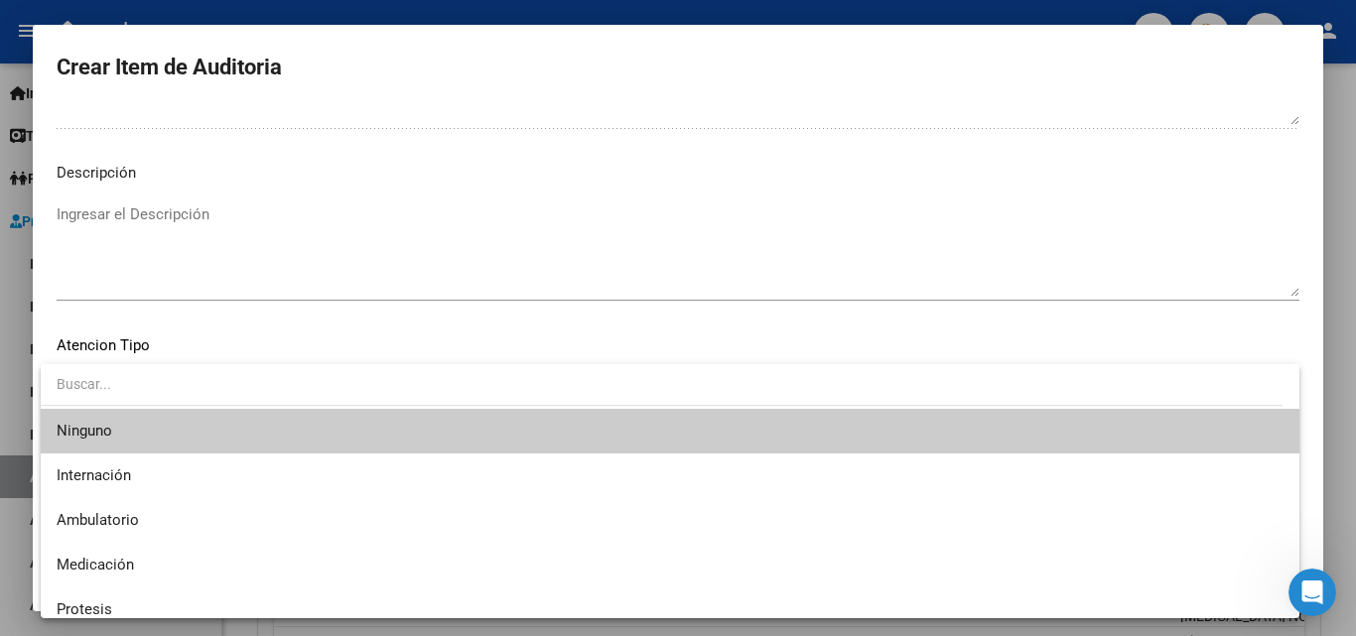
click at [348, 328] on div at bounding box center [678, 318] width 1356 height 636
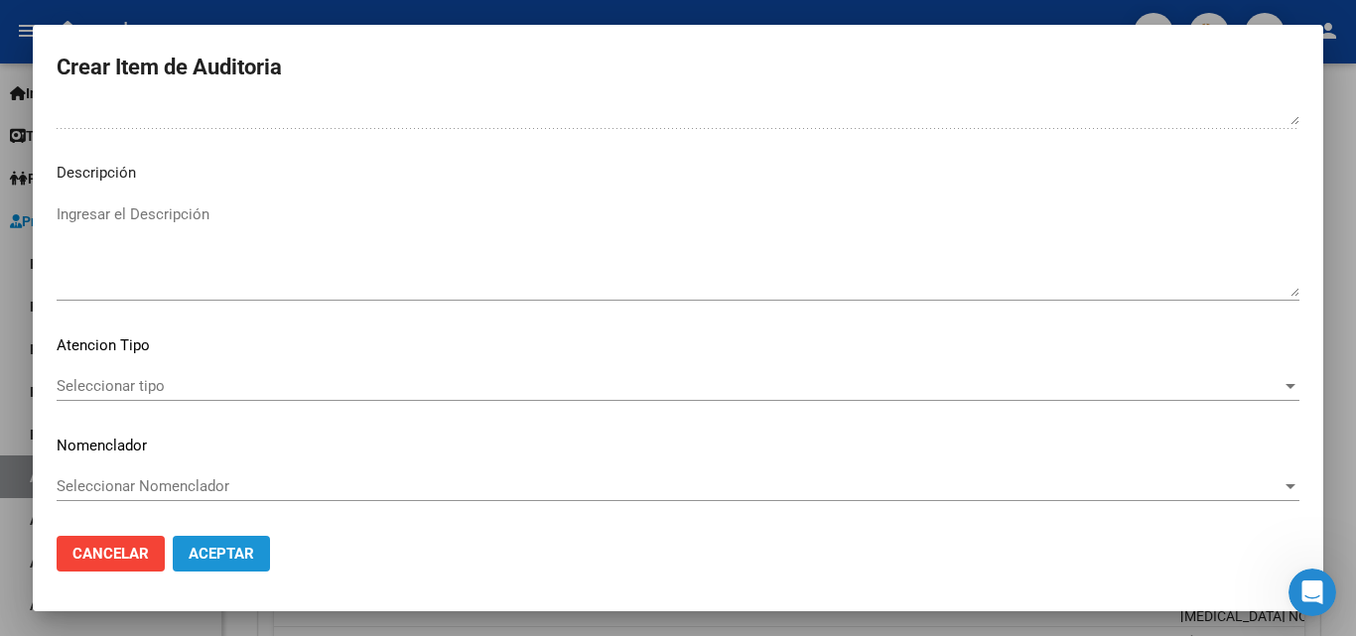
click at [228, 547] on span "Aceptar" at bounding box center [222, 554] width 66 height 18
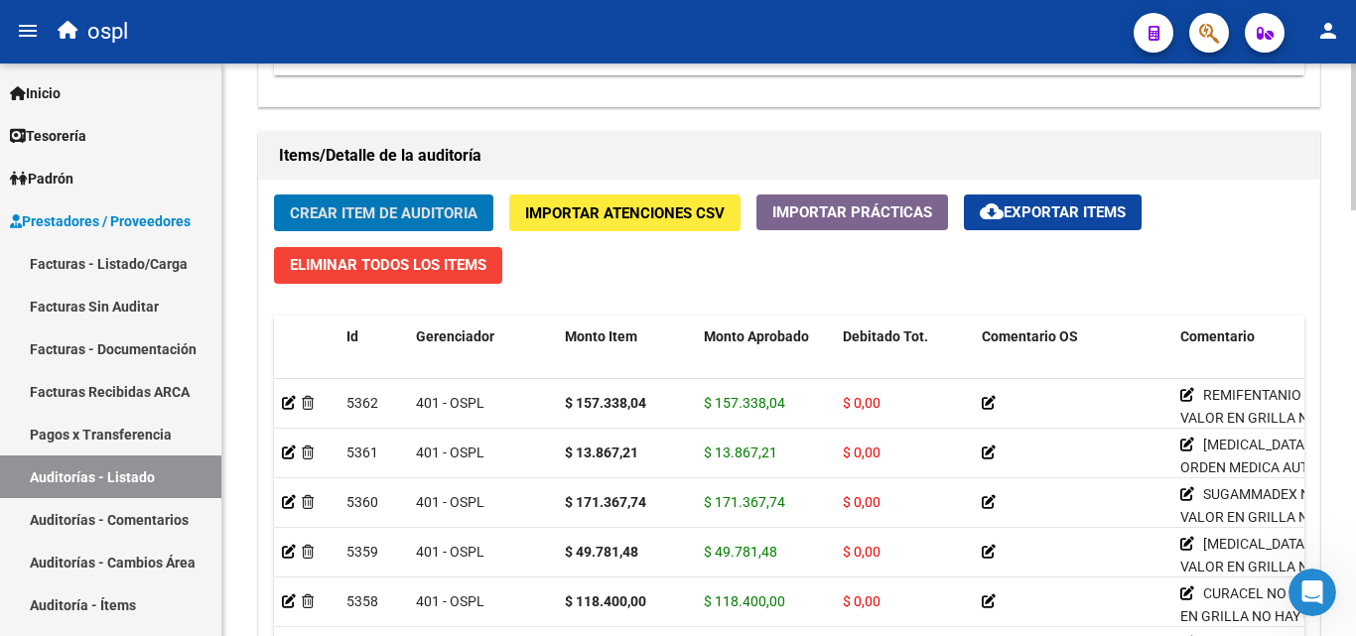
click at [400, 210] on span "Crear Item de Auditoria" at bounding box center [384, 213] width 188 height 18
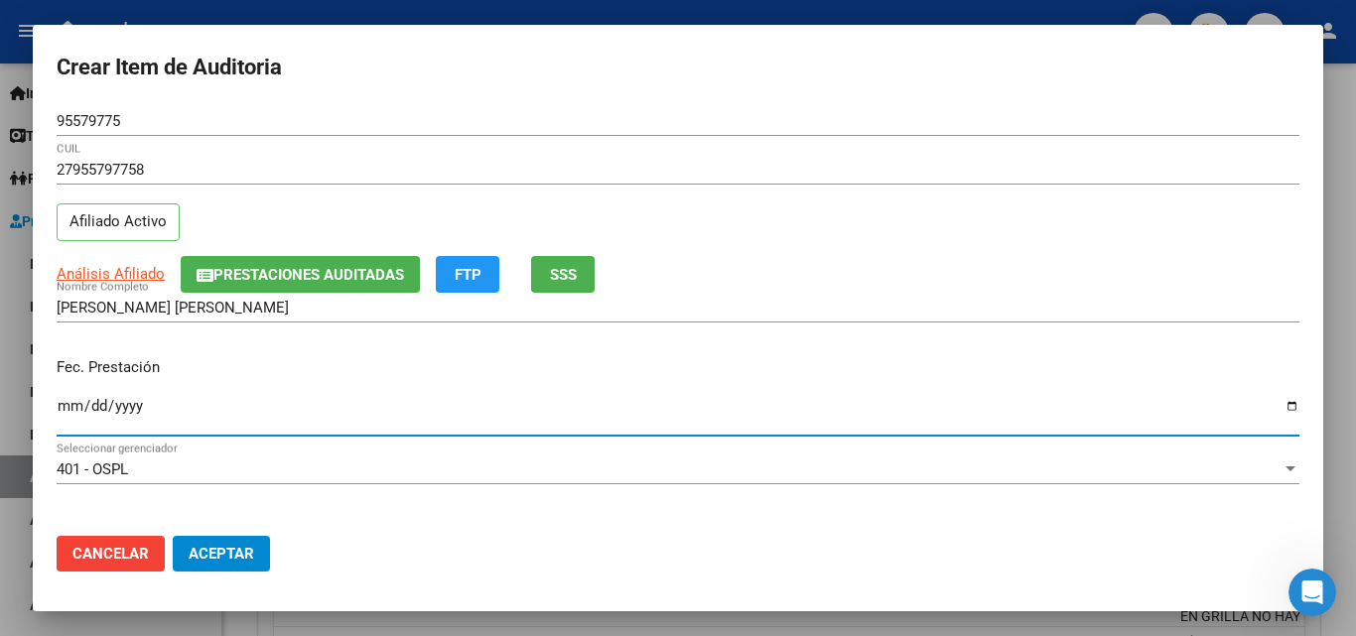
click at [61, 408] on input "Ingresar la fecha" at bounding box center [678, 414] width 1243 height 32
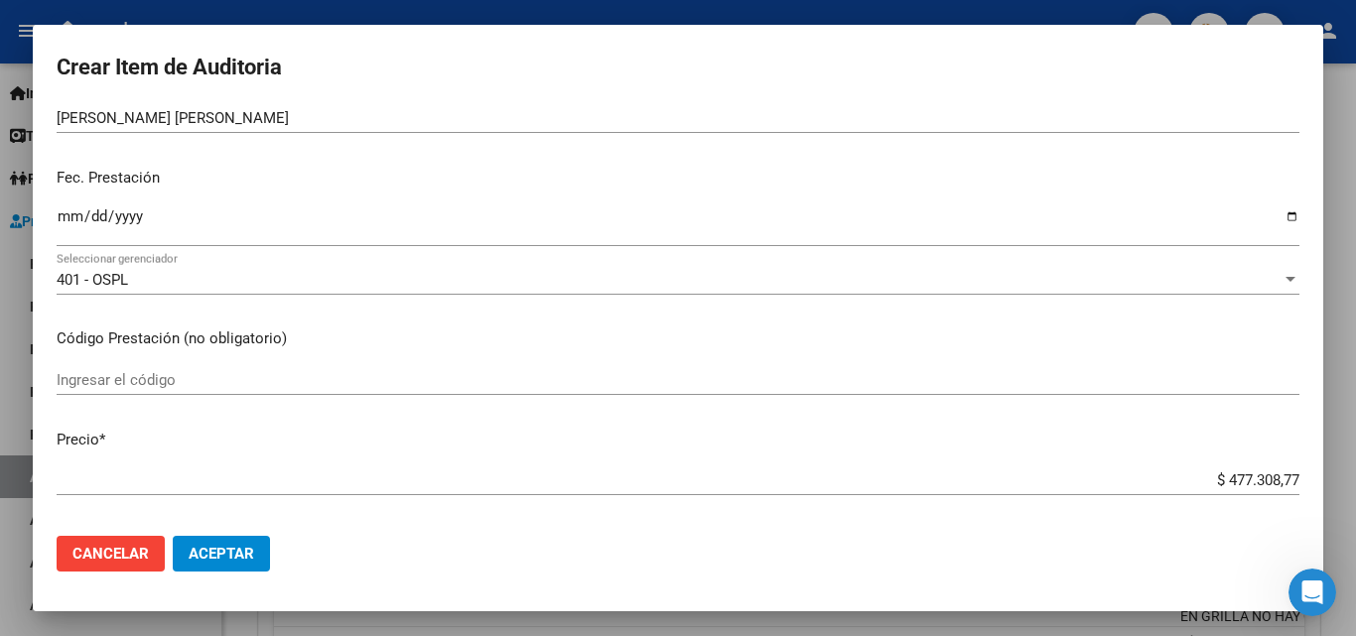
scroll to position [199, 0]
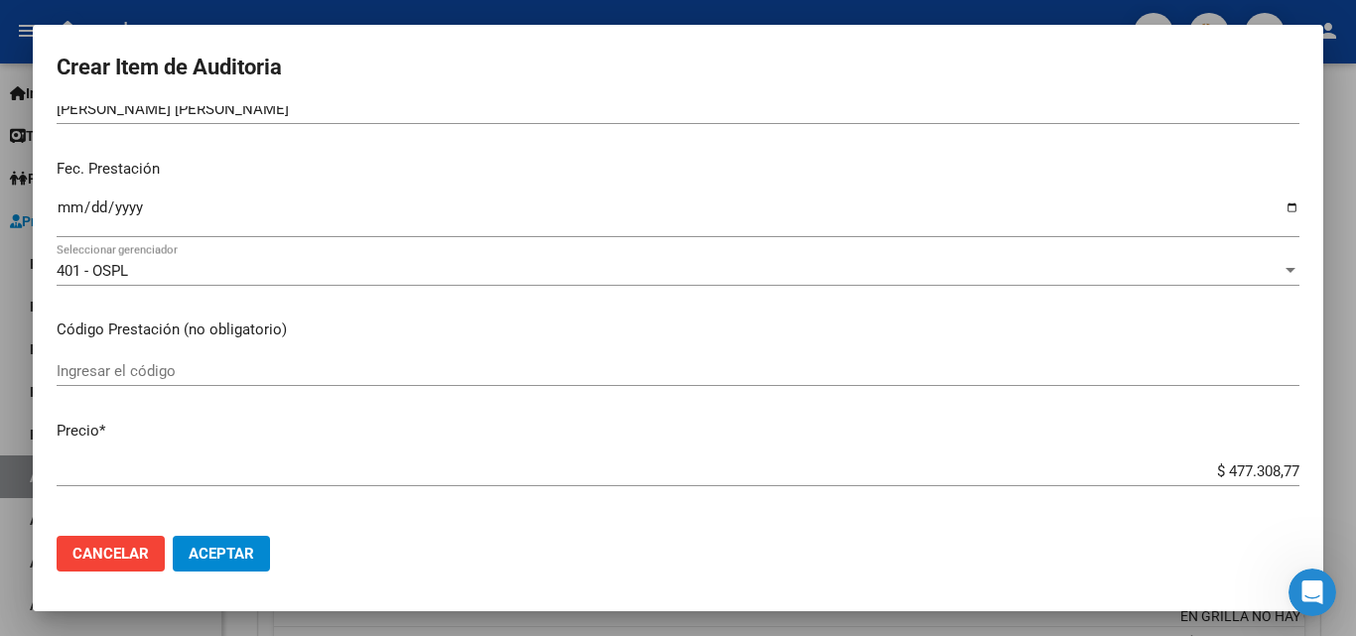
click at [139, 371] on input "Ingresar el código" at bounding box center [678, 371] width 1243 height 18
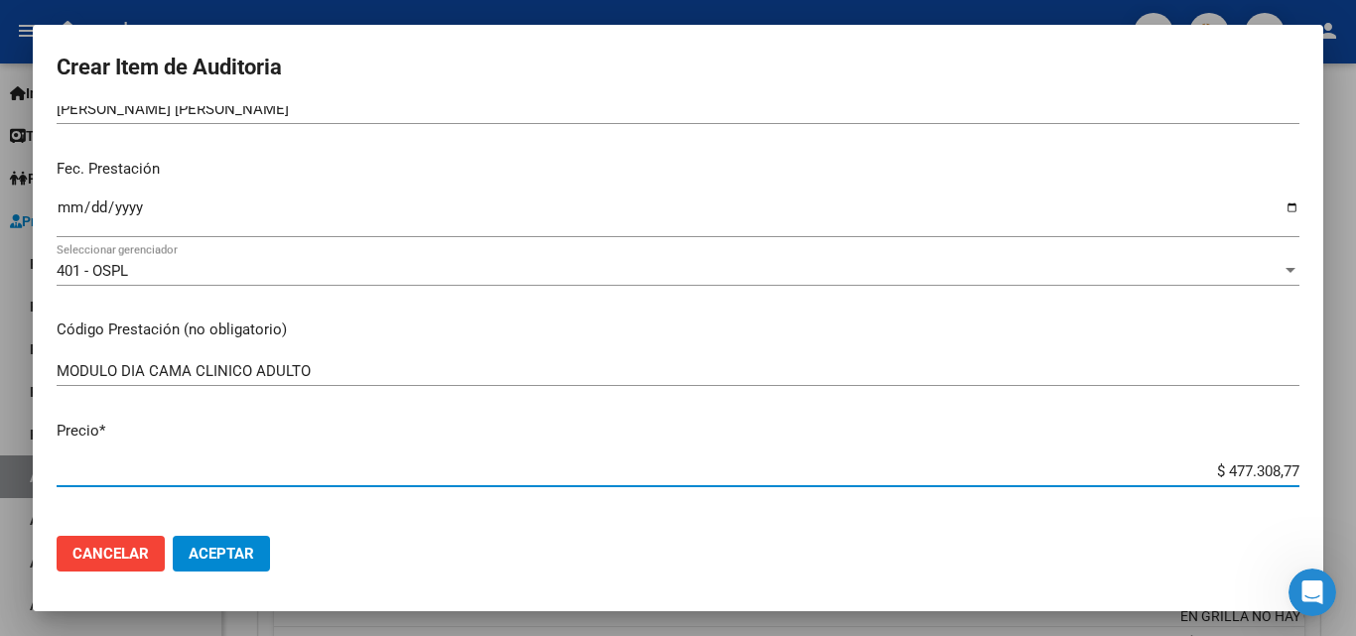
drag, startPoint x: 1175, startPoint y: 467, endPoint x: 1300, endPoint y: 455, distance: 125.6
click at [1298, 455] on mat-dialog-content "95579775 Nro Documento 27955797758 CUIL Afiliado Activo Análisis Afiliado Prest…" at bounding box center [678, 313] width 1290 height 414
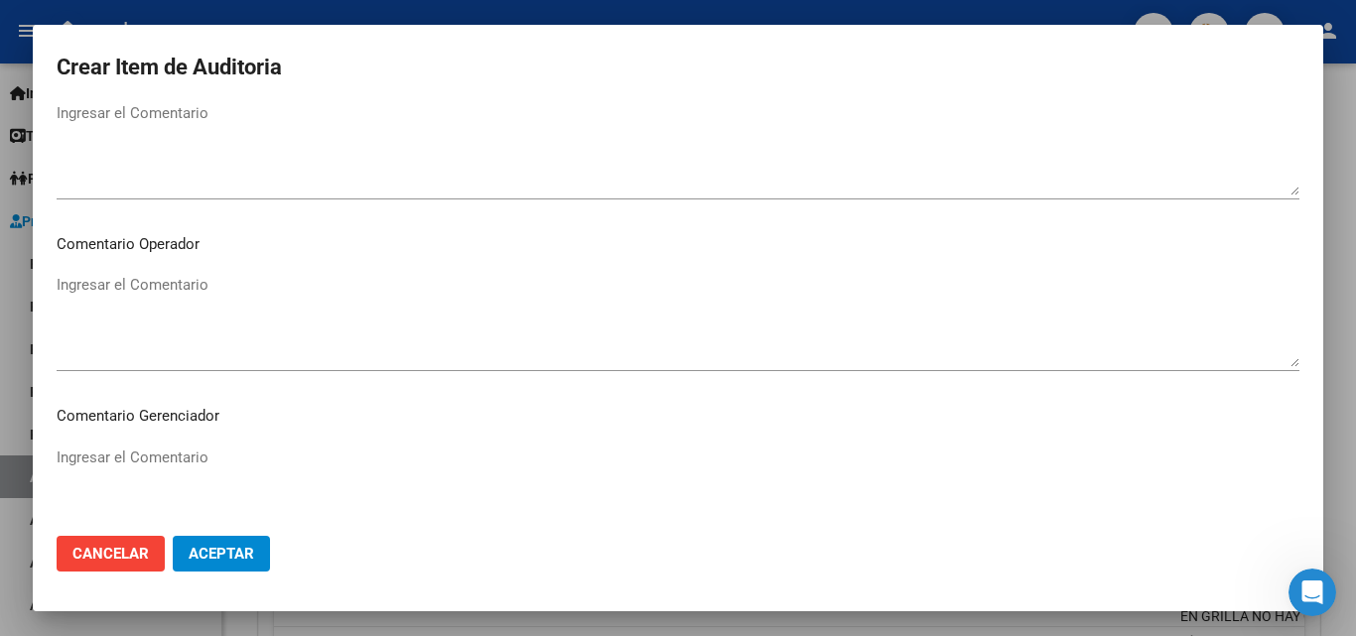
scroll to position [993, 0]
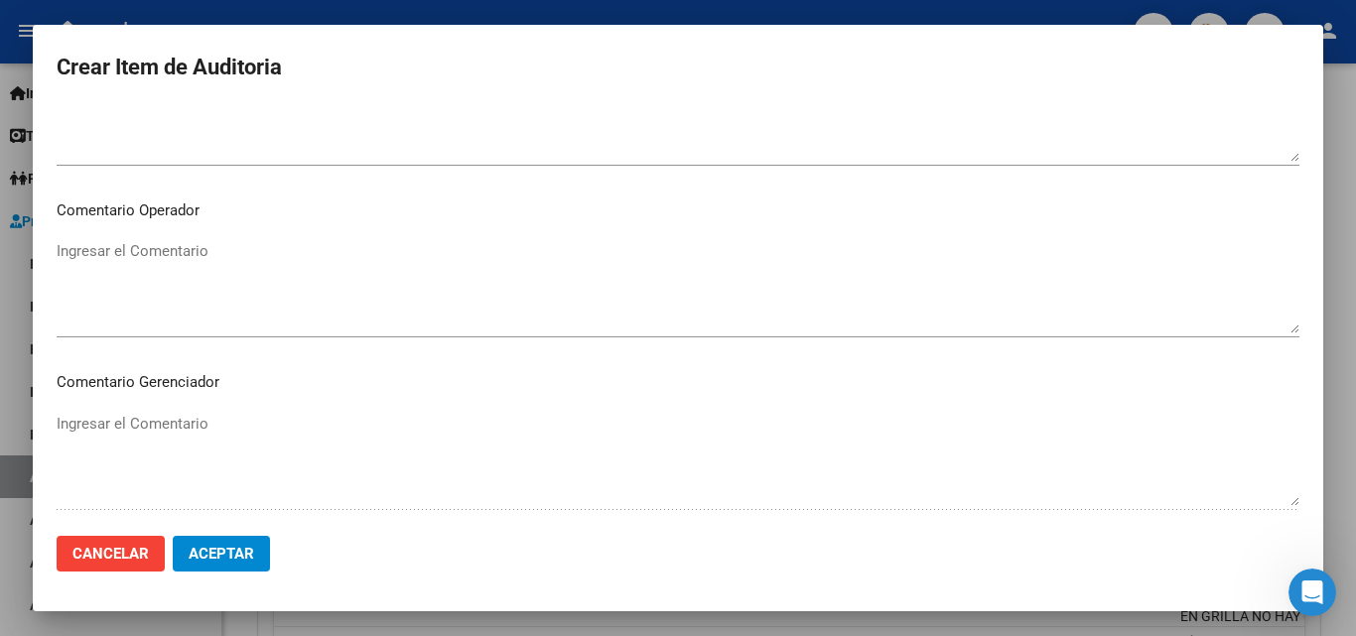
click at [188, 287] on textarea "Ingresar el Comentario" at bounding box center [678, 286] width 1243 height 93
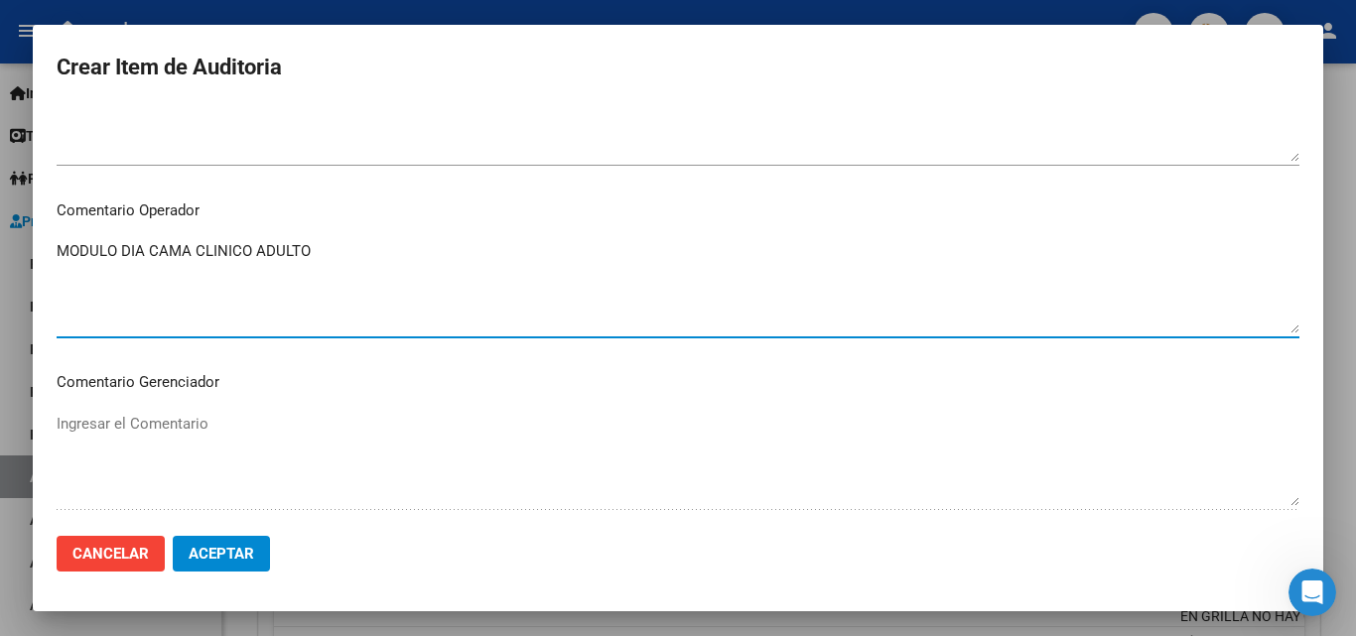
click at [188, 289] on textarea "MODULO DIA CAMA CLINICO ADULTO" at bounding box center [678, 286] width 1243 height 93
click at [335, 261] on textarea "MODULO DIA CAMA CLINICO ADULTO" at bounding box center [678, 286] width 1243 height 93
click at [58, 285] on textarea "MODULO DIA CAMA CLINICO ADULTO OK VALOR GRILLA ORDEN MEDICA AUT OK AUTORIZACION…" at bounding box center [678, 286] width 1243 height 93
click at [240, 289] on textarea "MODULO DIA CAMA CLINICO ADULTO OK VALOR GRILLA OK ORDEN MEDICA AUT OK AUTORIZAC…" at bounding box center [678, 286] width 1243 height 93
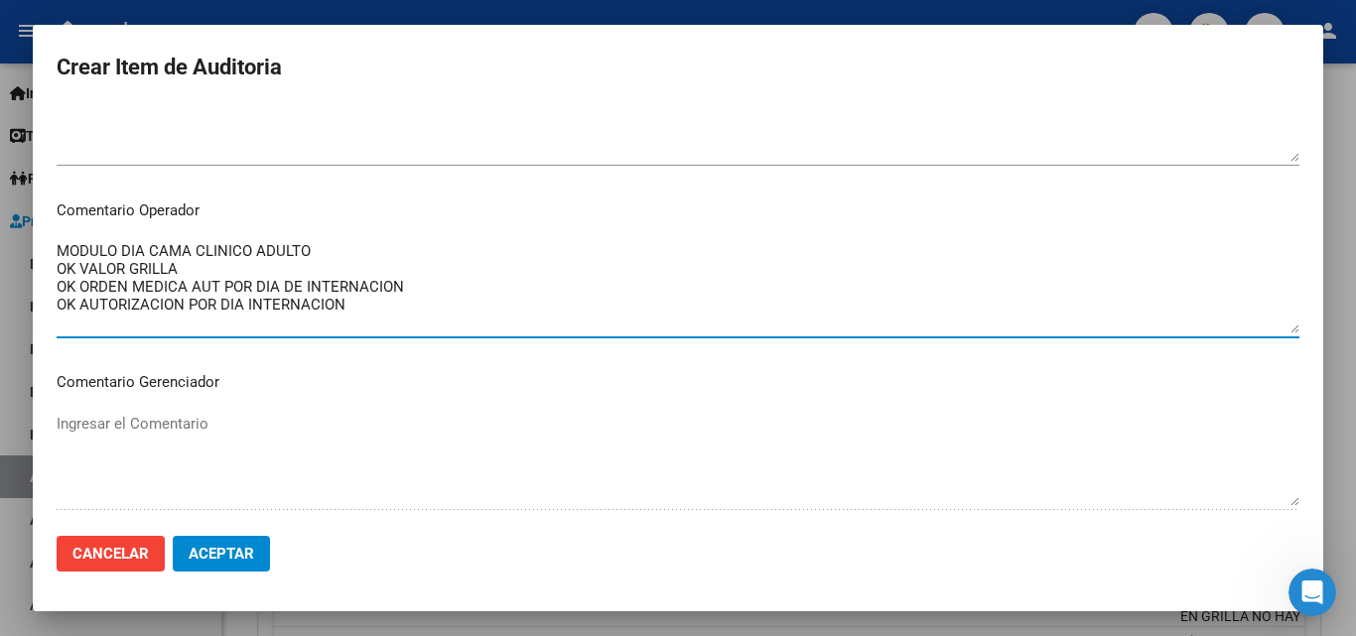
click at [359, 318] on textarea "MODULO DIA CAMA CLINICO ADULTO OK VALOR GRILLA OK ORDEN MEDICA AUT POR DIA DE I…" at bounding box center [678, 286] width 1243 height 93
drag, startPoint x: 381, startPoint y: 315, endPoint x: 50, endPoint y: 255, distance: 336.9
click at [50, 255] on mat-dialog-content "95579775 Nro Documento 27955797758 CUIL Afiliado Activo Análisis Afiliado Prest…" at bounding box center [678, 313] width 1290 height 414
click at [315, 299] on textarea "MODULO DIA CAMA CLINICO ADULTO OK VALOR GRILLA OK ORDEN MEDICA AUT POR DIA DE I…" at bounding box center [678, 286] width 1243 height 93
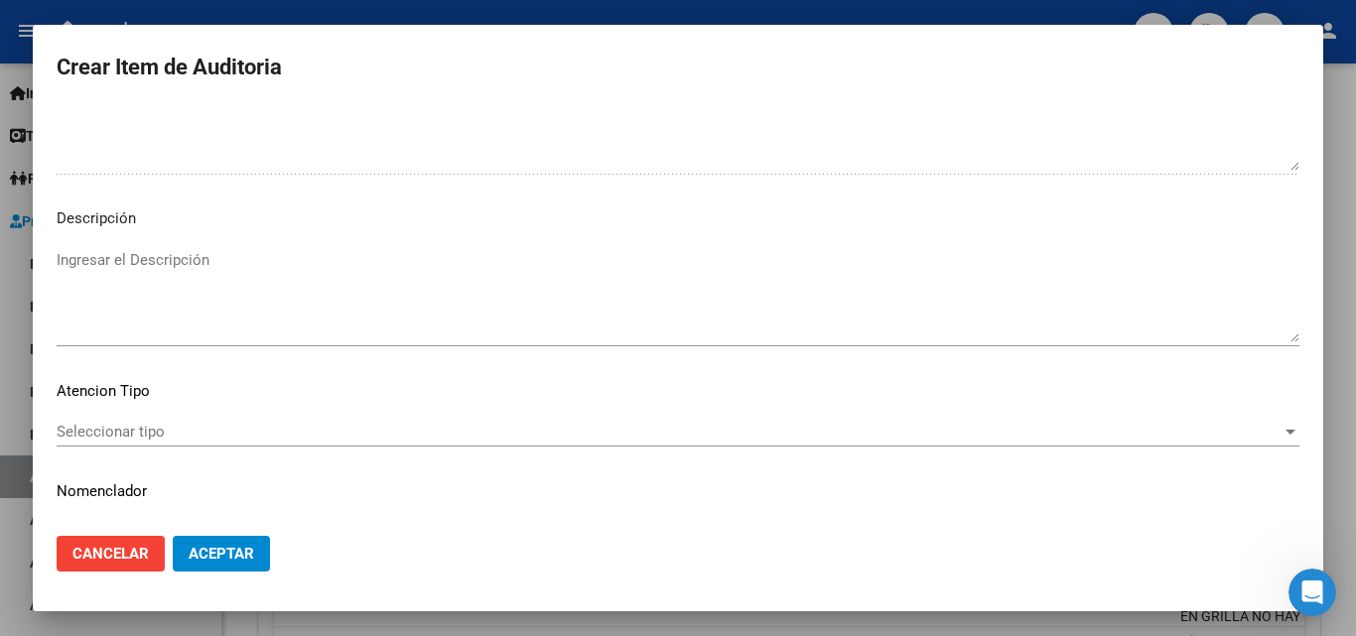
scroll to position [1374, 0]
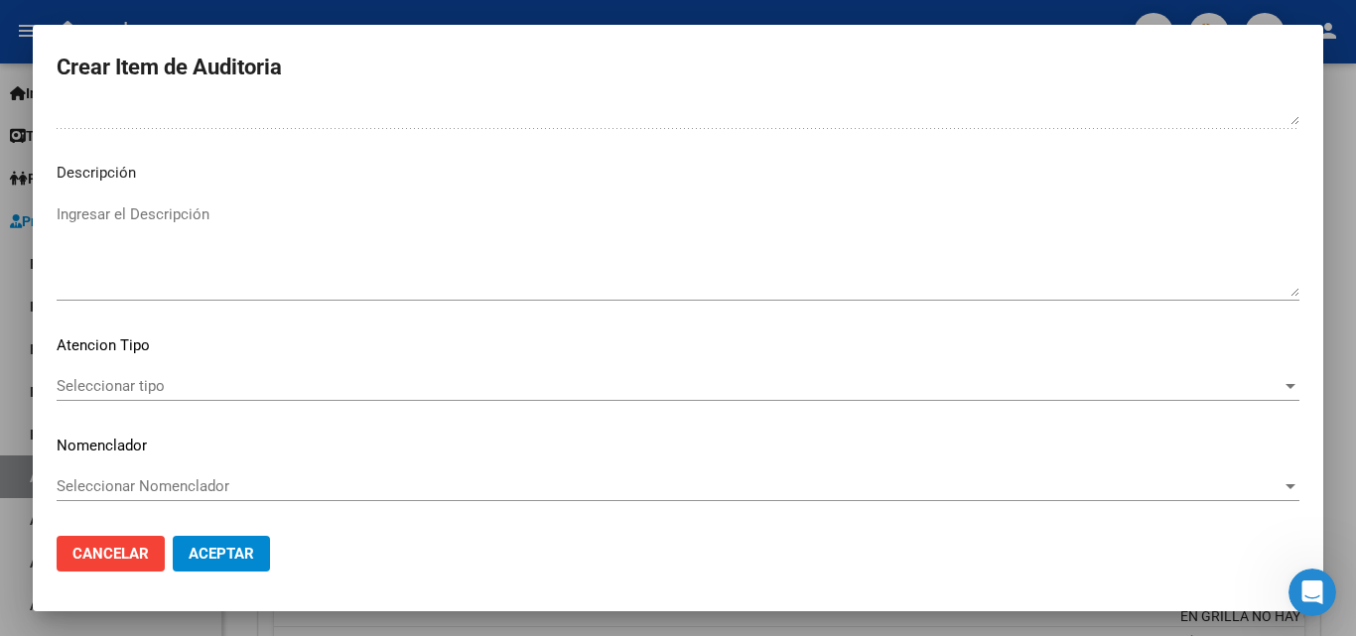
click at [168, 387] on span "Seleccionar tipo" at bounding box center [669, 386] width 1225 height 18
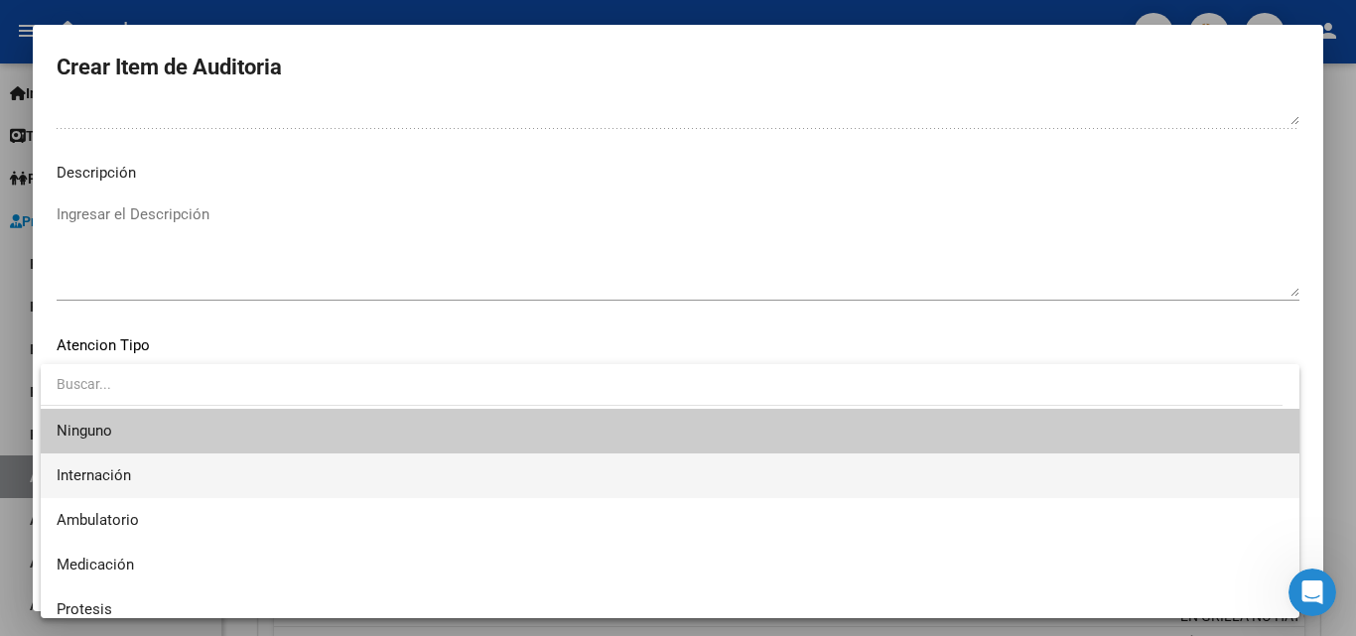
click at [133, 483] on span "Internación" at bounding box center [670, 476] width 1227 height 45
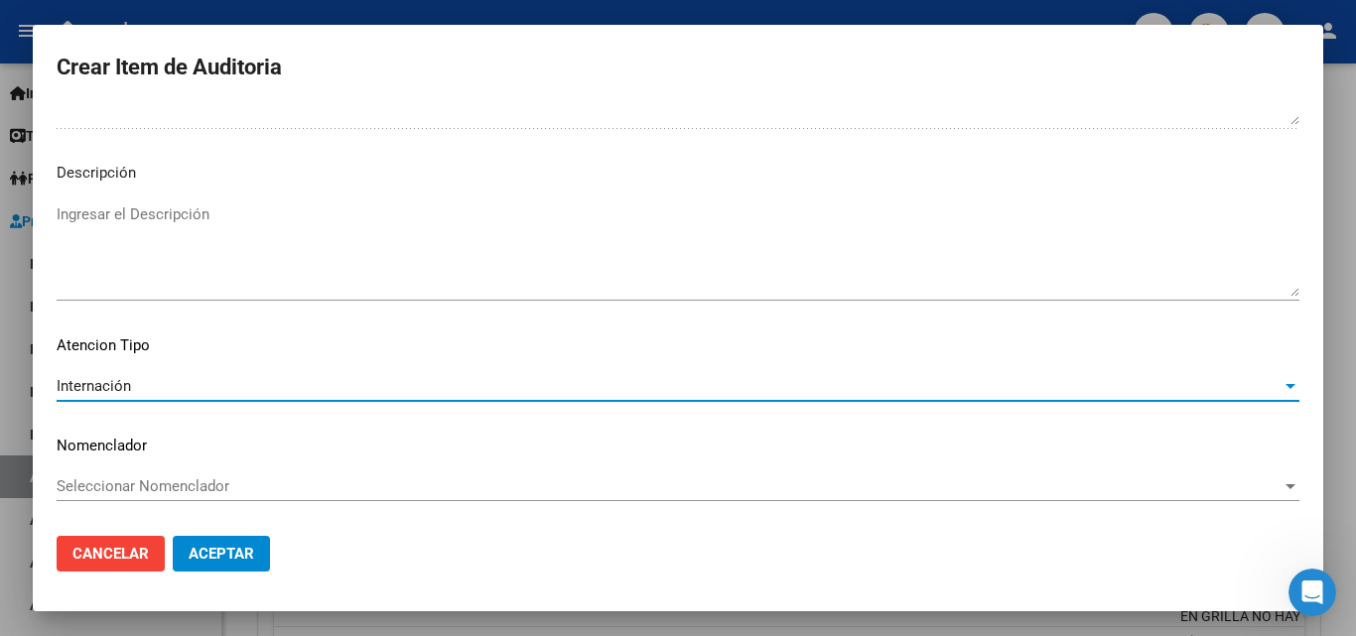
click at [206, 550] on span "Aceptar" at bounding box center [222, 554] width 66 height 18
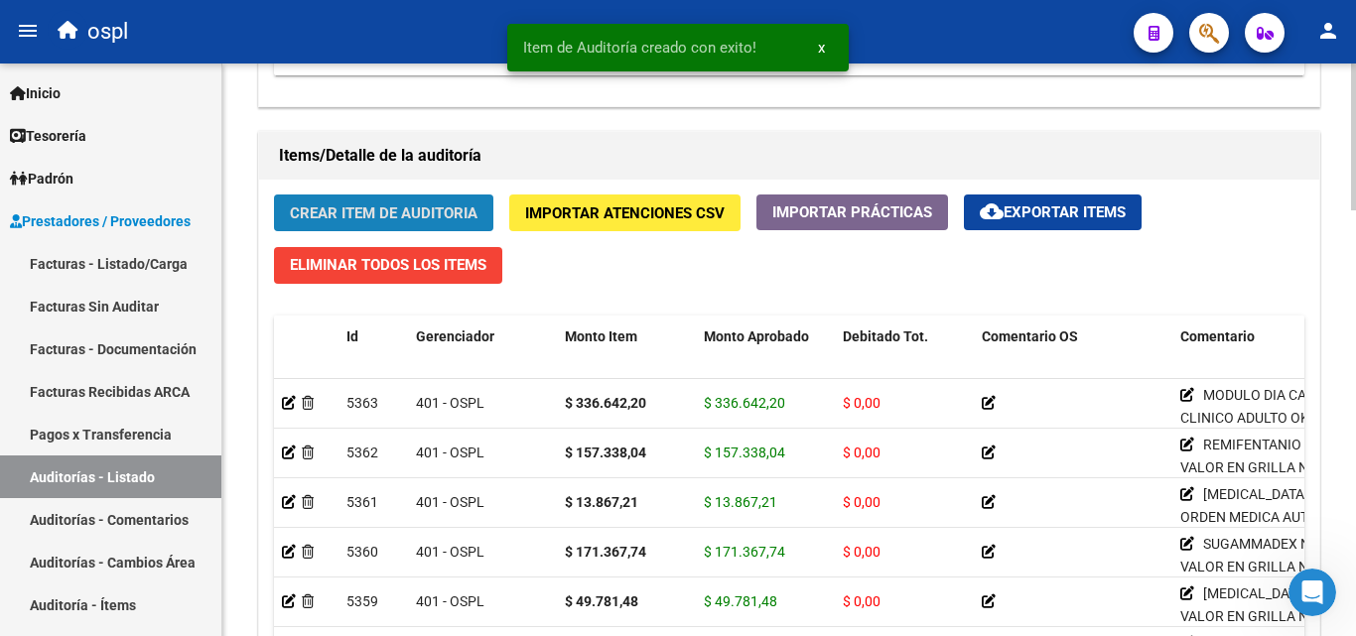
click at [450, 202] on button "Crear Item de Auditoria" at bounding box center [383, 213] width 219 height 37
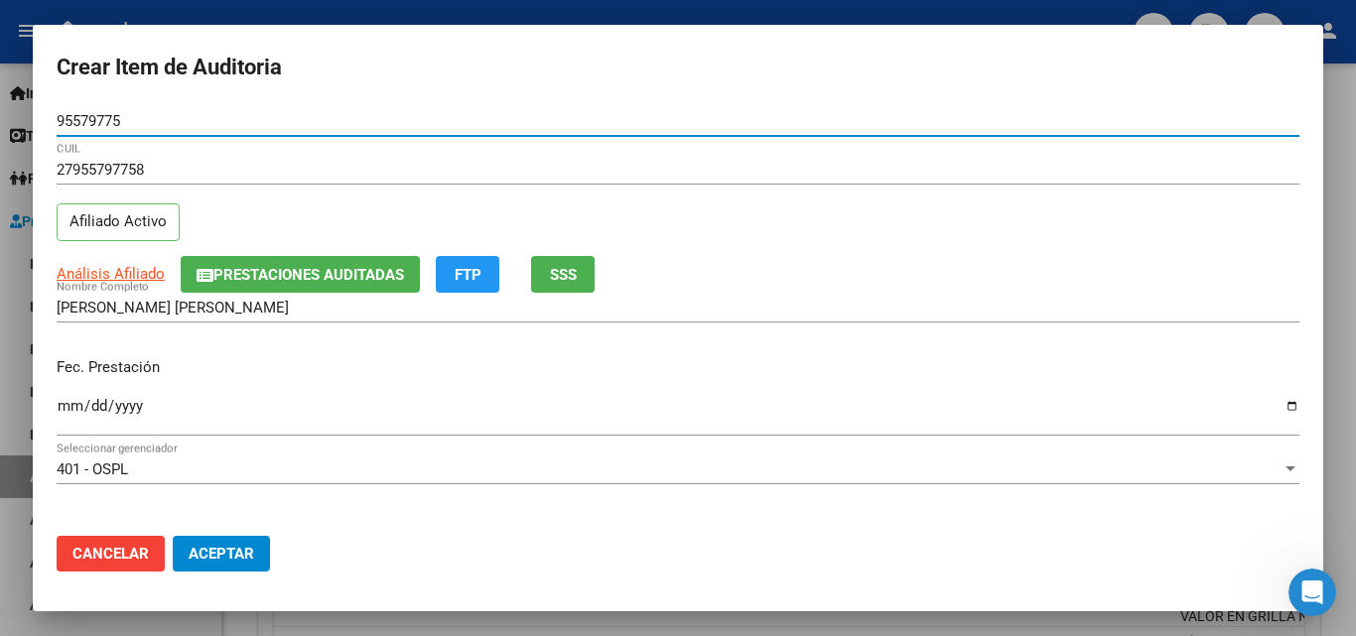
click at [62, 418] on input "Ingresar la fecha" at bounding box center [678, 414] width 1243 height 32
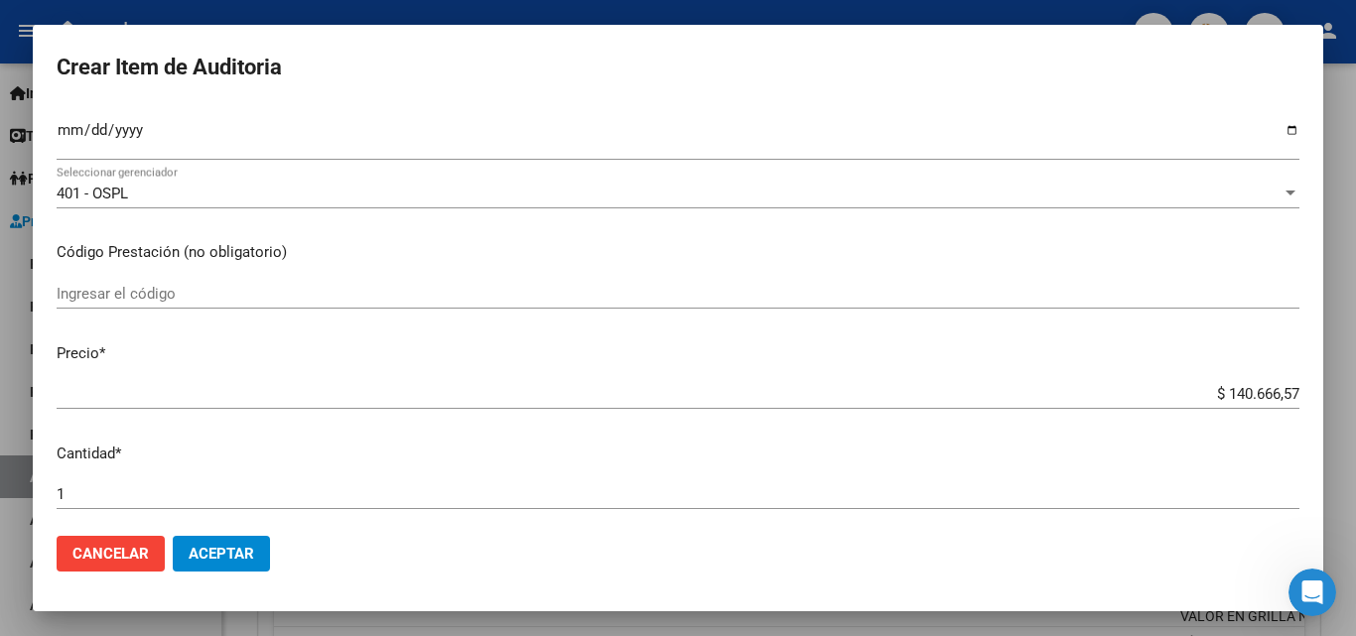
scroll to position [298, 0]
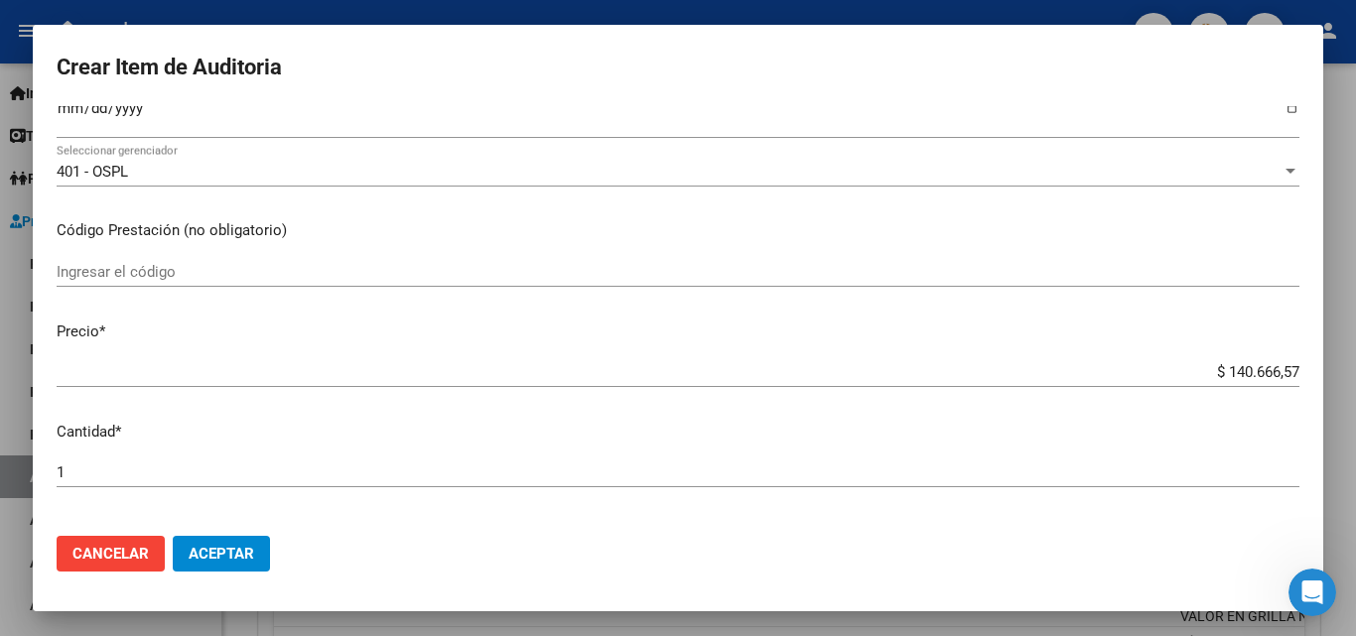
click at [113, 265] on input "Ingresar el código" at bounding box center [678, 272] width 1243 height 18
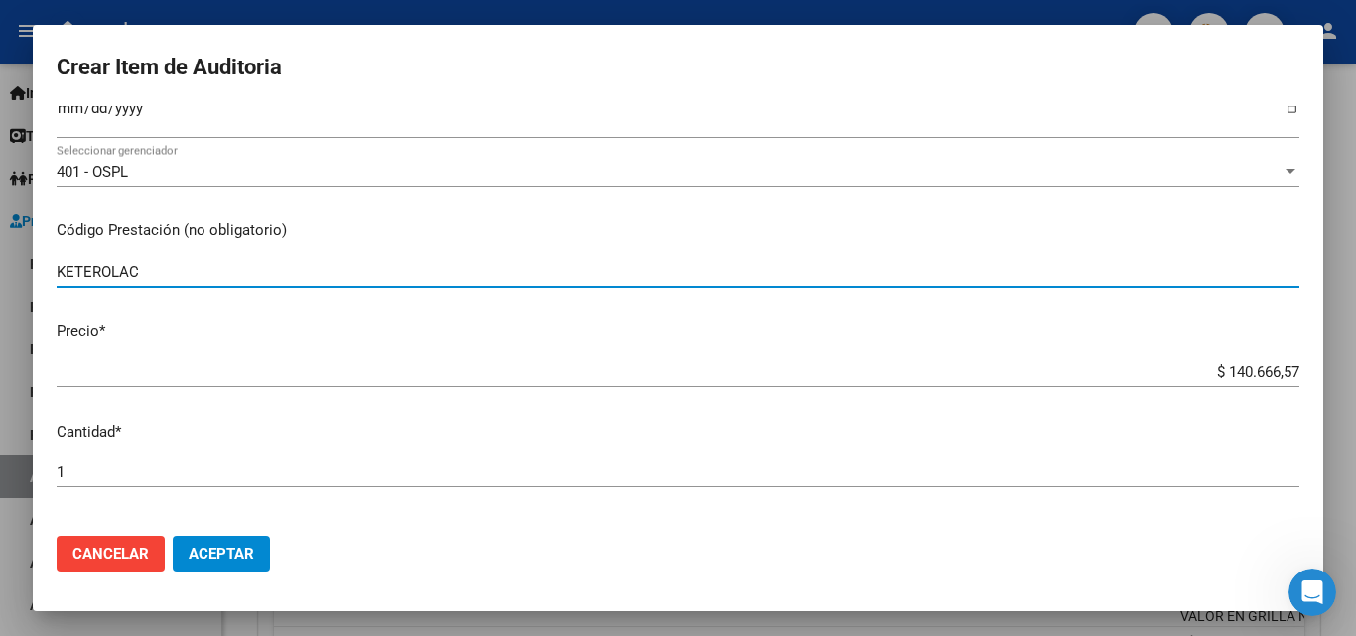
click at [93, 268] on input "KETEROLAC" at bounding box center [678, 272] width 1243 height 18
click at [182, 277] on input "KETOROLAC" at bounding box center [678, 272] width 1243 height 18
click at [1192, 363] on input "$ 140.666,57" at bounding box center [678, 372] width 1243 height 18
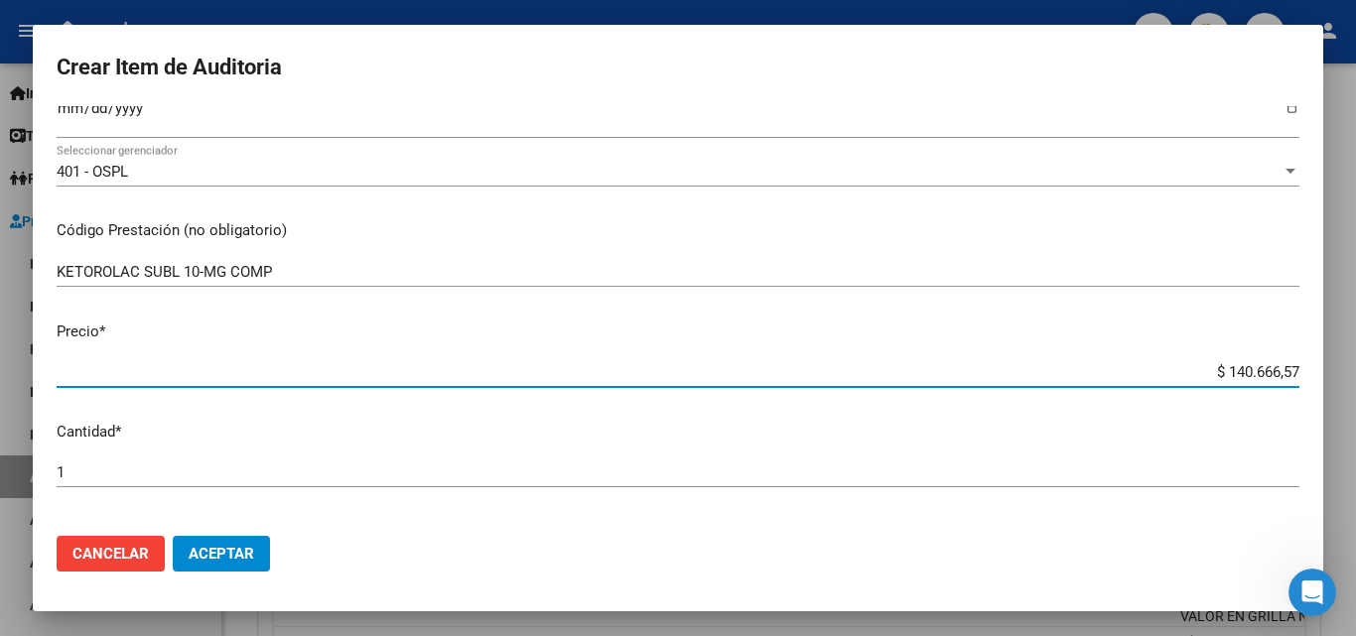
drag, startPoint x: 1192, startPoint y: 363, endPoint x: 1285, endPoint y: 362, distance: 92.3
click at [1285, 364] on app-form-text-field "Precio * $ 140.666,57 Ingresar el precio" at bounding box center [686, 352] width 1259 height 62
click at [1257, 374] on input "$ 10.001,25" at bounding box center [678, 372] width 1243 height 18
click at [1183, 355] on mat-dialog-content "95579775 Nro Documento 27955797758 CUIL Afiliado Activo Análisis Afiliado Prest…" at bounding box center [678, 313] width 1290 height 414
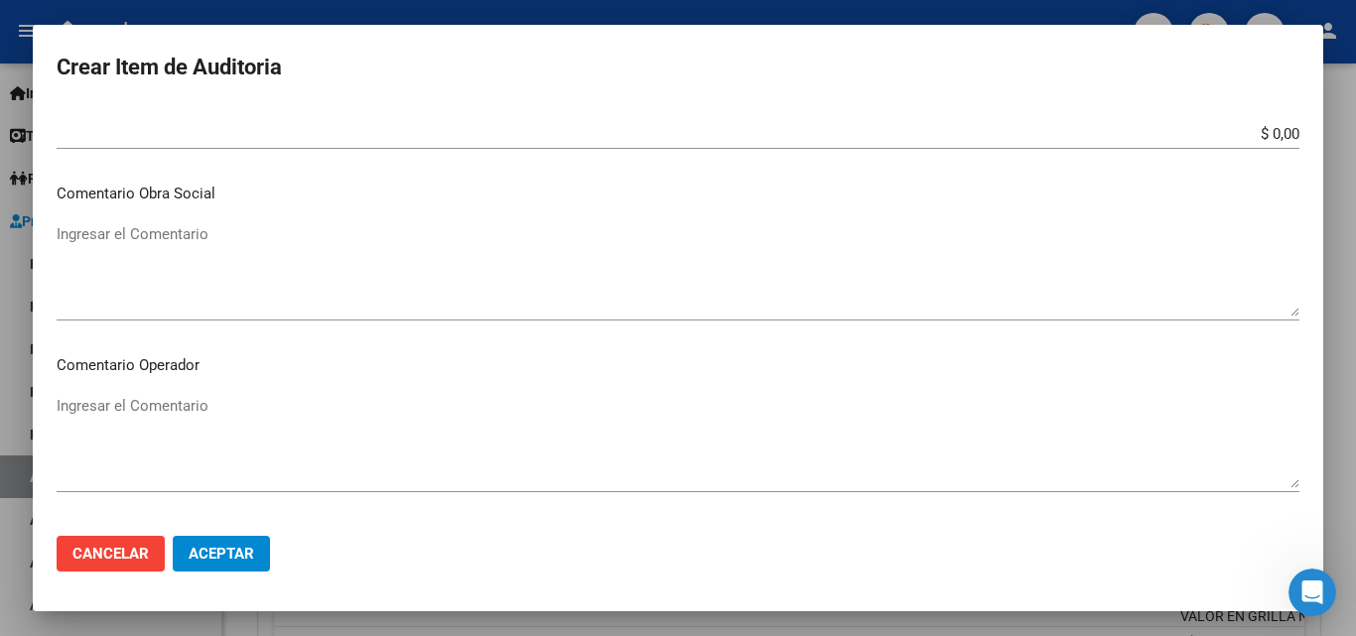
scroll to position [893, 0]
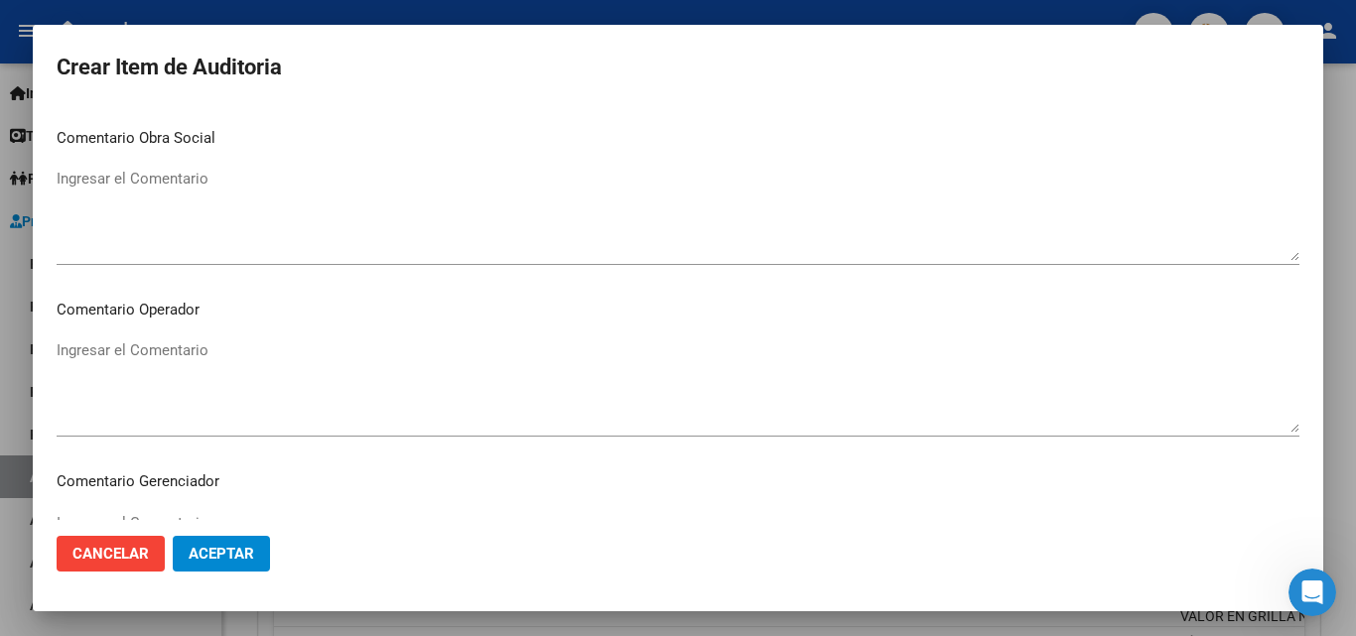
click at [212, 338] on div "Ingresar el Comentario" at bounding box center [678, 386] width 1243 height 101
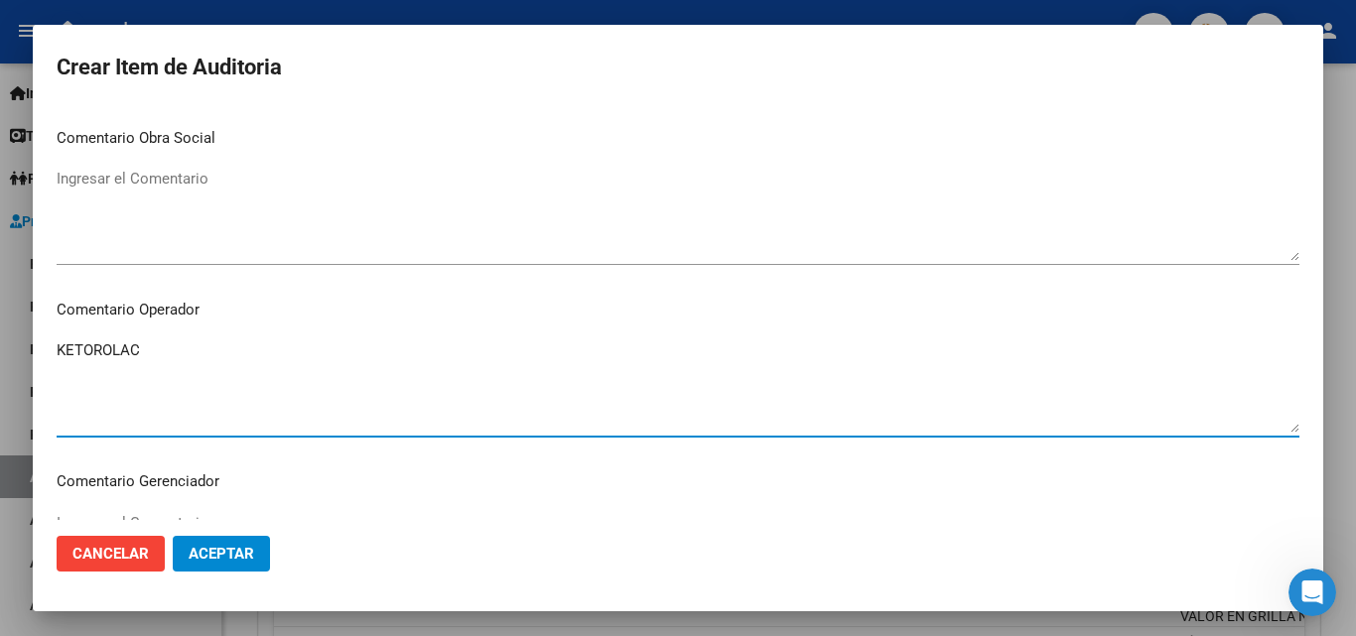
paste textarea "MODULO DIA CAMA CLINICO ADULTO OK VALOR GRILLA OK ORDEN MEDICA AUT POR DIA DE I…"
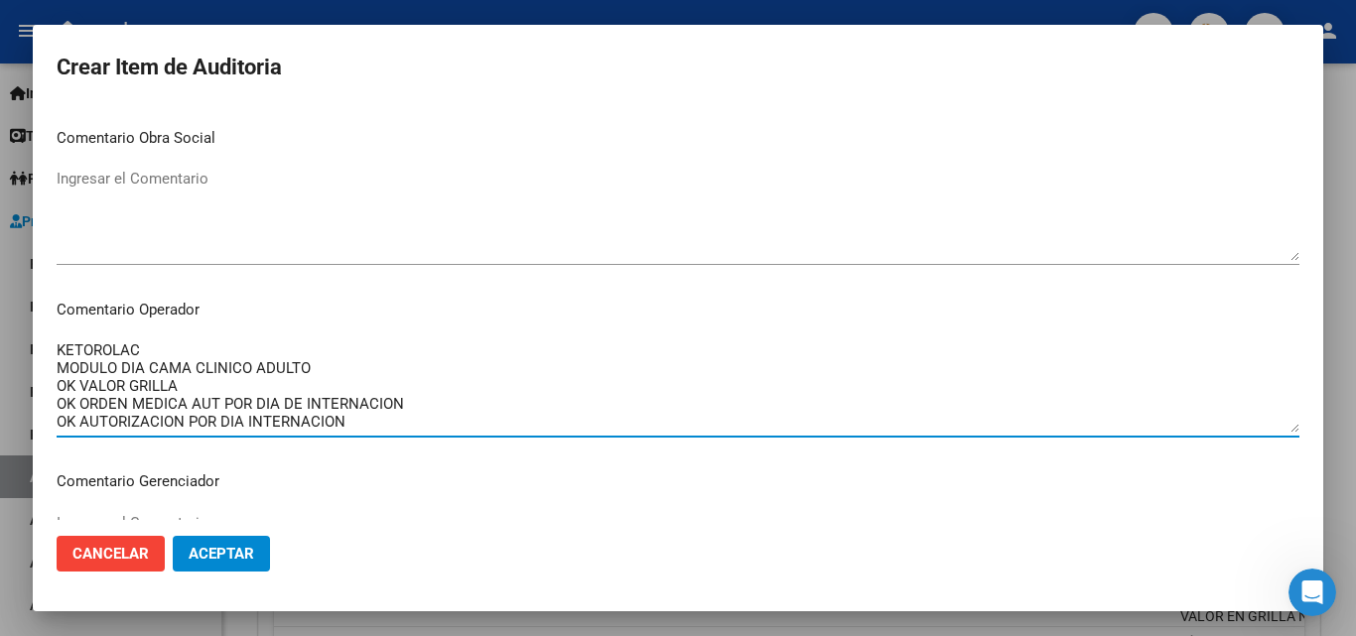
drag, startPoint x: 315, startPoint y: 366, endPoint x: 60, endPoint y: 372, distance: 255.2
click at [60, 372] on textarea "KETOROLAC MODULO DIA CAMA CLINICO ADULTO OK VALOR GRILLA OK ORDEN MEDICA AUT PO…" at bounding box center [678, 385] width 1243 height 93
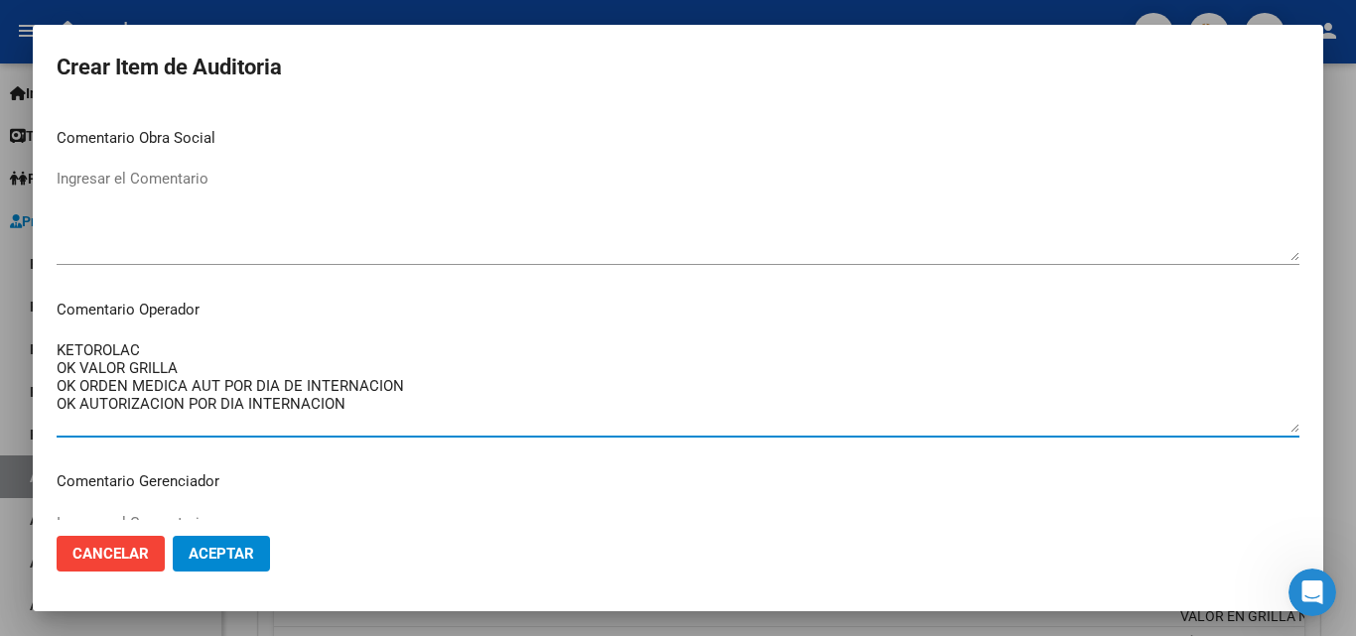
click at [206, 376] on textarea "KETOROLAC OK VALOR GRILLA OK ORDEN MEDICA AUT POR DIA DE INTERNACION OK AUTORIZ…" at bounding box center [678, 385] width 1243 height 93
drag, startPoint x: 193, startPoint y: 367, endPoint x: 59, endPoint y: 371, distance: 134.1
click at [59, 371] on textarea "KETOROLAC OK VALOR GRILLA OK ORDEN MEDICA AUT POR DIA DE INTERNACION OK AUTORIZ…" at bounding box center [678, 385] width 1243 height 93
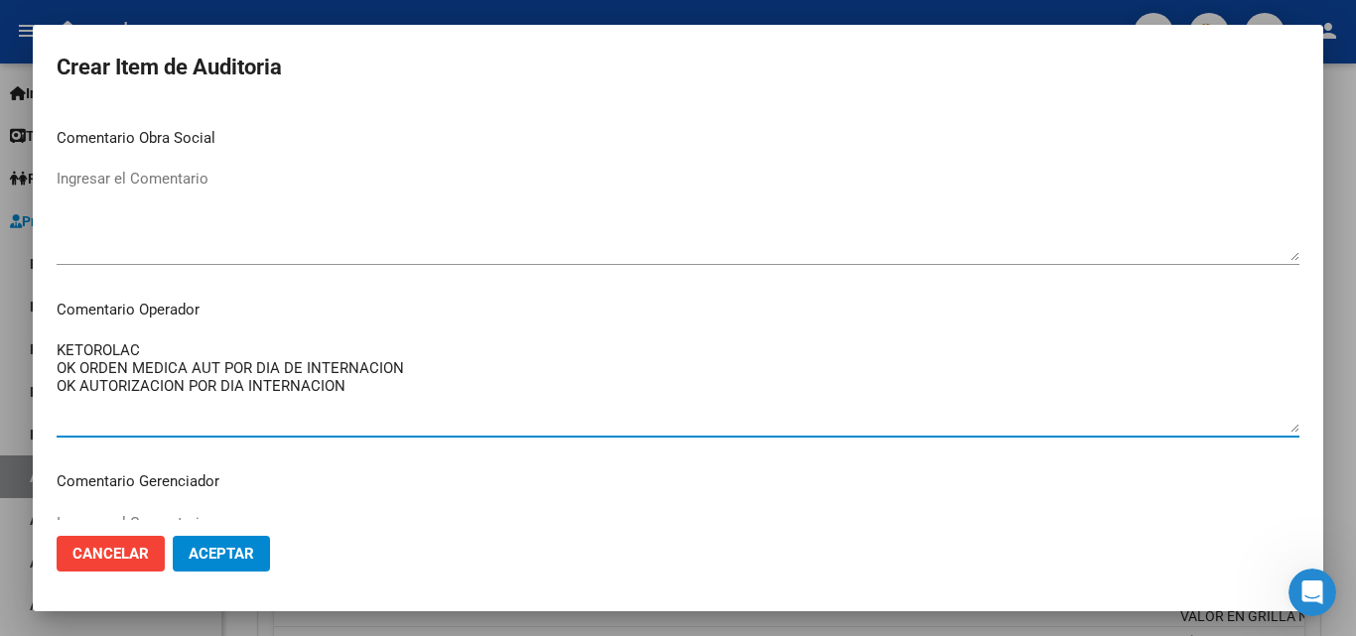
click at [247, 394] on textarea "KETOROLAC OK ORDEN MEDICA AUT POR DIA DE INTERNACION OK AUTORIZACION POR DIA IN…" at bounding box center [678, 385] width 1243 height 93
drag, startPoint x: 408, startPoint y: 365, endPoint x: 225, endPoint y: 370, distance: 182.7
click at [225, 370] on textarea "KETOROLAC OK ORDEN MEDICA AUT POR DIA DE INTERNACION OK AUTORIZACION POR DIA IN…" at bounding box center [678, 385] width 1243 height 93
click at [371, 384] on textarea "KETOROLAC OK ORDEN MEDICA AUT OK AUTORIZACION POR DIA INTERNACION" at bounding box center [678, 385] width 1243 height 93
drag, startPoint x: 371, startPoint y: 384, endPoint x: 191, endPoint y: 400, distance: 181.4
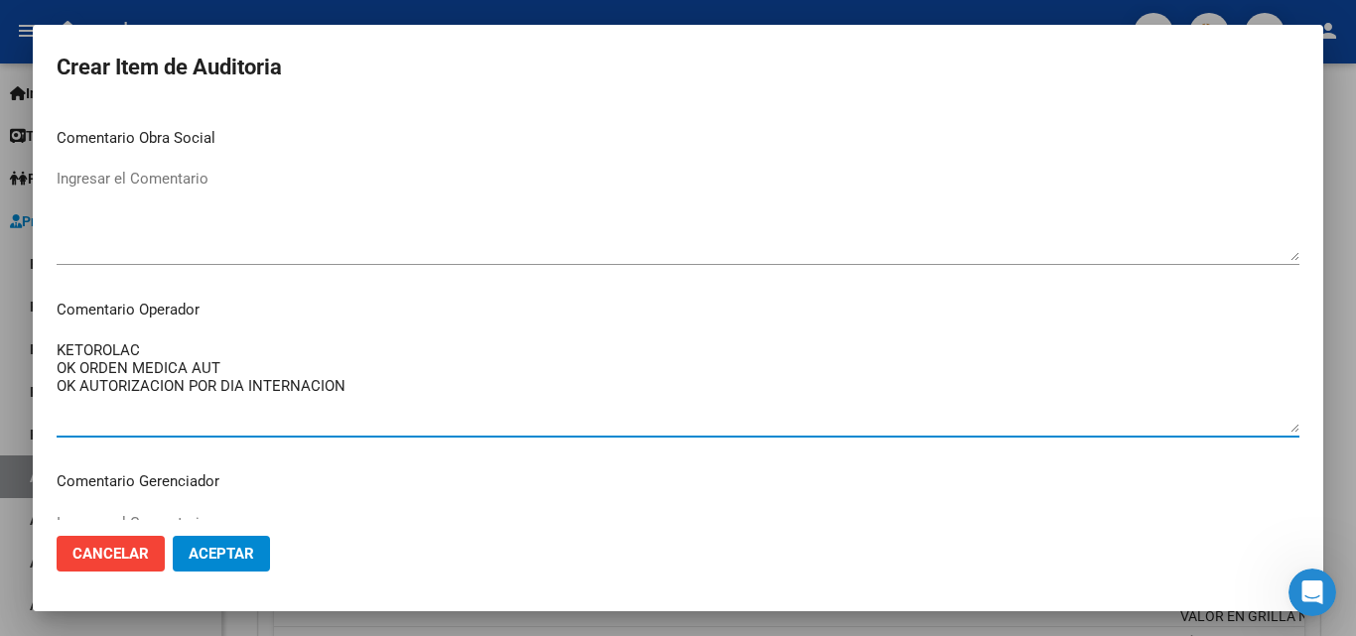
click at [191, 400] on textarea "KETOROLAC OK ORDEN MEDICA AUT OK AUTORIZACION POR DIA INTERNACION" at bounding box center [678, 385] width 1243 height 93
click at [242, 396] on textarea "KETOROLAC OK ORDEN MEDICA AUT OK AUTORIZACION" at bounding box center [678, 385] width 1243 height 93
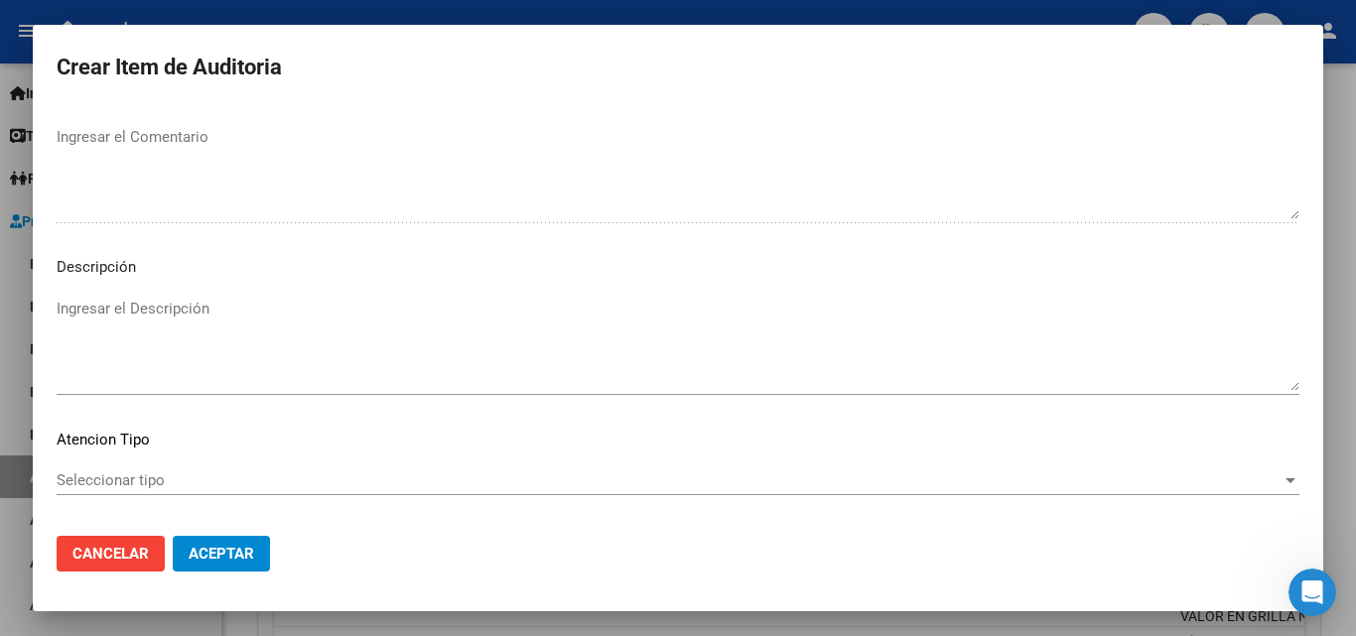
scroll to position [1290, 0]
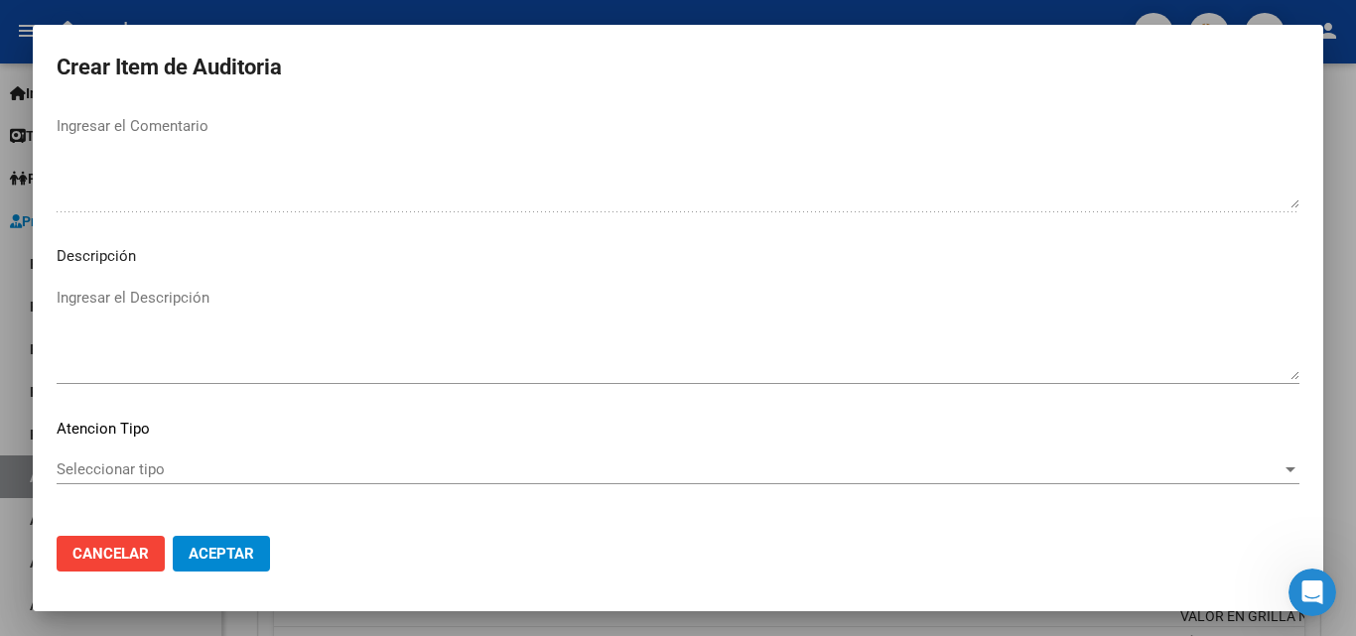
click at [187, 475] on span "Seleccionar tipo" at bounding box center [669, 470] width 1225 height 18
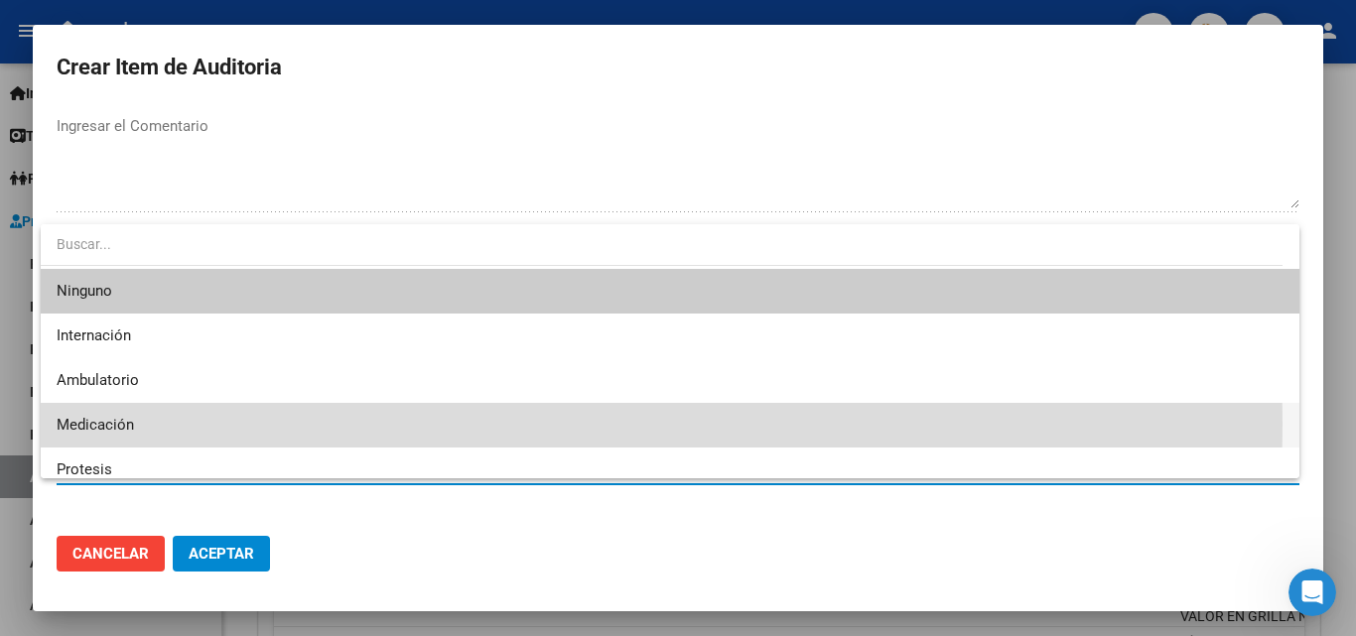
click at [153, 424] on span "Medicación" at bounding box center [670, 425] width 1227 height 45
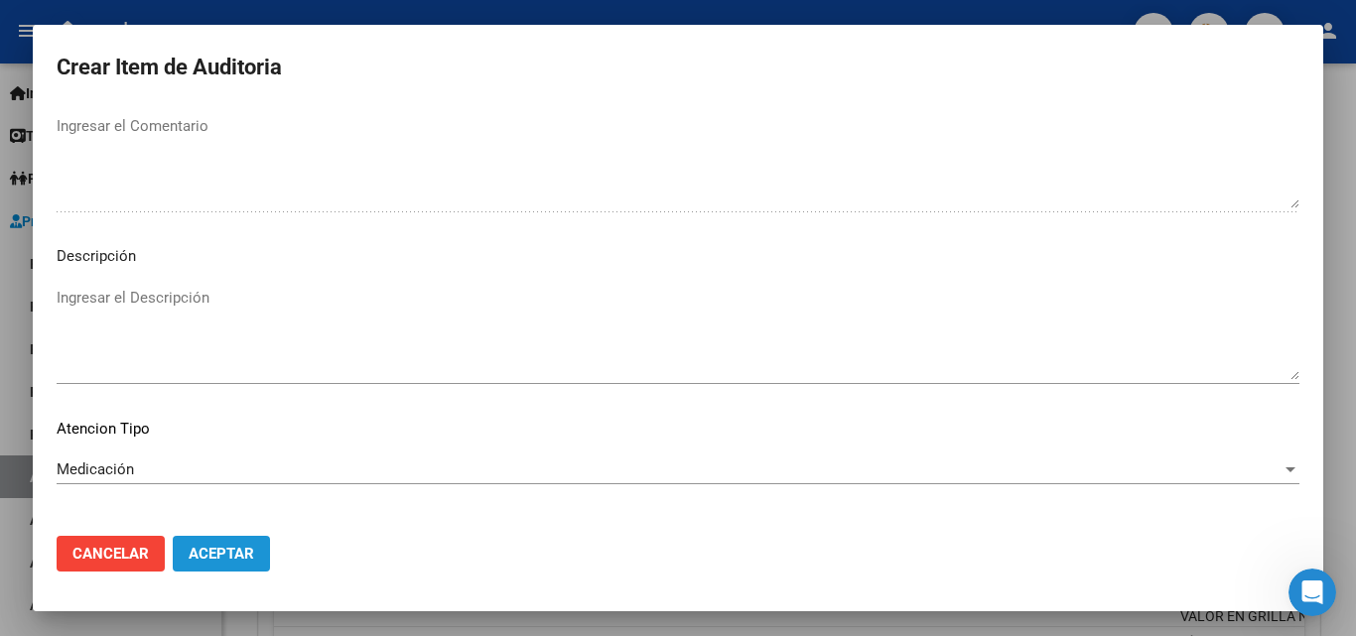
click at [230, 561] on span "Aceptar" at bounding box center [222, 554] width 66 height 18
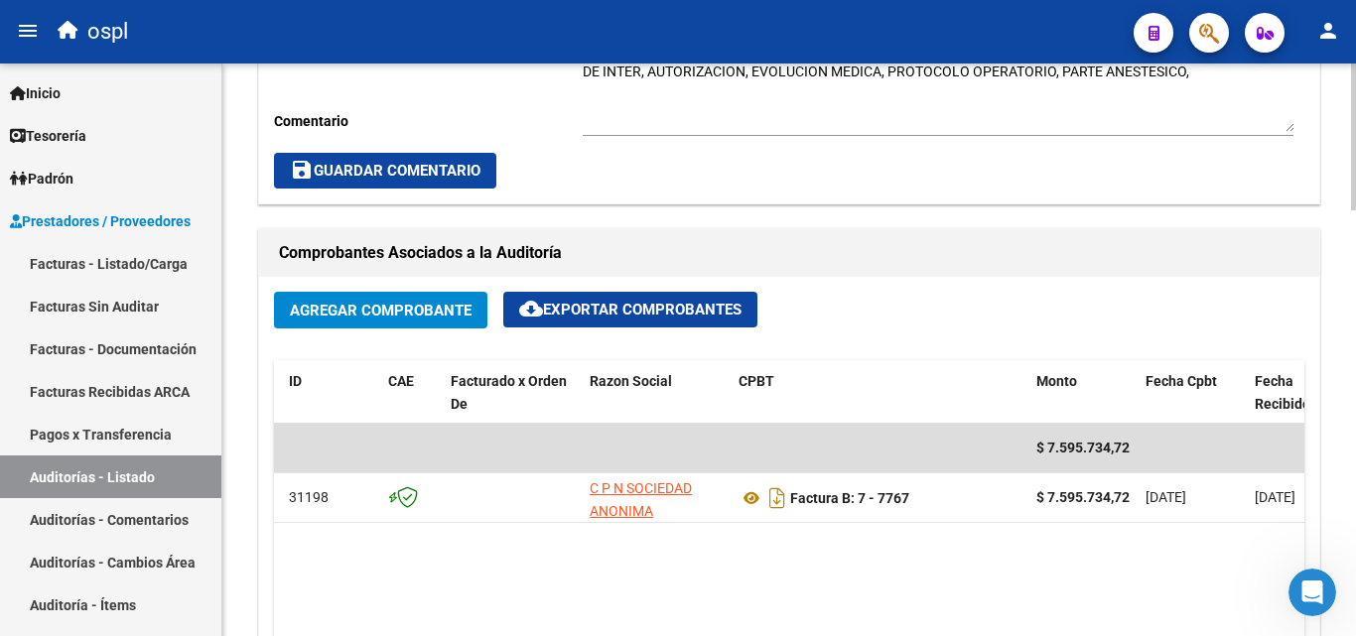
scroll to position [573, 0]
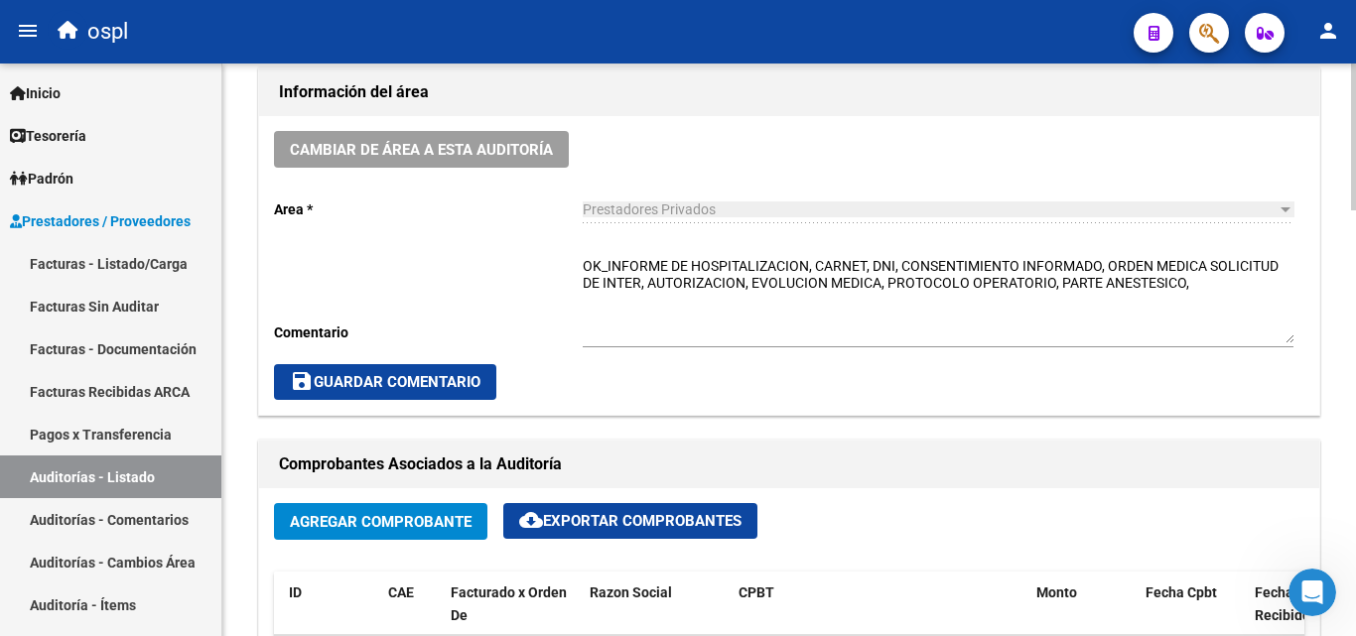
click at [595, 251] on div "OK_INFORME DE HOSPITALIZACION, CARNET, DNI, CONSENTIMIENTO INFORMADO, ORDEN MED…" at bounding box center [938, 294] width 711 height 106
click at [611, 242] on div "OK_INFORME DE HOSPITALIZACION, CARNET, DNI, CONSENTIMIENTO INFORMADO, ORDEN MED…" at bounding box center [938, 294] width 711 height 106
click at [590, 261] on textarea "OK_INFORME DE HOSPITALIZACION, CARNET, DNI, CONSENTIMIENTO INFORMADO, ORDEN MED…" at bounding box center [938, 299] width 711 height 87
click at [593, 247] on div "OK_INFORME DE HOSPITALIZACION, CARNET, DNI, CONSENTIMIENTO INFORMADO, ORDEN MED…" at bounding box center [938, 294] width 711 height 106
click at [586, 266] on textarea "OK_INFORME DE HOSPITALIZACION, CARNET, DNI, CONSENTIMIENTO INFORMADO, ORDEN MED…" at bounding box center [938, 299] width 711 height 87
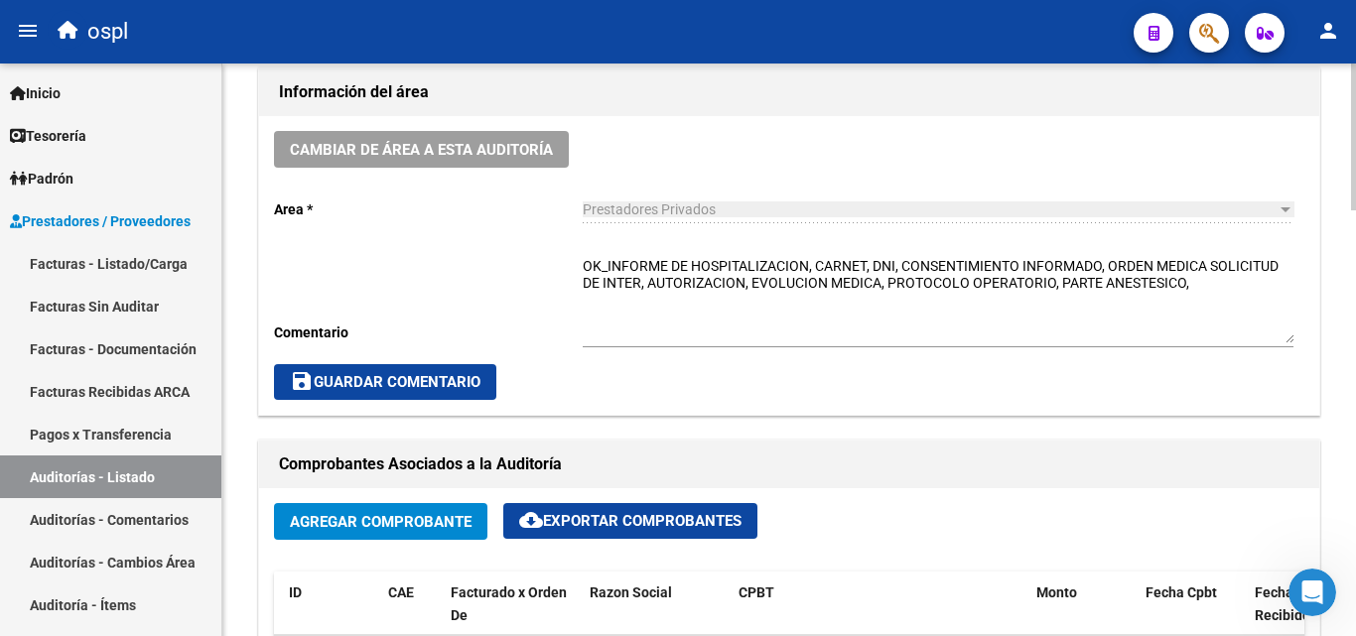
click at [629, 248] on div "OK_INFORME DE HOSPITALIZACION, CARNET, DNI, CONSENTIMIENTO INFORMADO, ORDEN MED…" at bounding box center [938, 294] width 711 height 106
click at [611, 256] on textarea "OK_INFORME DE HOSPITALIZACION, CARNET, DNI, CONSENTIMIENTO INFORMADO, ORDEN MED…" at bounding box center [938, 299] width 711 height 87
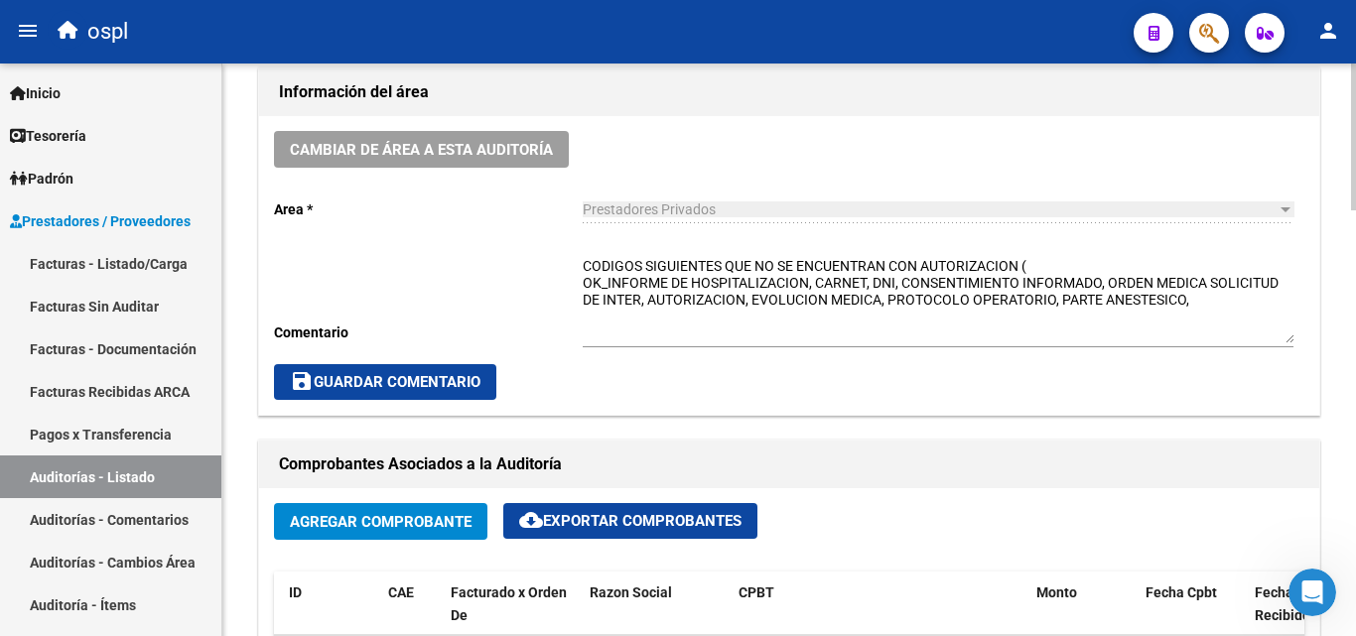
click at [584, 258] on div "Cambiar de área a esta auditoría Area * Prestadores Privados Seleccionar area C…" at bounding box center [789, 265] width 1060 height 299
click at [584, 262] on textarea "CODIGOS SIGUIENTES QUE NO SE ENCUENTRAN CON AUTORIZACION ( OK_INFORME DE HOSPIT…" at bounding box center [938, 299] width 711 height 87
click at [584, 264] on textarea "_CODIGOS SIGUIENTES QUE NO SE ENCUENTRAN CON AUTORIZACION ( OK_INFORME DE HOSPI…" at bounding box center [938, 299] width 711 height 87
click at [594, 260] on textarea "_CODIGOS SIGUIENTES QUE NO SE ENCUENTRAN CON AUTORIZACION ( OK_INFORME DE HOSPI…" at bounding box center [938, 299] width 711 height 87
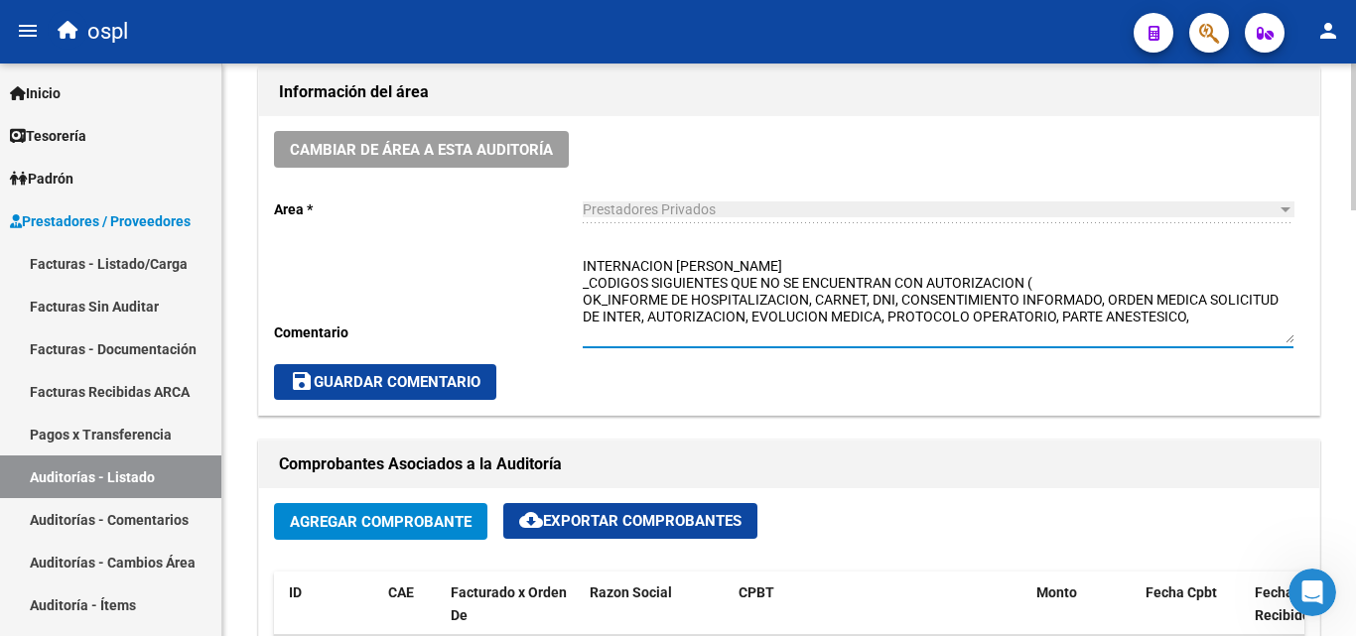
click at [1049, 280] on textarea "INTERNACION CABRERA ISABEL _CODIGOS SIGUIENTES QUE NO SE ENCUENTRAN CON AUTORIZ…" at bounding box center [938, 299] width 711 height 87
click at [1258, 280] on textarea "INTERNACION CABRERA ISABEL _CODIGOS SIGUIENTES QUE NO SE ENCUENTRAN CON AUTORIZ…" at bounding box center [938, 299] width 711 height 87
click at [1274, 284] on textarea "INTERNACION CABRERA ISABEL _CODIGOS SIGUIENTES QUE NO SE ENCUENTRAN CON AUTORIZ…" at bounding box center [938, 299] width 711 height 87
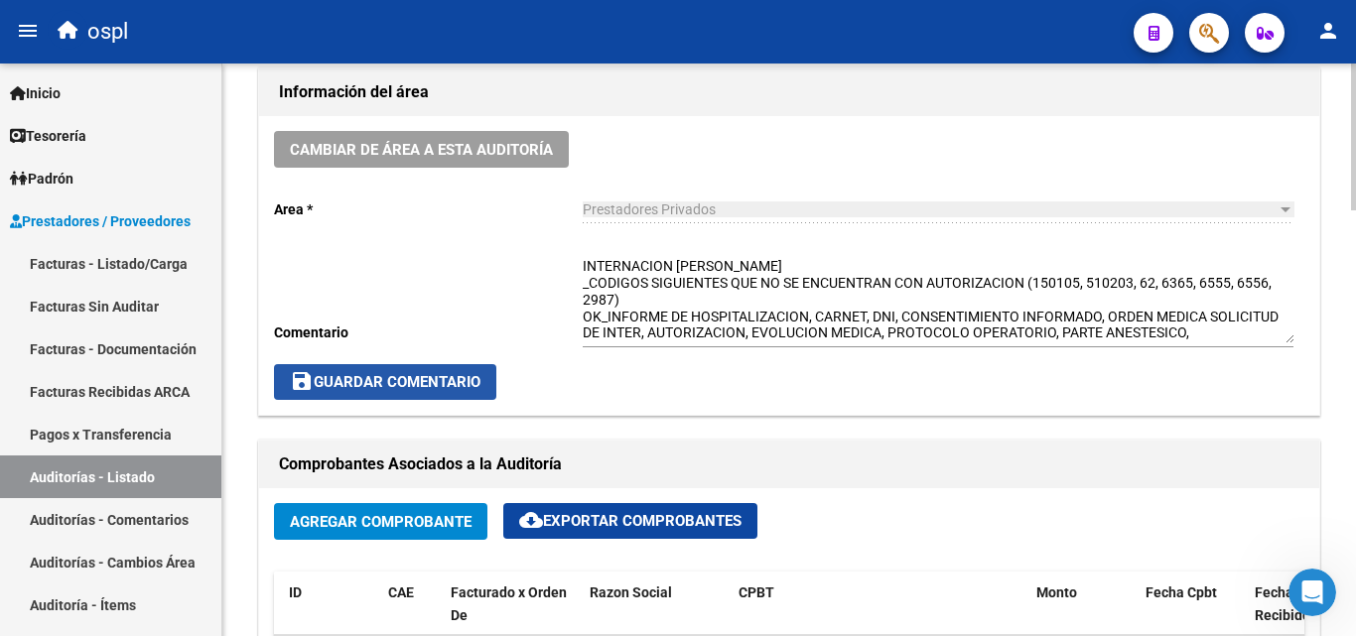
click at [423, 373] on span "save Guardar Comentario" at bounding box center [385, 382] width 191 height 18
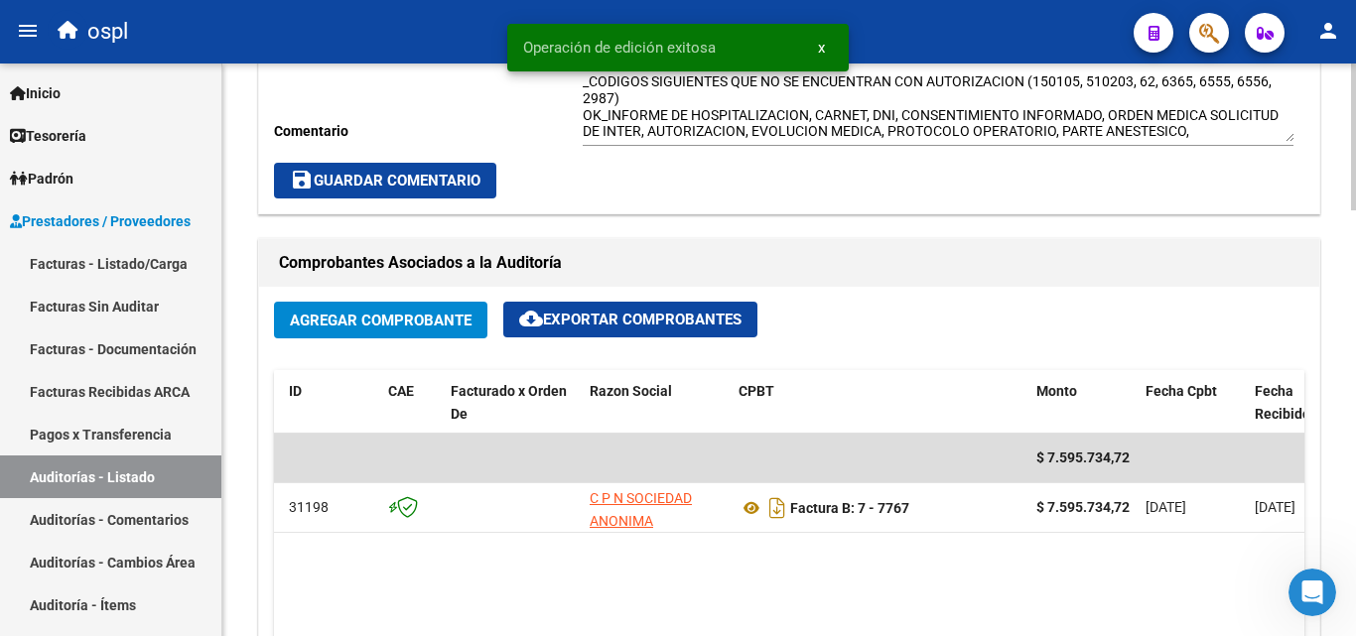
scroll to position [771, 0]
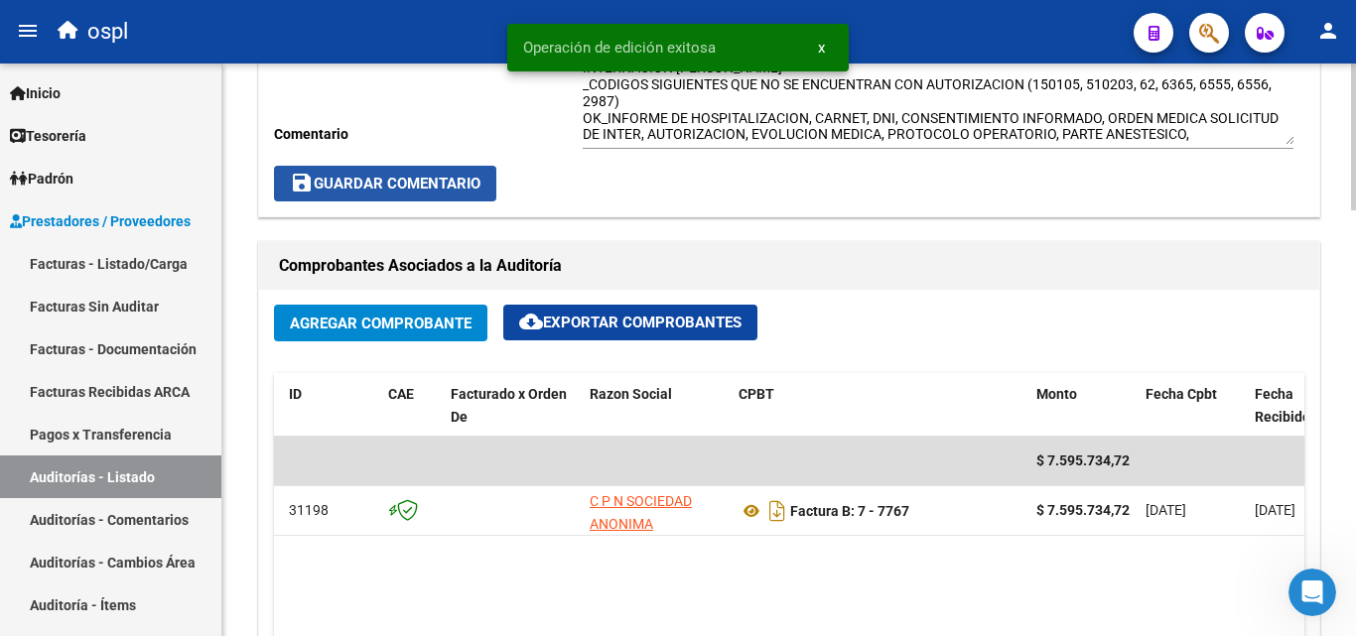
click at [465, 192] on span "save Guardar Comentario" at bounding box center [385, 184] width 191 height 18
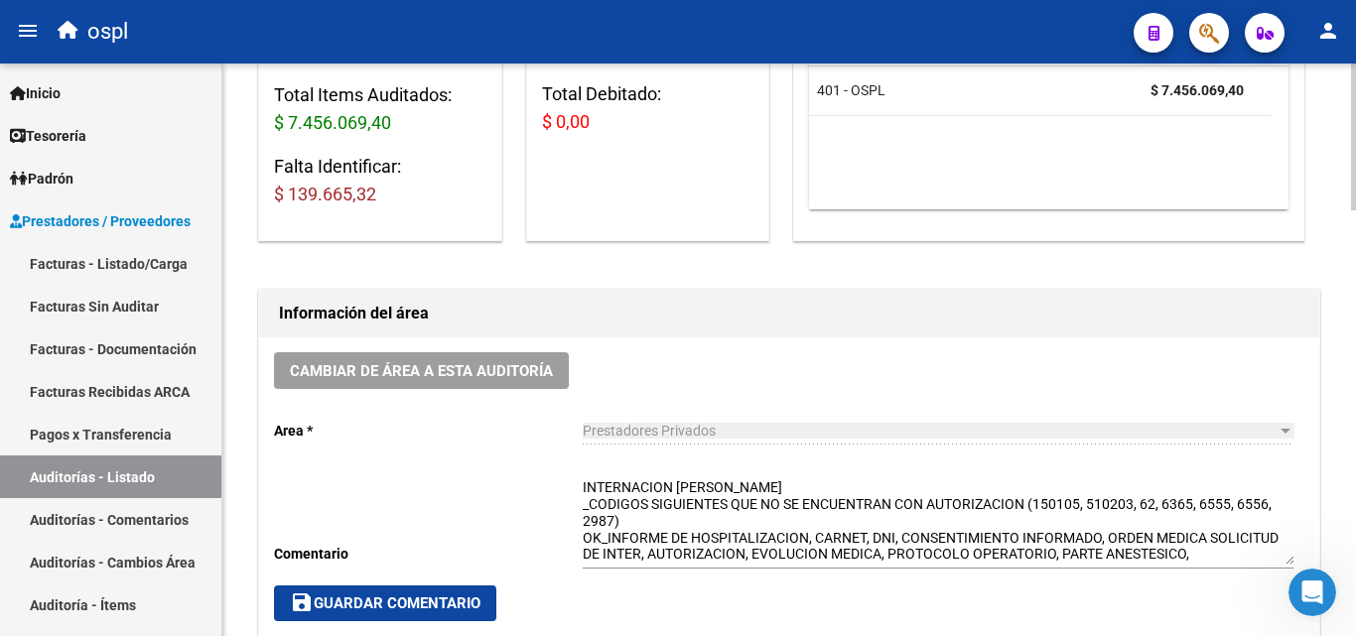
scroll to position [0, 0]
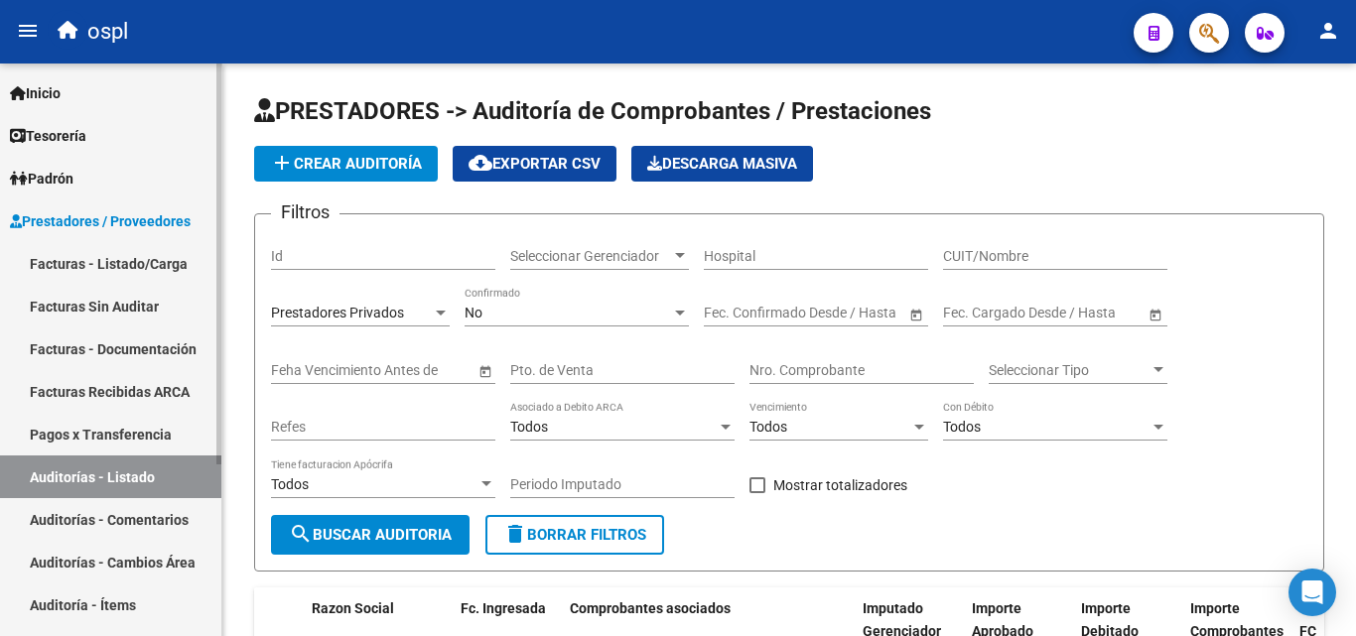
click at [193, 269] on link "Facturas - Listado/Carga" at bounding box center [110, 263] width 221 height 43
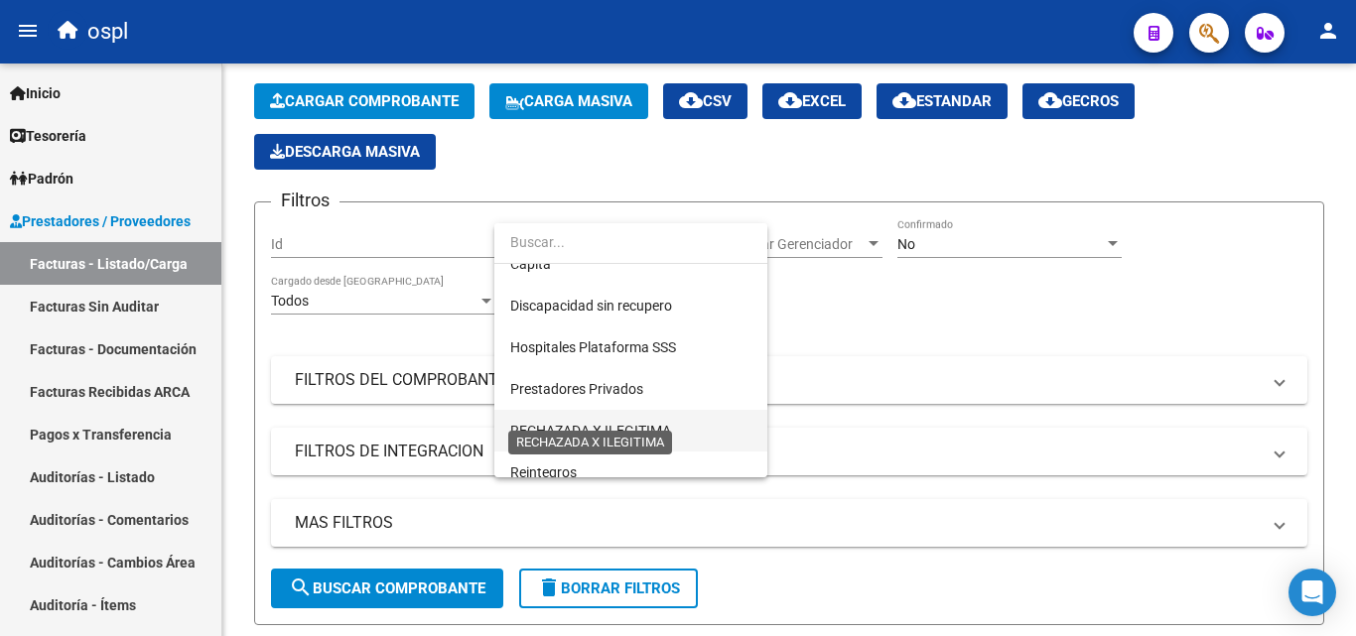
scroll to position [288, 0]
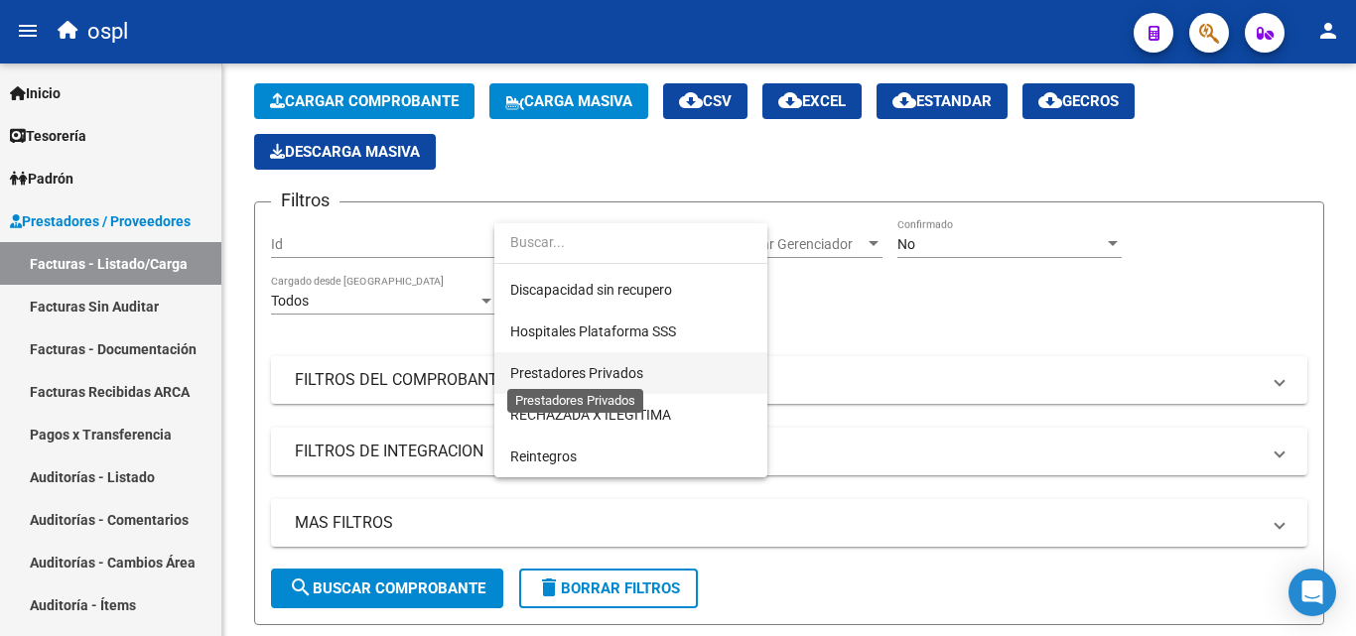
click at [636, 376] on span "Prestadores Privados" at bounding box center [576, 373] width 133 height 16
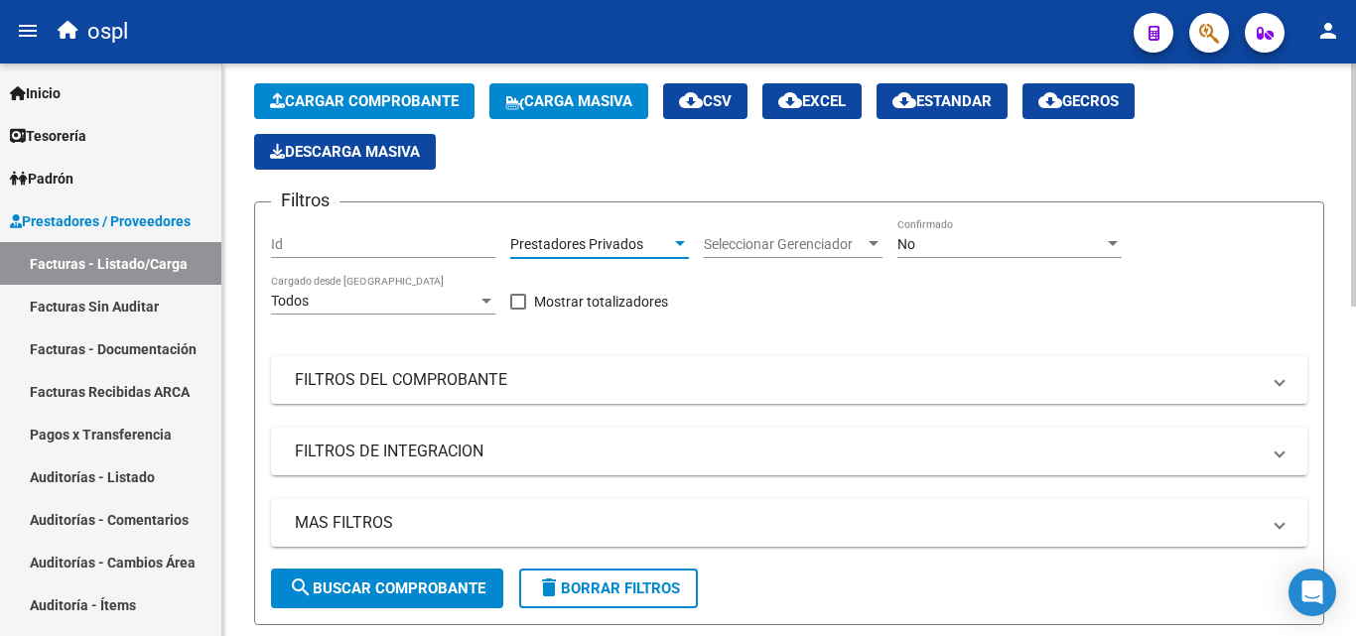
click at [483, 590] on span "search Buscar Comprobante" at bounding box center [387, 589] width 197 height 18
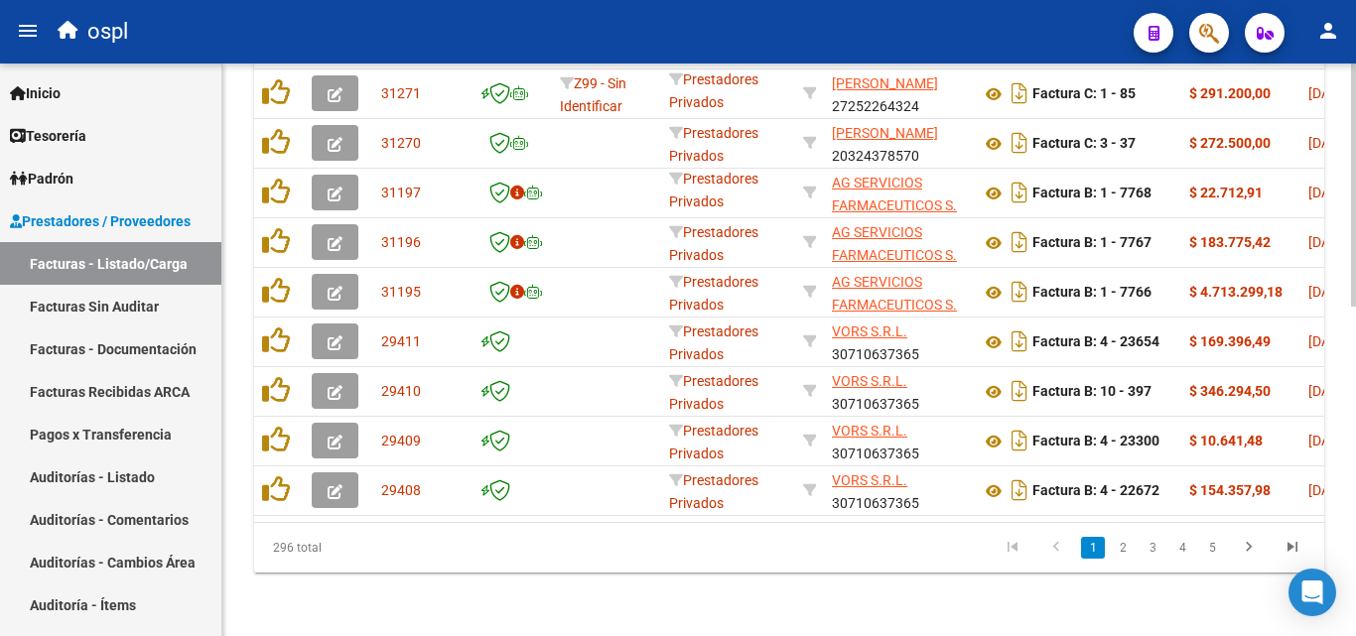
scroll to position [179, 0]
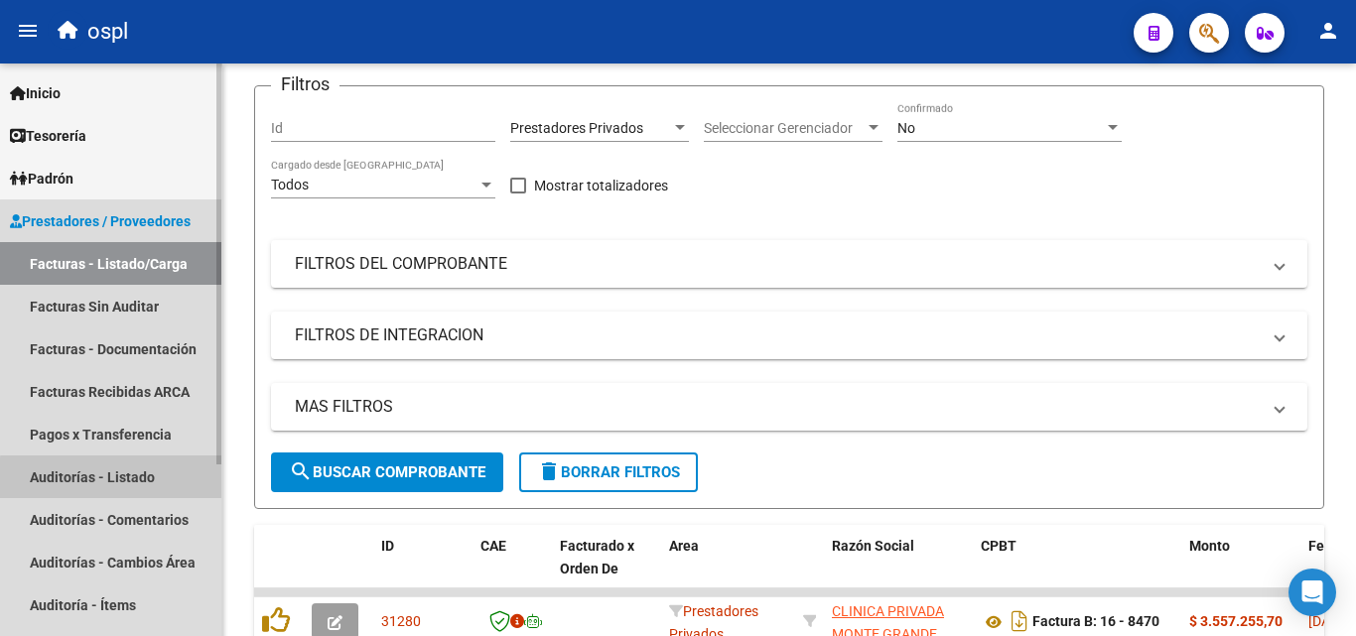
click at [128, 479] on link "Auditorías - Listado" at bounding box center [110, 477] width 221 height 43
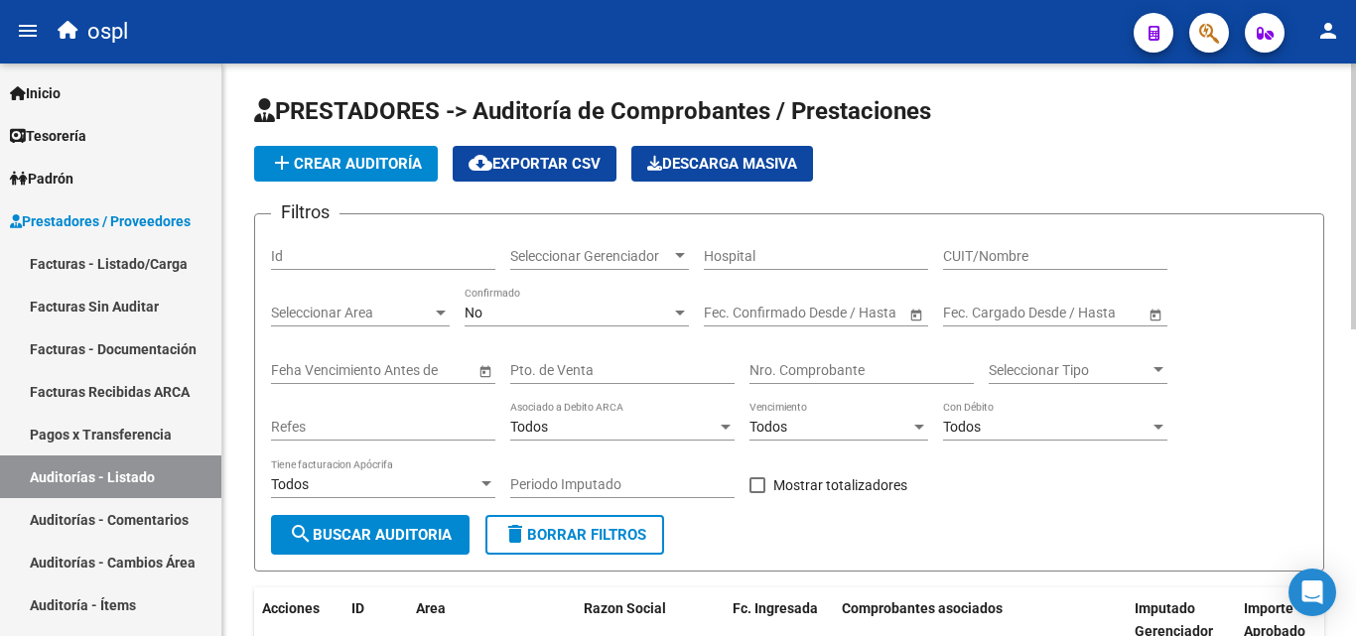
click at [794, 372] on input "Nro. Comprobante" at bounding box center [861, 370] width 224 height 17
type input "7534"
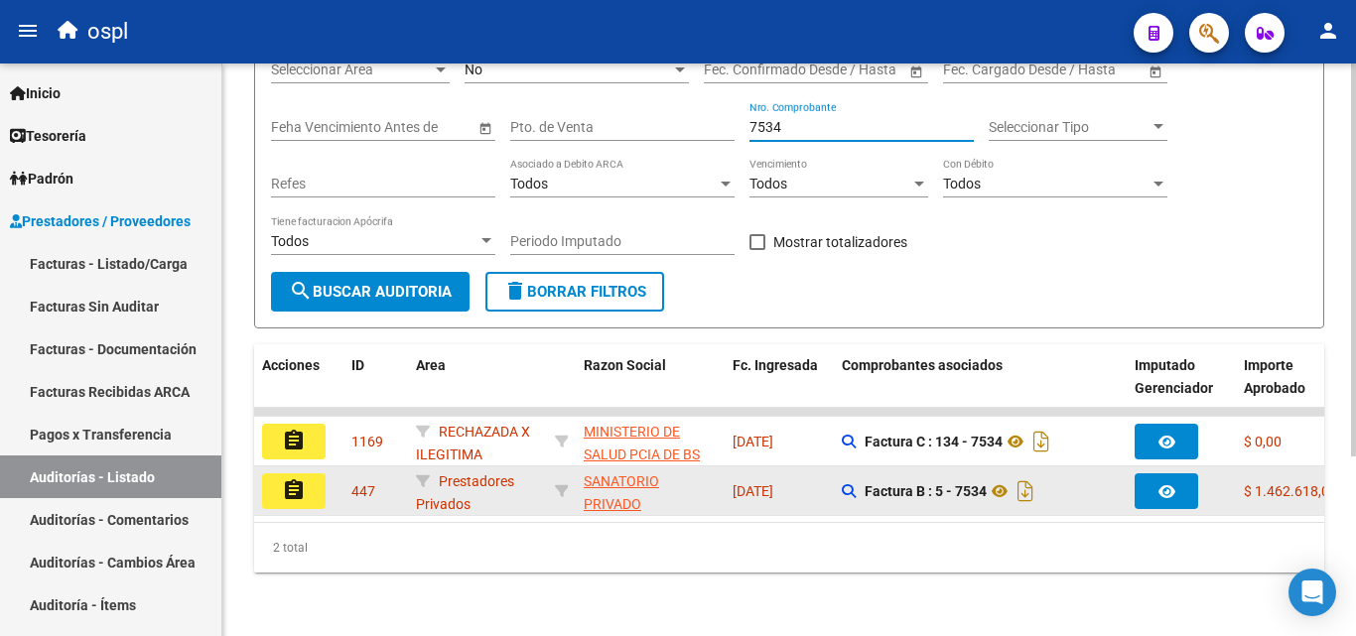
click at [317, 476] on button "assignment" at bounding box center [294, 492] width 64 height 36
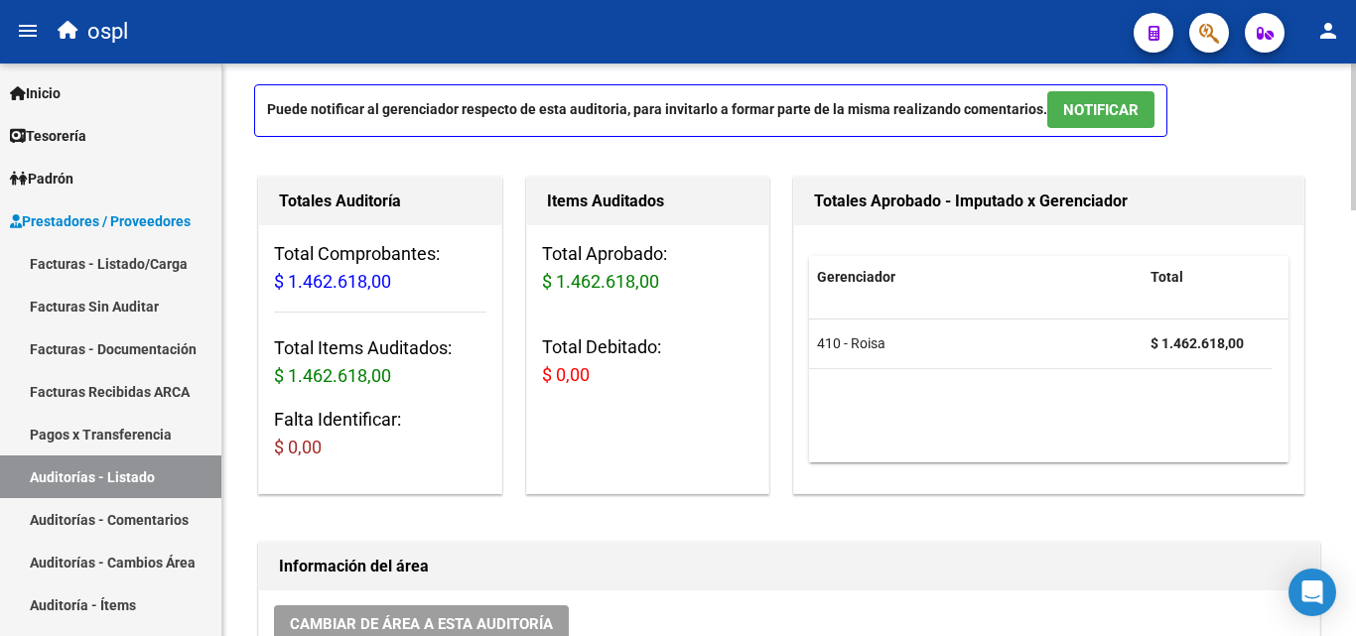
scroll to position [496, 0]
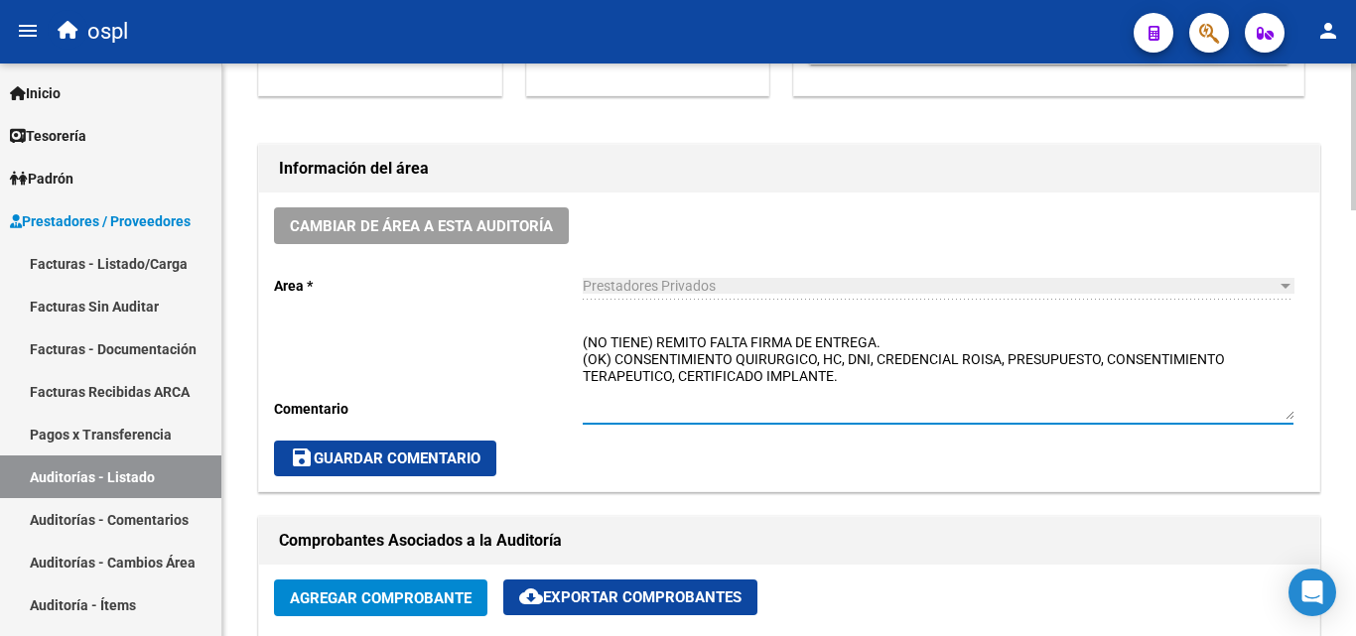
click at [870, 344] on textarea "(NO TIENE) REMITO FALTA FIRMA DE ENTREGA. (OK) CONSENTIMIENTO QUIRURGICO, HC, D…" at bounding box center [938, 376] width 711 height 87
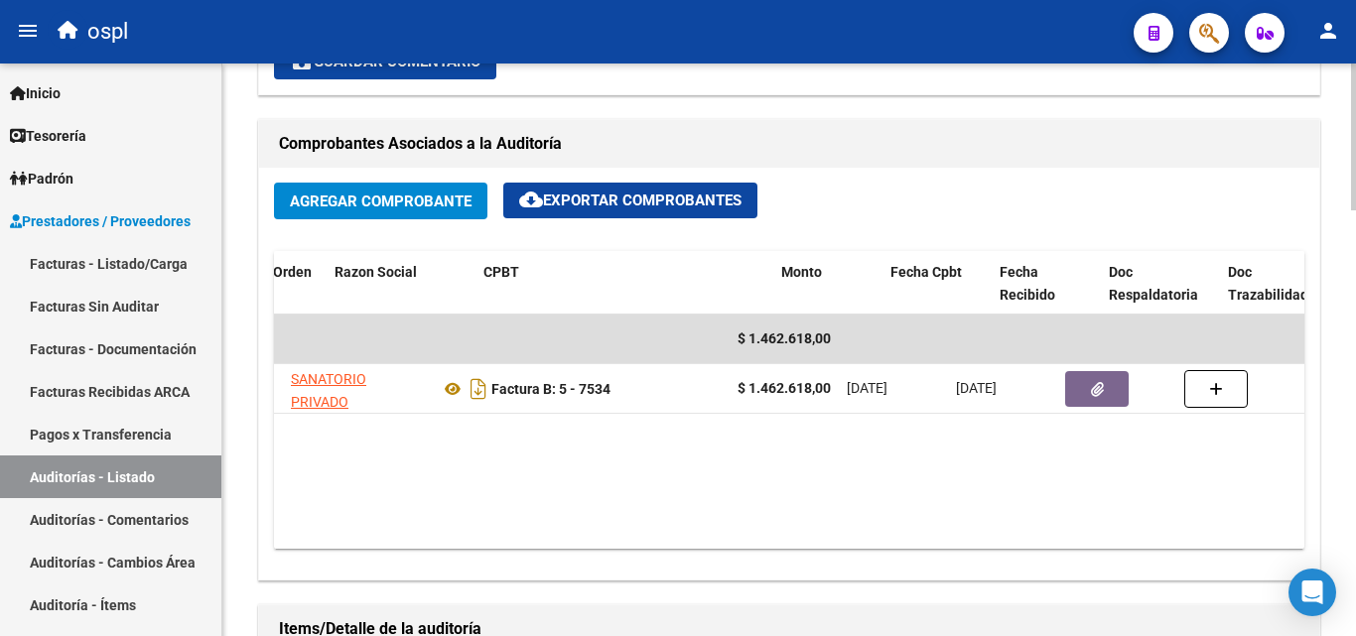
scroll to position [0, 285]
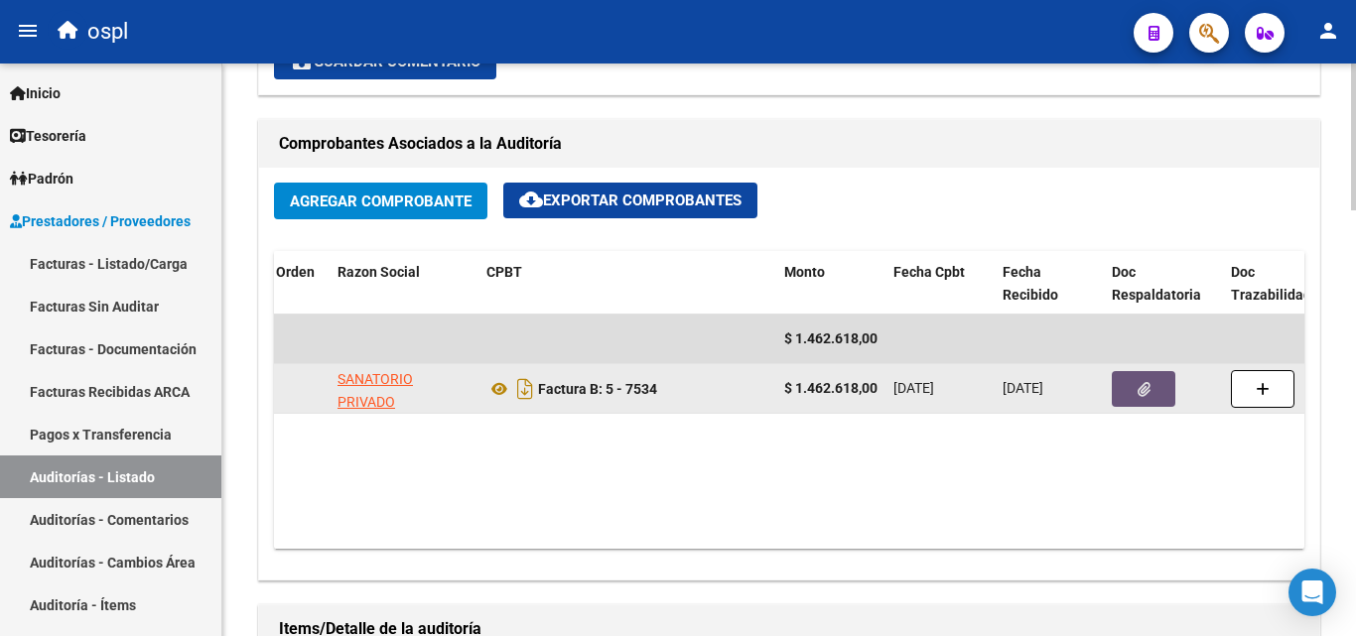
click at [1121, 394] on button "button" at bounding box center [1144, 389] width 64 height 36
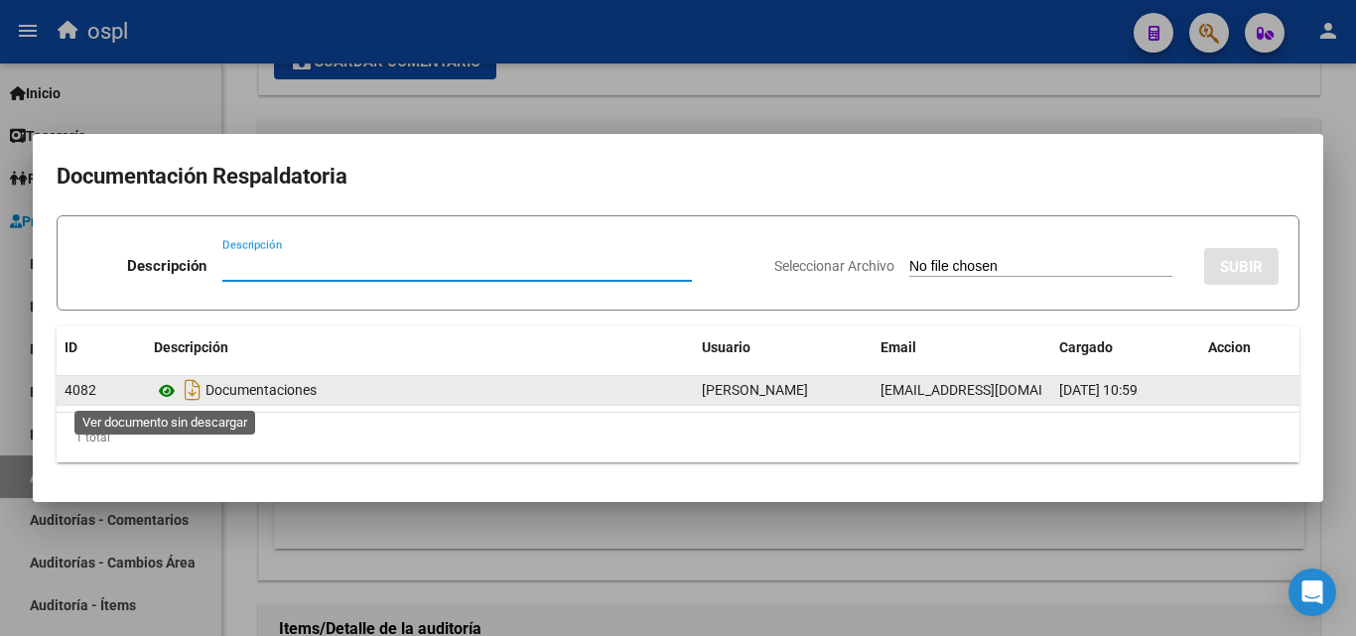
click at [168, 386] on icon at bounding box center [167, 391] width 26 height 24
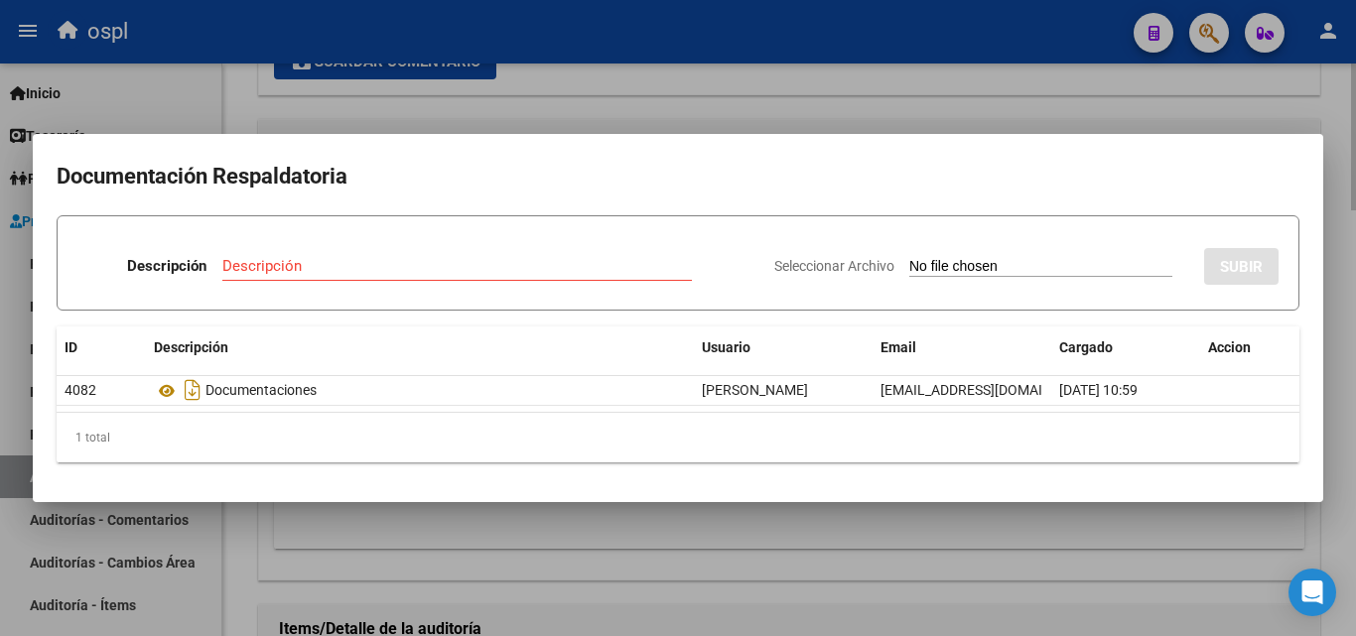
click at [663, 128] on div at bounding box center [678, 318] width 1356 height 636
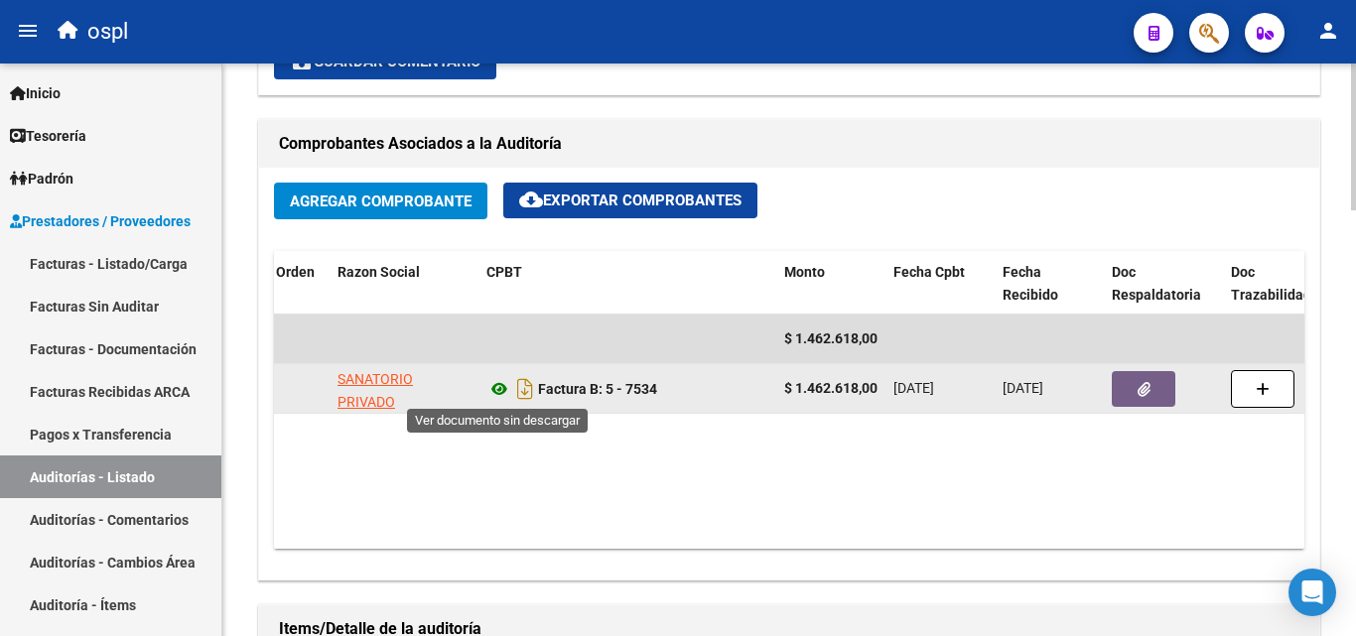
click at [503, 387] on icon at bounding box center [499, 389] width 26 height 24
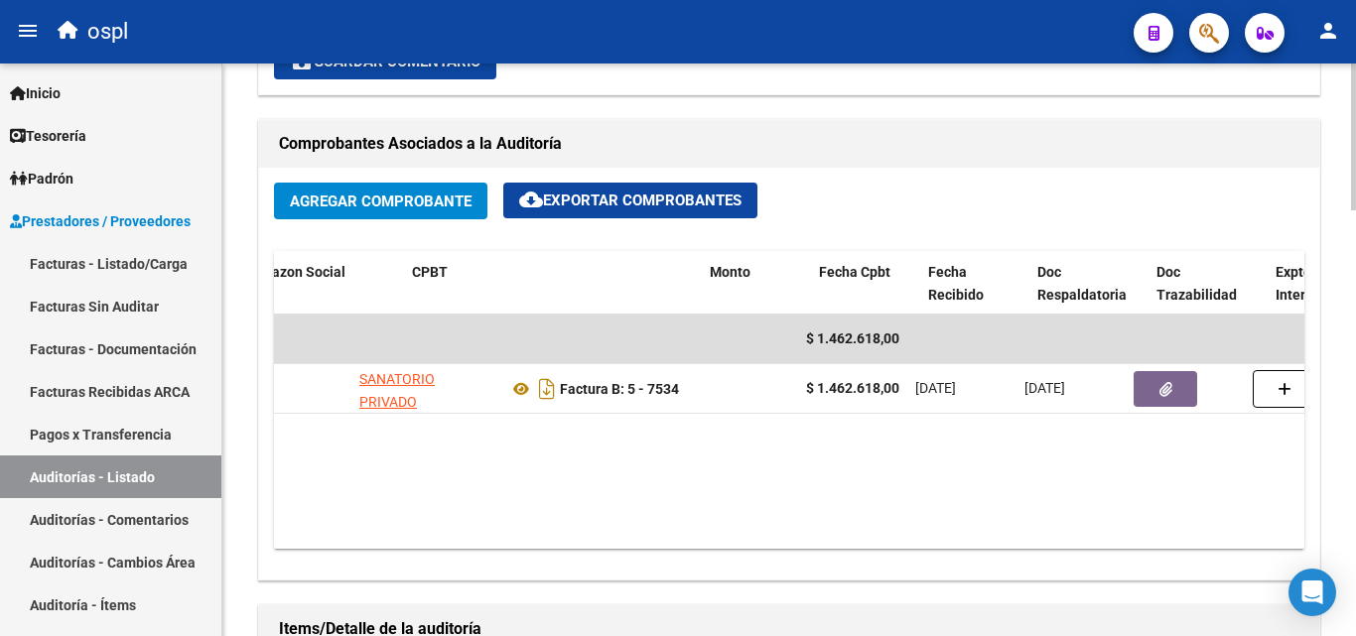
scroll to position [0, 451]
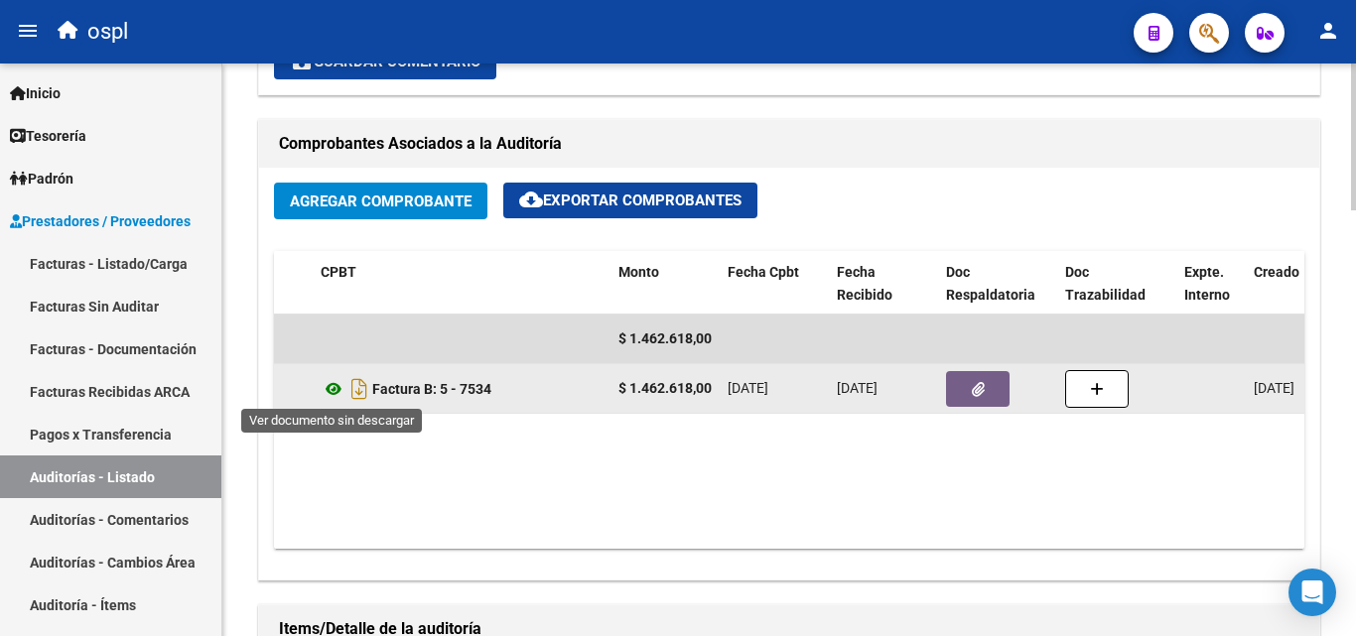
click at [333, 390] on icon at bounding box center [334, 389] width 26 height 24
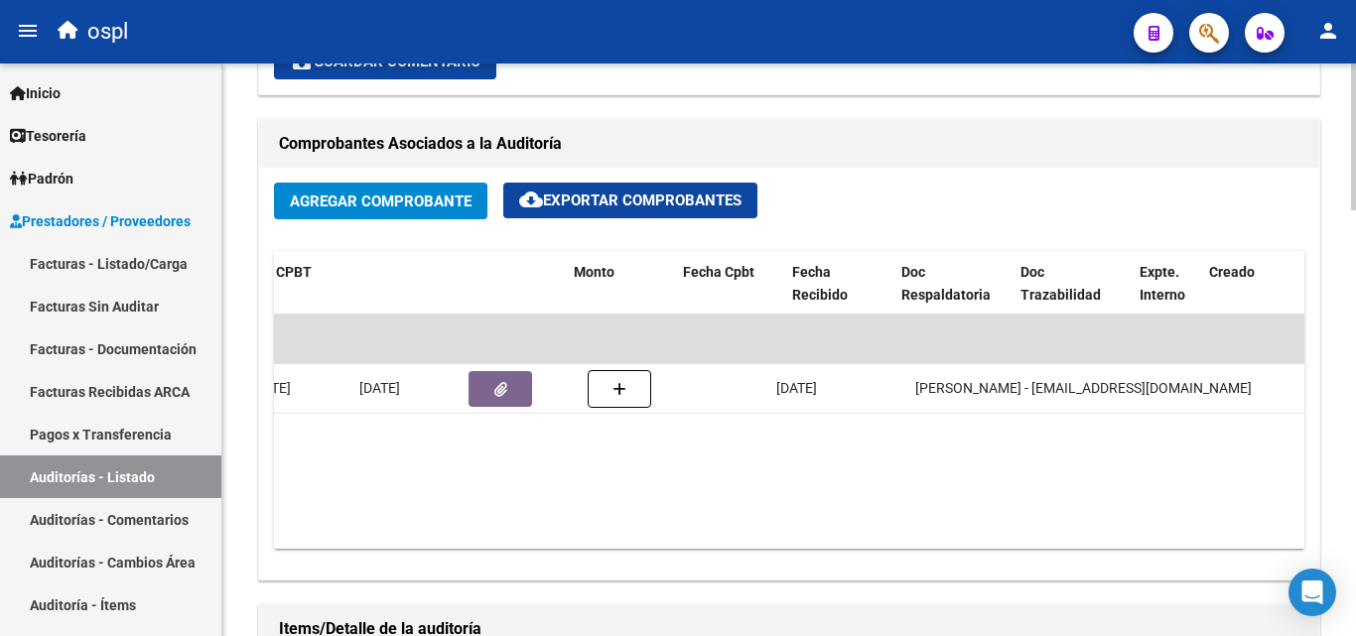
scroll to position [0, 0]
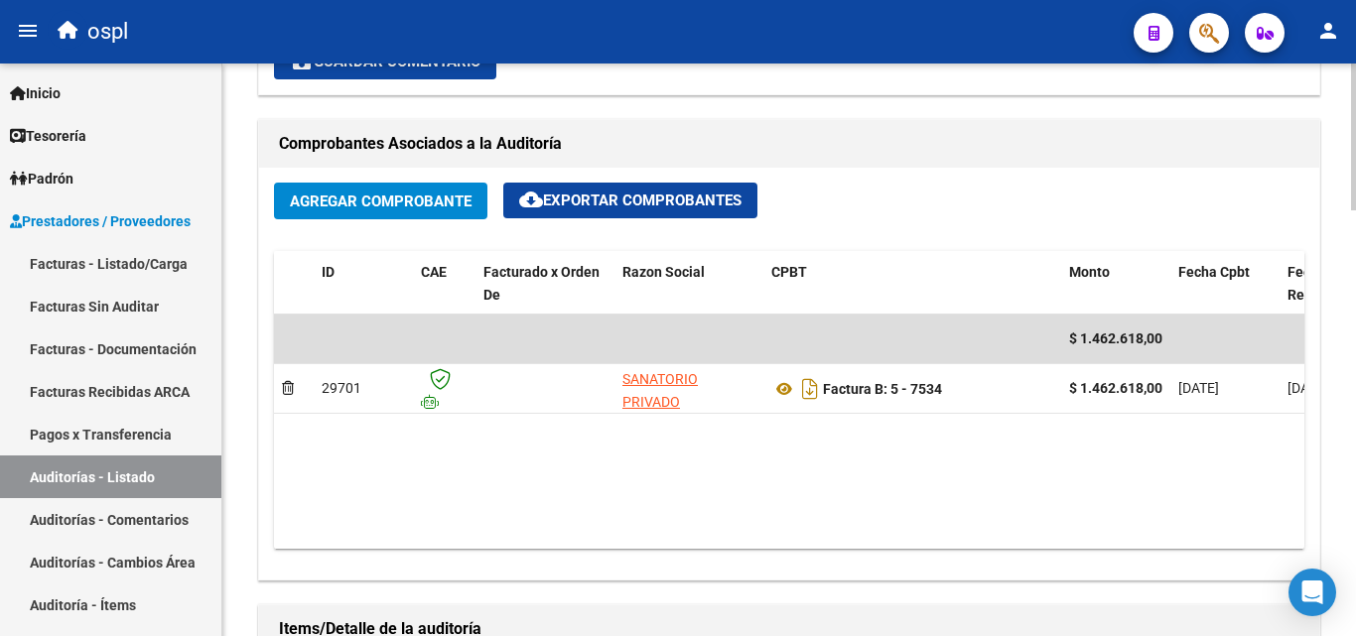
click at [476, 479] on datatable-body "$ 1.462.618,00 29701 SANATORIO PRIVADO SAN MAURICIO SRL Factura B: 5 - 7534 $ 1…" at bounding box center [789, 432] width 1030 height 234
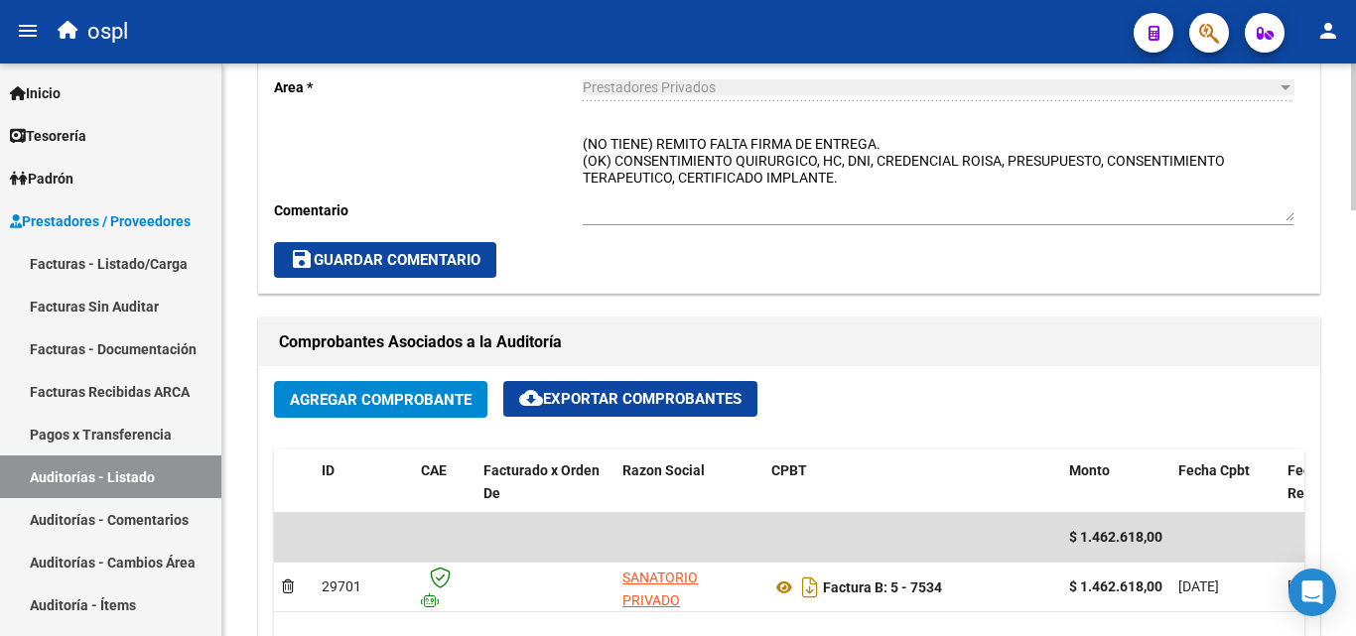
scroll to position [596, 0]
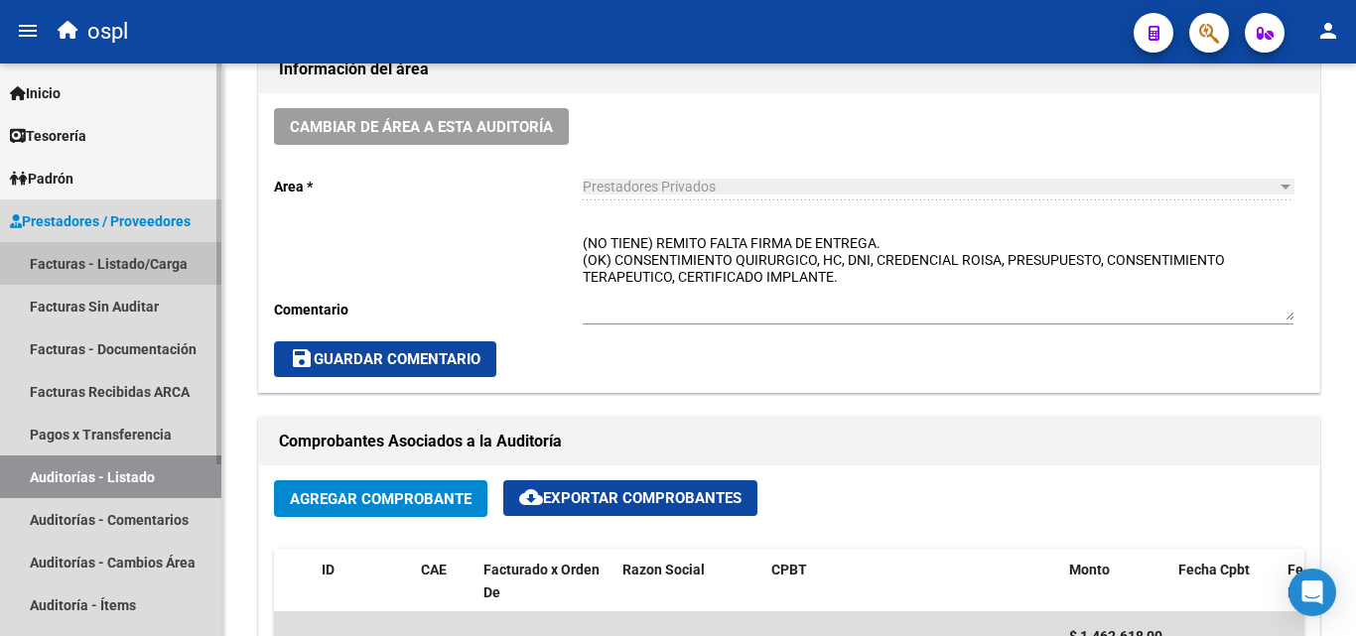
click at [152, 273] on link "Facturas - Listado/Carga" at bounding box center [110, 263] width 221 height 43
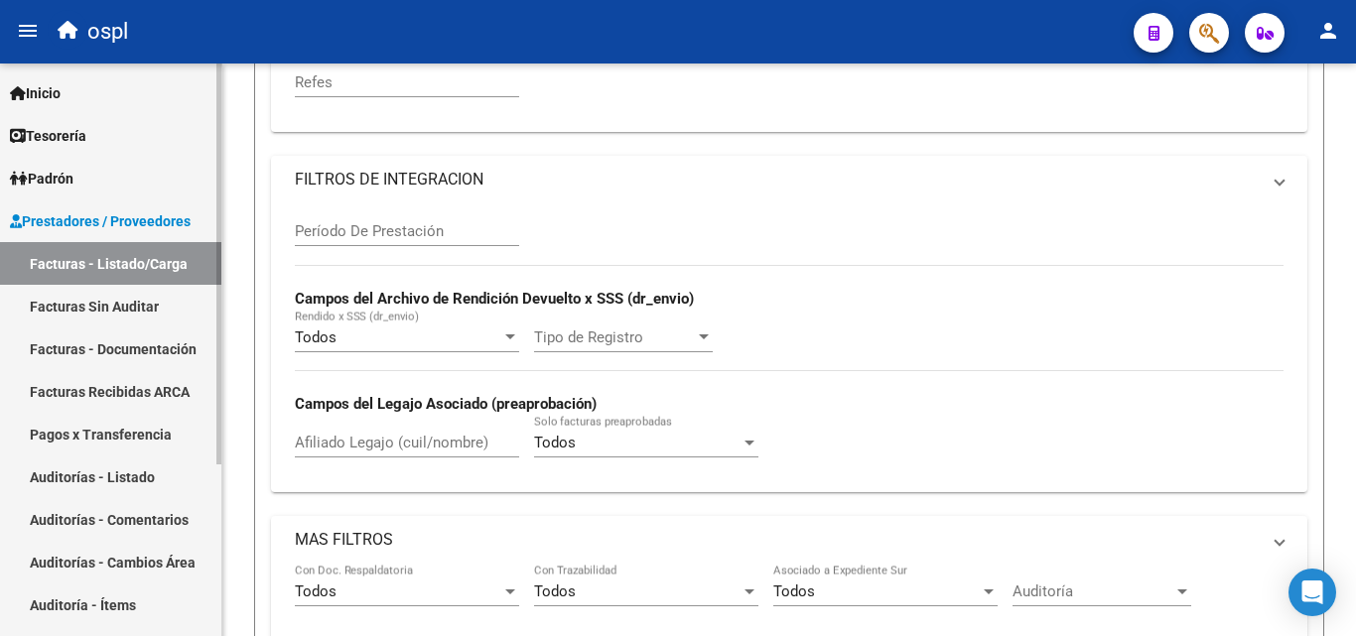
click at [140, 467] on link "Auditorías - Listado" at bounding box center [110, 477] width 221 height 43
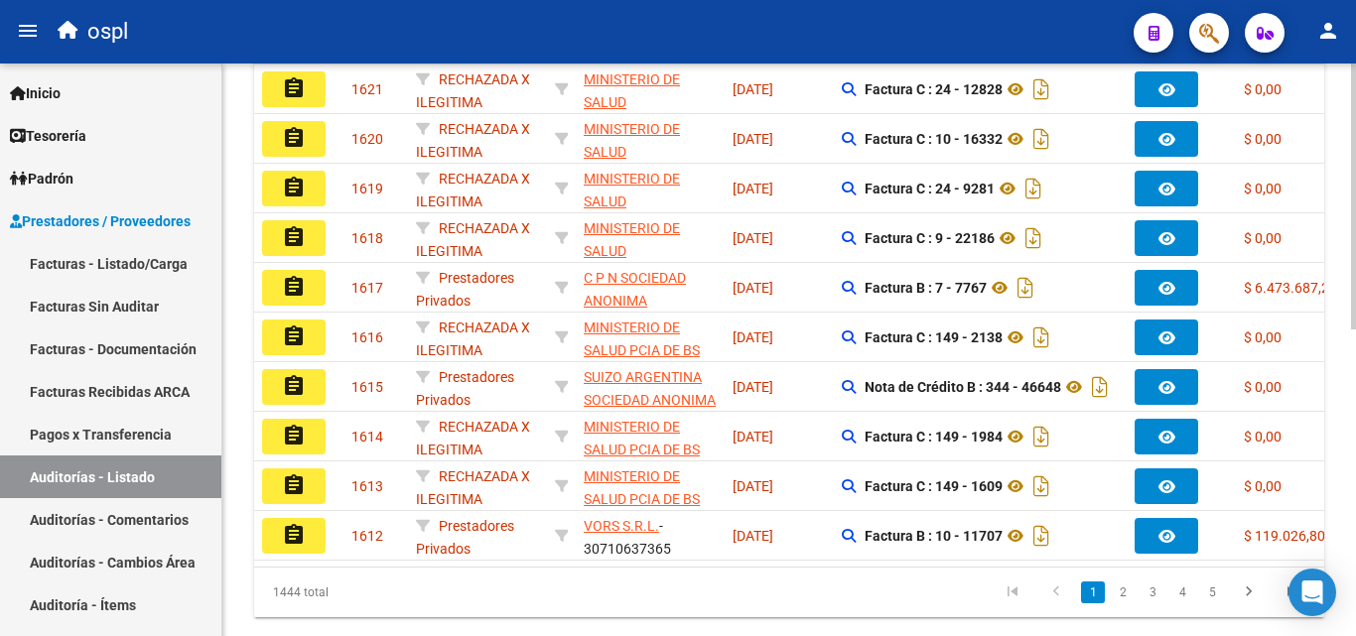
scroll to position [99, 0]
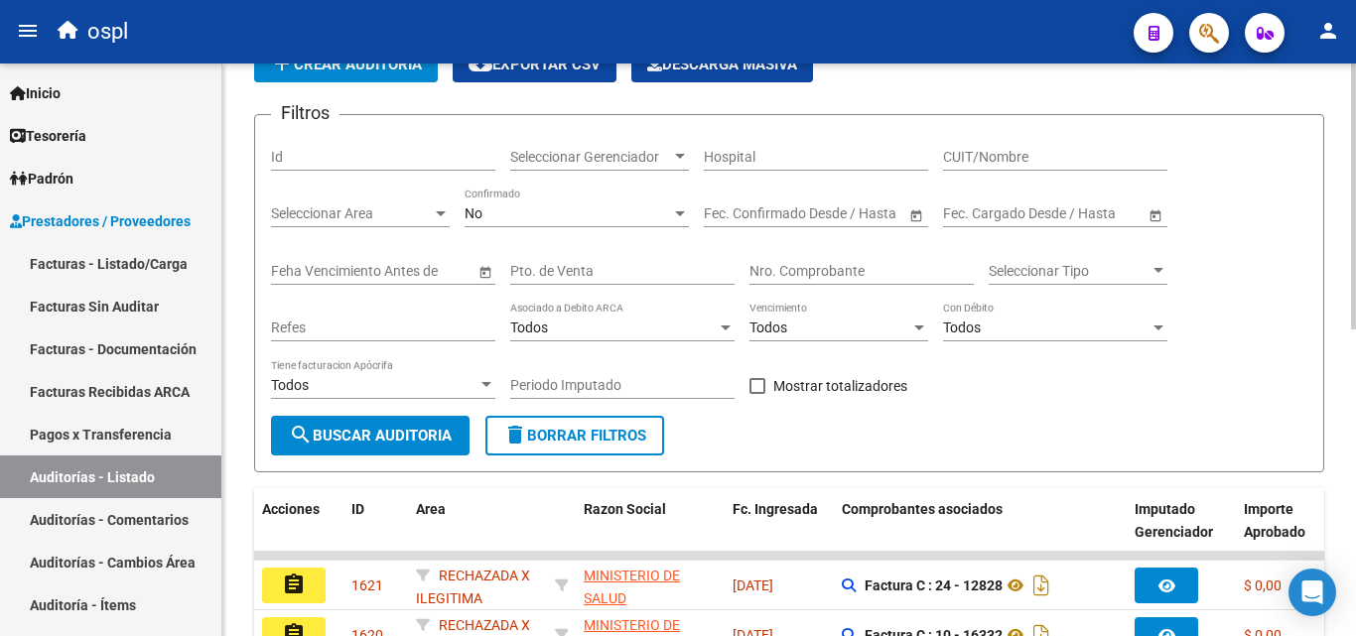
click at [970, 158] on input "CUIT/Nombre" at bounding box center [1055, 157] width 224 height 17
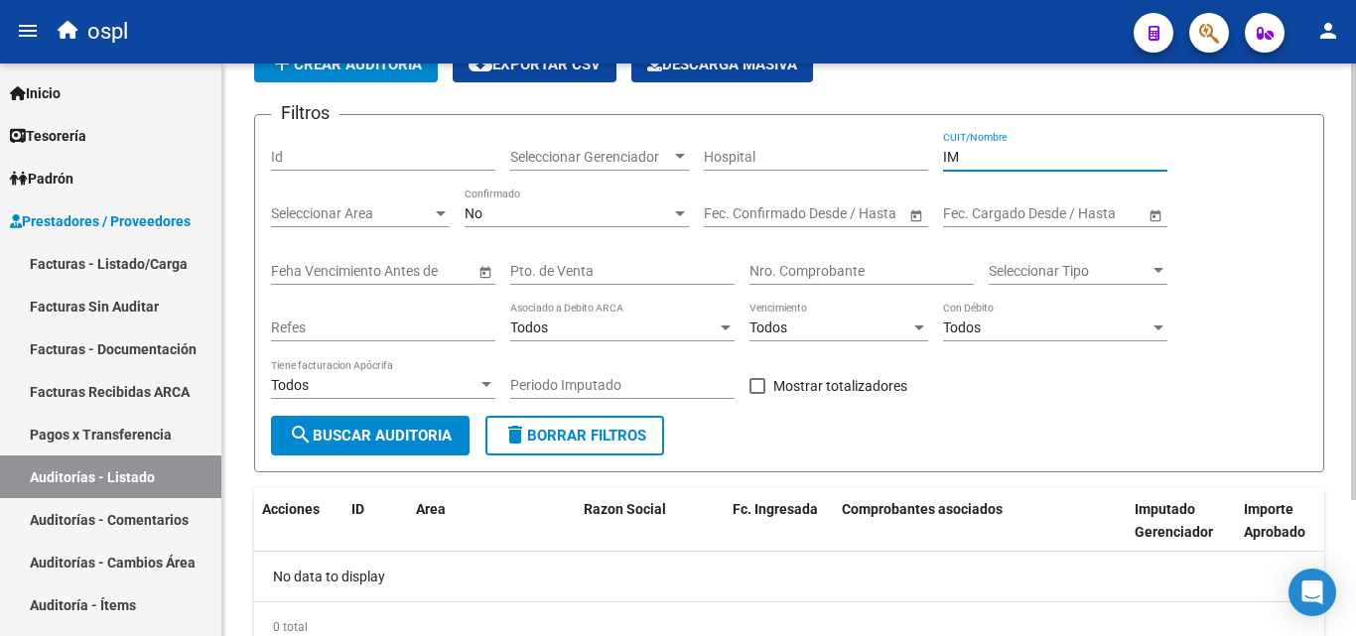
type input "I"
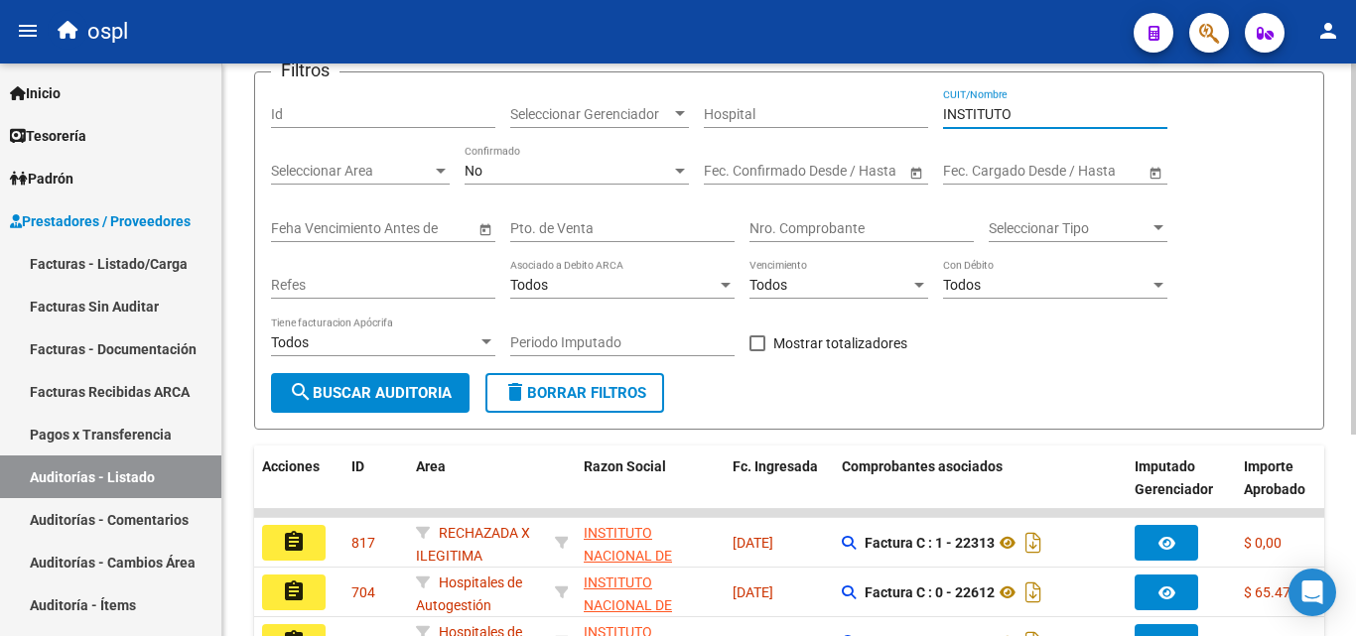
scroll to position [0, 0]
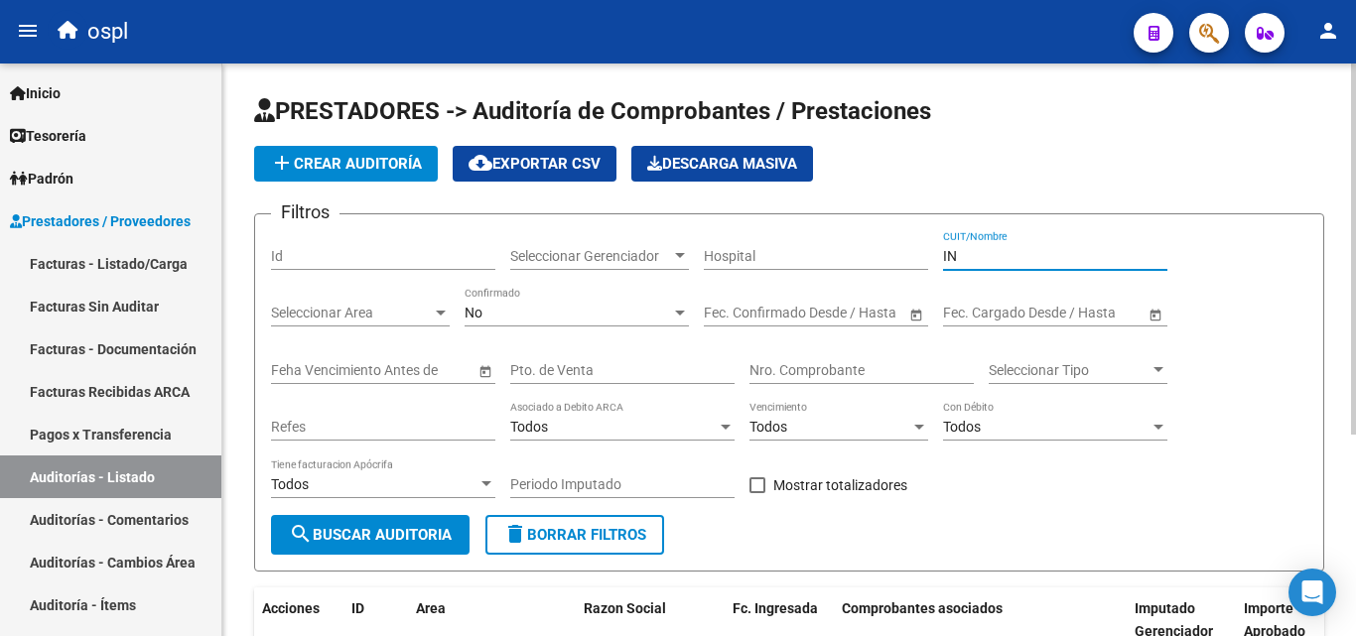
type input "I"
click at [958, 253] on input "CPN" at bounding box center [1055, 256] width 224 height 17
click at [978, 257] on input "CPN" at bounding box center [1055, 256] width 224 height 17
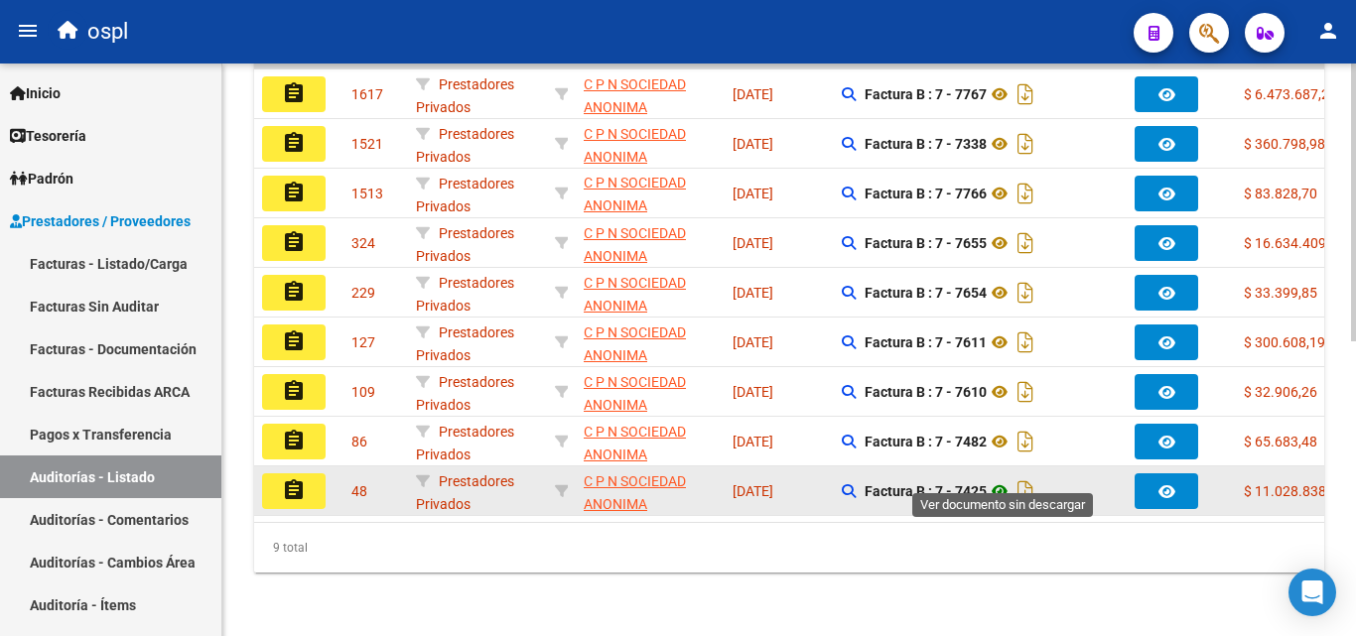
type input "C P N"
click at [1005, 479] on icon at bounding box center [1000, 491] width 26 height 24
click at [317, 477] on button "assignment" at bounding box center [294, 492] width 64 height 36
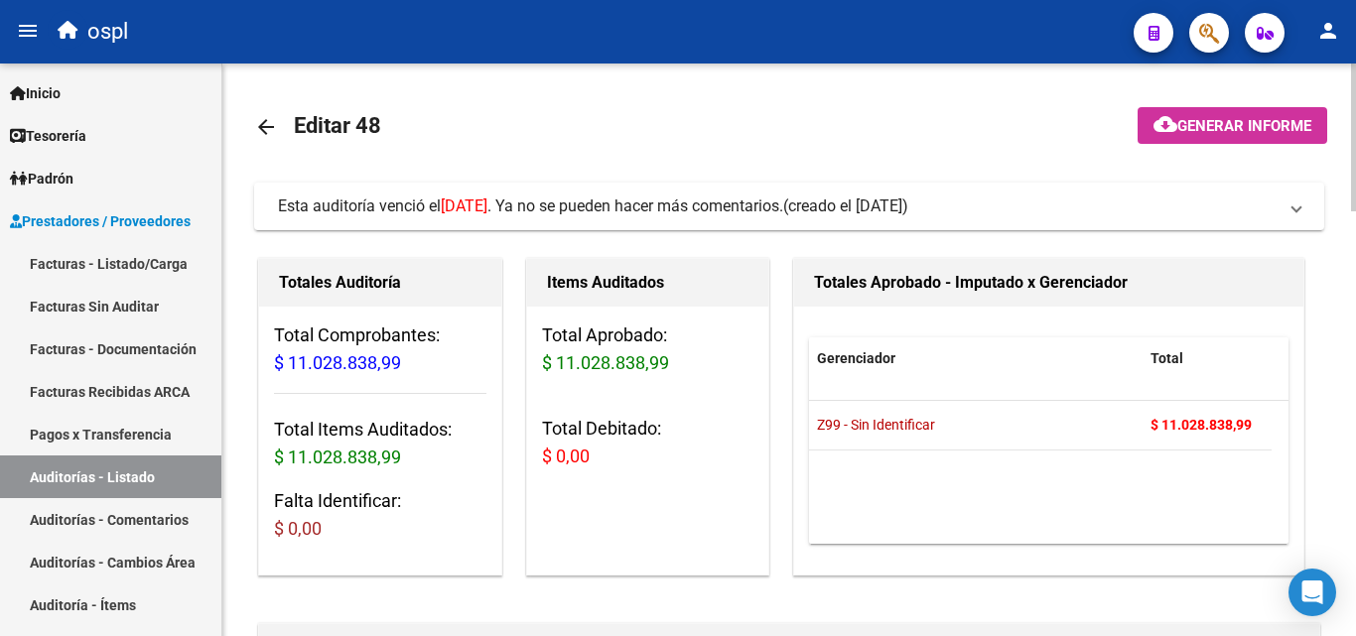
click at [258, 123] on mat-icon "arrow_back" at bounding box center [266, 127] width 24 height 24
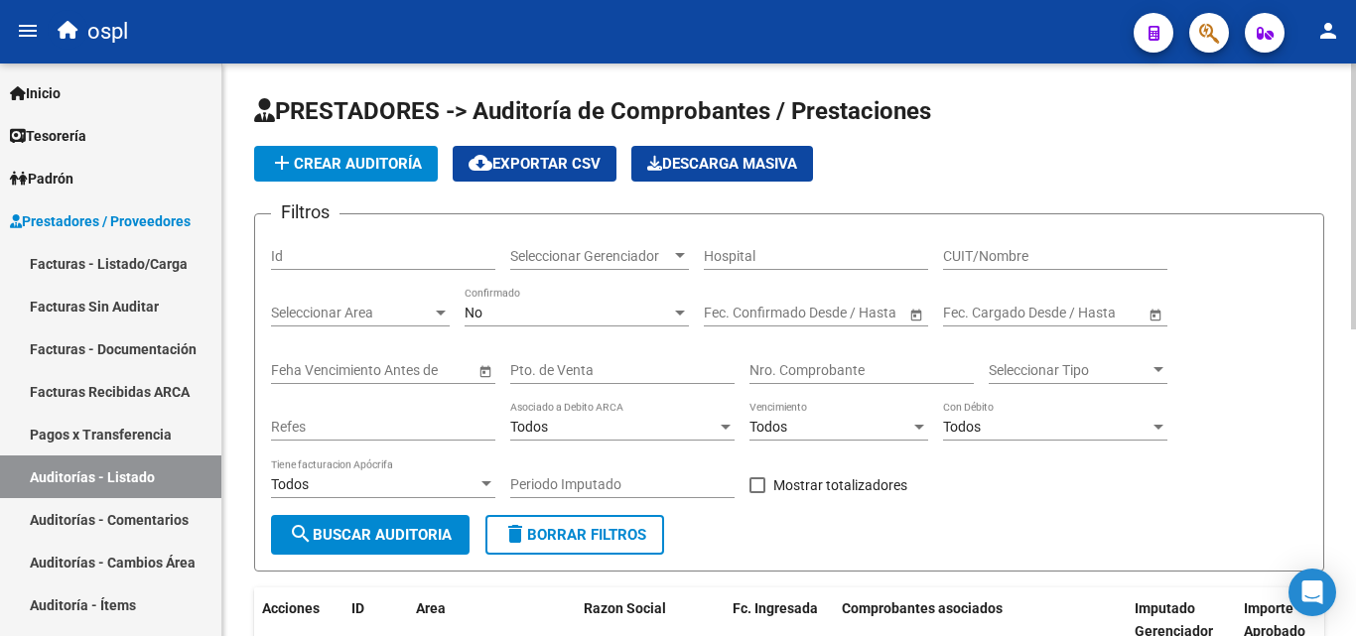
click at [969, 249] on input "CUIT/Nombre" at bounding box center [1055, 256] width 224 height 17
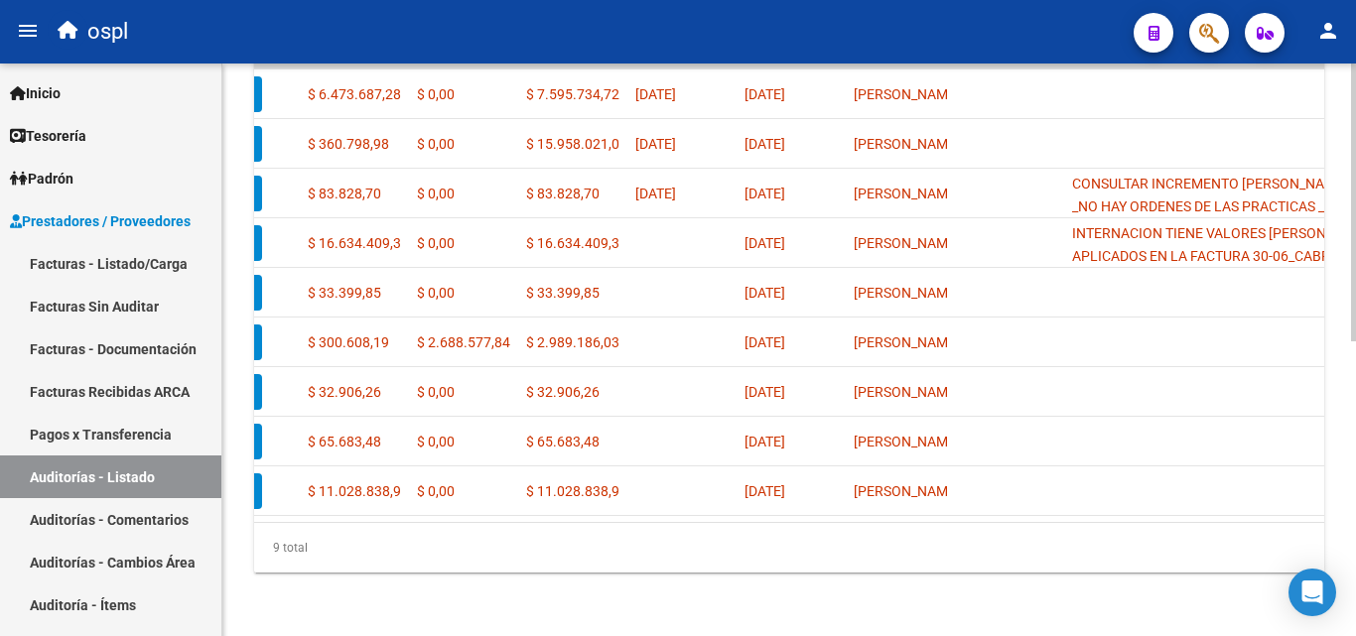
scroll to position [0, 768]
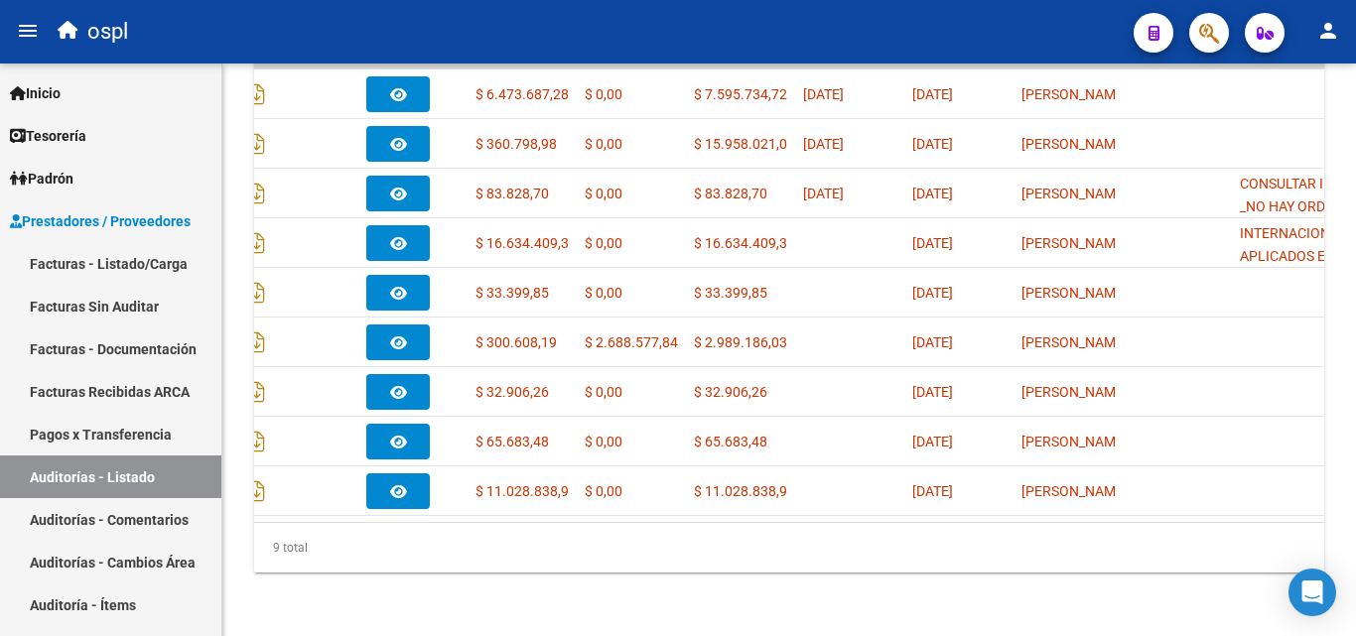
type input "C P N"
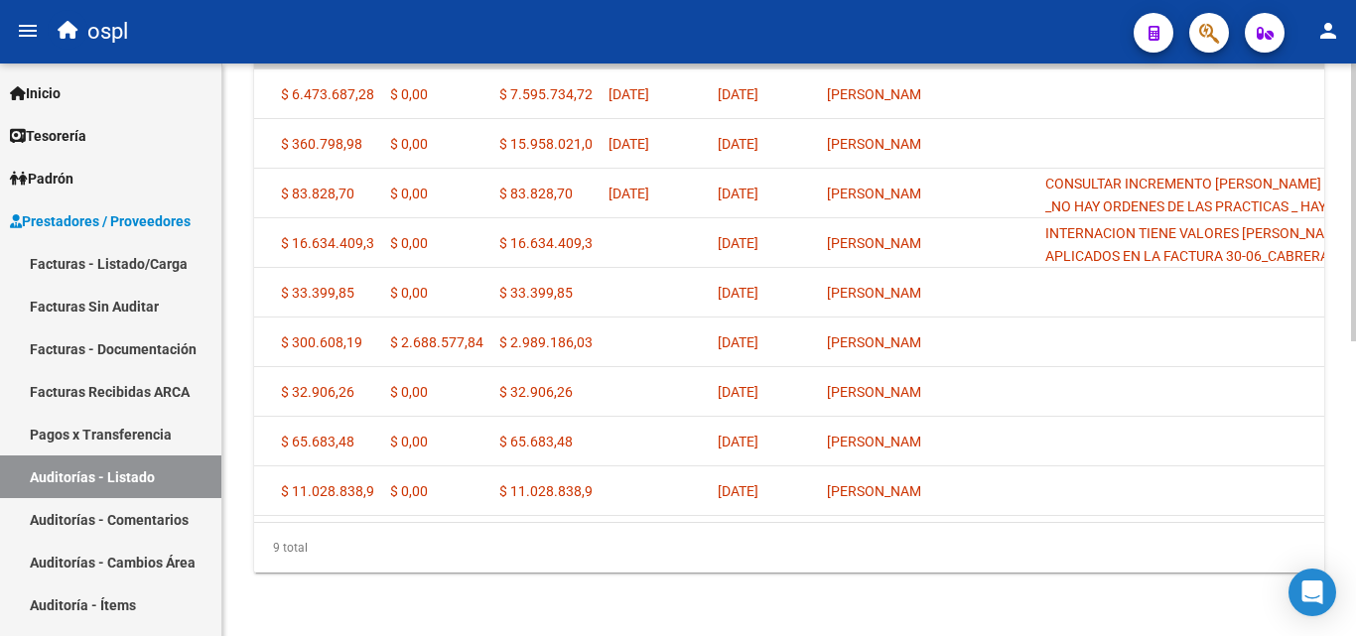
scroll to position [0, 0]
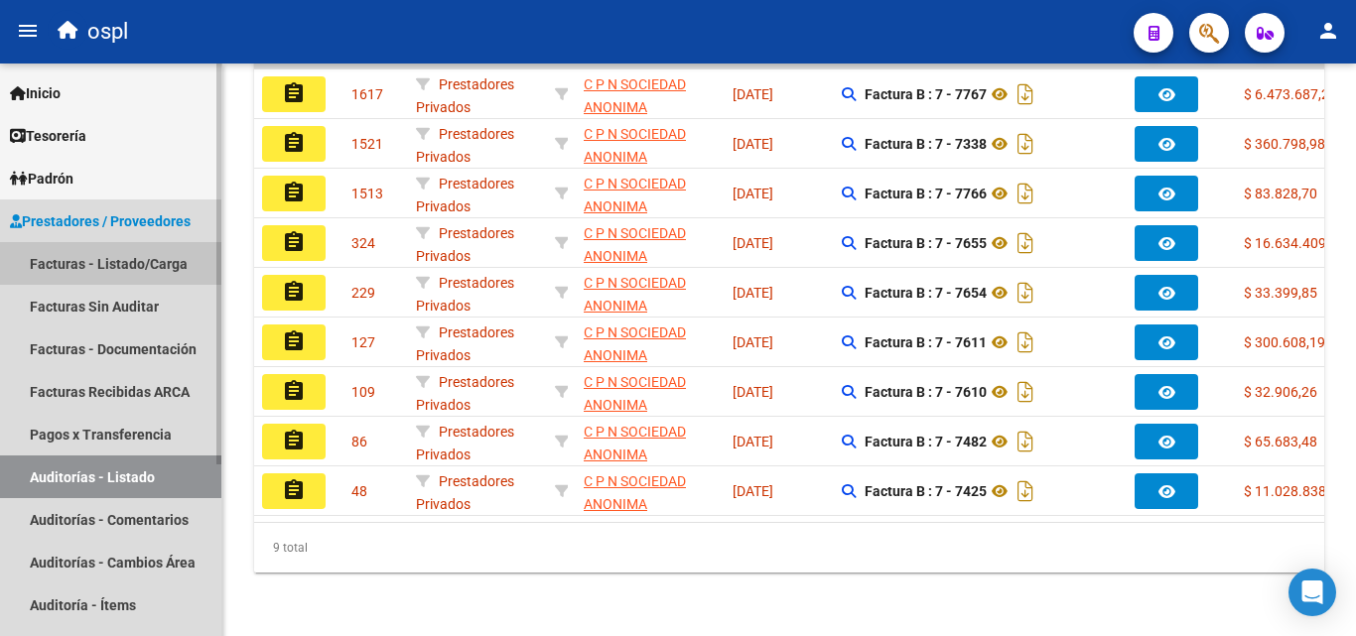
click at [137, 247] on link "Facturas - Listado/Carga" at bounding box center [110, 263] width 221 height 43
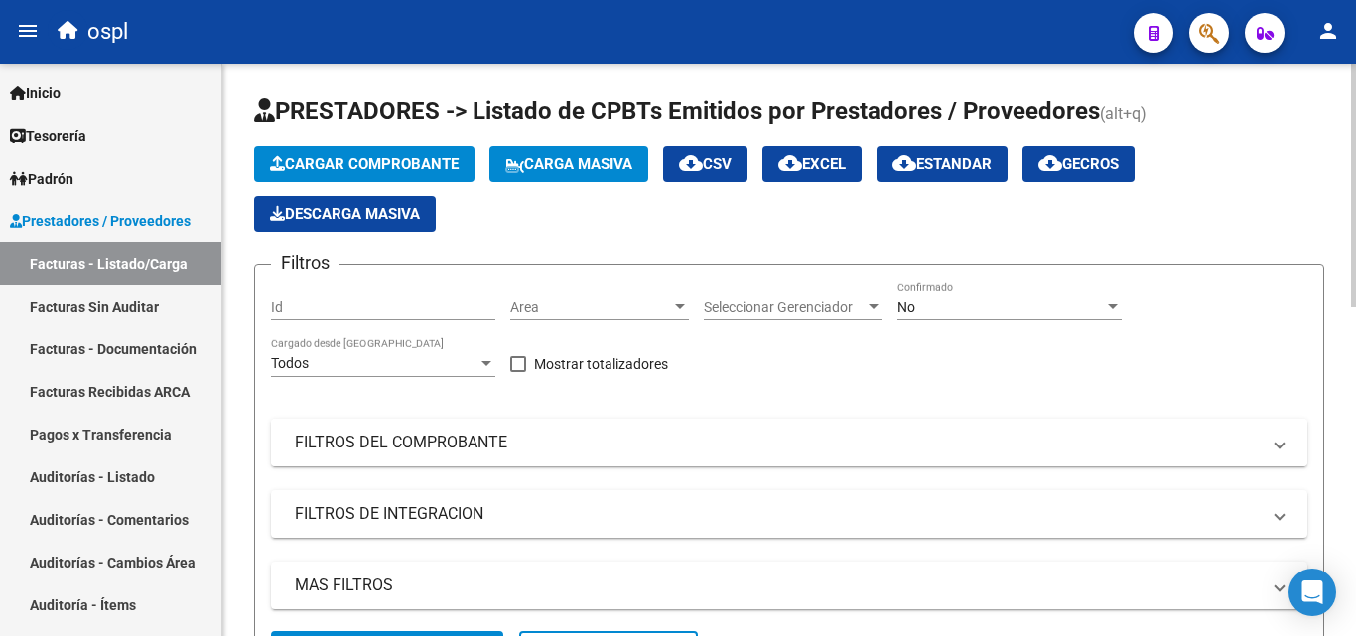
click at [463, 447] on mat-panel-title "FILTROS DEL COMPROBANTE" at bounding box center [777, 443] width 965 height 22
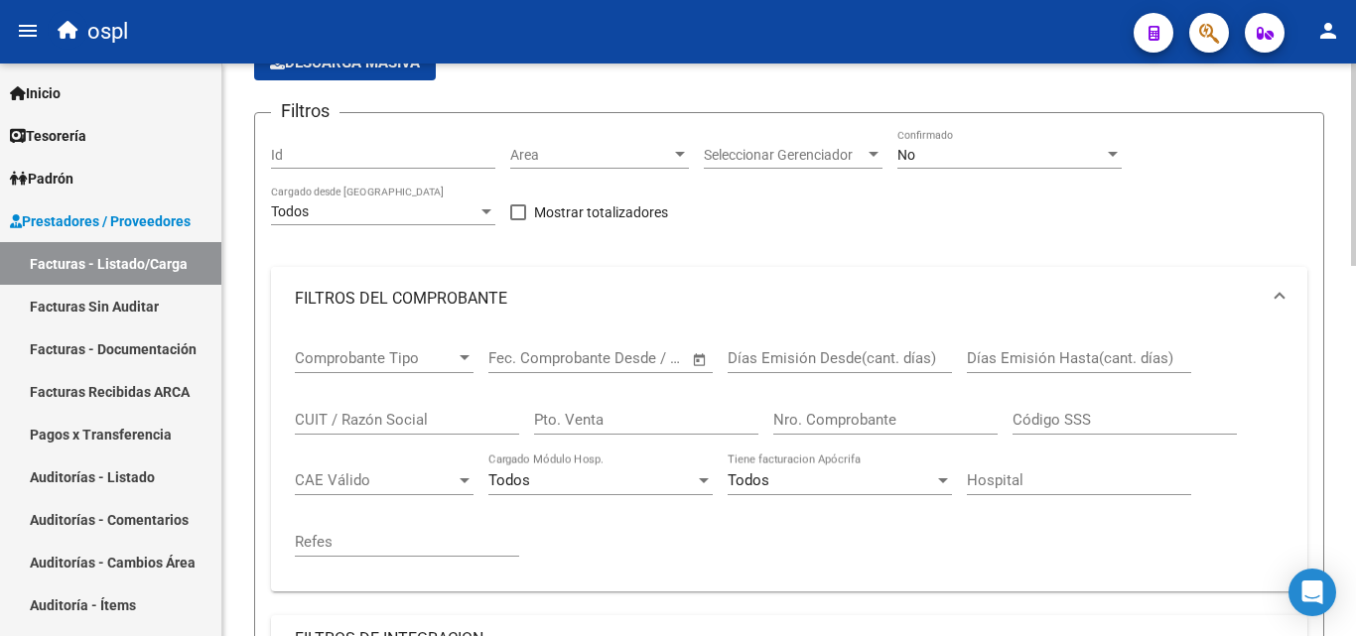
scroll to position [199, 0]
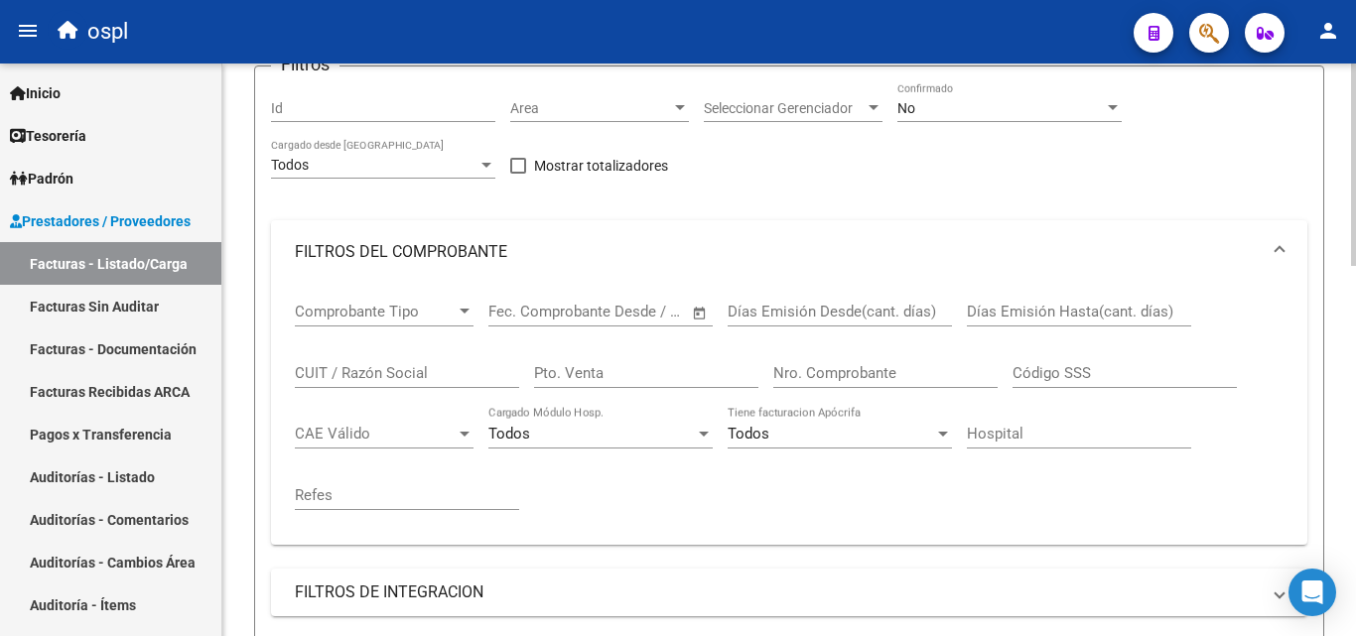
click at [355, 382] on div "CUIT / Razón Social" at bounding box center [407, 366] width 224 height 43
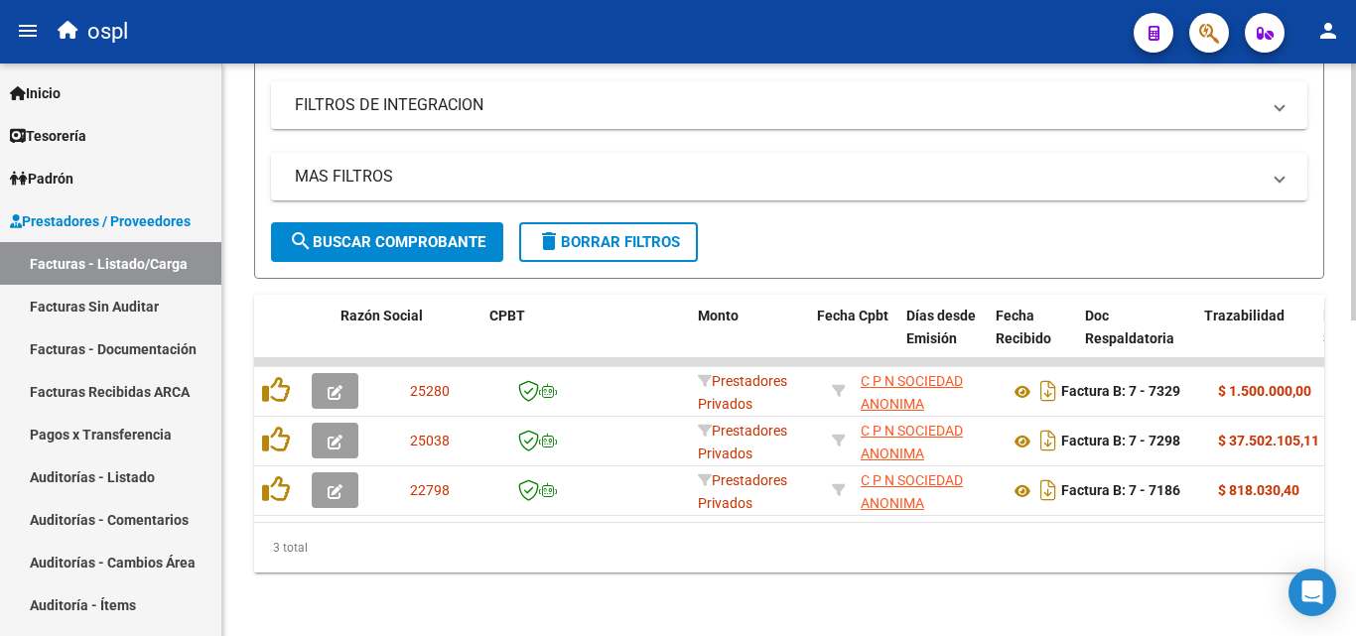
scroll to position [0, 529]
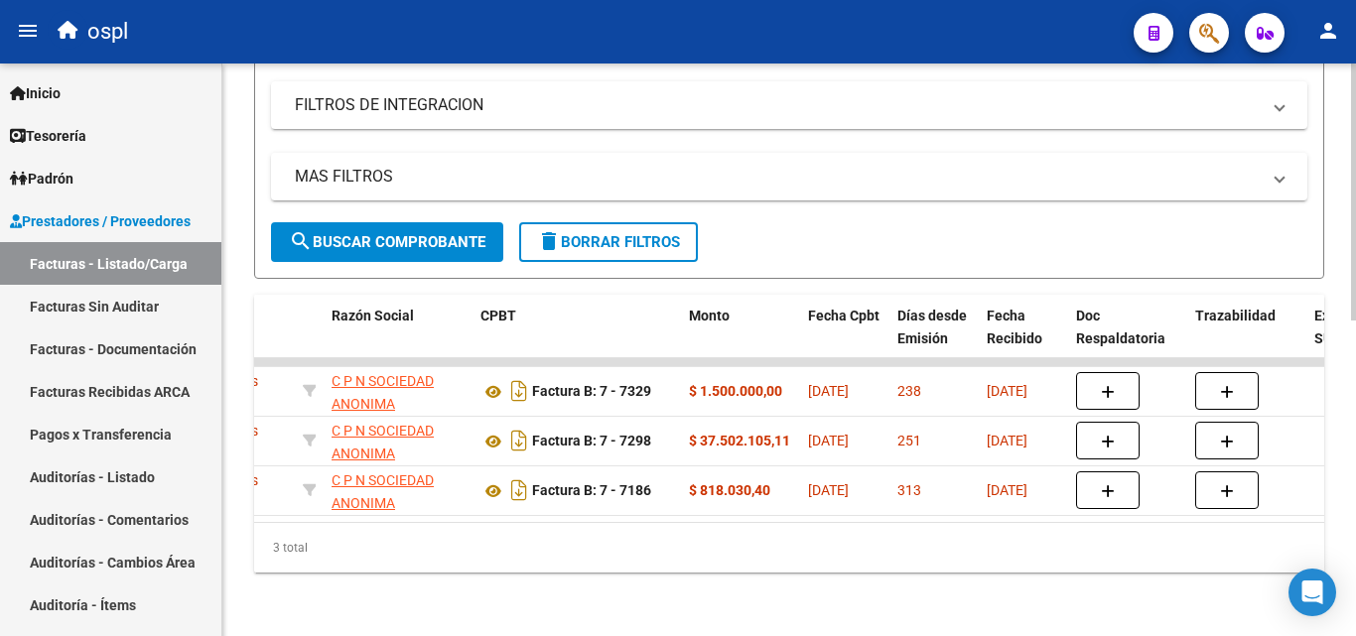
type input "C P N"
drag, startPoint x: 492, startPoint y: 503, endPoint x: 405, endPoint y: 508, distance: 87.5
click at [405, 508] on datatable-body "25280 Prestadores Privados C P N SOCIEDAD ANONIMA 30707816836 Factura B: 7 - 73…" at bounding box center [789, 440] width 1070 height 164
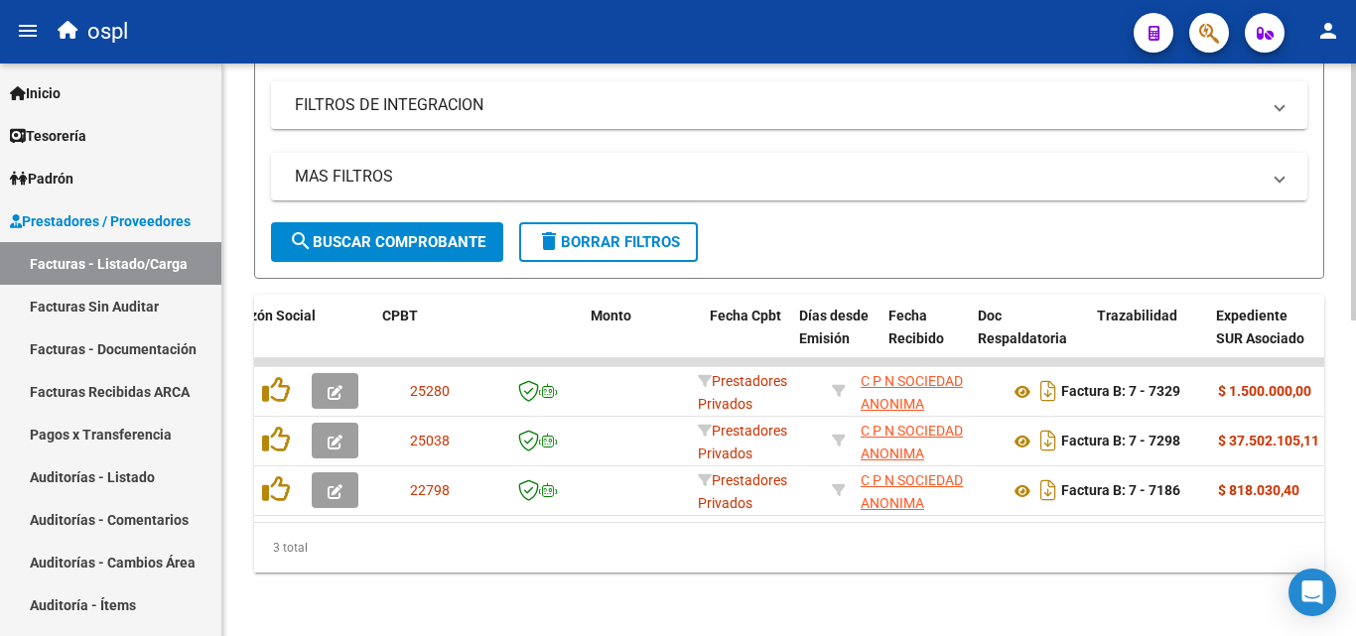
scroll to position [0, 627]
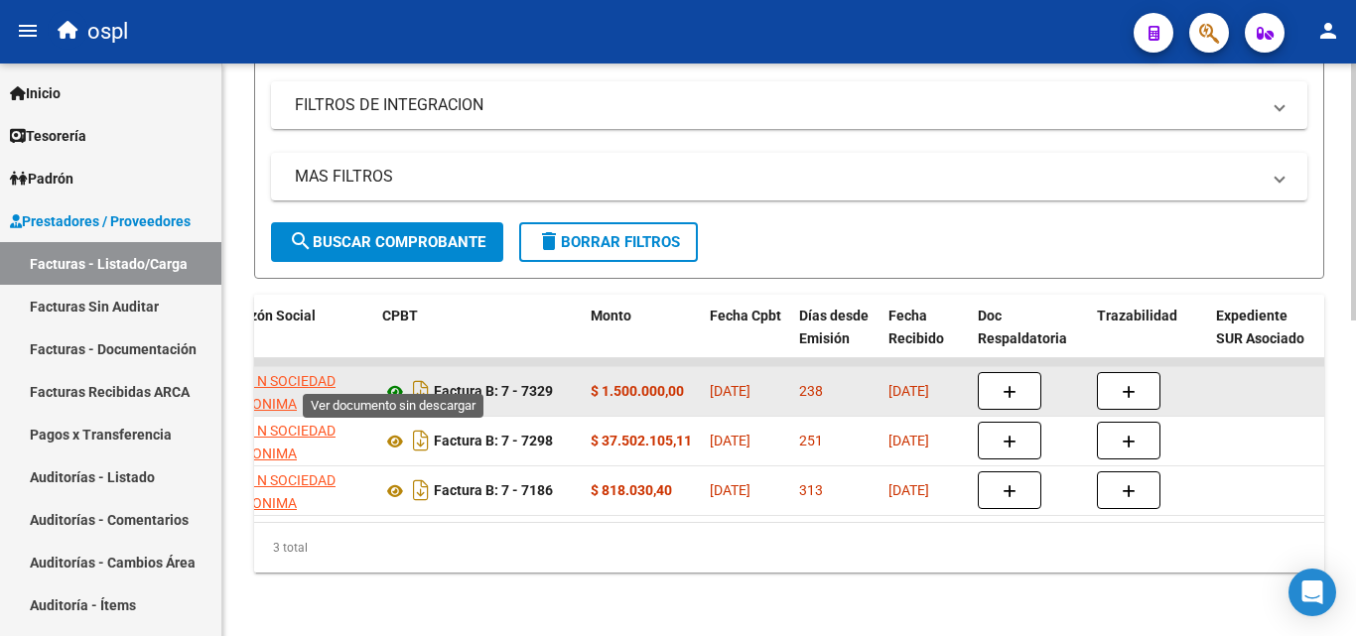
click at [394, 380] on icon at bounding box center [395, 392] width 26 height 24
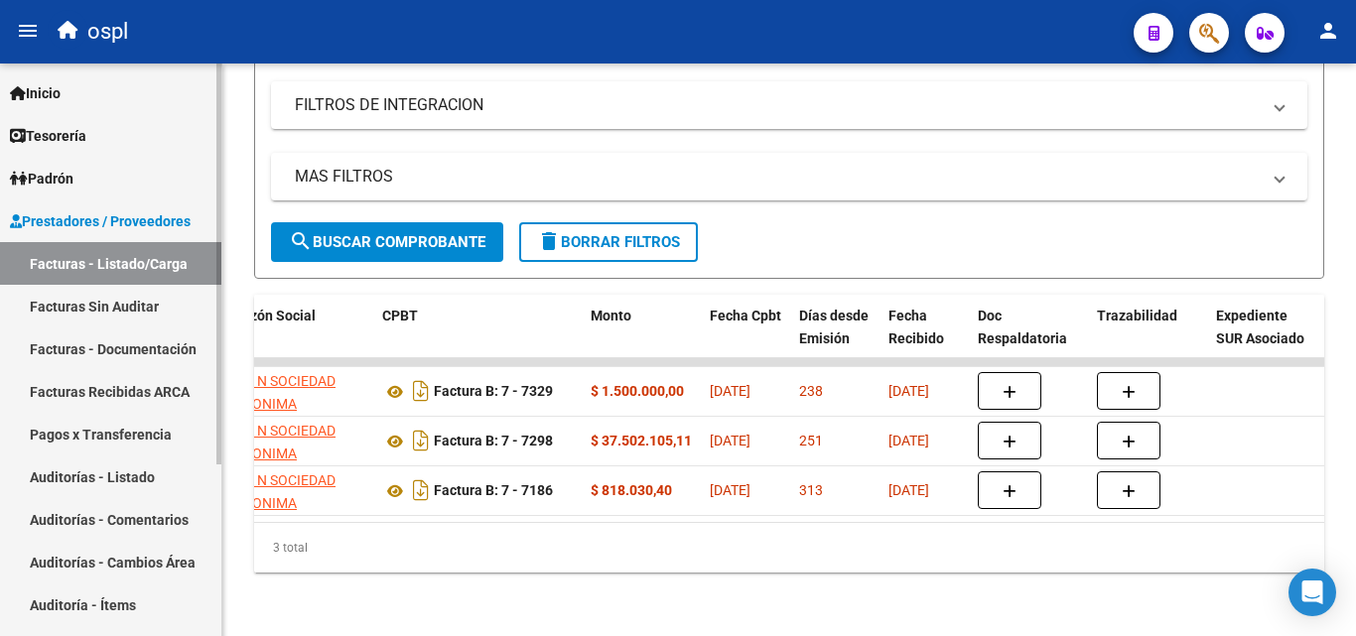
click at [144, 311] on link "Facturas Sin Auditar" at bounding box center [110, 306] width 221 height 43
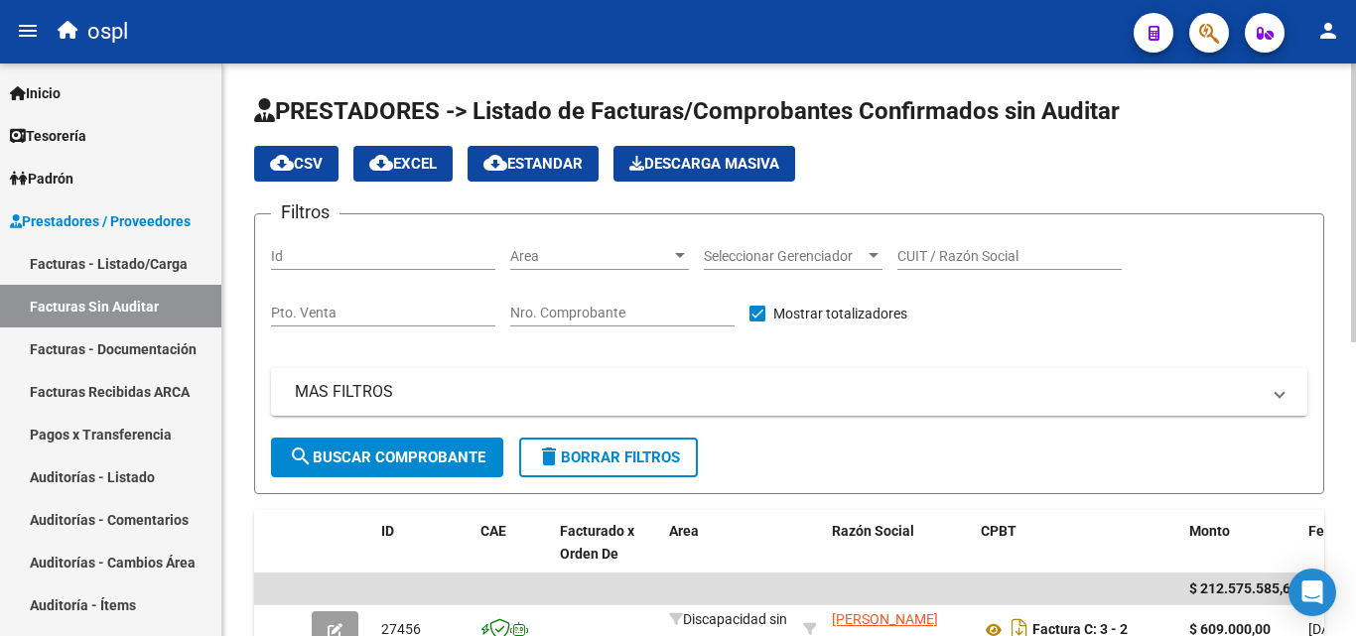
click at [931, 258] on input "CUIT / Razón Social" at bounding box center [1009, 256] width 224 height 17
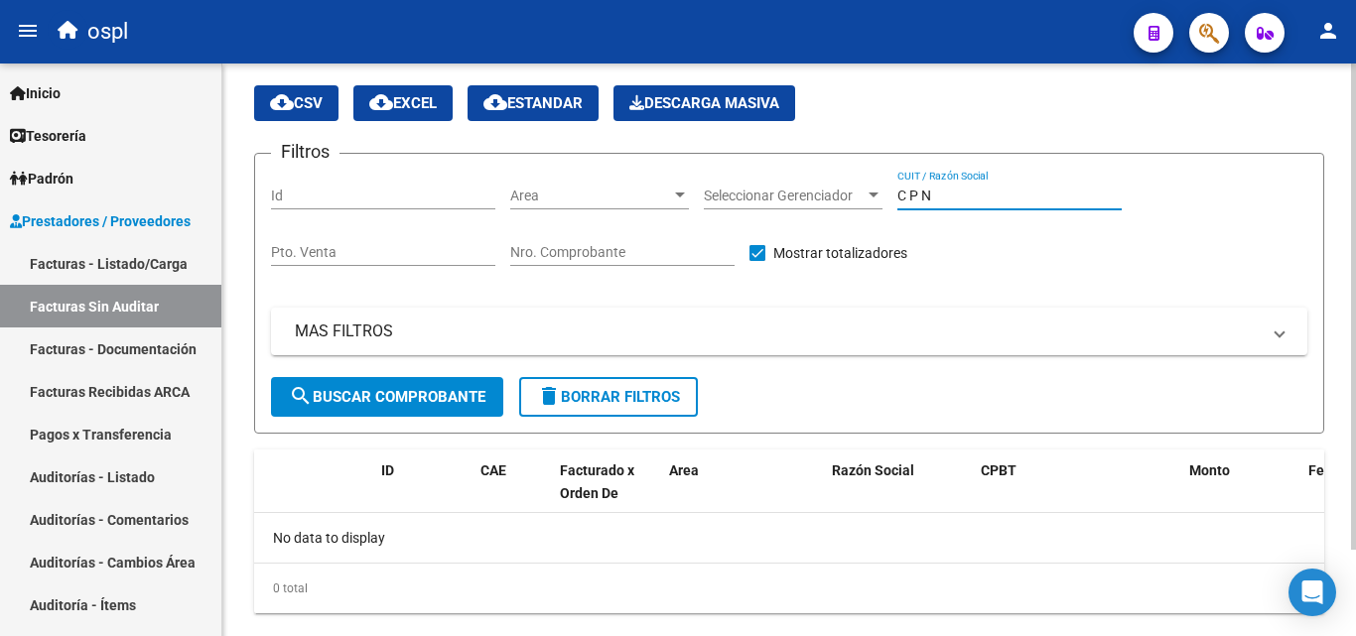
scroll to position [101, 0]
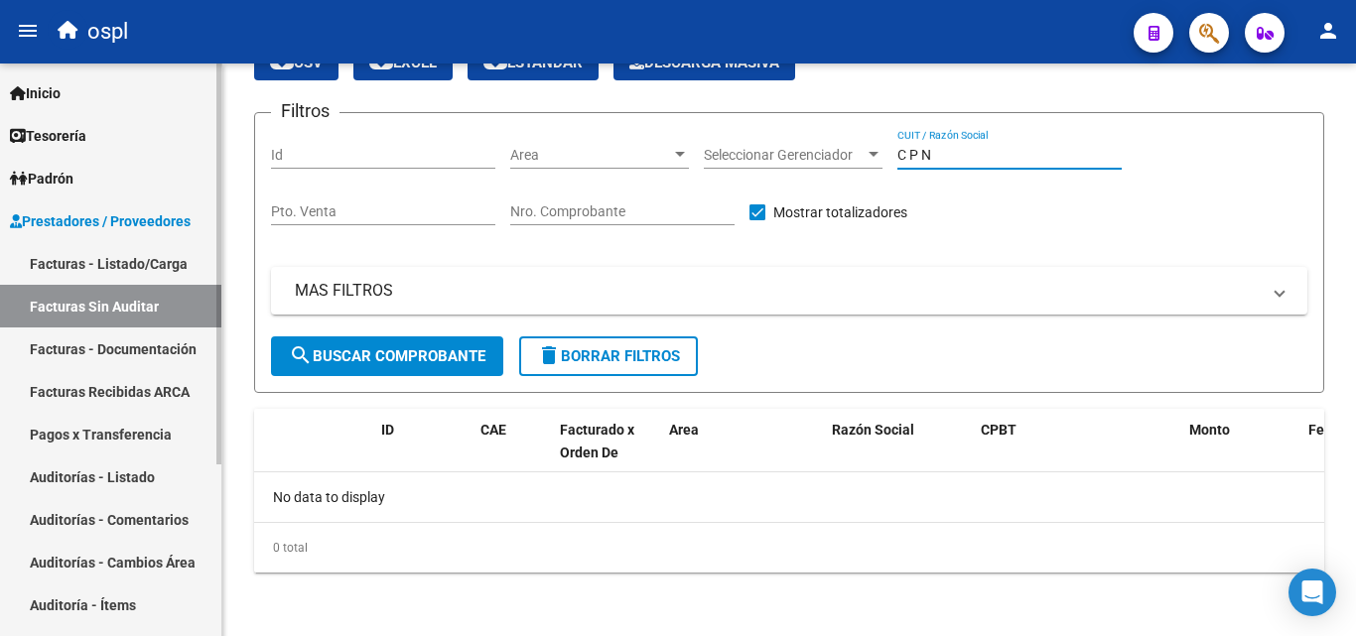
type input "C P N"
click at [140, 464] on link "Auditorías - Listado" at bounding box center [110, 477] width 221 height 43
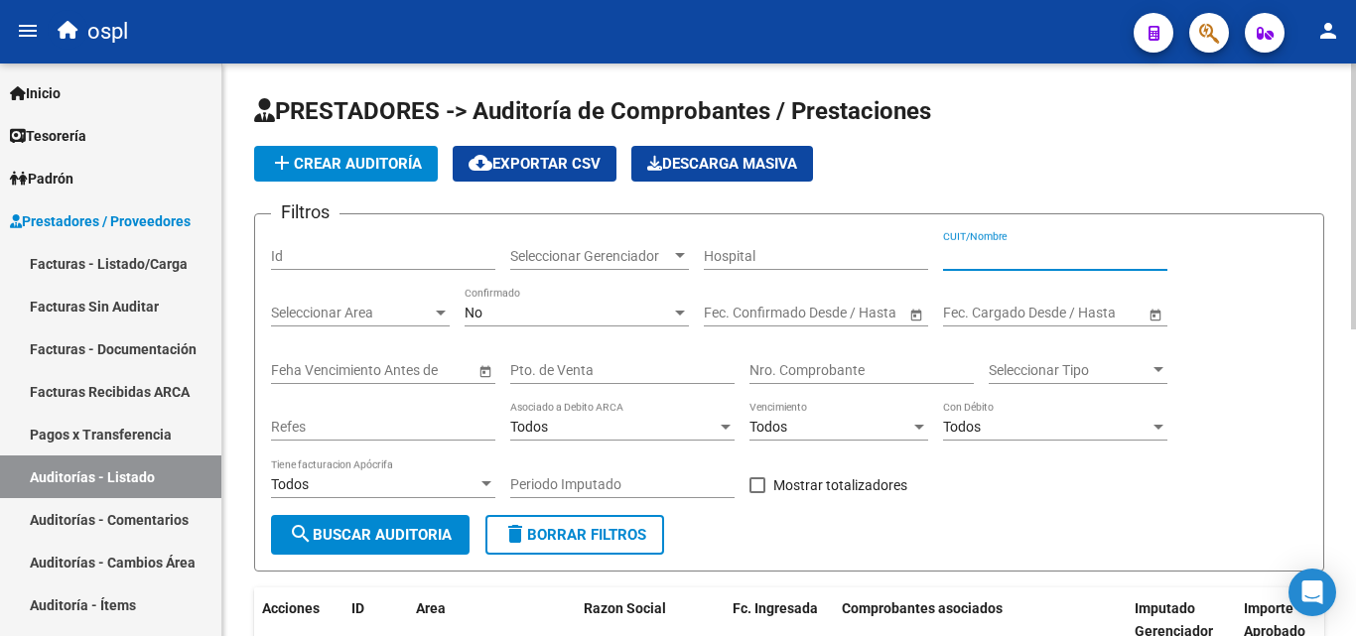
click at [997, 254] on input "CUIT/Nombre" at bounding box center [1055, 256] width 224 height 17
type input "C P N"
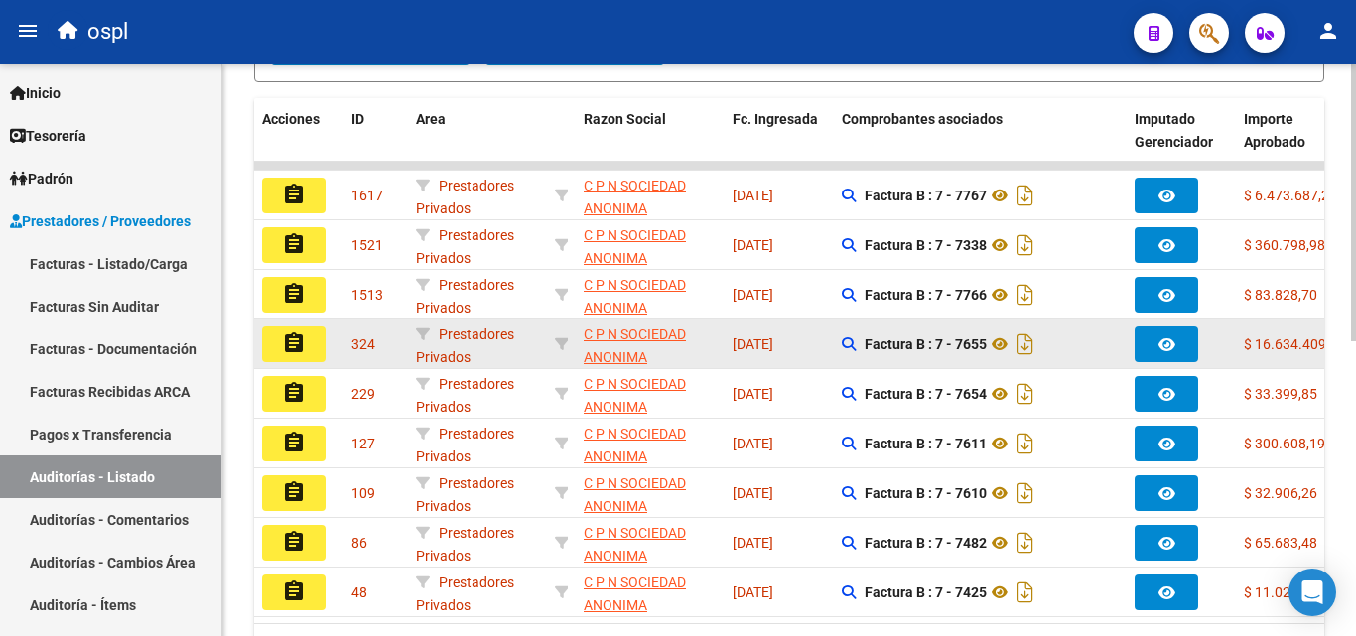
scroll to position [596, 0]
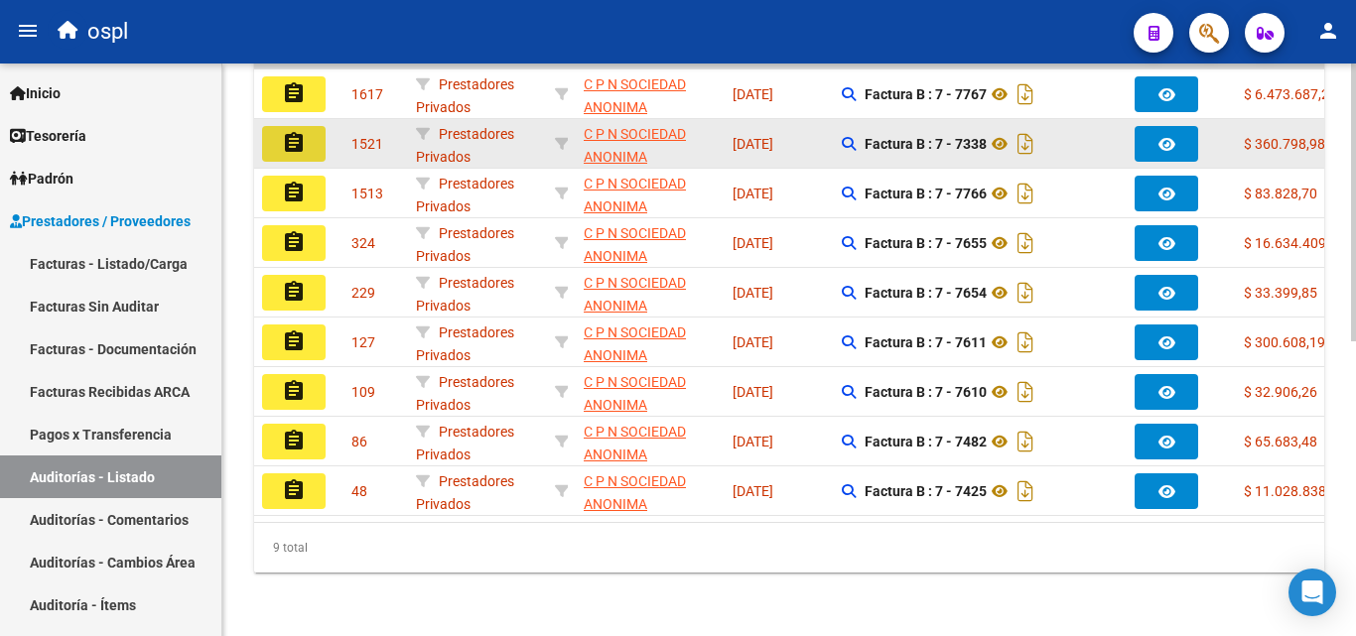
click at [313, 142] on button "assignment" at bounding box center [294, 144] width 64 height 36
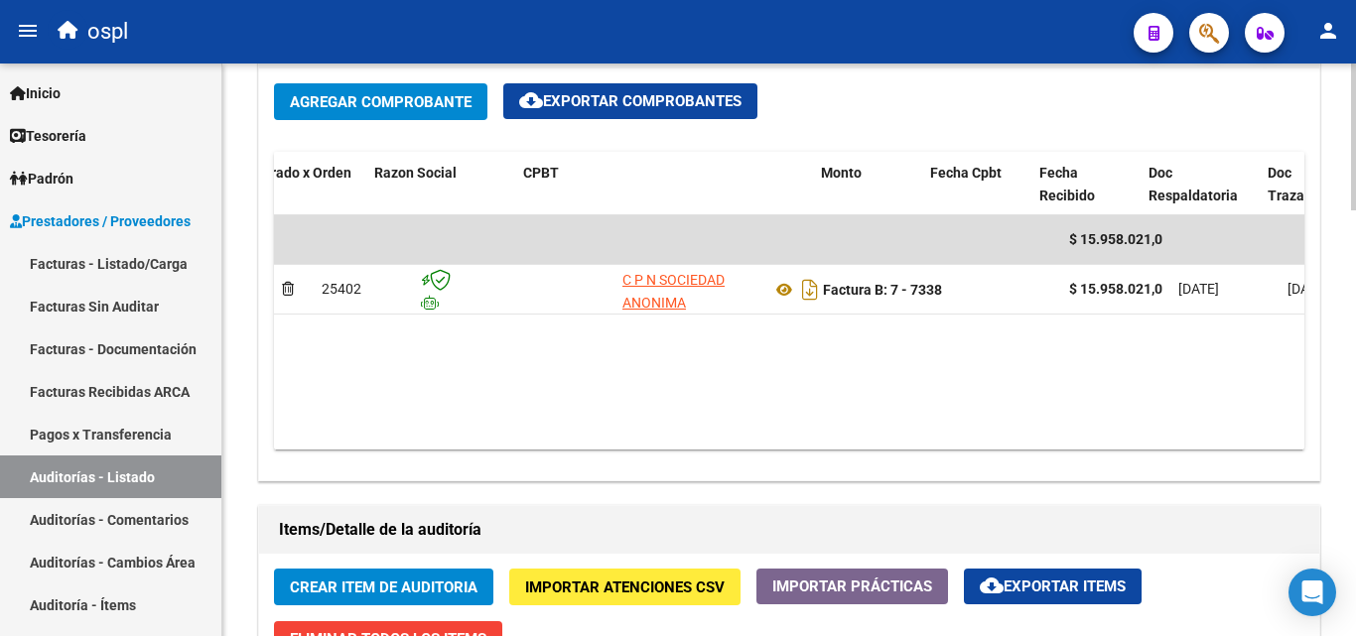
scroll to position [0, 304]
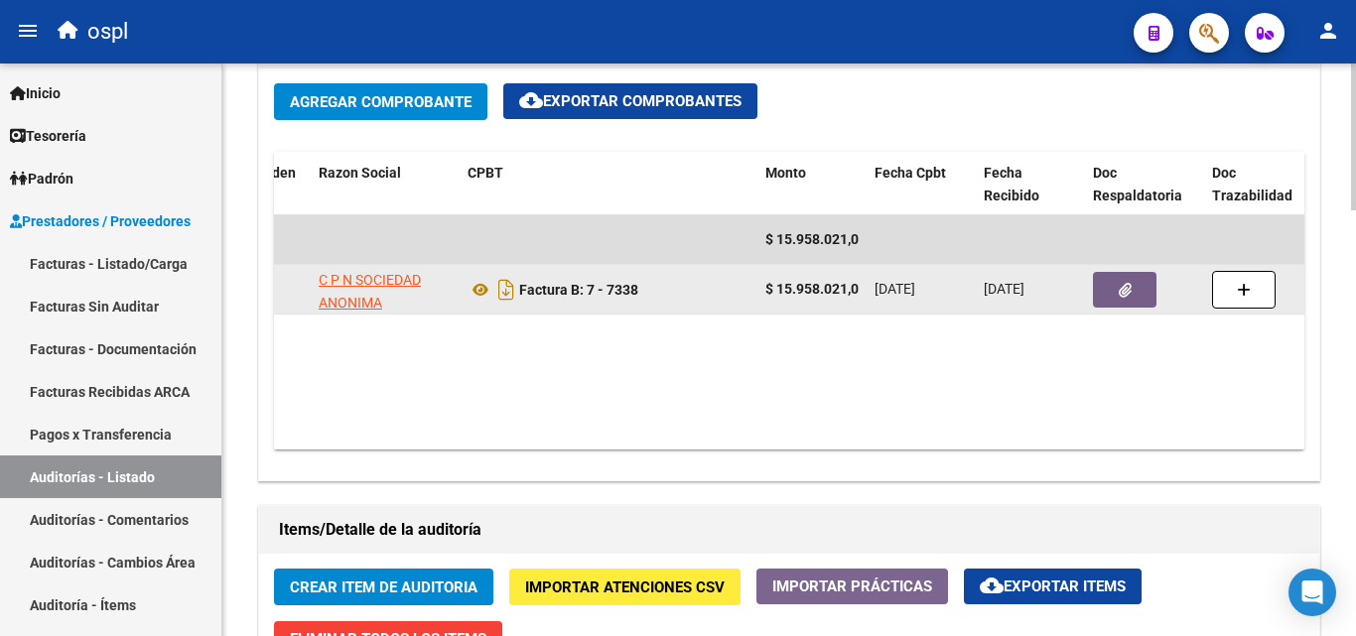
click at [1120, 294] on icon "button" at bounding box center [1125, 290] width 13 height 15
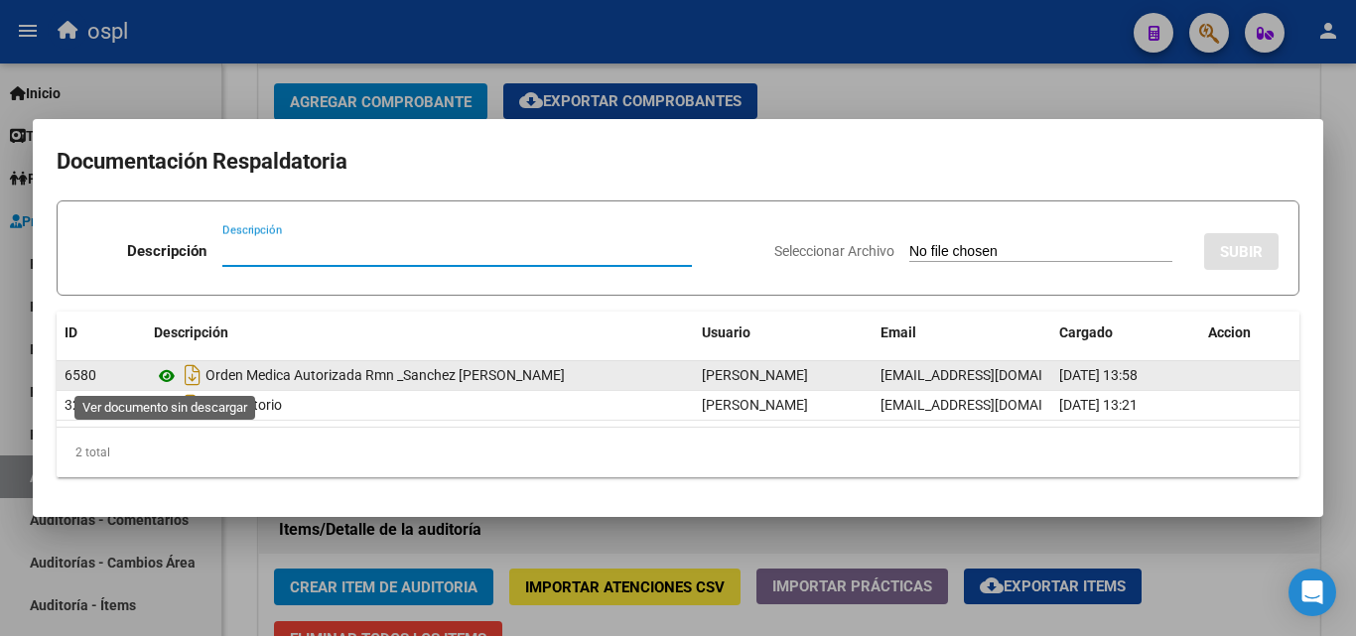
click at [169, 373] on icon at bounding box center [167, 376] width 26 height 24
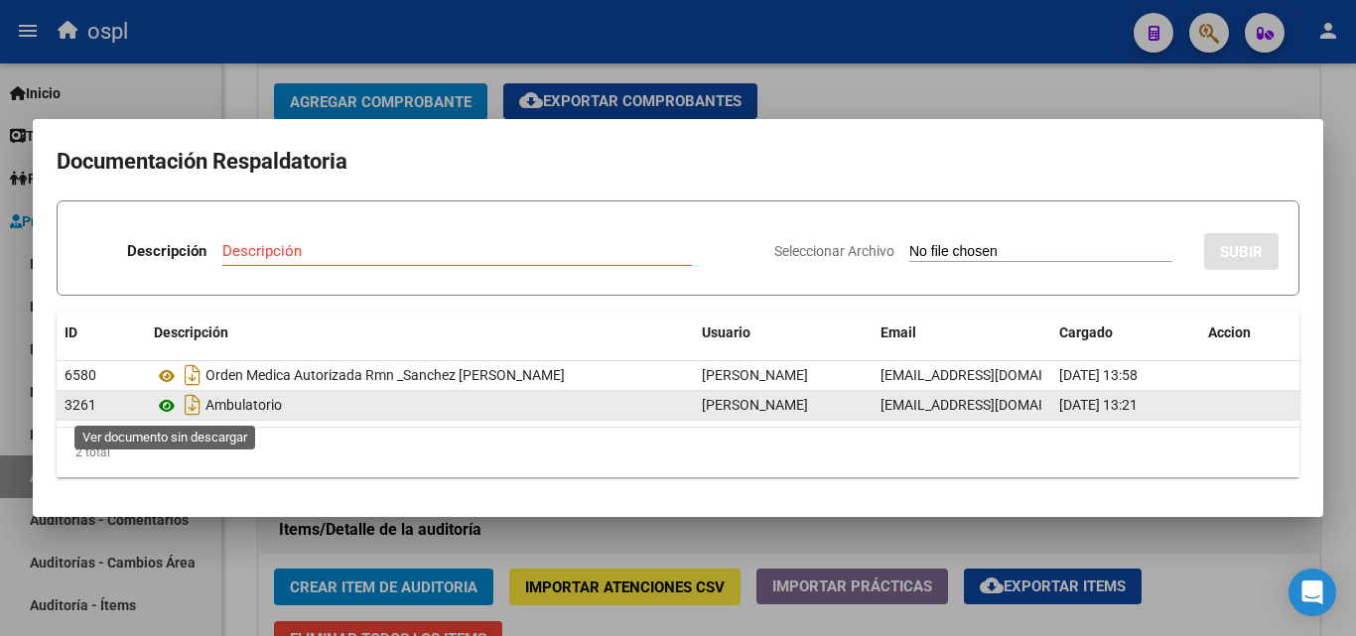
click at [167, 403] on icon at bounding box center [167, 406] width 26 height 24
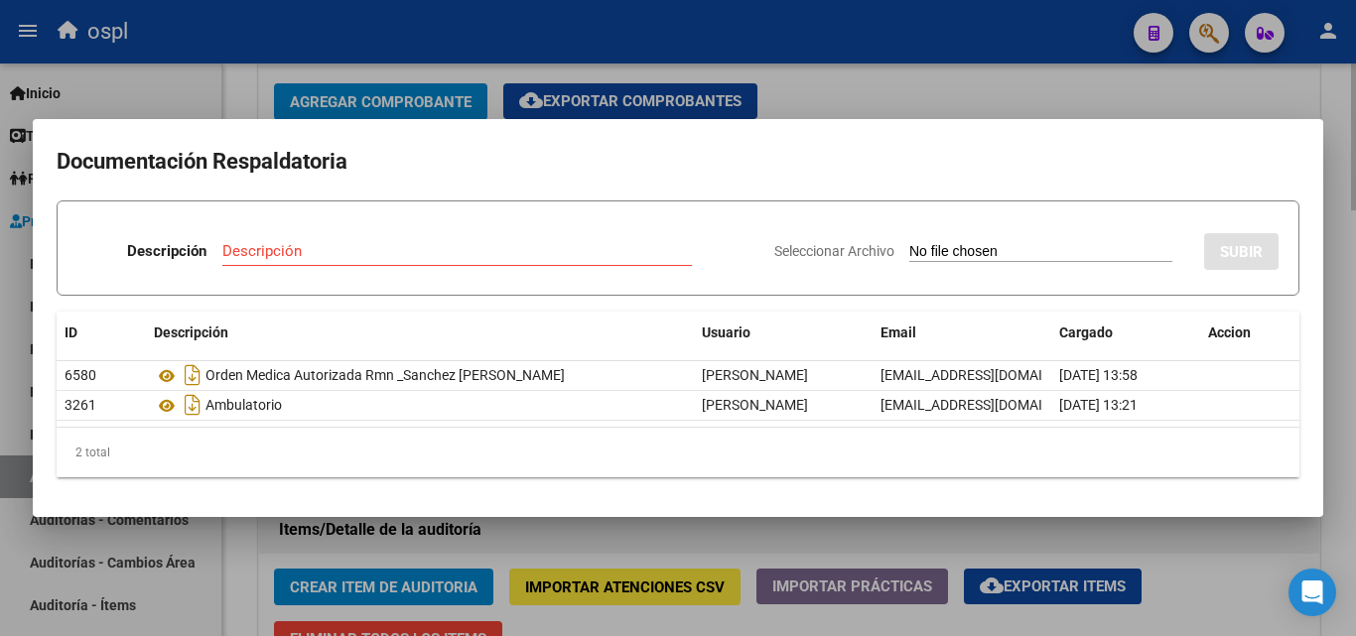
click at [895, 102] on div at bounding box center [678, 318] width 1356 height 636
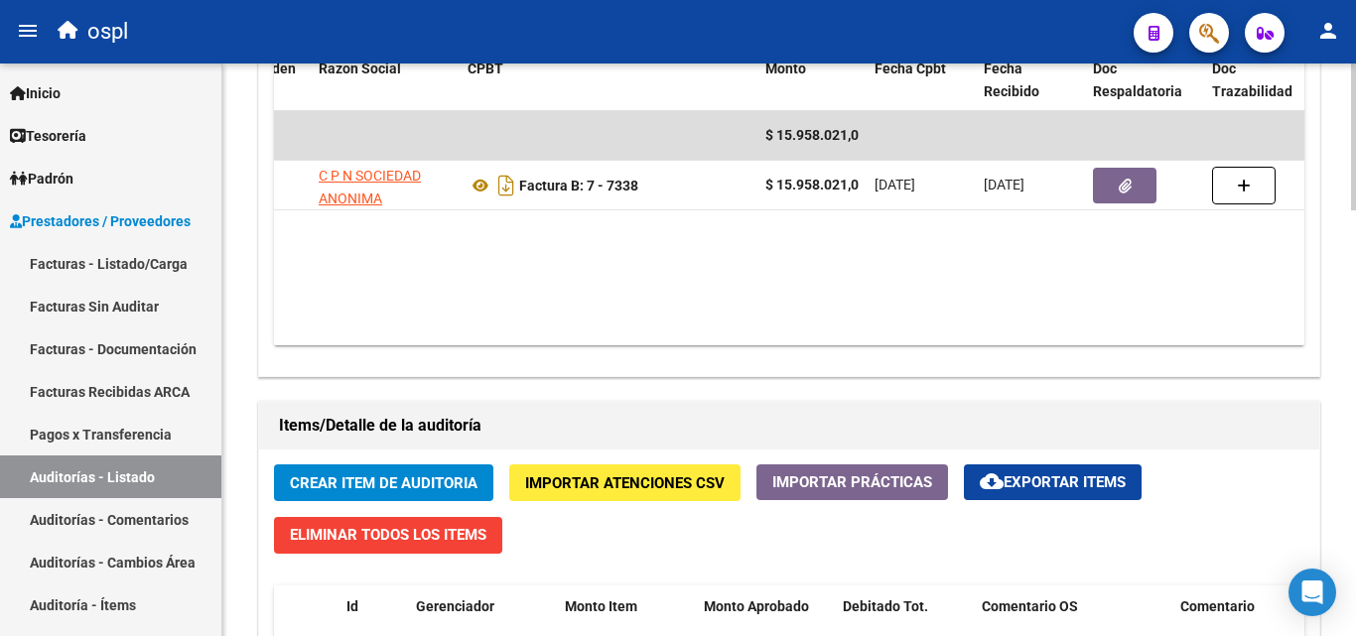
scroll to position [1092, 0]
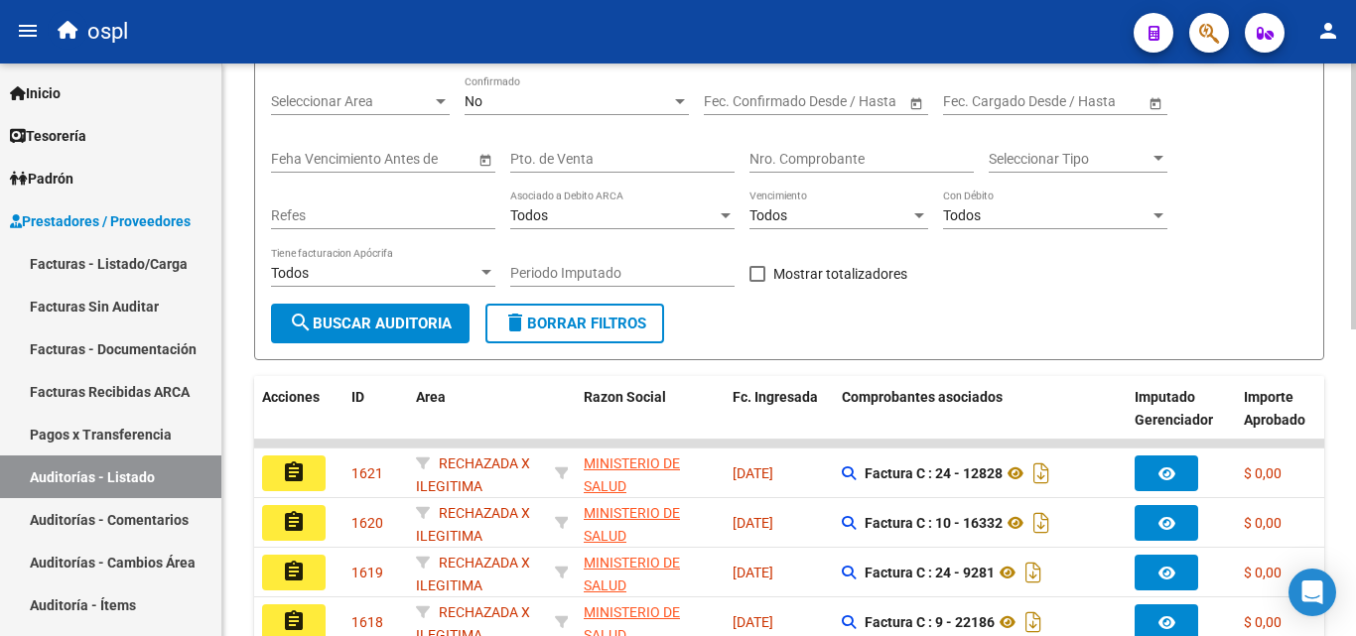
scroll to position [162, 0]
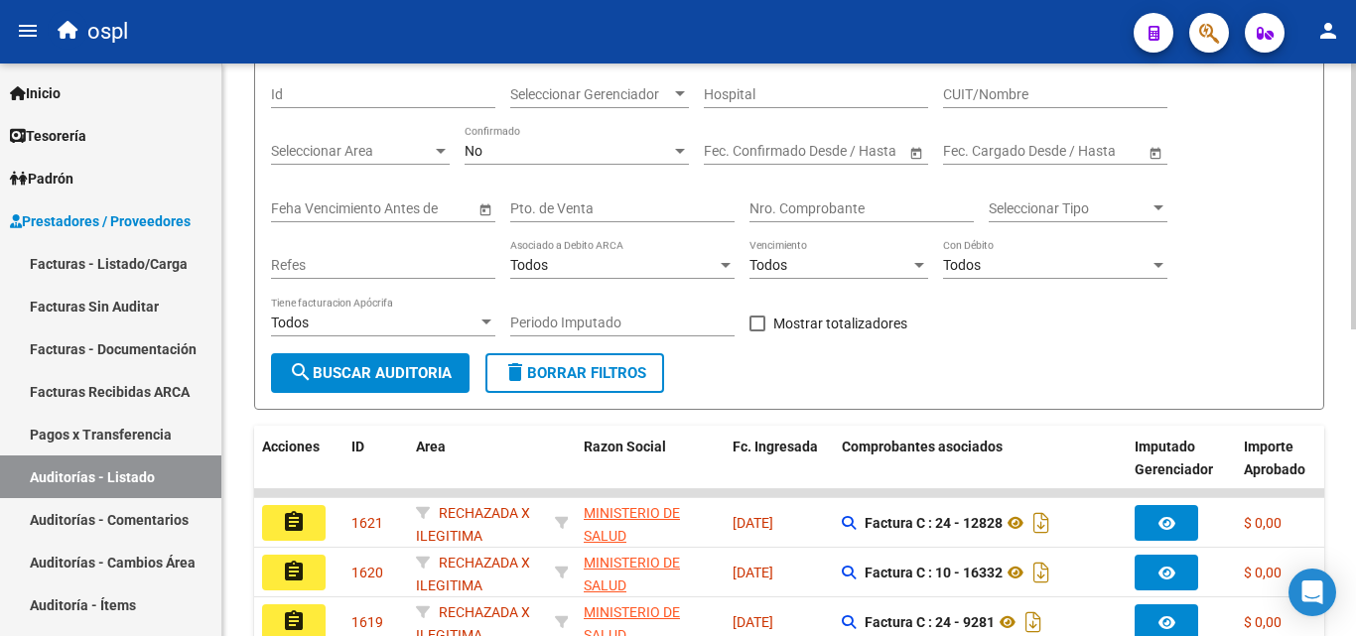
click at [975, 92] on input "CUIT/Nombre" at bounding box center [1055, 94] width 224 height 17
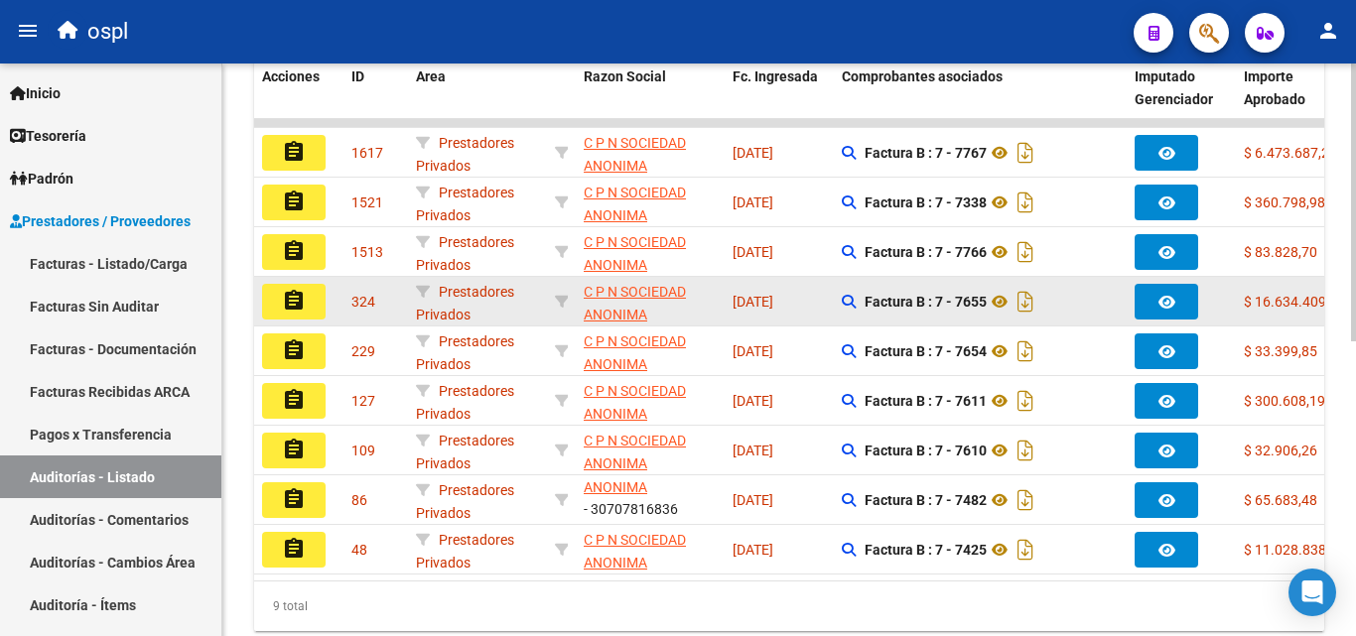
scroll to position [559, 0]
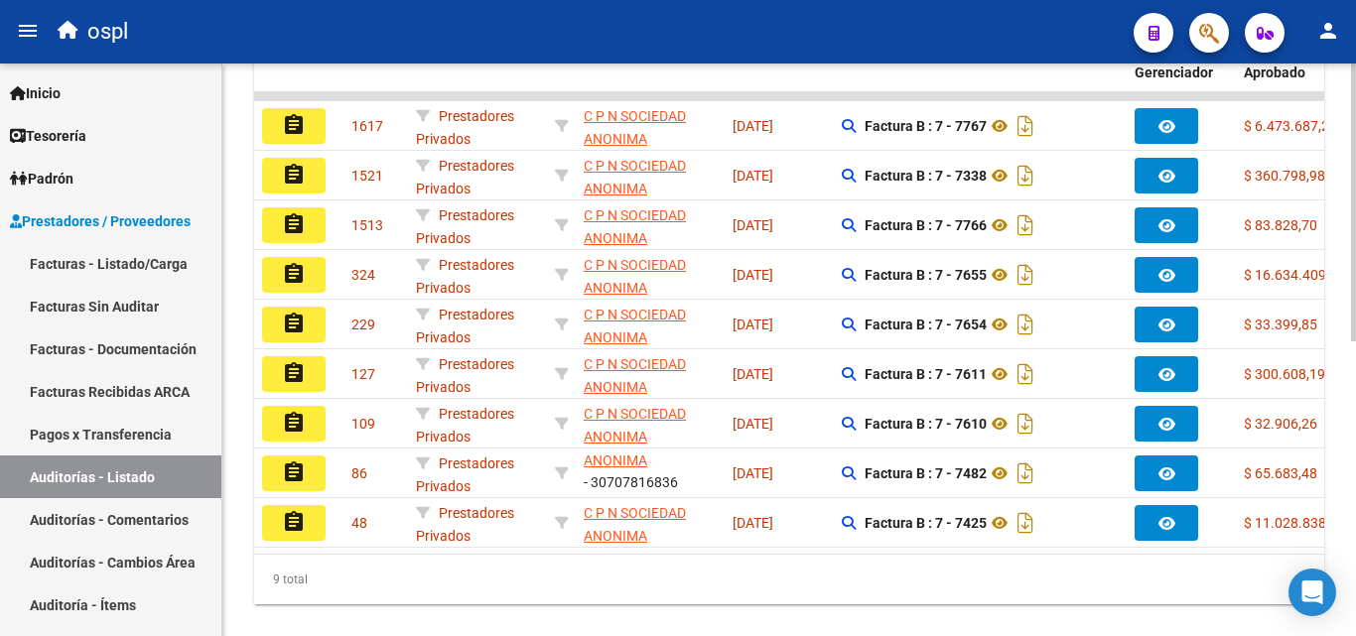
type input "C P N"
drag, startPoint x: 639, startPoint y: 572, endPoint x: 678, endPoint y: 573, distance: 38.7
click at [678, 573] on div "Acciones ID Area Razon Social Fc. Ingresada Comprobantes asociados Imputado Ger…" at bounding box center [789, 317] width 1070 height 576
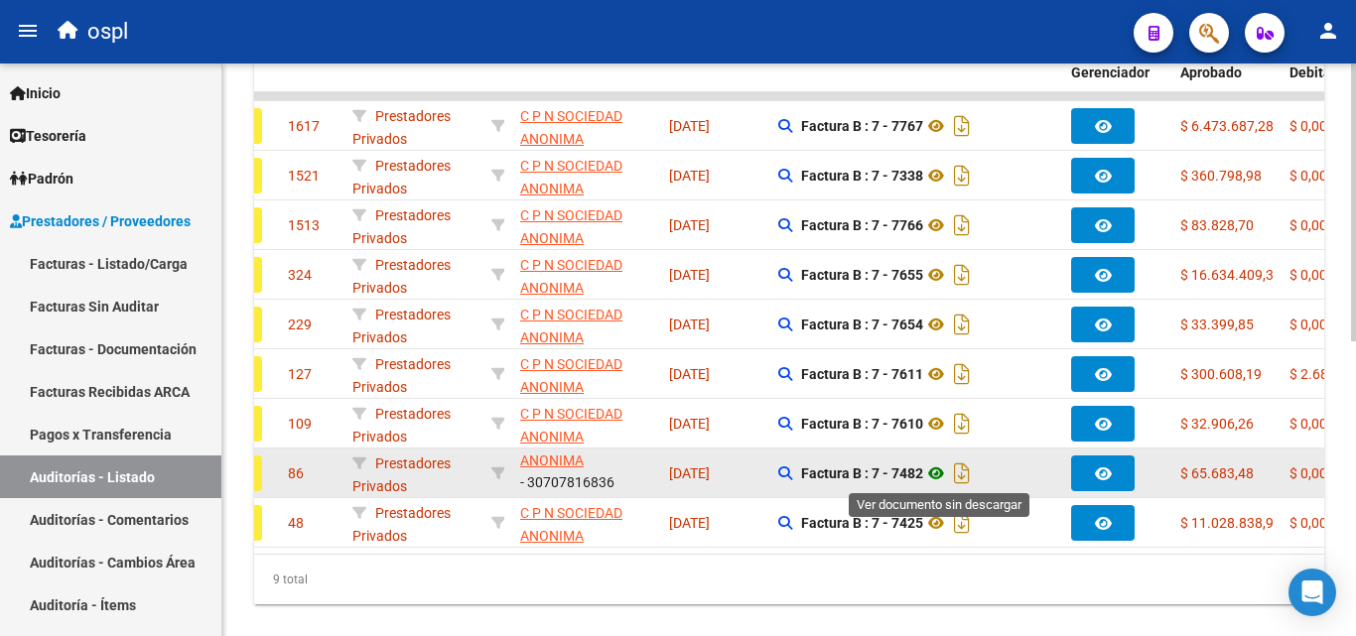
click at [936, 475] on icon at bounding box center [936, 474] width 26 height 24
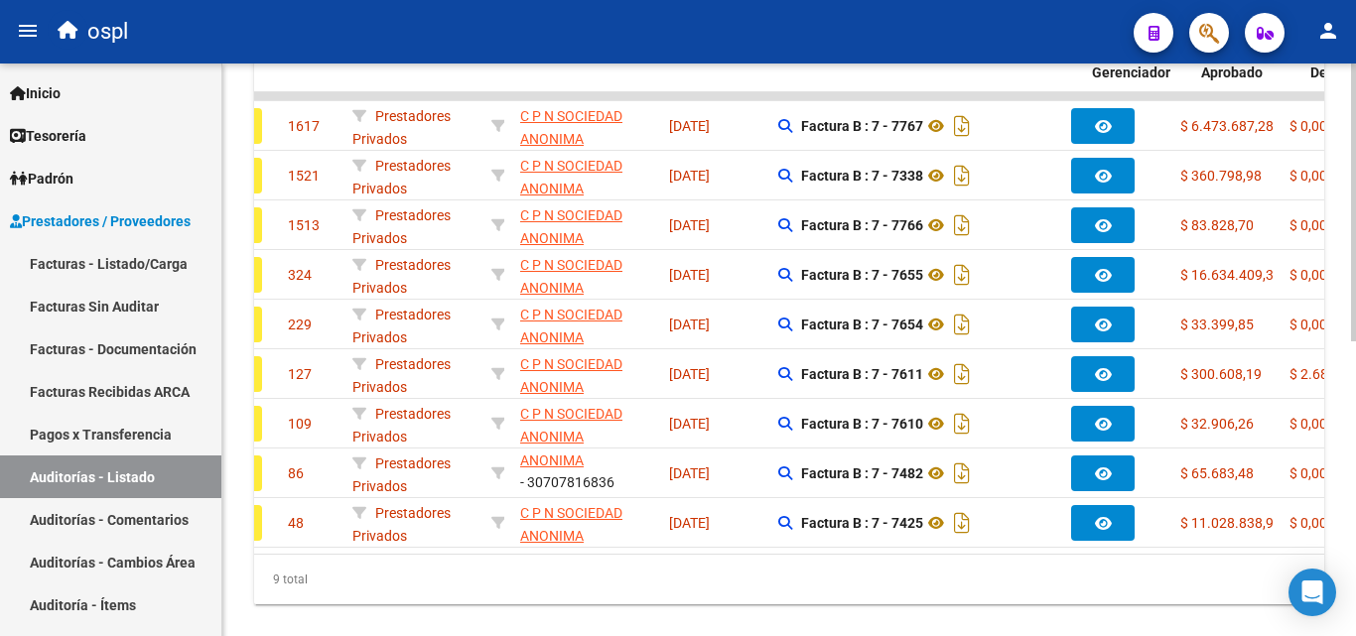
scroll to position [0, 0]
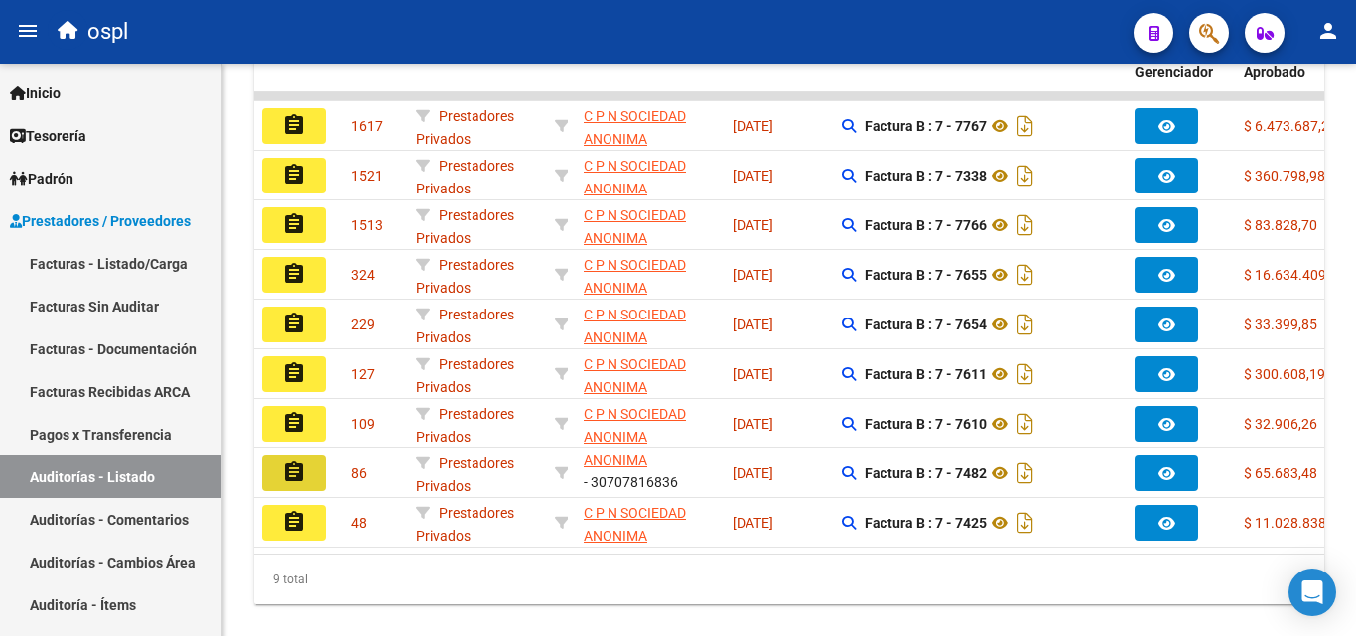
click at [317, 472] on button "assignment" at bounding box center [294, 474] width 64 height 36
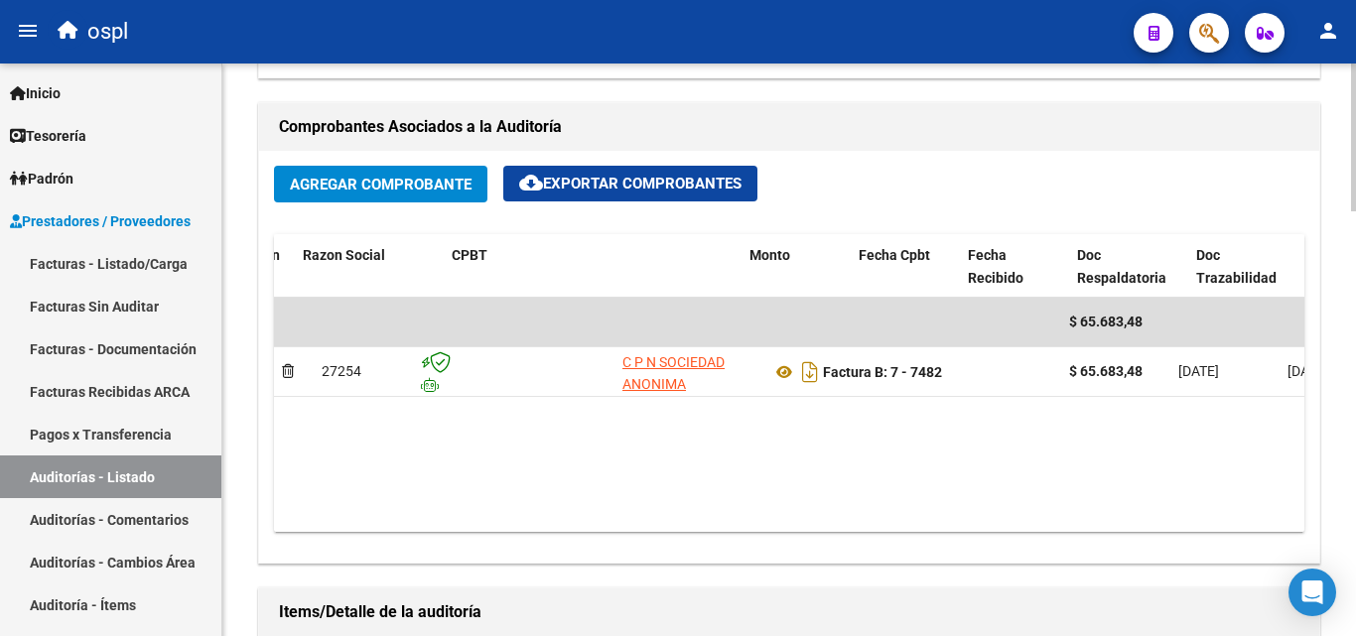
scroll to position [0, 376]
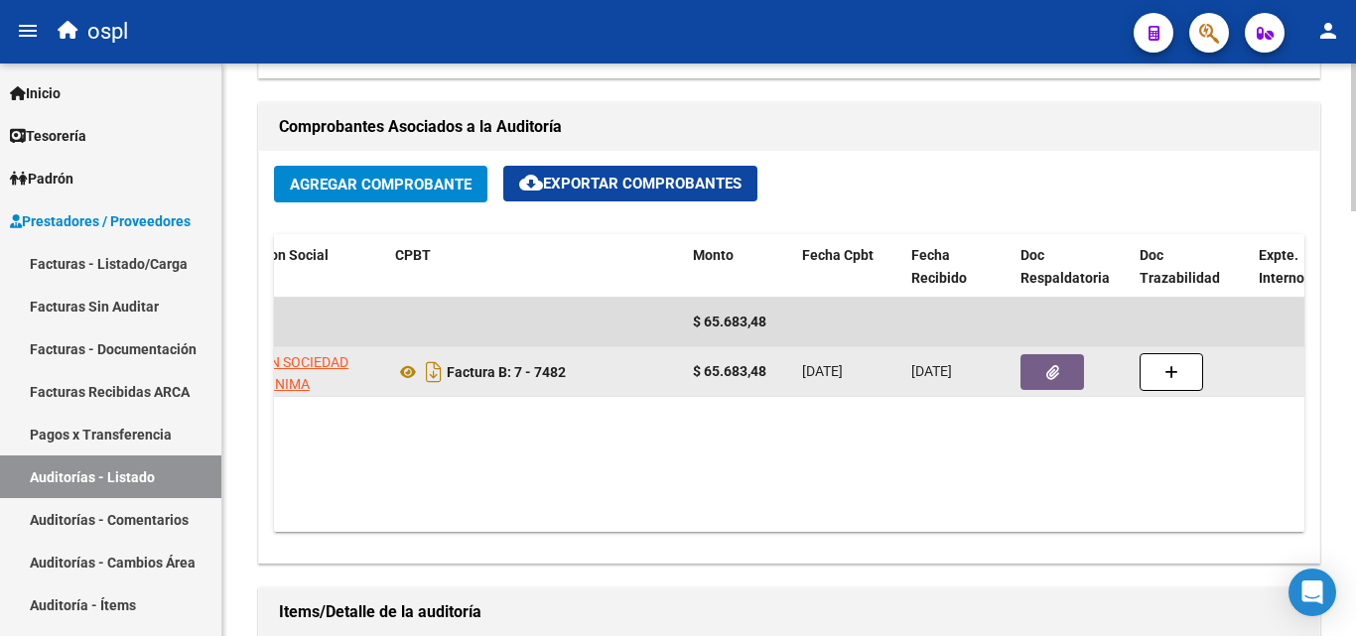
click at [1036, 381] on button "button" at bounding box center [1052, 372] width 64 height 36
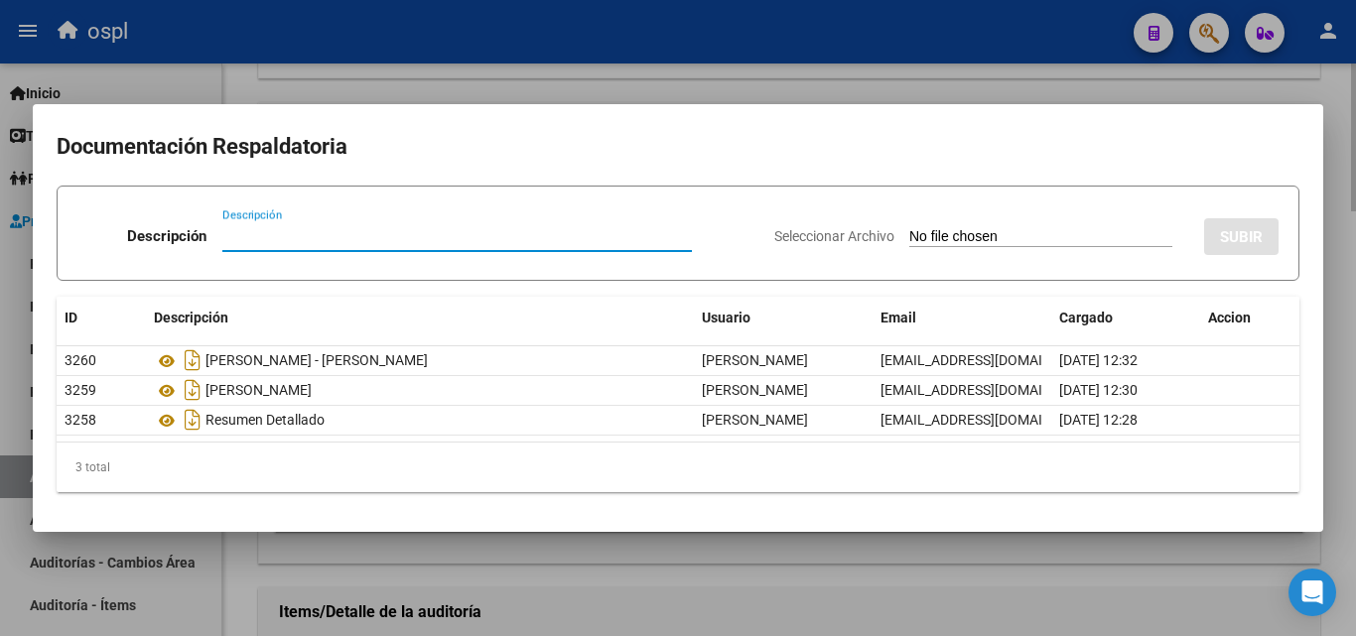
click at [294, 556] on div at bounding box center [678, 318] width 1356 height 636
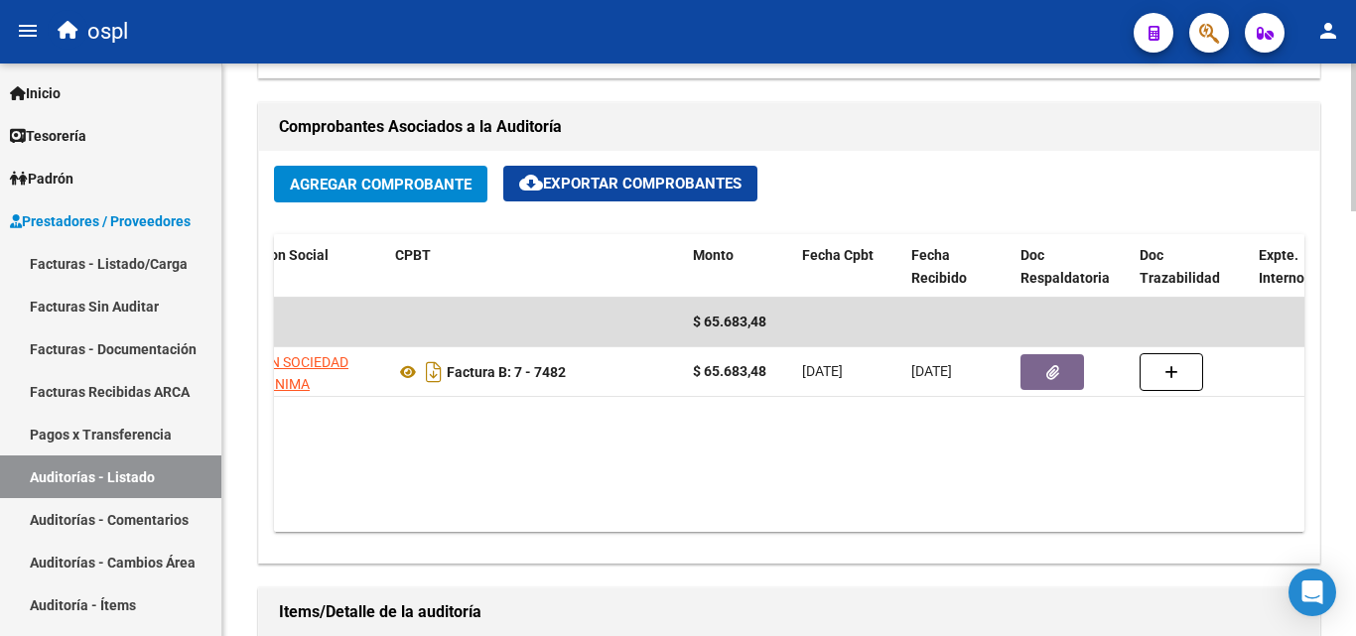
click at [542, 508] on datatable-body "$ 65.683,48 27254 C P N SOCIEDAD ANONIMA Factura B: 7 - 7482 $ 65.683,48 09/04/…" at bounding box center [789, 415] width 1030 height 234
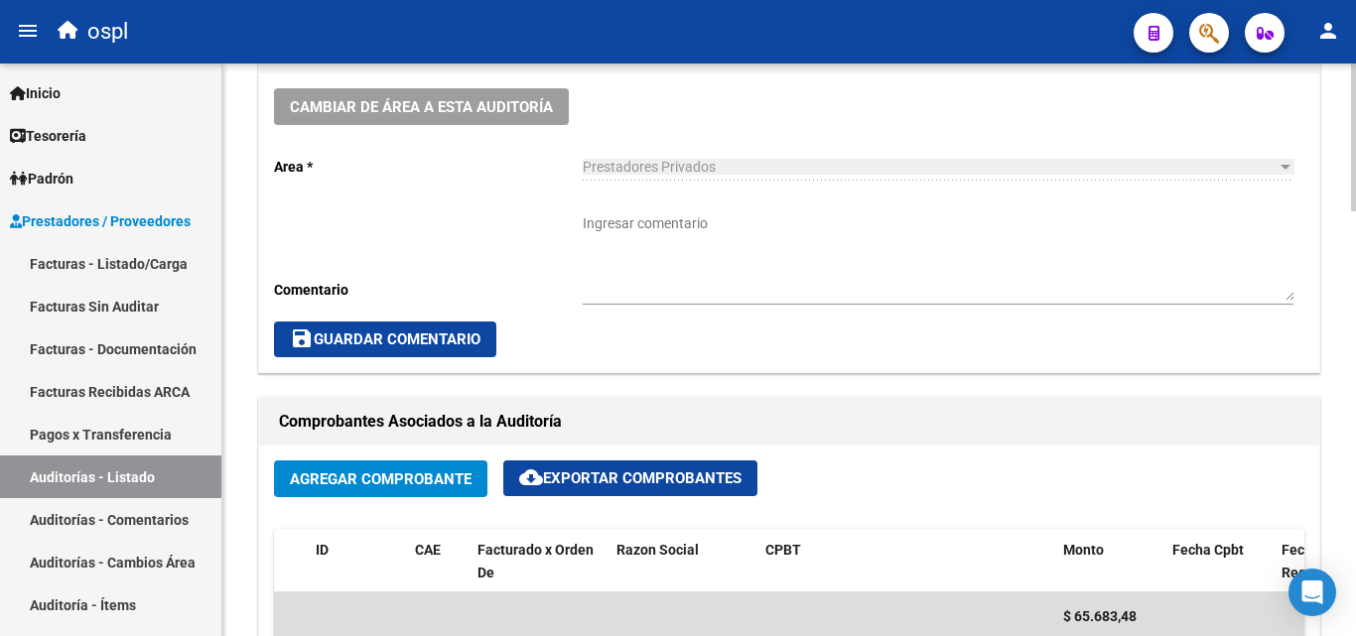
scroll to position [596, 0]
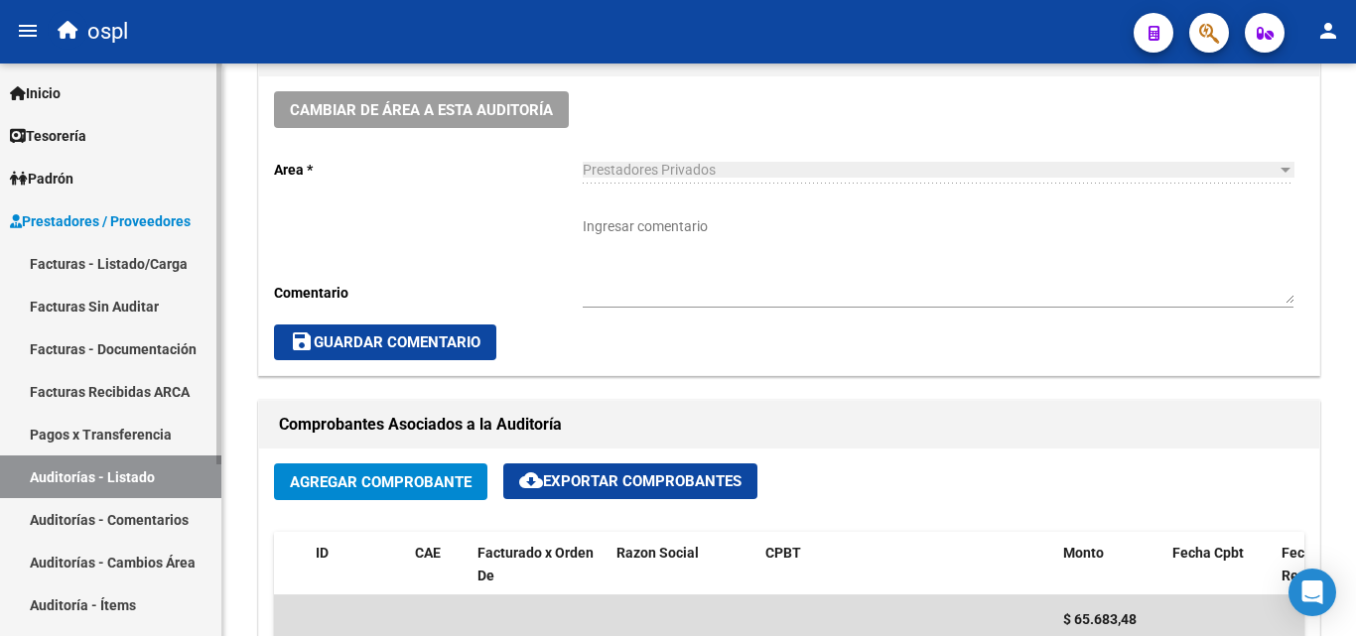
click at [165, 478] on link "Auditorías - Listado" at bounding box center [110, 477] width 221 height 43
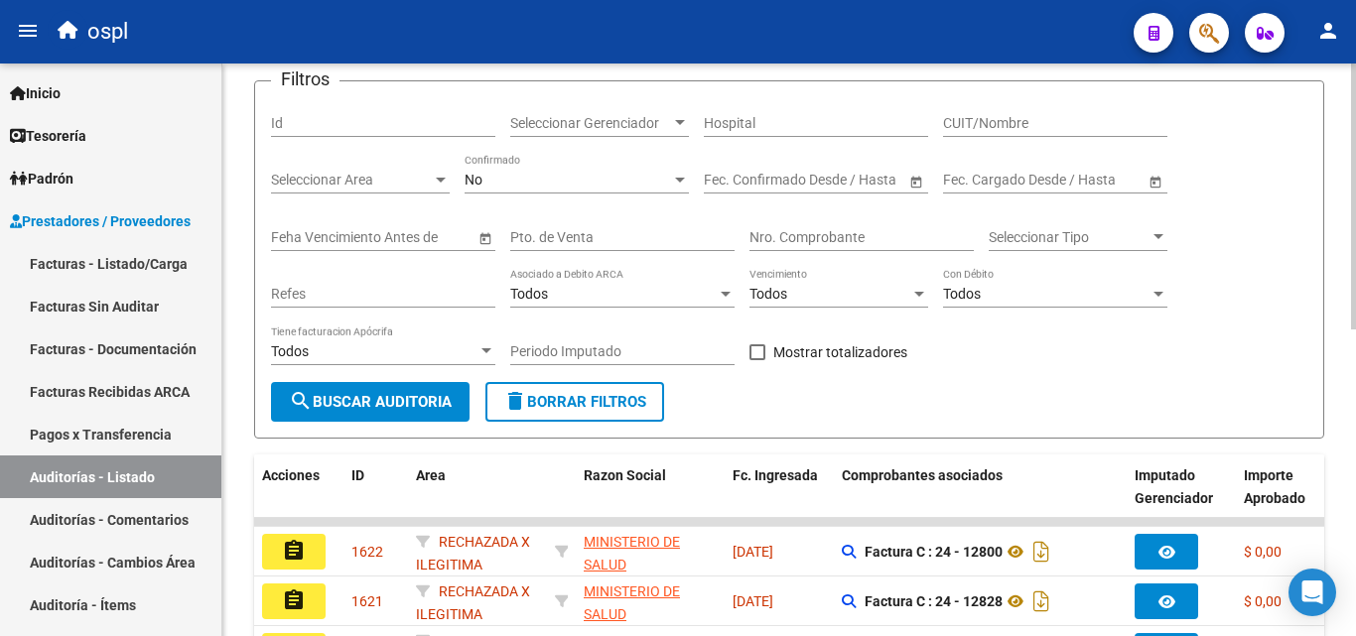
scroll to position [99, 0]
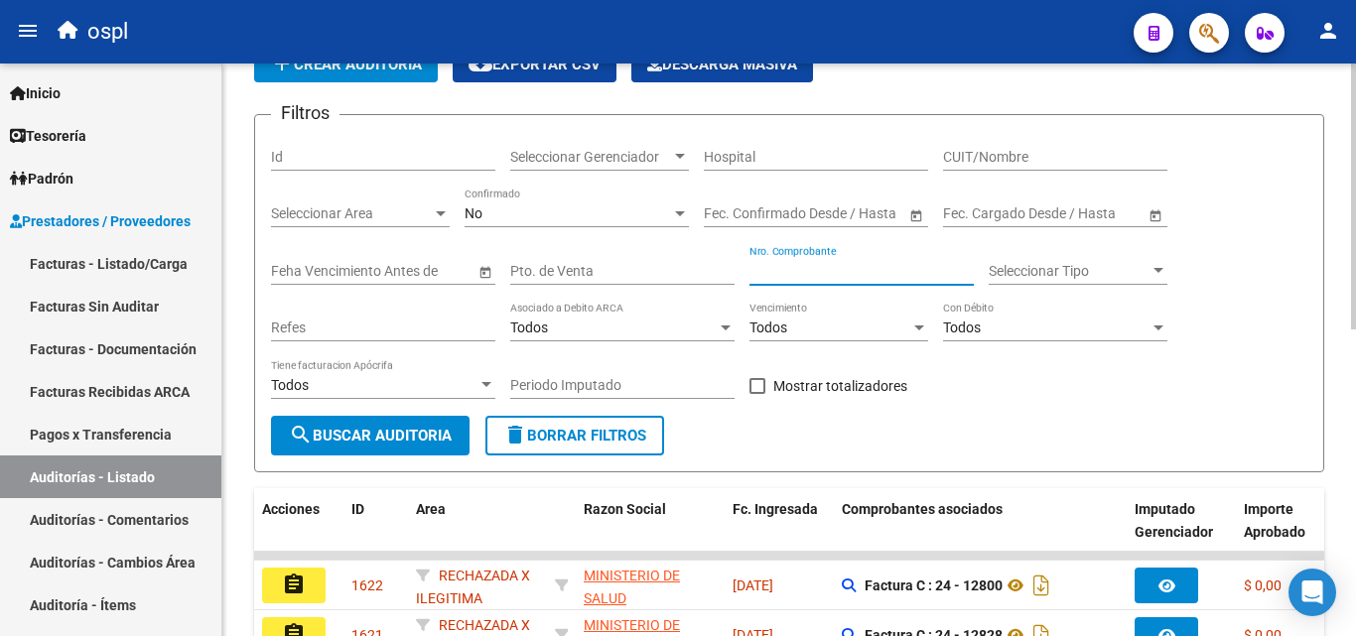
click at [820, 268] on input "Nro. Comprobante" at bounding box center [861, 271] width 224 height 17
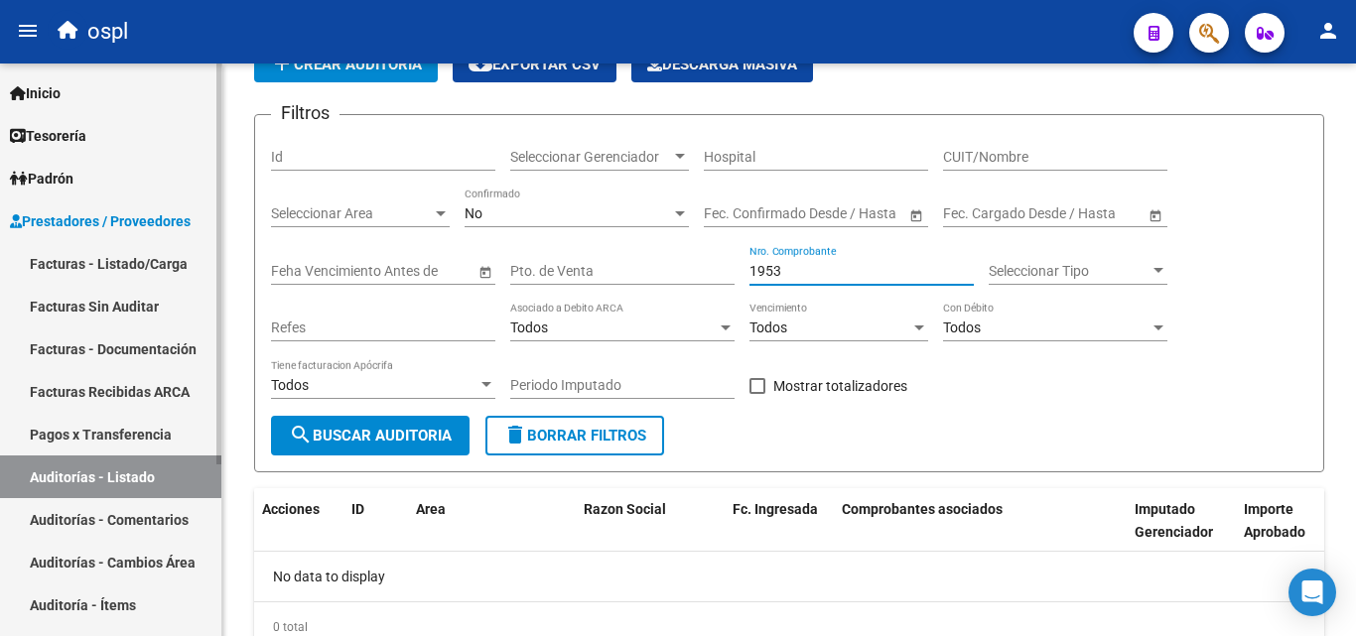
type input "1953"
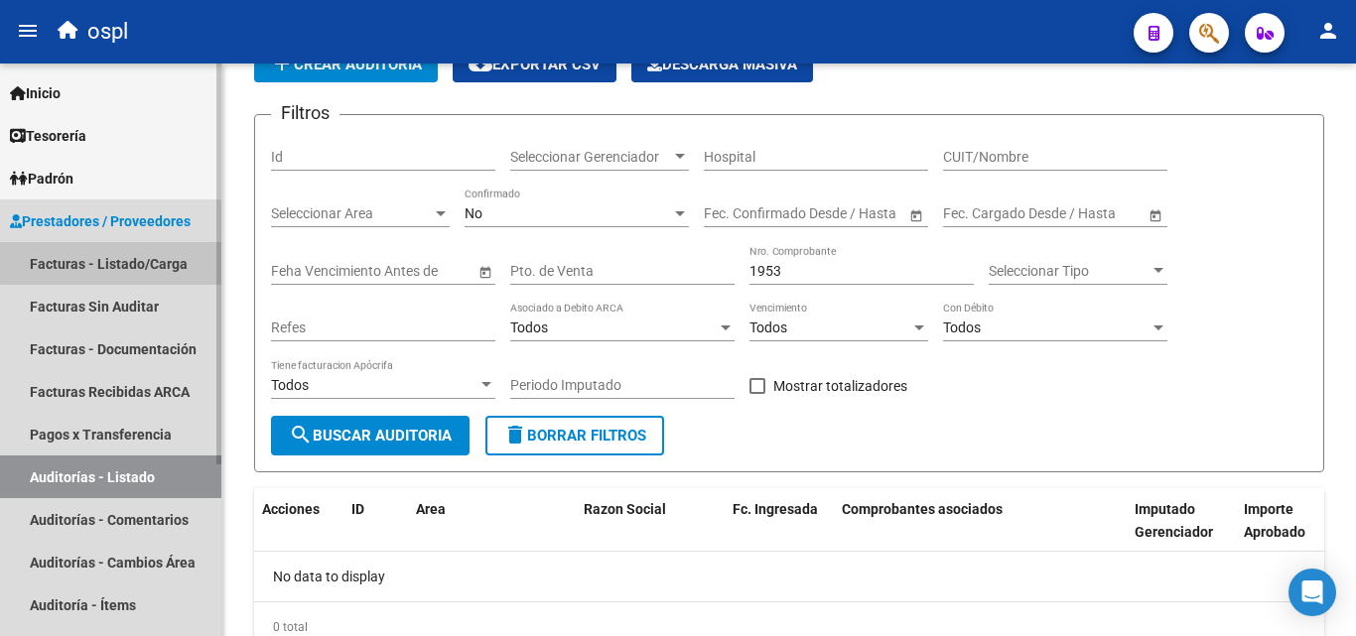
click at [128, 252] on link "Facturas - Listado/Carga" at bounding box center [110, 263] width 221 height 43
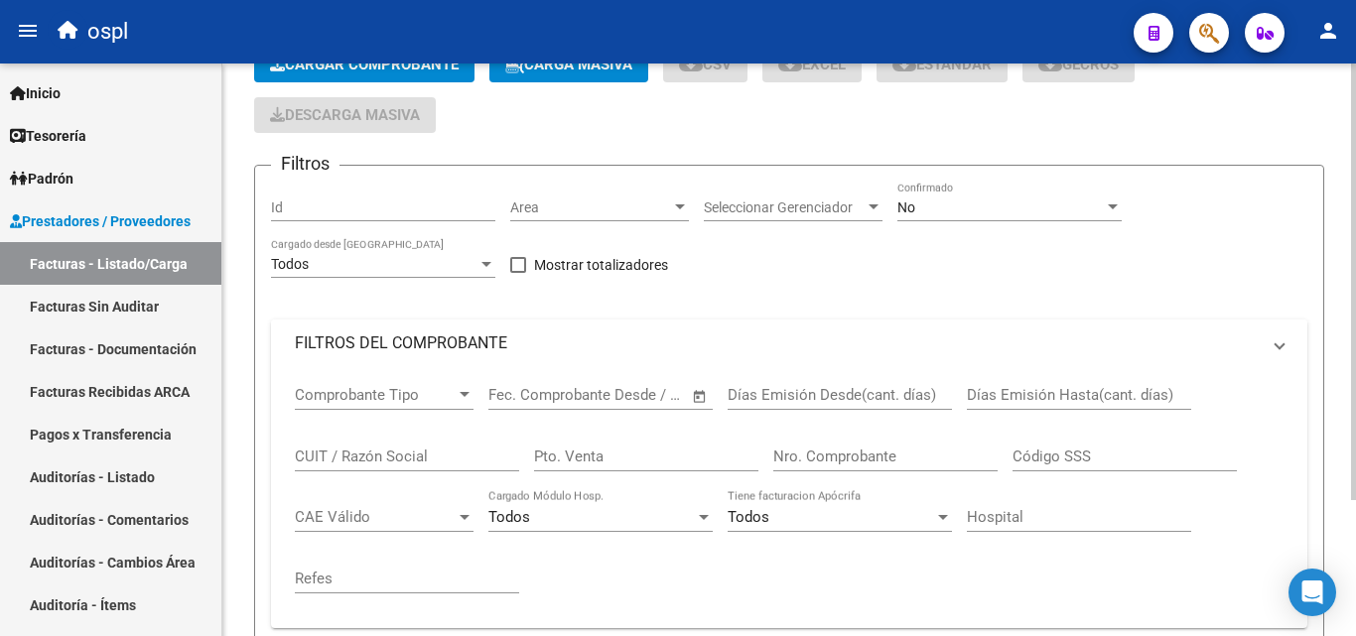
click at [475, 342] on mat-panel-title "FILTROS DEL COMPROBANTE" at bounding box center [777, 344] width 965 height 22
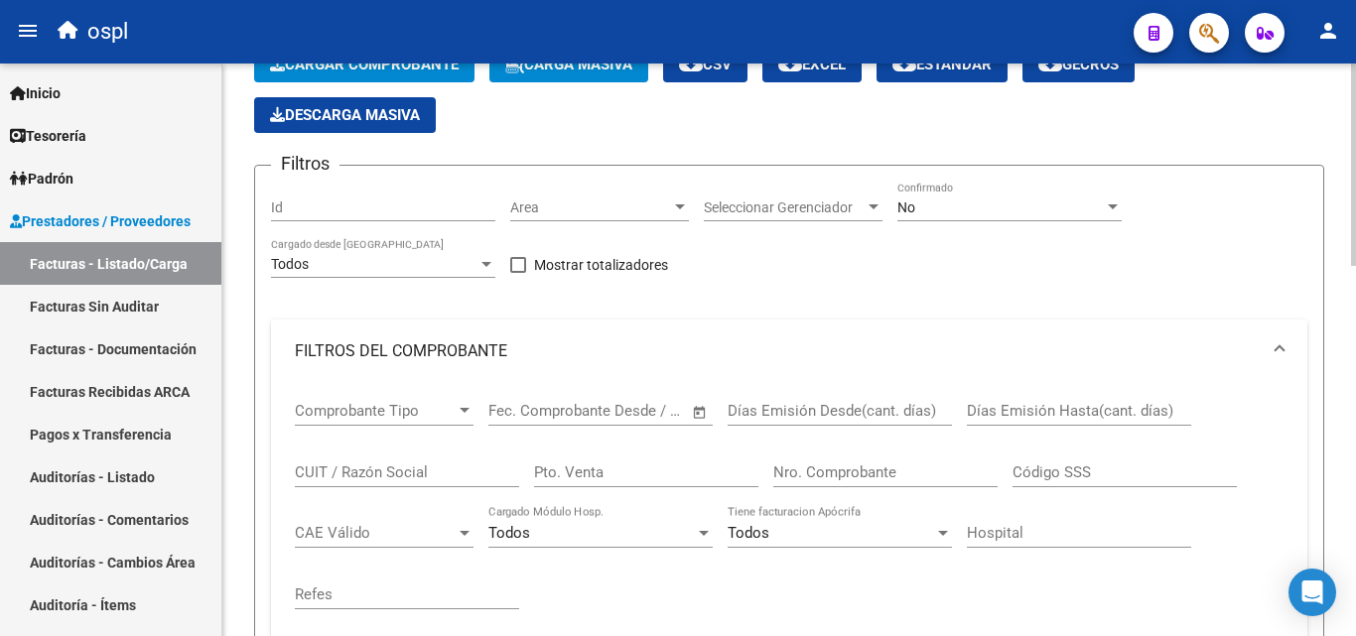
click at [787, 460] on div "Nro. Comprobante" at bounding box center [885, 466] width 224 height 43
type input "1953"
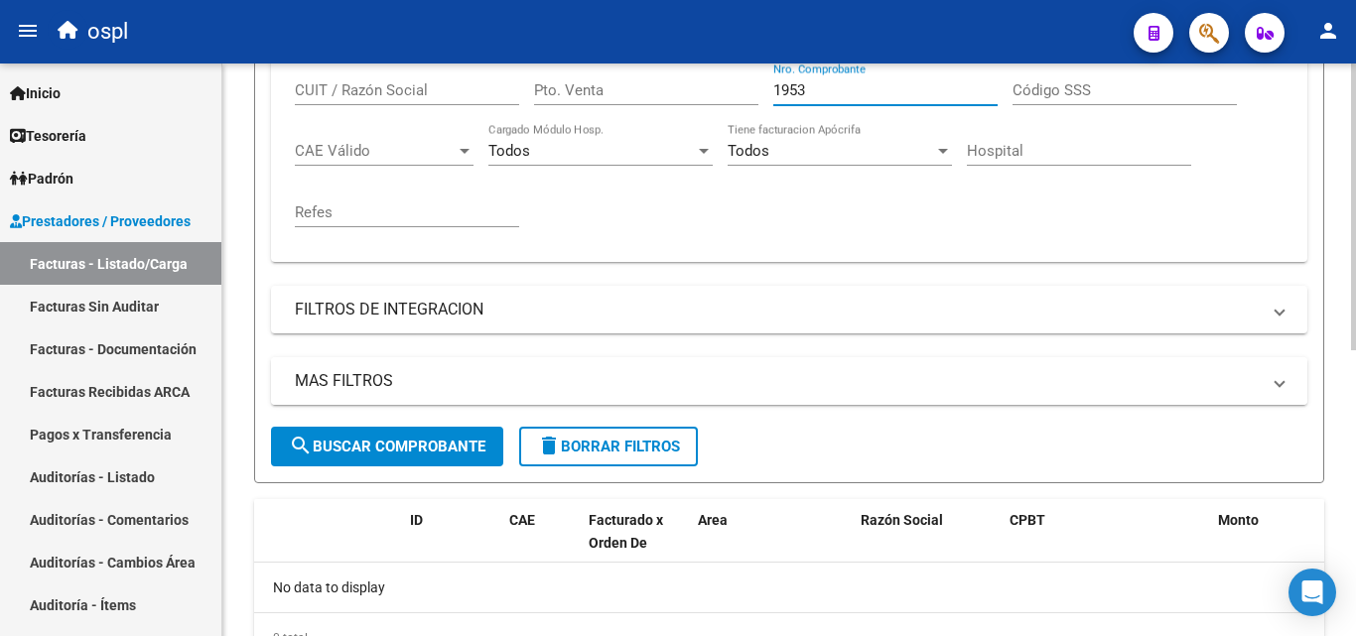
scroll to position [572, 0]
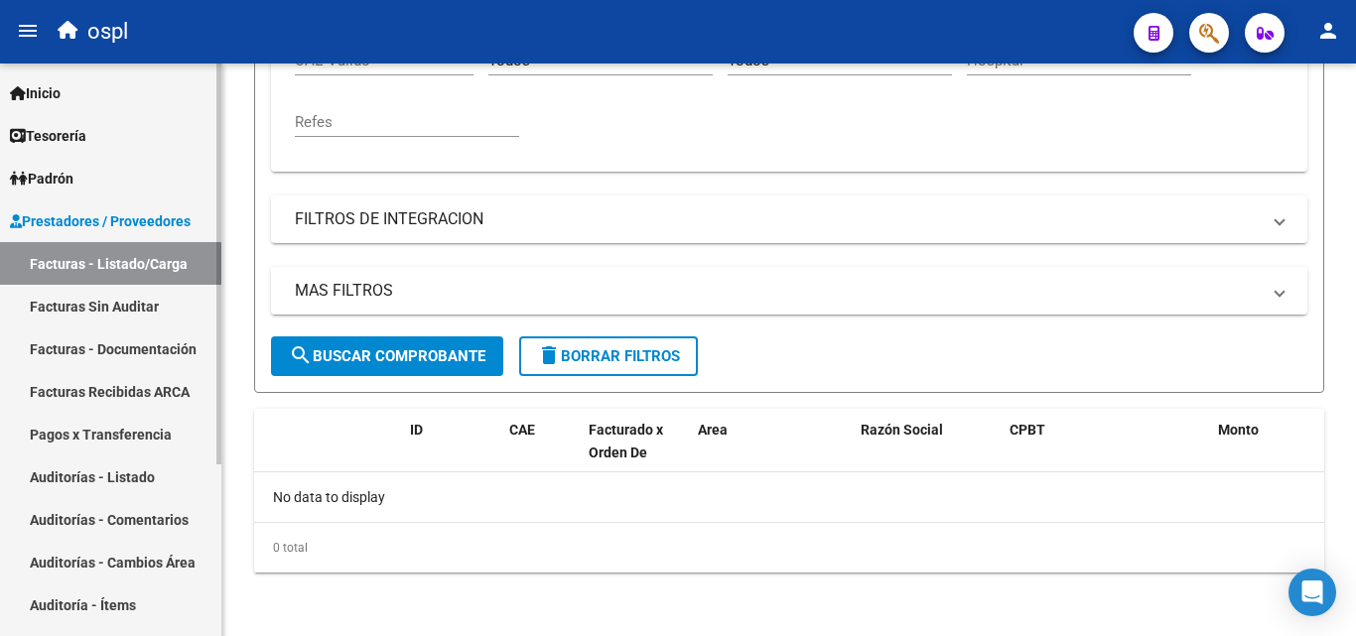
click at [149, 296] on link "Facturas Sin Auditar" at bounding box center [110, 306] width 221 height 43
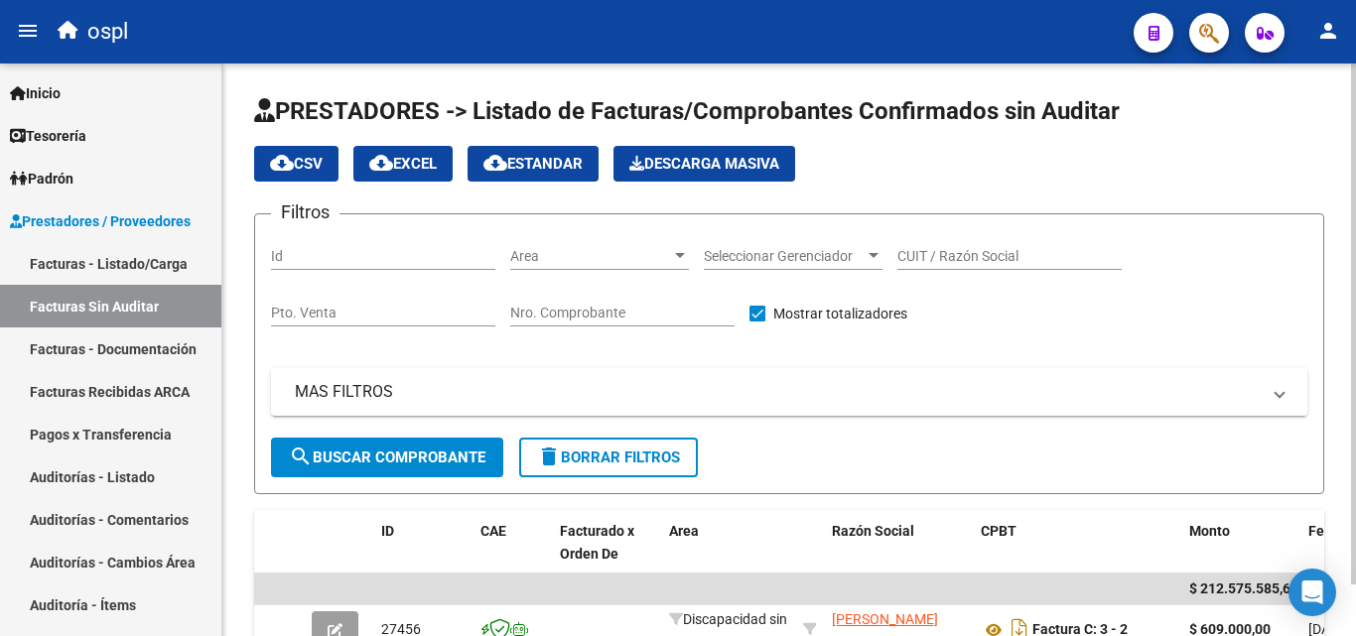
click at [563, 315] on input "Nro. Comprobante" at bounding box center [622, 313] width 224 height 17
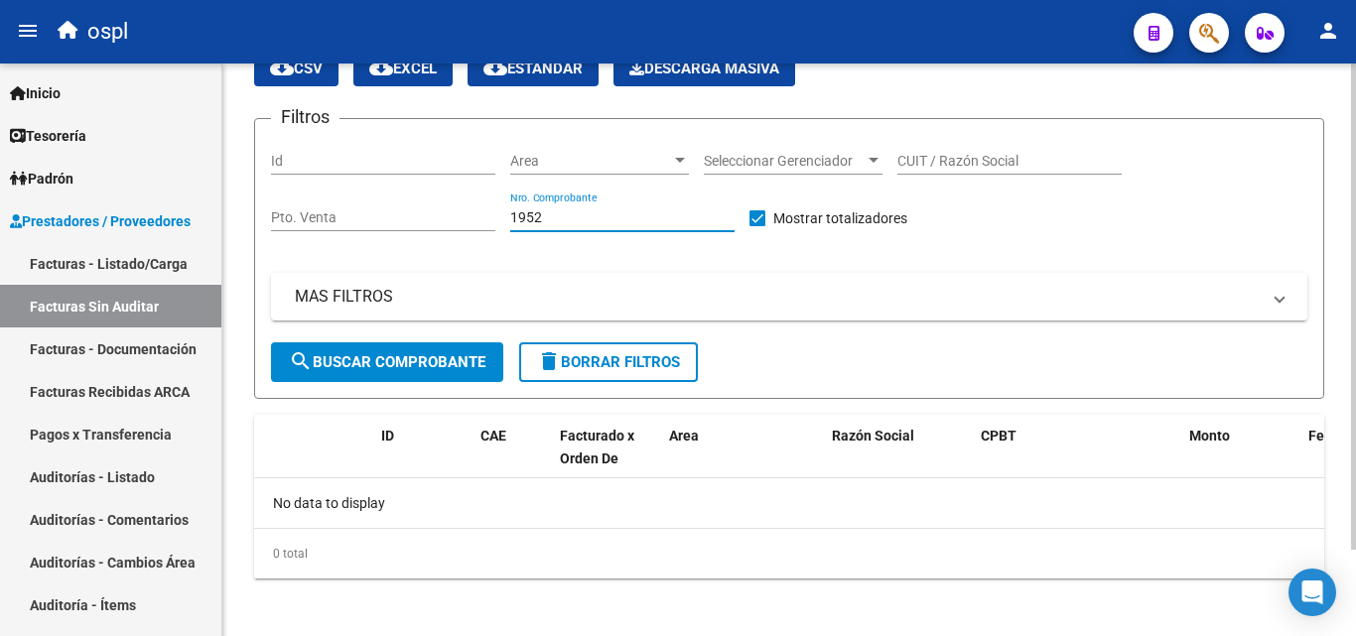
scroll to position [101, 0]
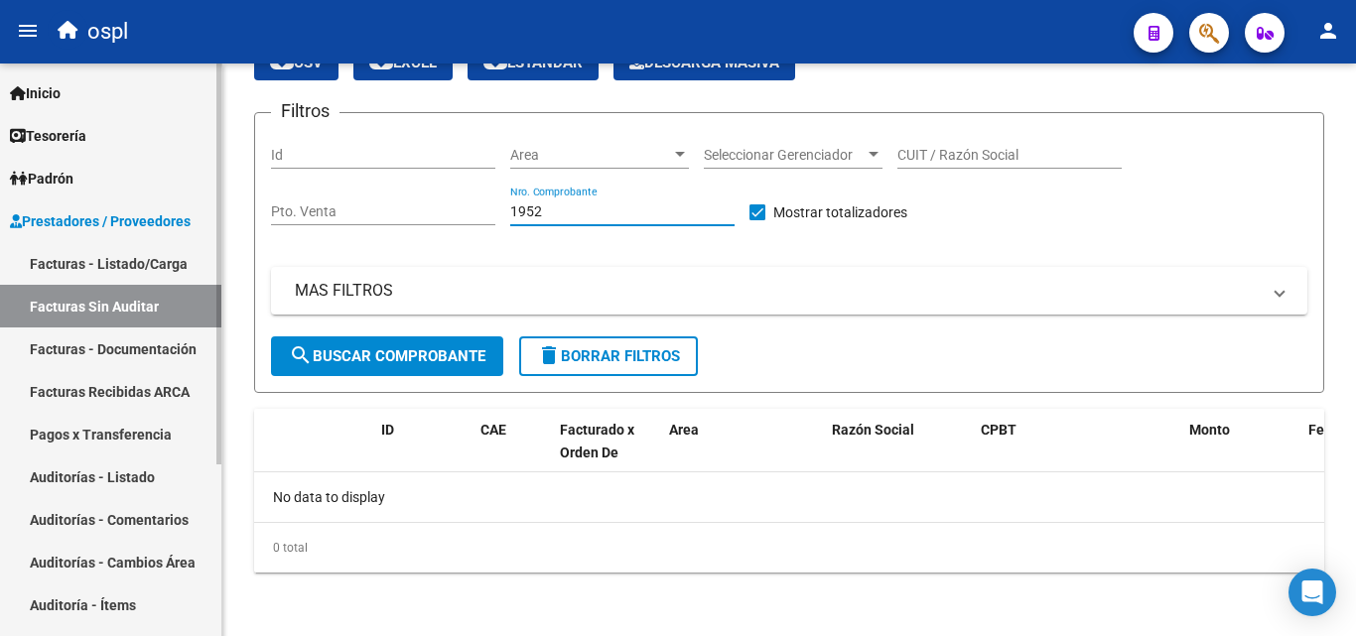
type input "1952"
click at [148, 482] on link "Auditorías - Listado" at bounding box center [110, 477] width 221 height 43
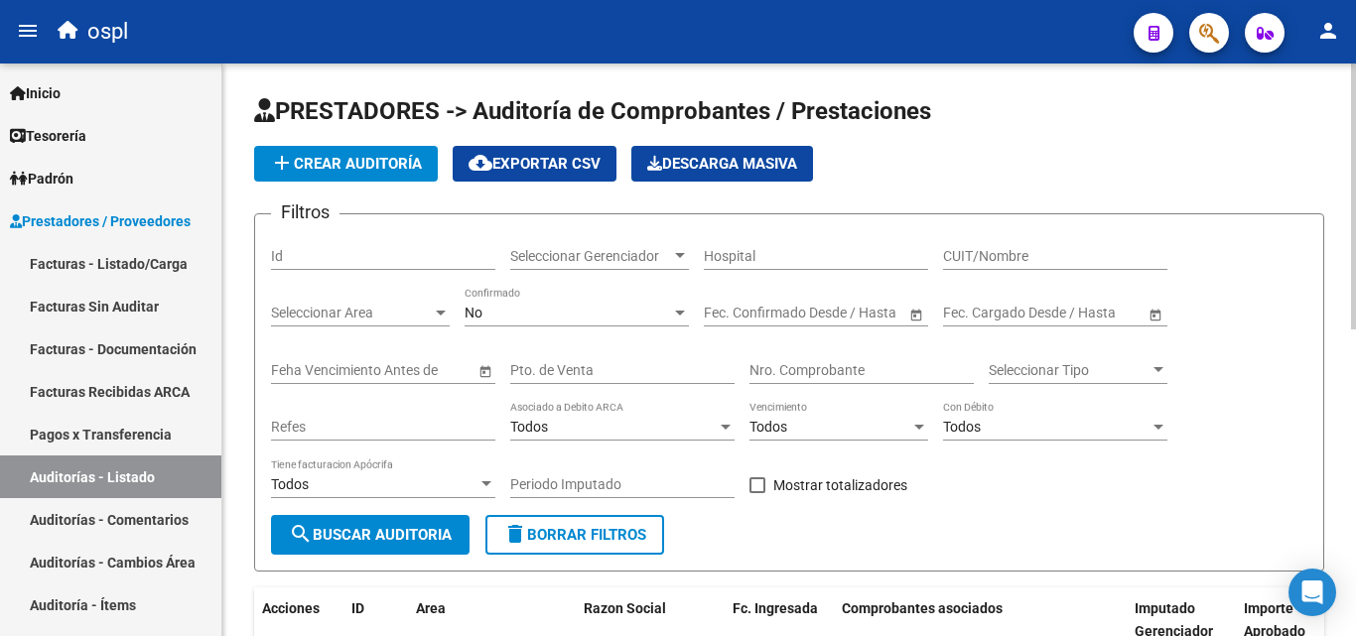
click at [808, 370] on input "Nro. Comprobante" at bounding box center [861, 370] width 224 height 17
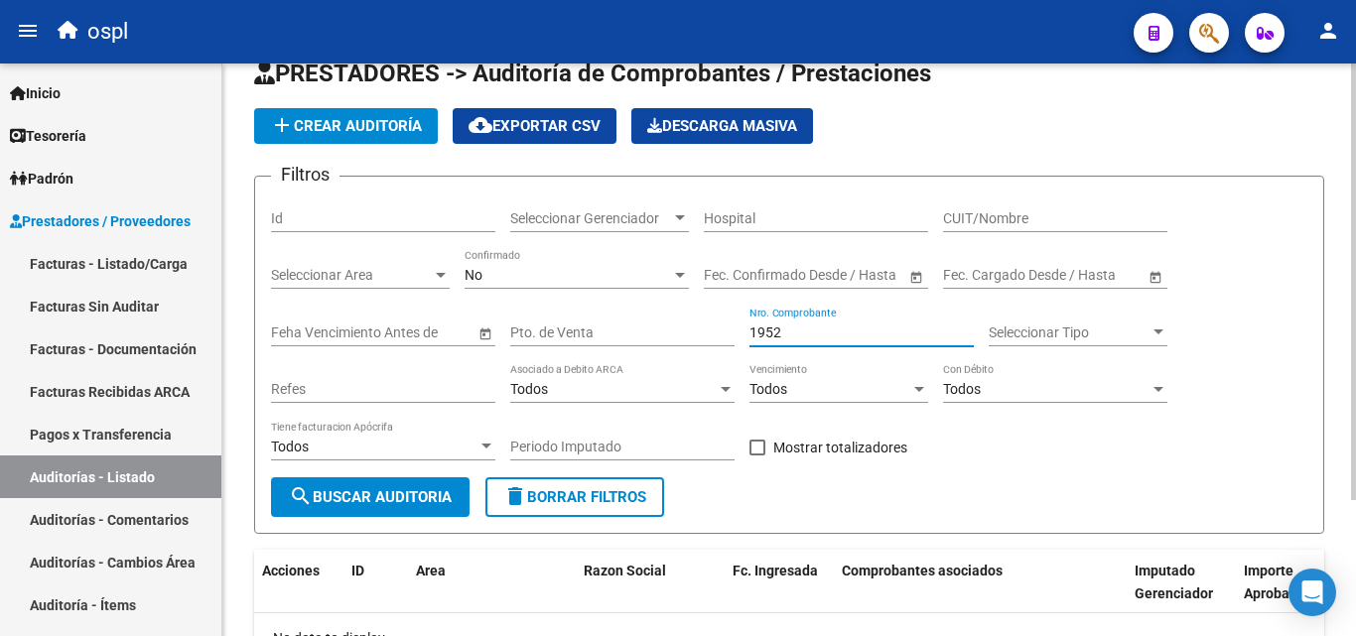
scroll to position [179, 0]
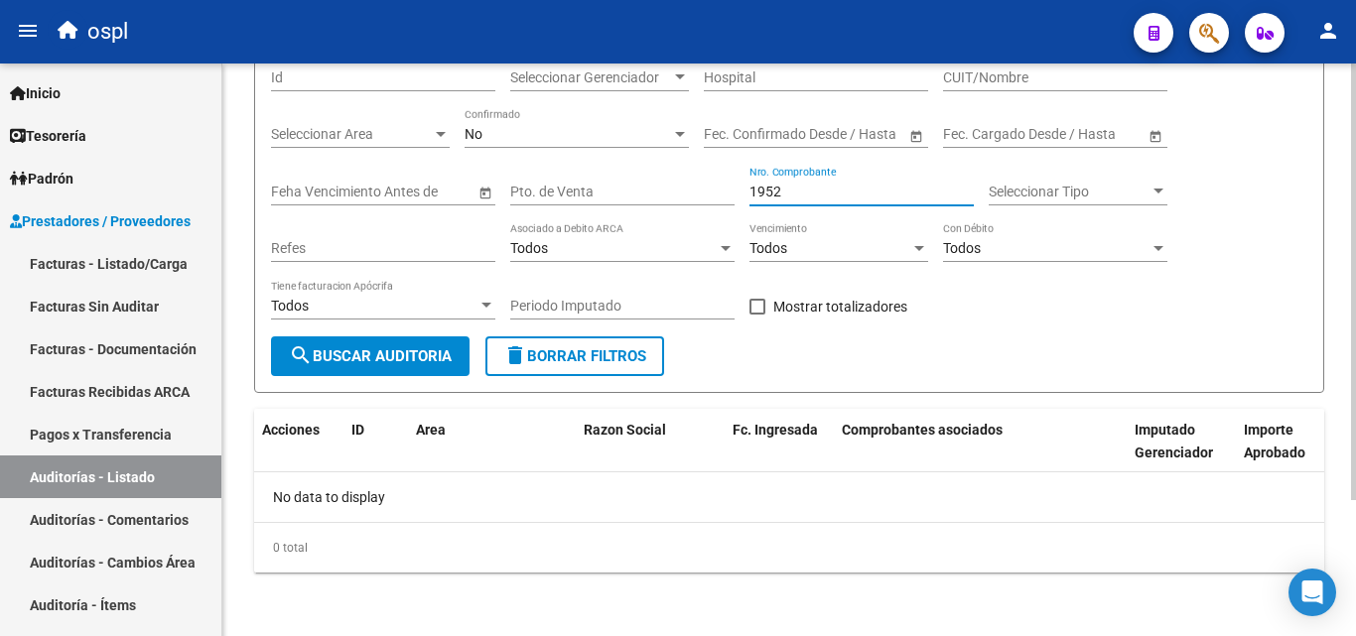
type input "1952"
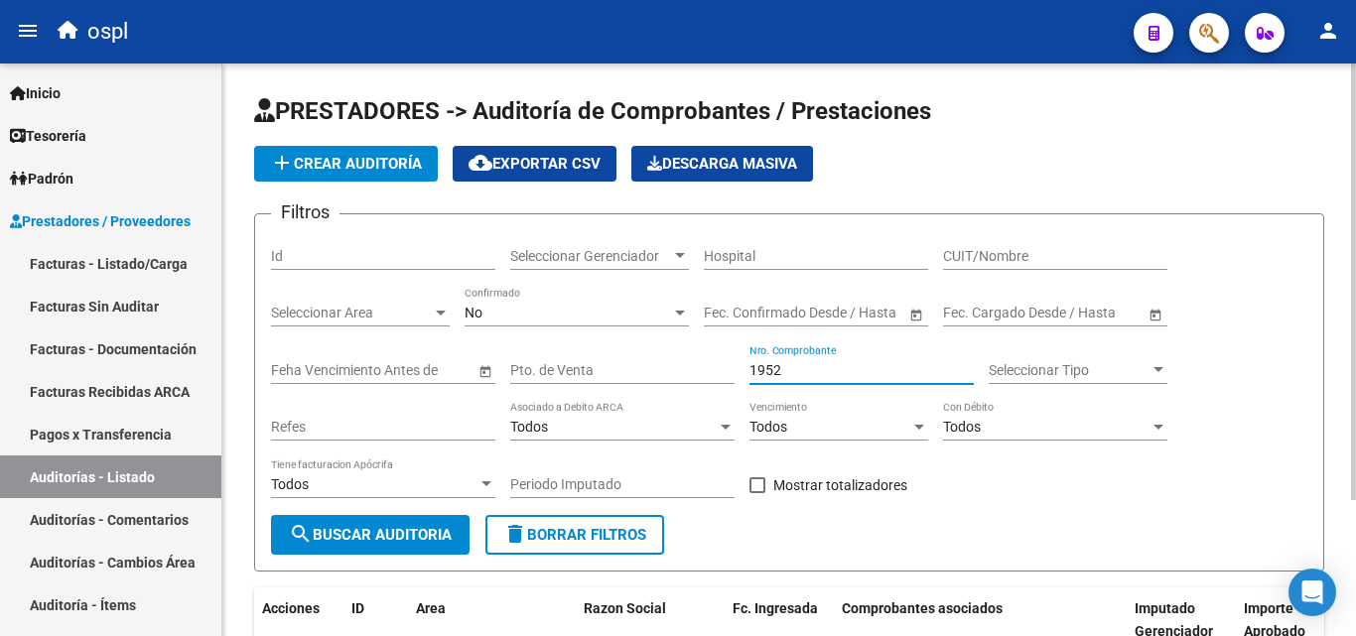
scroll to position [179, 0]
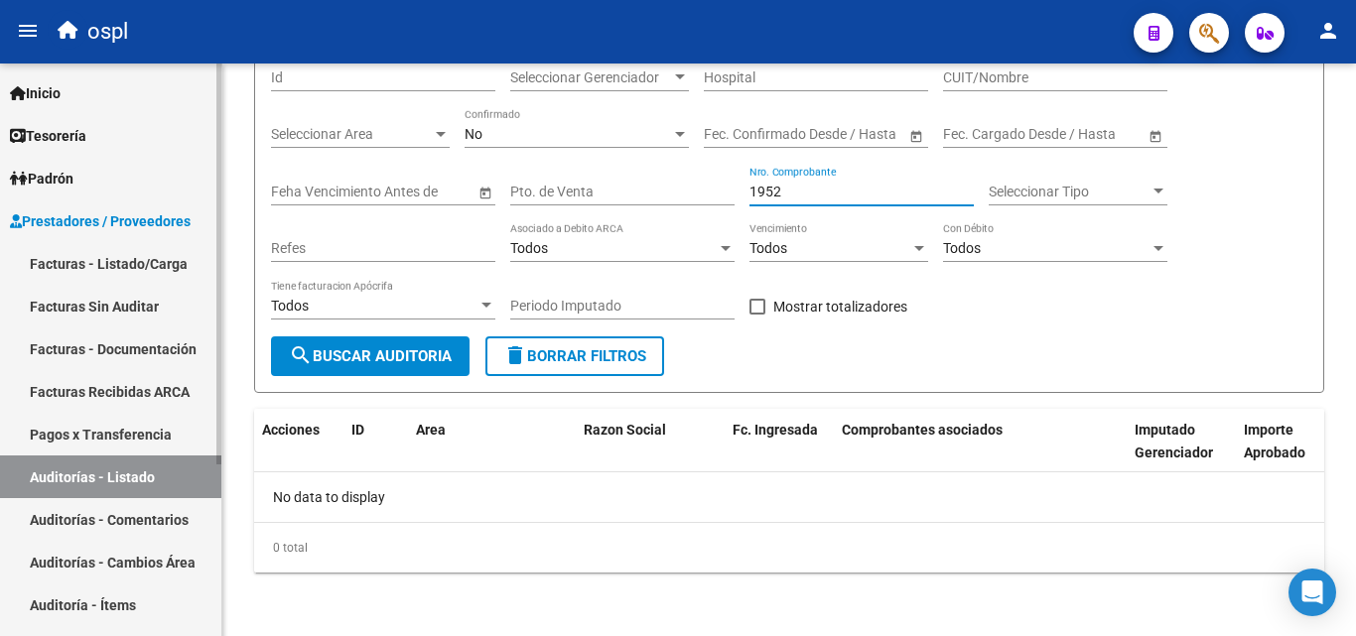
click at [177, 255] on link "Facturas - Listado/Carga" at bounding box center [110, 263] width 221 height 43
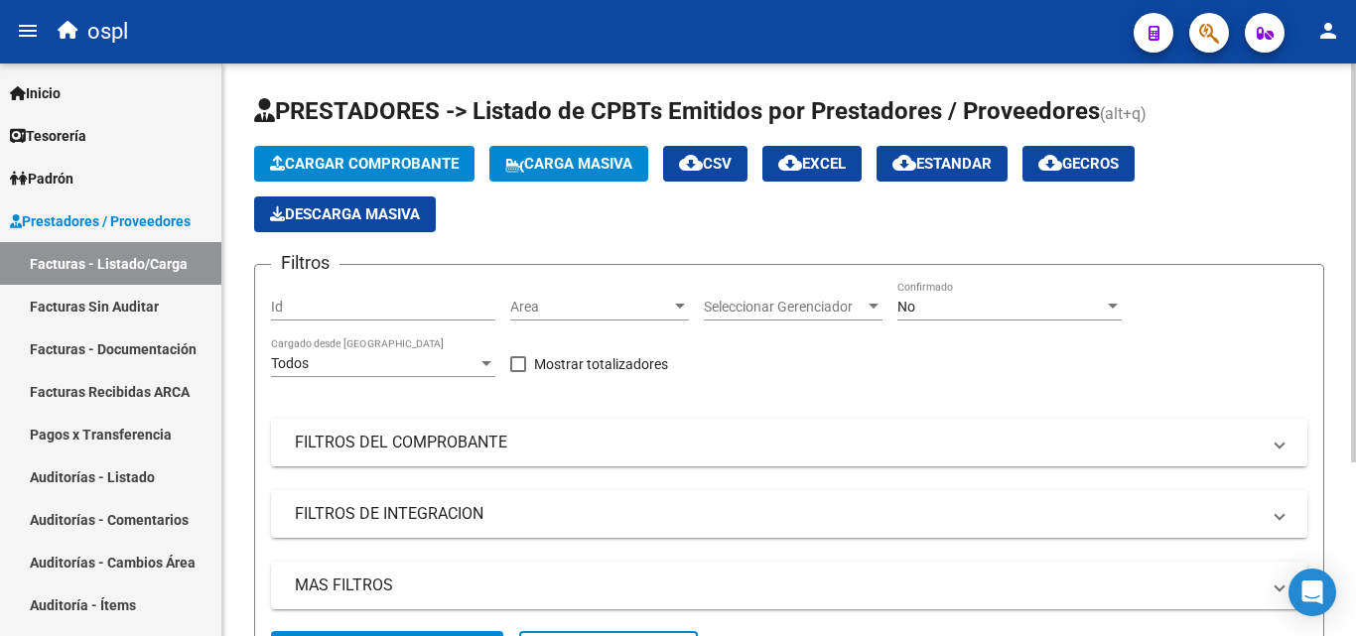
click at [484, 436] on mat-panel-title "FILTROS DEL COMPROBANTE" at bounding box center [777, 443] width 965 height 22
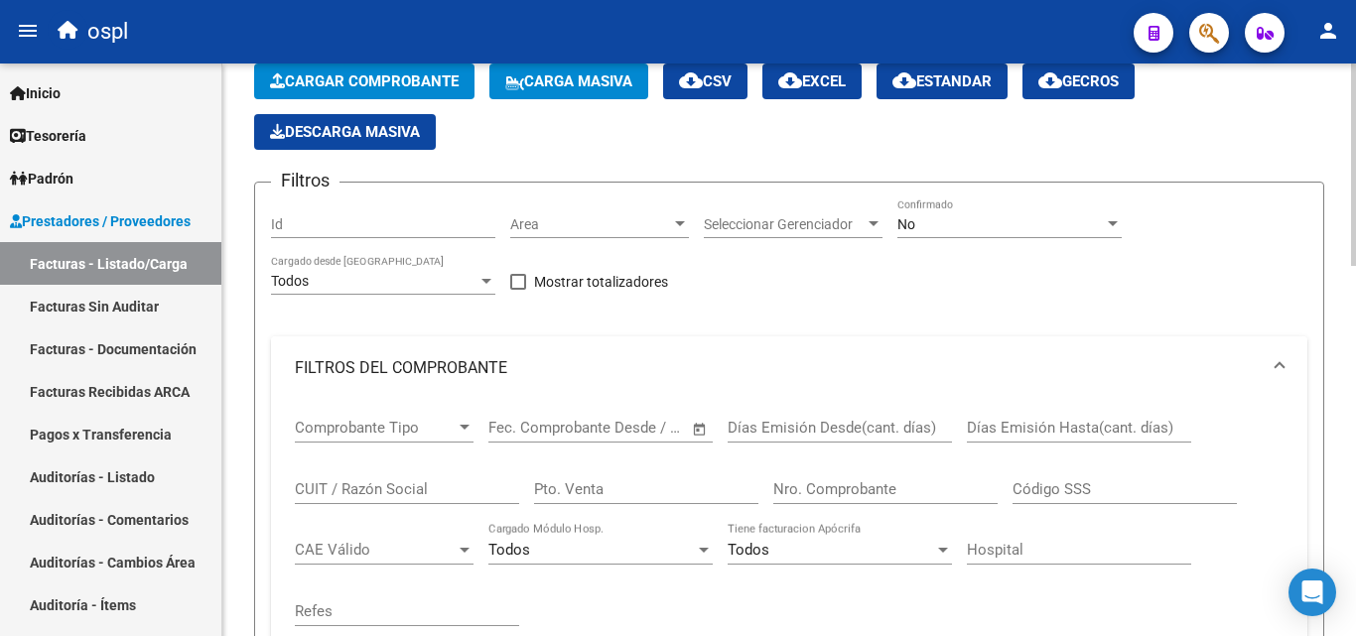
scroll to position [99, 0]
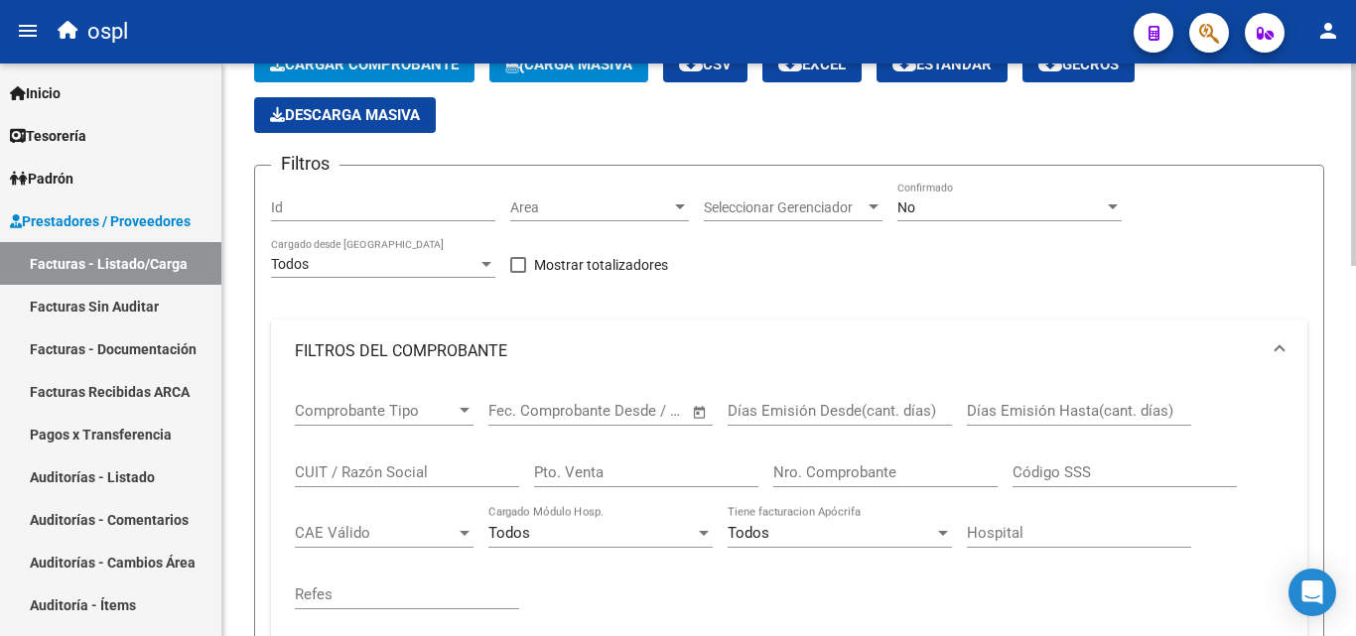
click at [427, 477] on input "CUIT / Razón Social" at bounding box center [407, 473] width 224 height 18
click at [887, 454] on div "Nro. Comprobante" at bounding box center [885, 466] width 224 height 43
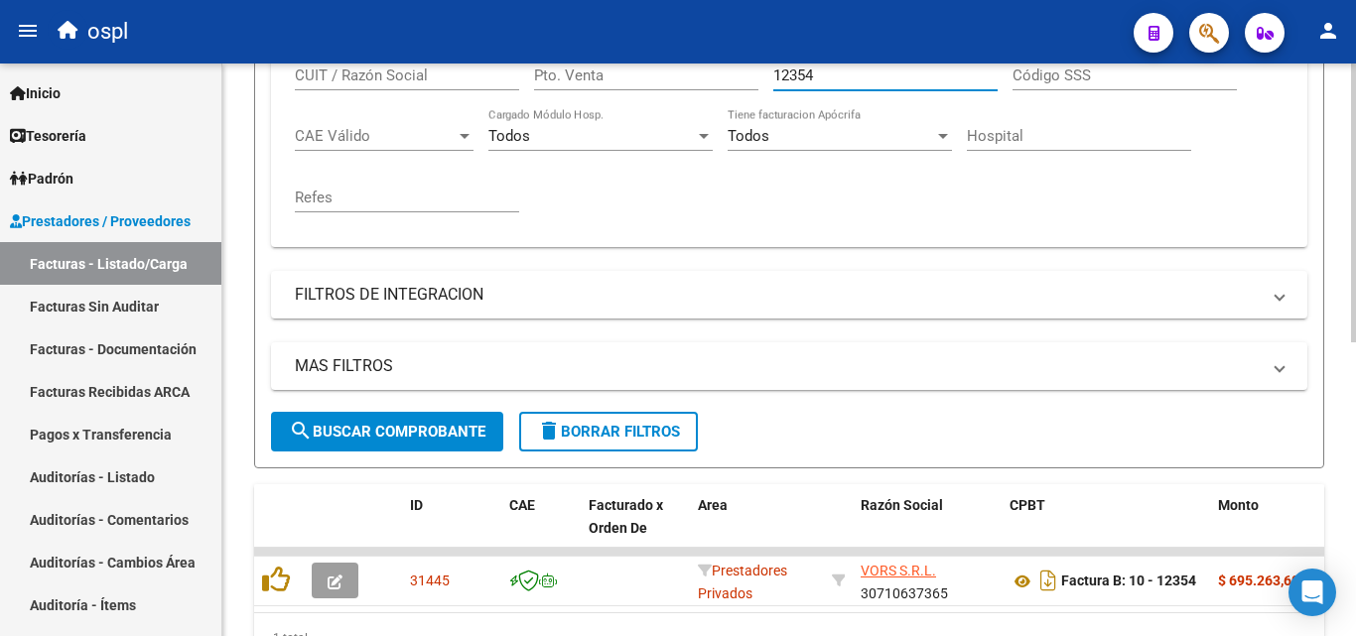
scroll to position [605, 0]
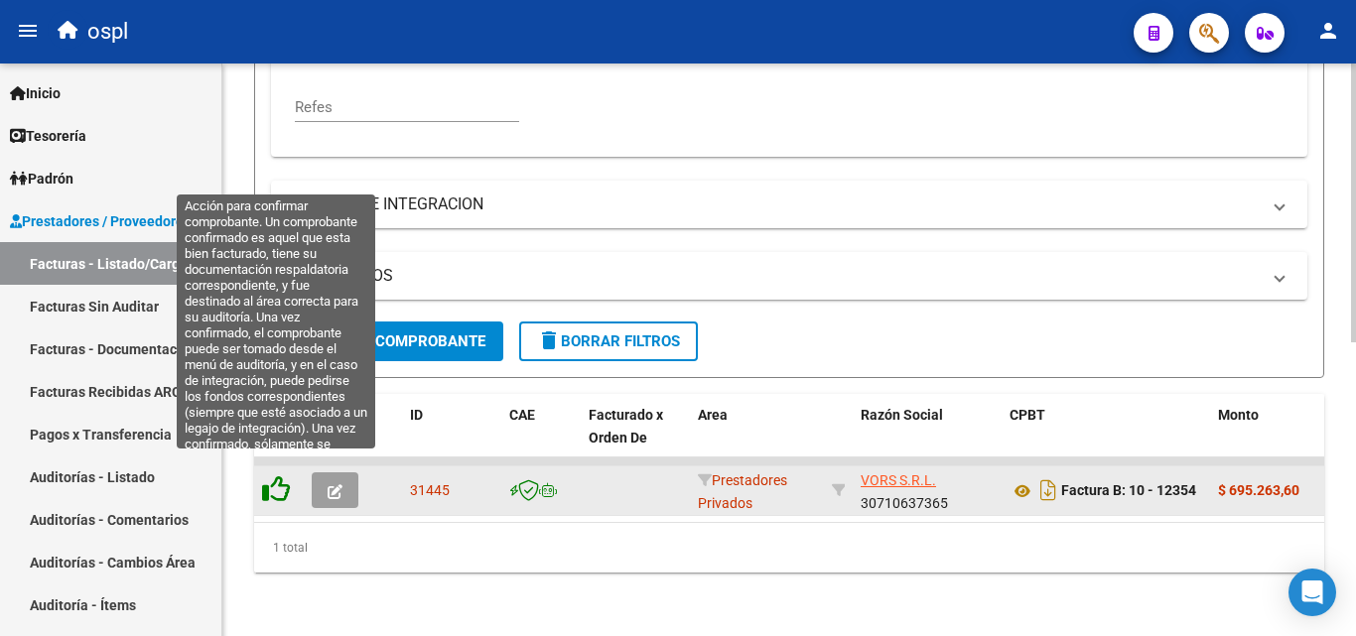
type input "12354"
click at [284, 480] on icon at bounding box center [276, 489] width 28 height 28
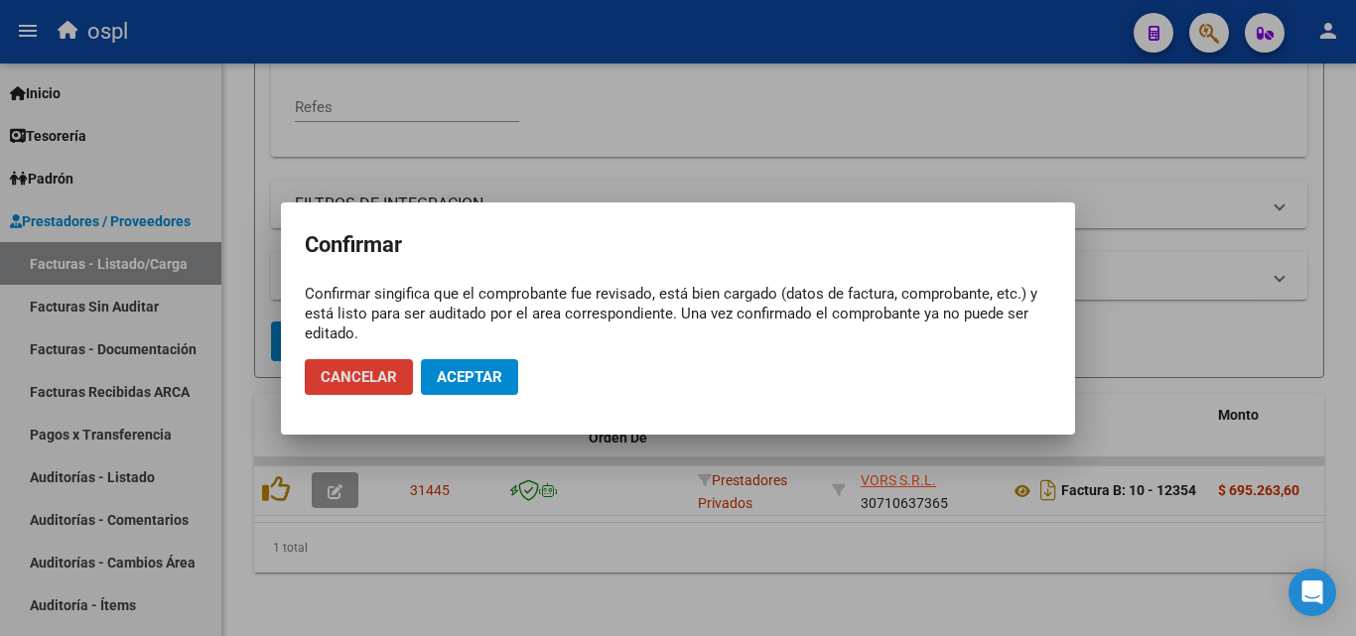
click at [476, 381] on span "Aceptar" at bounding box center [470, 377] width 66 height 18
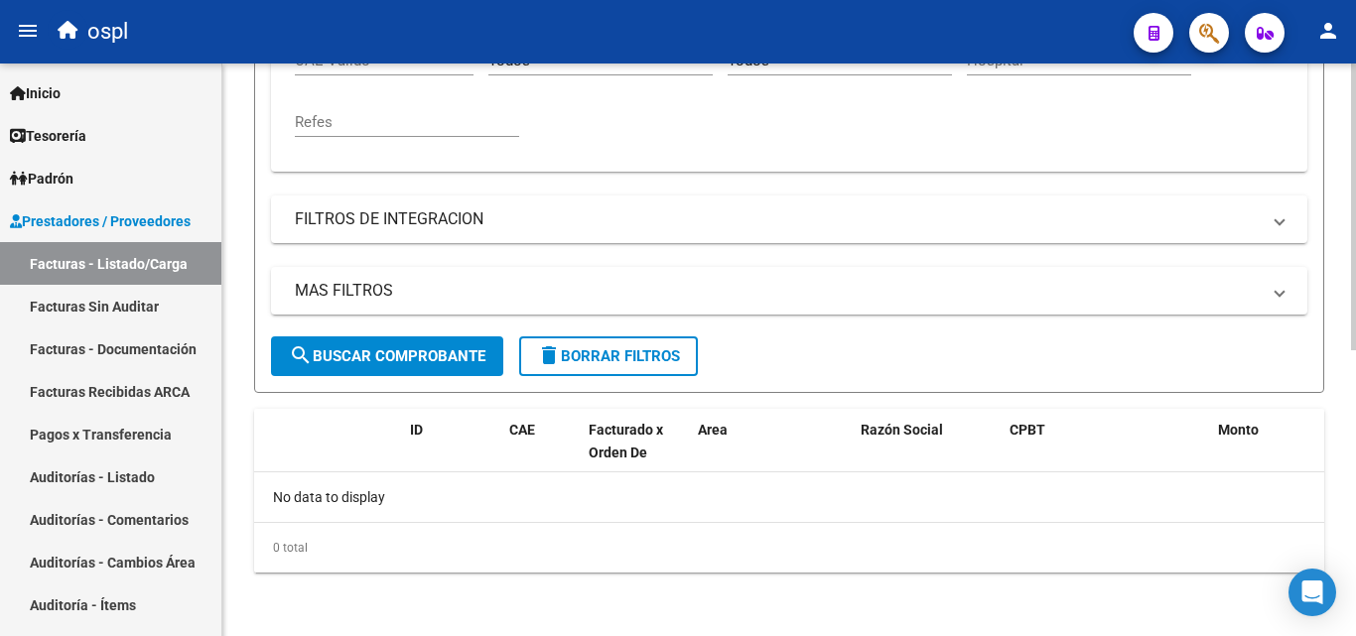
scroll to position [572, 0]
click at [143, 322] on link "Facturas Sin Auditar" at bounding box center [110, 306] width 221 height 43
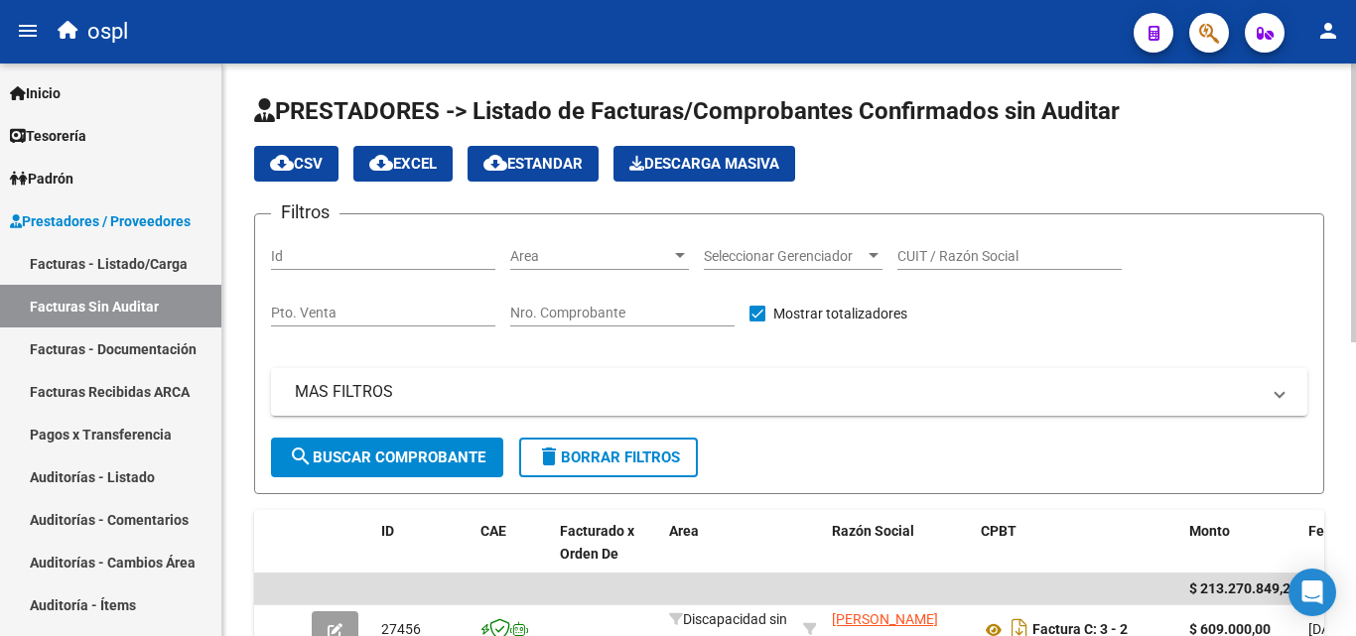
click at [594, 303] on div "Nro. Comprobante" at bounding box center [622, 307] width 224 height 40
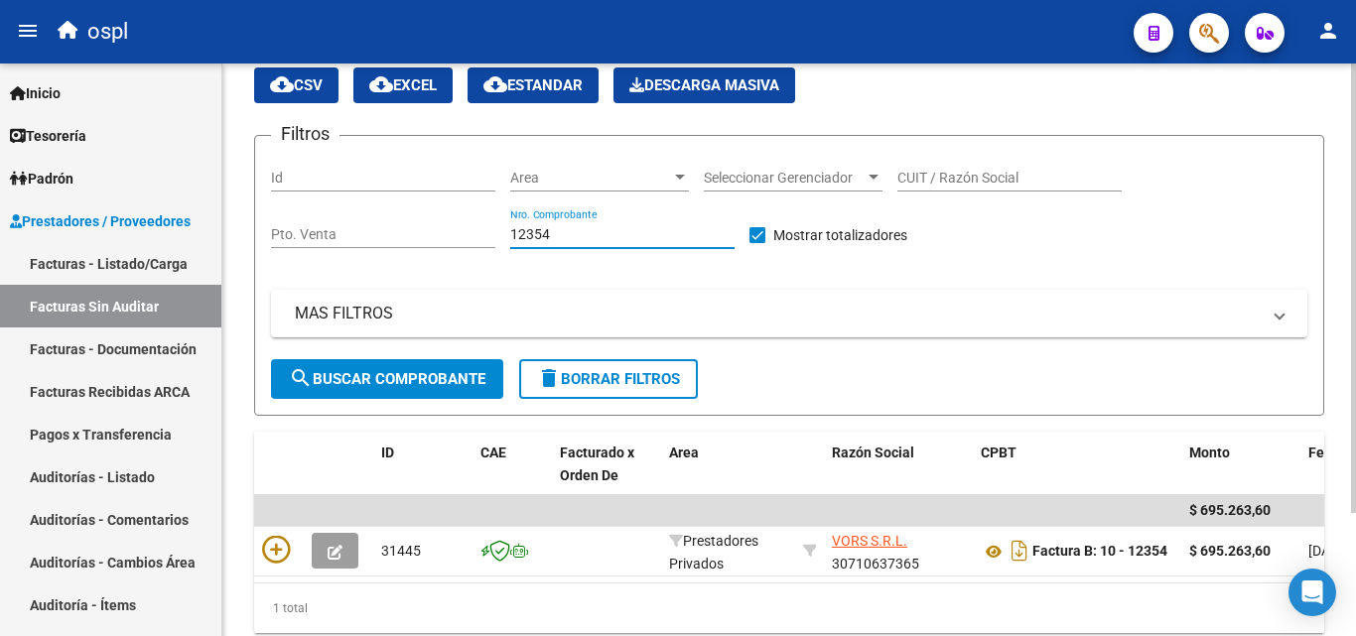
scroll to position [157, 0]
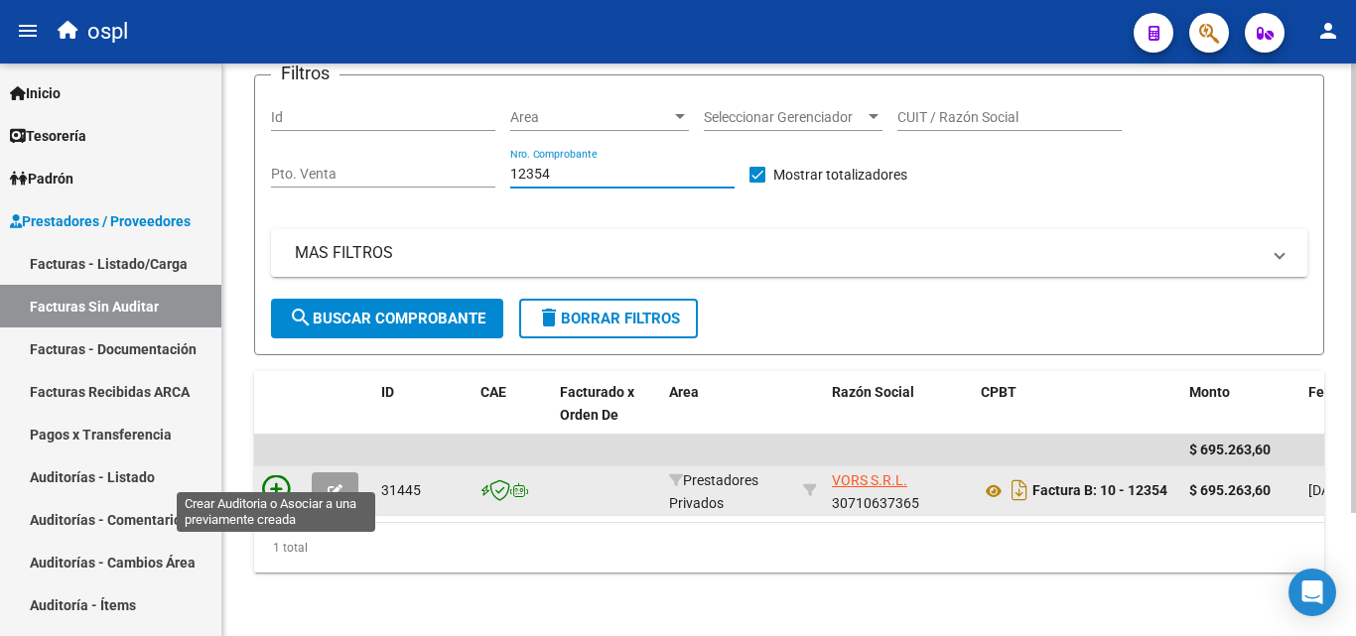
type input "12354"
click at [282, 477] on icon at bounding box center [276, 489] width 28 height 28
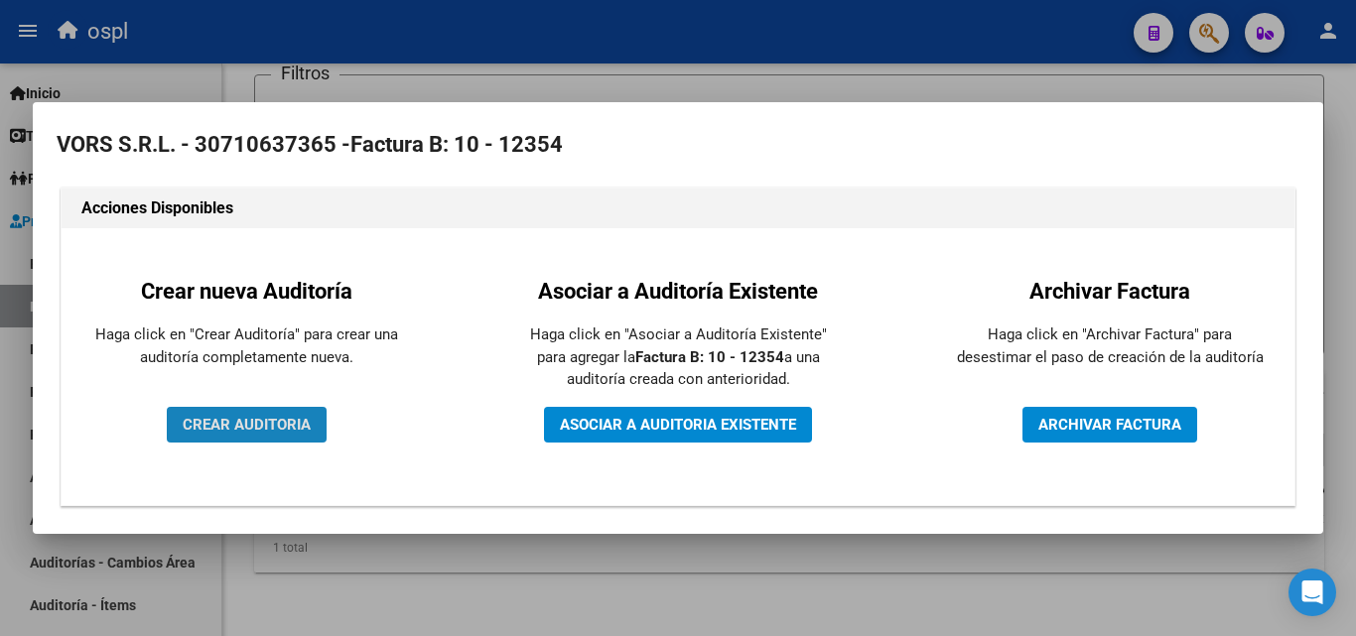
click at [300, 427] on span "CREAR AUDITORIA" at bounding box center [247, 425] width 128 height 18
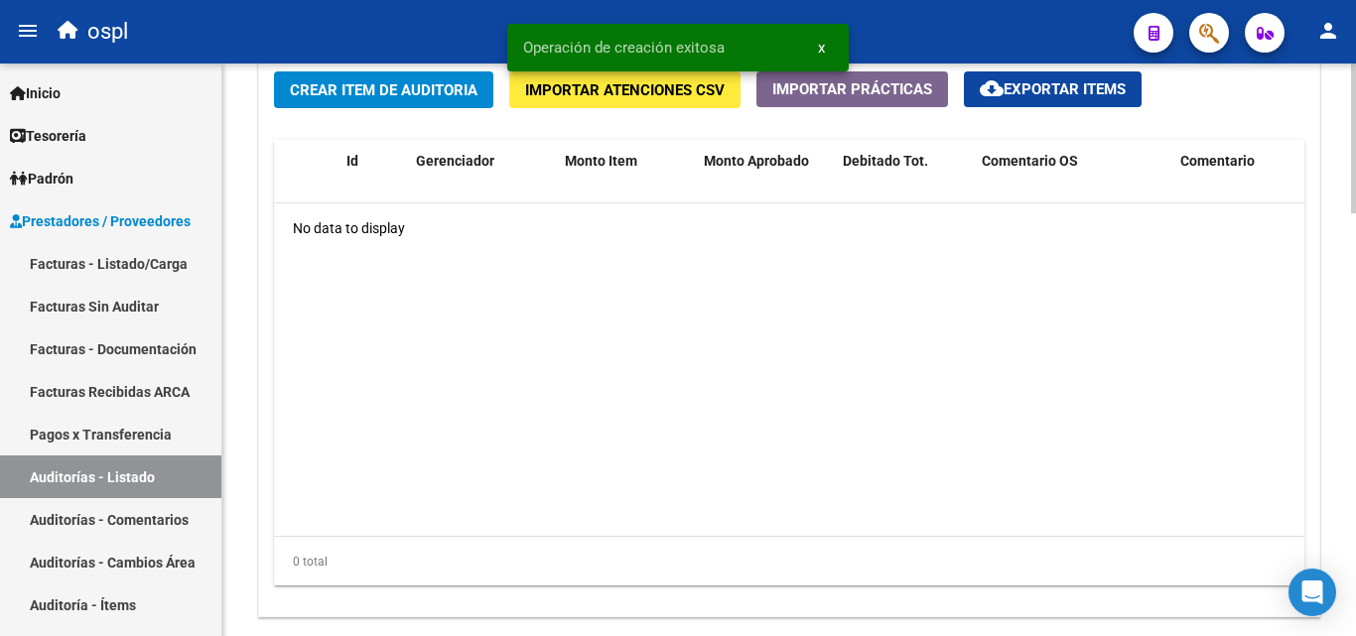
scroll to position [1290, 0]
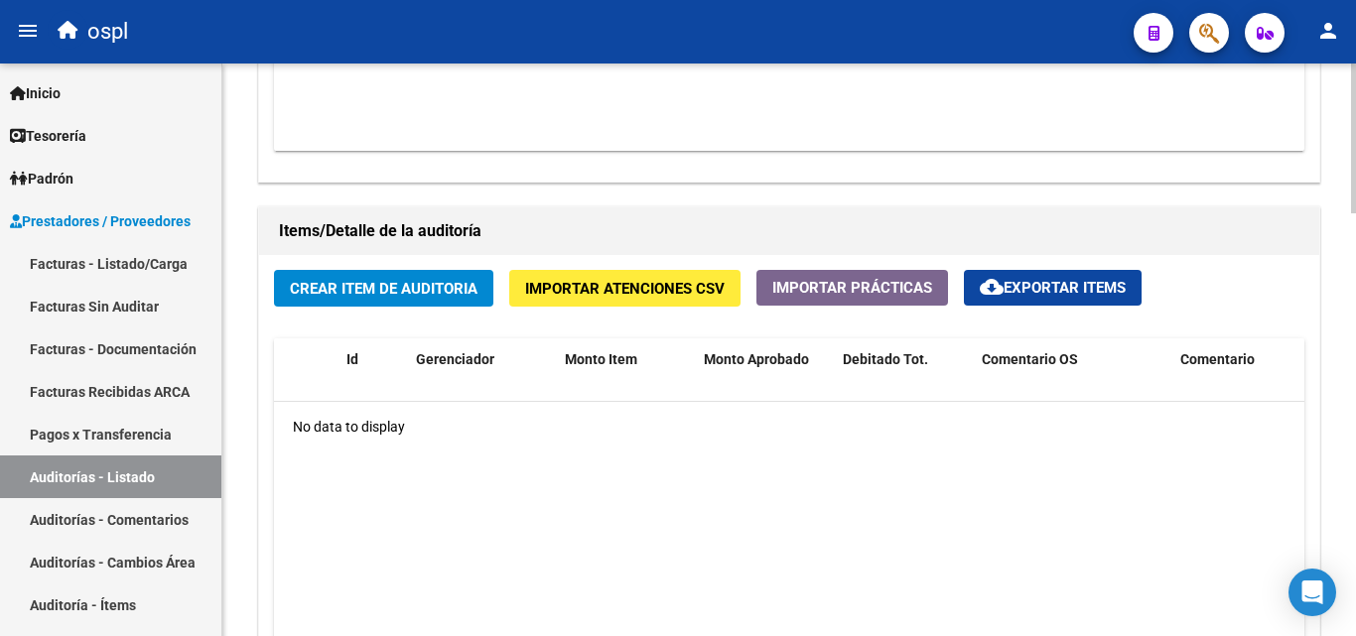
click at [443, 296] on span "Crear Item de Auditoria" at bounding box center [384, 289] width 188 height 18
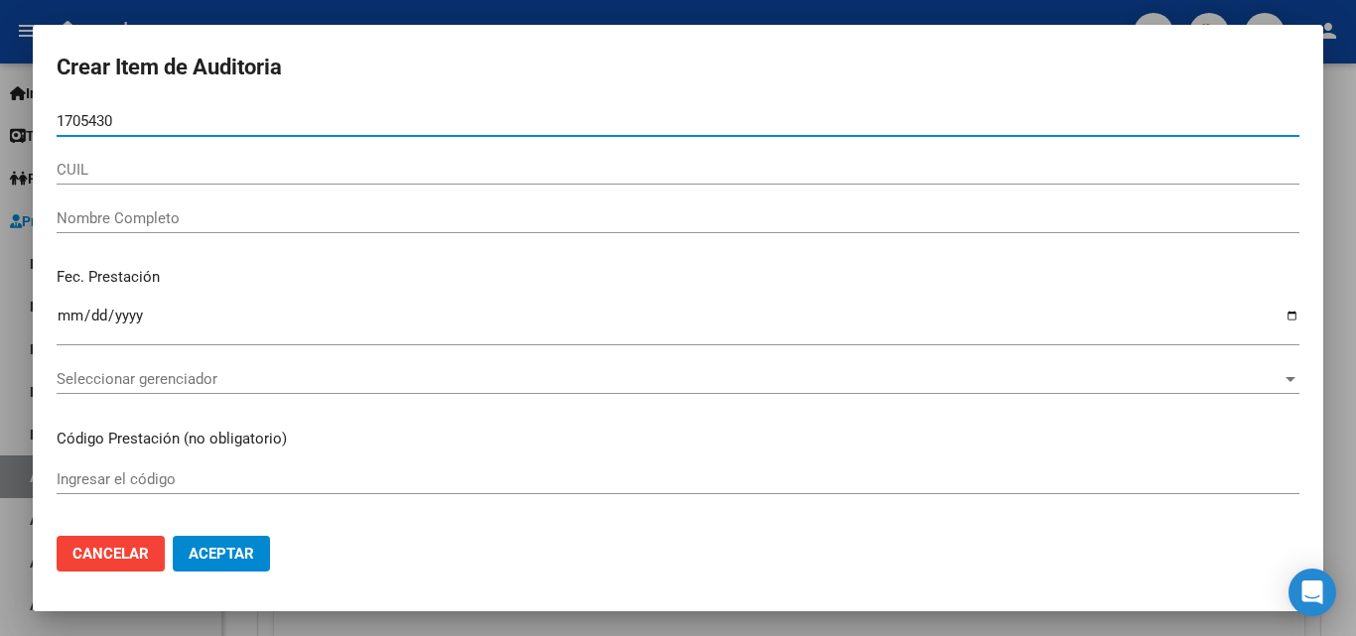
type input "17054306"
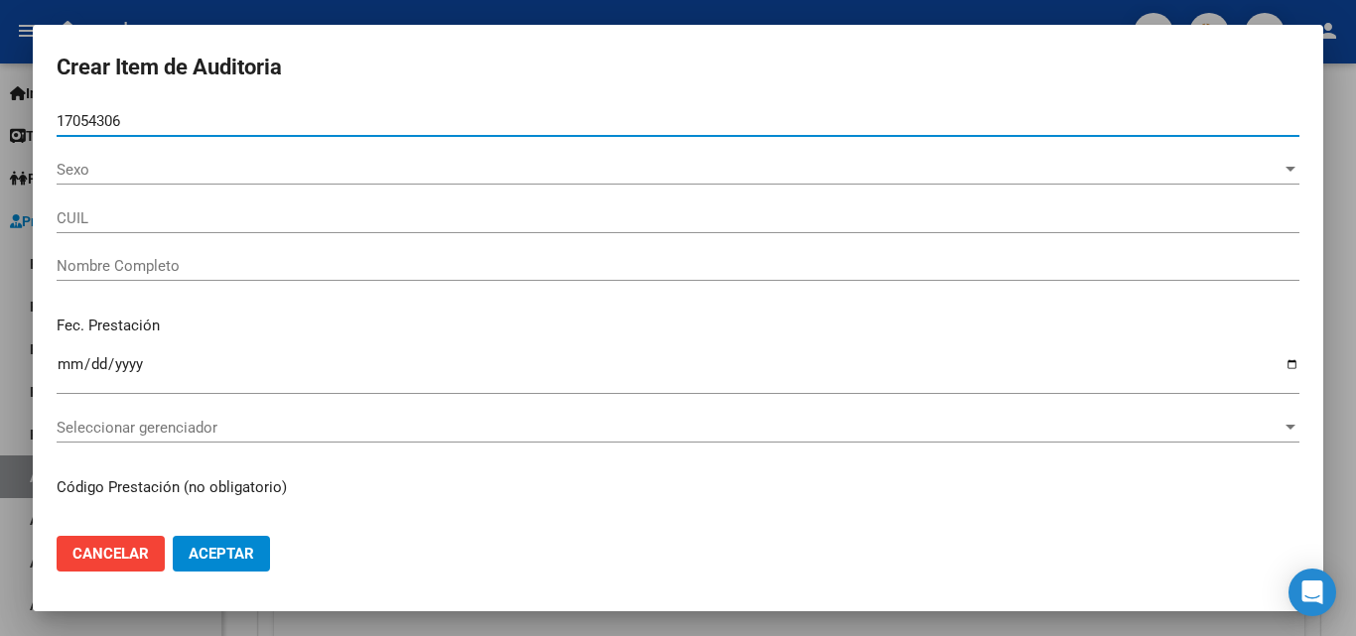
type input "27170543063"
type input "[PERSON_NAME] [PERSON_NAME]"
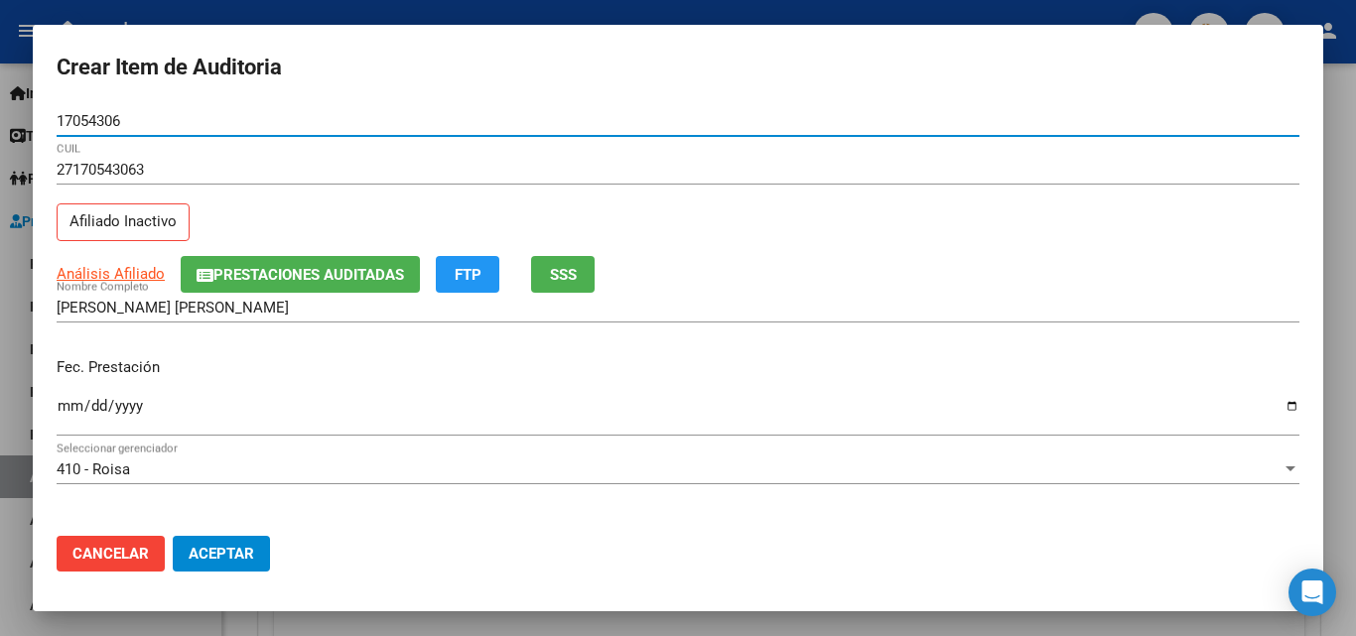
type input "17054306"
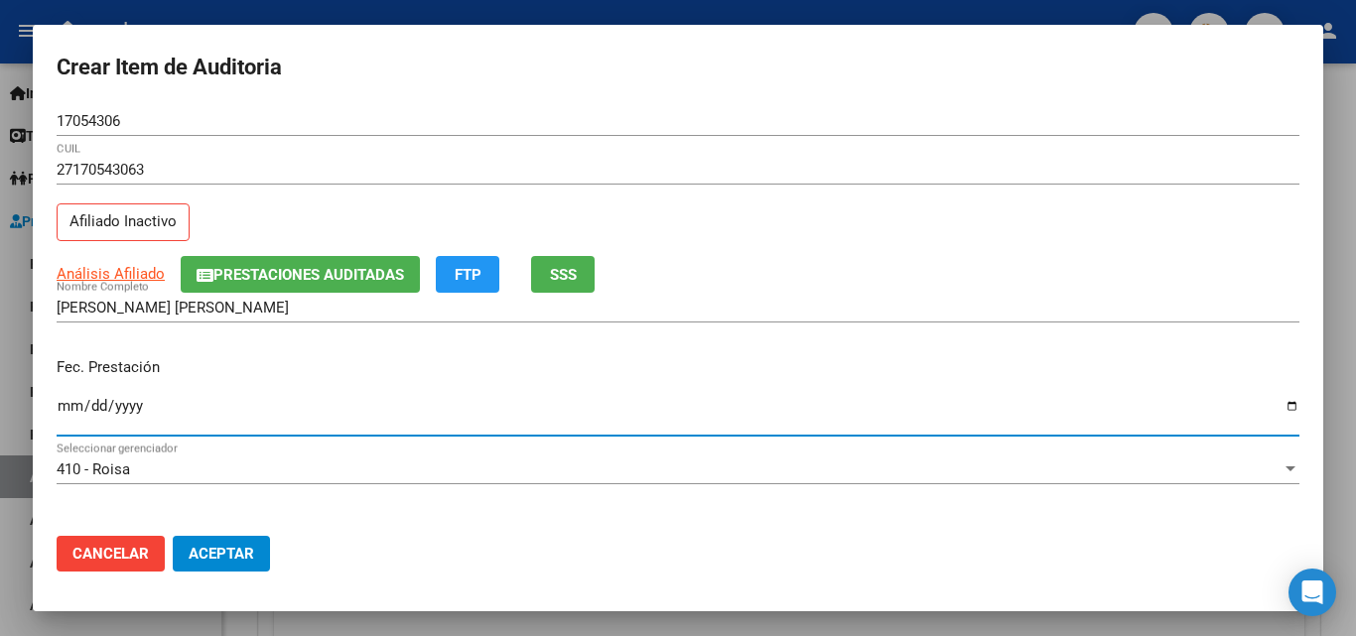
click at [75, 408] on input "Ingresar la fecha" at bounding box center [678, 414] width 1243 height 32
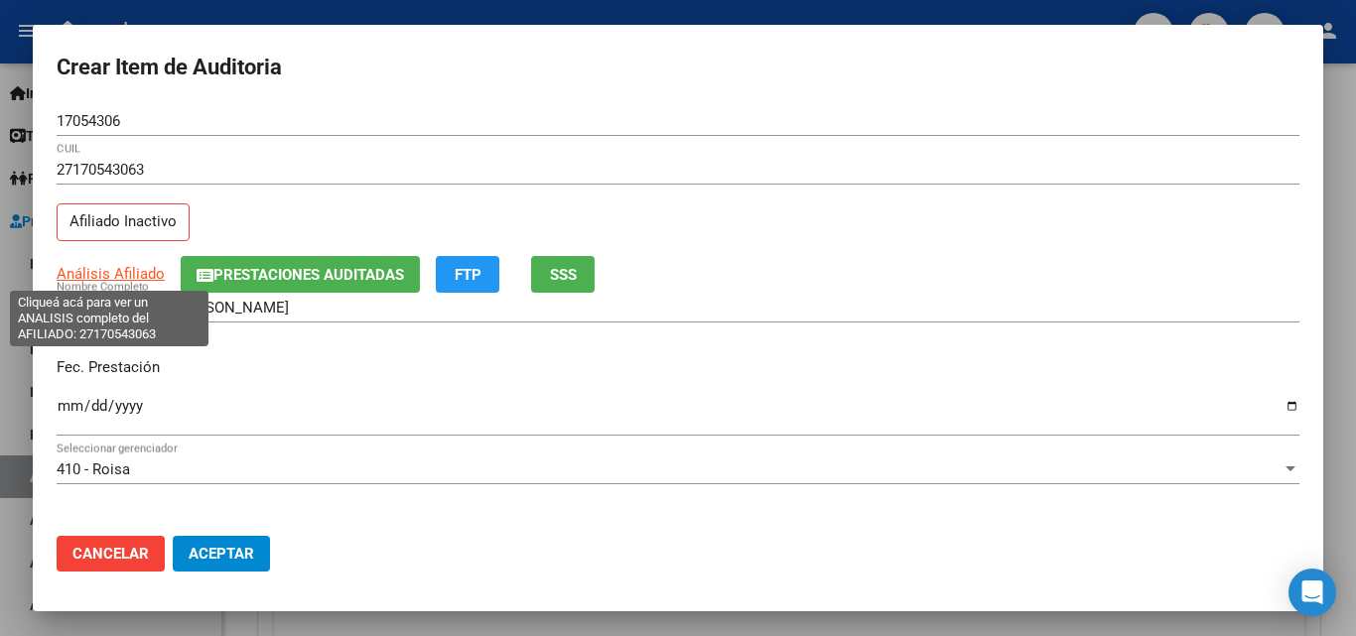
click at [112, 271] on span "Análisis Afiliado" at bounding box center [111, 274] width 108 height 18
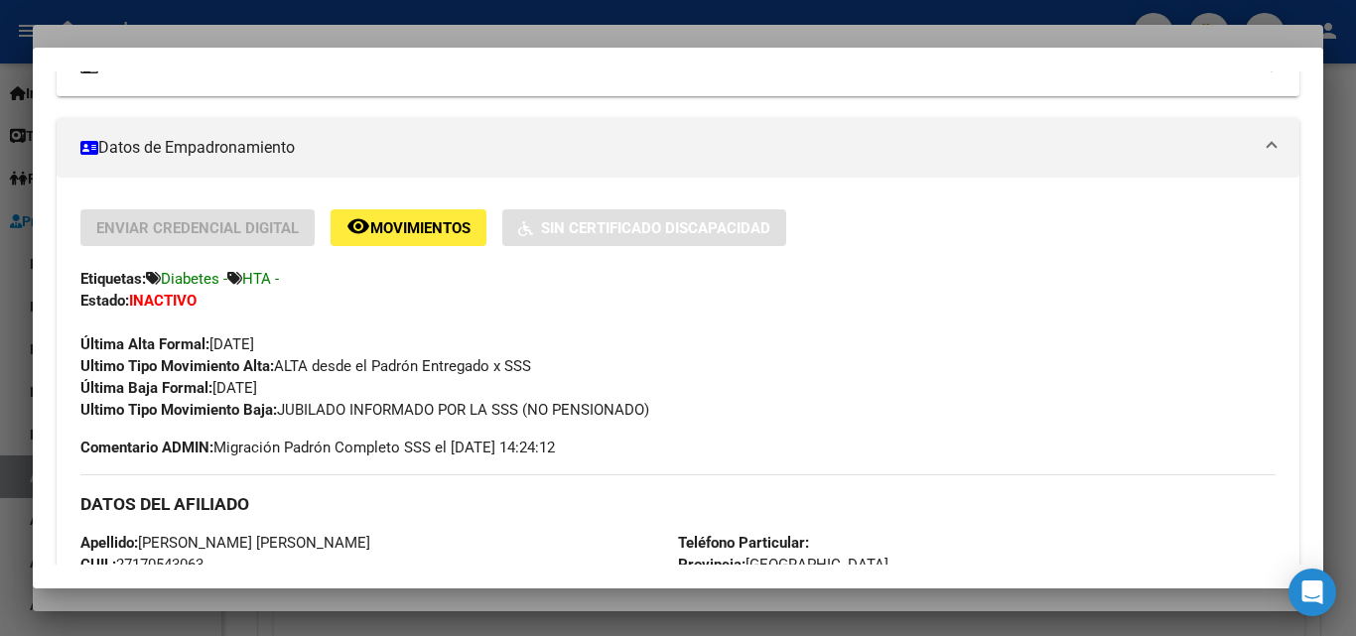
scroll to position [397, 0]
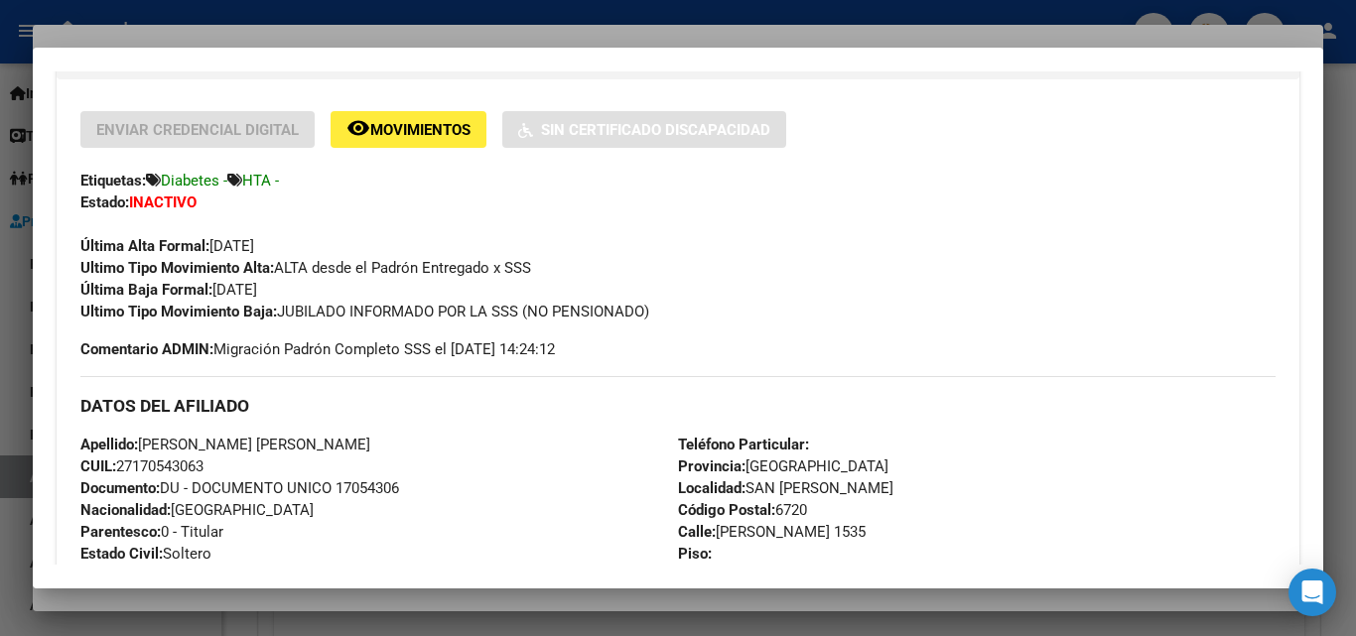
click at [369, 26] on div at bounding box center [678, 318] width 1356 height 636
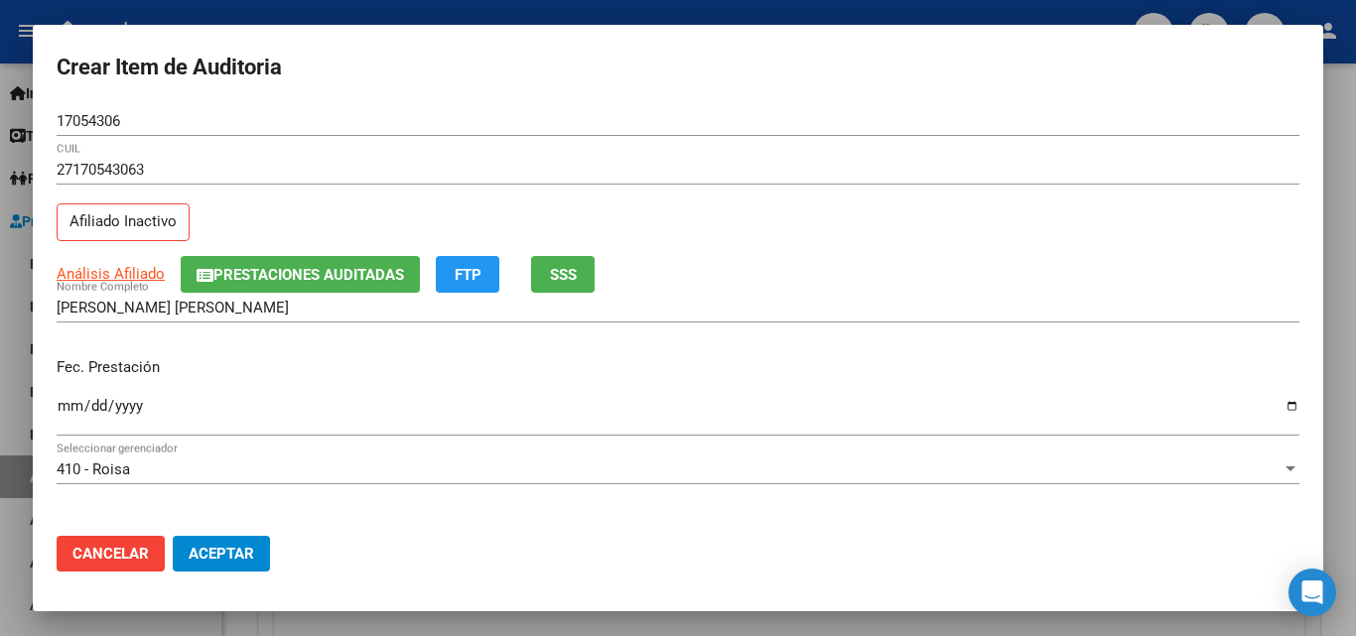
click at [74, 409] on input "Ingresar la fecha" at bounding box center [678, 414] width 1243 height 32
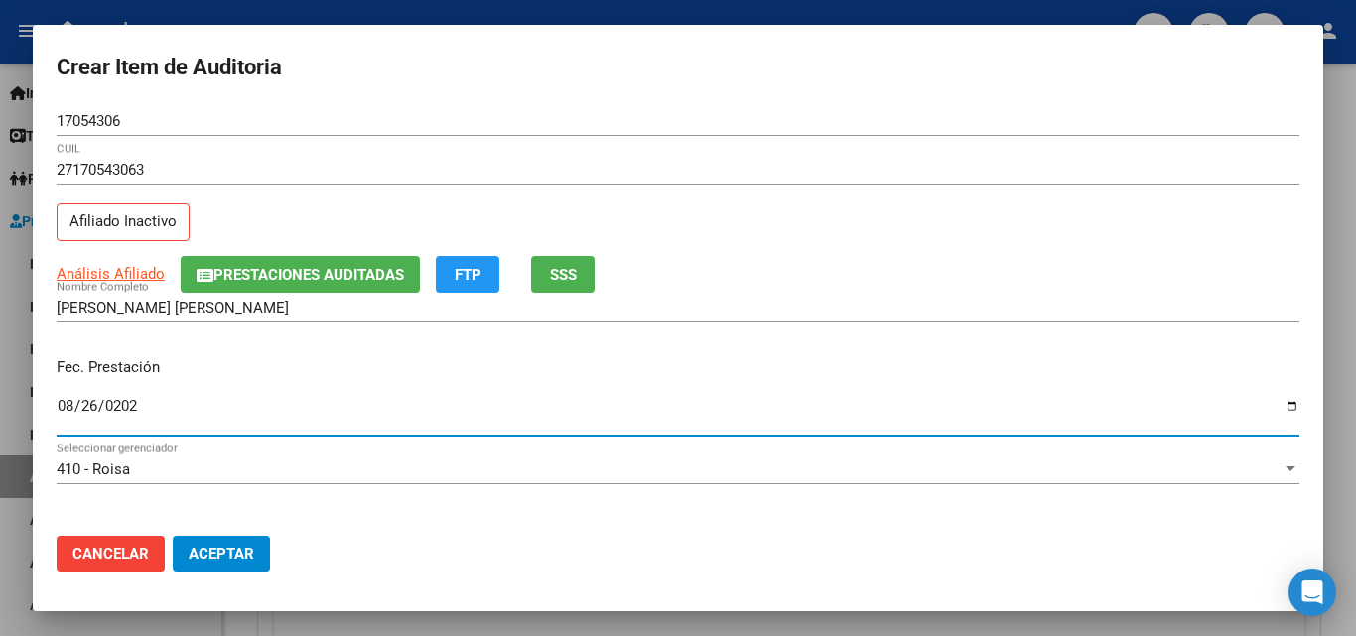
type input "[DATE]"
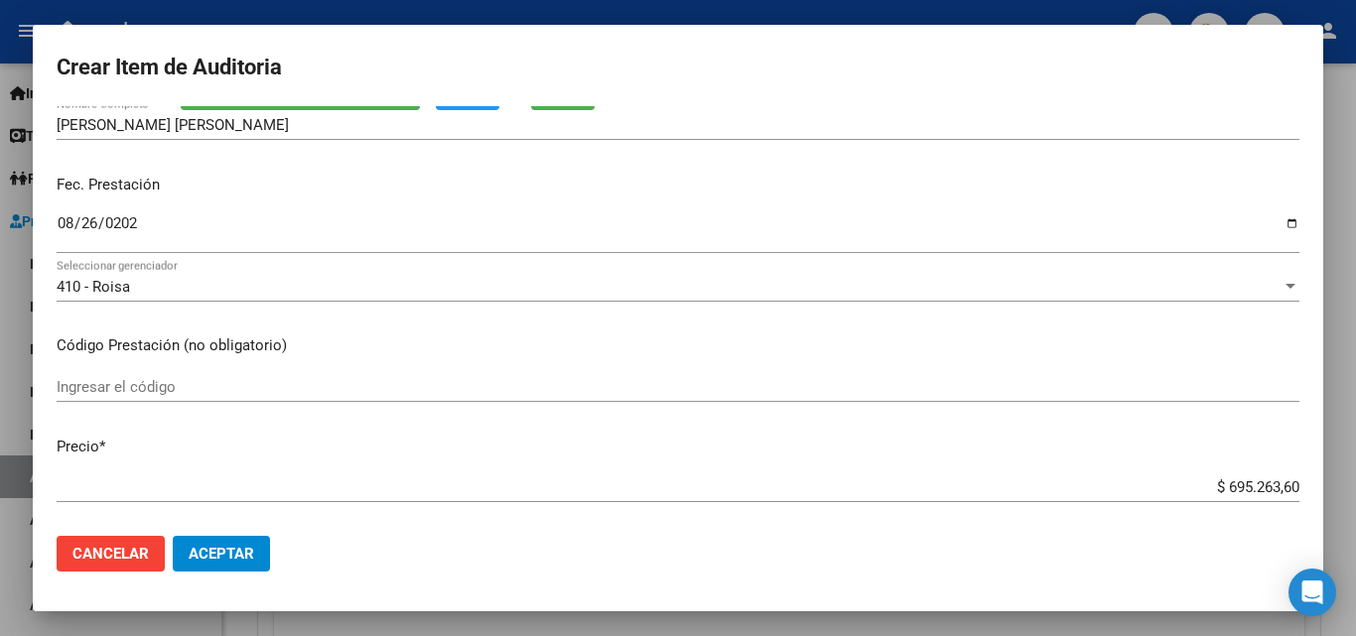
scroll to position [199, 0]
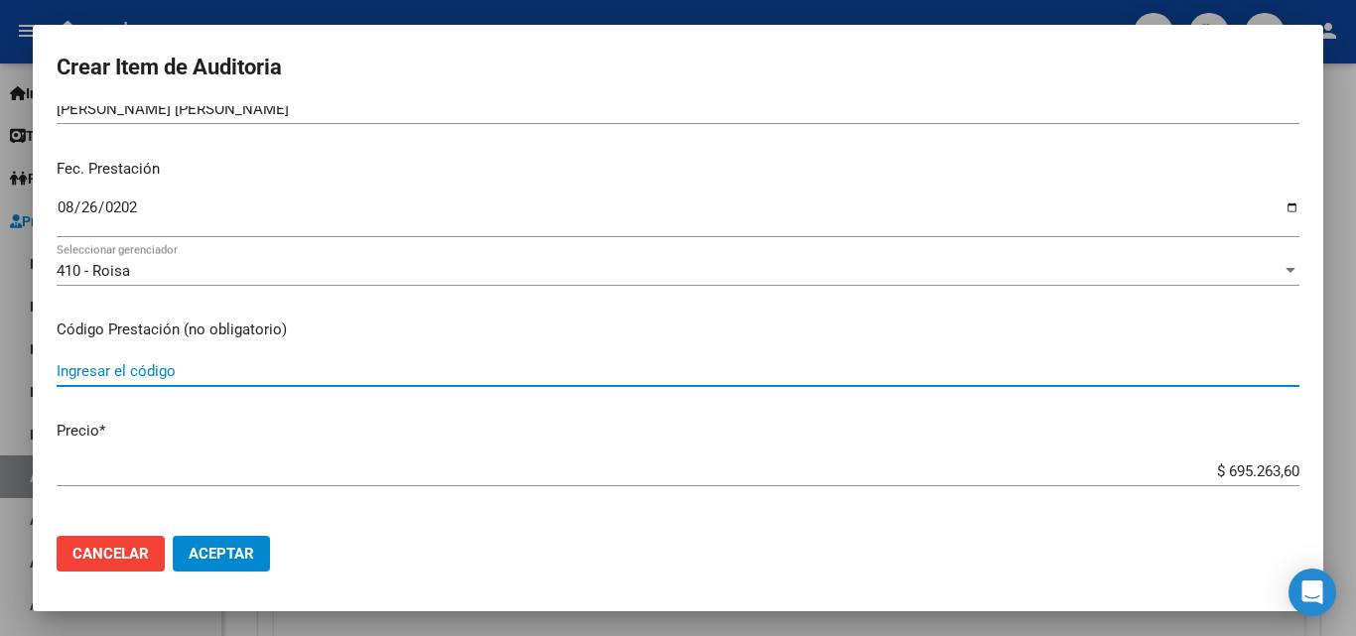
click at [103, 363] on input "Ingresar el código" at bounding box center [678, 371] width 1243 height 18
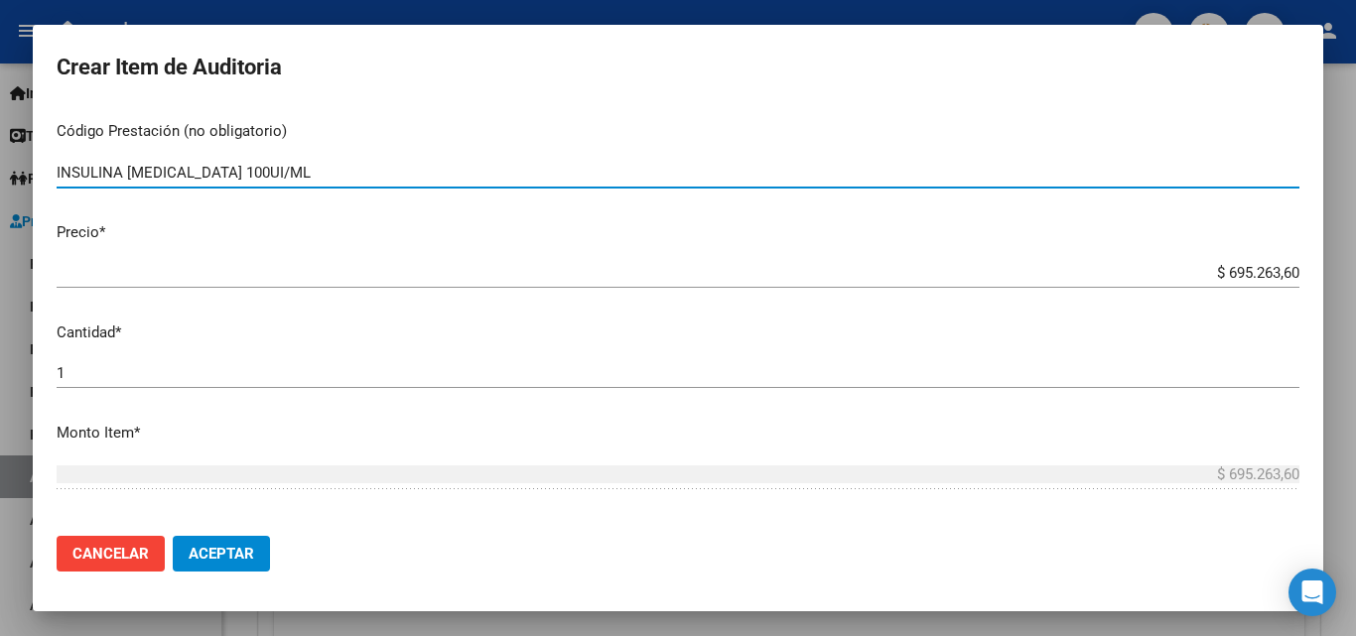
type input "INSULINA [MEDICAL_DATA] 100UI/ML"
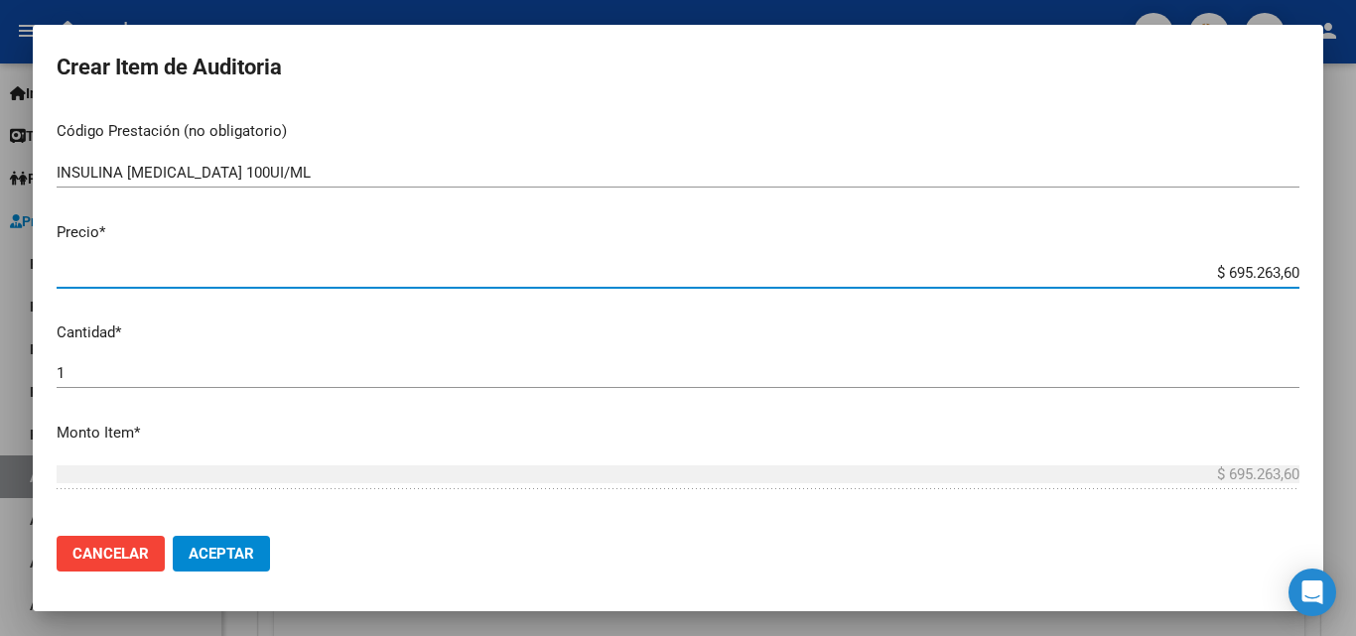
drag, startPoint x: 1173, startPoint y: 282, endPoint x: 1279, endPoint y: 275, distance: 105.5
click at [1279, 275] on input "$ 695.263,60" at bounding box center [678, 273] width 1243 height 18
click at [1282, 288] on div "$ 695.263,60 Ingresar el precio" at bounding box center [678, 273] width 1243 height 30
click at [1186, 271] on input "$ 695.263,60" at bounding box center [678, 273] width 1243 height 18
drag, startPoint x: 1192, startPoint y: 273, endPoint x: 1309, endPoint y: 271, distance: 117.2
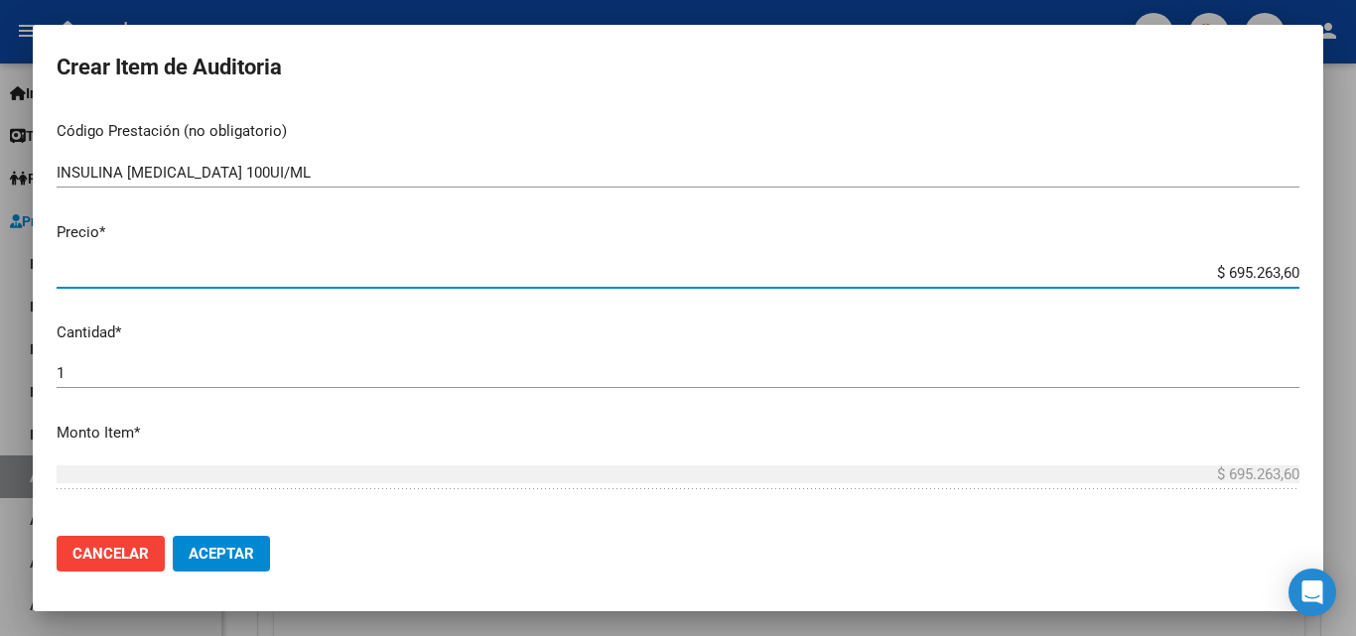
click at [1309, 271] on mat-dialog-content "17054306 Nro Documento 27170543063 CUIL Afiliado Inactivo Análisis Afiliado Pre…" at bounding box center [678, 313] width 1290 height 414
type input "$ 0,04"
type input "$ 0,40"
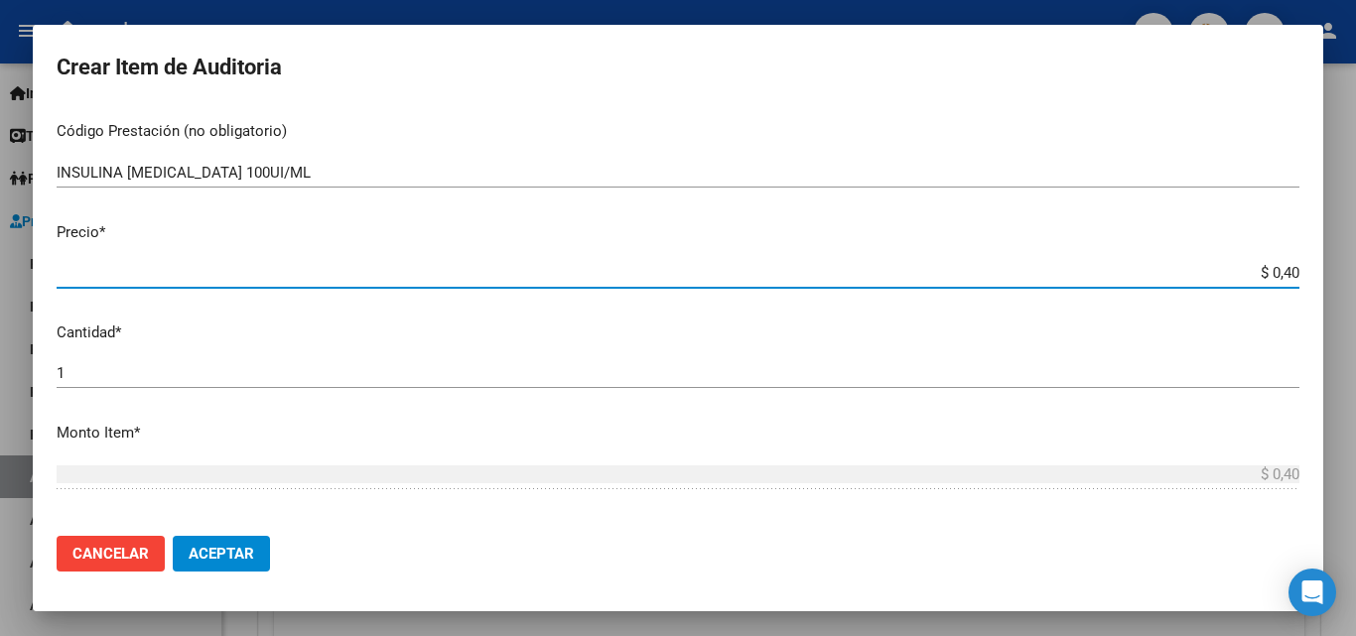
type input "$ 4,08"
type input "$ 40,82"
type input "$ 408,21"
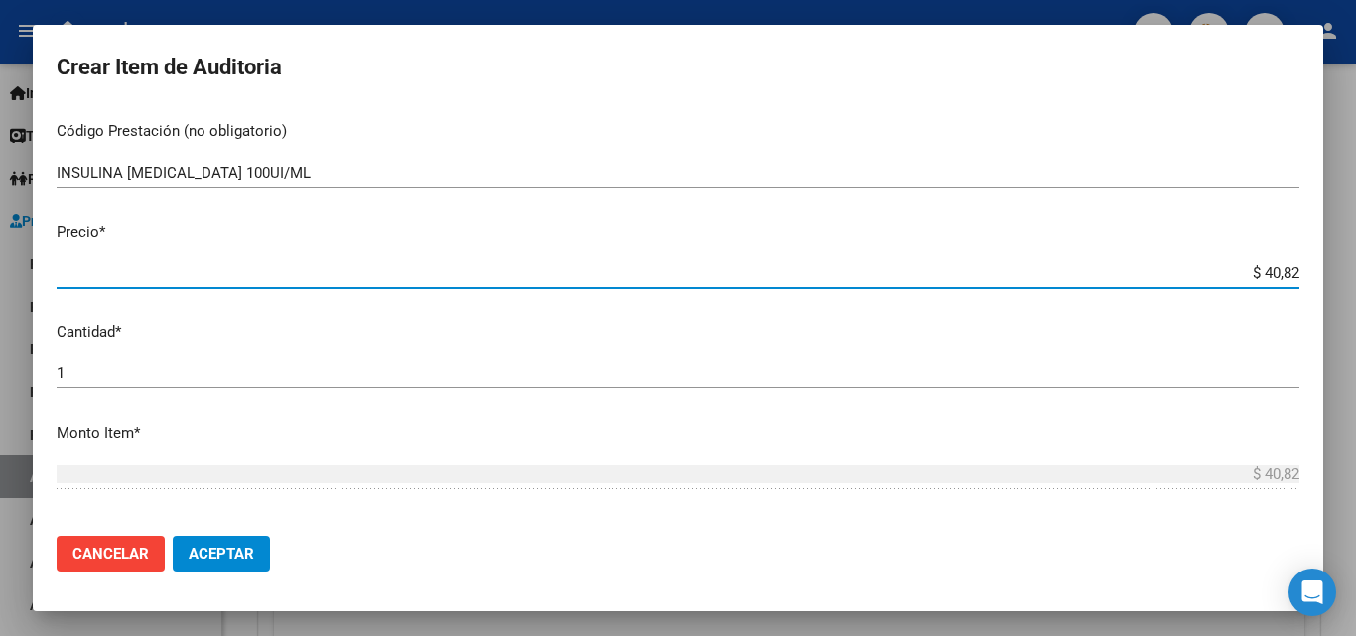
type input "$ 408,21"
type input "$ 4.082,12"
type input "$ 40.821,29"
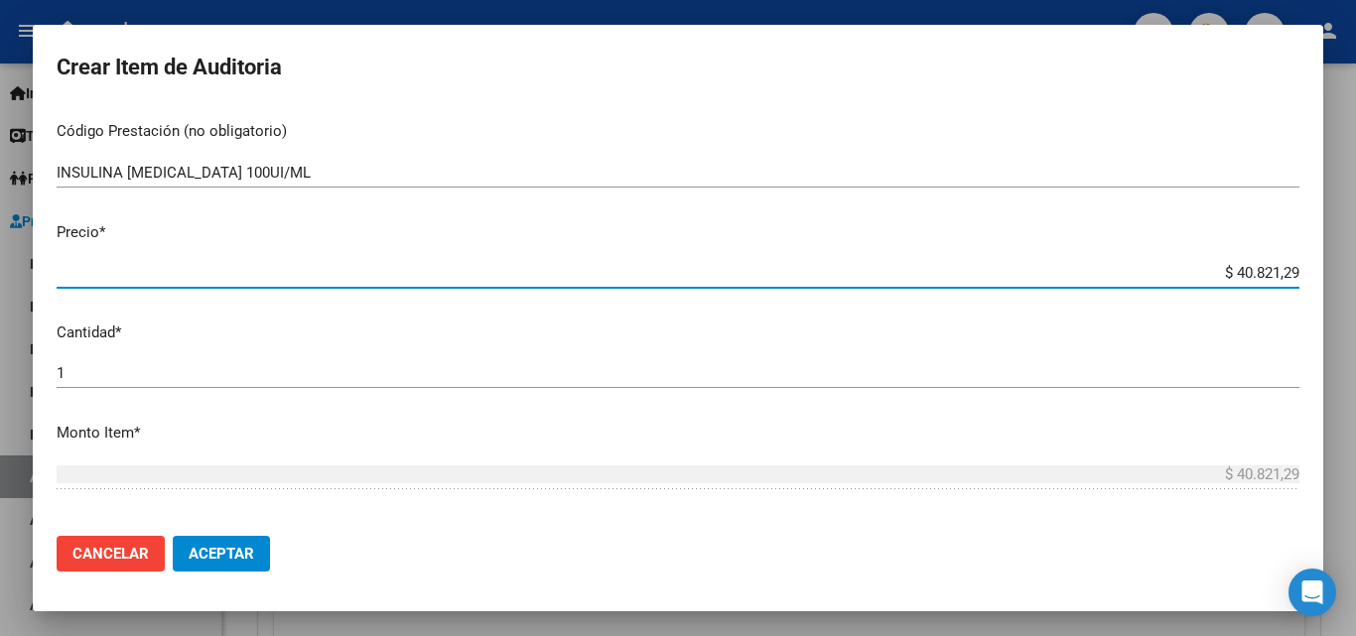
type input "$ 408.212,93"
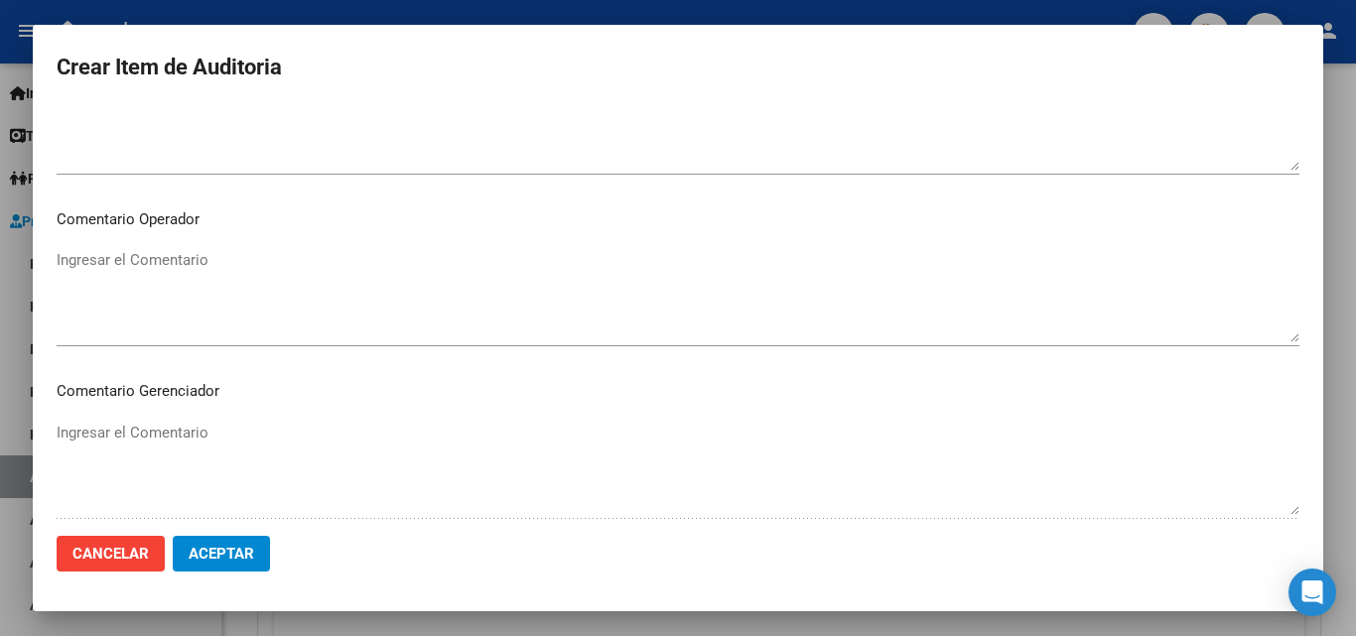
scroll to position [993, 0]
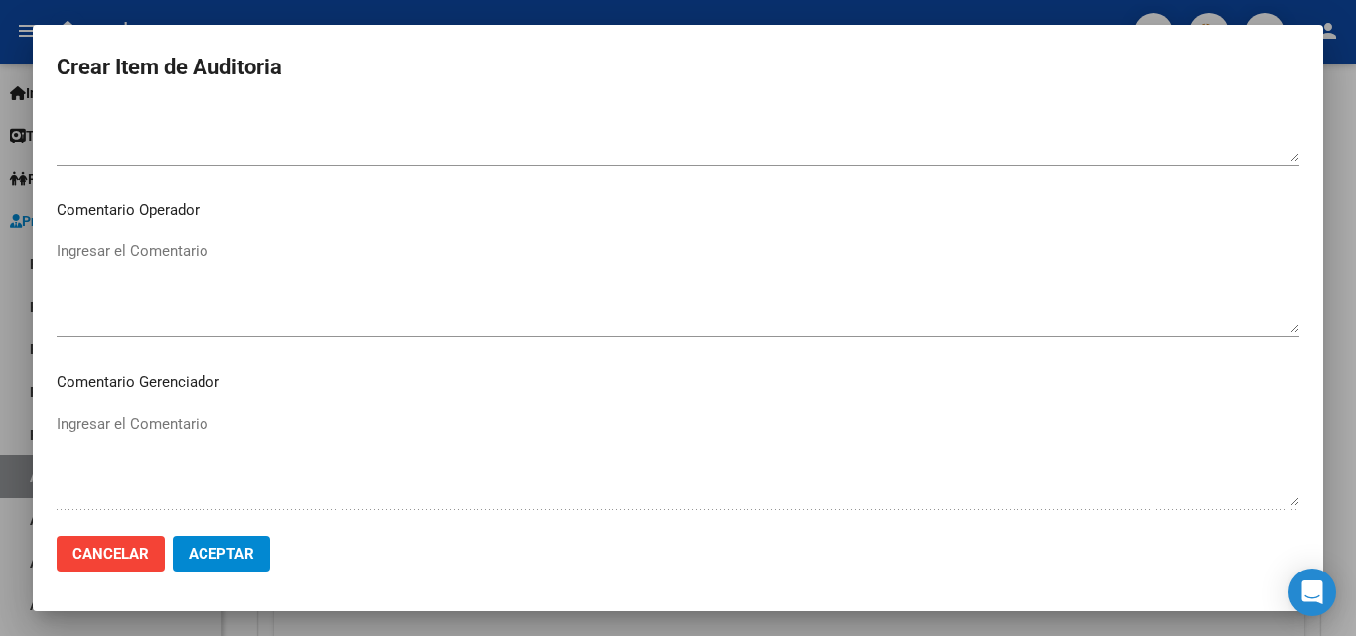
click at [176, 284] on textarea "Ingresar el Comentario" at bounding box center [678, 286] width 1243 height 93
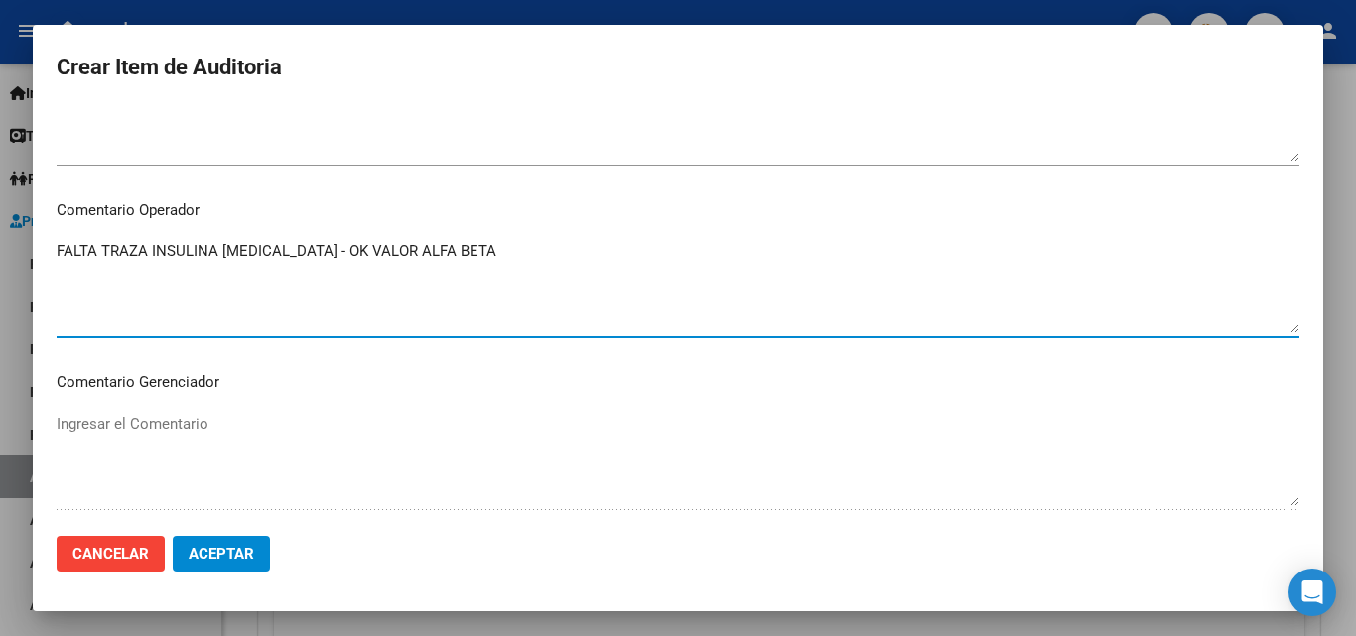
click at [474, 237] on div "FALTA TRAZA INSULINA [MEDICAL_DATA] - OK VALOR ALFA BETA Ingresar el Comentario" at bounding box center [678, 286] width 1243 height 101
click at [171, 301] on textarea "FALTA TRAZA INSULINA [MEDICAL_DATA] - OK VALOR ALFA BETA" at bounding box center [678, 286] width 1243 height 93
click at [490, 241] on textarea "FALTA TRAZA INSULINA [MEDICAL_DATA] - OK VALOR ALFA BETA" at bounding box center [678, 286] width 1243 height 93
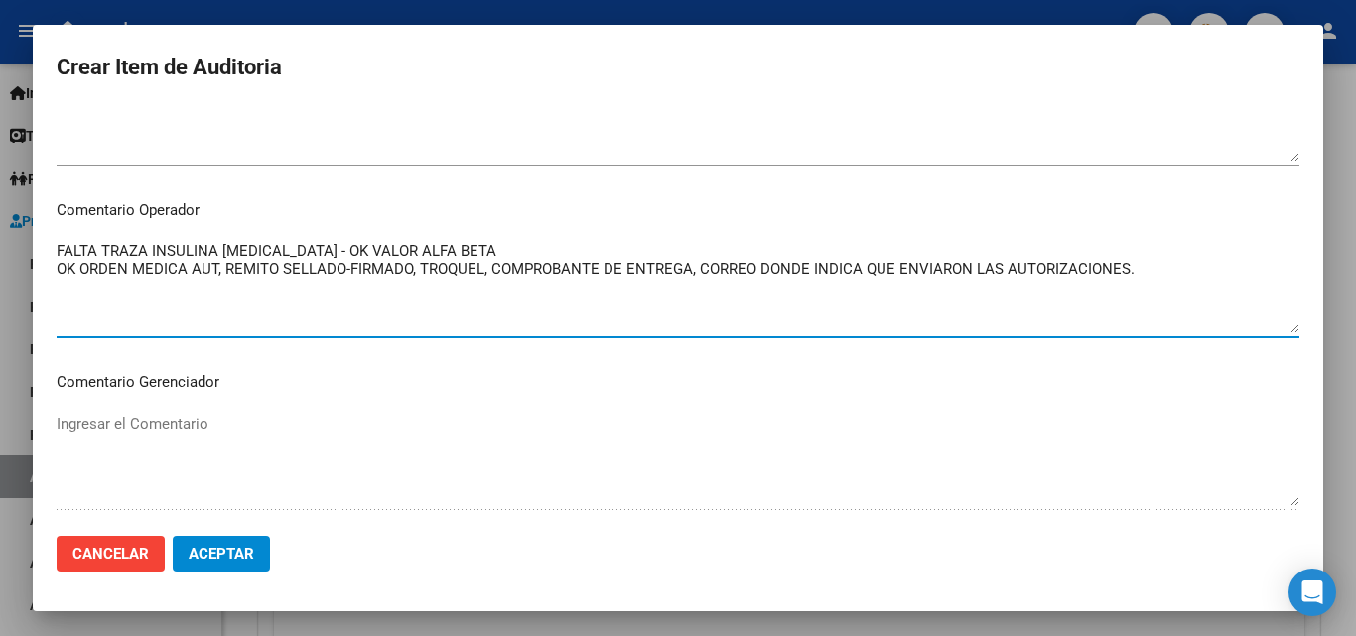
click at [473, 251] on textarea "FALTA TRAZA INSULINA [MEDICAL_DATA] - OK VALOR ALFA BETA OK ORDEN MEDICA AUT, R…" at bounding box center [678, 286] width 1243 height 93
drag, startPoint x: 1143, startPoint y: 273, endPoint x: 28, endPoint y: 258, distance: 1114.9
click at [28, 258] on div "Crear Item de Auditoria 17054306 Nro Documento 27170543063 CUIL Afiliado Inacti…" at bounding box center [678, 318] width 1356 height 636
click at [89, 274] on textarea "FALTA TRAZA INSULINA [MEDICAL_DATA] - OK VALOR ALFA BETA OK ORDEN MEDICA AUT, R…" at bounding box center [678, 286] width 1243 height 93
click at [405, 269] on textarea "FALTA TRAZA INSULINA [MEDICAL_DATA] - OK VALOR ALFA BETA OK ORDEN MEDICA AUT, R…" at bounding box center [678, 286] width 1243 height 93
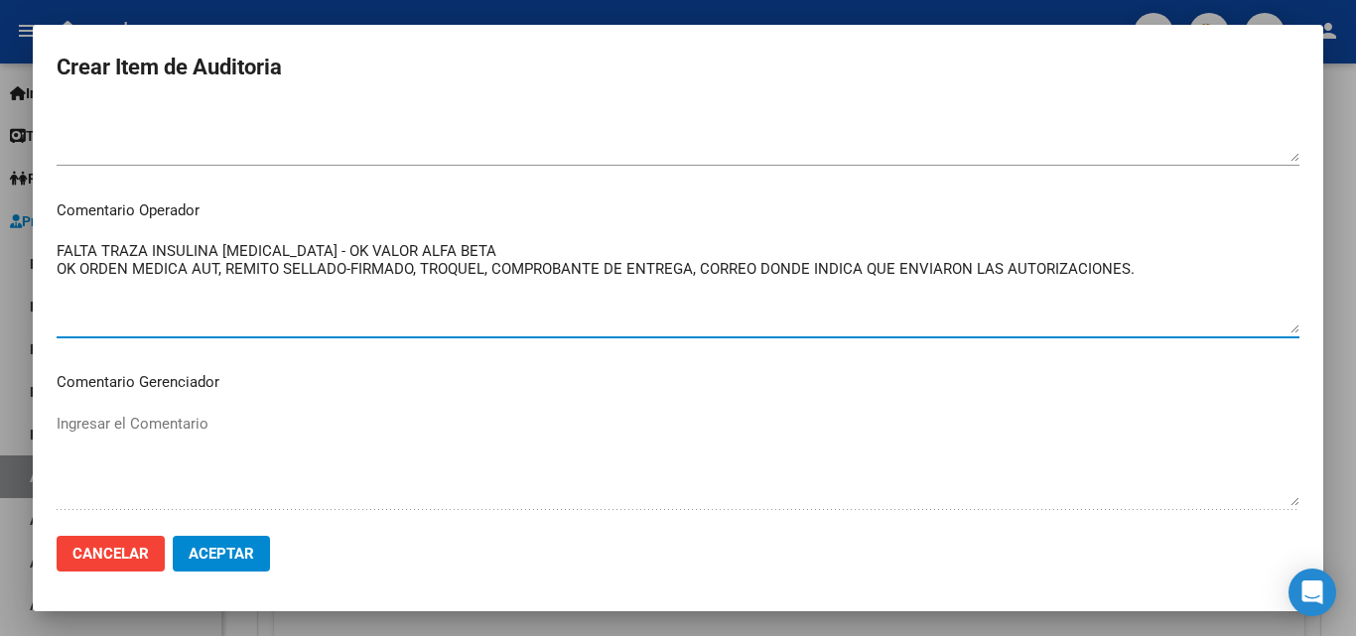
click at [405, 269] on textarea "FALTA TRAZA INSULINA [MEDICAL_DATA] - OK VALOR ALFA BETA OK ORDEN MEDICA AUT, R…" at bounding box center [678, 286] width 1243 height 93
click at [405, 269] on textarea "FALTA TRAZA INSULINA LANTUS - OK VALOR ALFA BETA OK ORDEN MEDICA AUT, REMITO SE…" at bounding box center [678, 286] width 1243 height 93
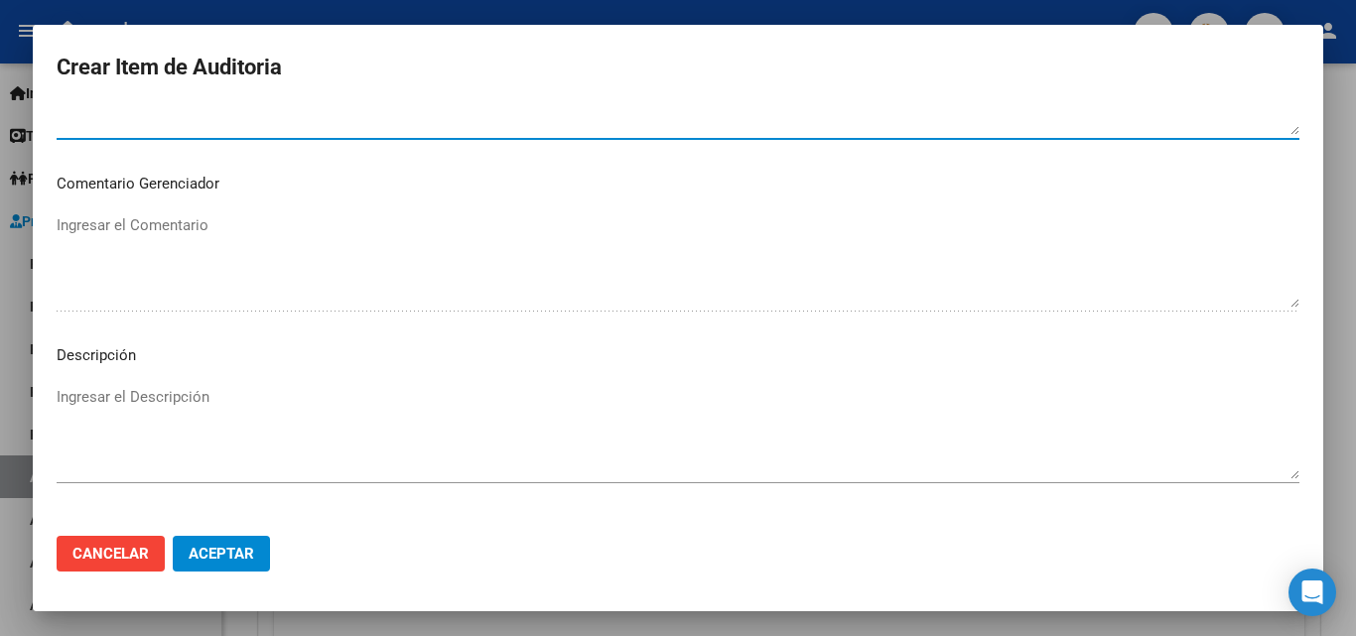
scroll to position [1374, 0]
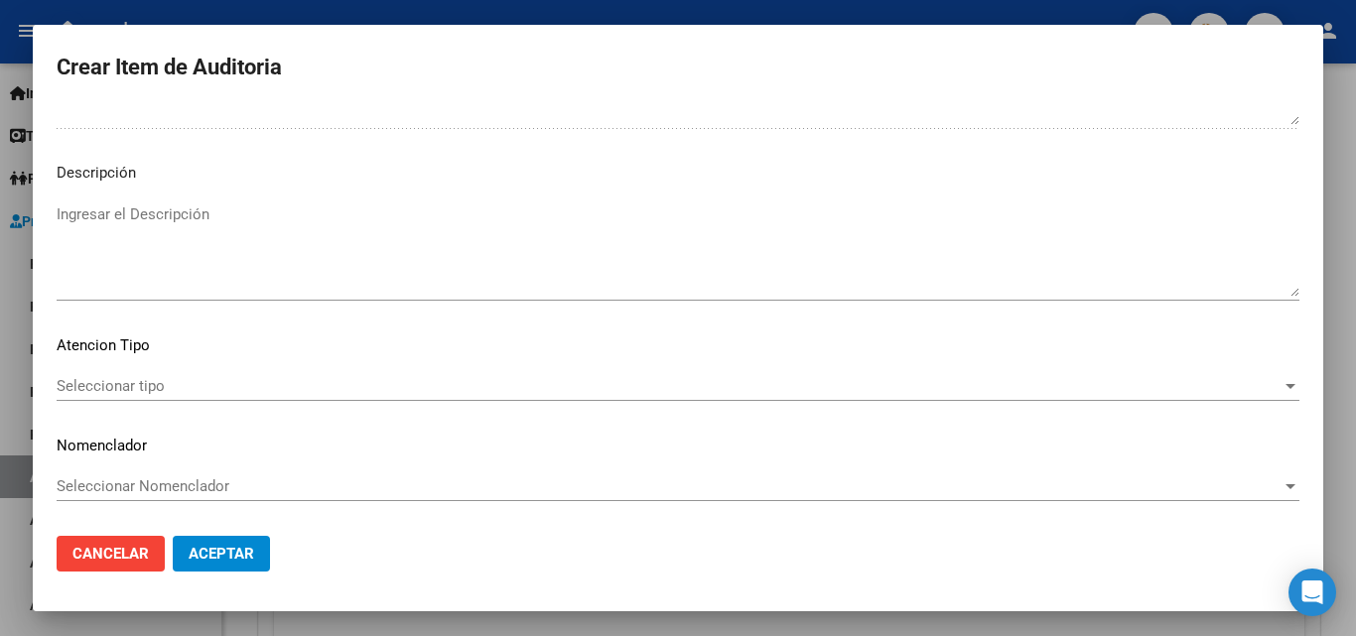
type textarea "FALTA TRAZA INSULINA LANTUS - OK VALOR ALFA BETA OK ORDEN MEDICA AUT, REMITO SE…"
click at [180, 365] on mat-dialog-content "17054306 Nro Documento 27170543063 CUIL Afiliado Inactivo Análisis Afiliado Pre…" at bounding box center [678, 313] width 1290 height 414
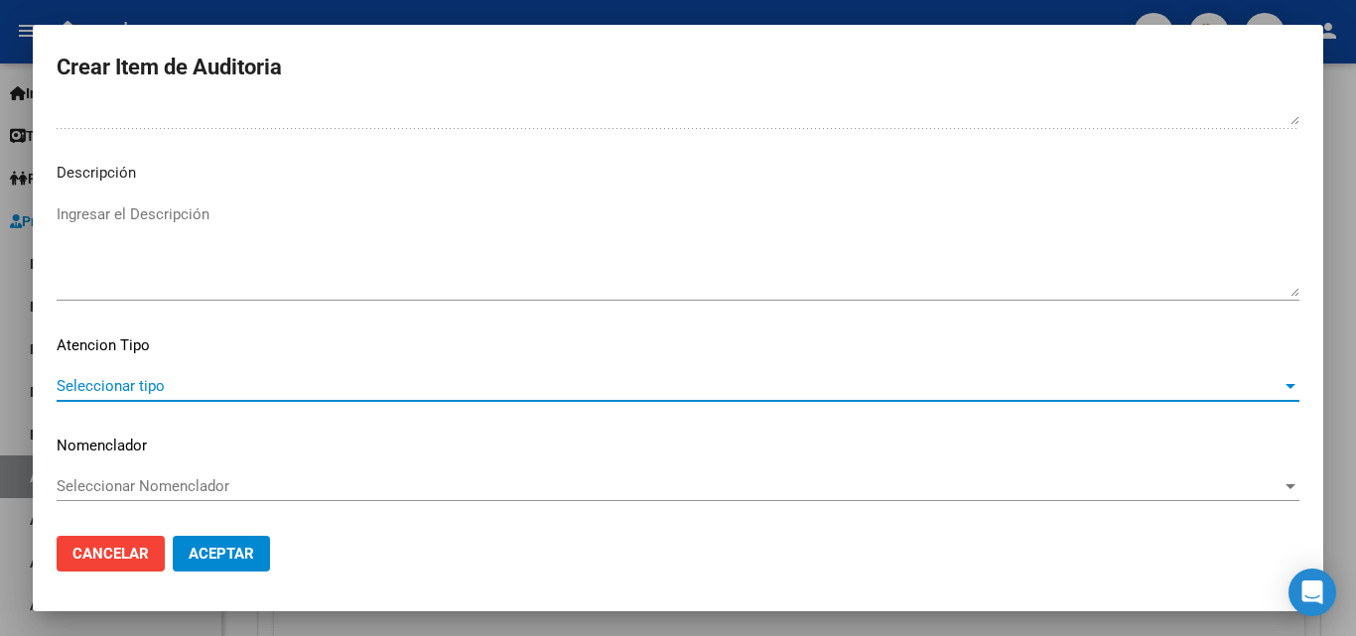
click at [159, 384] on span "Seleccionar tipo" at bounding box center [669, 386] width 1225 height 18
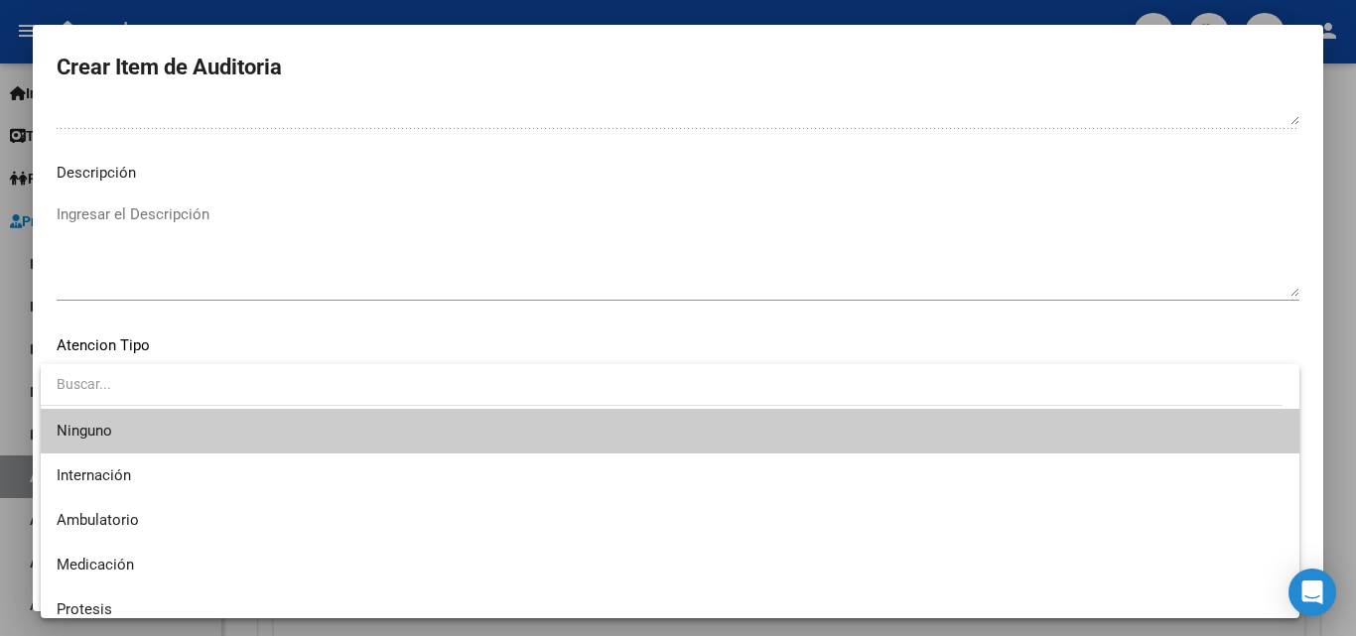
click at [248, 272] on div at bounding box center [678, 318] width 1356 height 636
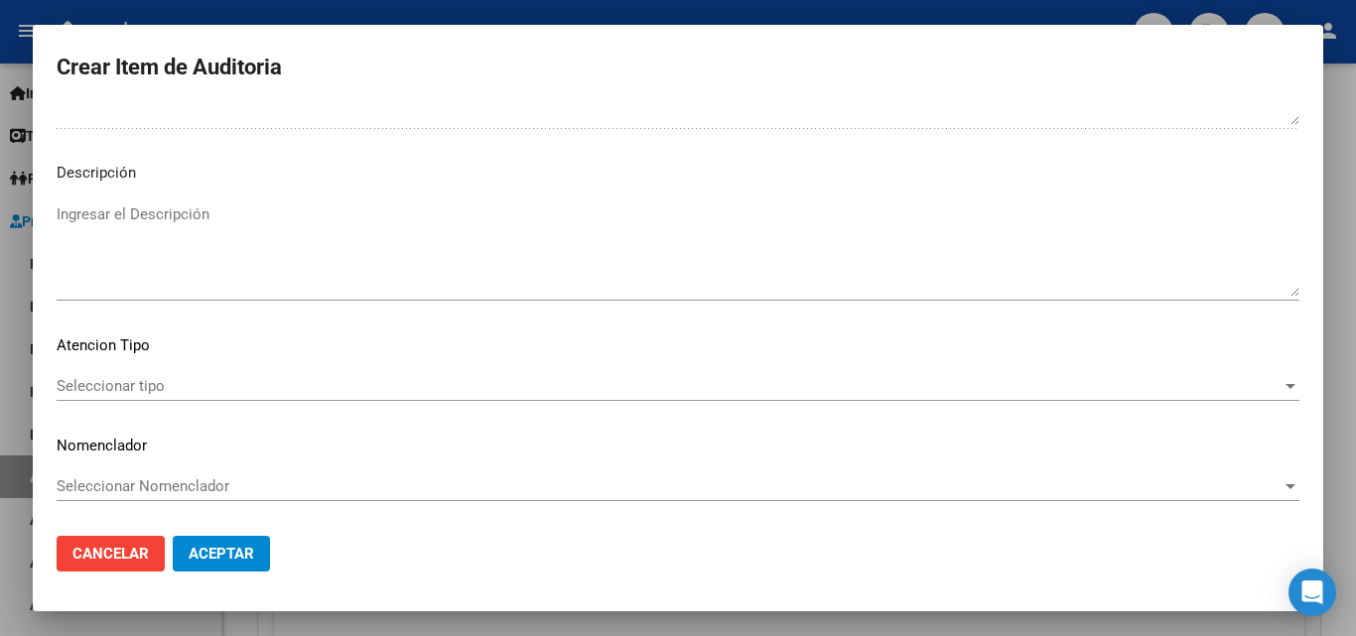
click at [133, 376] on div "Seleccionar tipo Seleccionar tipo" at bounding box center [678, 386] width 1243 height 30
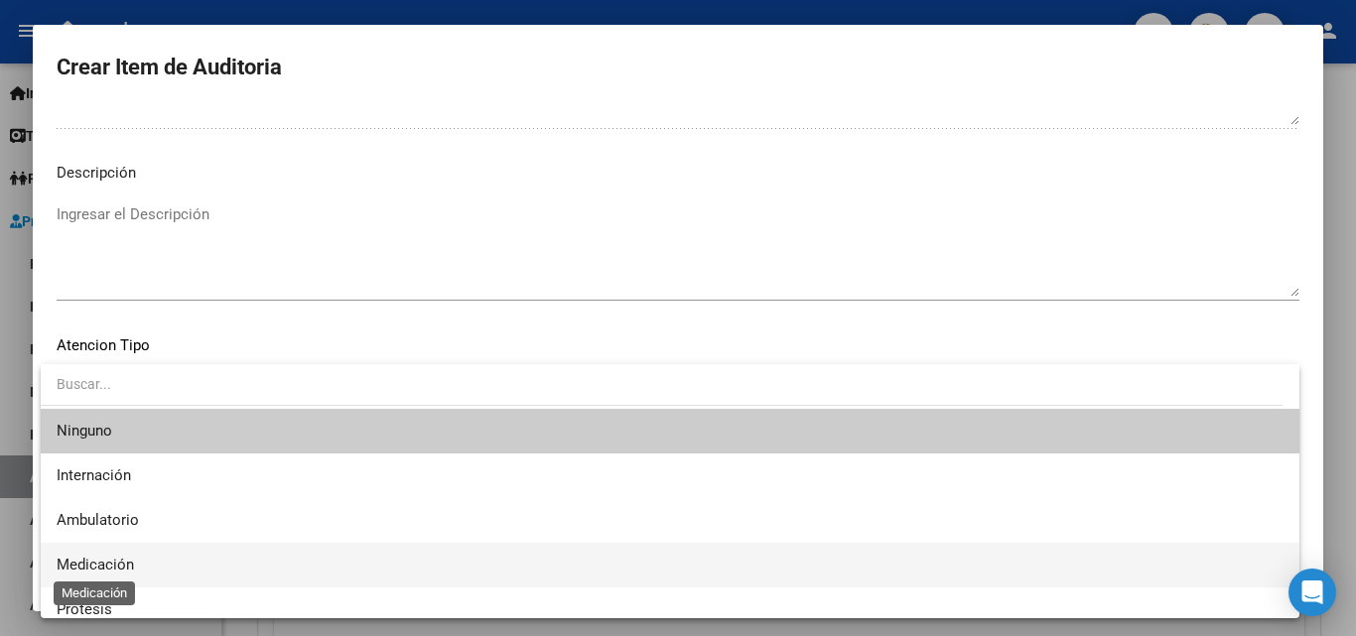
click at [95, 559] on span "Medicación" at bounding box center [95, 565] width 77 height 18
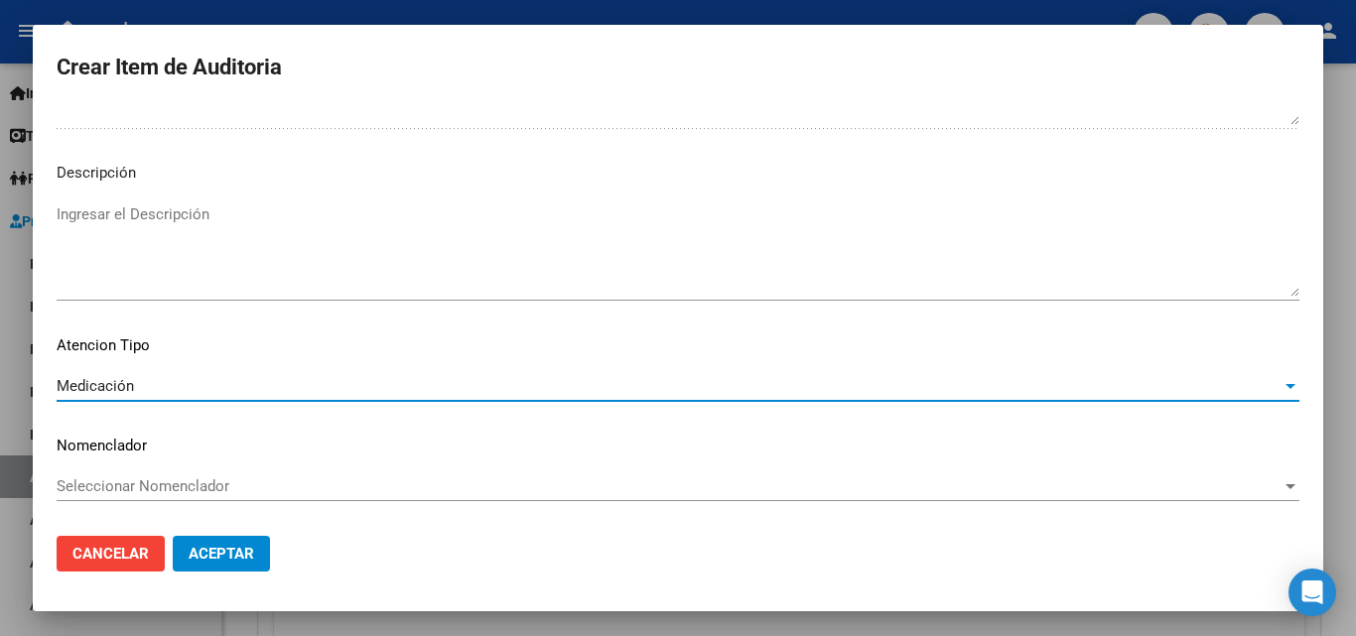
click at [230, 542] on button "Aceptar" at bounding box center [221, 554] width 97 height 36
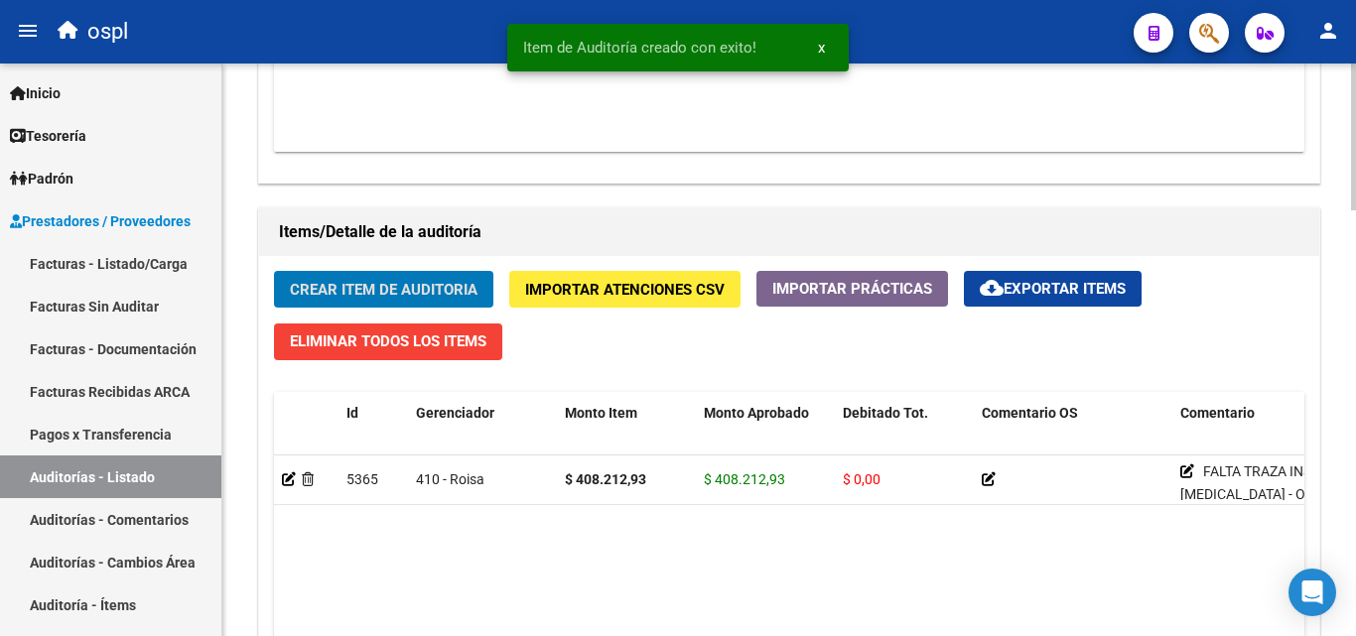
scroll to position [1291, 0]
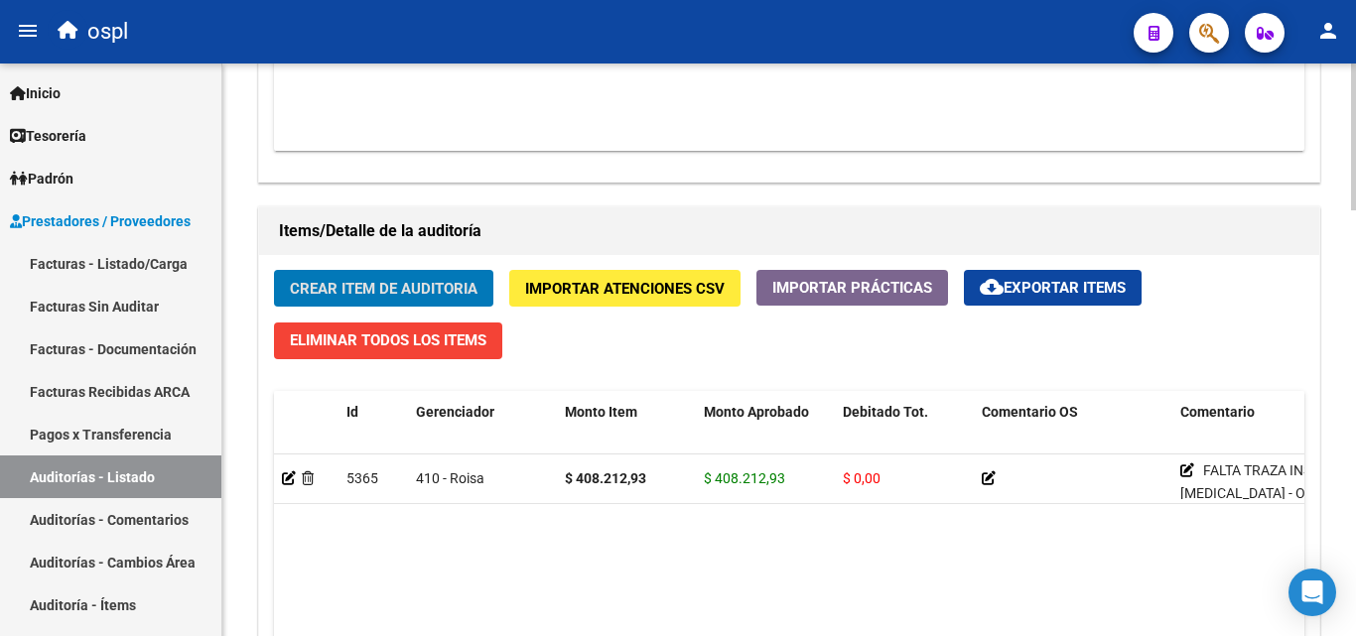
click at [409, 287] on span "Crear Item de Auditoria" at bounding box center [384, 289] width 188 height 18
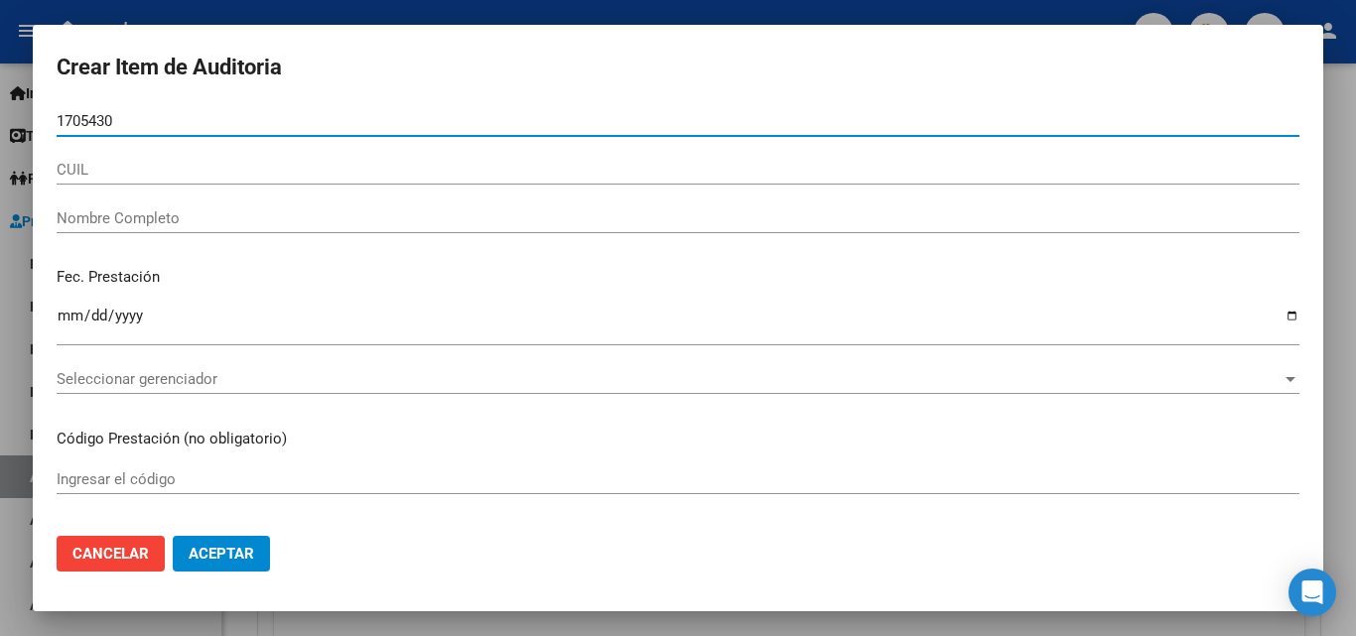
type input "17054306"
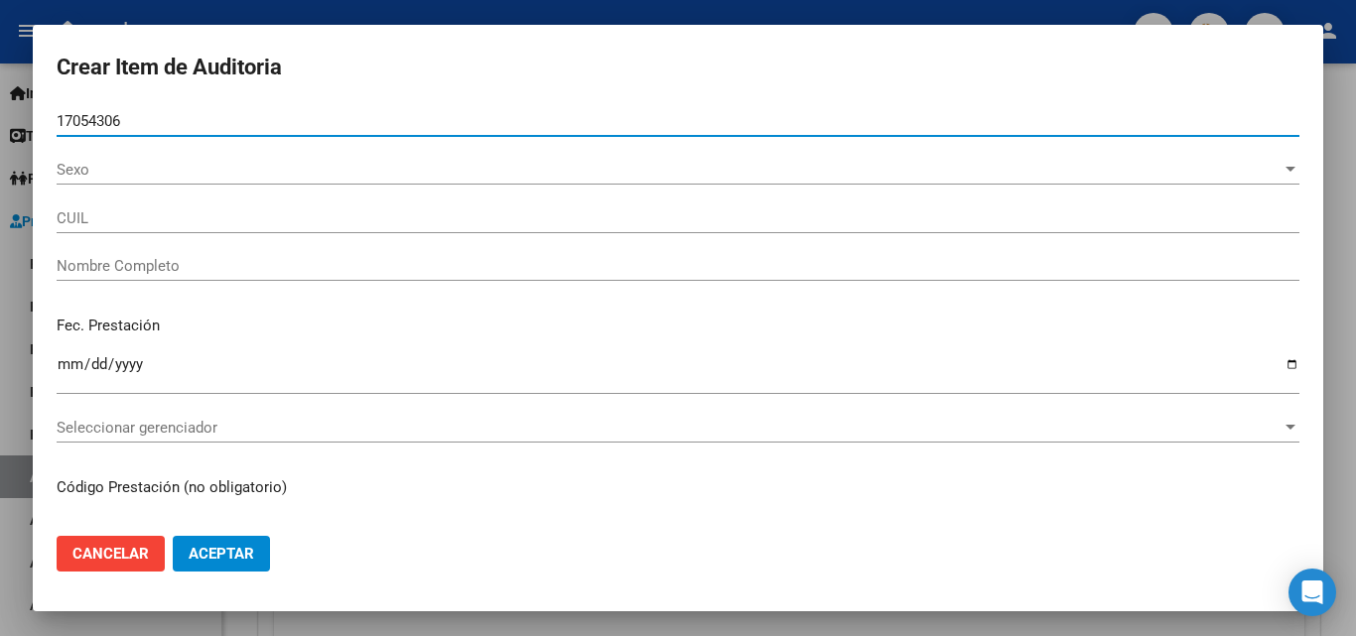
type input "27170543063"
type input "FERREYRA ALICIA SUSANA"
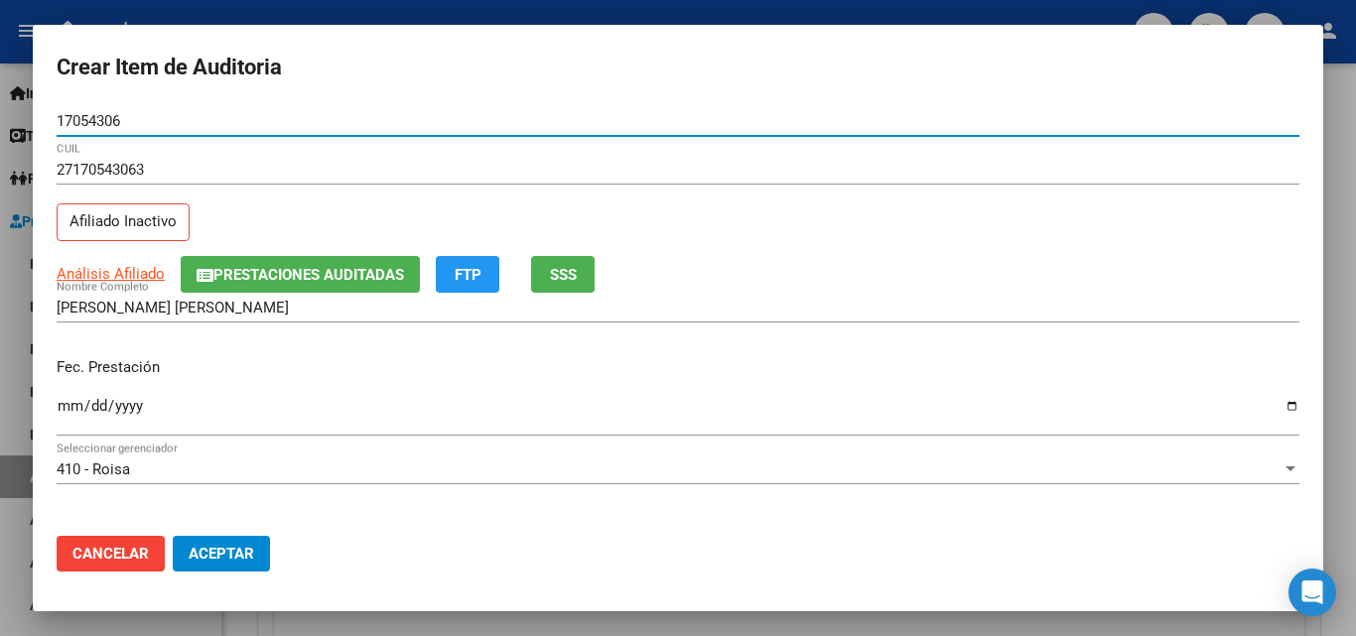
type input "17054306"
click at [61, 400] on input "Ingresar la fecha" at bounding box center [678, 414] width 1243 height 32
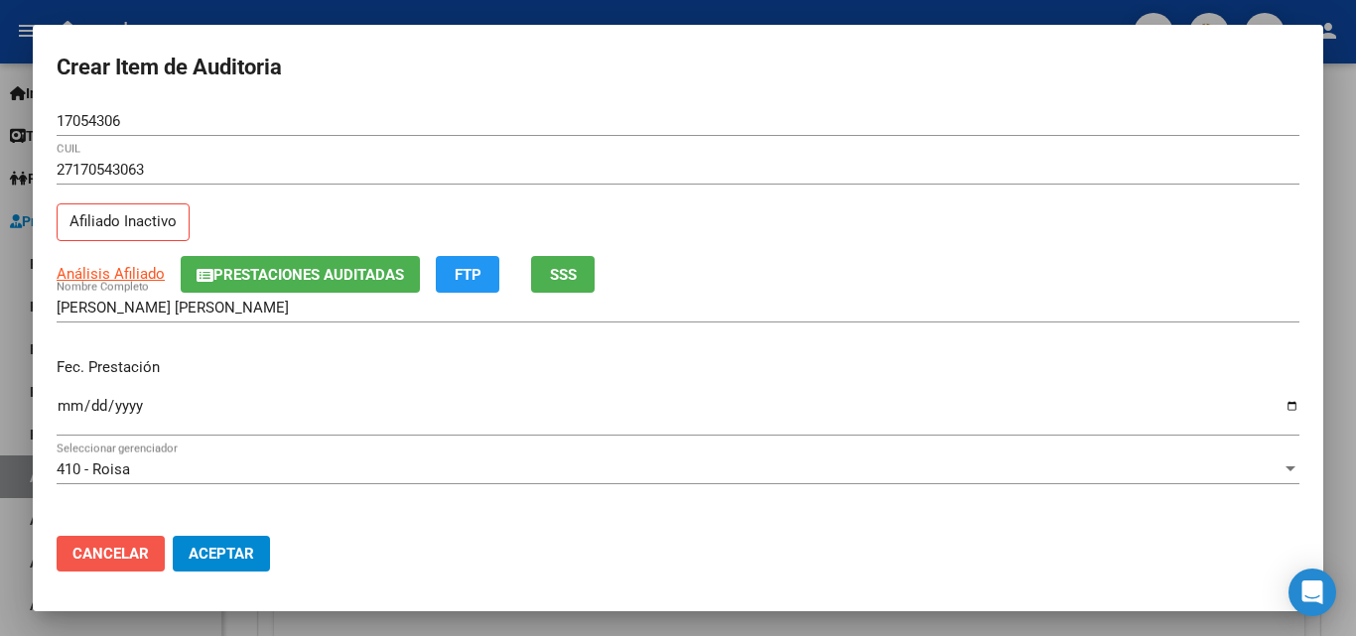
click at [113, 567] on button "Cancelar" at bounding box center [111, 554] width 108 height 36
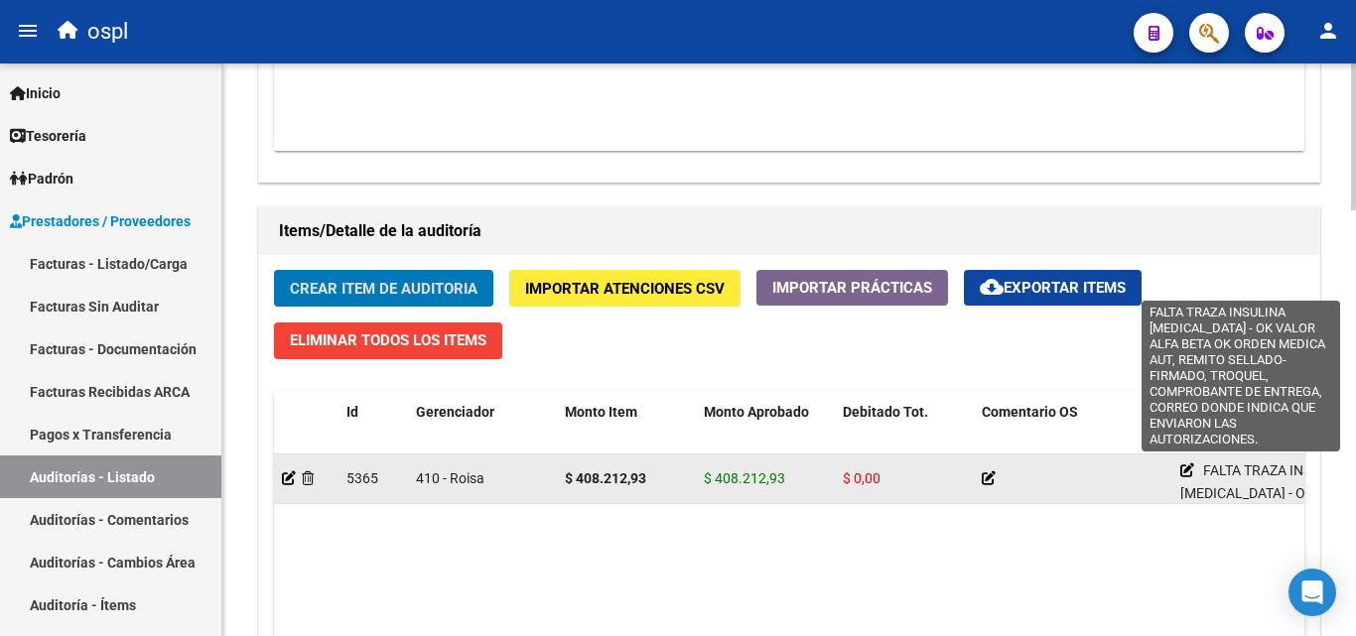
click at [1184, 467] on icon at bounding box center [1187, 471] width 14 height 14
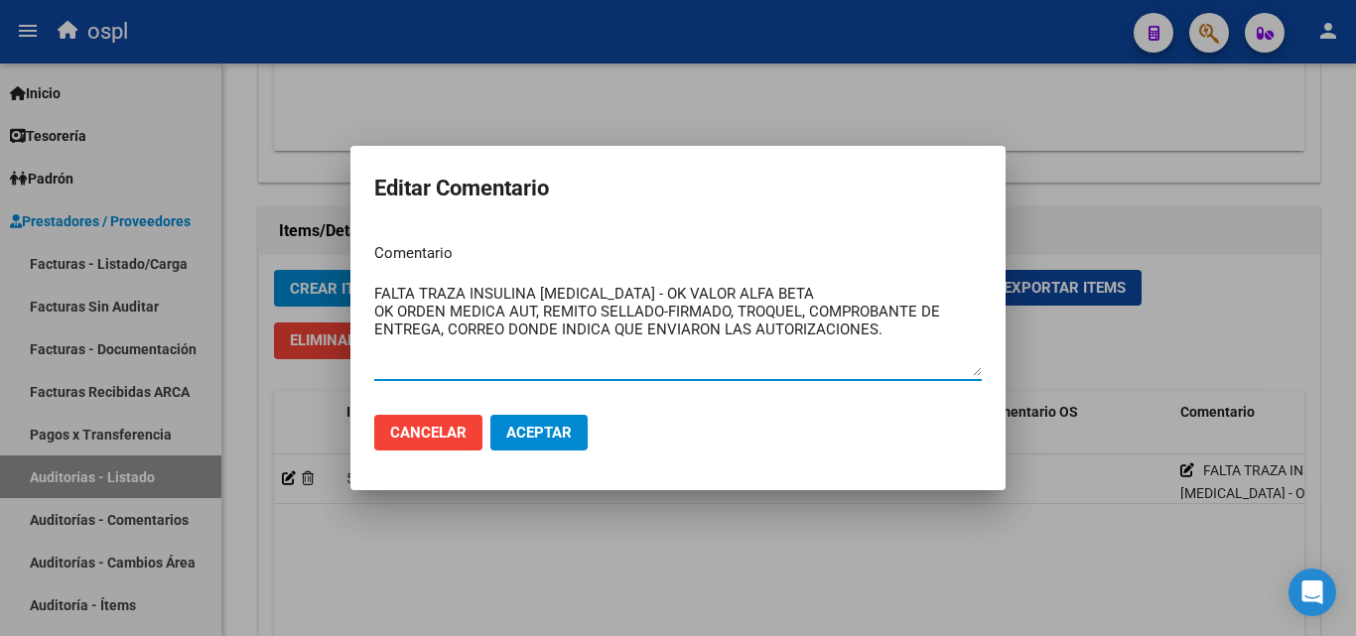
click at [774, 296] on textarea "FALTA TRAZA INSULINA LANTUS - OK VALOR ALFA BETA OK ORDEN MEDICA AUT, REMITO SE…" at bounding box center [678, 329] width 608 height 93
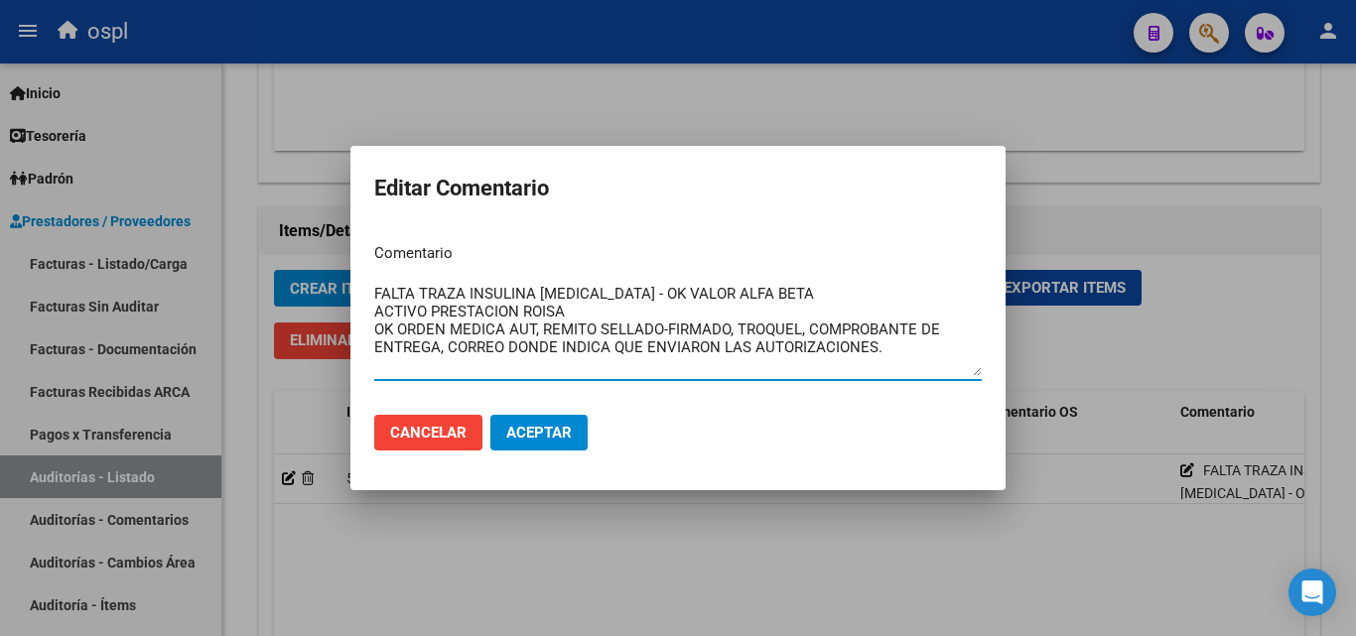
click at [574, 311] on textarea "FALTA TRAZA INSULINA LANTUS - OK VALOR ALFA BETA ACTIVO PRESTACION ROISA OK ORD…" at bounding box center [678, 329] width 608 height 93
click at [428, 304] on textarea "FALTA TRAZA INSULINA LANTUS - OK VALOR ALFA BETA ACTIVO PRESTACION ROISA OK ORD…" at bounding box center [678, 329] width 608 height 93
click at [645, 311] on textarea "FALTA TRAZA INSULINA LANTUS - OK VALOR ALFA BETA ACTIVO 26-08-2025 PRESTACION R…" at bounding box center [678, 329] width 608 height 93
click at [380, 311] on textarea "FALTA TRAZA INSULINA LANTUS - OK VALOR ALFA BETA ACTIVO 26-08-2025 PRESTACION R…" at bounding box center [678, 329] width 608 height 93
click at [378, 309] on textarea "FALTA TRAZA INSULINA LANTUS - OK VALOR ALFA BETA ACTIVO 26-08-2025 PRESTACION R…" at bounding box center [678, 329] width 608 height 93
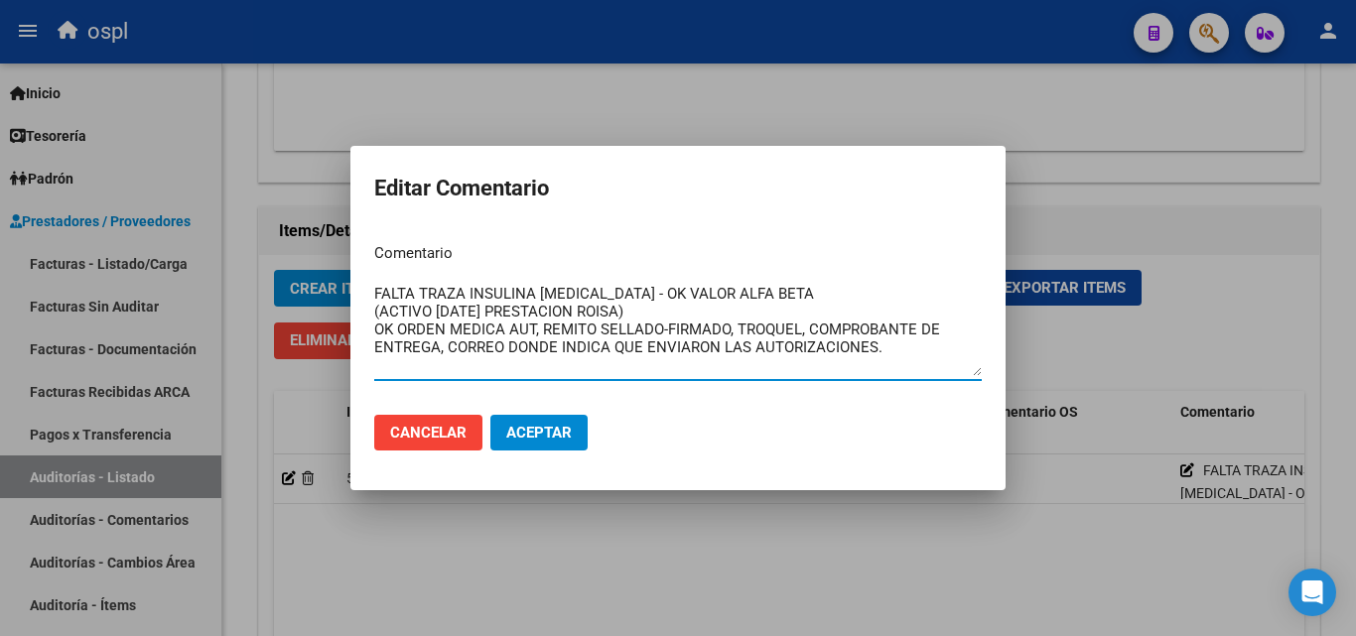
type textarea "FALTA TRAZA INSULINA LANTUS - OK VALOR ALFA BETA (ACTIVO 26-08-2025 PRESTACION …"
click at [517, 418] on button "Aceptar" at bounding box center [538, 433] width 97 height 36
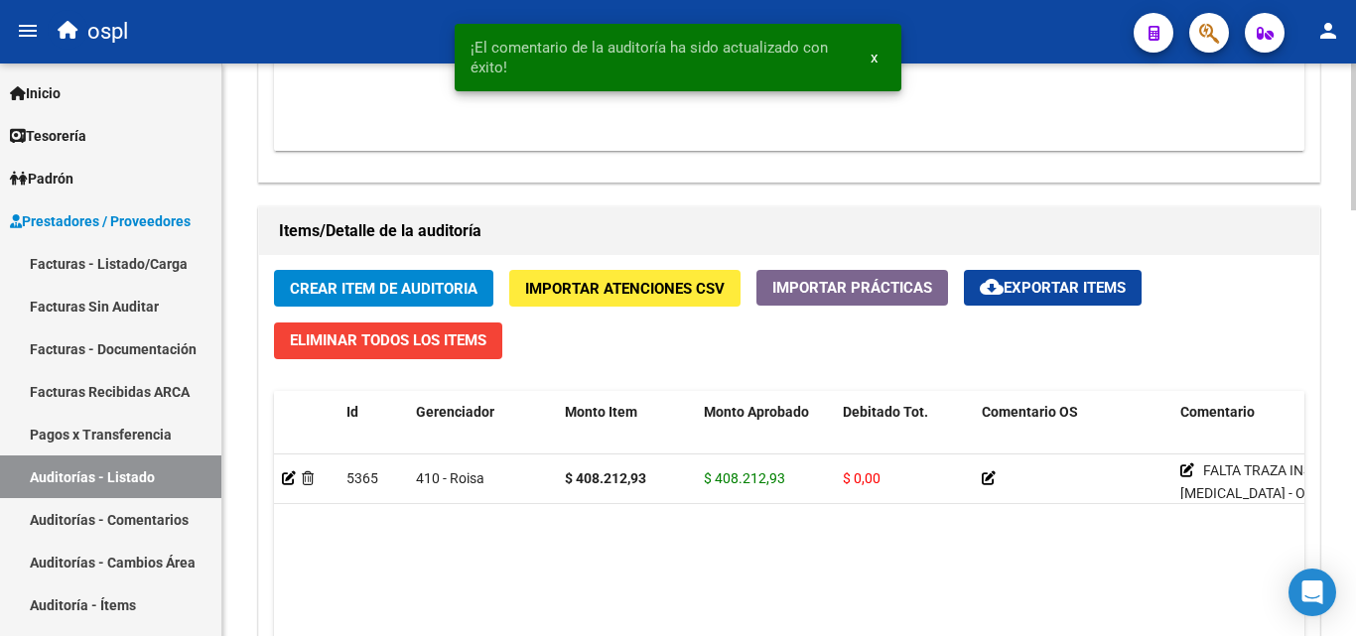
click at [391, 290] on span "Crear Item de Auditoria" at bounding box center [384, 289] width 188 height 18
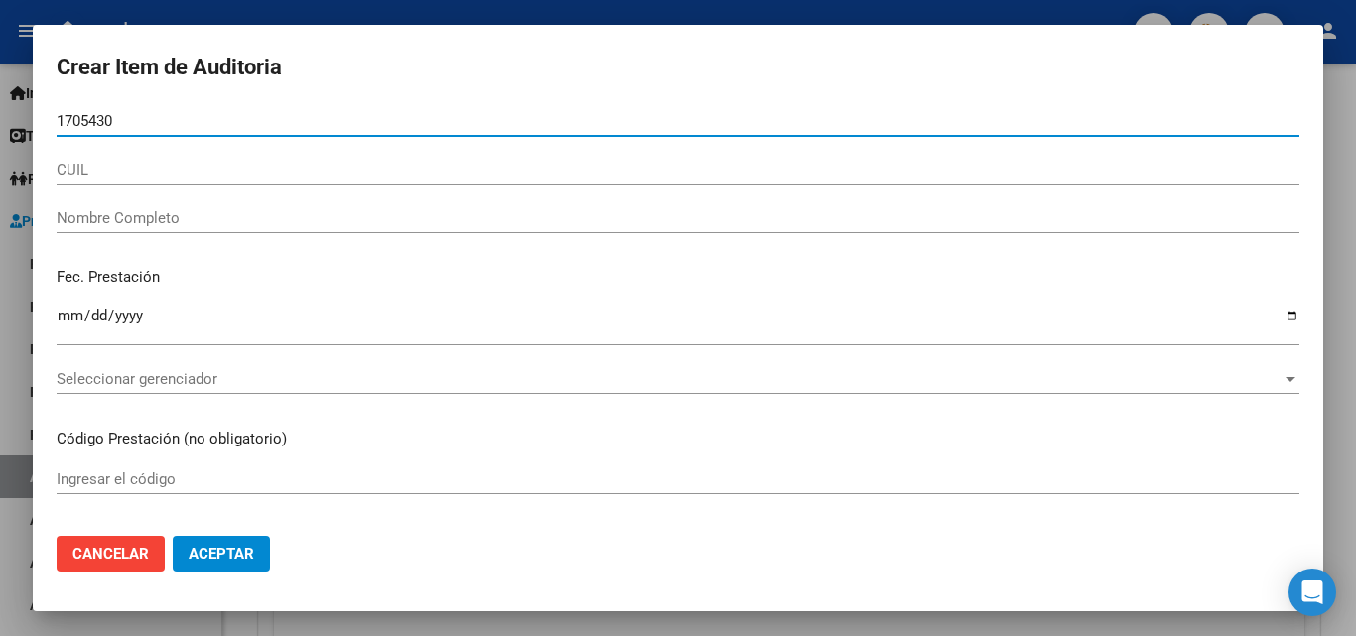
type input "17054306"
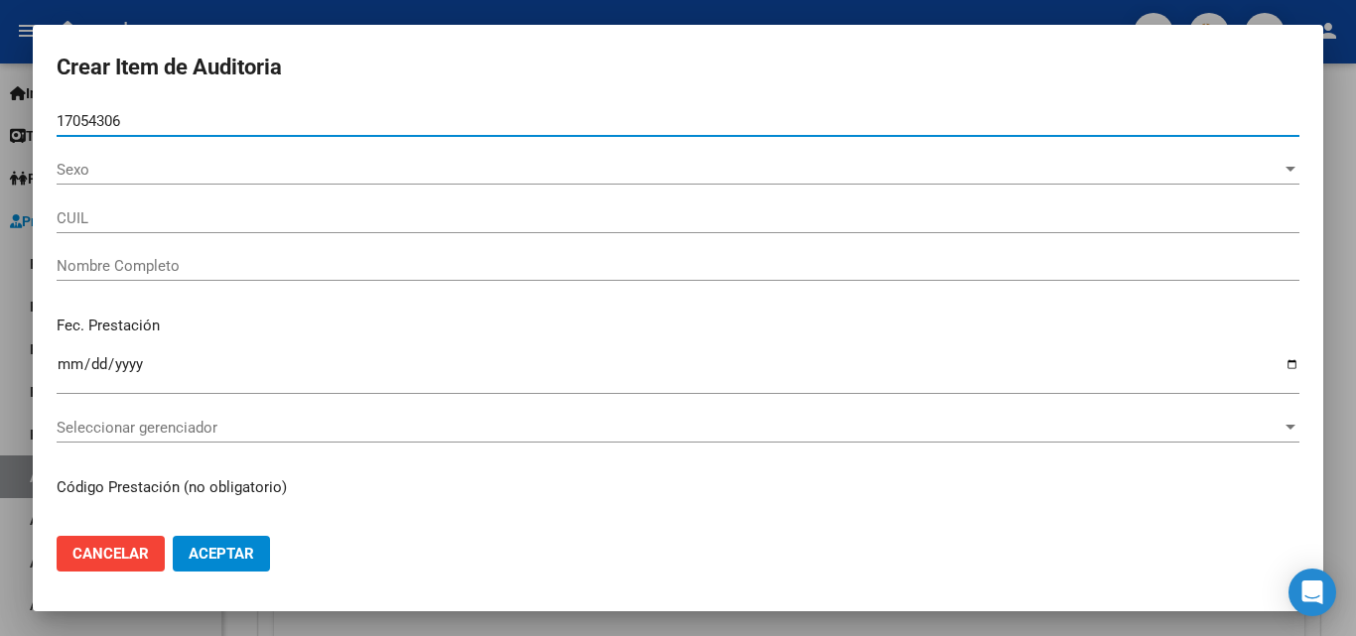
type input "27170543063"
type input "FERREYRA ALICIA SUSANA"
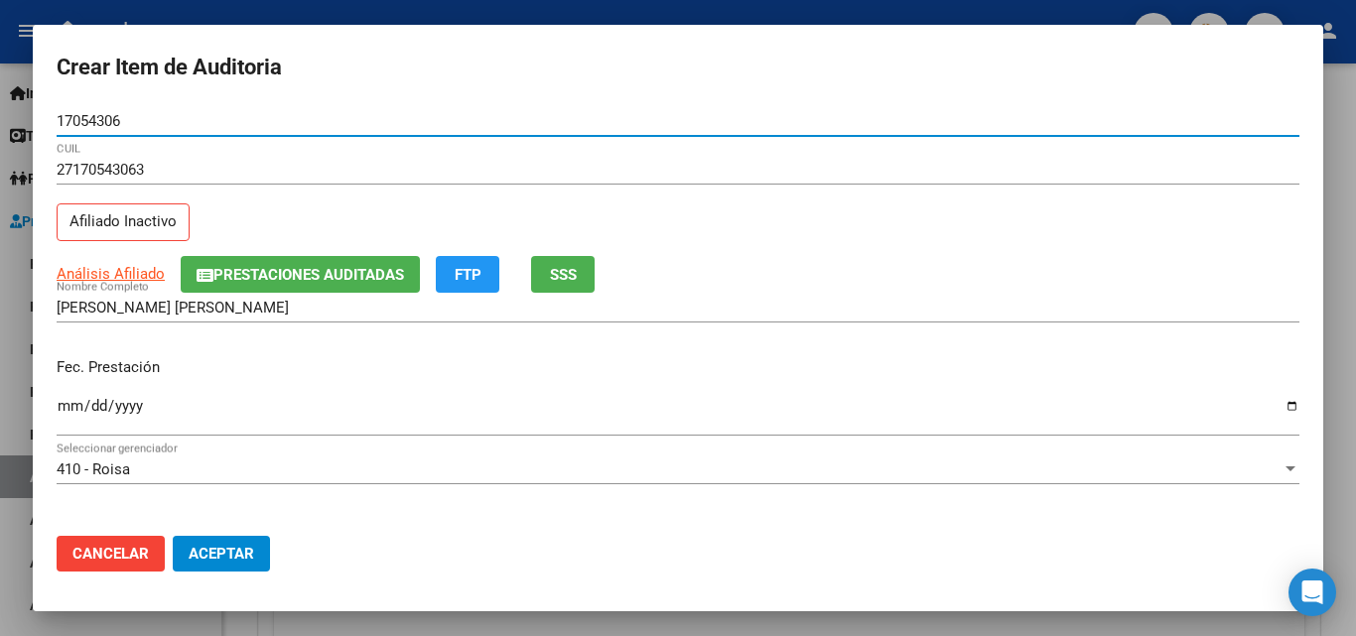
type input "17054306"
click at [63, 410] on input "Ingresar la fecha" at bounding box center [678, 414] width 1243 height 32
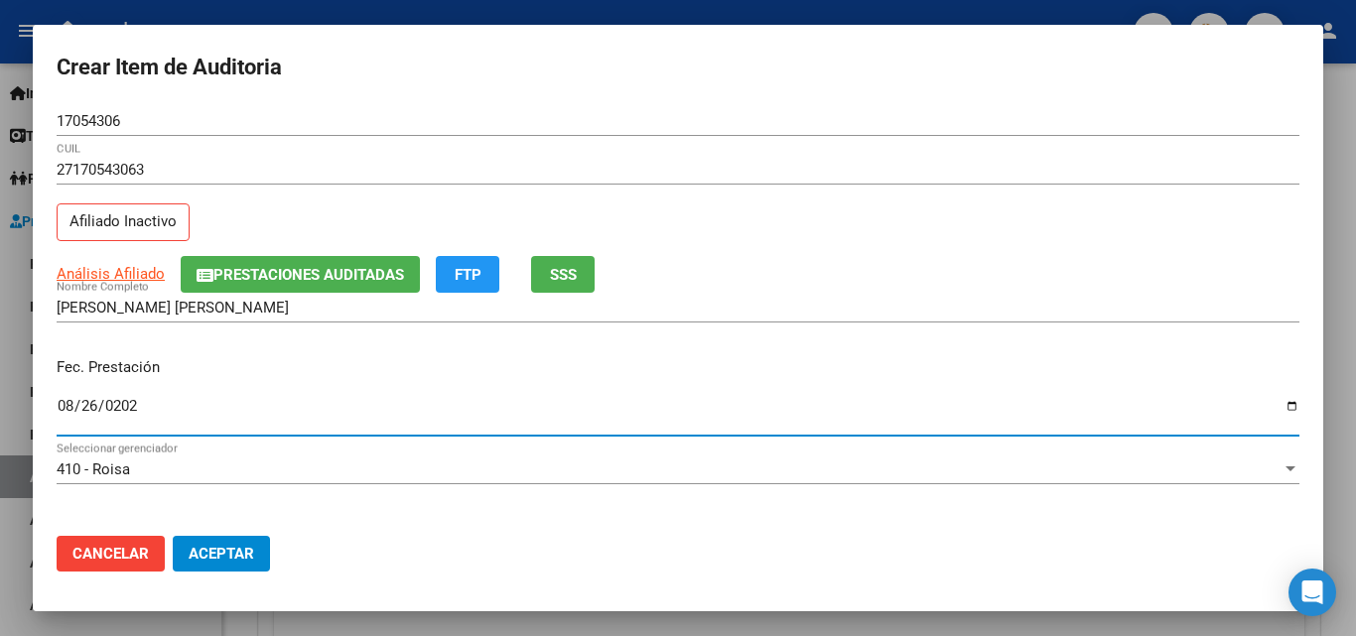
type input "2025-08-26"
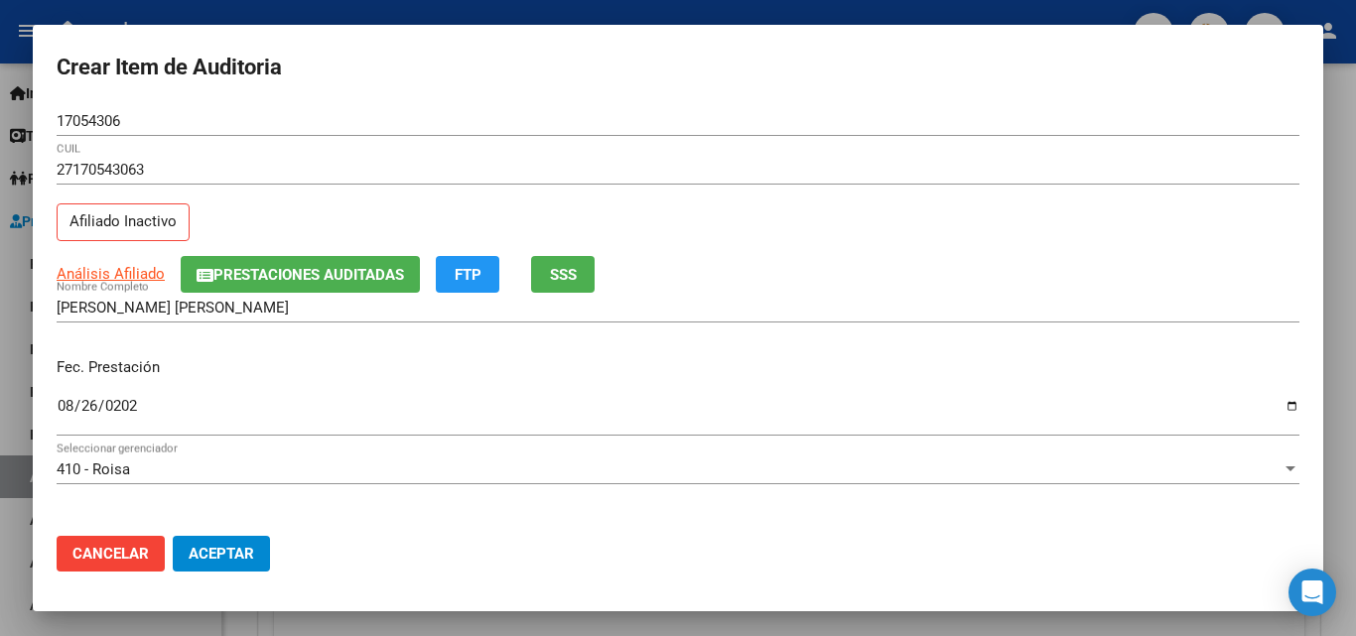
scroll to position [298, 0]
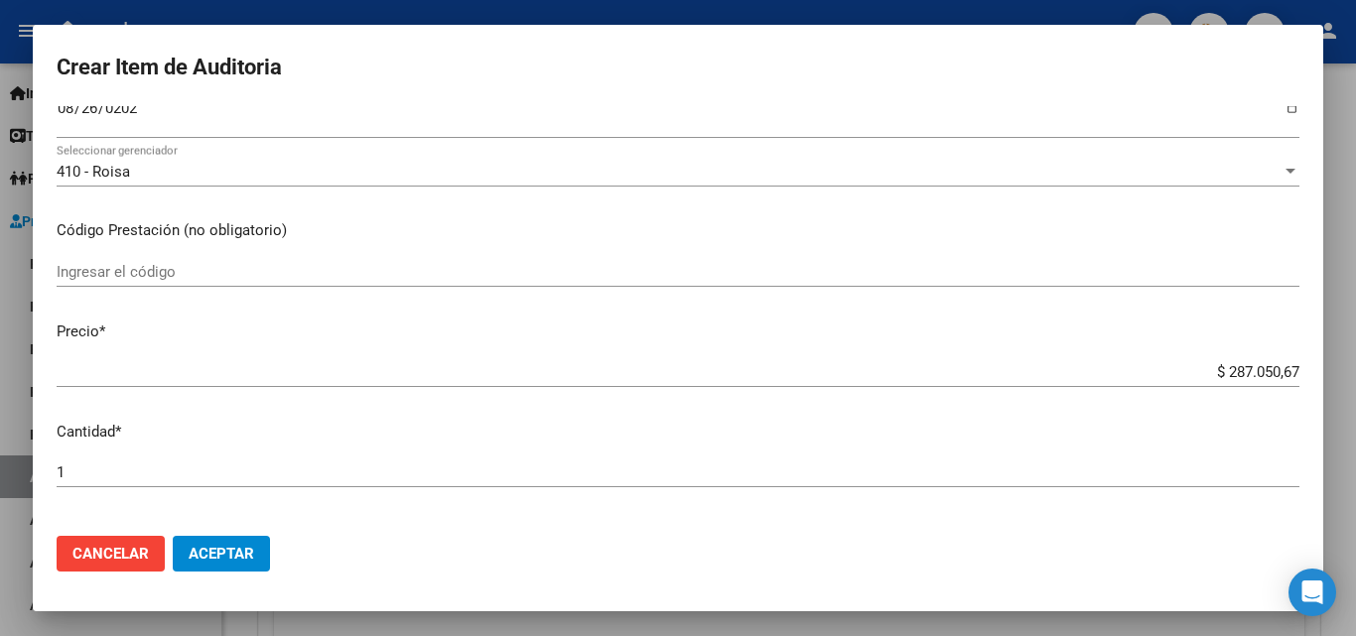
click at [115, 280] on input "Ingresar el código" at bounding box center [678, 272] width 1243 height 18
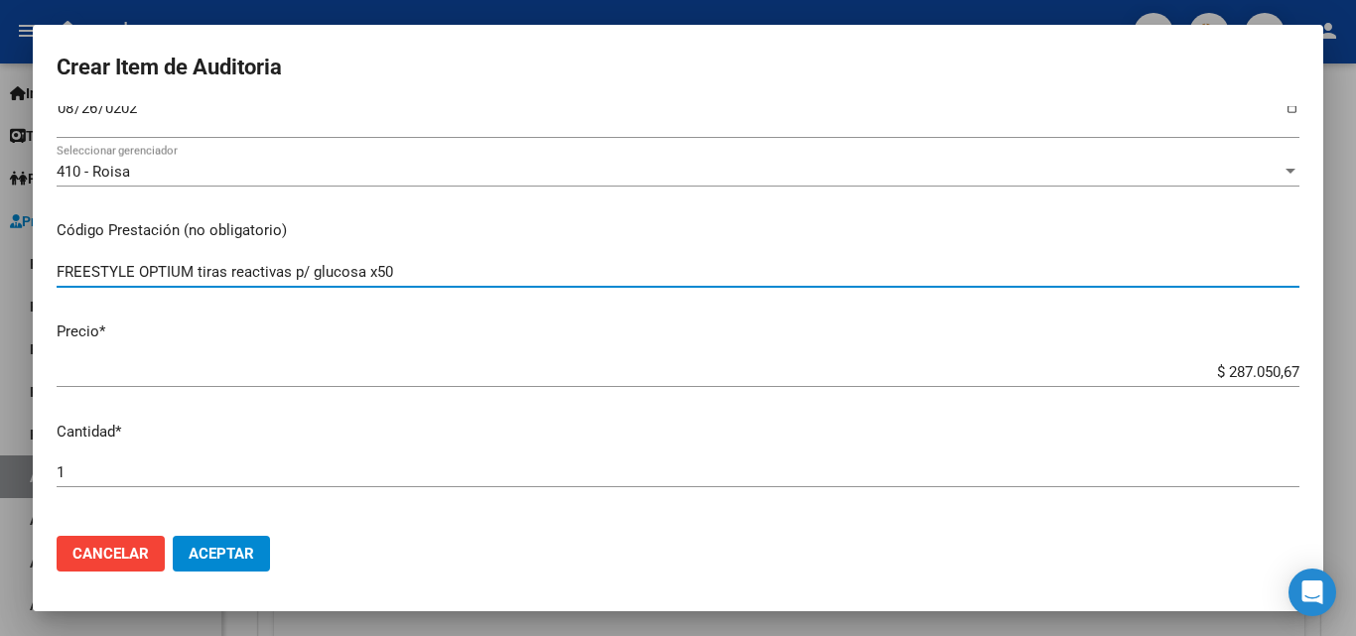
type input "FREESTYLE OPTIUM tiras reactivas p/ glucosa x50"
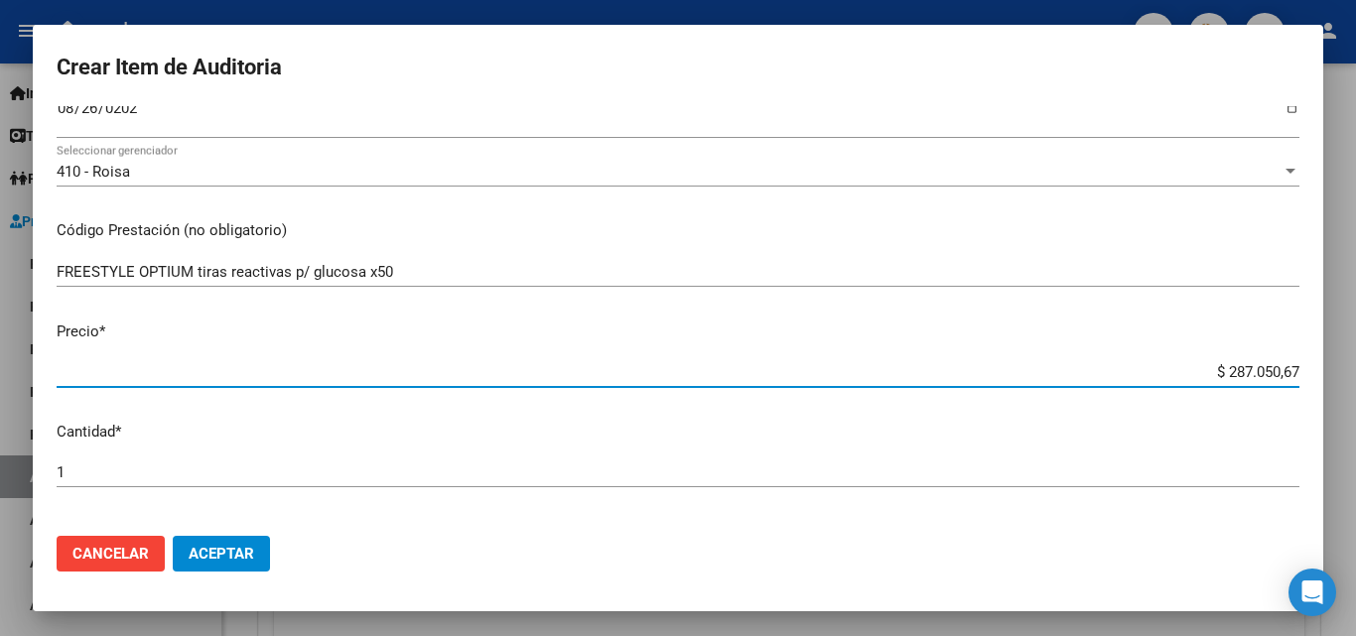
drag, startPoint x: 1188, startPoint y: 380, endPoint x: 1330, endPoint y: 376, distance: 142.0
click at [1330, 376] on div "Crear Item de Auditoria 17054306 Nro Documento 27170543063 CUIL Afiliado Inacti…" at bounding box center [678, 318] width 1356 height 636
type input "$ 0,14"
type input "$ 1,44"
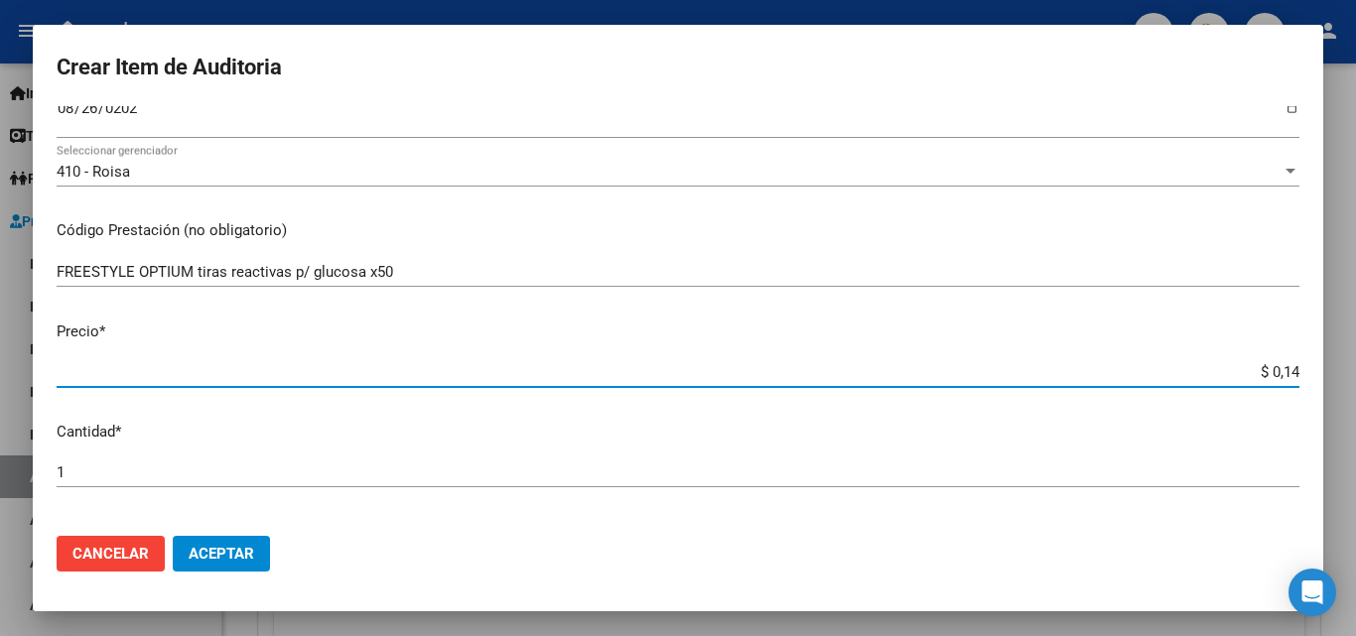
type input "$ 1,44"
type input "$ 14,43"
type input "$ 1,44"
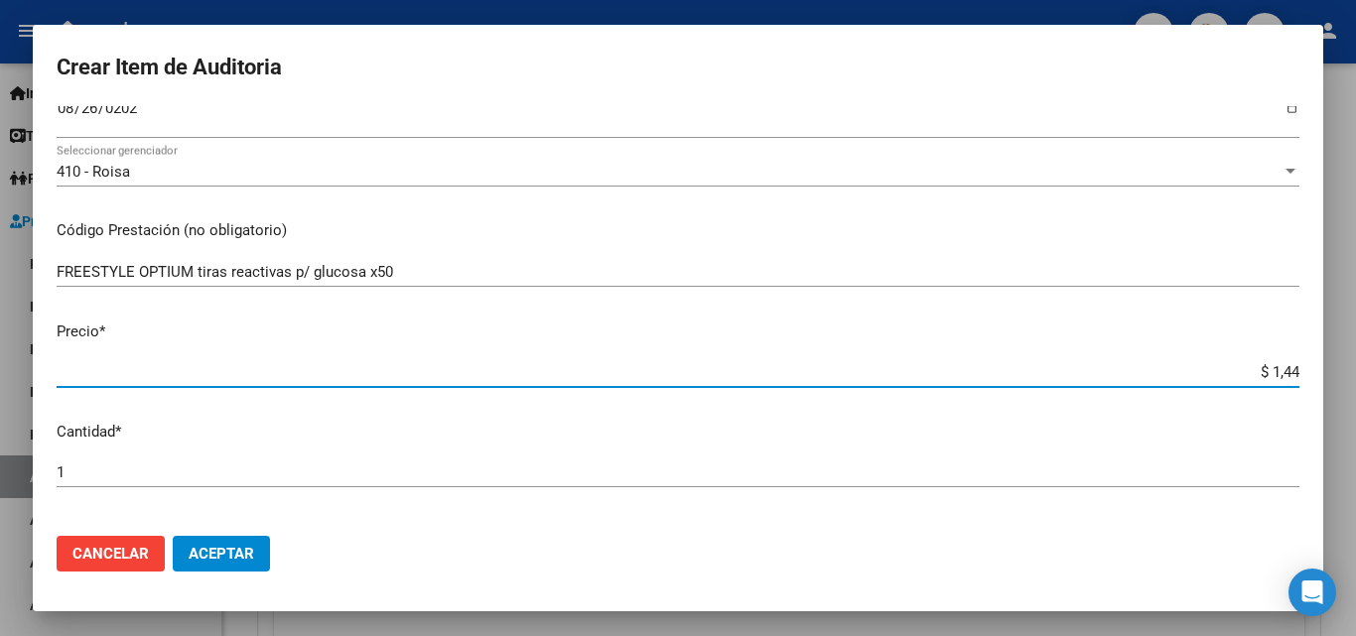
type input "$ 0,14"
type input "$ 0,01"
type input "$ 0,14"
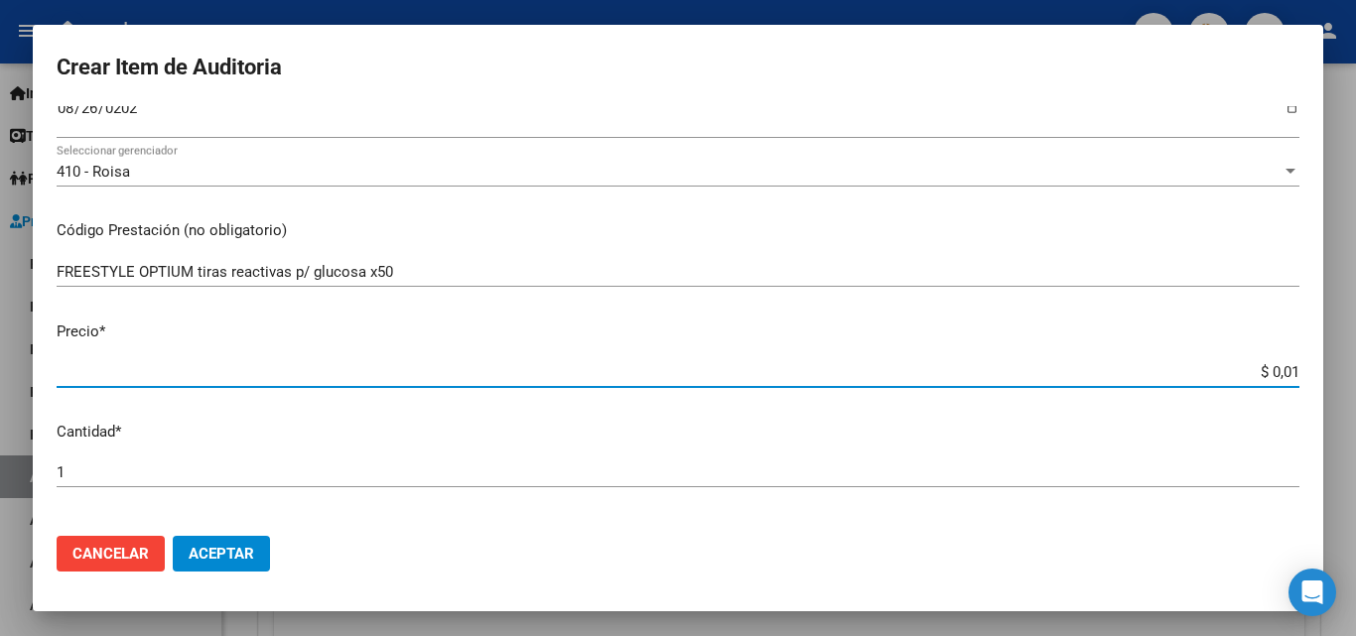
type input "$ 0,14"
type input "$ 1,43"
type input "$ 14,35"
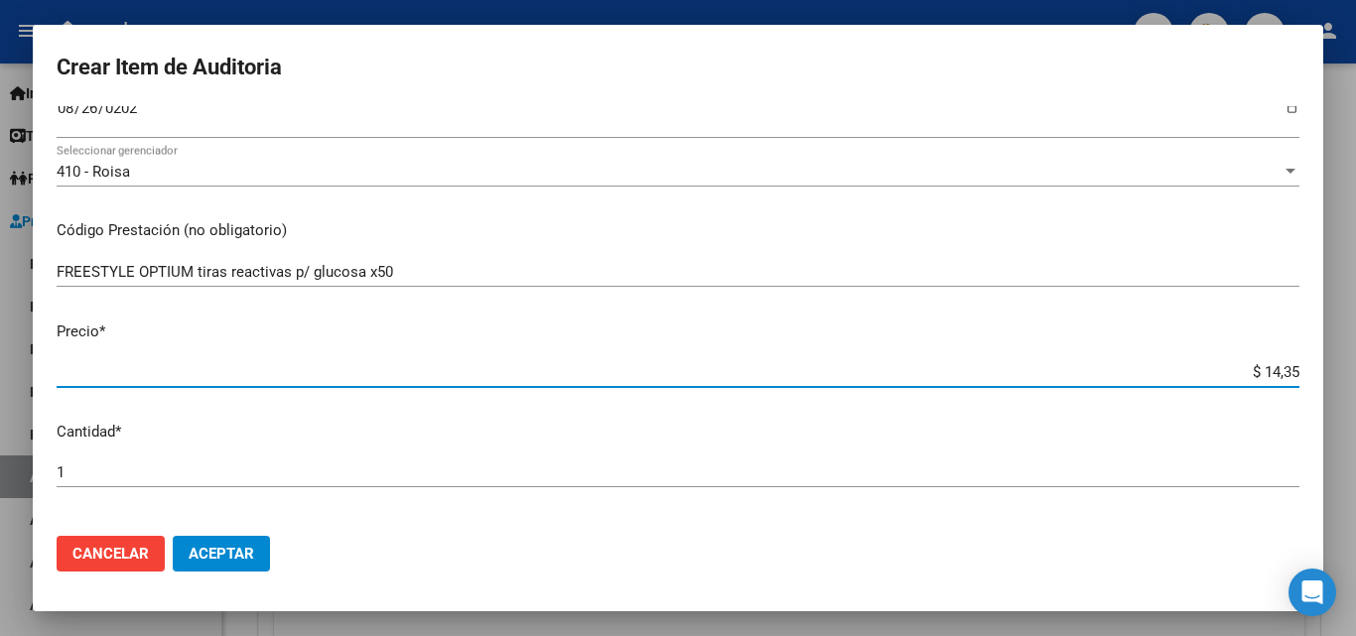
type input "$ 143,52"
type input "$ 1.435,25"
type input "$ 14.352,53"
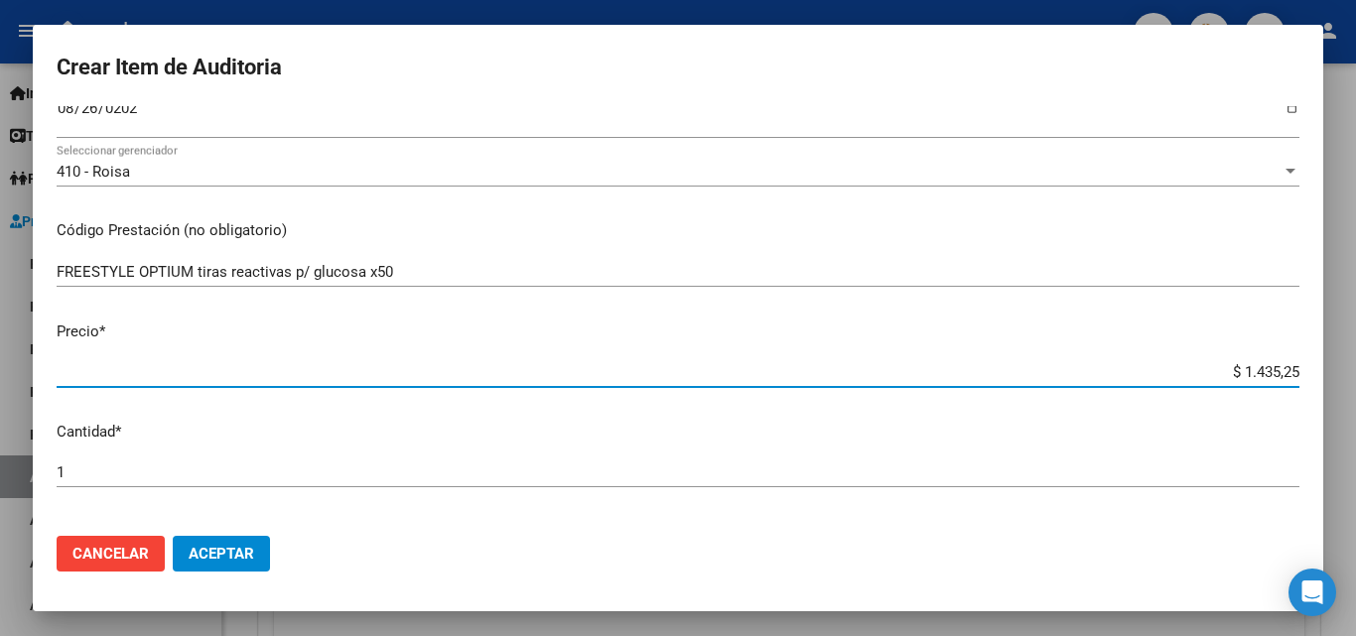
type input "$ 14.352,53"
type input "$ 143.525,34"
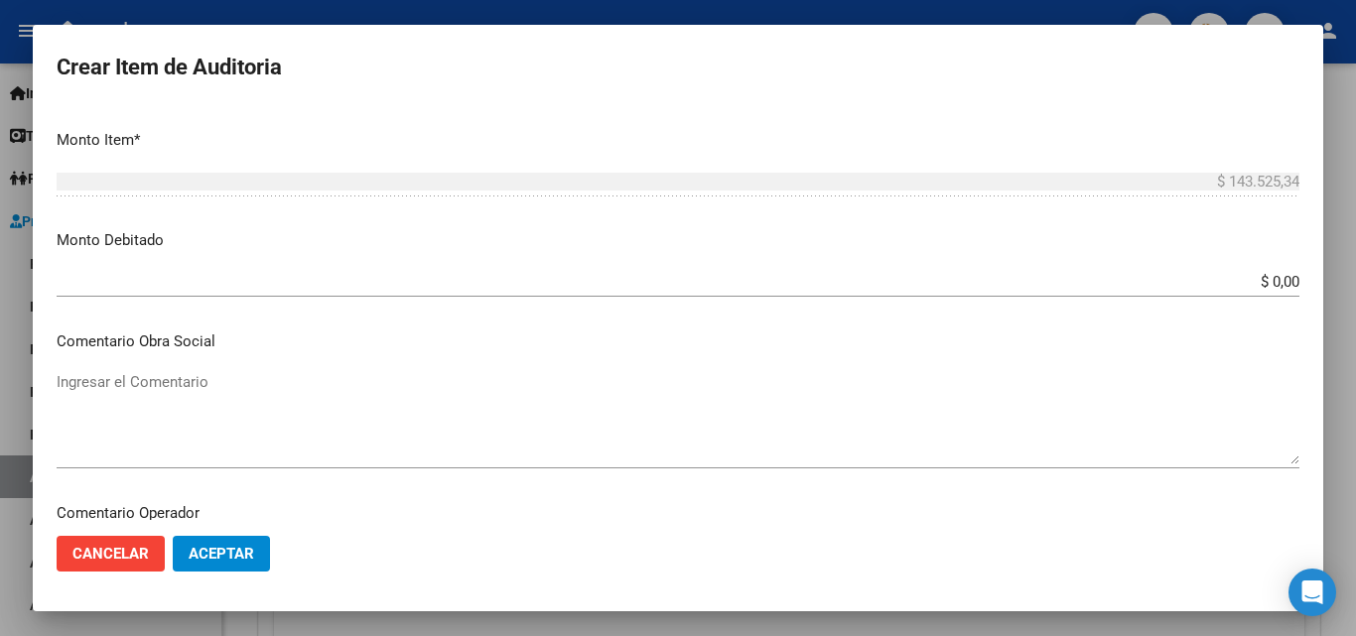
scroll to position [496, 0]
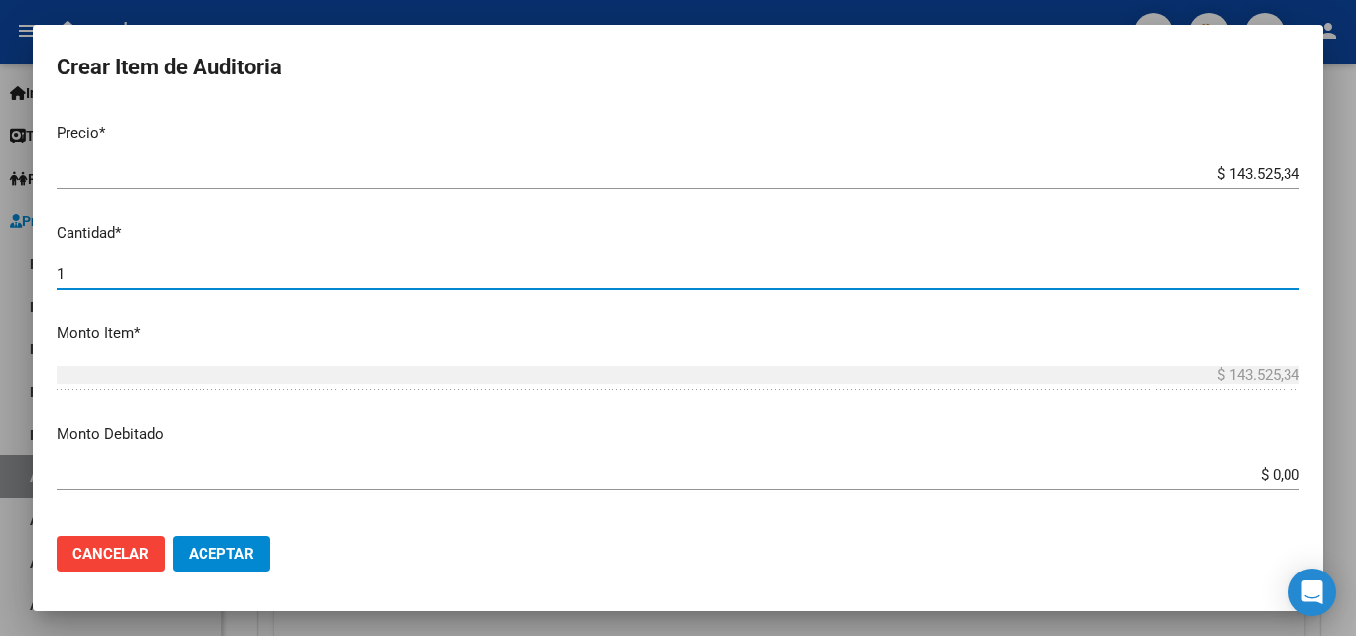
click at [103, 280] on input "1" at bounding box center [678, 274] width 1243 height 18
type input "2"
type input "$ 287.050,68"
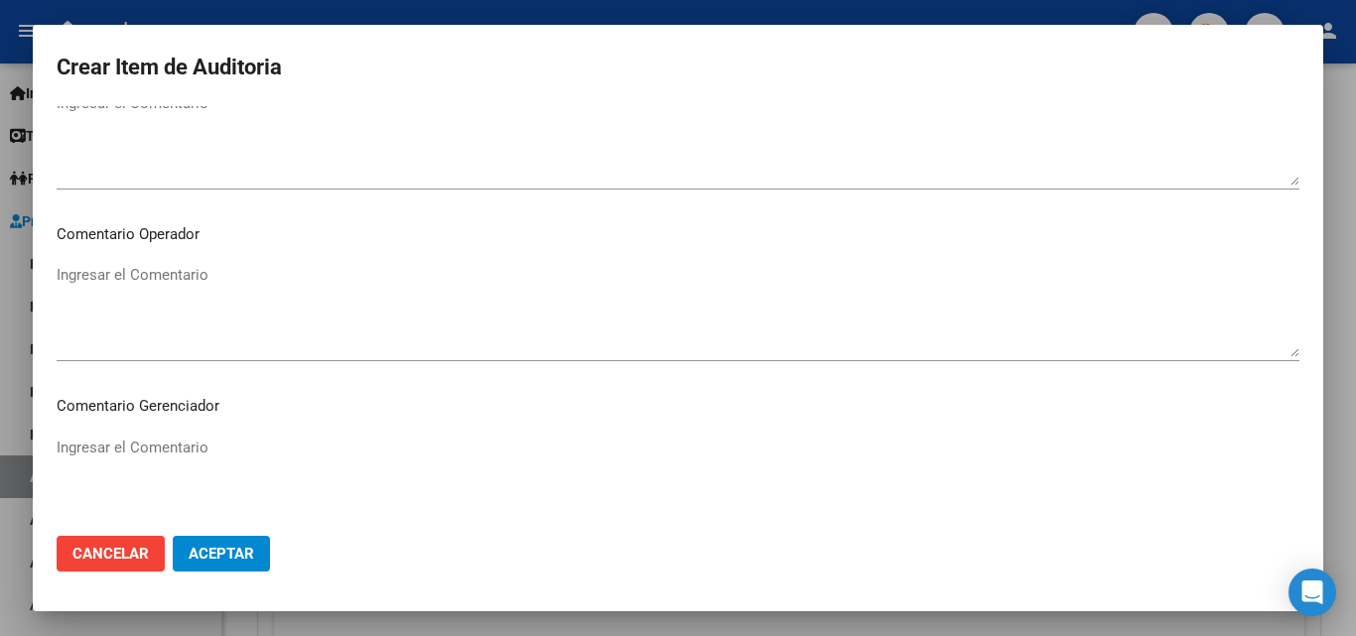
scroll to position [993, 0]
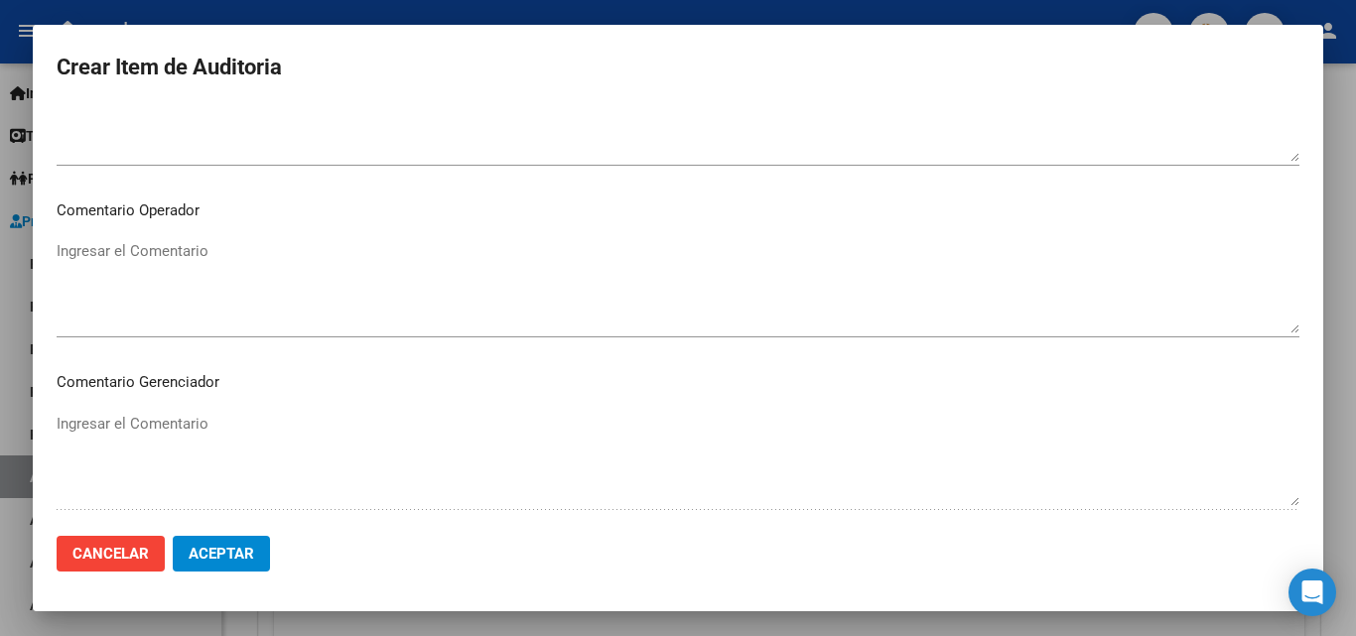
type input "2"
click at [150, 274] on textarea "Ingresar el Comentario" at bounding box center [678, 286] width 1243 height 93
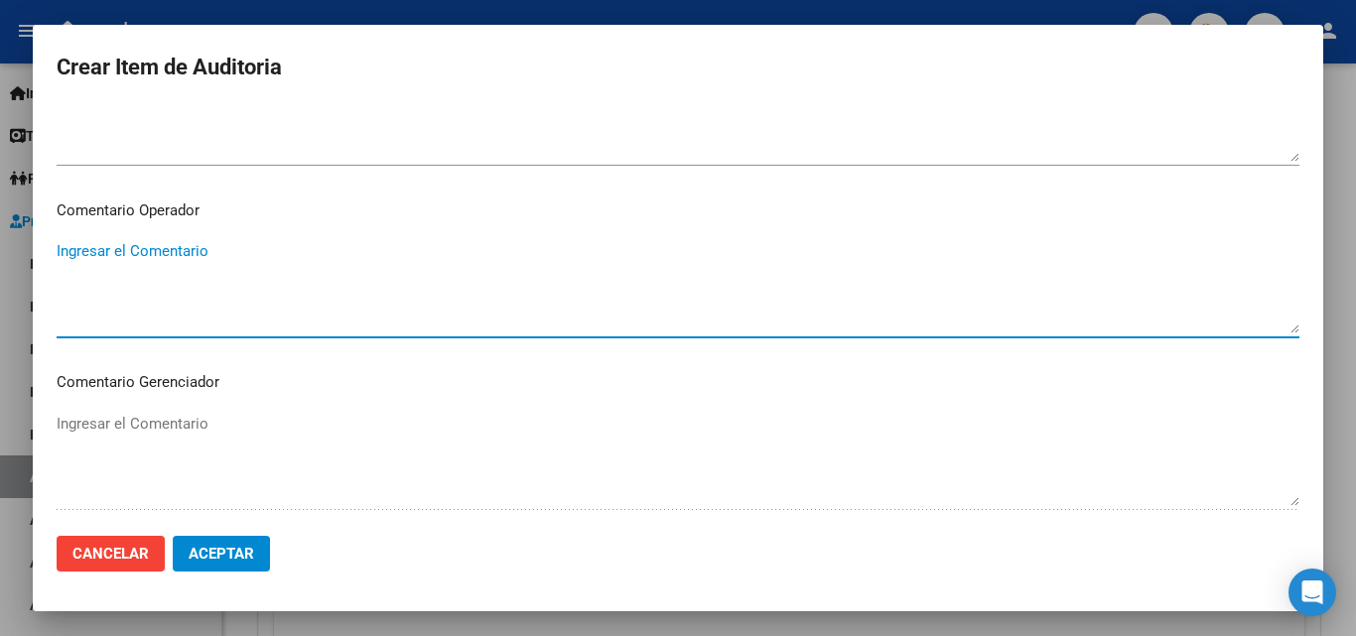
click at [183, 282] on textarea "Ingresar el Comentario" at bounding box center [678, 286] width 1243 height 93
type textarea "T"
type textarea "F"
click at [153, 285] on textarea "OPTIUM - TIRAS REACTIVAS" at bounding box center [678, 286] width 1243 height 93
click at [60, 272] on textarea "OPTIUM - TIRAS REACTIVAS ORDEN MEDICA AUT," at bounding box center [678, 286] width 1243 height 93
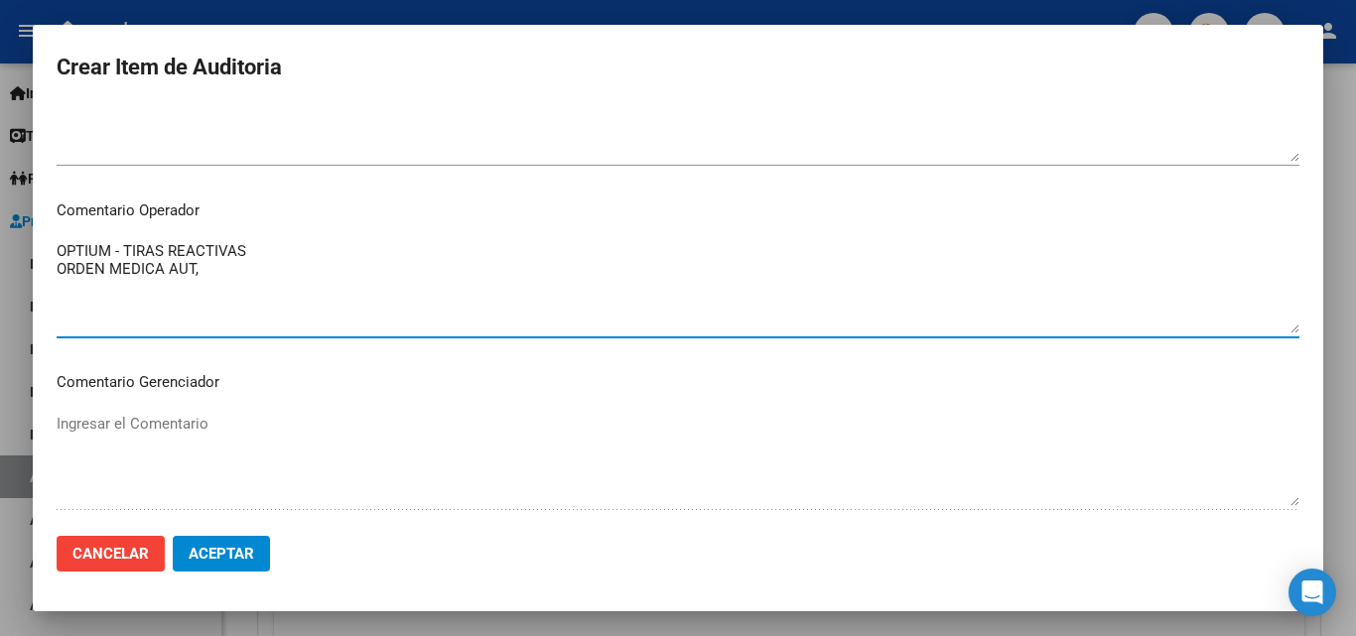
drag, startPoint x: 229, startPoint y: 272, endPoint x: 49, endPoint y: 292, distance: 181.8
click at [49, 292] on mat-dialog-content "17054306 Nro Documento 27170543063 CUIL Afiliado Inactivo Análisis Afiliado Pre…" at bounding box center [678, 313] width 1290 height 414
paste textarea "OK ORDEN MEDICA AUT, REMITO SELLADO-FIRMADO, TROQUEL, COMPROBANTE DE ENTREGA, C…"
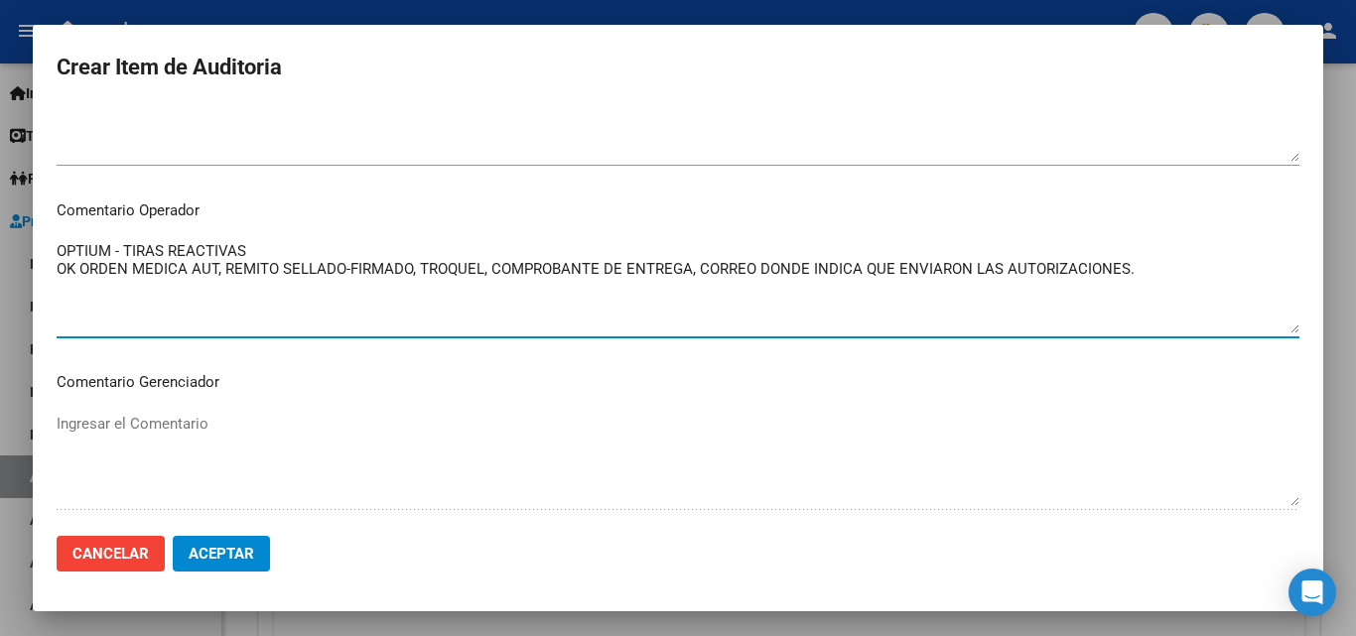
click at [277, 249] on textarea "OPTIUM - TIRAS REACTIVAS OK ORDEN MEDICA AUT, REMITO SELLADO-FIRMADO, TROQUEL, …" at bounding box center [678, 286] width 1243 height 93
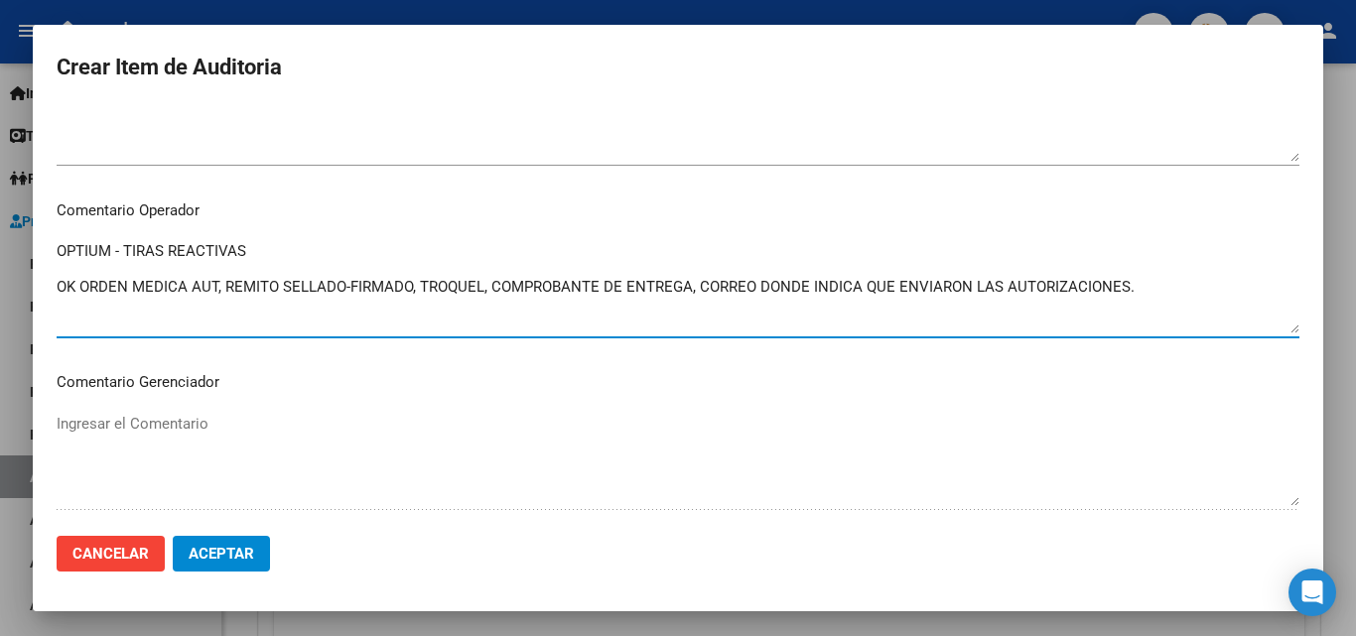
click at [277, 254] on textarea "OPTIUM - TIRAS REACTIVAS OK ORDEN MEDICA AUT, REMITO SELLADO-FIRMADO, TROQUEL, …" at bounding box center [678, 286] width 1243 height 93
click at [238, 263] on textarea "OPTIUM - TIRAS REACTIVAS OK VALOR ALFA BETA OK ORDEN MEDICA AUT, REMITO SELLADO…" at bounding box center [678, 286] width 1243 height 93
click at [114, 270] on textarea "OPTIUM - TIRAS REACTIVAS OK VALOR ALFA BETA (ACTIVO PRESTACION ROISA) OK ORDEN …" at bounding box center [678, 286] width 1243 height 93
click at [310, 317] on textarea "OPTIUM - TIRAS REACTIVAS OK VALOR ALFA BETA (ACTIVO 26-08-2025 PRESTACION ROISA…" at bounding box center [678, 286] width 1243 height 93
click at [339, 303] on textarea "OPTIUM - TIRAS REACTIVAS OK VALOR ALFA BETA (ACTIVO 26-08-2025 PRESTACION ROISA…" at bounding box center [678, 286] width 1243 height 93
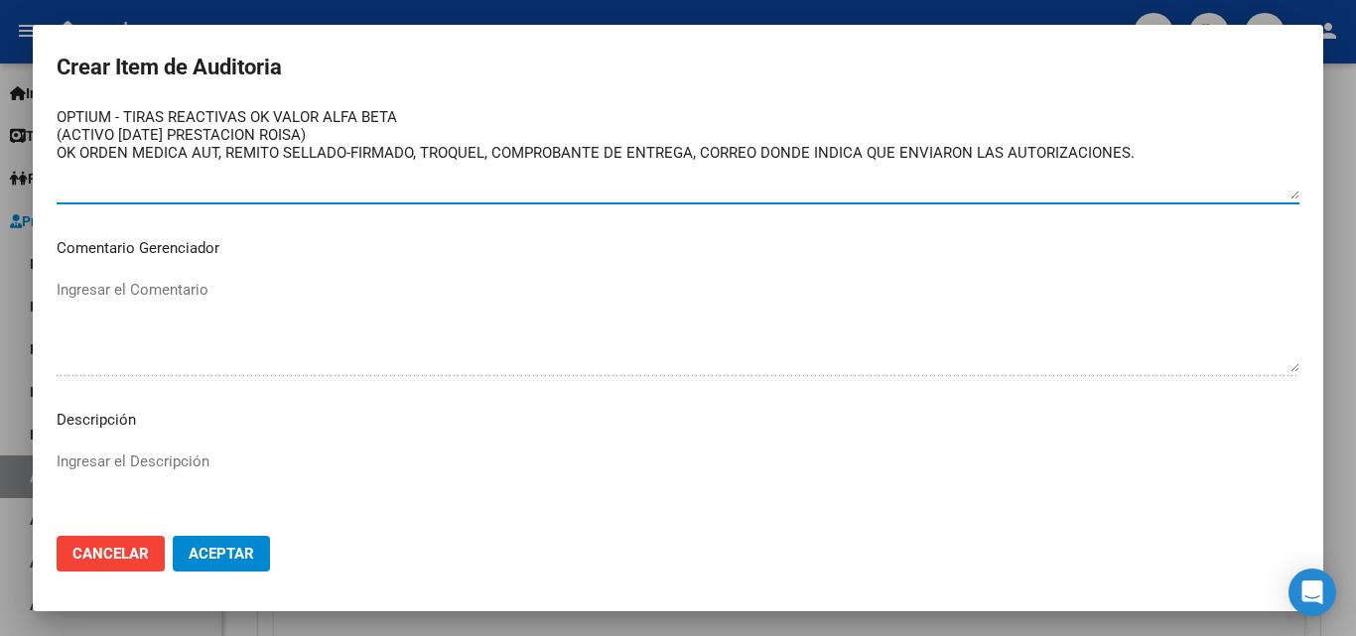
scroll to position [1092, 0]
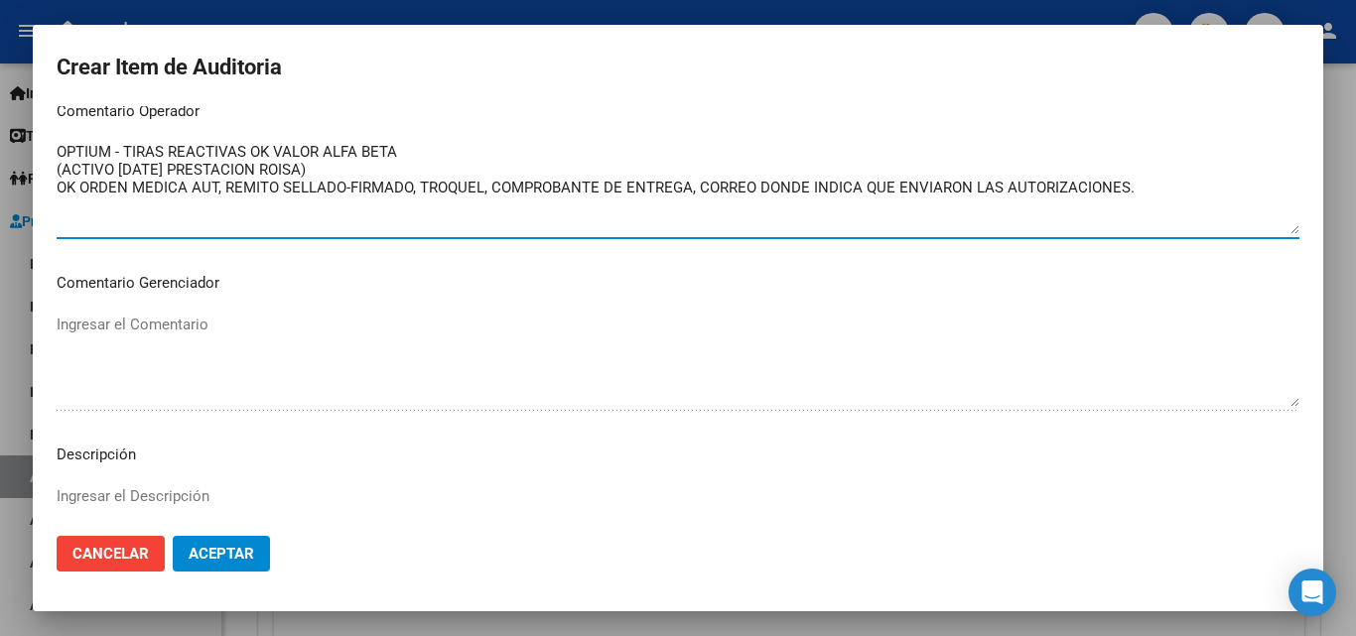
click at [406, 144] on textarea "OPTIUM - TIRAS REACTIVAS OK VALOR ALFA BETA (ACTIVO 26-08-2025 PRESTACION ROISA…" at bounding box center [678, 187] width 1243 height 93
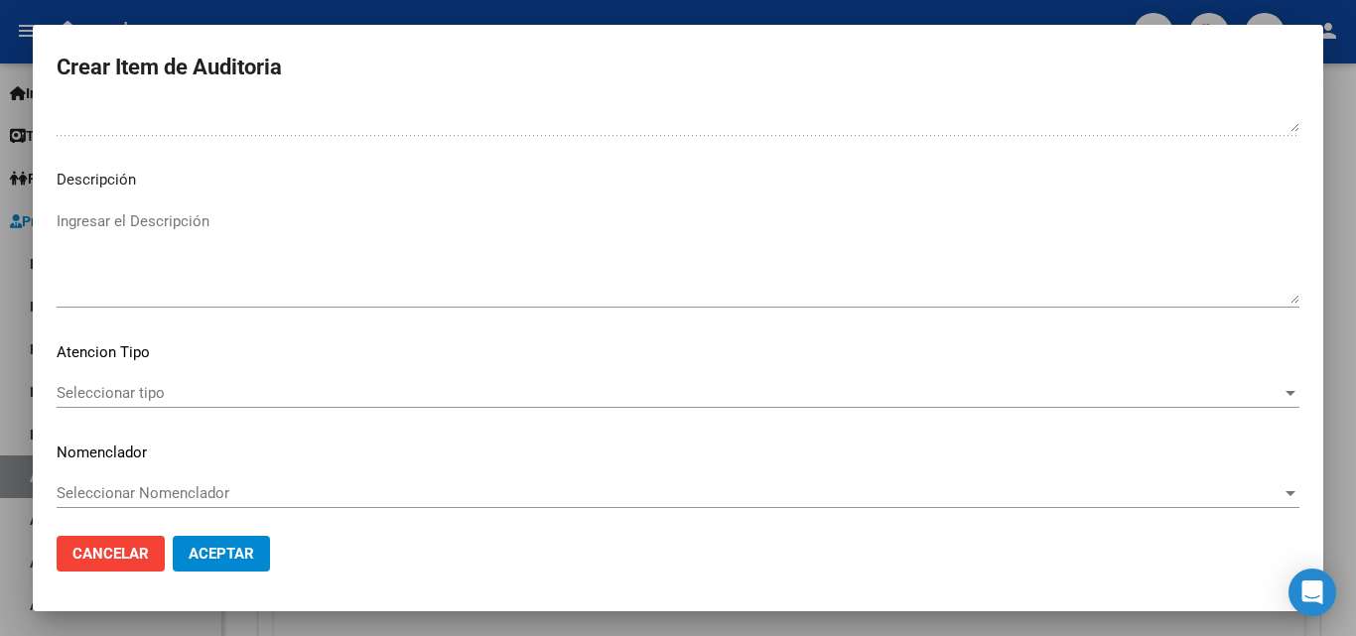
scroll to position [1374, 0]
type textarea "OPTIUM - TIRAS REACTIVAS OK VALOR ALFA BETA (ACTIVO 26-08-2025 PRESTACION ROISA…"
click at [168, 373] on div "Seleccionar tipo Seleccionar tipo" at bounding box center [678, 386] width 1243 height 30
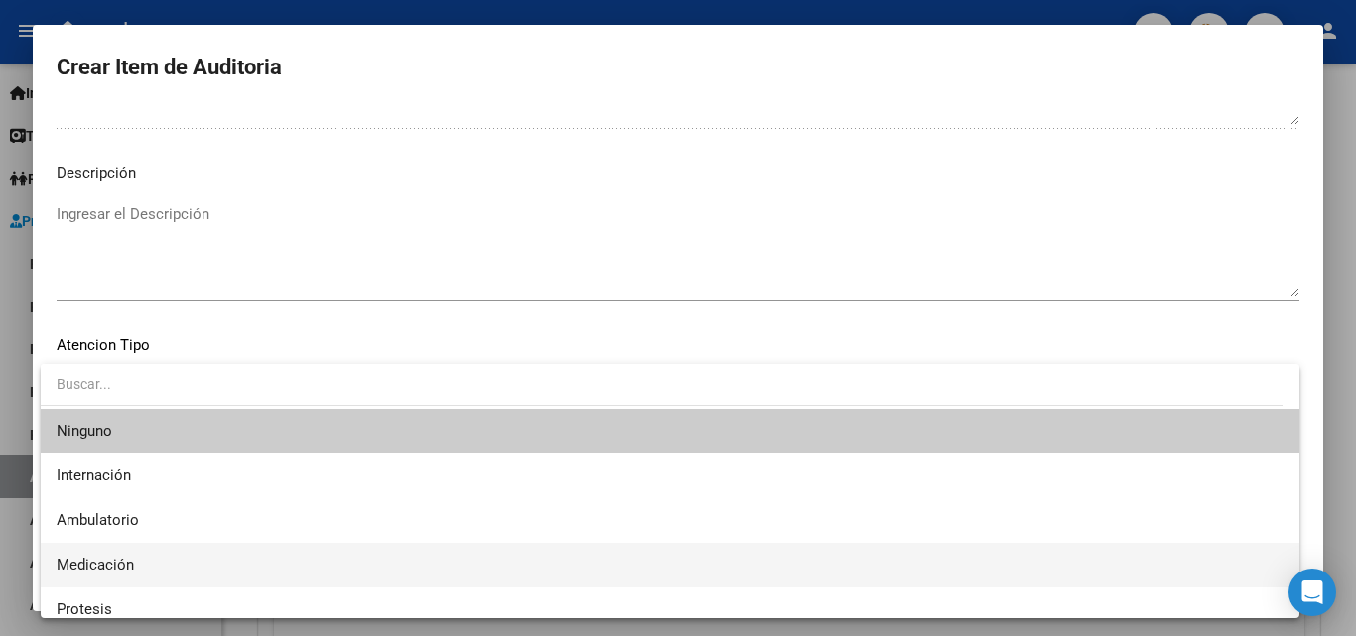
click at [120, 550] on span "Medicación" at bounding box center [670, 565] width 1227 height 45
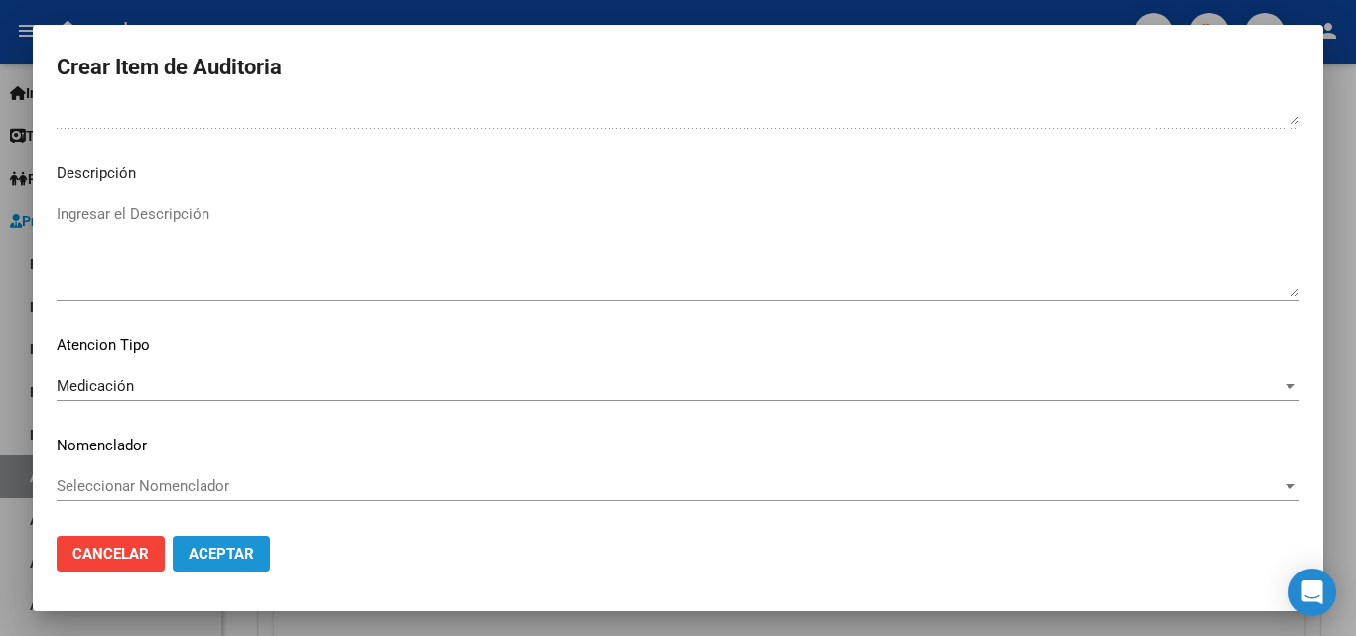
click at [196, 551] on span "Aceptar" at bounding box center [222, 554] width 66 height 18
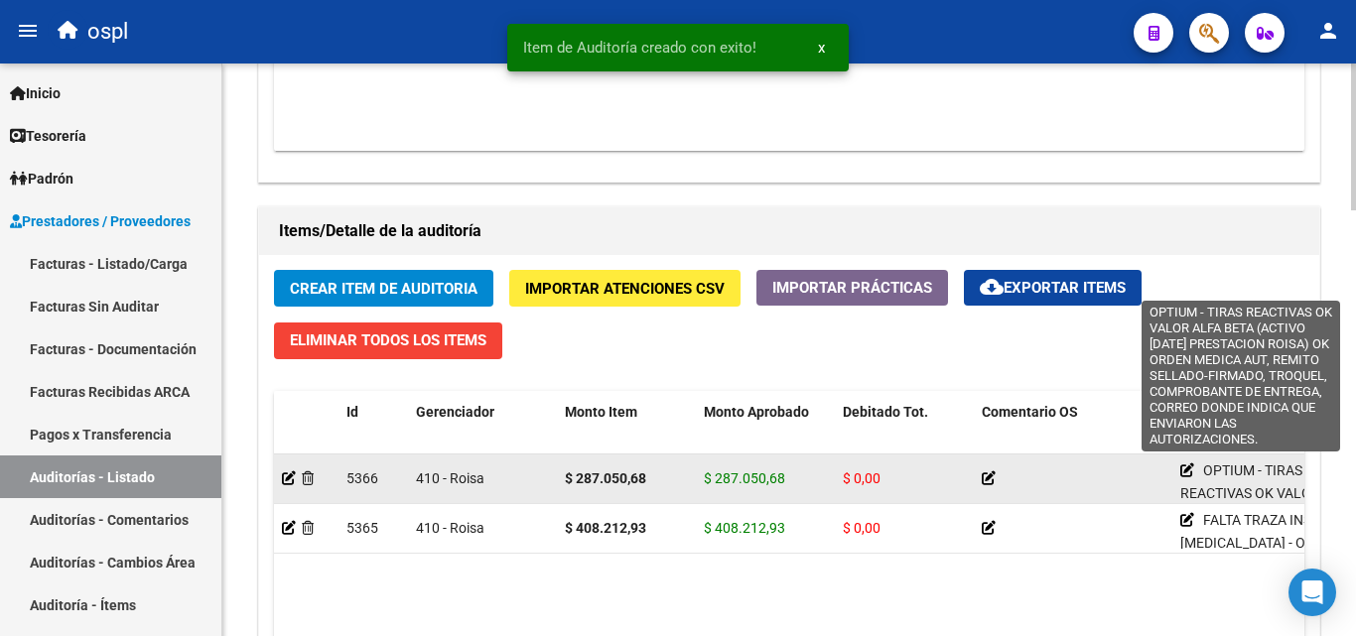
click at [1186, 474] on icon at bounding box center [1187, 471] width 14 height 14
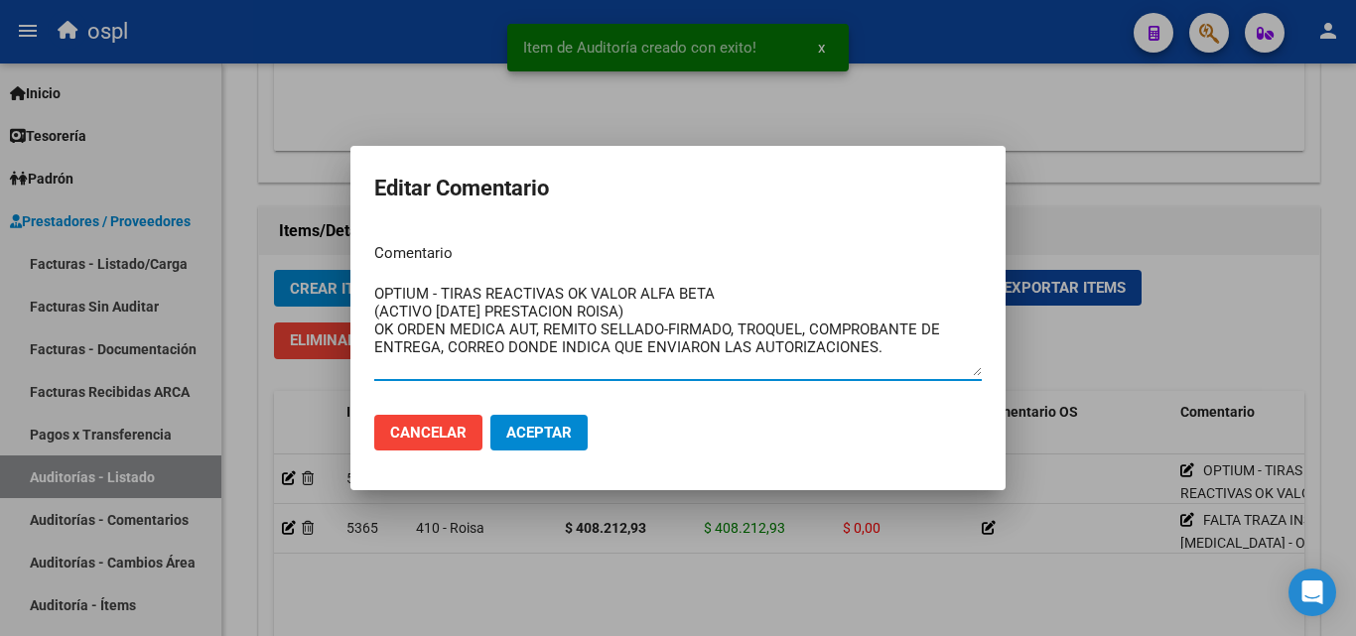
click at [292, 391] on div at bounding box center [678, 318] width 1356 height 636
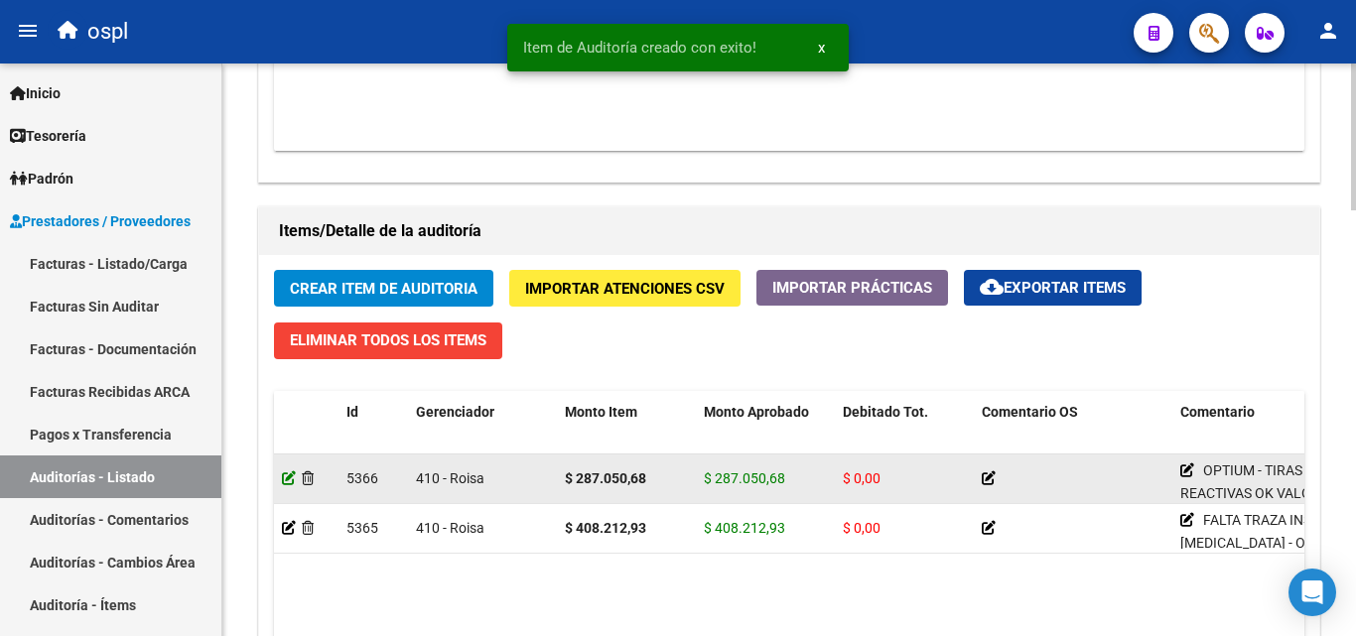
click at [288, 476] on icon at bounding box center [289, 479] width 14 height 14
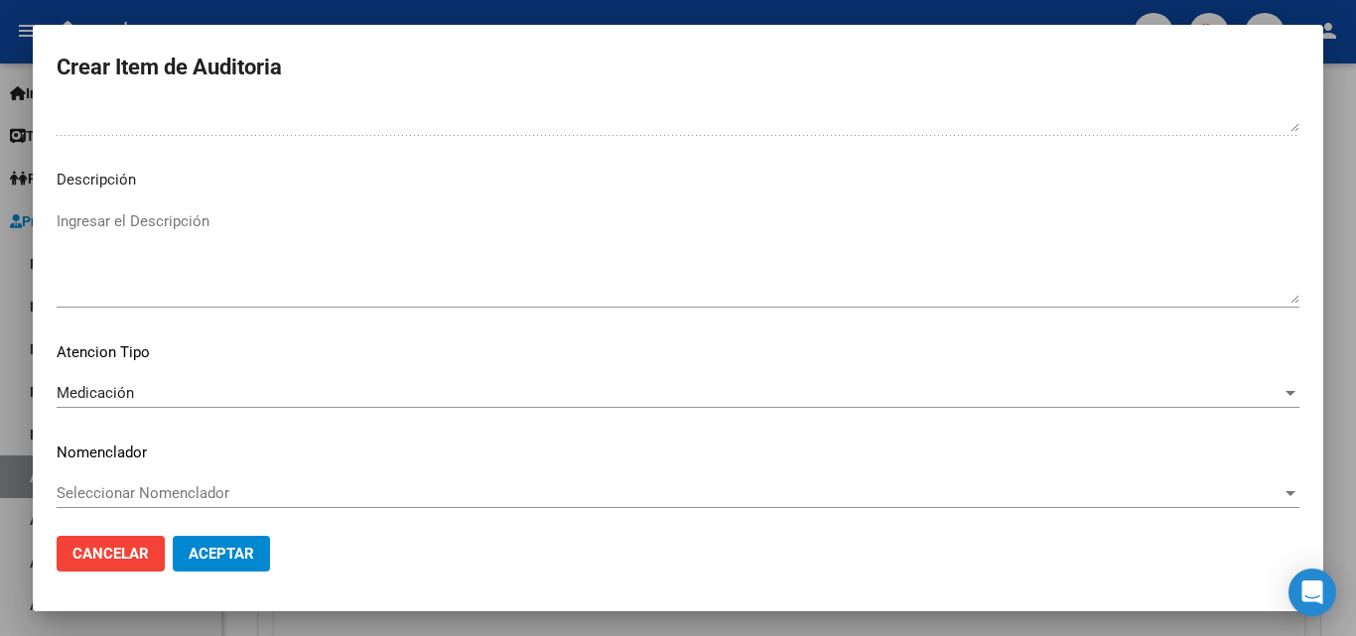
scroll to position [1337, 0]
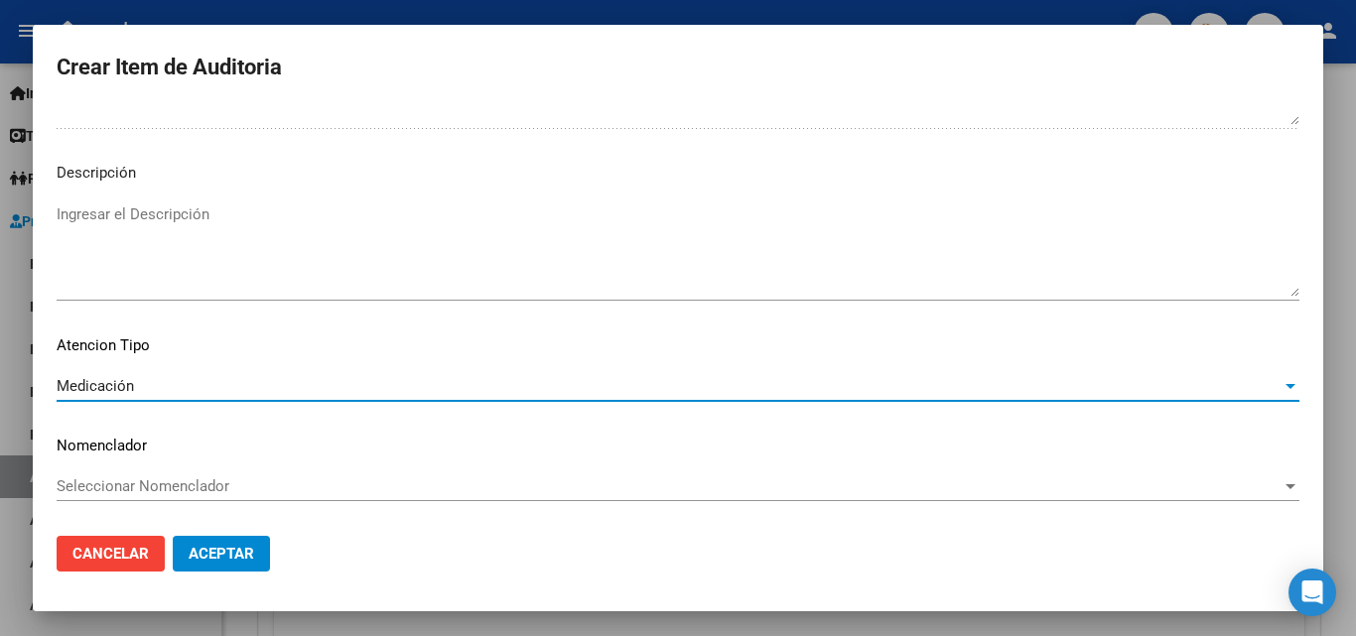
click at [136, 393] on div "Medicación" at bounding box center [669, 386] width 1225 height 18
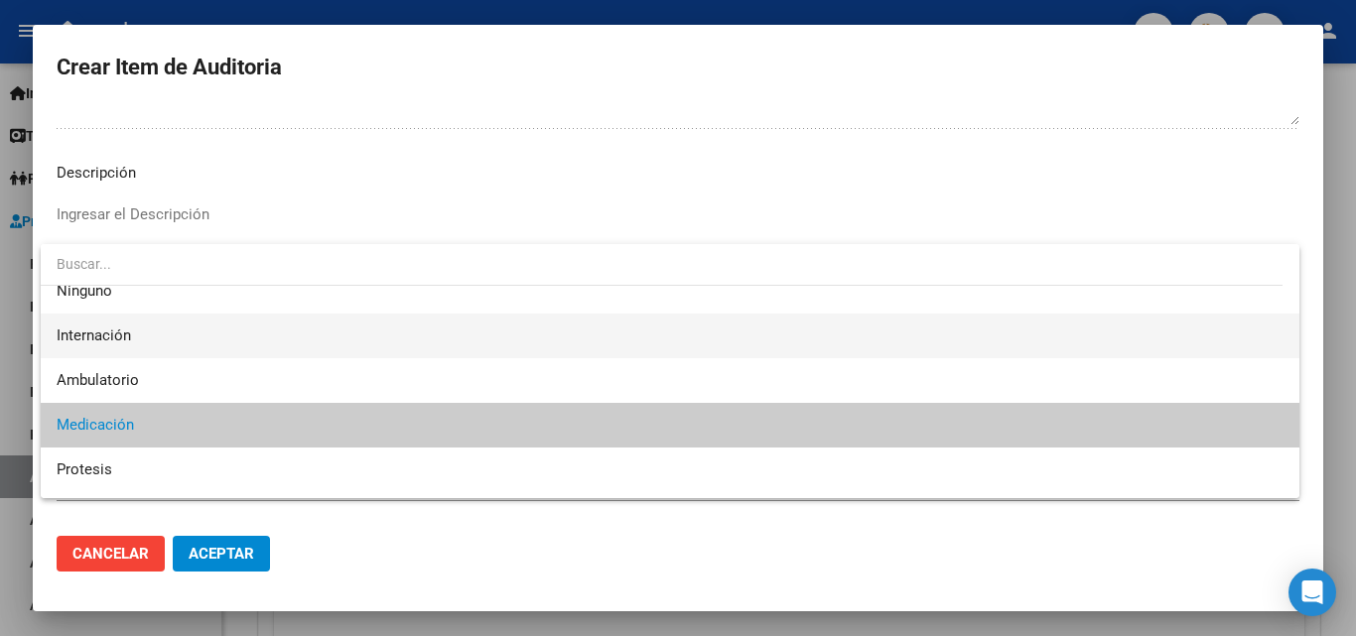
scroll to position [0, 0]
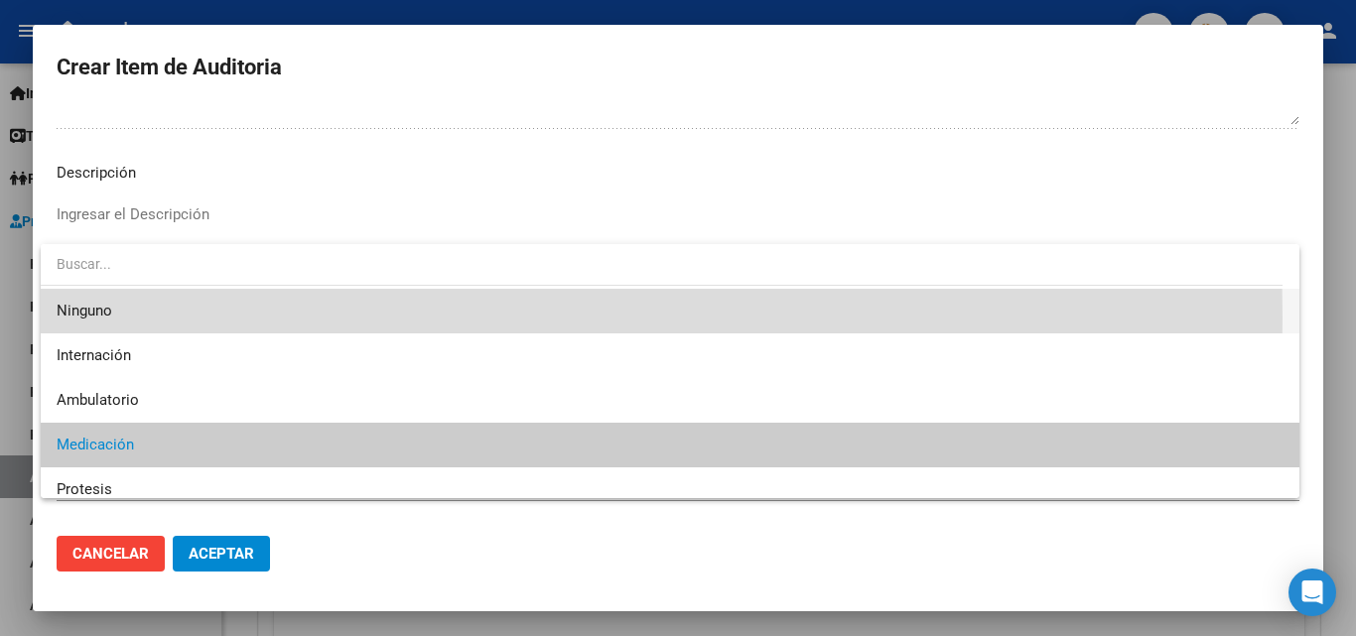
click at [152, 318] on span "Ninguno" at bounding box center [670, 311] width 1227 height 45
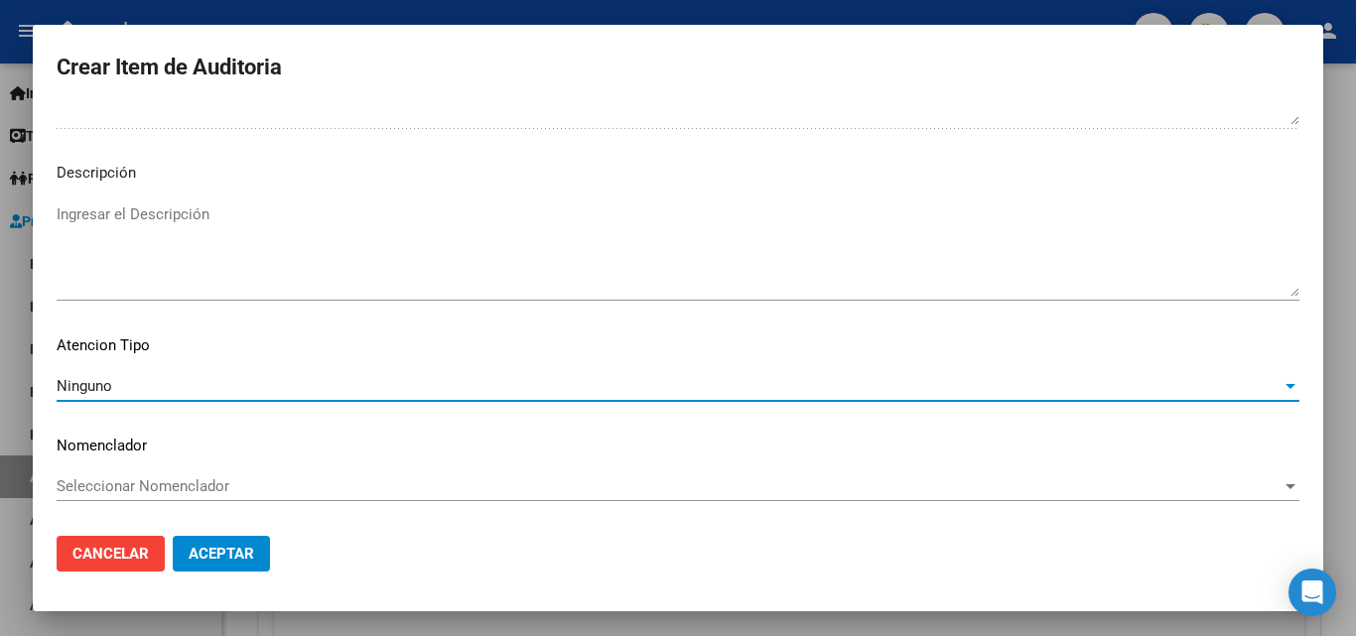
click at [137, 390] on div "Ninguno" at bounding box center [669, 386] width 1225 height 18
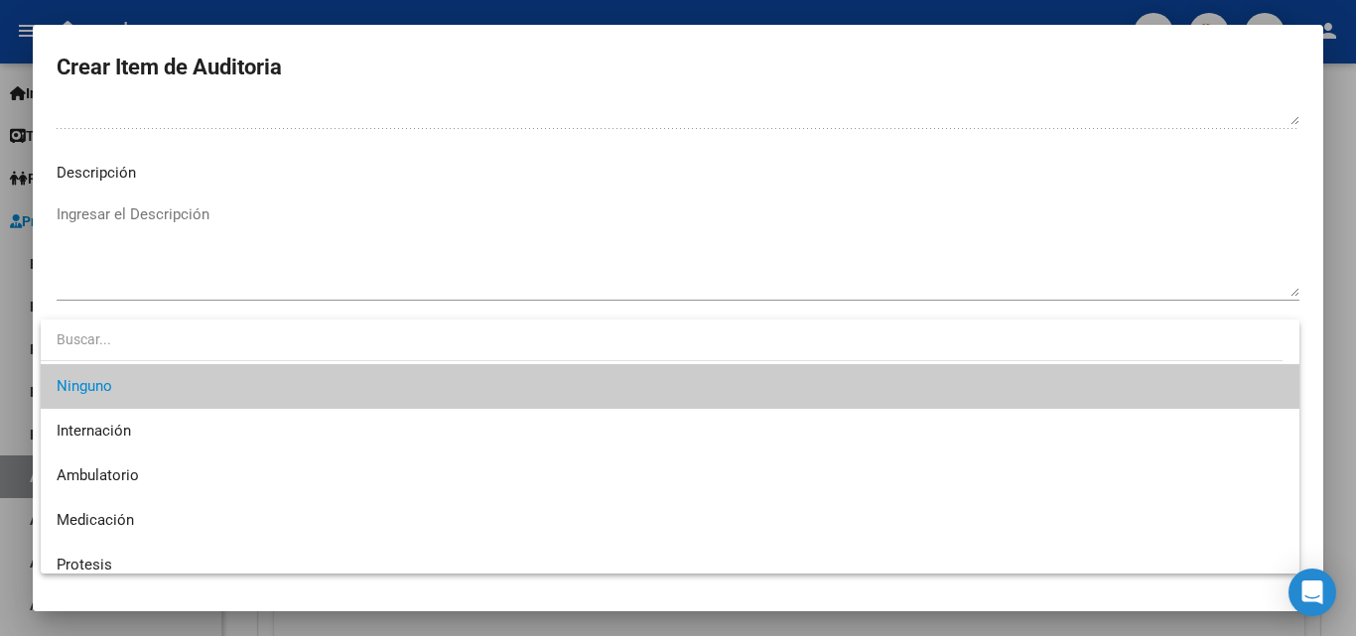
click at [250, 308] on div at bounding box center [678, 318] width 1356 height 636
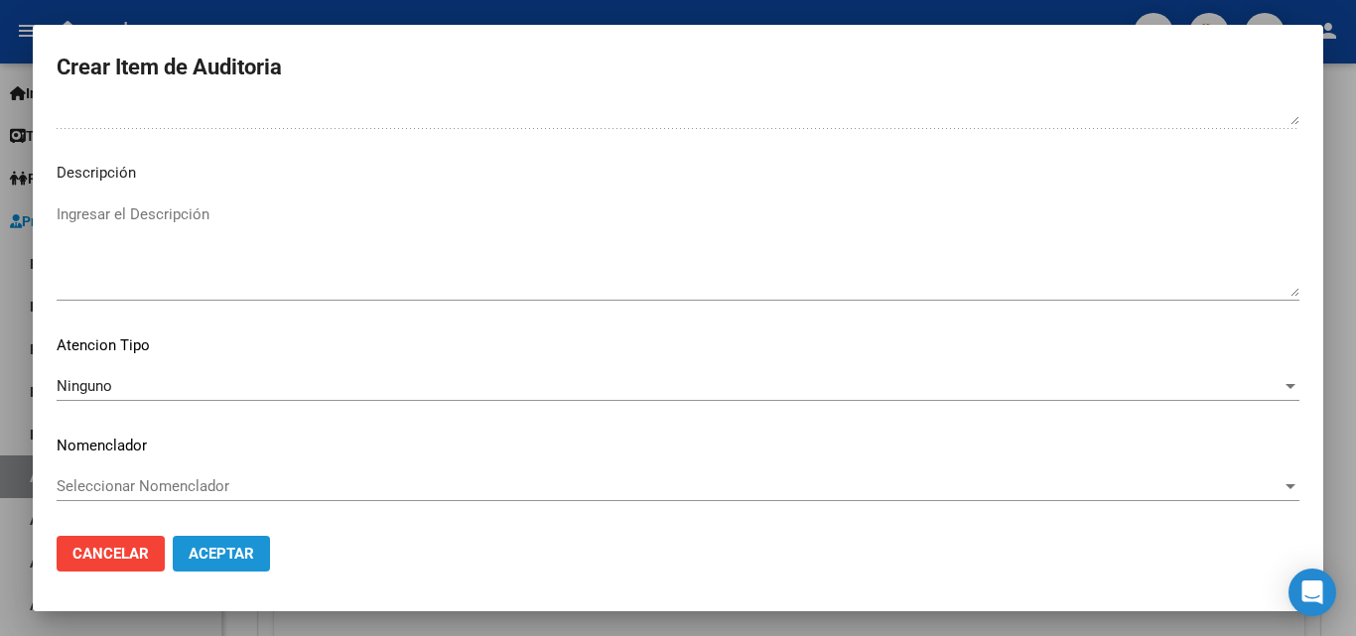
drag, startPoint x: 238, startPoint y: 544, endPoint x: 216, endPoint y: 538, distance: 22.6
click at [237, 545] on span "Aceptar" at bounding box center [222, 554] width 66 height 18
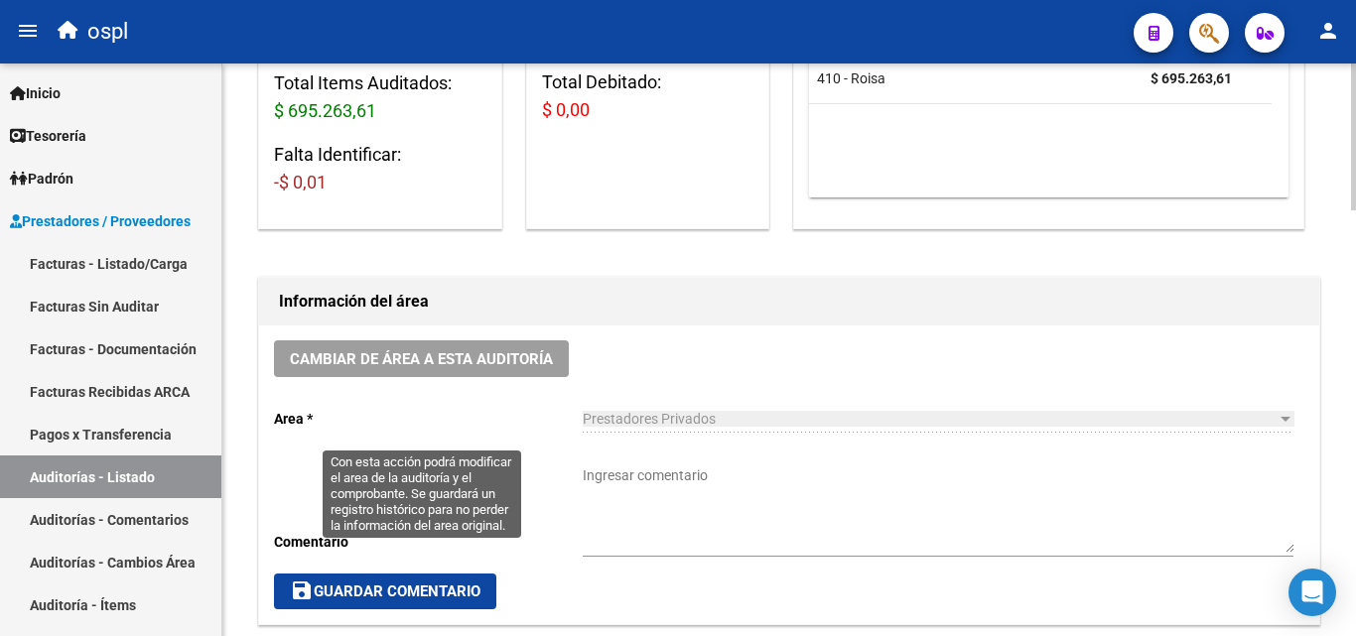
scroll to position [397, 0]
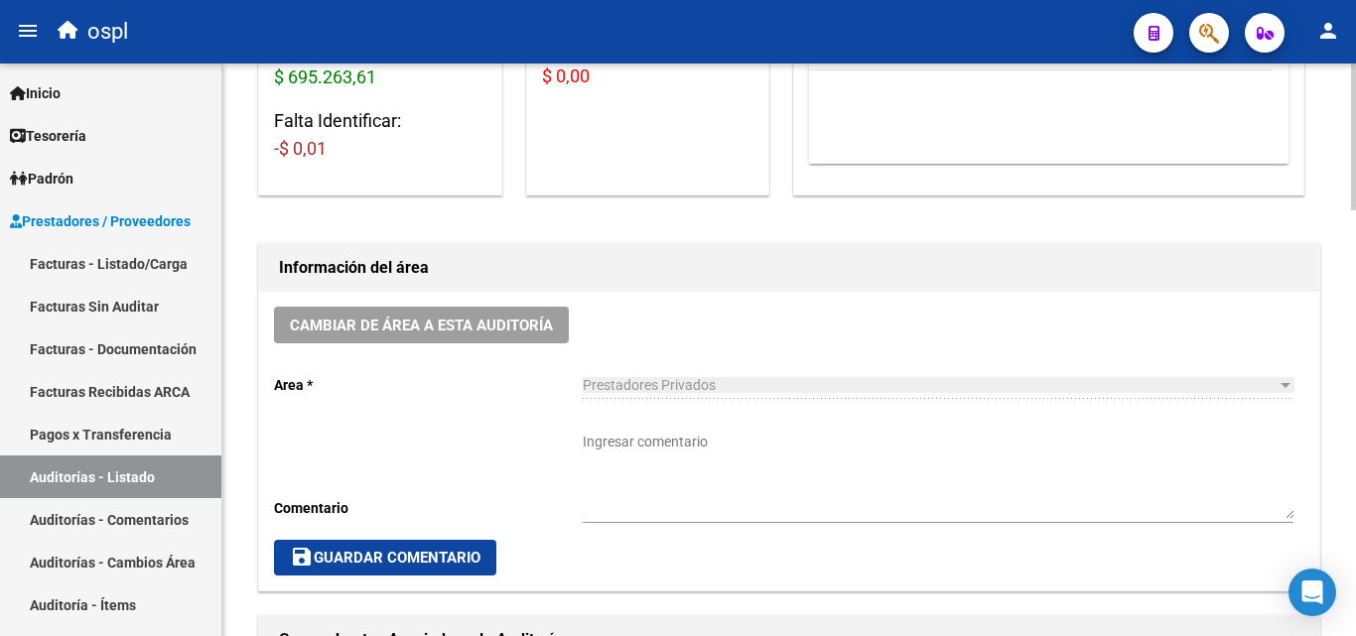
click at [618, 437] on textarea "Ingresar comentario" at bounding box center [938, 475] width 711 height 87
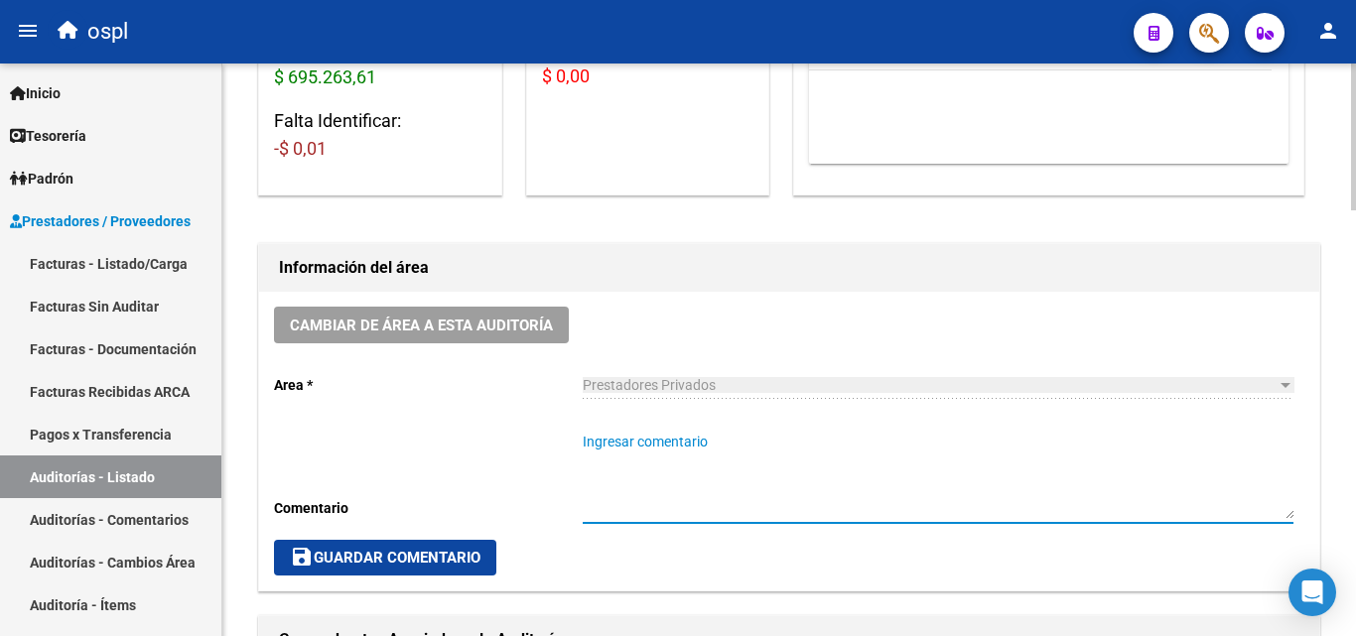
paste textarea "OK ORDEN MEDICA AUT, REMITO SELLADO-FIRMADO, TROQUEL, COMPROBANTE DE ENTREGA, C…"
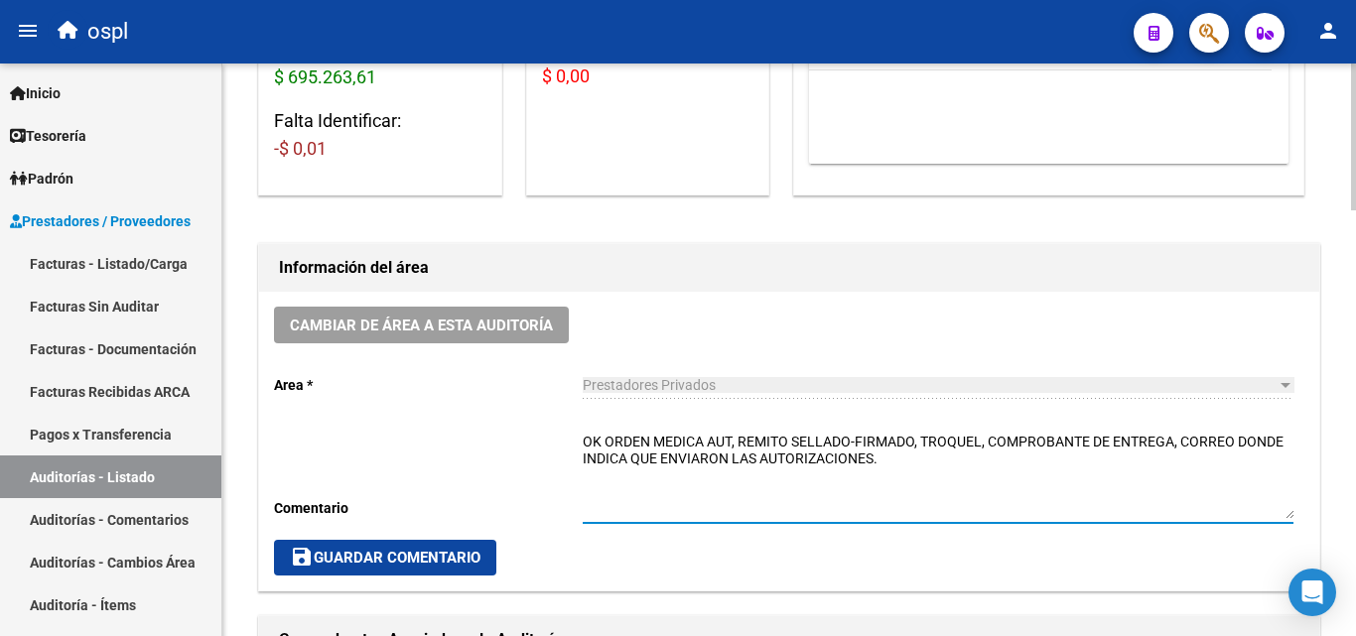
click at [589, 439] on textarea "OK ORDEN MEDICA AUT, REMITO SELLADO-FIRMADO, TROQUEL, COMPROBANTE DE ENTREGA, C…" at bounding box center [938, 475] width 711 height 87
click at [588, 439] on textarea "OK ORDEN MEDICA AUT, REMITO SELLADO-FIRMADO, TROQUEL, COMPROBANTE DE ENTREGA, C…" at bounding box center [938, 475] width 711 height 87
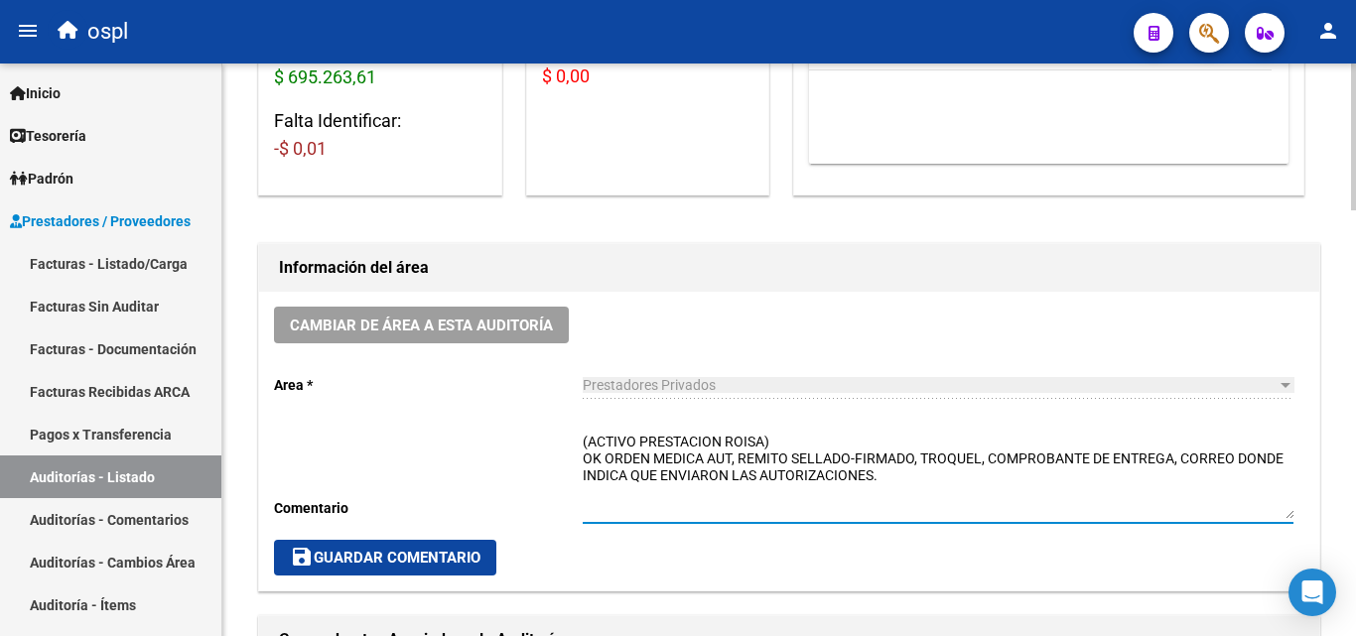
click at [643, 442] on textarea "(ACTIVO PRESTACION ROISA) OK ORDEN MEDICA AUT, REMITO SELLADO-FIRMADO, TROQUEL,…" at bounding box center [938, 475] width 711 height 87
click at [588, 434] on textarea "(ACTIVO 26-08-2025PRESTACION ROISA) OK ORDEN MEDICA AUT, REMITO SELLADO-FIRMADO…" at bounding box center [938, 475] width 711 height 87
click at [586, 434] on textarea "(ACTIVO 26-08-2025PRESTACION ROISA) OK ORDEN MEDICA AUT, REMITO SELLADO-FIRMADO…" at bounding box center [938, 475] width 711 height 87
click at [586, 437] on div "Cambiar de área a esta auditoría Area * Prestadores Privados Seleccionar area C…" at bounding box center [789, 441] width 1060 height 299
click at [585, 438] on textarea "(ACTIVO 26-08-2025PRESTACION ROISA) OK ORDEN MEDICA AUT, REMITO SELLADO-FIRMADO…" at bounding box center [938, 475] width 711 height 87
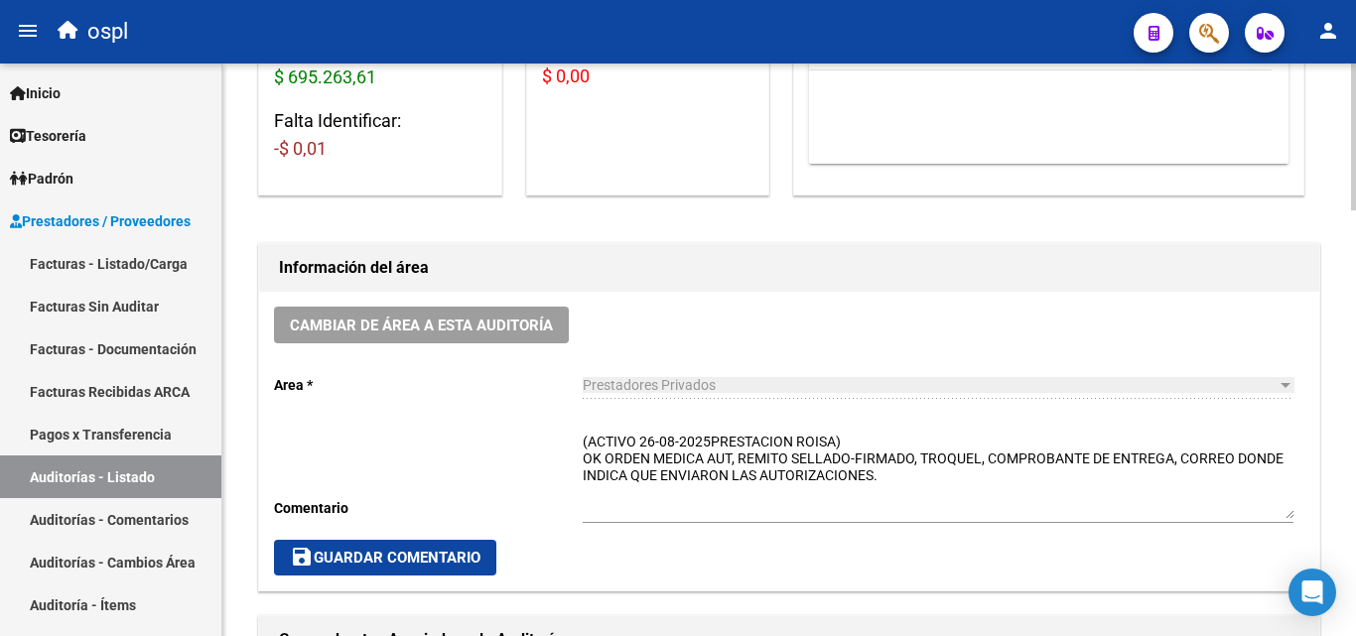
click at [582, 438] on div "Cambiar de área a esta auditoría Area * Prestadores Privados Seleccionar area C…" at bounding box center [789, 441] width 1060 height 299
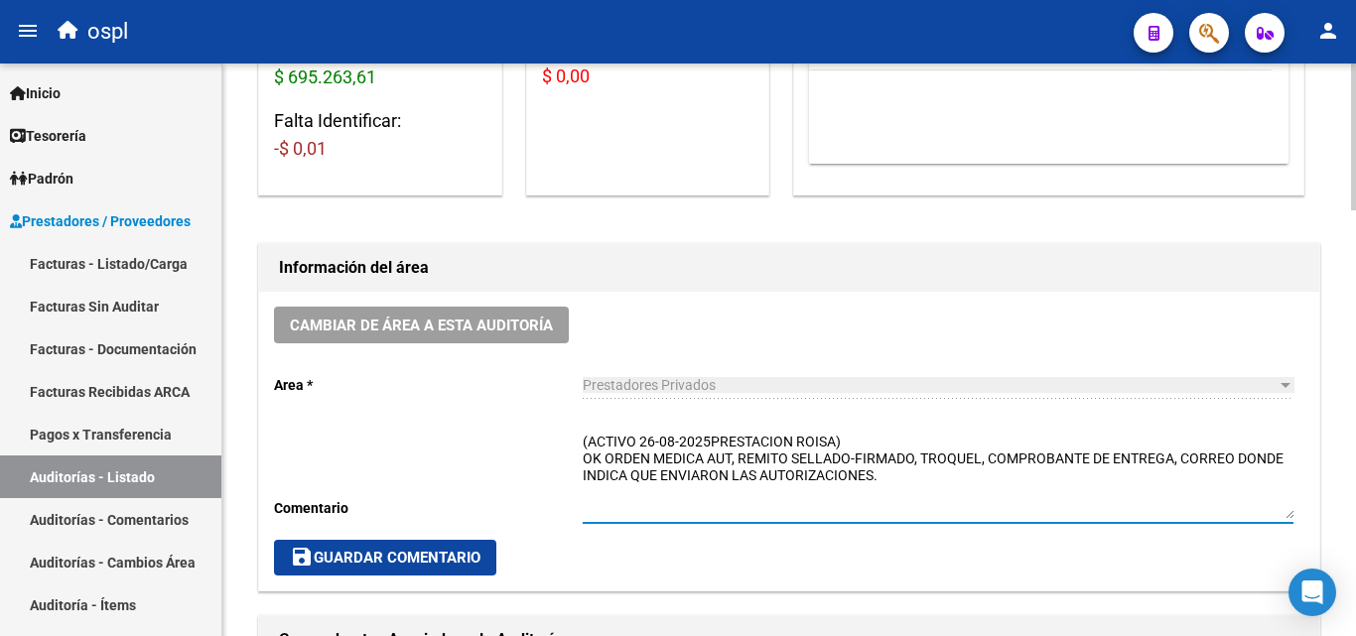
click at [584, 441] on textarea "(ACTIVO 26-08-2025PRESTACION ROISA) OK ORDEN MEDICA AUT, REMITO SELLADO-FIRMADO…" at bounding box center [938, 475] width 711 height 87
click at [588, 434] on textarea "(ACTIVO 26-08-2025PRESTACION ROISA) OK ORDEN MEDICA AUT, REMITO SELLADO-FIRMADO…" at bounding box center [938, 475] width 711 height 87
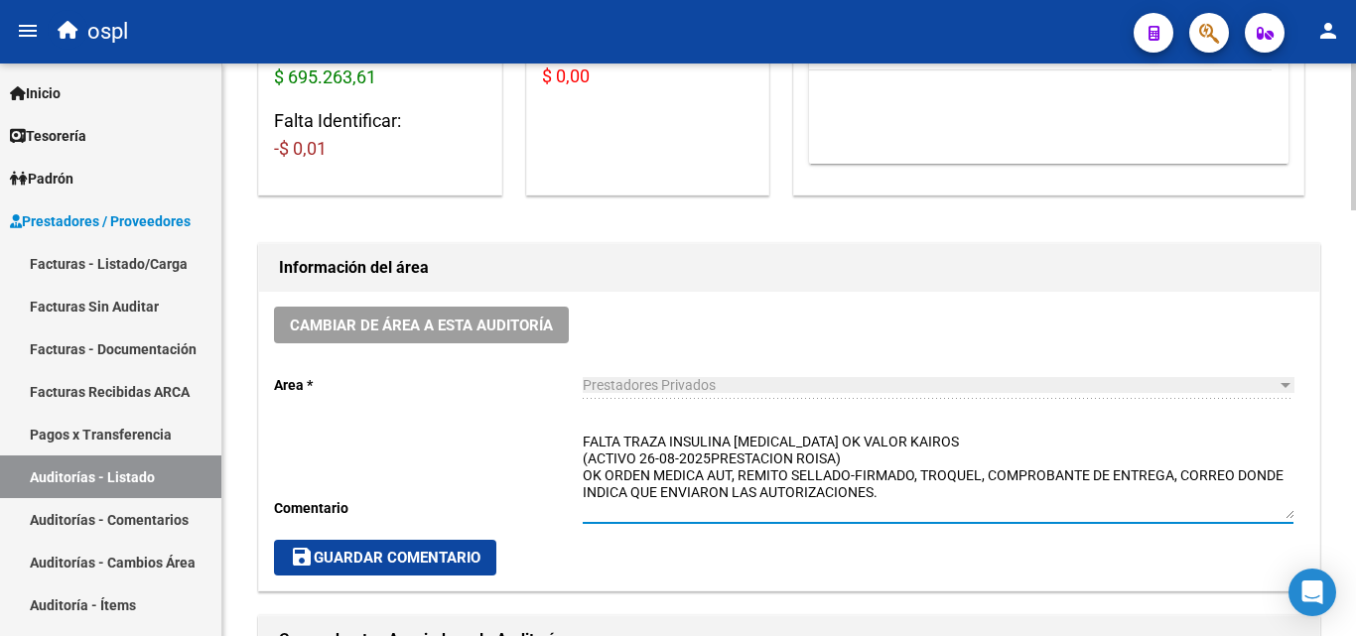
click at [790, 443] on textarea "FALTA TRAZA INSULINA LANTUS OK VALOR KAIROS (ACTIVO 26-08-2025PRESTACION ROISA)…" at bounding box center [938, 475] width 711 height 87
click at [786, 443] on textarea "FALTA TRAZA INSULINA LANTUS- OK VALOR KAIROS (ACTIVO 26-08-2025PRESTACION ROISA…" at bounding box center [938, 475] width 711 height 87
click at [907, 438] on textarea "FALTA TRAZA INSULINA LANTUS - OK VALOR KAIROS (ACTIVO 26-08-2025PRESTACION ROIS…" at bounding box center [938, 475] width 711 height 87
click at [949, 447] on textarea "FALTA TRAZA INSULINA LANTUS - OK VALOR KAIROS (ACTIVO 26-08-2025PRESTACION ROIS…" at bounding box center [938, 475] width 711 height 87
click at [586, 438] on textarea "FALTA TRAZA INSULINA LANTUS - OK VALOR KAIROS (ACTIVO 26-08-2025PRESTACION ROIS…" at bounding box center [938, 475] width 711 height 87
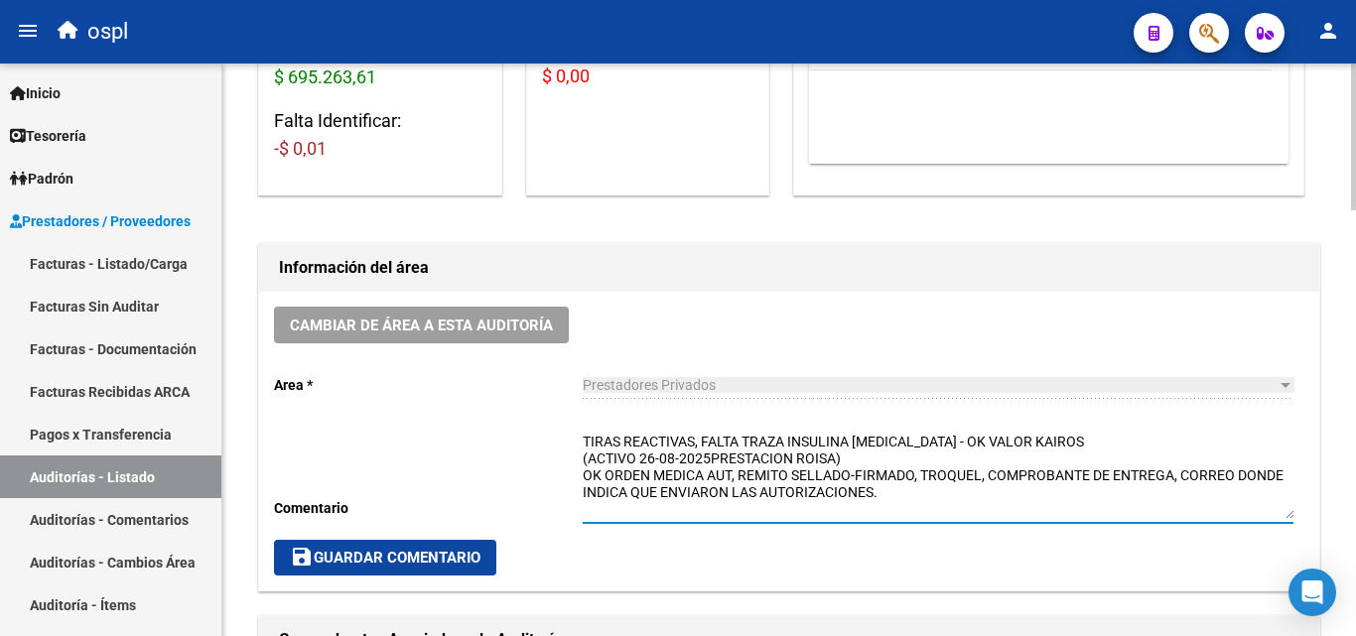
click at [711, 454] on textarea "TIRAS REACTIVAS, FALTA TRAZA INSULINA LANTUS - OK VALOR KAIROS (ACTIVO 26-08-20…" at bounding box center [938, 475] width 711 height 87
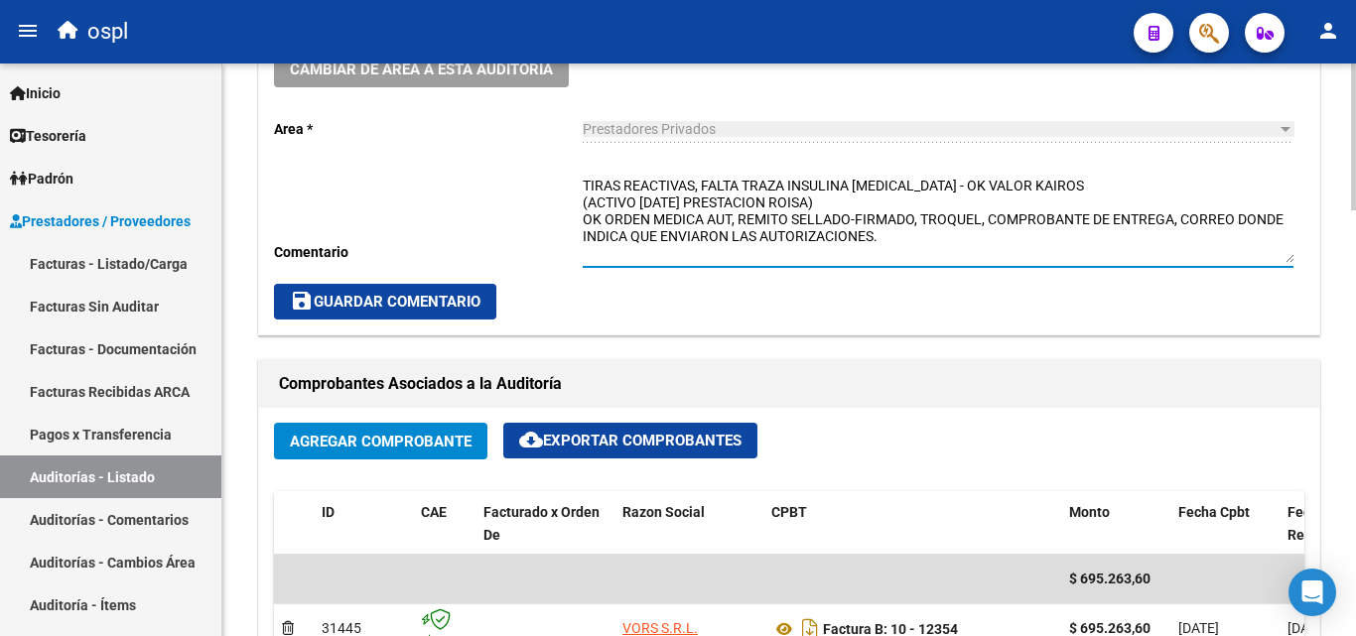
scroll to position [695, 0]
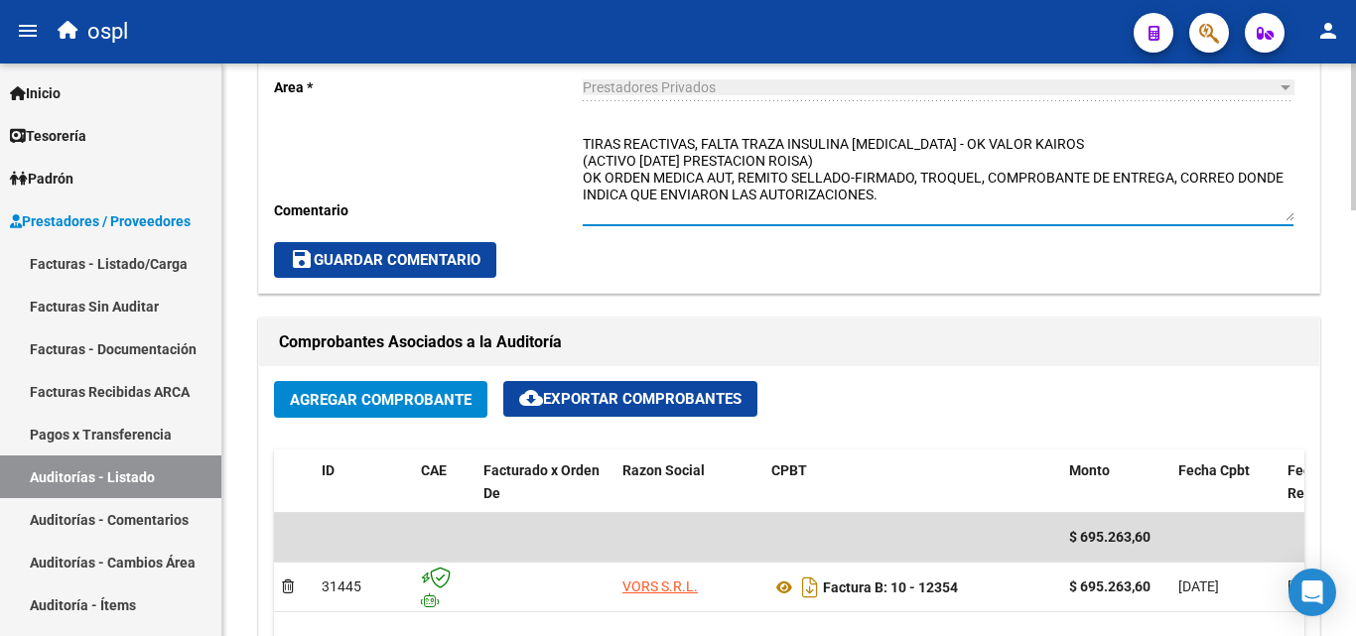
type textarea "TIRAS REACTIVAS, FALTA TRAZA INSULINA LANTUS - OK VALOR KAIROS (ACTIVO 26-08-20…"
click at [430, 263] on span "save Guardar Comentario" at bounding box center [385, 260] width 191 height 18
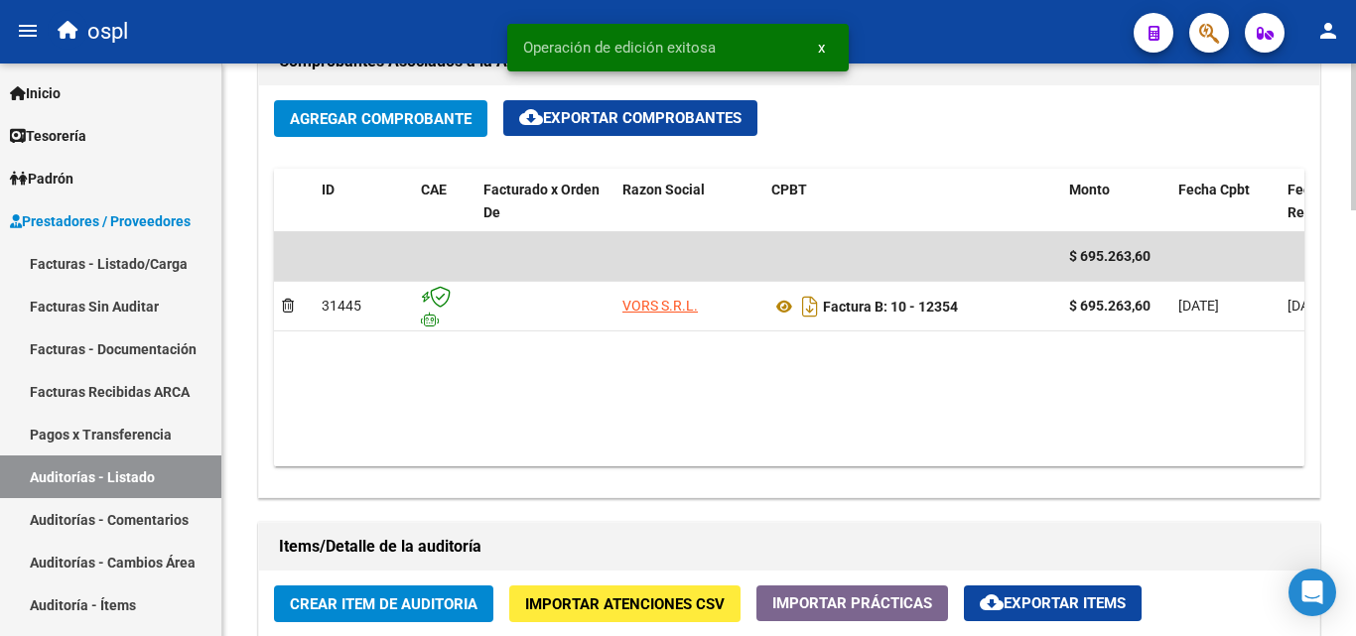
scroll to position [993, 0]
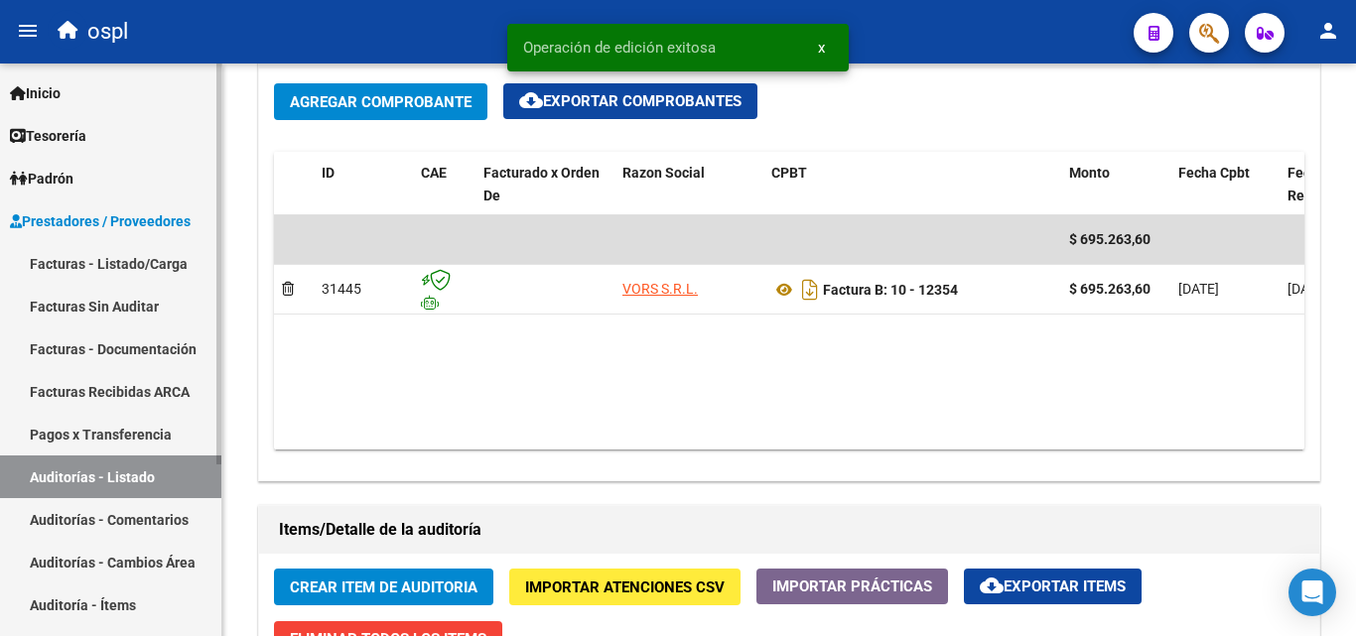
click at [185, 461] on link "Auditorías - Listado" at bounding box center [110, 477] width 221 height 43
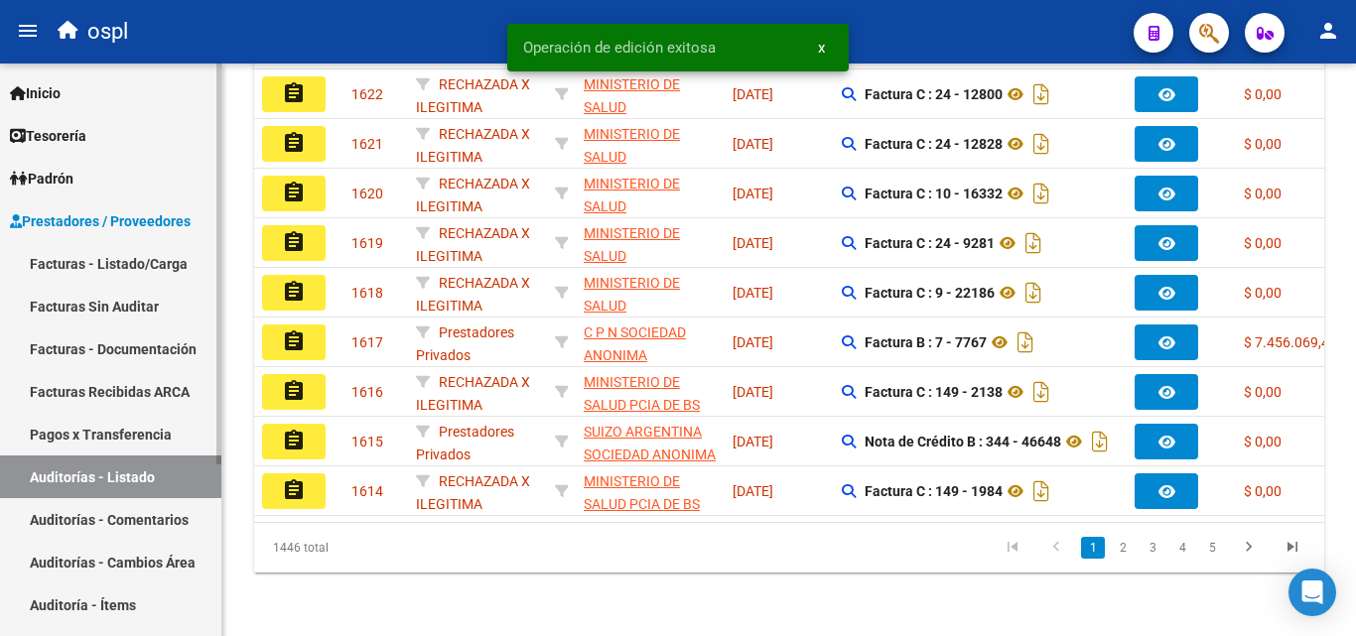
scroll to position [658, 0]
click at [153, 262] on link "Facturas - Listado/Carga" at bounding box center [110, 263] width 221 height 43
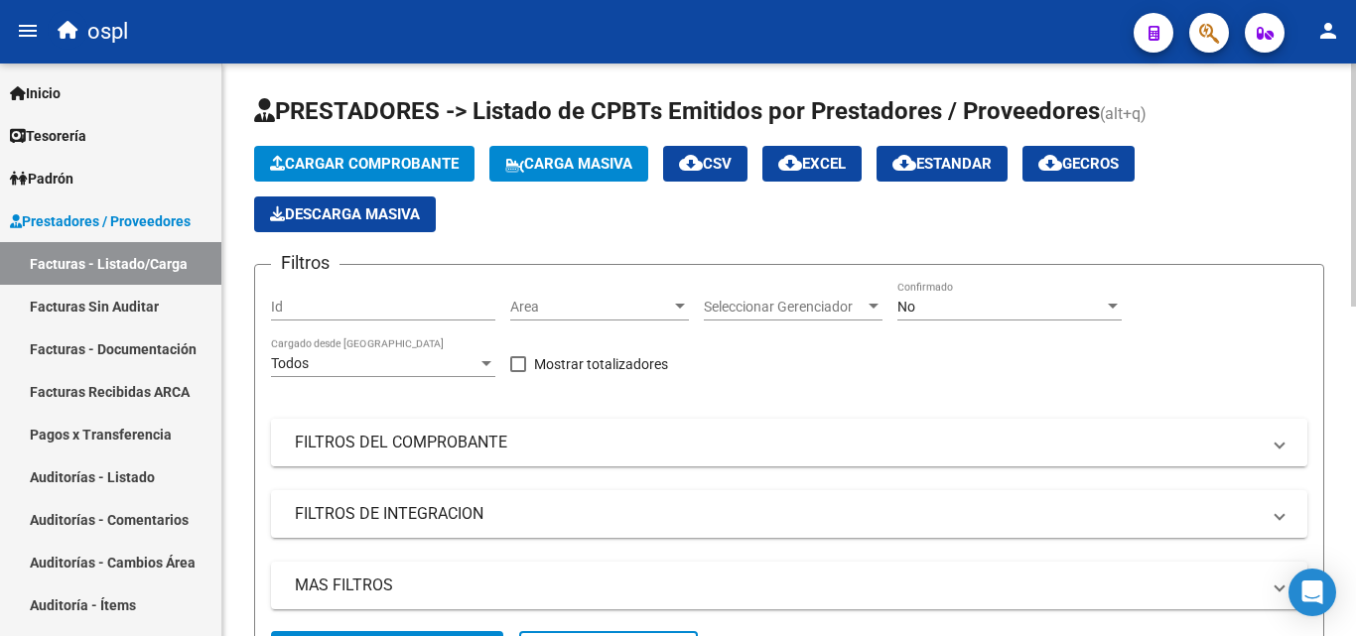
click at [457, 426] on mat-expansion-panel-header "FILTROS DEL COMPROBANTE" at bounding box center [789, 443] width 1036 height 48
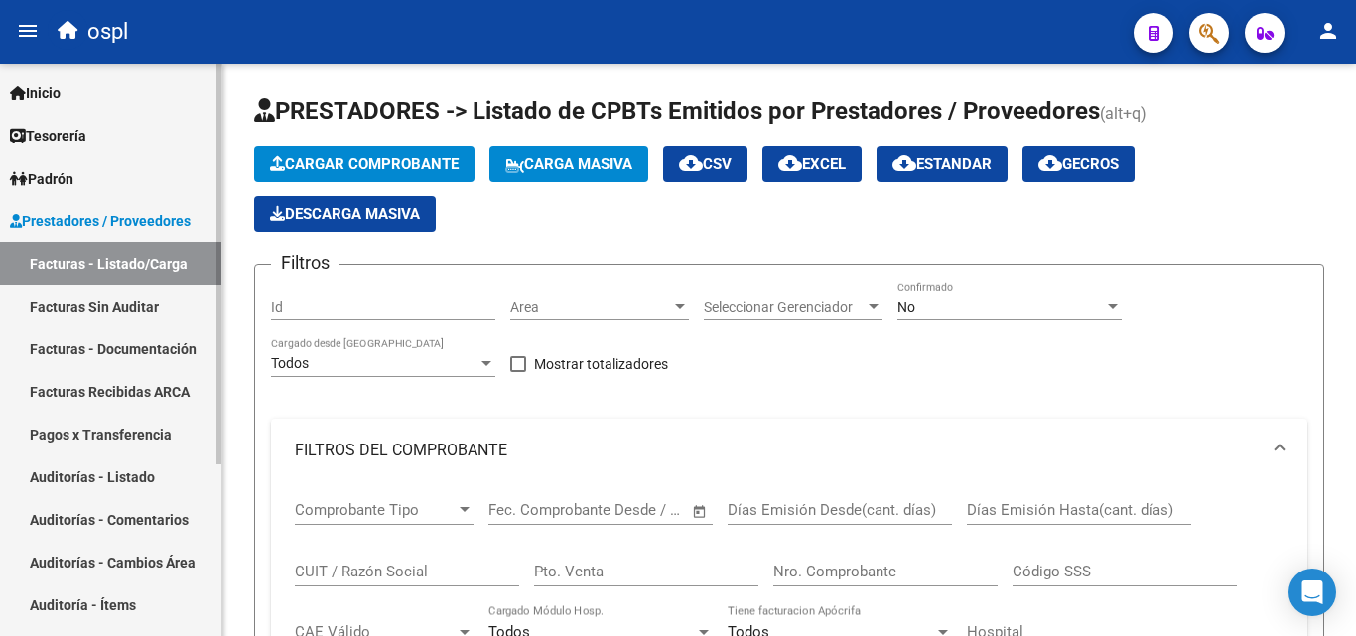
click at [166, 475] on link "Auditorías - Listado" at bounding box center [110, 477] width 221 height 43
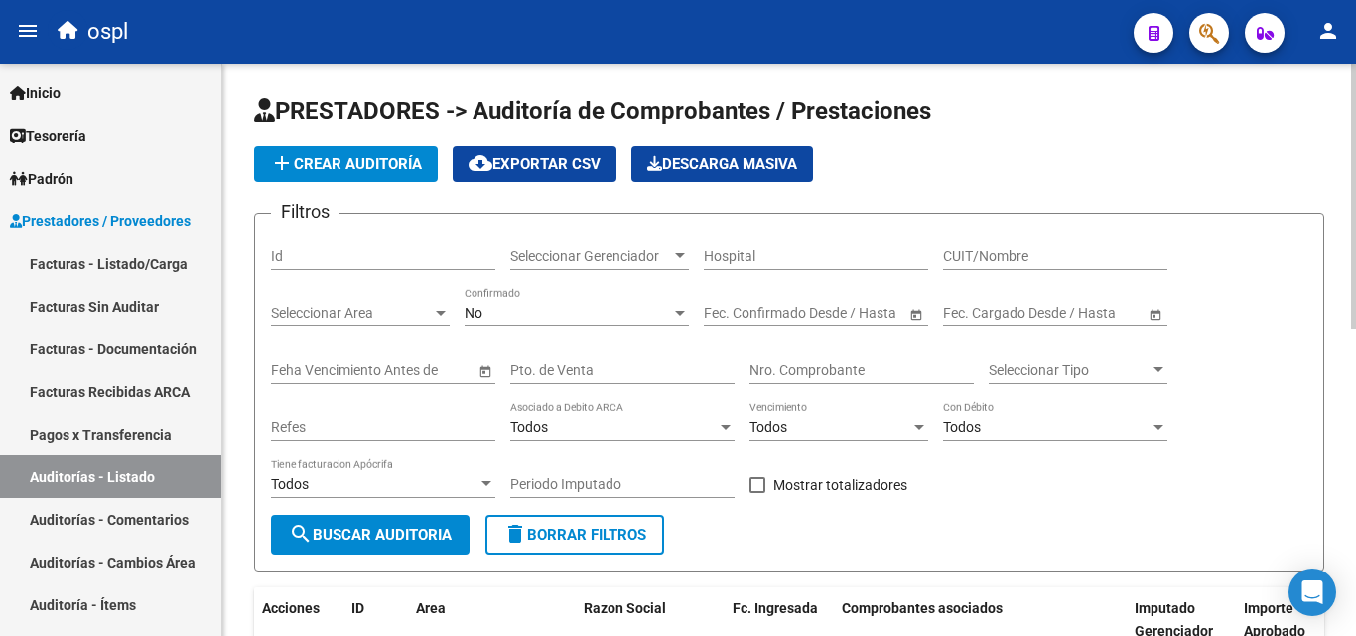
click at [985, 258] on input "CUIT/Nombre" at bounding box center [1055, 256] width 224 height 17
type input "C P N"
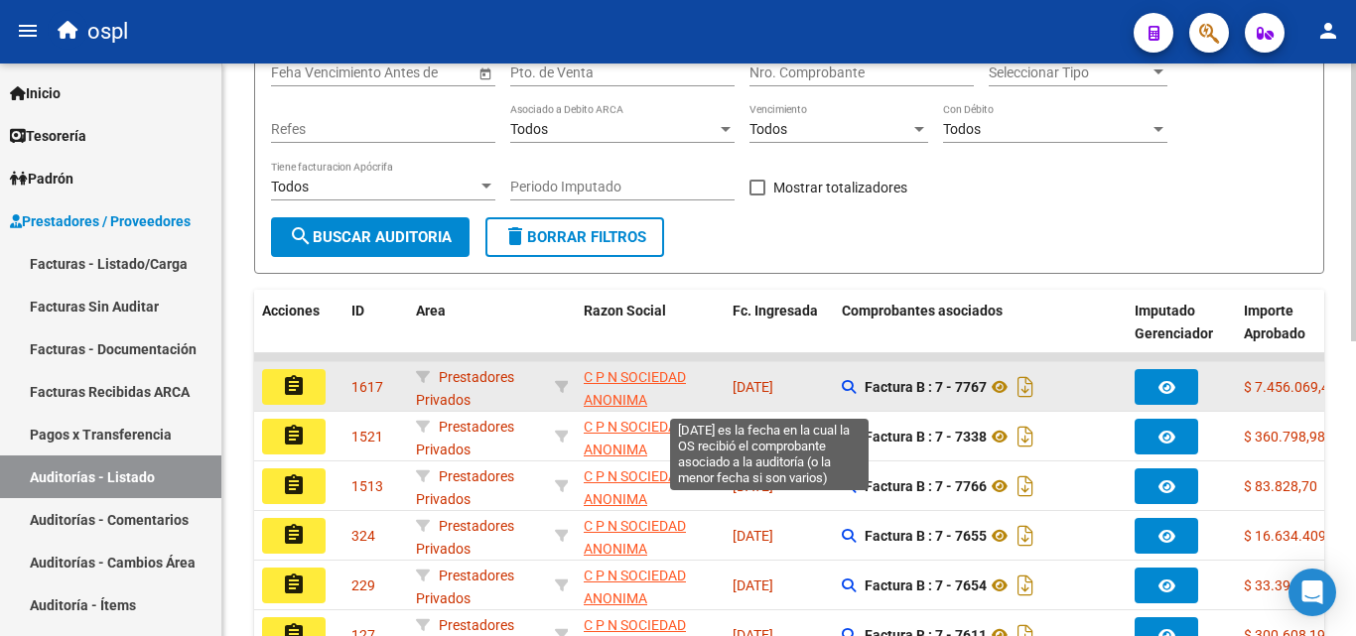
scroll to position [397, 0]
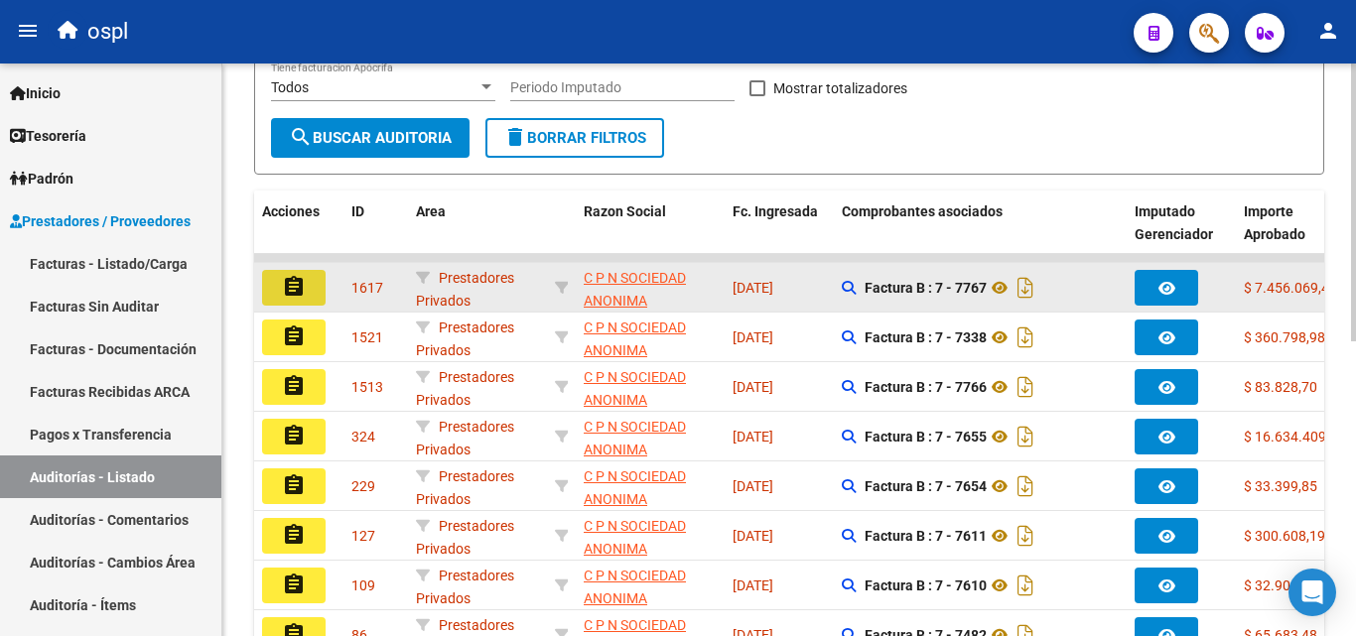
click at [313, 288] on button "assignment" at bounding box center [294, 288] width 64 height 36
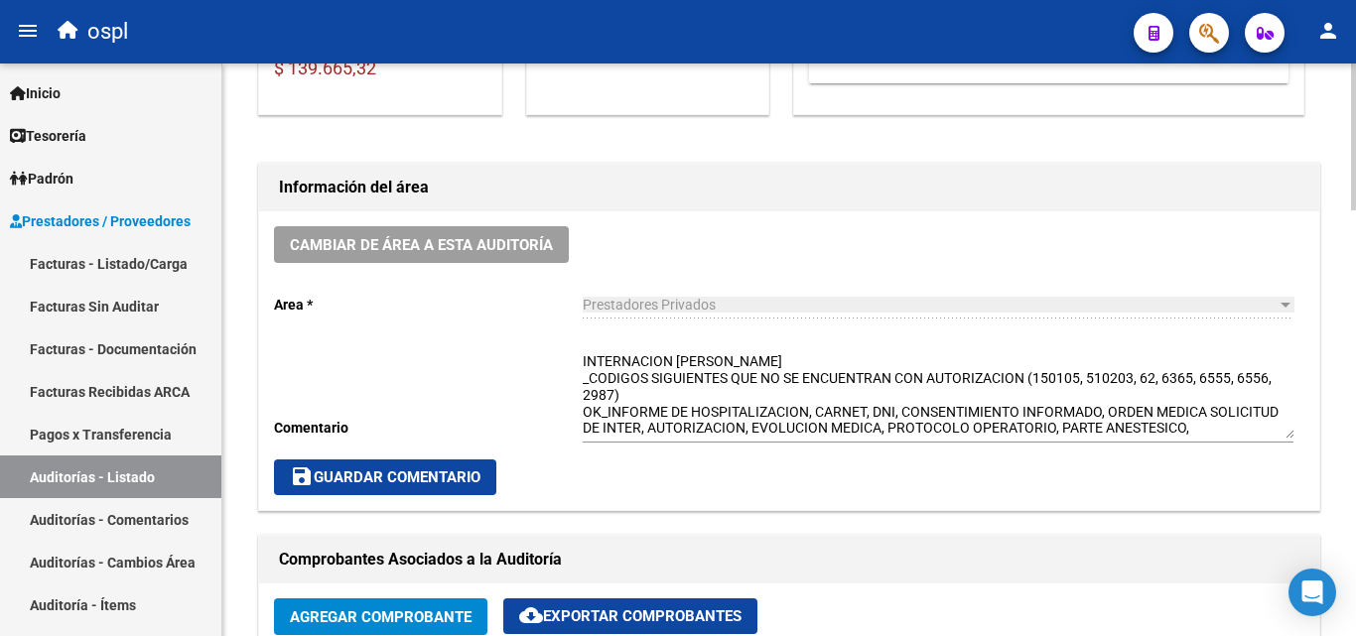
scroll to position [496, 0]
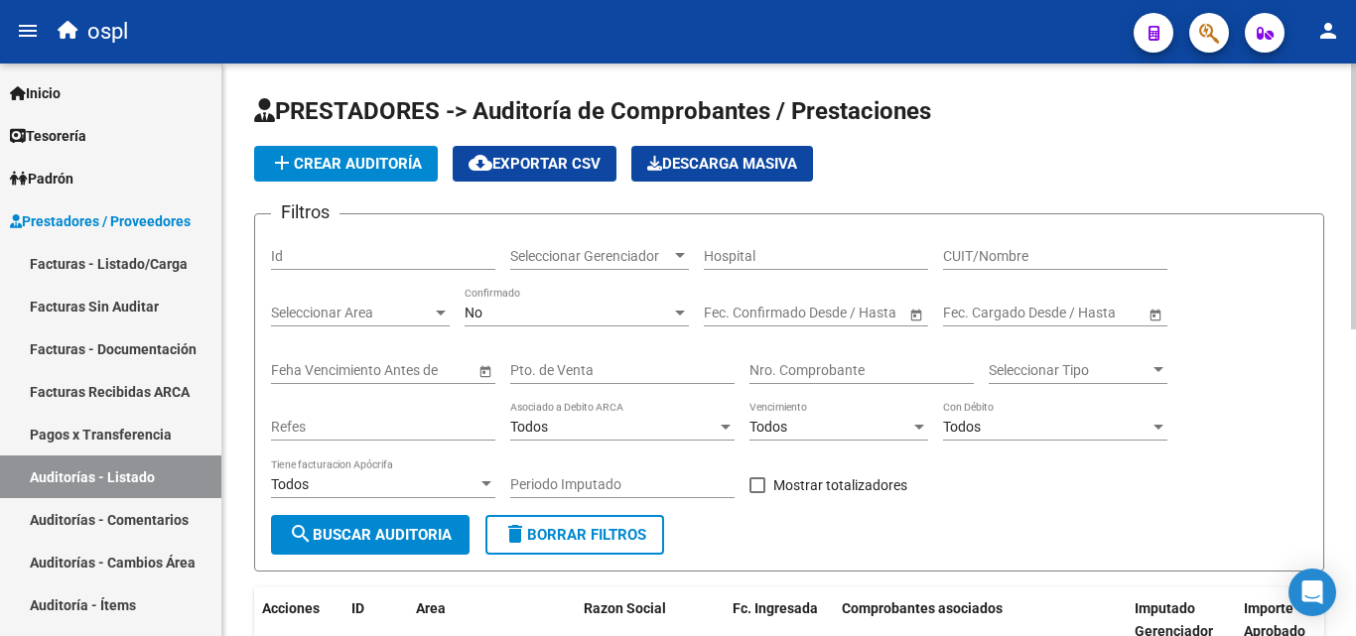
click at [970, 270] on div "CUIT/Nombre" at bounding box center [1055, 258] width 224 height 57
click at [969, 257] on input "CUIT/Nombre" at bounding box center [1055, 256] width 224 height 17
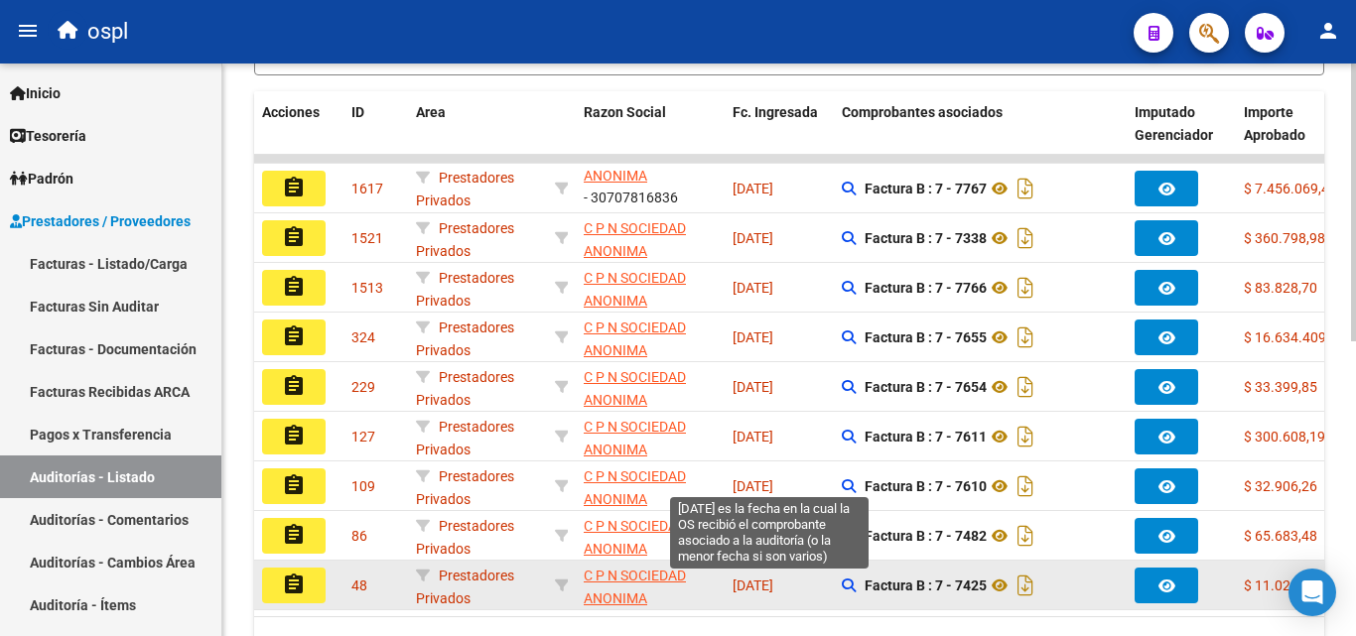
scroll to position [596, 0]
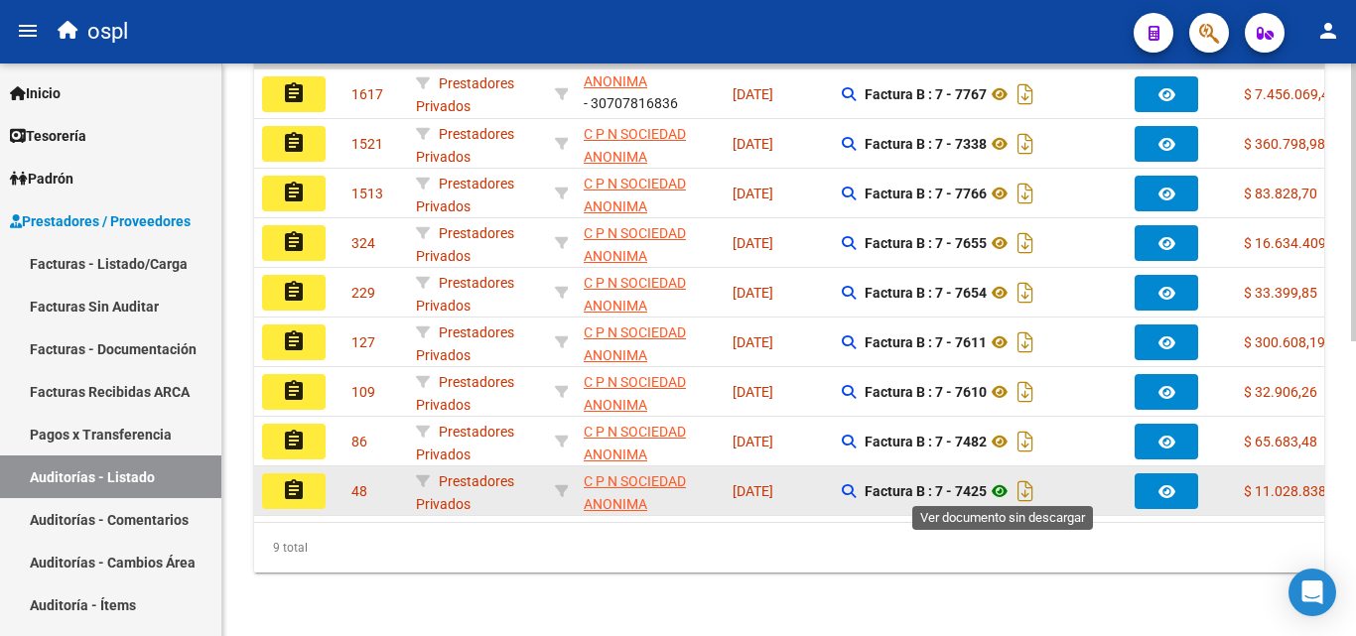
type input "C P N"
click at [1000, 489] on icon at bounding box center [1000, 491] width 26 height 24
click at [313, 485] on button "assignment" at bounding box center [294, 492] width 64 height 36
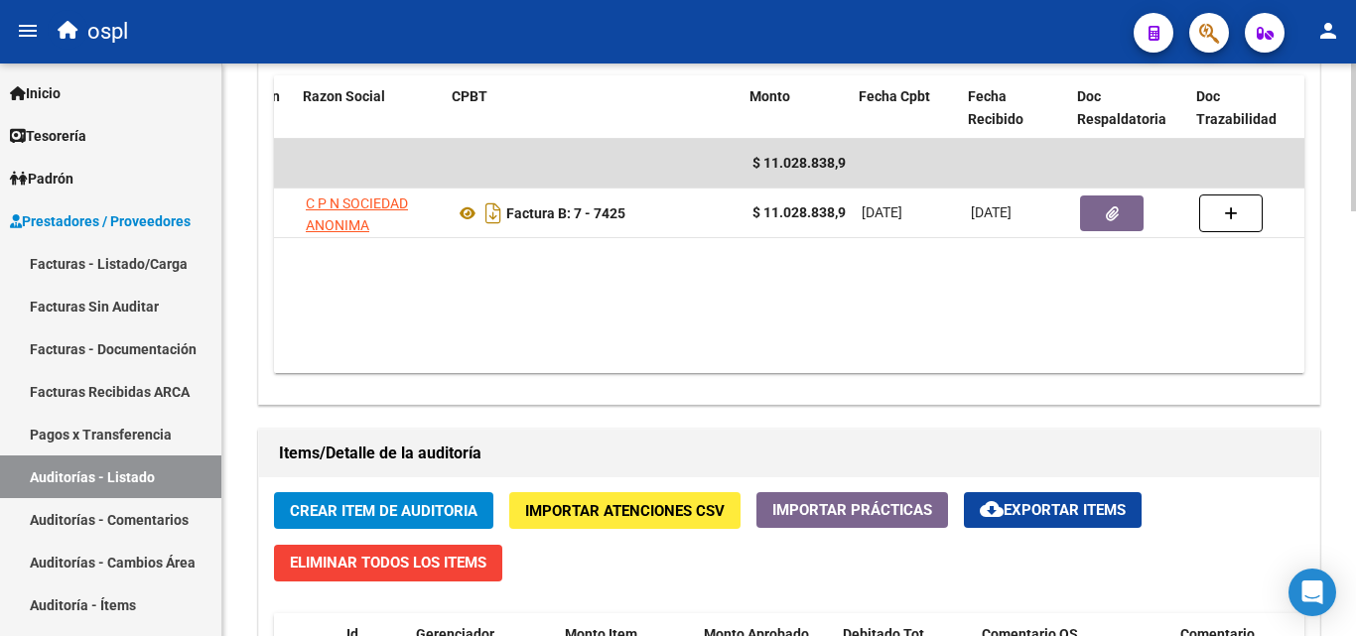
scroll to position [0, 320]
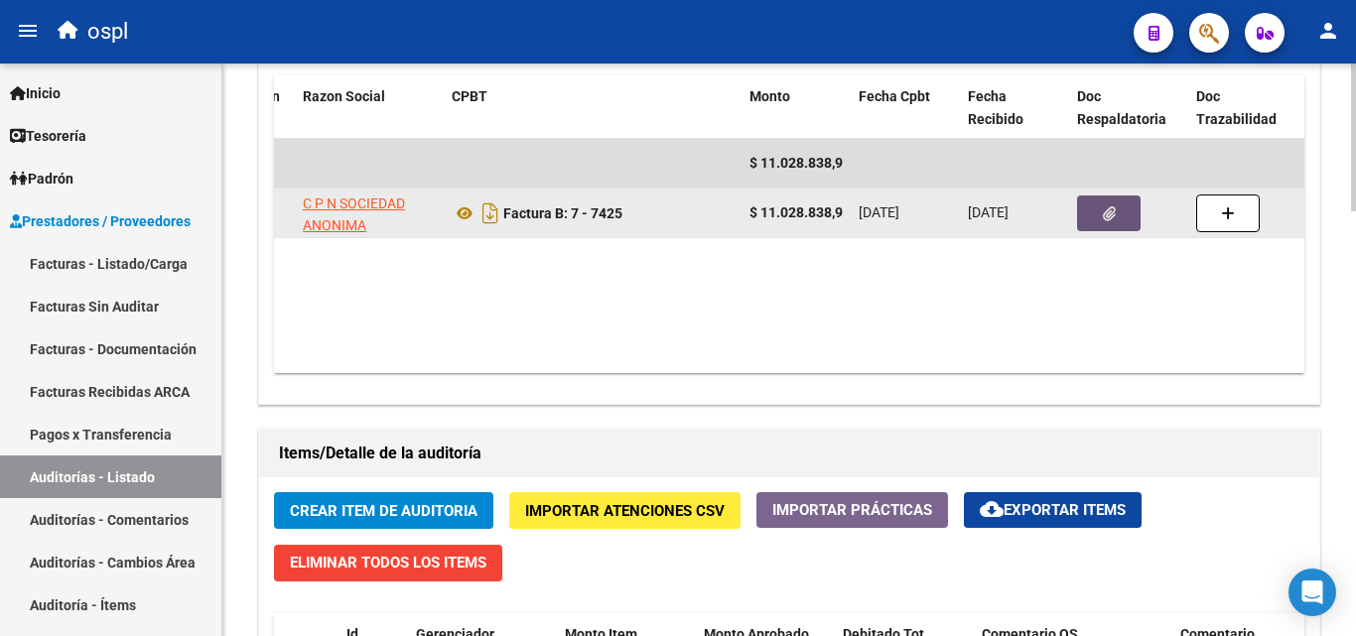
click at [1090, 218] on button "button" at bounding box center [1109, 214] width 64 height 36
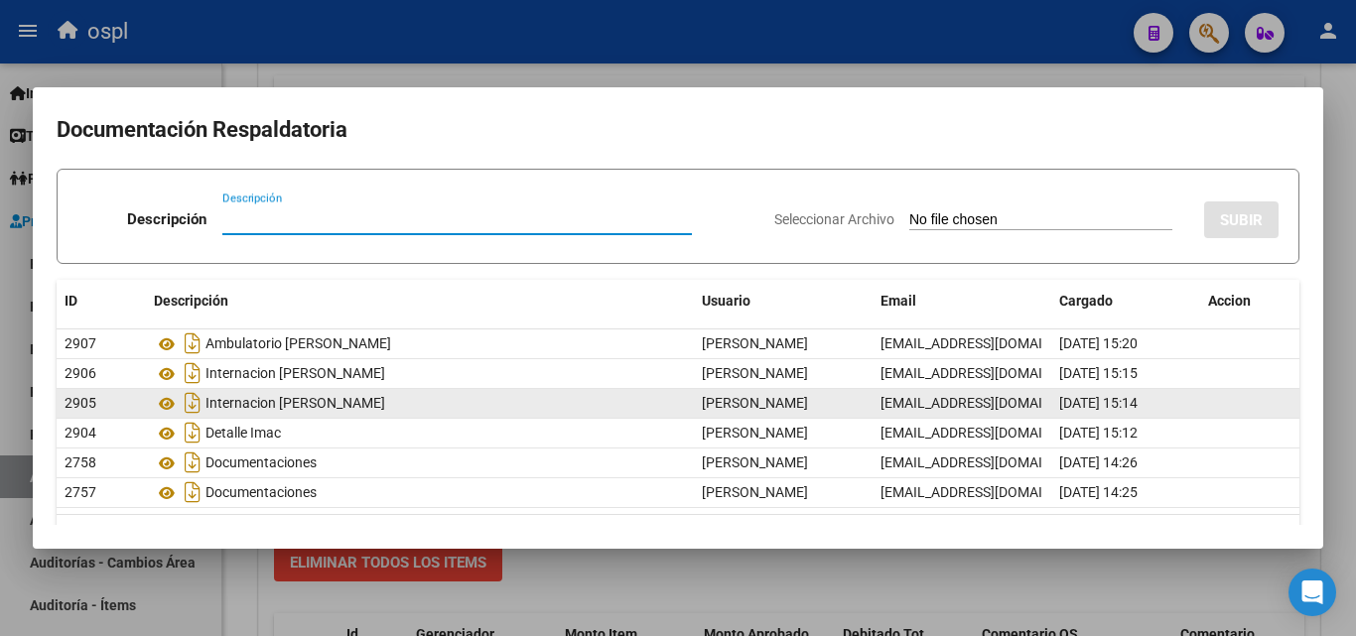
scroll to position [56, 0]
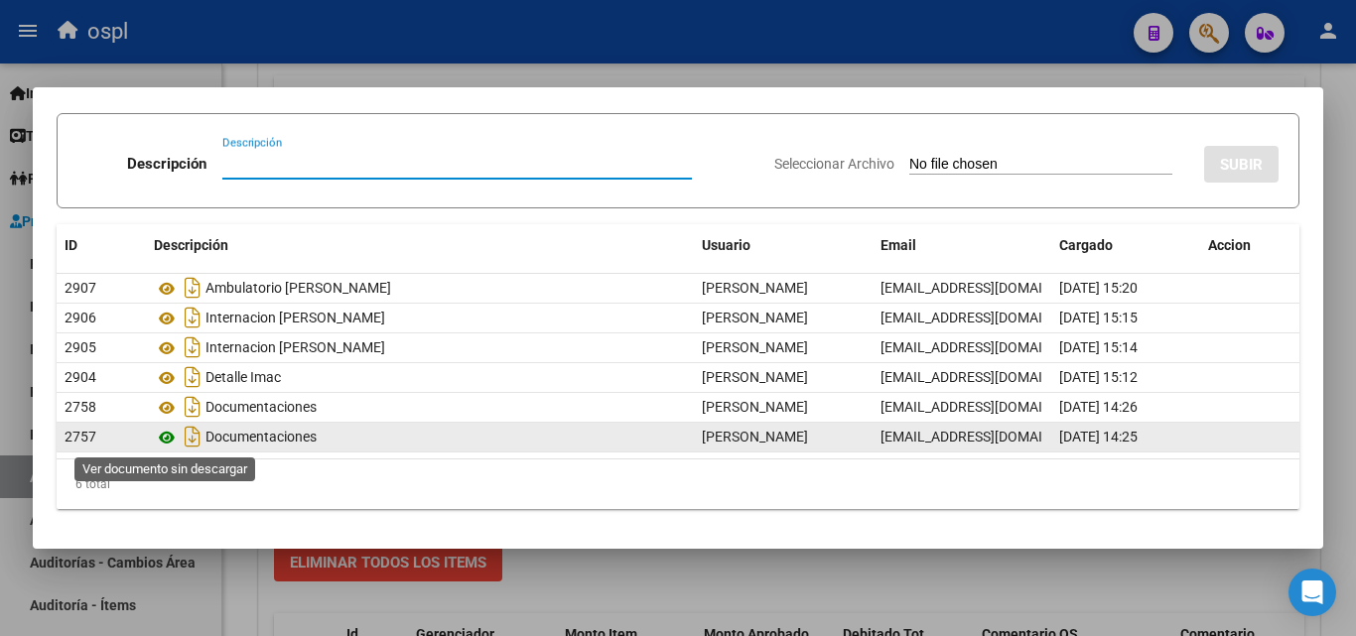
click at [167, 437] on icon at bounding box center [167, 438] width 26 height 24
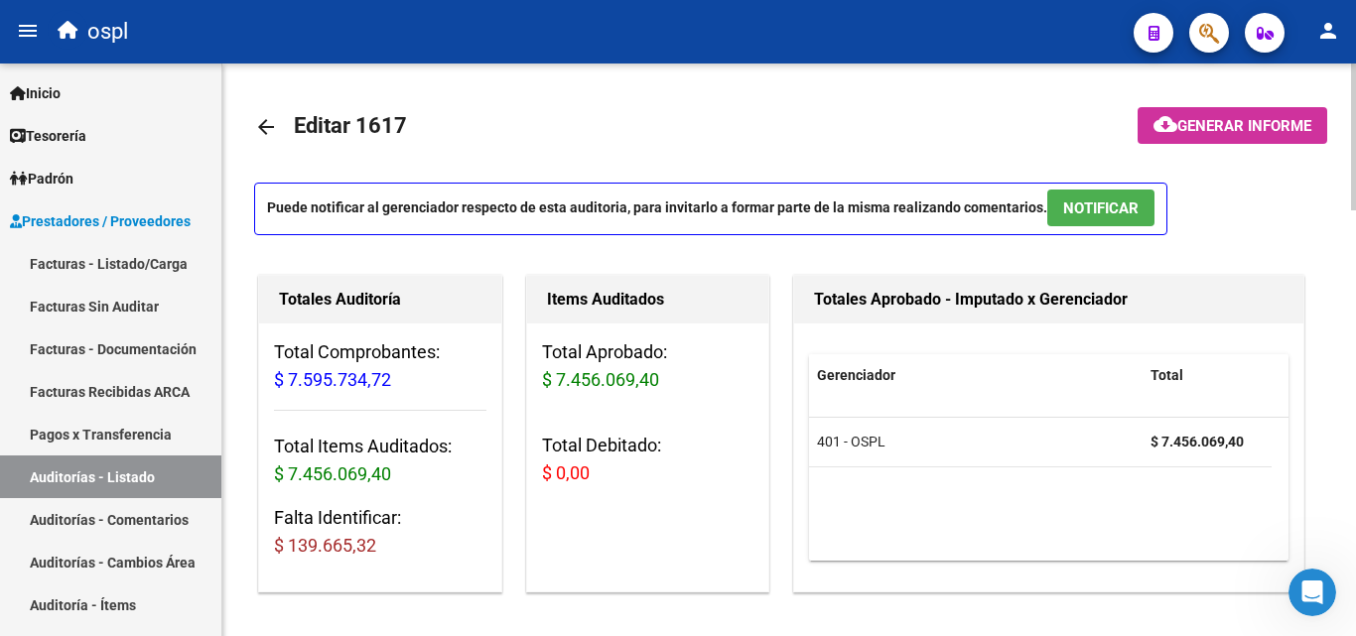
scroll to position [0, 33]
click at [145, 264] on link "Facturas - Listado/Carga" at bounding box center [110, 263] width 221 height 43
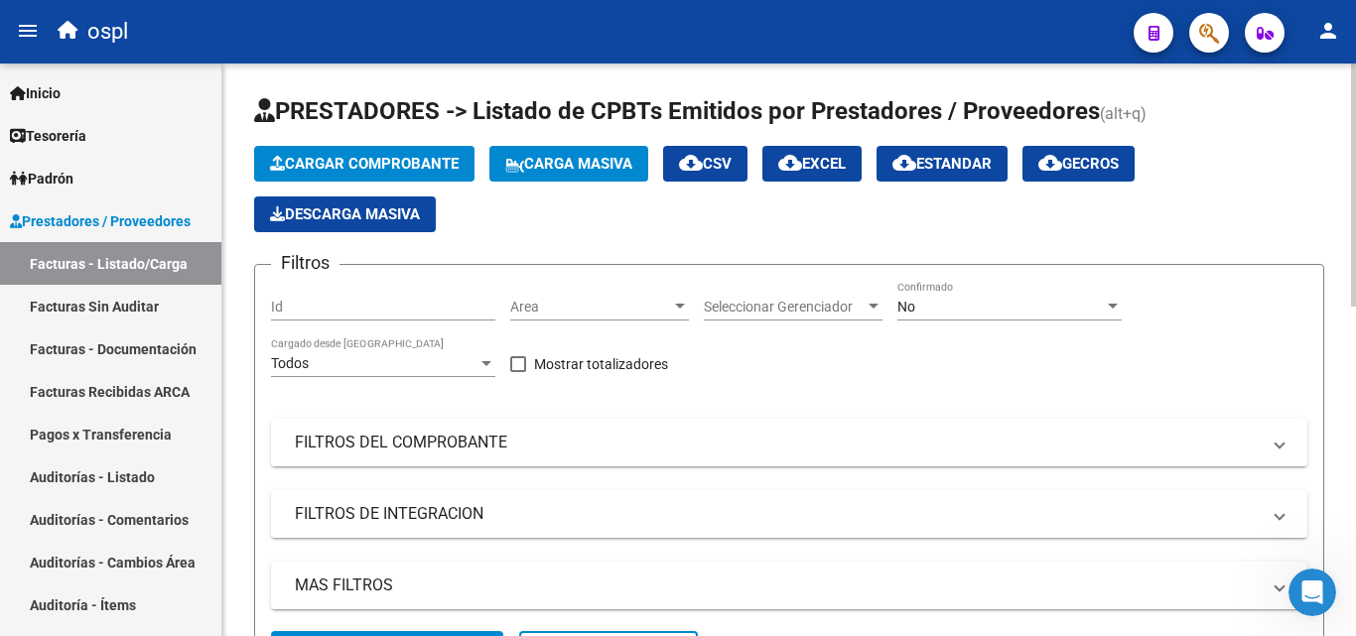
click at [465, 454] on mat-expansion-panel-header "FILTROS DEL COMPROBANTE" at bounding box center [789, 443] width 1036 height 48
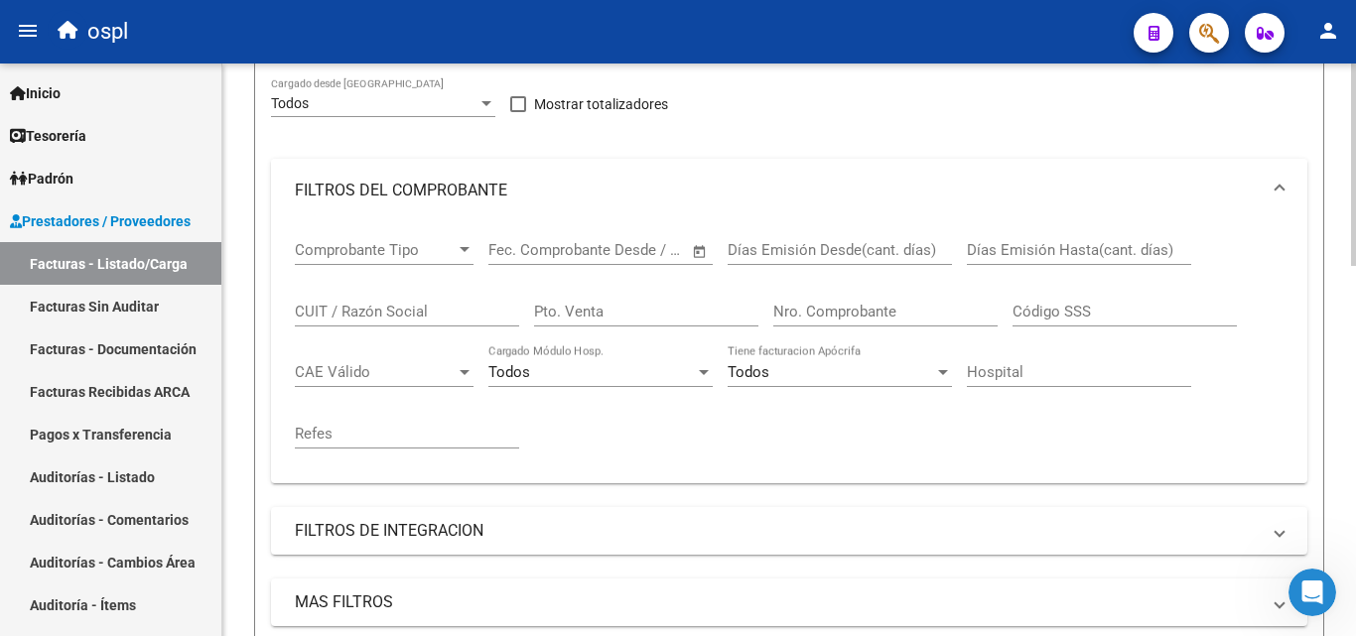
scroll to position [298, 0]
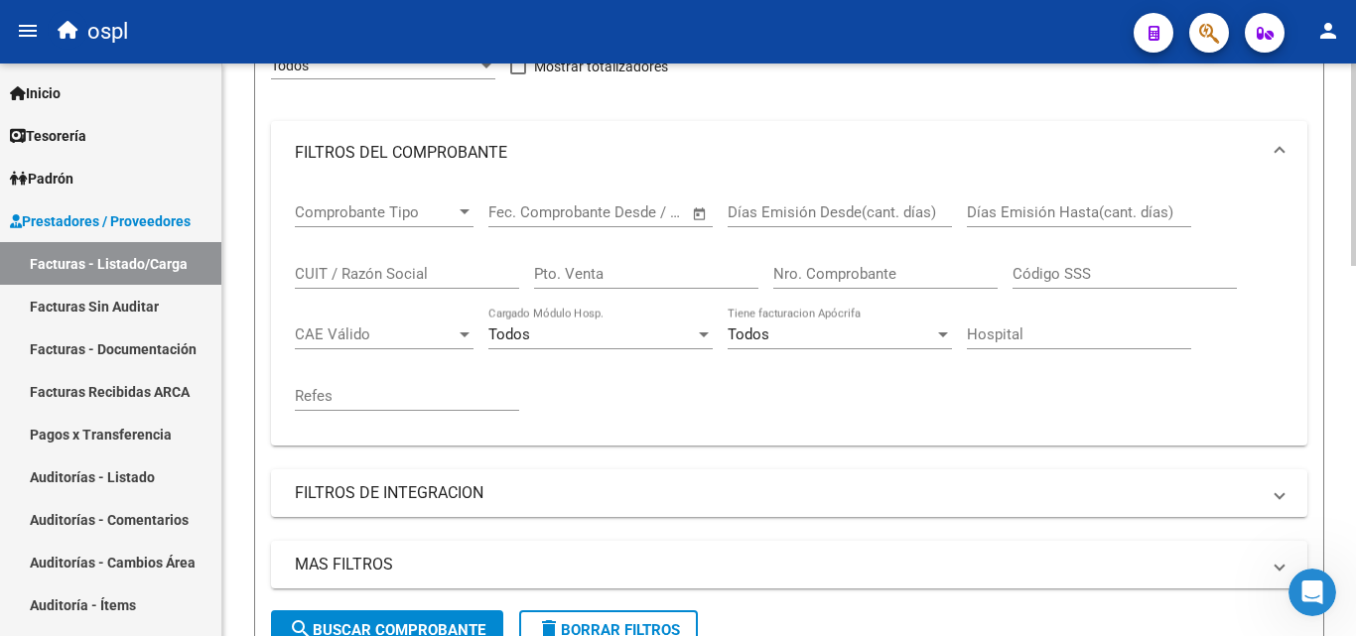
click at [834, 282] on input "Nro. Comprobante" at bounding box center [885, 274] width 224 height 18
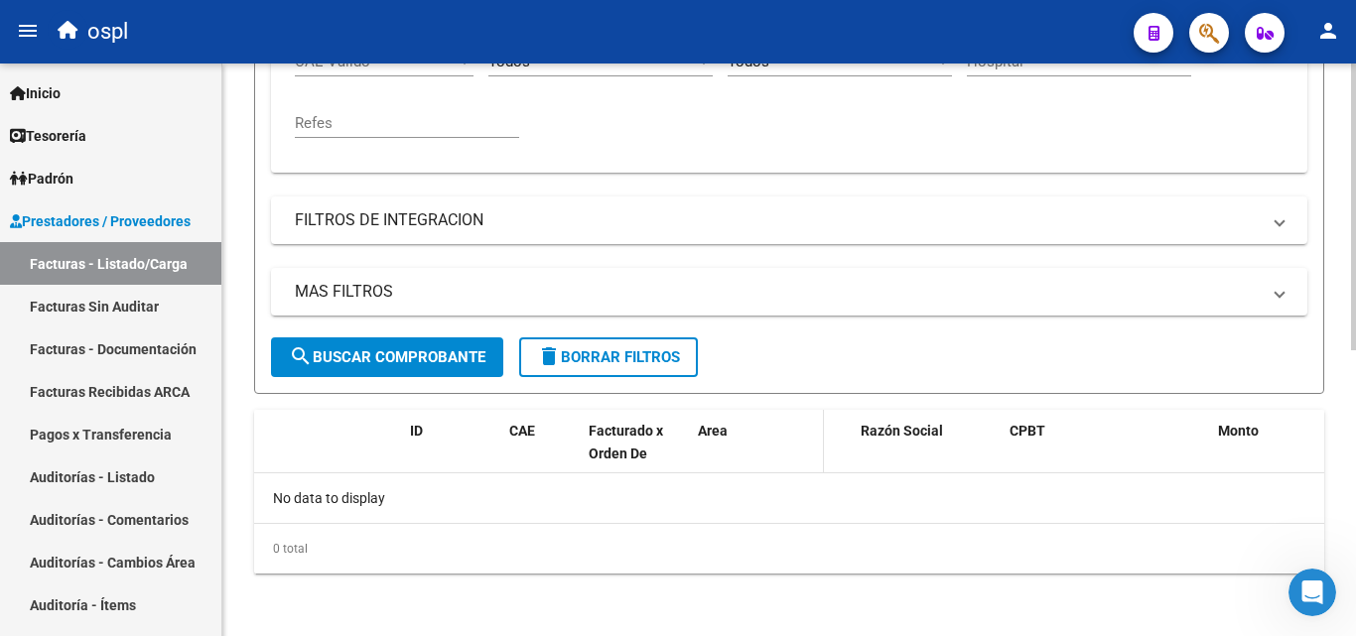
scroll to position [572, 0]
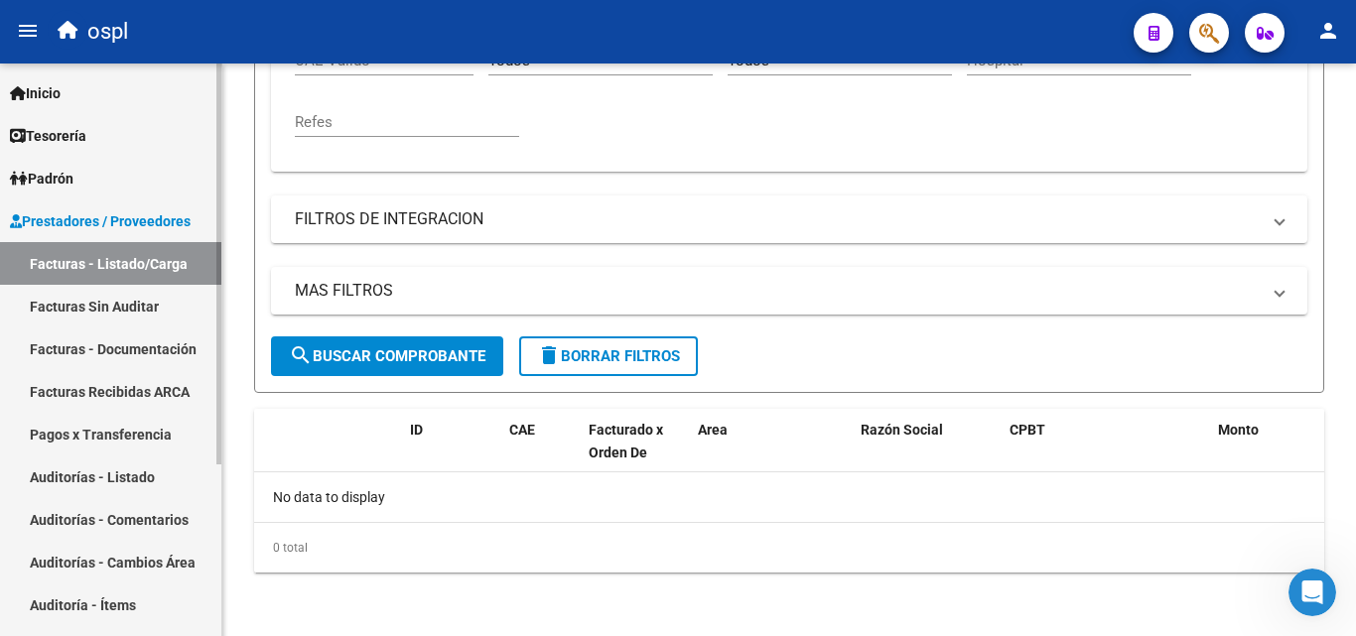
type input "1027"
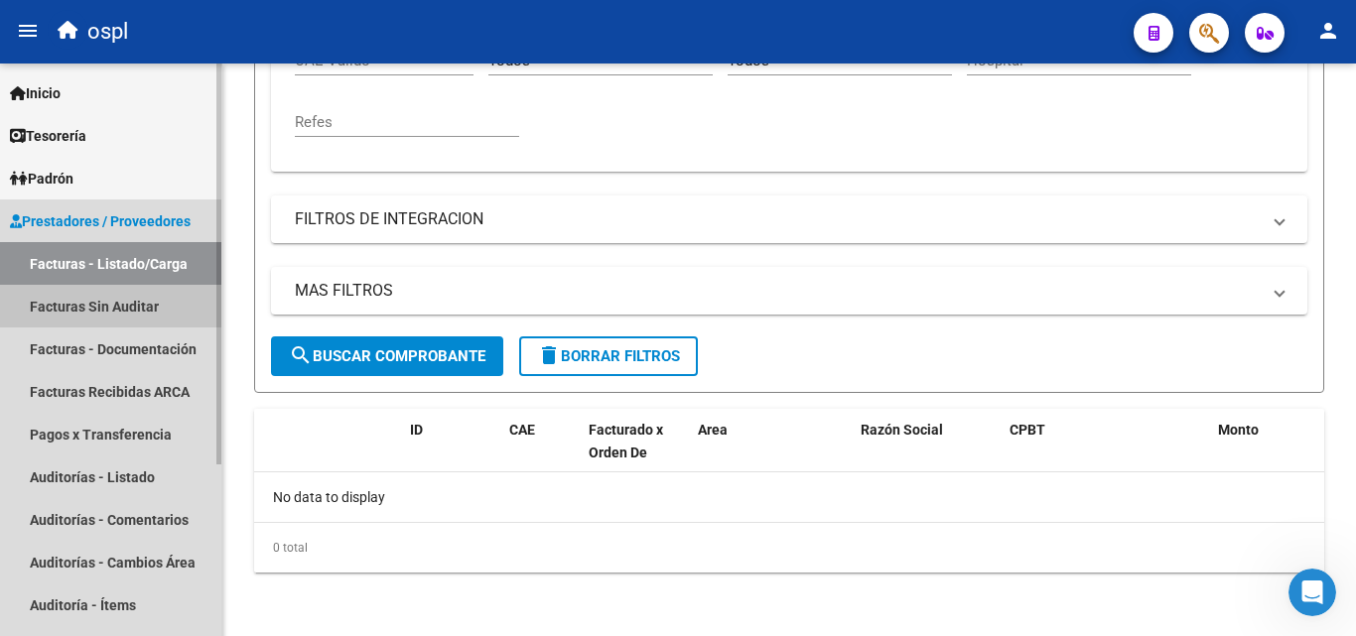
click at [140, 291] on link "Facturas Sin Auditar" at bounding box center [110, 306] width 221 height 43
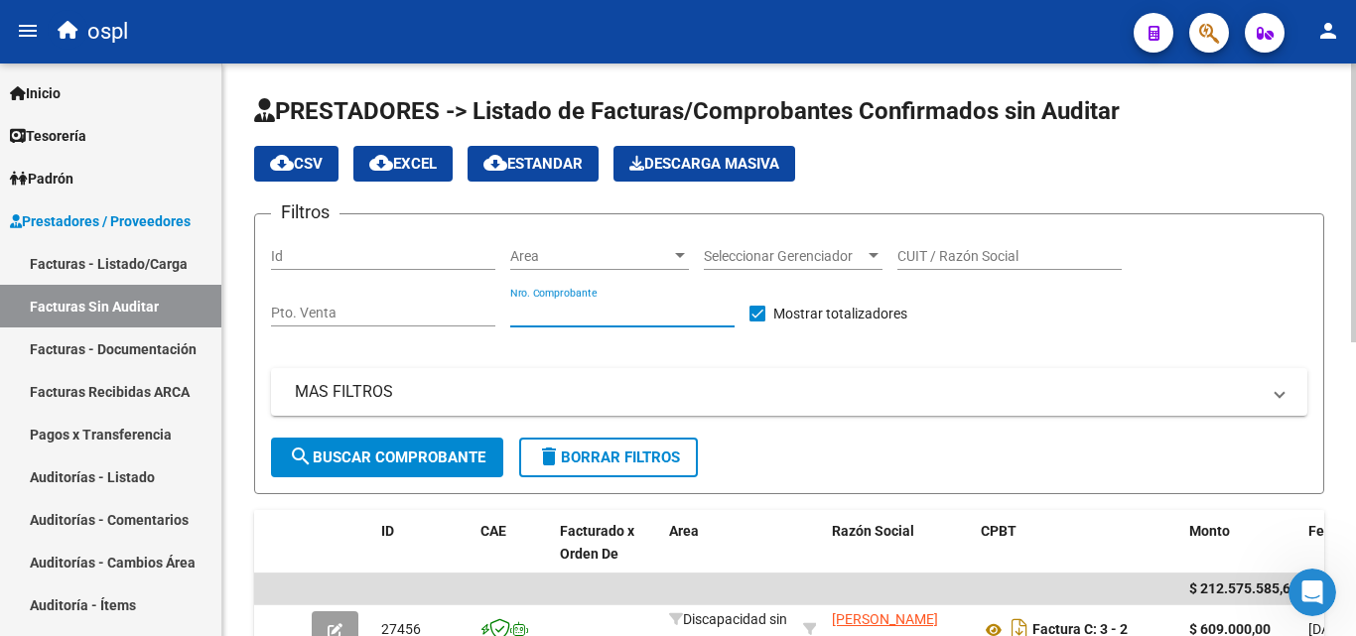
click at [581, 310] on input "Nro. Comprobante" at bounding box center [622, 313] width 224 height 17
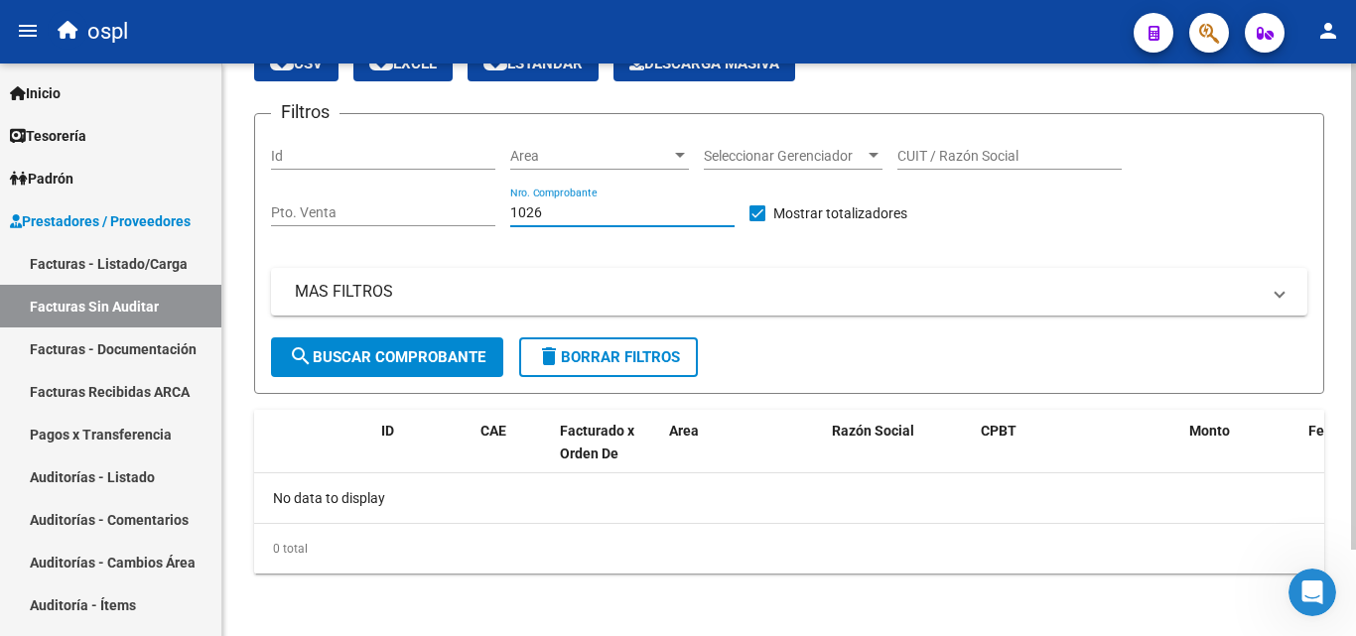
scroll to position [101, 0]
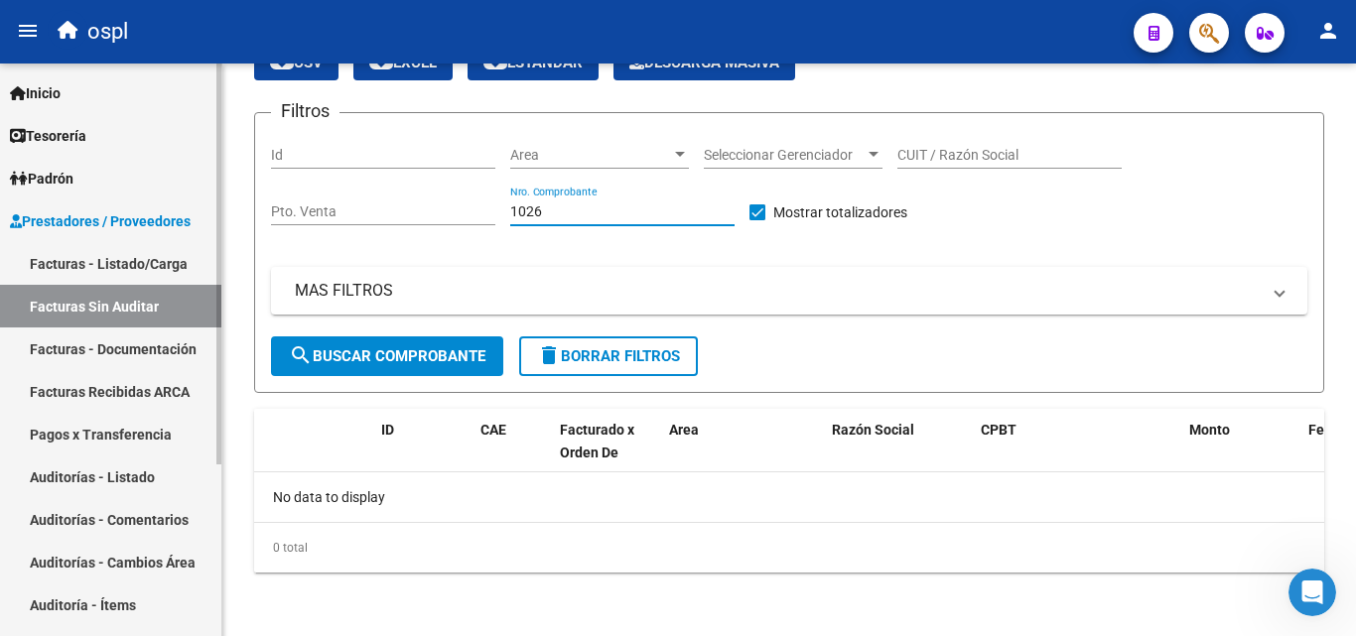
type input "1026"
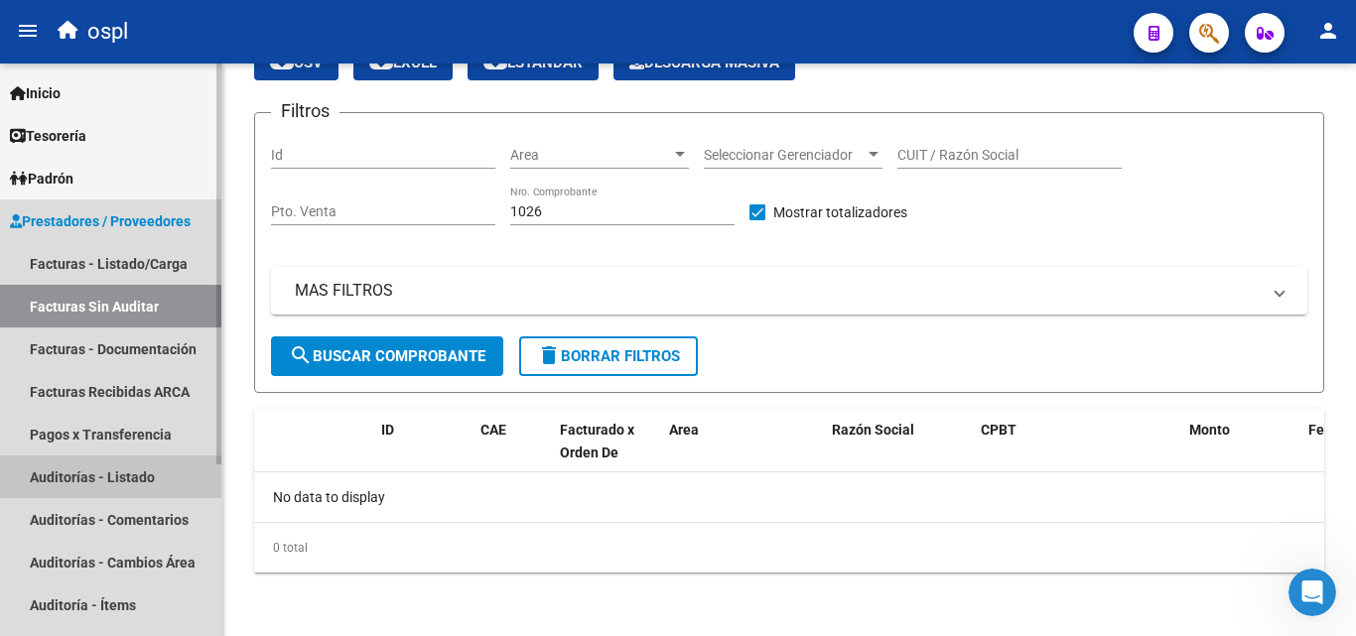
click at [101, 481] on link "Auditorías - Listado" at bounding box center [110, 477] width 221 height 43
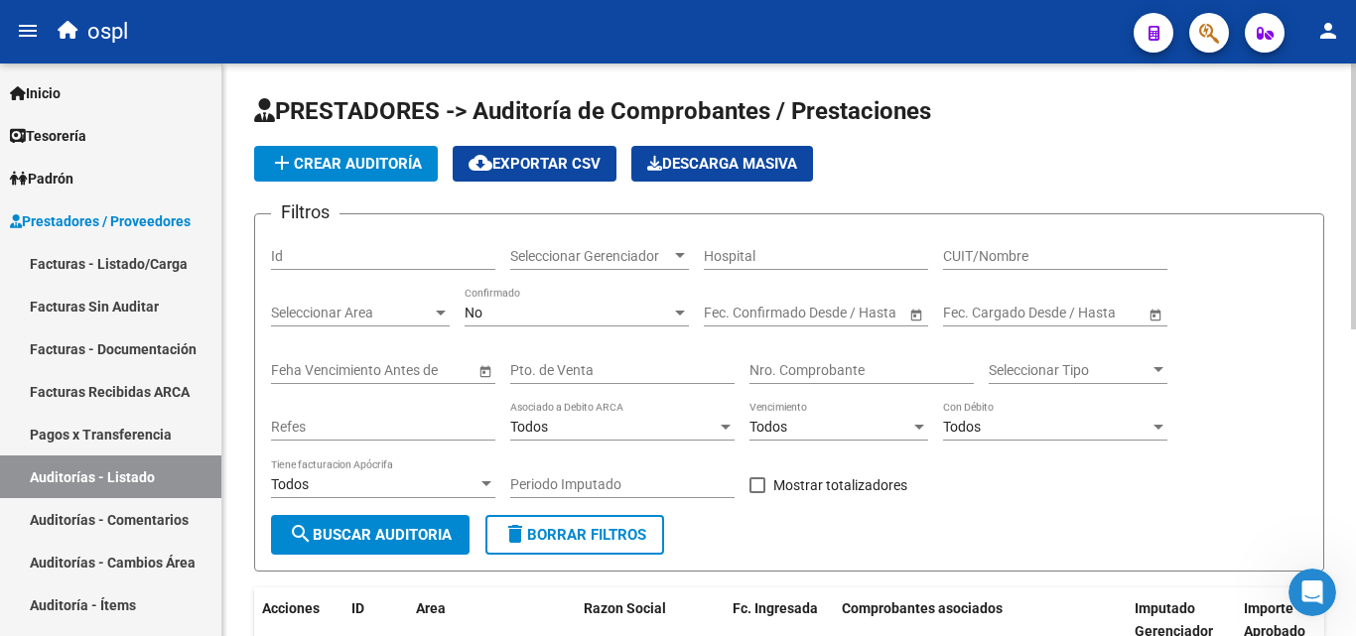
click at [784, 367] on input "Nro. Comprobante" at bounding box center [861, 370] width 224 height 17
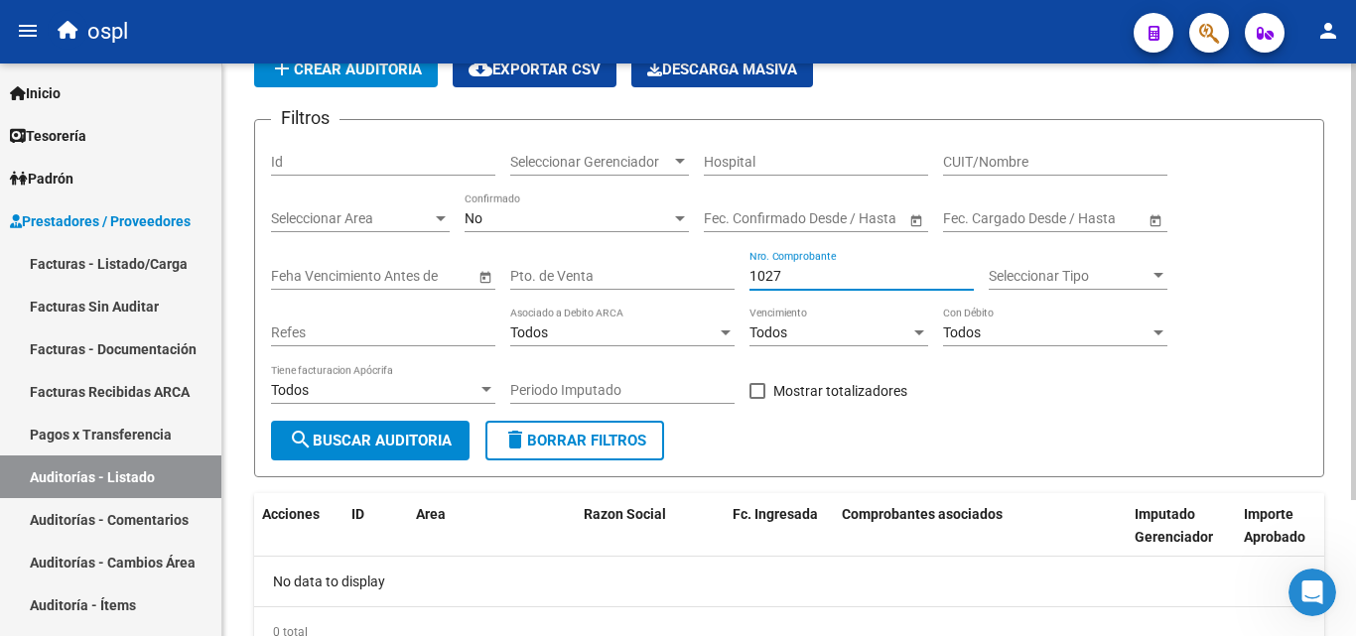
scroll to position [179, 0]
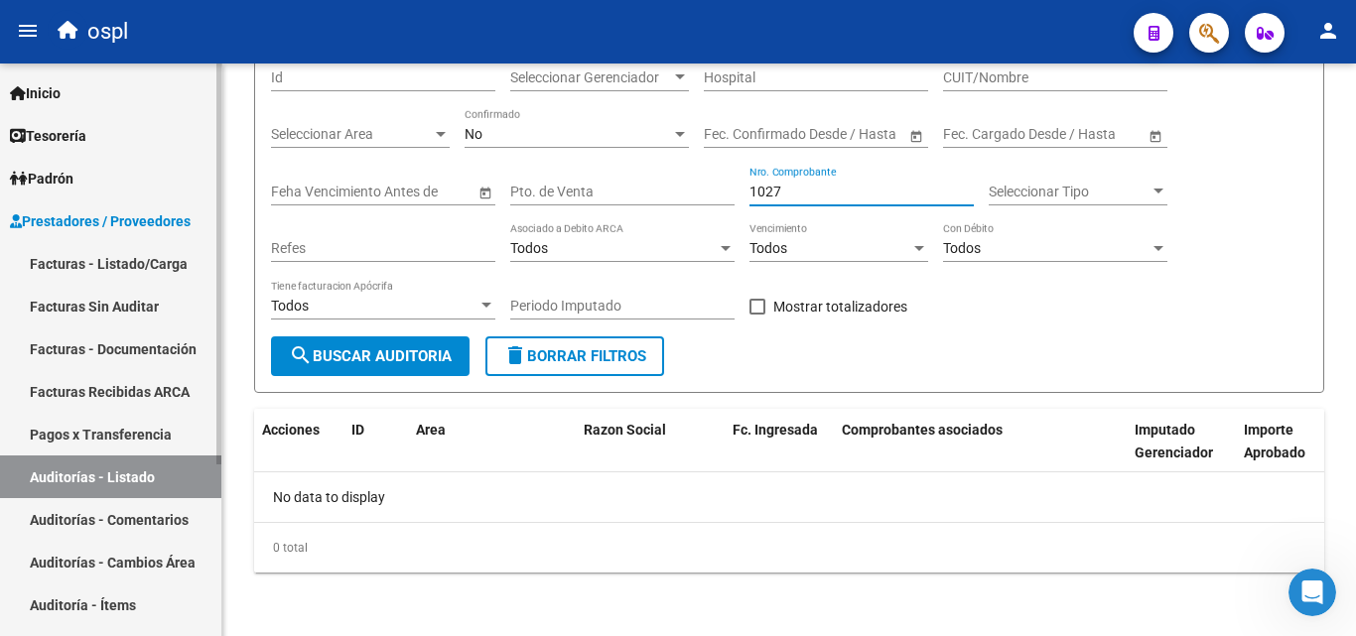
type input "1027"
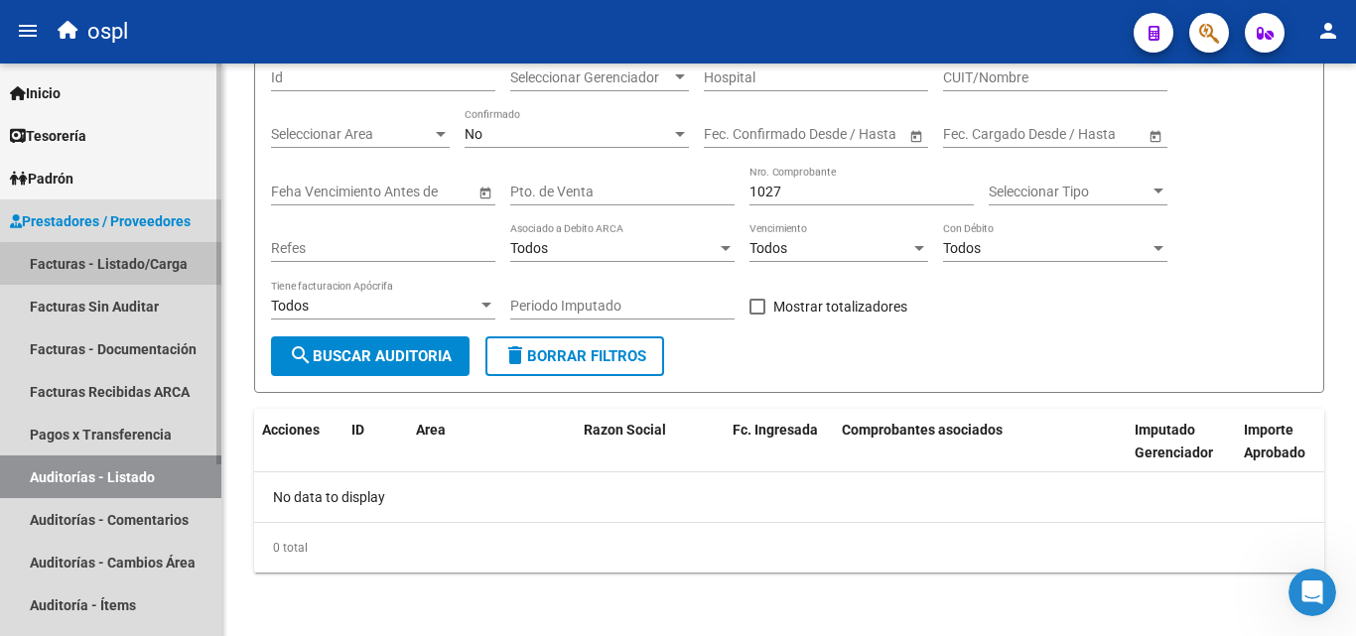
click at [112, 270] on link "Facturas - Listado/Carga" at bounding box center [110, 263] width 221 height 43
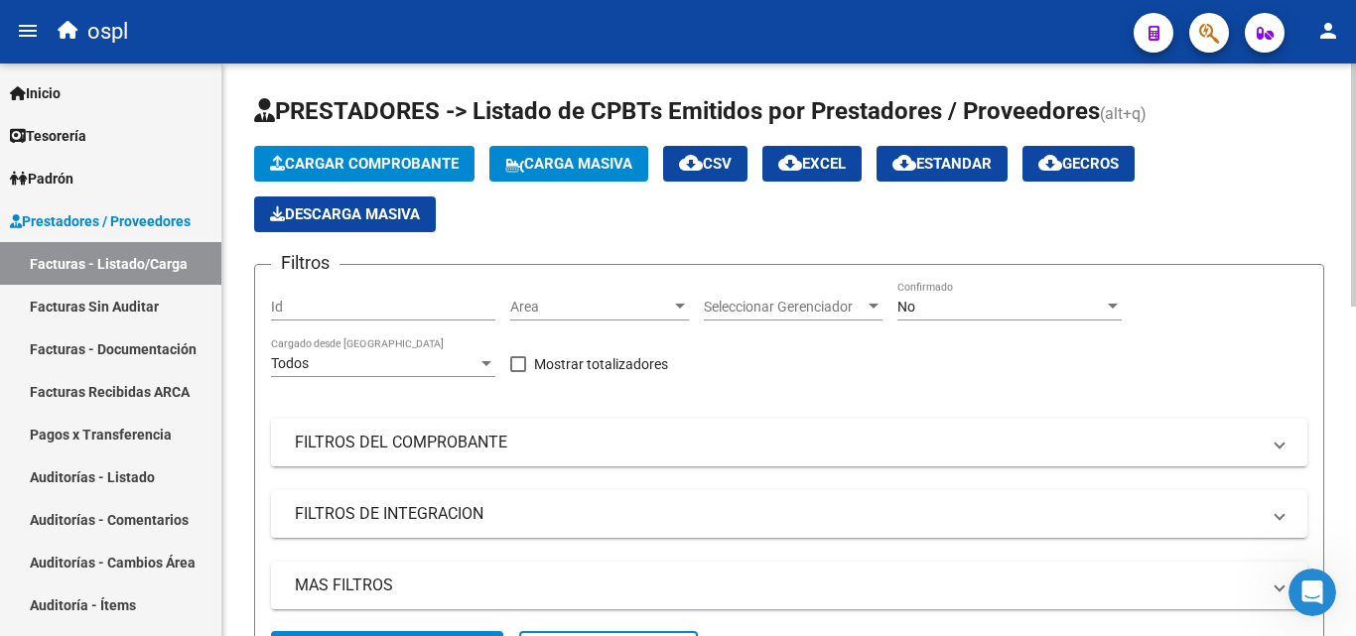
click at [438, 428] on mat-expansion-panel-header "FILTROS DEL COMPROBANTE" at bounding box center [789, 443] width 1036 height 48
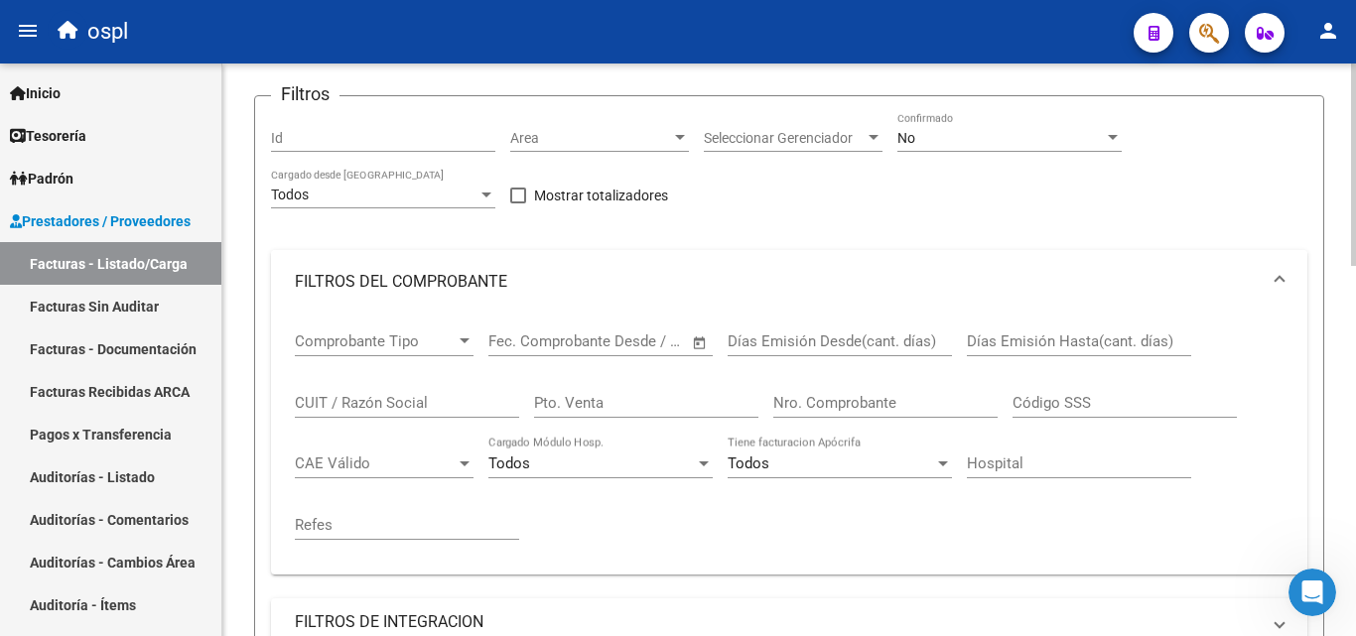
scroll to position [199, 0]
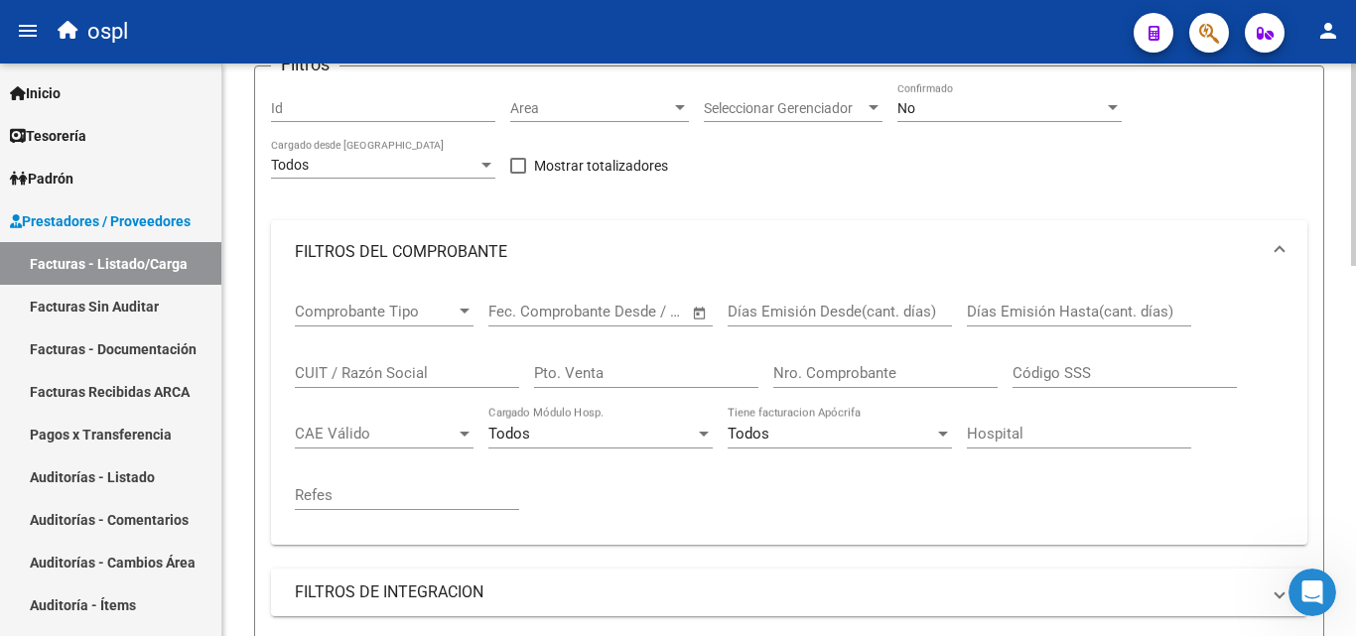
click at [824, 378] on input "Nro. Comprobante" at bounding box center [885, 373] width 224 height 18
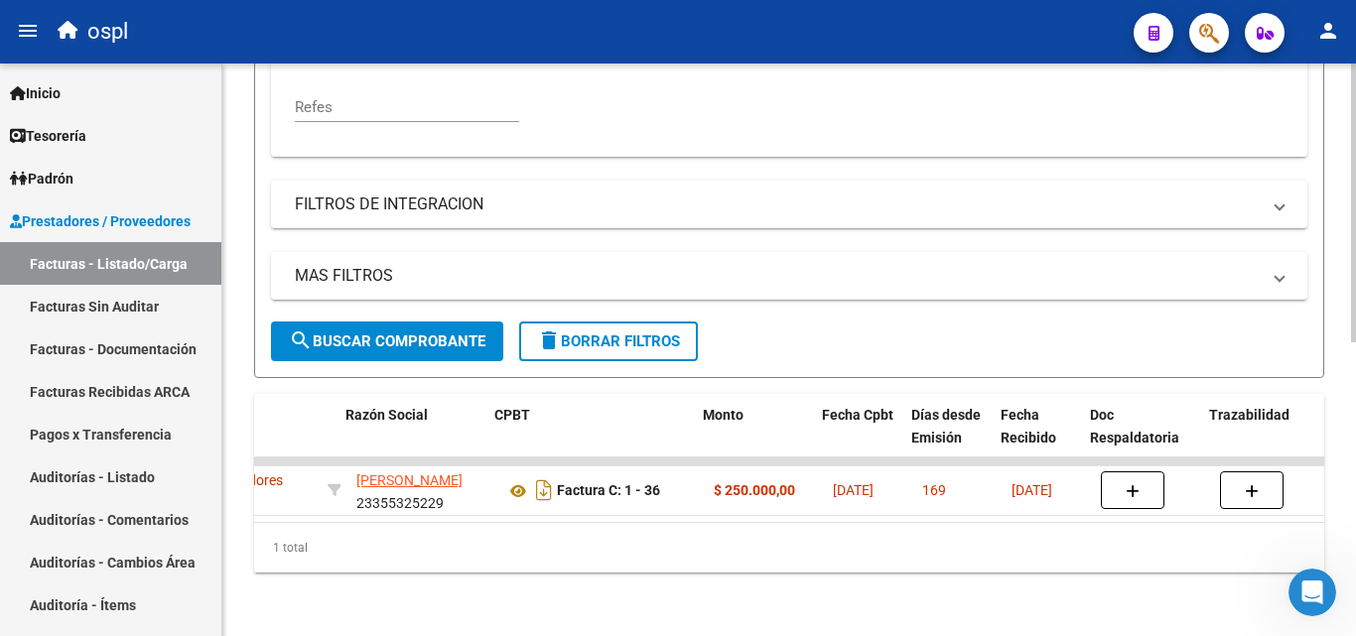
scroll to position [0, 515]
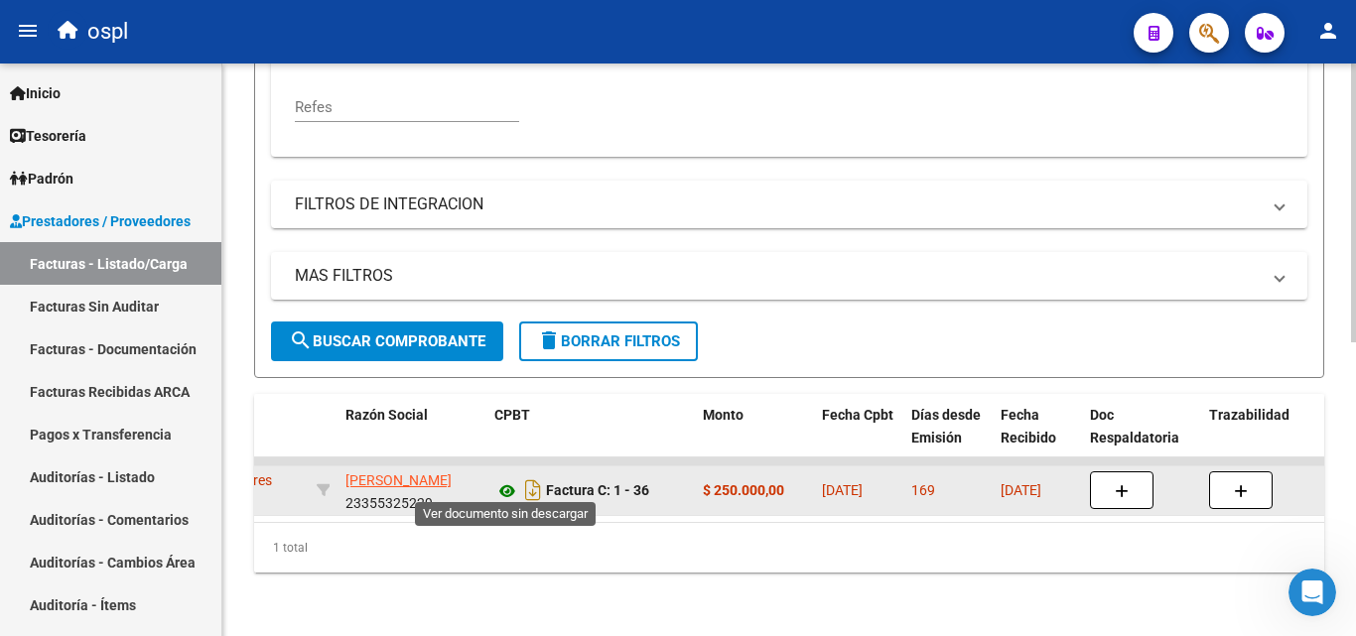
type input "36"
click at [508, 479] on icon at bounding box center [507, 491] width 26 height 24
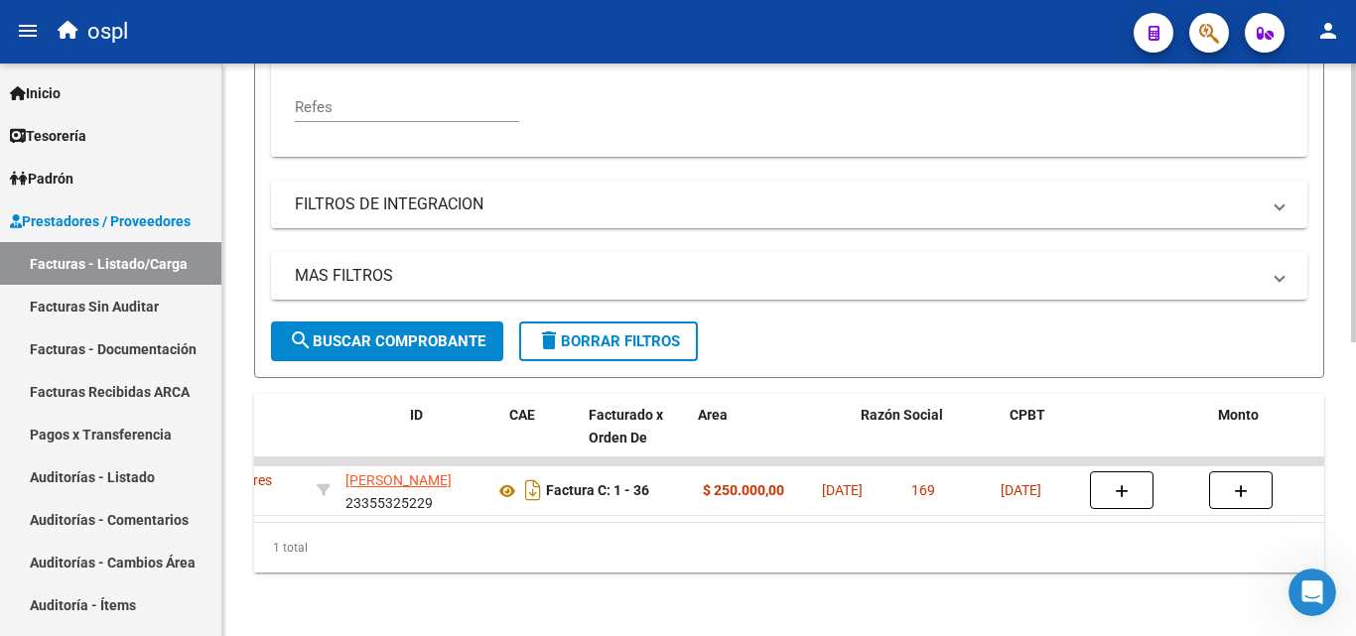
scroll to position [0, 0]
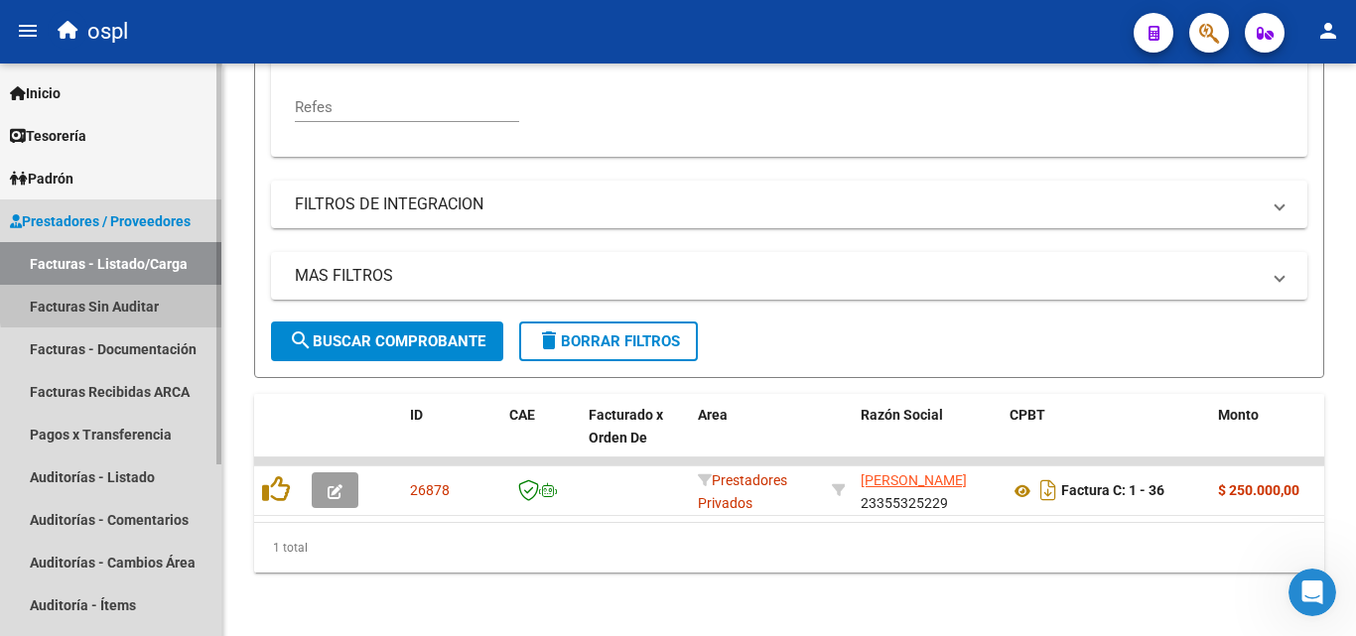
click at [180, 298] on link "Facturas Sin Auditar" at bounding box center [110, 306] width 221 height 43
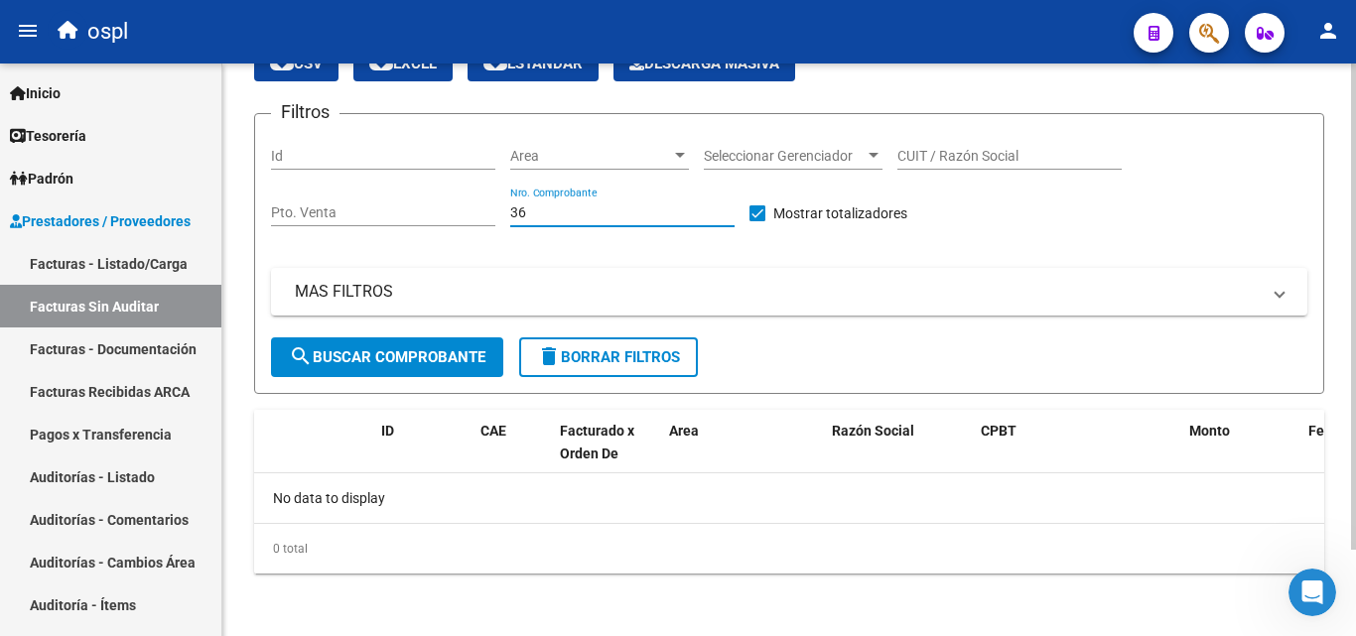
scroll to position [101, 0]
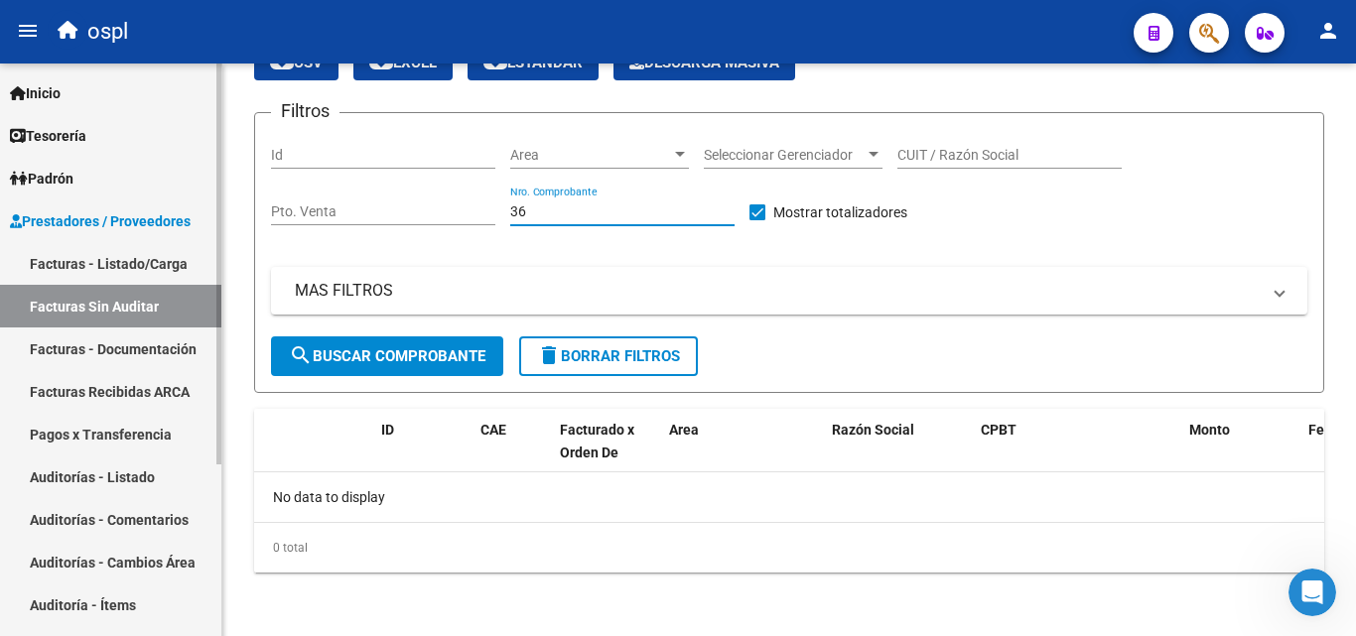
type input "36"
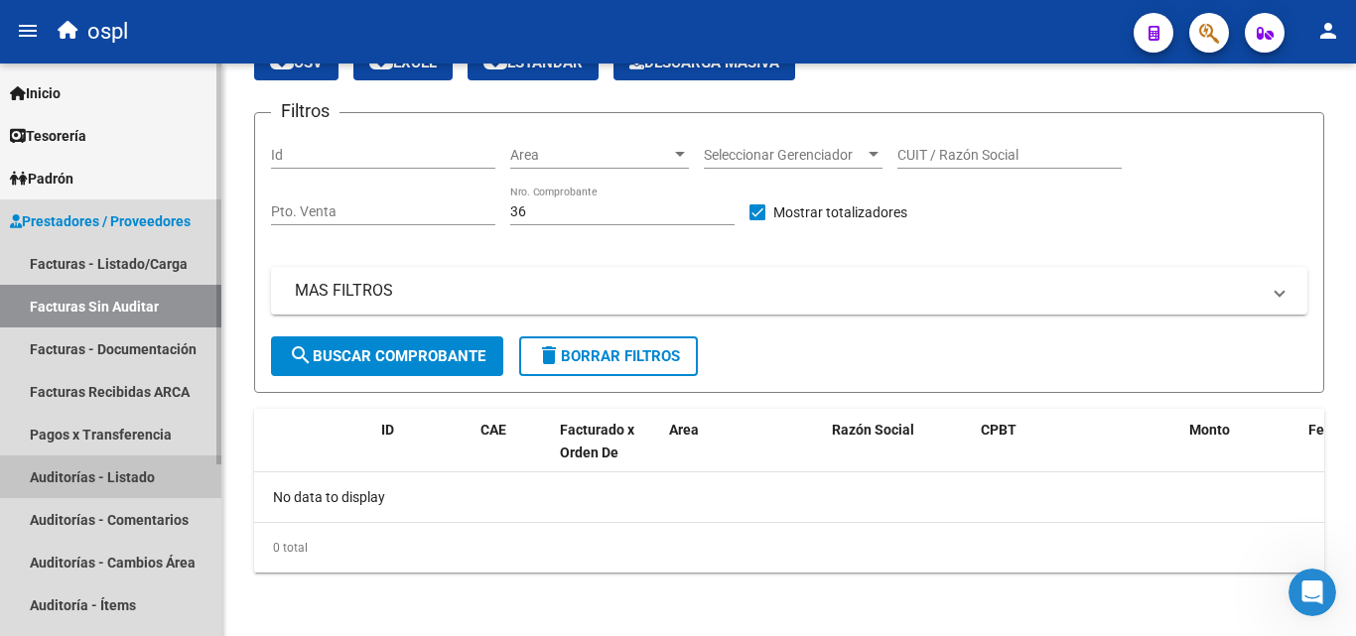
drag, startPoint x: 128, startPoint y: 462, endPoint x: 175, endPoint y: 459, distance: 46.8
click at [130, 462] on link "Auditorías - Listado" at bounding box center [110, 477] width 221 height 43
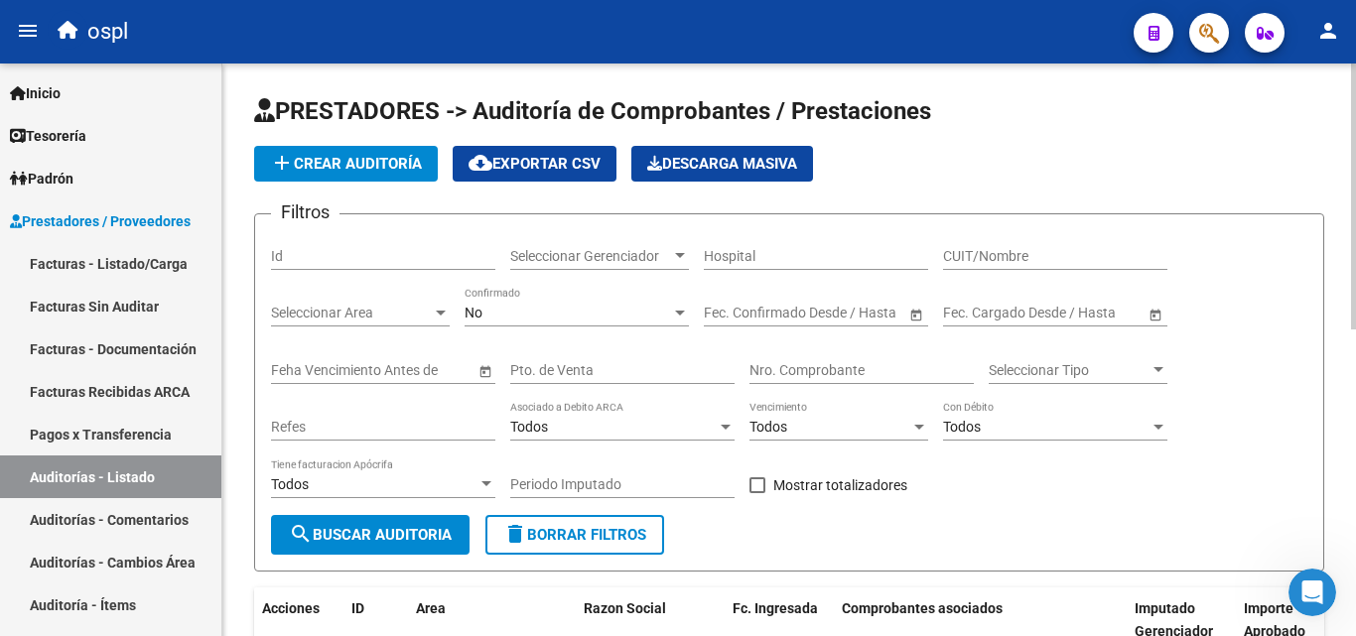
click at [991, 256] on input "CUIT/Nombre" at bounding box center [1055, 256] width 224 height 17
click at [784, 368] on input "Nro. Comprobante" at bounding box center [861, 370] width 224 height 17
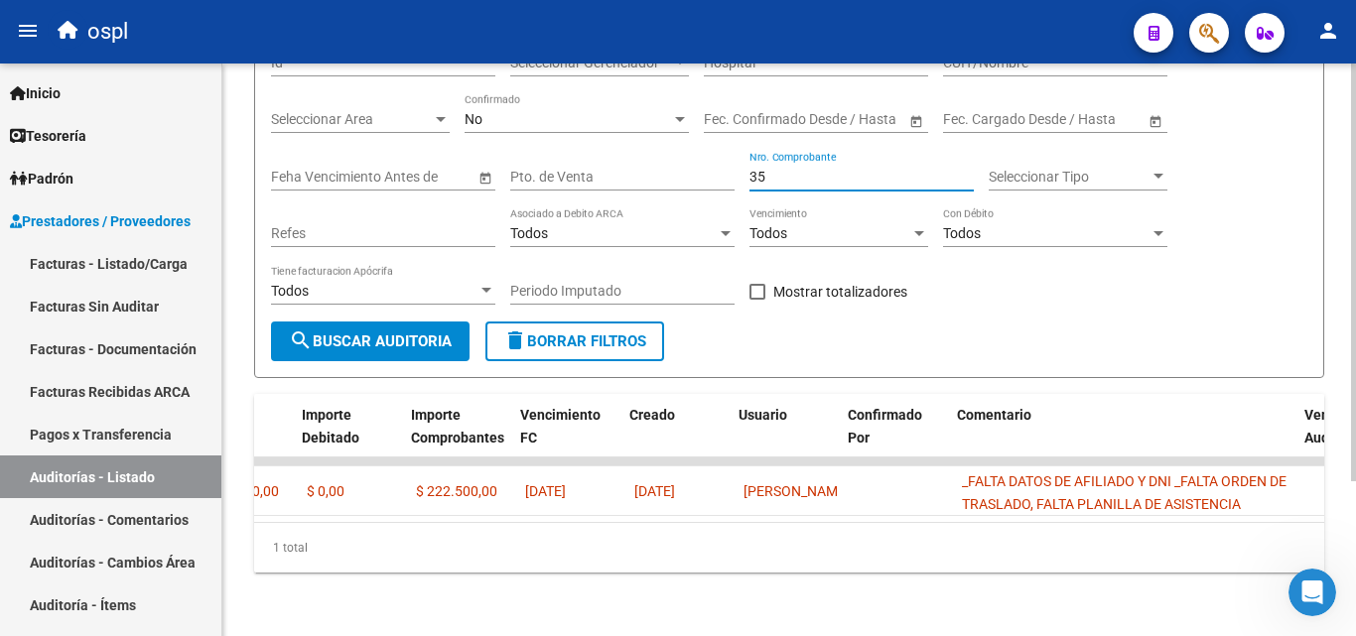
scroll to position [0, 1051]
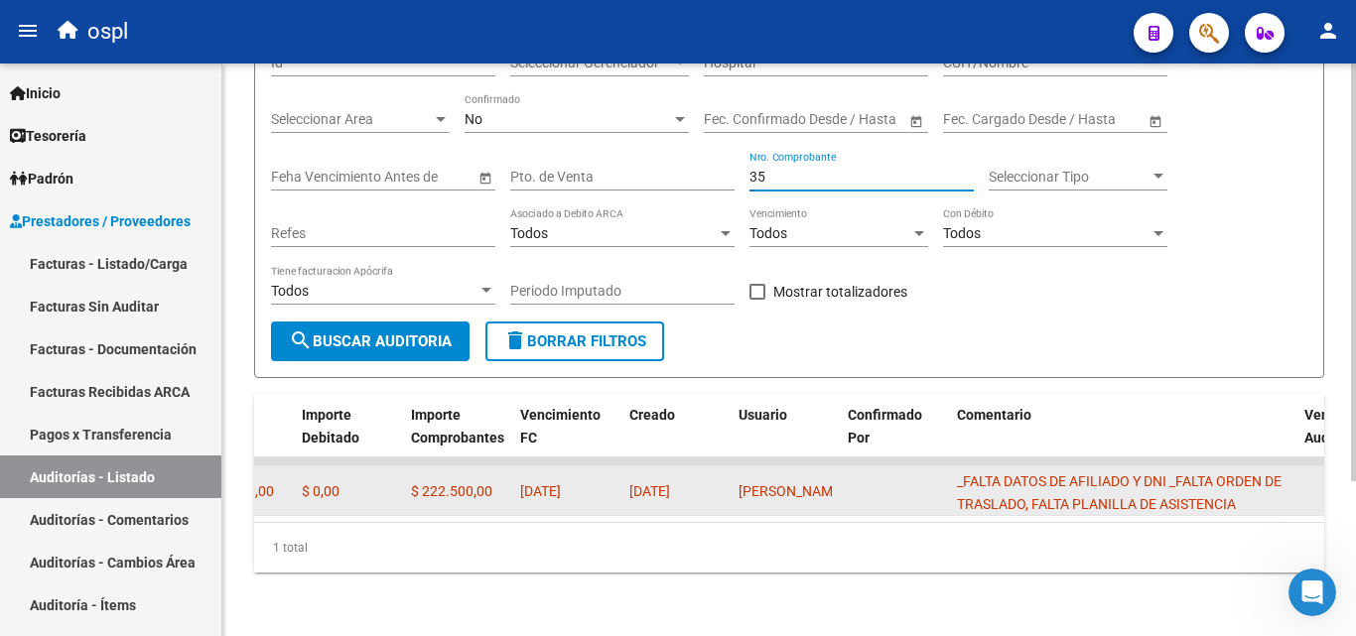
type input "3"
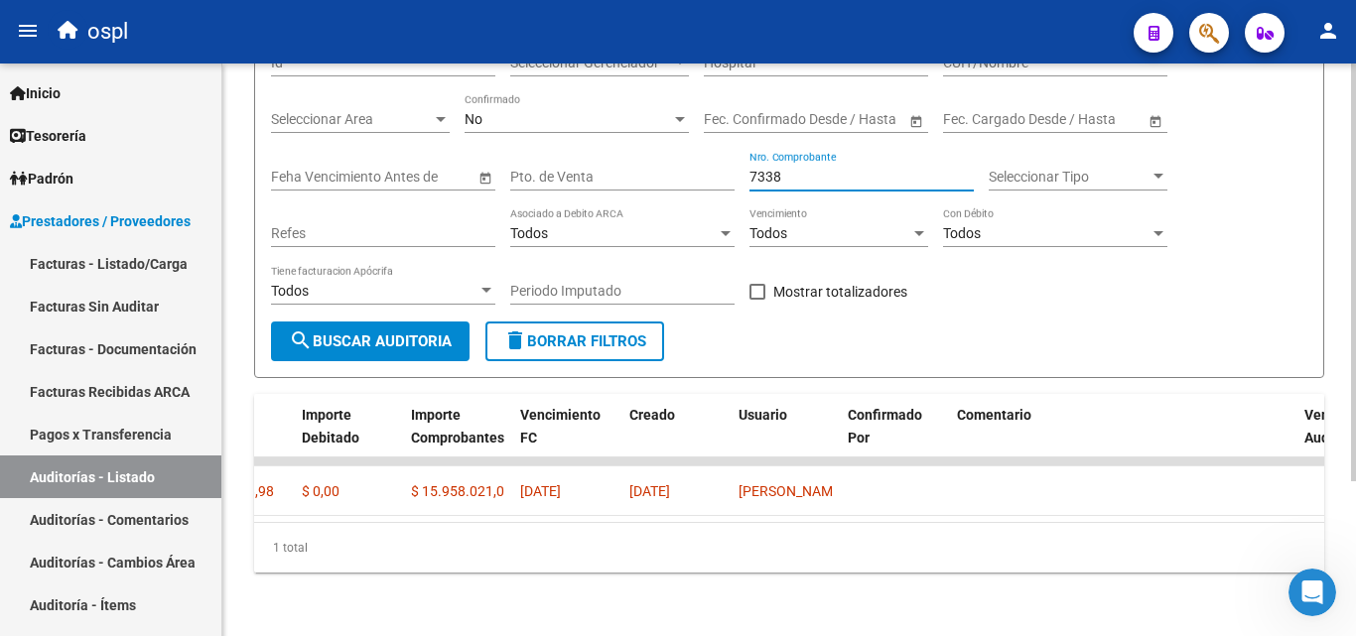
type input "7338"
click at [771, 521] on datatable-body "assignment 1521 Prestadores Privados C P N SOCIEDAD ANONIMA - 30707816836 [DATE…" at bounding box center [789, 490] width 1070 height 65
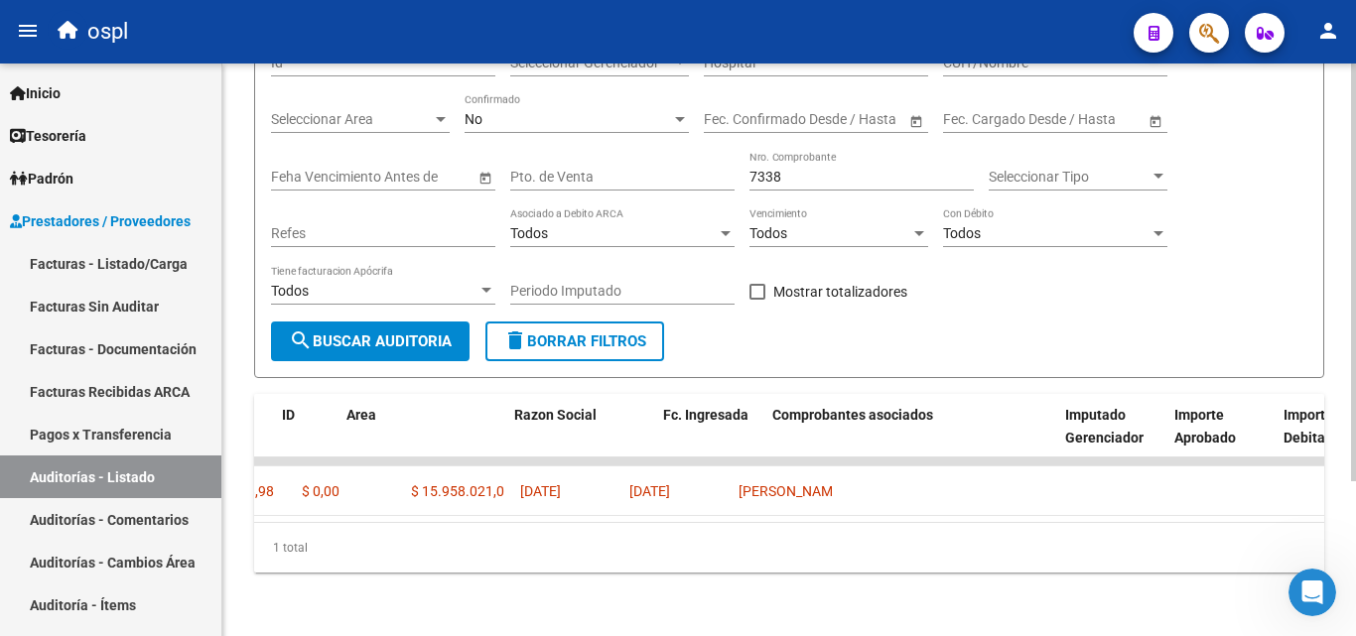
scroll to position [0, 0]
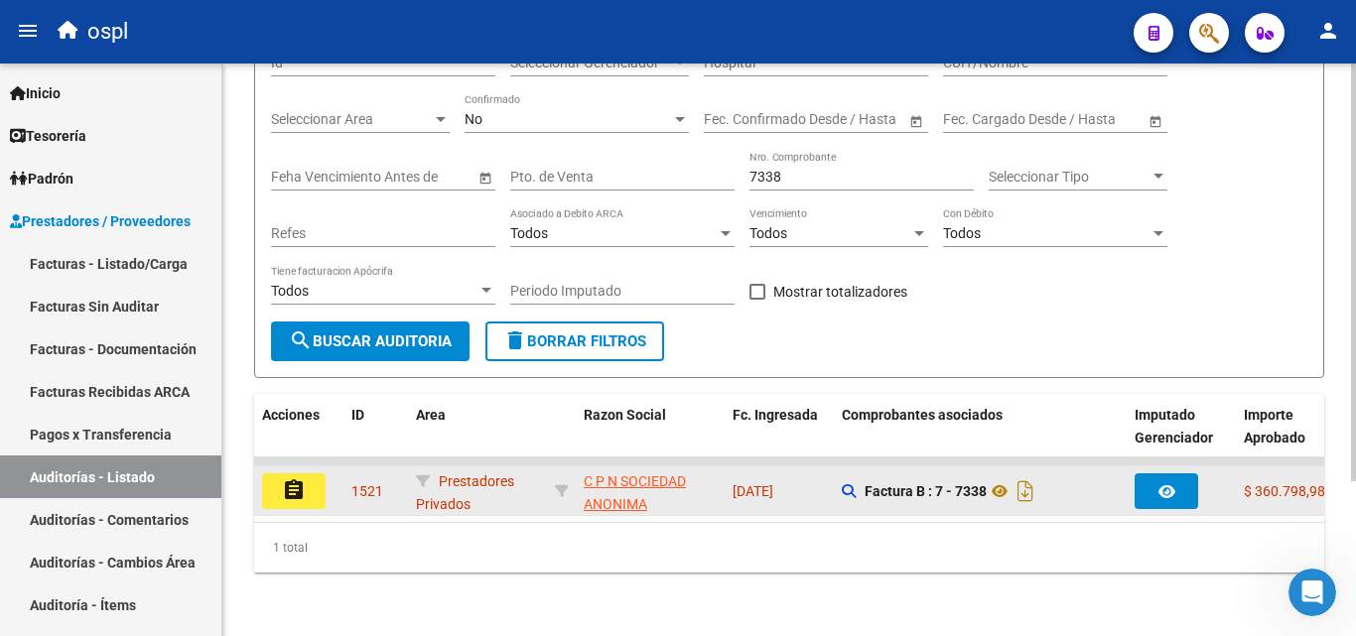
click at [311, 479] on button "assignment" at bounding box center [294, 492] width 64 height 36
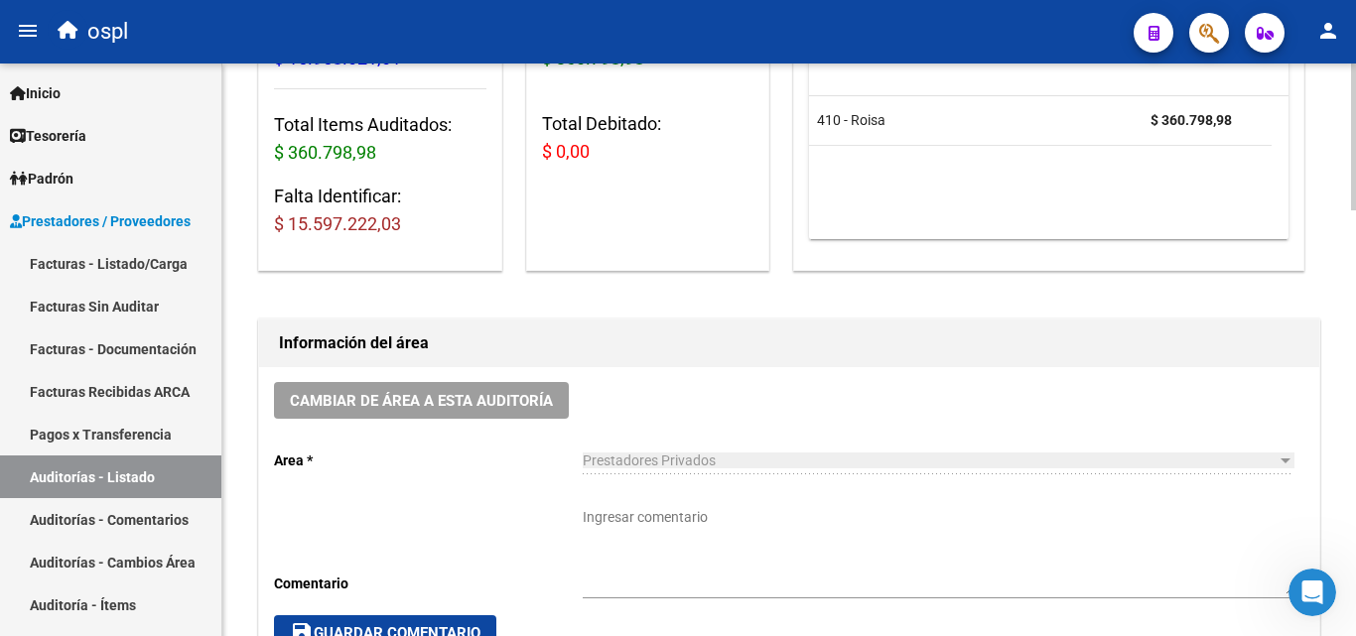
scroll to position [298, 0]
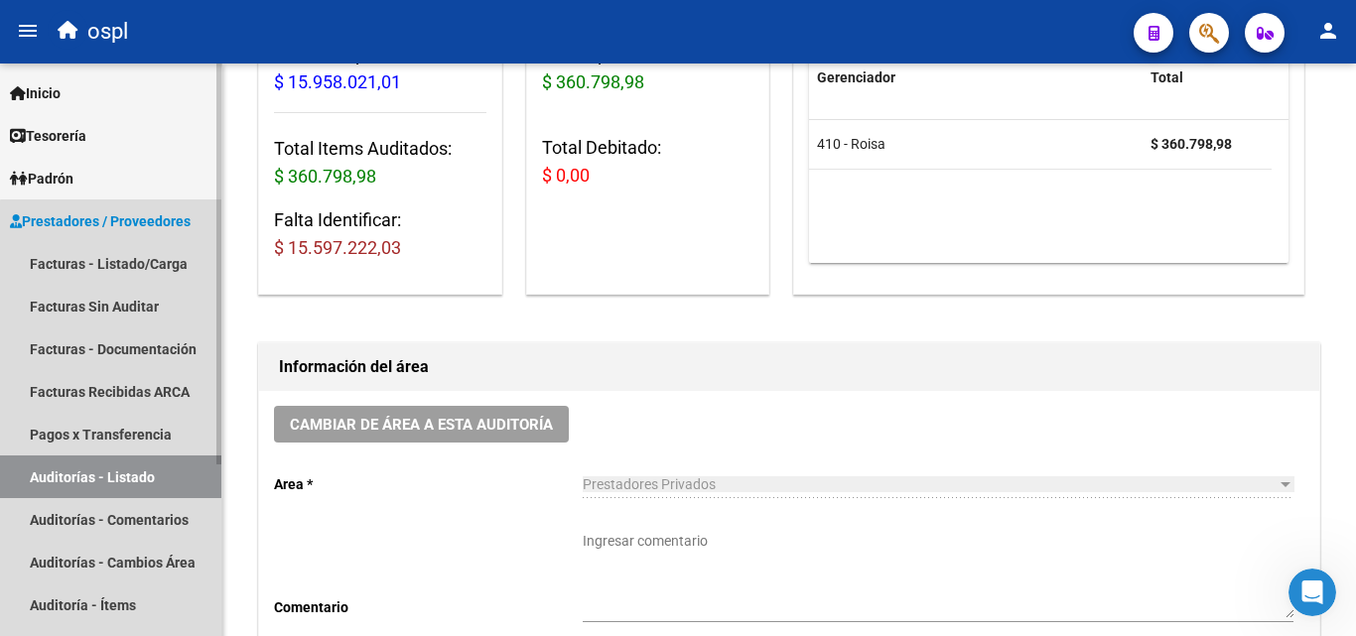
click at [171, 485] on link "Auditorías - Listado" at bounding box center [110, 477] width 221 height 43
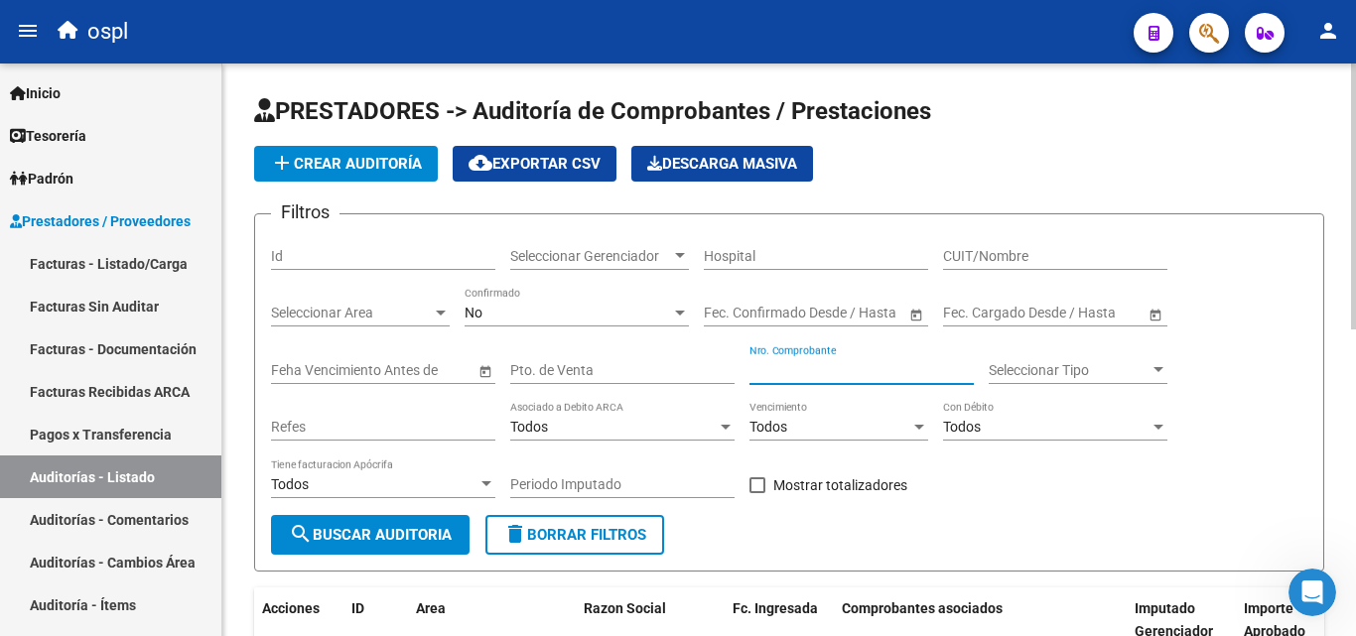
click at [816, 372] on input "Nro. Comprobante" at bounding box center [861, 370] width 224 height 17
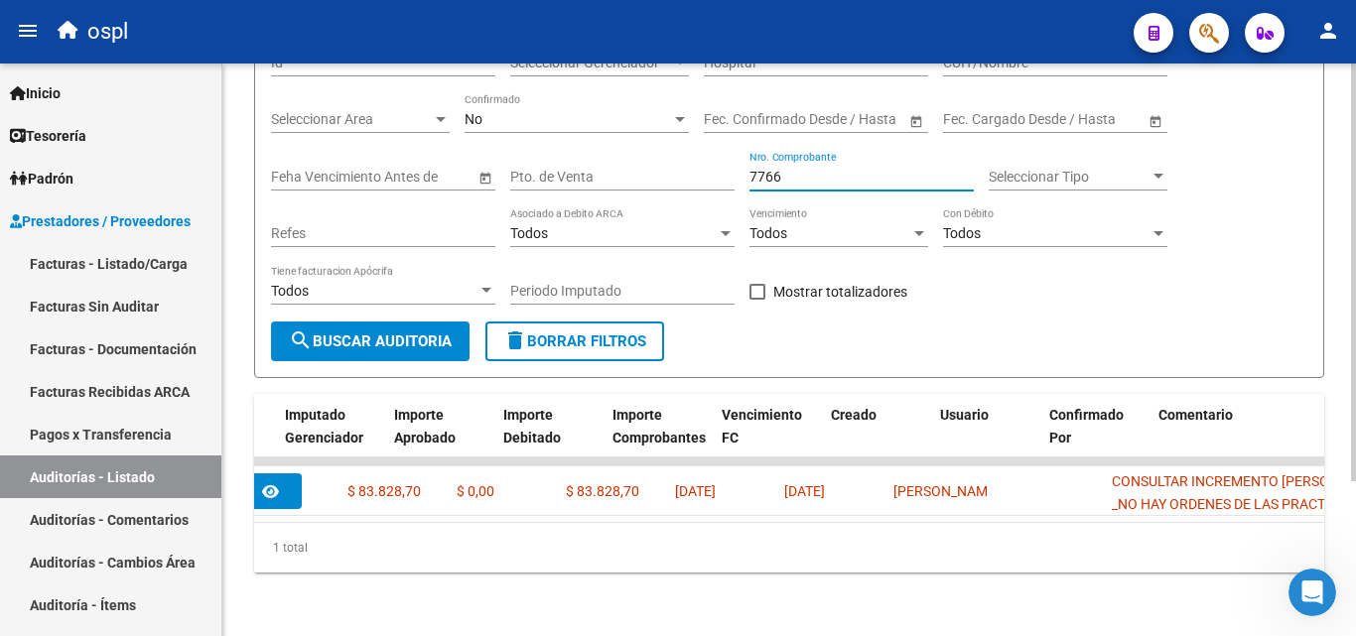
scroll to position [0, 831]
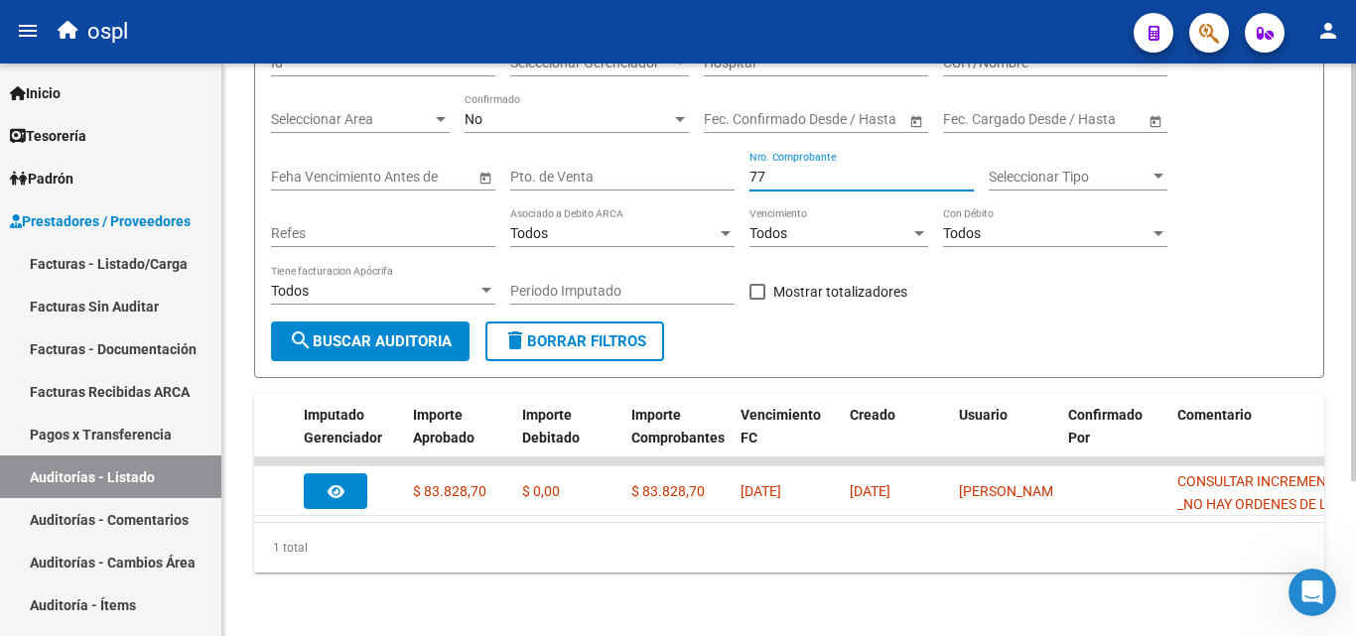
type input "7"
click at [147, 275] on link "Facturas - Listado/Carga" at bounding box center [110, 263] width 221 height 43
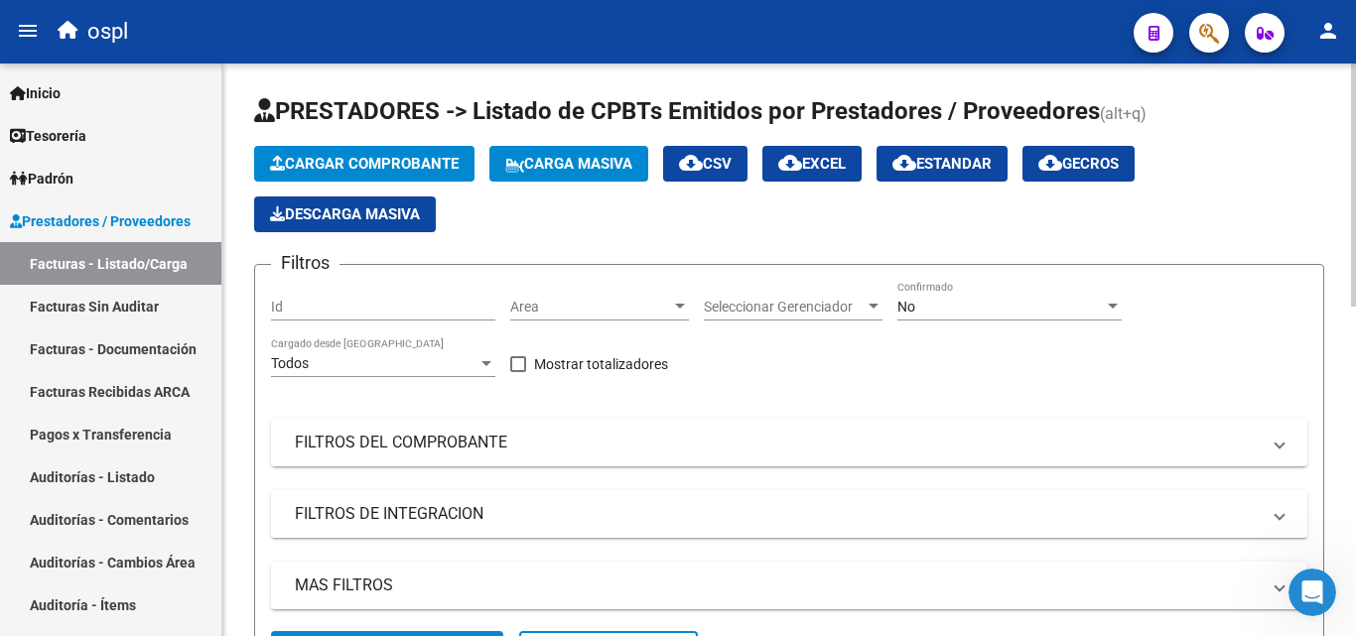
click at [461, 455] on mat-expansion-panel-header "FILTROS DEL COMPROBANTE" at bounding box center [789, 443] width 1036 height 48
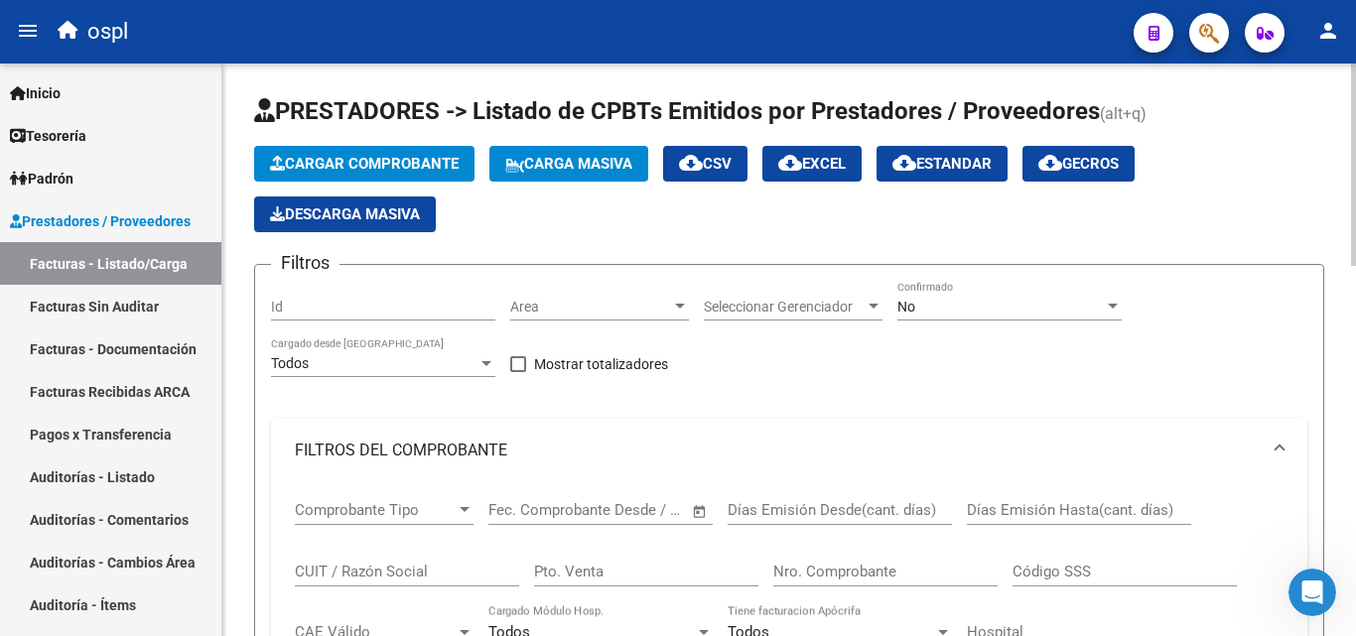
click at [865, 569] on input "Nro. Comprobante" at bounding box center [885, 572] width 224 height 18
type input "33650"
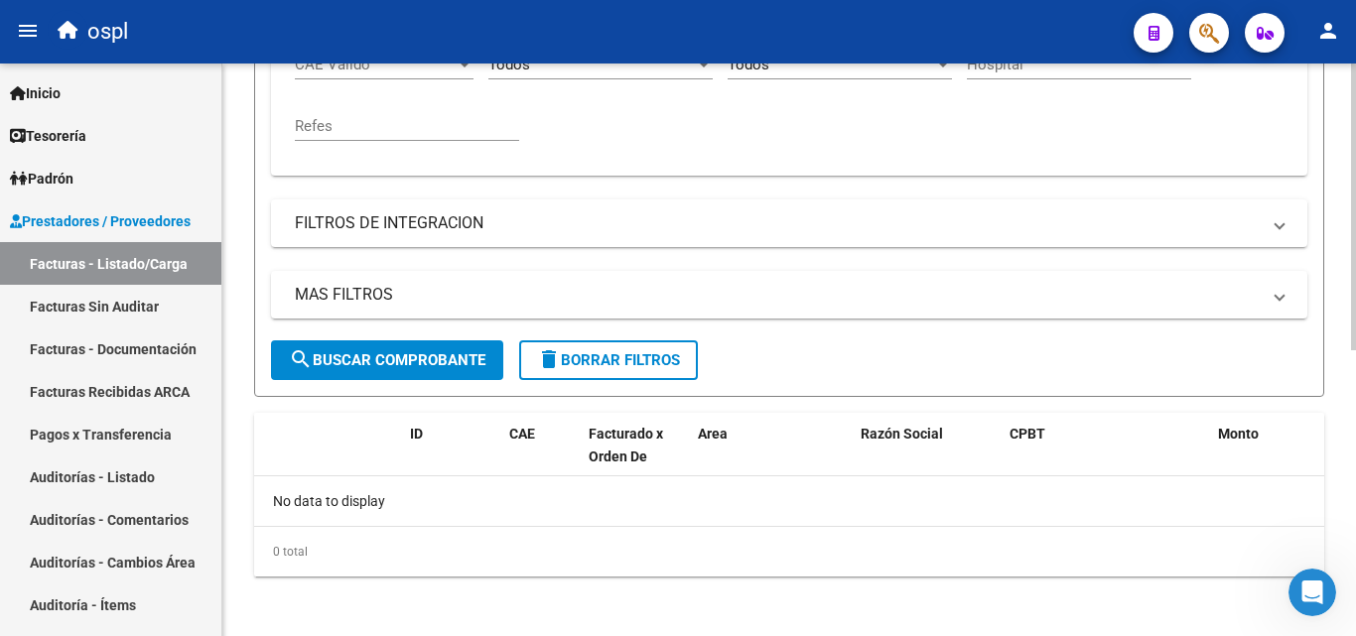
scroll to position [572, 0]
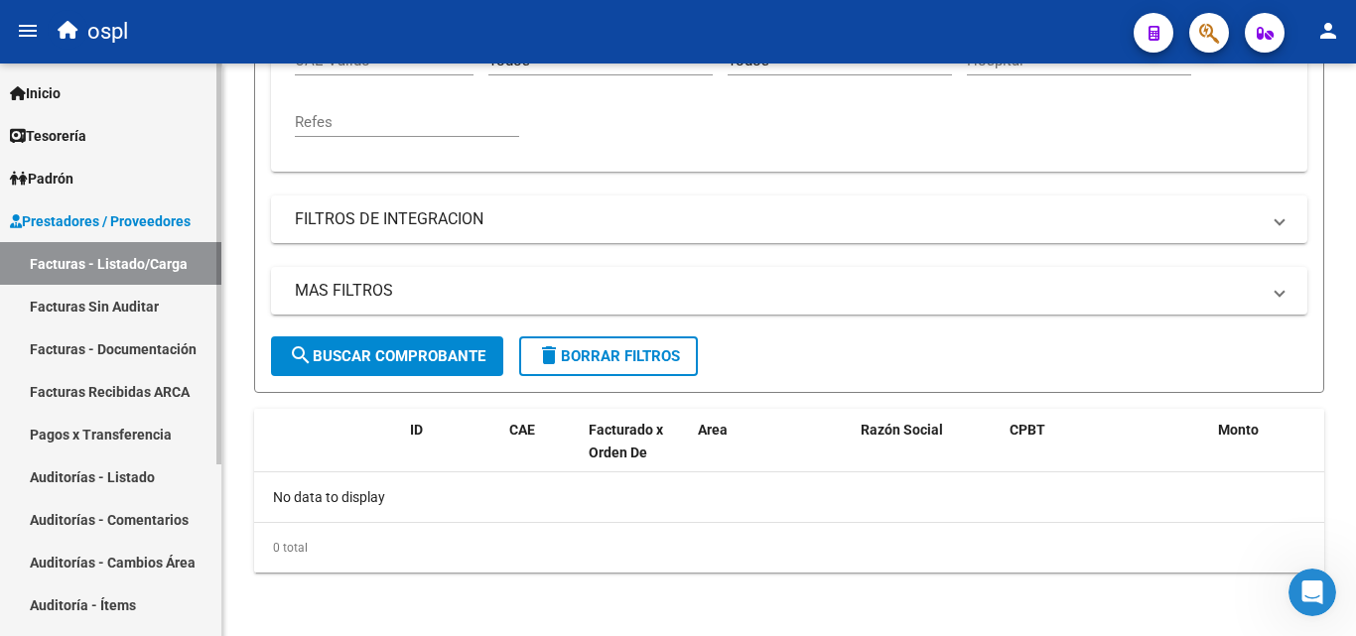
click at [151, 305] on link "Facturas Sin Auditar" at bounding box center [110, 306] width 221 height 43
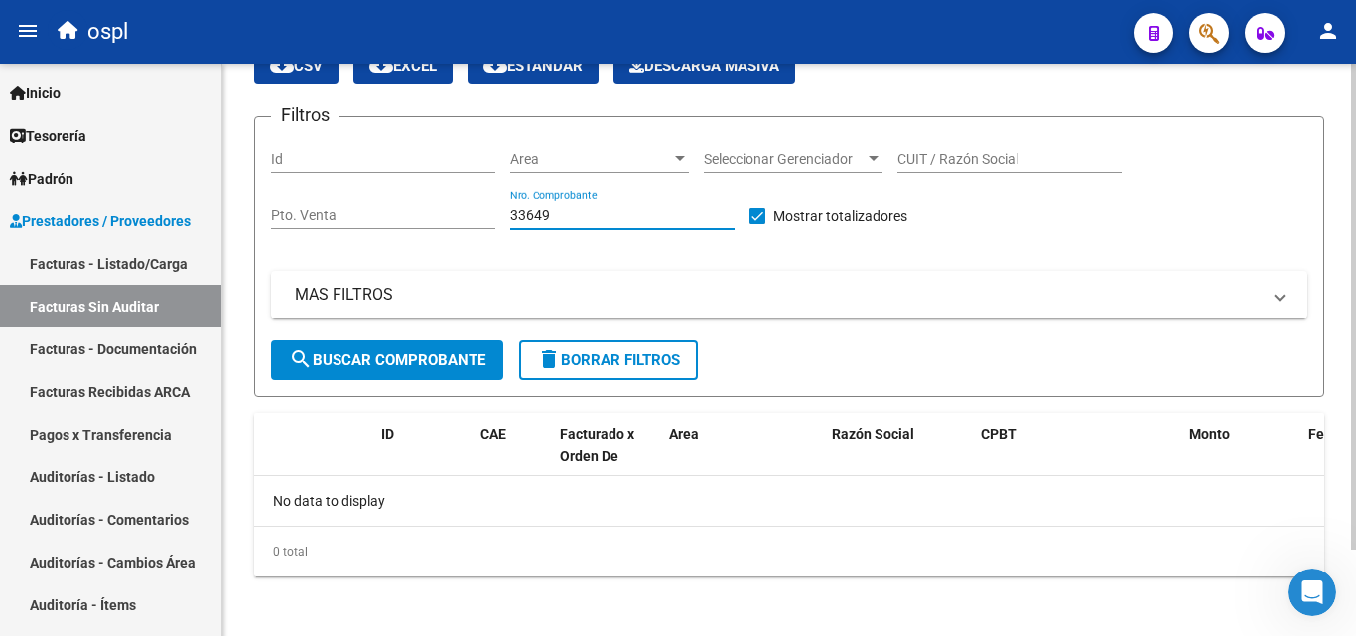
scroll to position [101, 0]
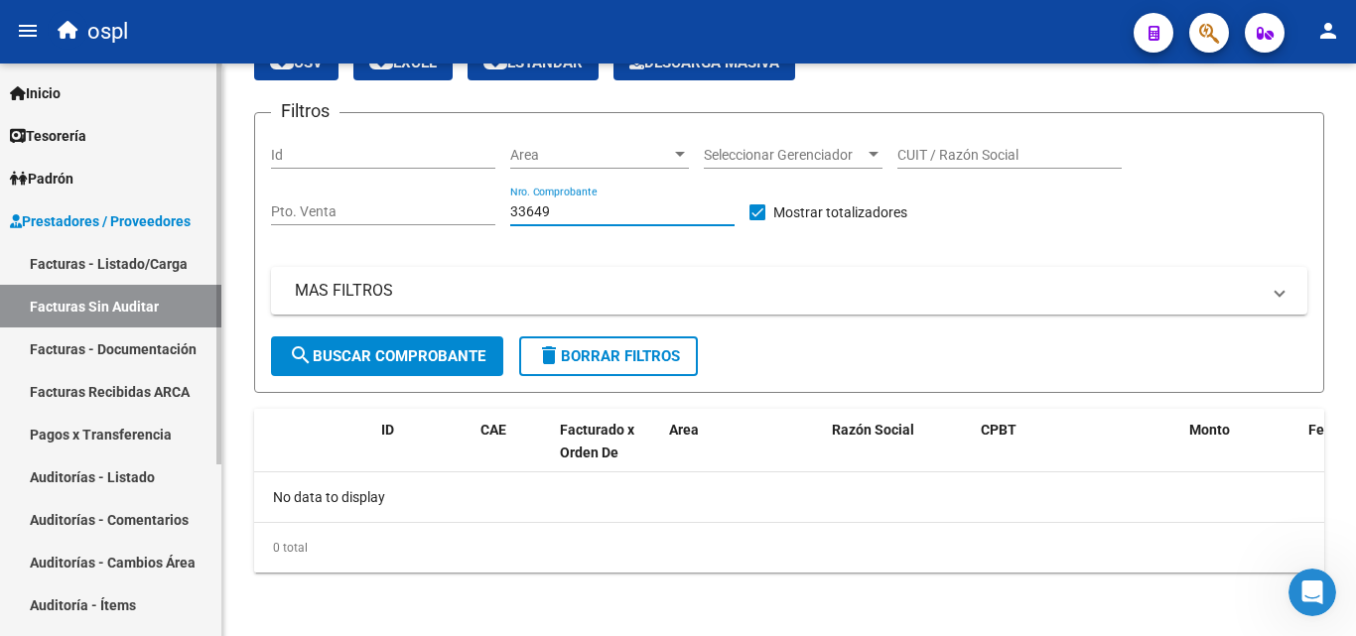
type input "33649"
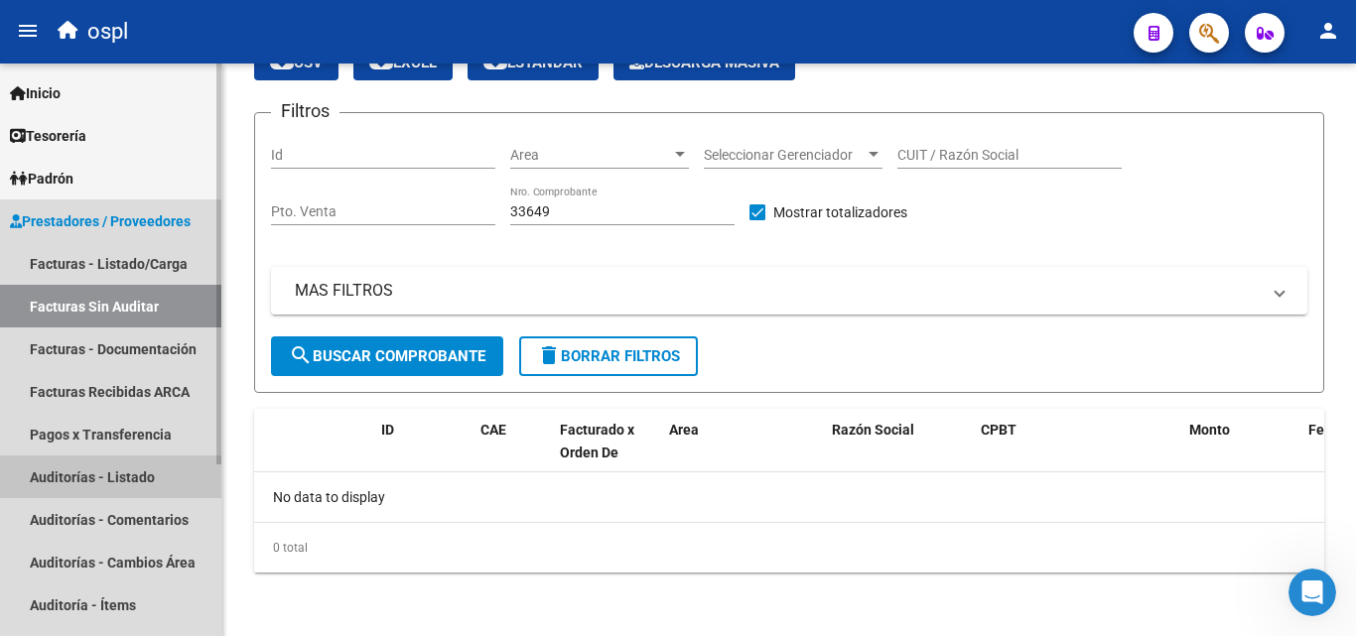
click at [112, 479] on link "Auditorías - Listado" at bounding box center [110, 477] width 221 height 43
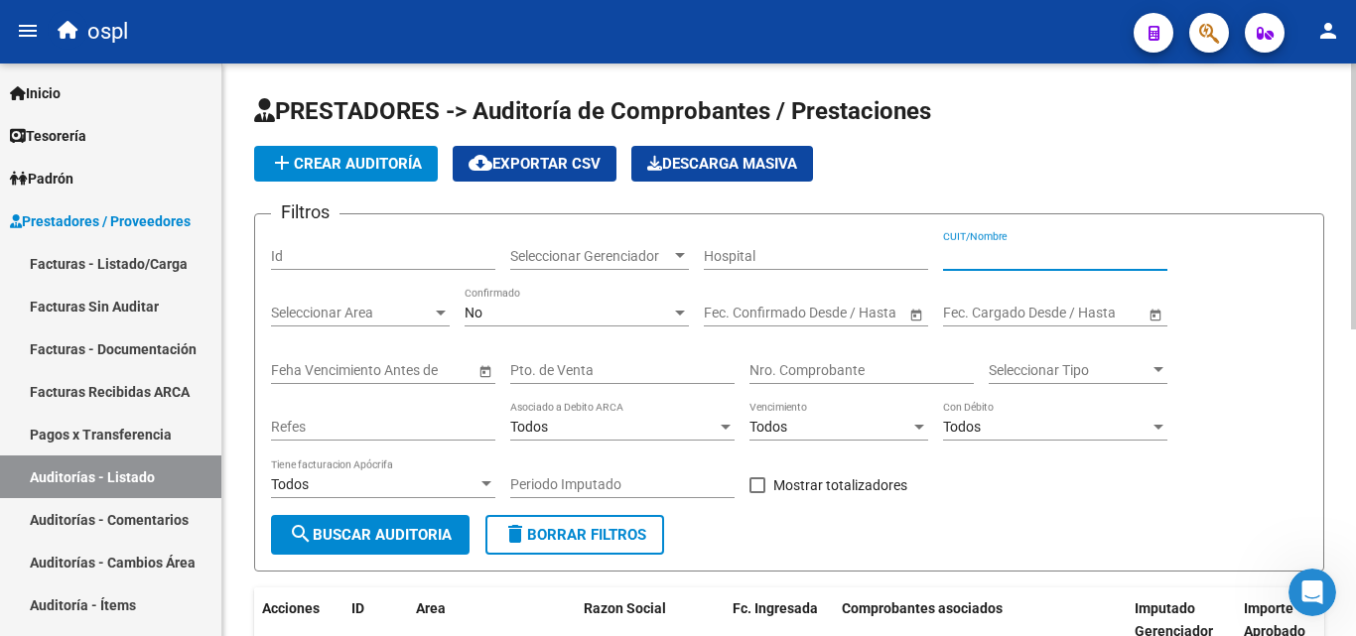
click at [966, 254] on input "CUIT/Nombre" at bounding box center [1055, 256] width 224 height 17
click at [762, 368] on input "Nro. Comprobante" at bounding box center [861, 370] width 224 height 17
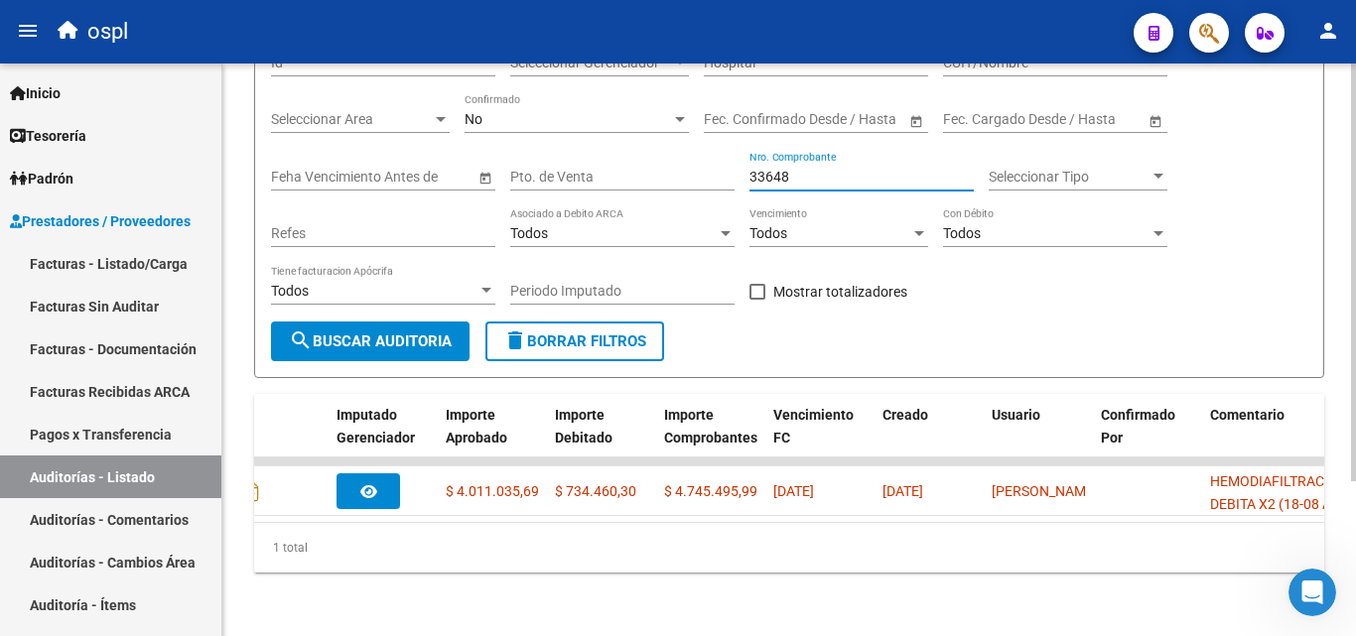
scroll to position [0, 1173]
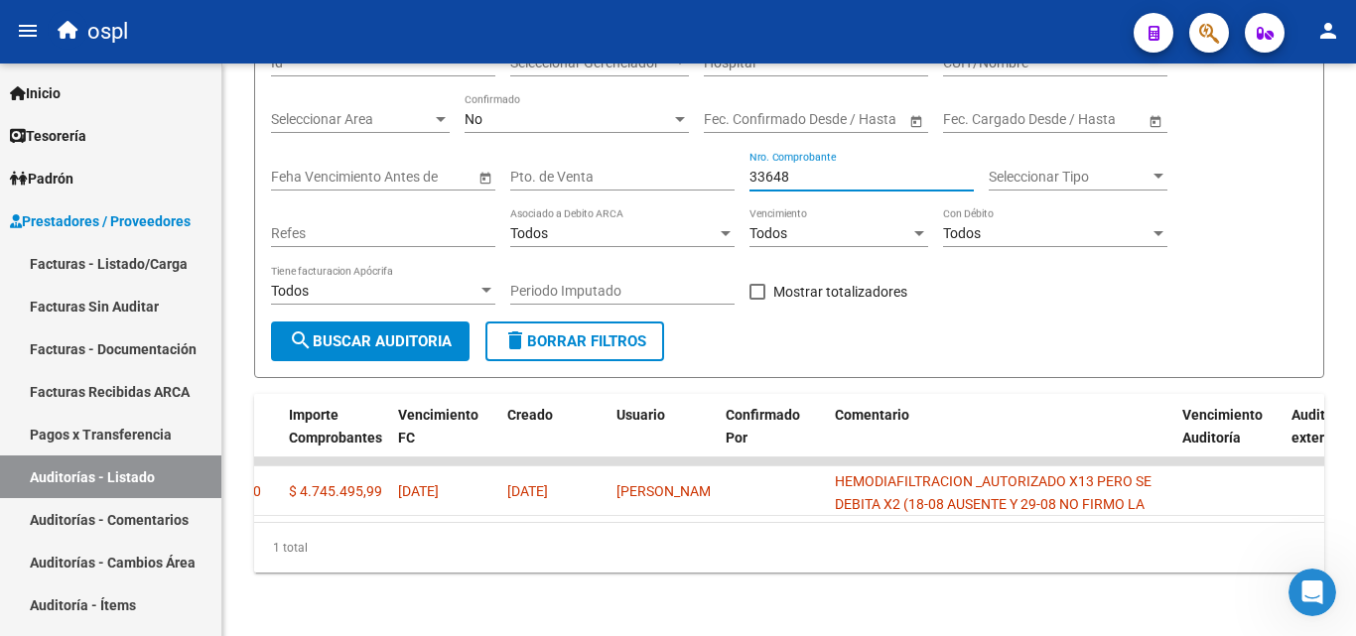
type input "33648"
click at [163, 459] on link "Auditorías - Listado" at bounding box center [110, 477] width 221 height 43
click at [173, 475] on link "Auditorías - Listado" at bounding box center [110, 477] width 221 height 43
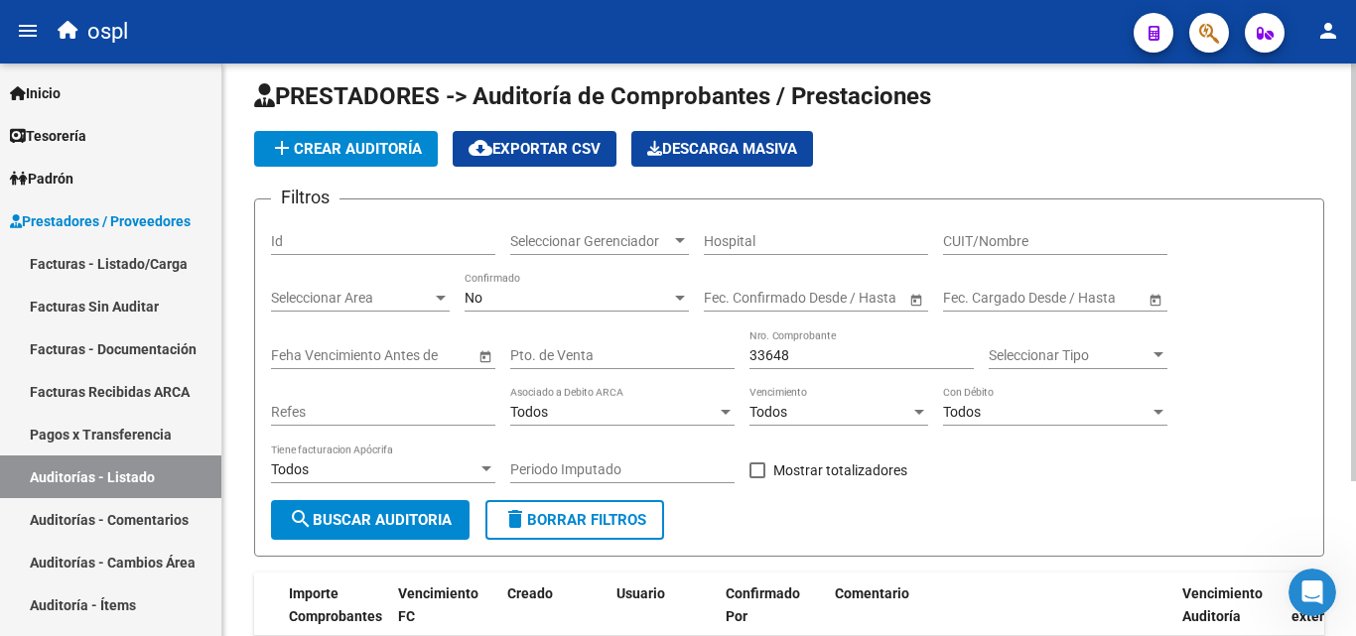
scroll to position [13, 0]
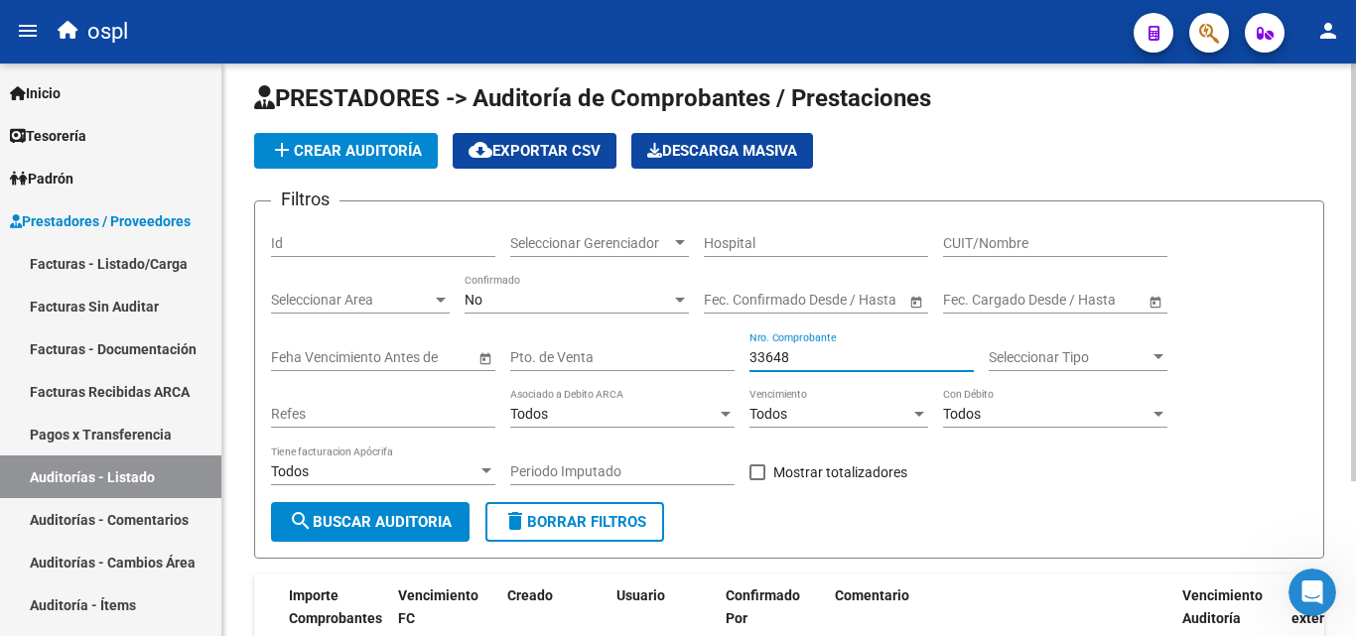
drag, startPoint x: 829, startPoint y: 353, endPoint x: 678, endPoint y: 358, distance: 151.0
click at [678, 358] on div "Filtros Id Seleccionar Gerenciador Seleccionar Gerenciador Hospital CUIT/Nombre…" at bounding box center [789, 359] width 1036 height 285
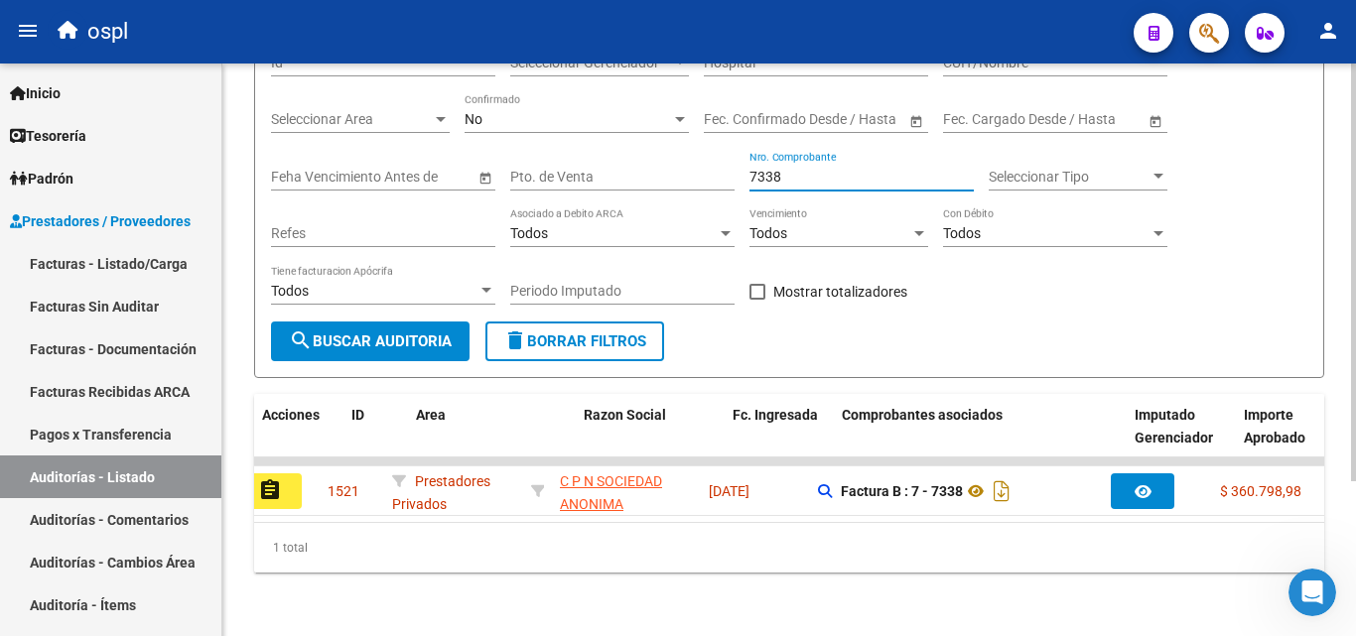
scroll to position [0, 0]
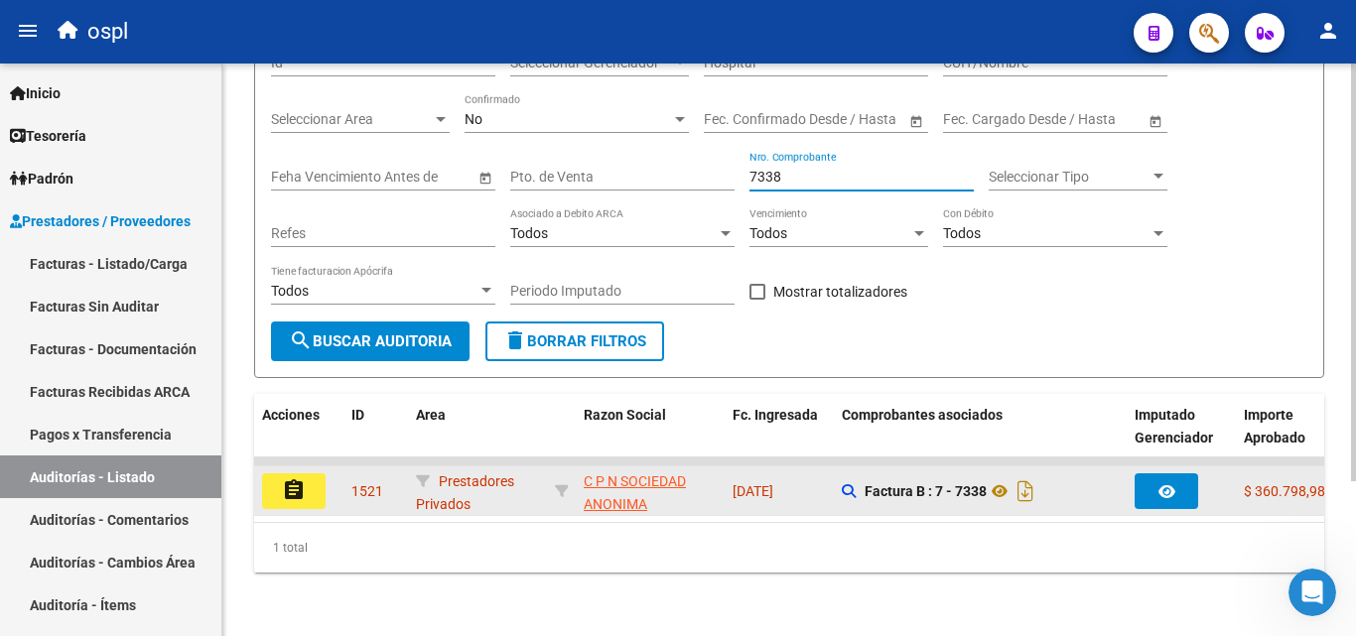
type input "7338"
click at [317, 479] on button "assignment" at bounding box center [294, 492] width 64 height 36
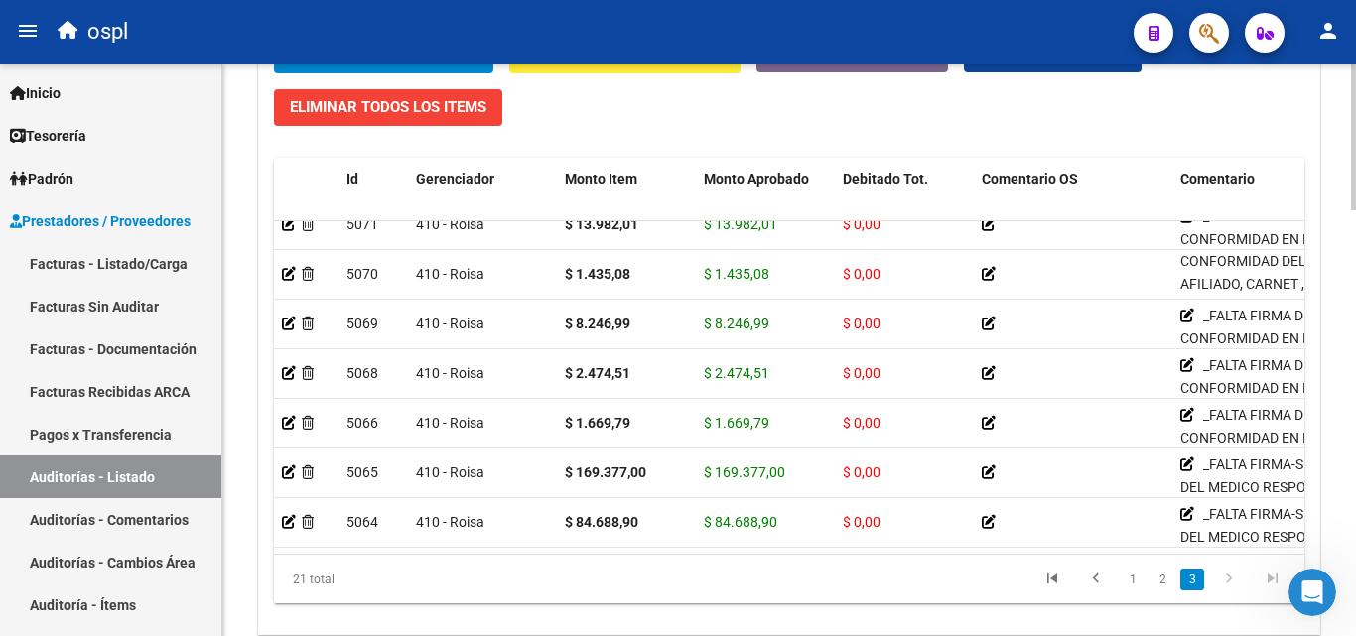
scroll to position [1665, 0]
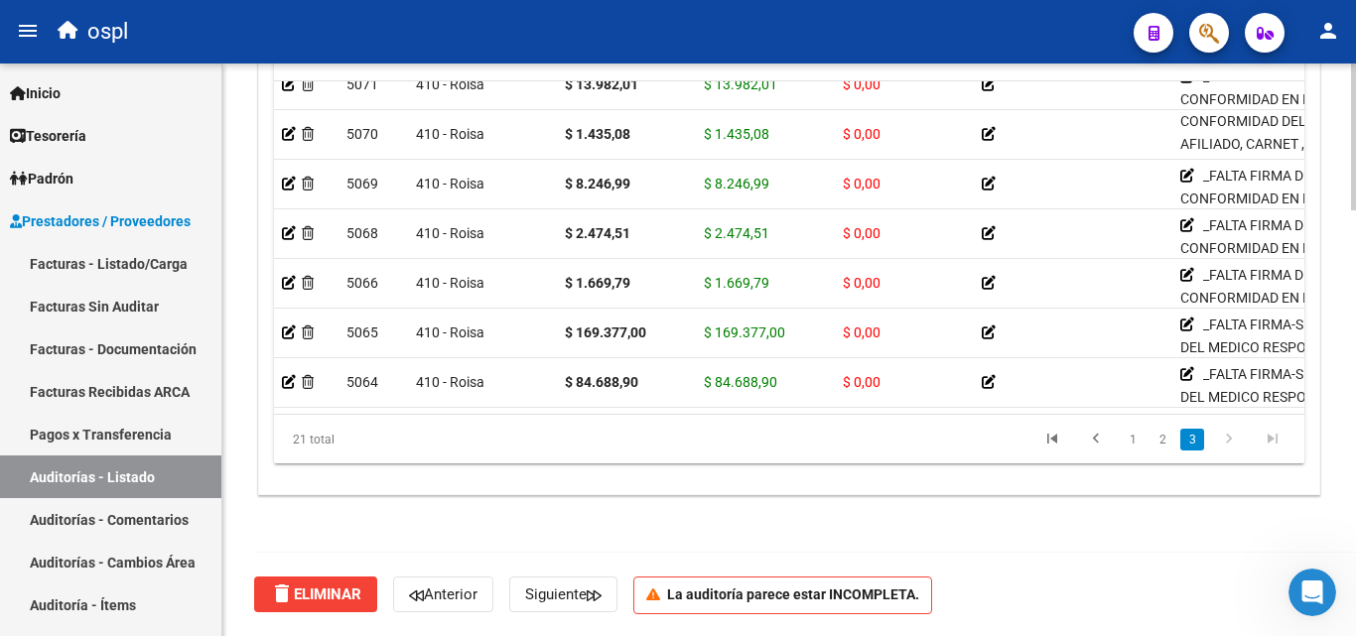
click at [1355, 546] on div at bounding box center [1353, 562] width 5 height 147
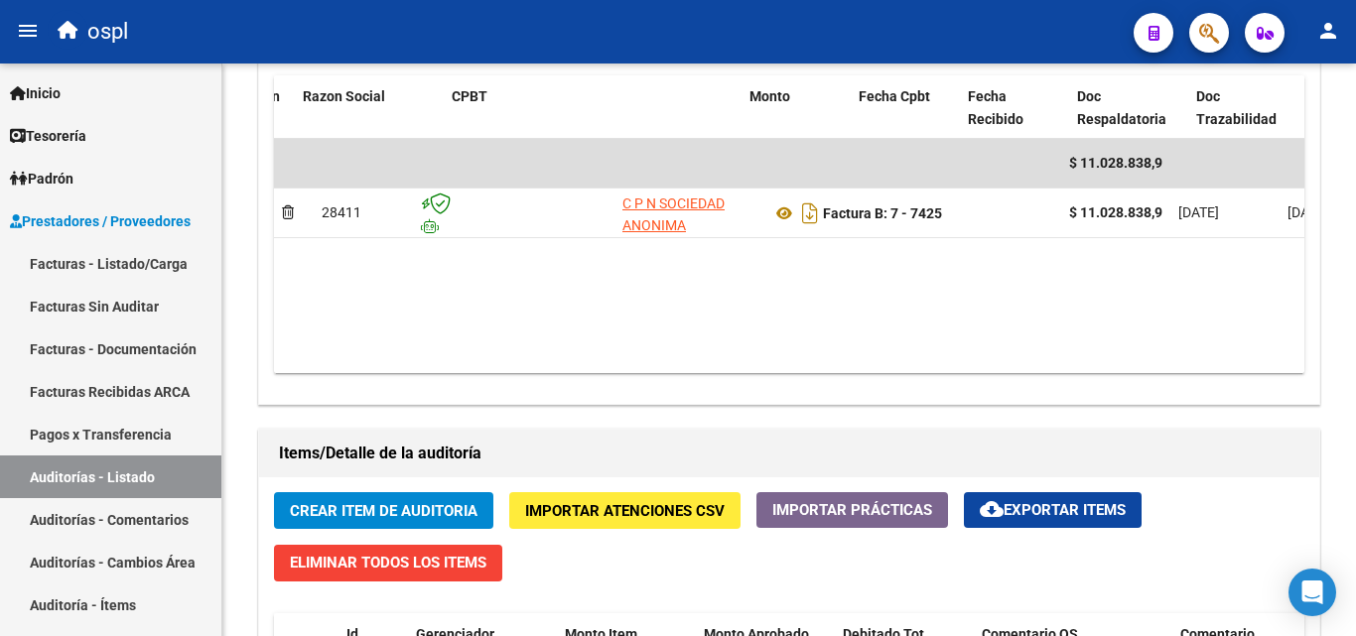
scroll to position [88, 0]
